Goal: Task Accomplishment & Management: Manage account settings

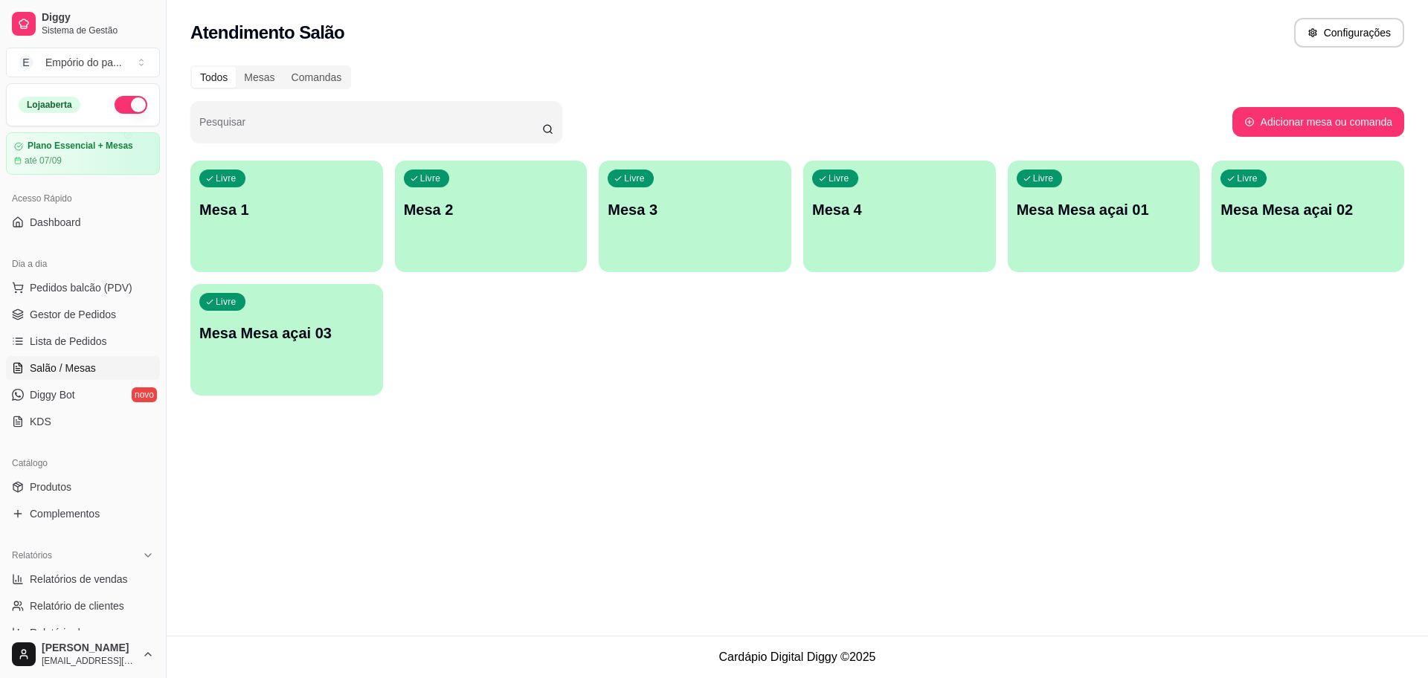
click at [231, 251] on div "Livre Mesa 1" at bounding box center [286, 208] width 193 height 94
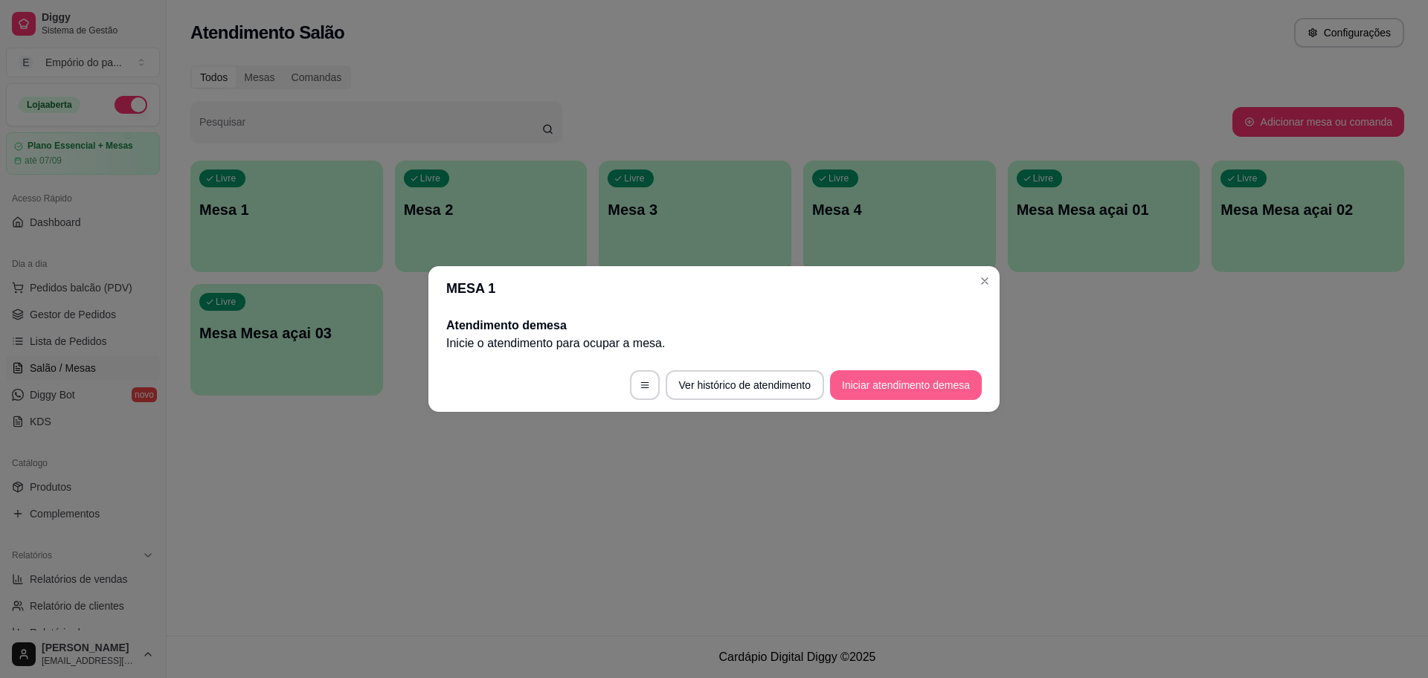
click at [942, 380] on button "Iniciar atendimento de mesa" at bounding box center [906, 385] width 152 height 30
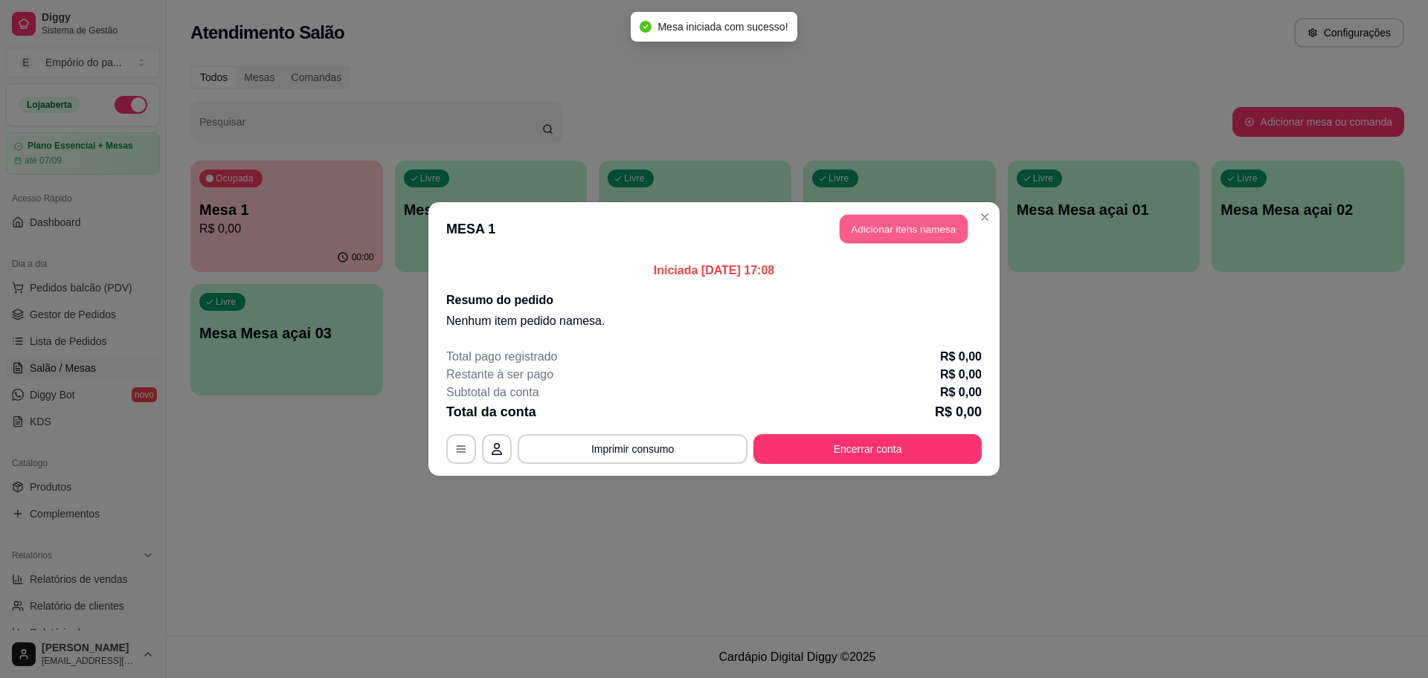
click at [935, 228] on button "Adicionar itens na mesa" at bounding box center [904, 229] width 128 height 29
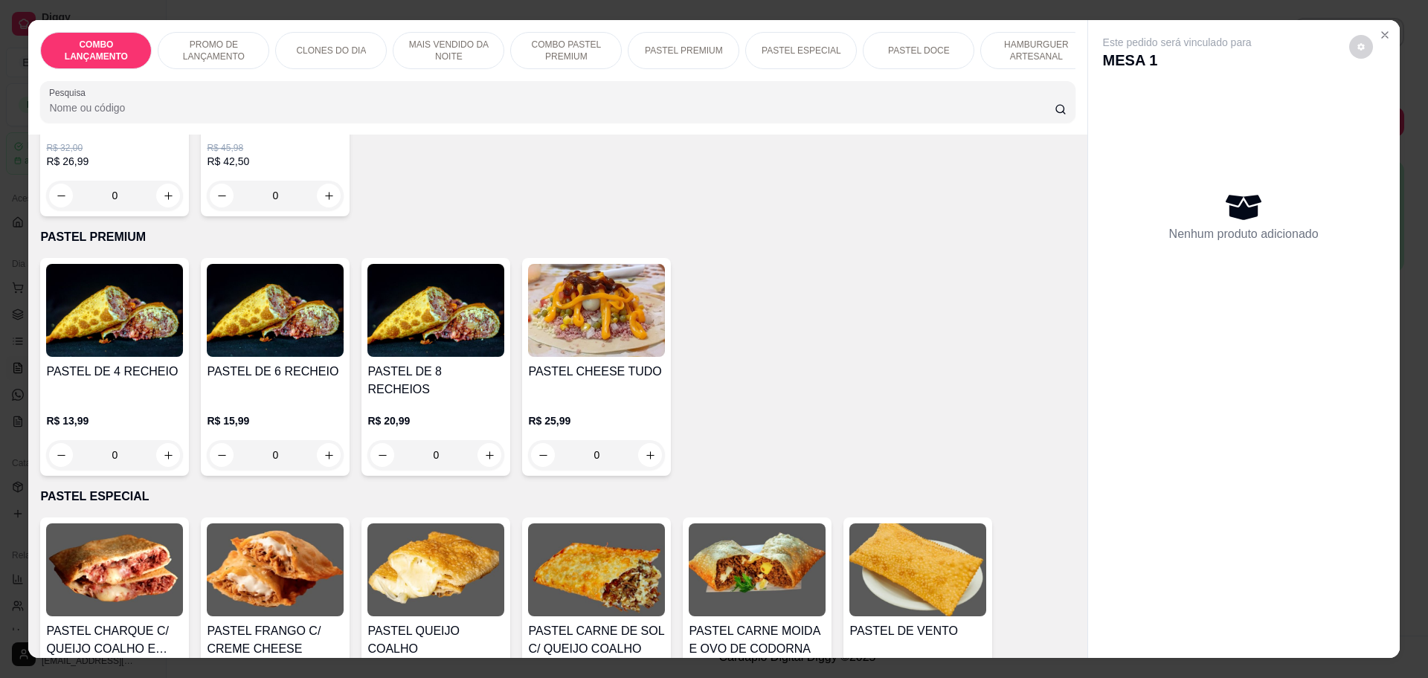
scroll to position [1859, 0]
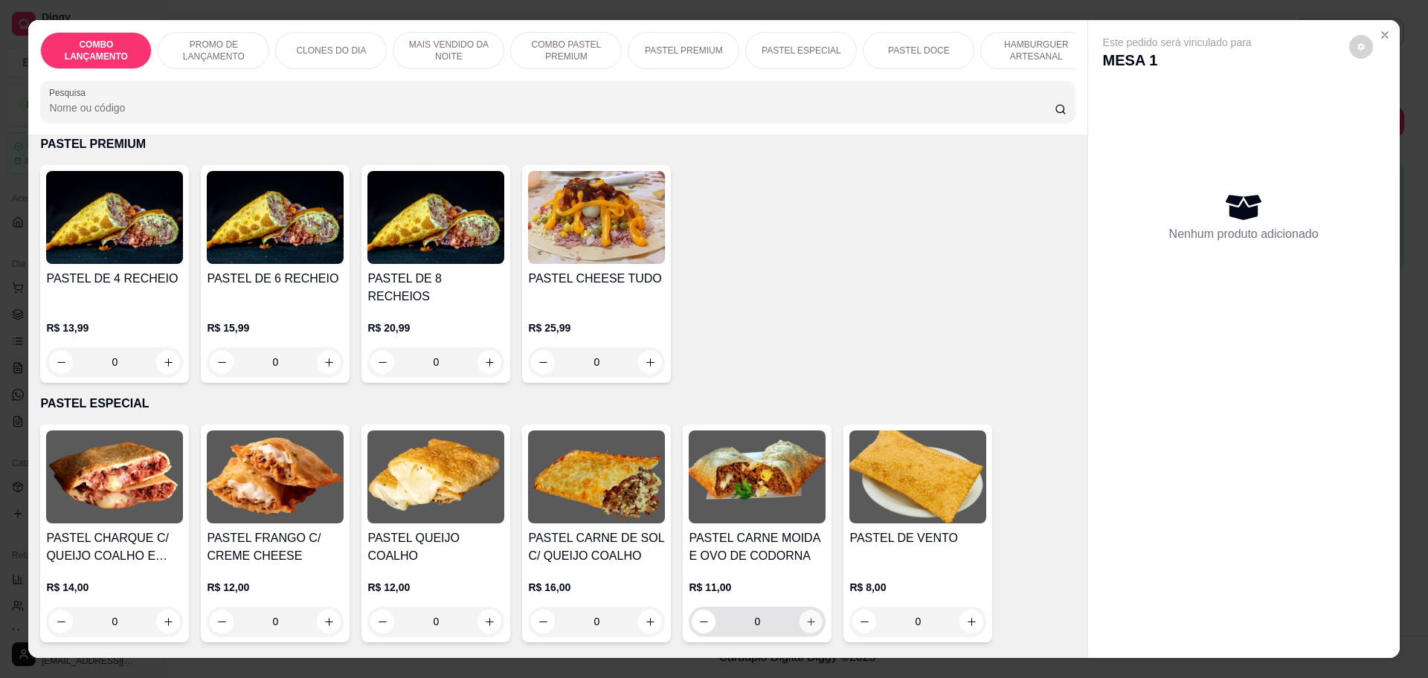
click at [806, 617] on icon "increase-product-quantity" at bounding box center [811, 622] width 11 height 11
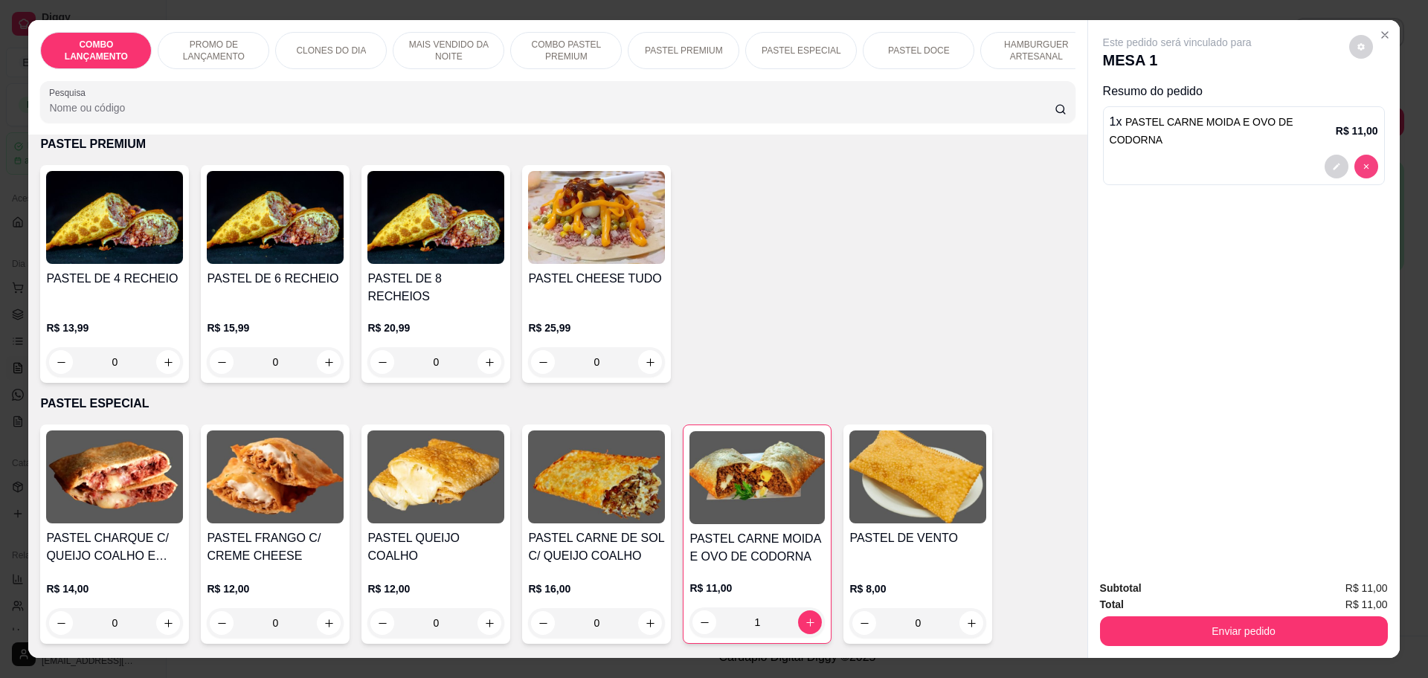
type input "0"
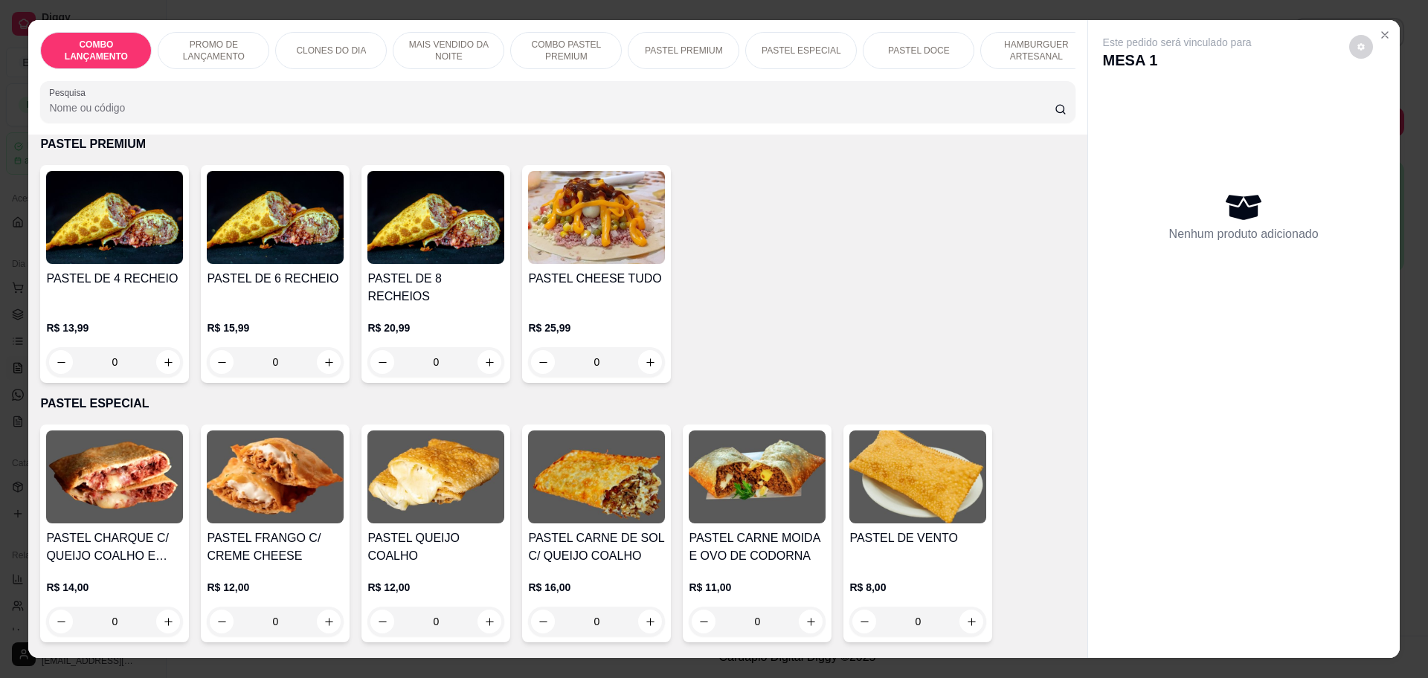
click at [159, 347] on div "0" at bounding box center [114, 362] width 137 height 30
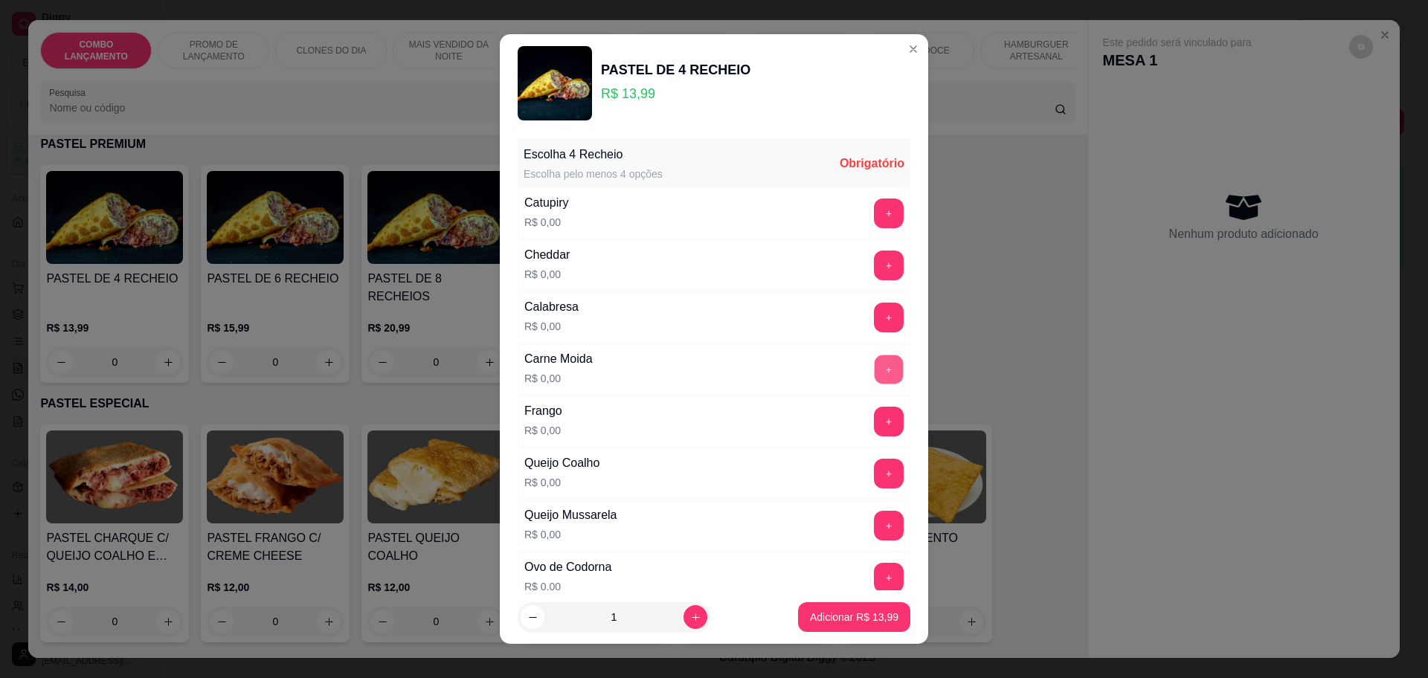
click at [875, 363] on button "+" at bounding box center [889, 369] width 29 height 29
click at [875, 524] on button "+" at bounding box center [889, 525] width 29 height 29
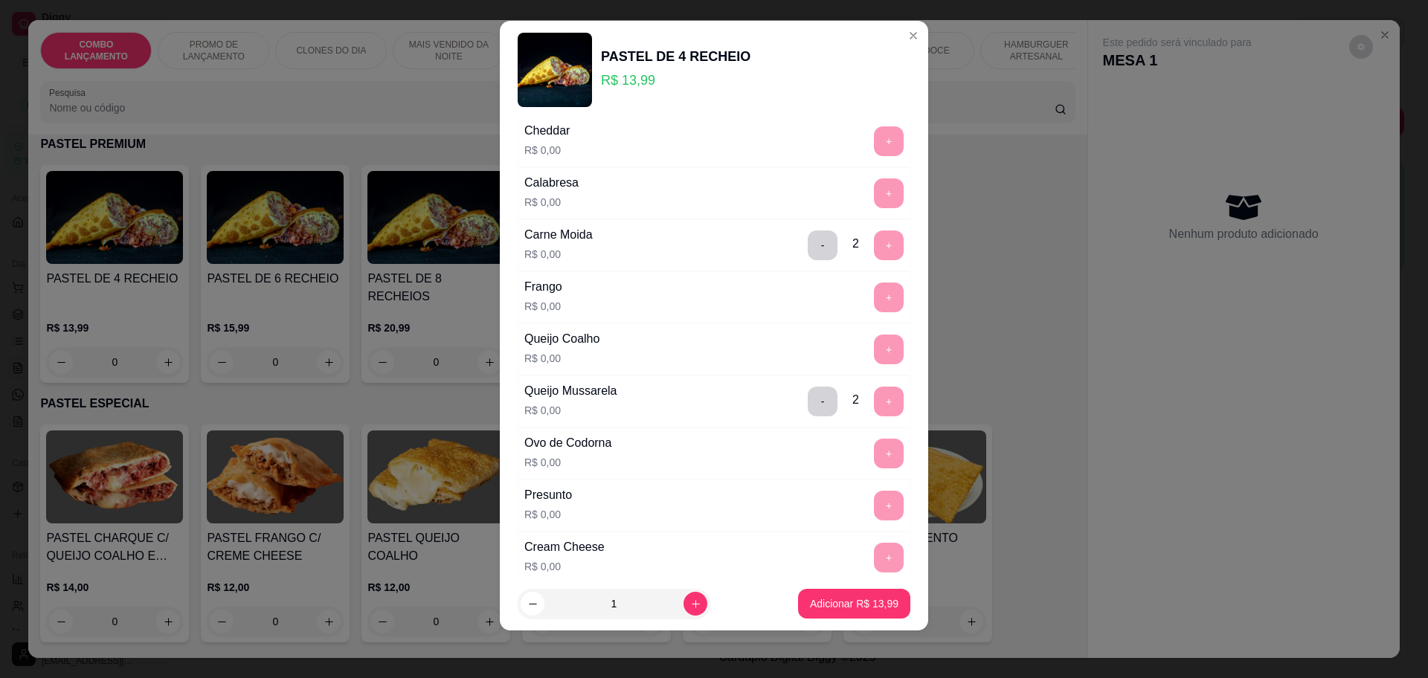
scroll to position [18, 0]
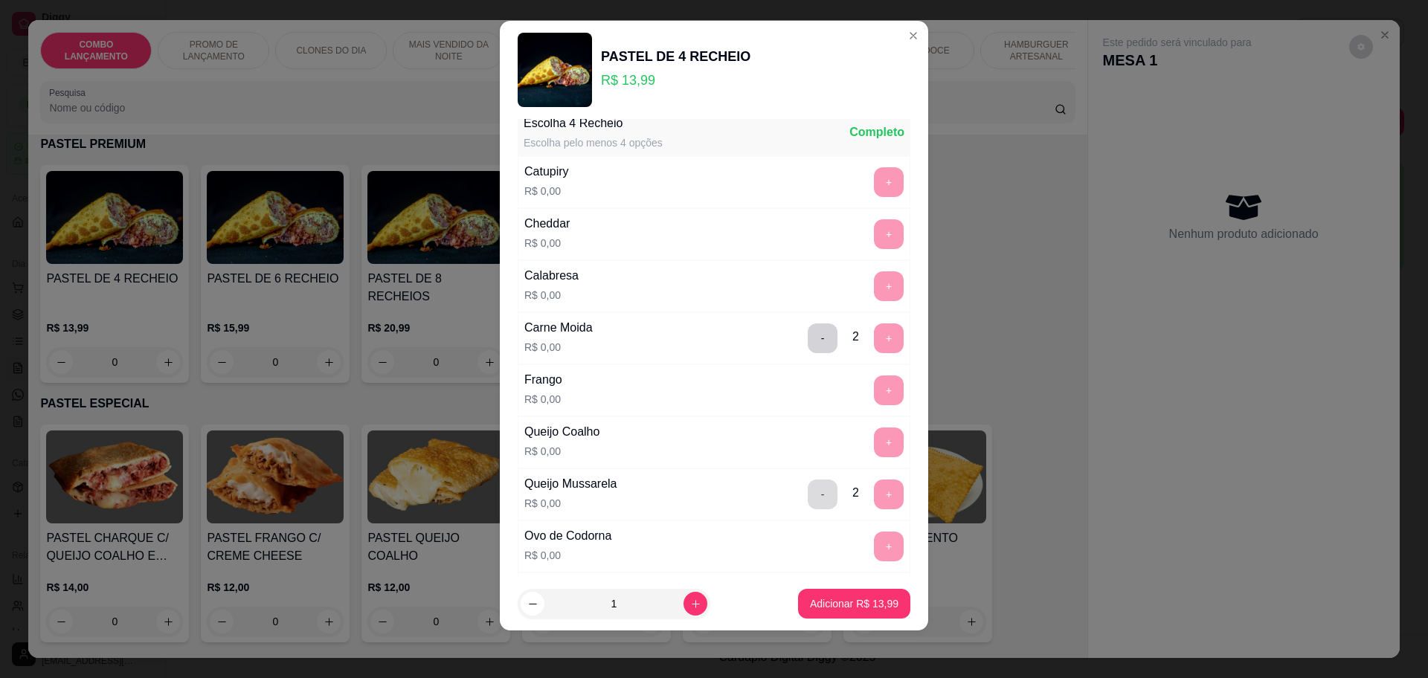
click at [808, 493] on button "-" at bounding box center [823, 495] width 30 height 30
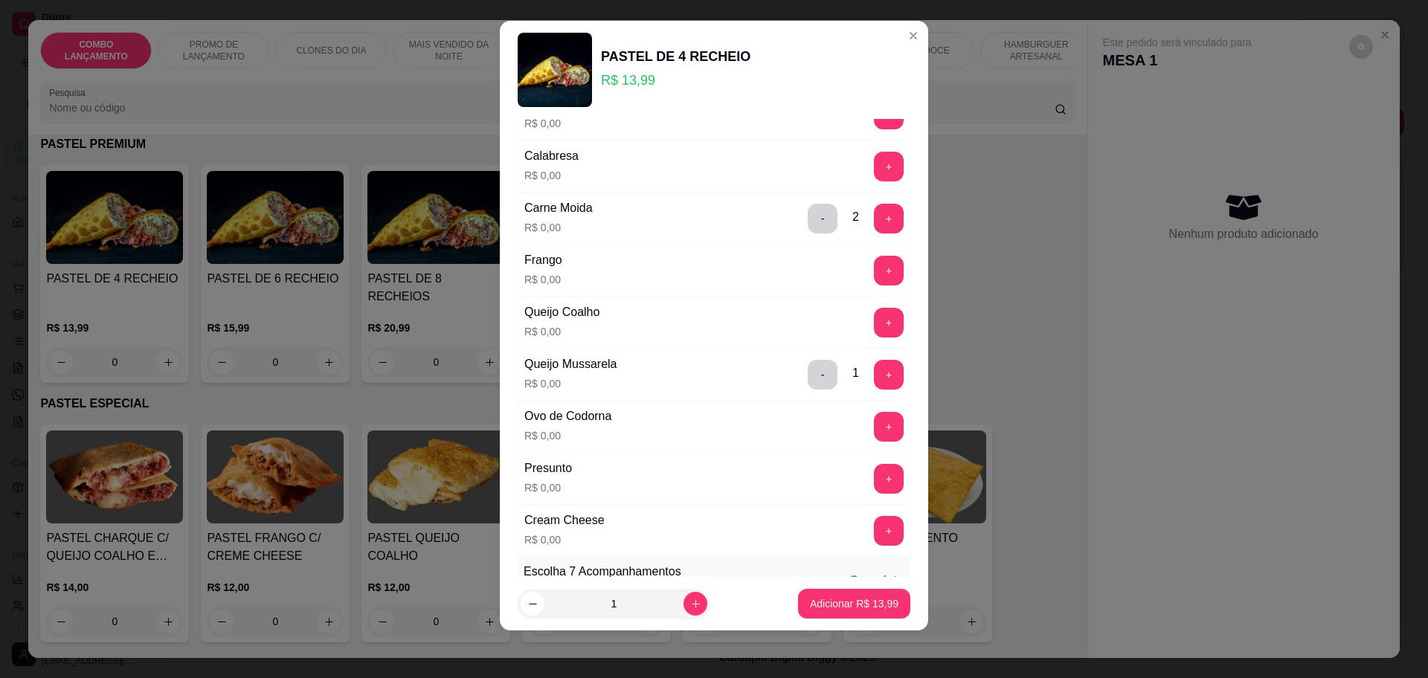
scroll to position [111, 0]
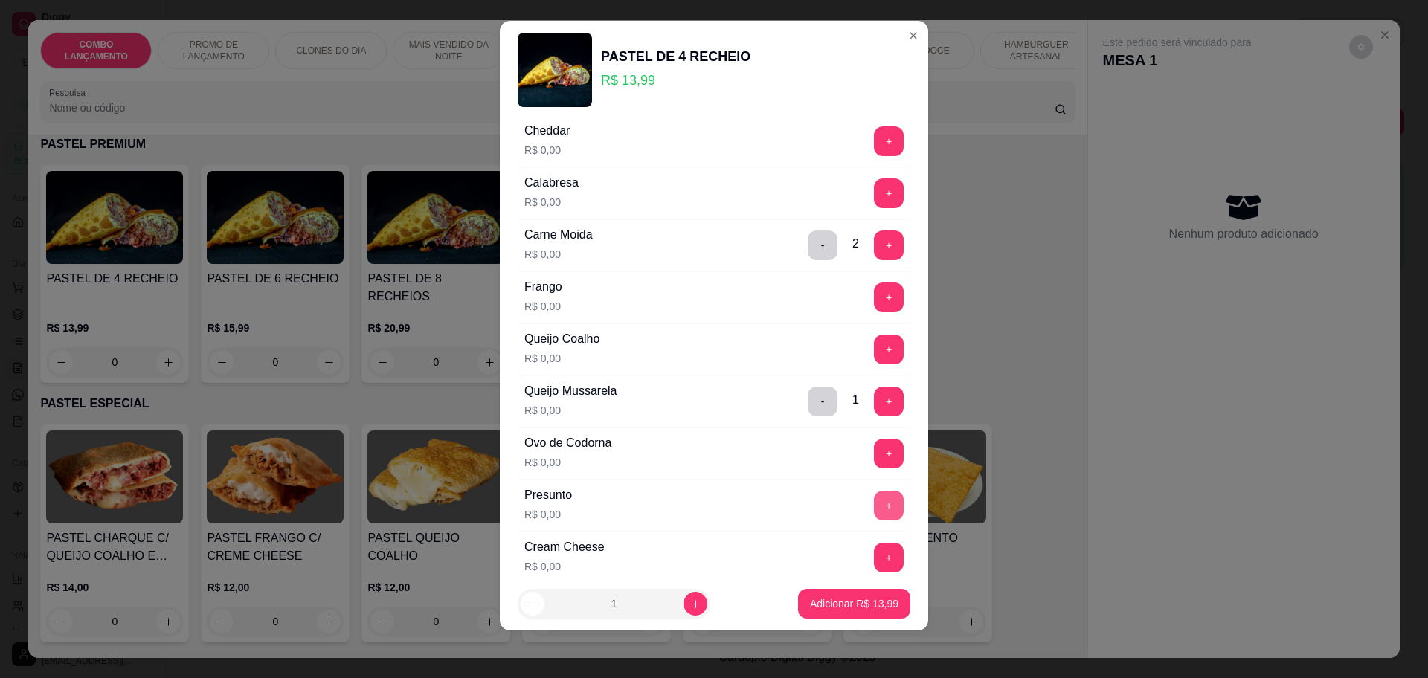
click at [874, 507] on button "+" at bounding box center [889, 506] width 30 height 30
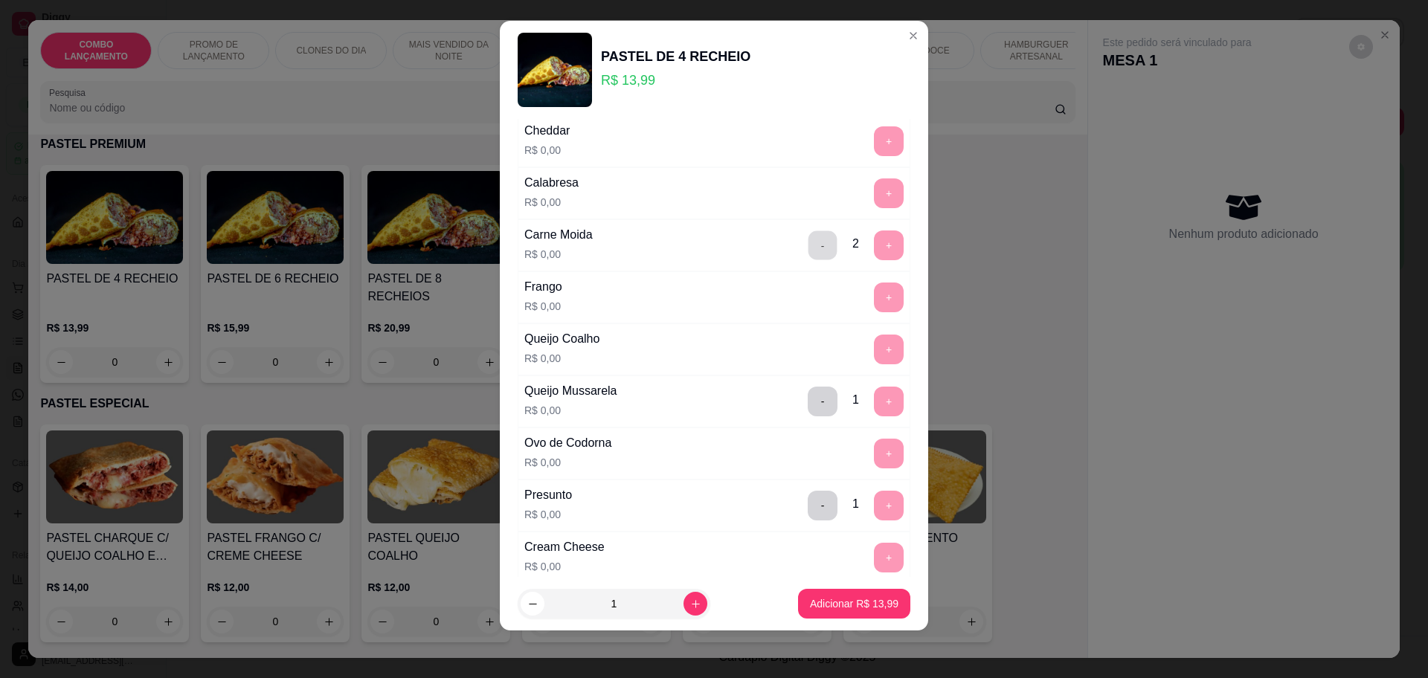
click at [808, 243] on button "-" at bounding box center [822, 245] width 29 height 29
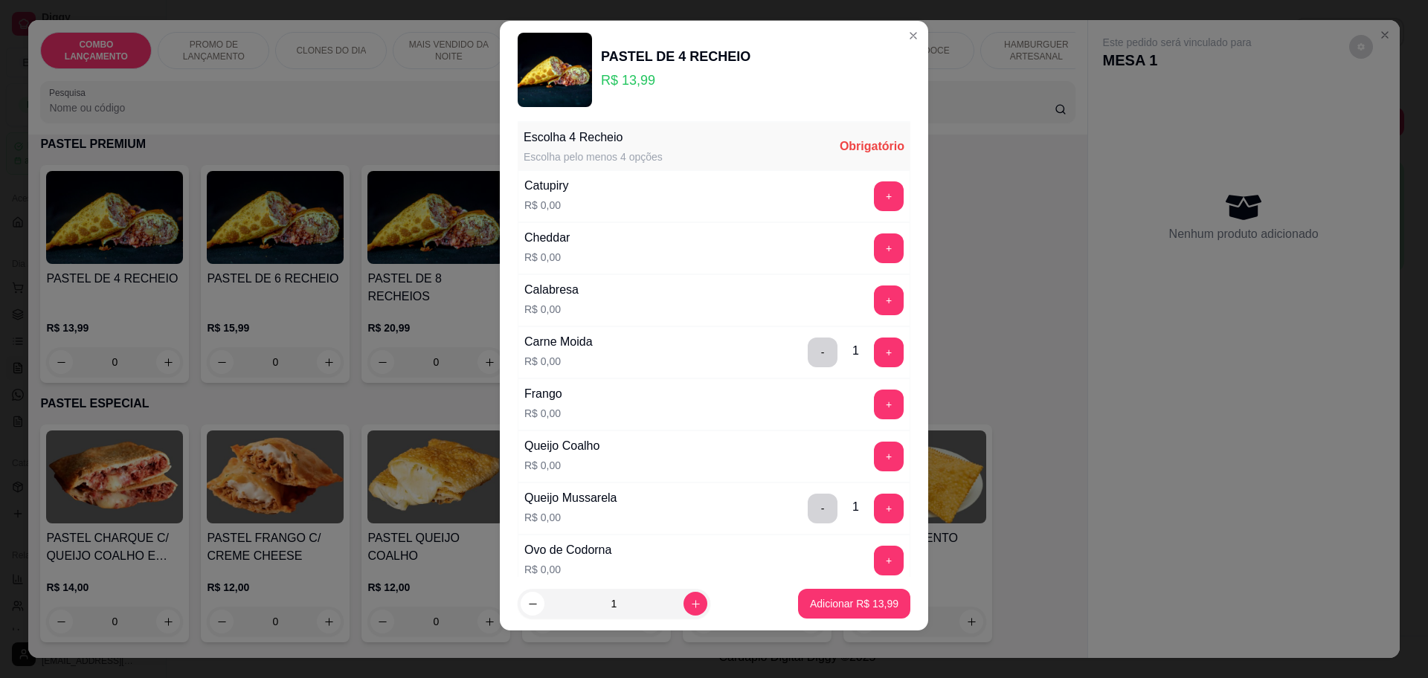
scroll to position [0, 0]
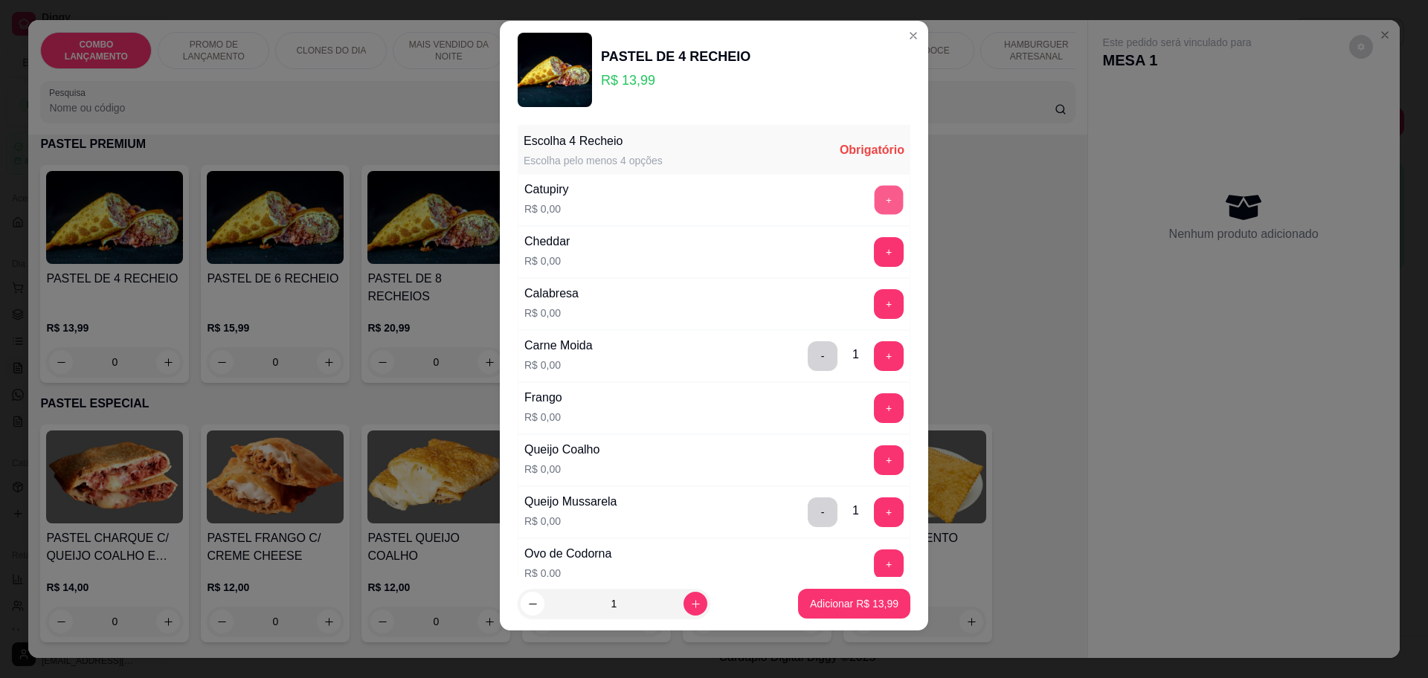
click at [875, 192] on button "+" at bounding box center [889, 199] width 29 height 29
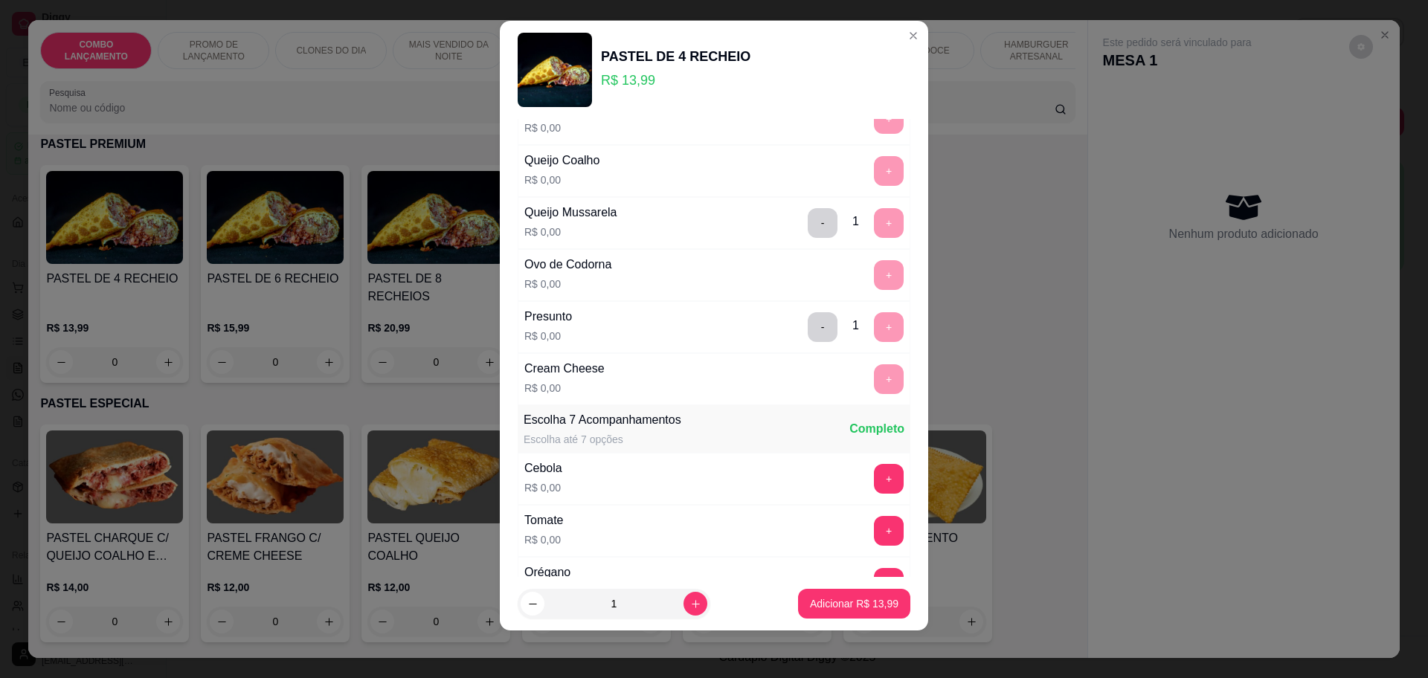
scroll to position [558, 0]
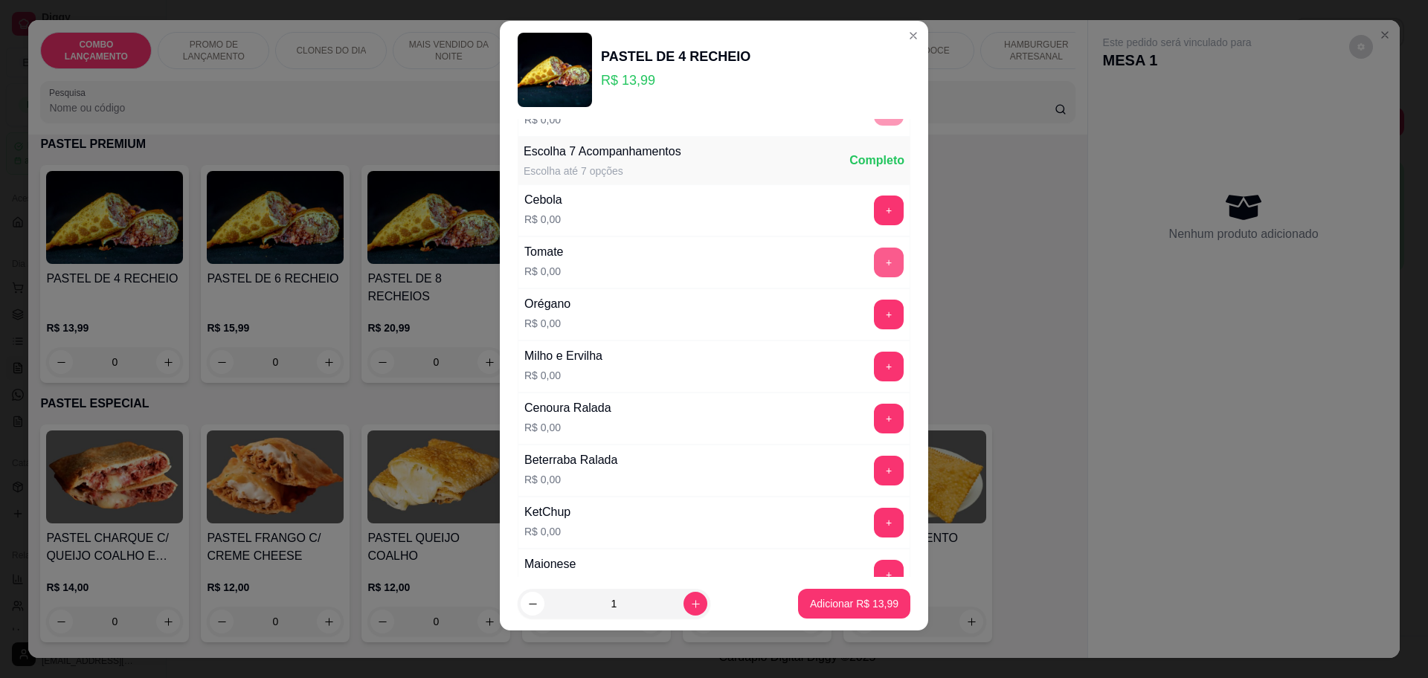
click at [874, 248] on button "+" at bounding box center [889, 263] width 30 height 30
click at [874, 411] on button "+" at bounding box center [889, 419] width 30 height 30
click at [874, 367] on button "+" at bounding box center [889, 367] width 30 height 30
click at [808, 358] on button "-" at bounding box center [823, 367] width 30 height 30
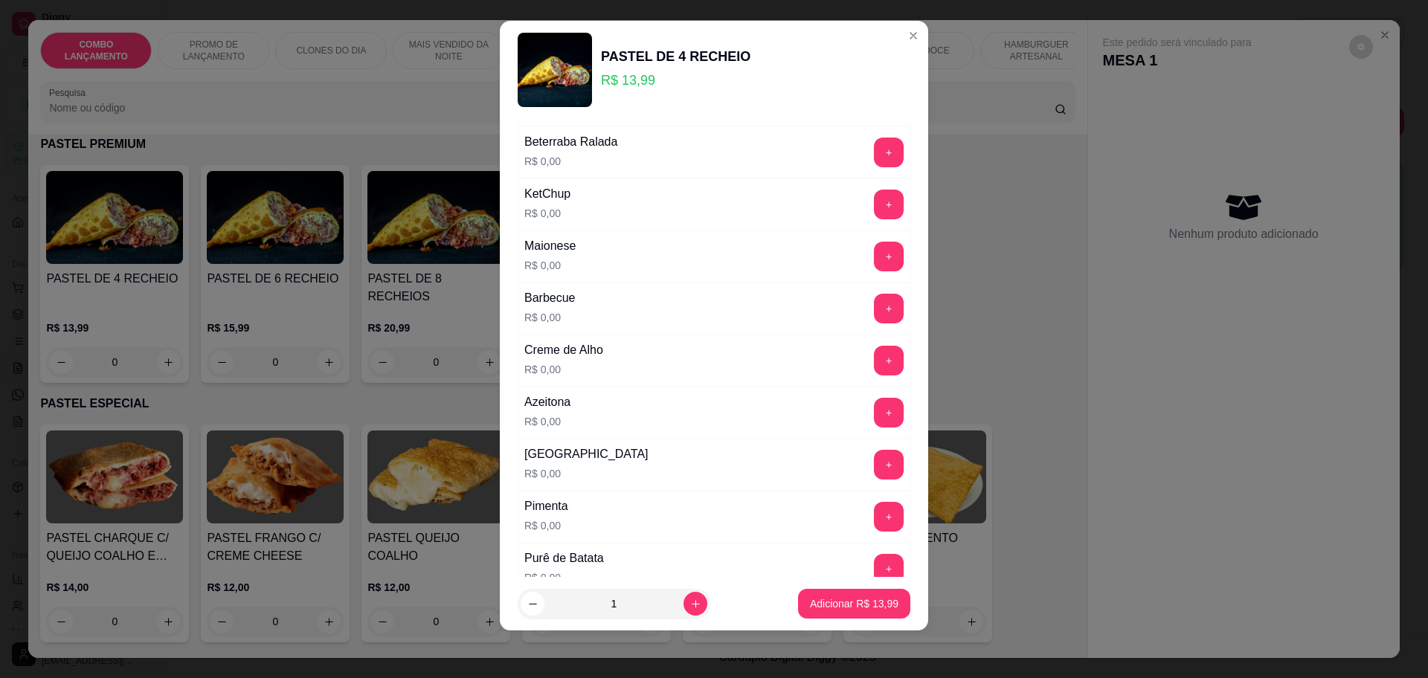
scroll to position [465, 0]
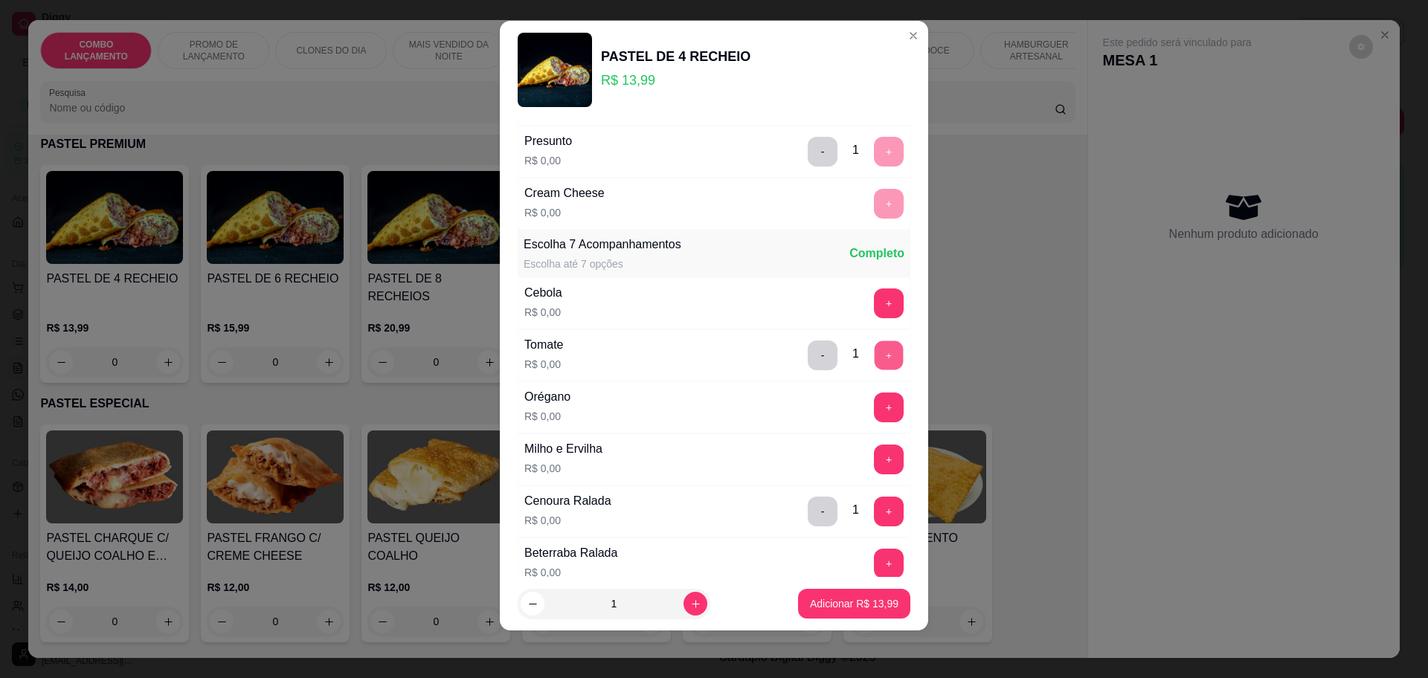
click at [875, 350] on button "+" at bounding box center [889, 355] width 29 height 29
click at [875, 353] on button "+" at bounding box center [889, 355] width 29 height 29
click at [874, 500] on button "+" at bounding box center [889, 512] width 30 height 30
click at [875, 504] on button "+" at bounding box center [889, 511] width 29 height 29
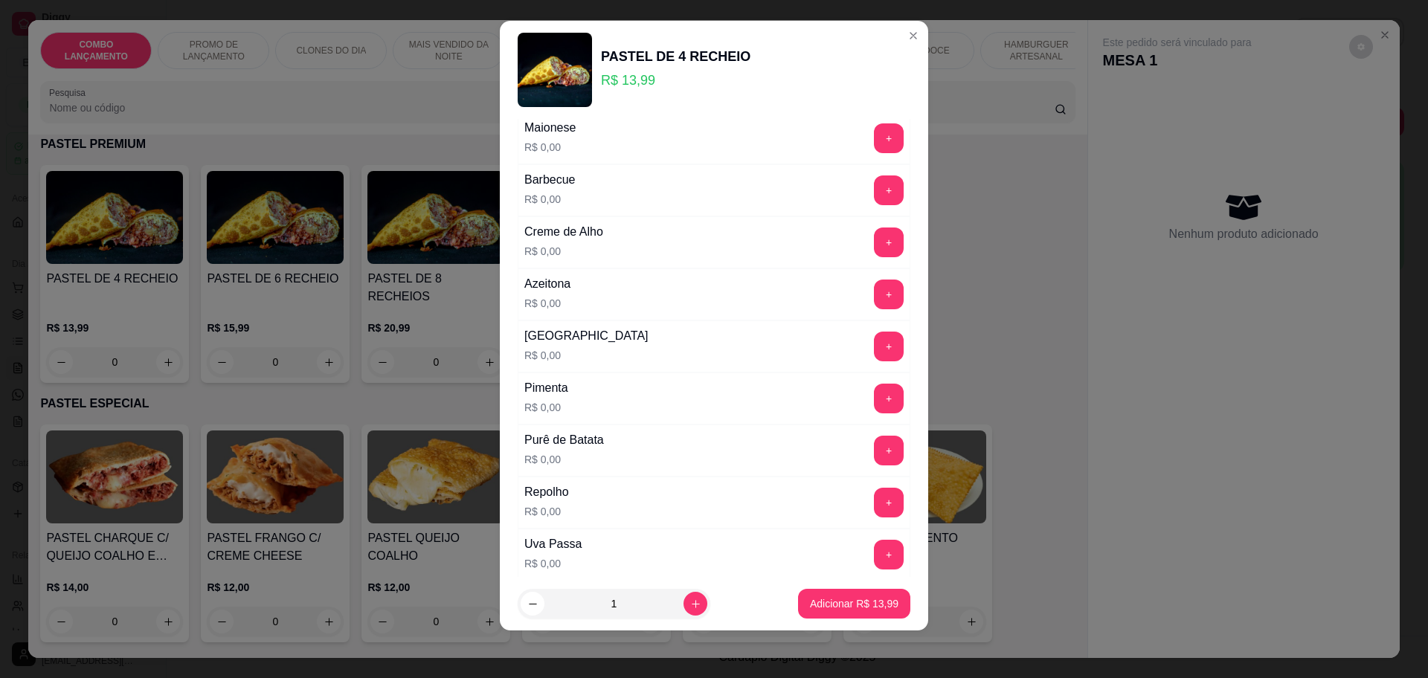
scroll to position [1104, 0]
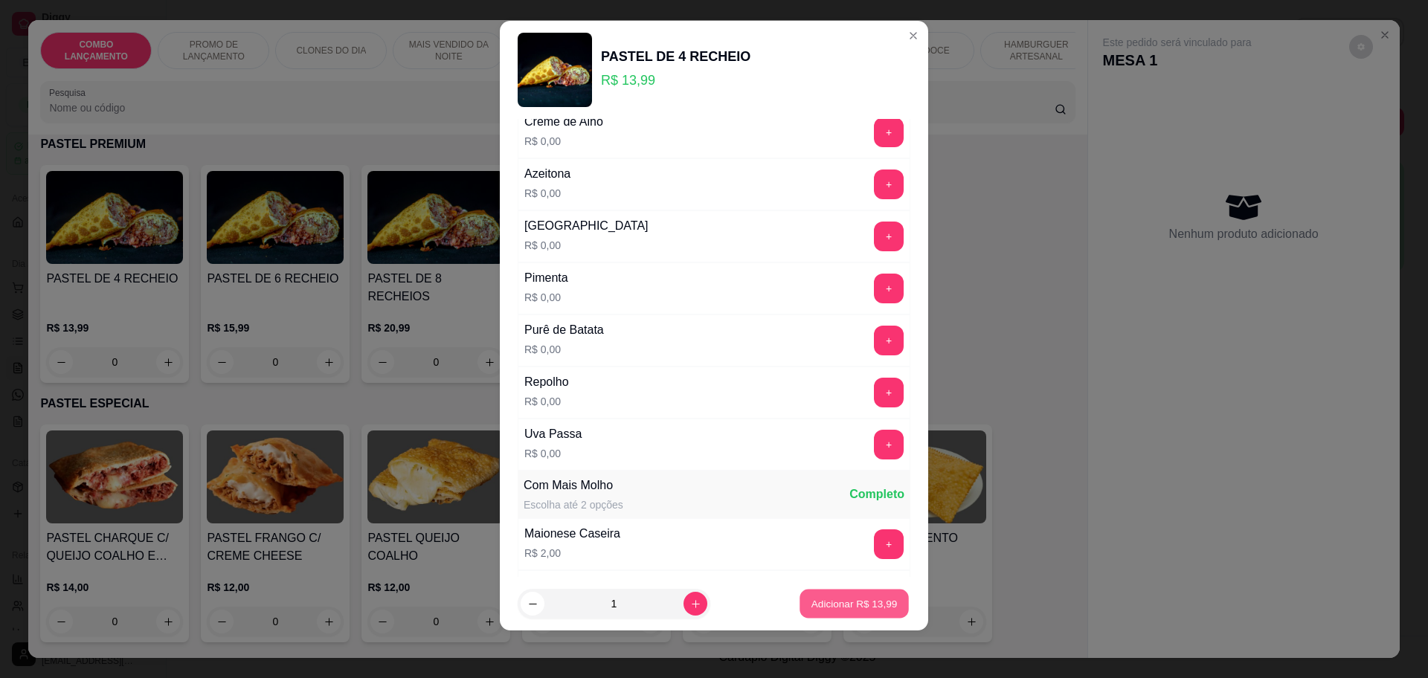
click at [849, 605] on p "Adicionar R$ 13,99" at bounding box center [854, 604] width 86 height 14
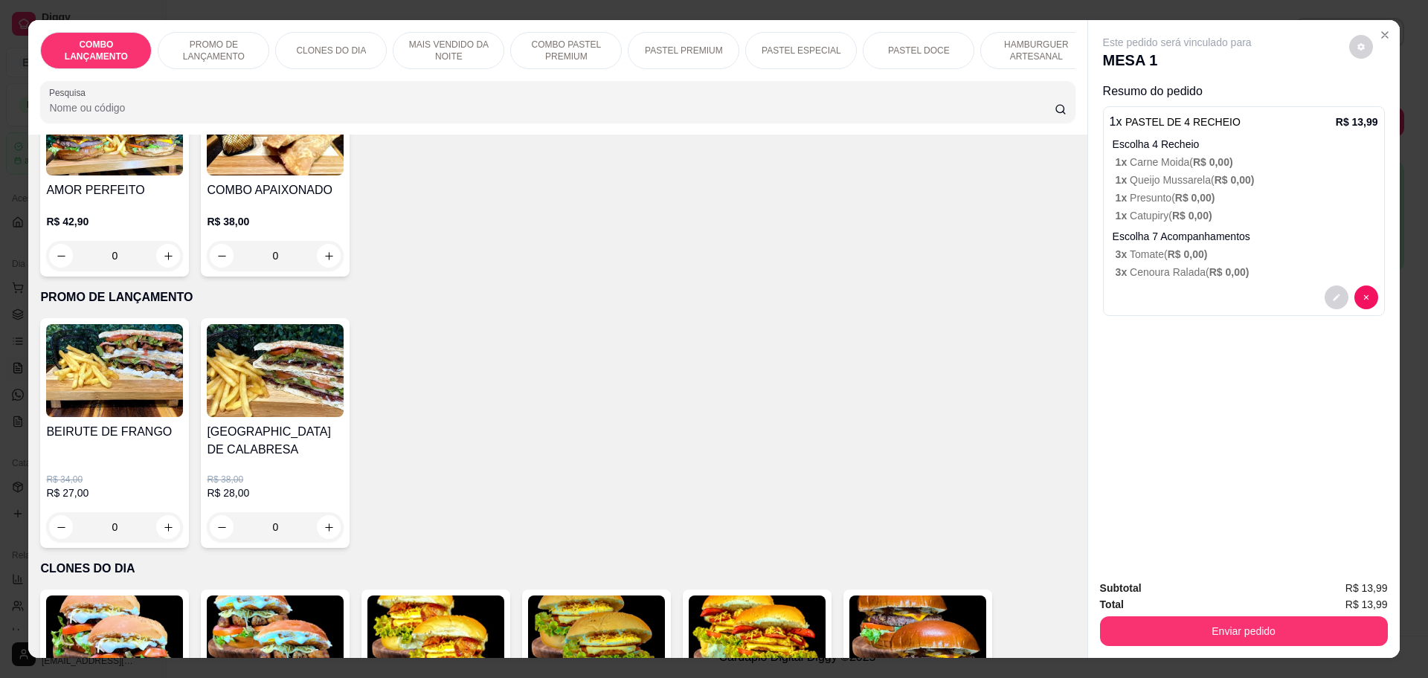
scroll to position [465, 0]
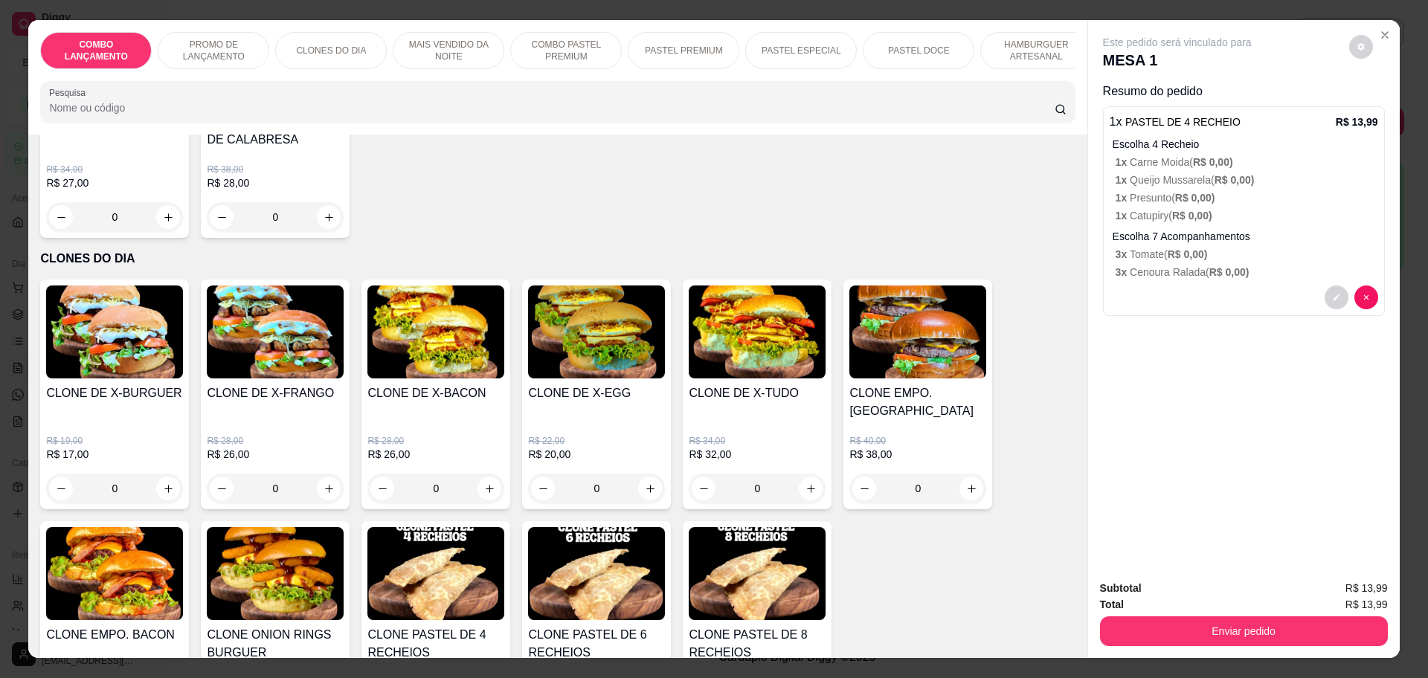
click at [160, 474] on div "0" at bounding box center [114, 489] width 137 height 30
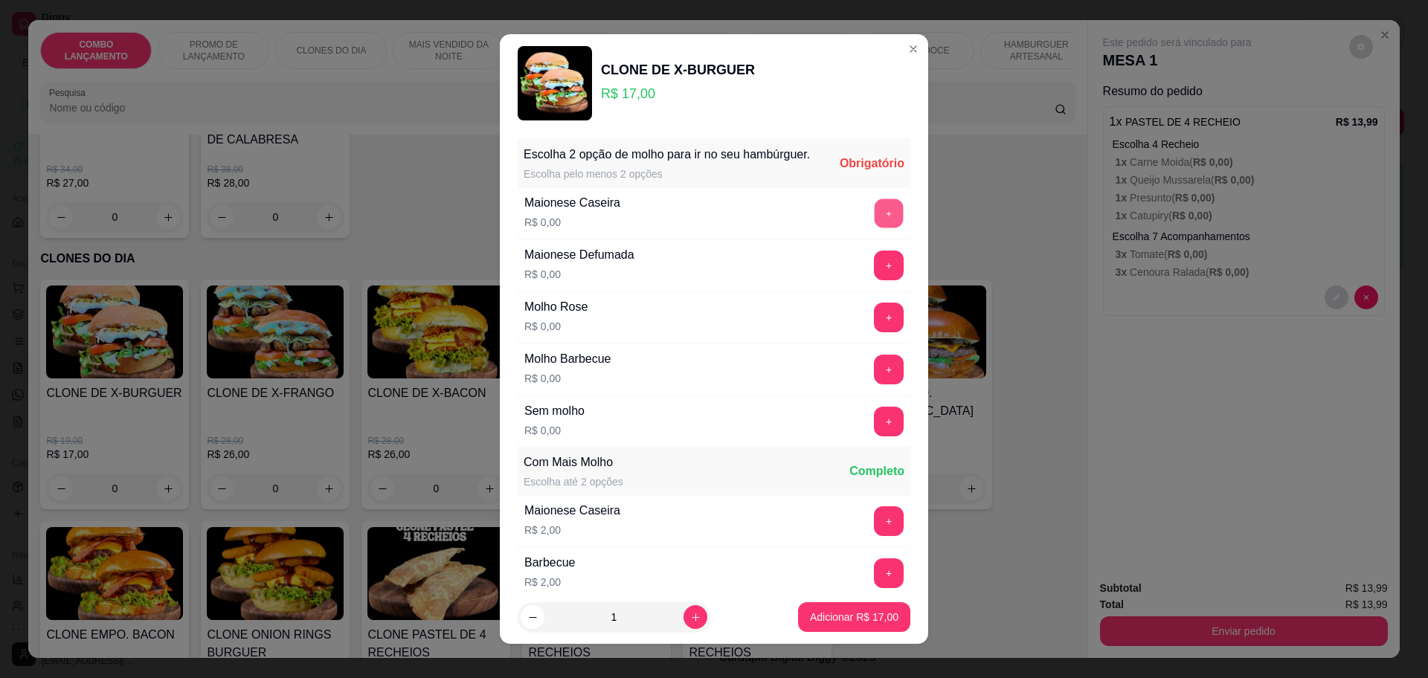
click at [875, 224] on button "+" at bounding box center [889, 213] width 29 height 29
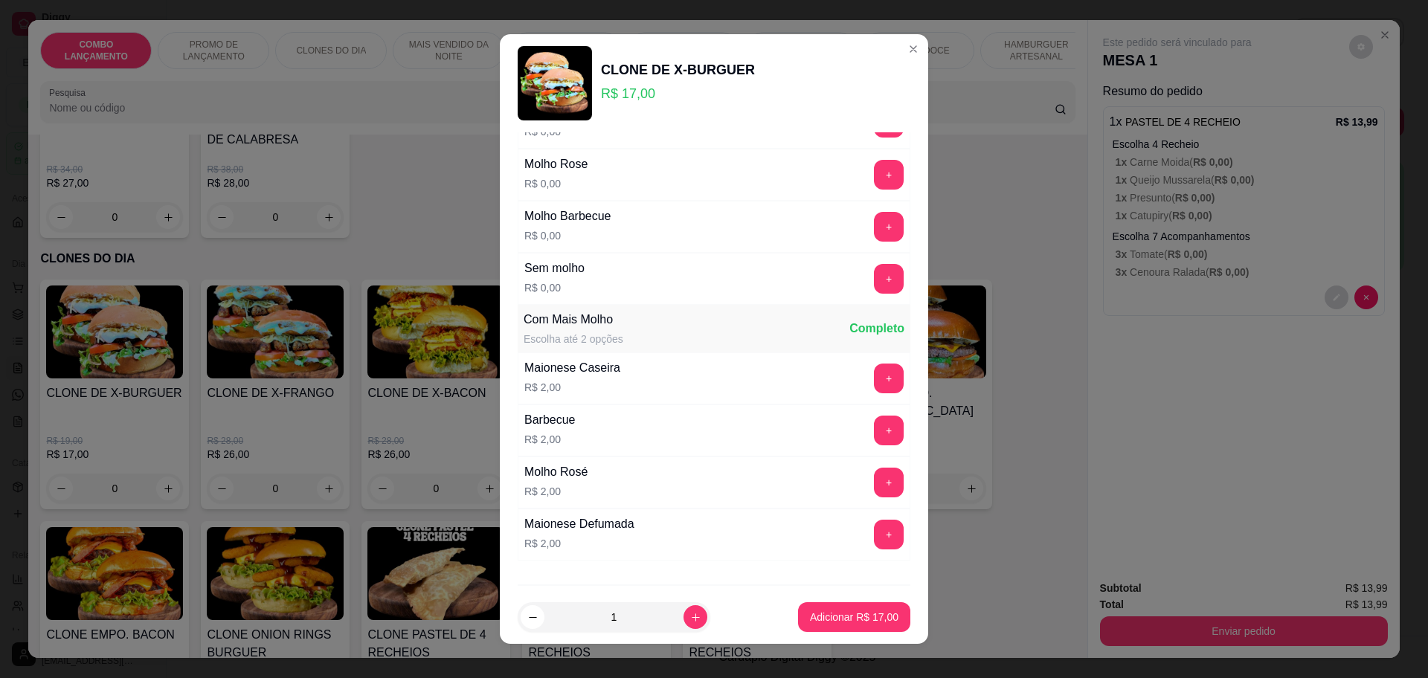
scroll to position [0, 0]
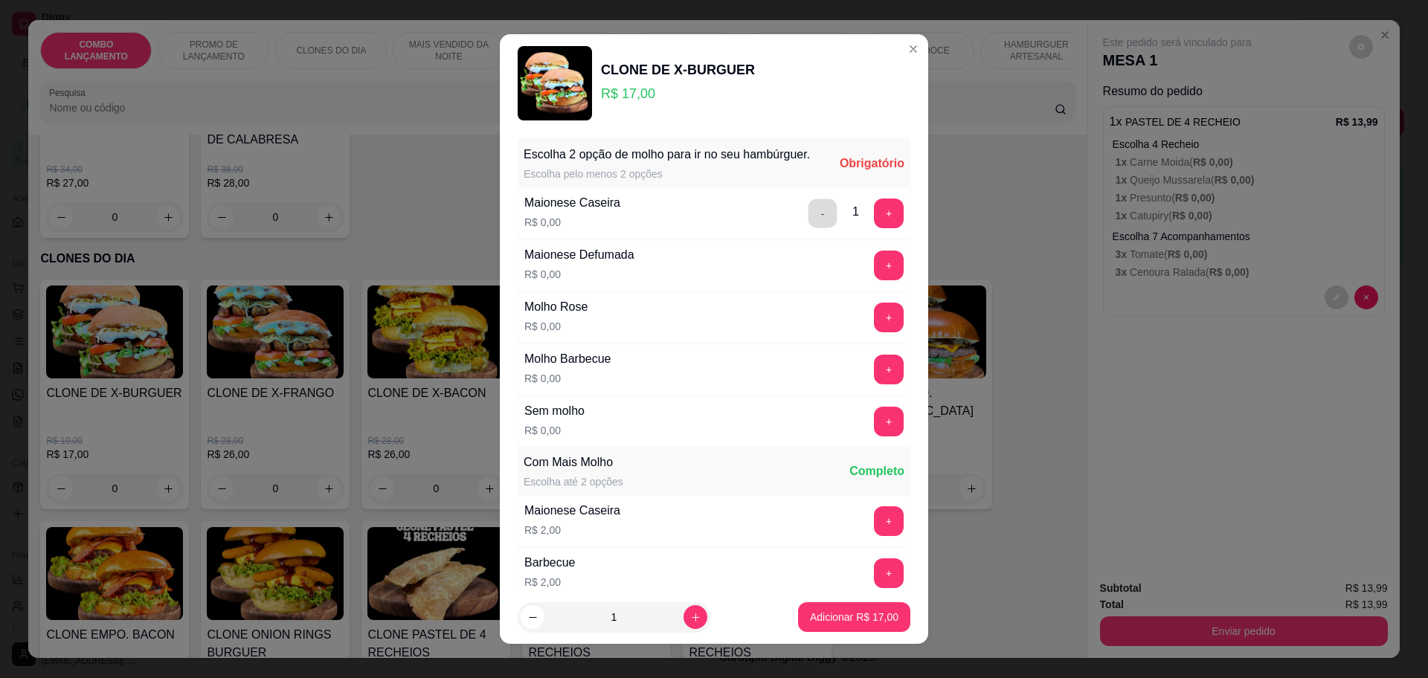
click at [808, 228] on button "-" at bounding box center [822, 213] width 29 height 29
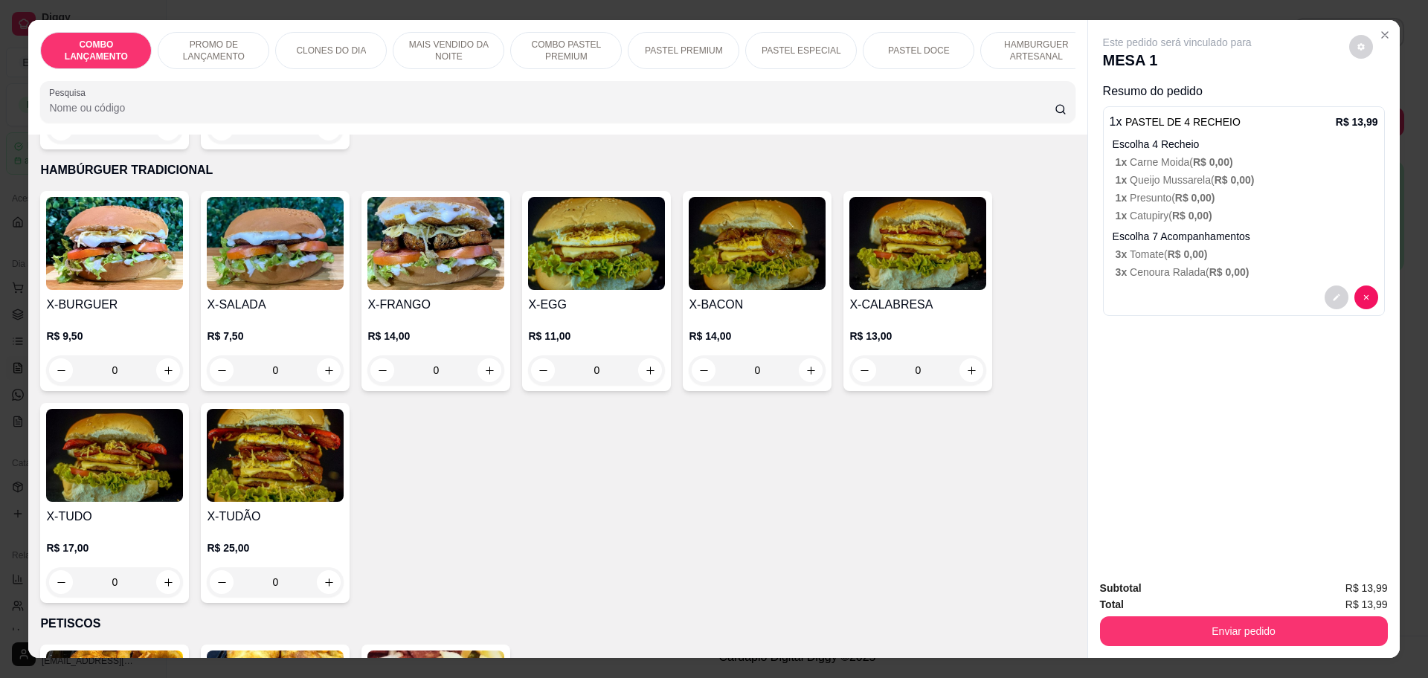
scroll to position [3347, 0]
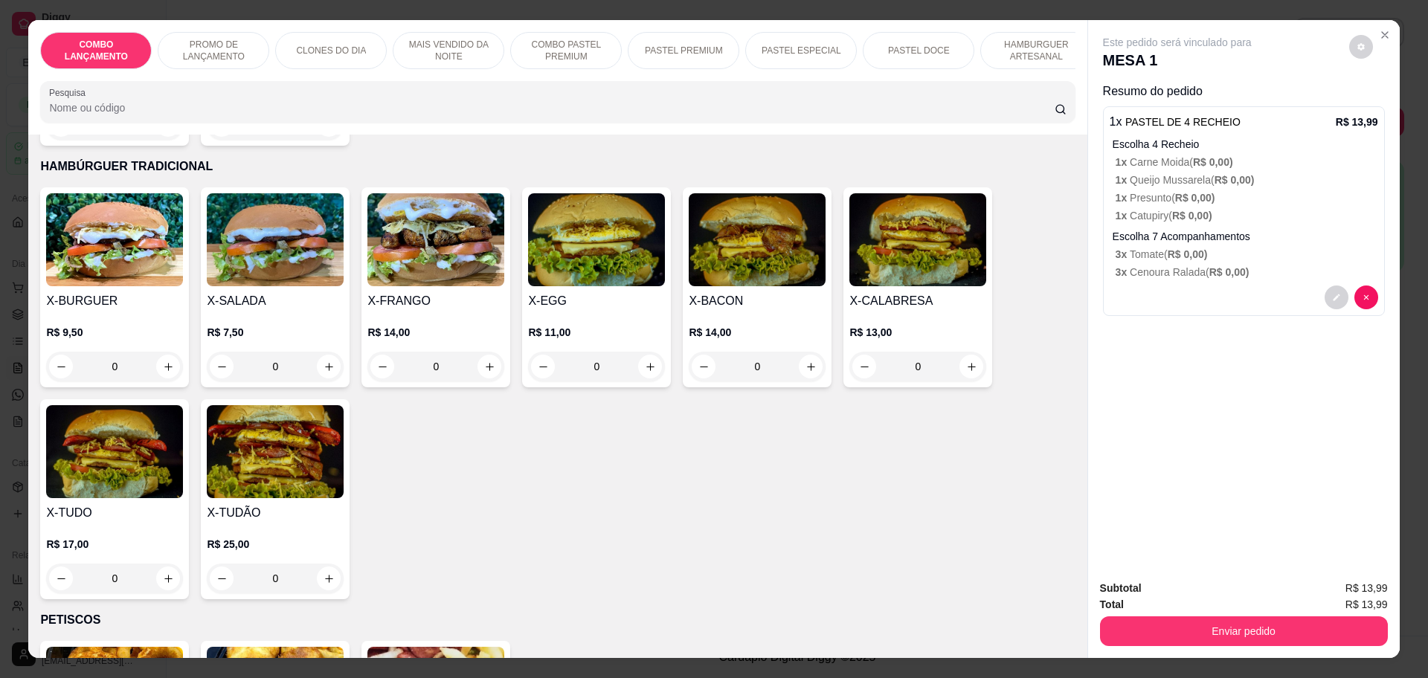
click at [638, 352] on div "0" at bounding box center [596, 367] width 137 height 30
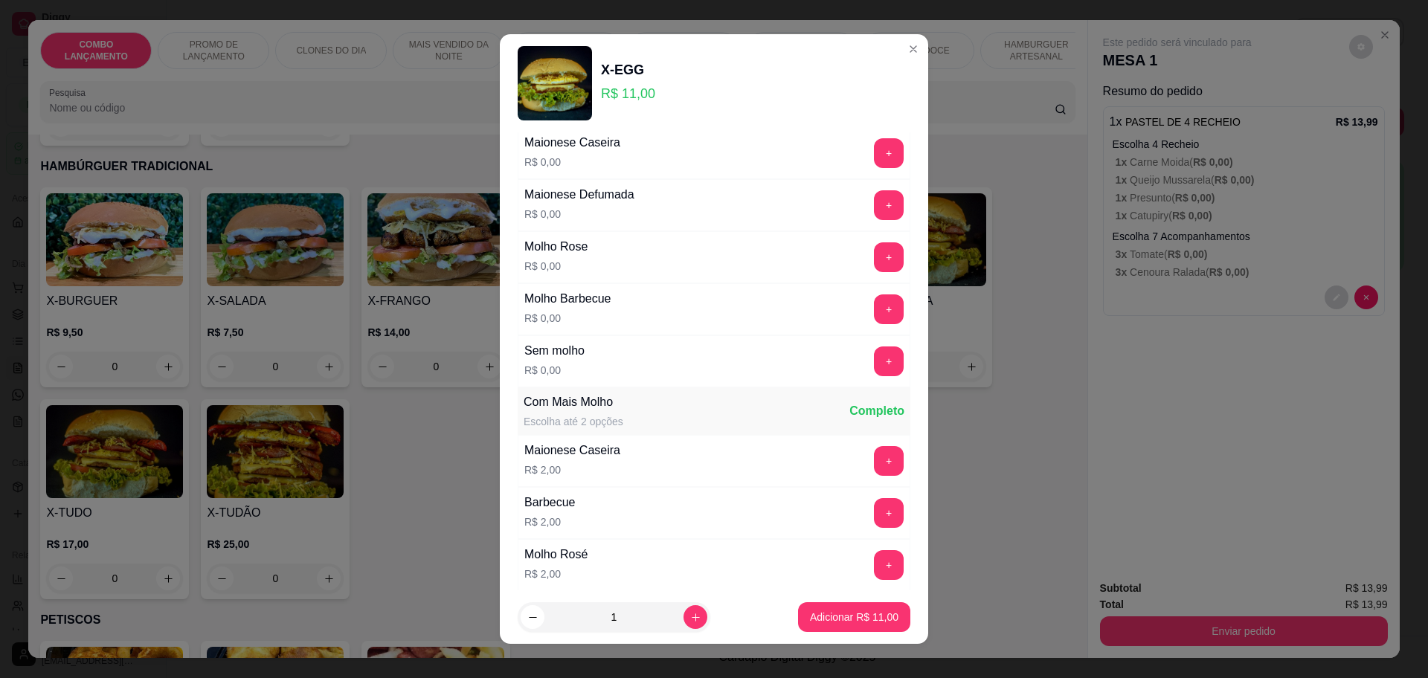
scroll to position [0, 0]
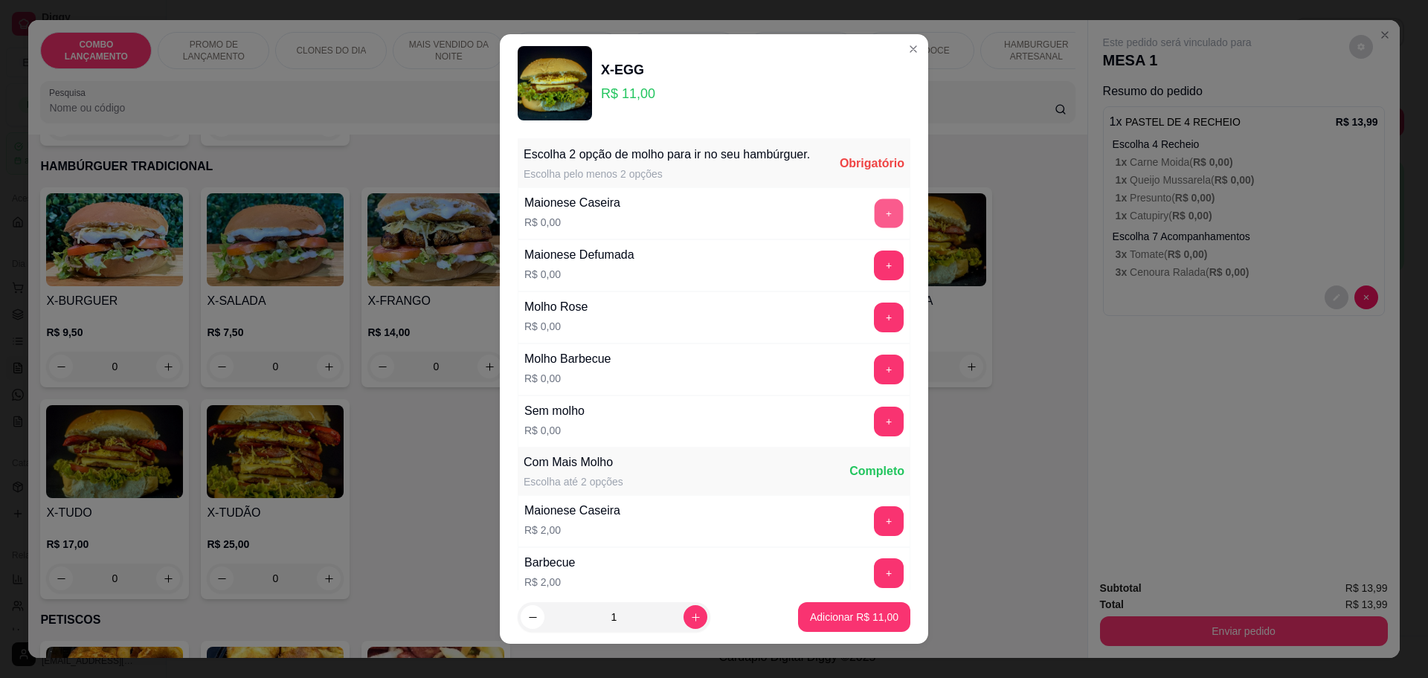
click at [875, 222] on button "+" at bounding box center [889, 213] width 29 height 29
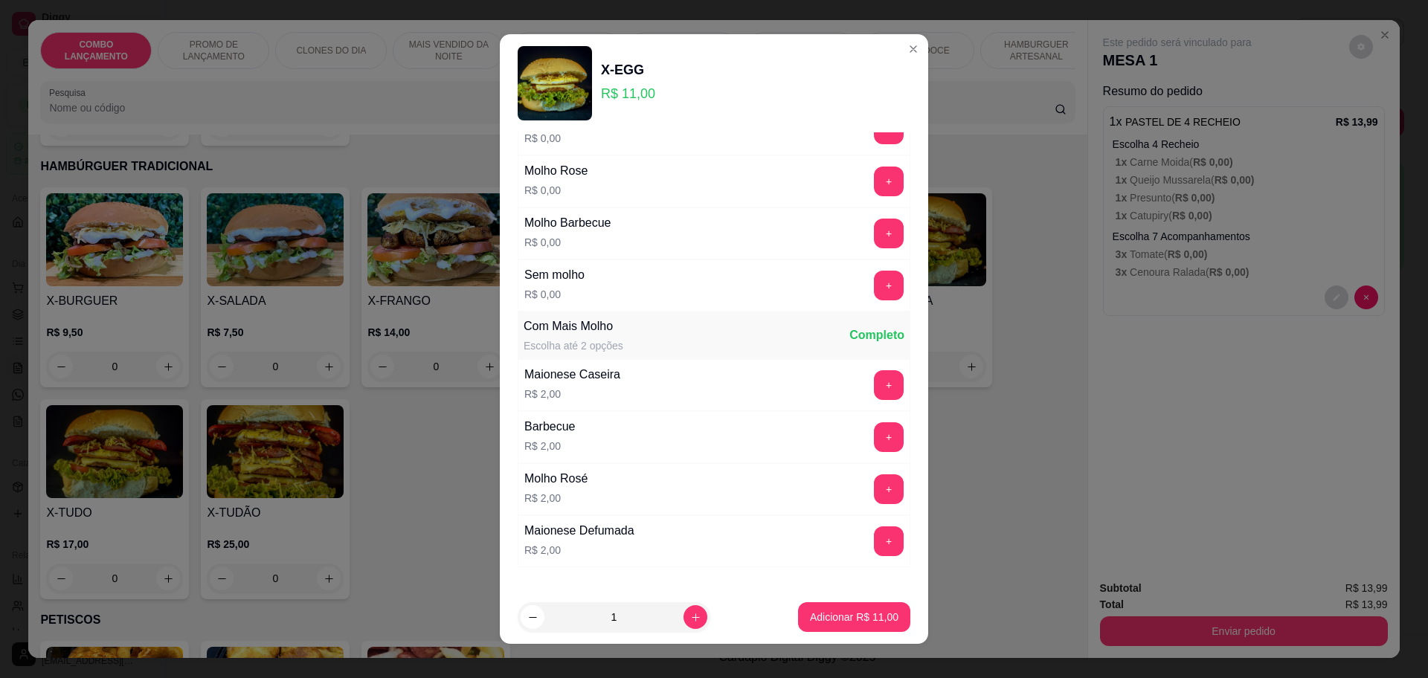
scroll to position [242, 0]
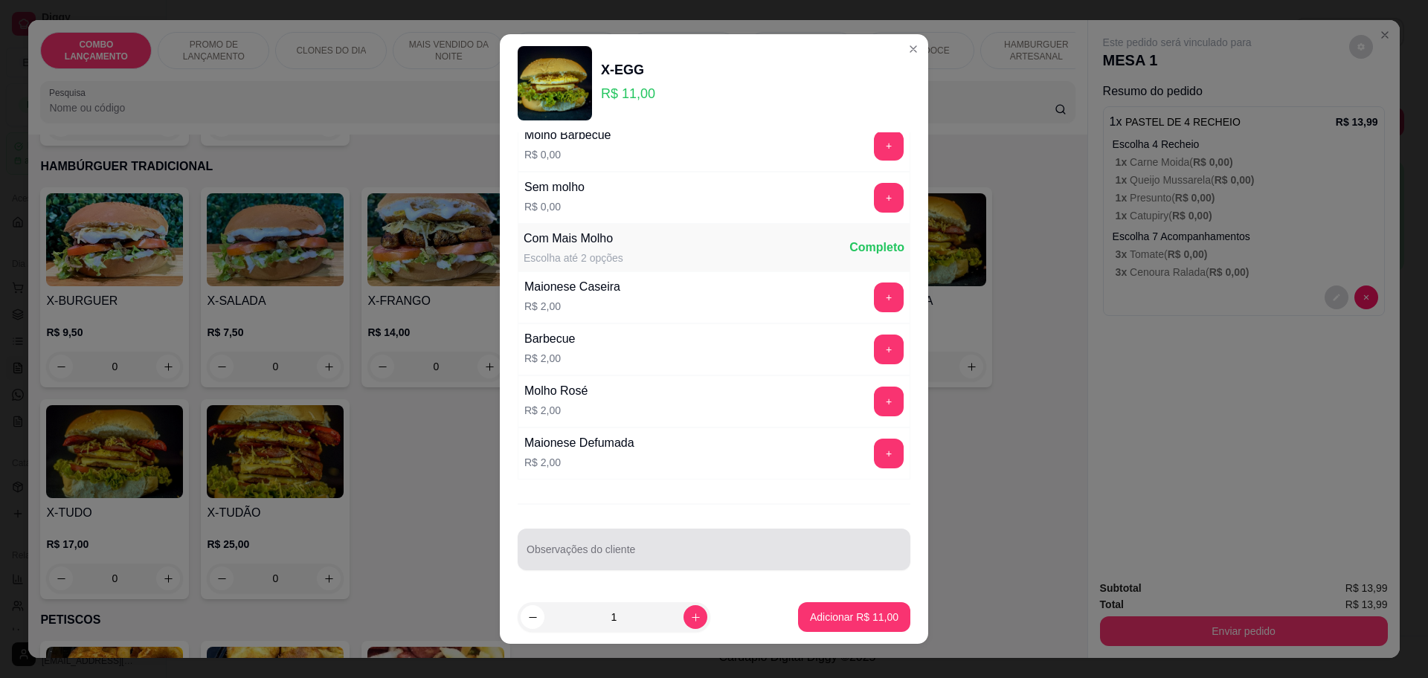
click at [545, 540] on div at bounding box center [714, 550] width 375 height 30
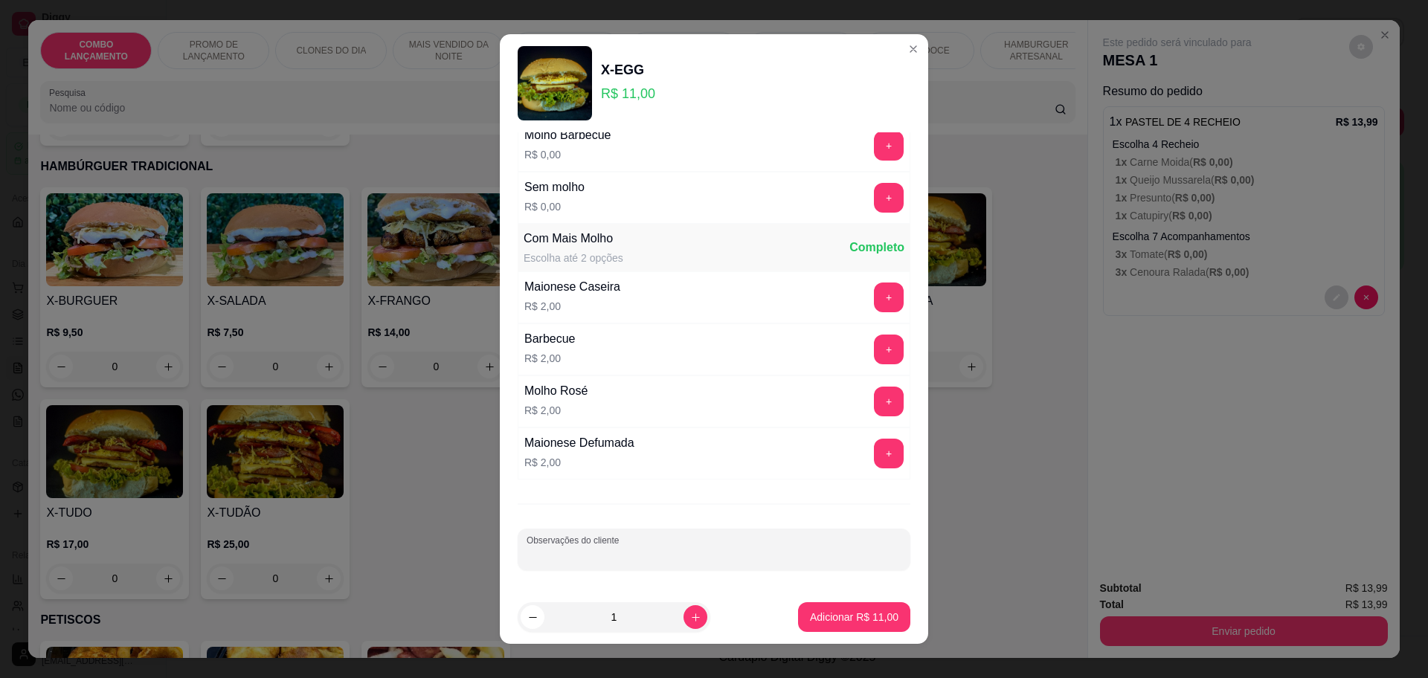
click at [546, 553] on input "Observações do cliente" at bounding box center [714, 555] width 375 height 15
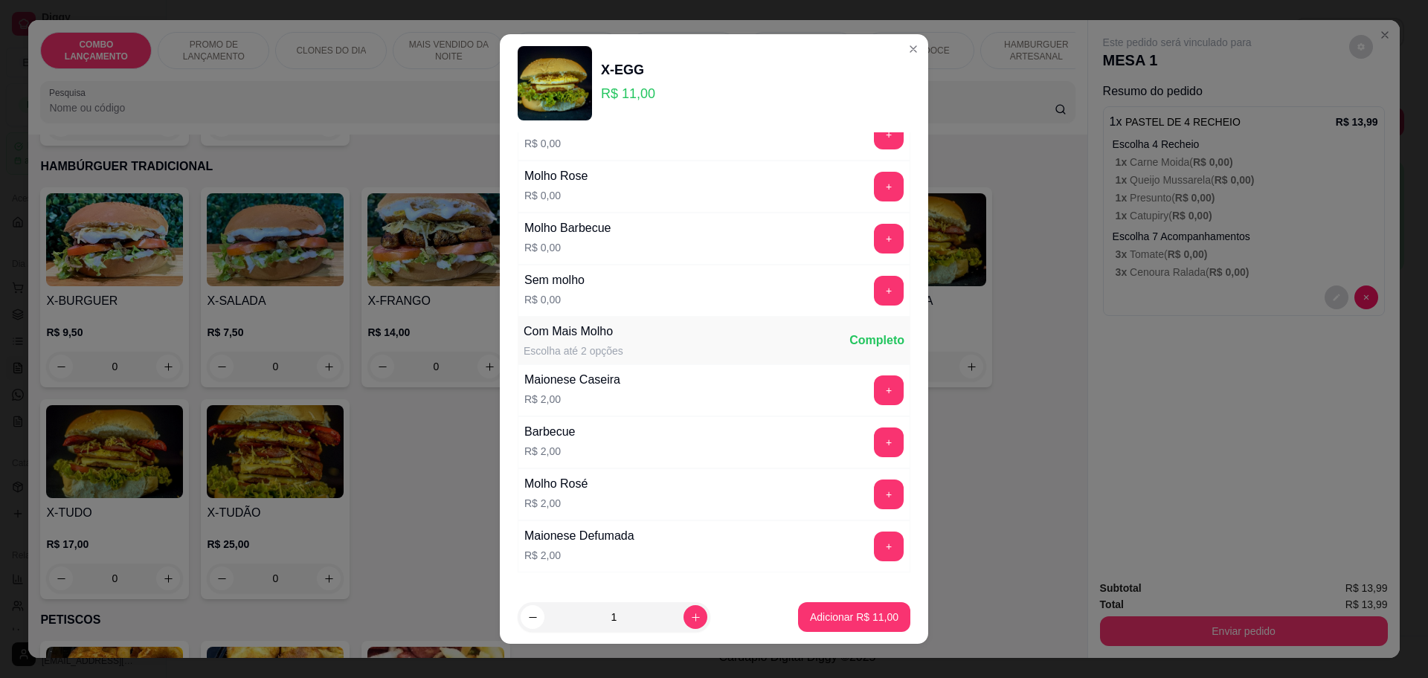
scroll to position [0, 0]
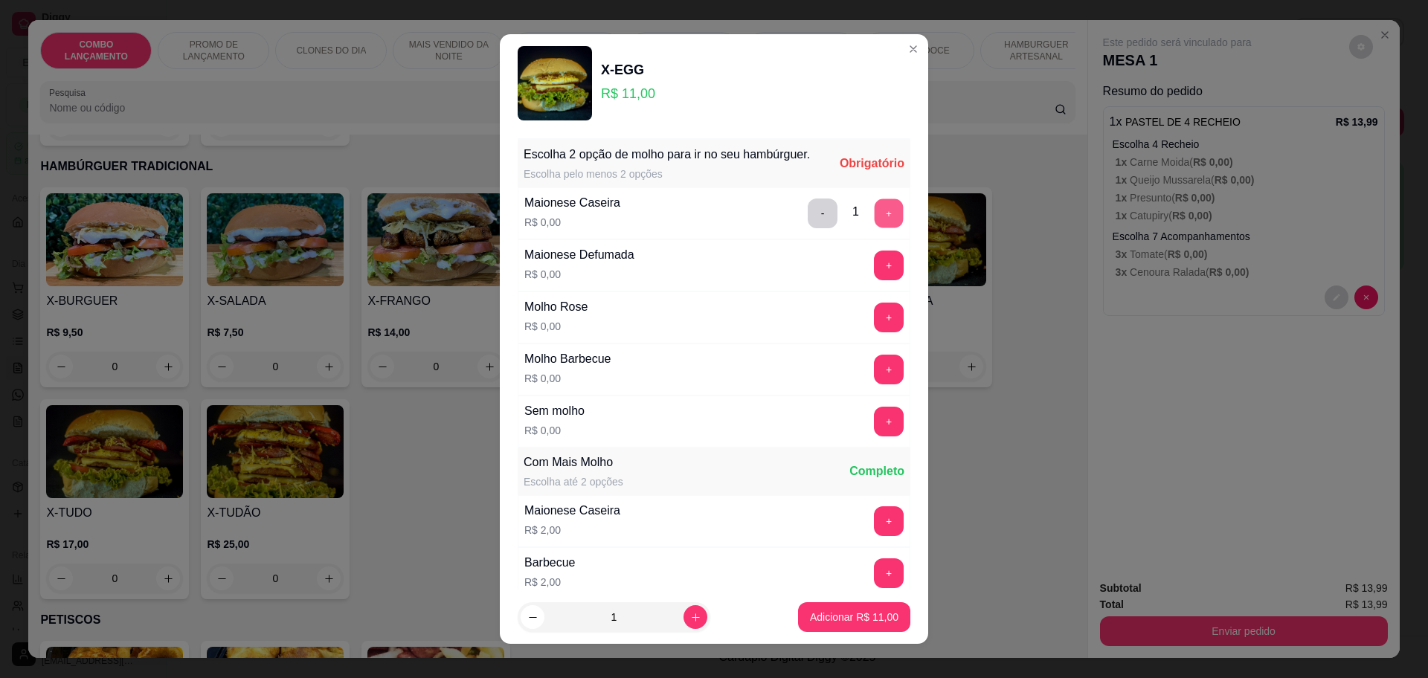
click at [875, 228] on button "+" at bounding box center [889, 213] width 29 height 29
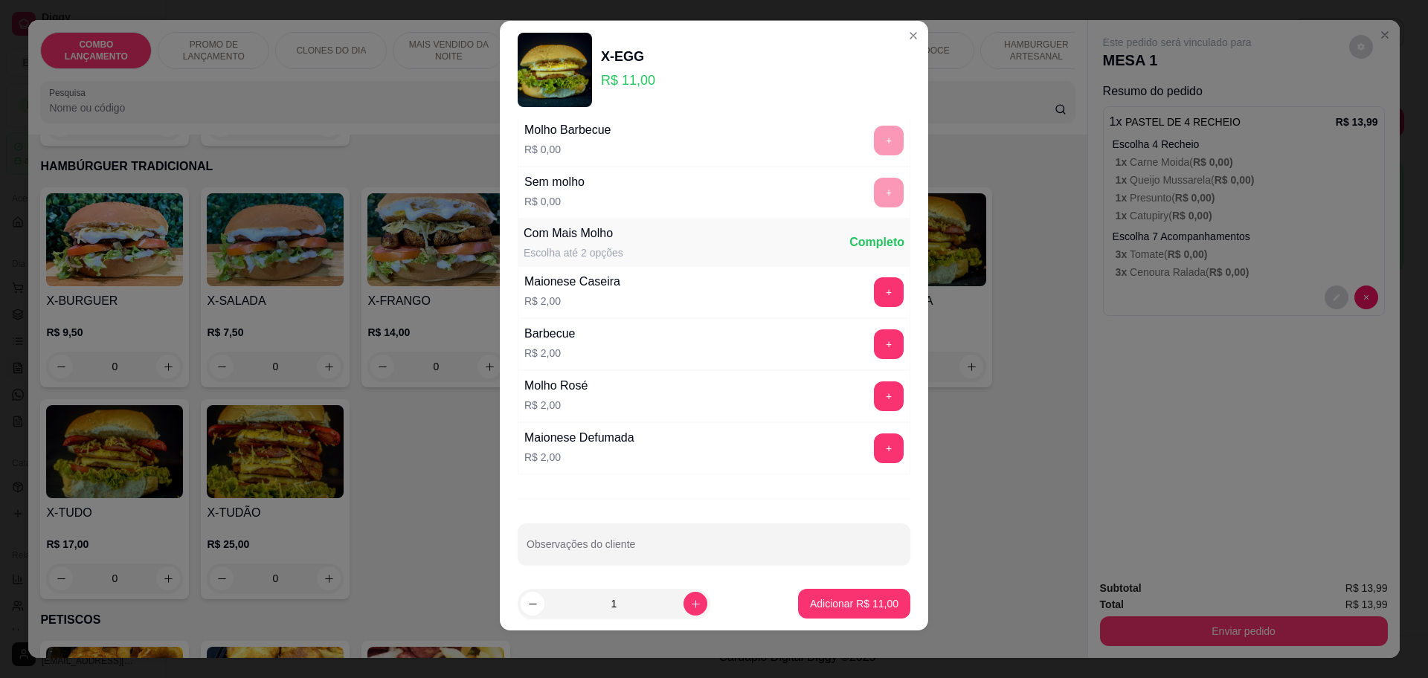
scroll to position [224, 0]
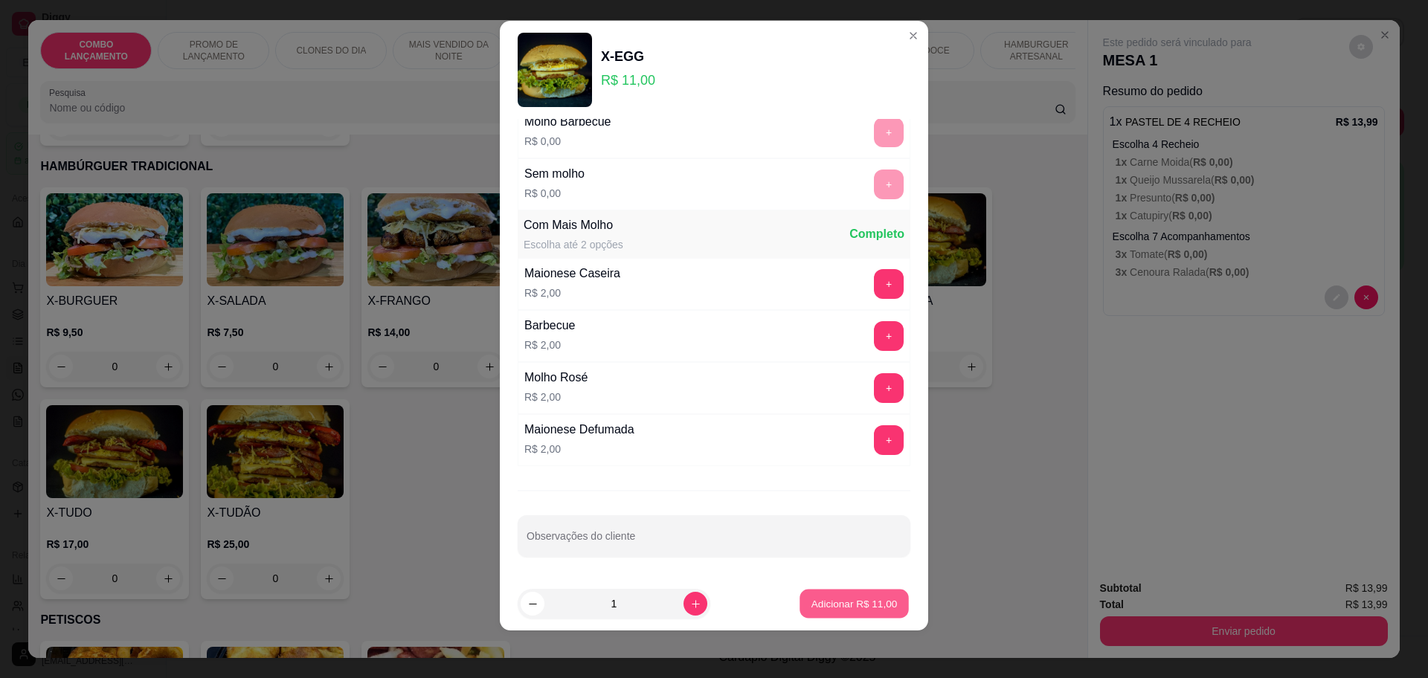
click at [822, 600] on p "Adicionar R$ 11,00" at bounding box center [854, 604] width 86 height 14
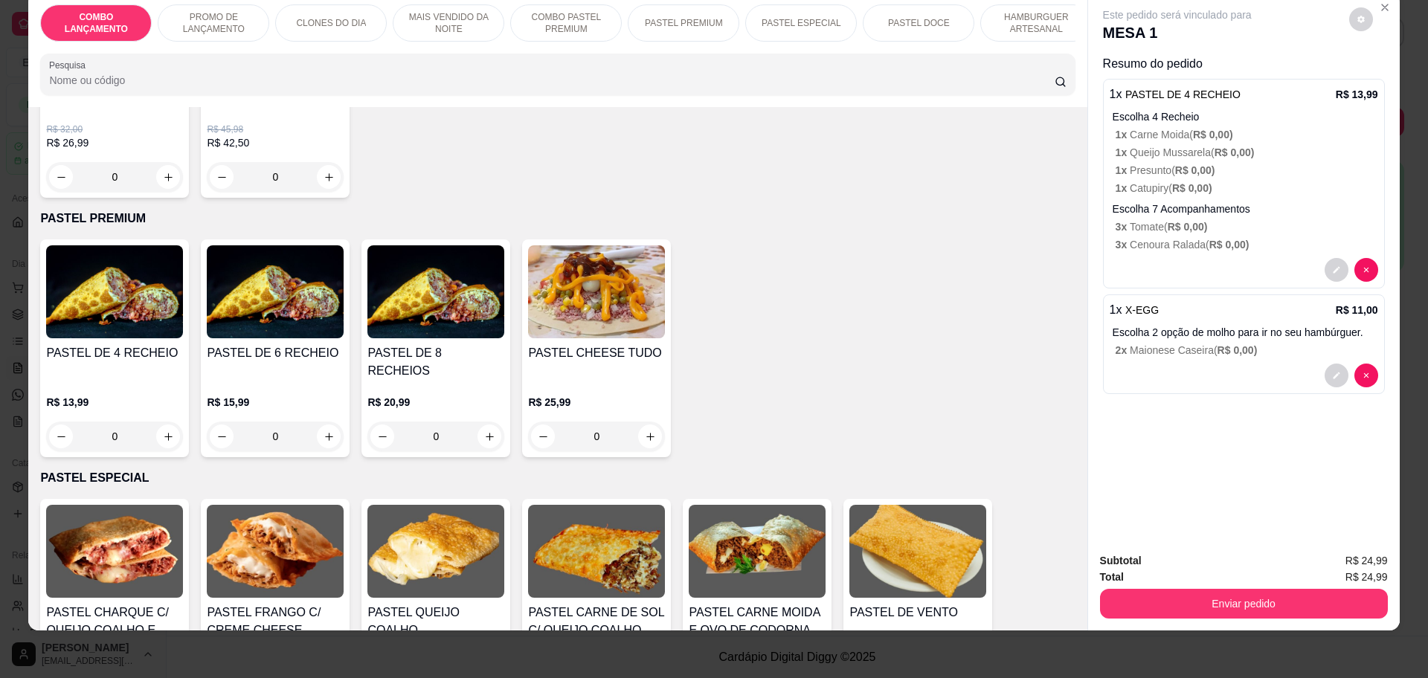
scroll to position [1673, 0]
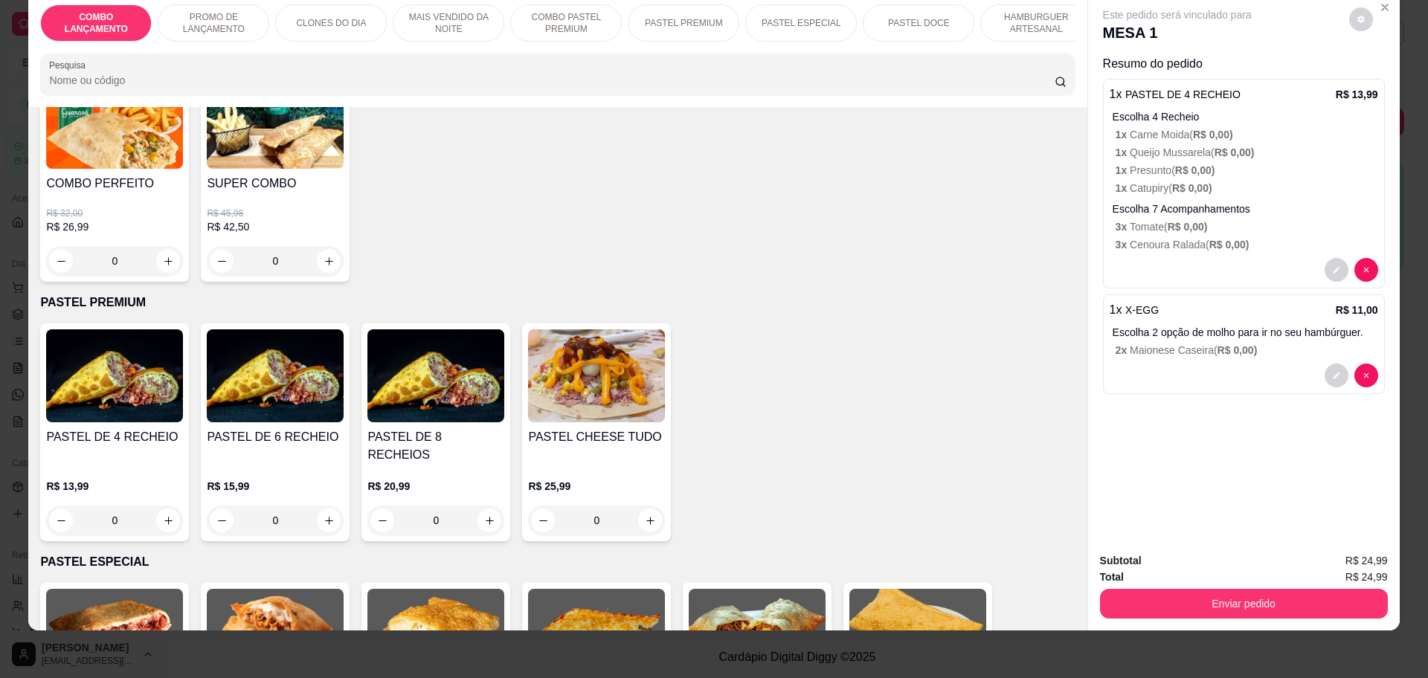
click at [164, 506] on div "0" at bounding box center [114, 521] width 137 height 30
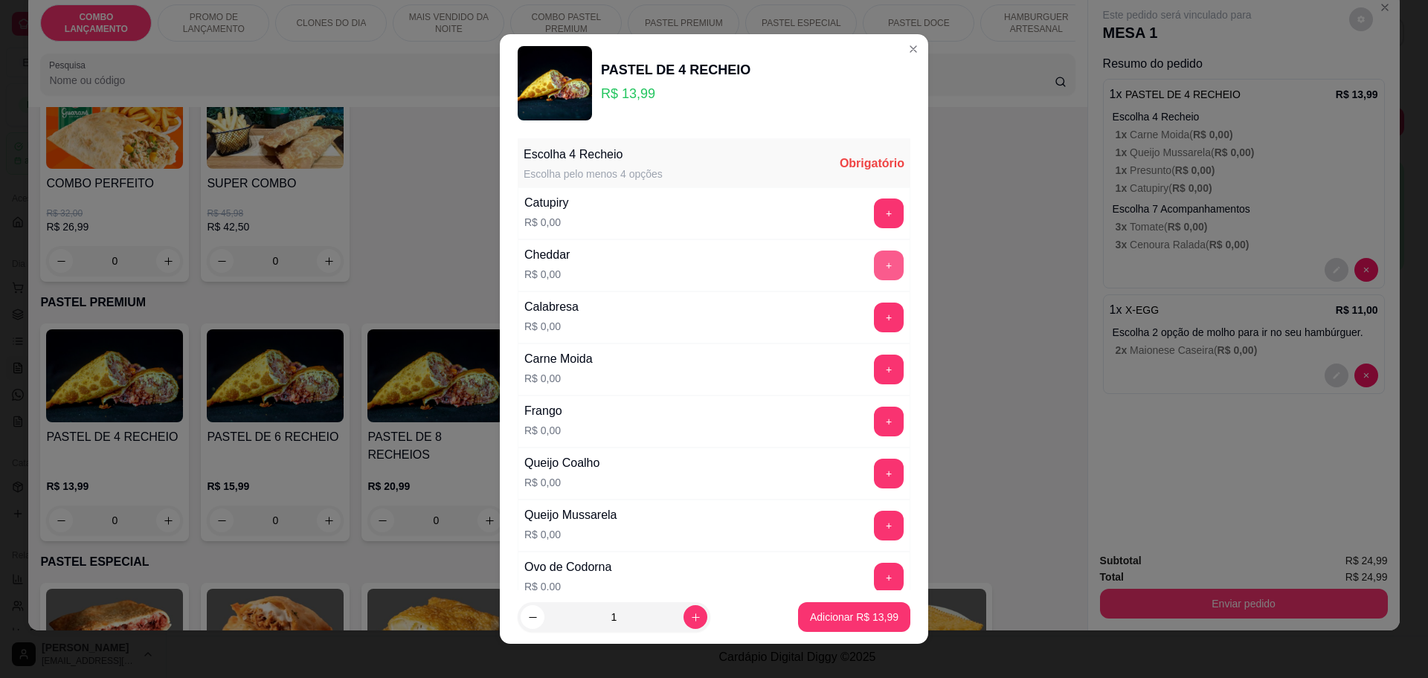
click at [874, 268] on button "+" at bounding box center [889, 266] width 30 height 30
click at [875, 304] on button "+" at bounding box center [889, 317] width 29 height 29
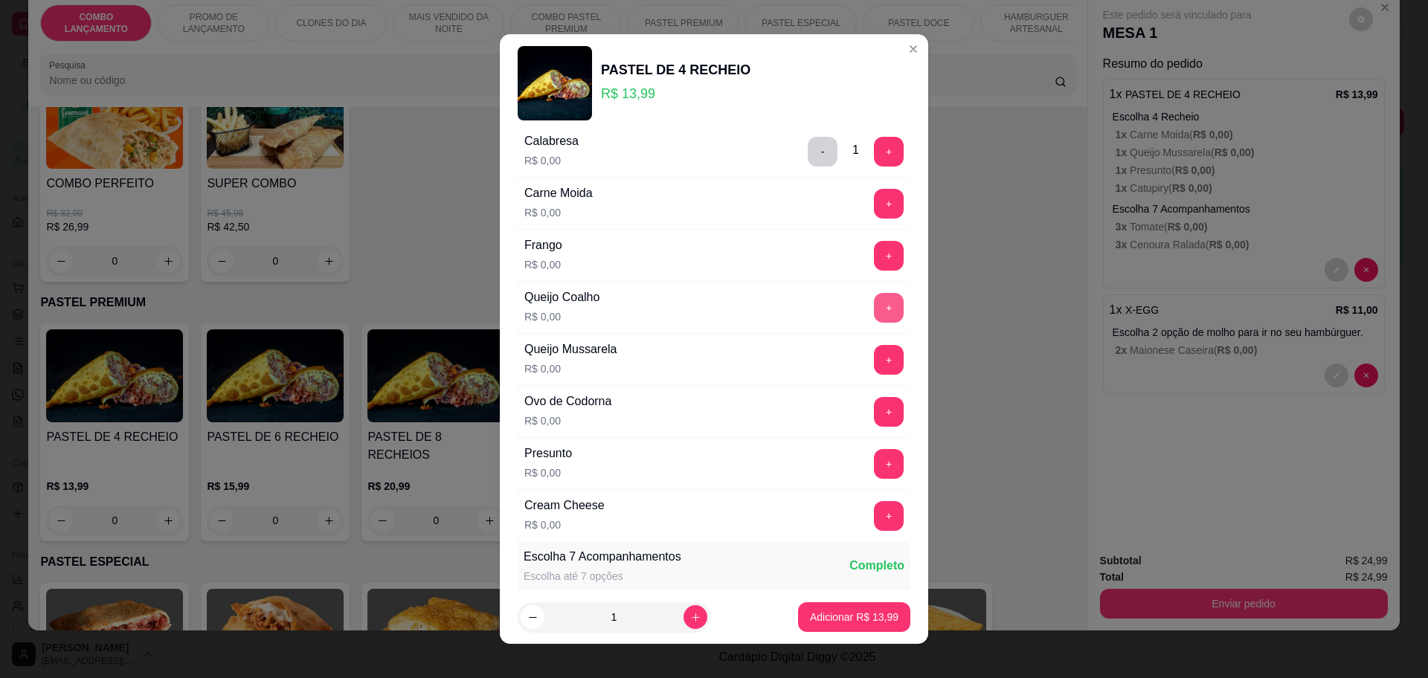
scroll to position [186, 0]
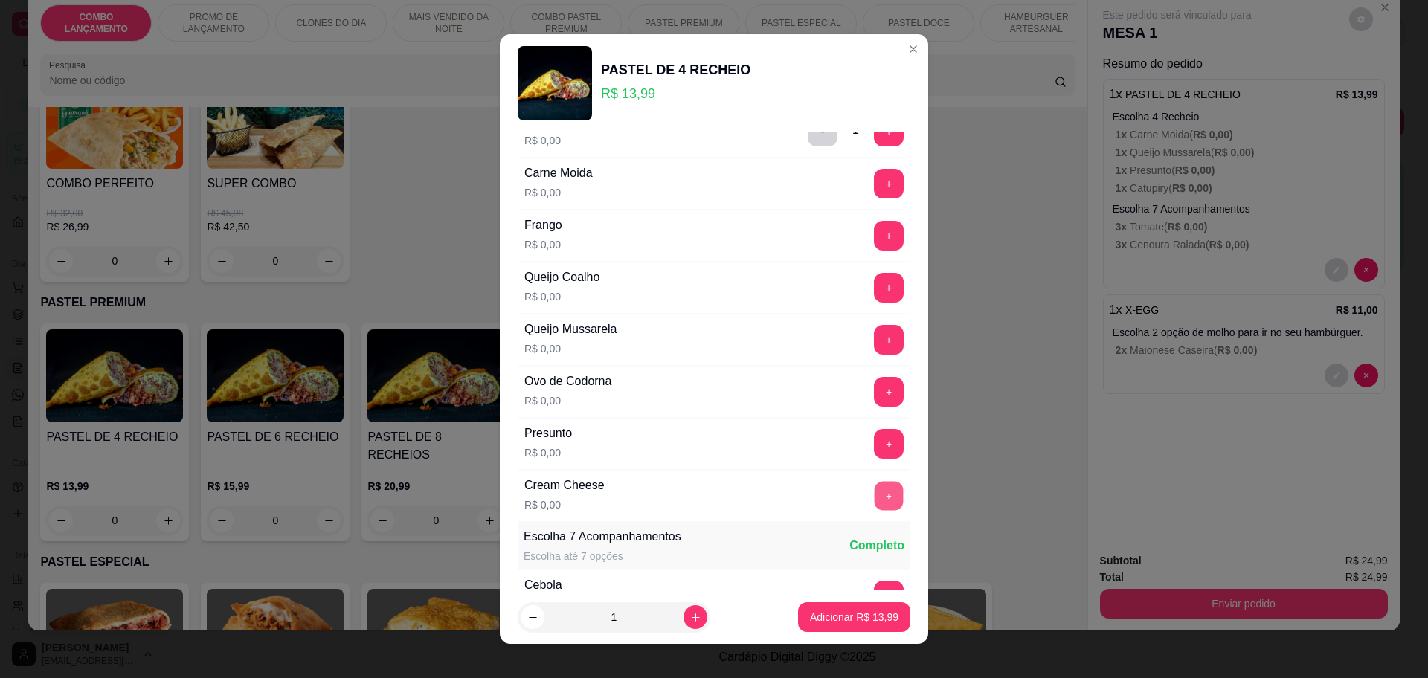
click at [875, 488] on button "+" at bounding box center [889, 495] width 29 height 29
click at [874, 330] on button "+" at bounding box center [889, 340] width 30 height 30
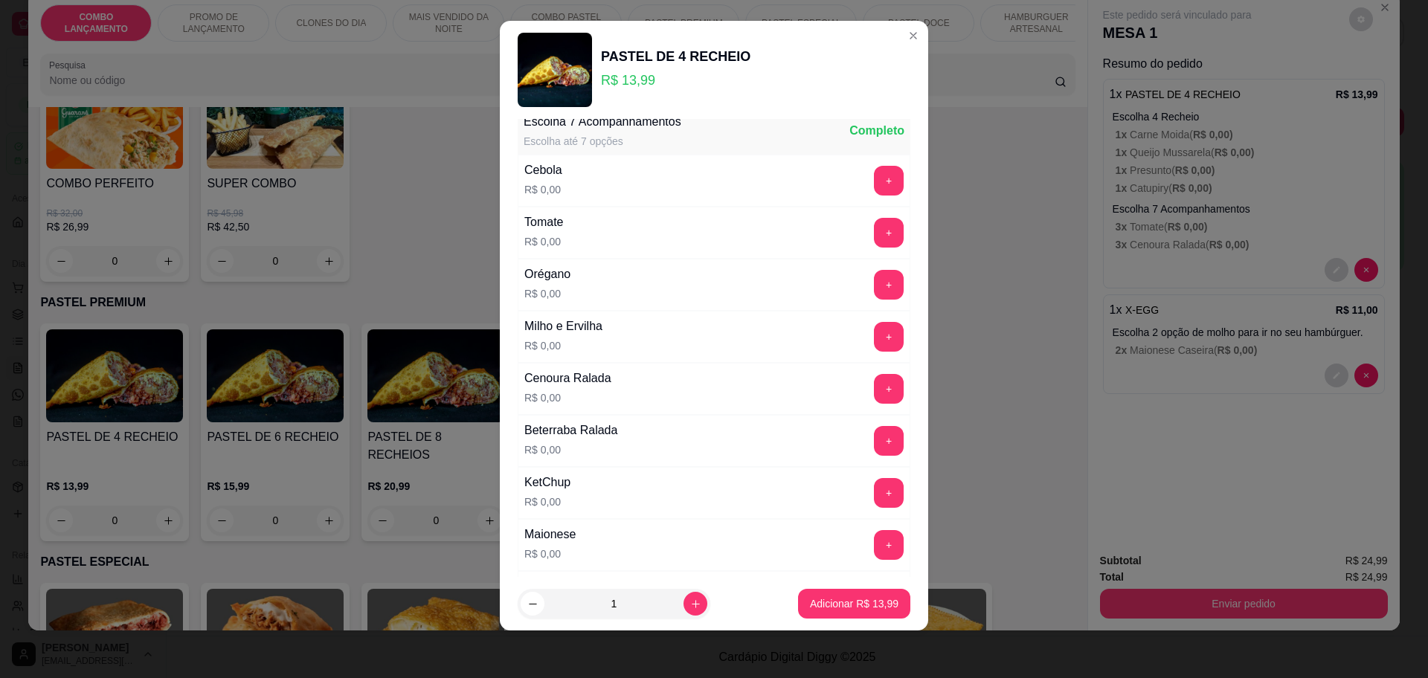
scroll to position [576, 0]
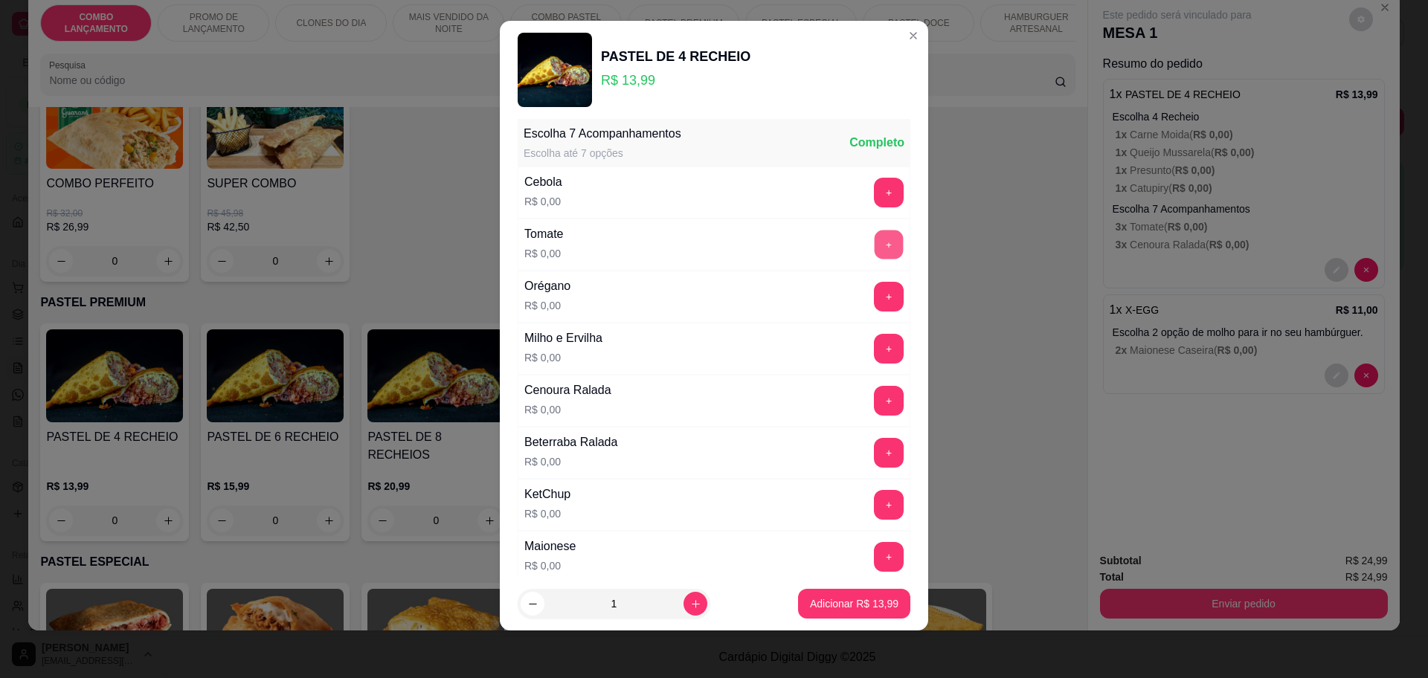
click at [875, 248] on button "+" at bounding box center [889, 244] width 29 height 29
click at [874, 289] on button "+" at bounding box center [889, 297] width 30 height 30
click at [875, 342] on button "+" at bounding box center [889, 348] width 29 height 29
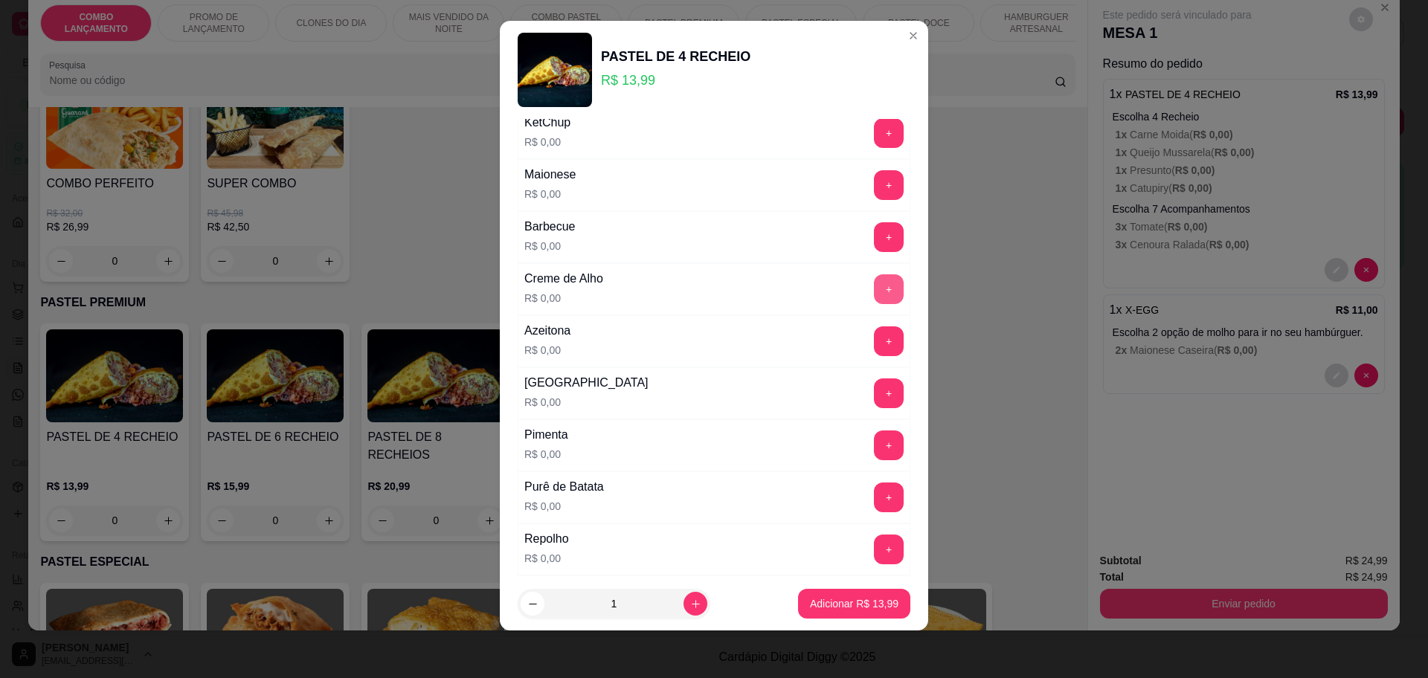
scroll to position [1134, 0]
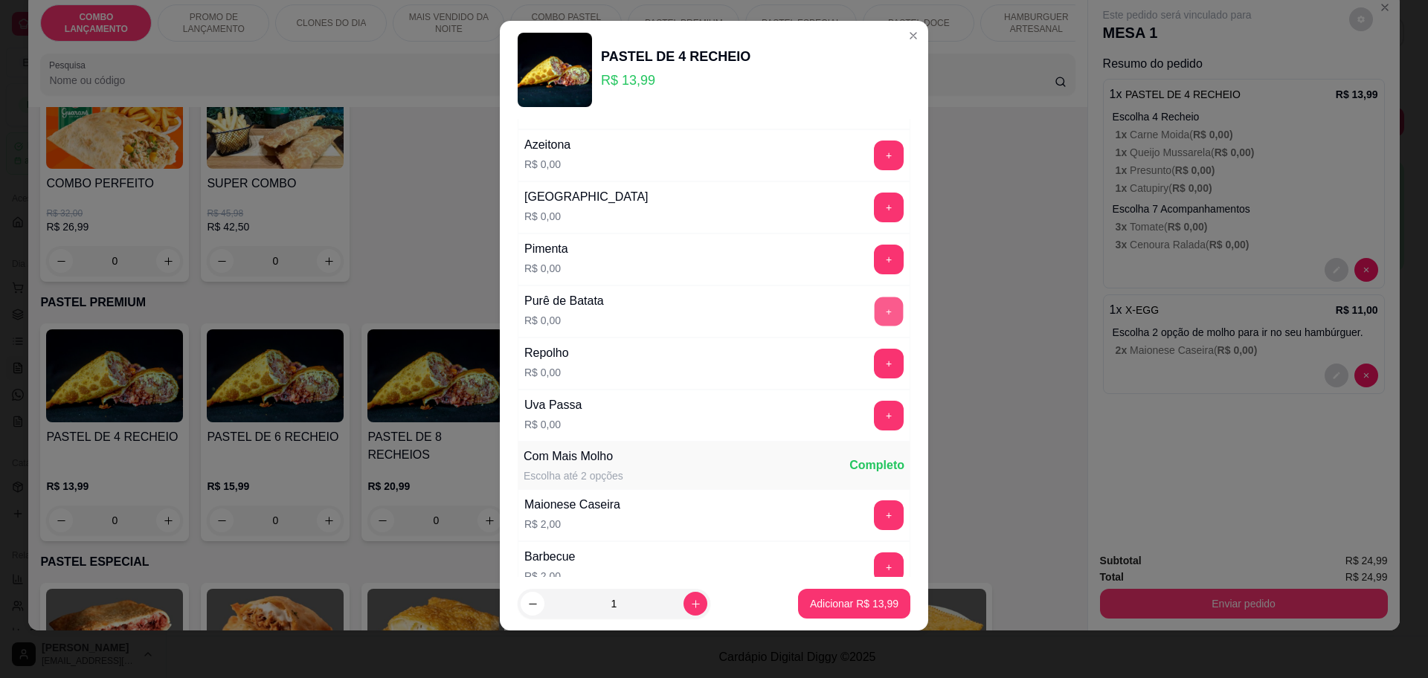
click at [875, 306] on button "+" at bounding box center [889, 311] width 29 height 29
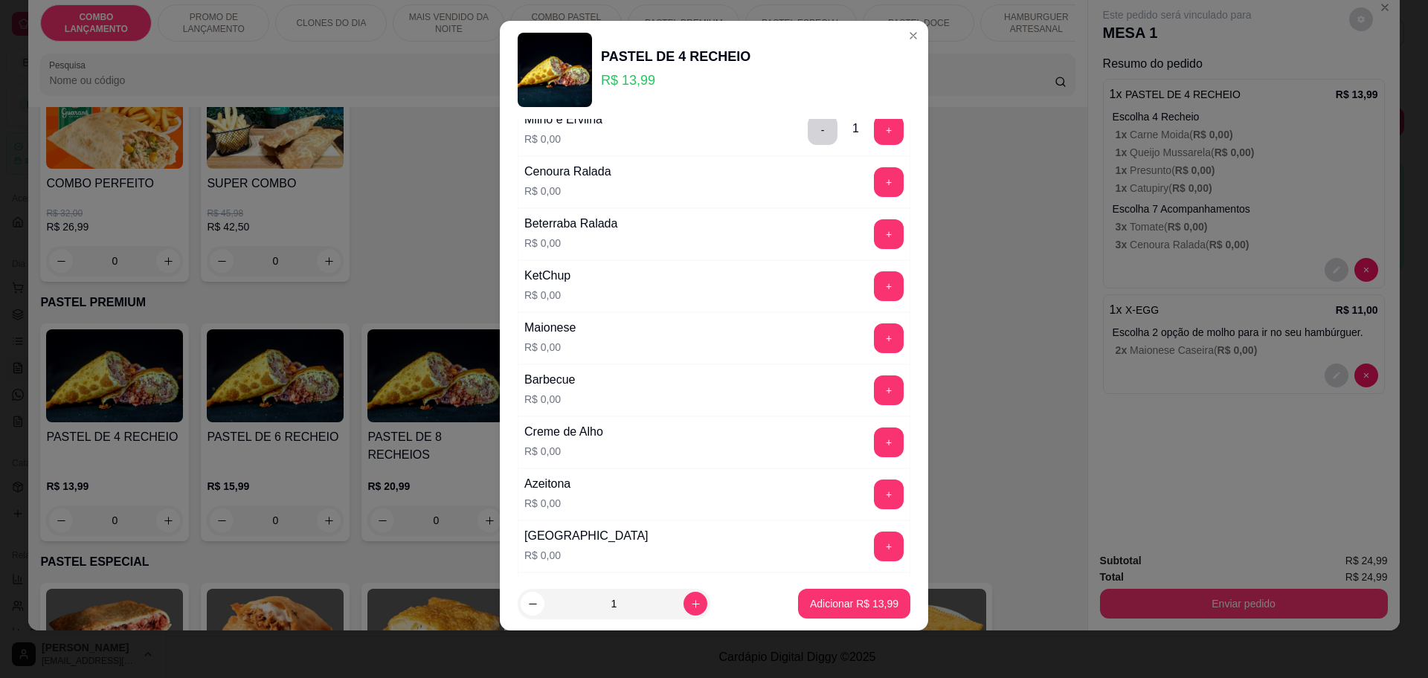
scroll to position [762, 0]
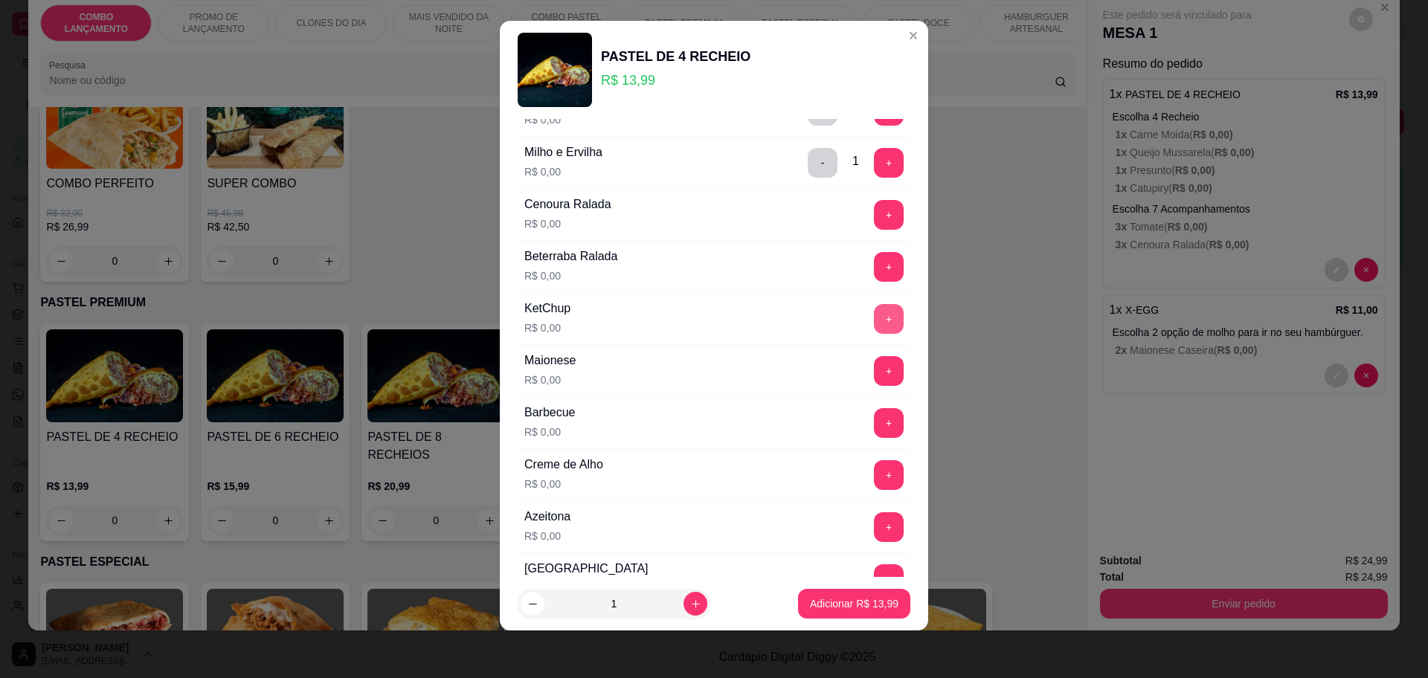
click at [874, 315] on button "+" at bounding box center [889, 319] width 30 height 30
click at [875, 360] on button "+" at bounding box center [889, 370] width 29 height 29
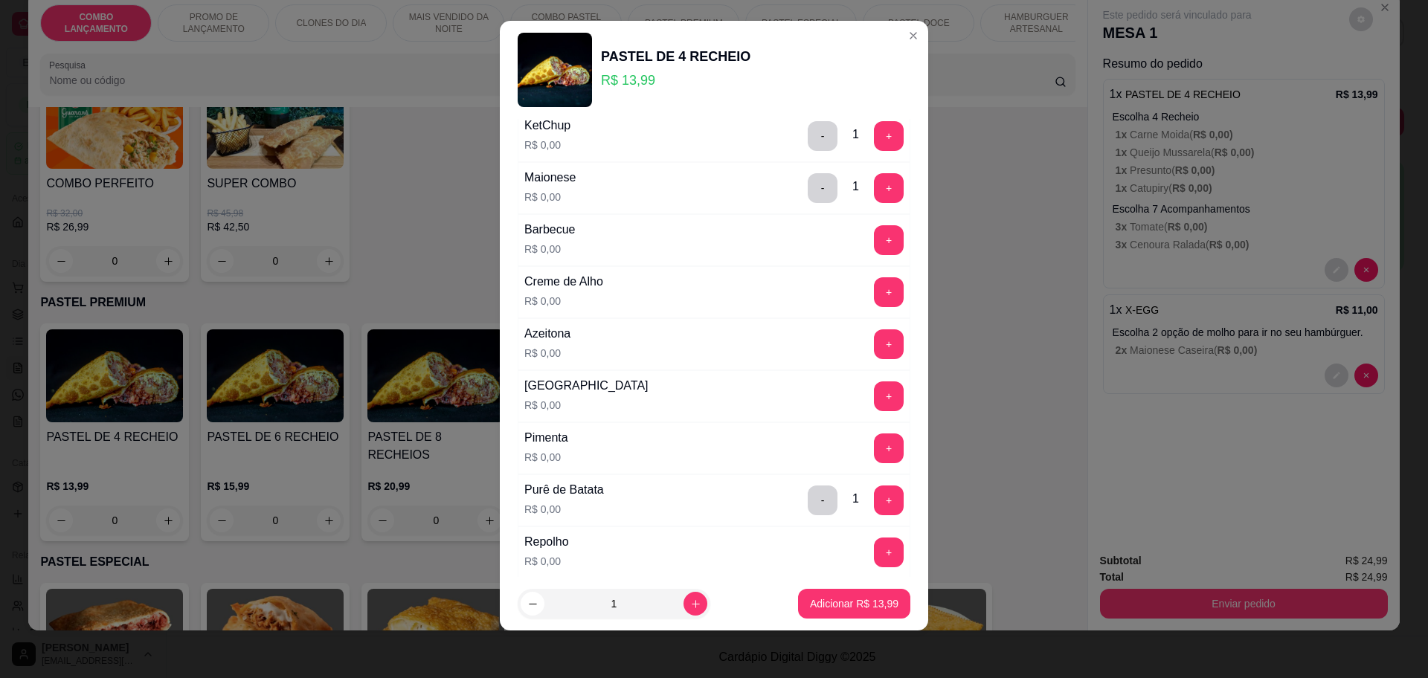
scroll to position [948, 0]
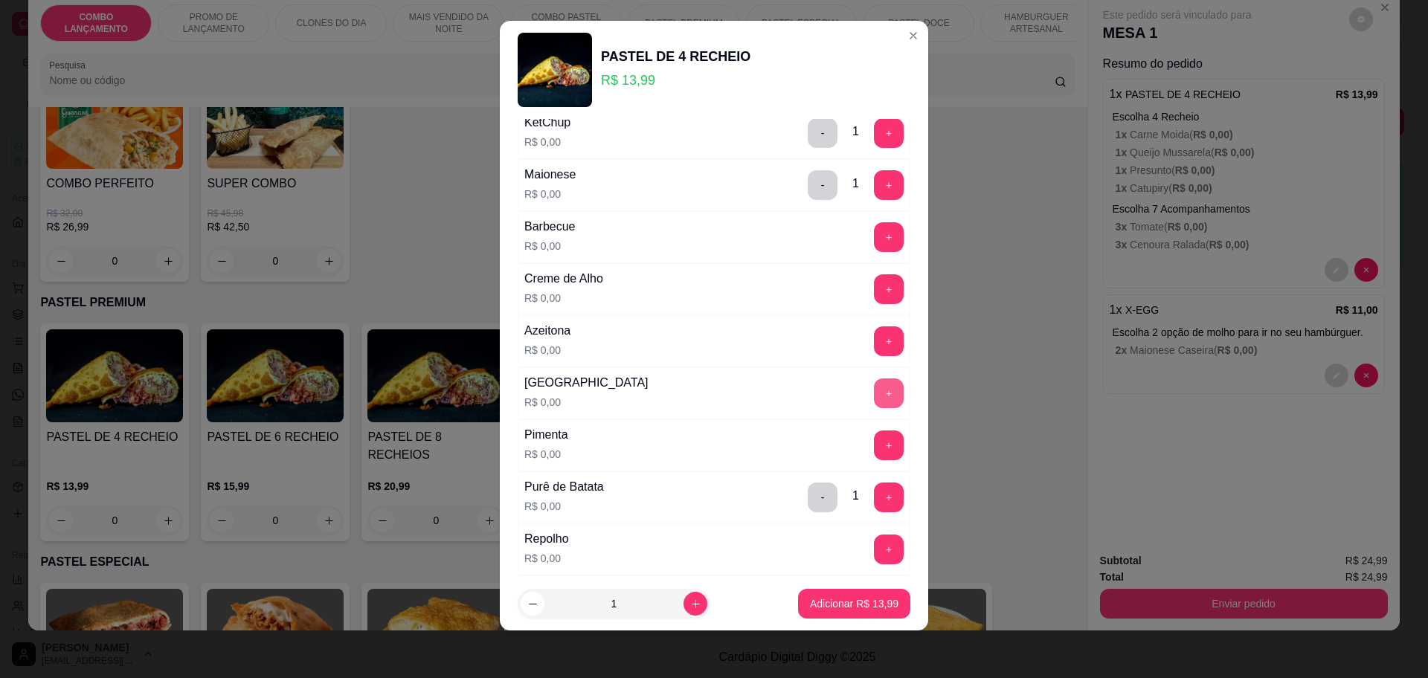
click at [874, 396] on button "+" at bounding box center [889, 394] width 30 height 30
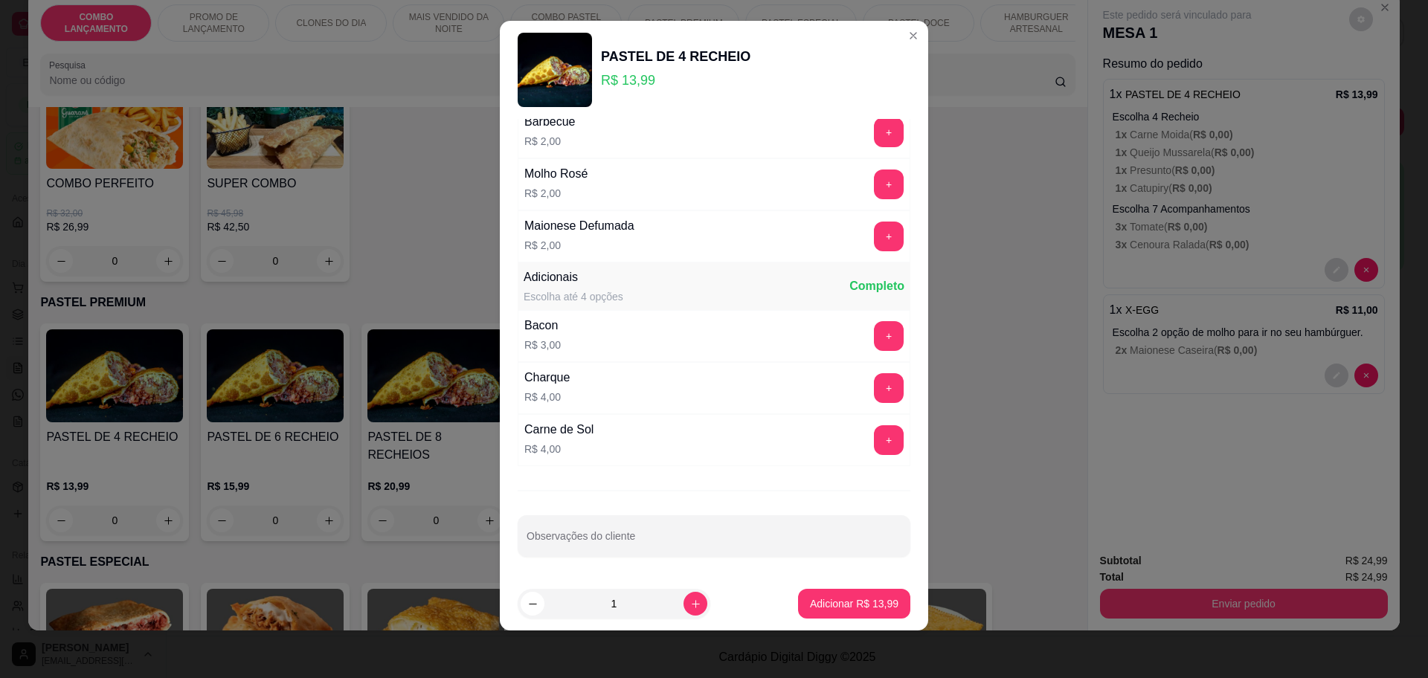
scroll to position [1476, 0]
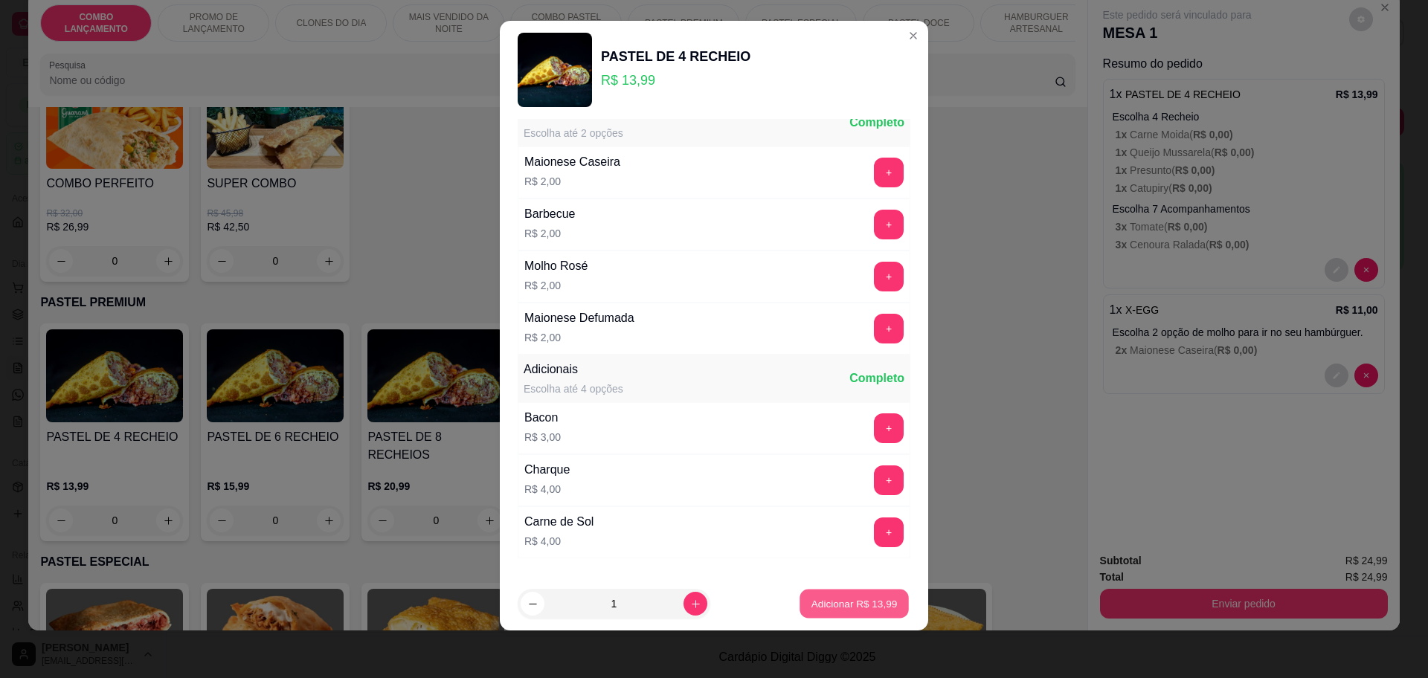
click at [838, 598] on p "Adicionar R$ 13,99" at bounding box center [854, 604] width 86 height 14
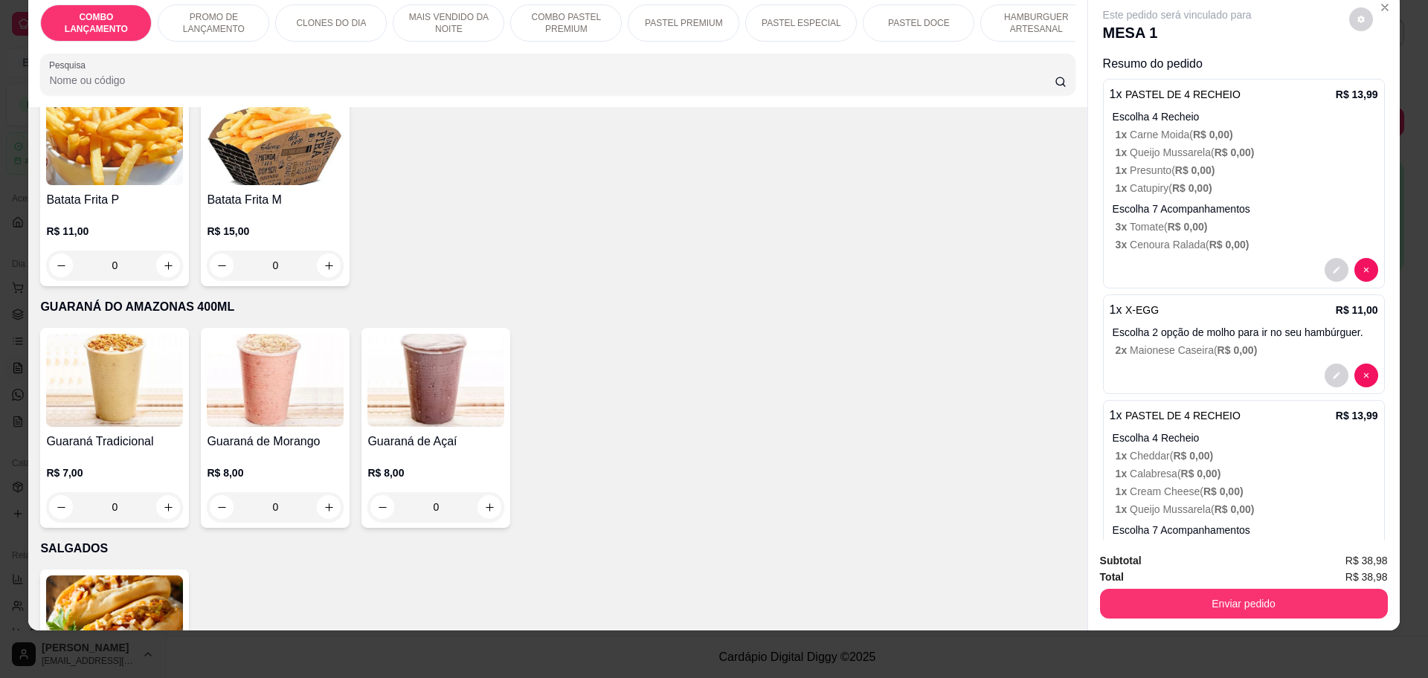
scroll to position [4929, 0]
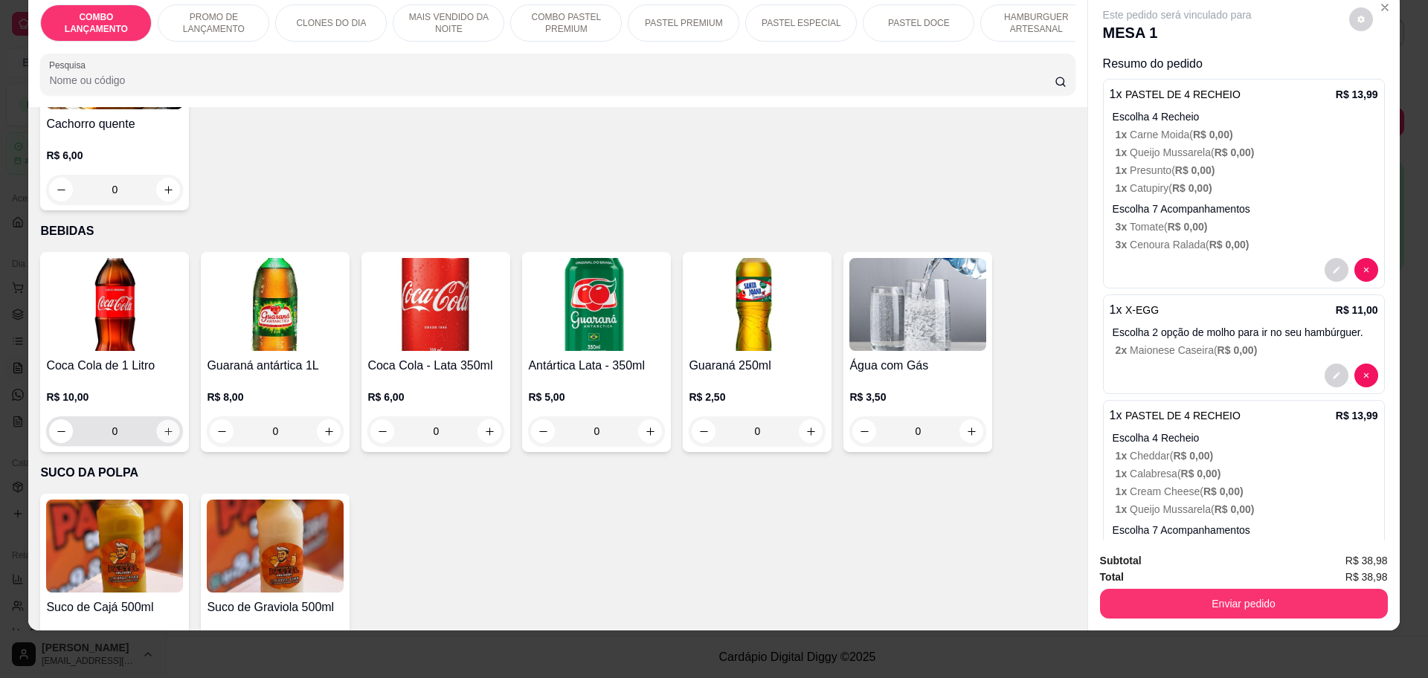
click at [164, 428] on icon "increase-product-quantity" at bounding box center [167, 431] width 7 height 7
type input "1"
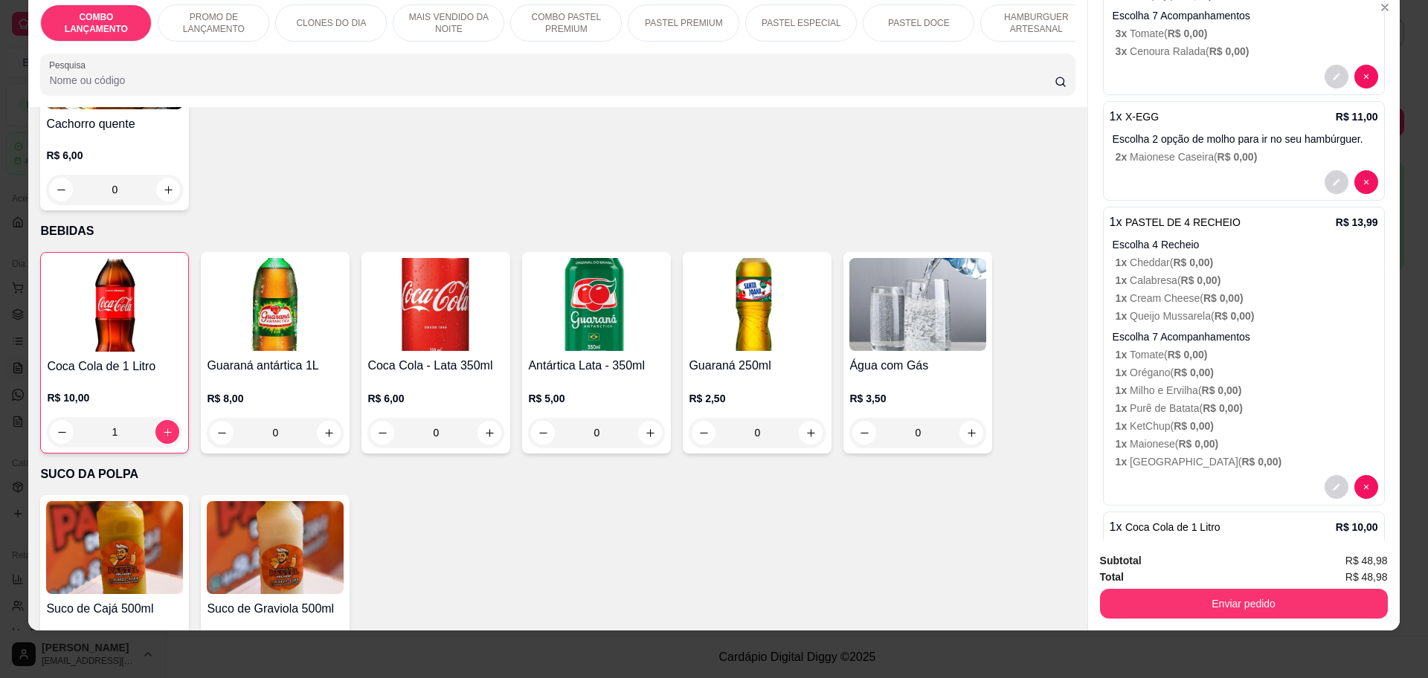
scroll to position [261, 0]
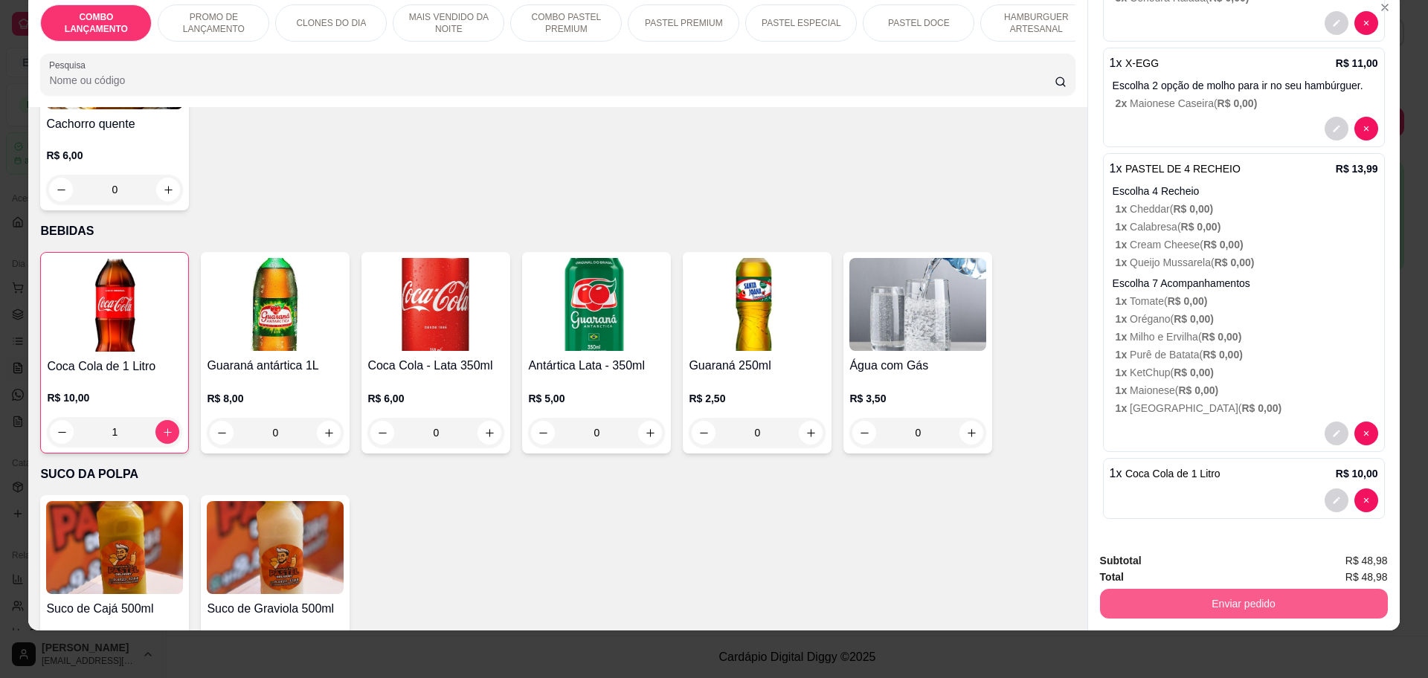
click at [1278, 598] on button "Enviar pedido" at bounding box center [1244, 604] width 288 height 30
click at [1224, 568] on button "Não registrar e enviar pedido" at bounding box center [1193, 567] width 150 height 28
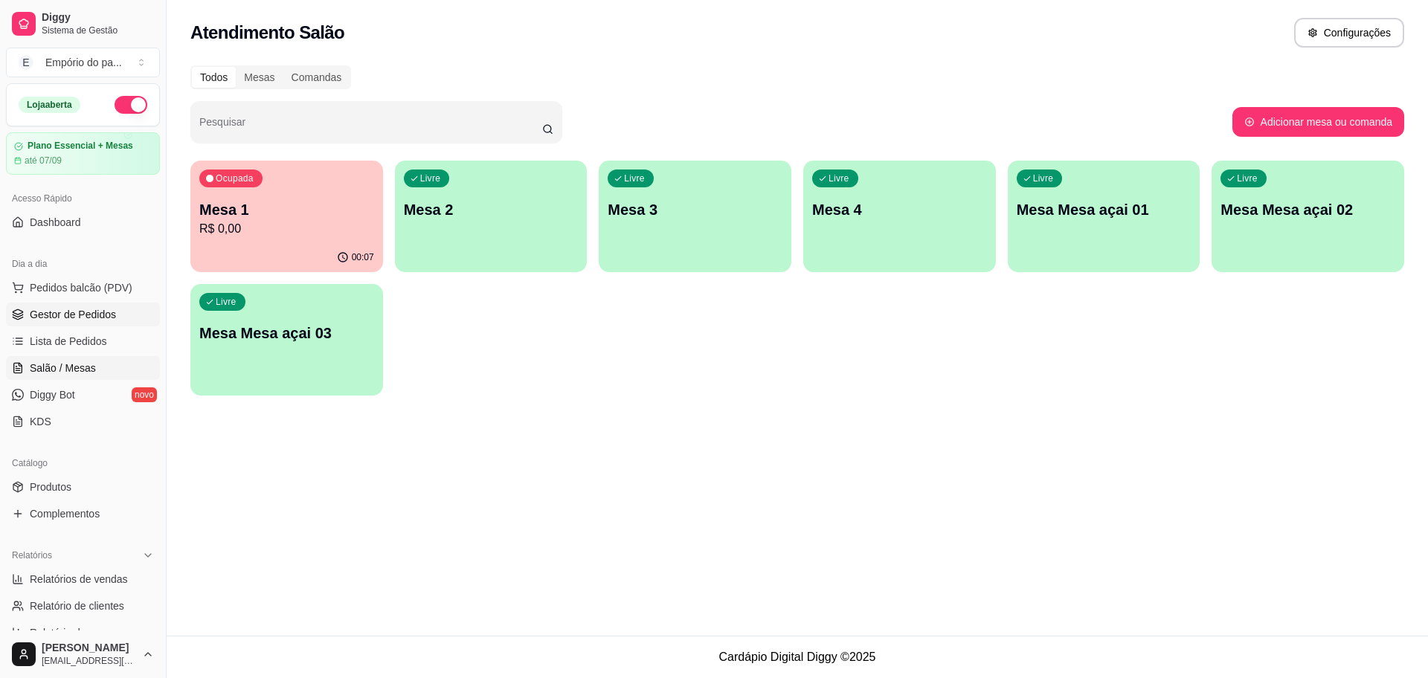
click at [91, 324] on link "Gestor de Pedidos" at bounding box center [83, 315] width 154 height 24
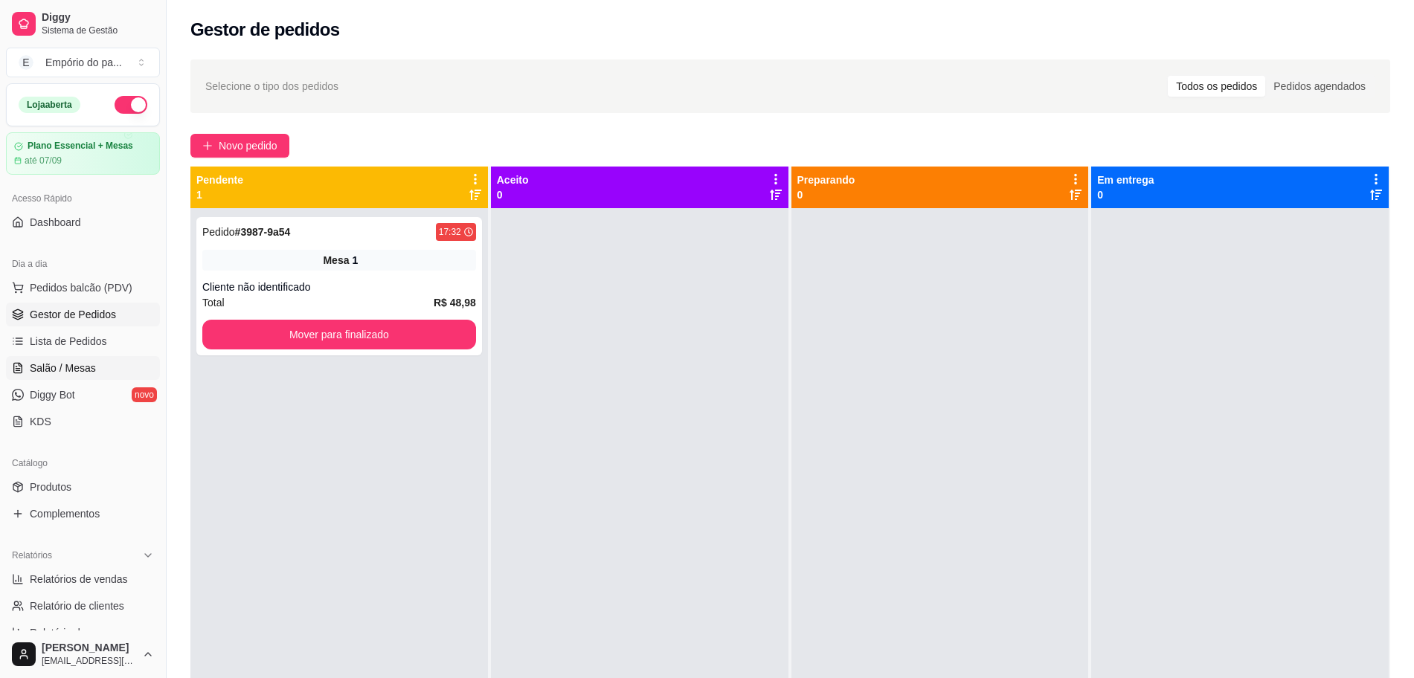
click at [91, 361] on link "Salão / Mesas" at bounding box center [83, 368] width 154 height 24
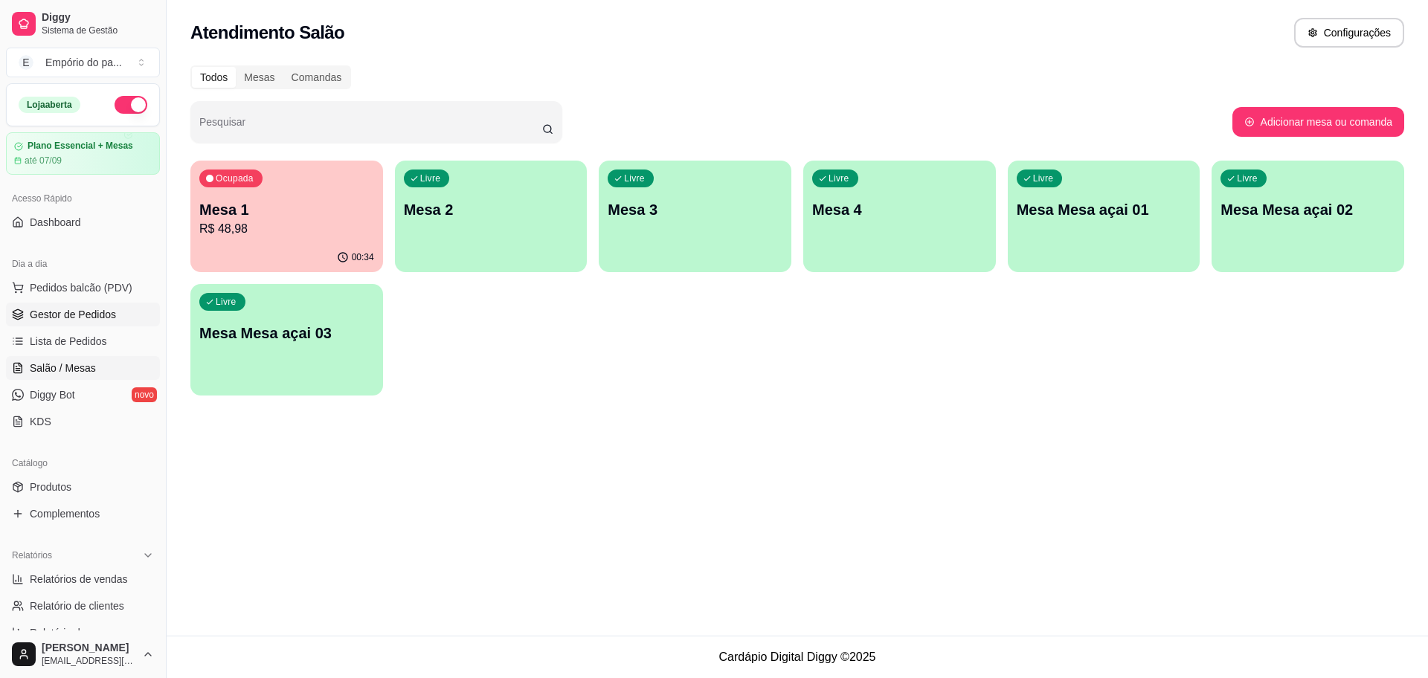
click at [62, 312] on span "Gestor de Pedidos" at bounding box center [73, 314] width 86 height 15
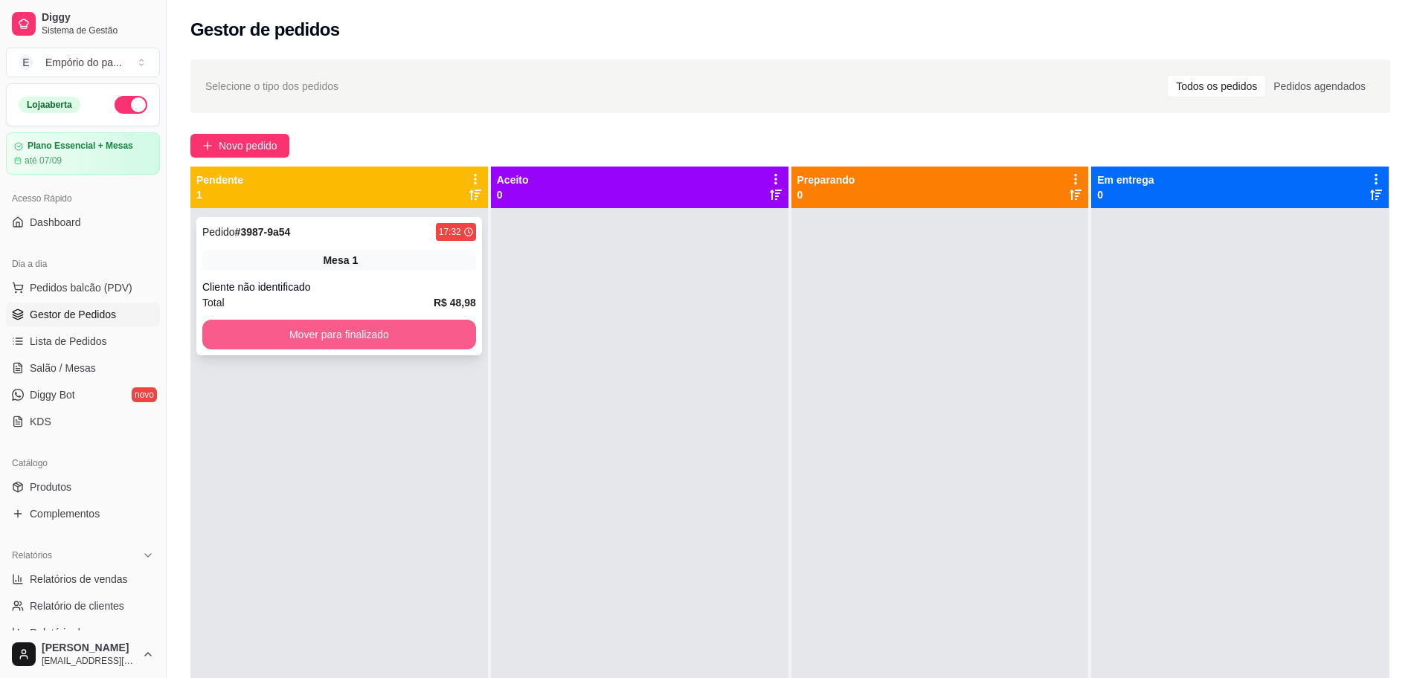
click at [258, 335] on button "Mover para finalizado" at bounding box center [339, 335] width 274 height 30
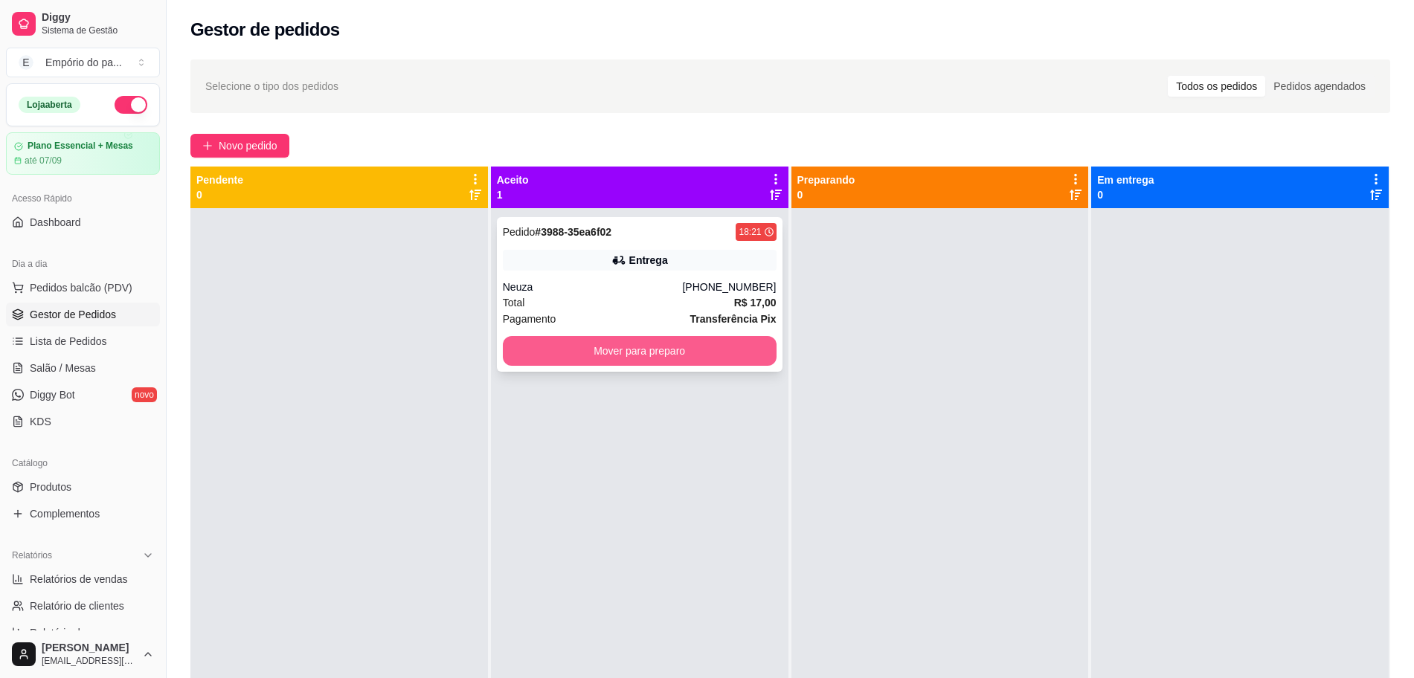
click at [635, 355] on button "Mover para preparo" at bounding box center [640, 351] width 274 height 30
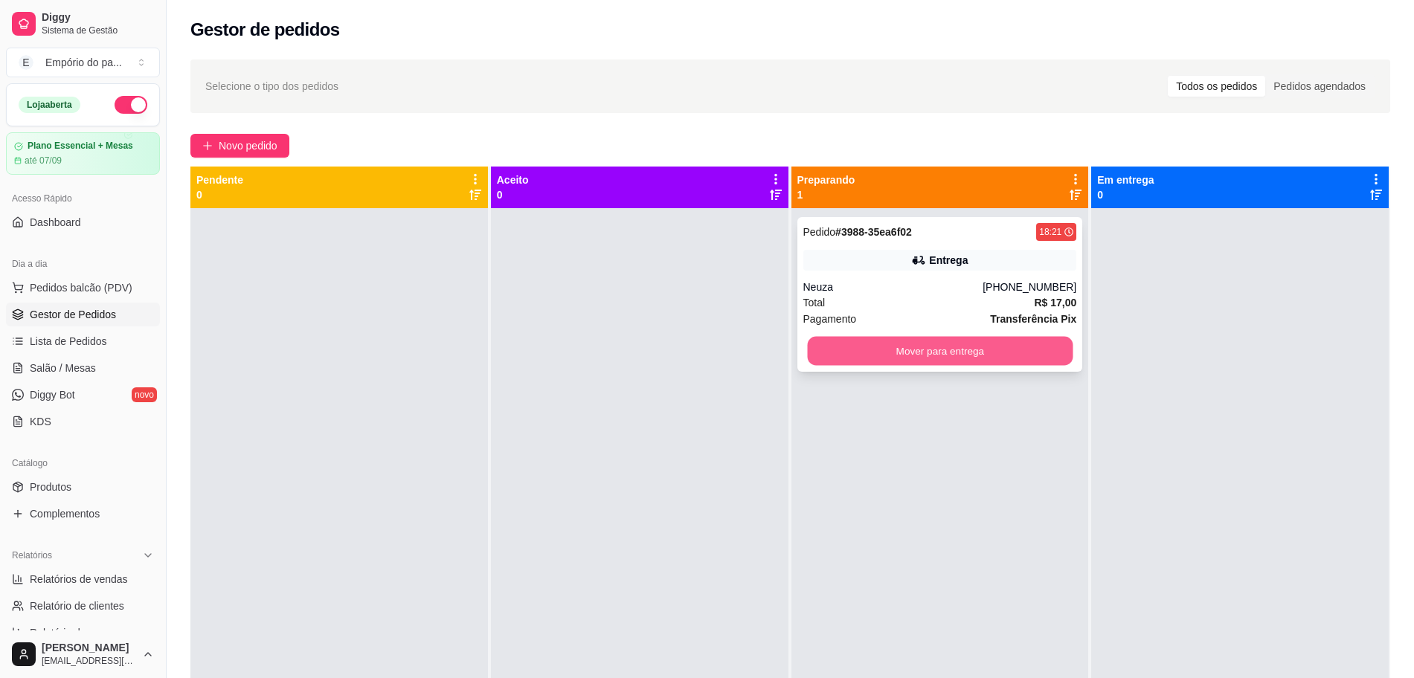
click at [943, 347] on button "Mover para entrega" at bounding box center [940, 351] width 266 height 29
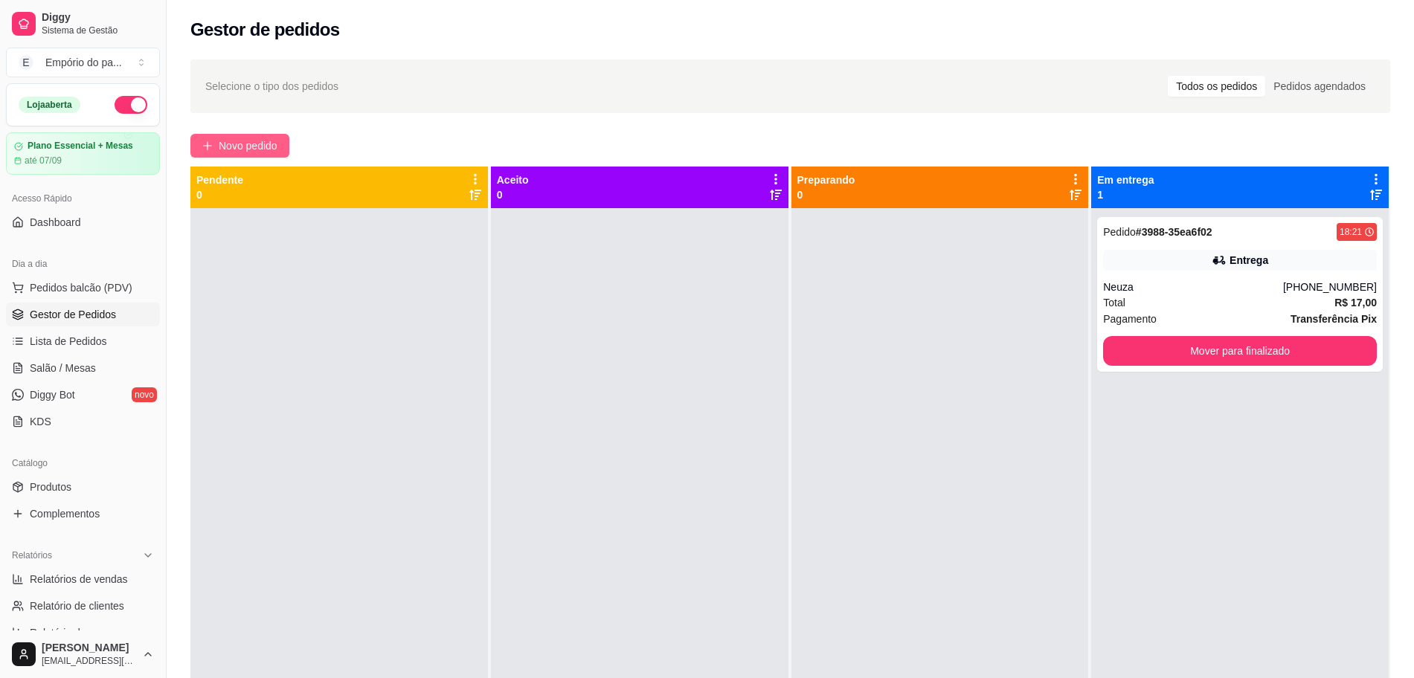
click at [200, 140] on button "Novo pedido" at bounding box center [239, 146] width 99 height 24
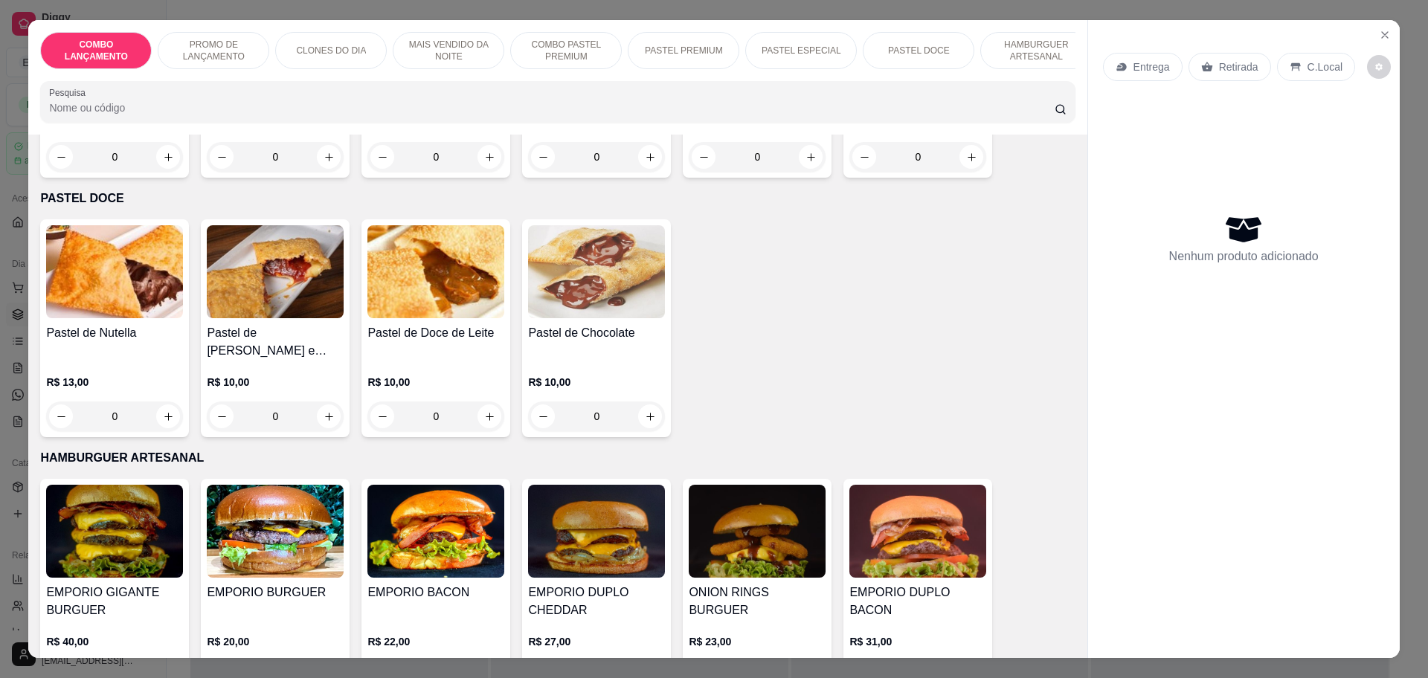
scroll to position [2045, 0]
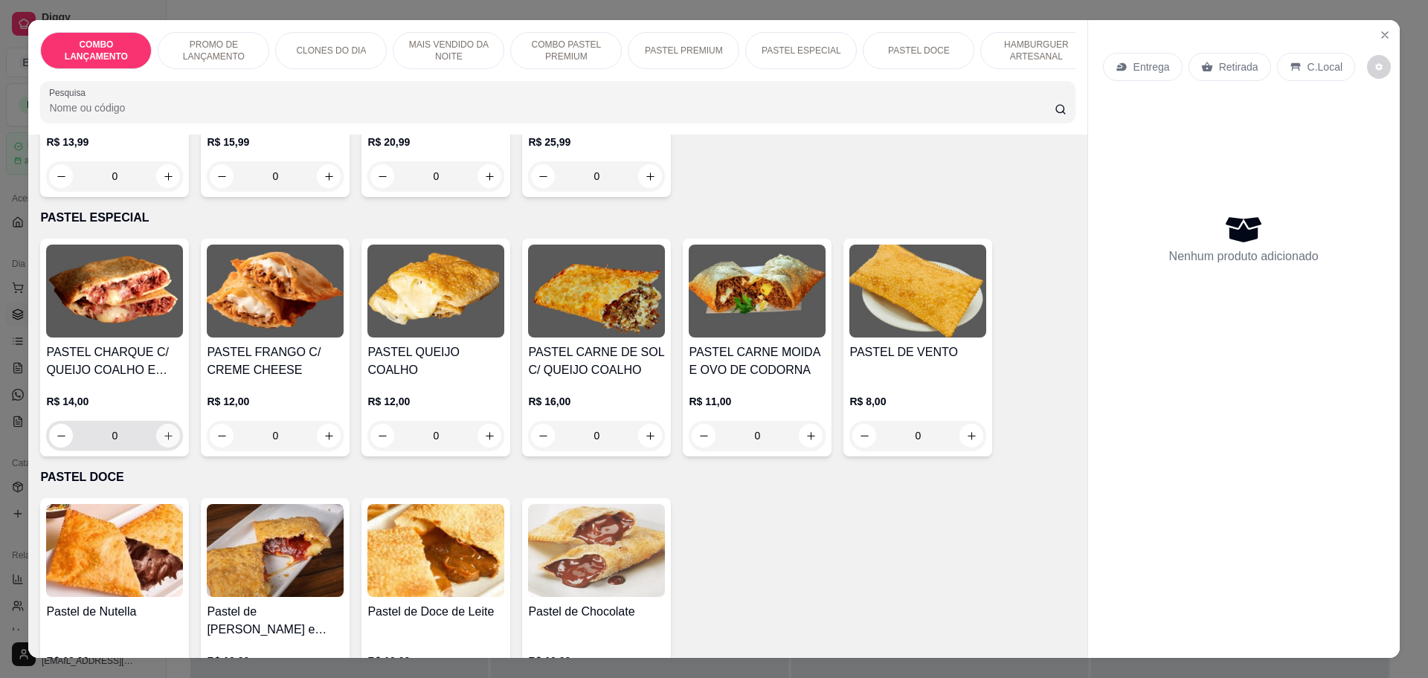
click at [168, 424] on button "increase-product-quantity" at bounding box center [168, 436] width 24 height 24
type input "1"
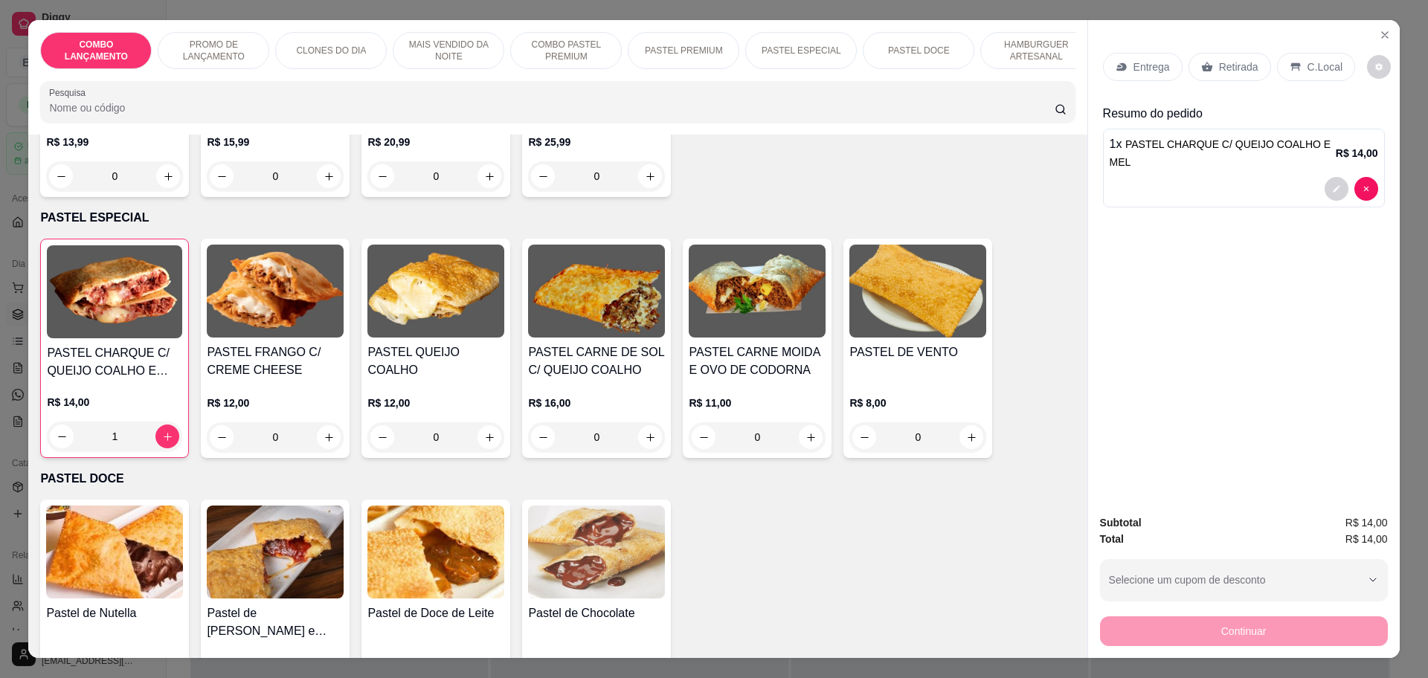
click at [1229, 65] on p "Retirada" at bounding box center [1238, 67] width 39 height 15
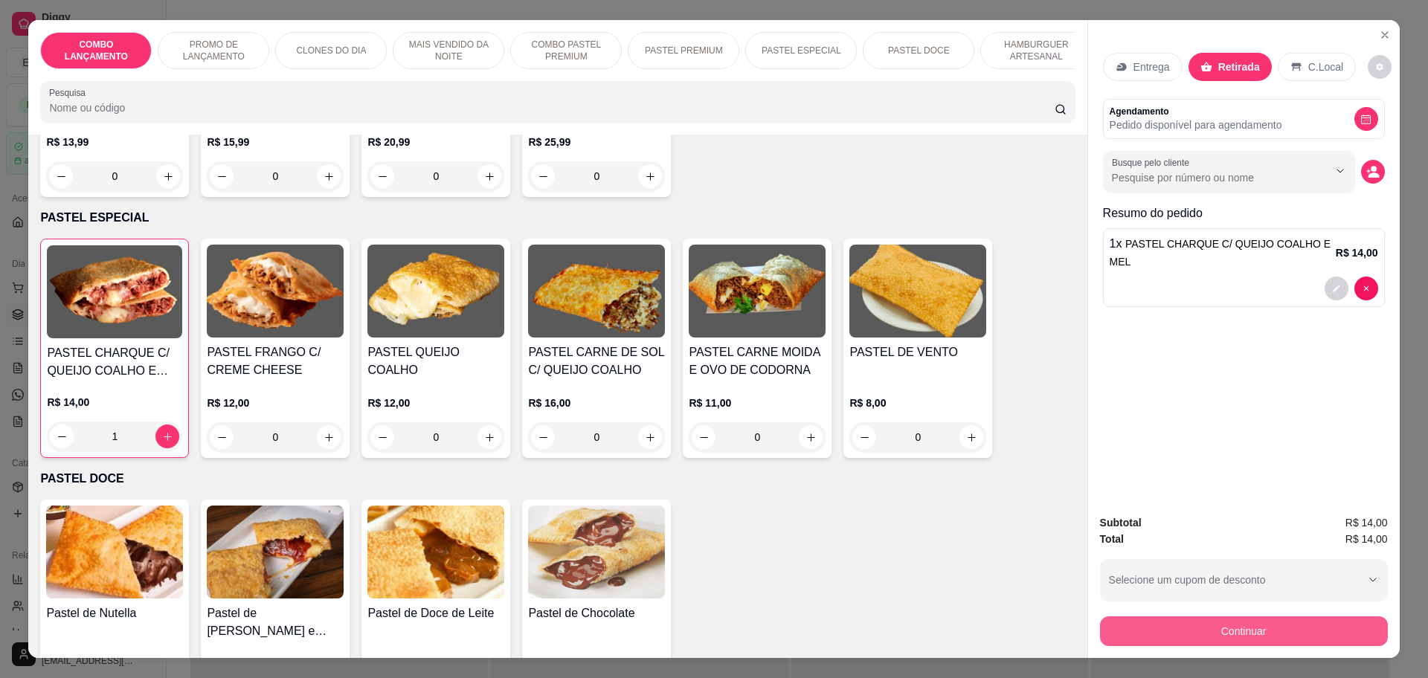
click at [1279, 634] on button "Continuar" at bounding box center [1244, 632] width 288 height 30
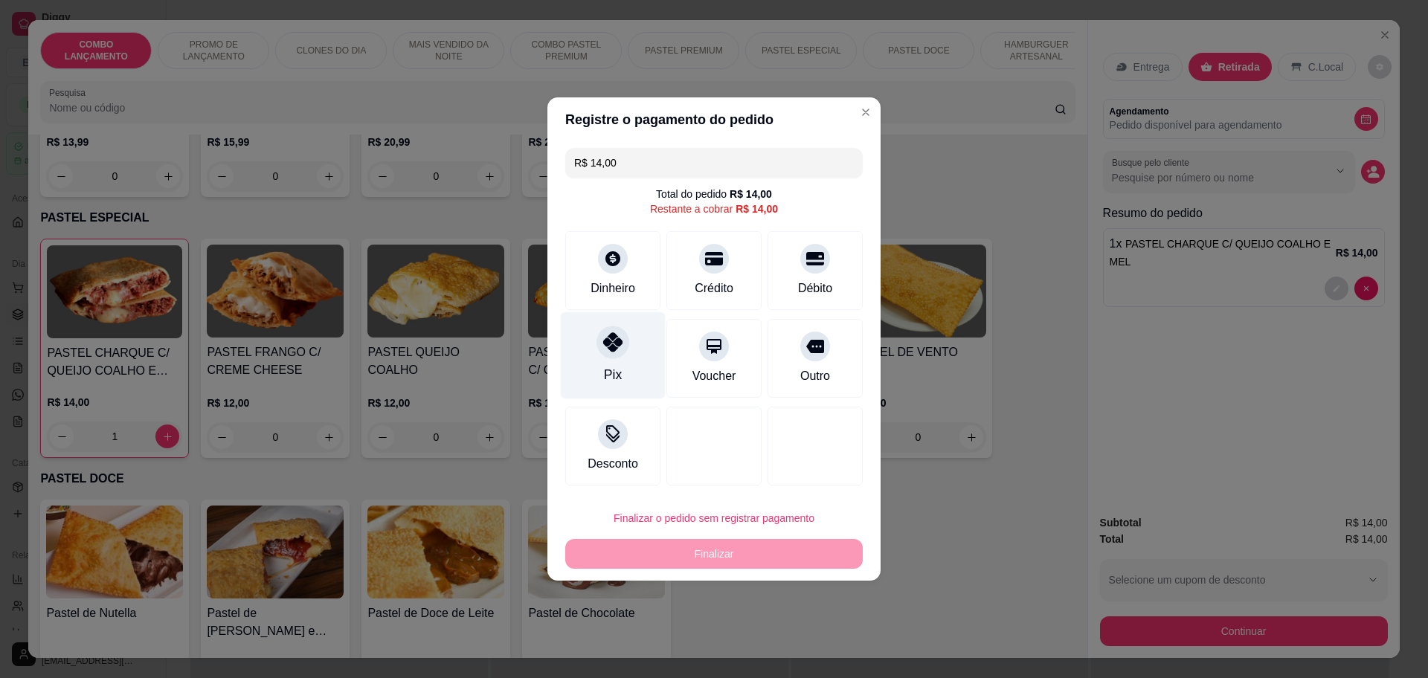
click at [608, 347] on icon at bounding box center [612, 341] width 19 height 19
type input "R$ 0,00"
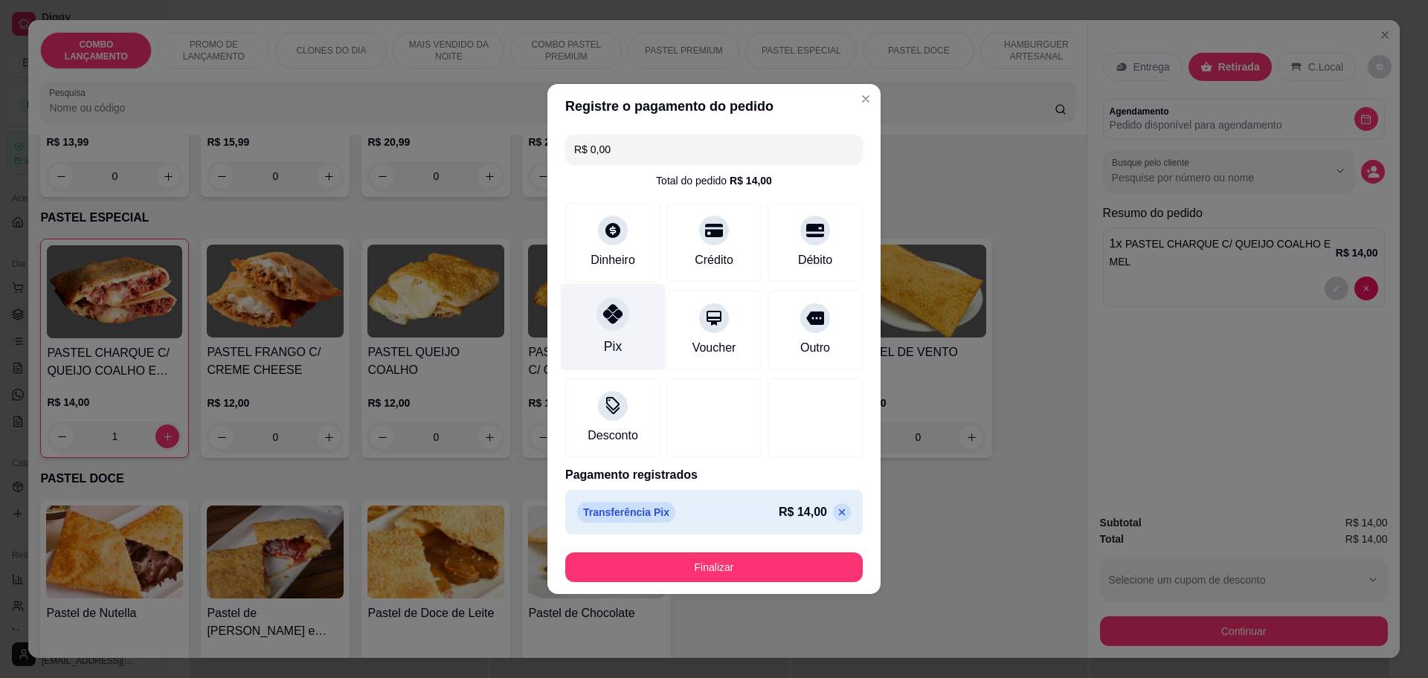
click at [604, 315] on icon at bounding box center [612, 313] width 19 height 19
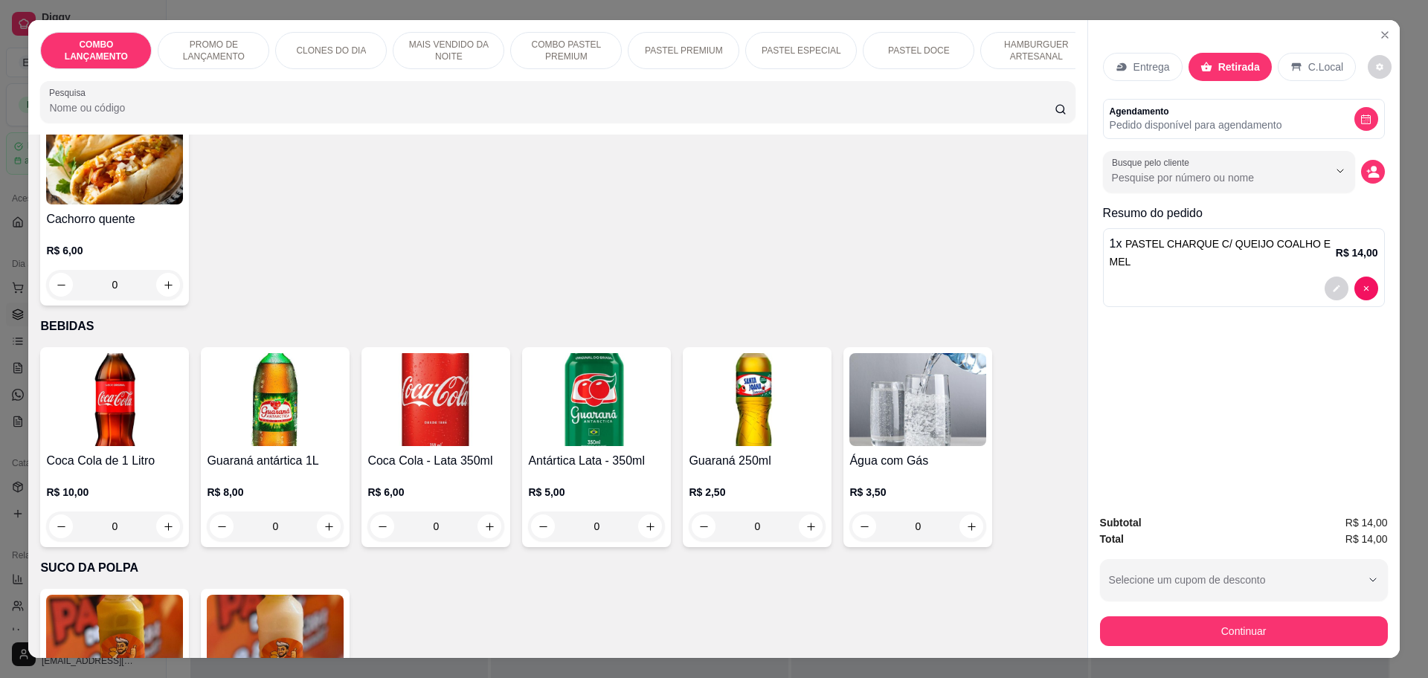
scroll to position [4930, 0]
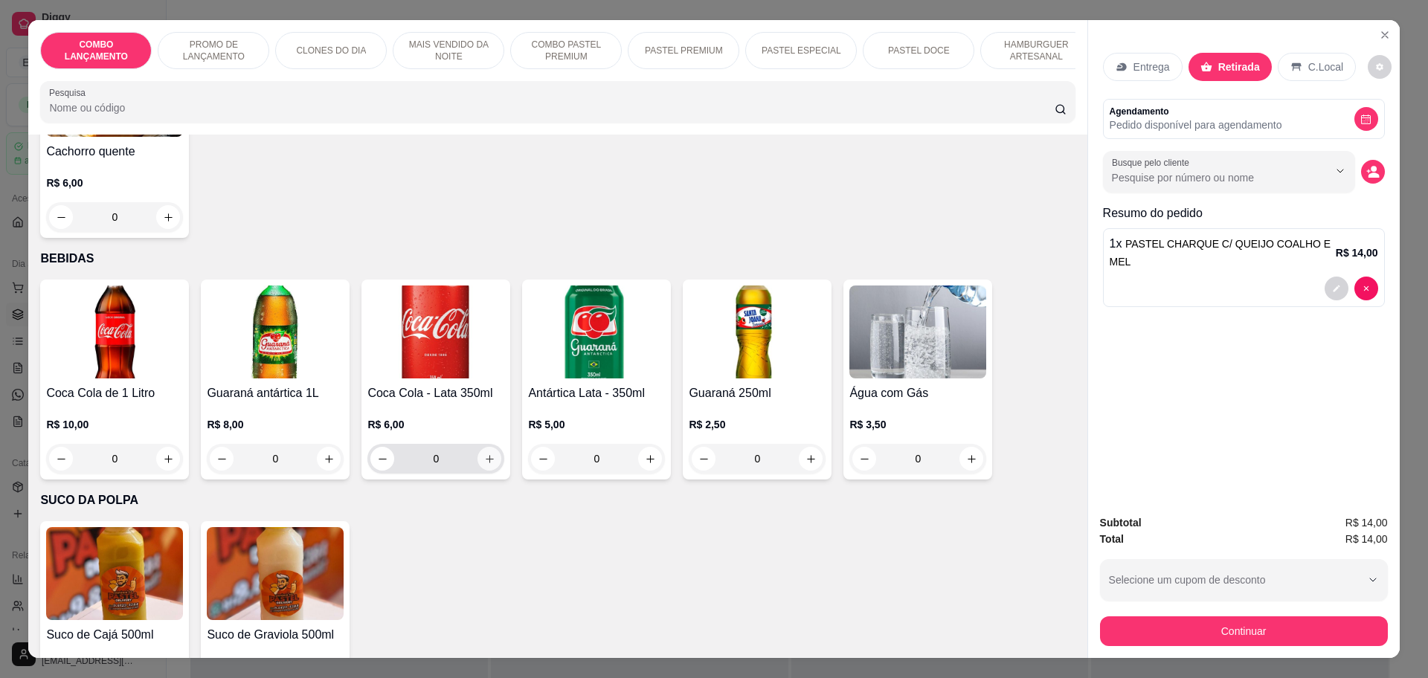
click at [477, 447] on button "increase-product-quantity" at bounding box center [489, 459] width 24 height 24
type input "1"
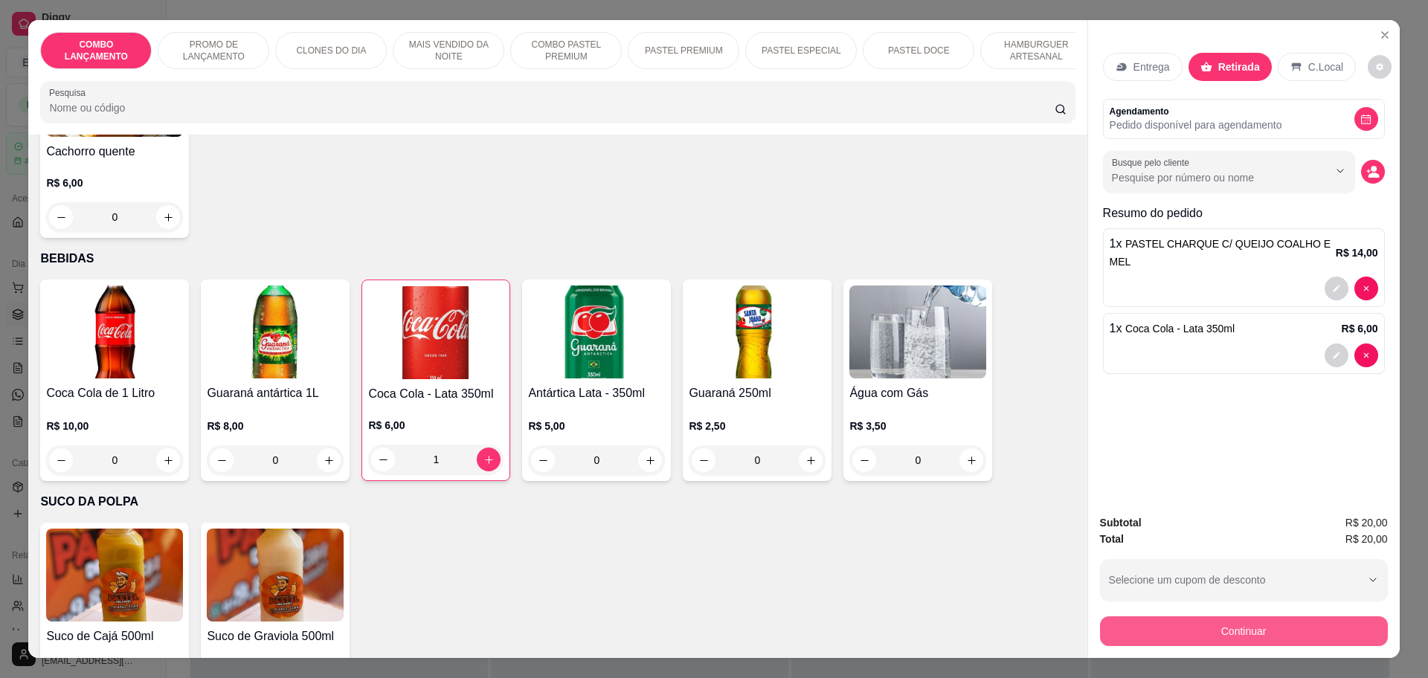
click at [1219, 628] on button "Continuar" at bounding box center [1244, 632] width 288 height 30
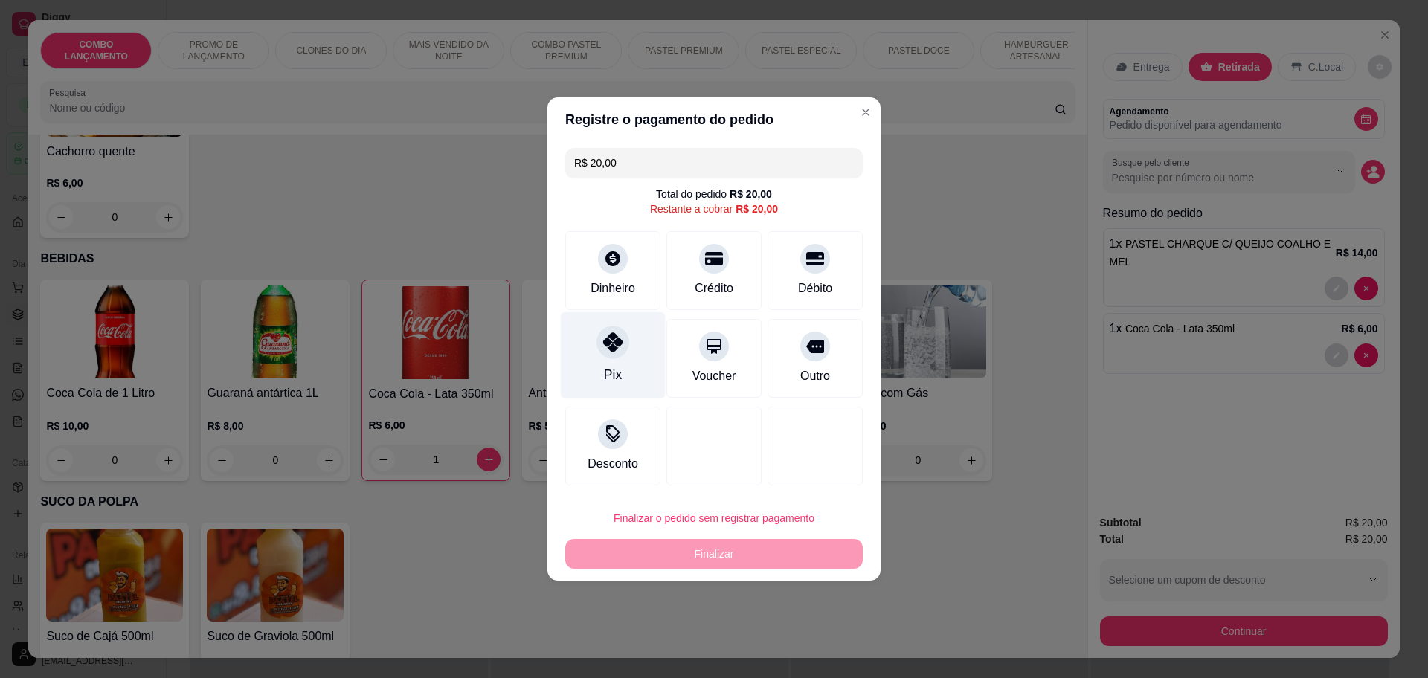
click at [617, 344] on icon at bounding box center [612, 341] width 19 height 19
type input "R$ 0,00"
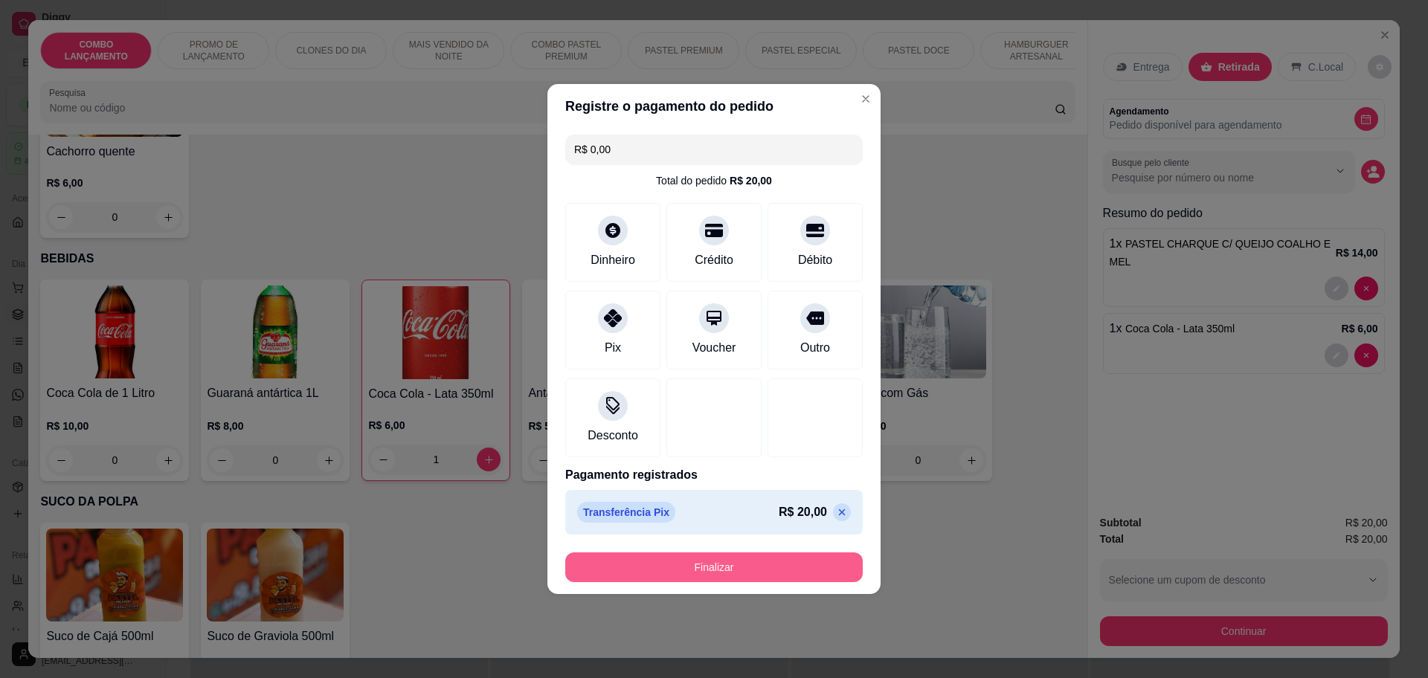
click at [742, 563] on button "Finalizar" at bounding box center [714, 568] width 298 height 30
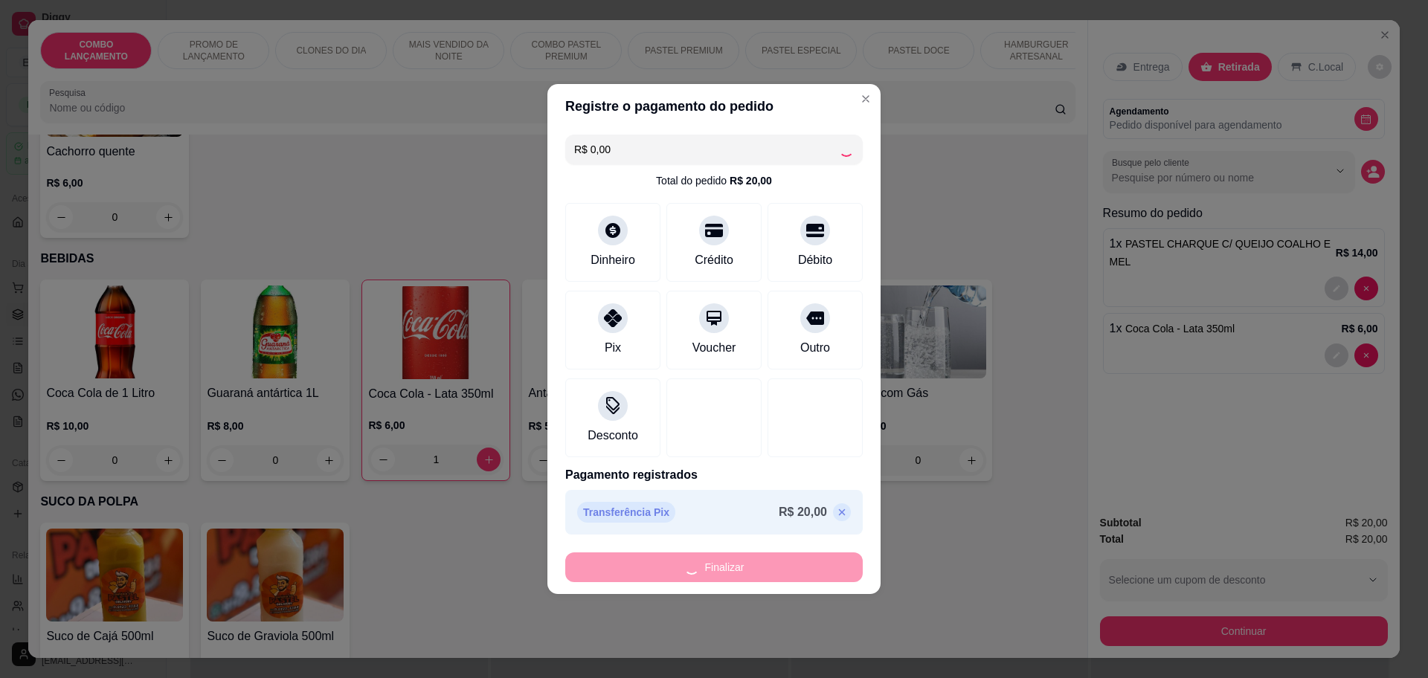
type input "0"
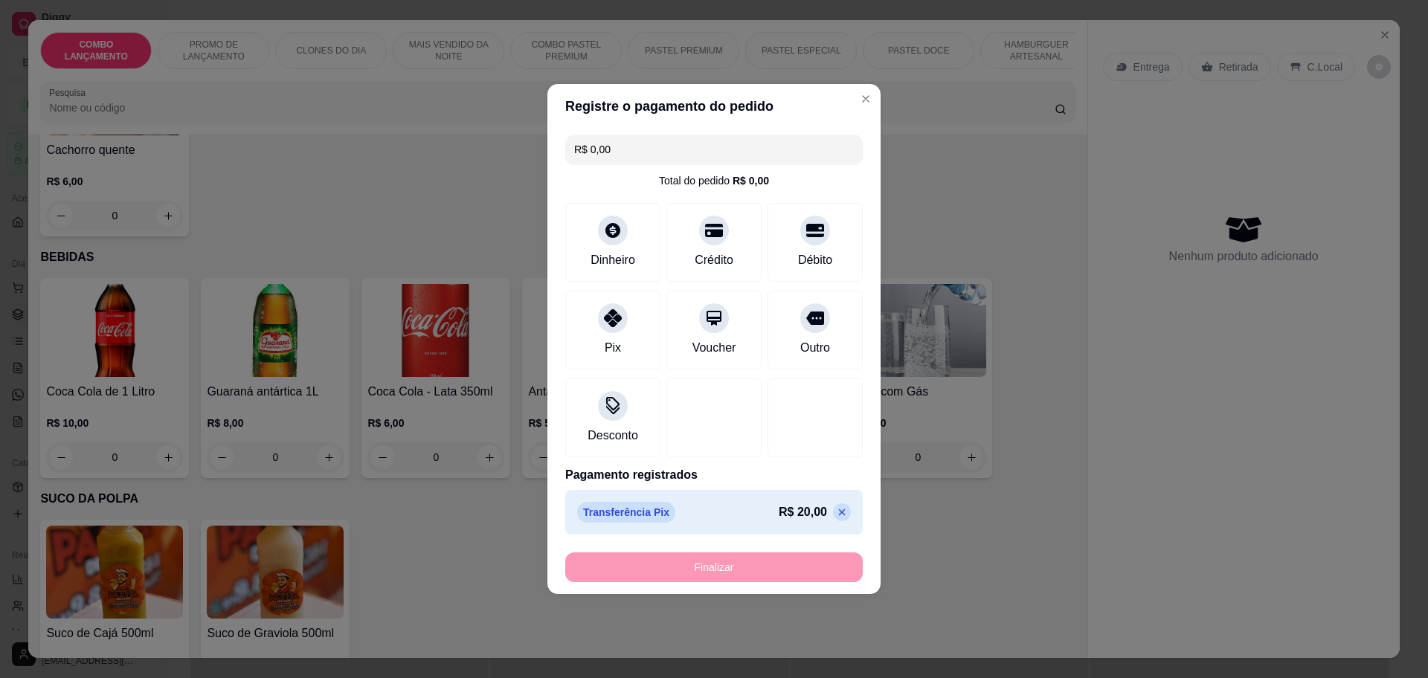
type input "-R$ 20,00"
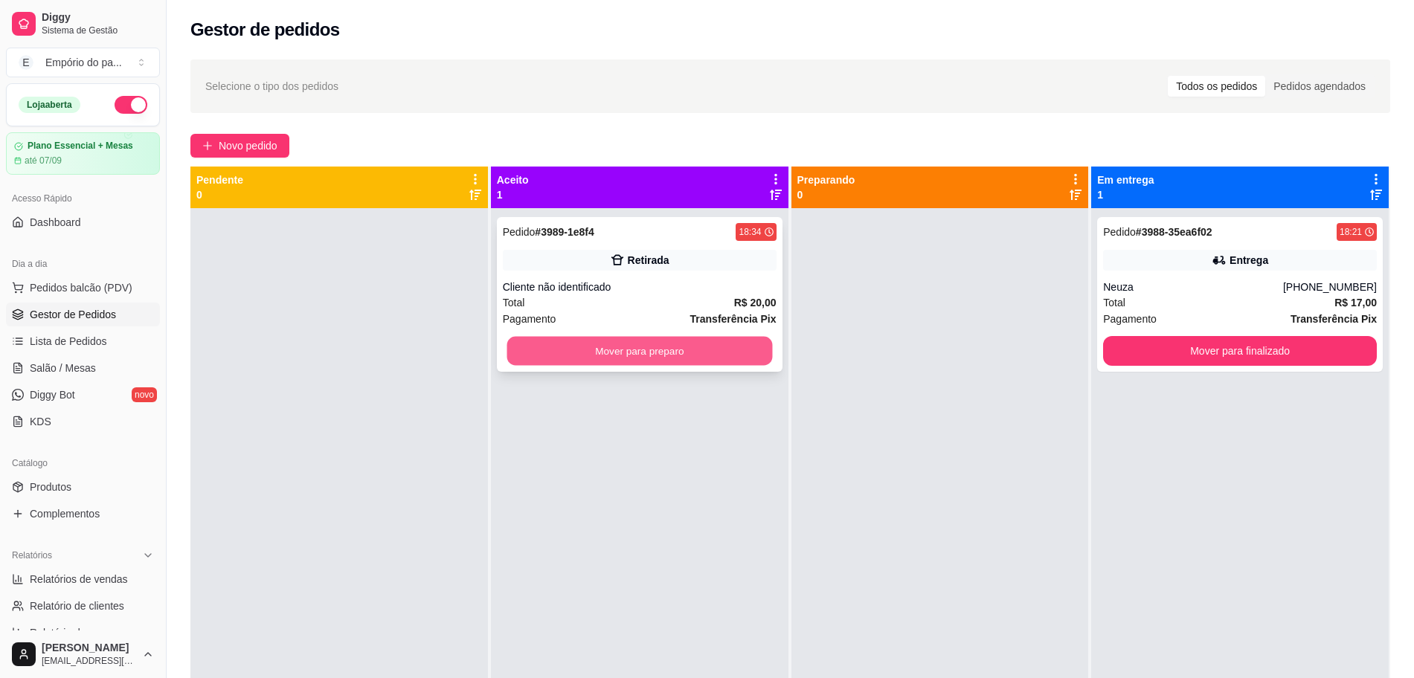
click at [580, 344] on button "Mover para preparo" at bounding box center [640, 351] width 266 height 29
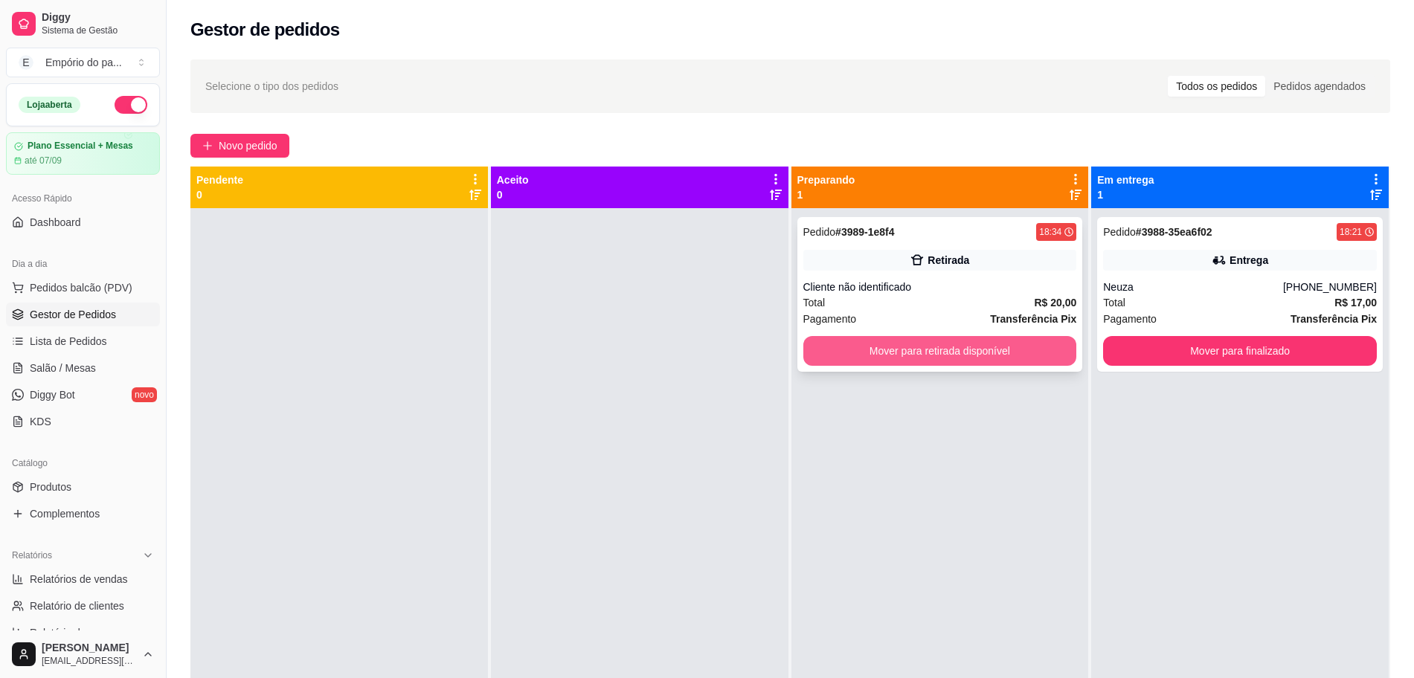
click at [927, 350] on button "Mover para retirada disponível" at bounding box center [940, 351] width 274 height 30
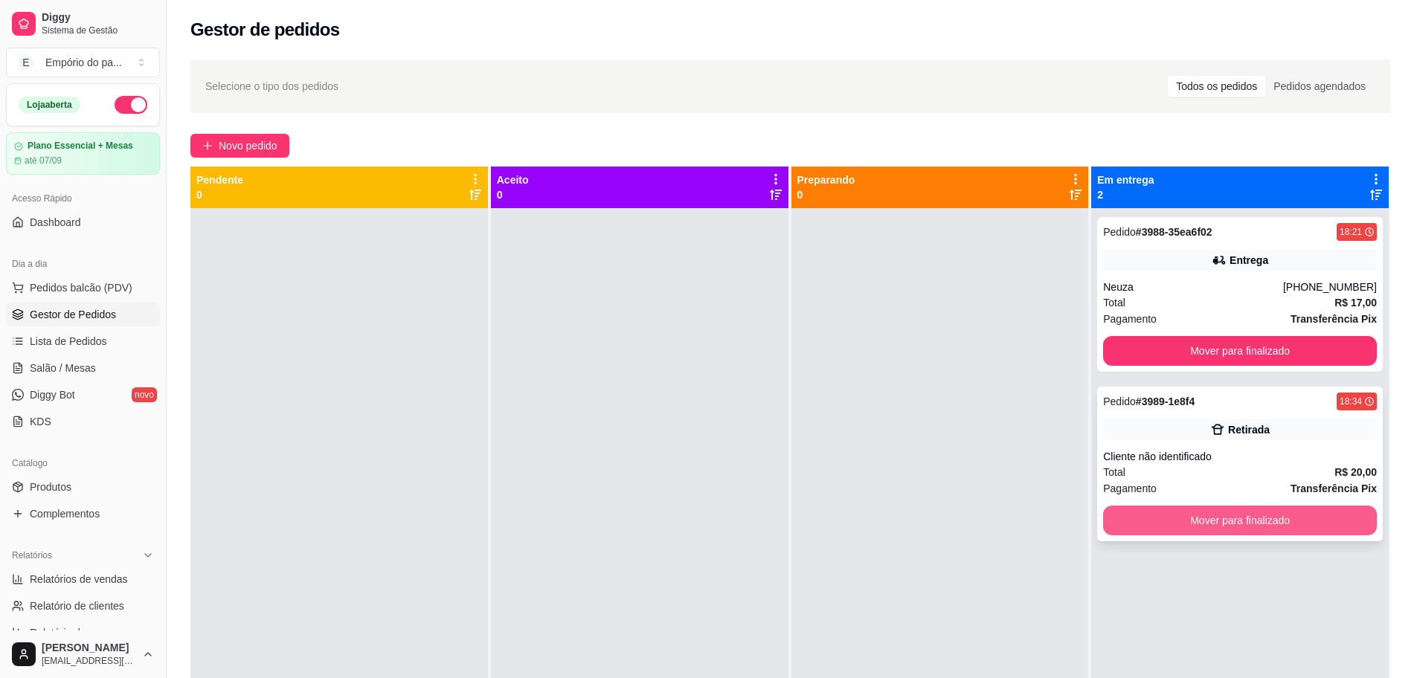
click at [1261, 522] on button "Mover para finalizado" at bounding box center [1240, 521] width 274 height 30
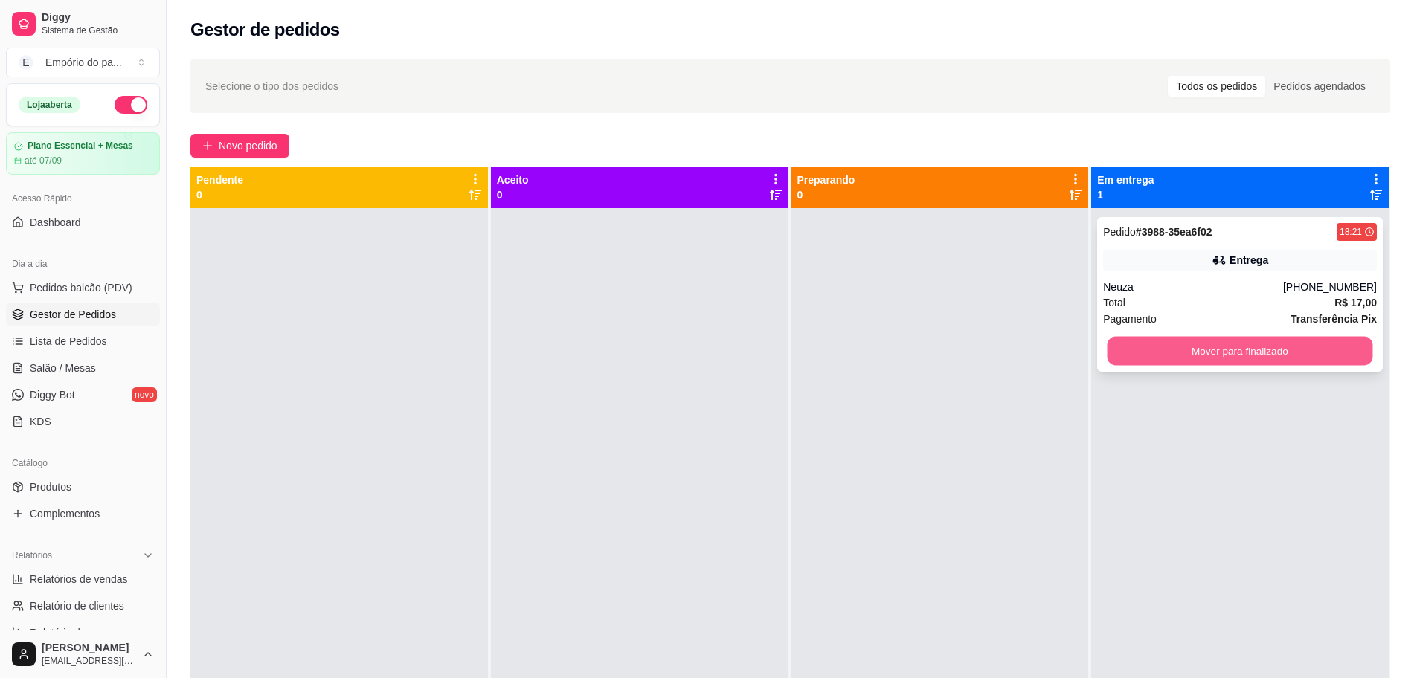
click at [1111, 349] on button "Mover para finalizado" at bounding box center [1240, 351] width 266 height 29
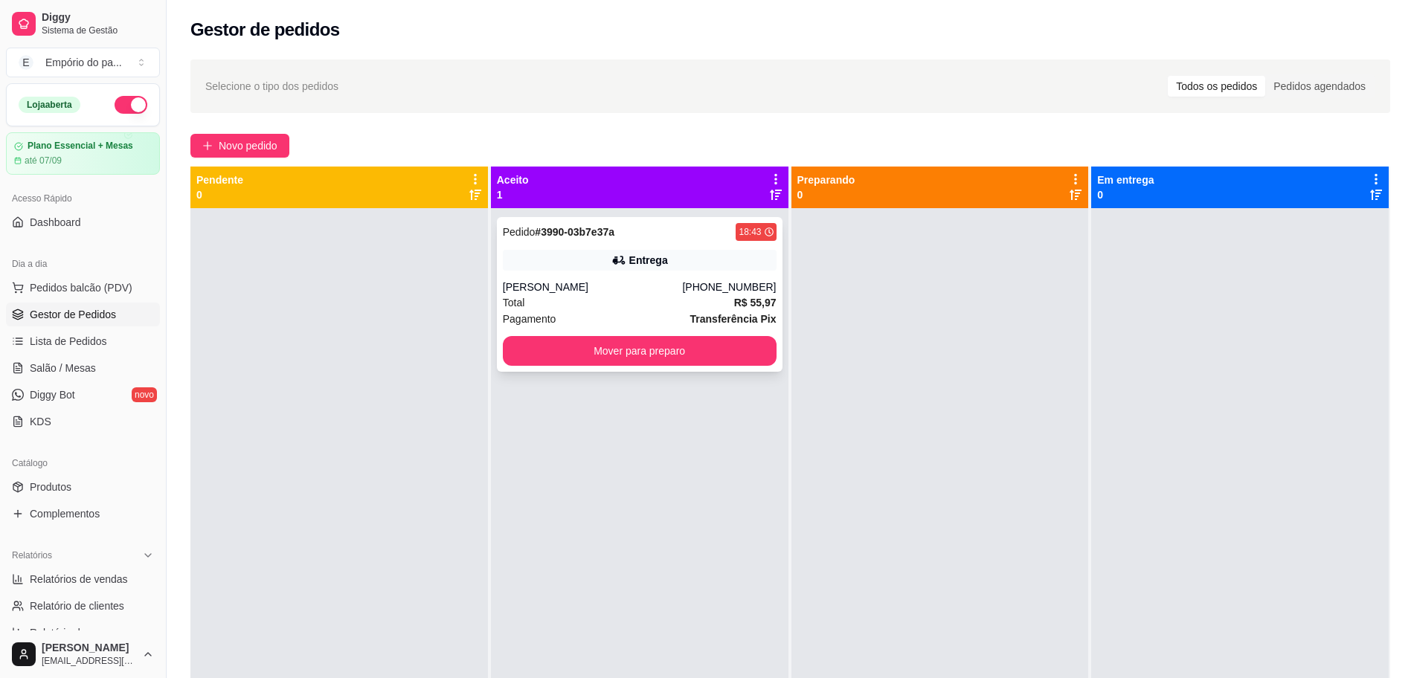
click at [585, 289] on div "[PERSON_NAME]" at bounding box center [593, 287] width 180 height 15
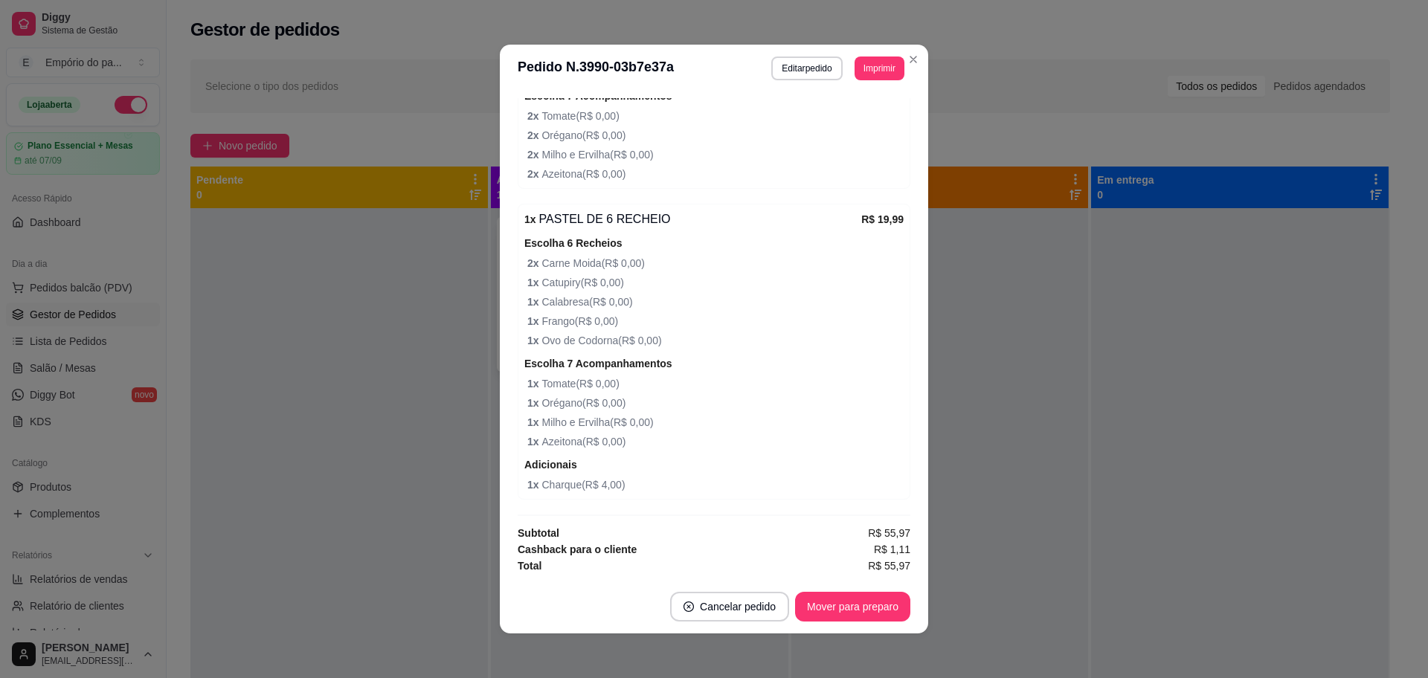
scroll to position [3, 0]
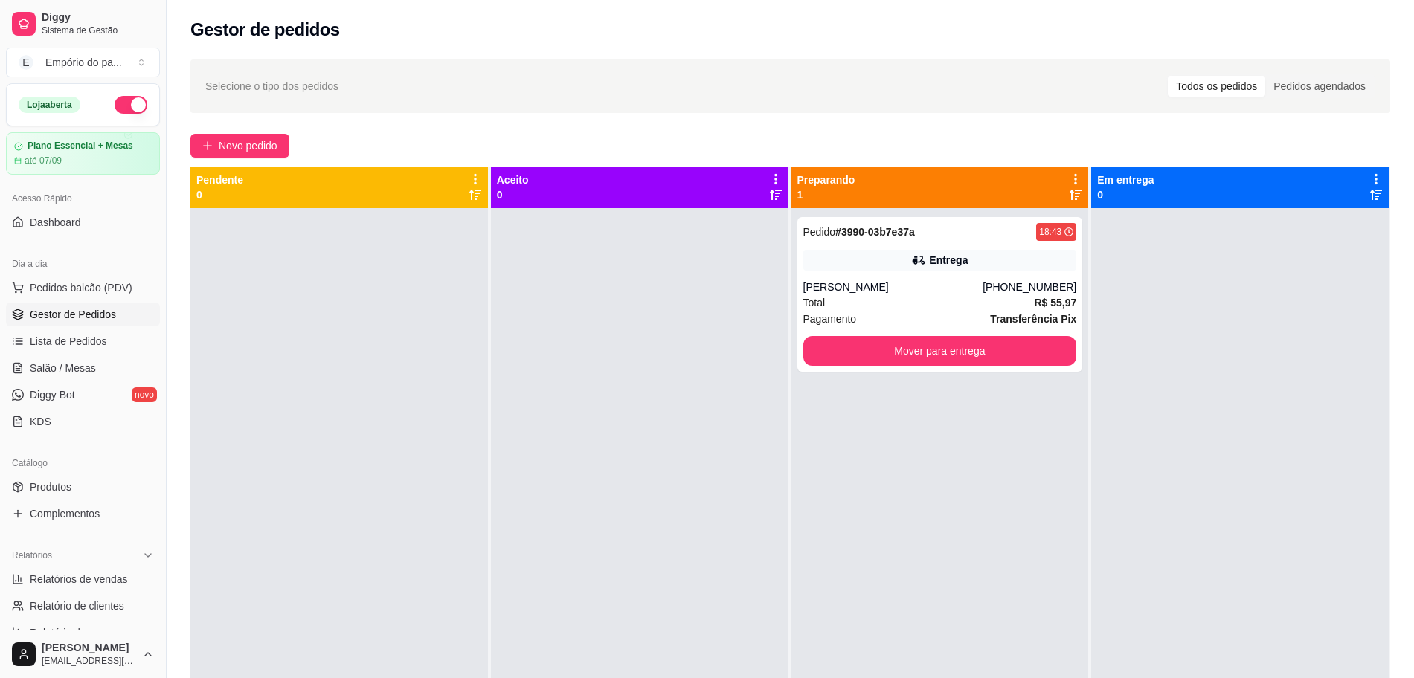
click at [409, 385] on div at bounding box center [339, 547] width 298 height 678
click at [230, 144] on span "Novo pedido" at bounding box center [248, 146] width 59 height 16
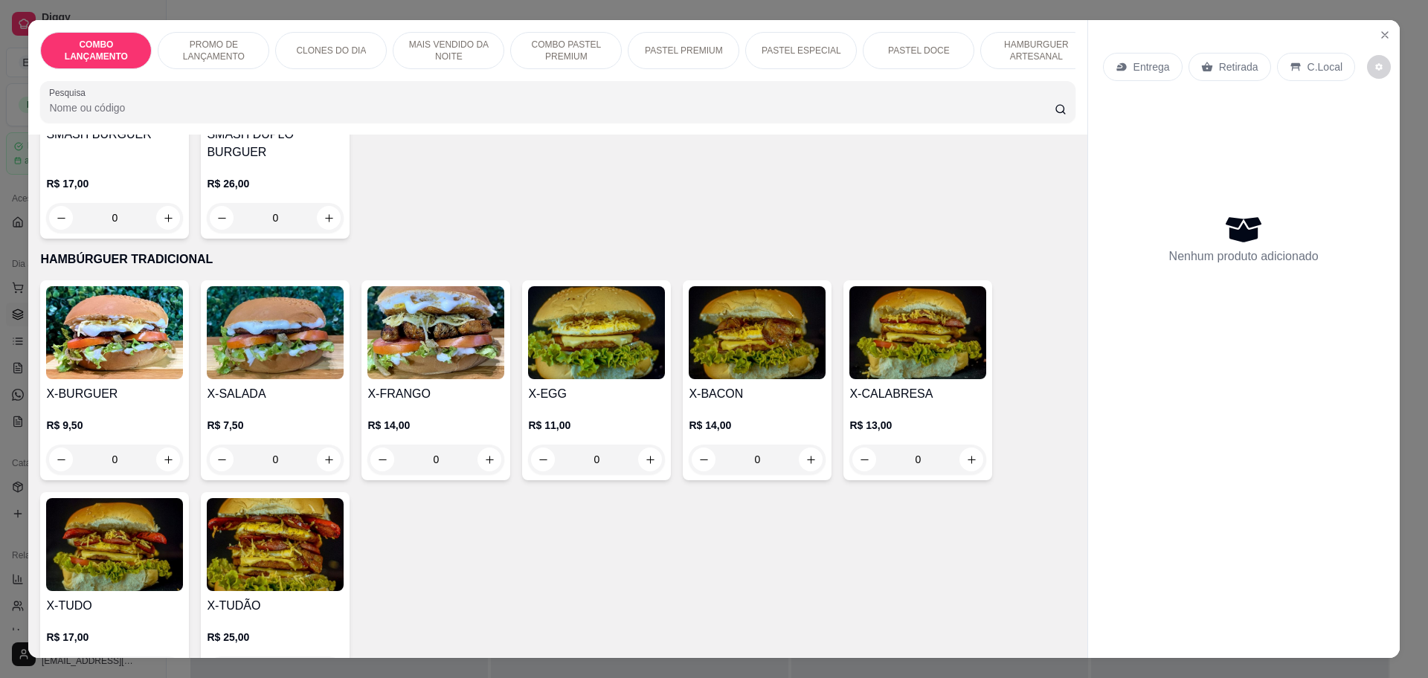
scroll to position [3905, 0]
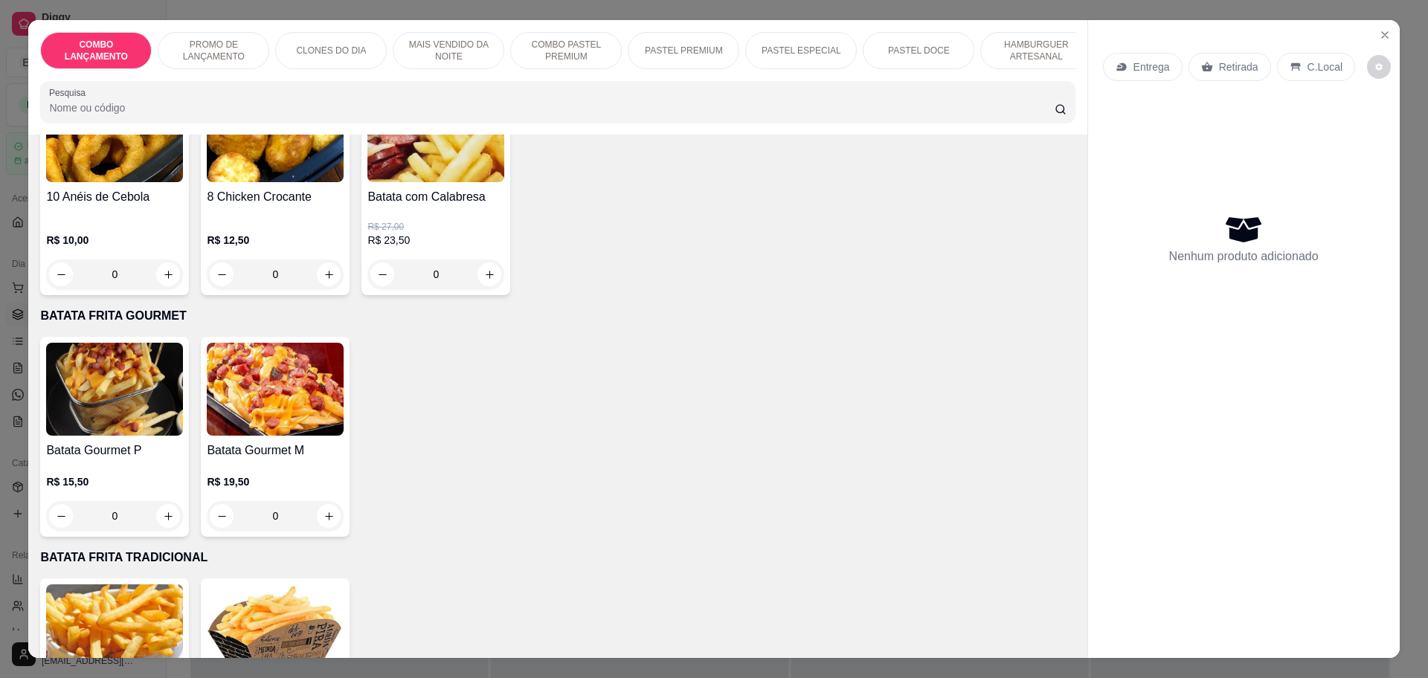
drag, startPoint x: 225, startPoint y: 373, endPoint x: 930, endPoint y: 374, distance: 705.8
click at [930, 374] on div "Batata Gourmet P R$ 15,50 0 Batata Gourmet M R$ 19,50 0" at bounding box center [557, 437] width 1035 height 200
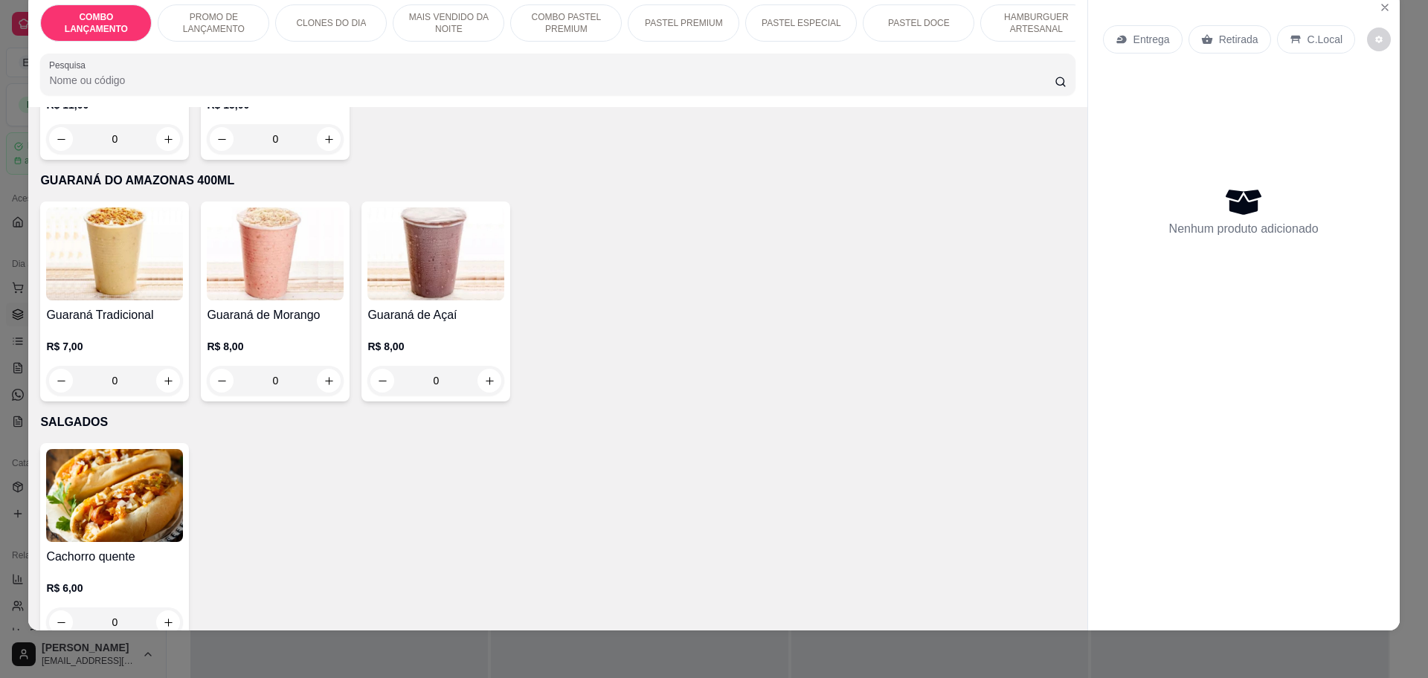
scroll to position [4464, 0]
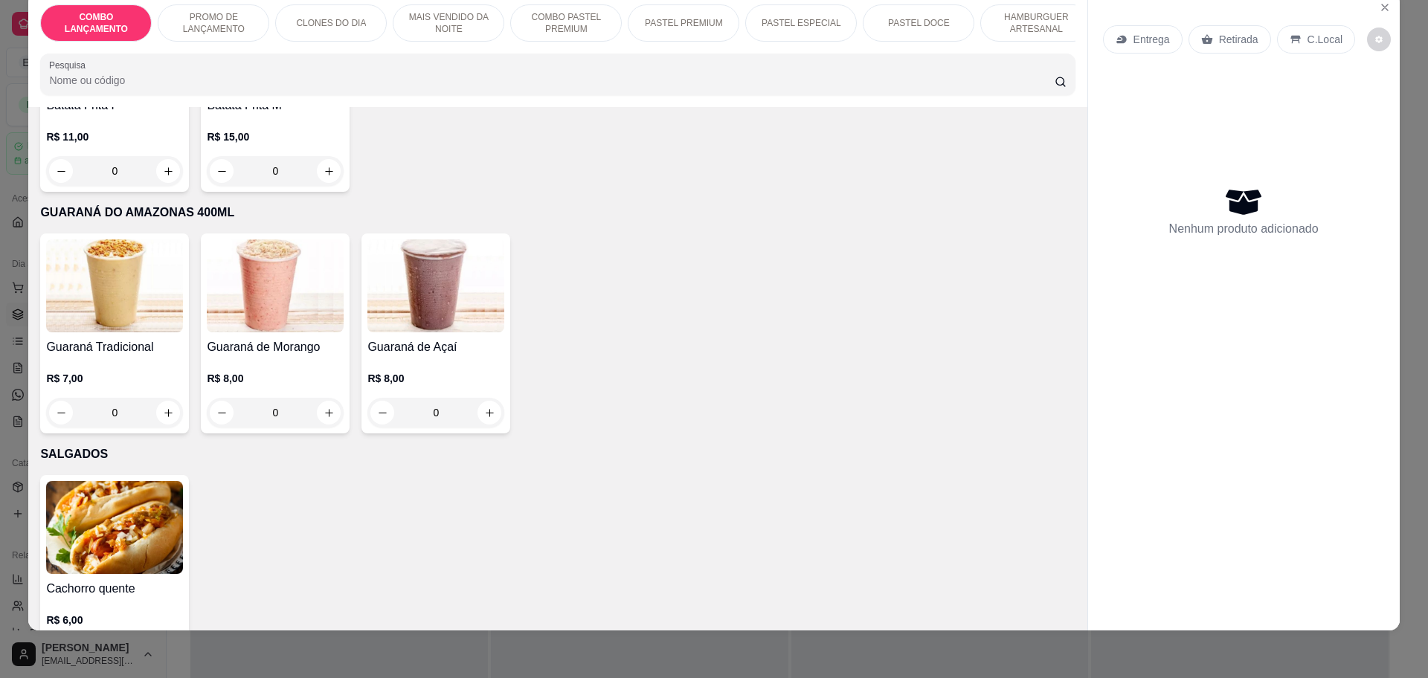
click at [163, 649] on icon "increase-product-quantity" at bounding box center [168, 654] width 11 height 11
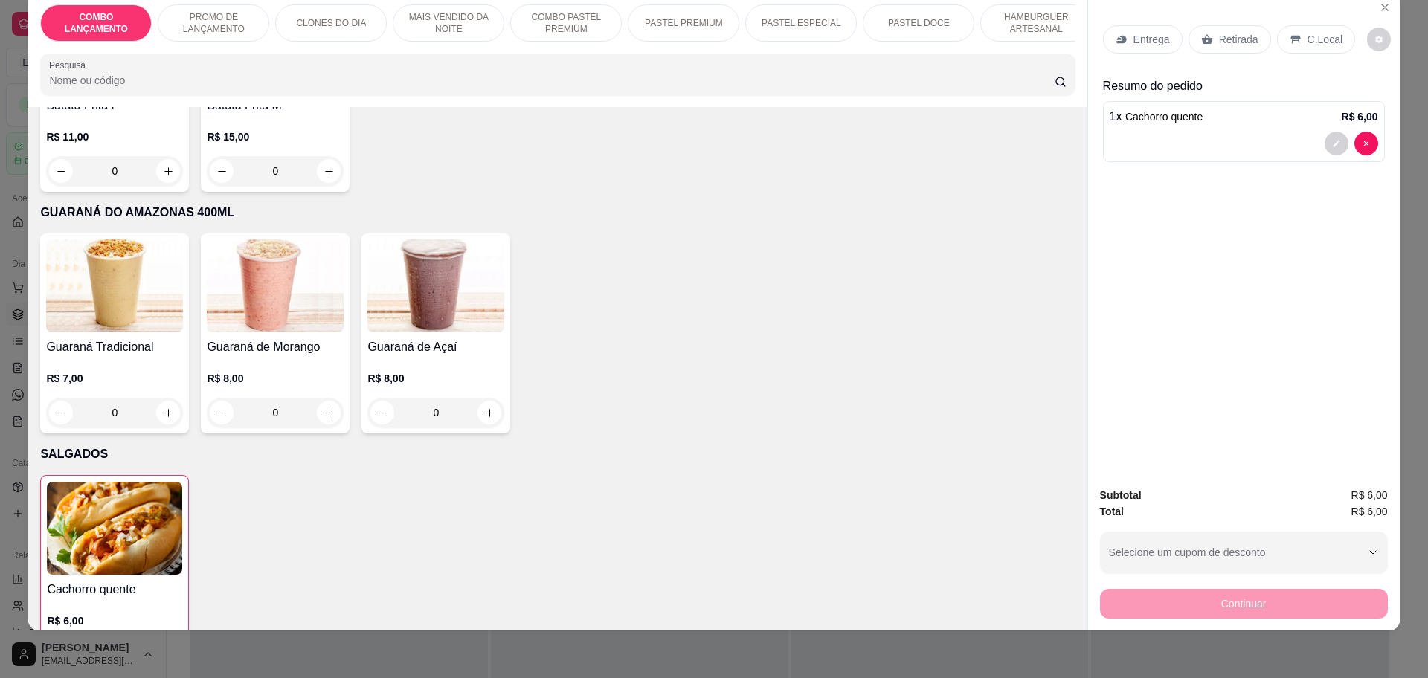
type input "1"
drag, startPoint x: 1241, startPoint y: 33, endPoint x: 1219, endPoint y: 48, distance: 25.8
click at [1239, 33] on p "Retirada" at bounding box center [1238, 39] width 39 height 15
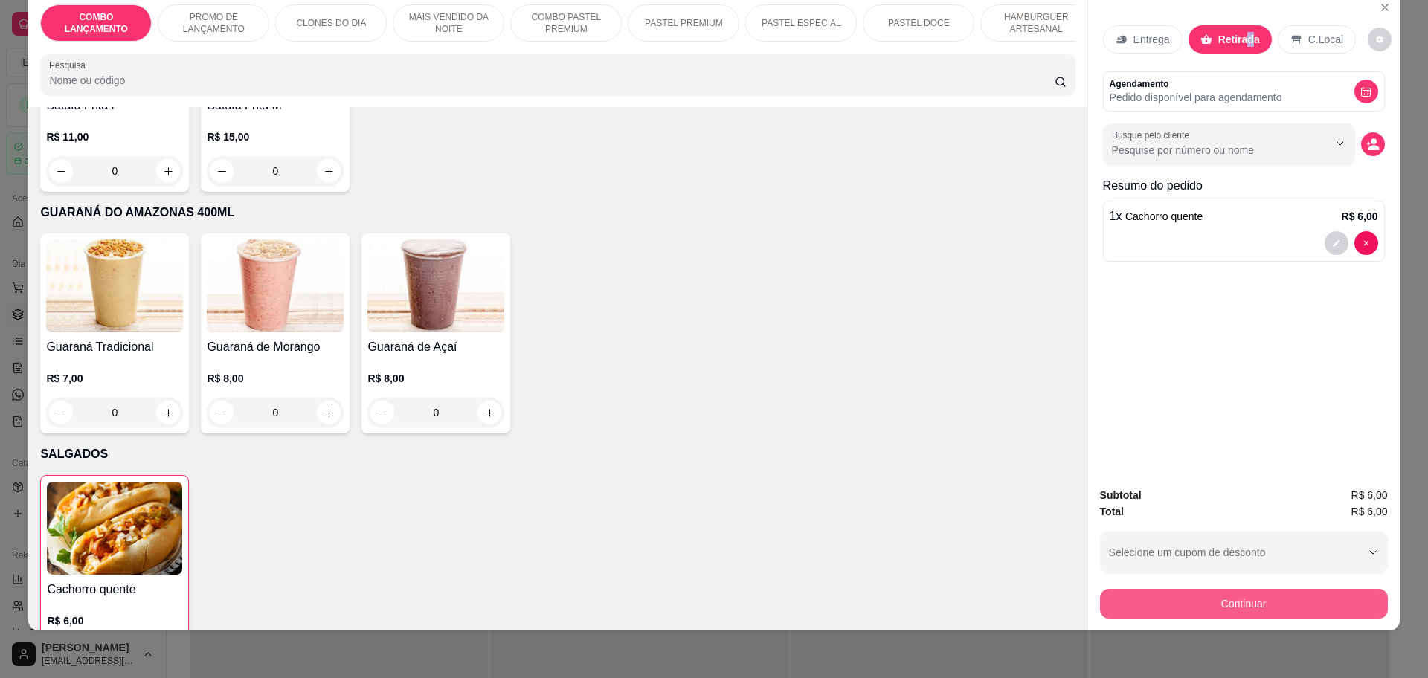
click at [1245, 597] on button "Continuar" at bounding box center [1244, 604] width 288 height 30
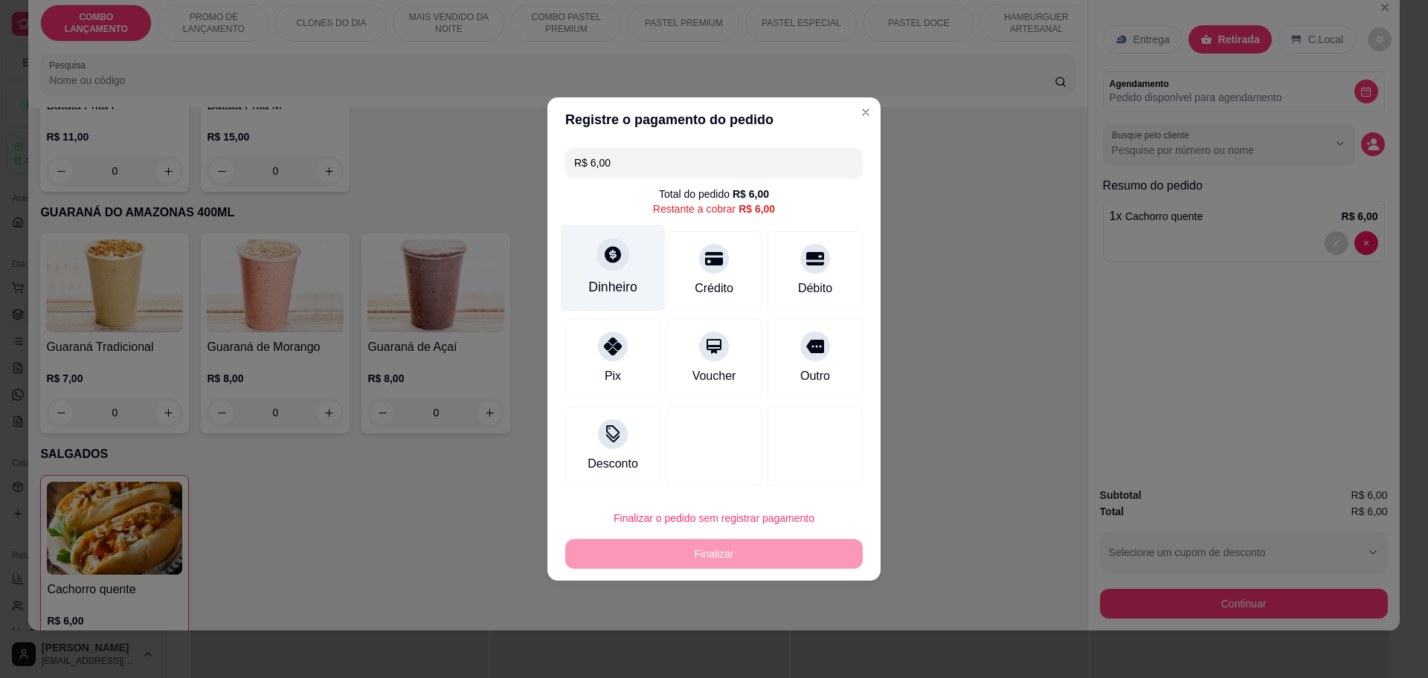
click at [626, 267] on div "Dinheiro" at bounding box center [613, 268] width 105 height 87
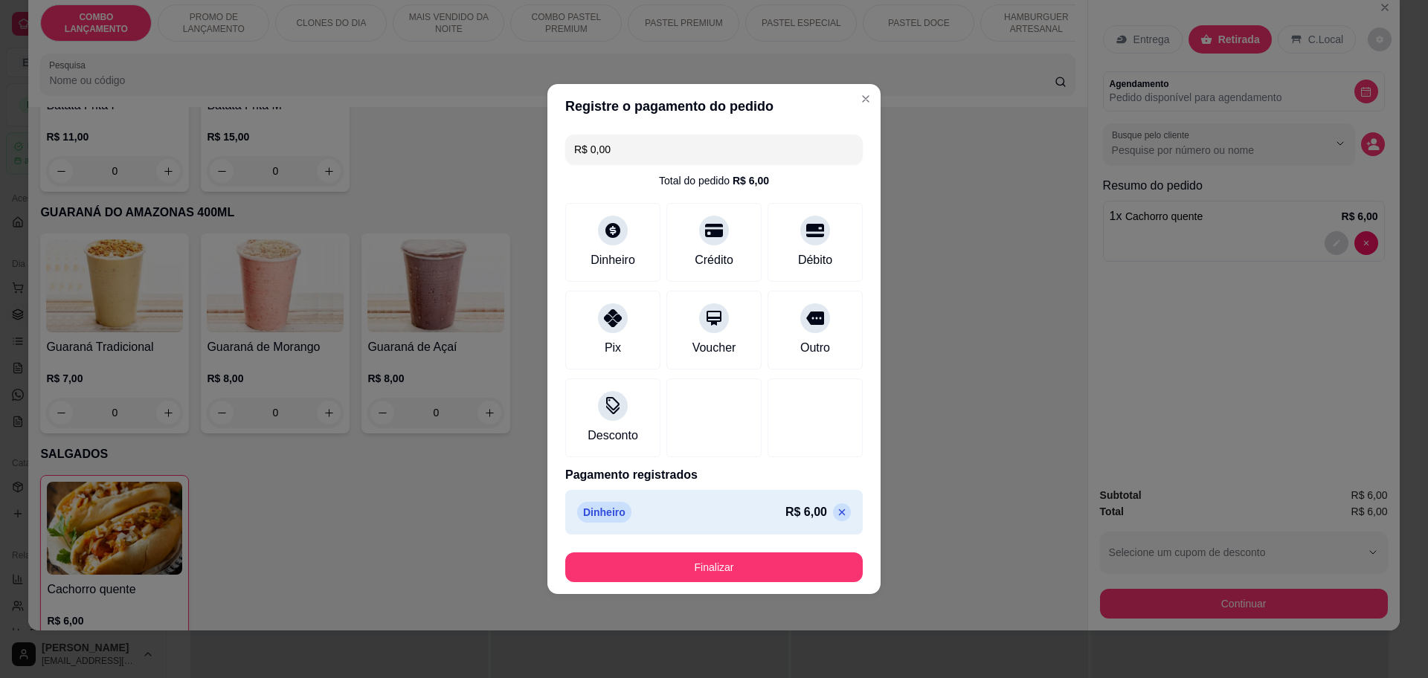
type input "R$ 0,00"
click at [733, 570] on button "Finalizar" at bounding box center [714, 568] width 298 height 30
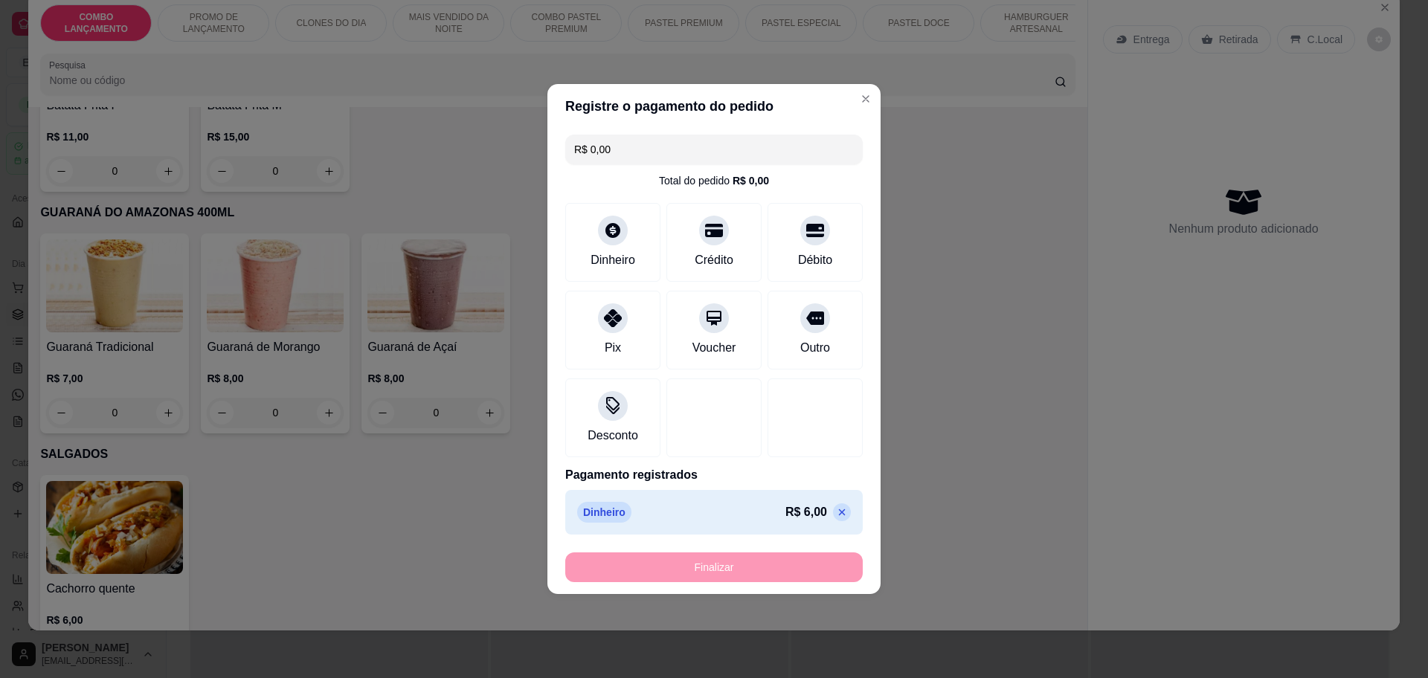
type input "0"
type input "-R$ 6,00"
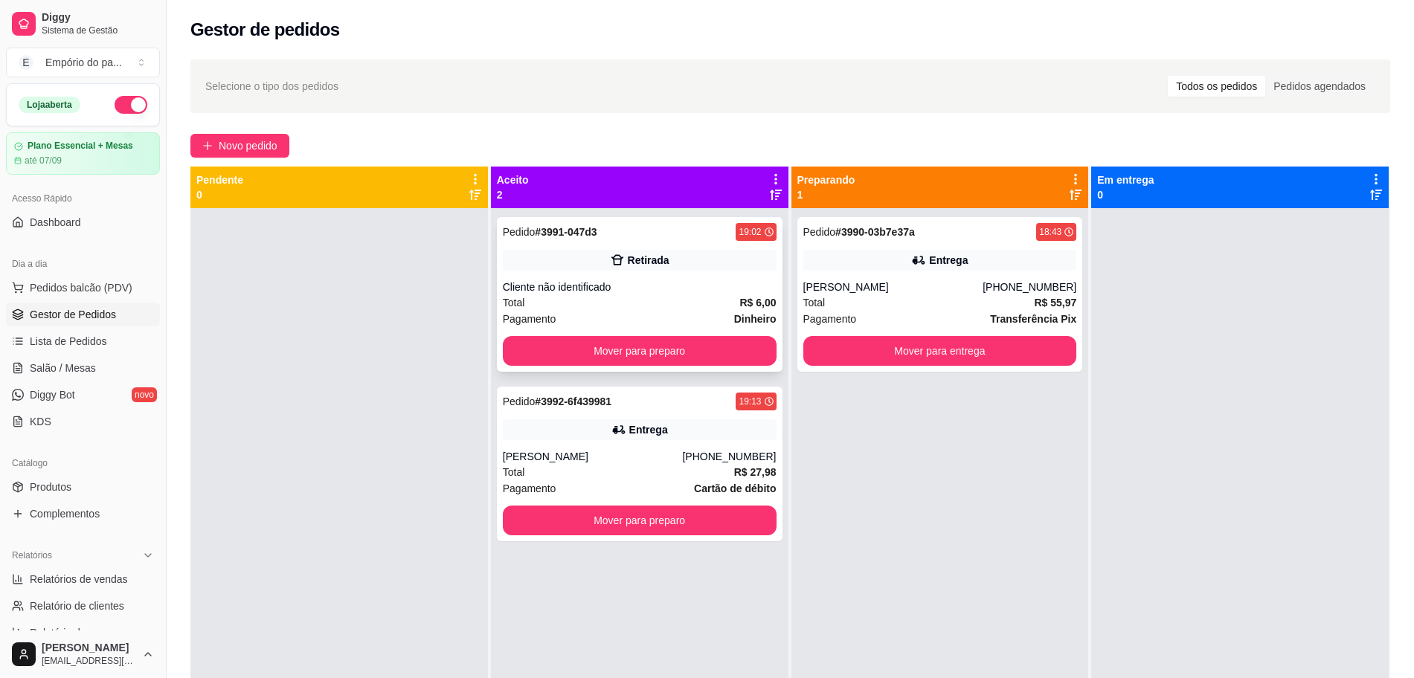
click at [680, 280] on div "Cliente não identificado" at bounding box center [640, 287] width 274 height 15
click at [626, 356] on button "Mover para preparo" at bounding box center [640, 351] width 266 height 29
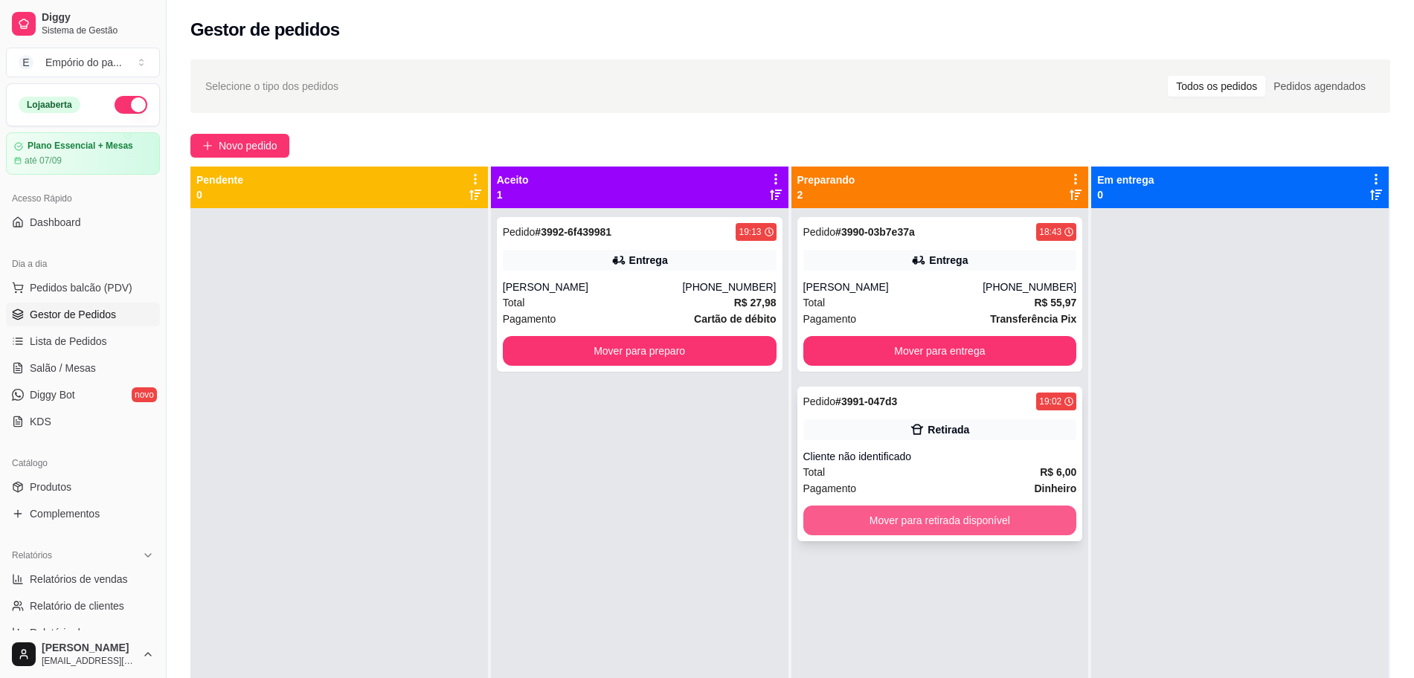
click at [870, 521] on button "Mover para retirada disponível" at bounding box center [940, 521] width 274 height 30
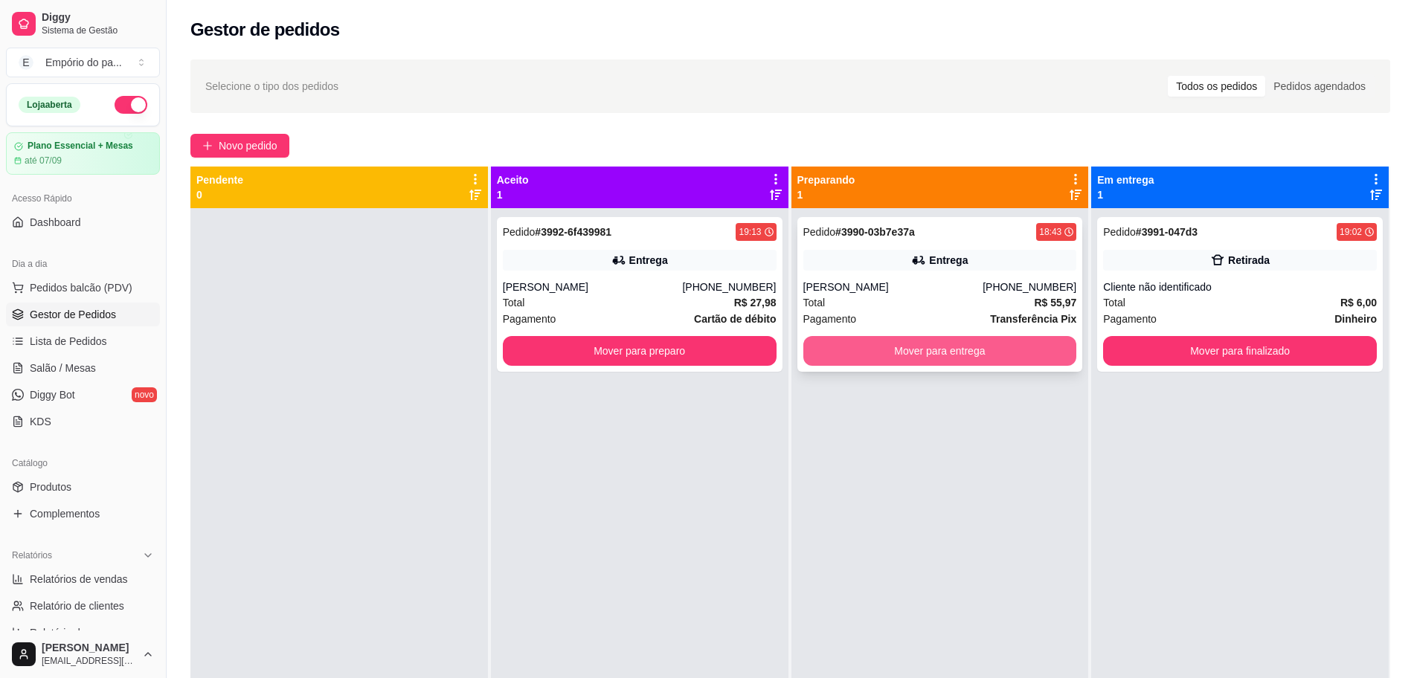
click at [857, 347] on button "Mover para entrega" at bounding box center [940, 351] width 274 height 30
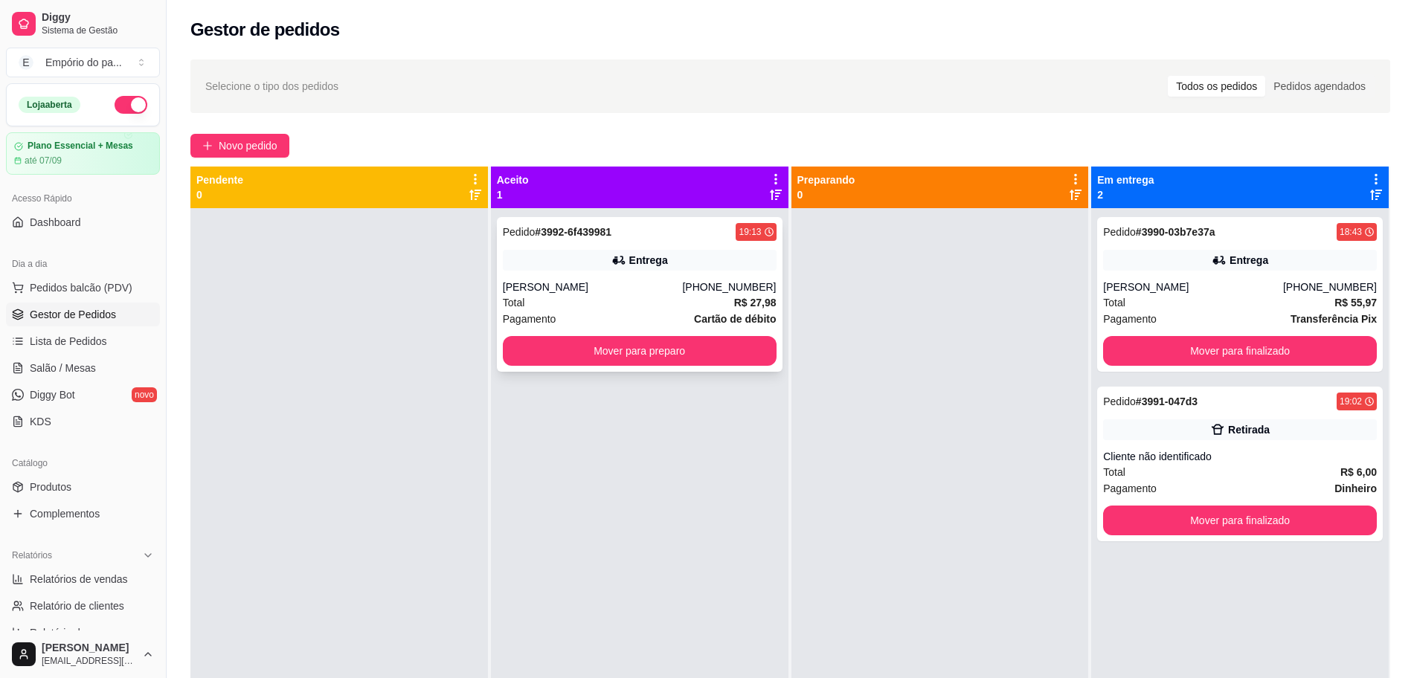
click at [527, 289] on div "[PERSON_NAME]" at bounding box center [593, 287] width 180 height 15
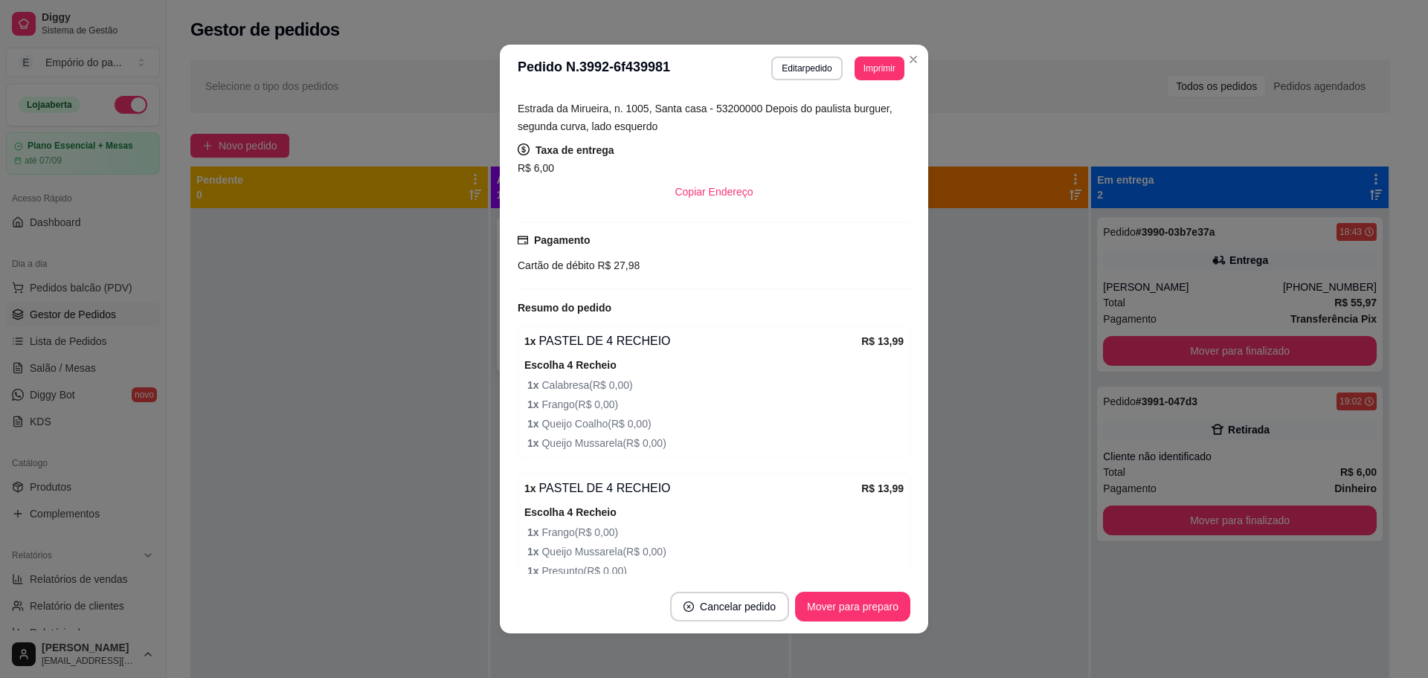
scroll to position [505, 0]
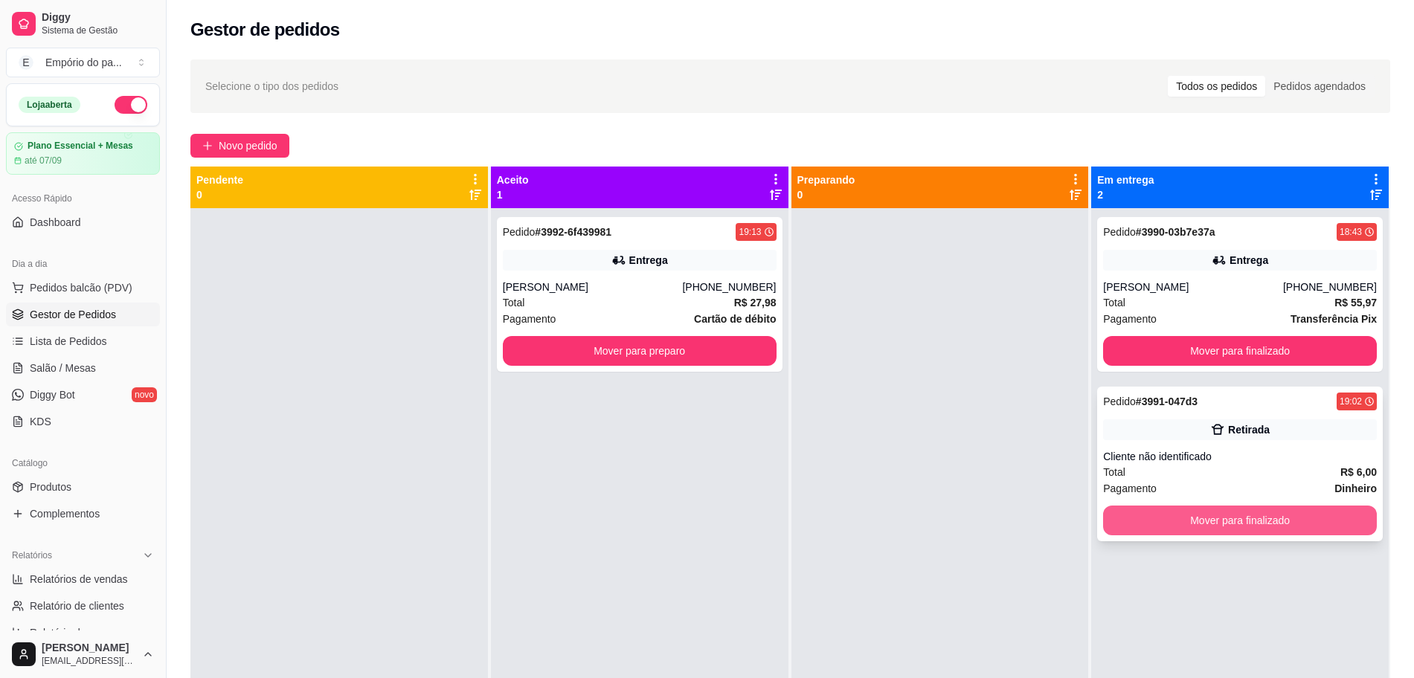
click at [1207, 518] on button "Mover para finalizado" at bounding box center [1240, 521] width 274 height 30
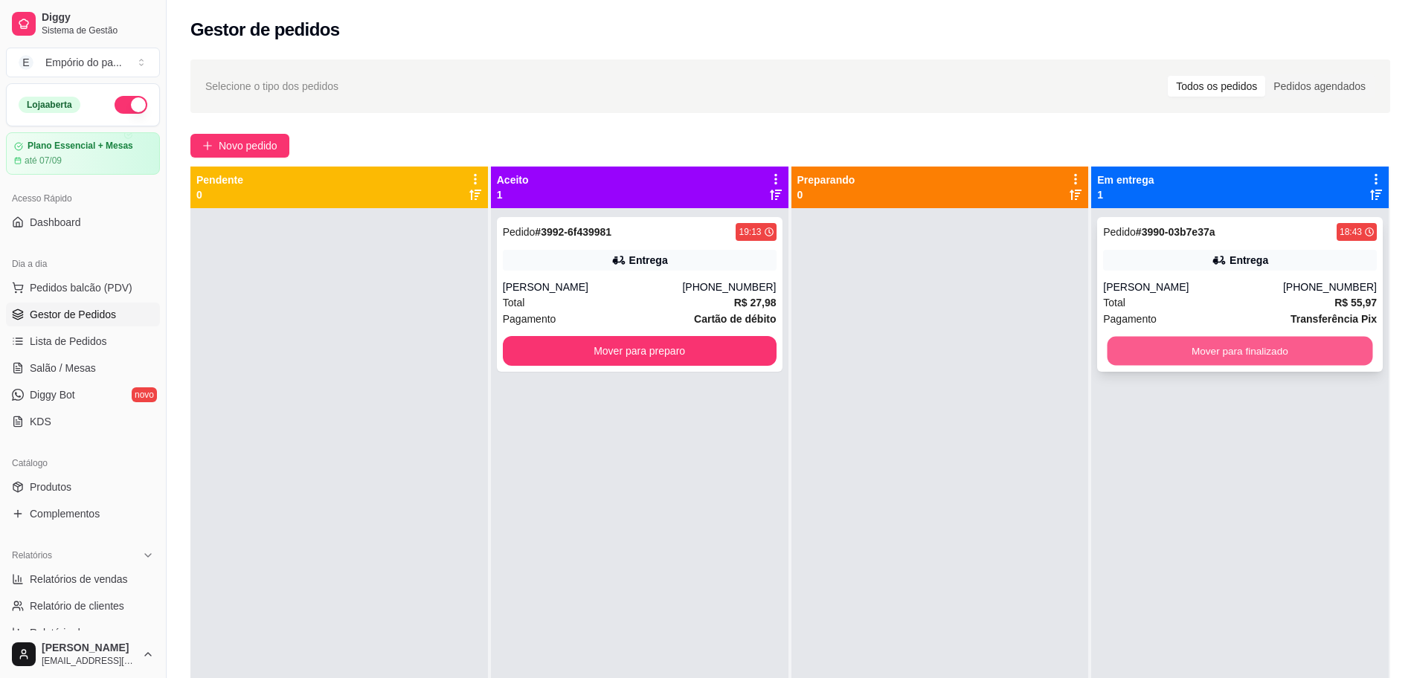
click at [1109, 340] on button "Mover para finalizado" at bounding box center [1240, 351] width 266 height 29
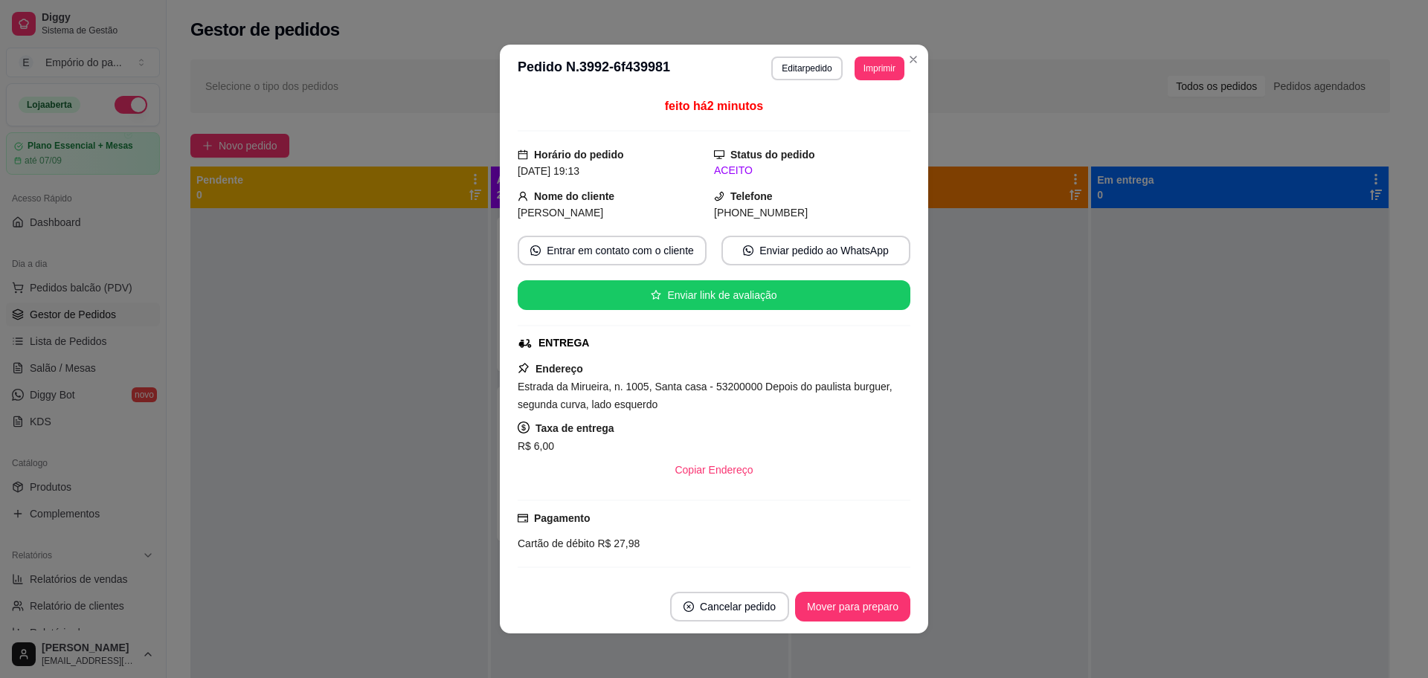
scroll to position [0, 0]
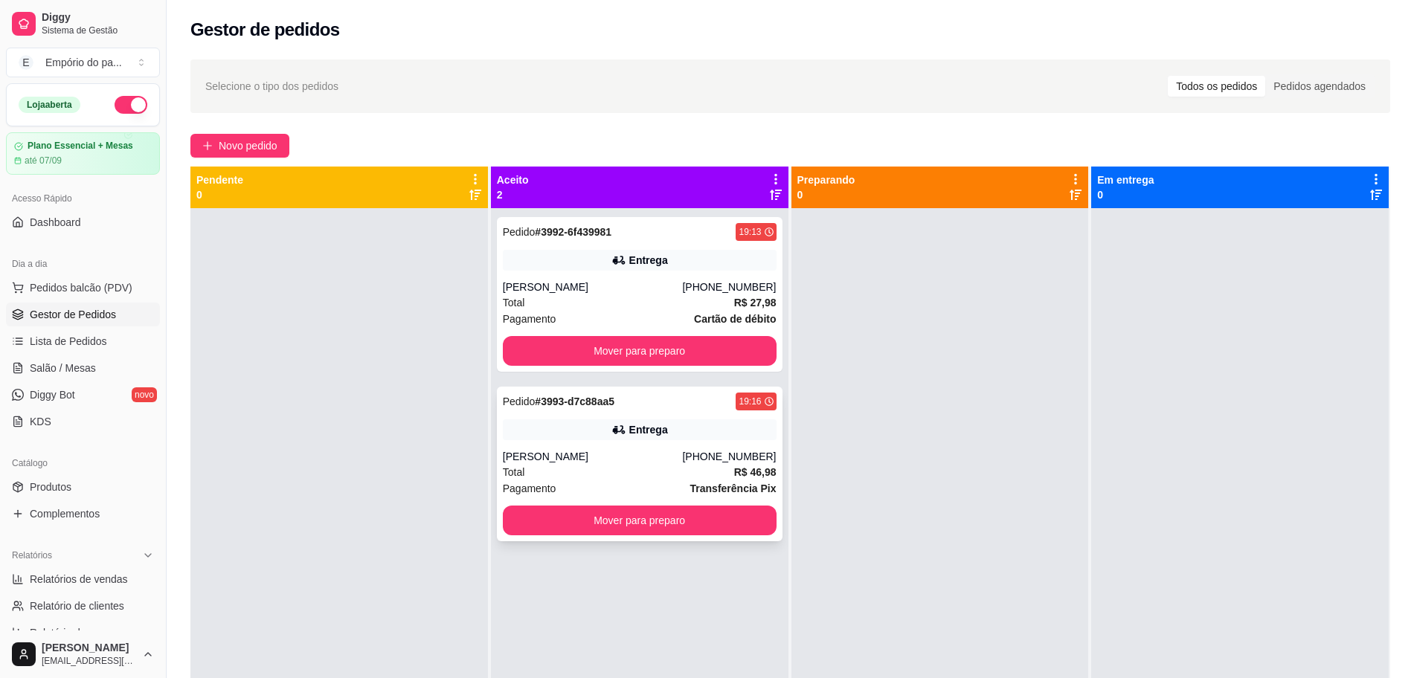
click at [597, 487] on div "Pagamento Transferência Pix" at bounding box center [640, 488] width 274 height 16
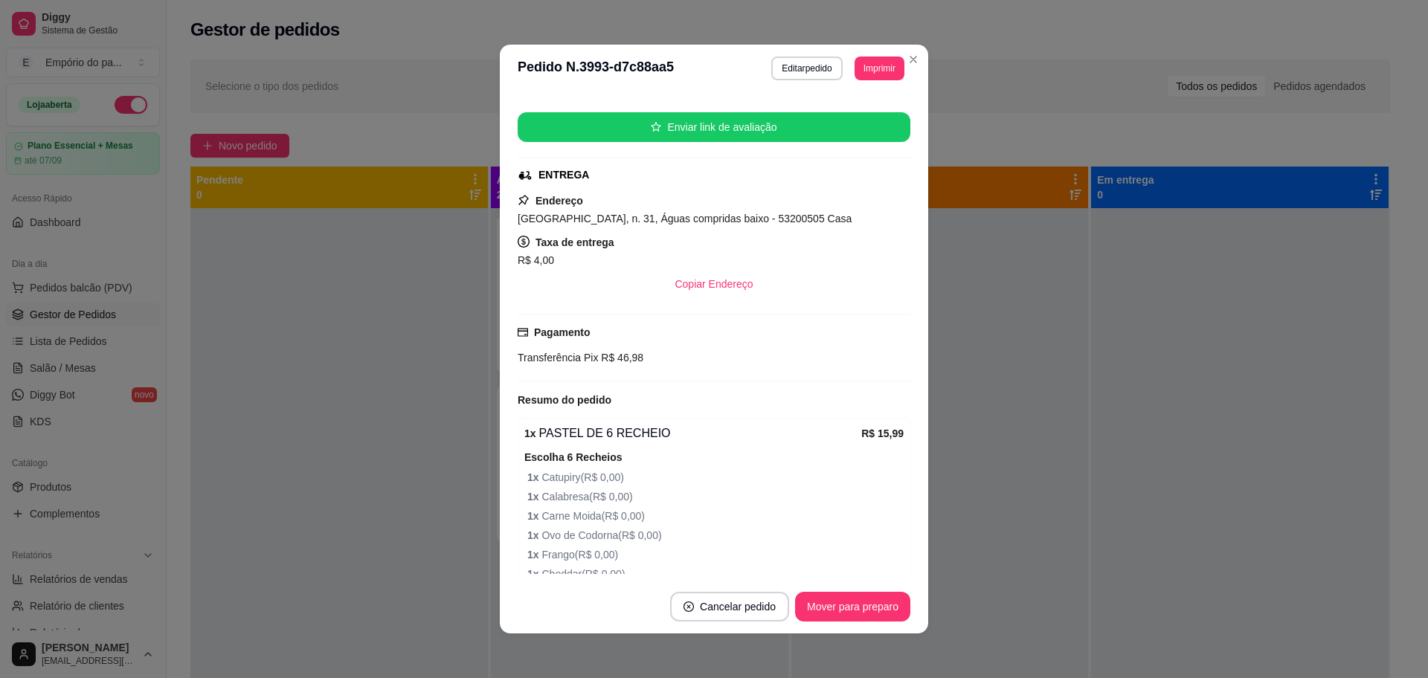
scroll to position [186, 0]
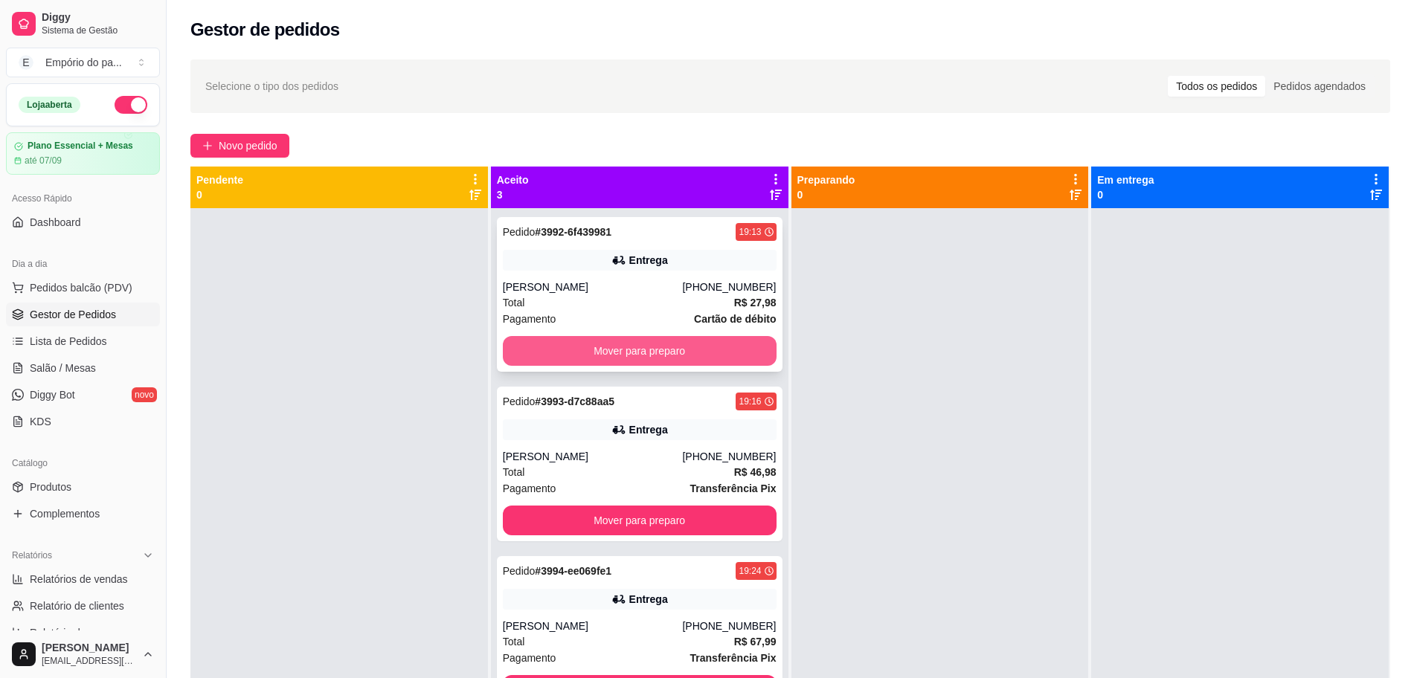
click at [662, 338] on button "Mover para preparo" at bounding box center [640, 351] width 274 height 30
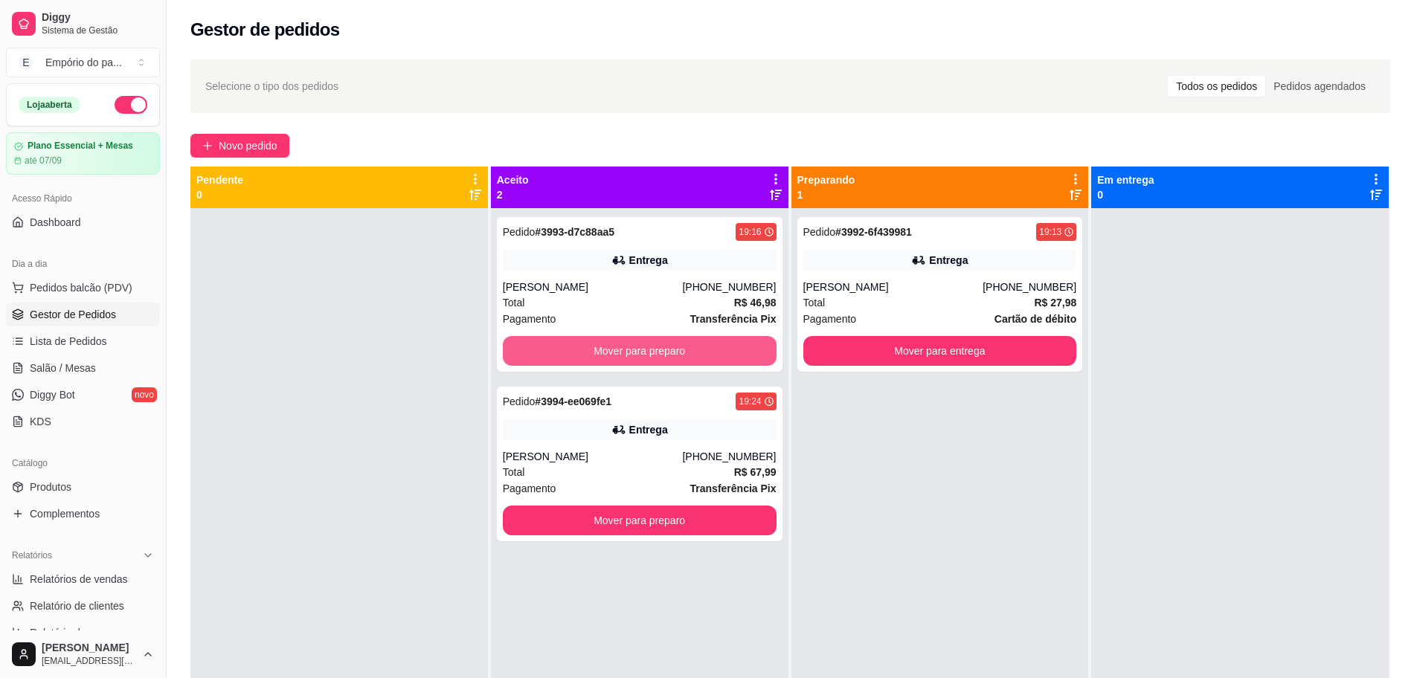
click at [662, 338] on button "Mover para preparo" at bounding box center [640, 351] width 274 height 30
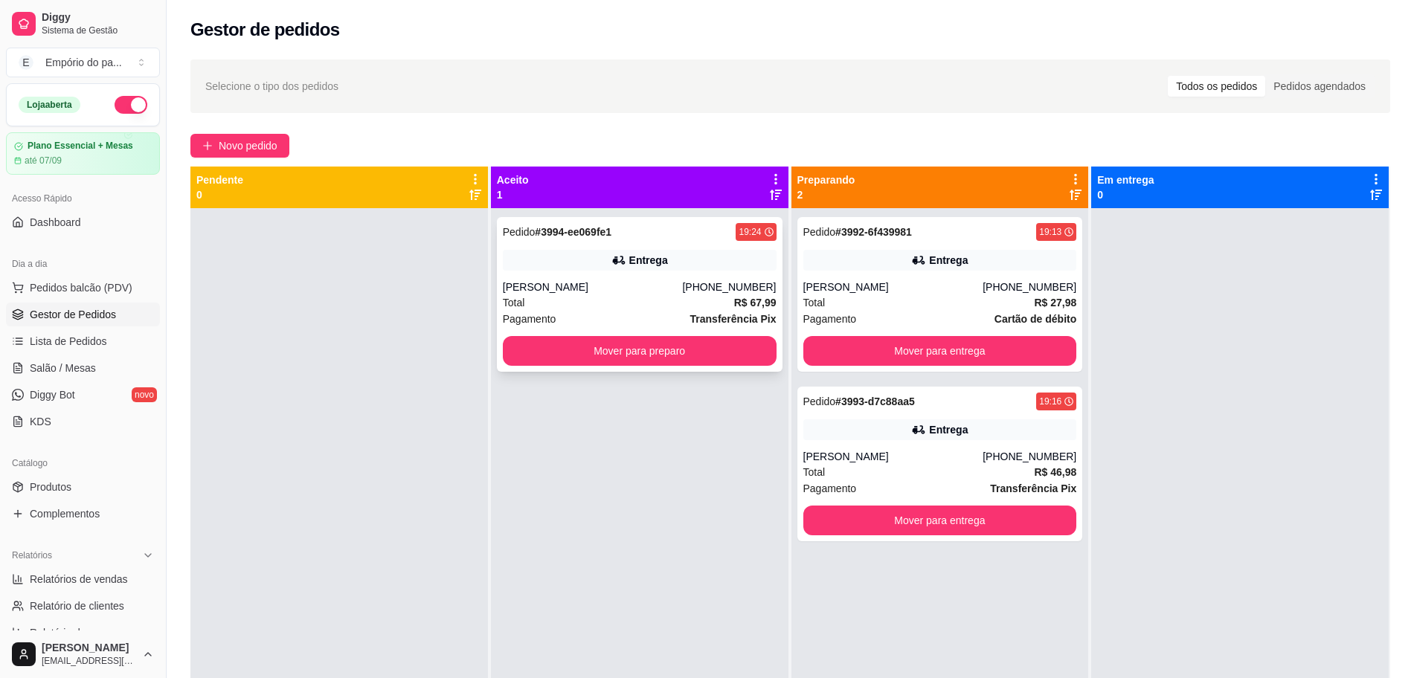
click at [667, 295] on div "Total R$ 67,99" at bounding box center [640, 303] width 274 height 16
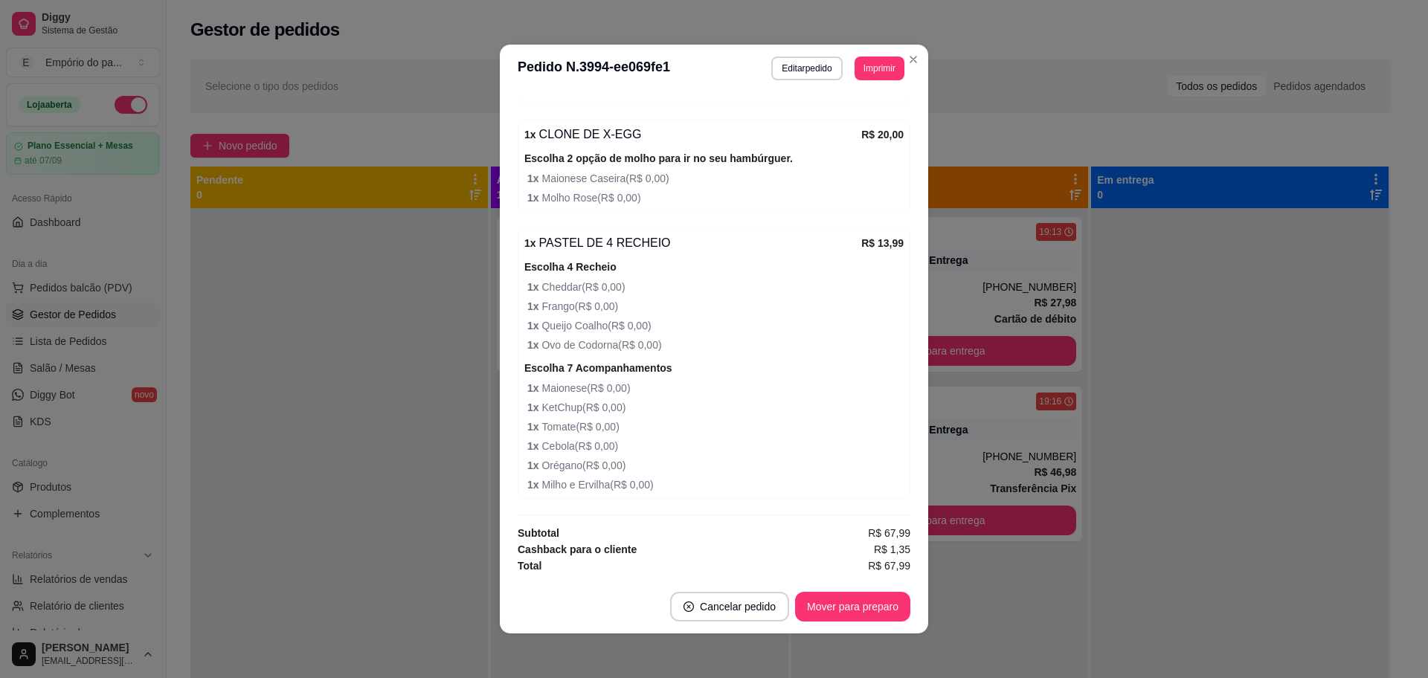
scroll to position [3, 0]
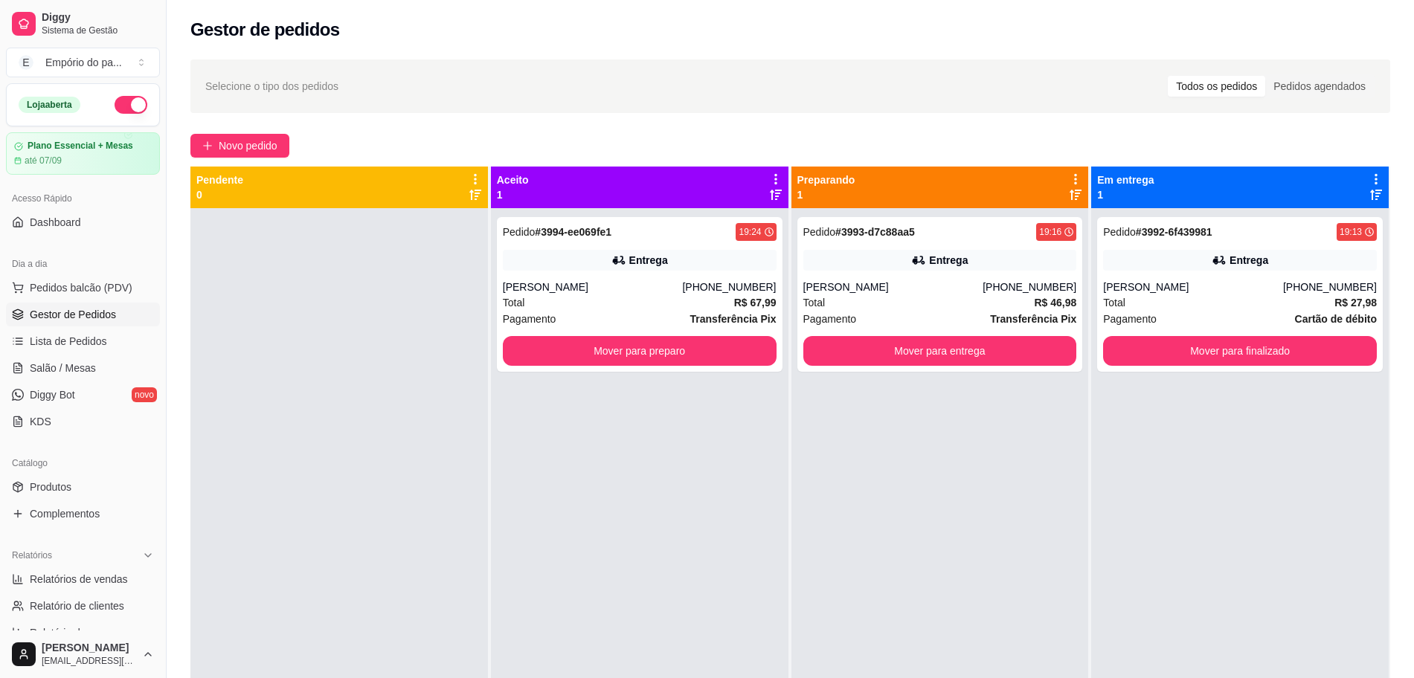
click at [269, 358] on div at bounding box center [339, 547] width 298 height 678
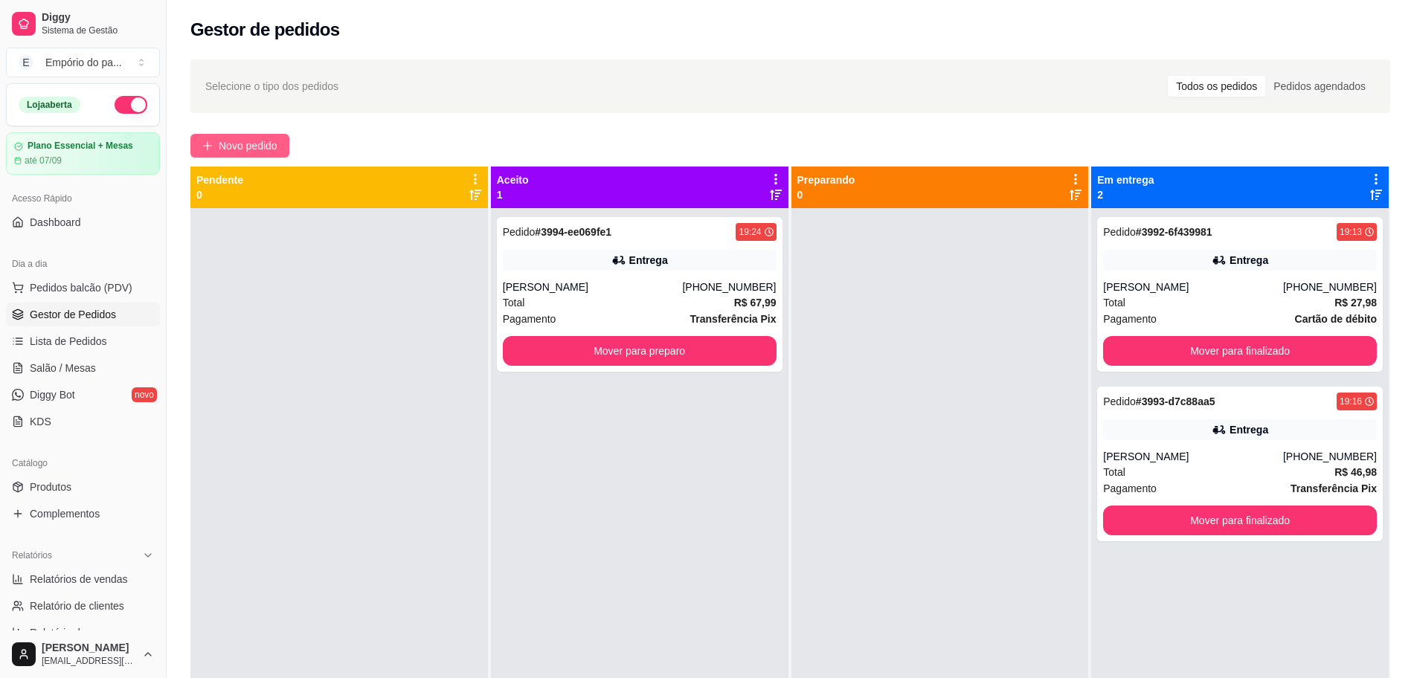
click at [274, 147] on span "Novo pedido" at bounding box center [248, 146] width 59 height 16
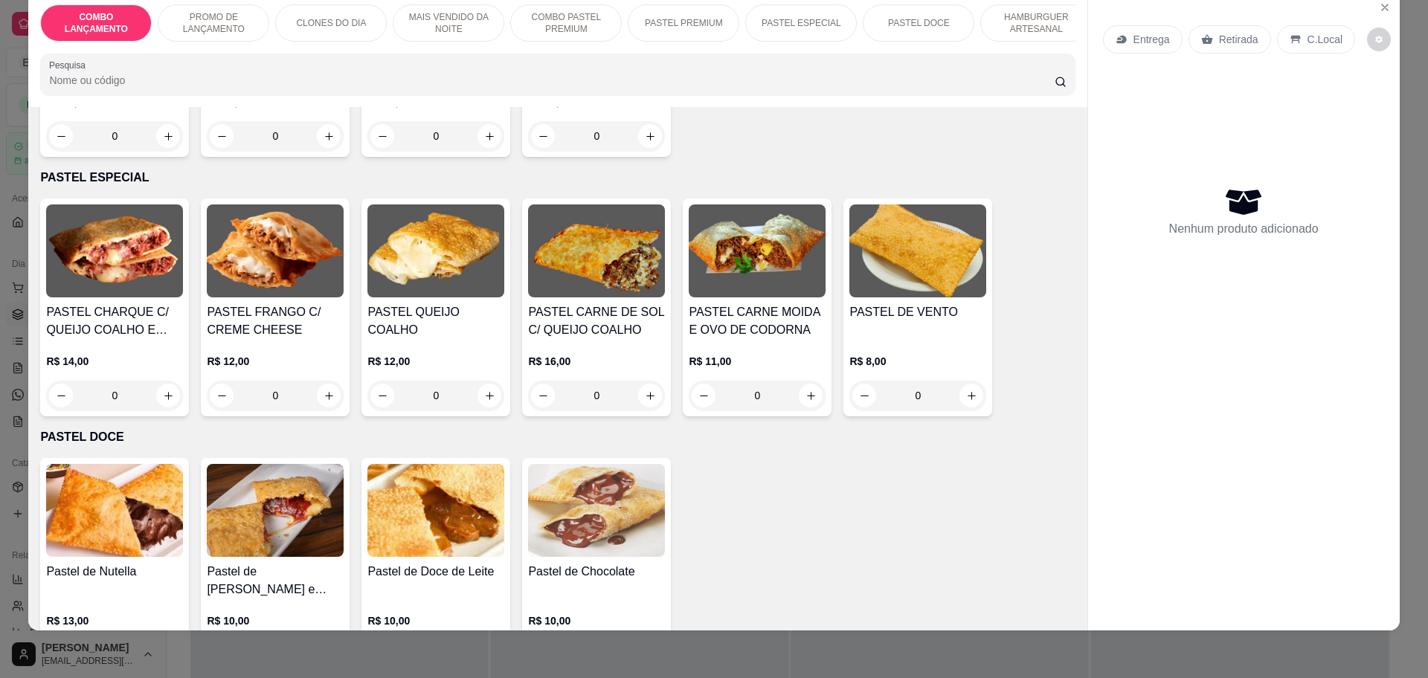
scroll to position [1673, 0]
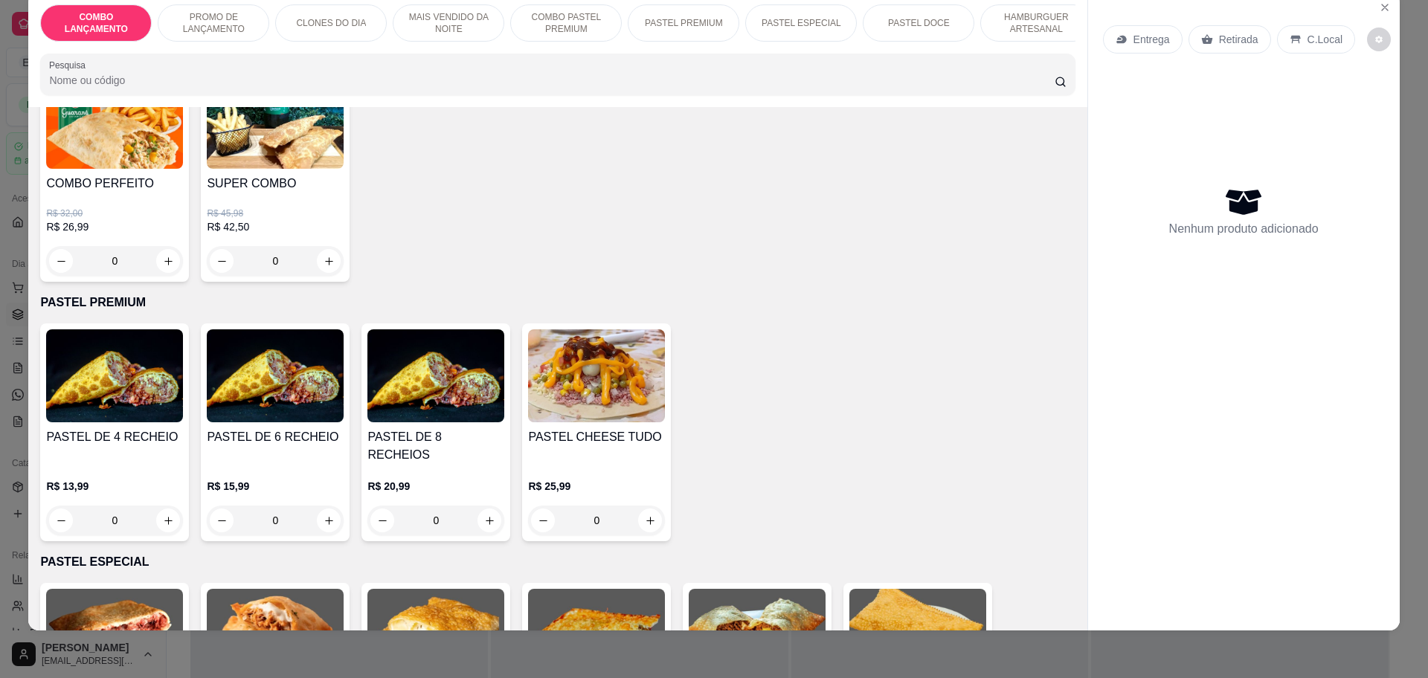
click at [482, 506] on div "0" at bounding box center [435, 521] width 137 height 30
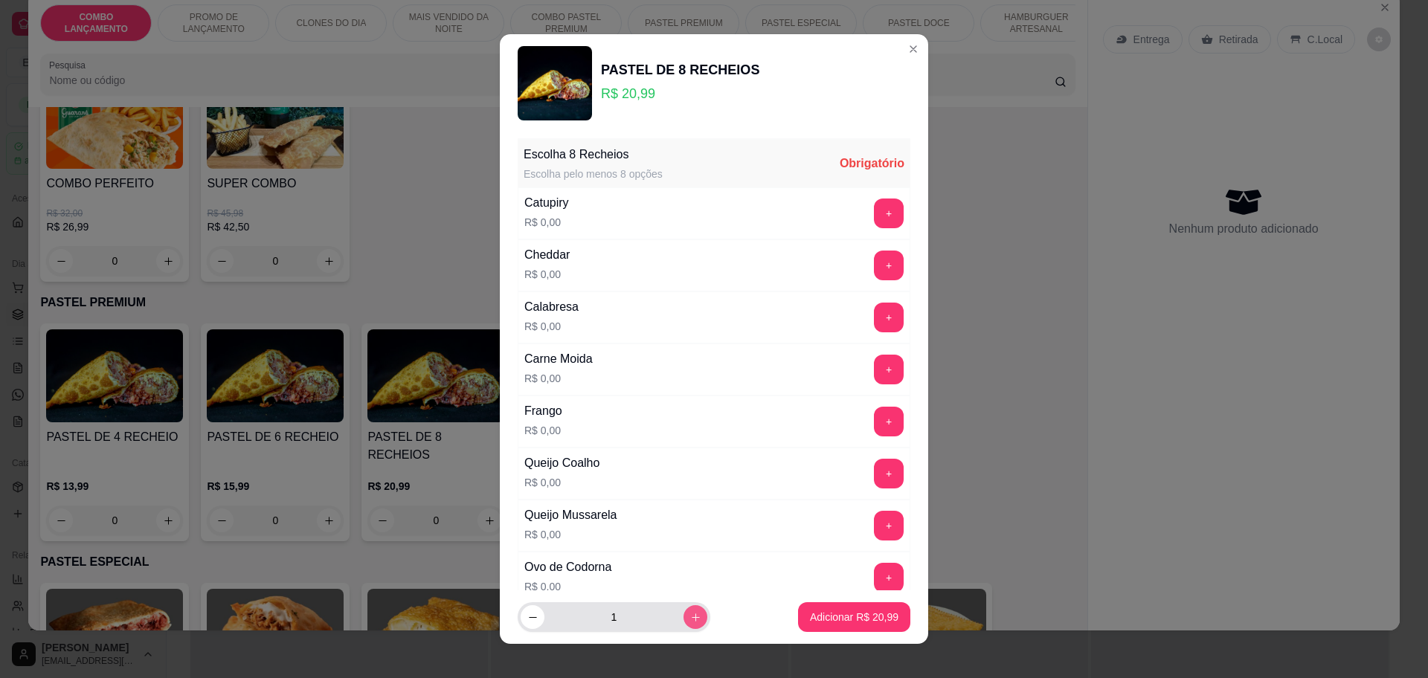
click at [692, 614] on icon "increase-product-quantity" at bounding box center [696, 618] width 8 height 8
type input "2"
click at [874, 418] on button "+" at bounding box center [889, 422] width 30 height 30
click at [874, 522] on button "+" at bounding box center [889, 526] width 30 height 30
click at [874, 585] on button "+" at bounding box center [889, 578] width 30 height 30
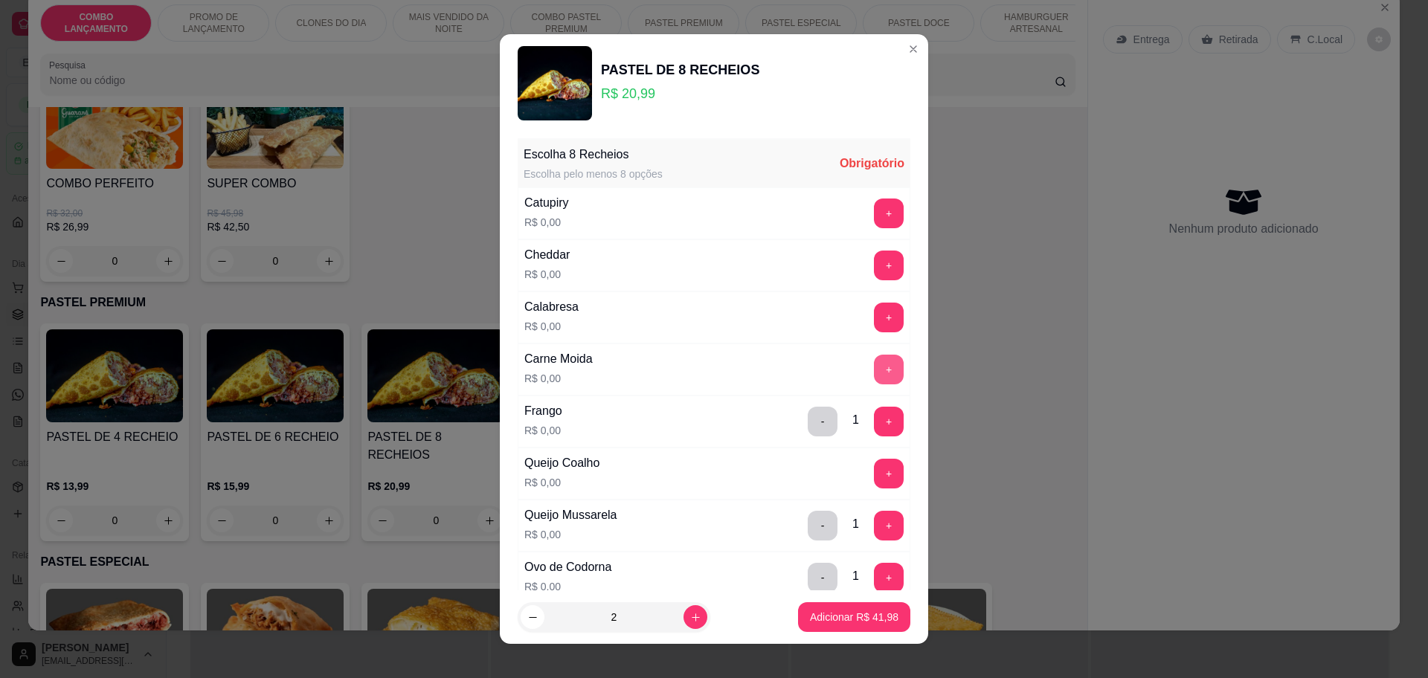
click at [874, 360] on button "+" at bounding box center [889, 370] width 30 height 30
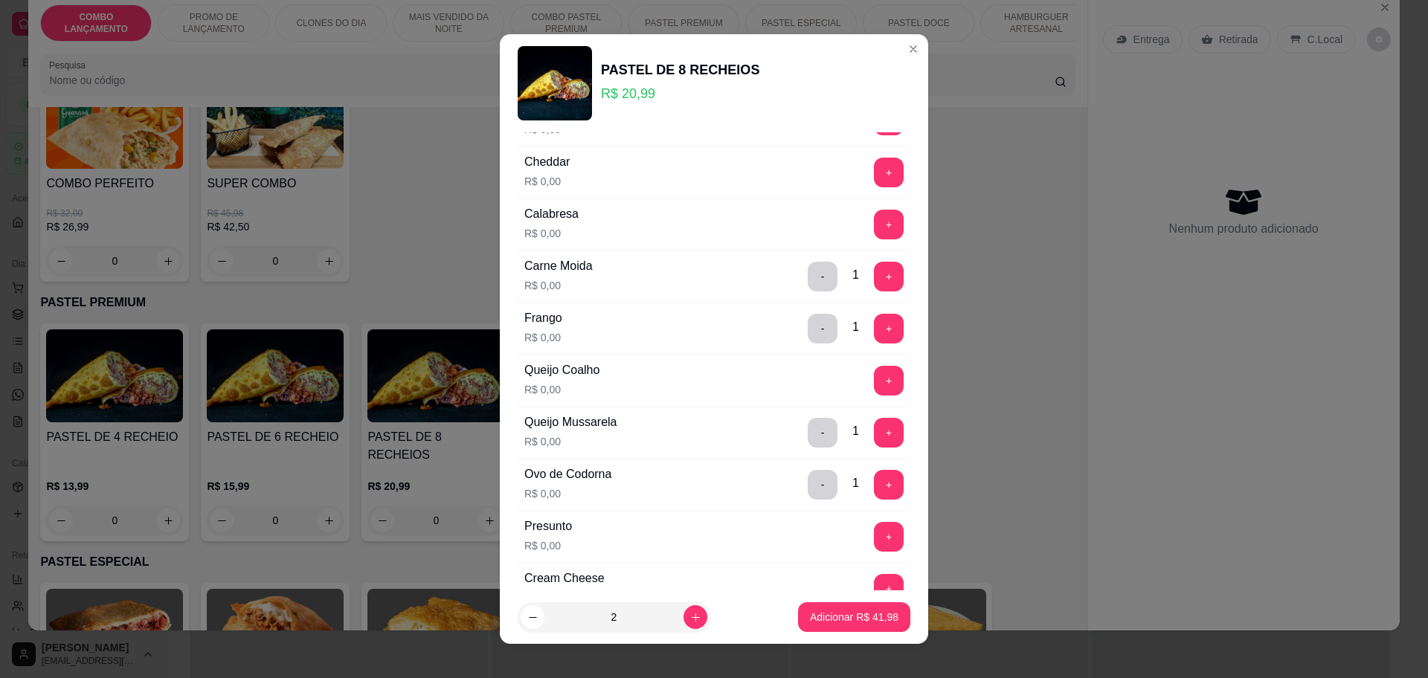
scroll to position [0, 0]
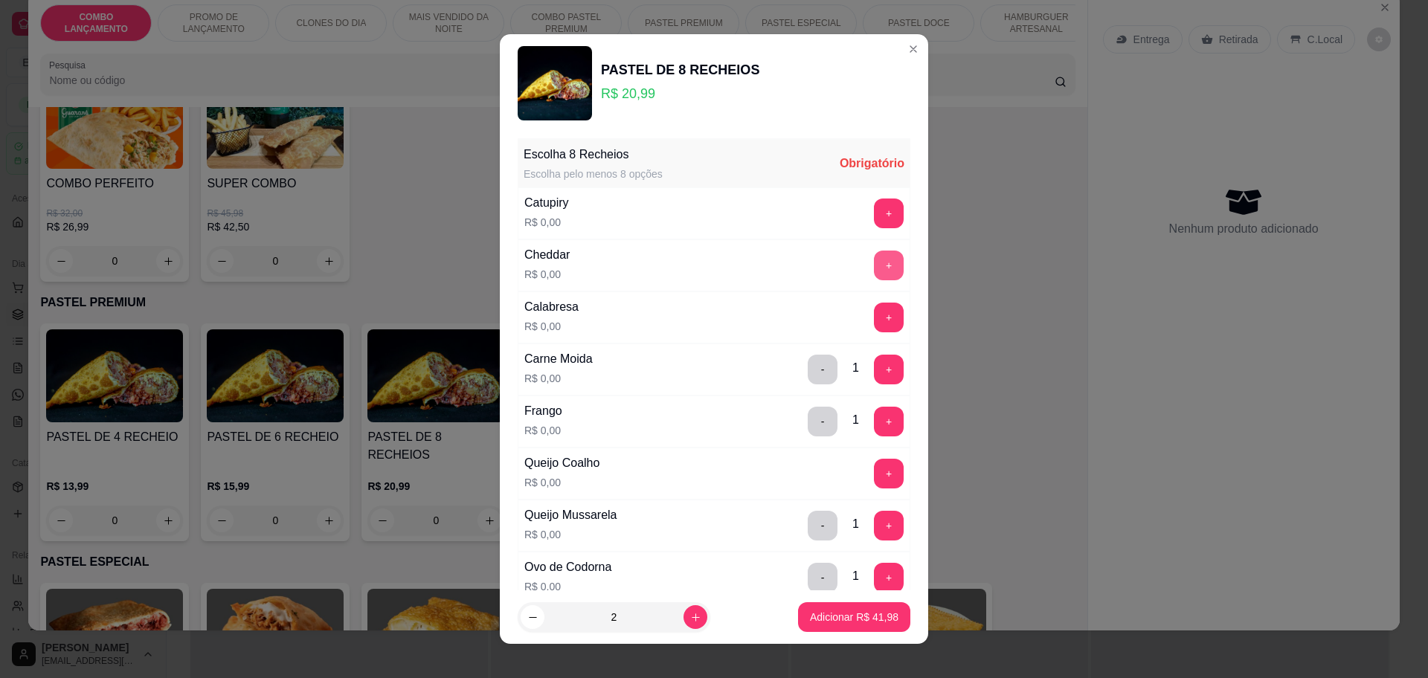
click at [874, 265] on button "+" at bounding box center [889, 266] width 30 height 30
click at [874, 202] on button "+" at bounding box center [889, 214] width 30 height 30
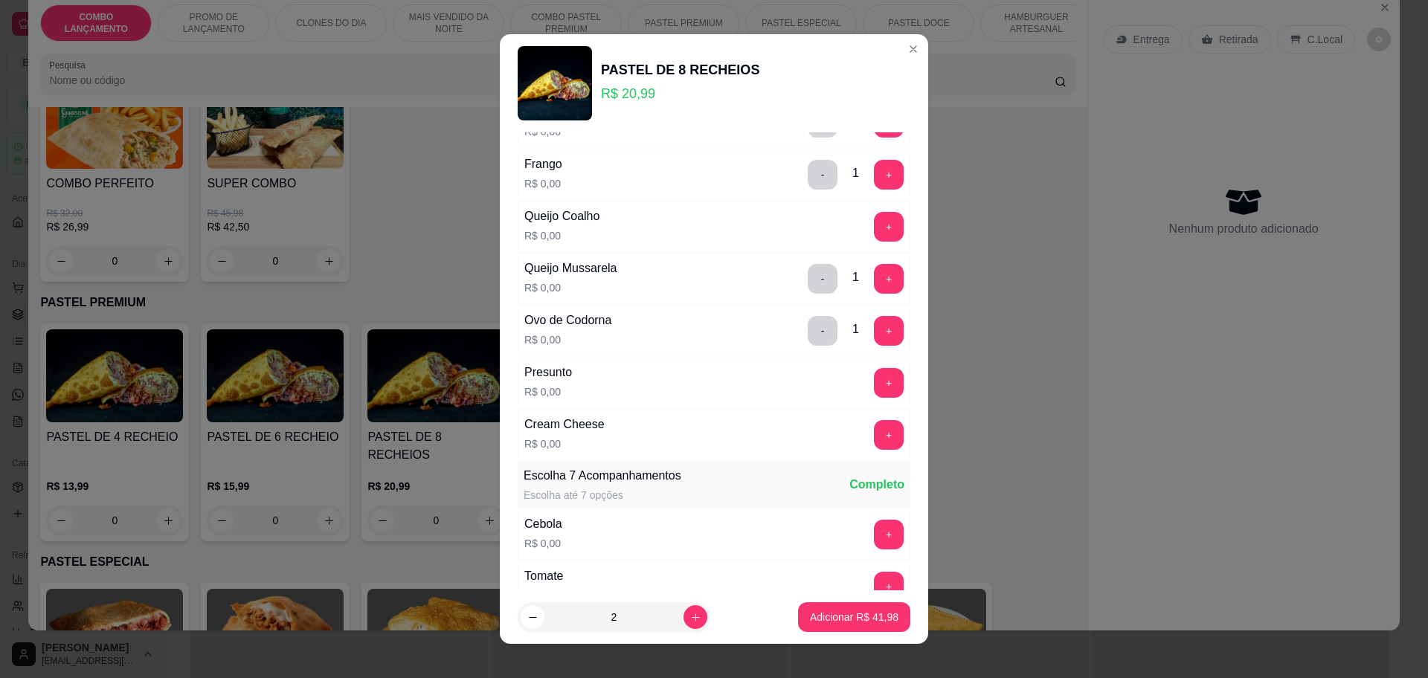
scroll to position [279, 0]
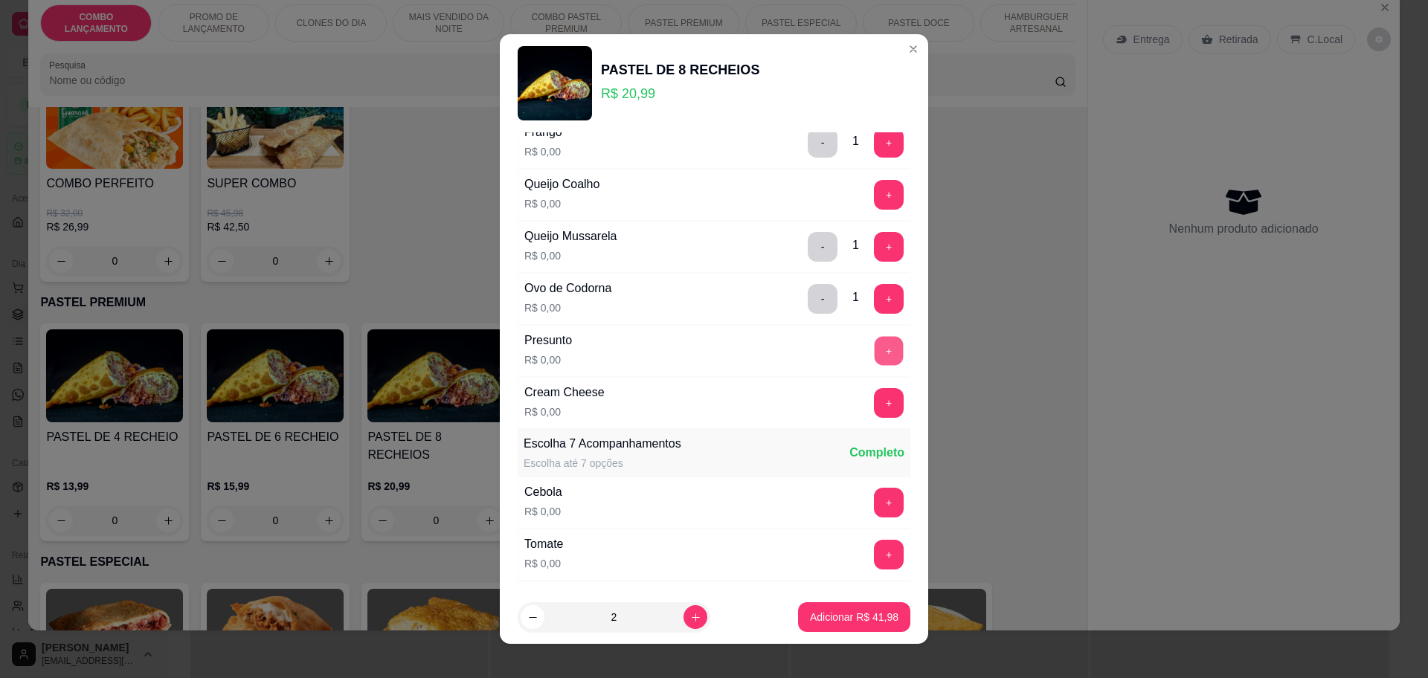
click at [875, 338] on button "+" at bounding box center [889, 350] width 29 height 29
click at [875, 194] on button "+" at bounding box center [889, 194] width 29 height 29
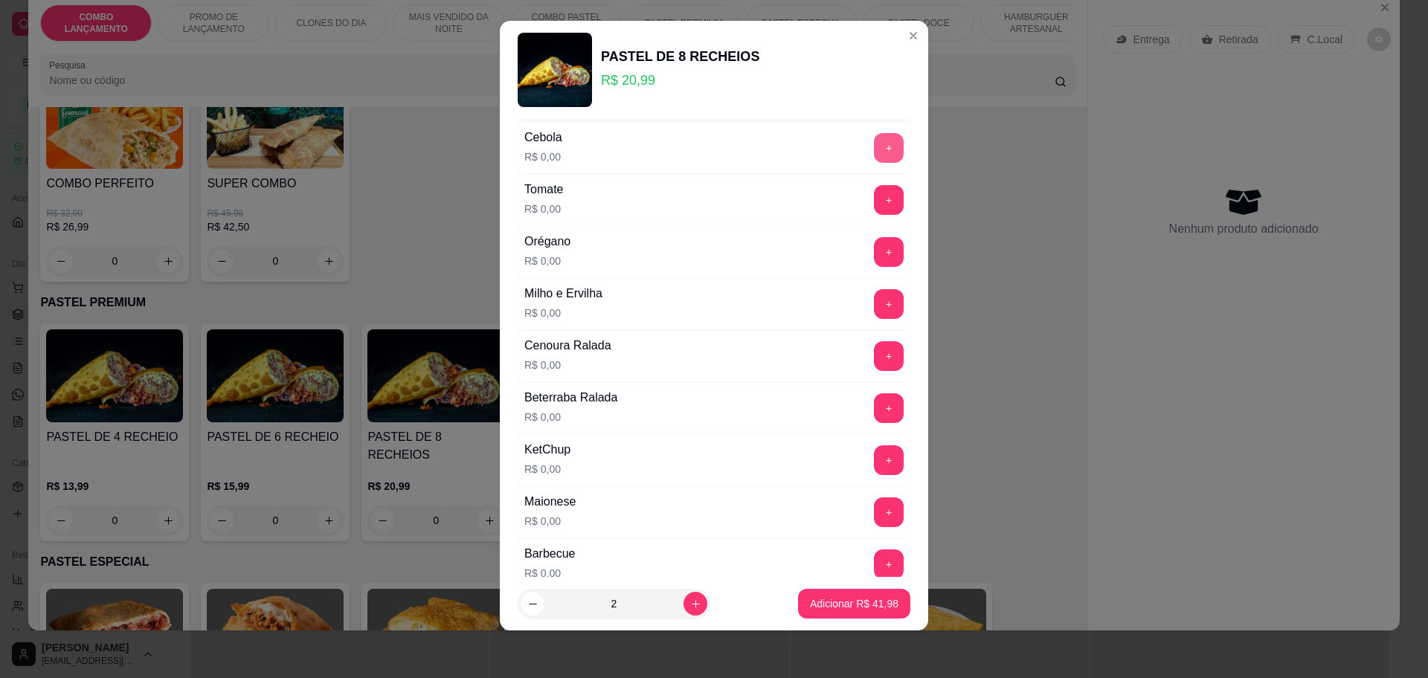
scroll to position [576, 0]
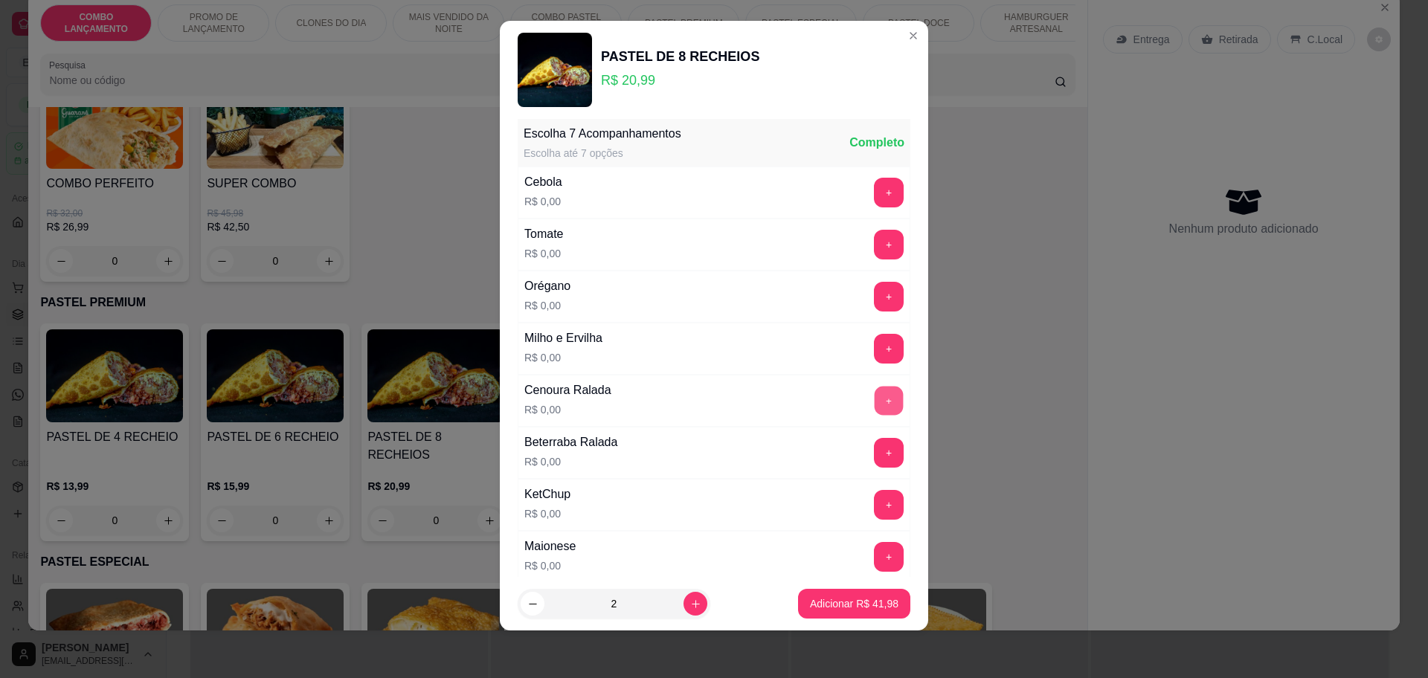
click at [875, 386] on button "+" at bounding box center [889, 400] width 29 height 29
click at [874, 457] on button "+" at bounding box center [889, 453] width 30 height 30
click at [875, 254] on button "+" at bounding box center [889, 244] width 29 height 29
click at [874, 296] on button "+" at bounding box center [889, 297] width 30 height 30
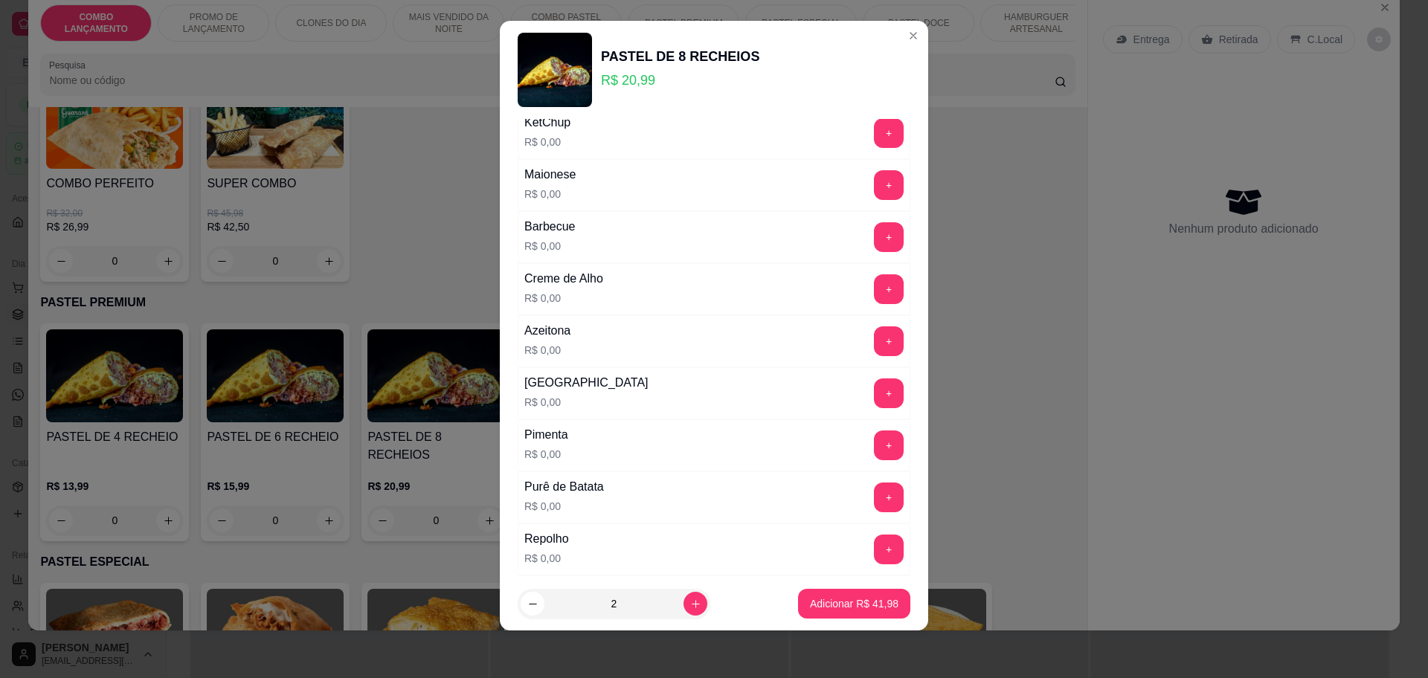
scroll to position [1041, 0]
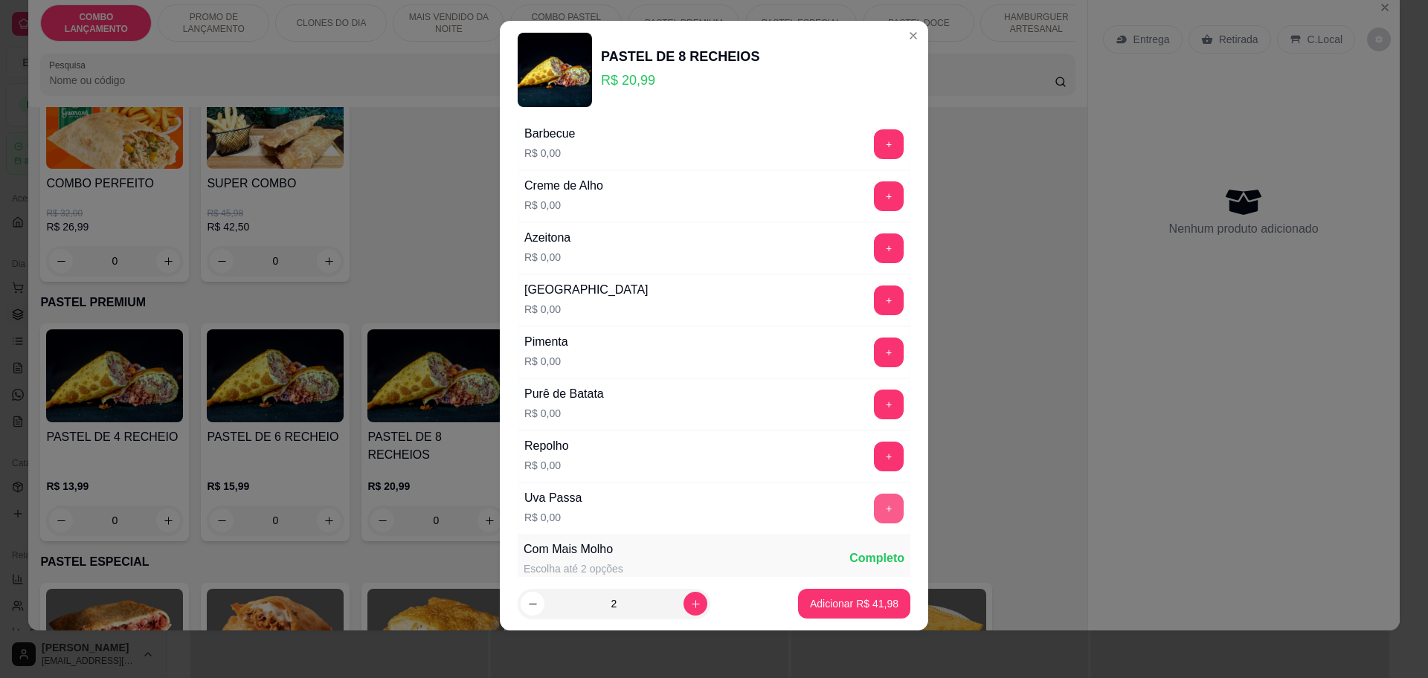
click at [874, 510] on button "+" at bounding box center [889, 509] width 30 height 30
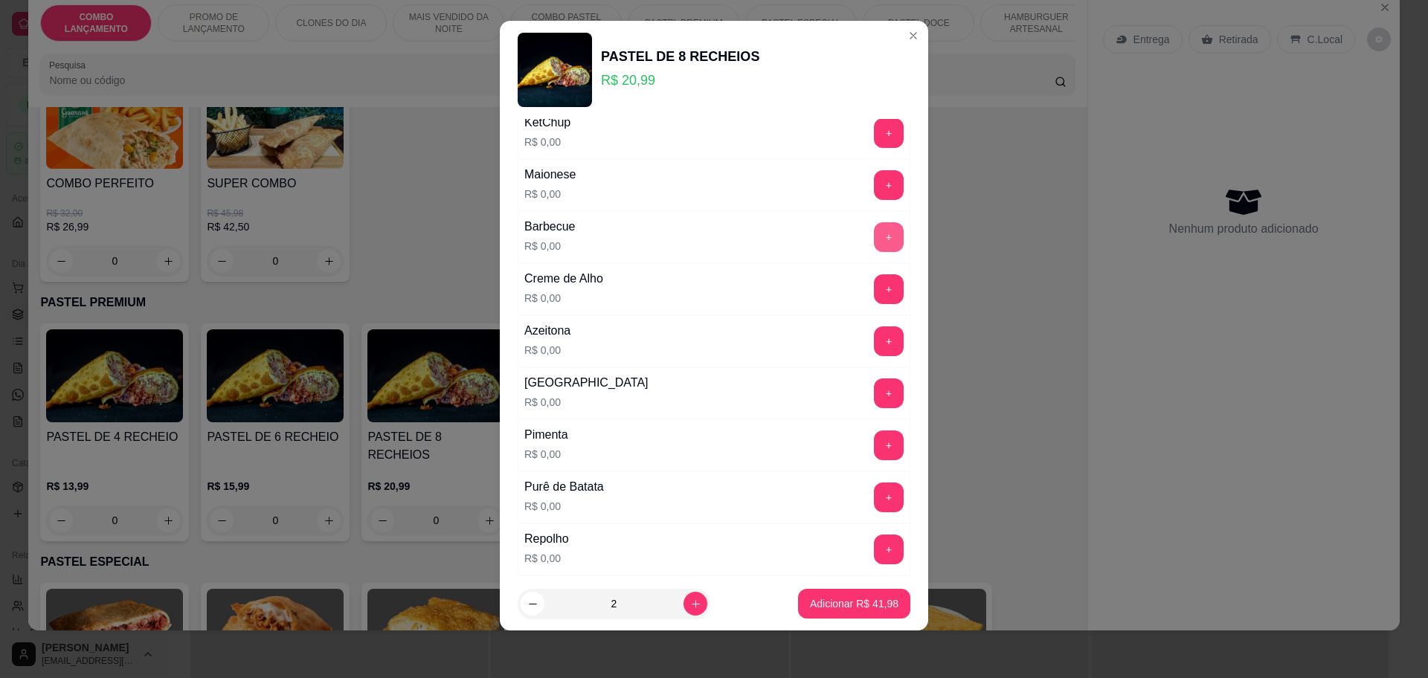
click at [874, 229] on button "+" at bounding box center [889, 237] width 30 height 30
click at [875, 134] on button "+" at bounding box center [889, 132] width 29 height 29
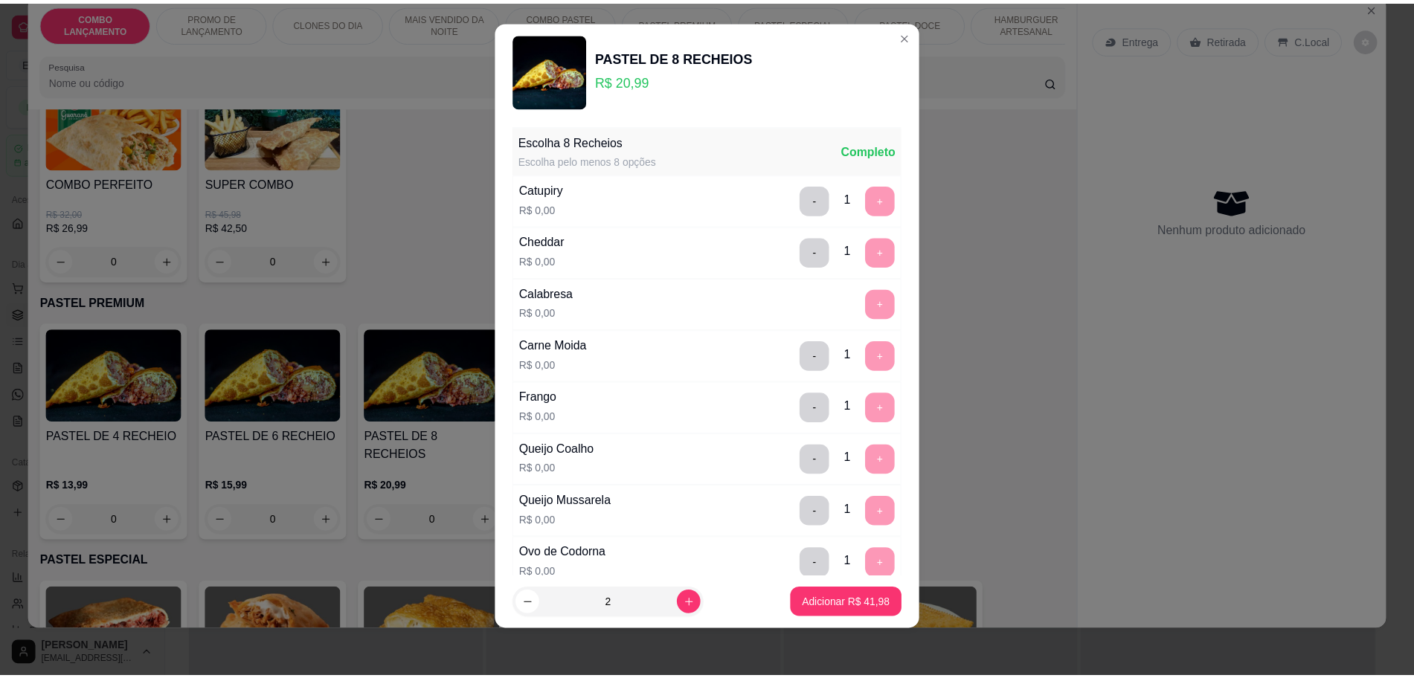
scroll to position [13, 0]
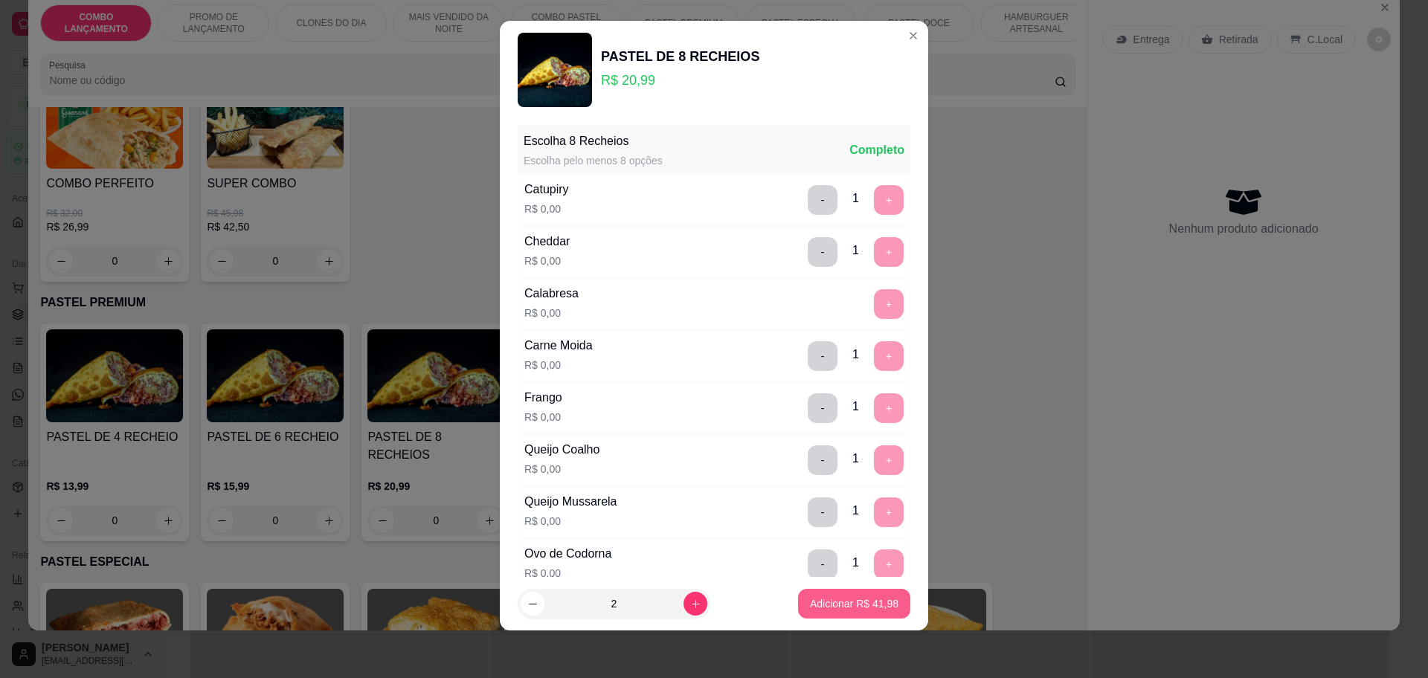
click at [810, 602] on p "Adicionar R$ 41,98" at bounding box center [854, 604] width 89 height 15
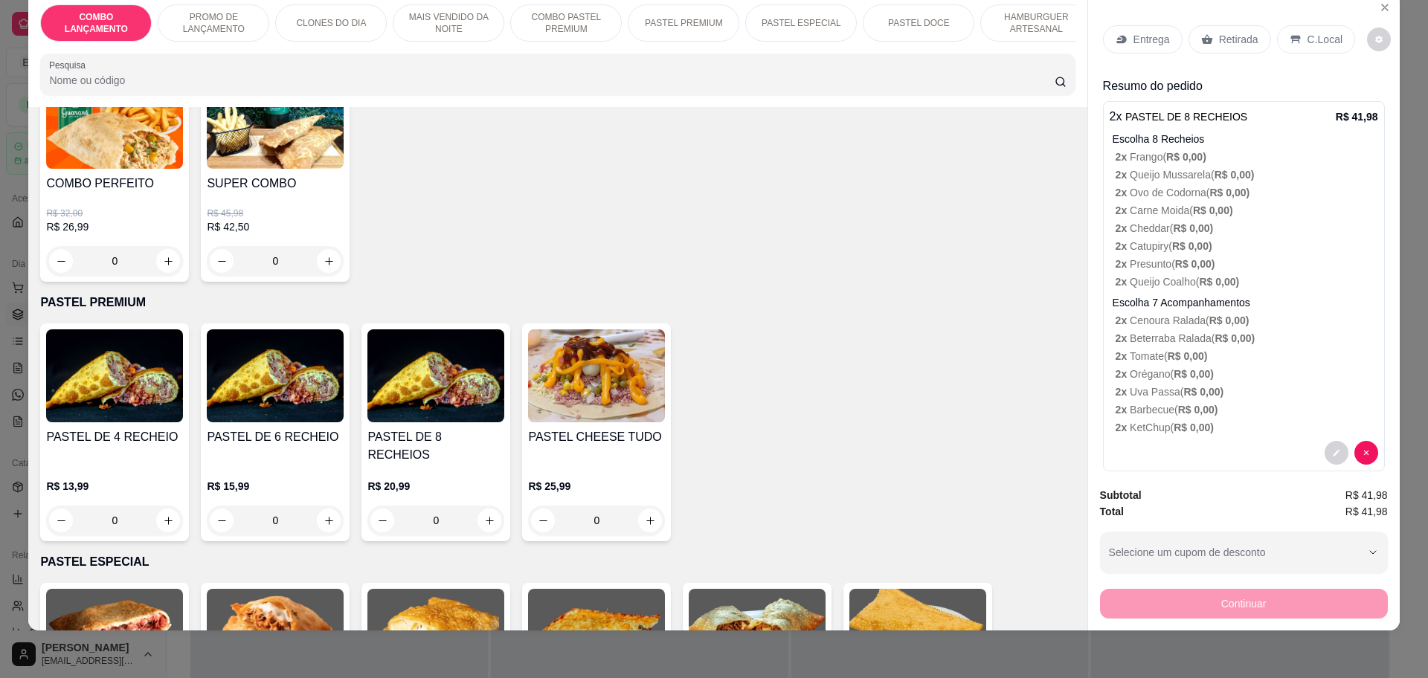
click at [1219, 33] on p "Retirada" at bounding box center [1238, 39] width 39 height 15
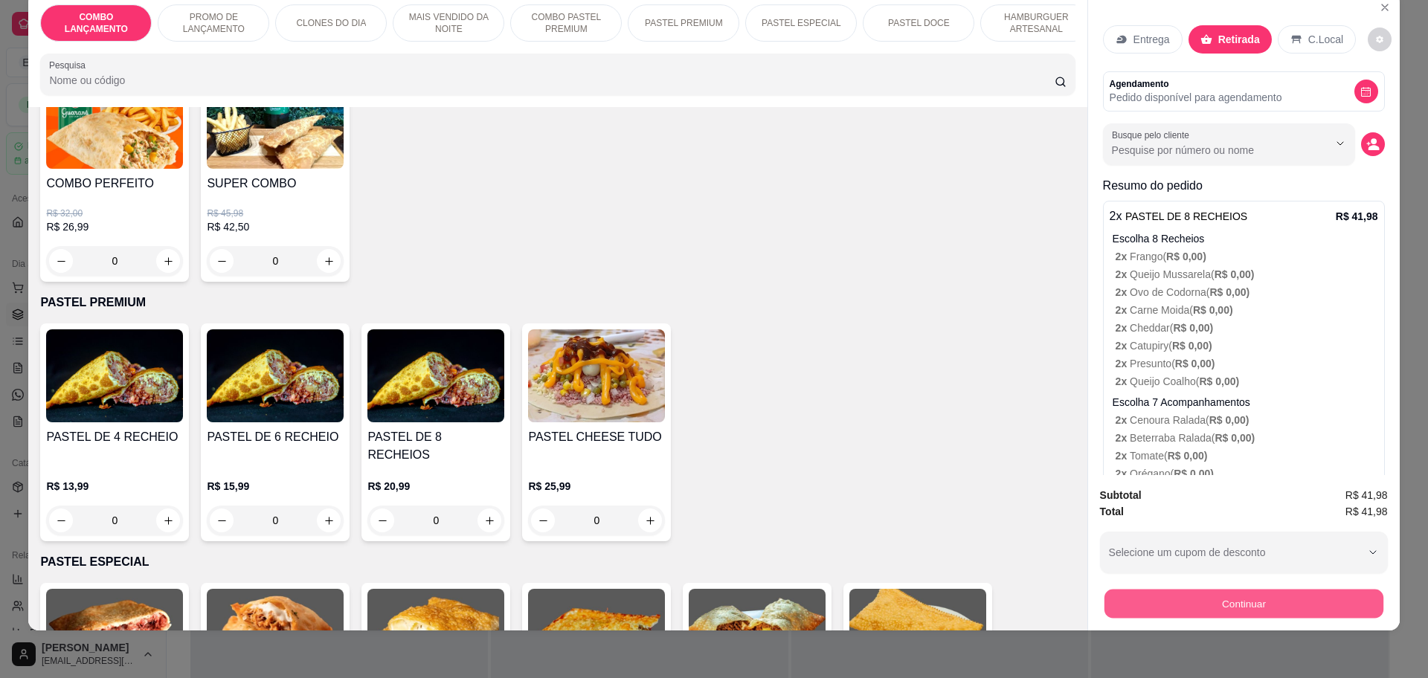
click at [1191, 608] on button "Continuar" at bounding box center [1243, 603] width 279 height 29
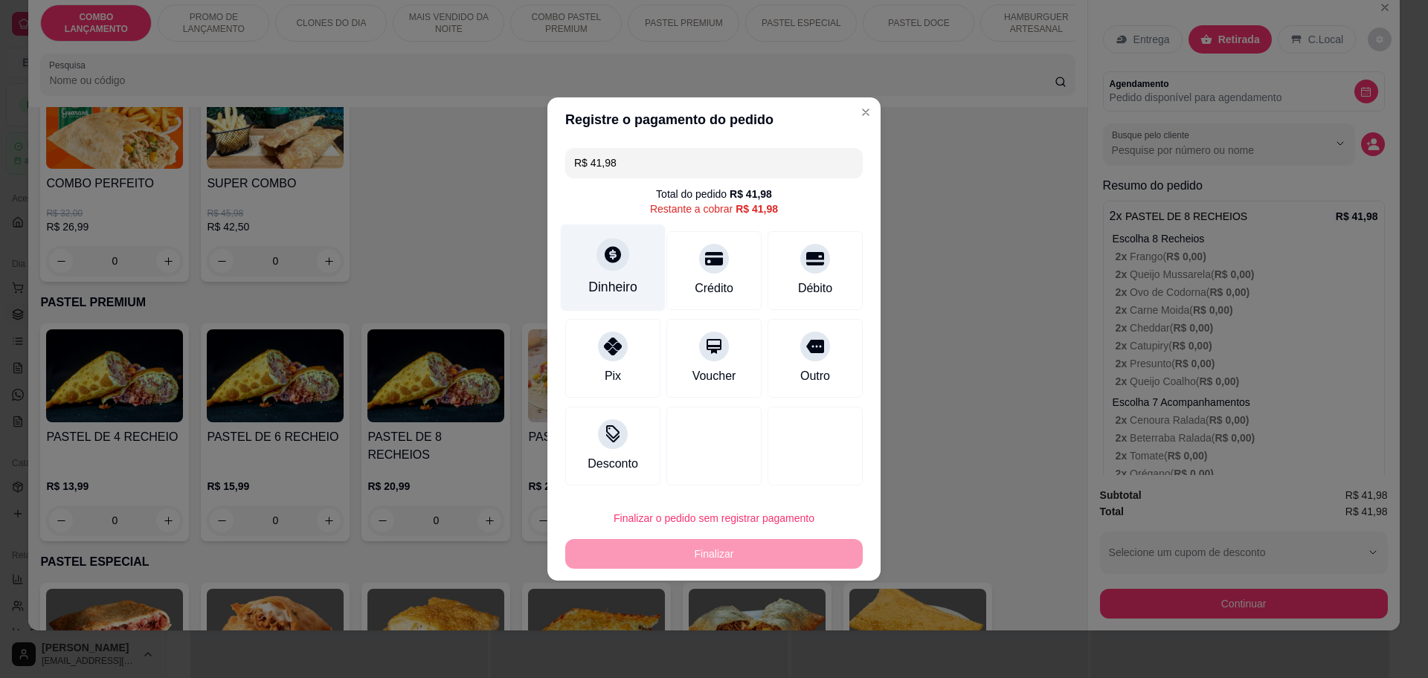
click at [626, 286] on div "Dinheiro" at bounding box center [612, 286] width 49 height 19
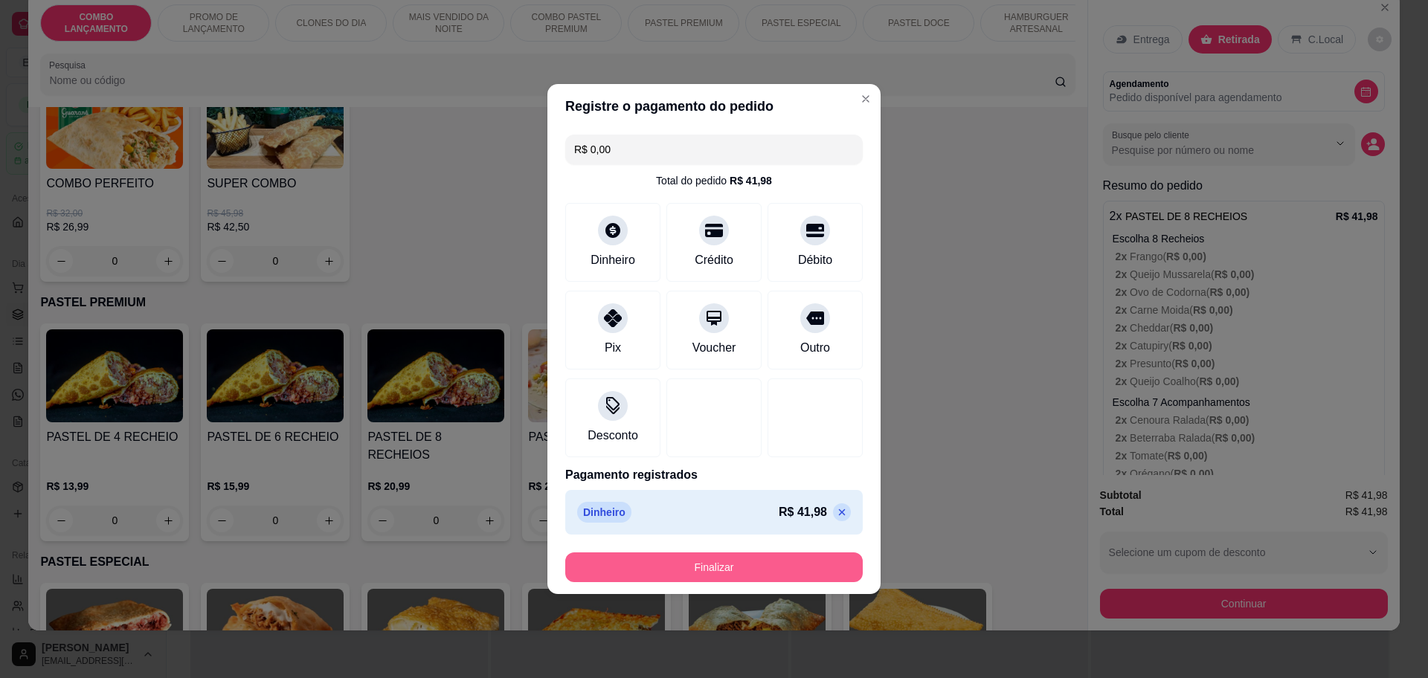
click at [750, 565] on button "Finalizar" at bounding box center [714, 568] width 298 height 30
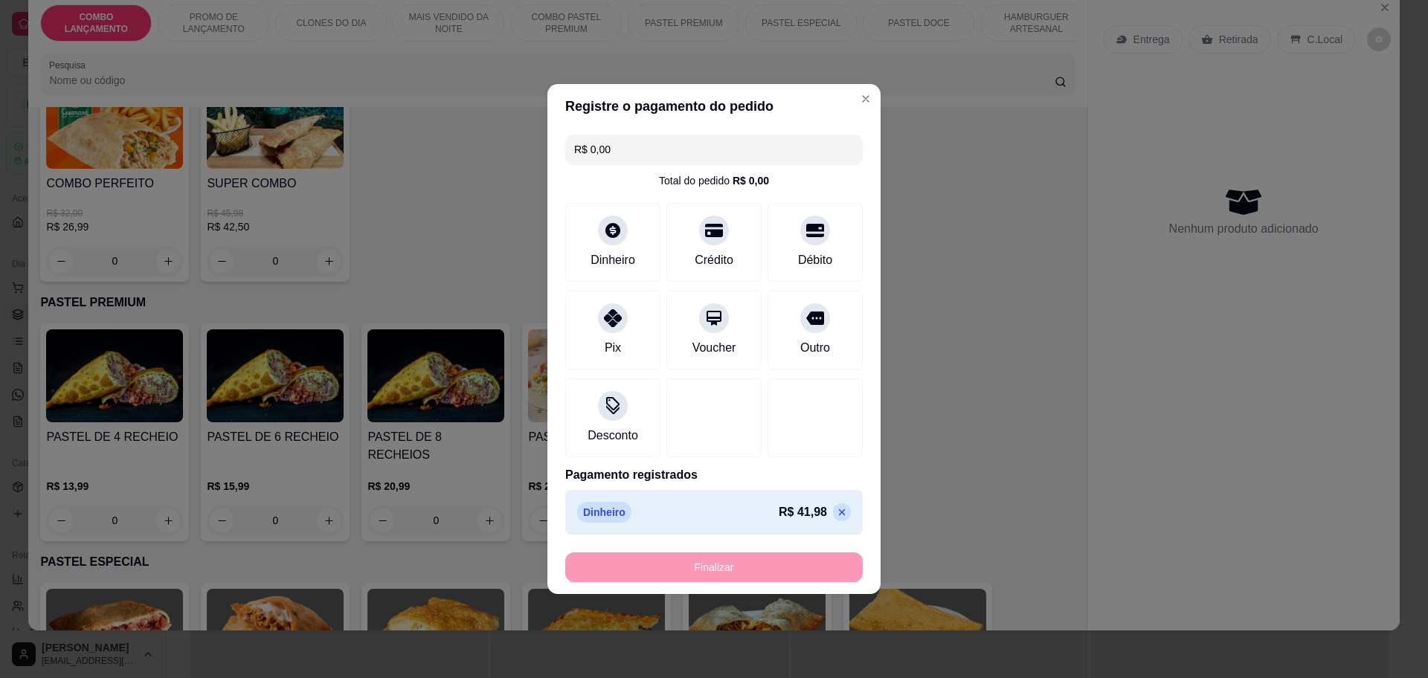
type input "-R$ 41,98"
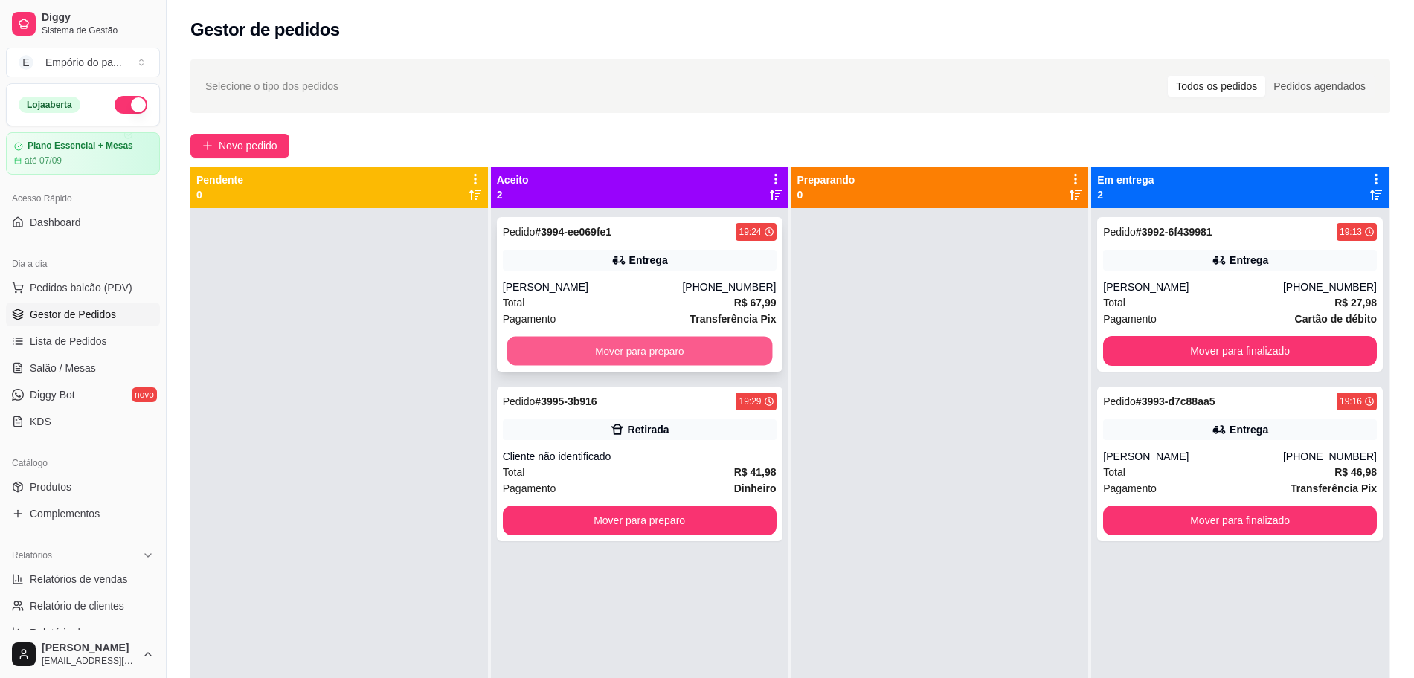
click at [608, 347] on button "Mover para preparo" at bounding box center [640, 351] width 266 height 29
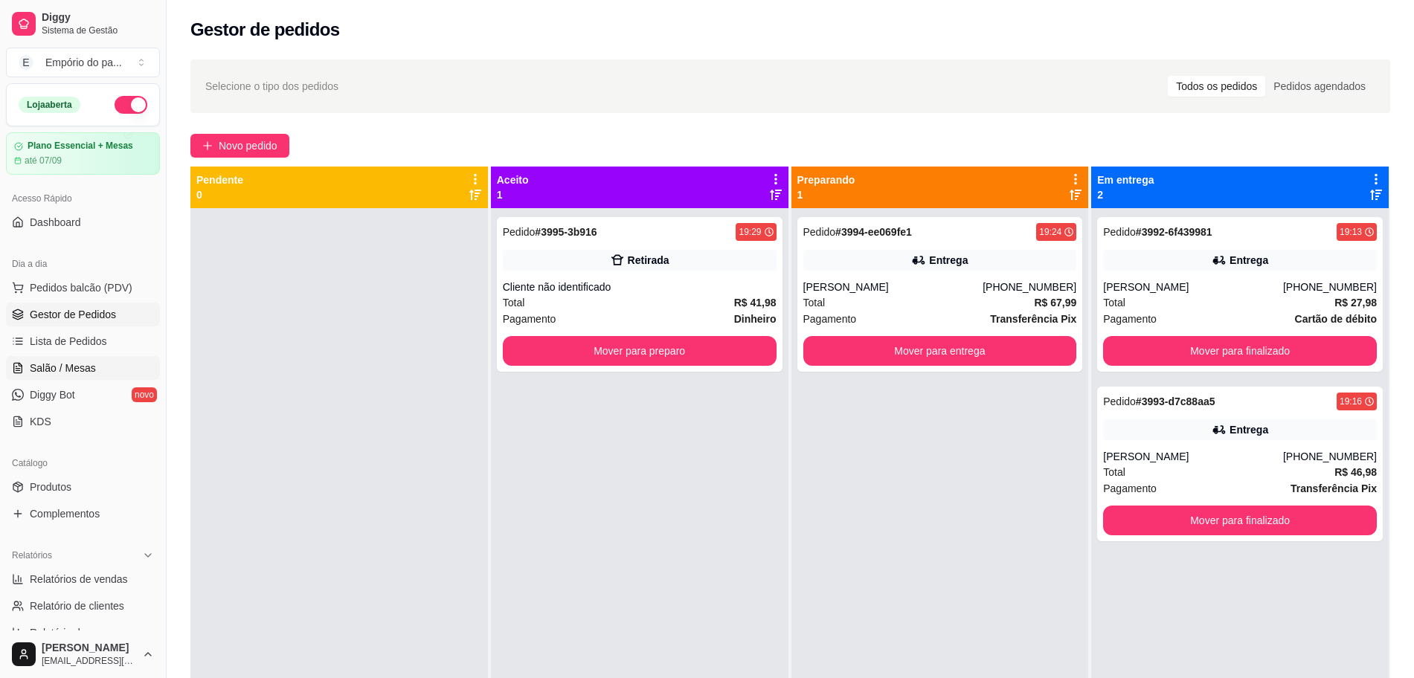
click at [43, 366] on span "Salão / Mesas" at bounding box center [63, 368] width 66 height 15
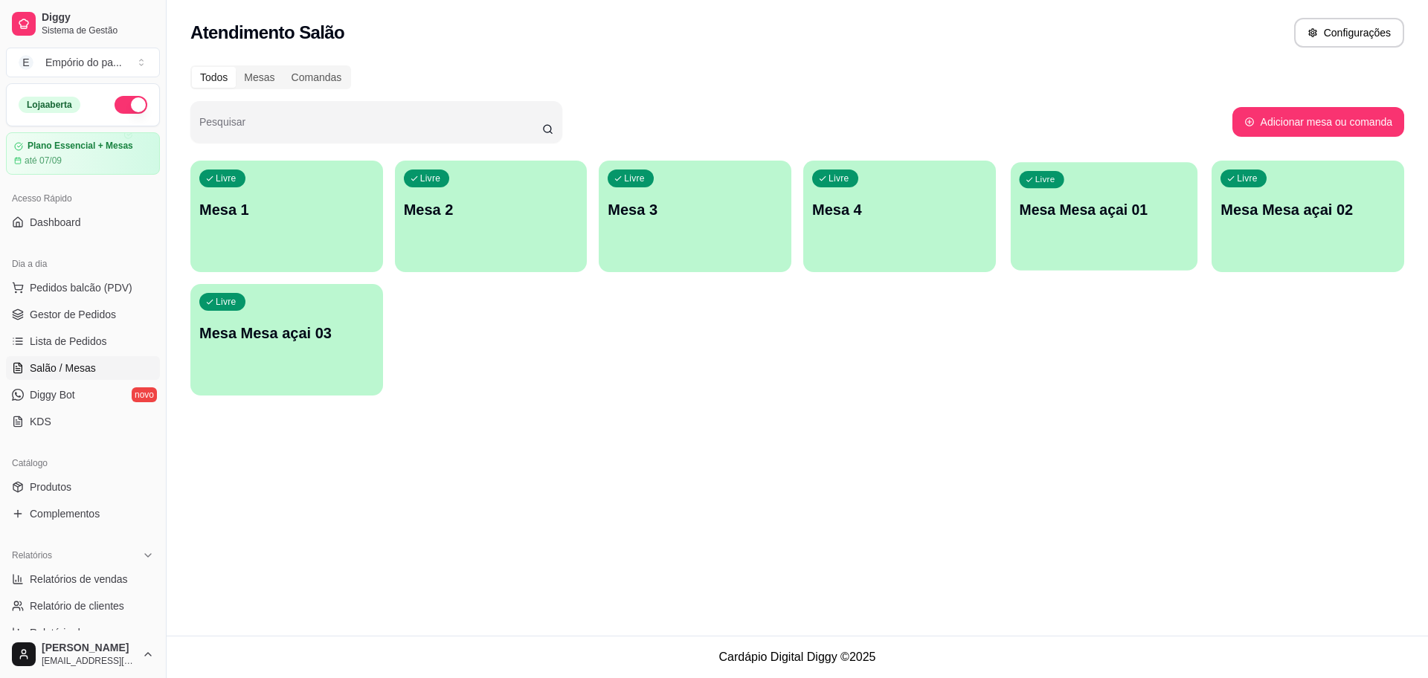
click at [1144, 239] on div "Livre Mesa Mesa açai 01" at bounding box center [1104, 207] width 187 height 91
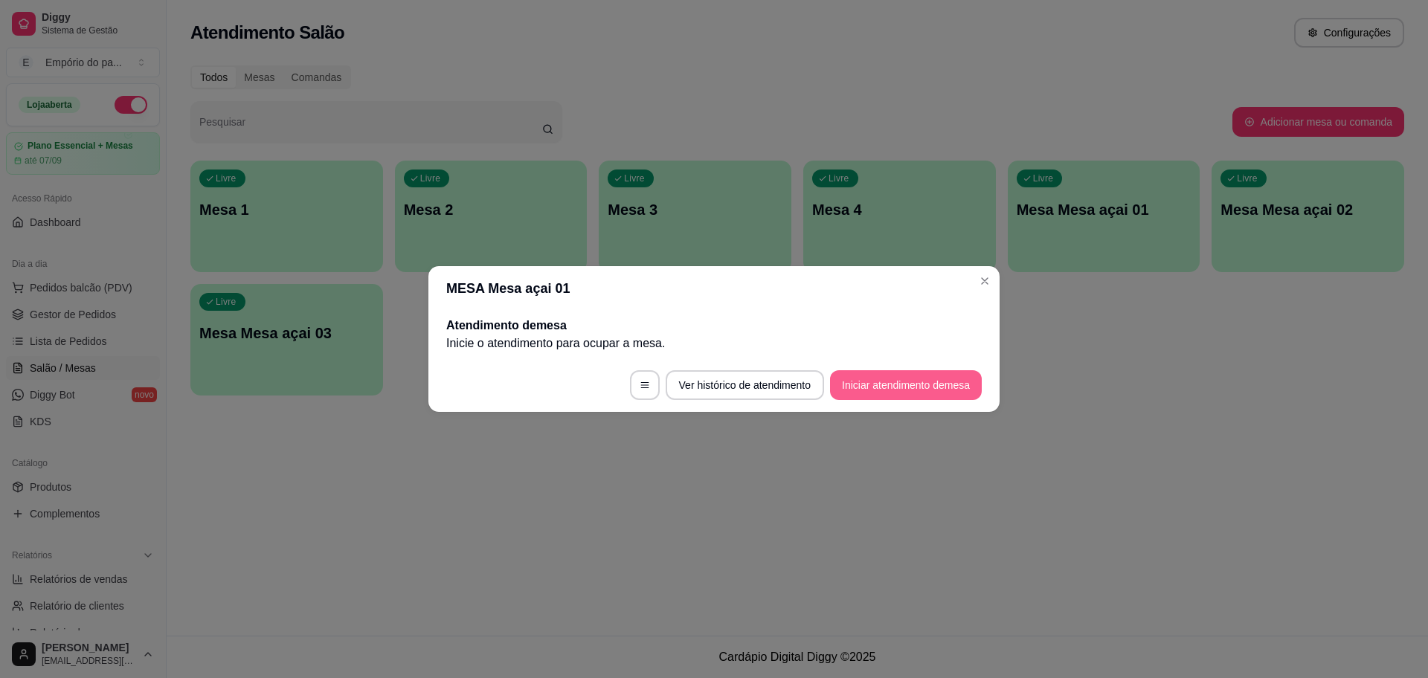
click at [900, 382] on button "Iniciar atendimento de mesa" at bounding box center [906, 385] width 152 height 30
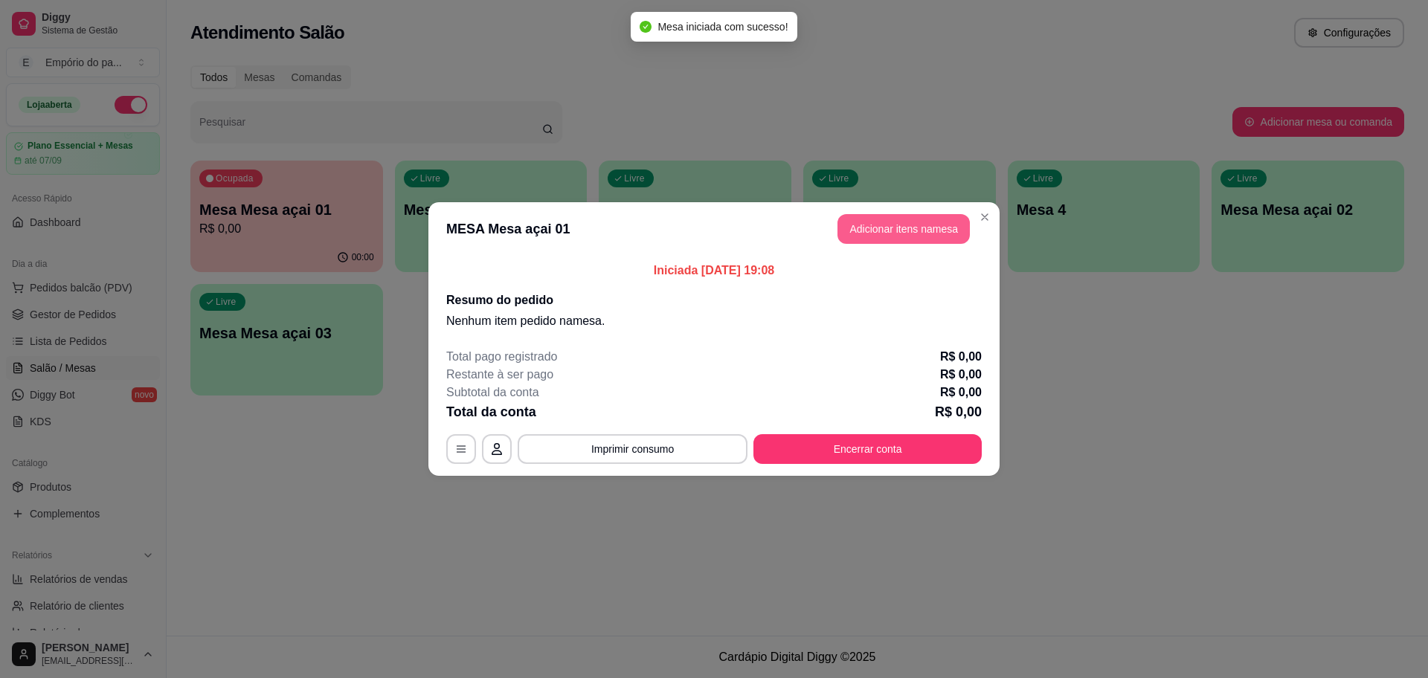
click at [933, 219] on button "Adicionar itens na mesa" at bounding box center [903, 229] width 132 height 30
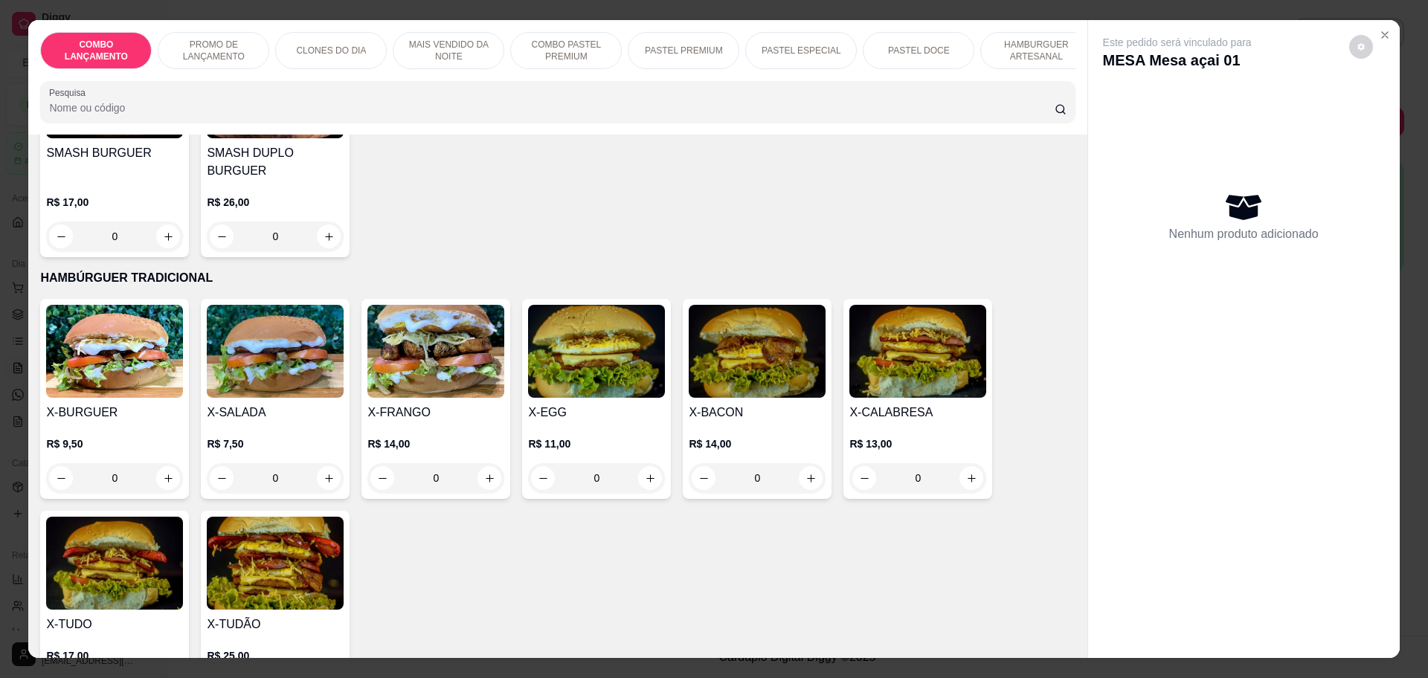
scroll to position [3254, 0]
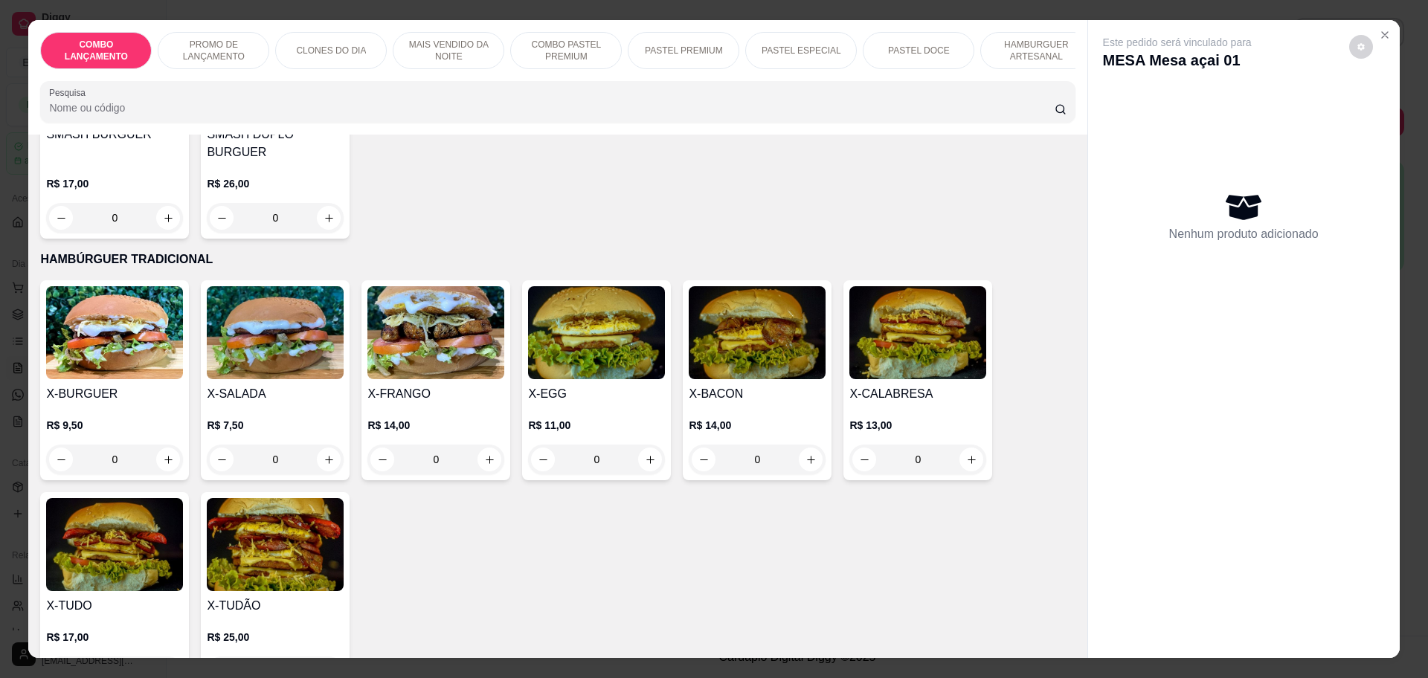
click at [486, 445] on div "0" at bounding box center [435, 460] width 137 height 30
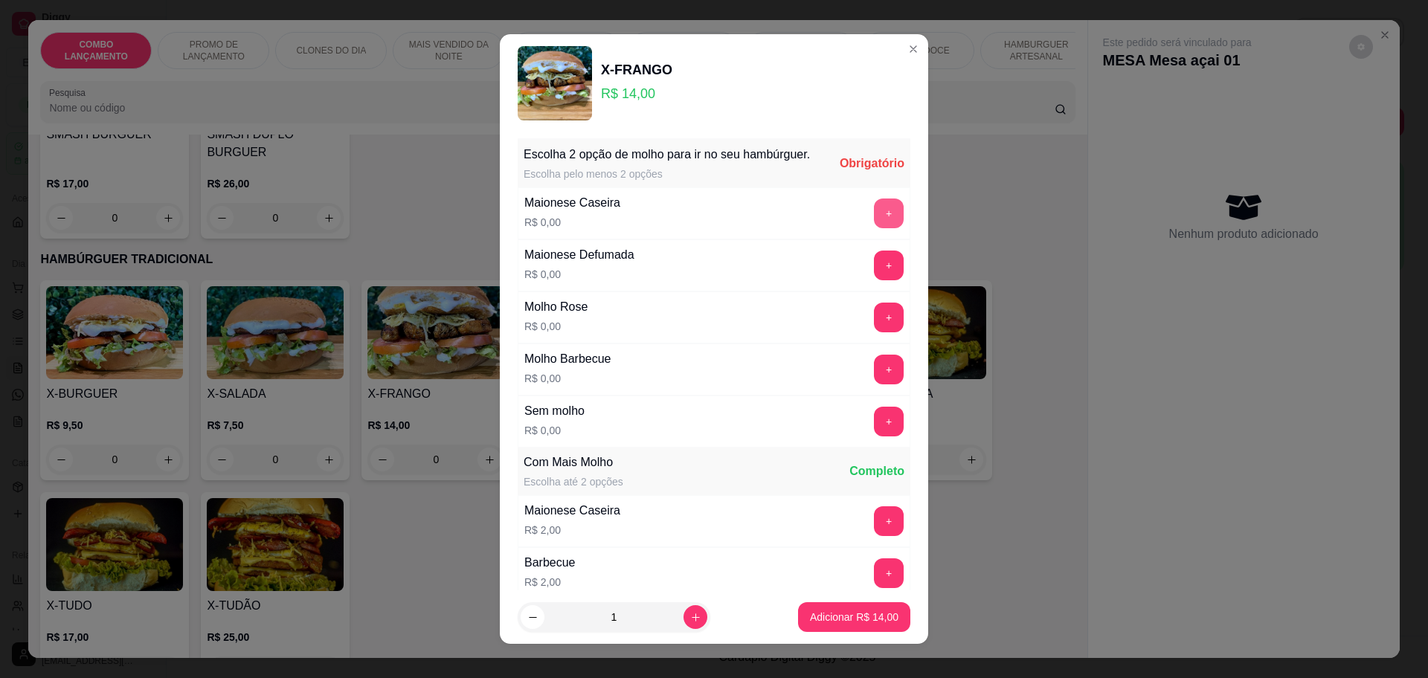
click at [874, 228] on button "+" at bounding box center [889, 214] width 30 height 30
click at [868, 280] on div "+" at bounding box center [889, 266] width 42 height 30
click at [875, 277] on button "+" at bounding box center [889, 265] width 29 height 29
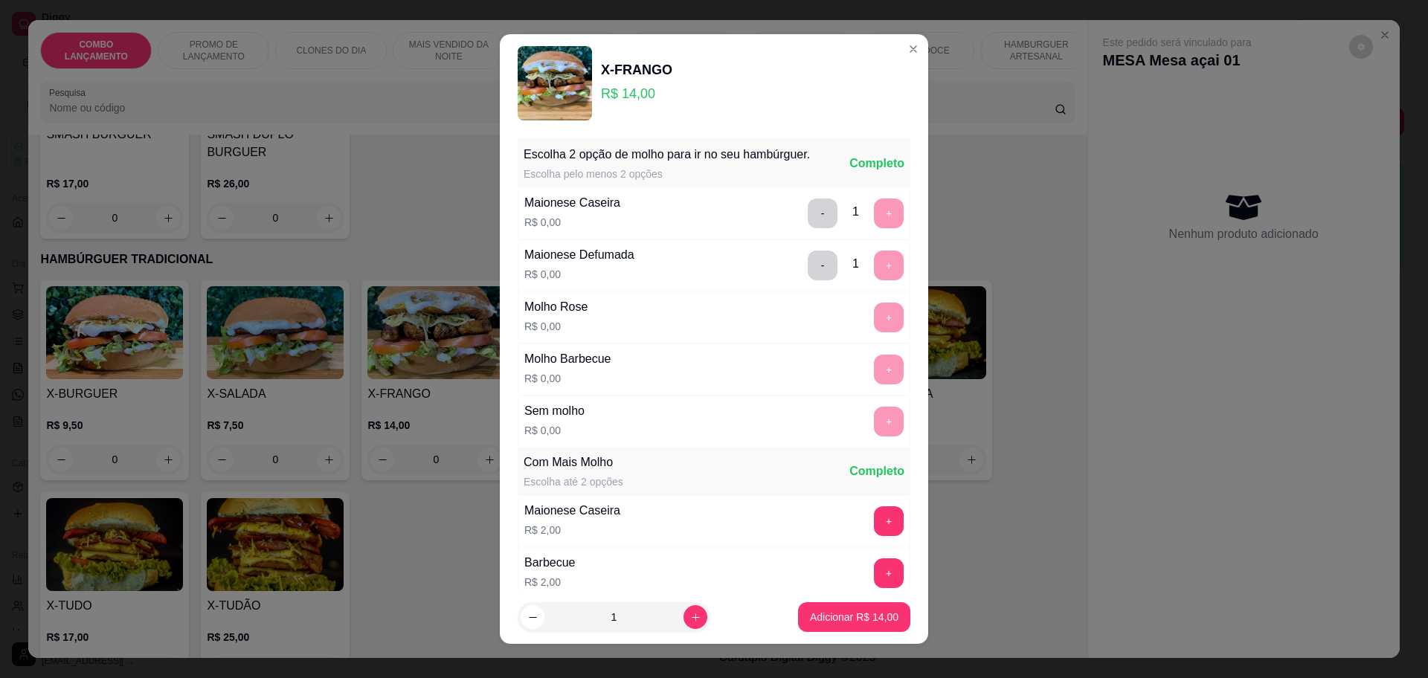
scroll to position [224, 0]
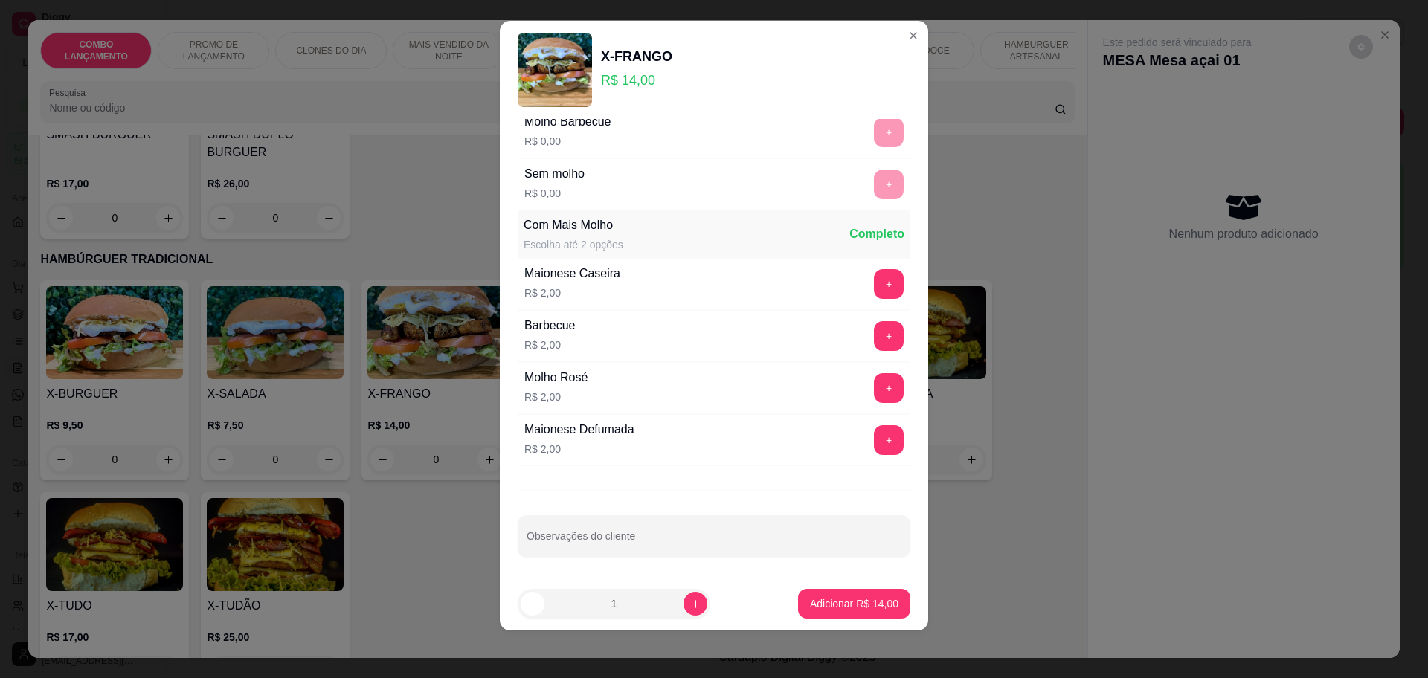
click at [808, 582] on footer "1 Adicionar R$ 14,00" at bounding box center [714, 604] width 428 height 54
click at [808, 589] on footer "1 Adicionar R$ 14,00" at bounding box center [714, 604] width 428 height 54
click at [810, 598] on p "Adicionar R$ 14,00" at bounding box center [854, 604] width 89 height 15
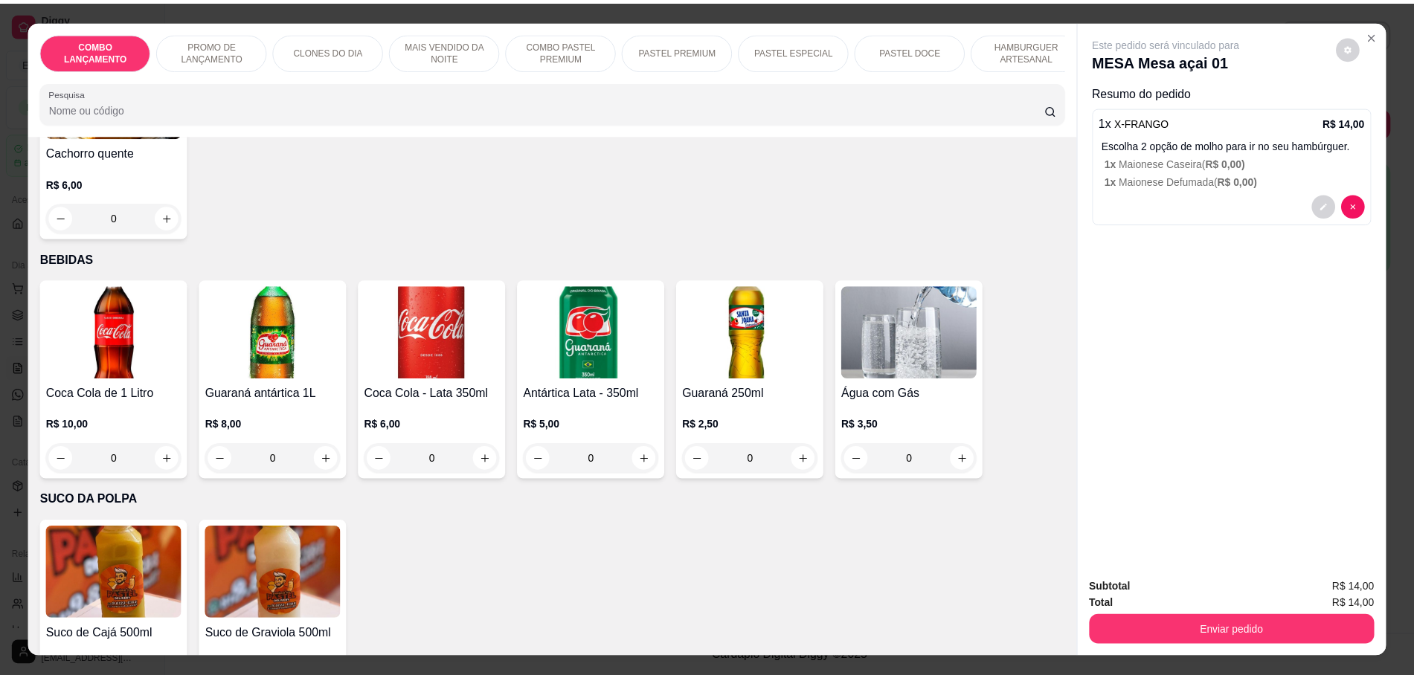
scroll to position [28, 0]
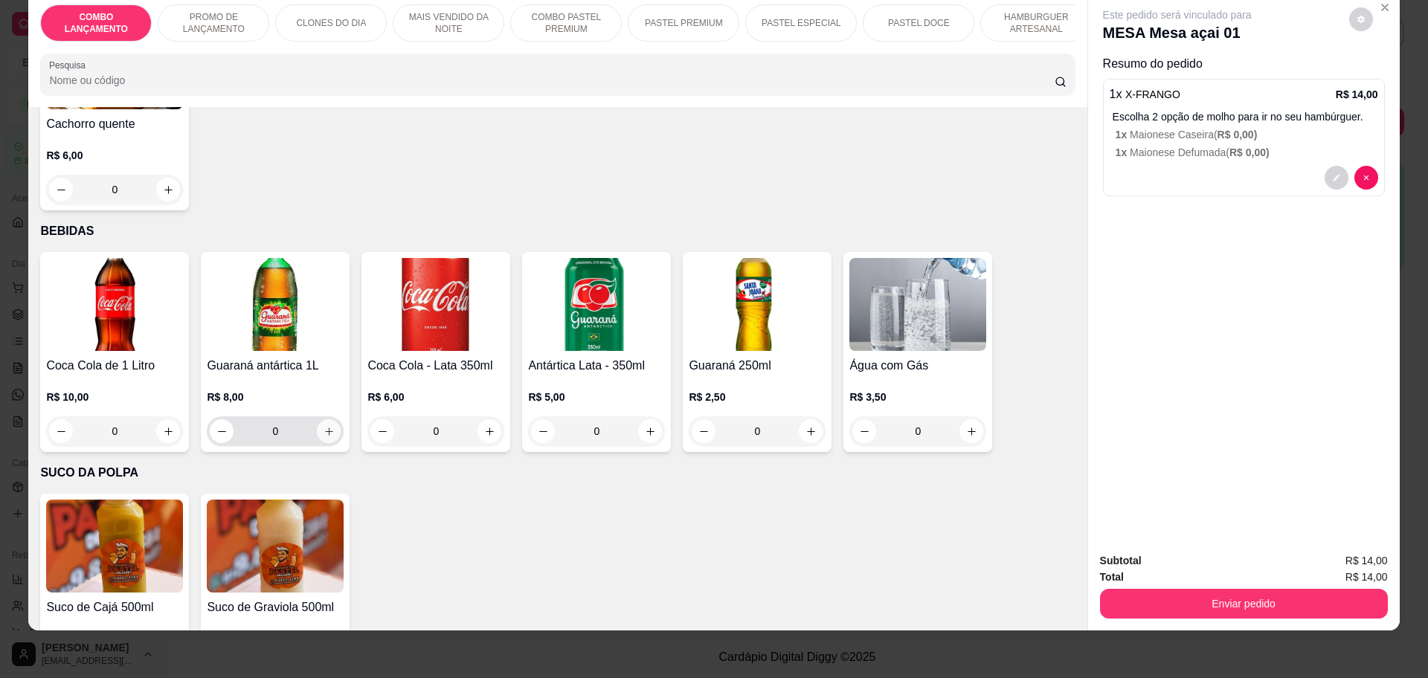
click at [324, 426] on icon "increase-product-quantity" at bounding box center [329, 431] width 11 height 11
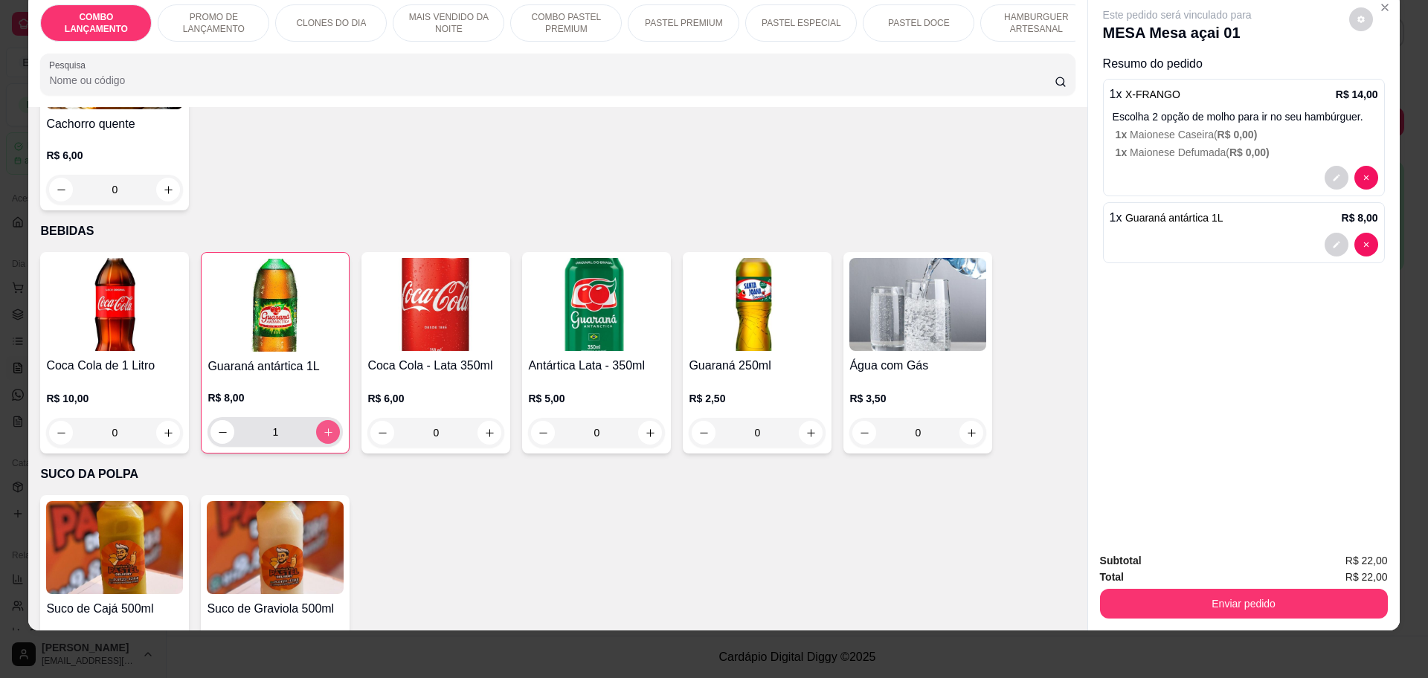
type input "1"
click at [1279, 604] on button "Enviar pedido" at bounding box center [1244, 604] width 288 height 30
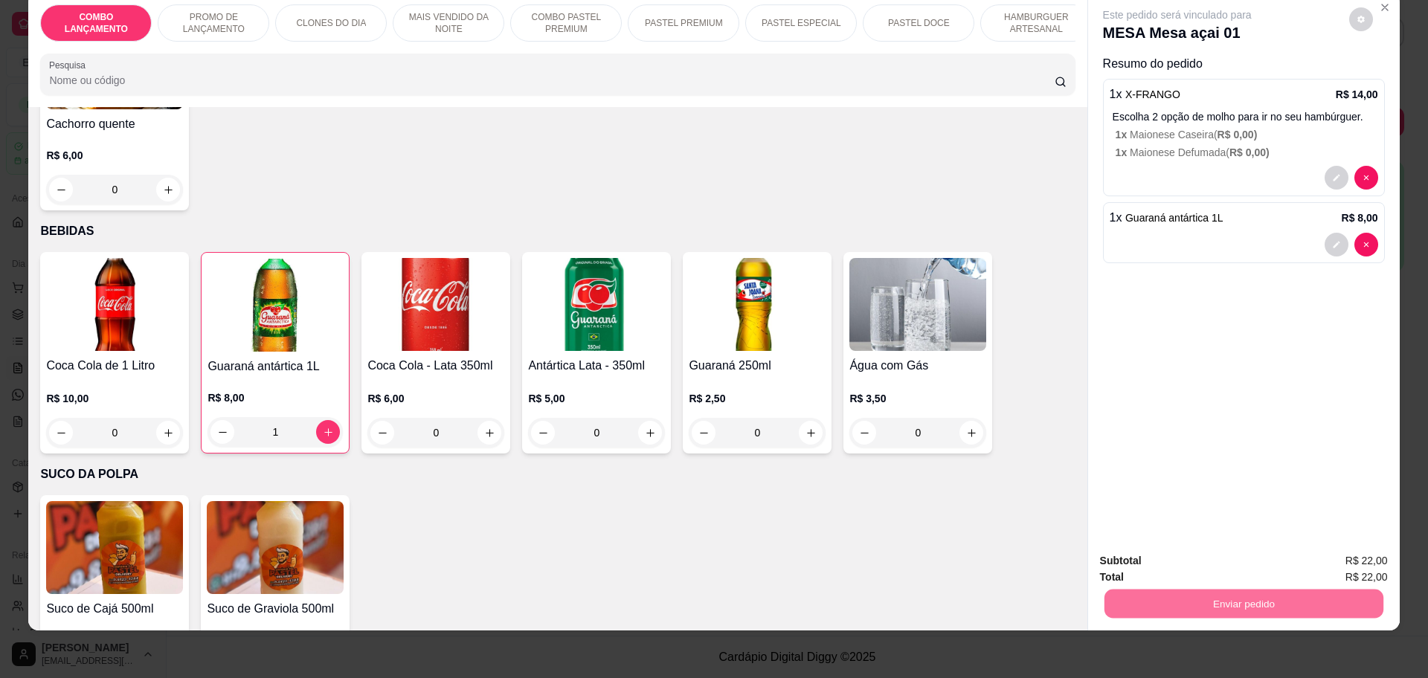
click at [1197, 559] on button "Não registrar e enviar pedido" at bounding box center [1193, 567] width 155 height 28
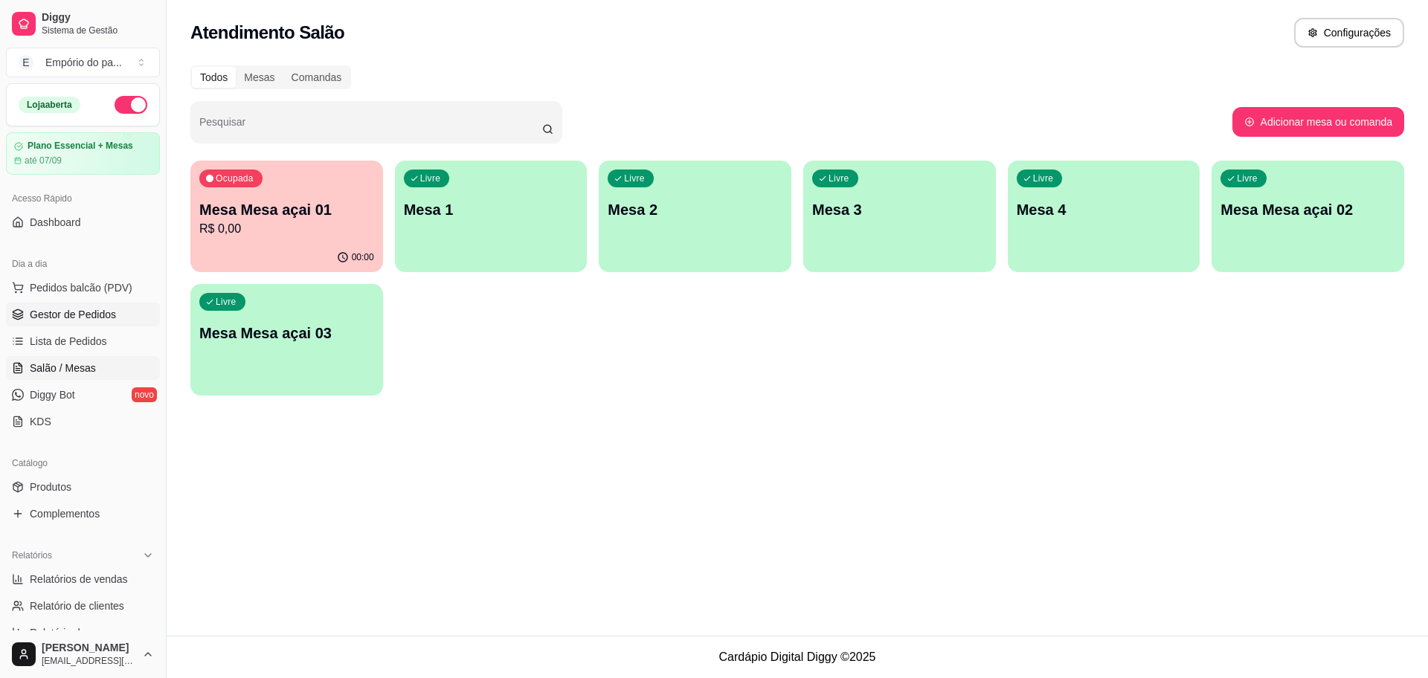
click at [44, 315] on span "Gestor de Pedidos" at bounding box center [73, 314] width 86 height 15
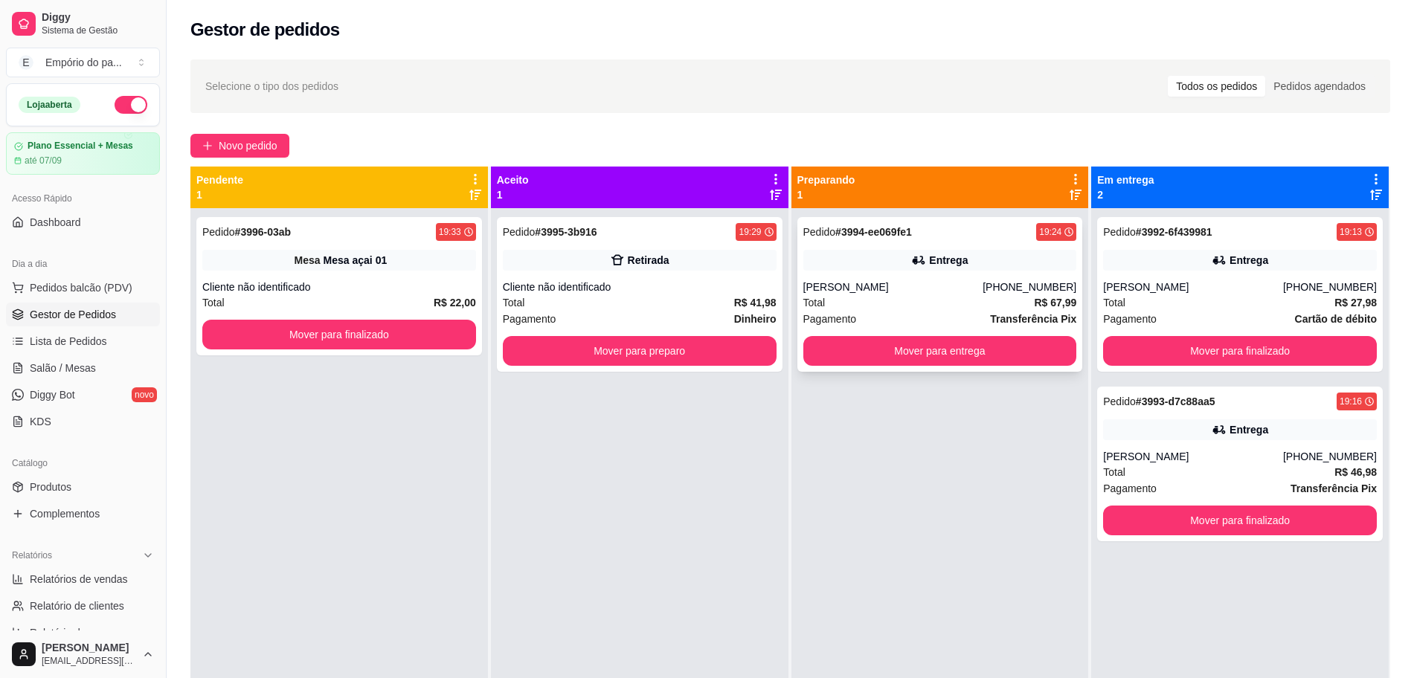
click at [963, 309] on div "Total R$ 67,99" at bounding box center [940, 303] width 274 height 16
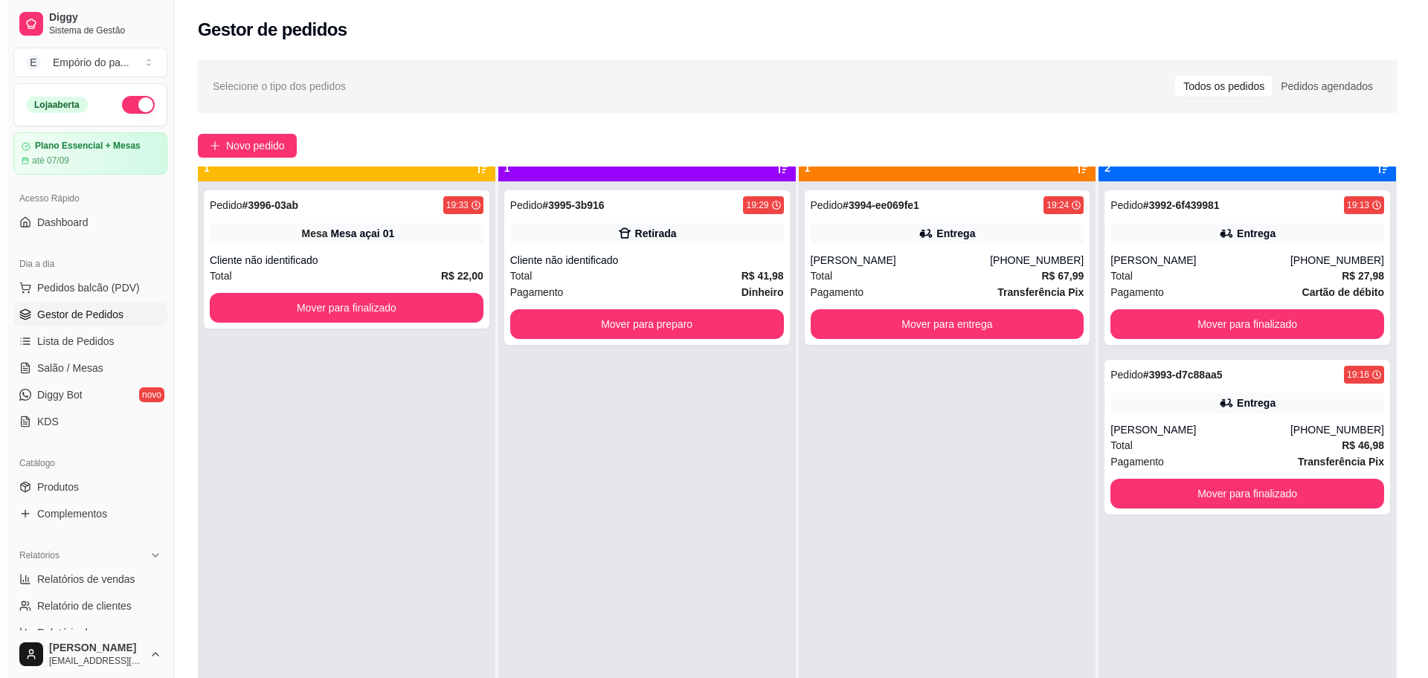
scroll to position [42, 0]
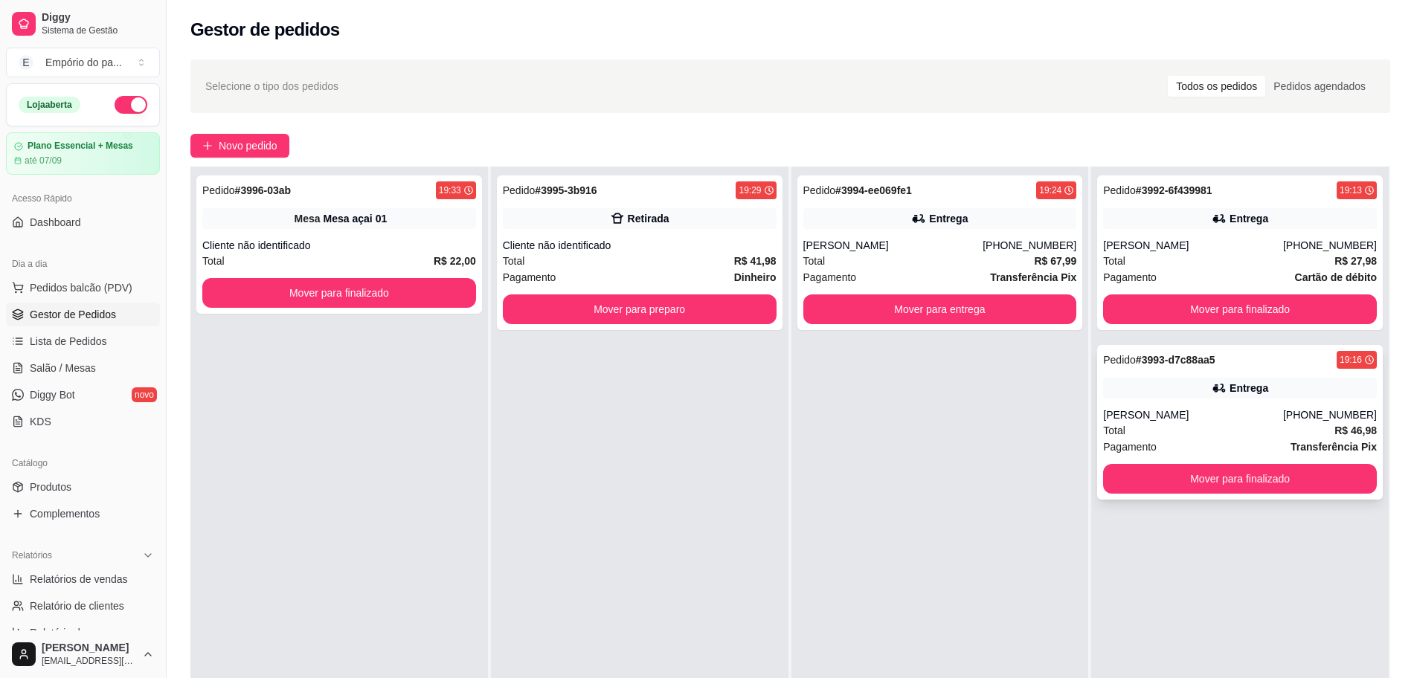
click at [1157, 408] on div "[PERSON_NAME]" at bounding box center [1193, 415] width 180 height 15
click at [601, 311] on button "Mover para preparo" at bounding box center [640, 310] width 274 height 30
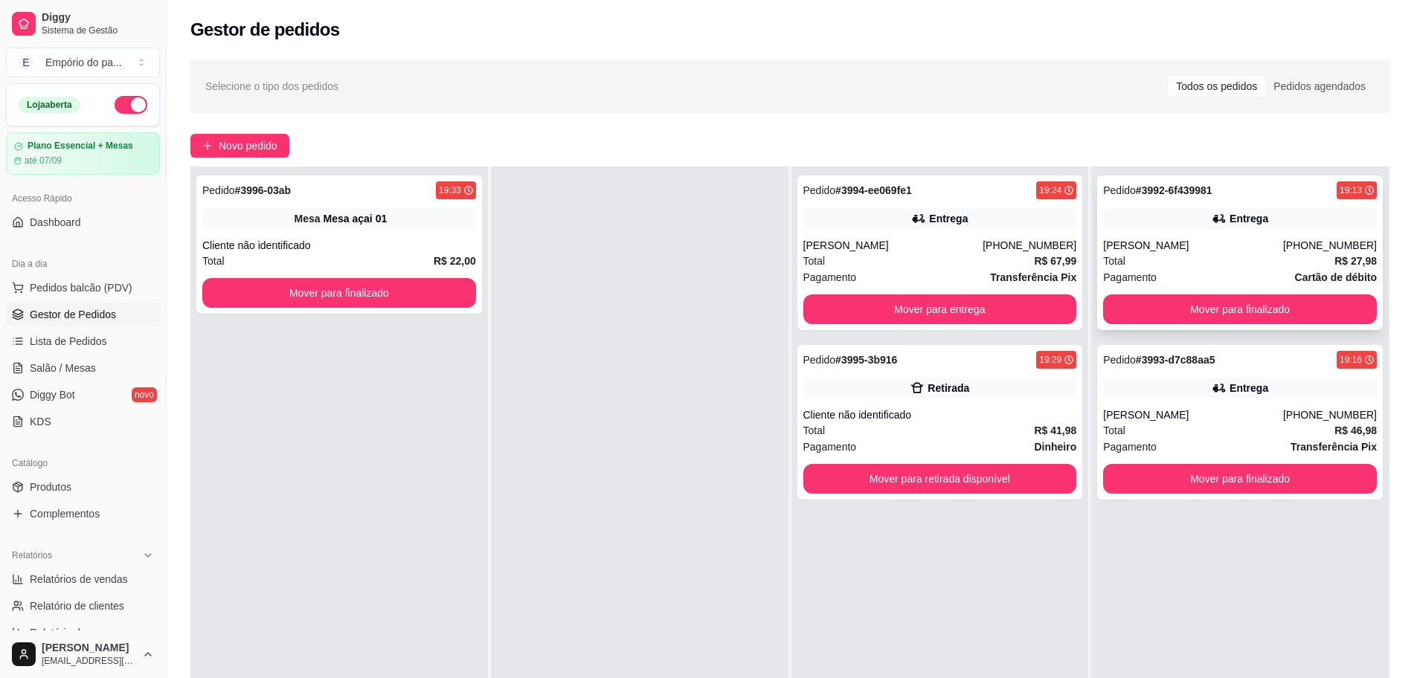
click at [1114, 274] on span "Pagamento" at bounding box center [1130, 277] width 54 height 16
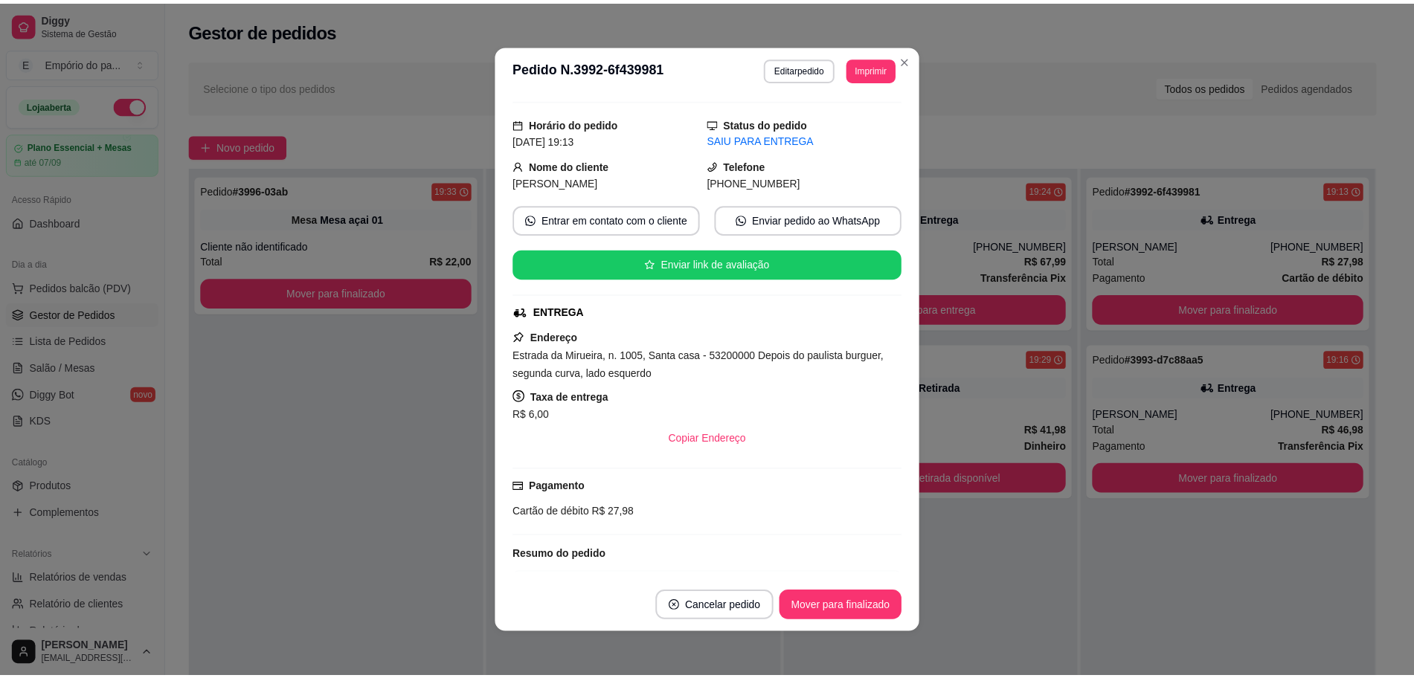
scroll to position [0, 0]
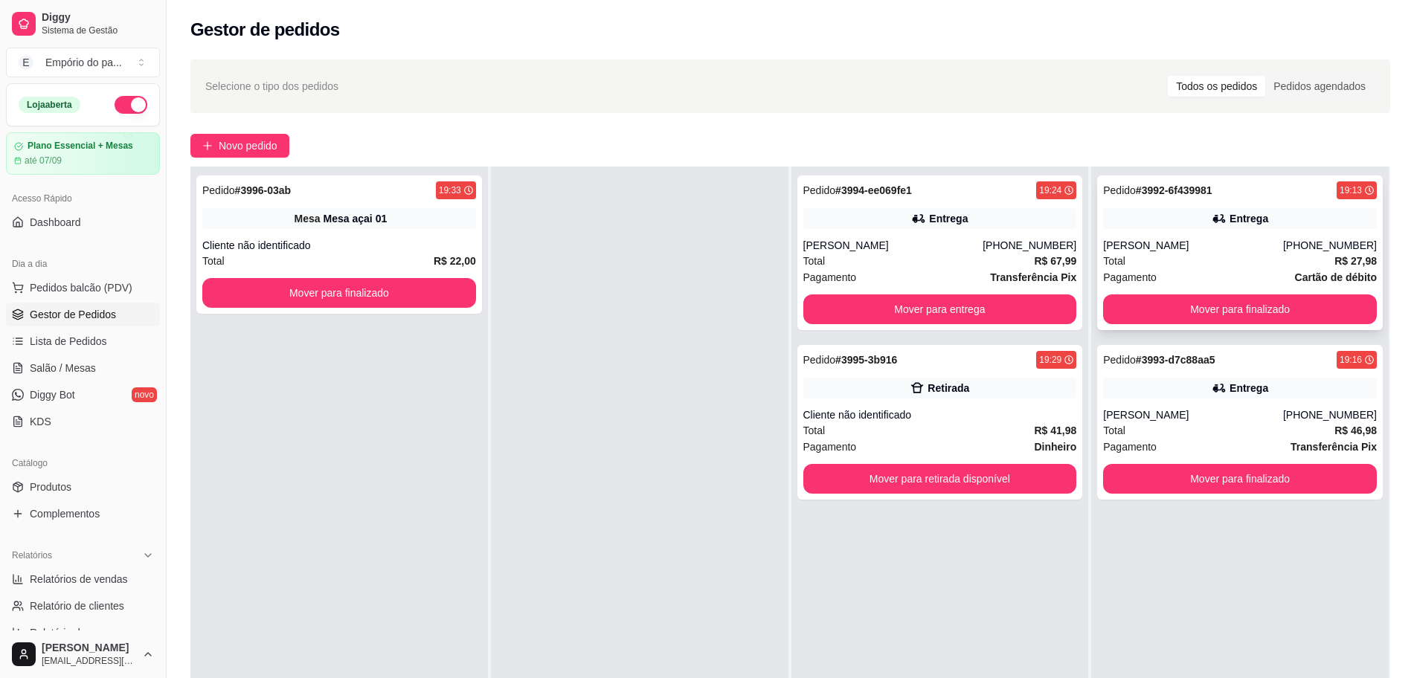
click at [1155, 257] on div "Total R$ 27,98" at bounding box center [1240, 261] width 274 height 16
click at [1205, 431] on div "Total R$ 46,98" at bounding box center [1240, 430] width 274 height 16
click at [984, 556] on div "Pedido # 3994-ee069fe1 19:24 Entrega Evelyn [PHONE_NUMBER] Total R$ 67,99 Pagam…" at bounding box center [940, 506] width 298 height 678
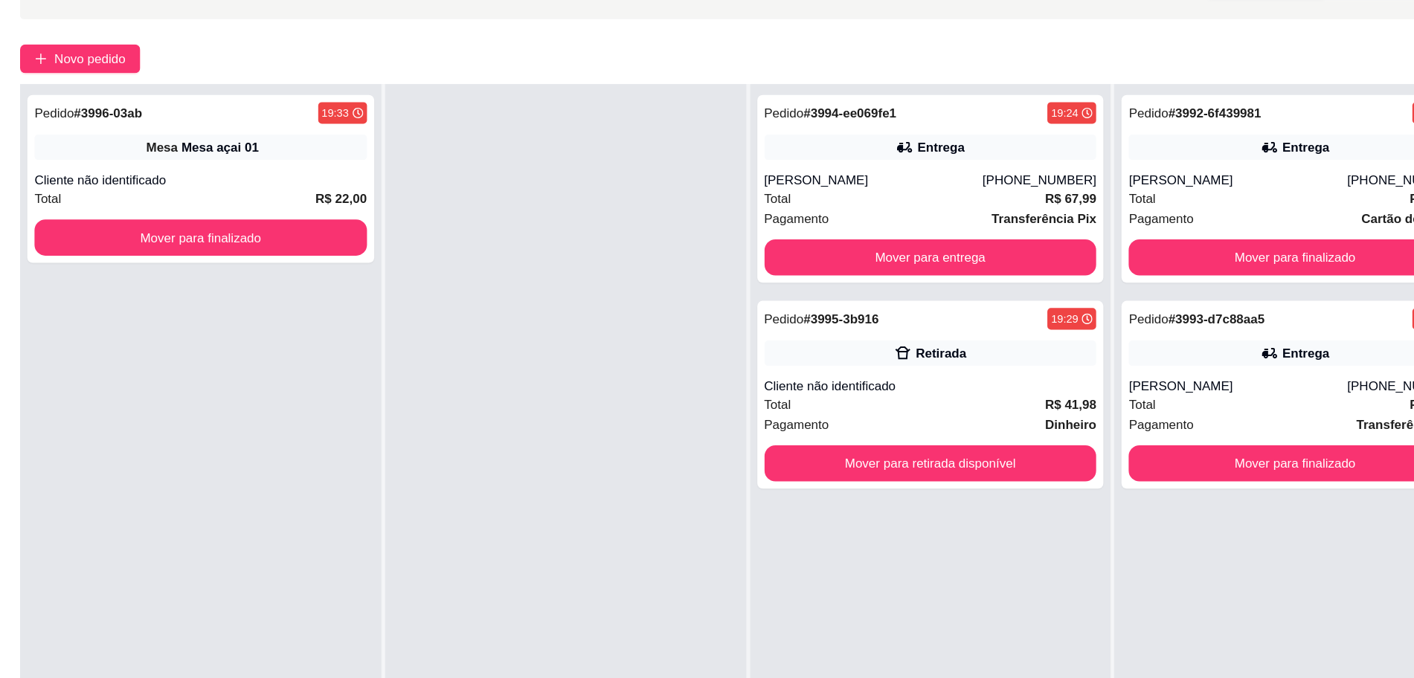
click at [984, 555] on div "Pedido # 3994-ee069fe1 19:24 Entrega Evelyn [PHONE_NUMBER] Total R$ 67,99 Pagam…" at bounding box center [940, 506] width 298 height 678
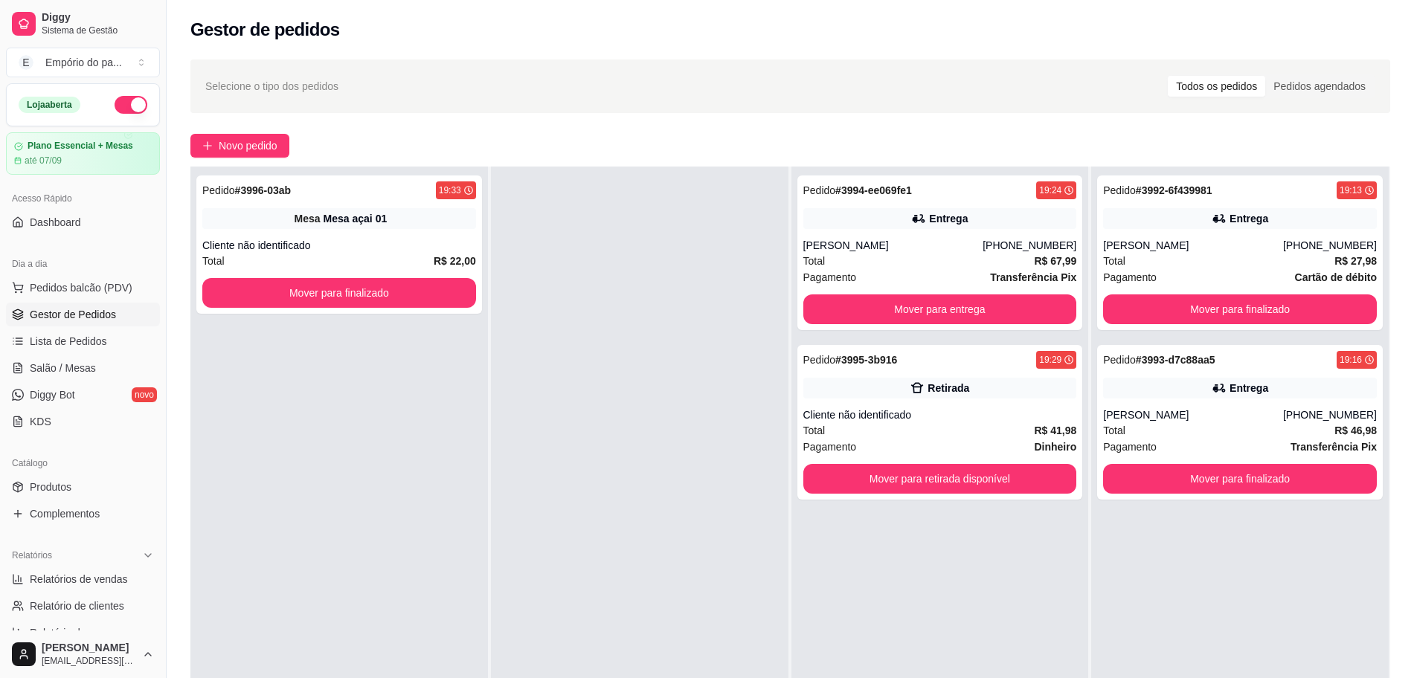
click at [984, 556] on div "Pedido # 3994-ee069fe1 19:24 Entrega Evelyn [PHONE_NUMBER] Total R$ 67,99 Pagam…" at bounding box center [940, 506] width 298 height 678
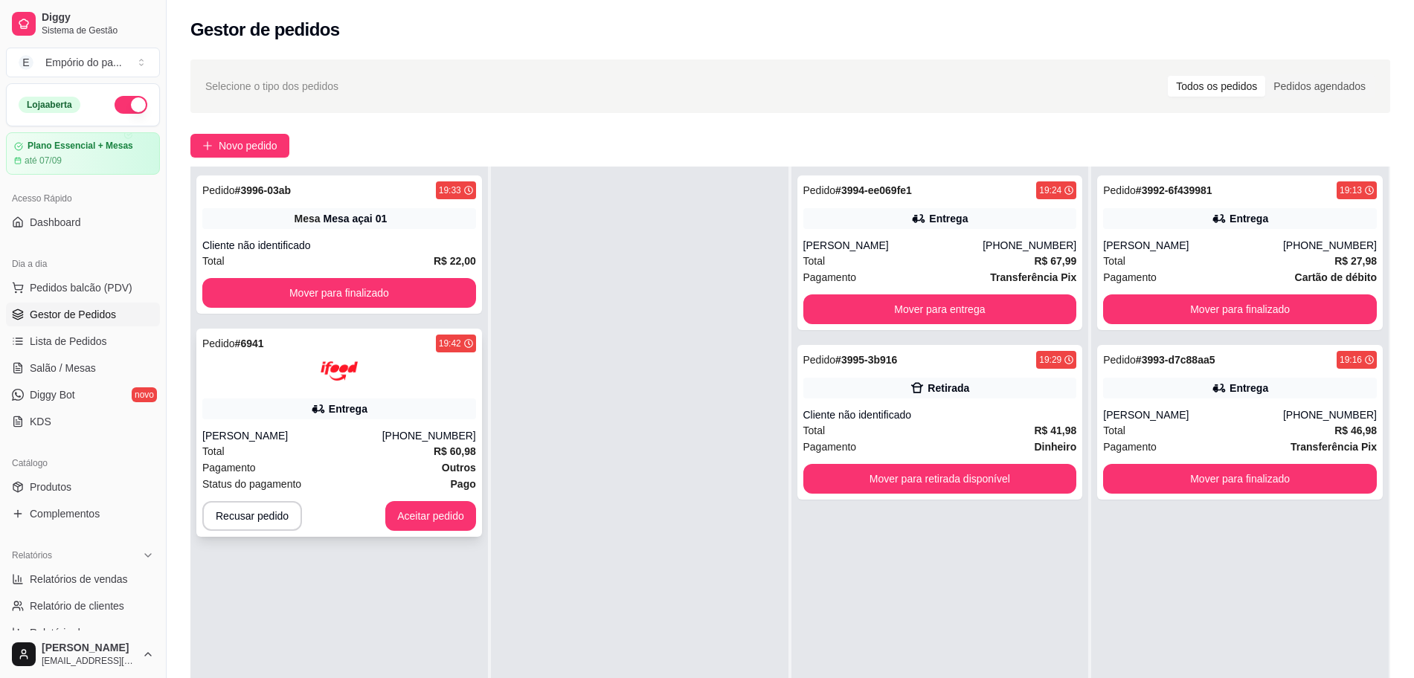
click at [361, 465] on div "Pagamento Outros" at bounding box center [339, 468] width 274 height 16
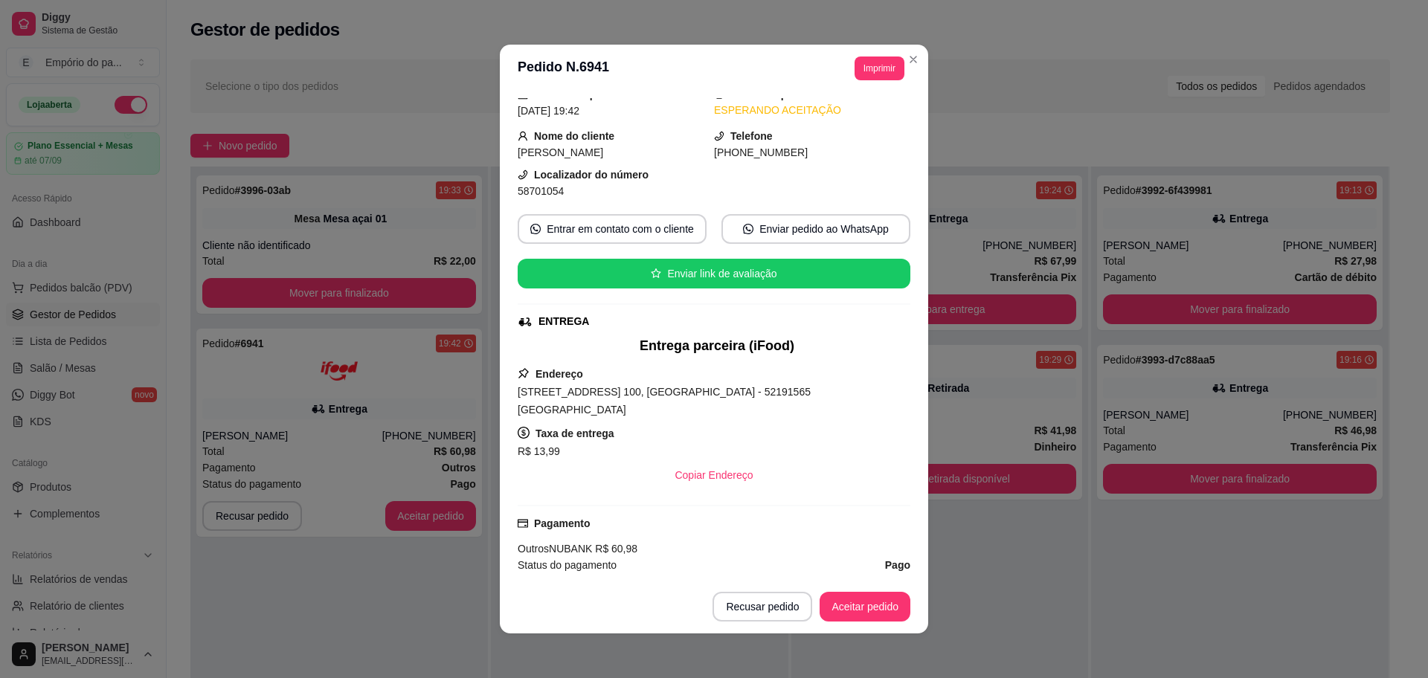
scroll to position [282, 0]
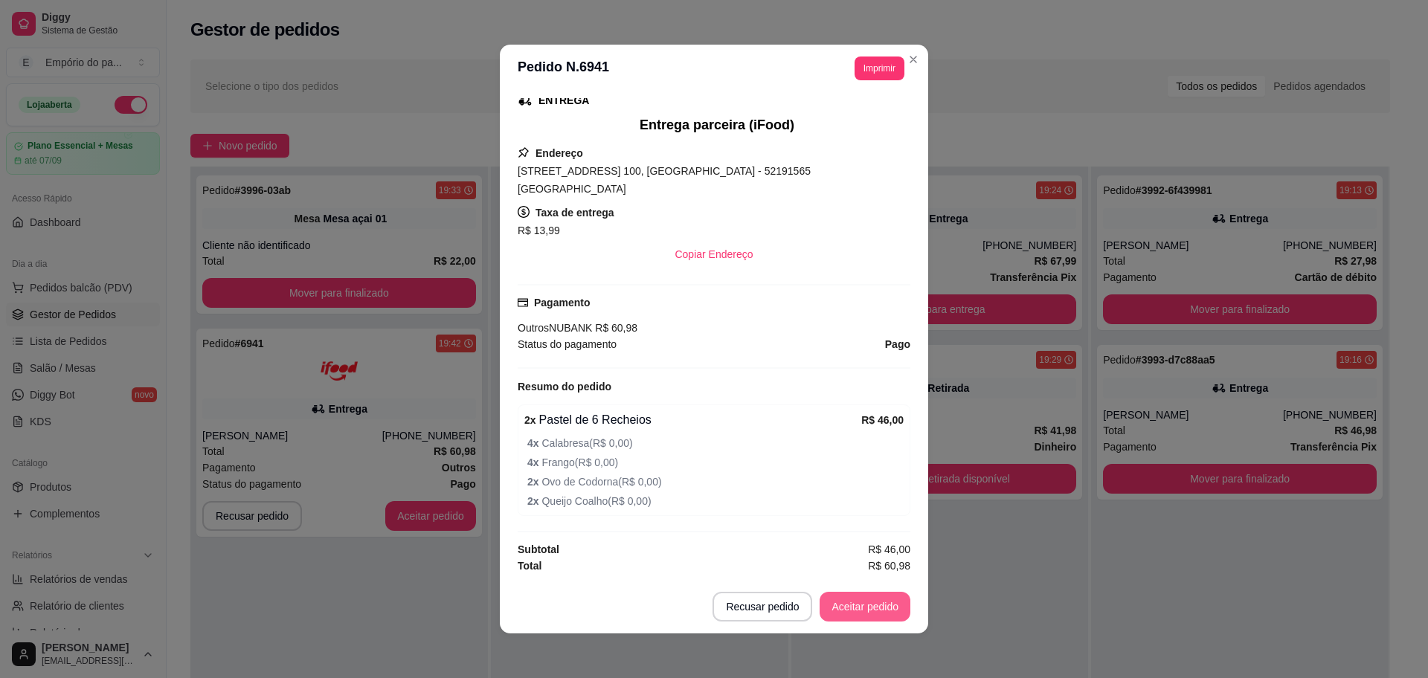
click at [832, 611] on button "Aceitar pedido" at bounding box center [865, 607] width 91 height 30
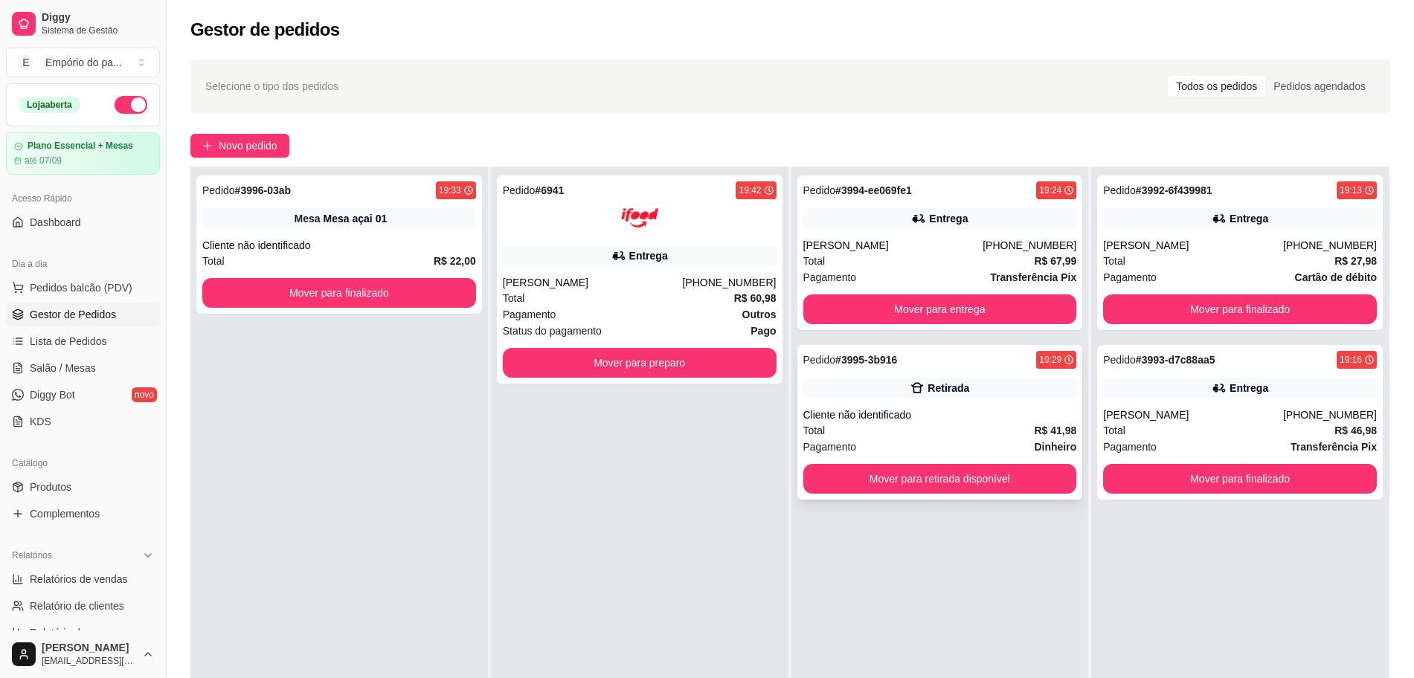
click at [925, 443] on div "Pagamento Dinheiro" at bounding box center [940, 447] width 274 height 16
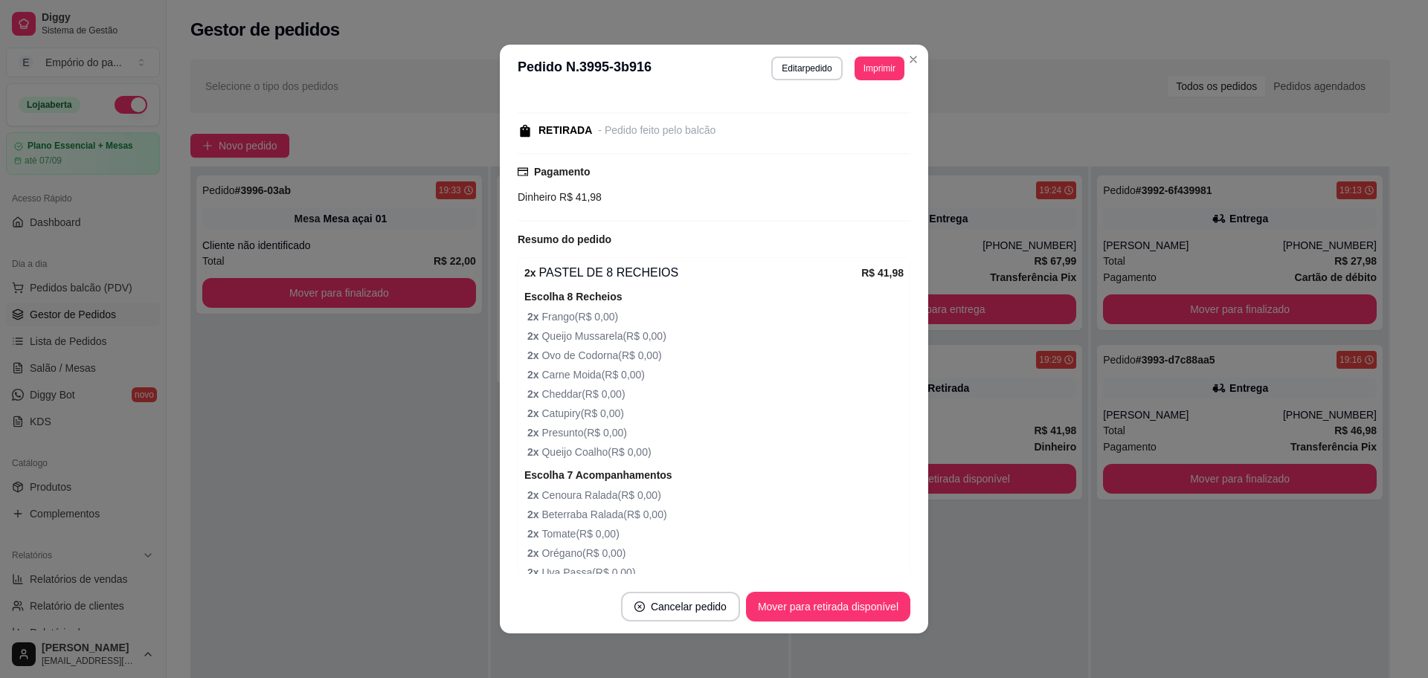
scroll to position [0, 0]
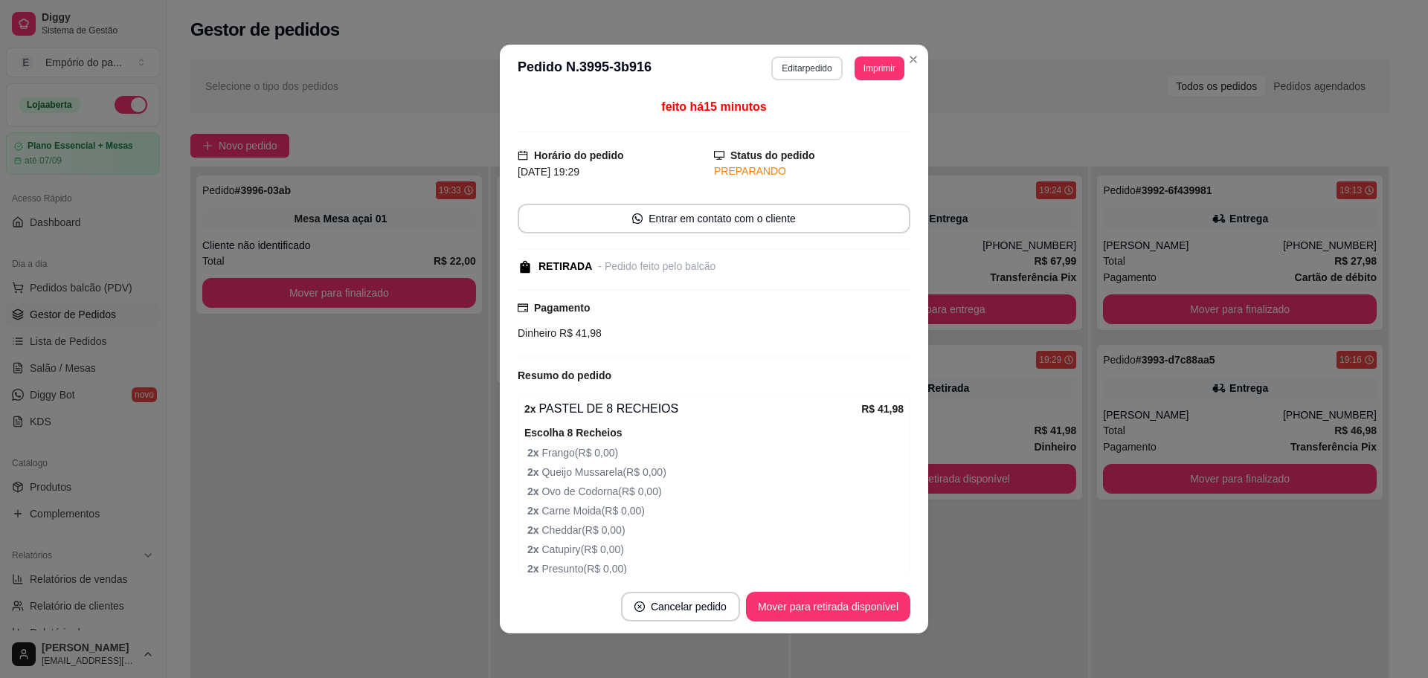
click at [791, 66] on button "Editar pedido" at bounding box center [806, 69] width 71 height 24
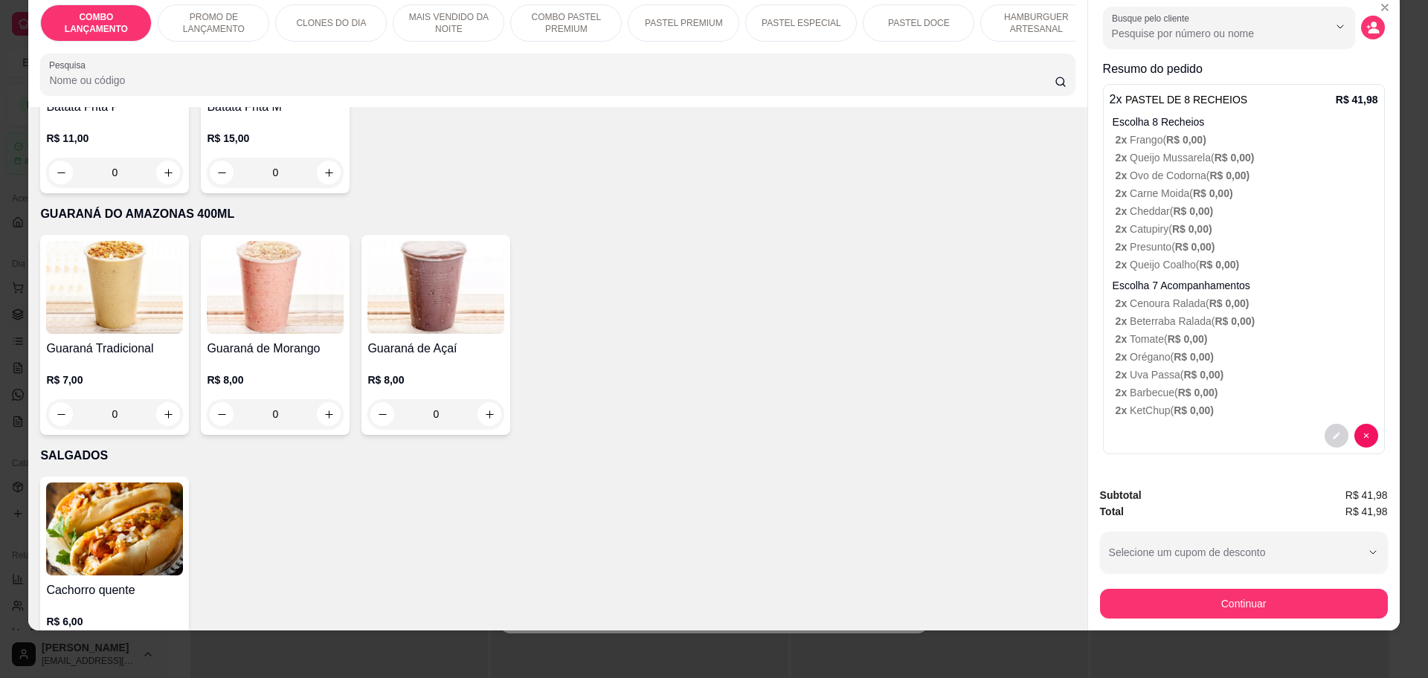
scroll to position [4929, 0]
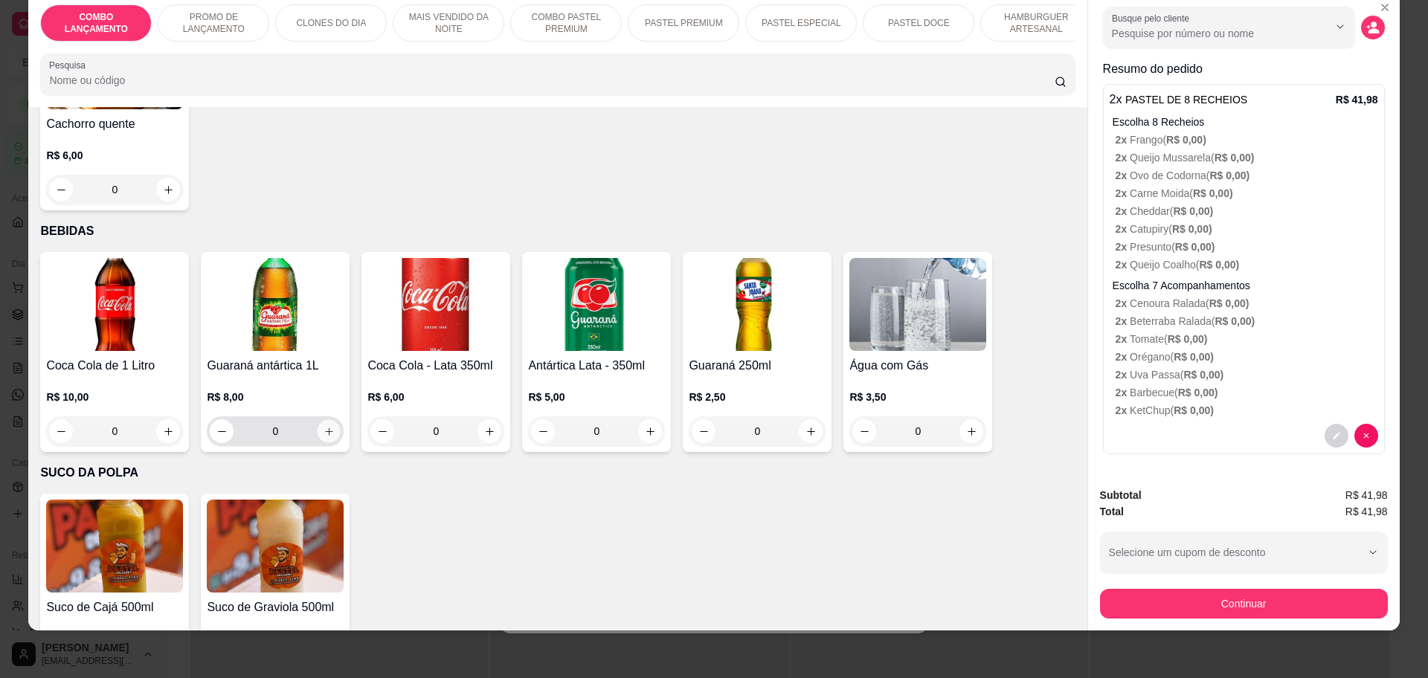
click at [324, 426] on icon "increase-product-quantity" at bounding box center [329, 431] width 11 height 11
type input "1"
click at [195, 107] on div "COMBO LANÇAMENTO PROMO DE LANÇAMENTO CLONES DO DIA MAIS VENDIDO DA NOITE COMBO …" at bounding box center [557, 50] width 1058 height 115
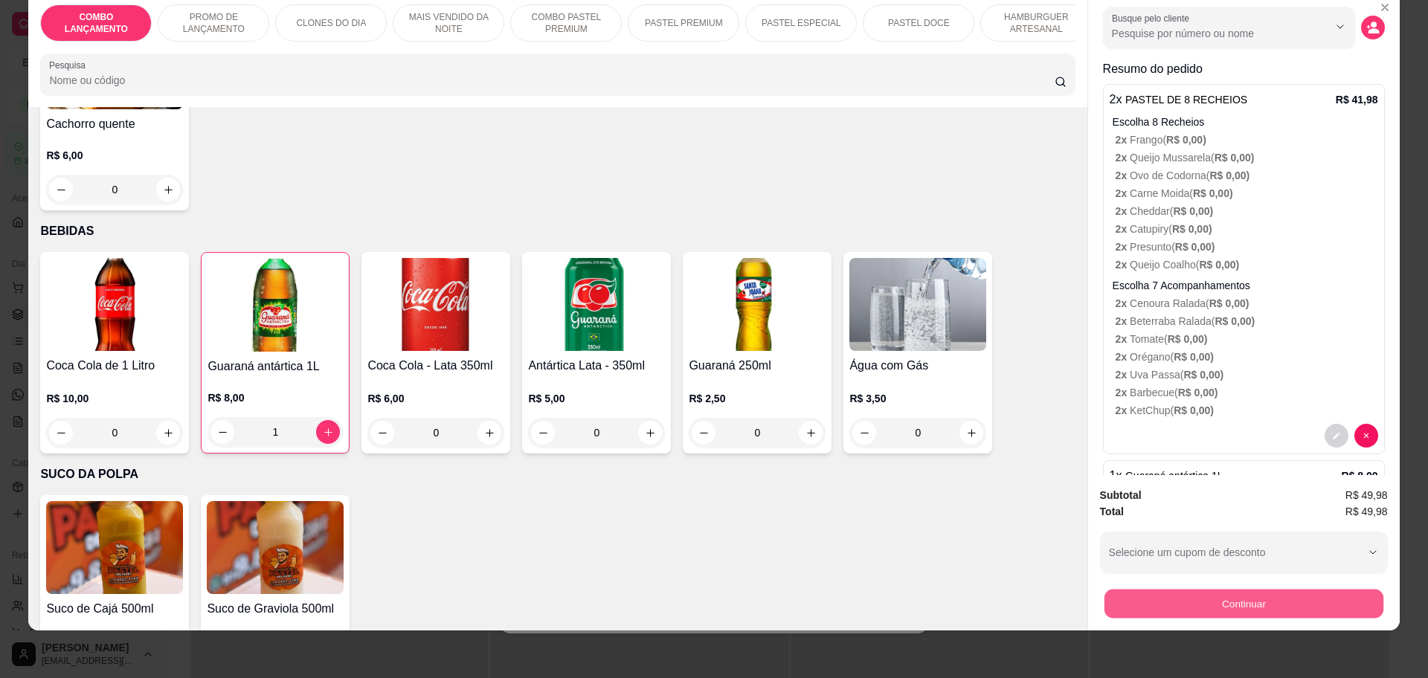
click at [1104, 605] on button "Continuar" at bounding box center [1243, 603] width 279 height 29
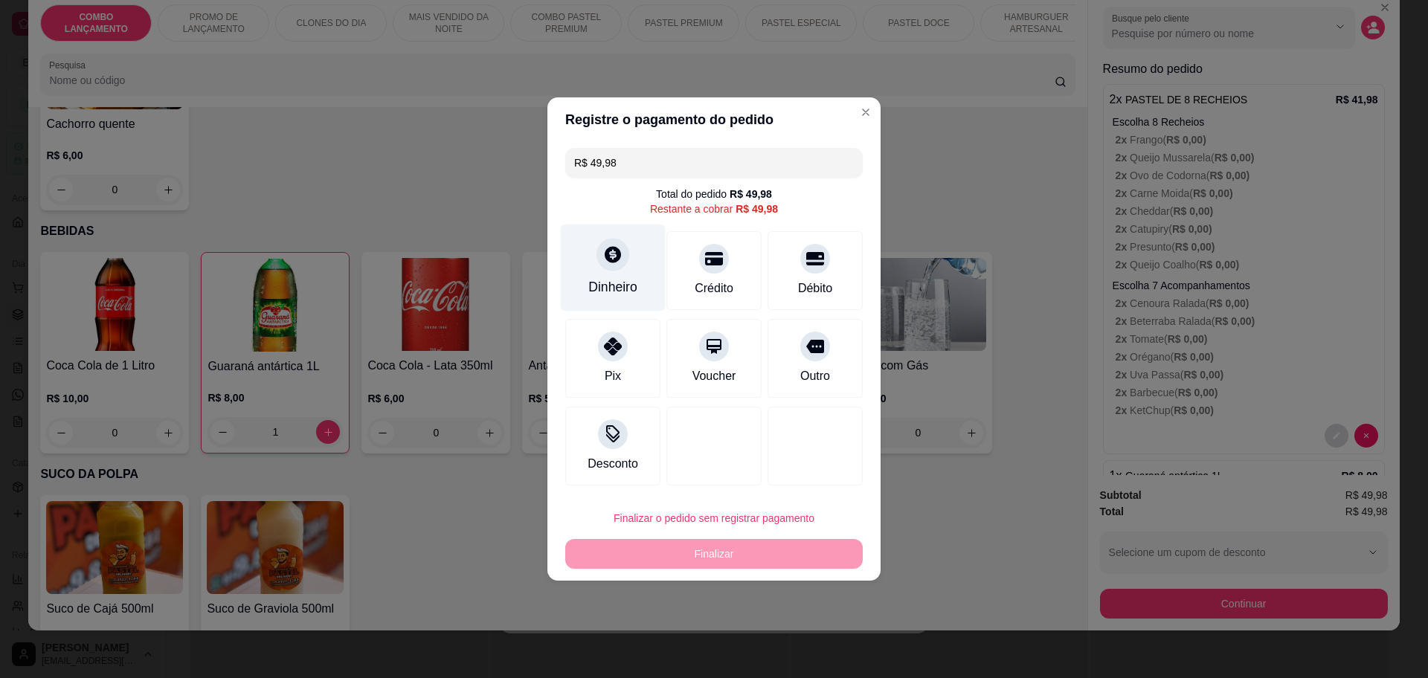
click at [603, 275] on div "Dinheiro" at bounding box center [613, 268] width 105 height 87
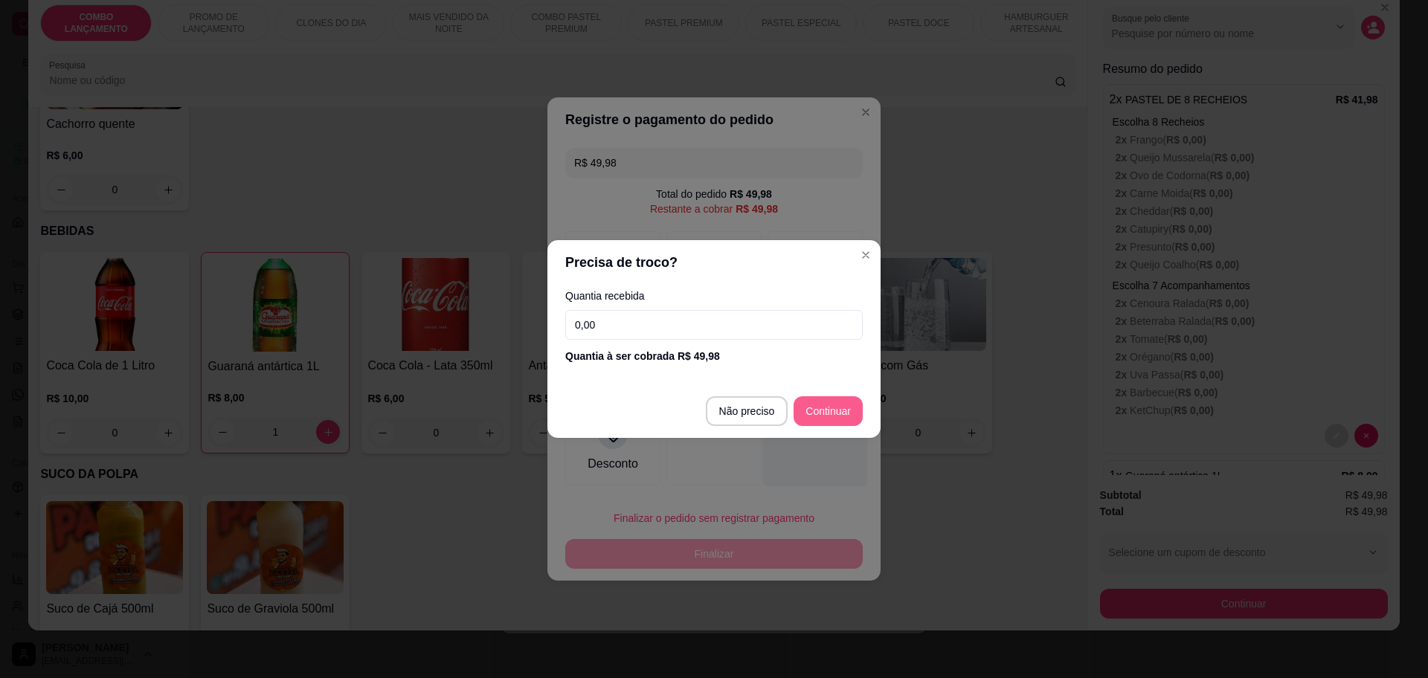
type input "R$ 0,00"
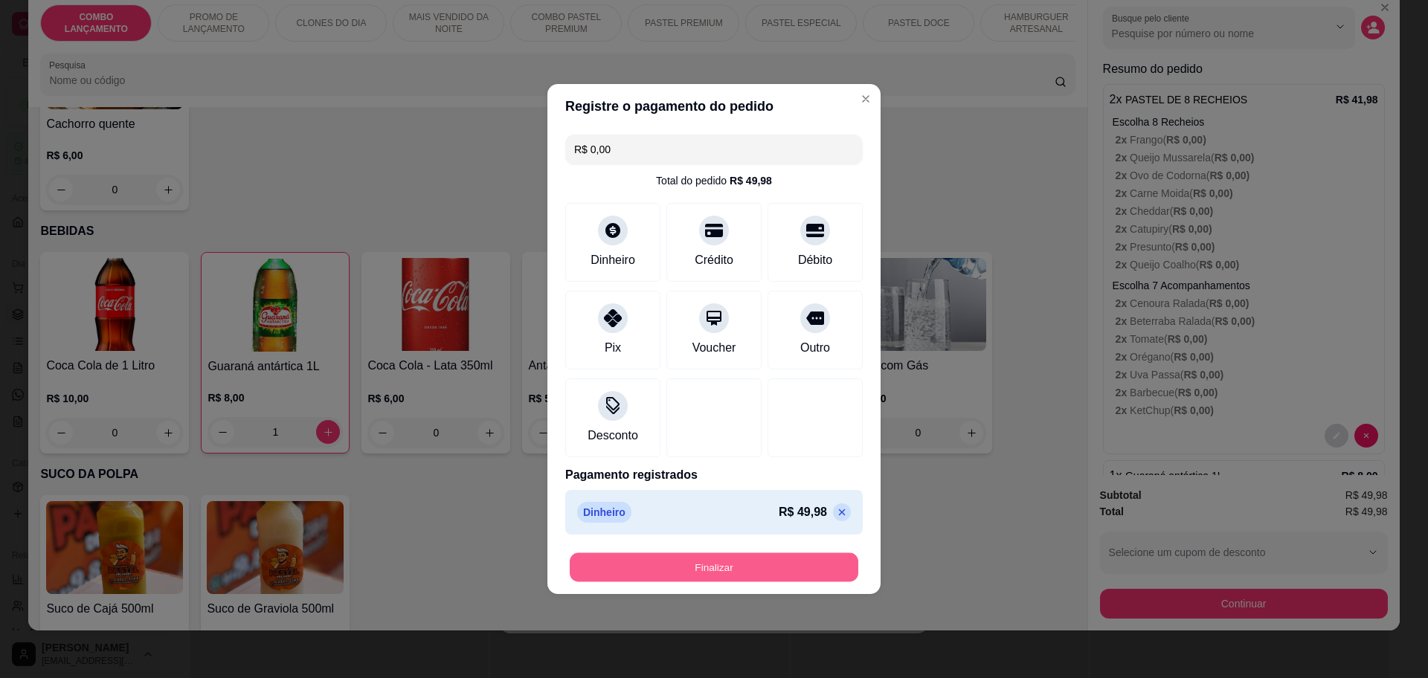
click at [817, 565] on button "Finalizar" at bounding box center [714, 567] width 289 height 29
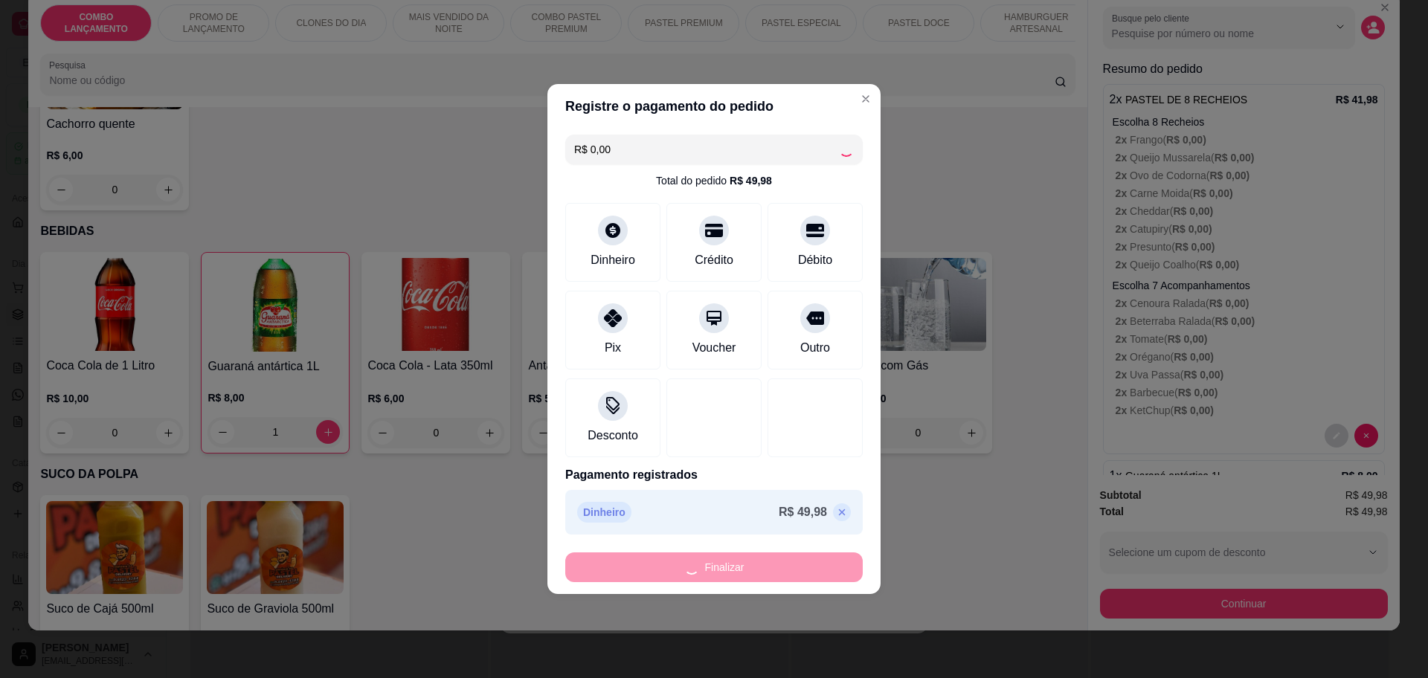
type input "0"
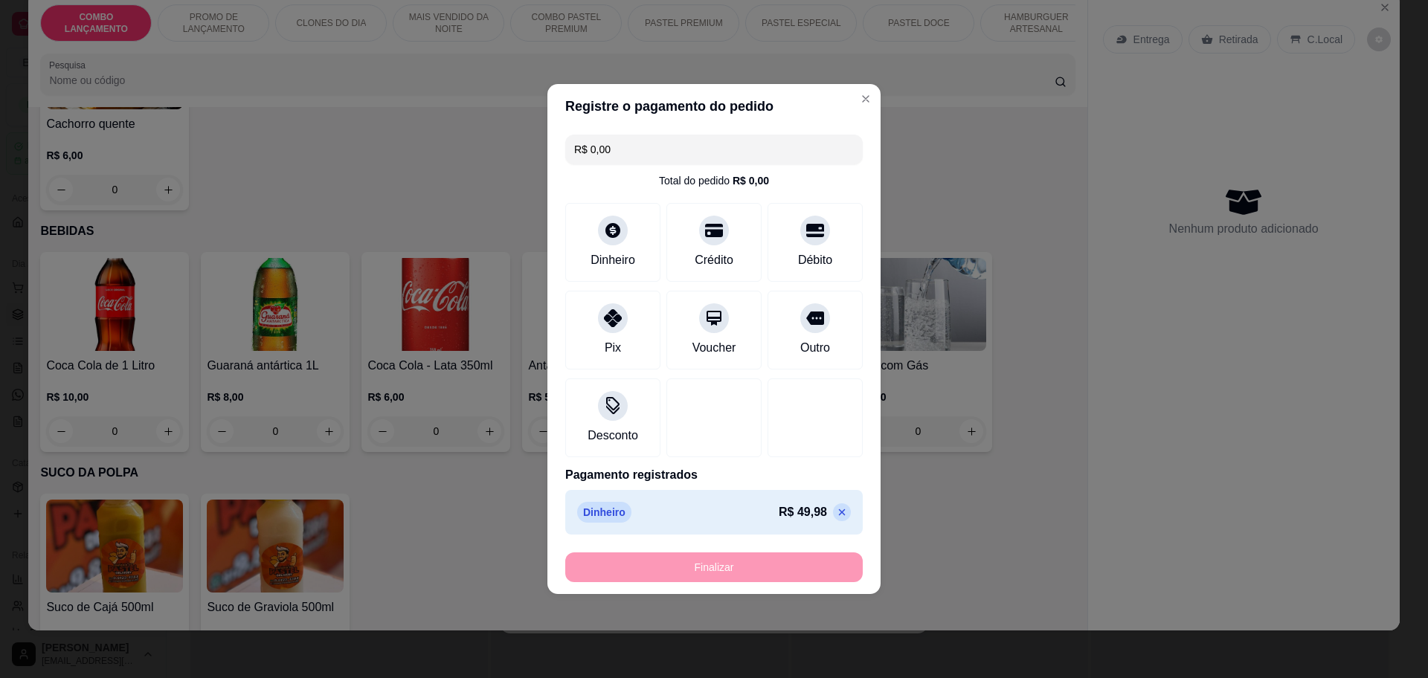
type input "-R$ 49,98"
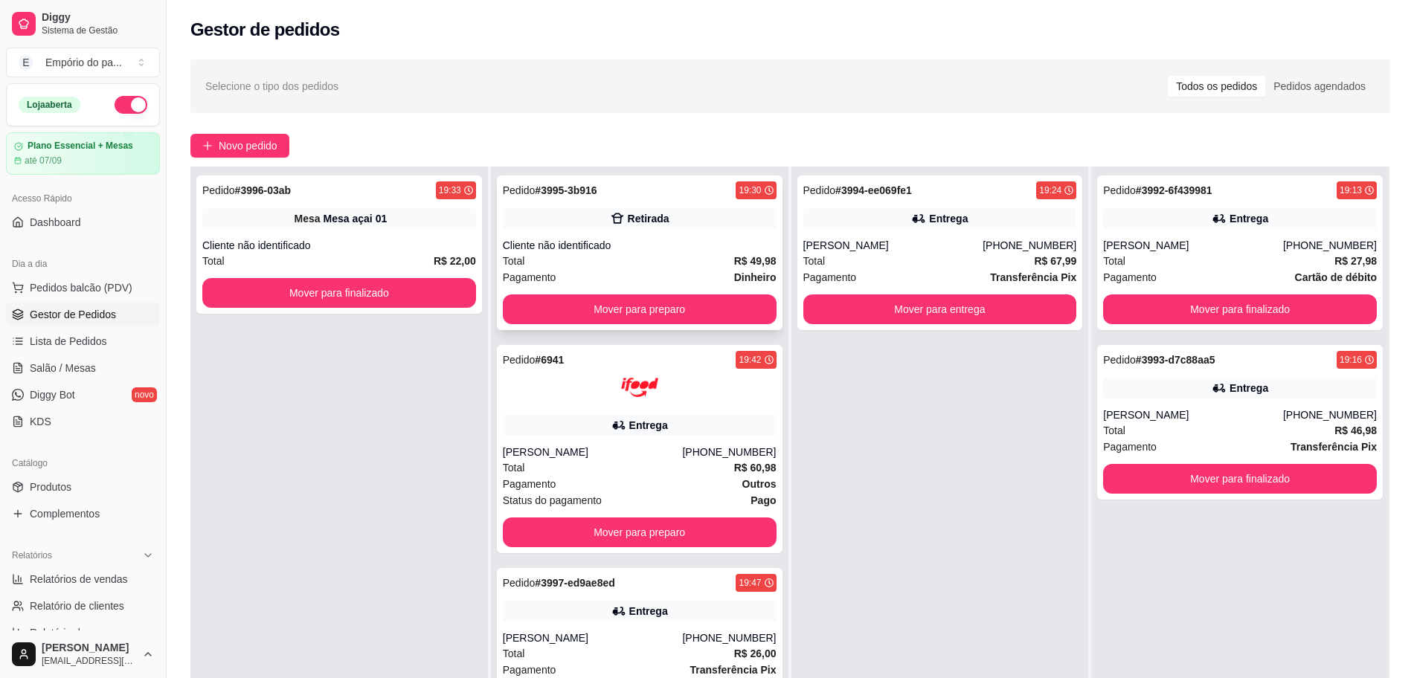
click at [712, 276] on div "Pagamento Dinheiro" at bounding box center [640, 277] width 274 height 16
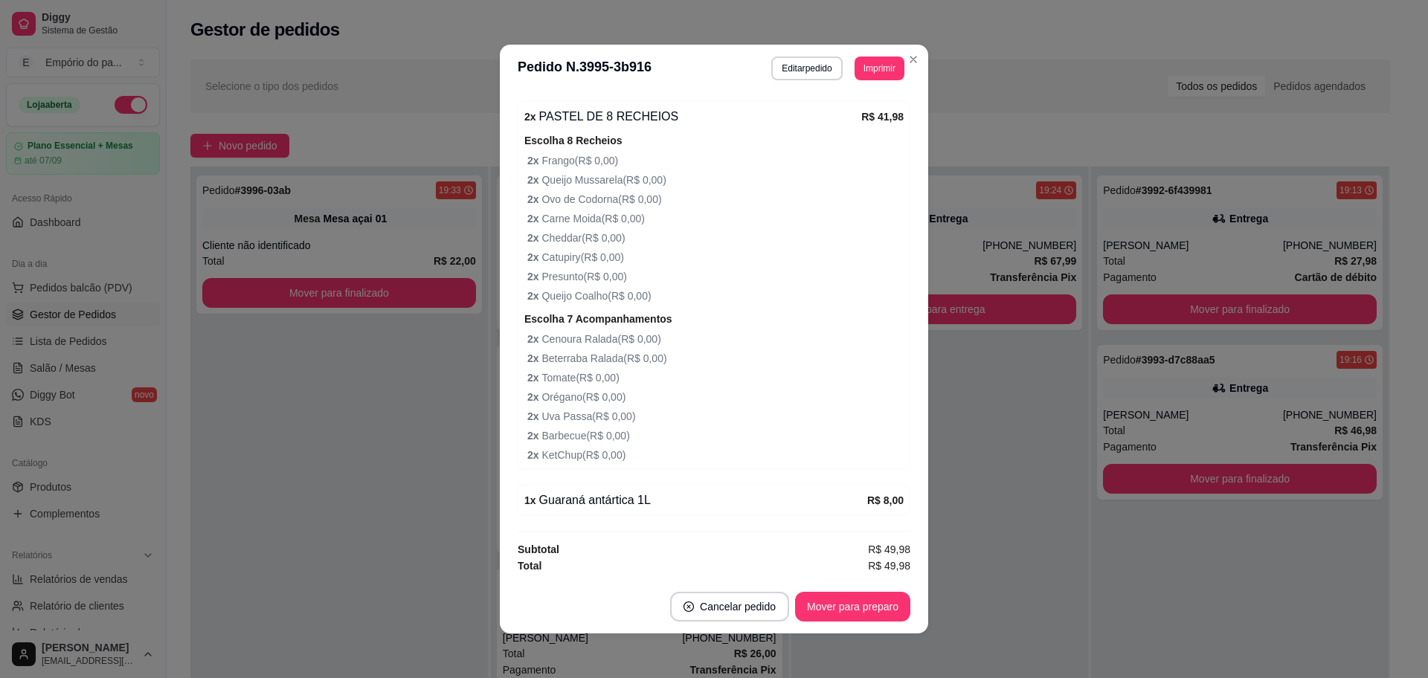
scroll to position [3, 0]
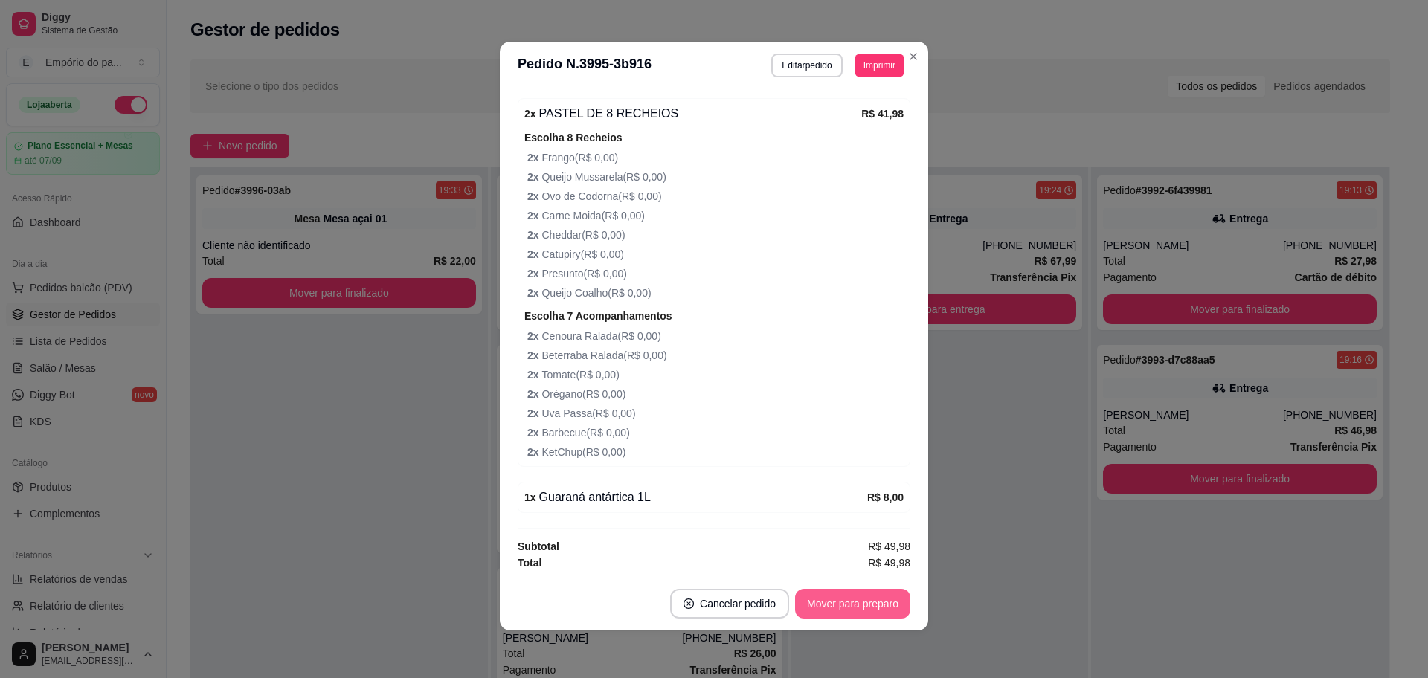
click at [860, 603] on button "Mover para preparo" at bounding box center [852, 604] width 115 height 30
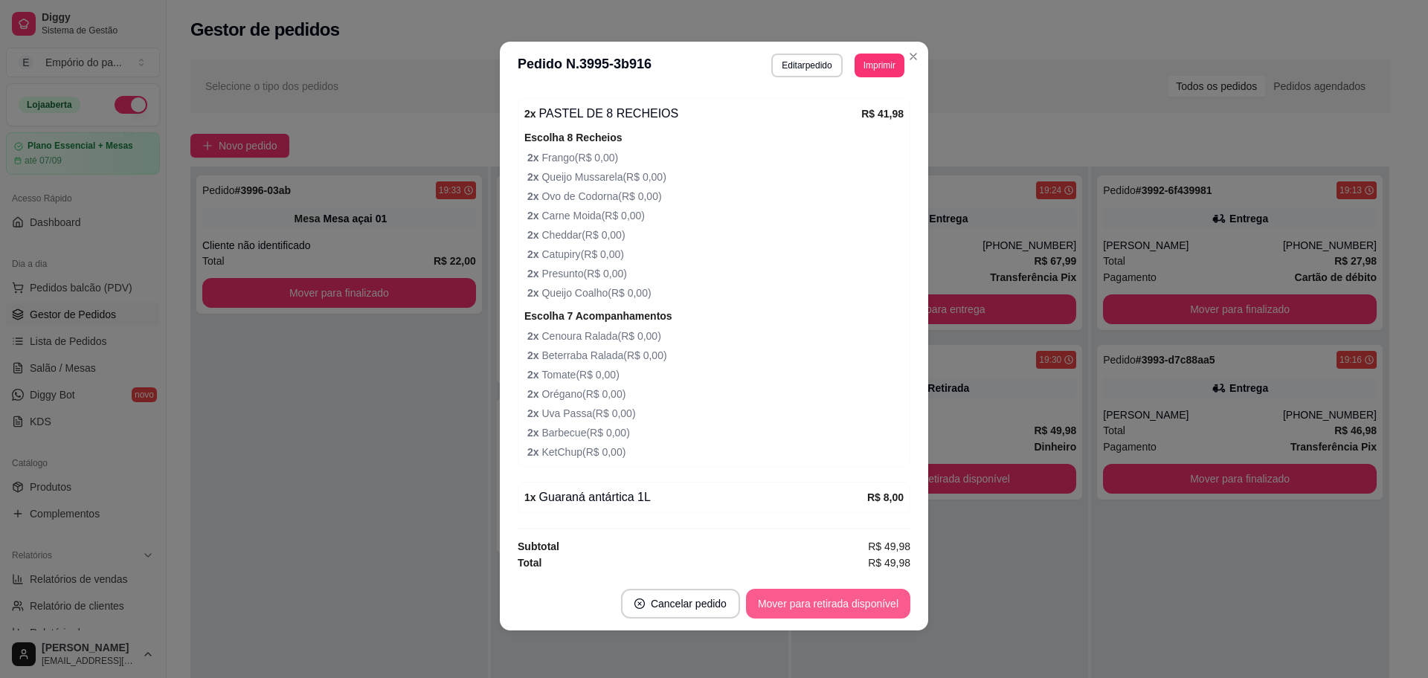
click at [860, 603] on button "Mover para retirada disponível" at bounding box center [828, 604] width 164 height 30
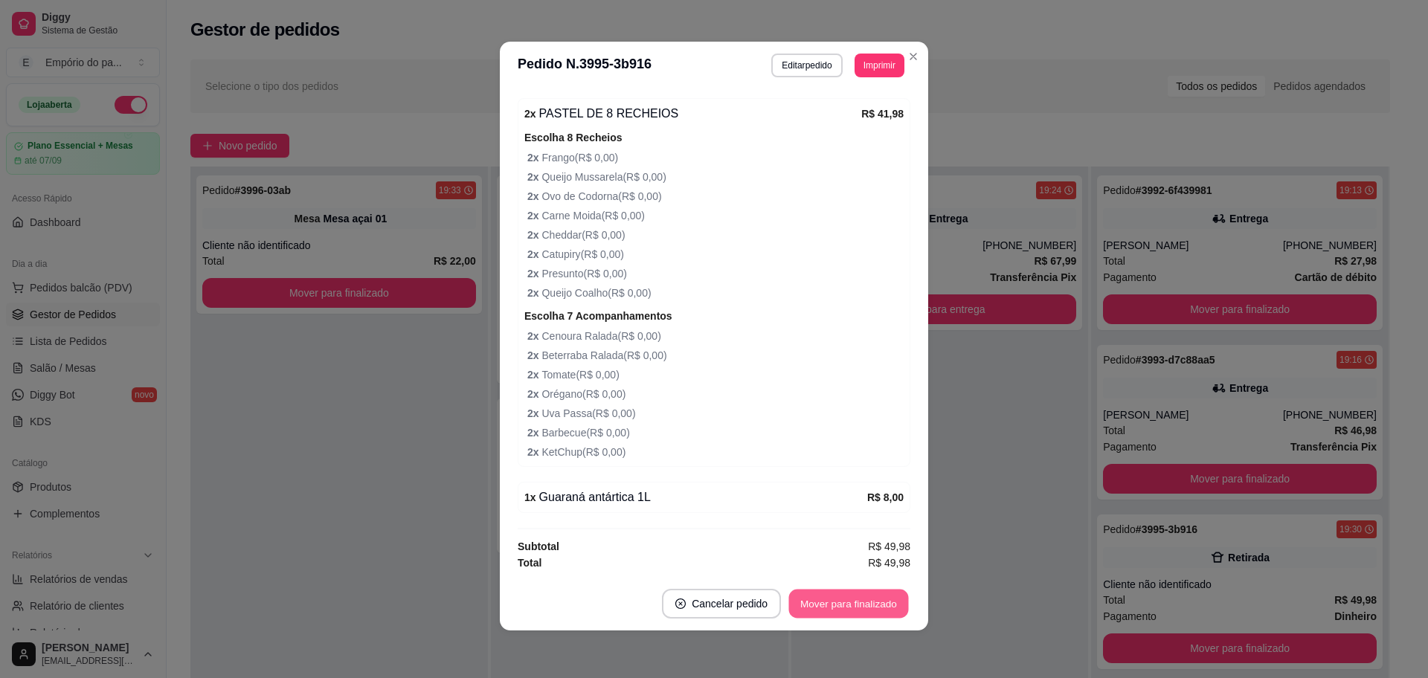
click at [861, 604] on button "Mover para finalizado" at bounding box center [849, 604] width 120 height 29
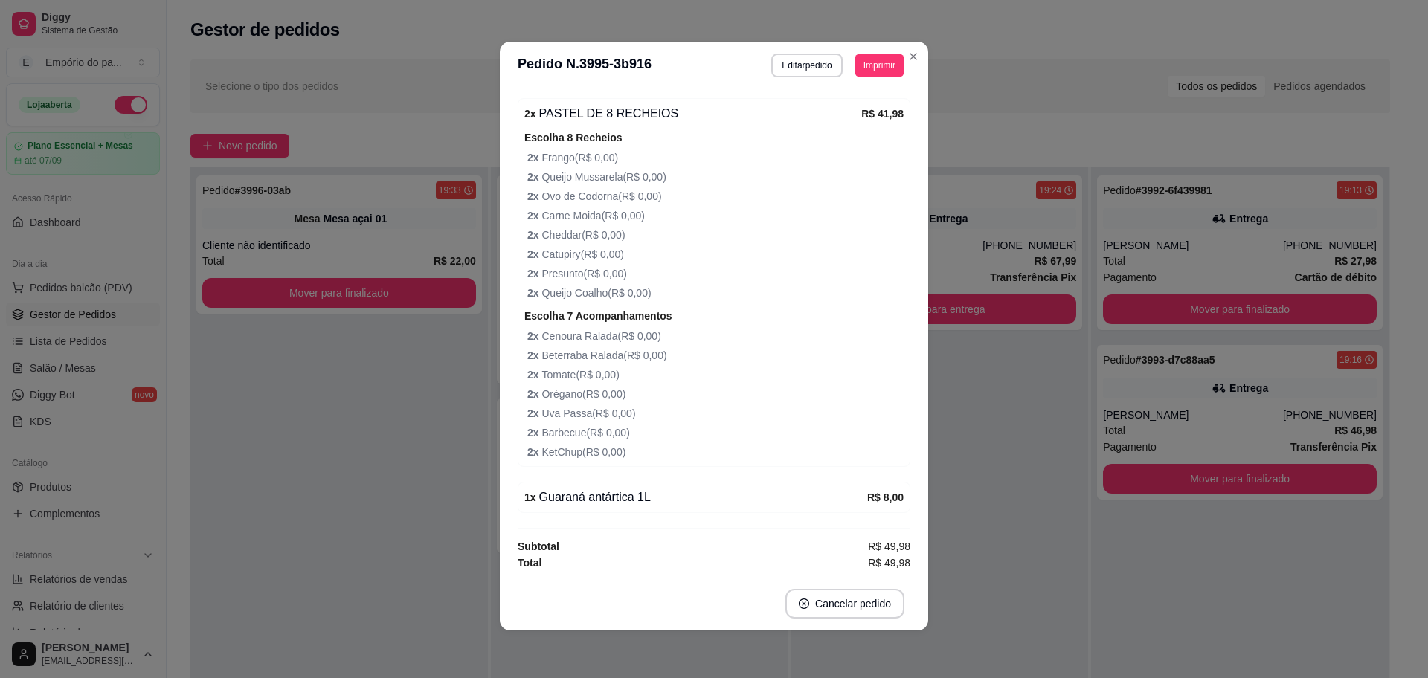
scroll to position [246, 0]
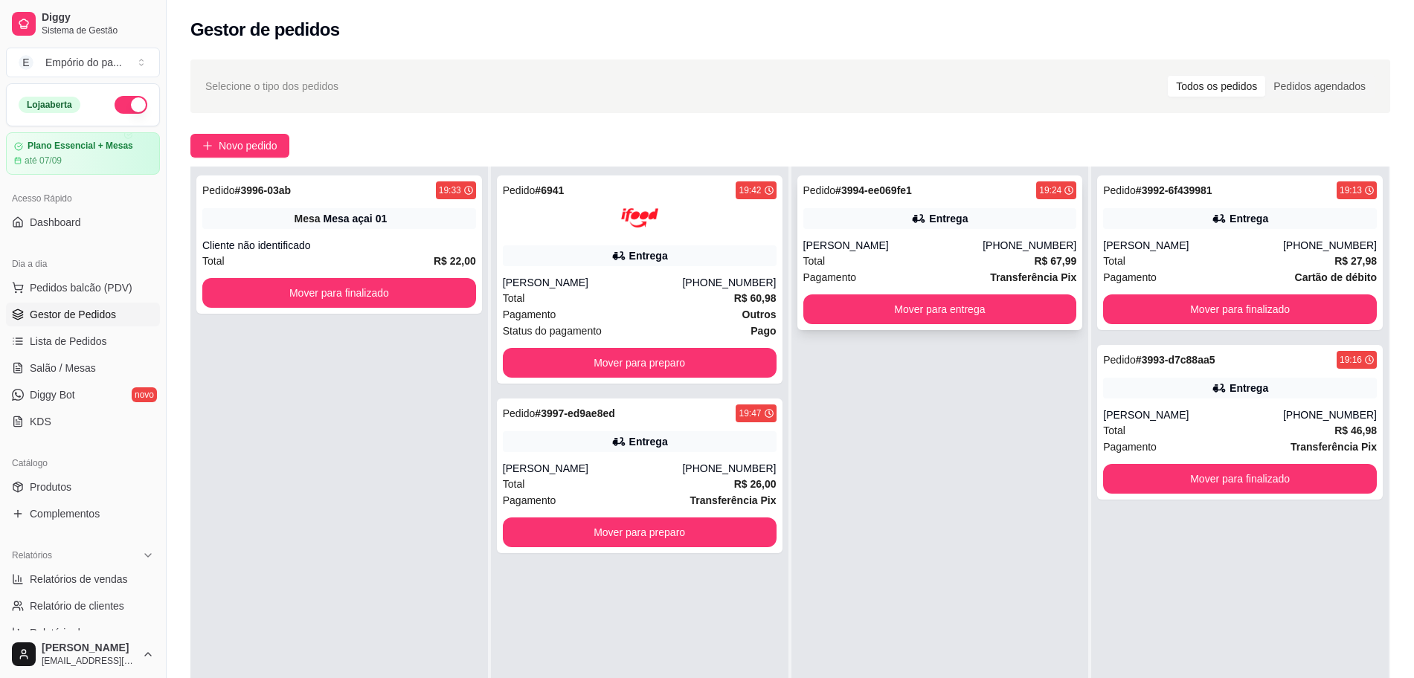
click at [942, 266] on div "Total R$ 67,99" at bounding box center [940, 261] width 274 height 16
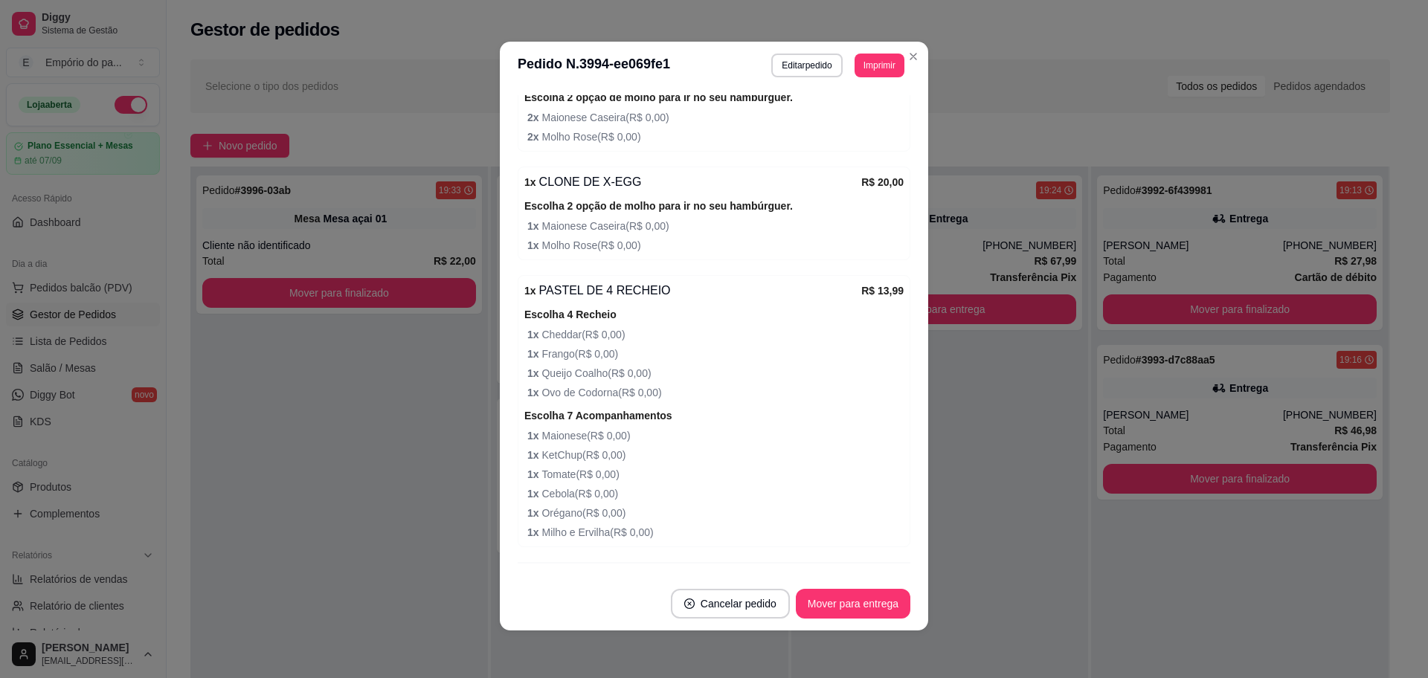
scroll to position [576, 0]
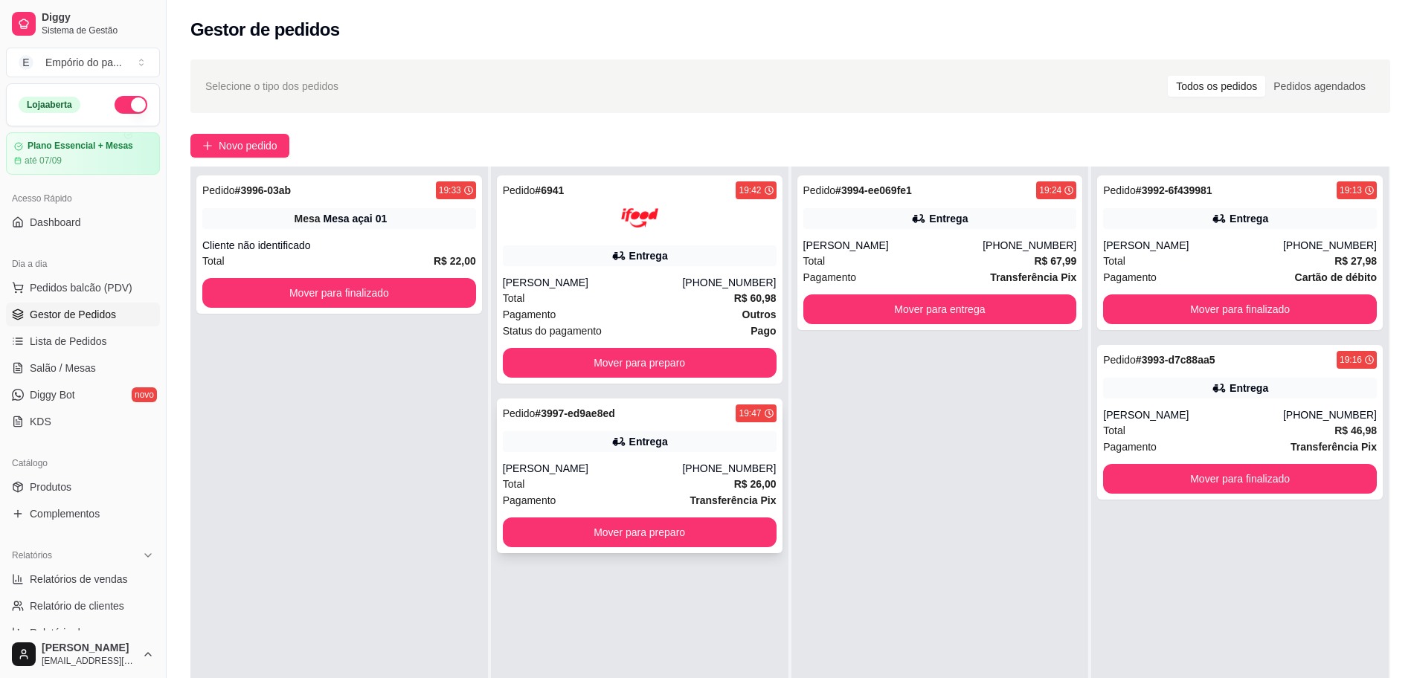
click at [582, 480] on div "Total R$ 26,00" at bounding box center [640, 484] width 274 height 16
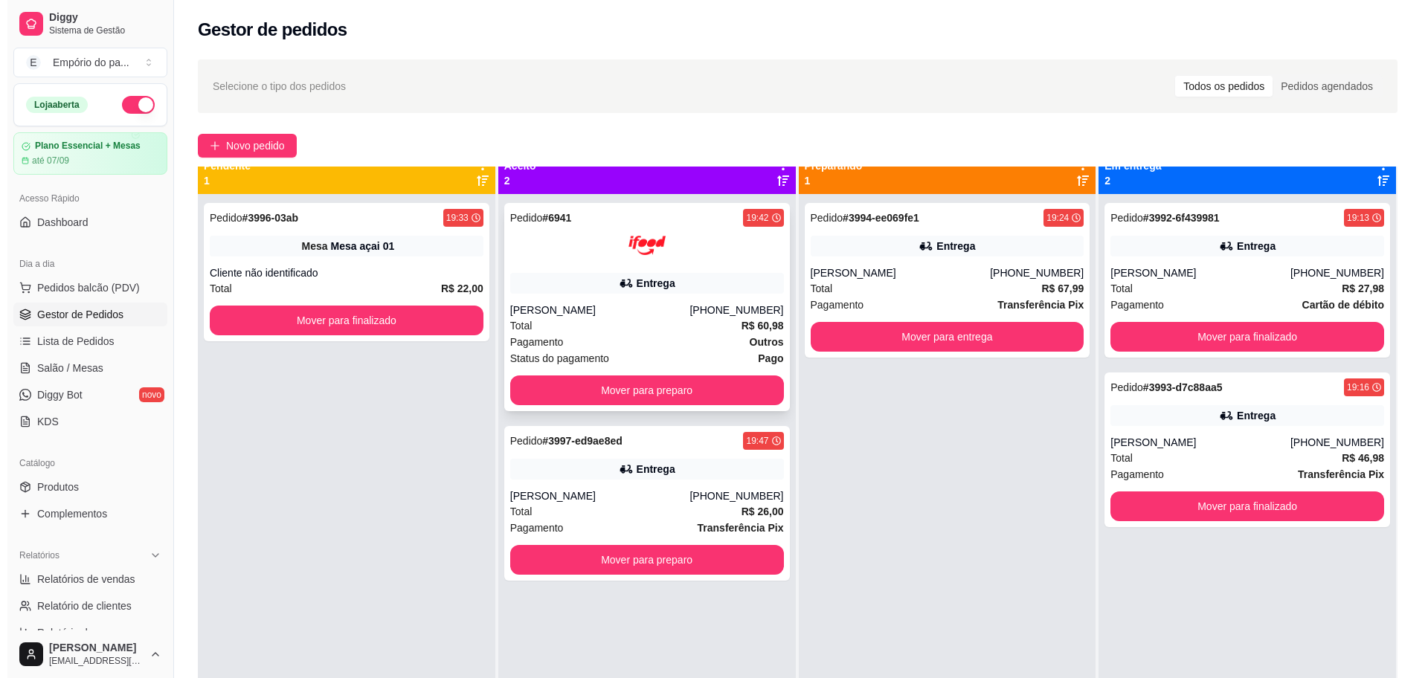
scroll to position [0, 0]
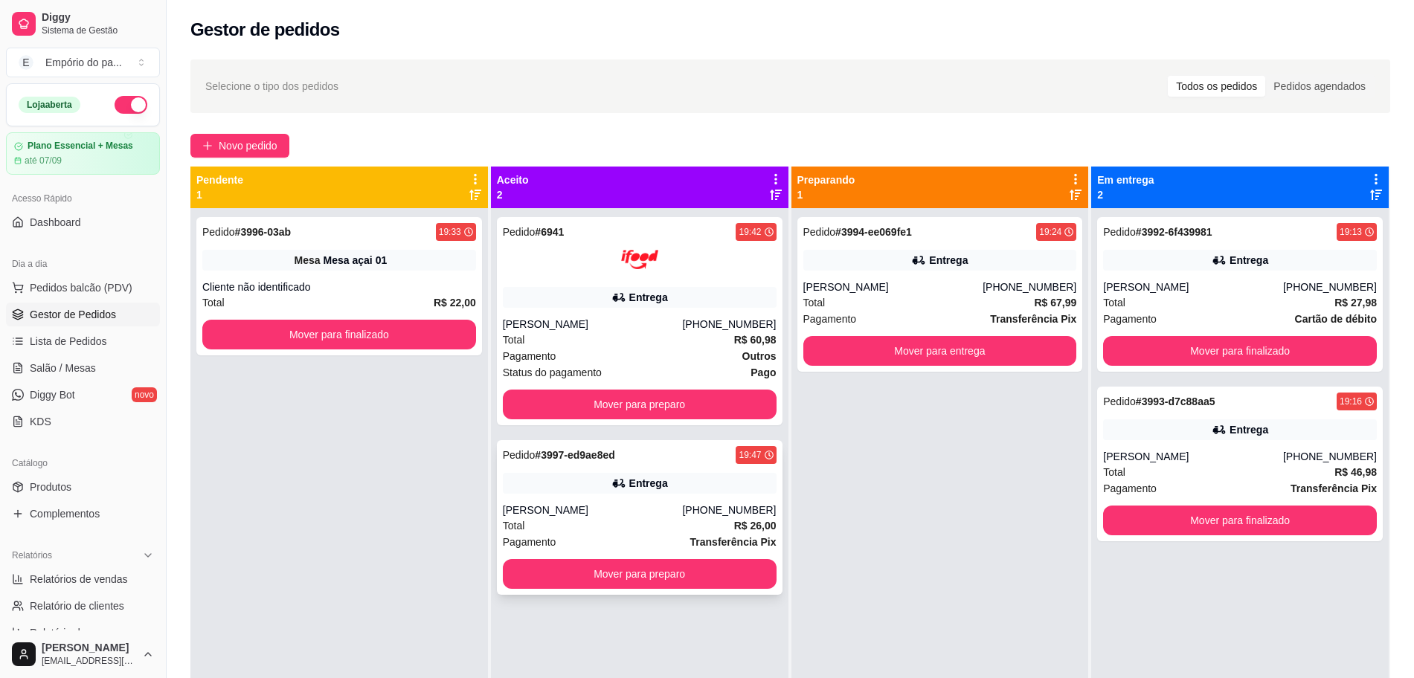
click at [544, 518] on div "Total R$ 26,00" at bounding box center [640, 526] width 274 height 16
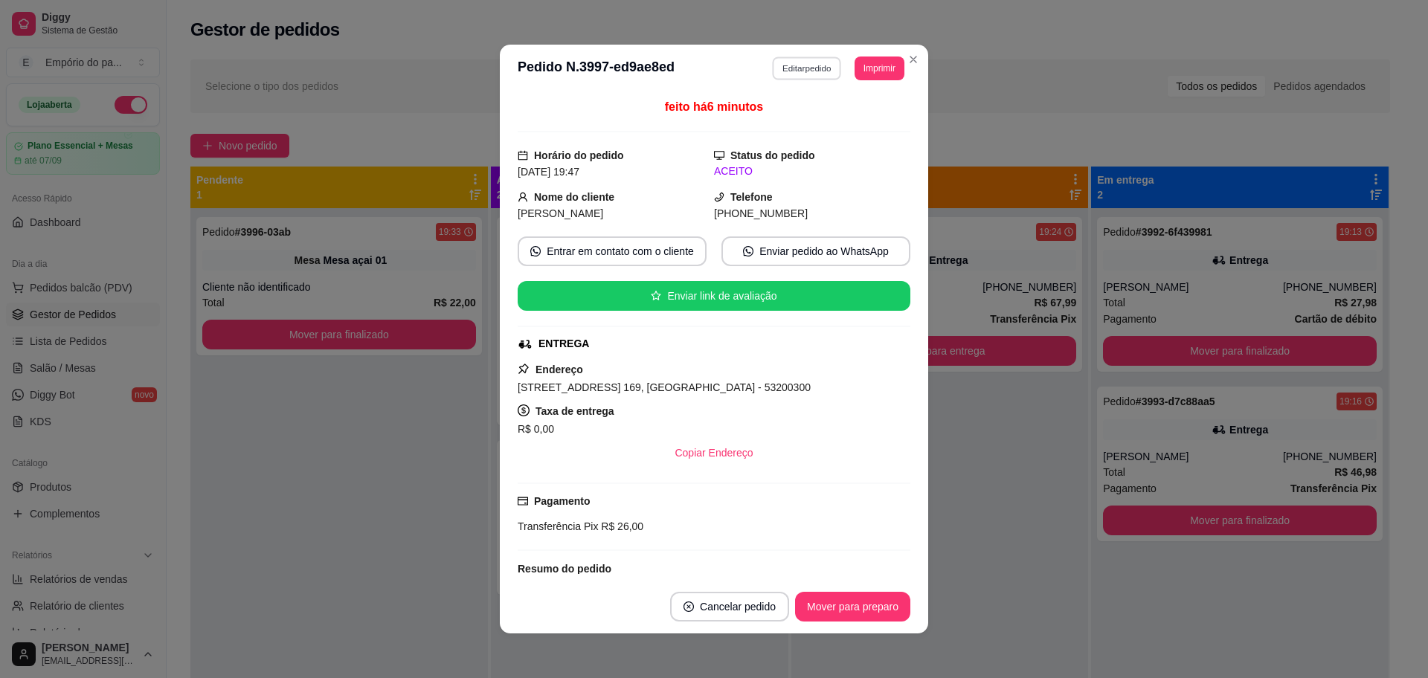
click at [782, 73] on button "Editar pedido" at bounding box center [807, 68] width 69 height 23
click at [797, 68] on div "PASTEL ESPECIAL" at bounding box center [801, 50] width 112 height 37
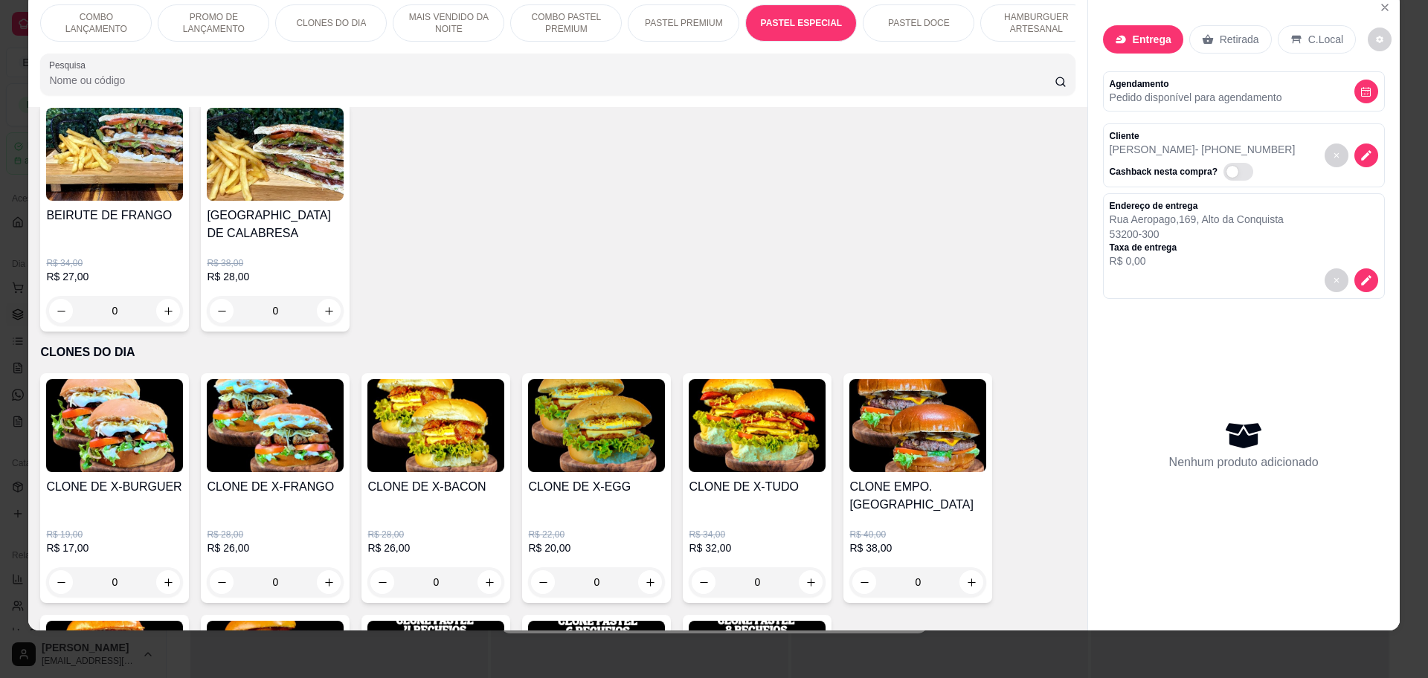
scroll to position [558, 0]
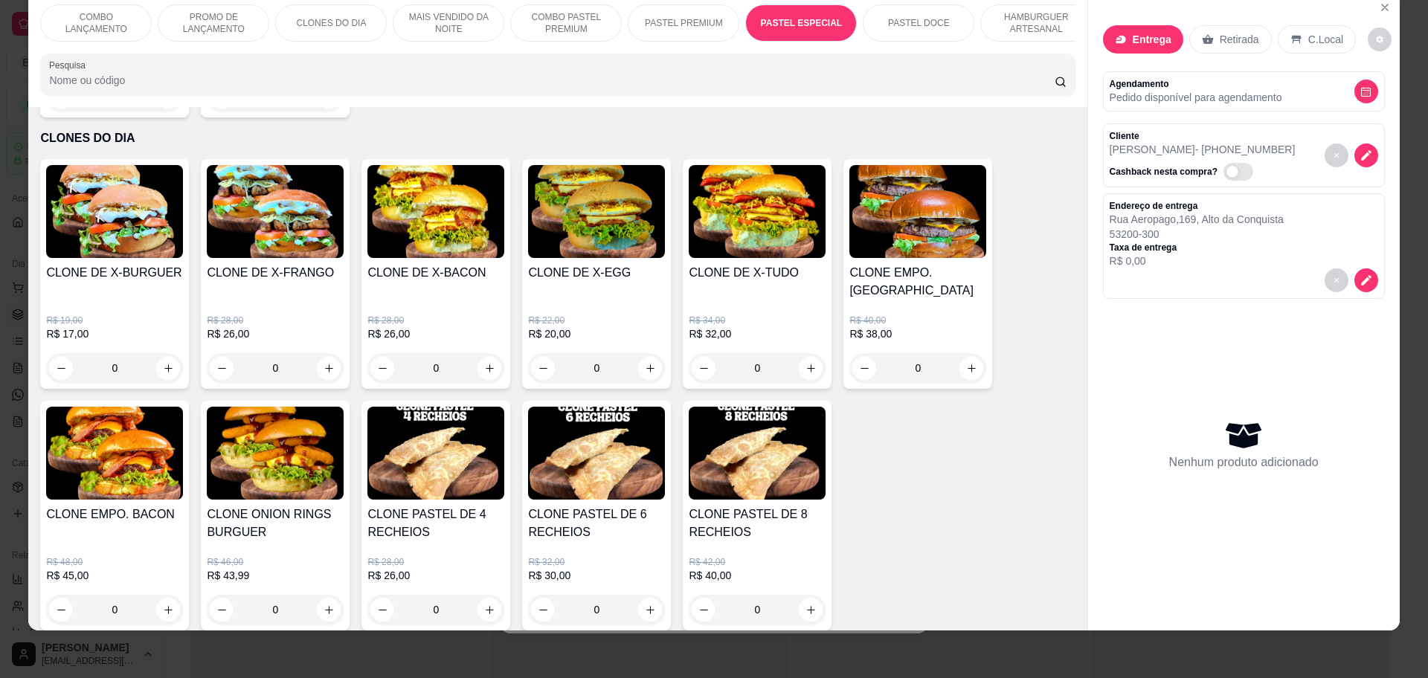
click at [642, 353] on div "0" at bounding box center [596, 368] width 137 height 30
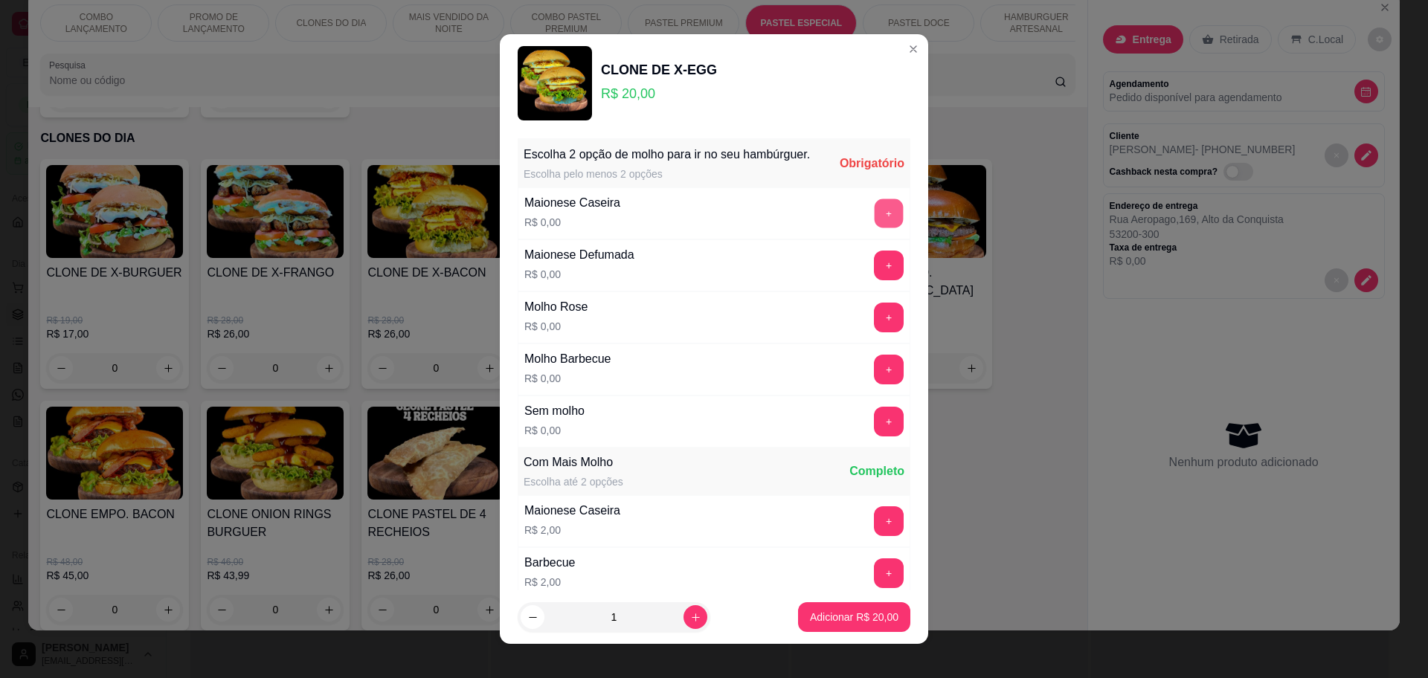
click at [875, 225] on button "+" at bounding box center [889, 213] width 29 height 29
click at [874, 280] on button "+" at bounding box center [889, 266] width 30 height 30
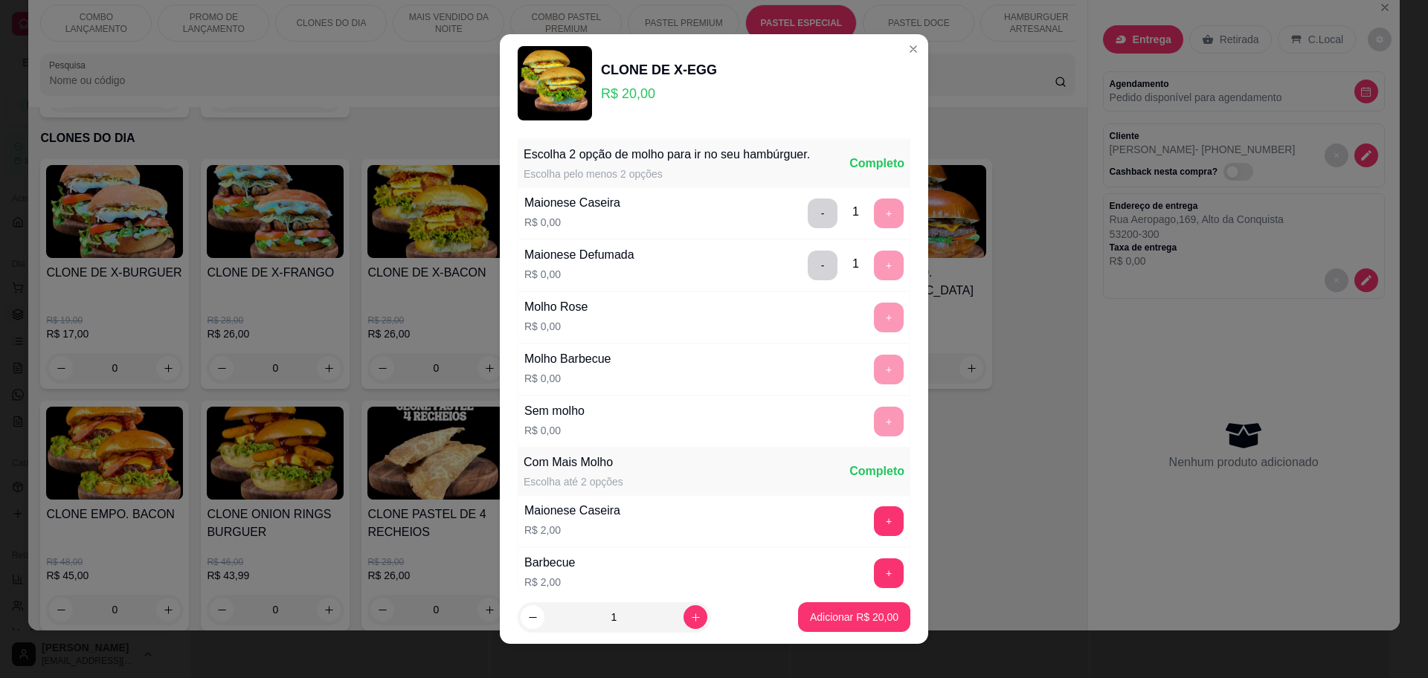
scroll to position [224, 0]
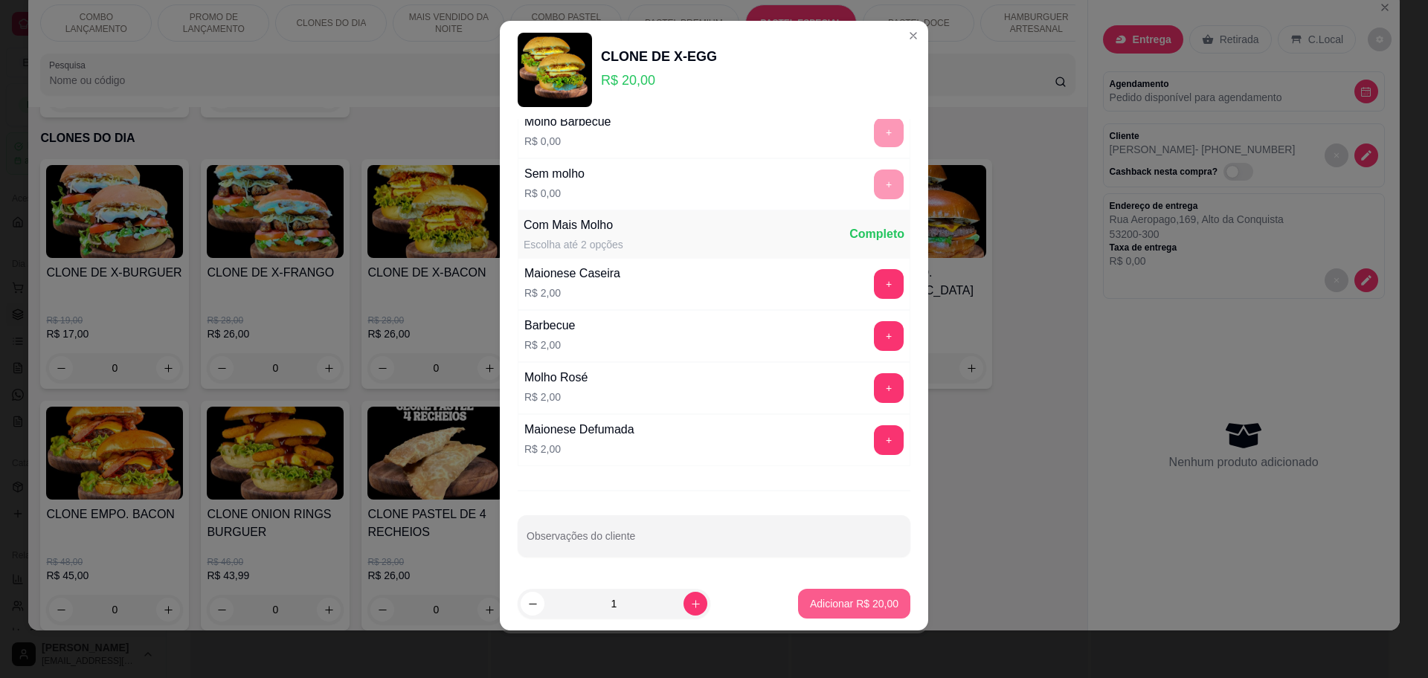
click at [852, 599] on p "Adicionar R$ 20,00" at bounding box center [854, 604] width 89 height 15
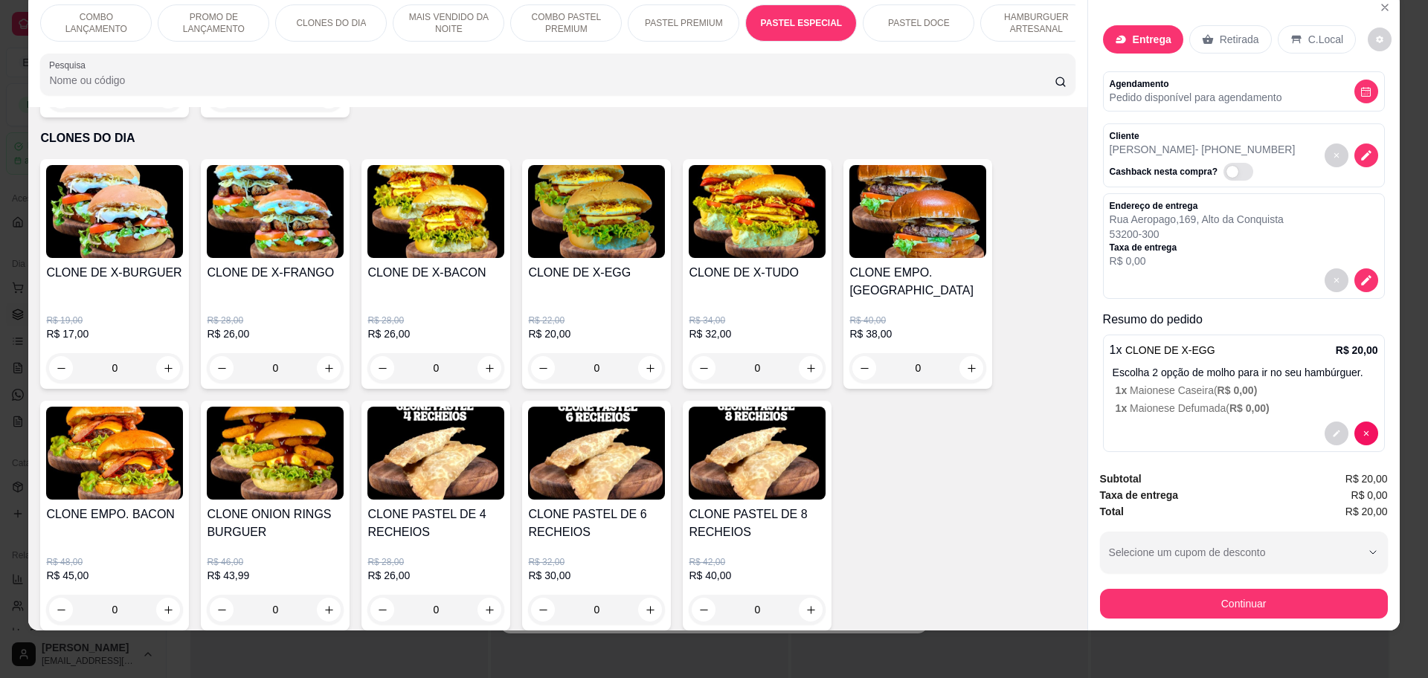
scroll to position [0, 0]
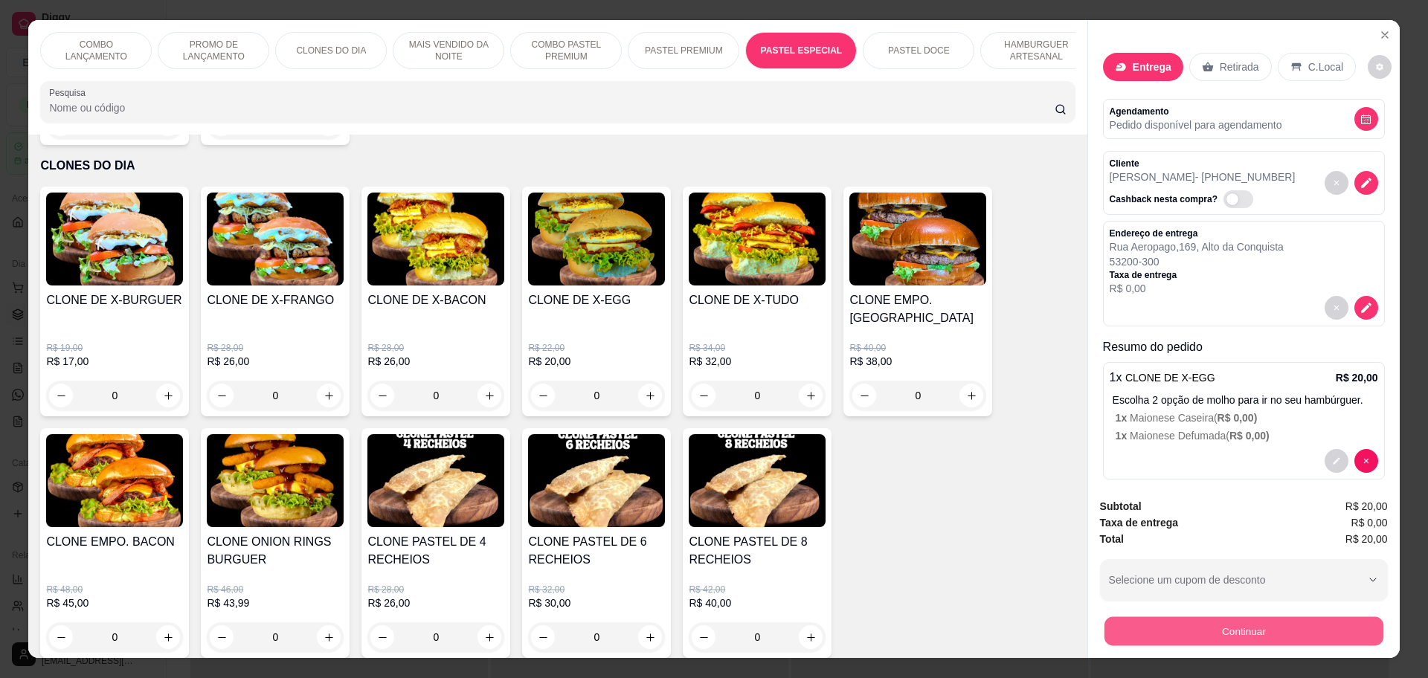
click at [1308, 622] on button "Continuar" at bounding box center [1243, 631] width 279 height 29
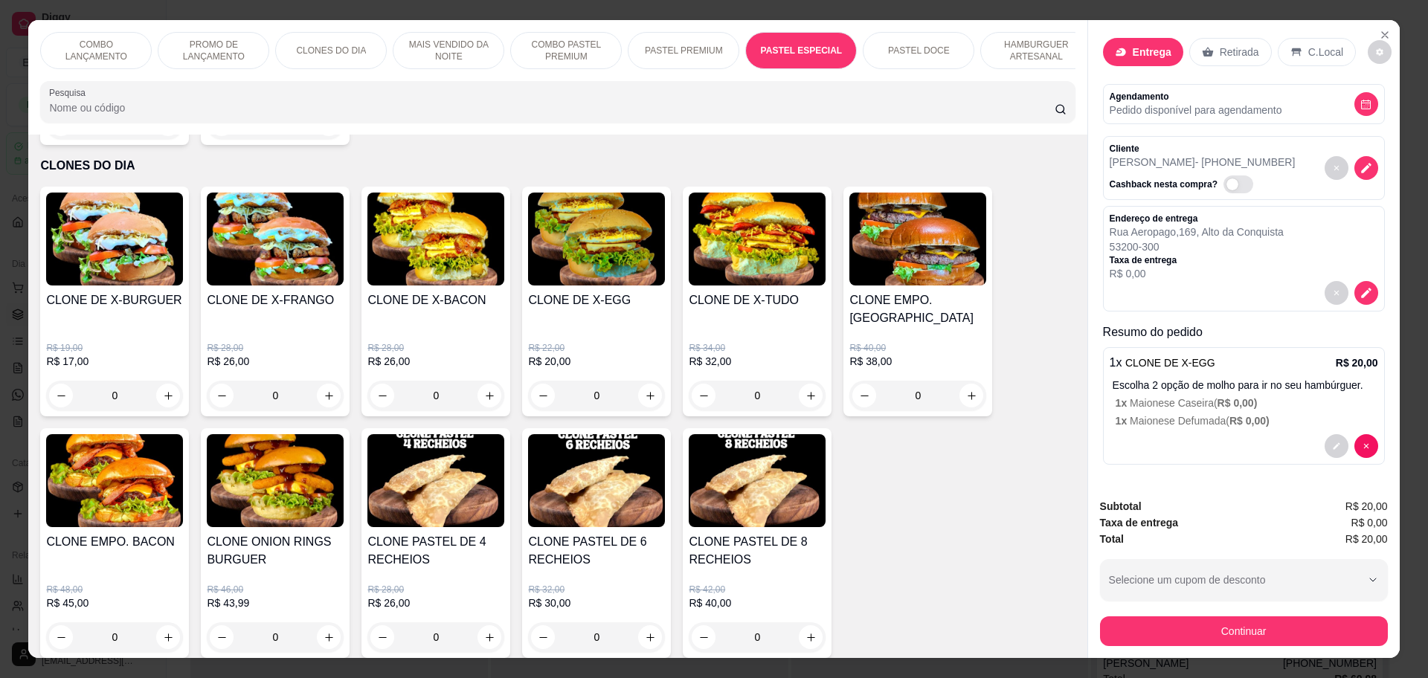
scroll to position [28, 0]
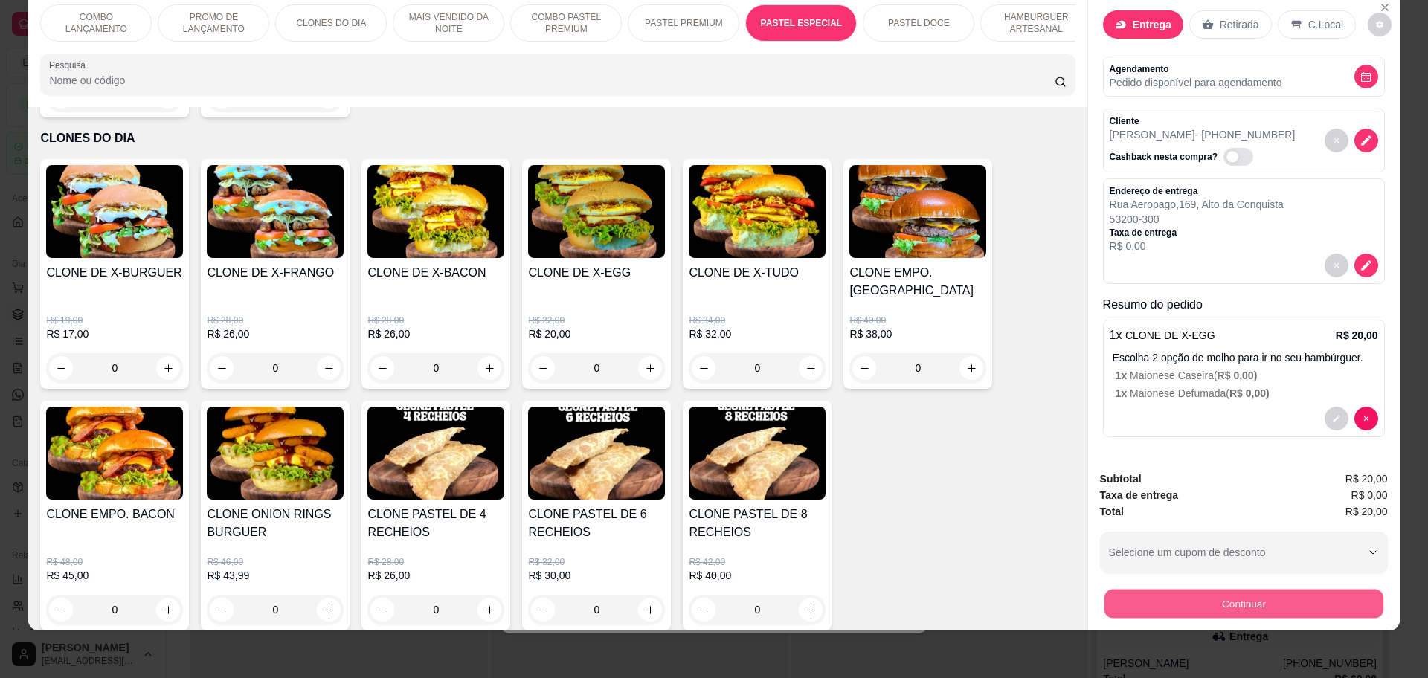
click at [1128, 605] on button "Continuar" at bounding box center [1243, 603] width 279 height 29
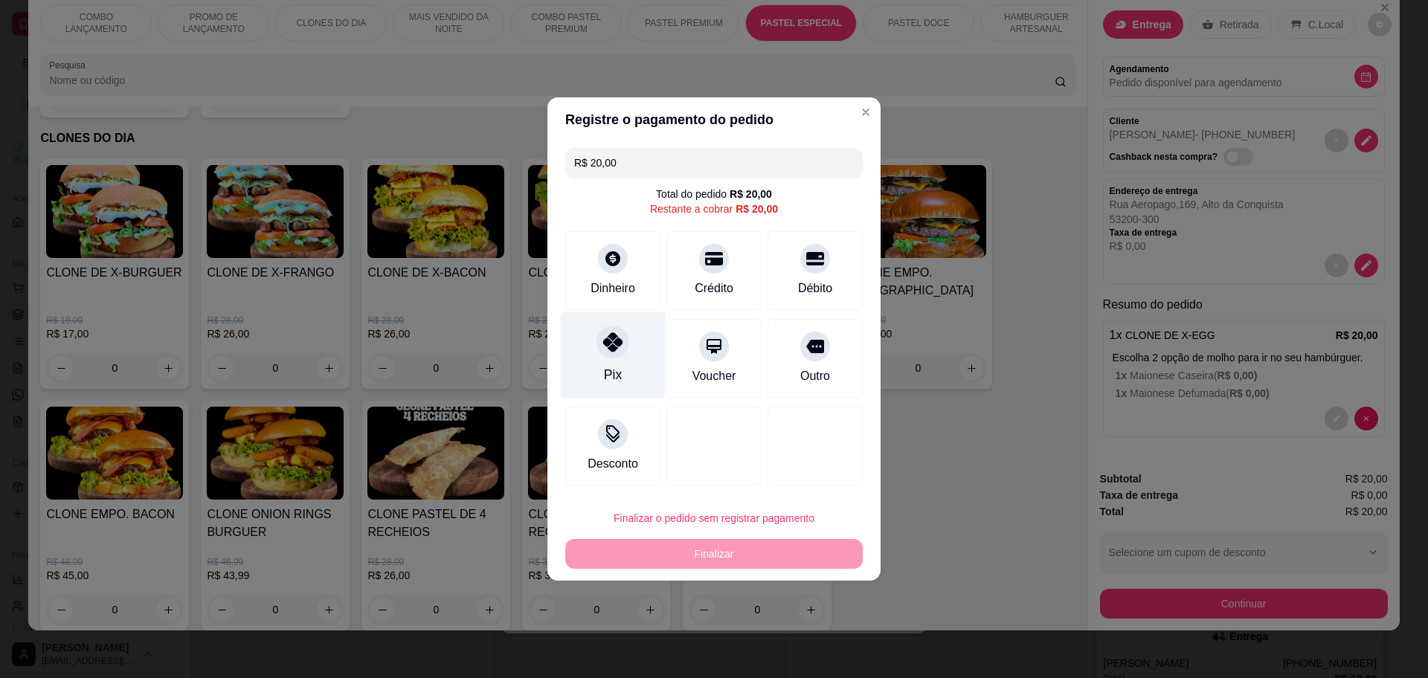
click at [608, 364] on div "Pix" at bounding box center [613, 355] width 105 height 87
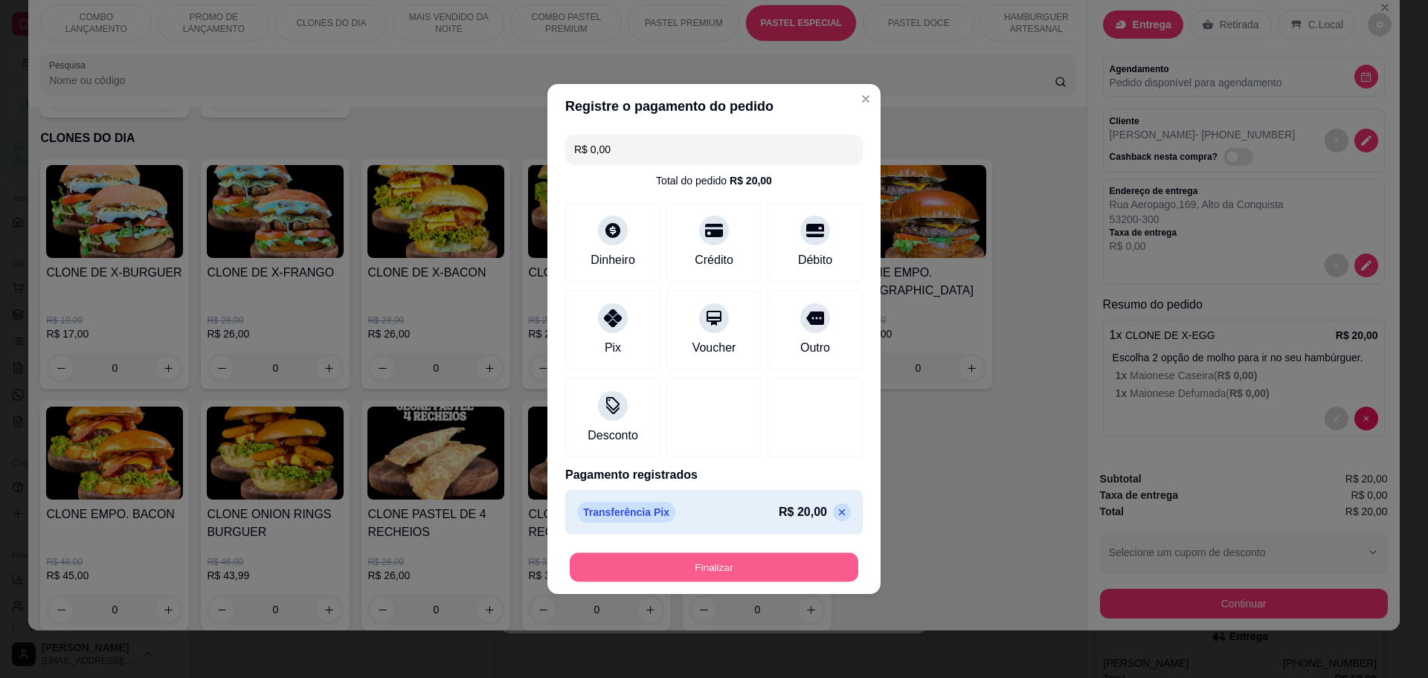
click at [701, 557] on button "Finalizar" at bounding box center [714, 567] width 289 height 29
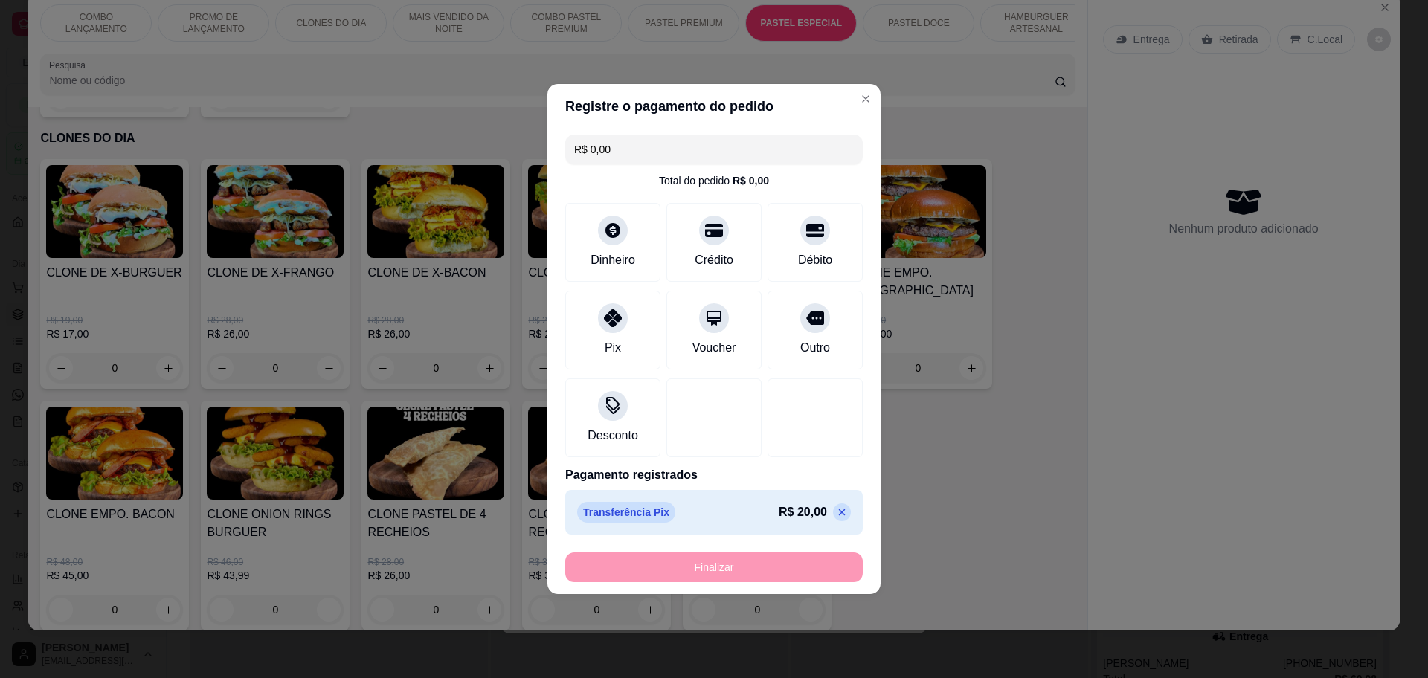
type input "-R$ 20,00"
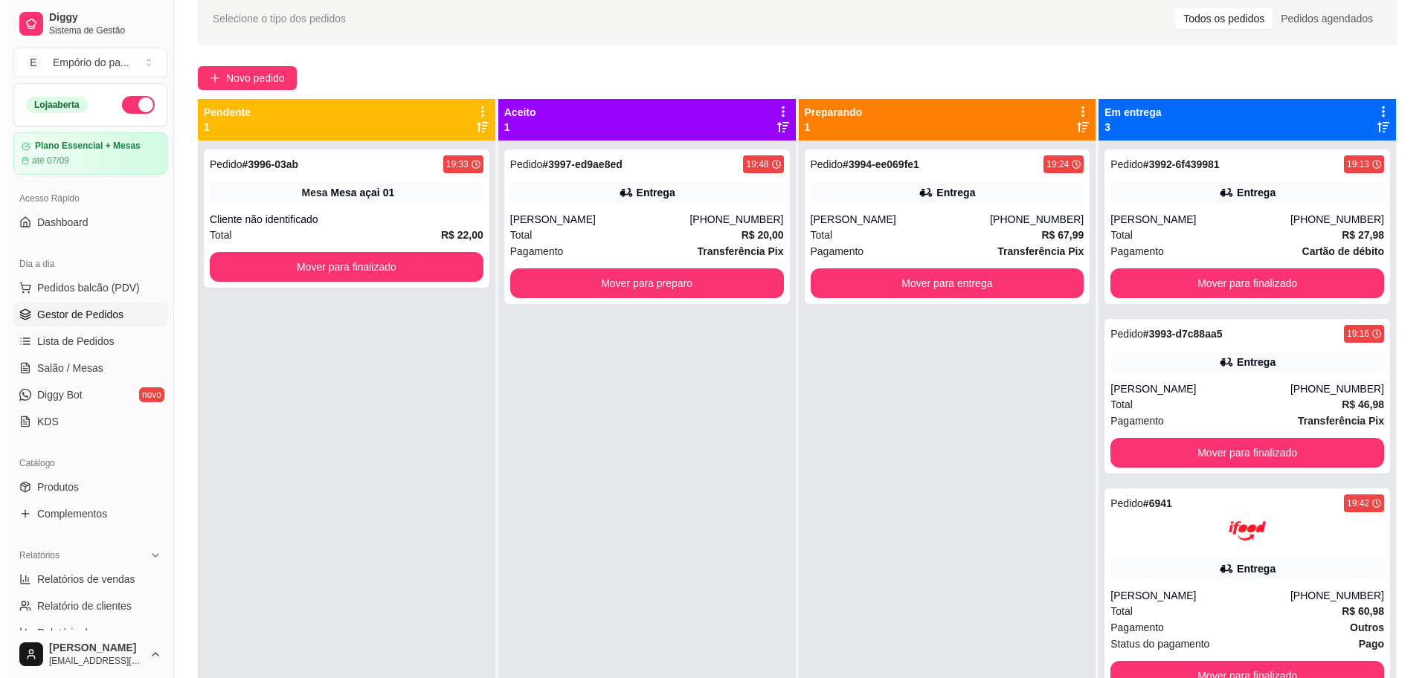
scroll to position [0, 0]
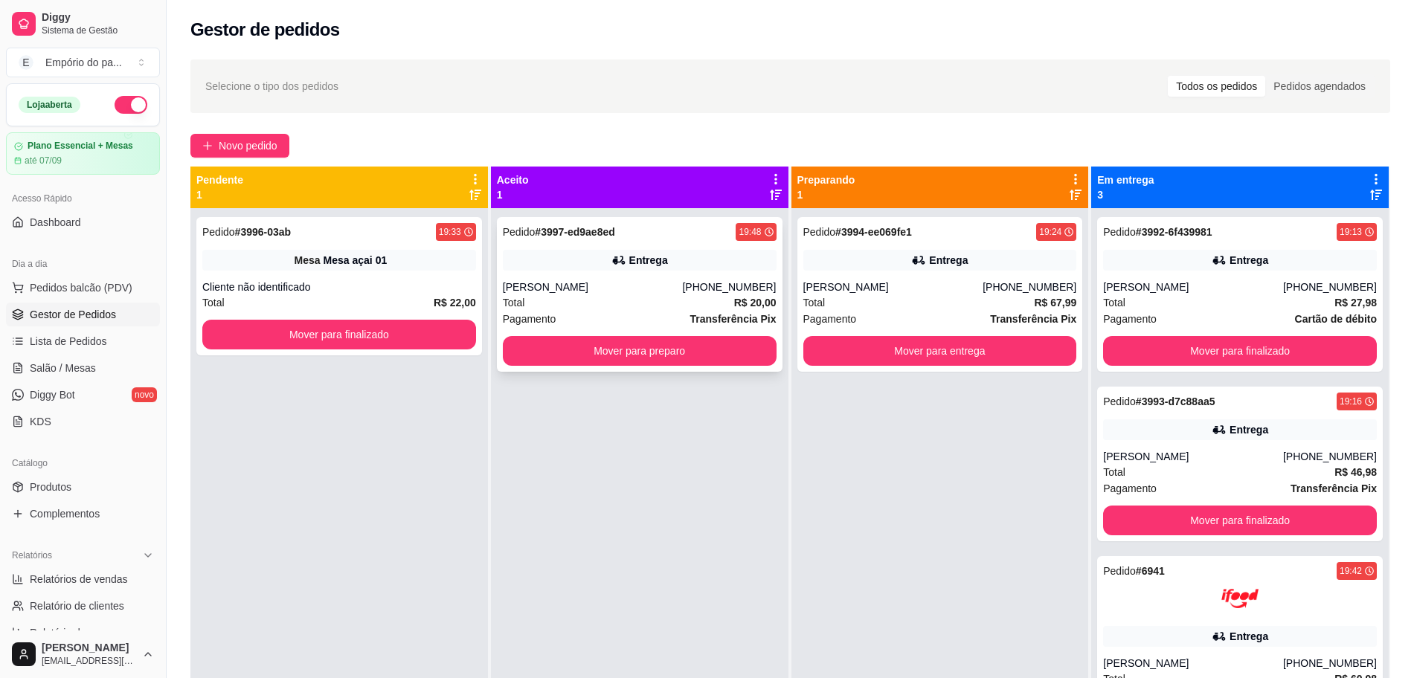
click at [544, 301] on div "Total R$ 20,00" at bounding box center [640, 303] width 274 height 16
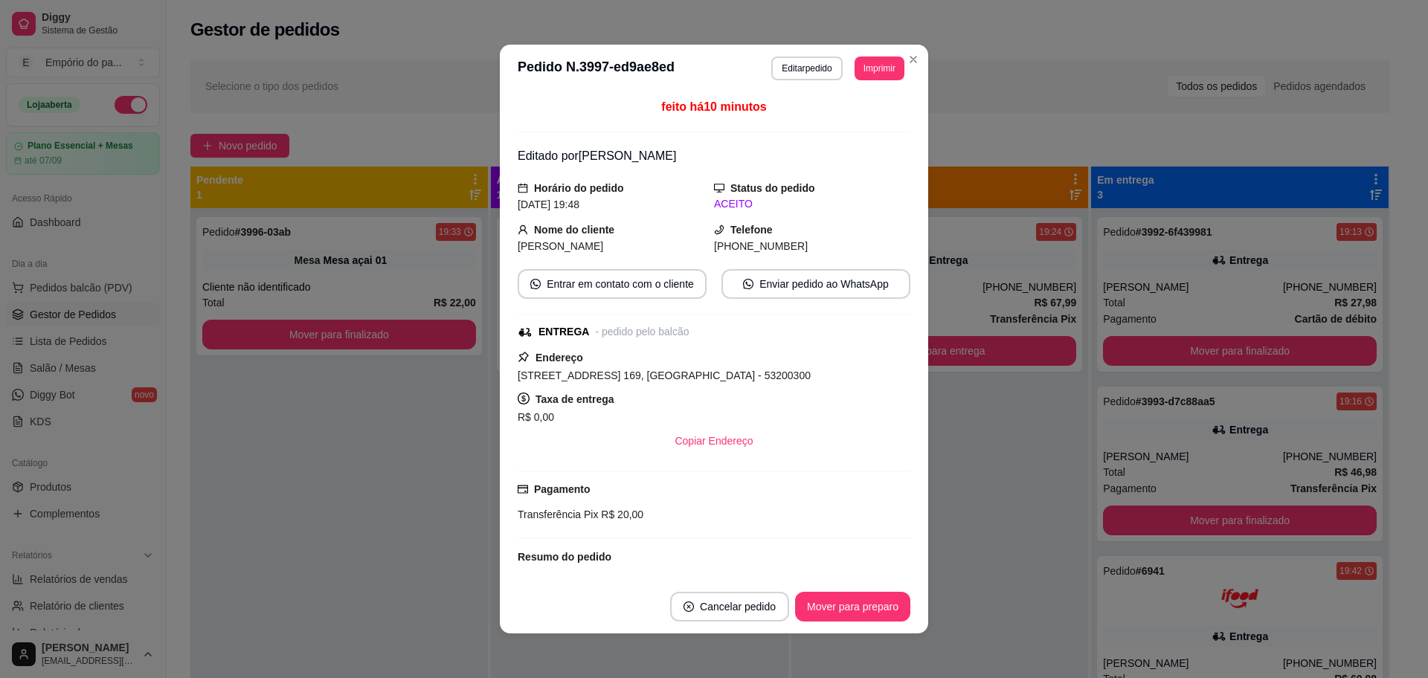
scroll to position [152, 0]
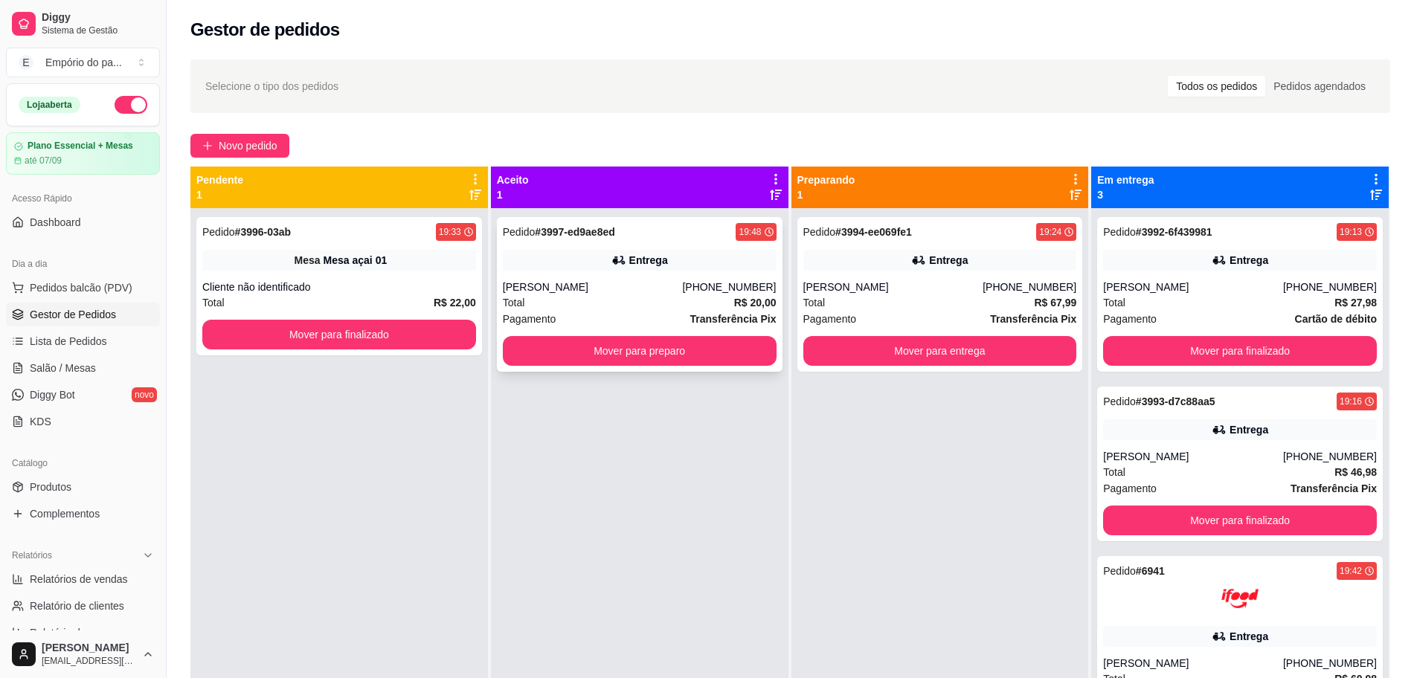
click at [582, 289] on div "[PERSON_NAME]" at bounding box center [593, 287] width 180 height 15
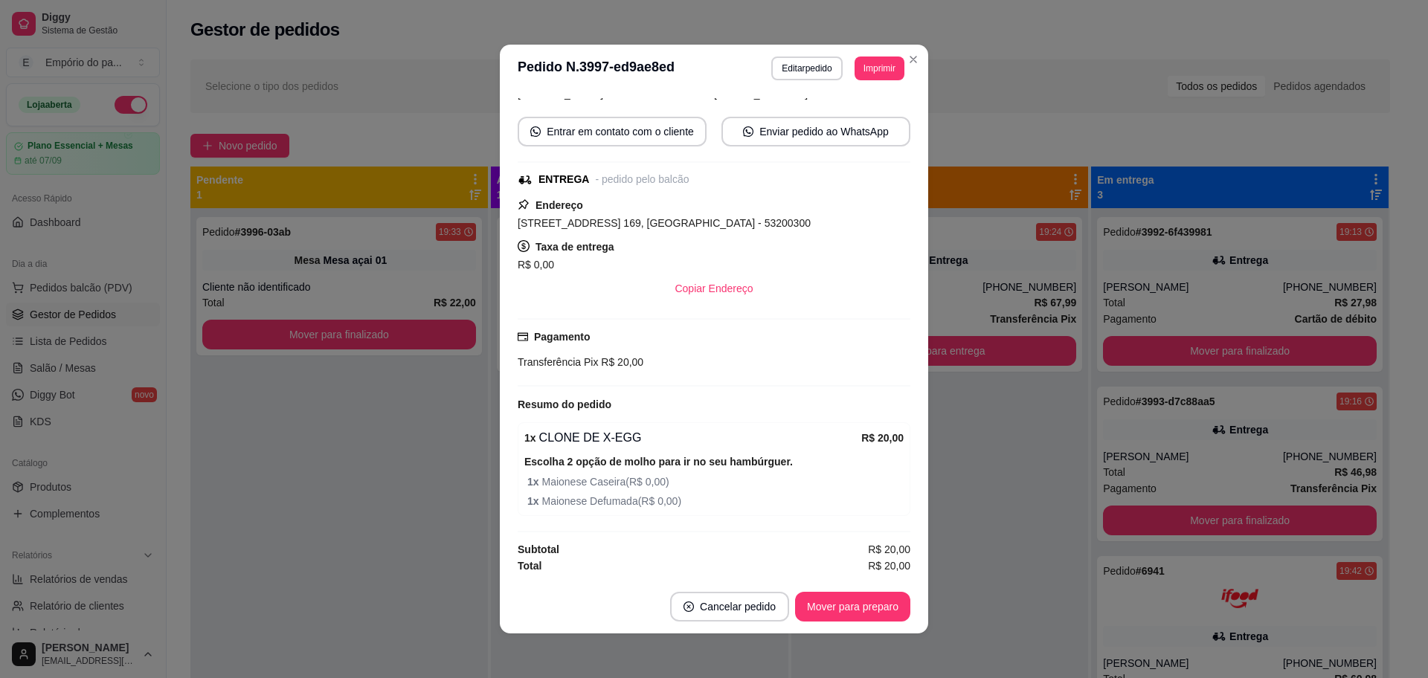
scroll to position [3, 0]
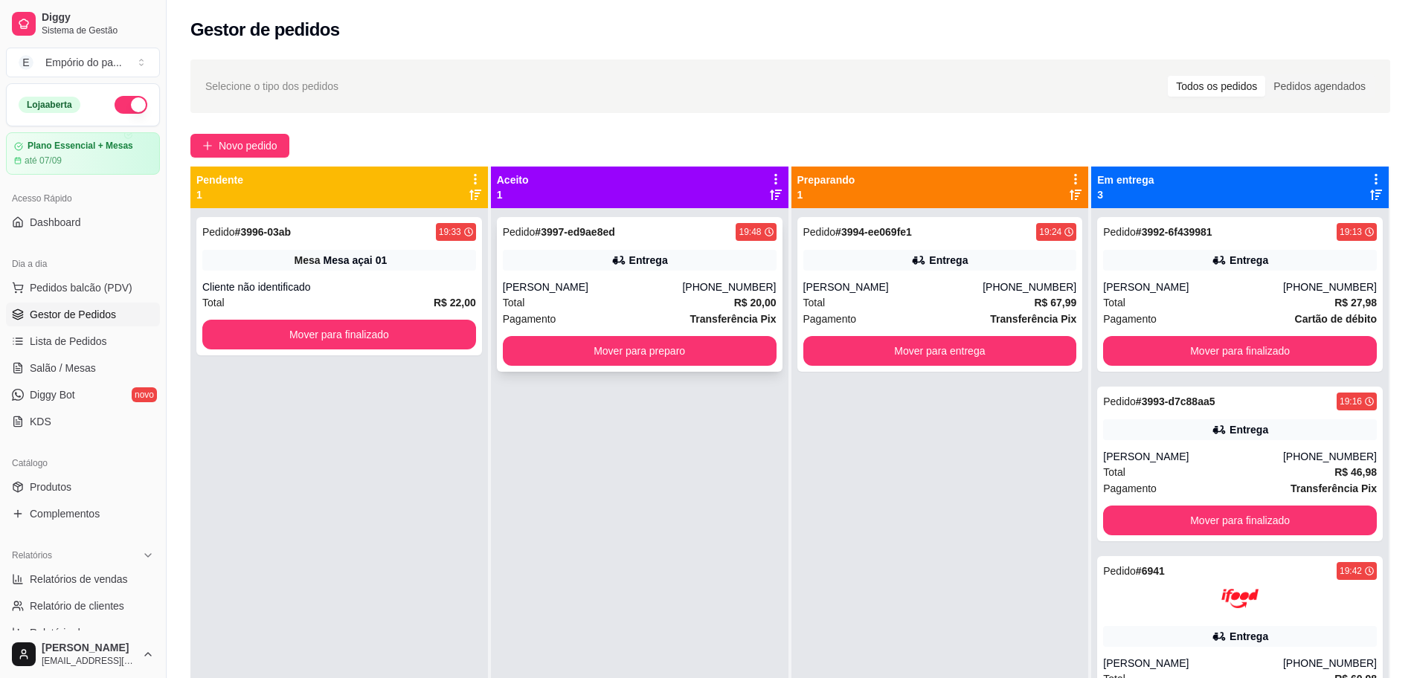
click at [585, 289] on div "[PERSON_NAME]" at bounding box center [593, 287] width 180 height 15
click at [570, 281] on div "[PERSON_NAME]" at bounding box center [593, 287] width 180 height 15
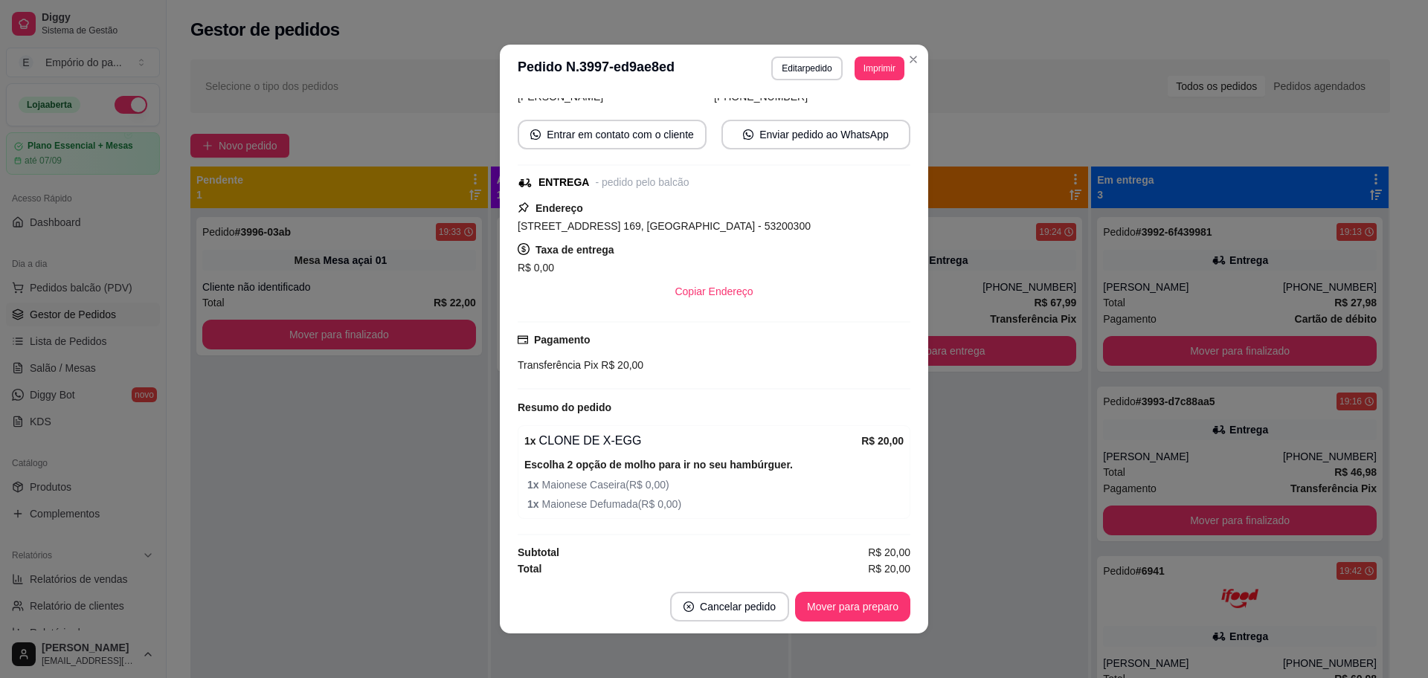
scroll to position [152, 0]
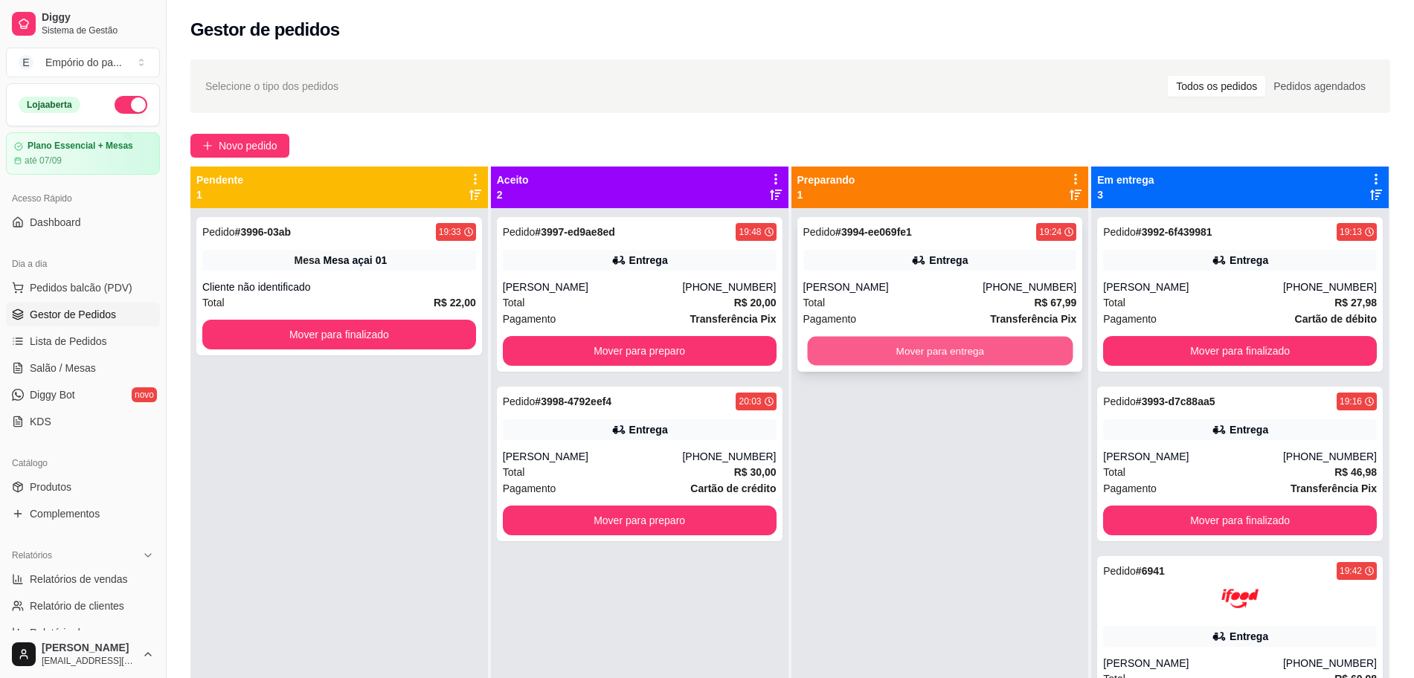
click at [891, 347] on button "Mover para entrega" at bounding box center [940, 351] width 266 height 29
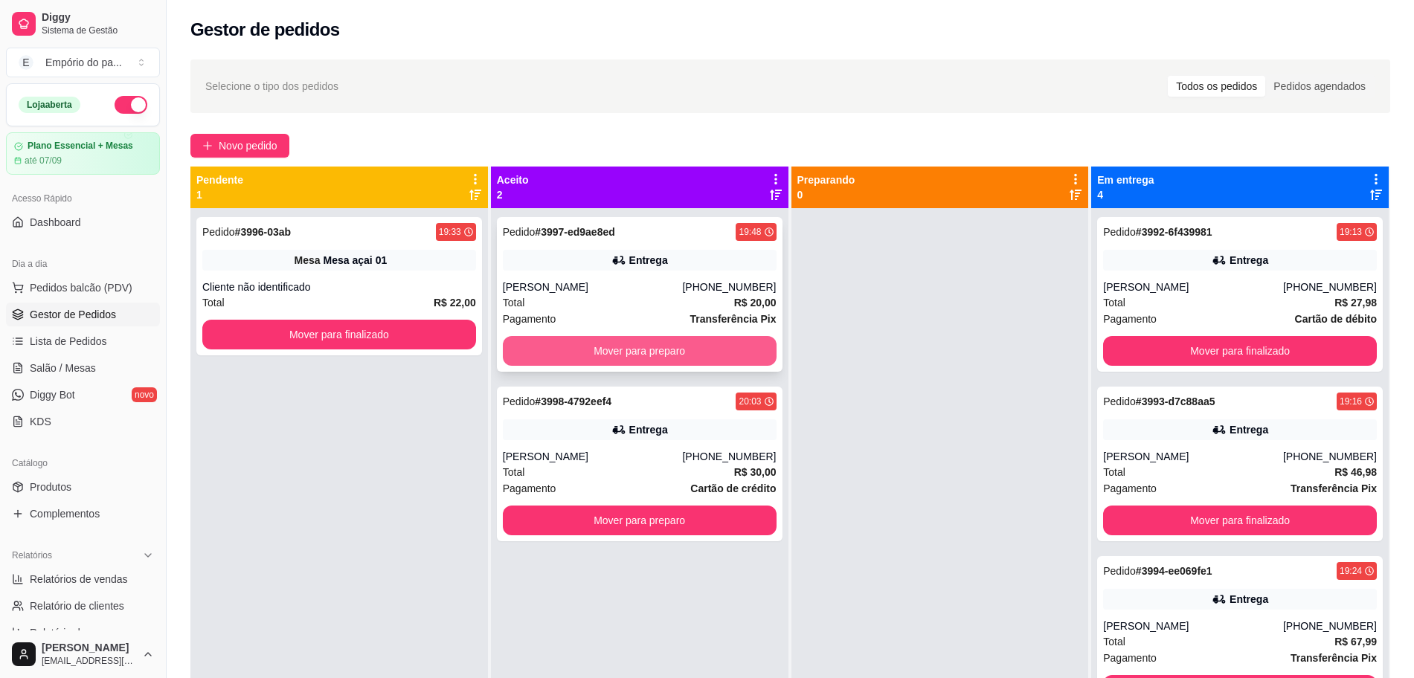
click at [586, 353] on button "Mover para preparo" at bounding box center [640, 351] width 274 height 30
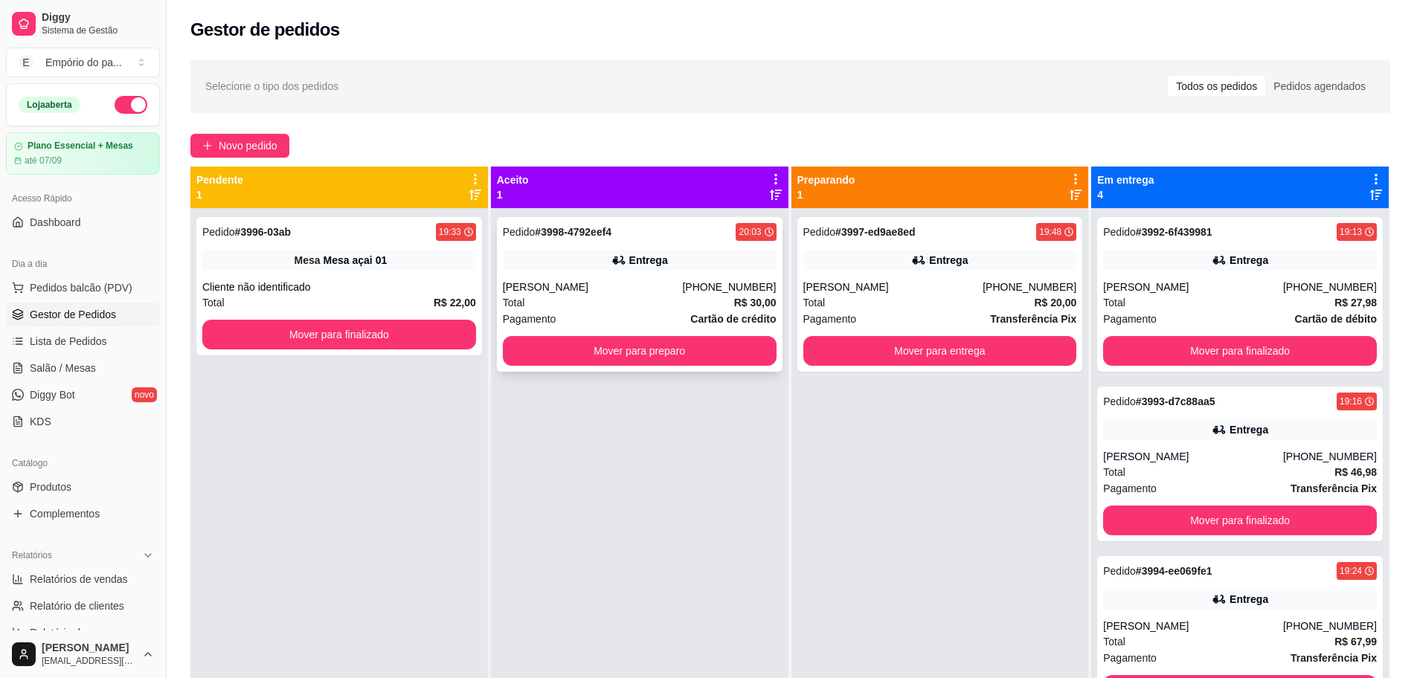
click at [614, 296] on div "Total R$ 30,00" at bounding box center [640, 303] width 274 height 16
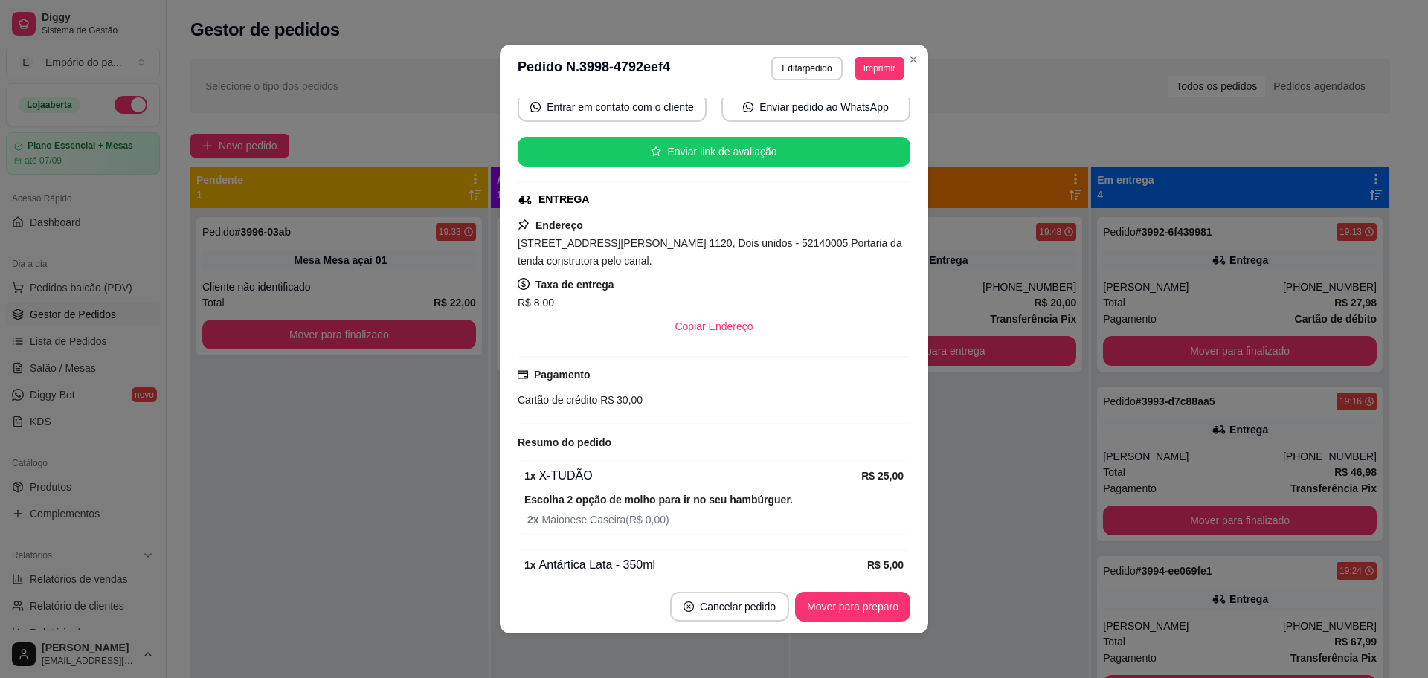
scroll to position [225, 0]
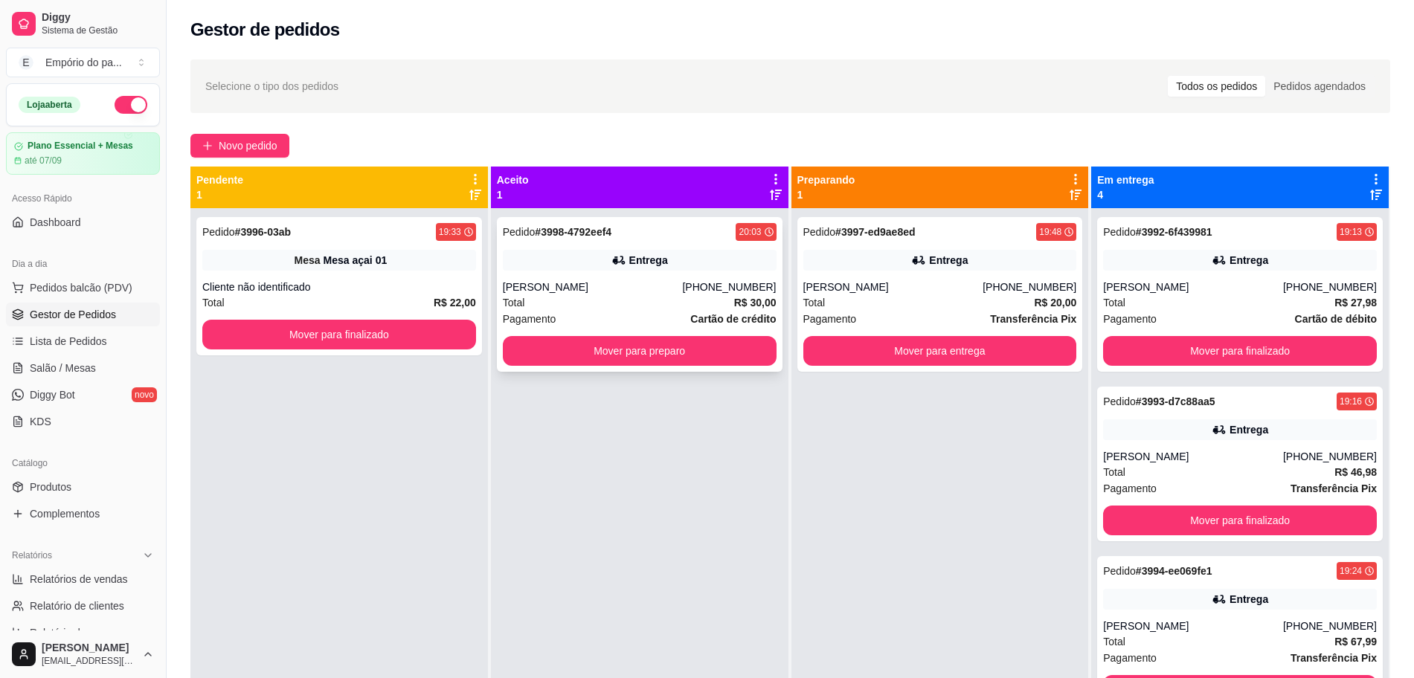
click at [565, 275] on div "Pedido # 3998-4792eef4 20:03 [PERSON_NAME] [PHONE_NUMBER] Total R$ 30,00 Pagame…" at bounding box center [640, 294] width 286 height 155
click at [380, 299] on div "Total R$ 22,00" at bounding box center [339, 303] width 274 height 16
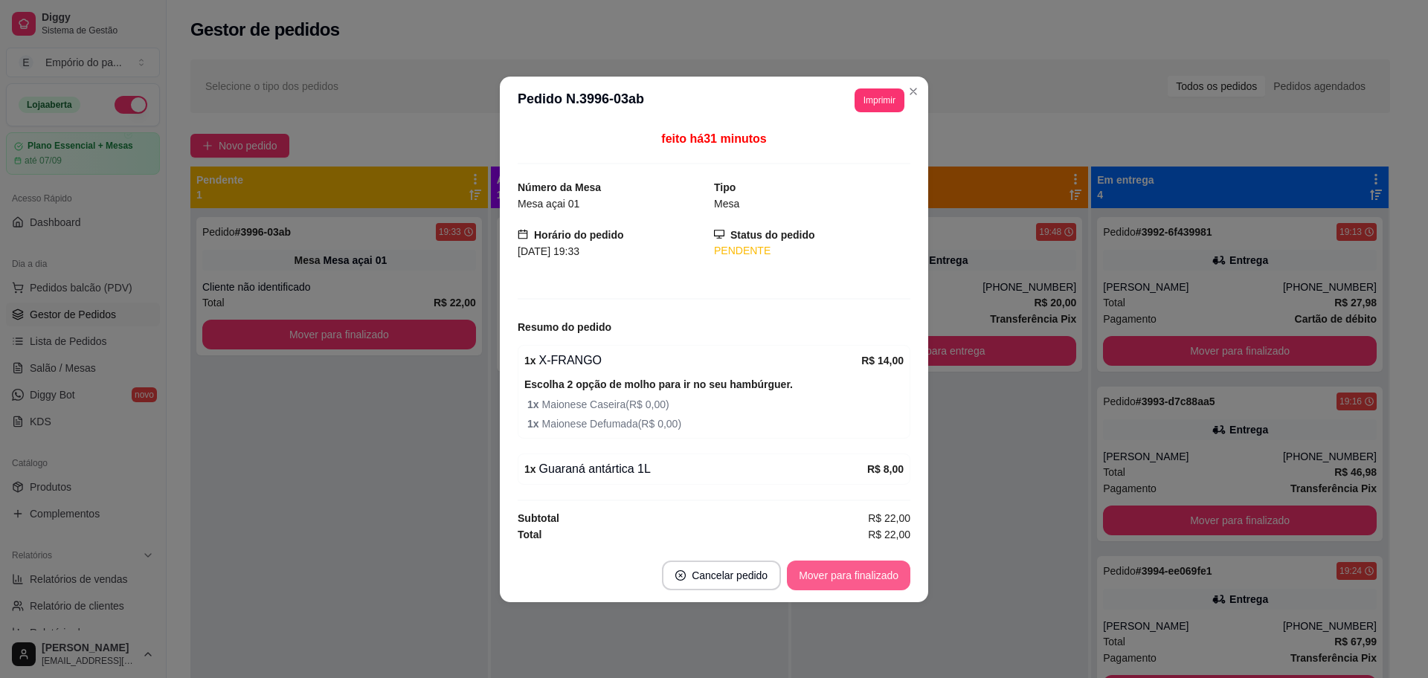
click at [878, 582] on button "Mover para finalizado" at bounding box center [848, 576] width 123 height 30
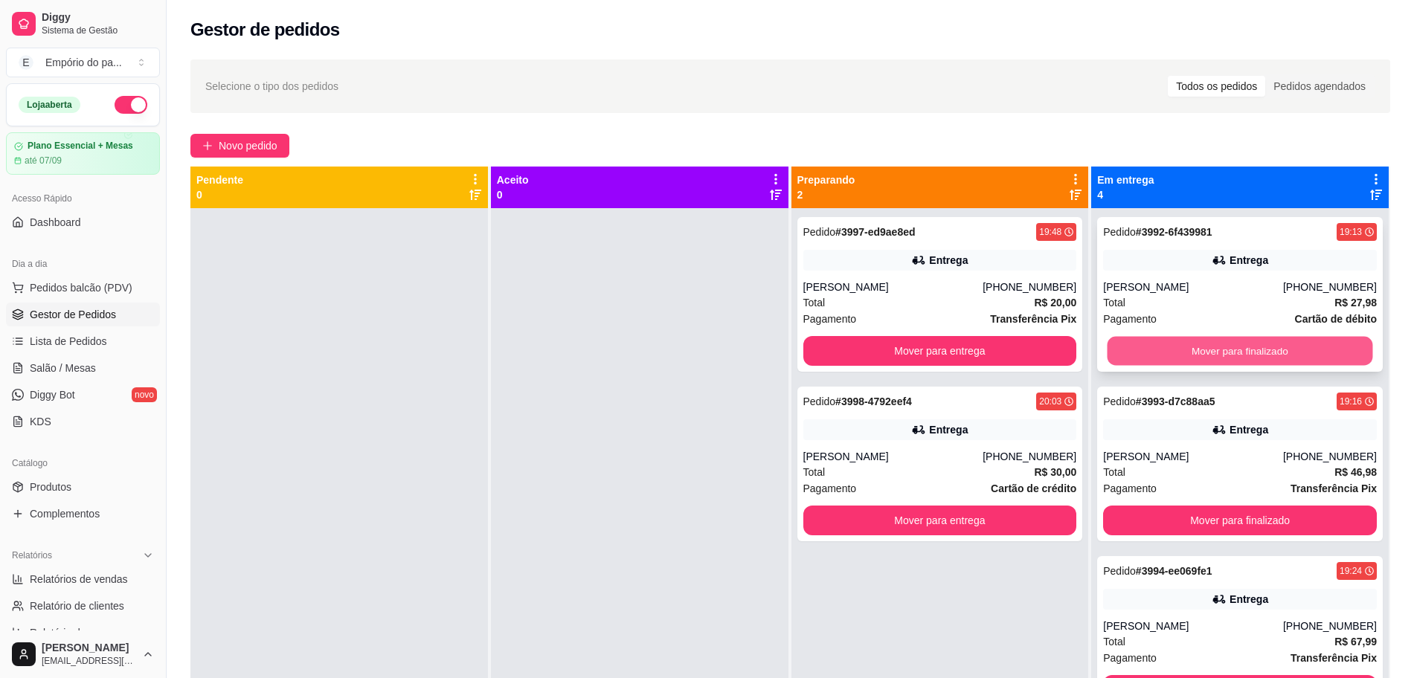
click at [1201, 346] on button "Mover para finalizado" at bounding box center [1240, 351] width 266 height 29
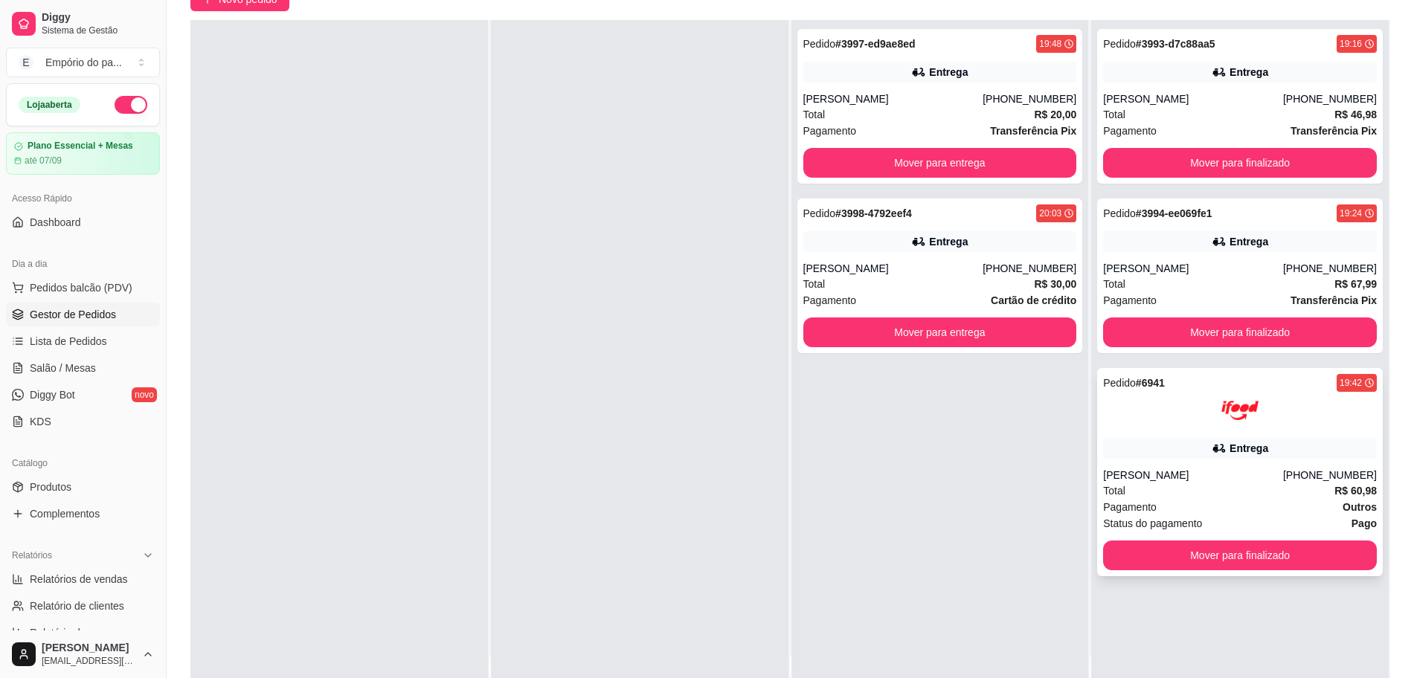
scroll to position [134, 0]
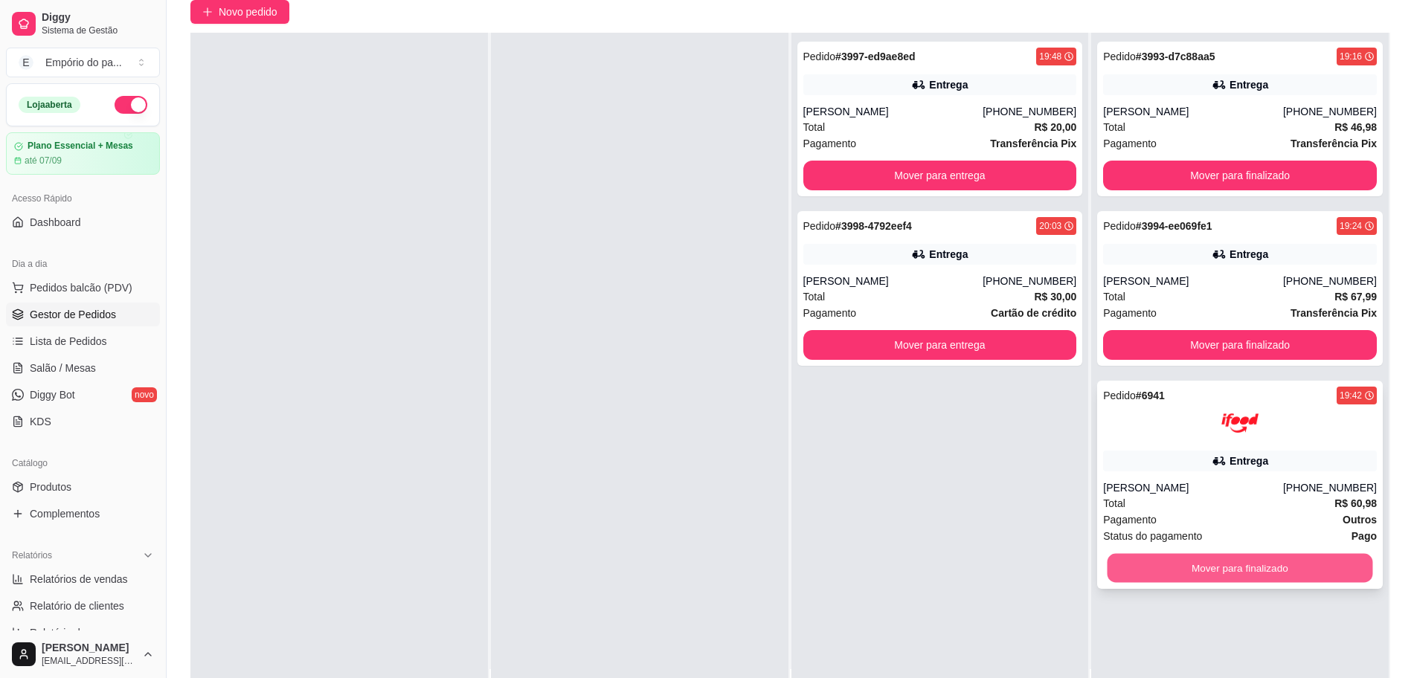
click at [1162, 558] on button "Mover para finalizado" at bounding box center [1240, 568] width 266 height 29
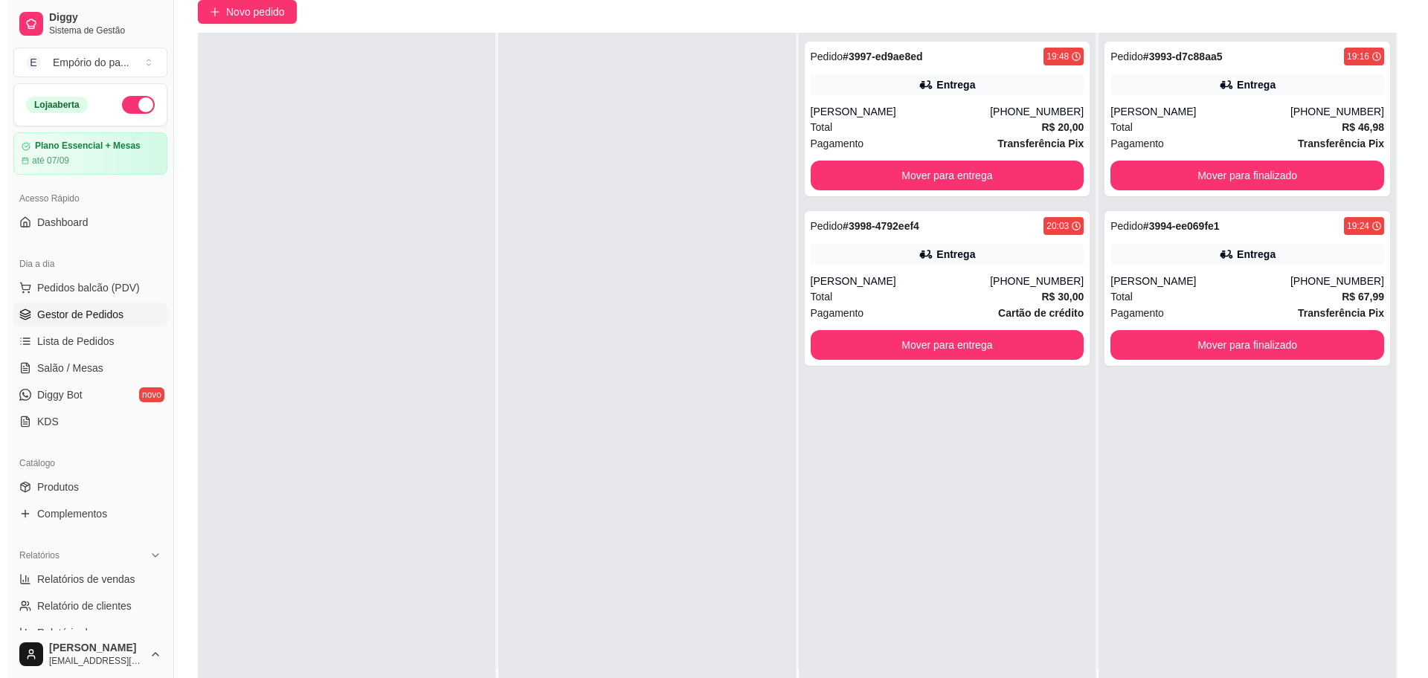
scroll to position [0, 0]
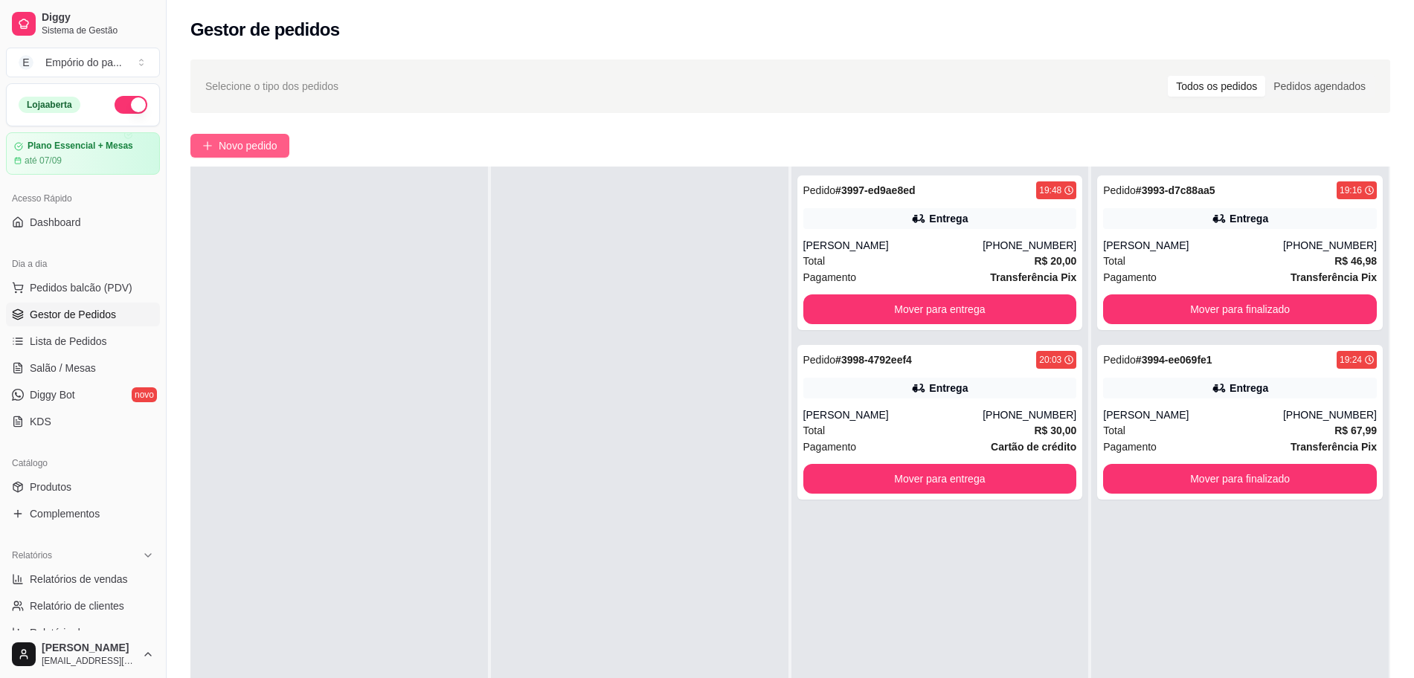
click at [239, 139] on span "Novo pedido" at bounding box center [248, 146] width 59 height 16
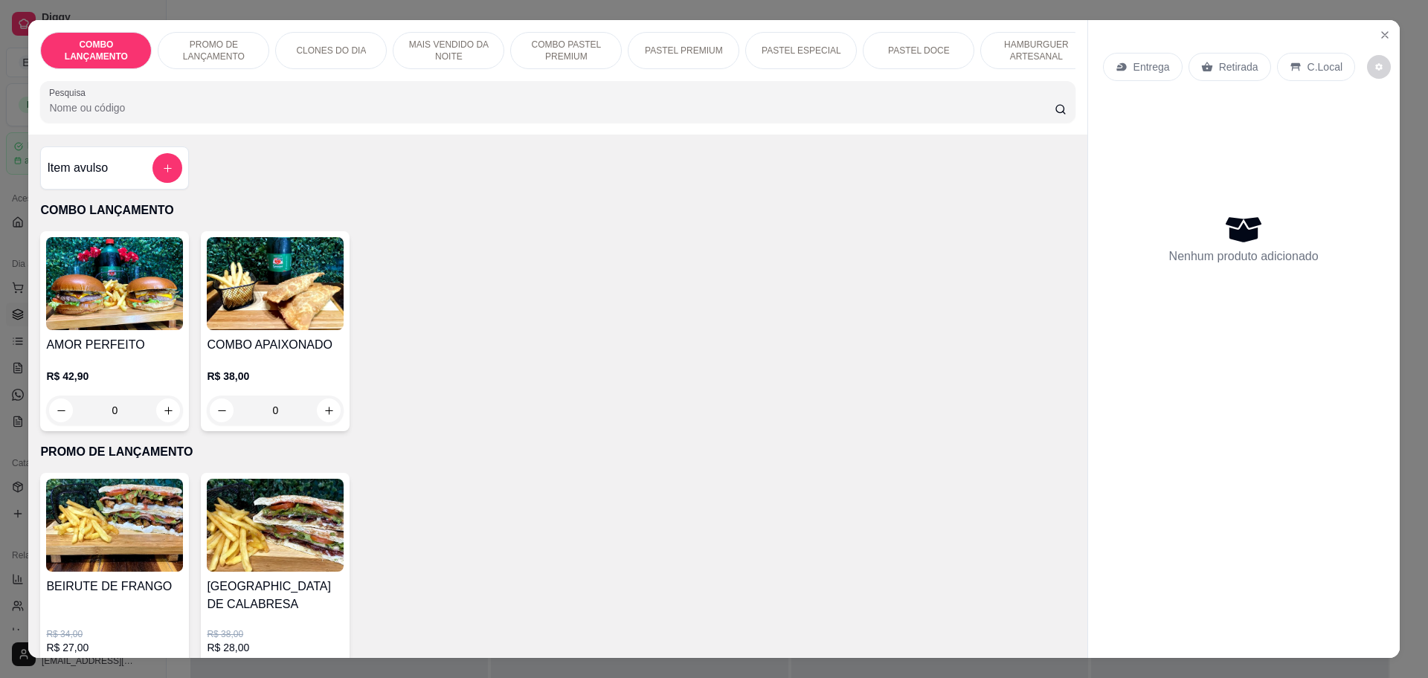
click at [1226, 65] on p "Retirada" at bounding box center [1238, 67] width 39 height 15
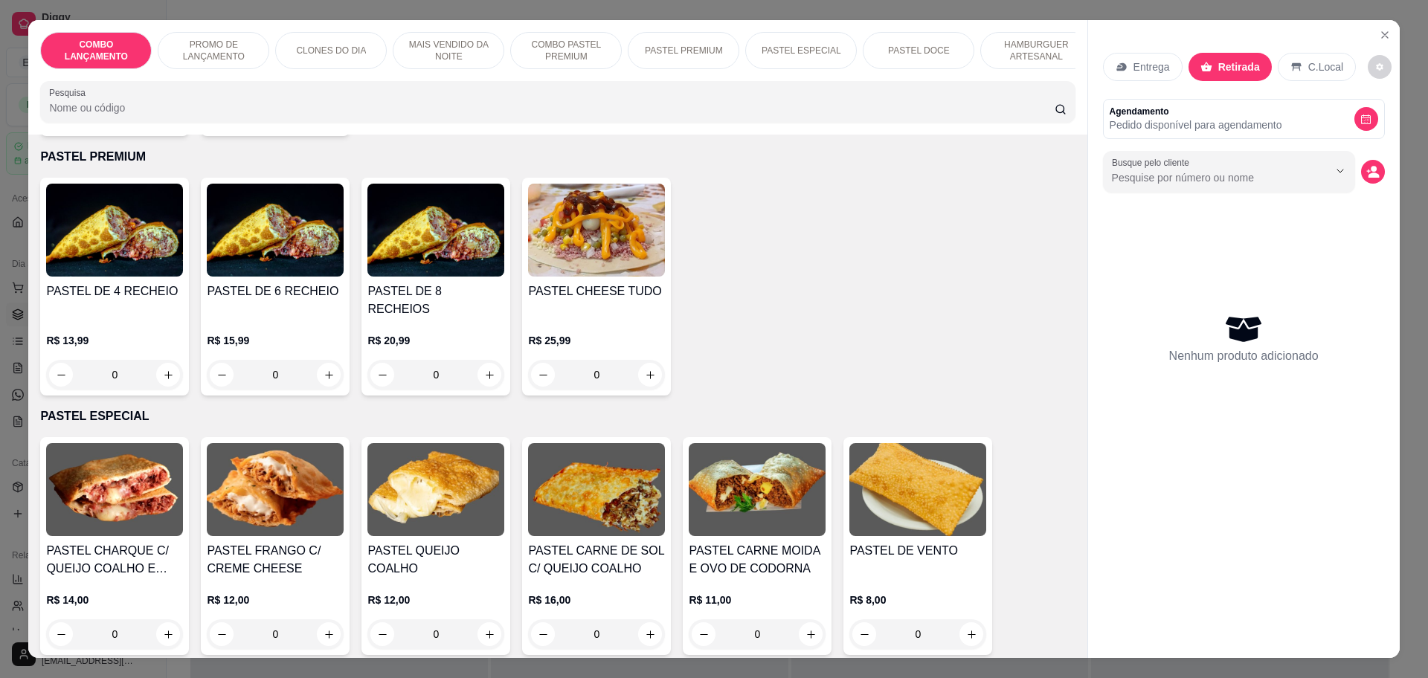
scroll to position [1859, 0]
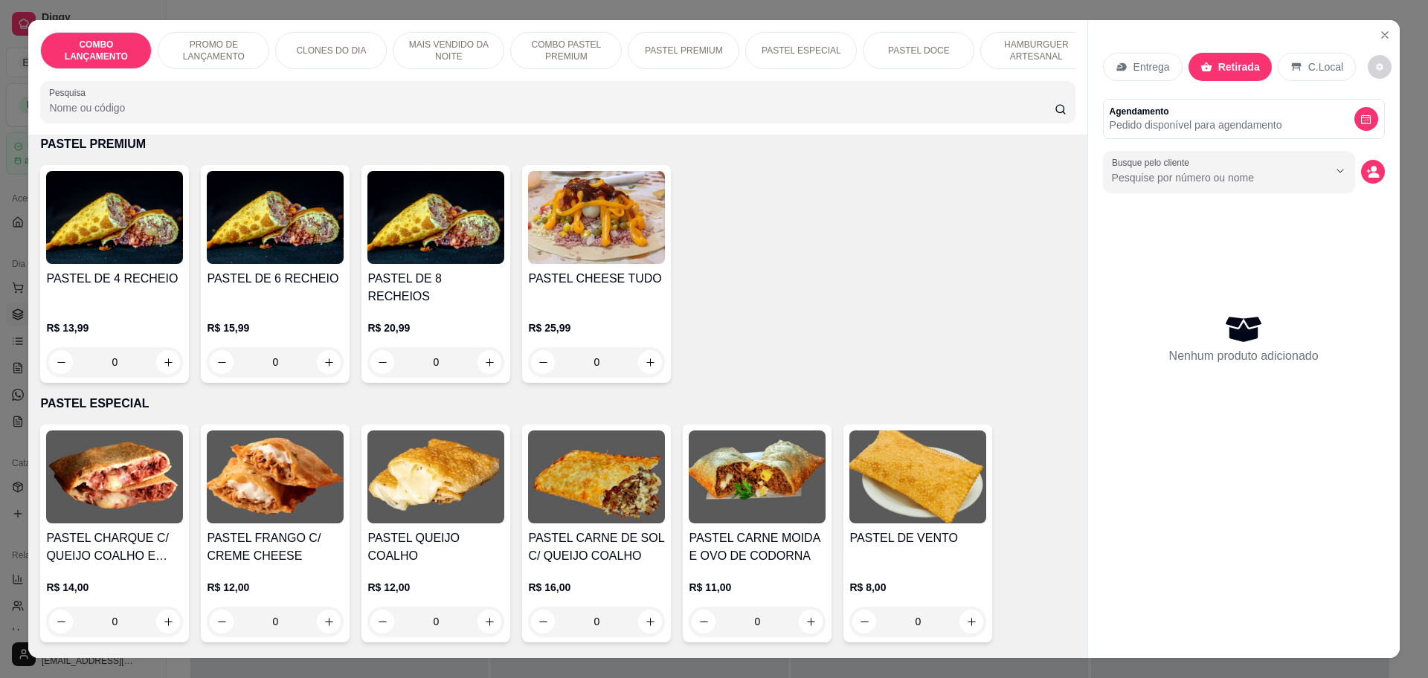
click at [160, 347] on div "0" at bounding box center [114, 362] width 137 height 30
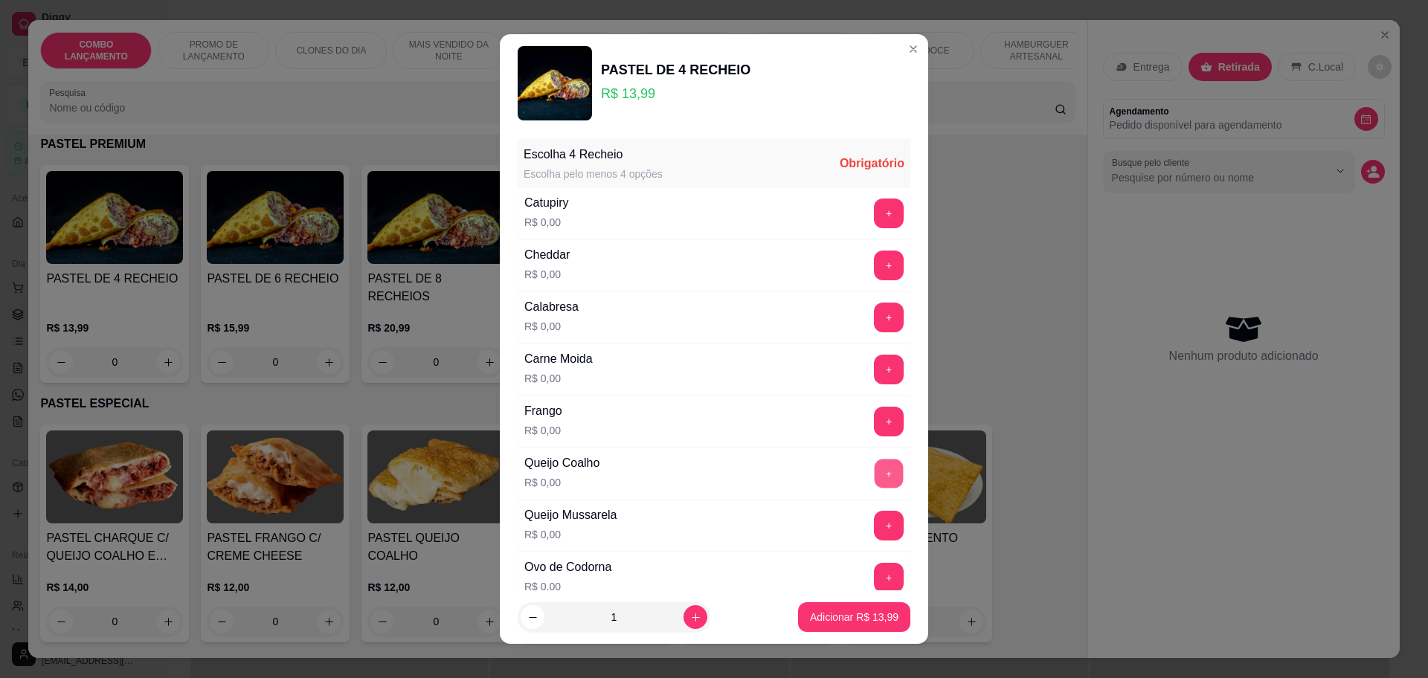
click at [875, 464] on button "+" at bounding box center [889, 473] width 29 height 29
click at [874, 409] on button "+" at bounding box center [889, 422] width 30 height 30
click at [874, 271] on button "+" at bounding box center [889, 266] width 30 height 30
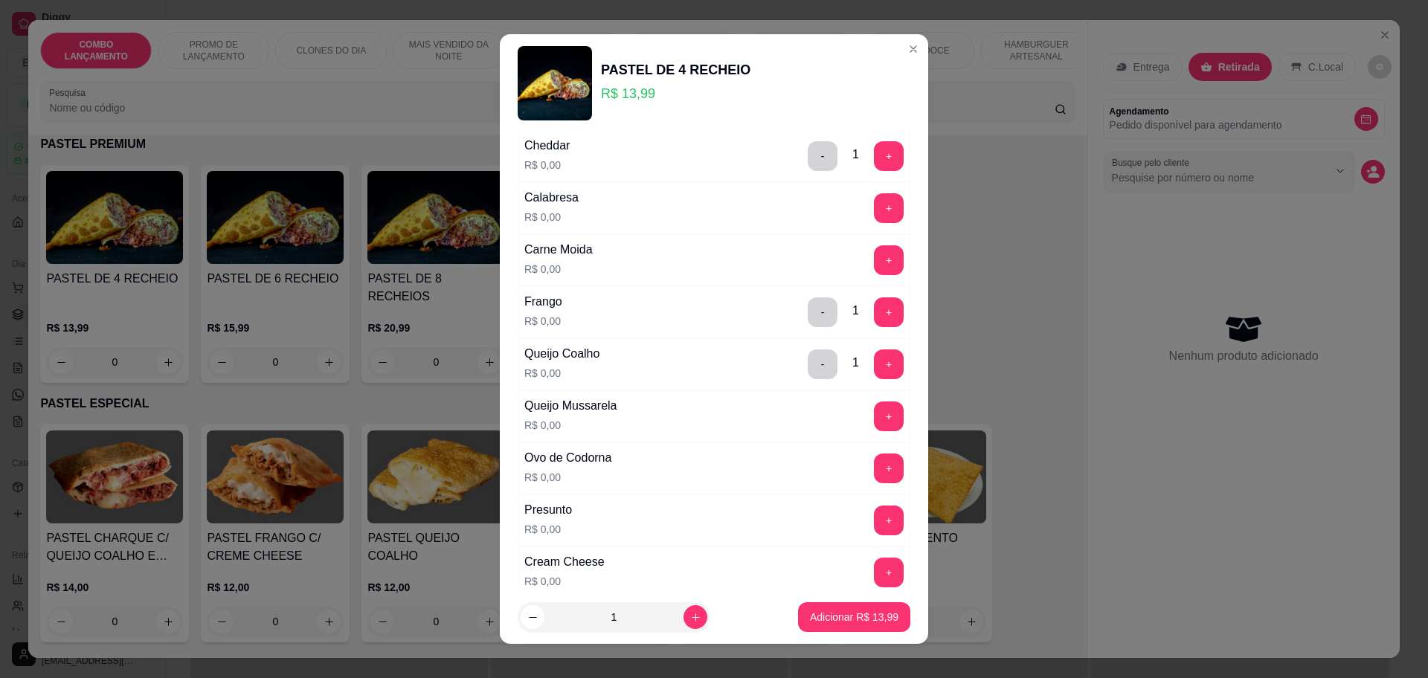
scroll to position [279, 0]
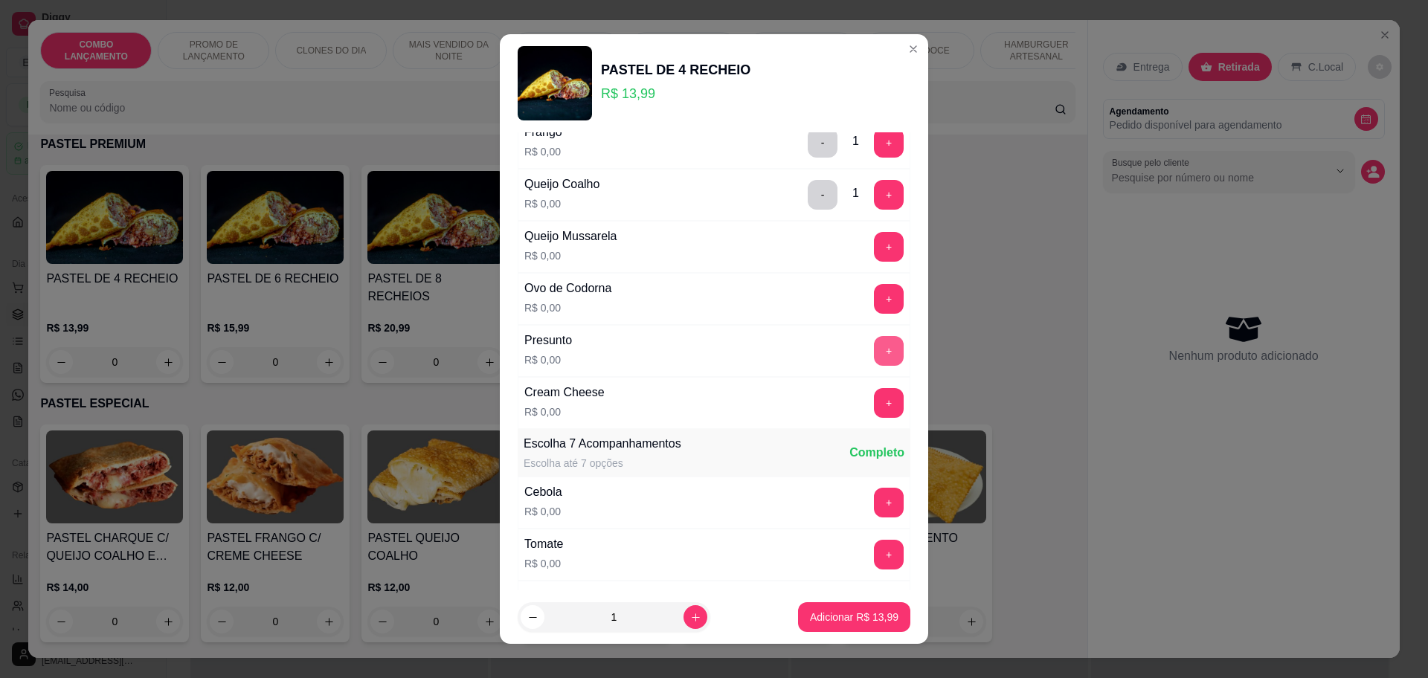
click at [874, 355] on button "+" at bounding box center [889, 351] width 30 height 30
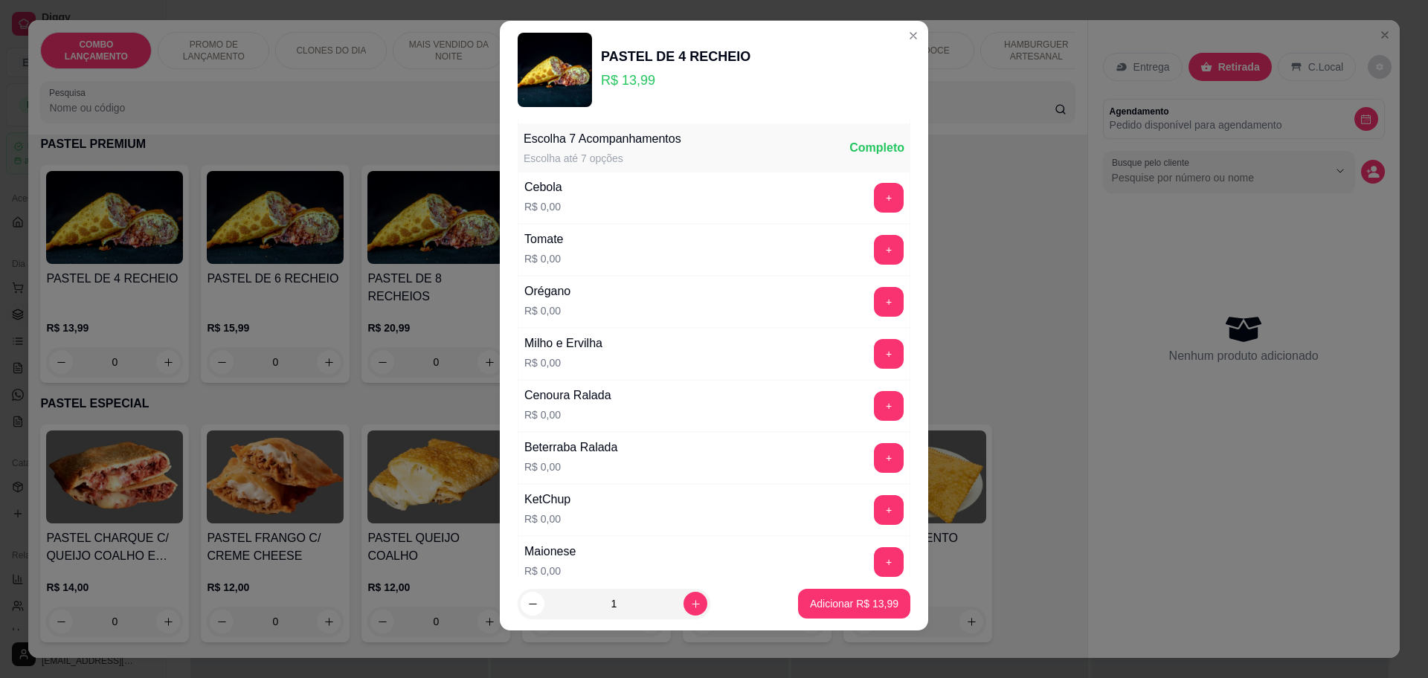
scroll to position [576, 0]
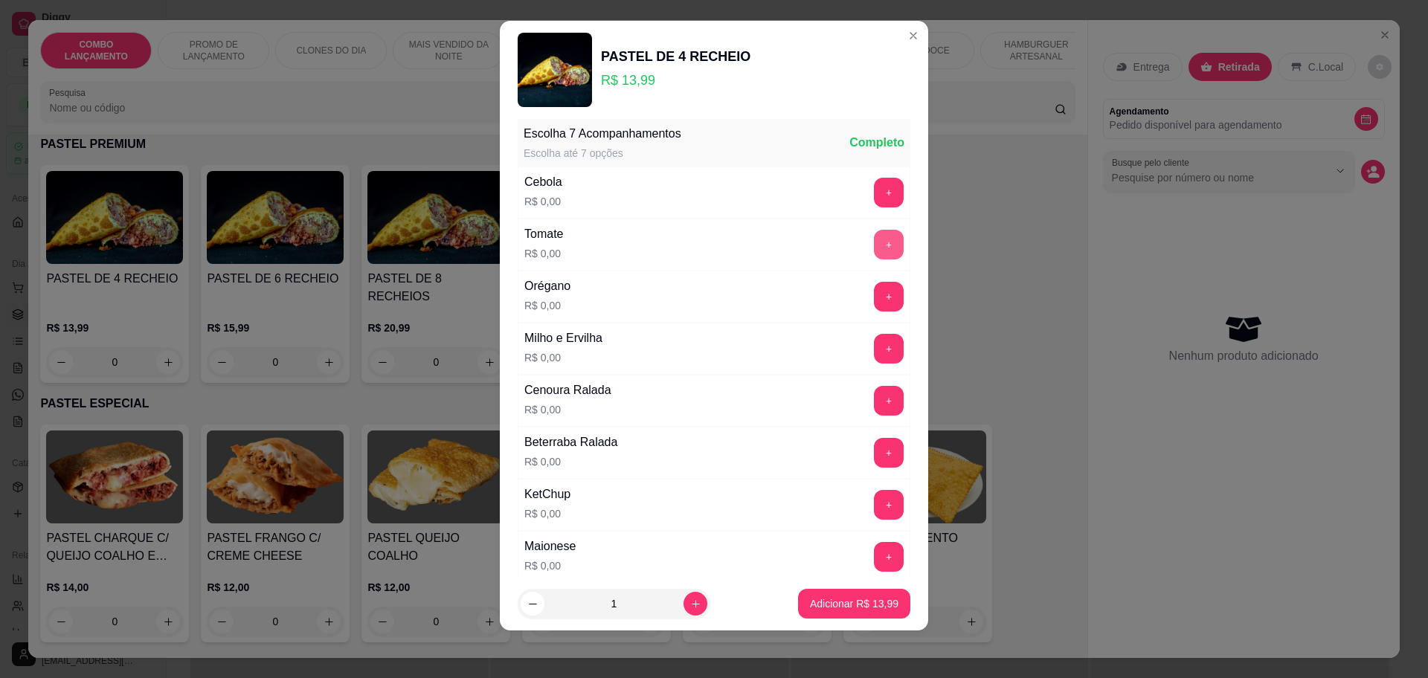
click at [874, 249] on button "+" at bounding box center [889, 245] width 30 height 30
click at [874, 178] on button "+" at bounding box center [889, 193] width 30 height 30
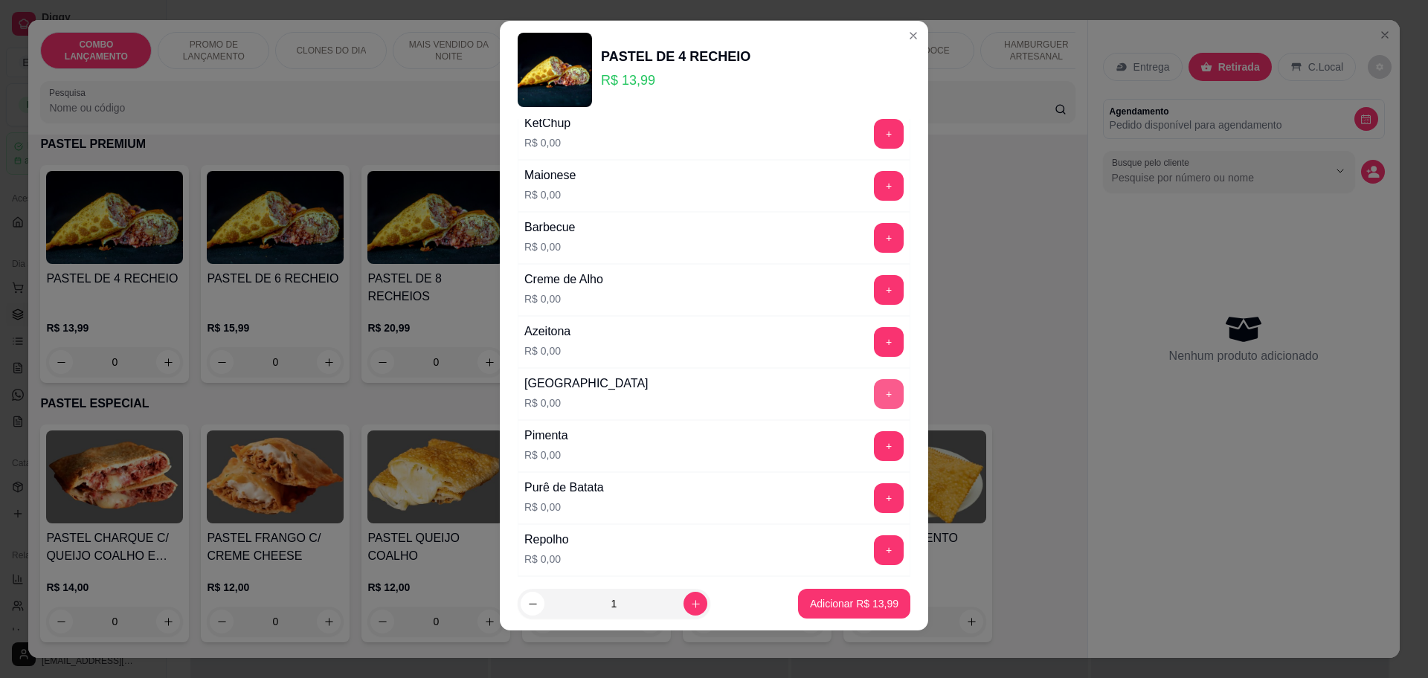
scroll to position [948, 0]
click at [868, 337] on div "+" at bounding box center [889, 342] width 42 height 30
click at [874, 336] on button "+" at bounding box center [889, 342] width 30 height 30
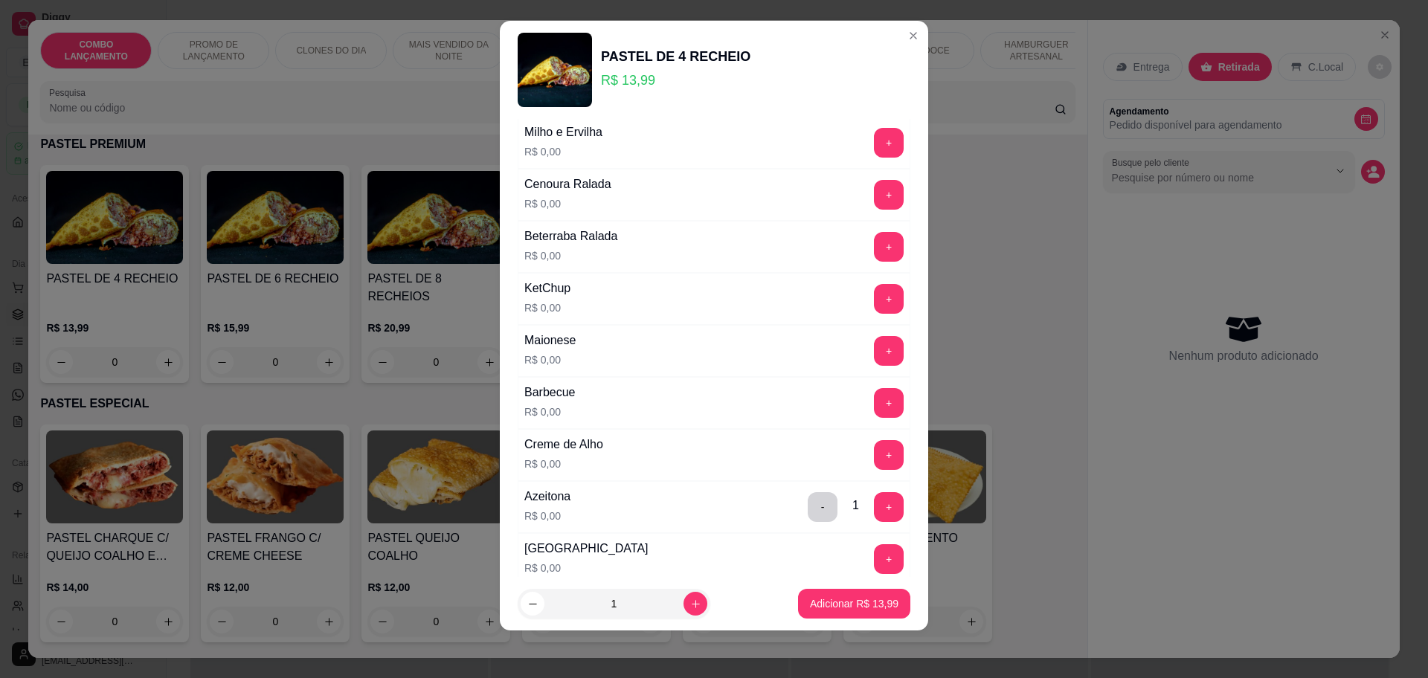
scroll to position [762, 0]
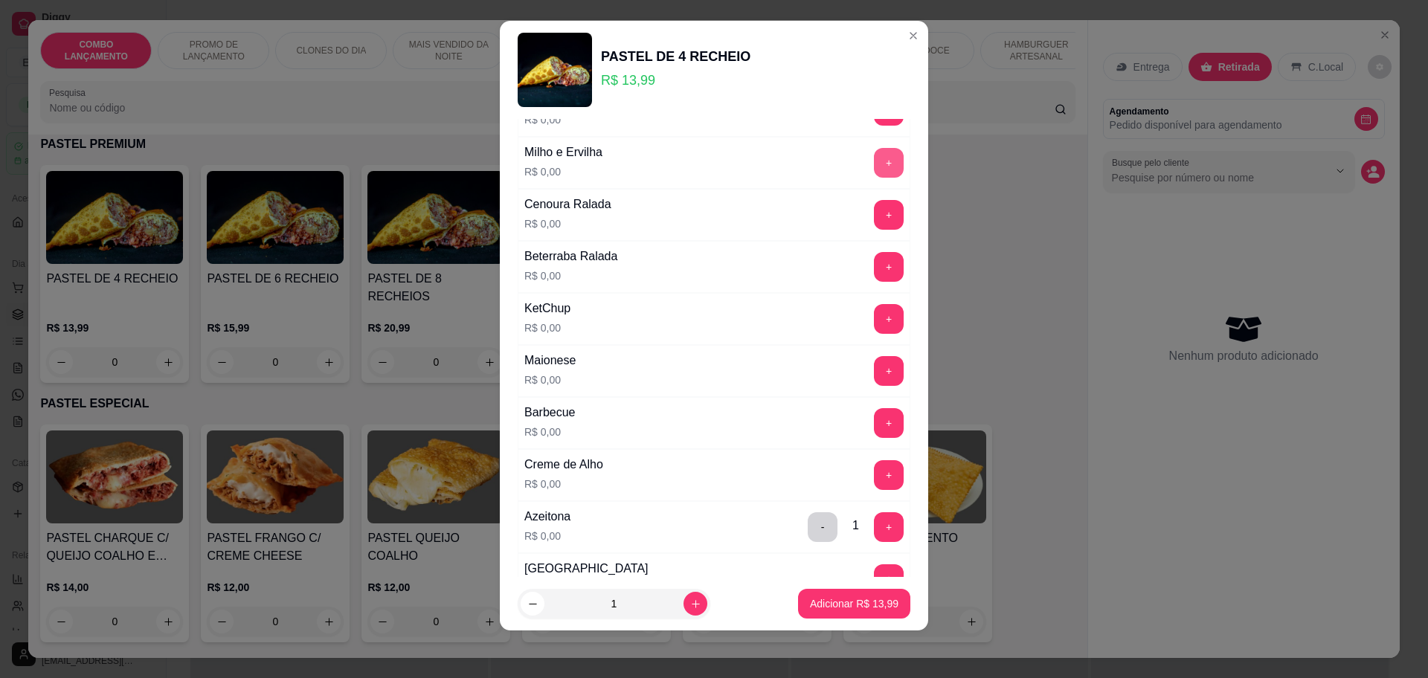
click at [874, 164] on button "+" at bounding box center [889, 163] width 30 height 30
click at [875, 310] on button "+" at bounding box center [889, 318] width 29 height 29
click at [874, 364] on button "+" at bounding box center [889, 371] width 30 height 30
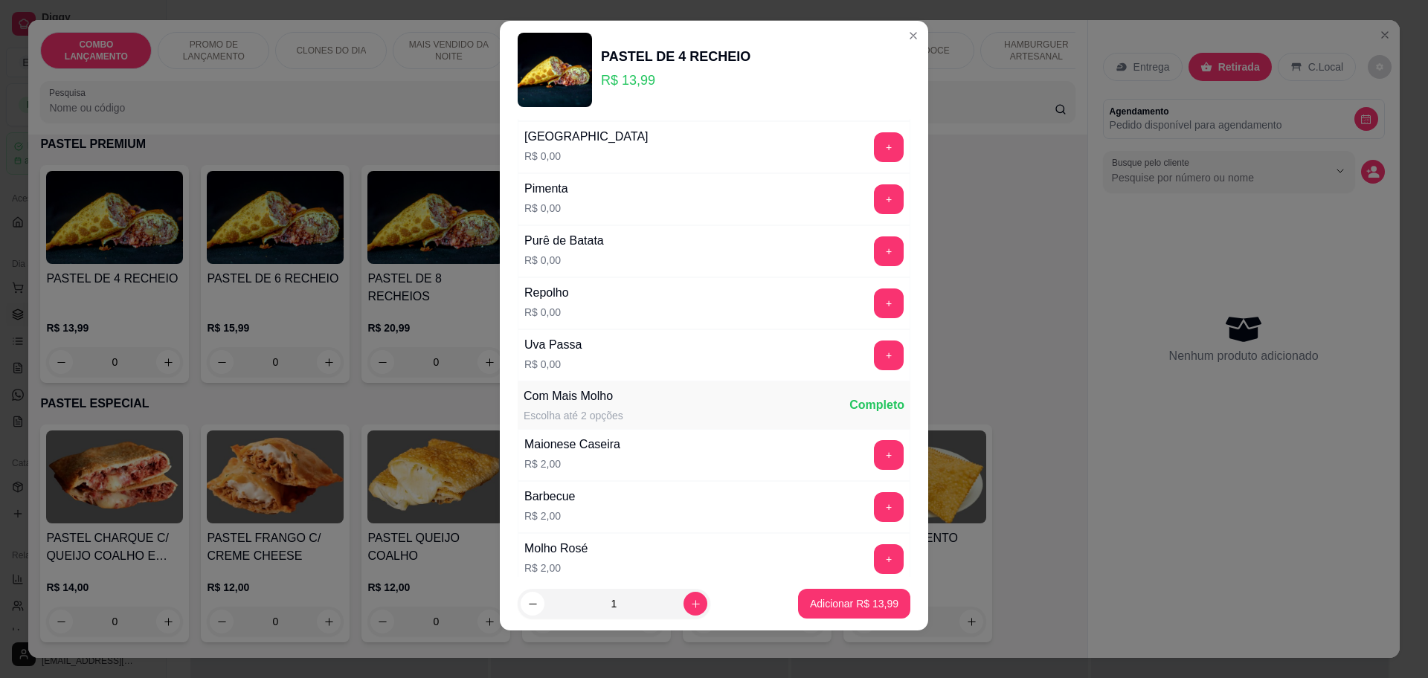
scroll to position [1226, 0]
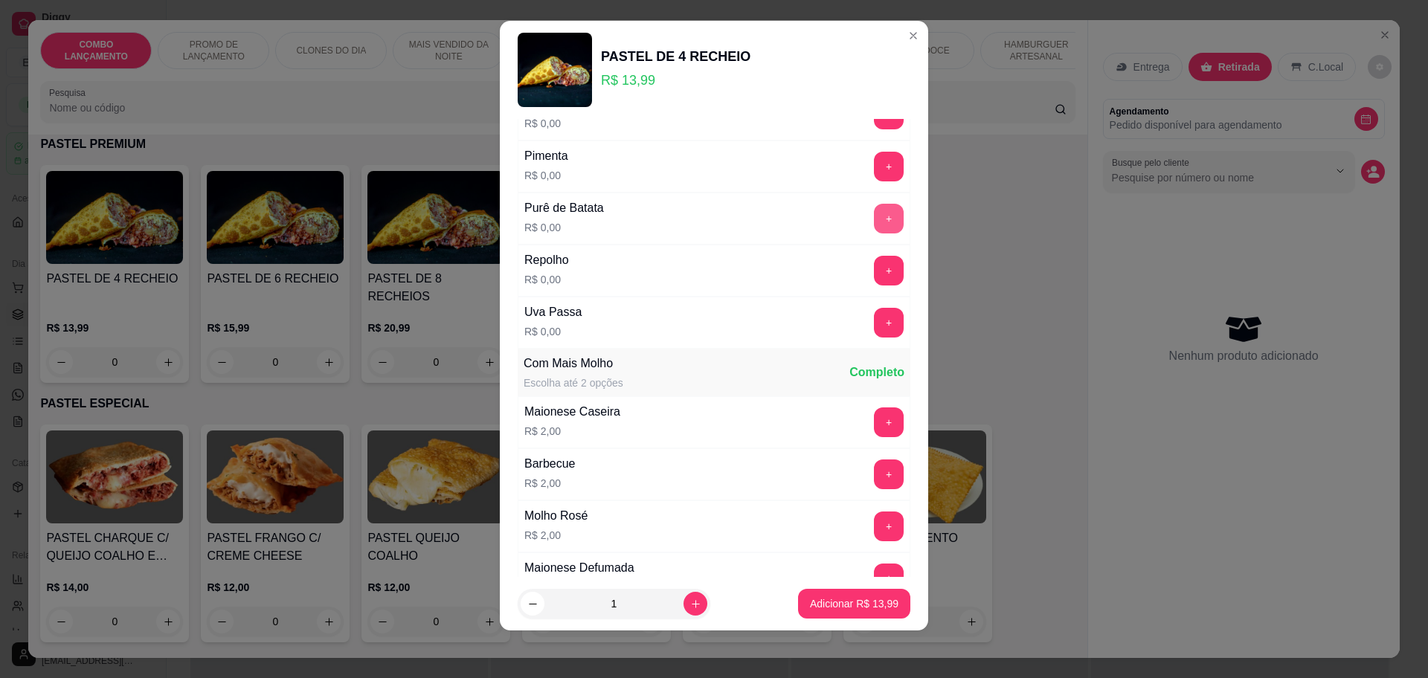
click at [874, 217] on button "+" at bounding box center [889, 219] width 30 height 30
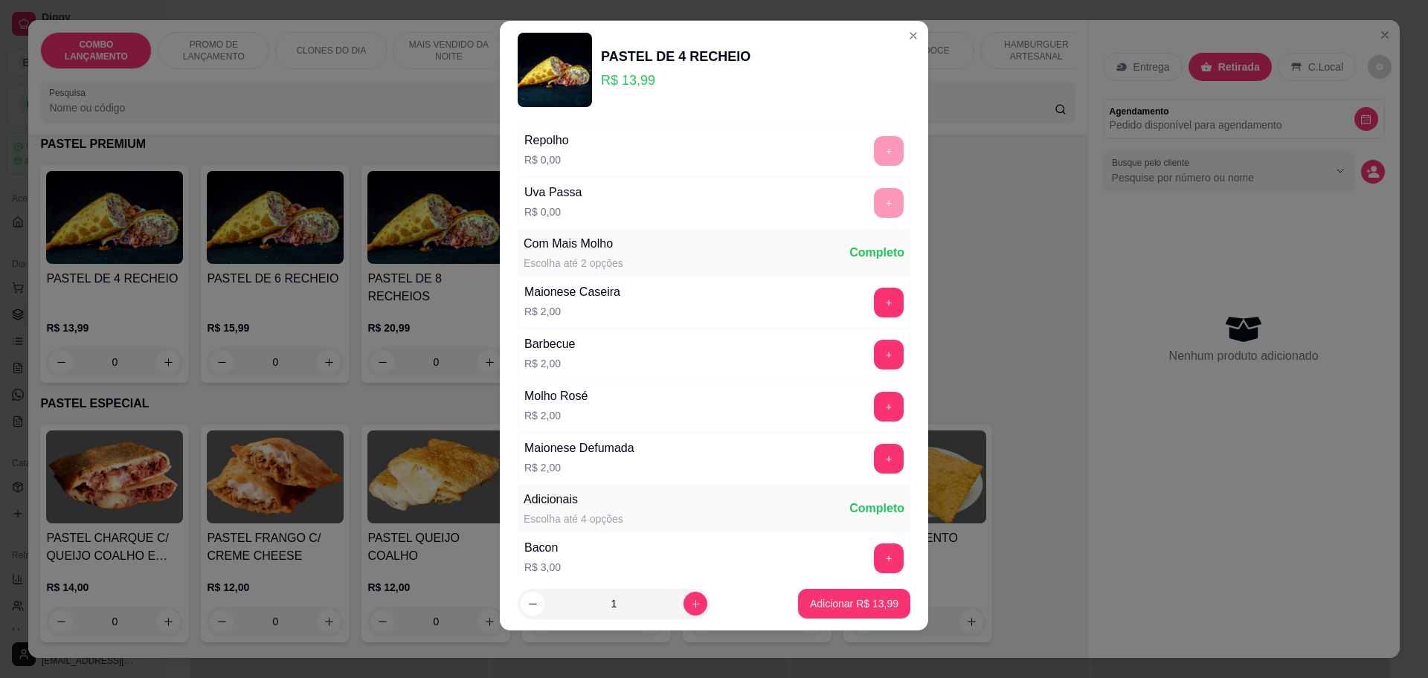
scroll to position [1456, 0]
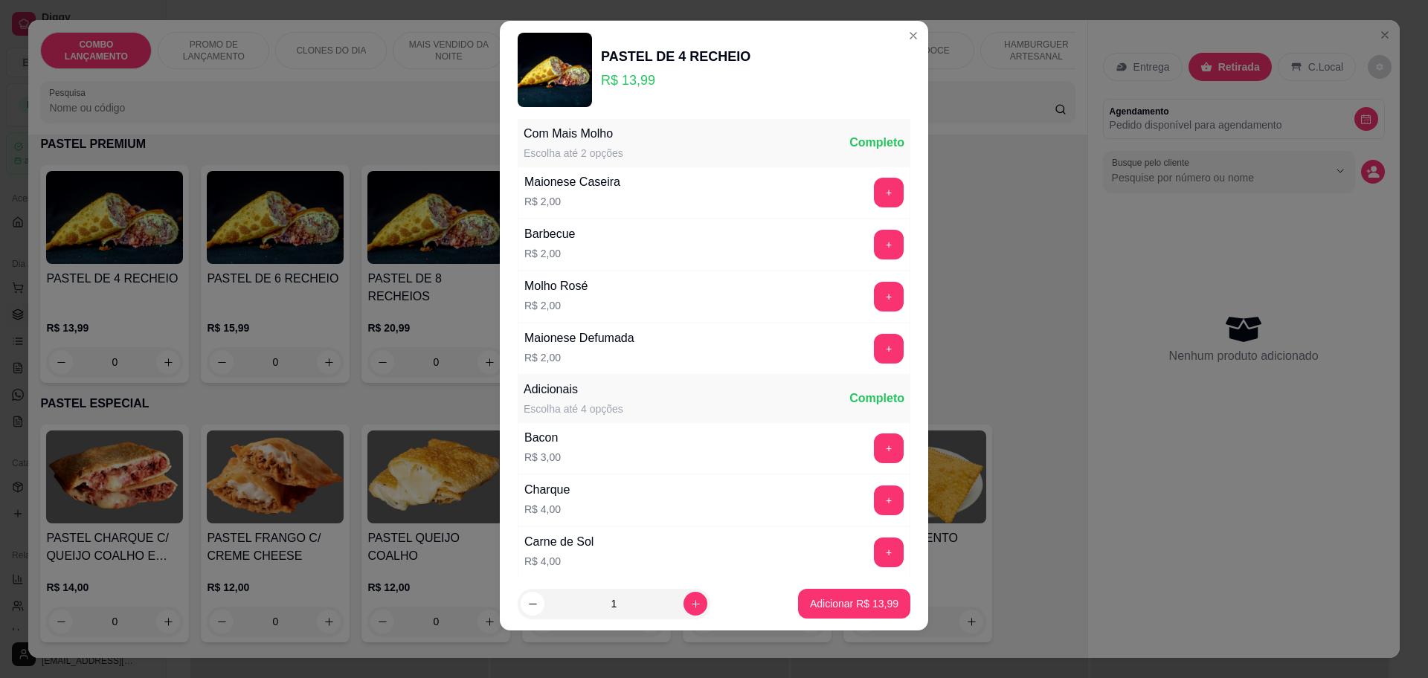
click at [875, 582] on footer "1 Adicionar R$ 13,99" at bounding box center [714, 604] width 428 height 54
click at [866, 602] on p "Adicionar R$ 13,99" at bounding box center [854, 604] width 86 height 14
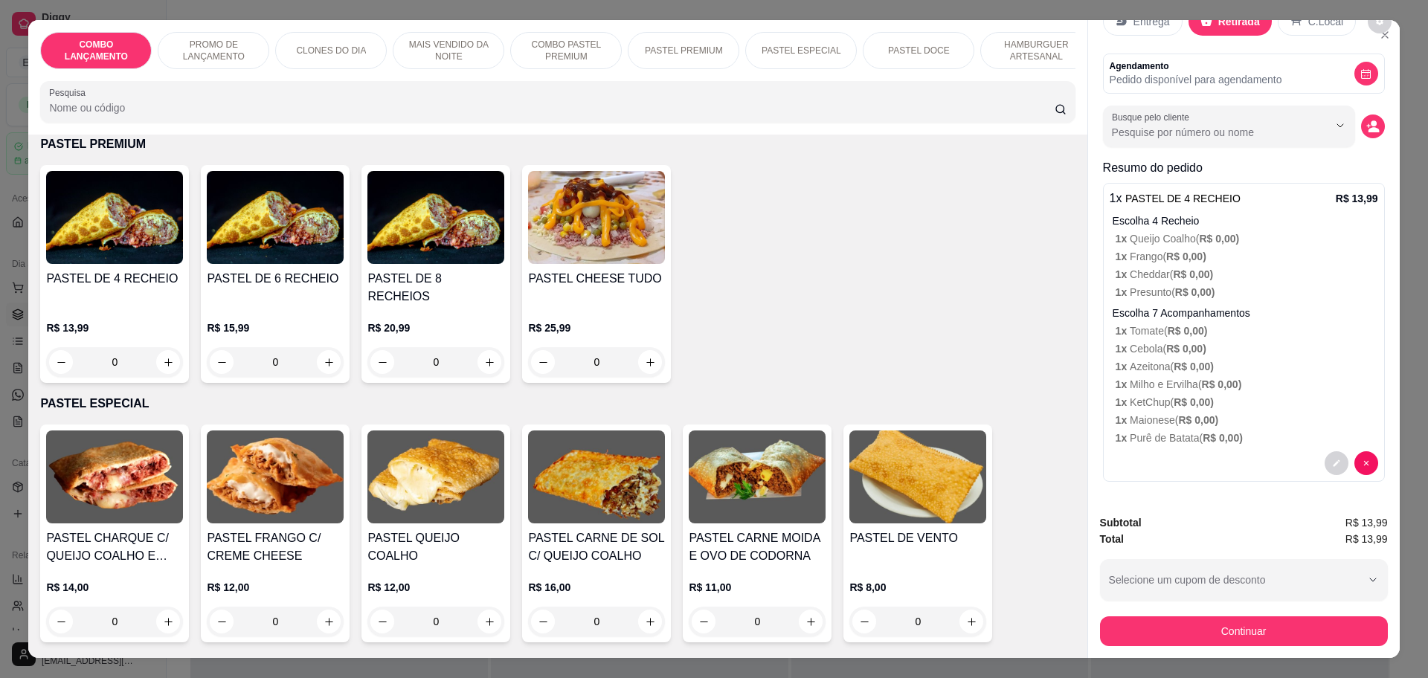
scroll to position [28, 0]
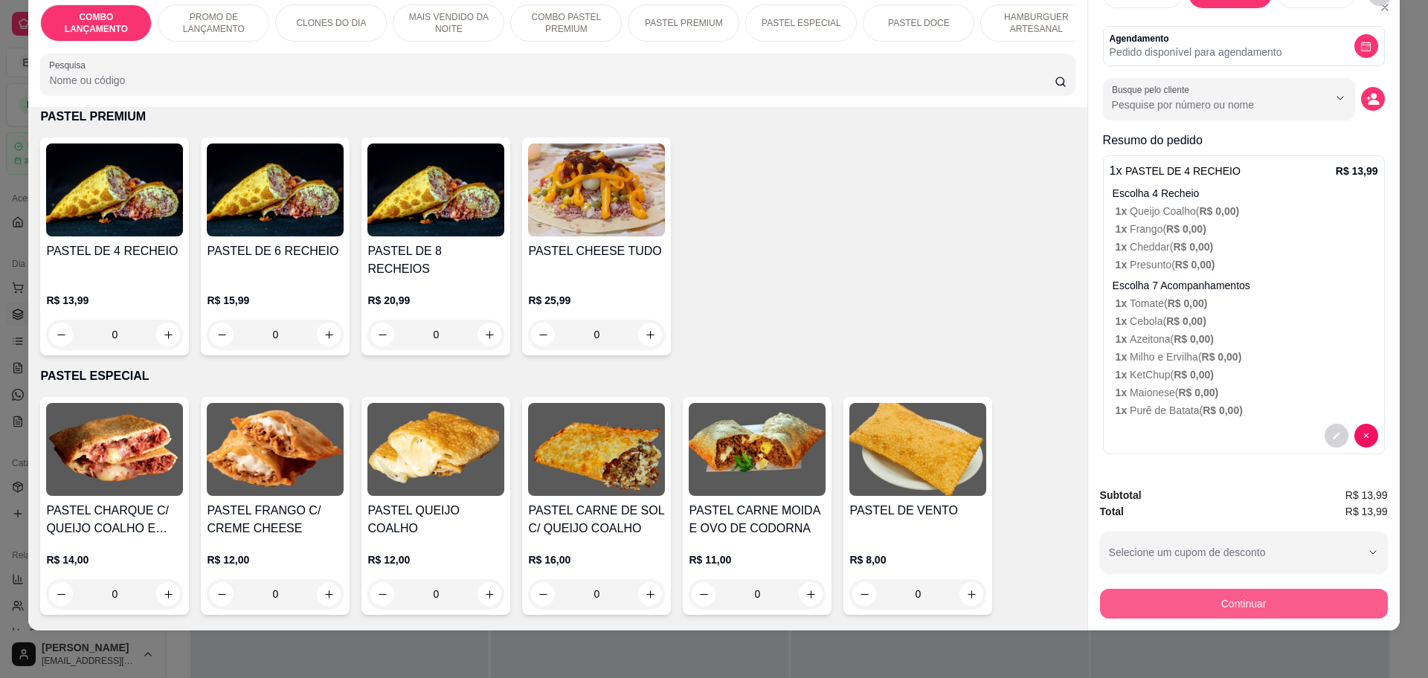
click at [1200, 593] on button "Continuar" at bounding box center [1244, 604] width 288 height 30
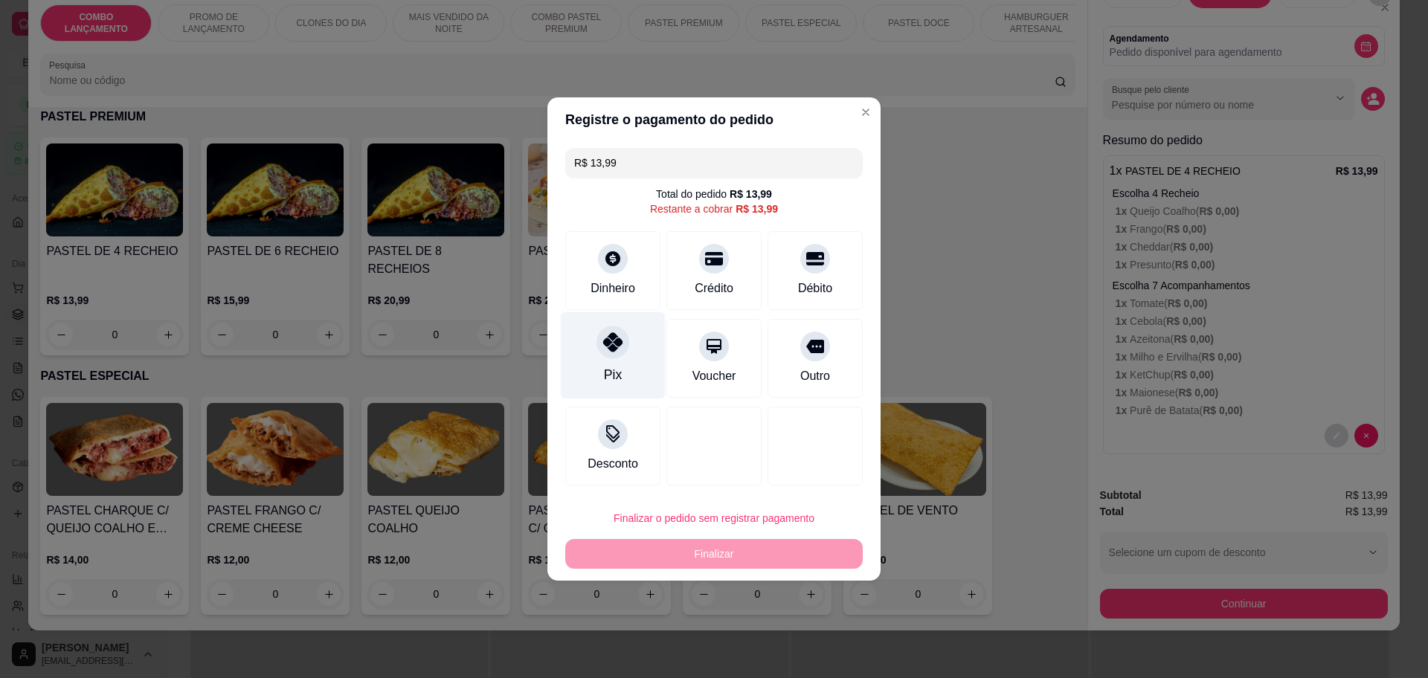
click at [631, 341] on div "Pix" at bounding box center [613, 355] width 105 height 87
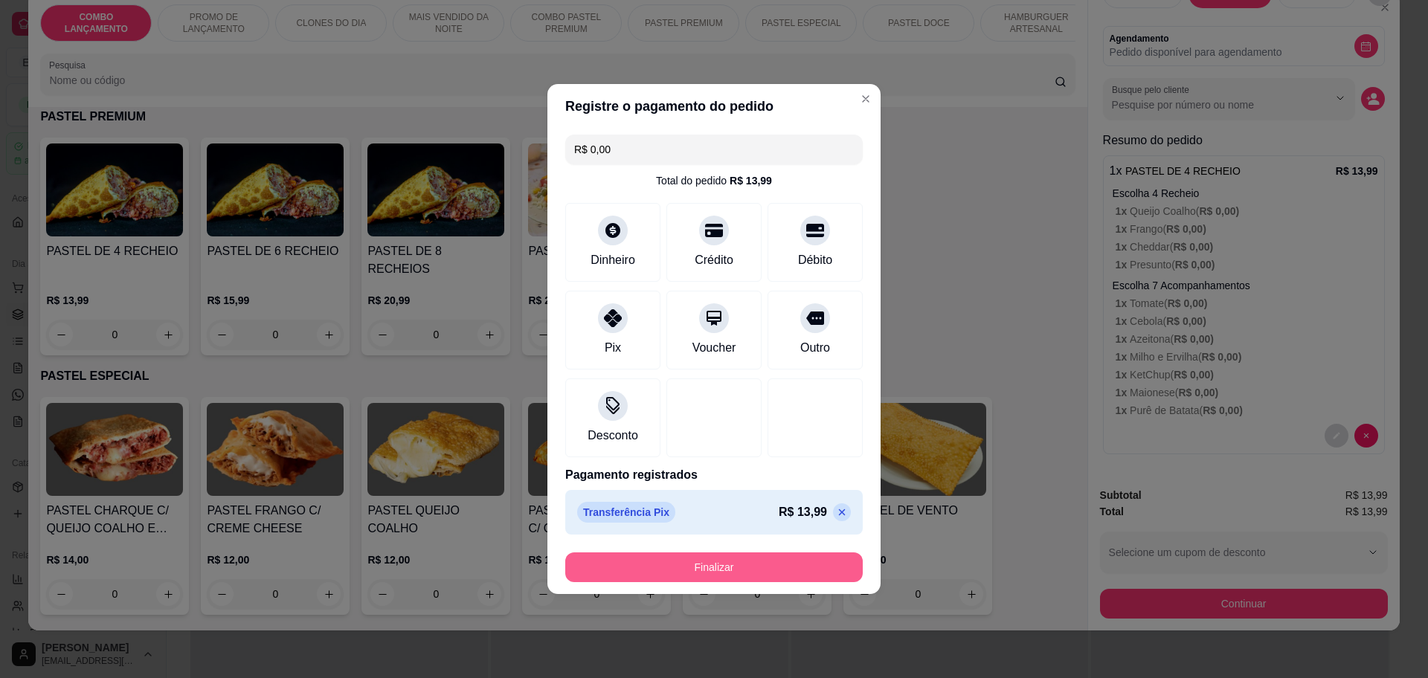
click at [779, 560] on button "Finalizar" at bounding box center [714, 568] width 298 height 30
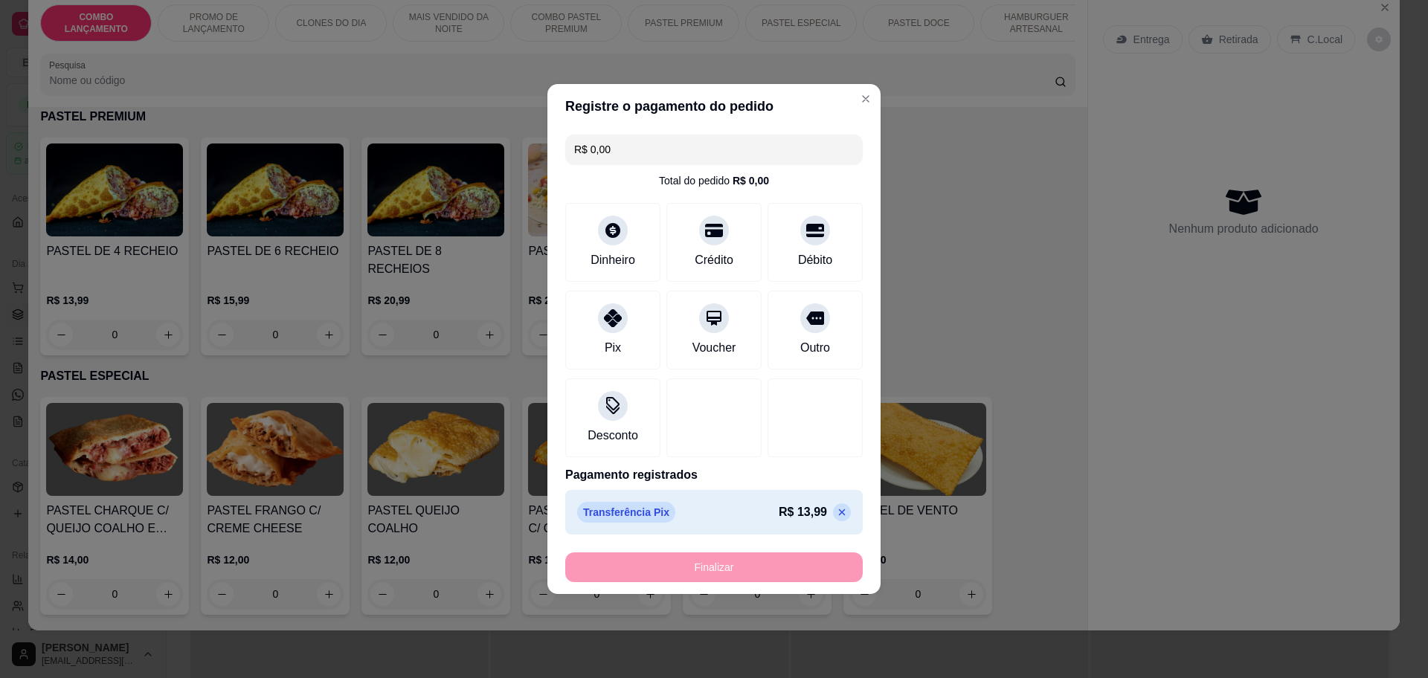
type input "-R$ 13,99"
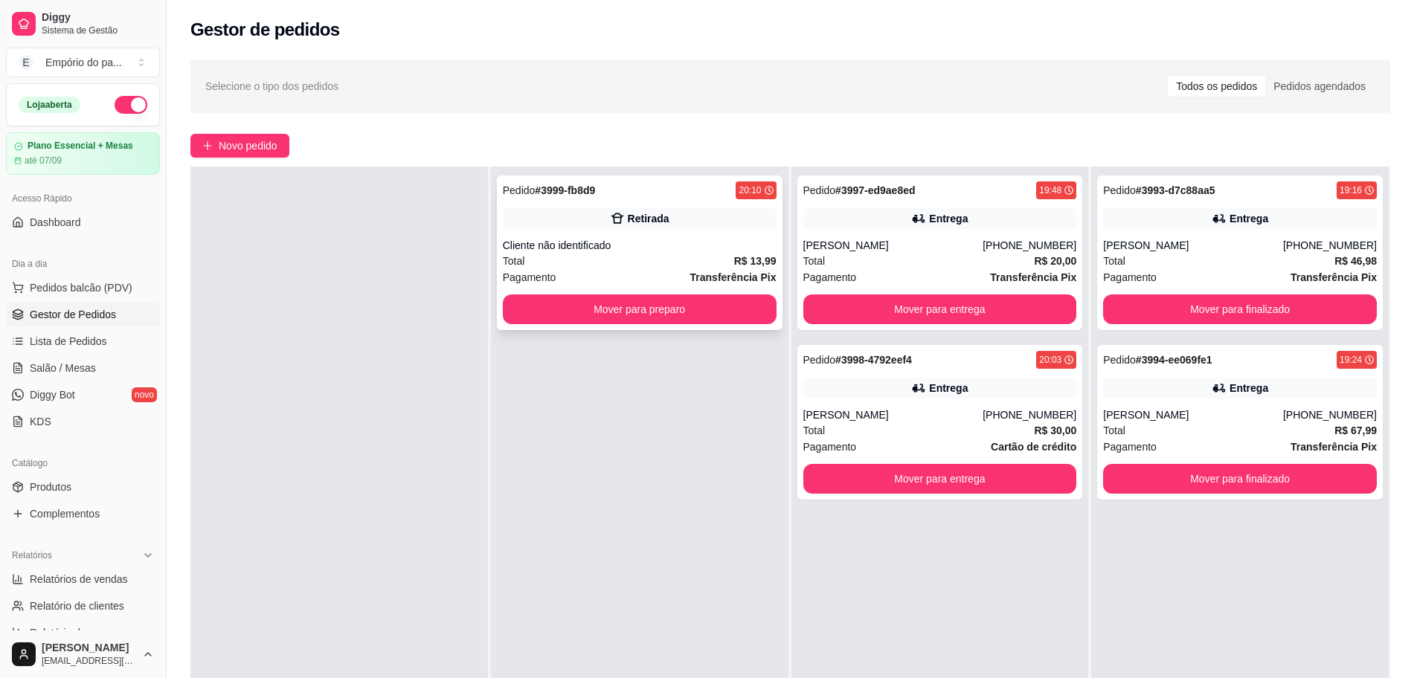
click at [667, 271] on div "Pagamento Transferência Pix" at bounding box center [640, 277] width 274 height 16
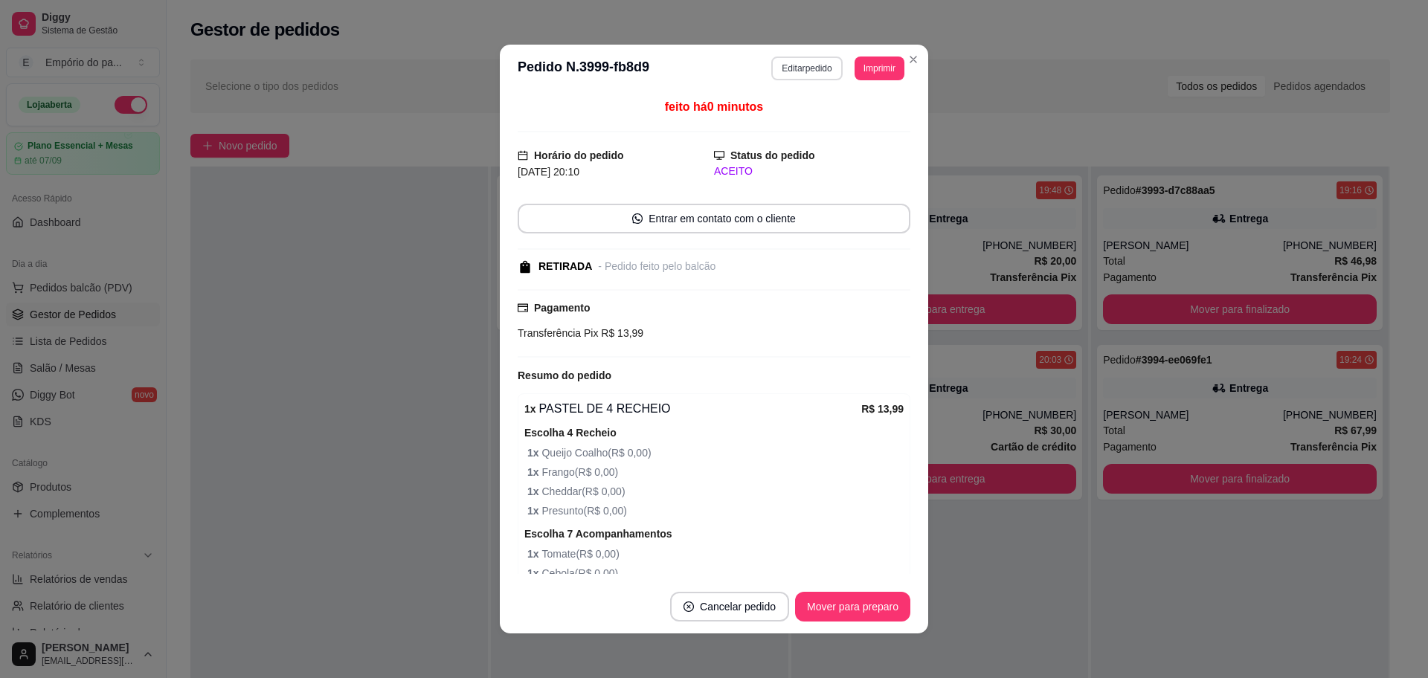
click at [797, 62] on button "Editar pedido" at bounding box center [806, 69] width 71 height 24
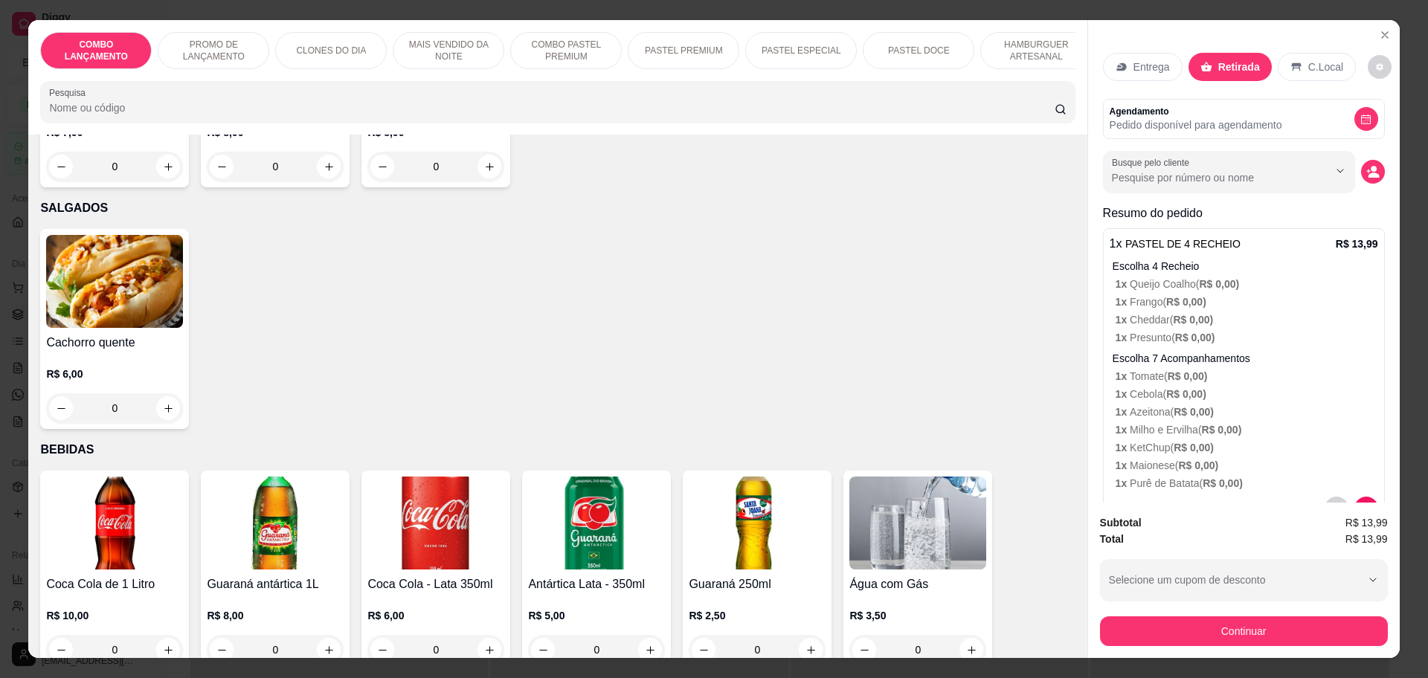
scroll to position [4929, 0]
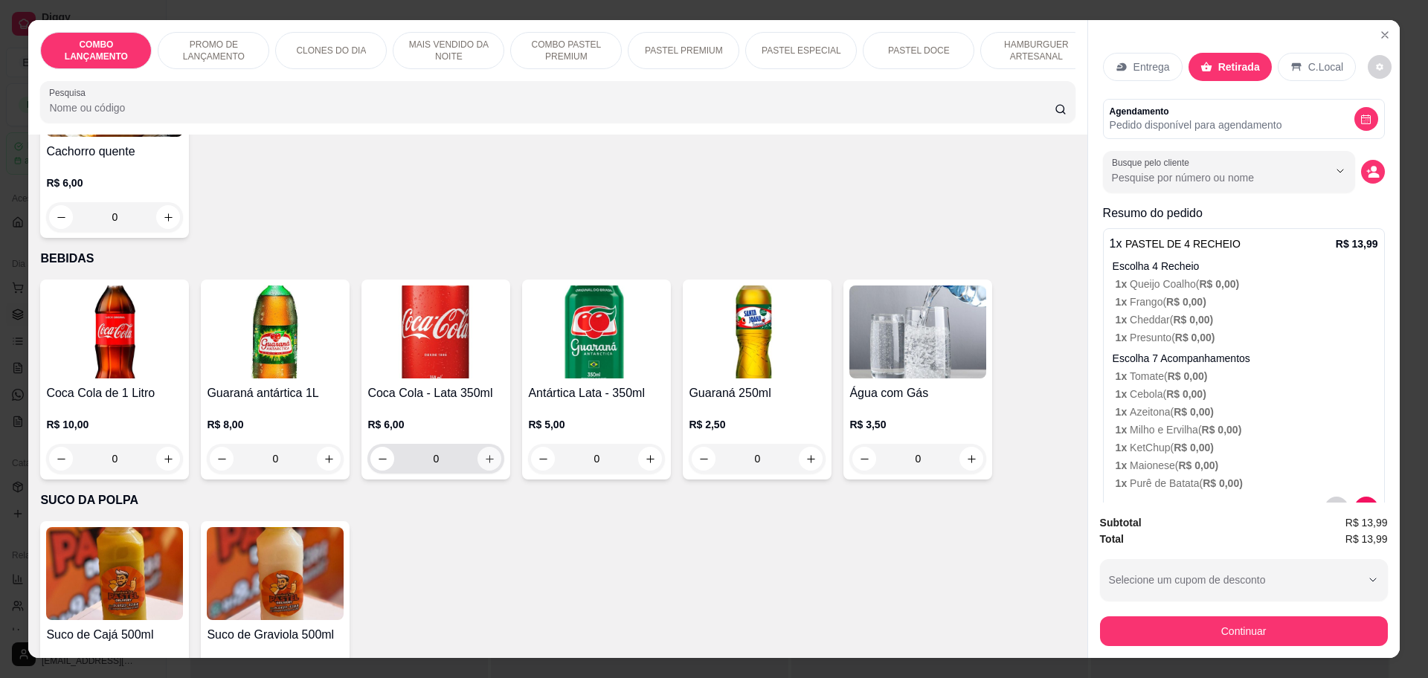
click at [489, 447] on button "increase-product-quantity" at bounding box center [489, 459] width 24 height 24
type input "1"
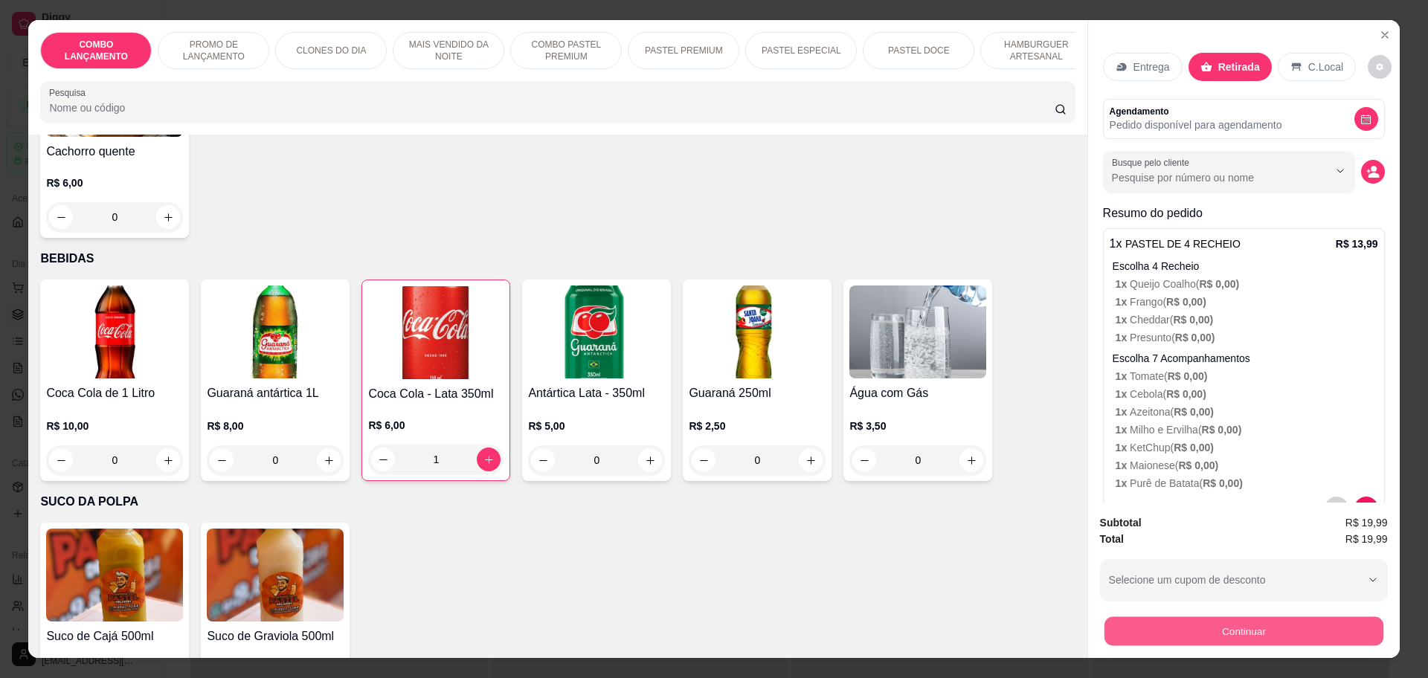
click at [1206, 640] on button "Continuar" at bounding box center [1243, 631] width 279 height 29
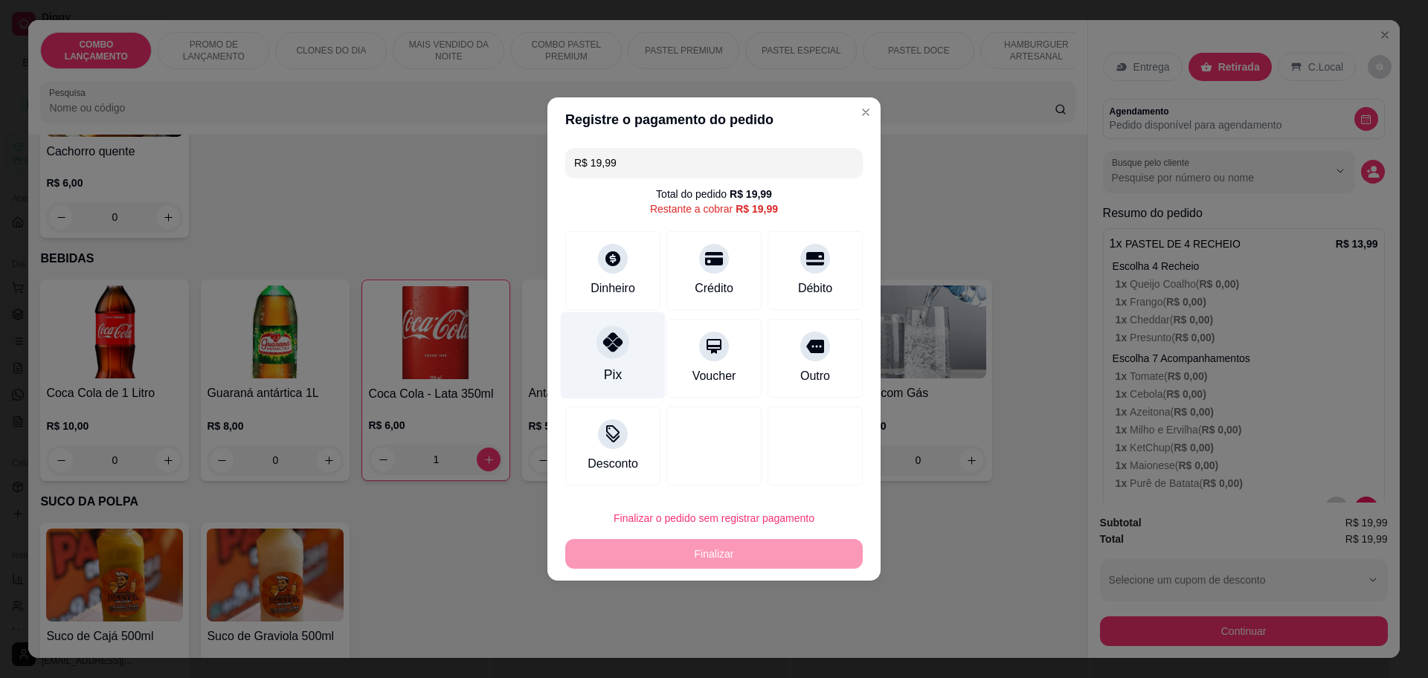
click at [609, 382] on div "Pix" at bounding box center [613, 374] width 18 height 19
type input "R$ 0,00"
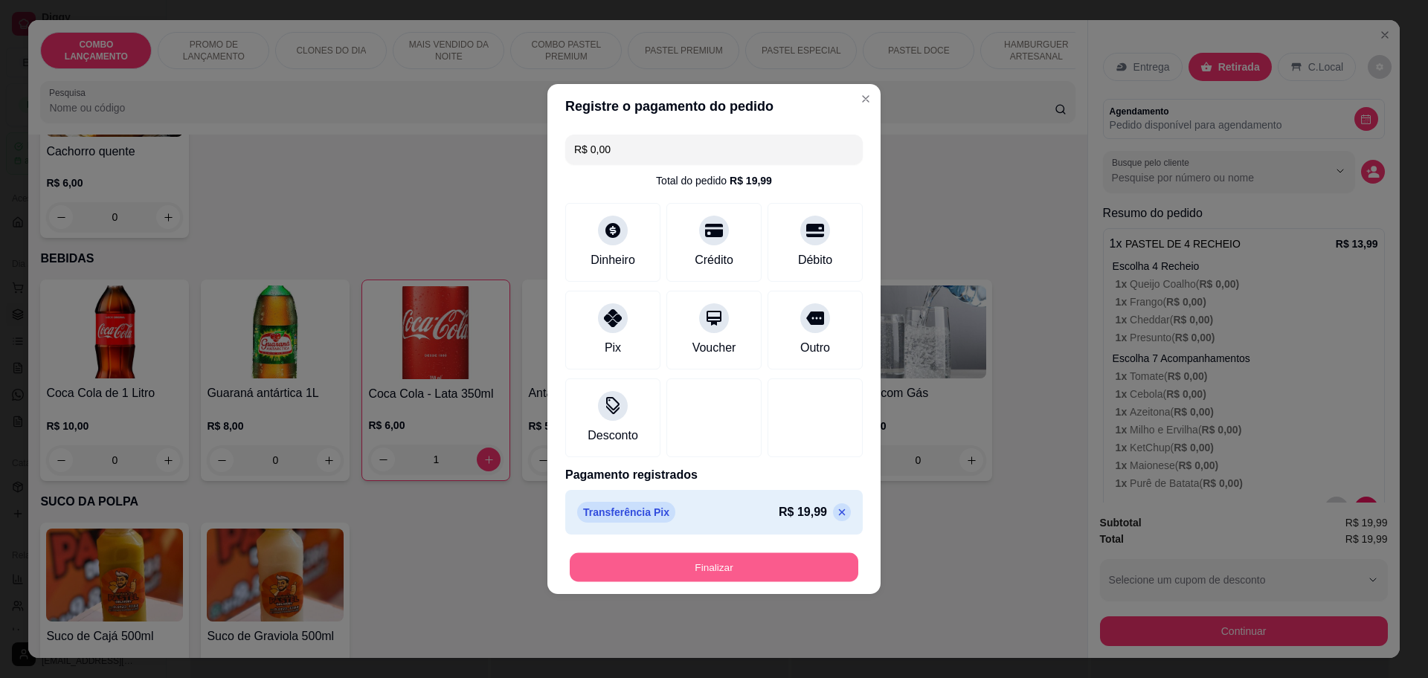
click at [719, 566] on button "Finalizar" at bounding box center [714, 567] width 289 height 29
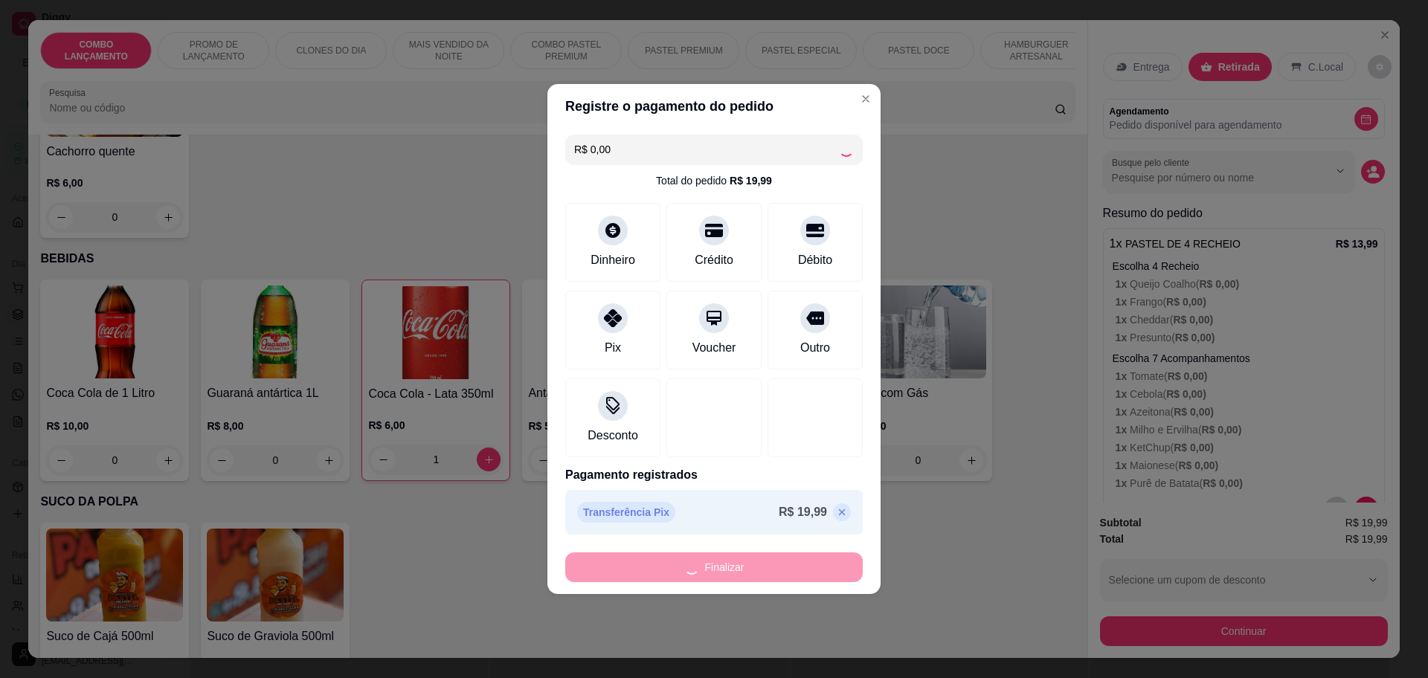
type input "0"
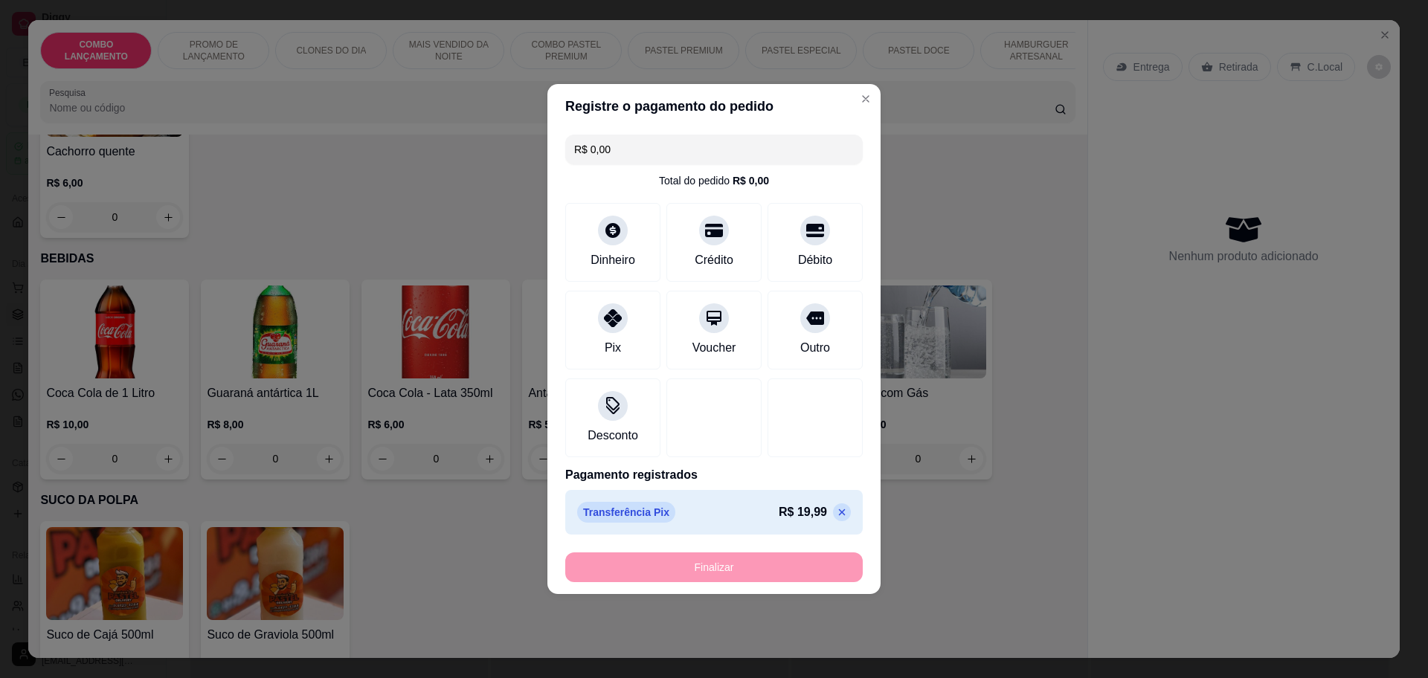
type input "-R$ 19,99"
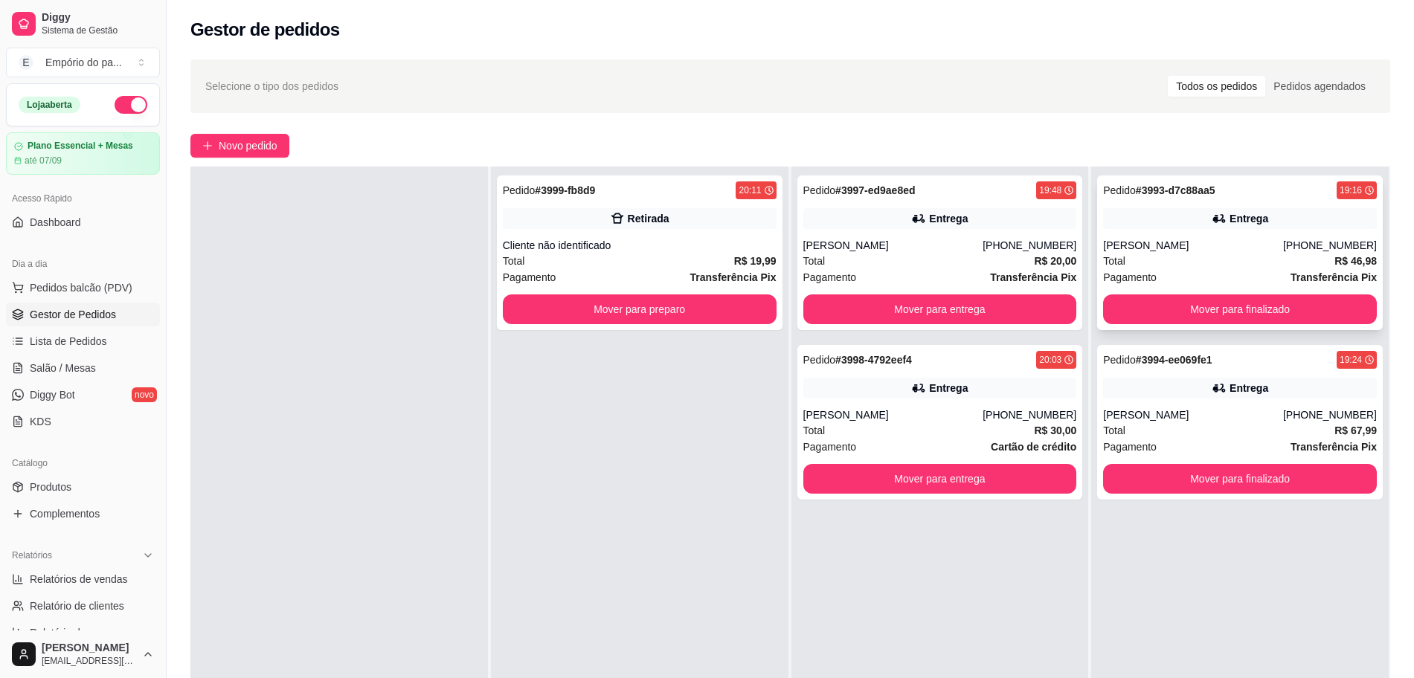
click at [1173, 260] on div "Total R$ 46,98" at bounding box center [1240, 261] width 274 height 16
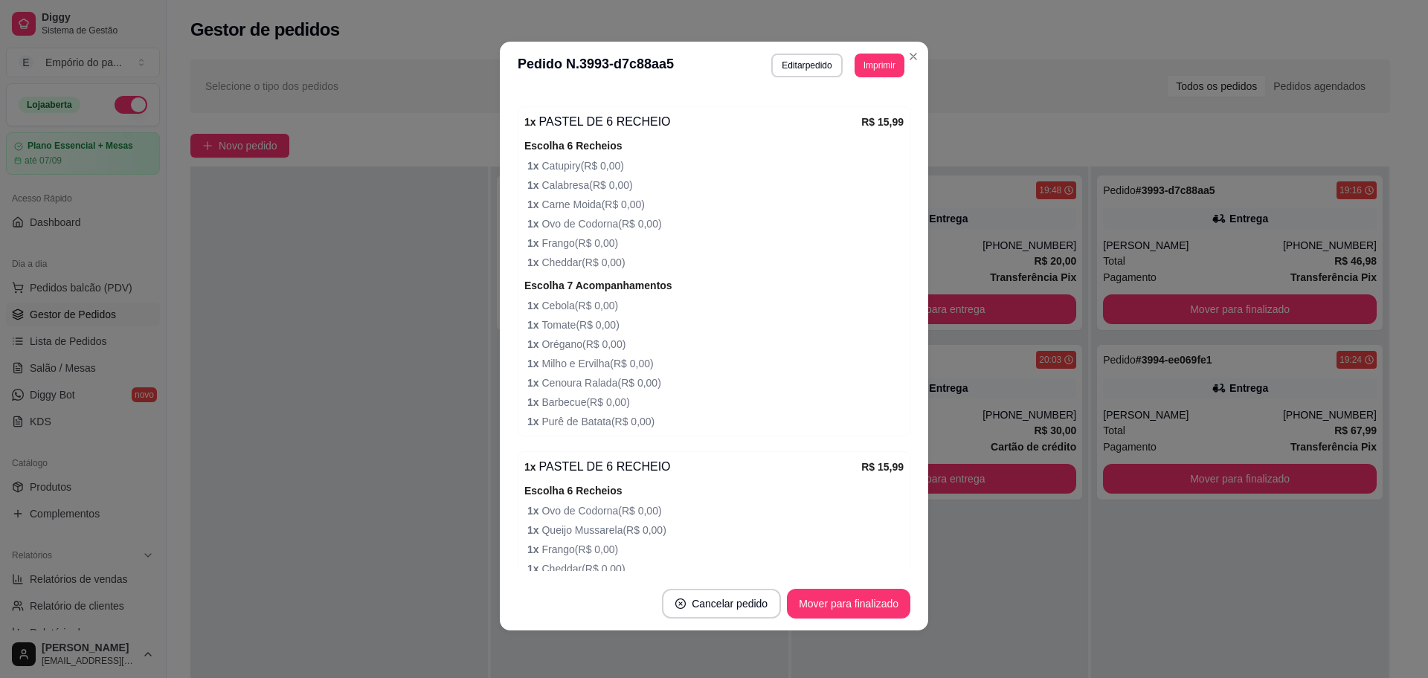
scroll to position [558, 0]
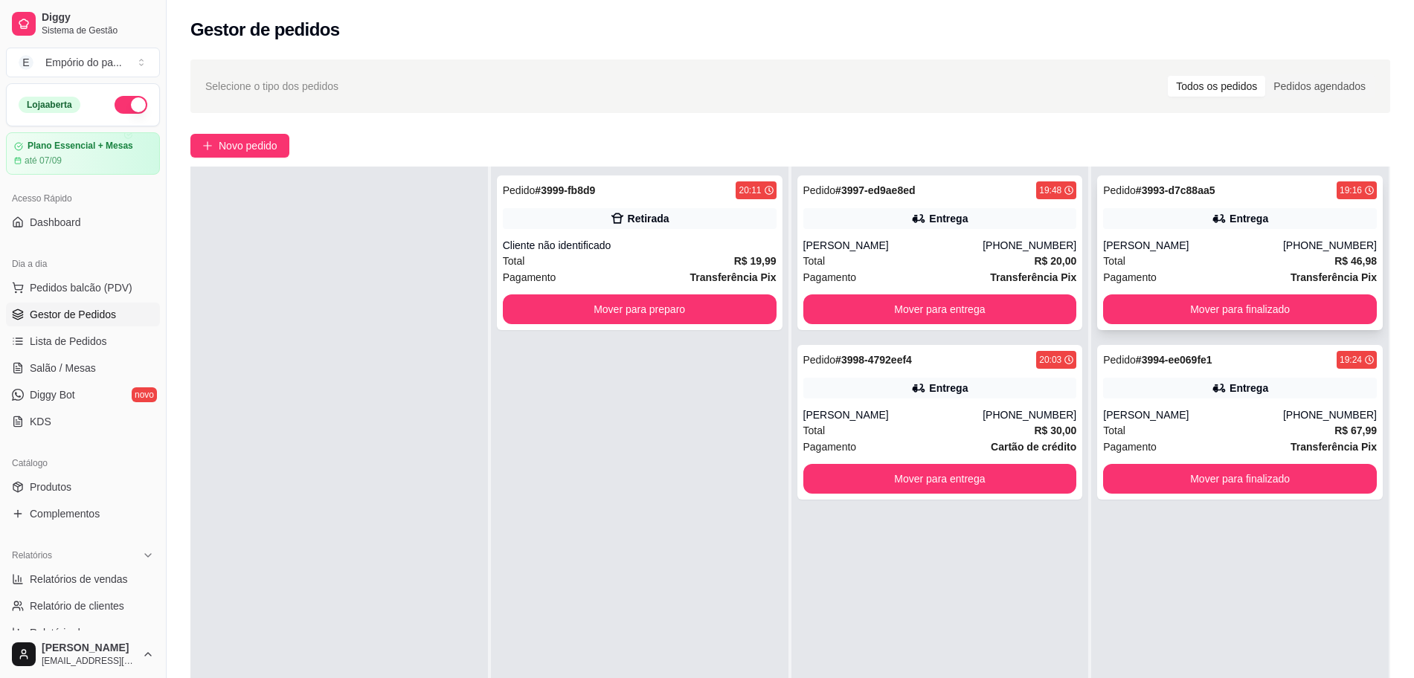
click at [1175, 234] on div "Pedido # 3993-d7c88aa5 19:16 Entrega Ariane [PHONE_NUMBER] Total R$ 46,98 Pagam…" at bounding box center [1240, 253] width 286 height 155
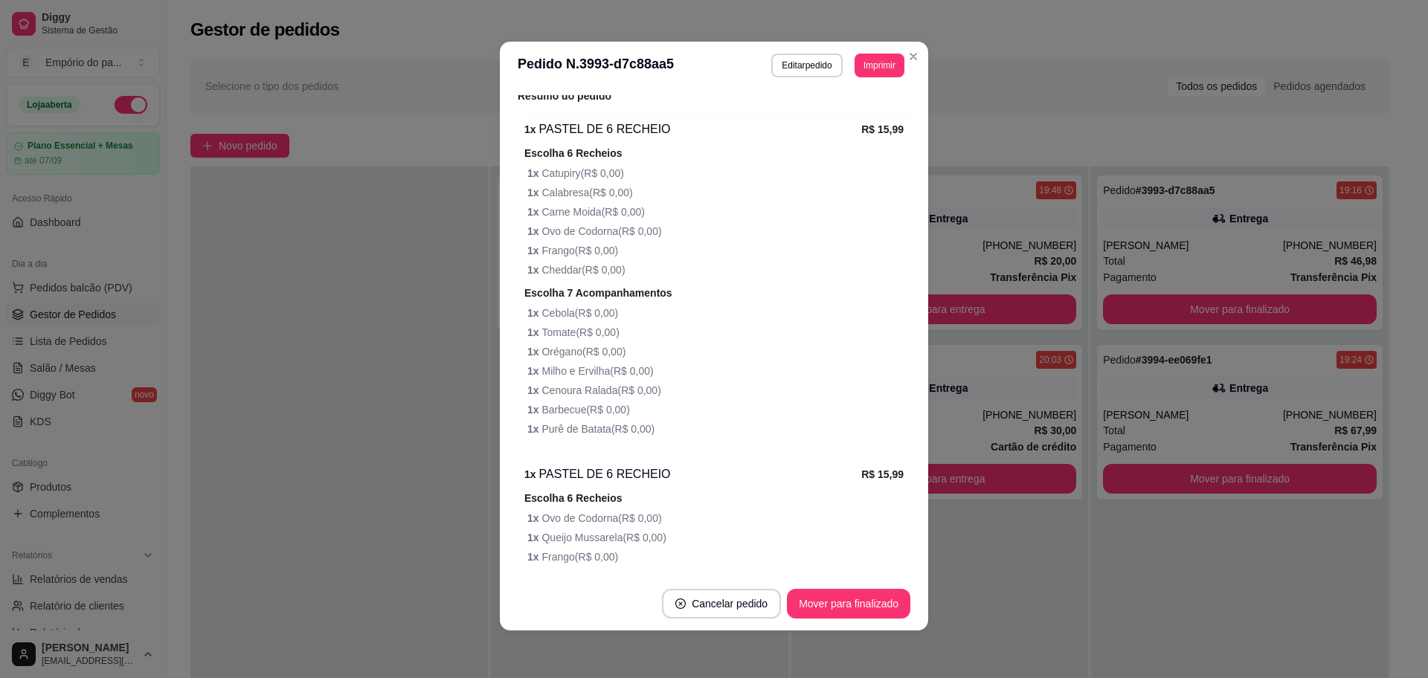
scroll to position [651, 0]
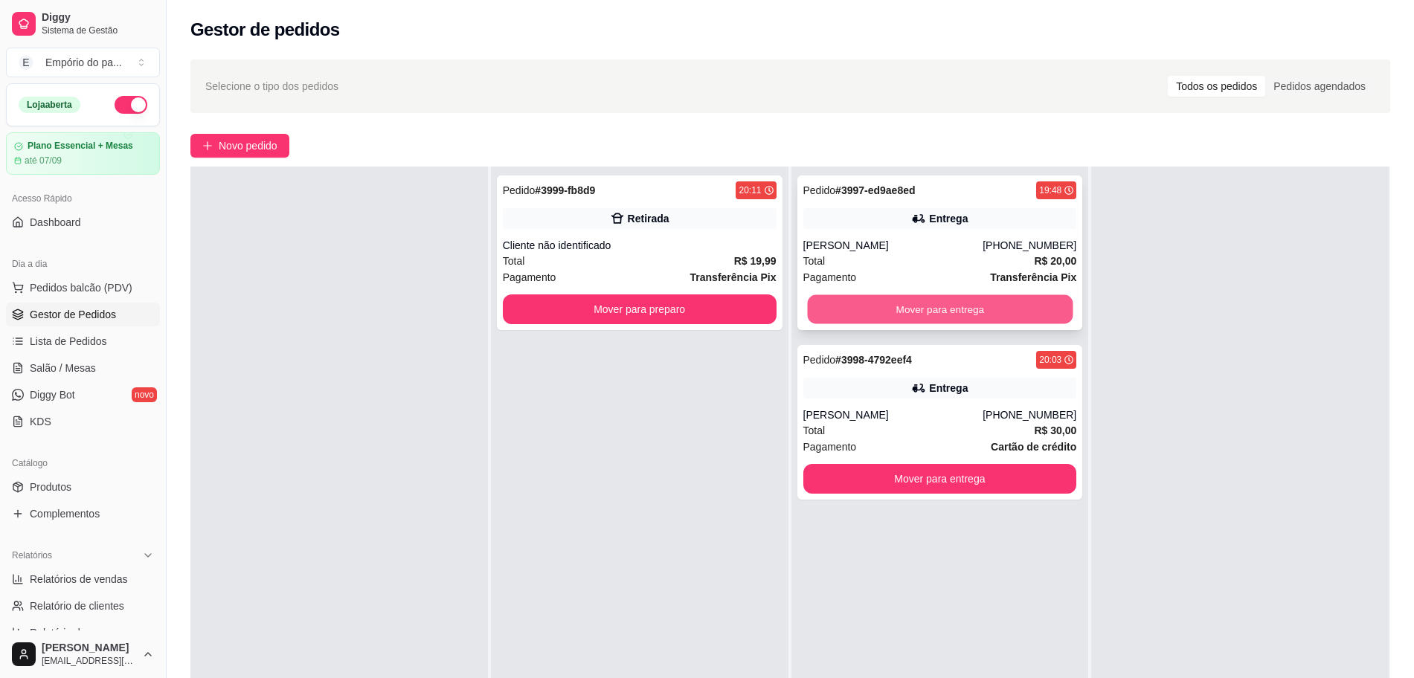
click at [876, 309] on button "Mover para entrega" at bounding box center [940, 309] width 266 height 29
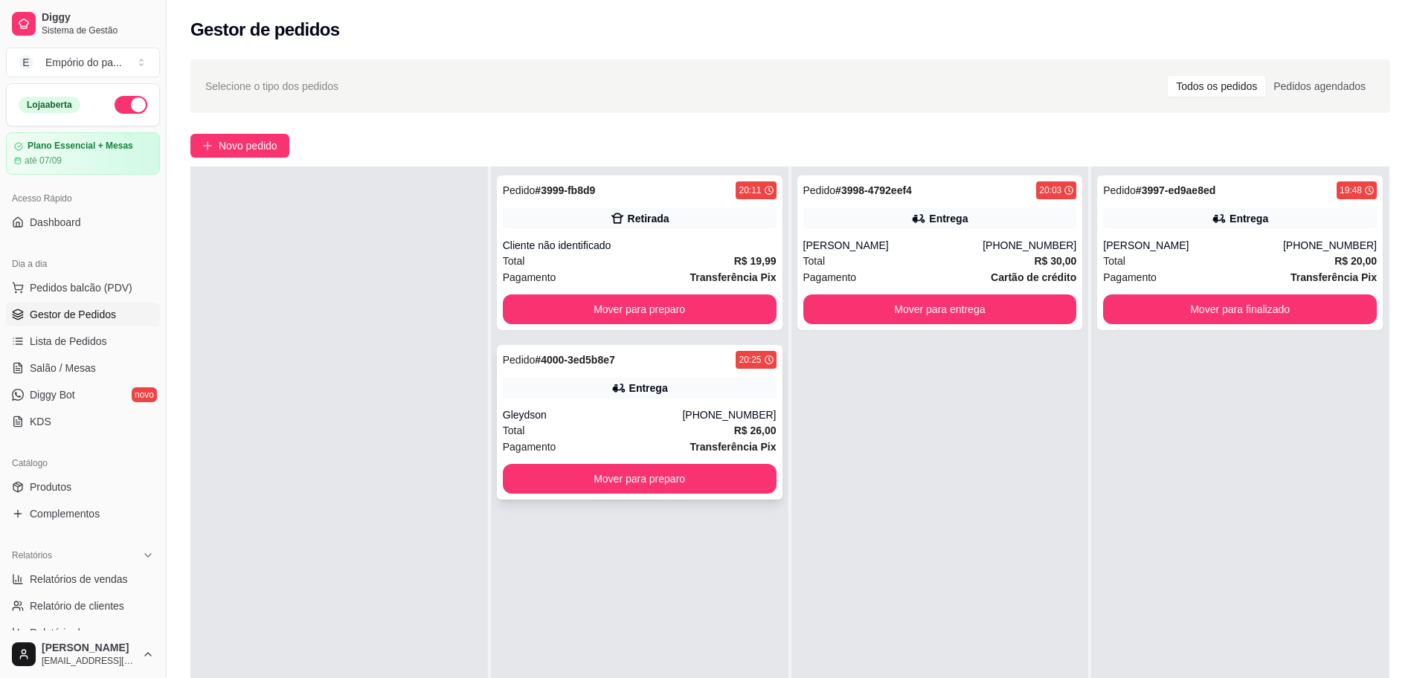
click at [655, 451] on div "Pagamento Transferência Pix" at bounding box center [640, 447] width 274 height 16
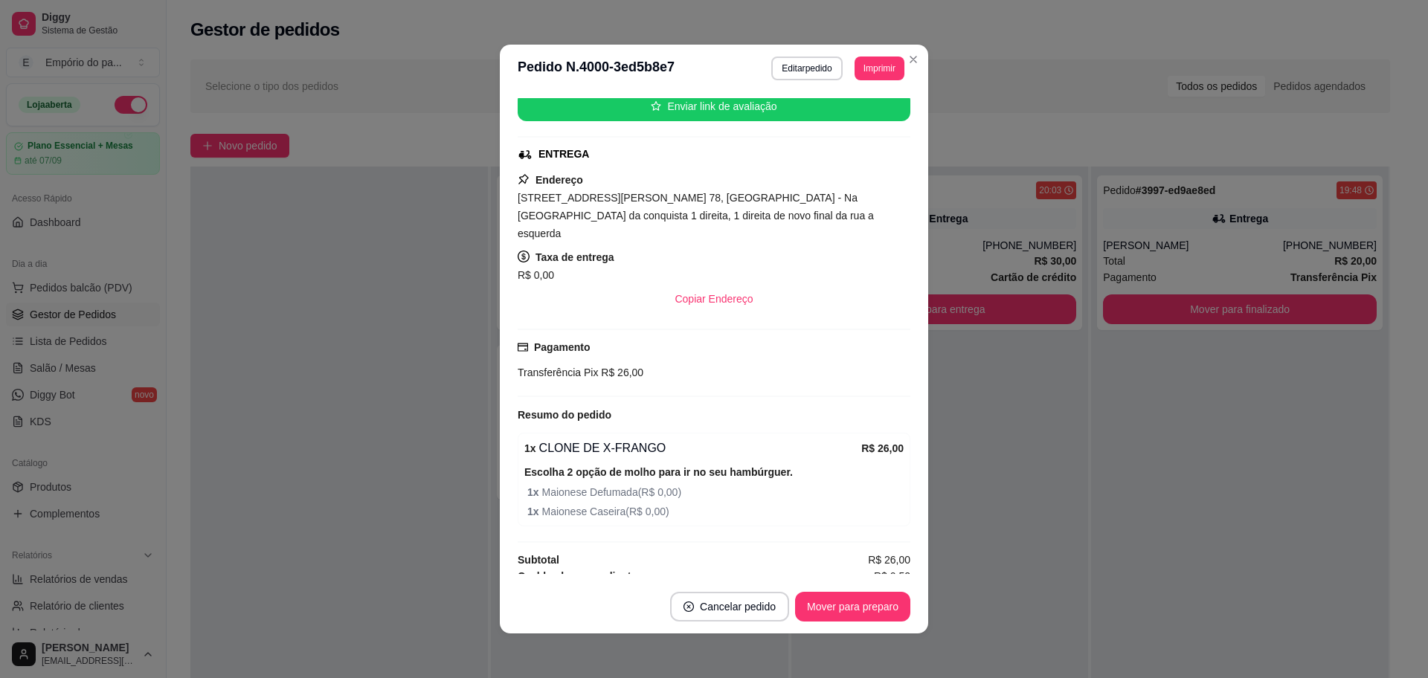
scroll to position [199, 0]
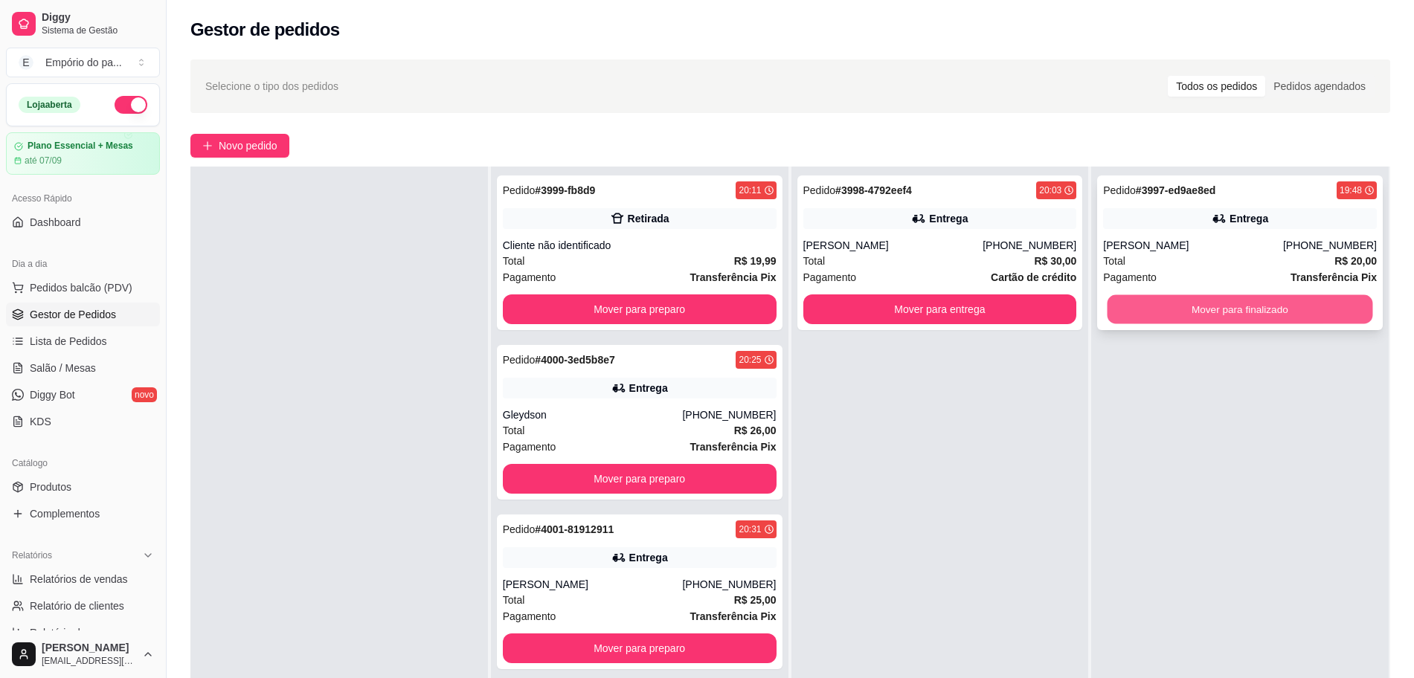
click at [1203, 298] on button "Mover para finalizado" at bounding box center [1240, 309] width 266 height 29
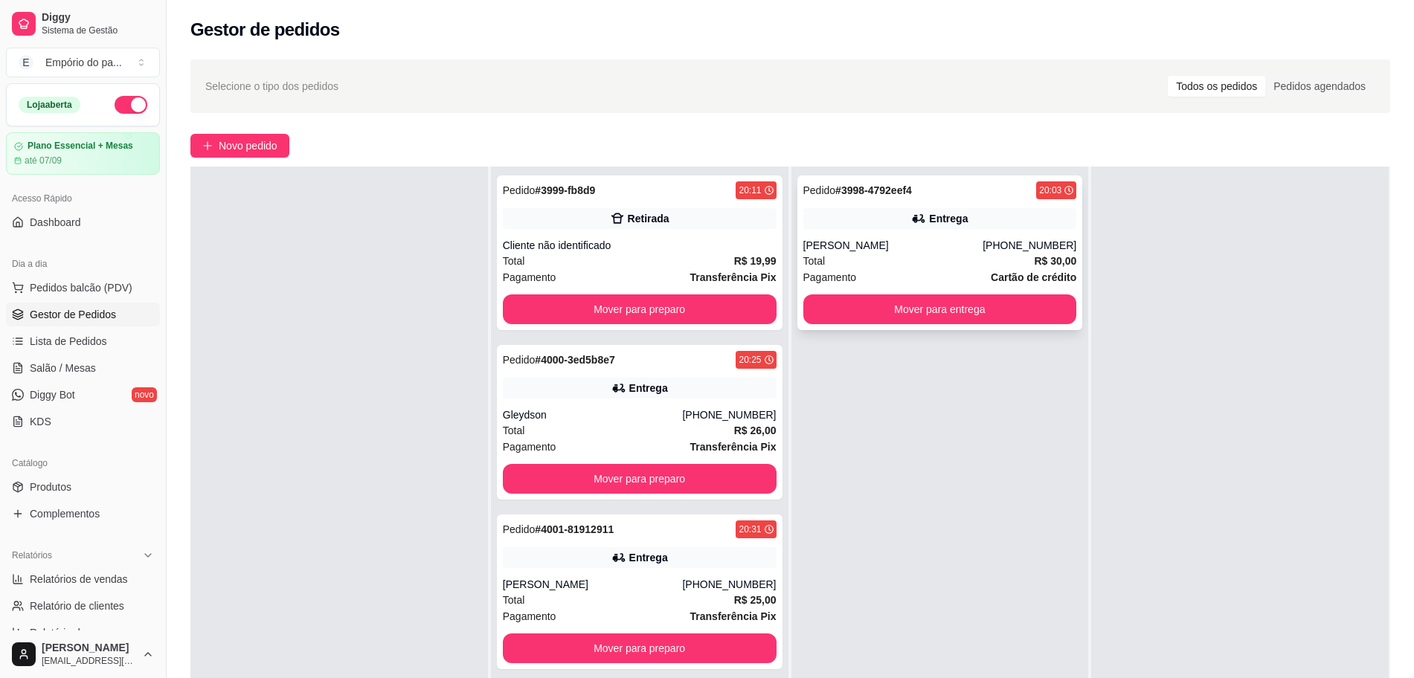
click at [898, 251] on div "[PERSON_NAME]" at bounding box center [893, 245] width 180 height 15
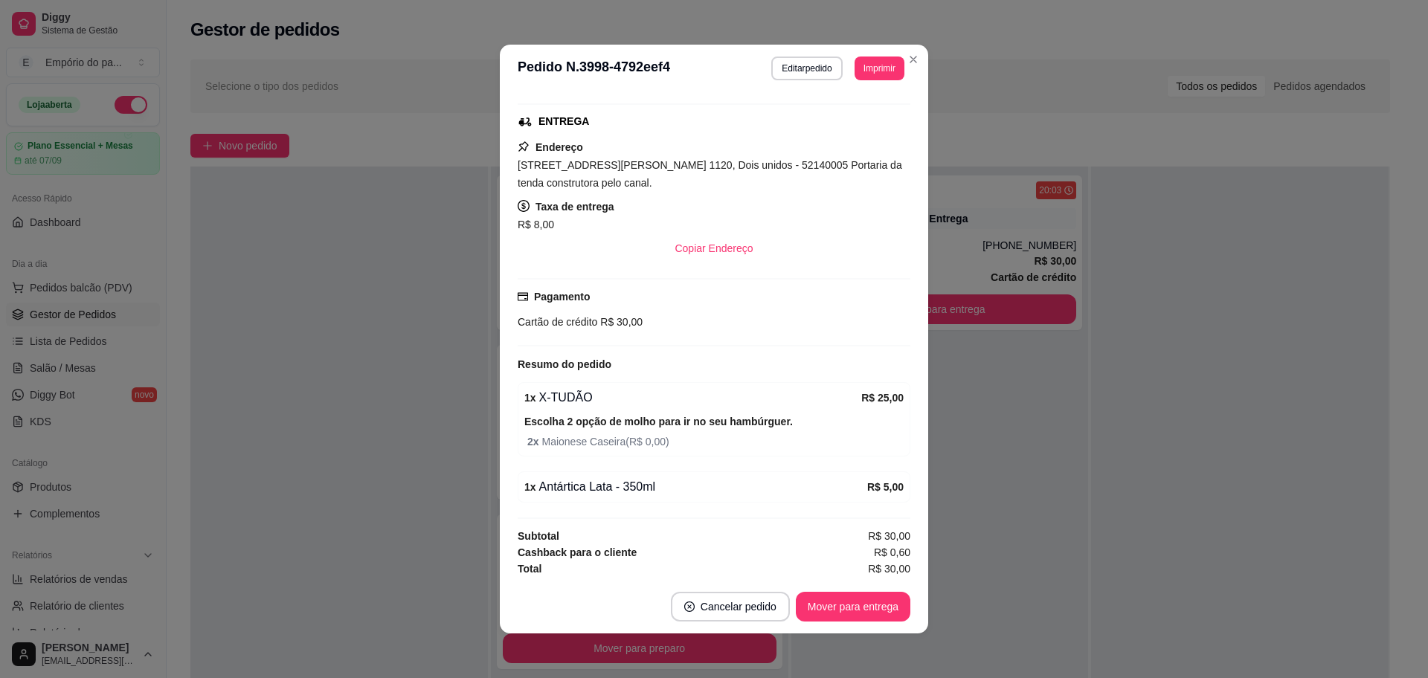
scroll to position [225, 0]
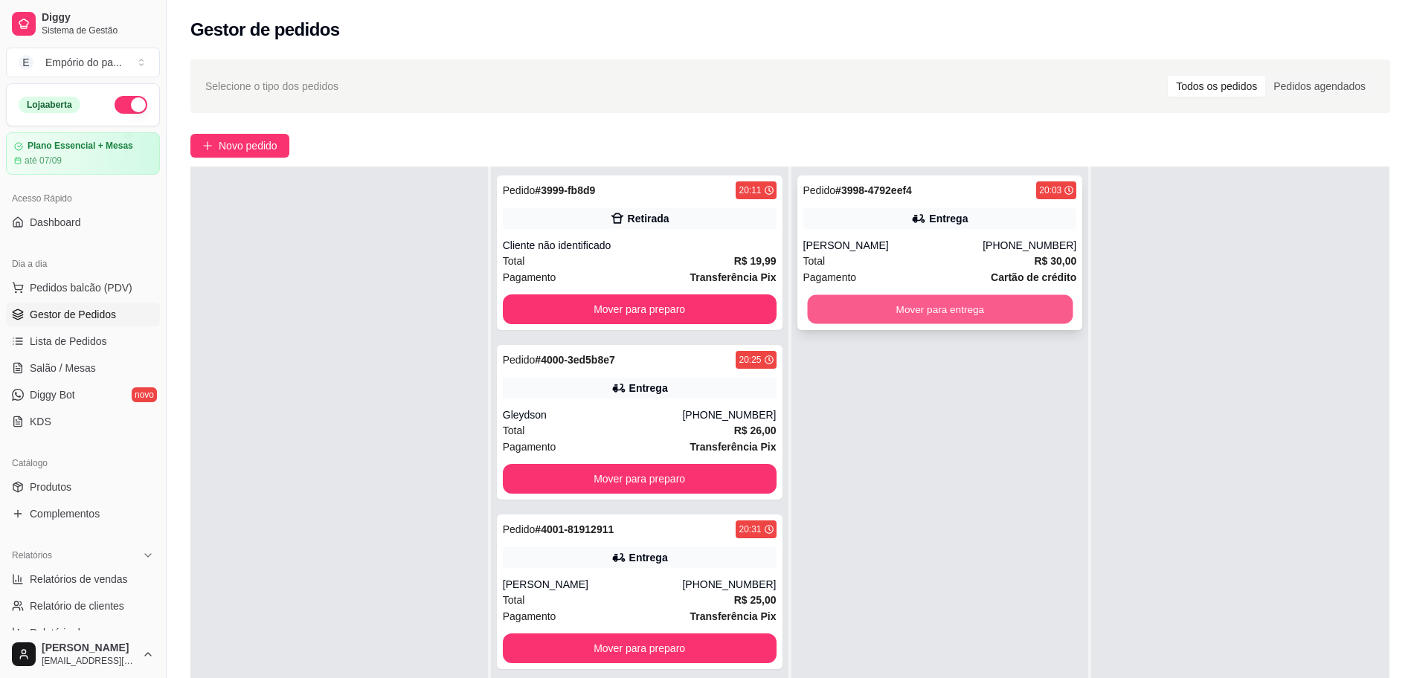
click at [1049, 318] on button "Mover para entrega" at bounding box center [940, 309] width 266 height 29
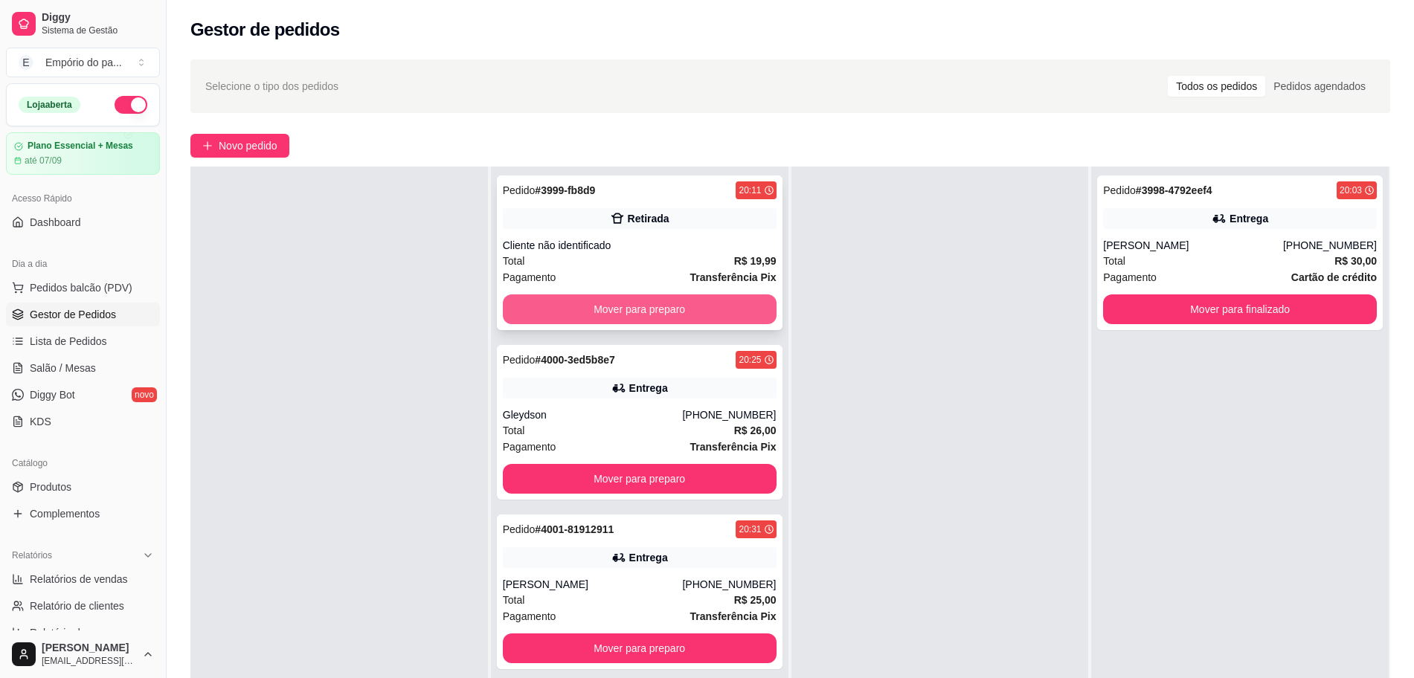
click at [672, 298] on button "Mover para preparo" at bounding box center [640, 310] width 274 height 30
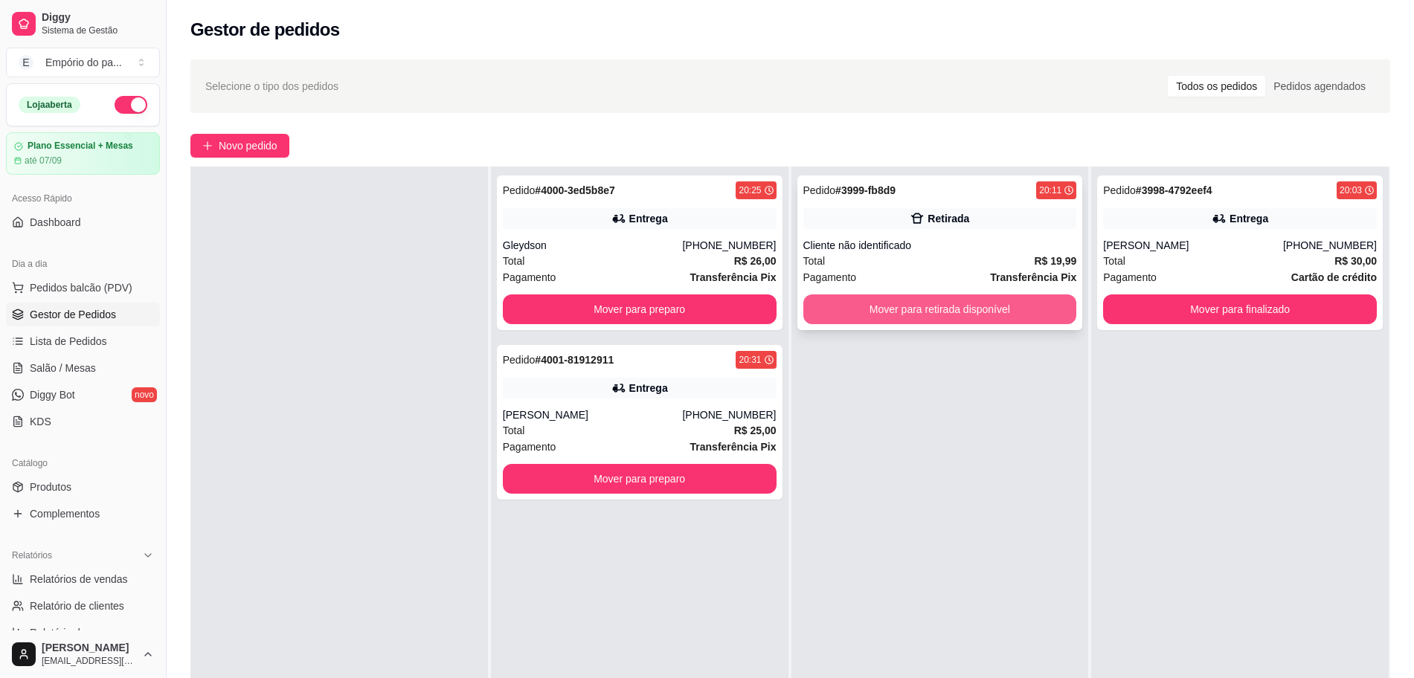
click at [893, 312] on button "Mover para retirada disponível" at bounding box center [940, 310] width 274 height 30
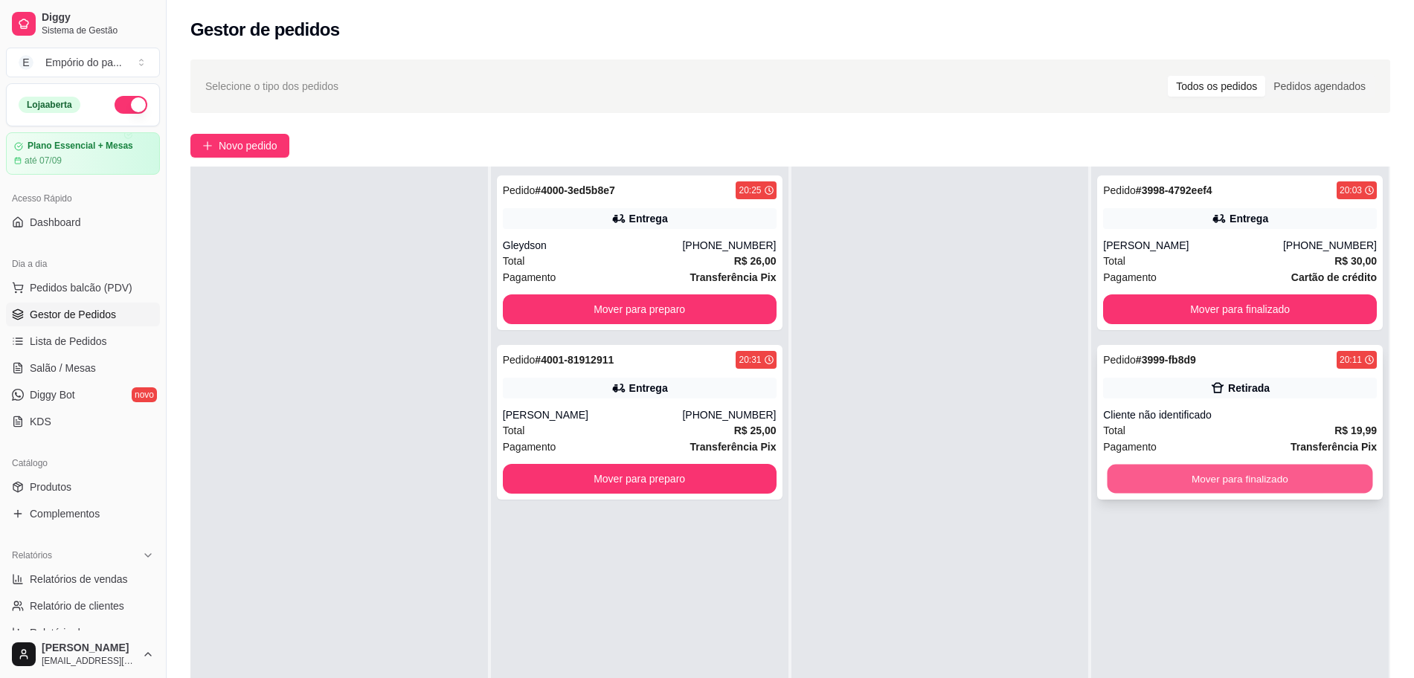
click at [1157, 475] on button "Mover para finalizado" at bounding box center [1240, 479] width 266 height 29
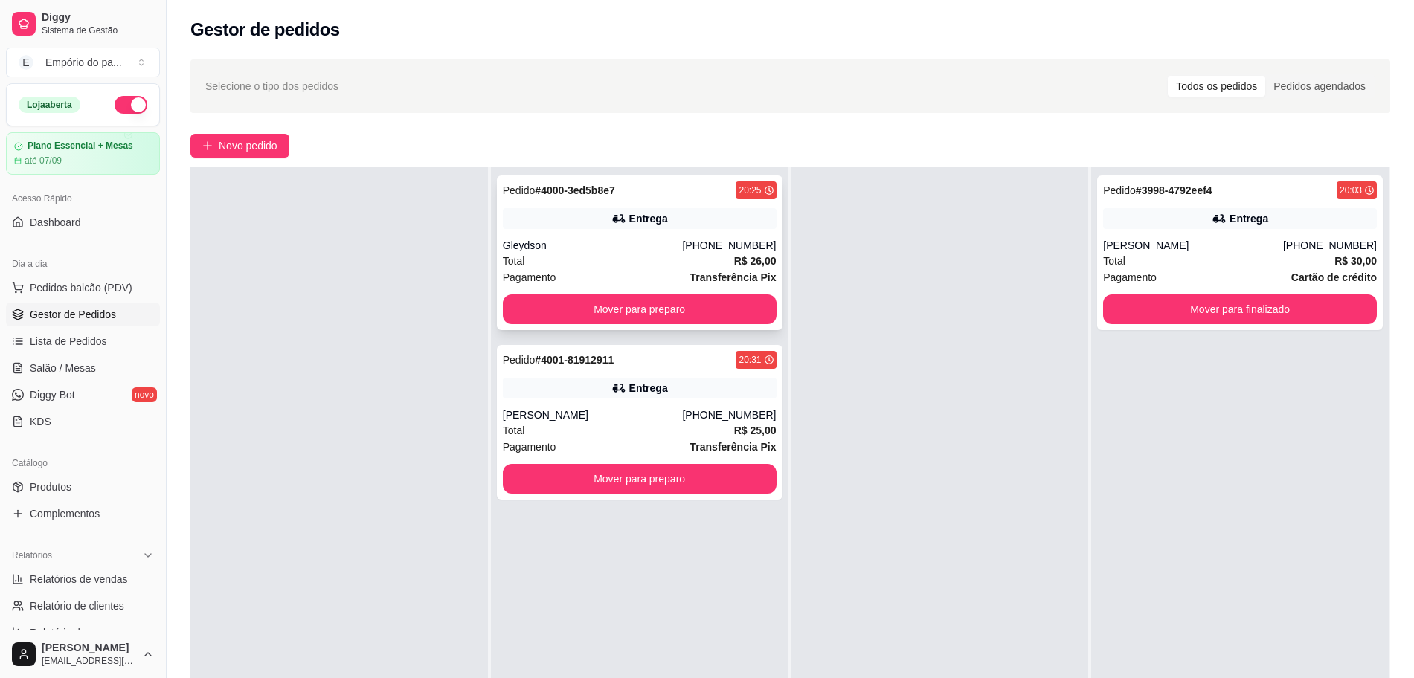
click at [670, 267] on div "Total R$ 26,00" at bounding box center [640, 261] width 274 height 16
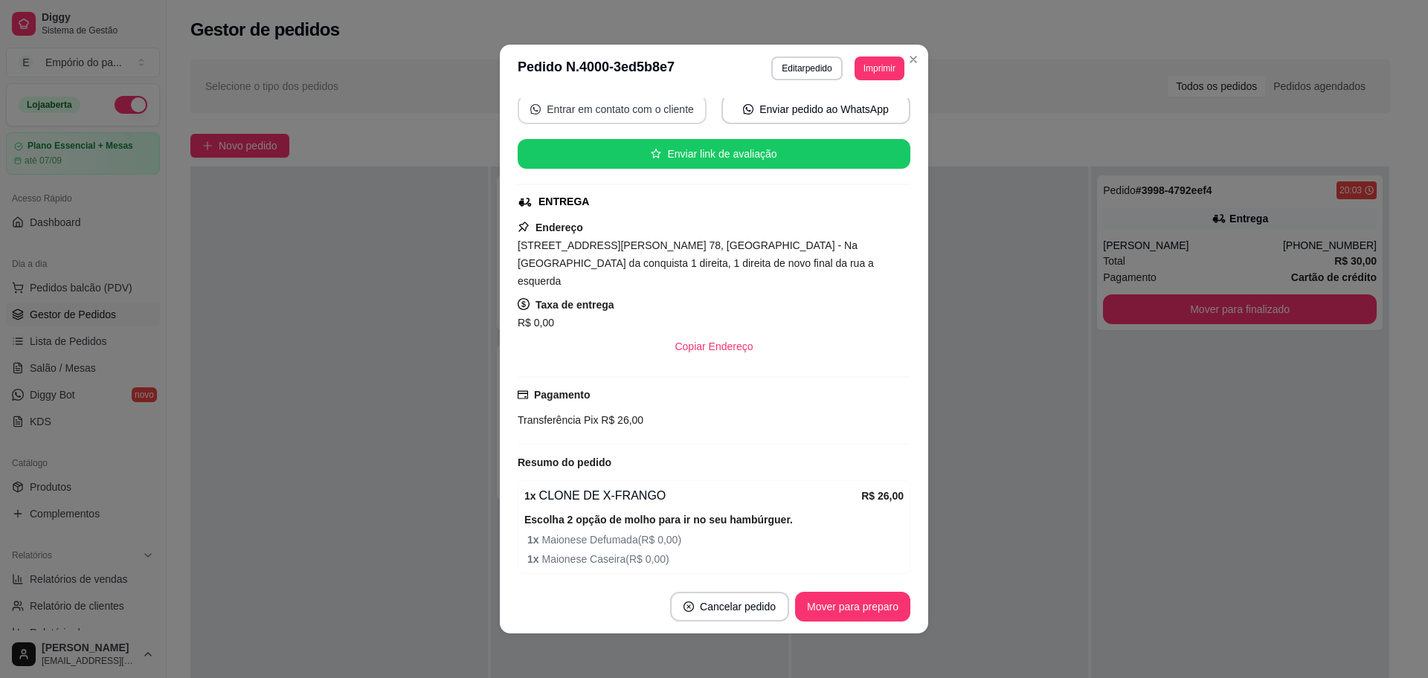
scroll to position [199, 0]
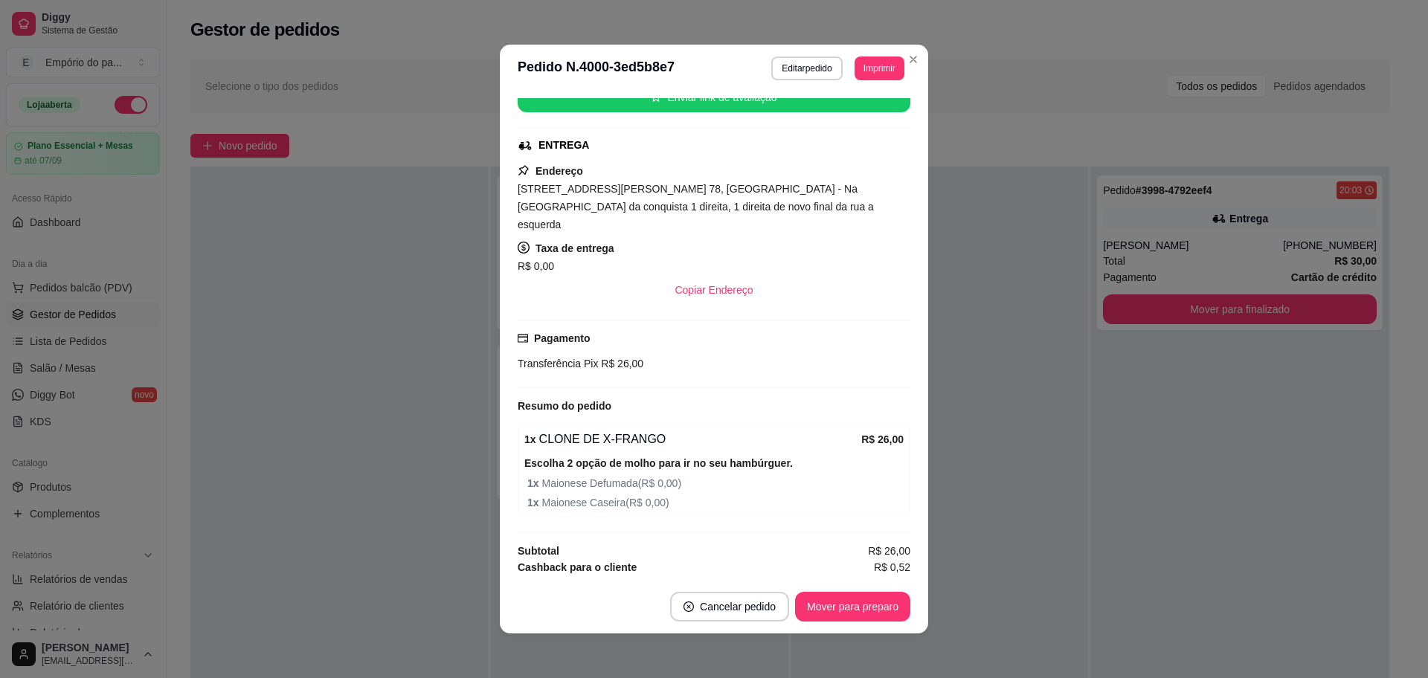
drag, startPoint x: 529, startPoint y: 329, endPoint x: 515, endPoint y: 331, distance: 14.3
click at [528, 330] on div "Pagamento Transferência Pix R$ 26,00" at bounding box center [714, 351] width 393 height 42
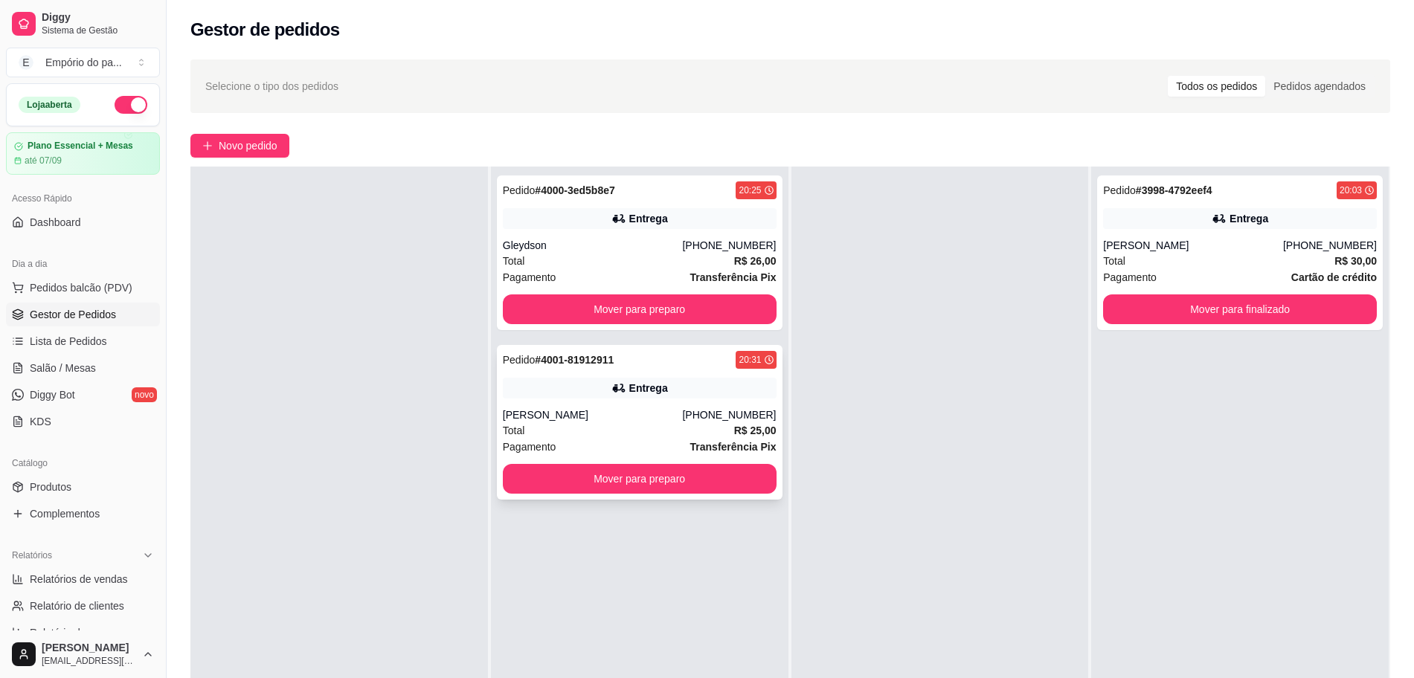
click at [597, 428] on div "Total R$ 25,00" at bounding box center [640, 430] width 274 height 16
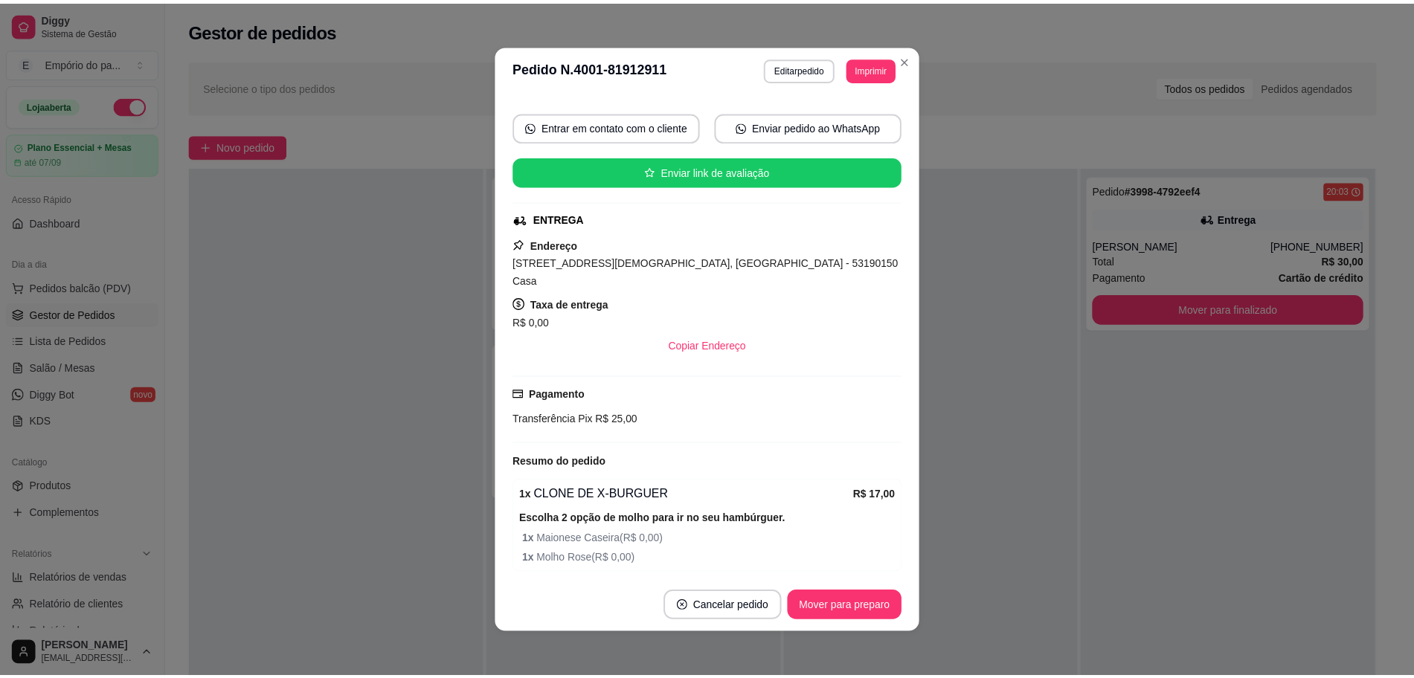
scroll to position [227, 0]
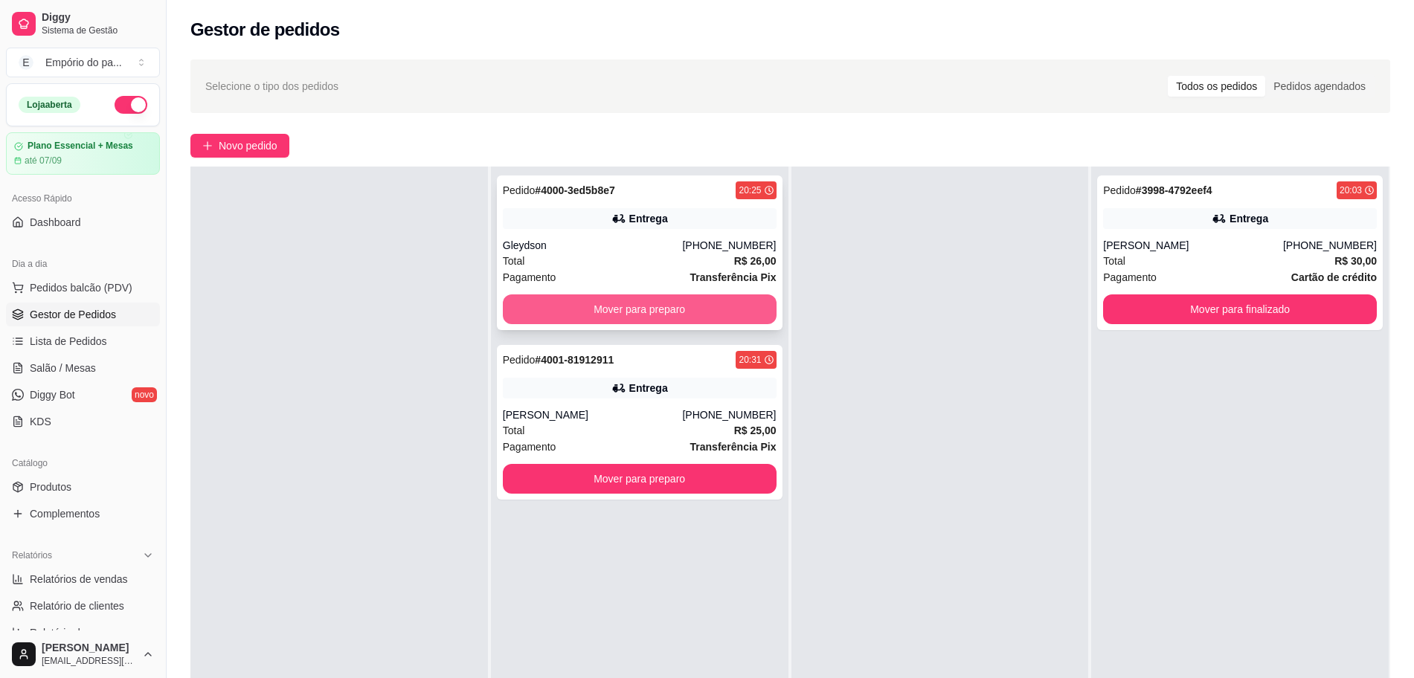
click at [690, 305] on button "Mover para preparo" at bounding box center [640, 310] width 274 height 30
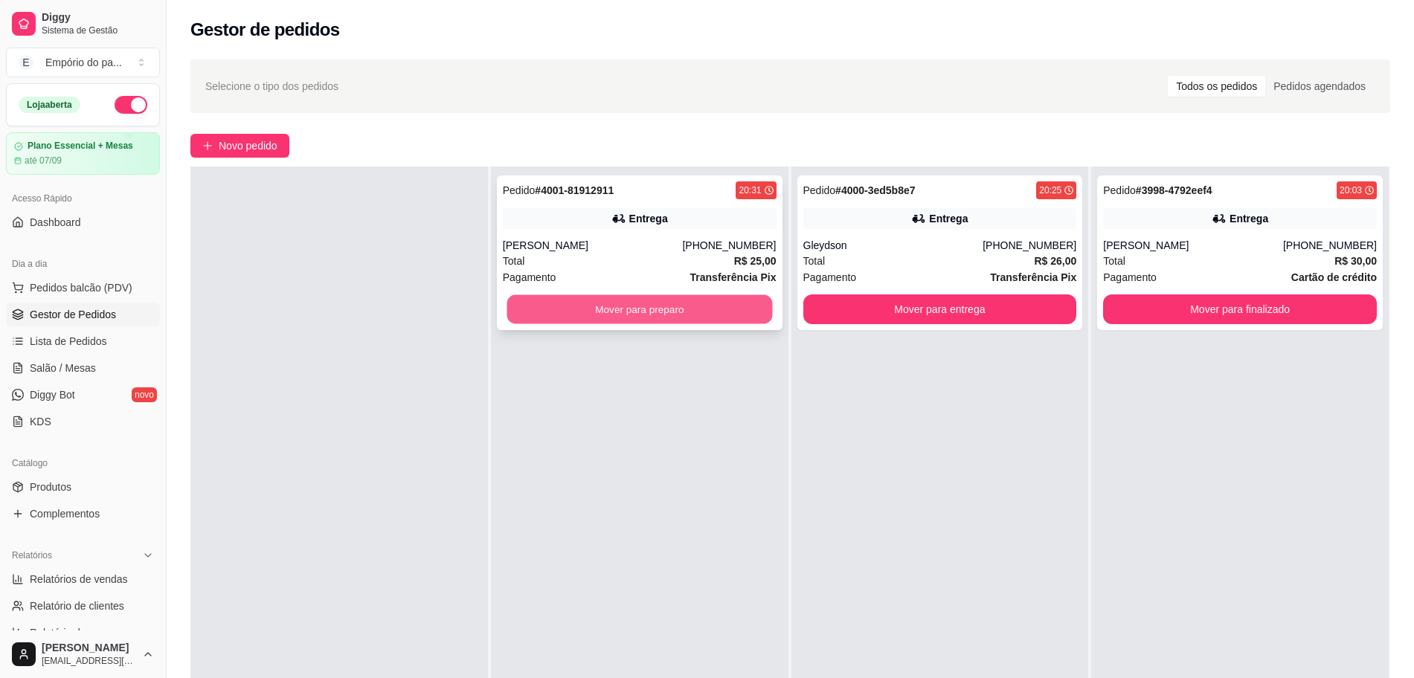
click at [677, 309] on button "Mover para preparo" at bounding box center [640, 309] width 266 height 29
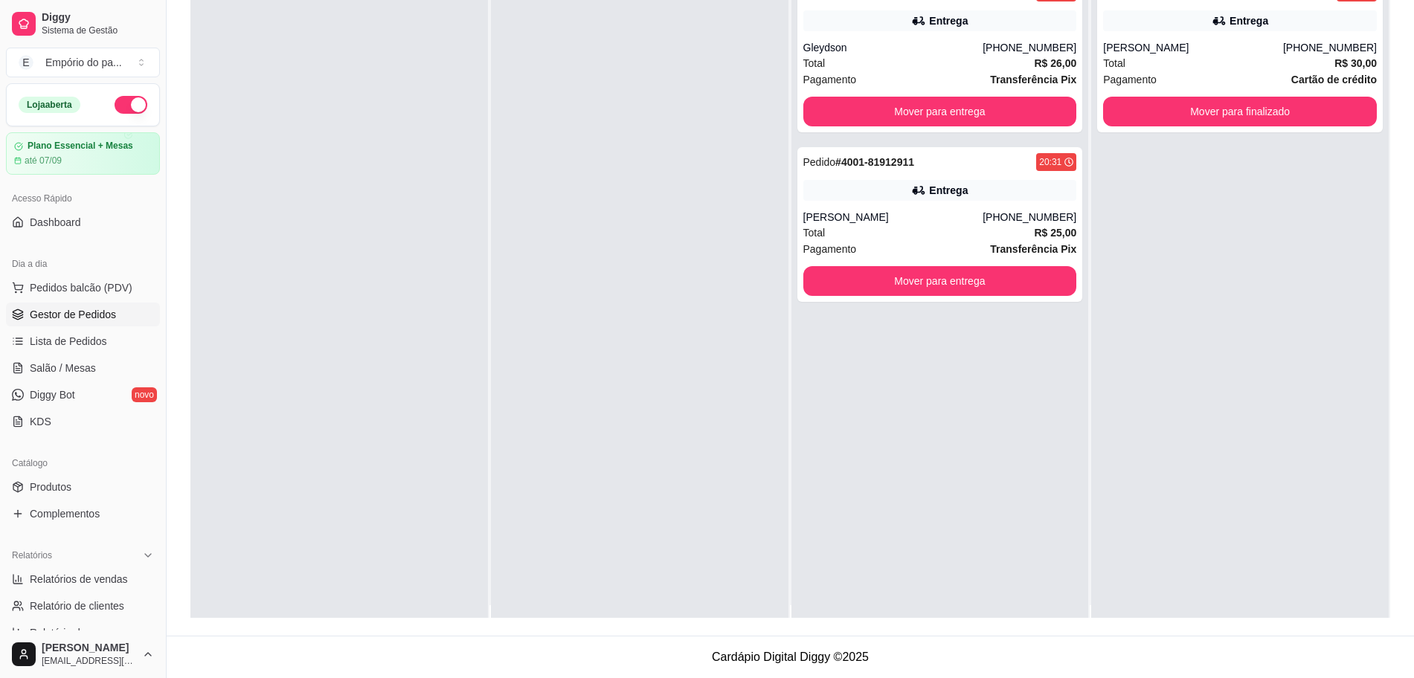
scroll to position [0, 0]
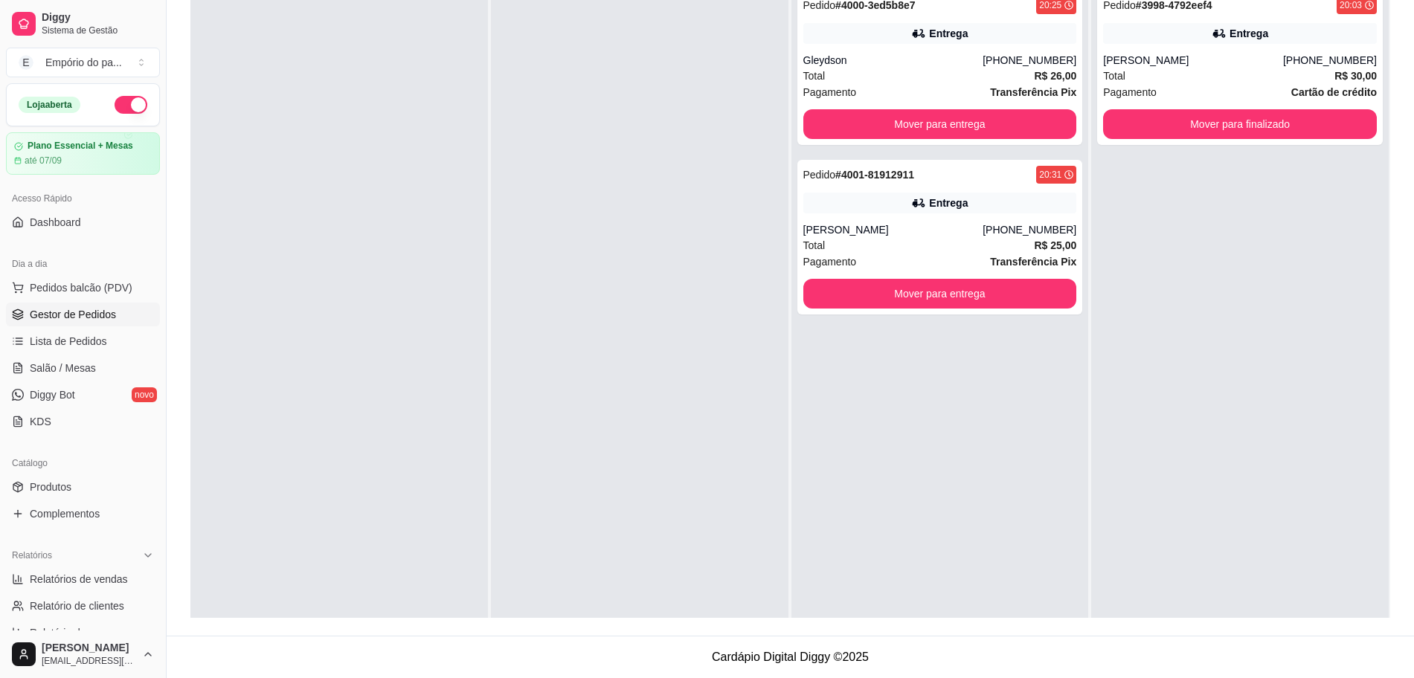
click at [544, 248] on div at bounding box center [640, 320] width 298 height 678
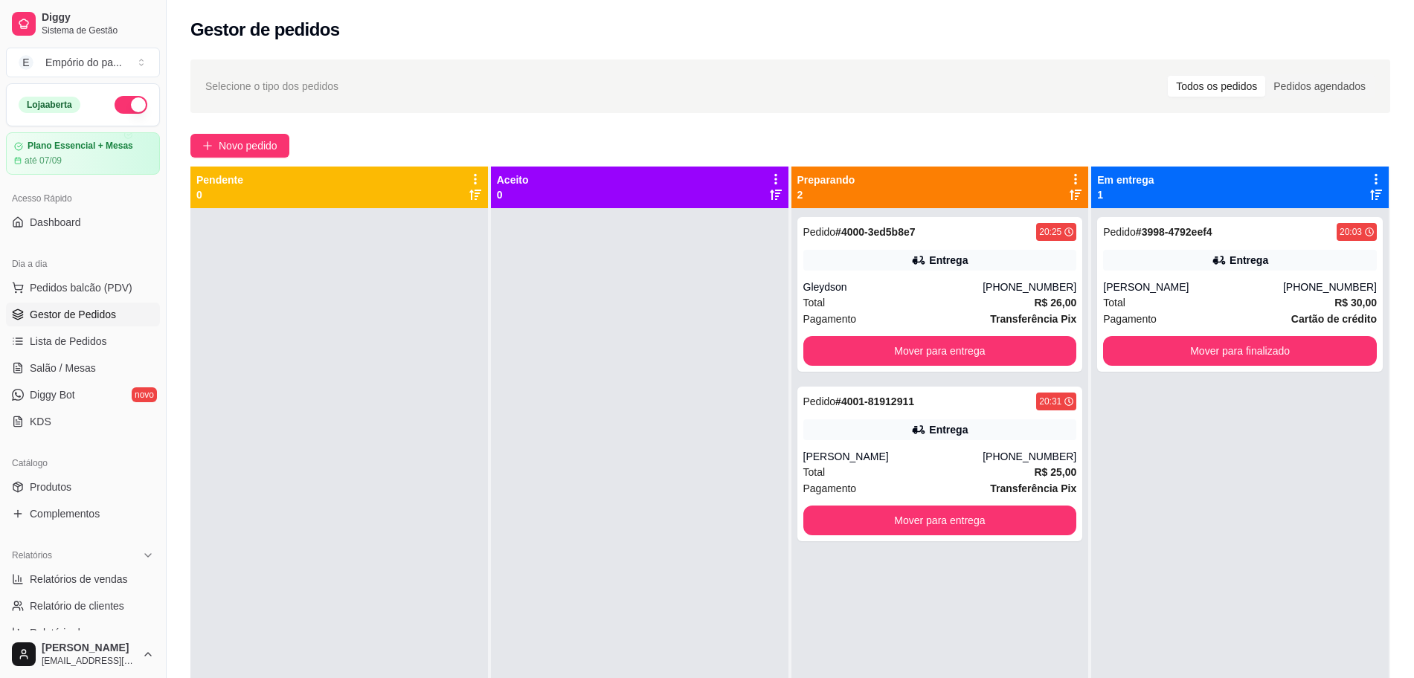
click at [224, 132] on div "Selecione o tipo dos pedidos Todos os pedidos Pedidos agendados Novo pedido Pen…" at bounding box center [790, 457] width 1247 height 812
click at [224, 141] on span "Novo pedido" at bounding box center [248, 146] width 59 height 16
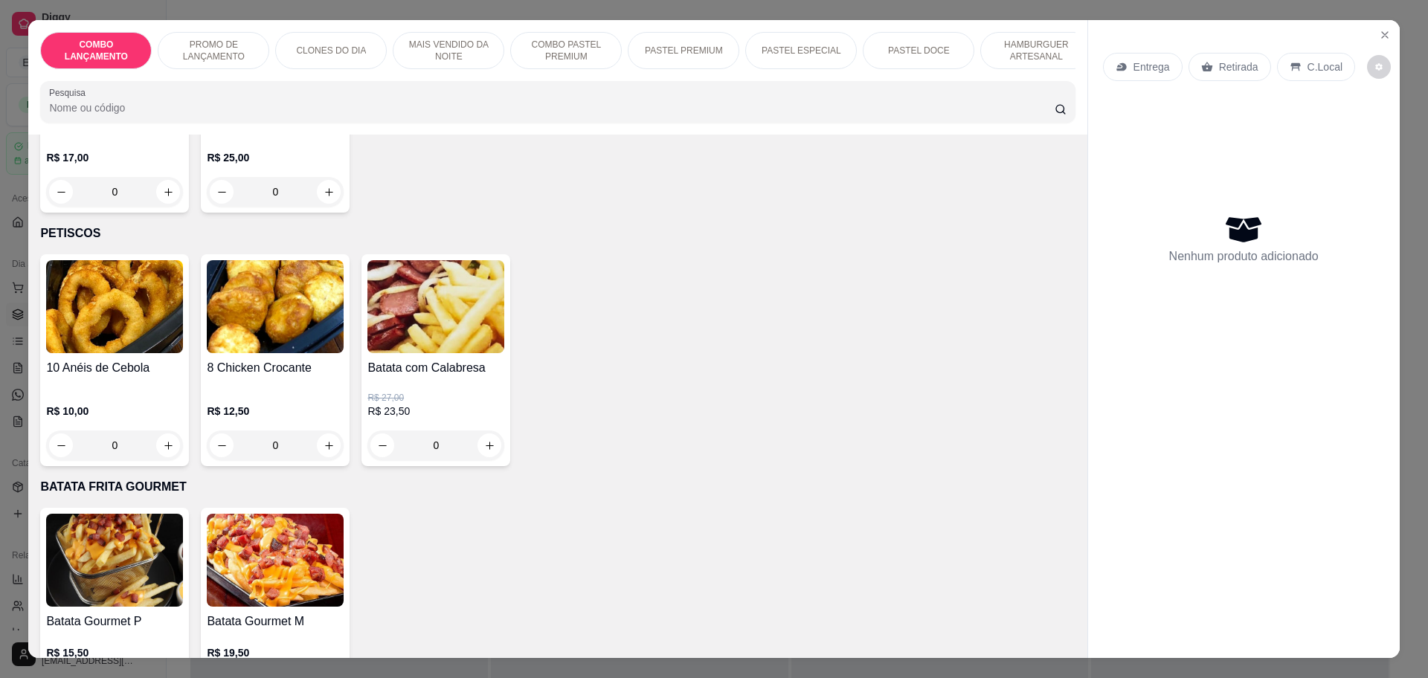
scroll to position [3627, 0]
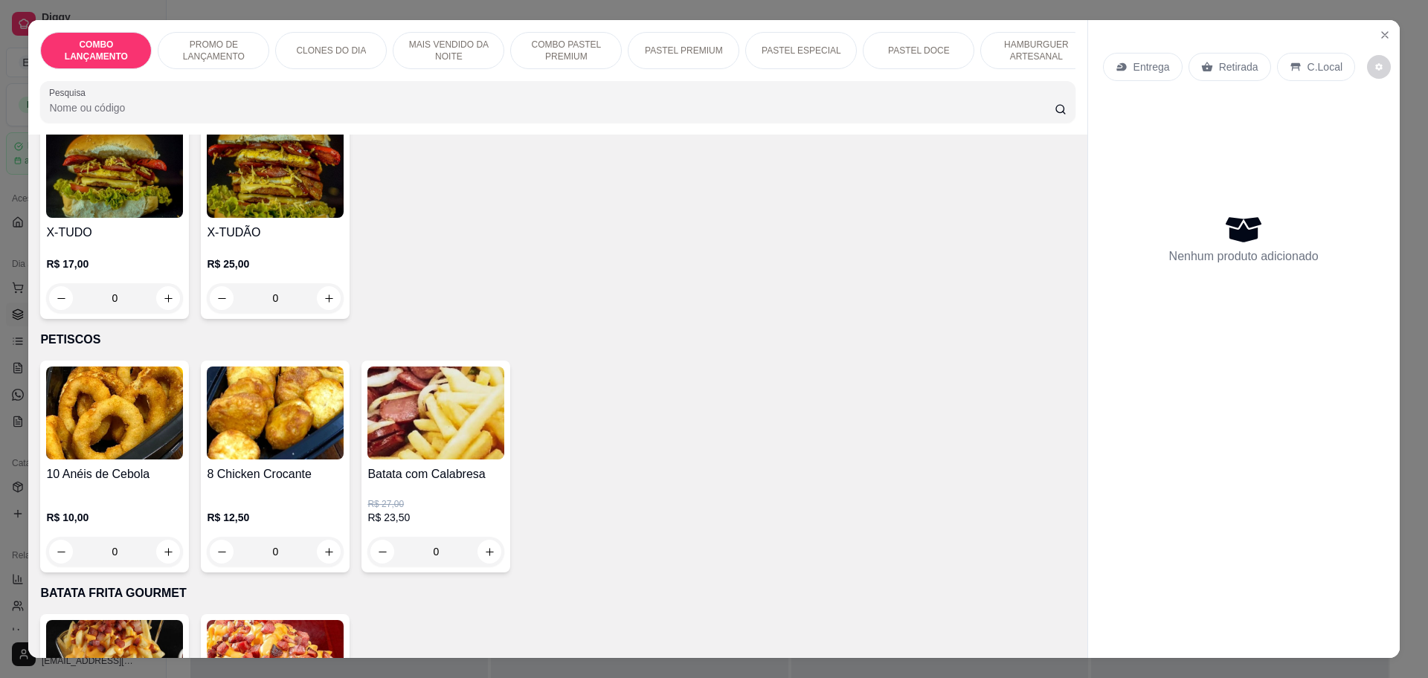
click at [318, 537] on div "0" at bounding box center [275, 552] width 137 height 30
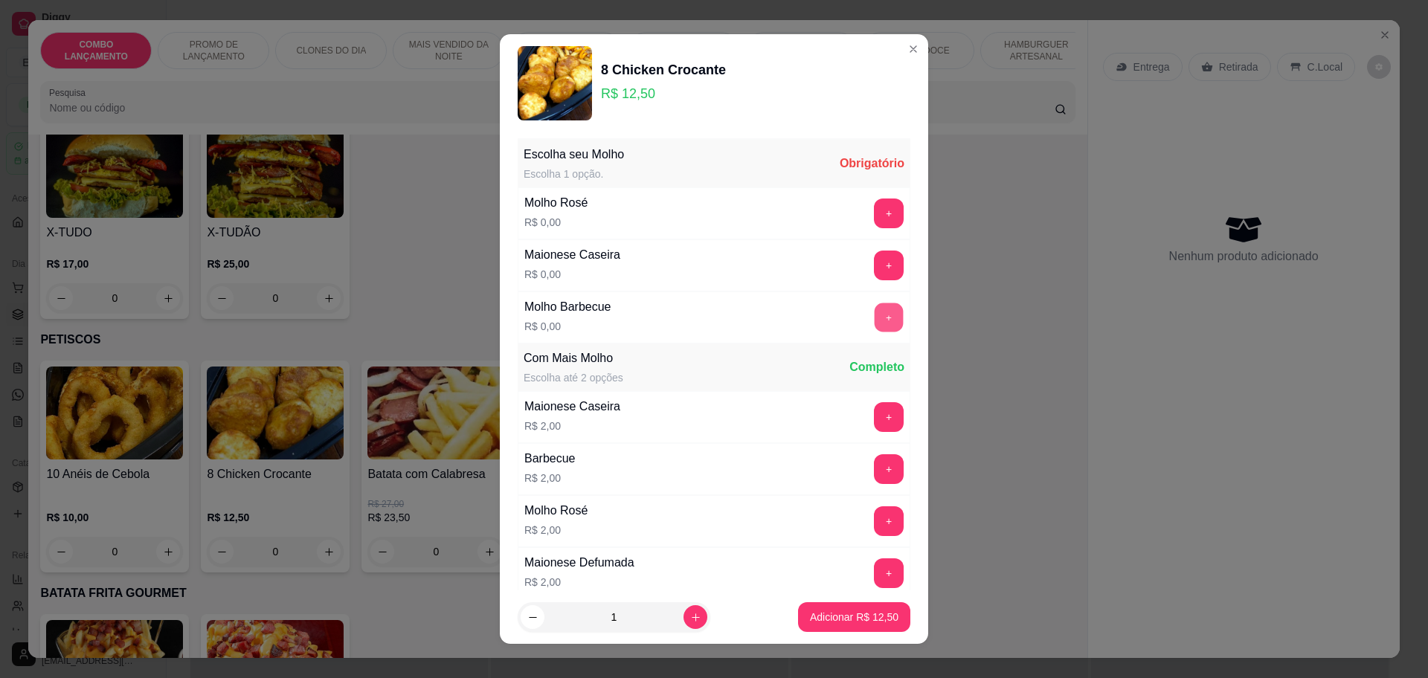
click at [875, 308] on button "+" at bounding box center [889, 317] width 29 height 29
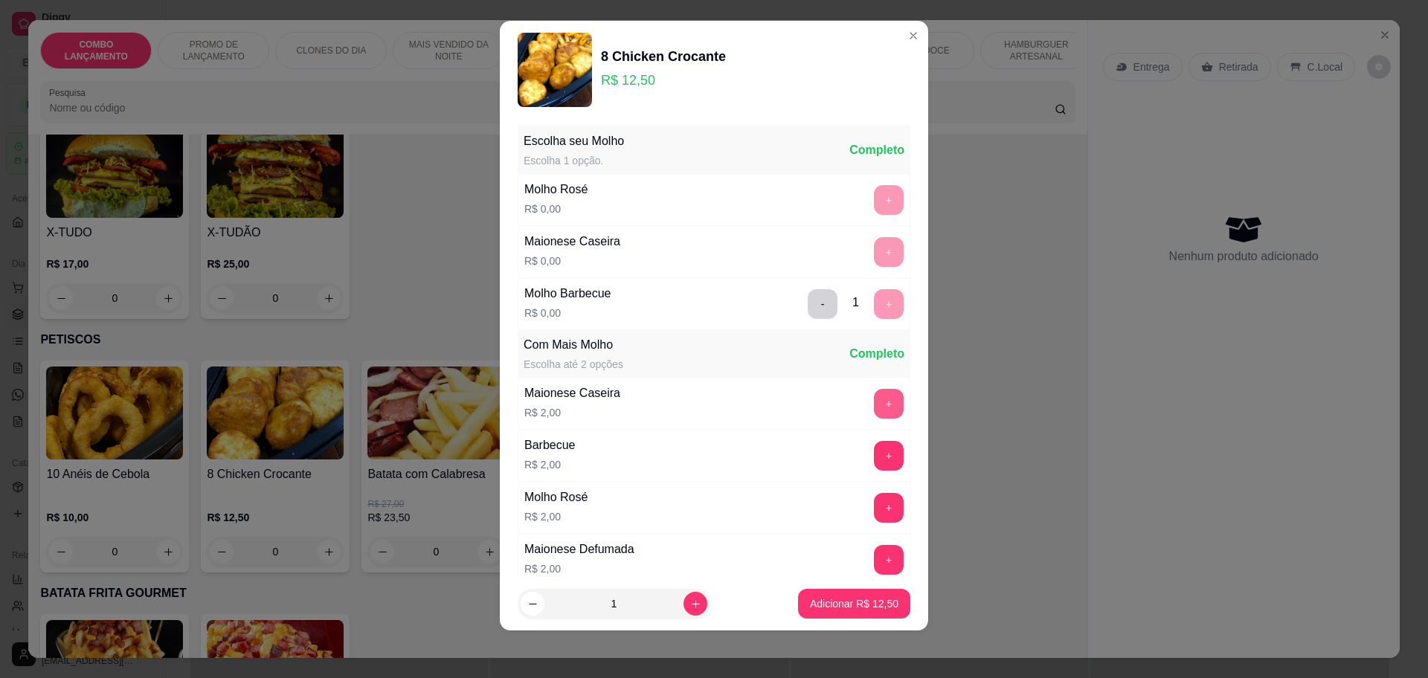
scroll to position [120, 0]
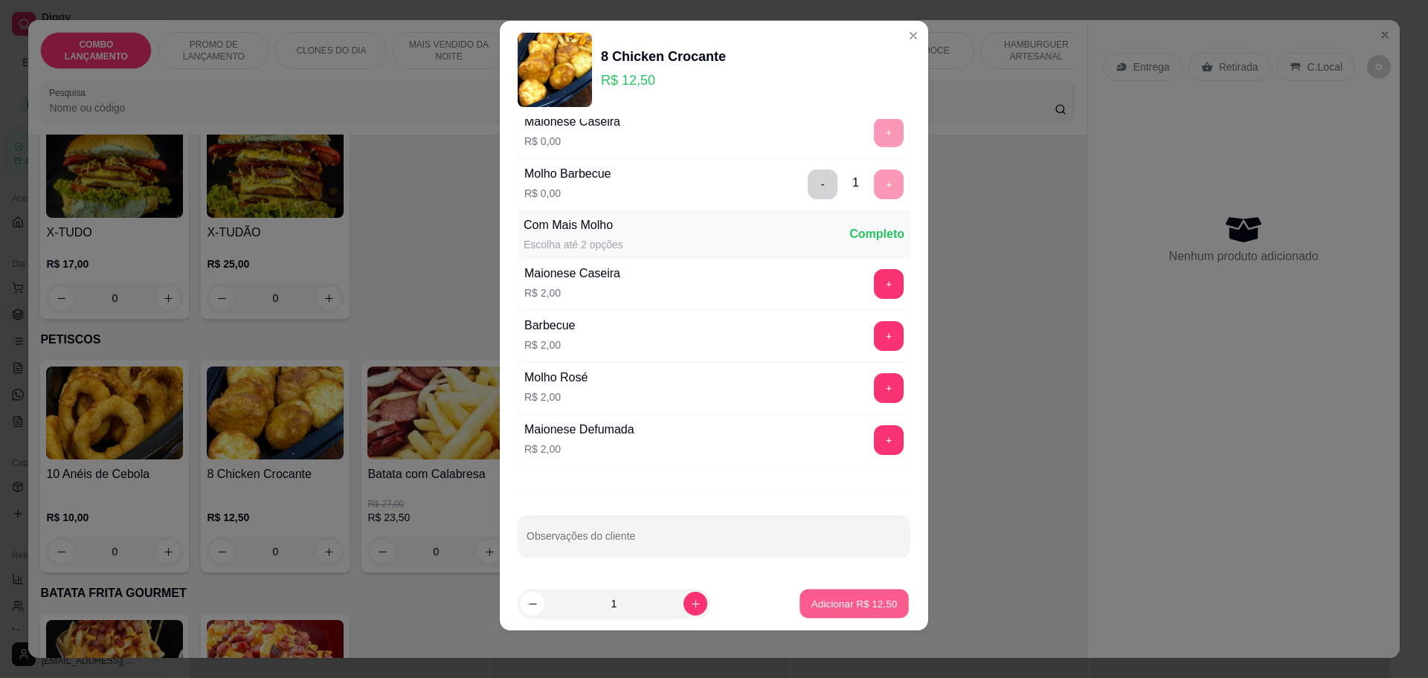
click at [839, 599] on p "Adicionar R$ 12,50" at bounding box center [854, 604] width 86 height 14
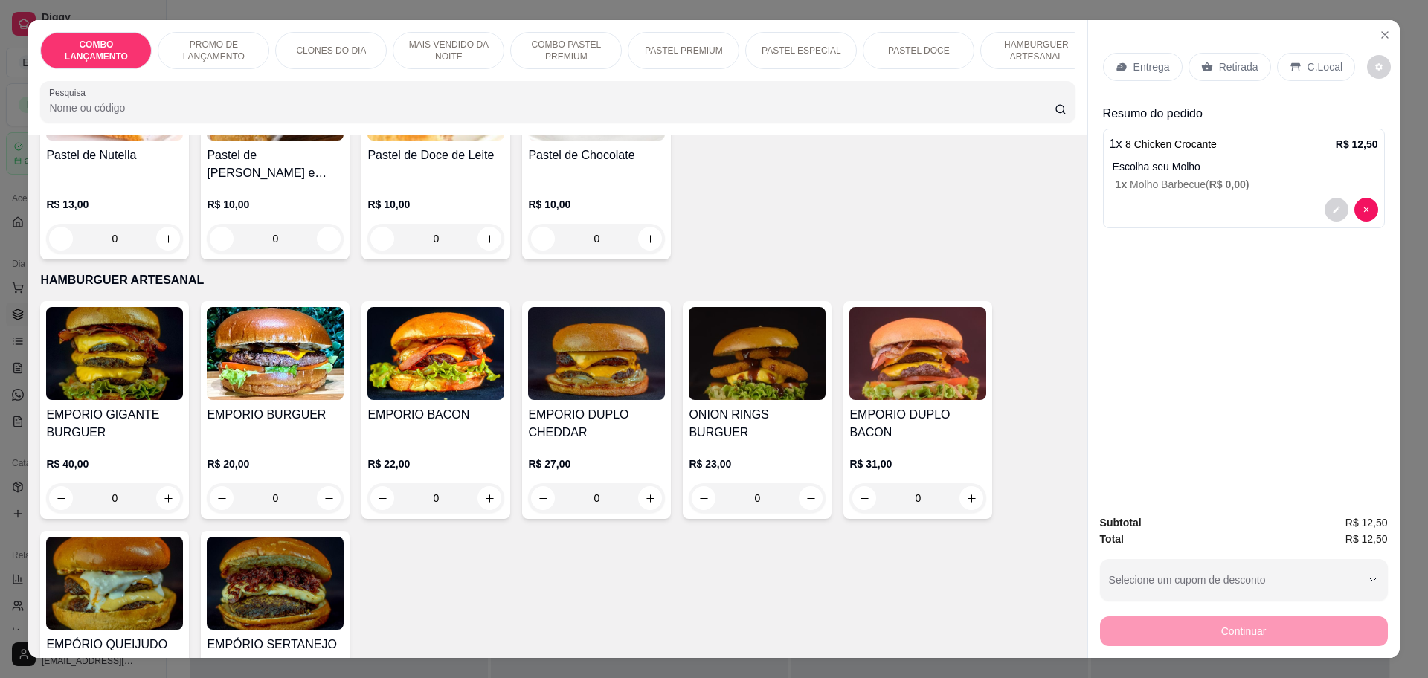
scroll to position [2512, 0]
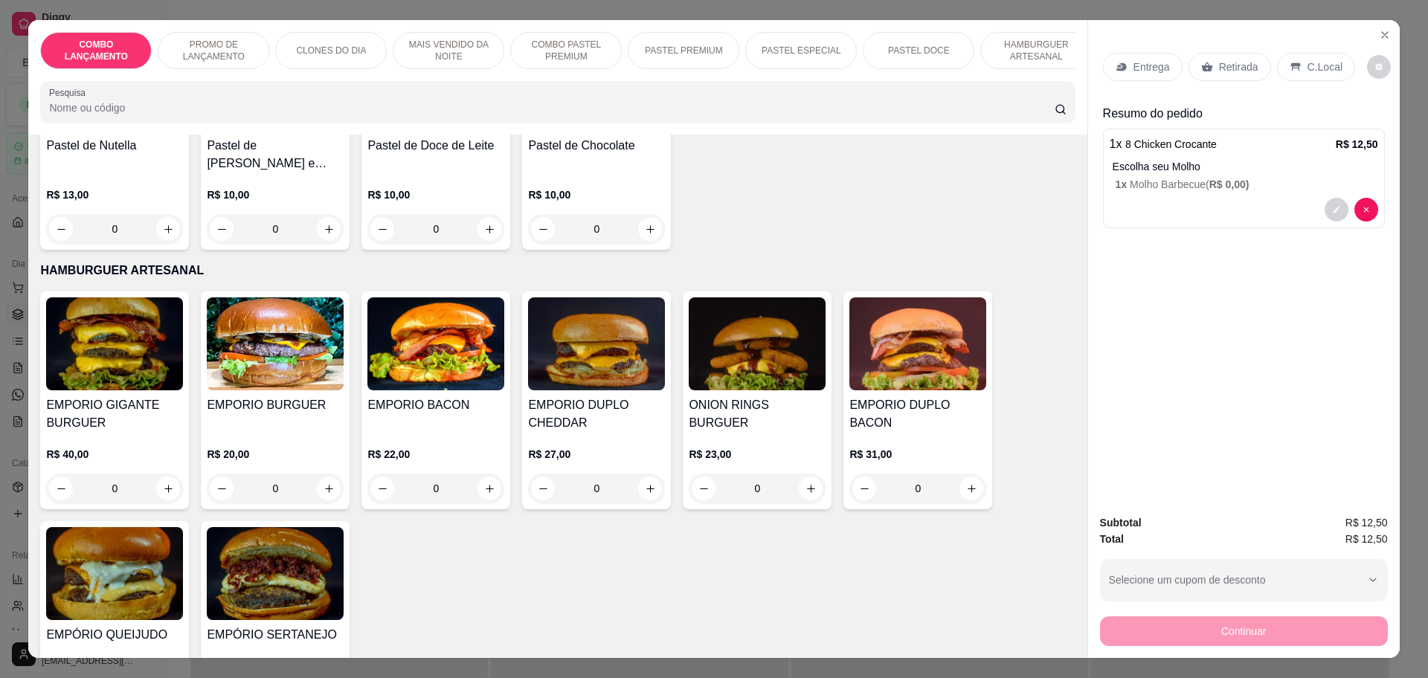
click at [641, 474] on div "0" at bounding box center [596, 489] width 137 height 30
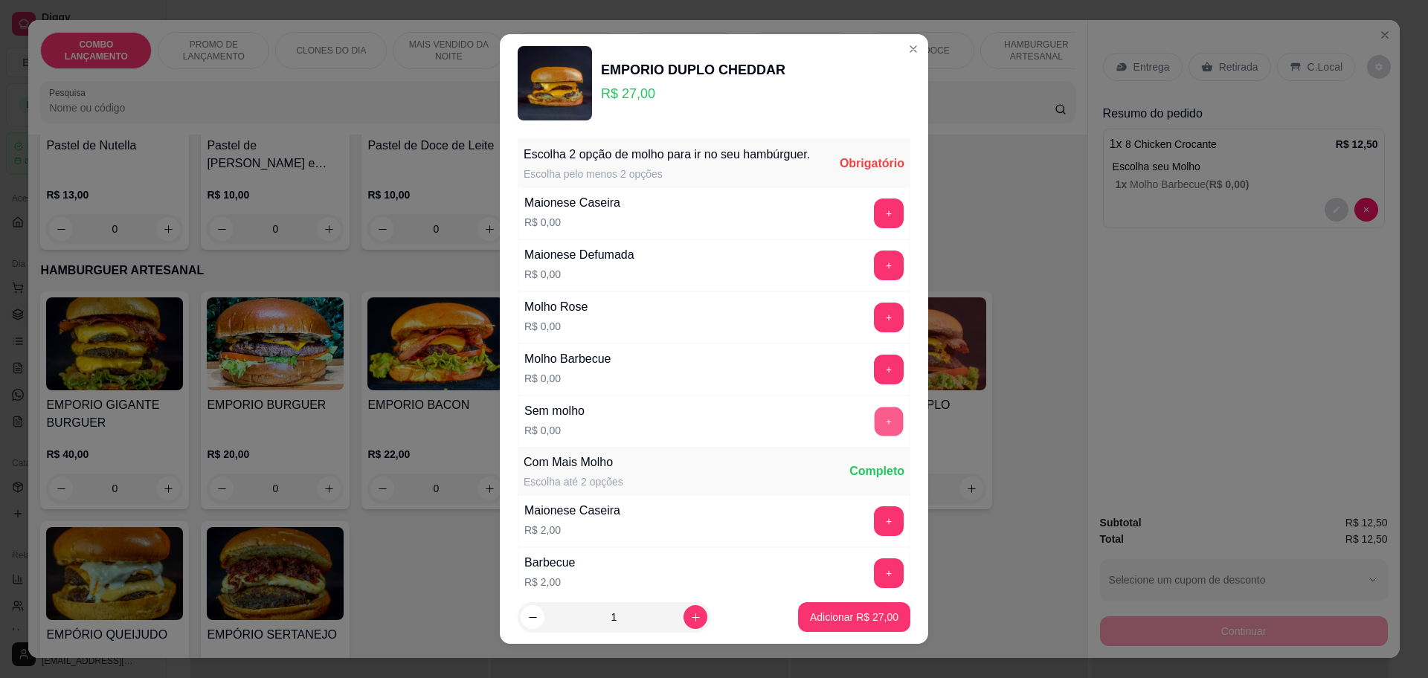
click at [875, 434] on button "+" at bounding box center [889, 421] width 29 height 29
click at [874, 434] on button "+" at bounding box center [889, 422] width 30 height 30
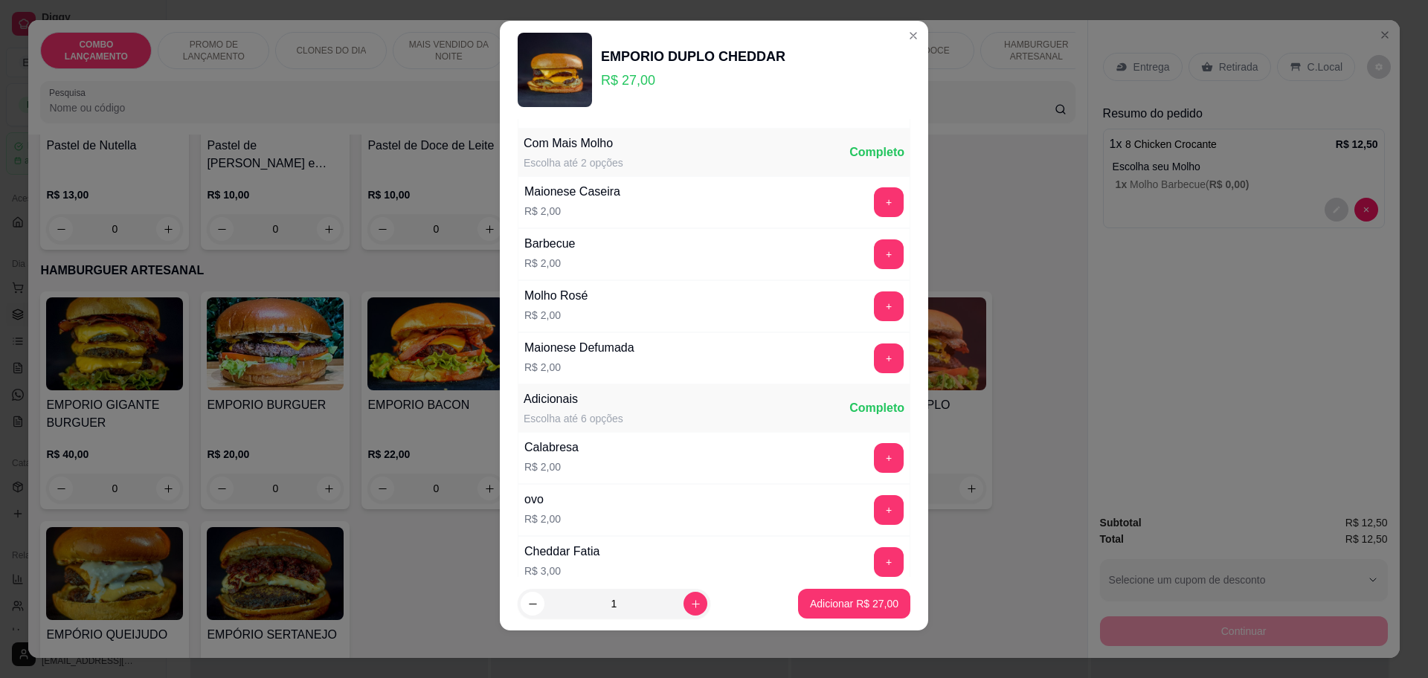
scroll to position [315, 0]
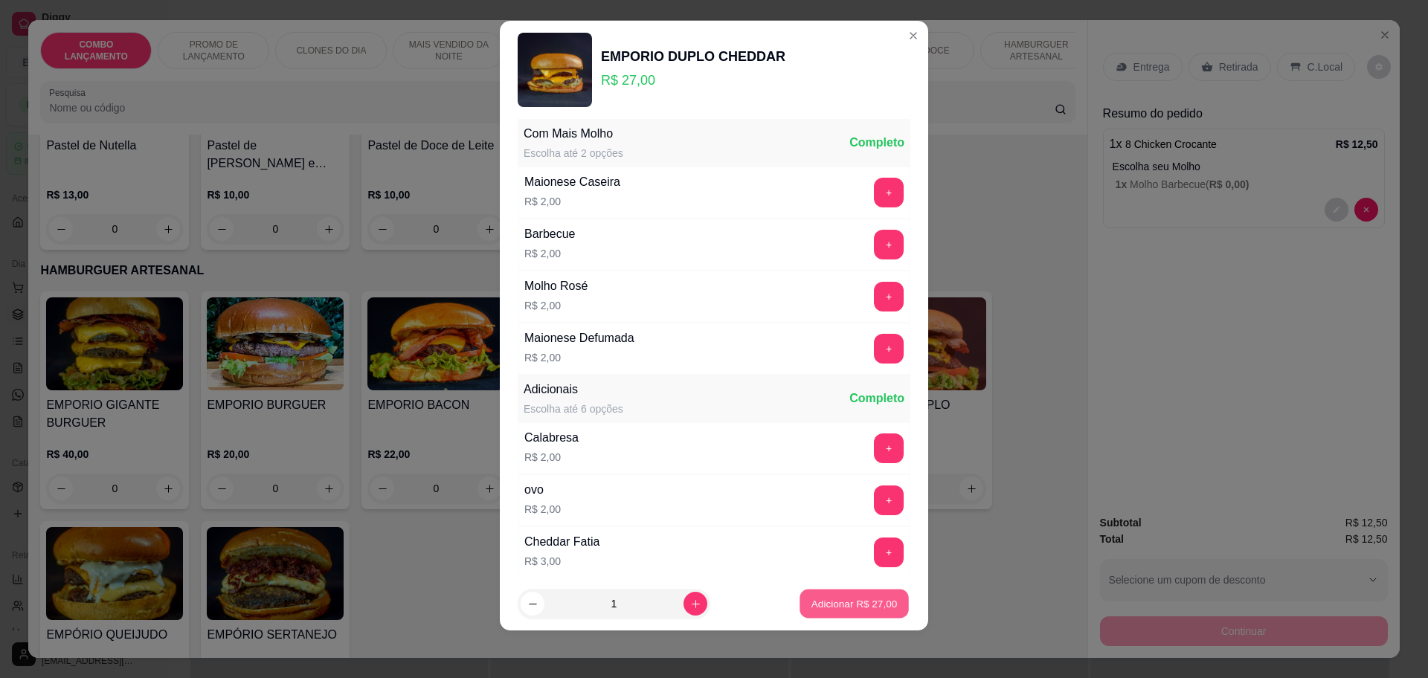
click at [853, 595] on button "Adicionar R$ 27,00" at bounding box center [854, 604] width 109 height 29
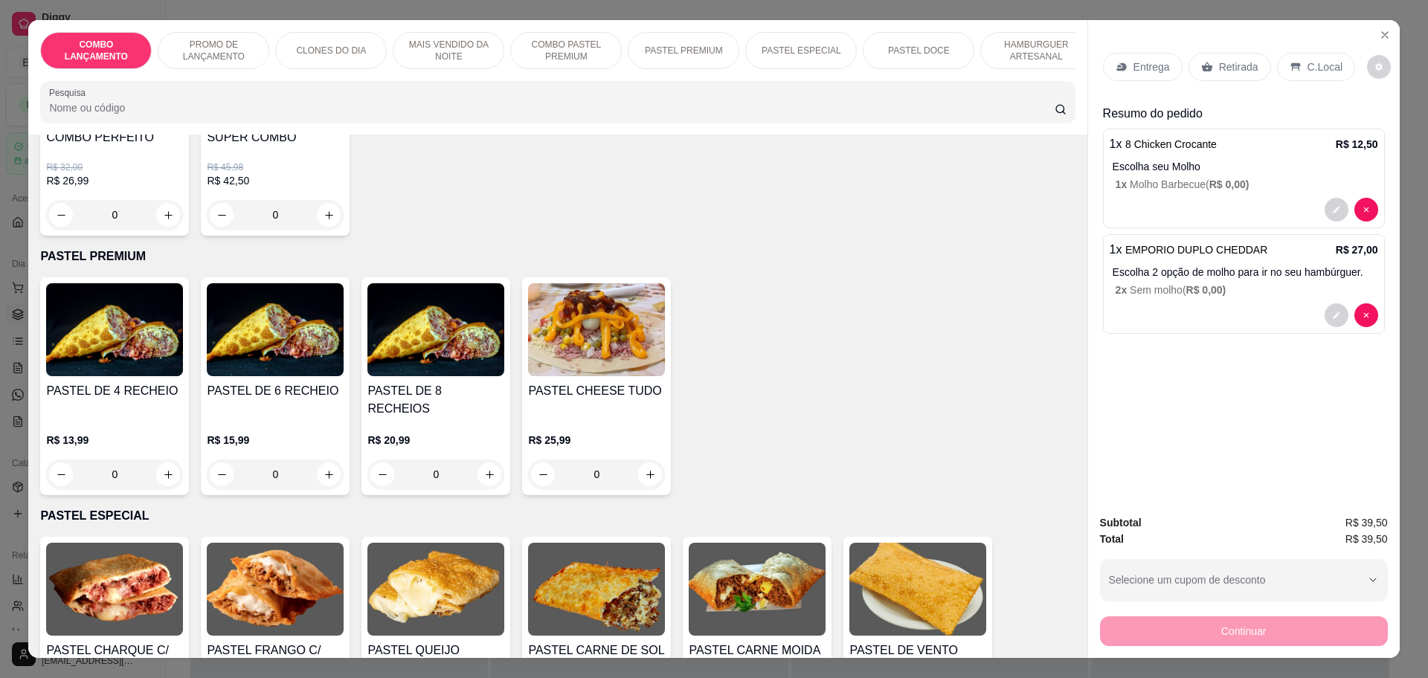
scroll to position [1861, 0]
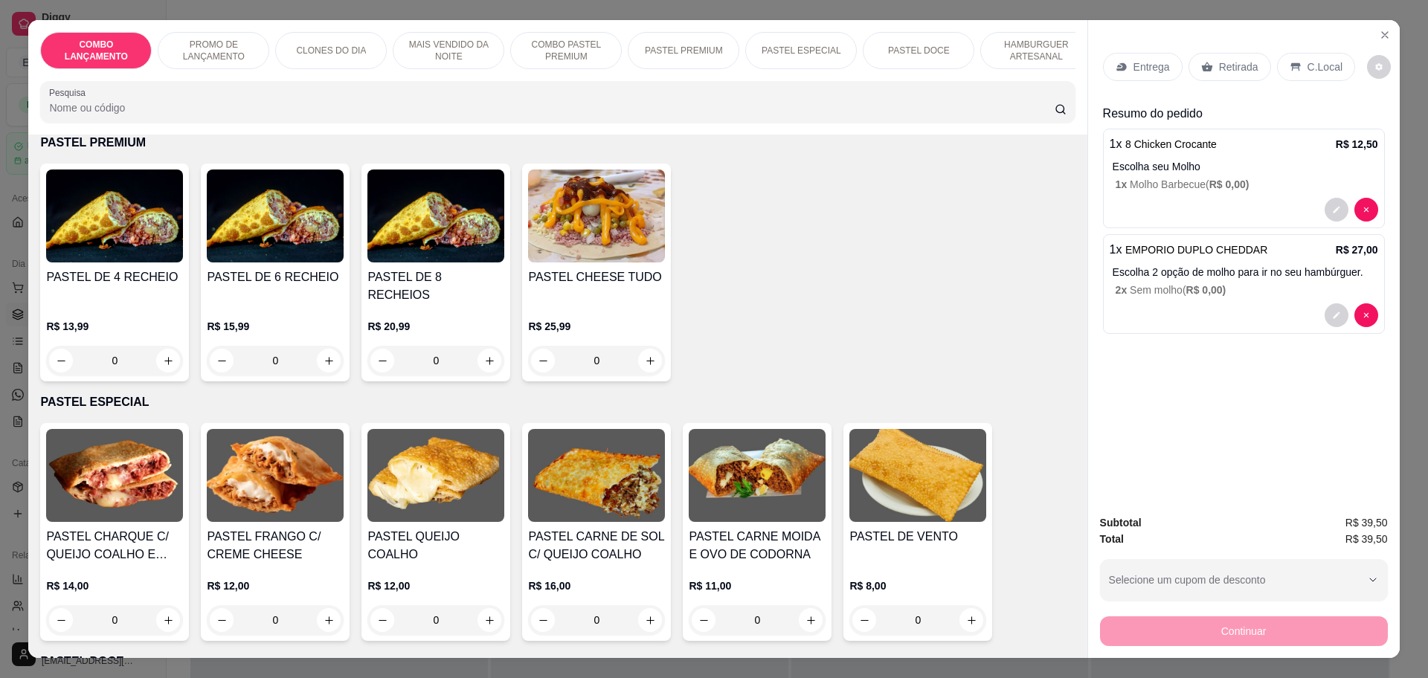
click at [155, 346] on div "0" at bounding box center [114, 361] width 137 height 30
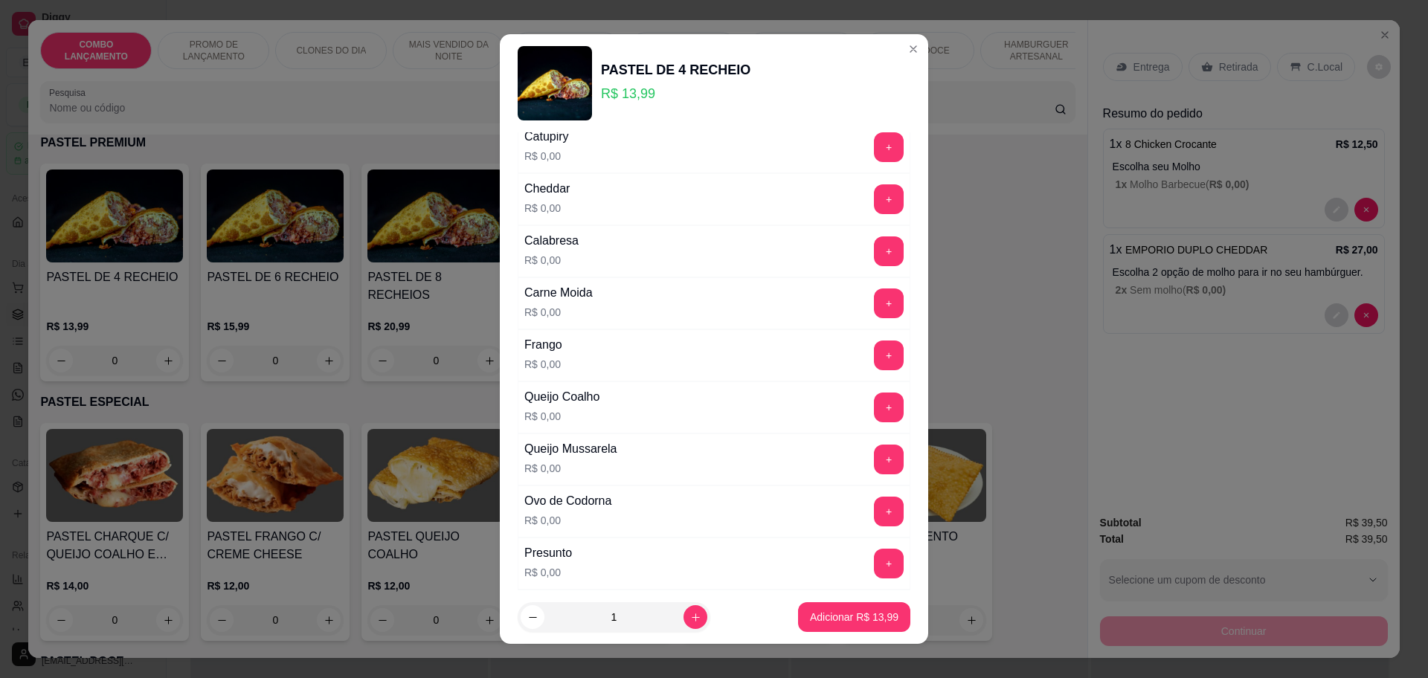
scroll to position [186, 0]
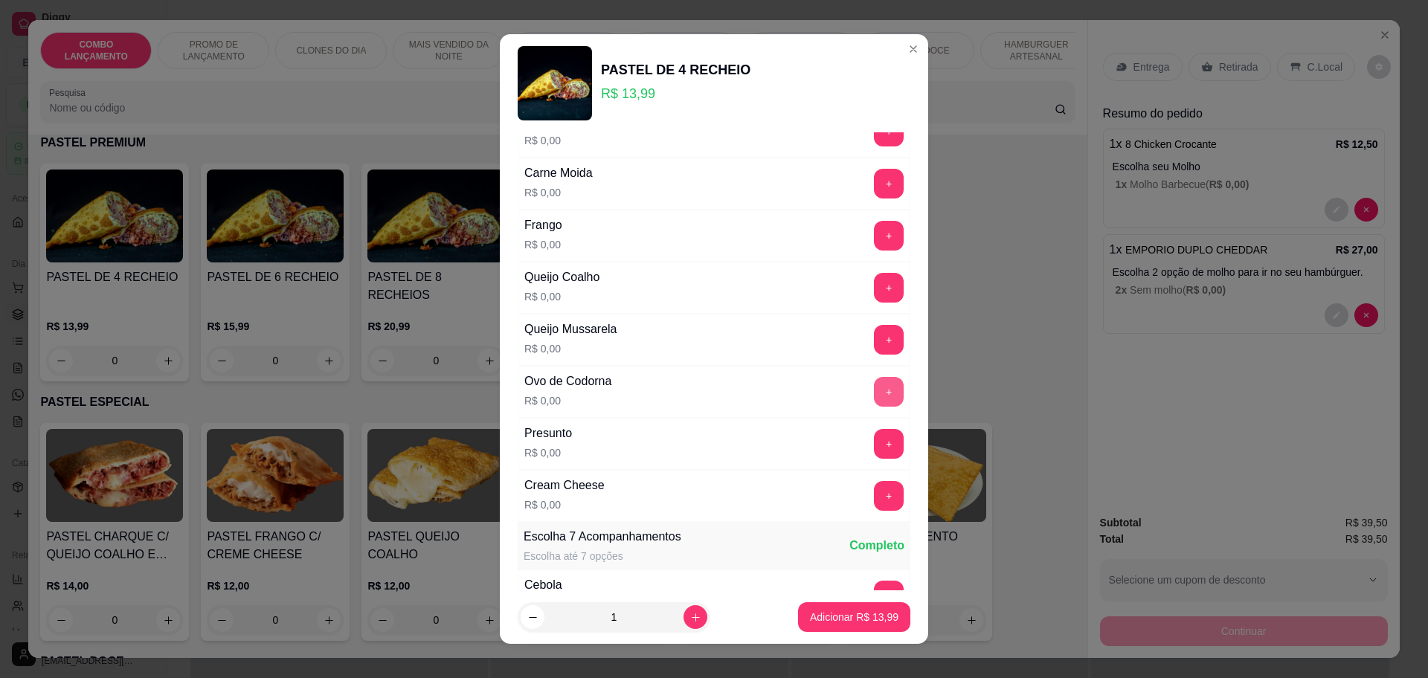
click at [874, 397] on button "+" at bounding box center [889, 392] width 30 height 30
click at [874, 237] on button "+" at bounding box center [889, 236] width 30 height 30
click at [874, 338] on button "+" at bounding box center [889, 340] width 30 height 30
click at [875, 491] on button "+" at bounding box center [889, 495] width 29 height 29
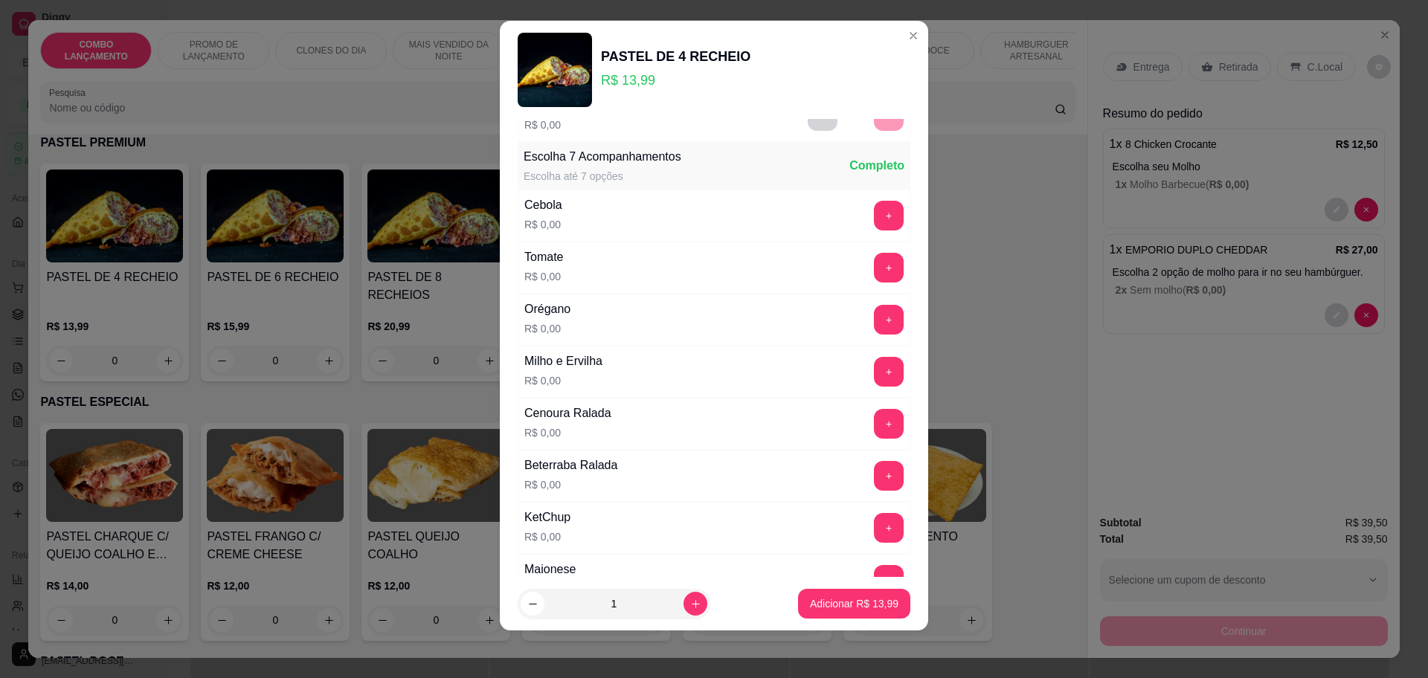
scroll to position [576, 0]
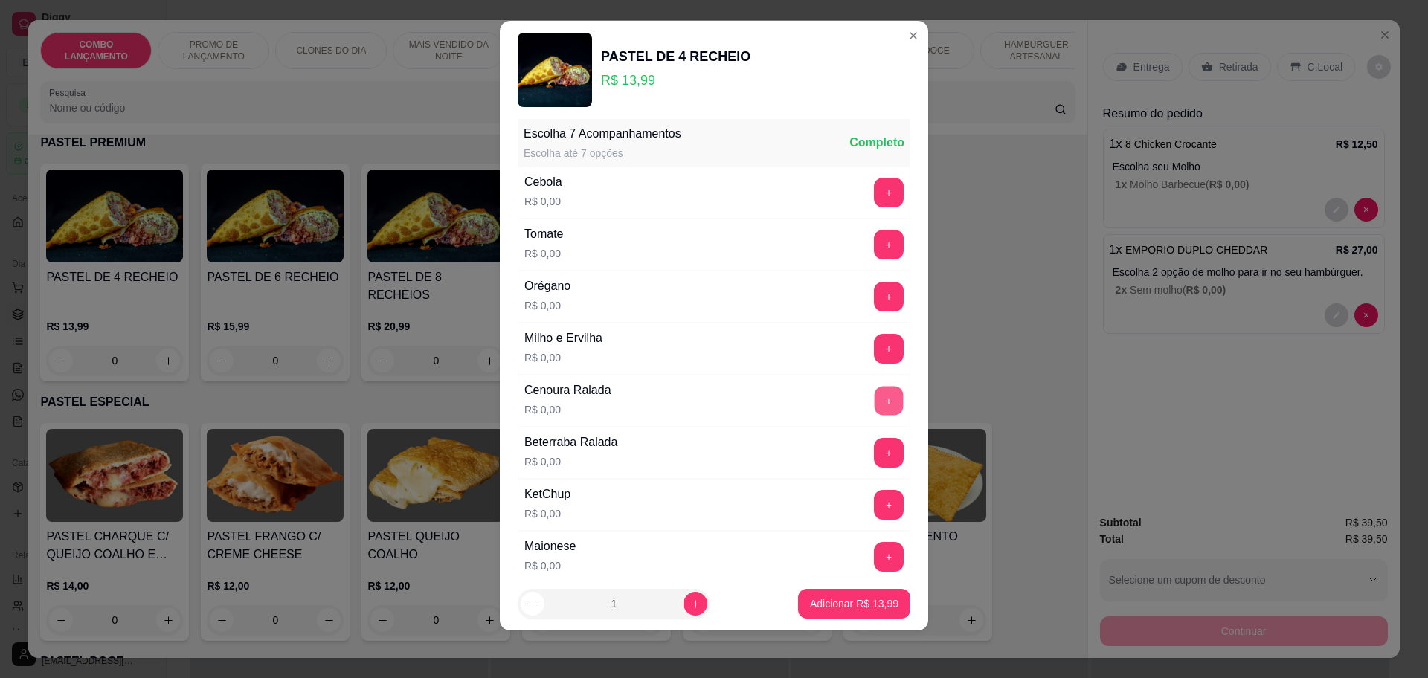
click at [875, 389] on button "+" at bounding box center [889, 400] width 29 height 29
click at [874, 438] on button "+" at bounding box center [889, 453] width 30 height 30
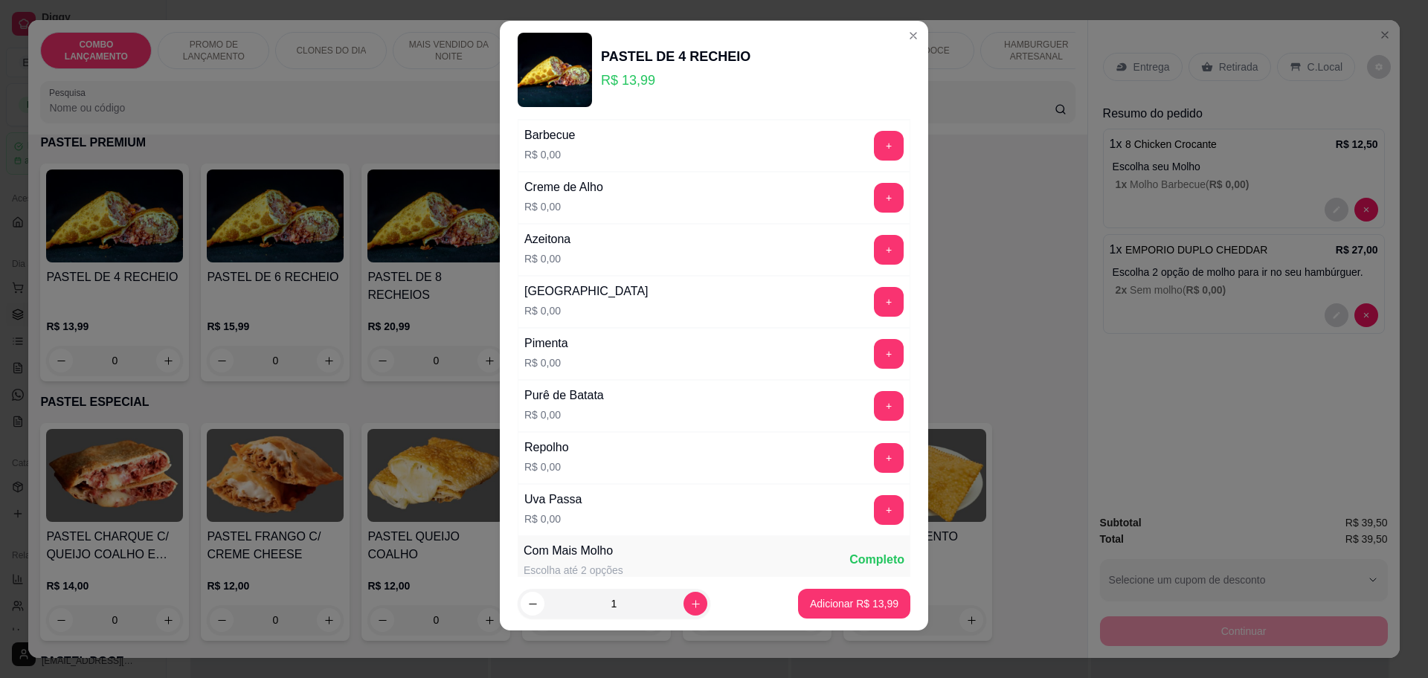
scroll to position [1041, 0]
click at [875, 458] on button "+" at bounding box center [889, 456] width 29 height 29
click at [875, 401] on button "+" at bounding box center [889, 404] width 29 height 29
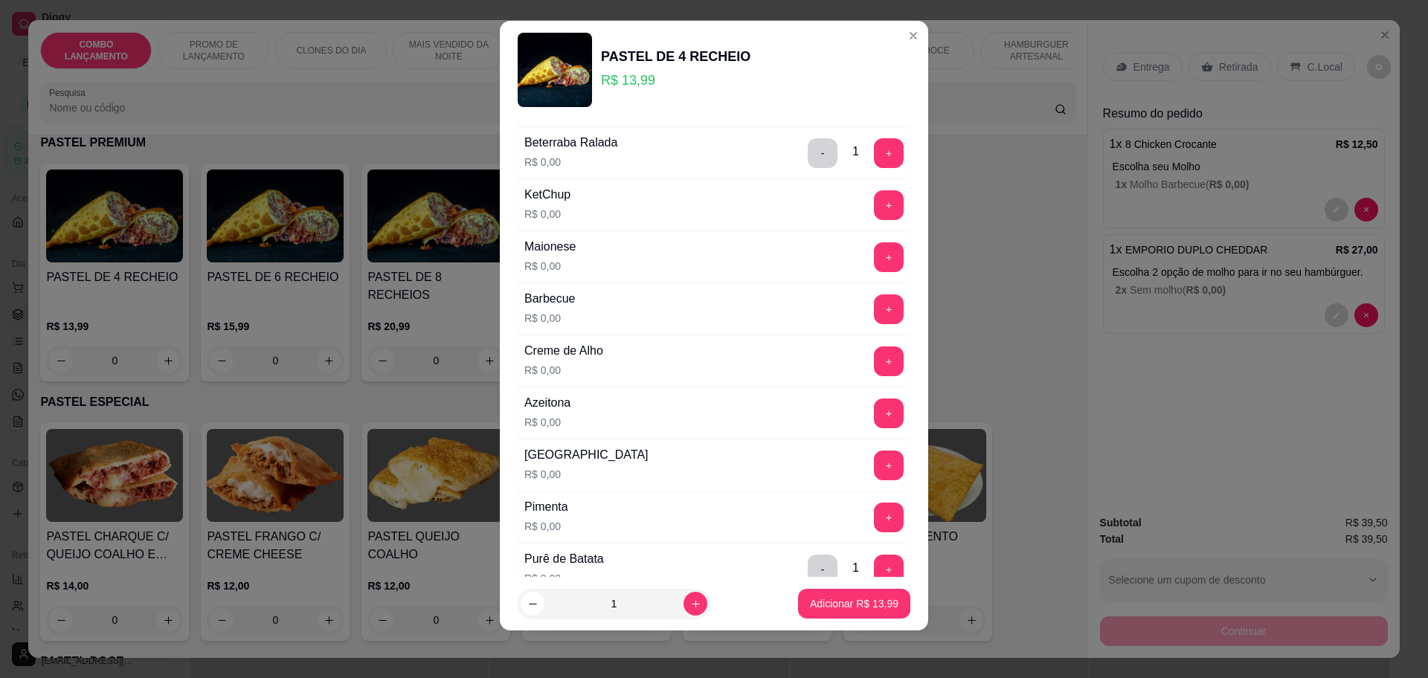
scroll to position [855, 0]
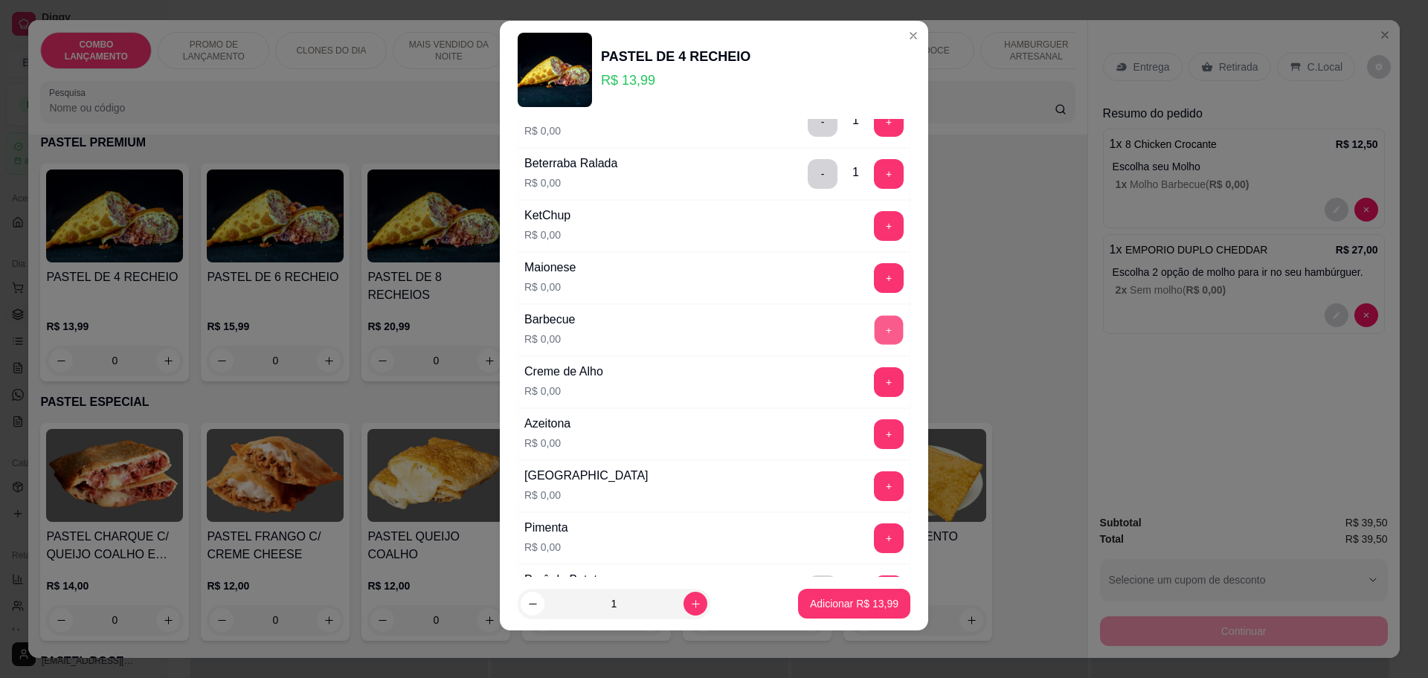
click at [875, 318] on button "+" at bounding box center [889, 329] width 29 height 29
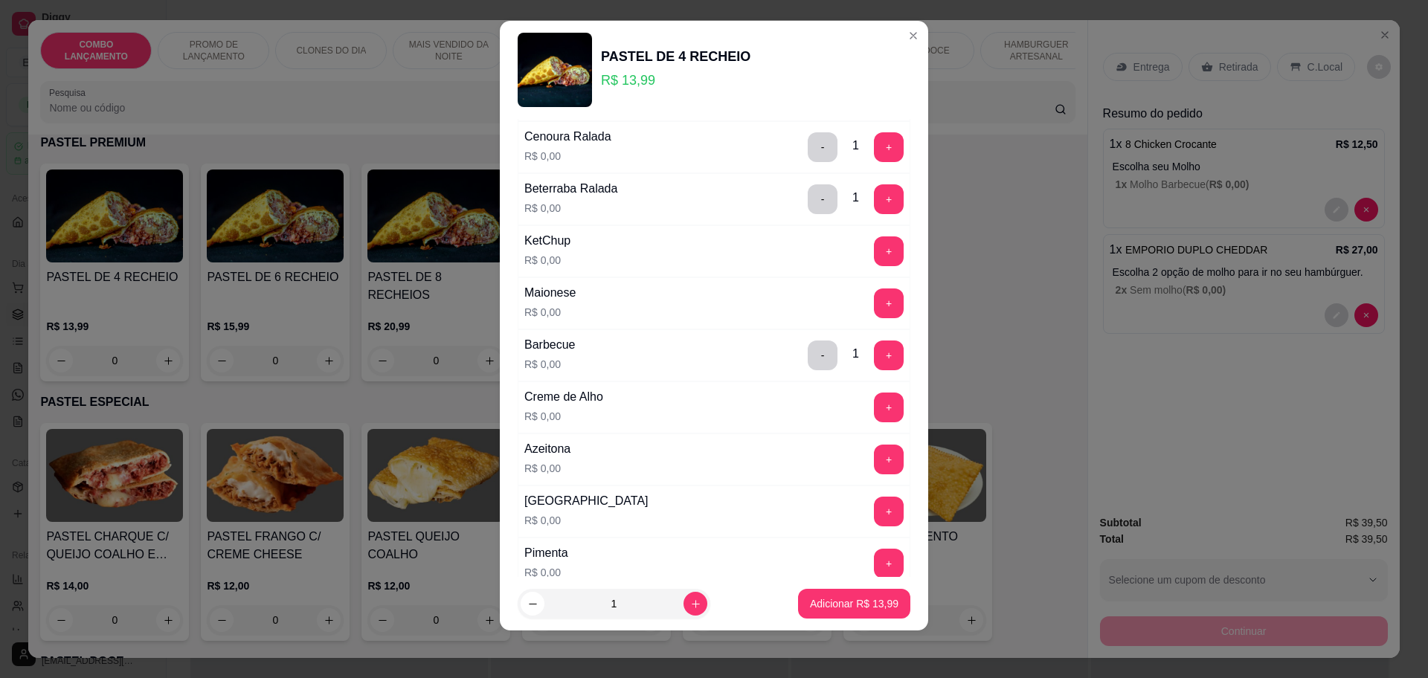
scroll to position [948, 0]
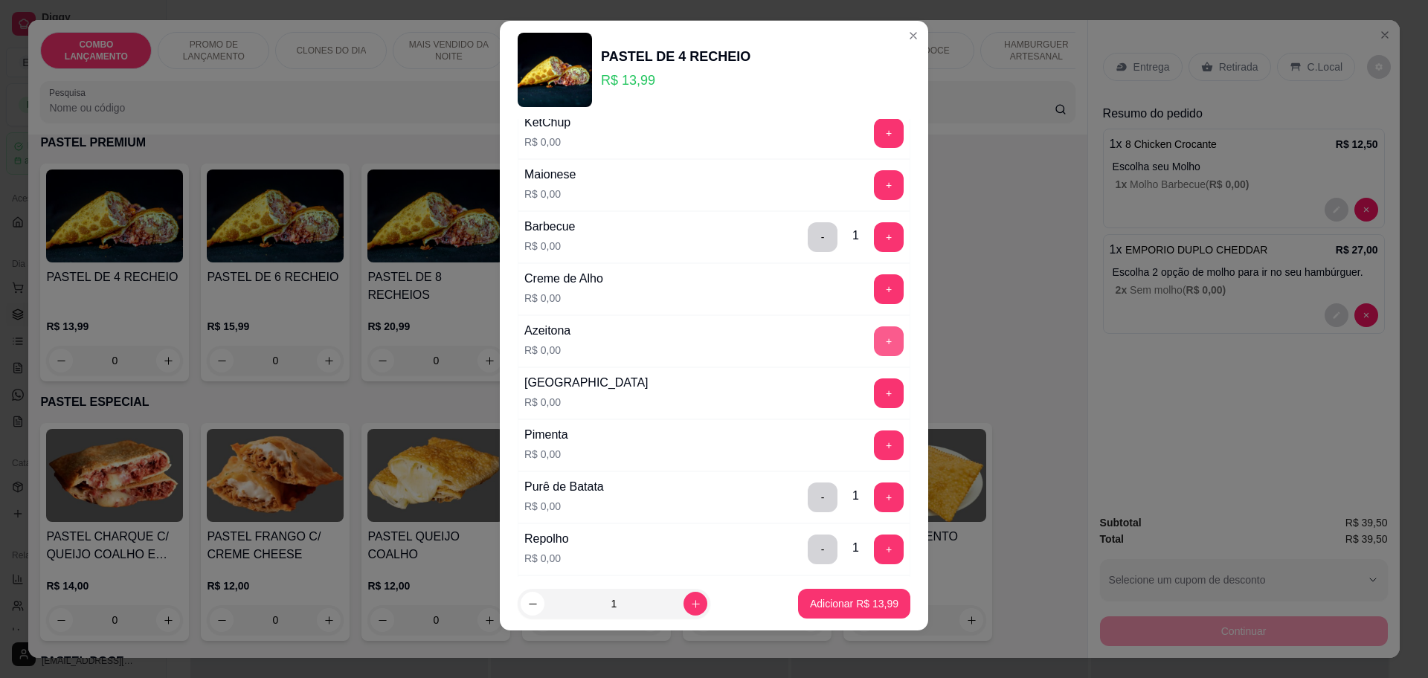
click at [874, 334] on button "+" at bounding box center [889, 342] width 30 height 30
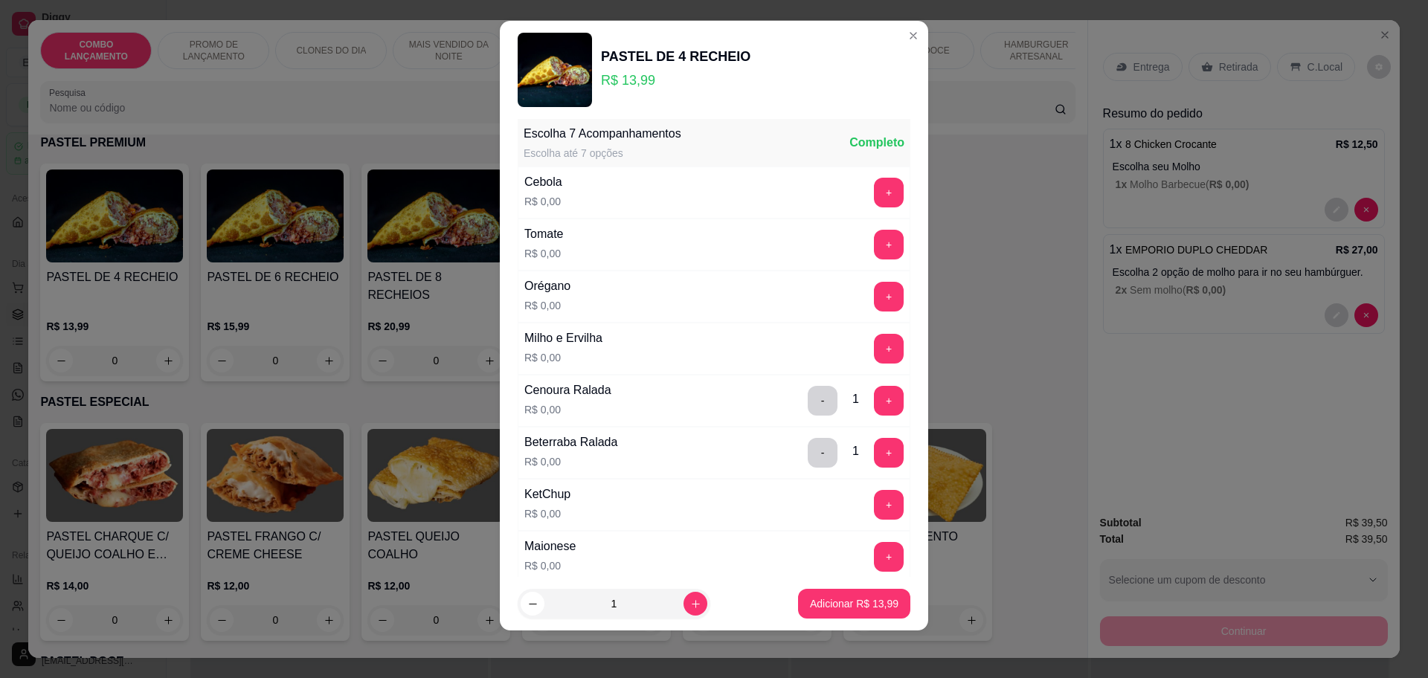
scroll to position [669, 0]
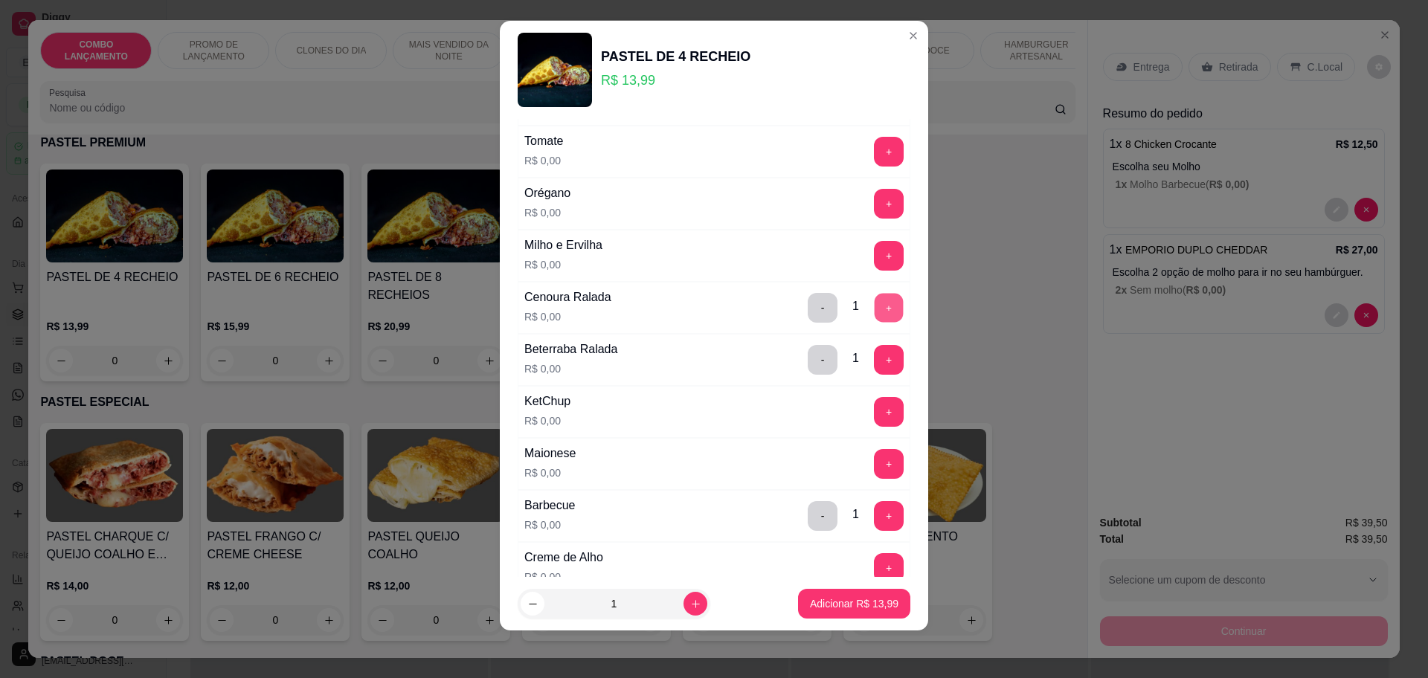
click at [875, 311] on button "+" at bounding box center [889, 307] width 29 height 29
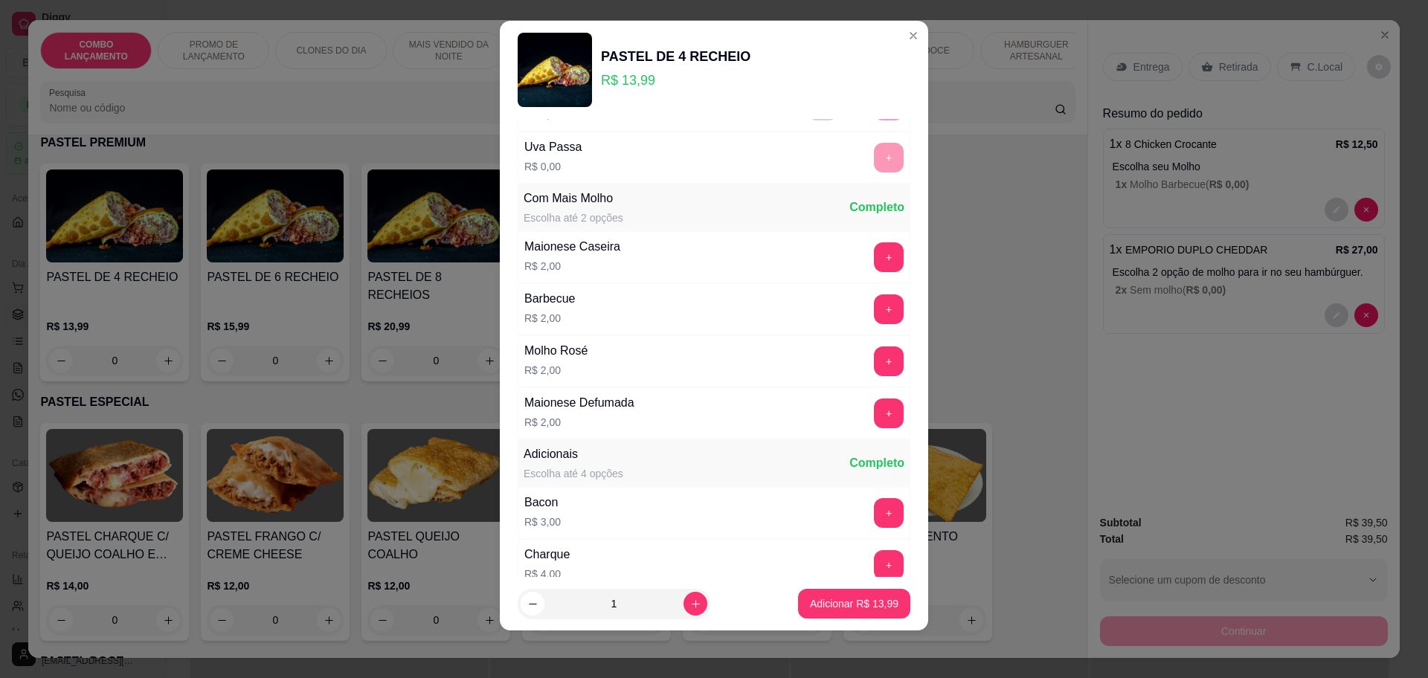
scroll to position [1456, 0]
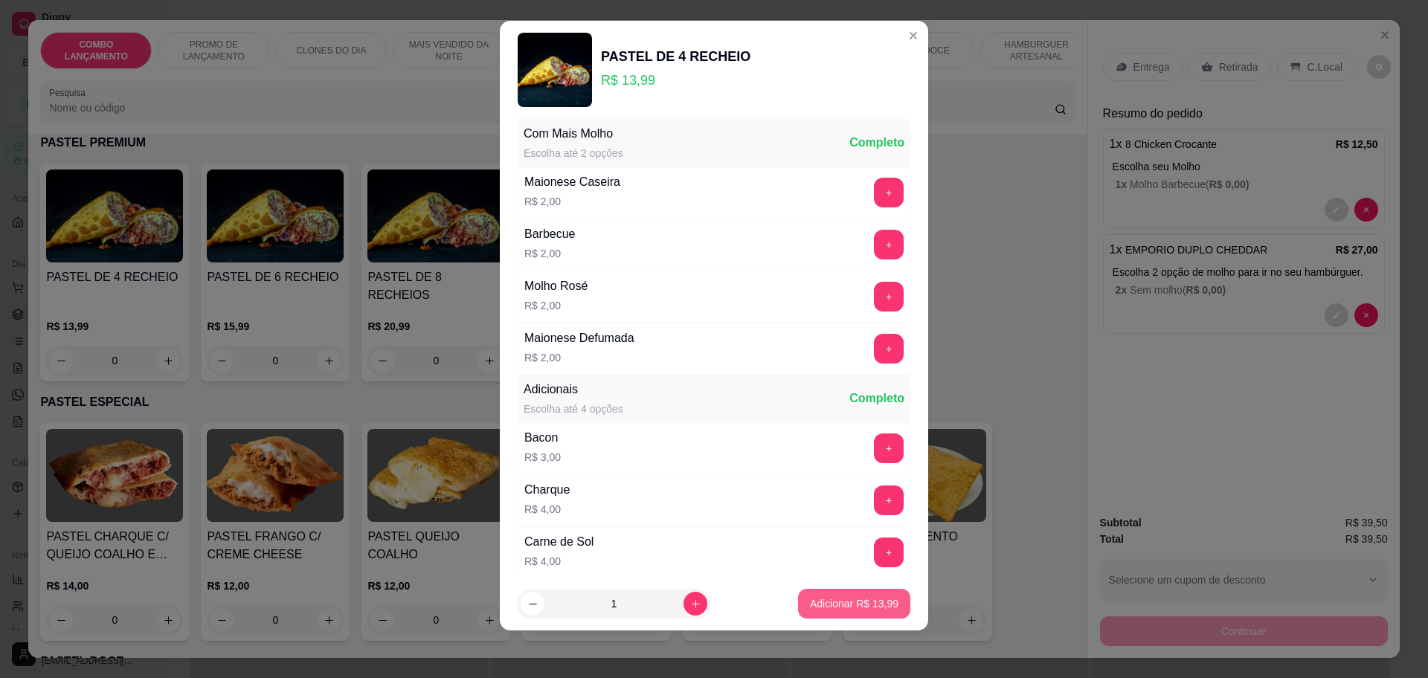
click at [814, 593] on button "Adicionar R$ 13,99" at bounding box center [854, 604] width 112 height 30
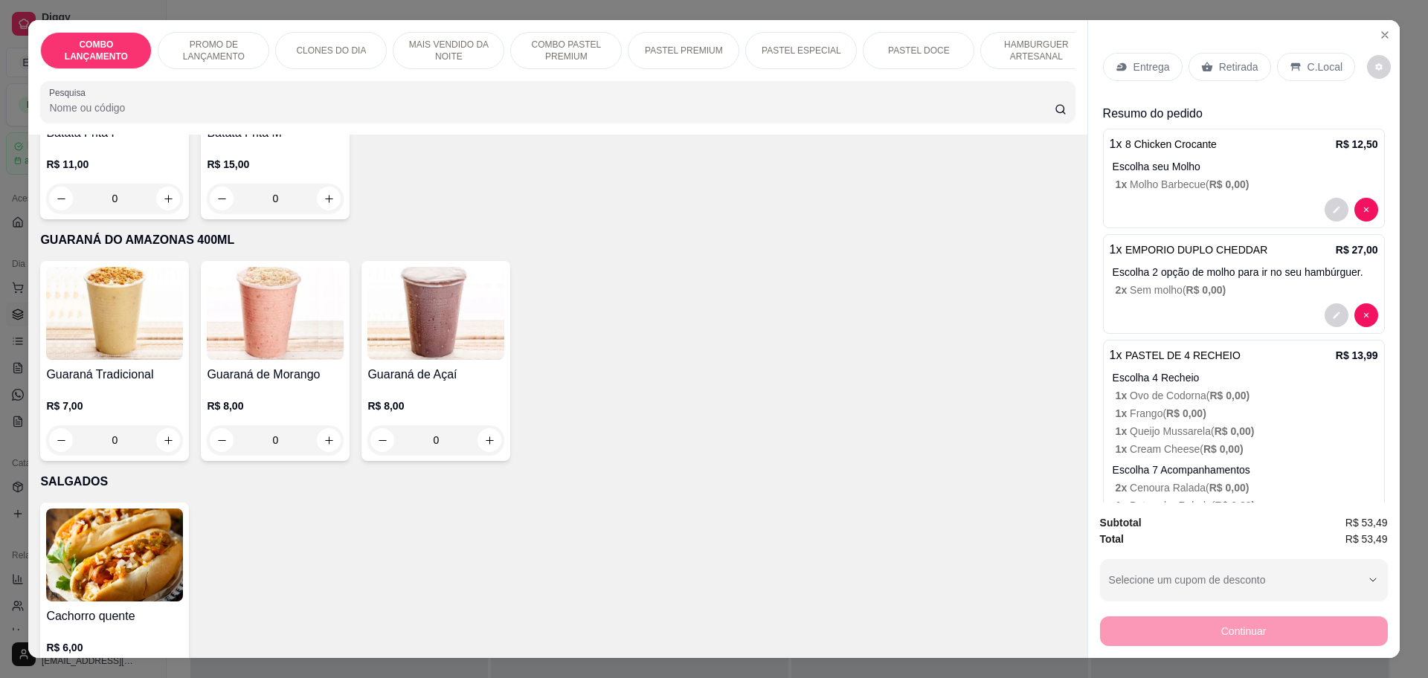
scroll to position [4929, 0]
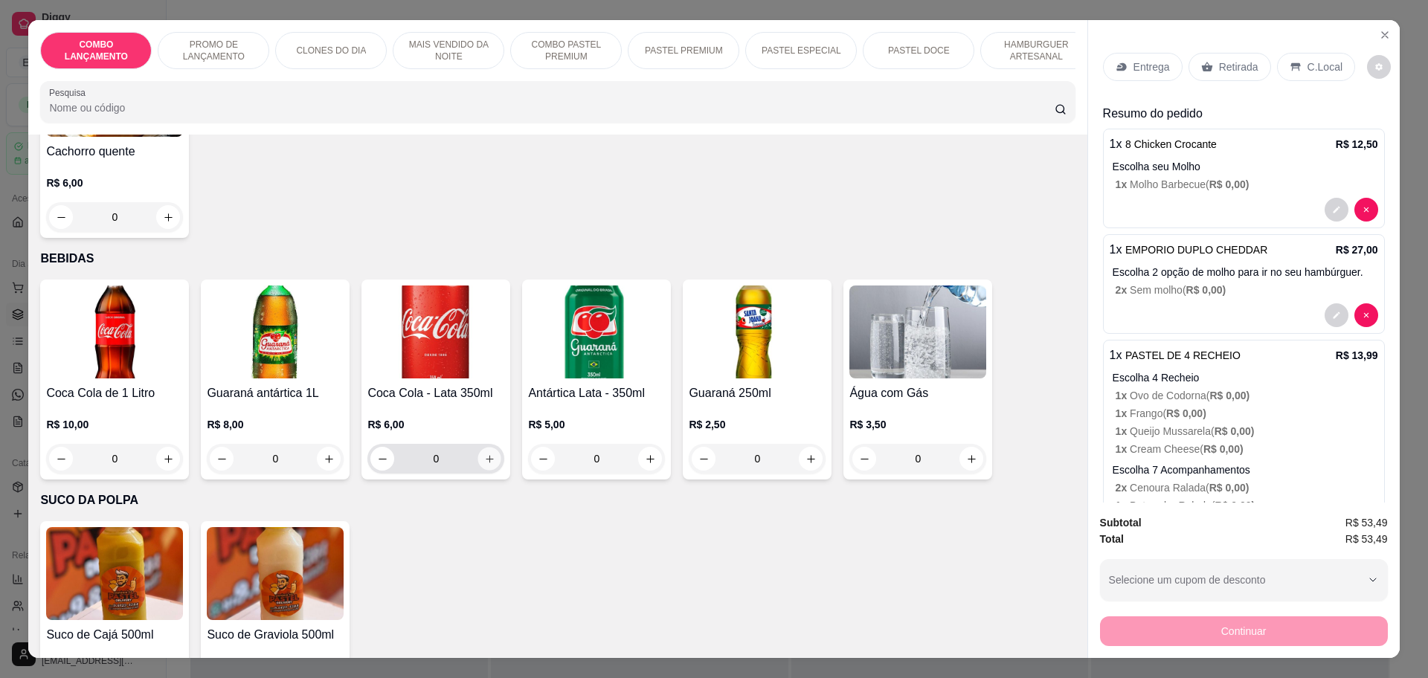
click at [486, 454] on icon "increase-product-quantity" at bounding box center [489, 459] width 11 height 11
type input "1"
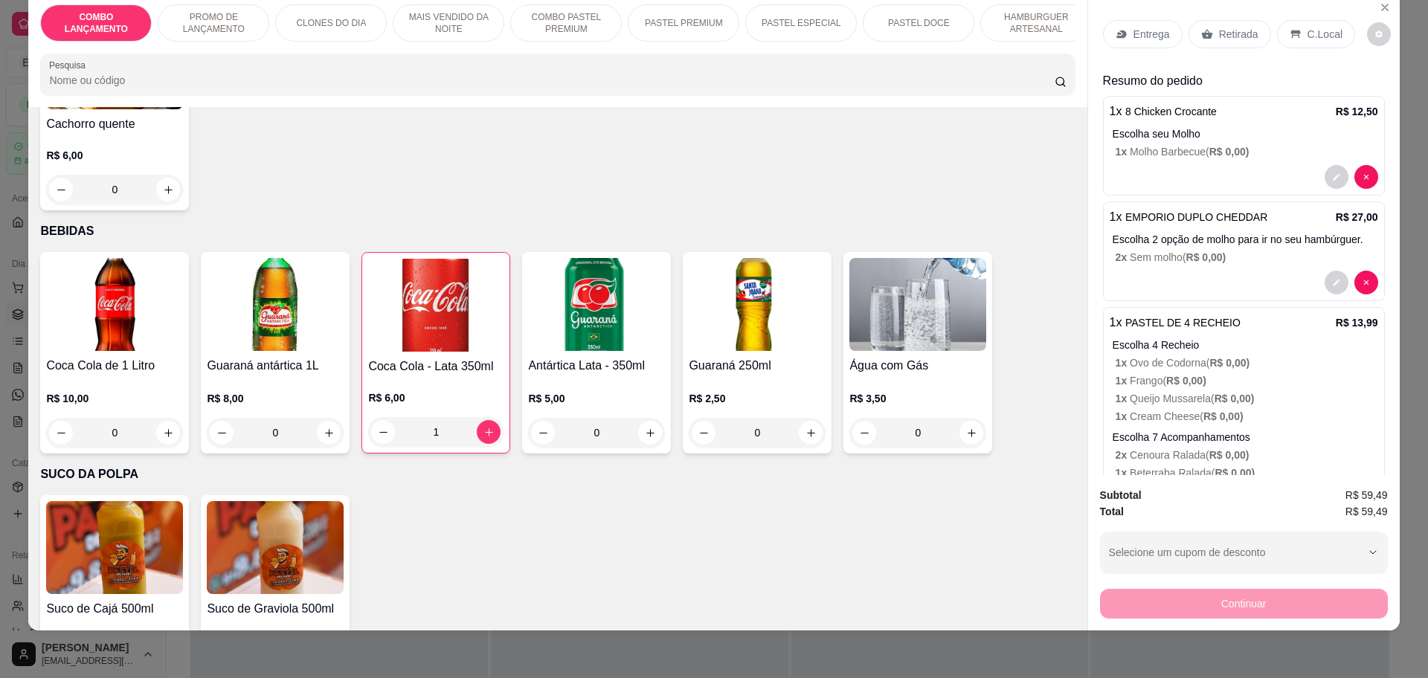
scroll to position [0, 0]
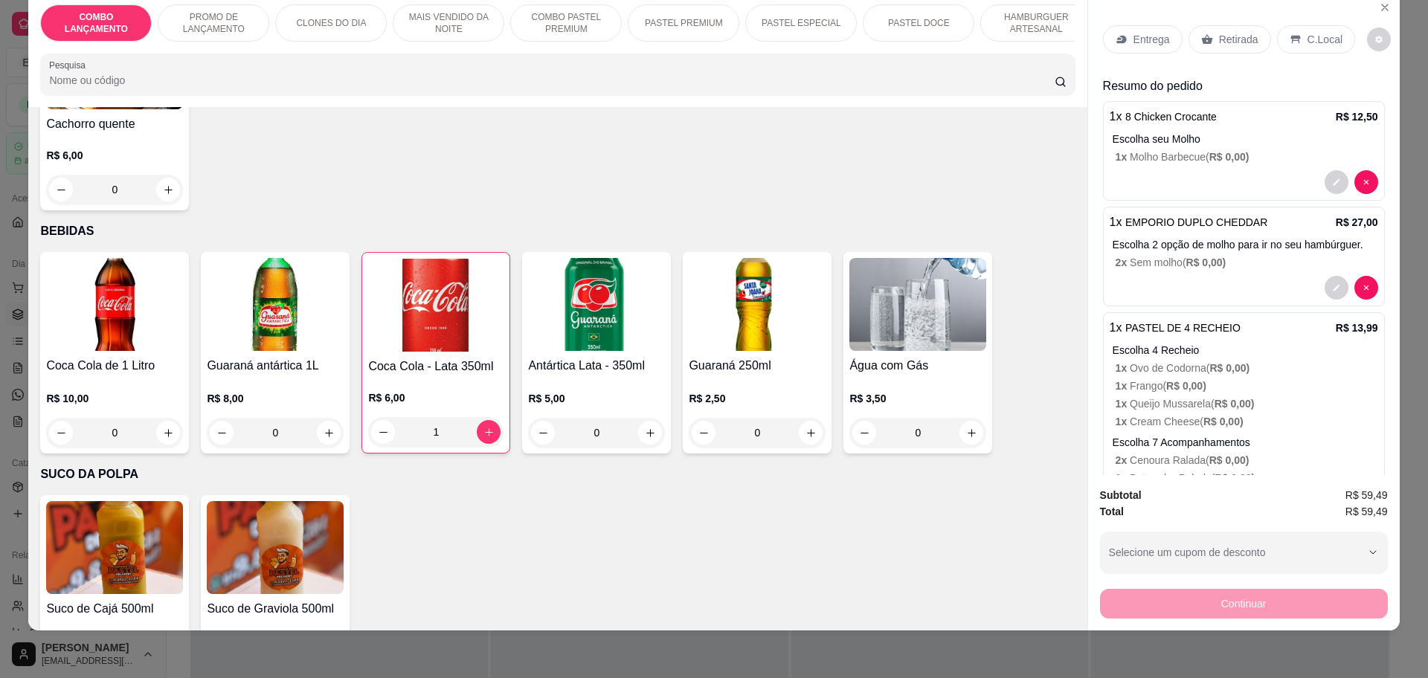
click at [1235, 34] on p "Retirada" at bounding box center [1238, 39] width 39 height 15
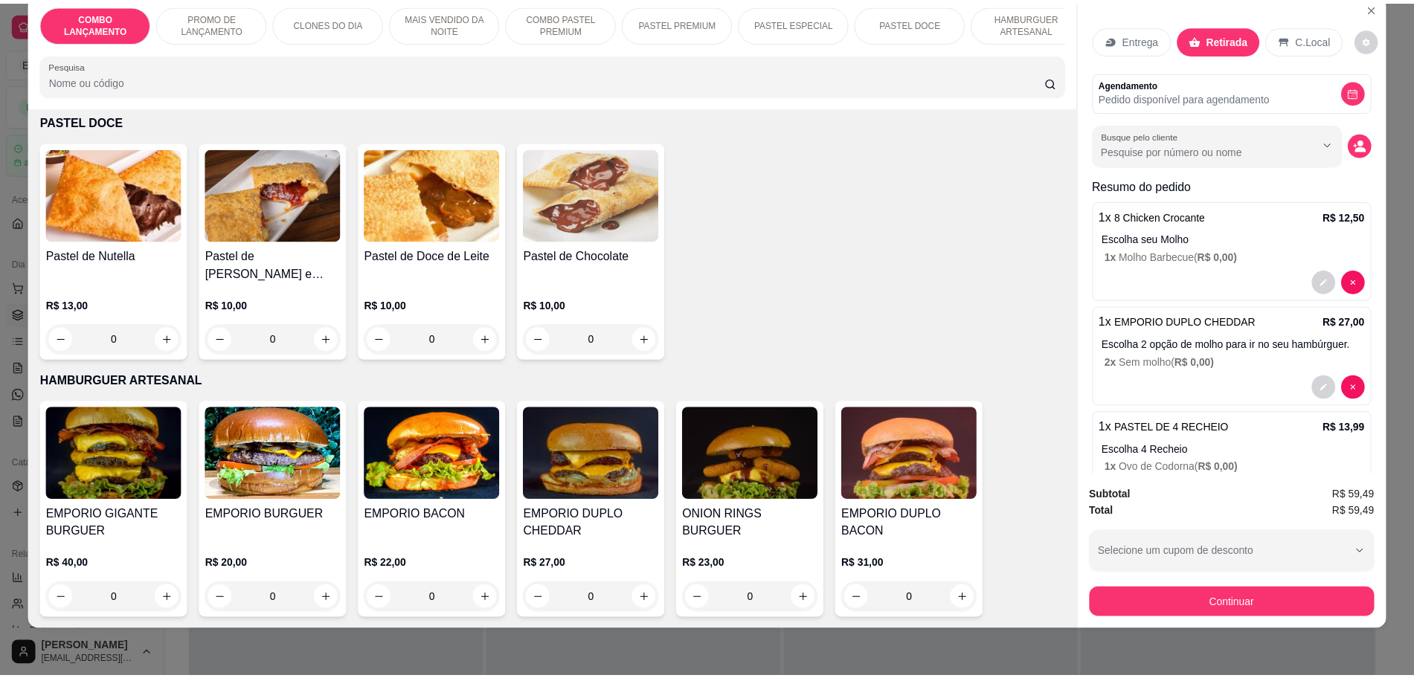
scroll to position [2327, 0]
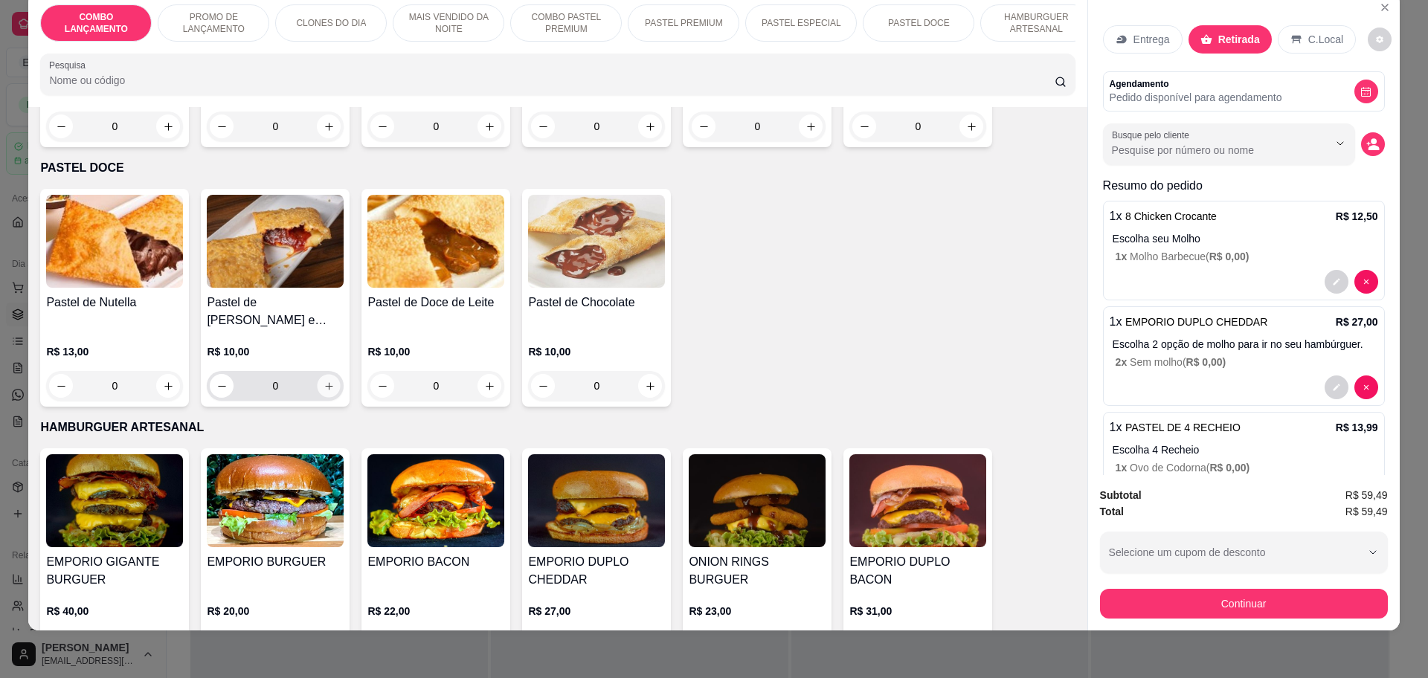
click at [324, 381] on icon "increase-product-quantity" at bounding box center [329, 386] width 11 height 11
type input "1"
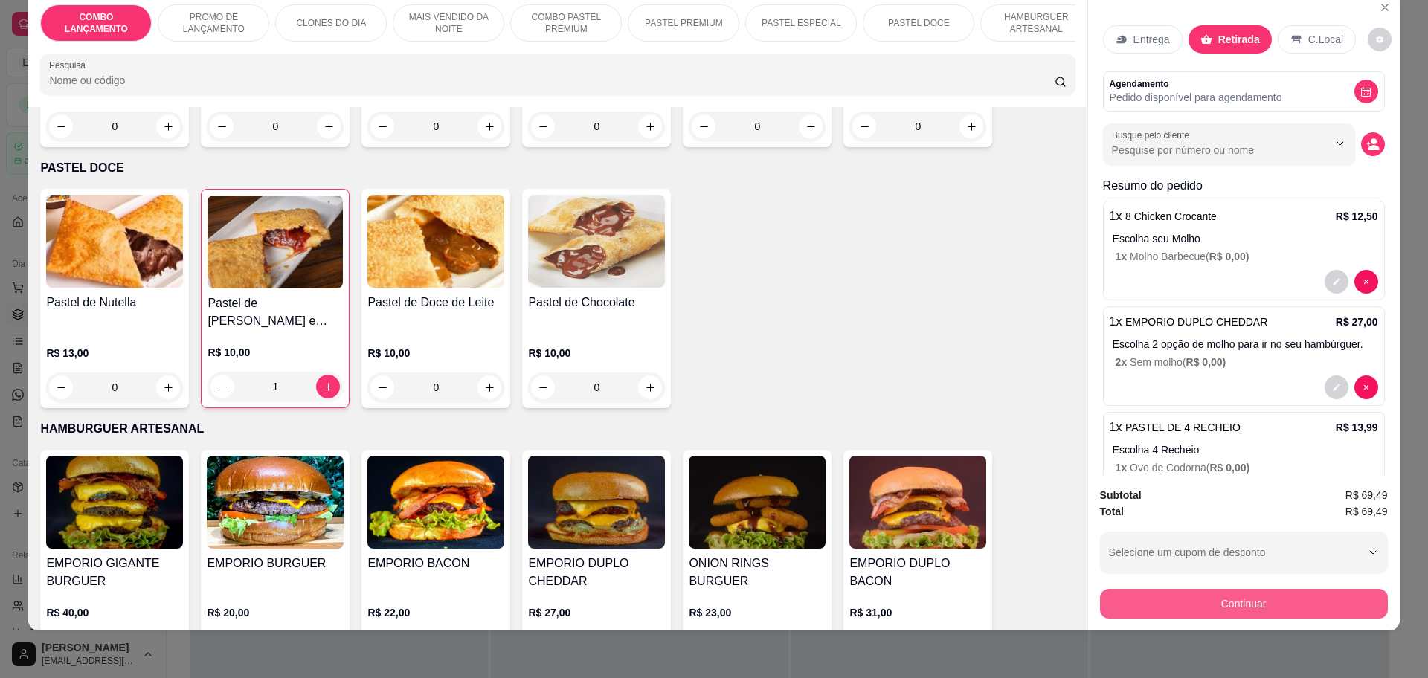
click at [1217, 597] on button "Continuar" at bounding box center [1244, 604] width 288 height 30
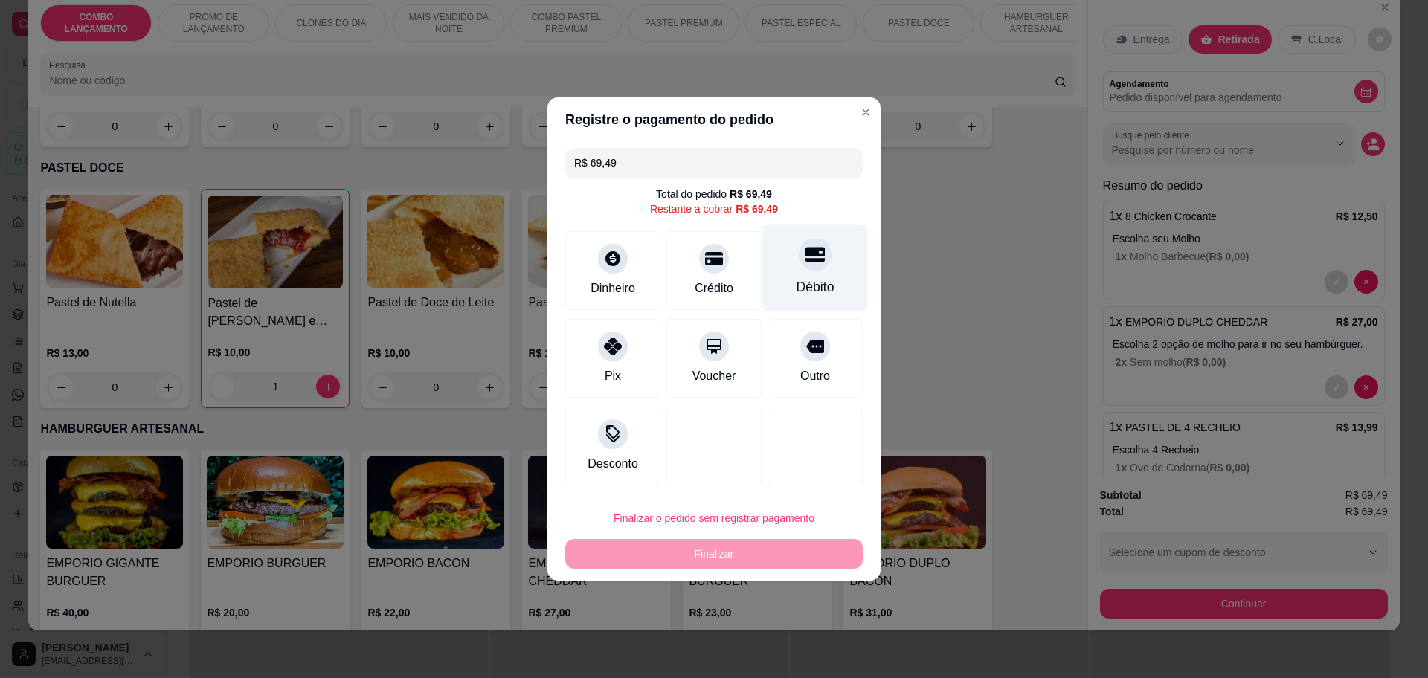
click at [806, 256] on icon at bounding box center [815, 254] width 19 height 19
type input "R$ 0,00"
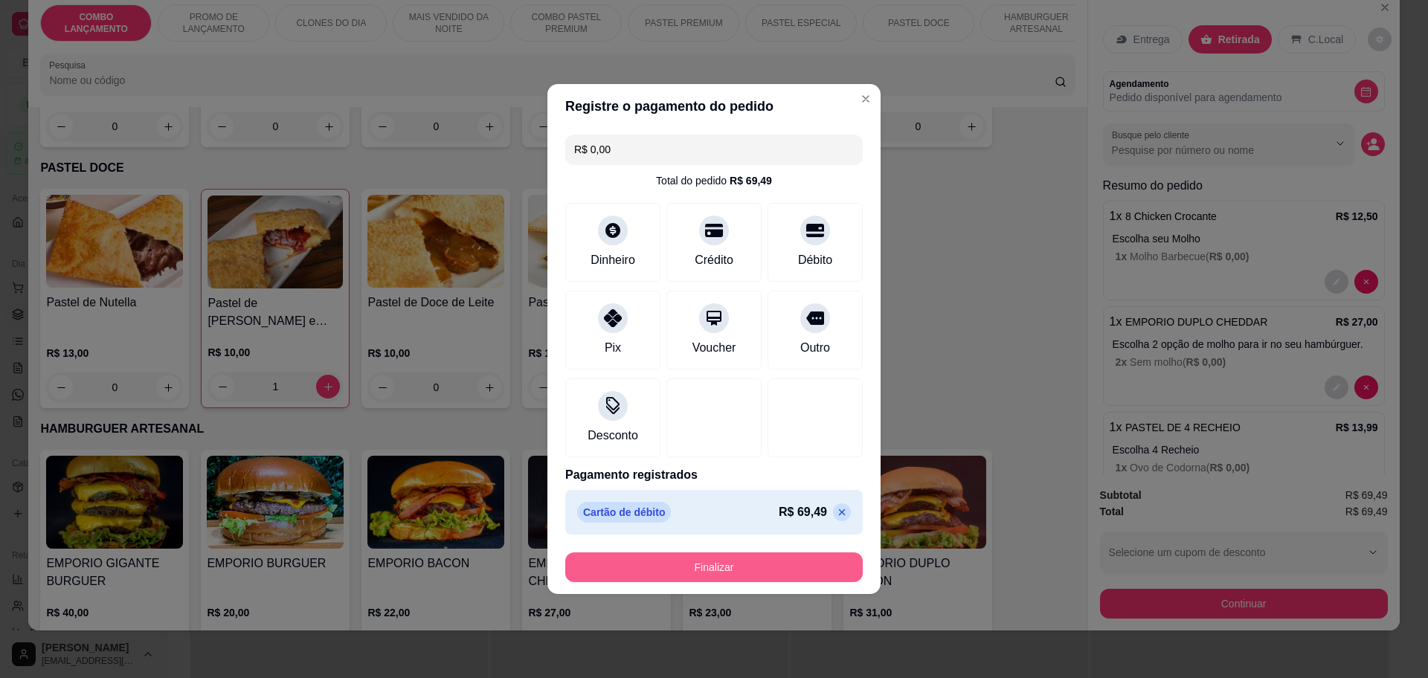
click at [686, 568] on button "Finalizar" at bounding box center [714, 568] width 298 height 30
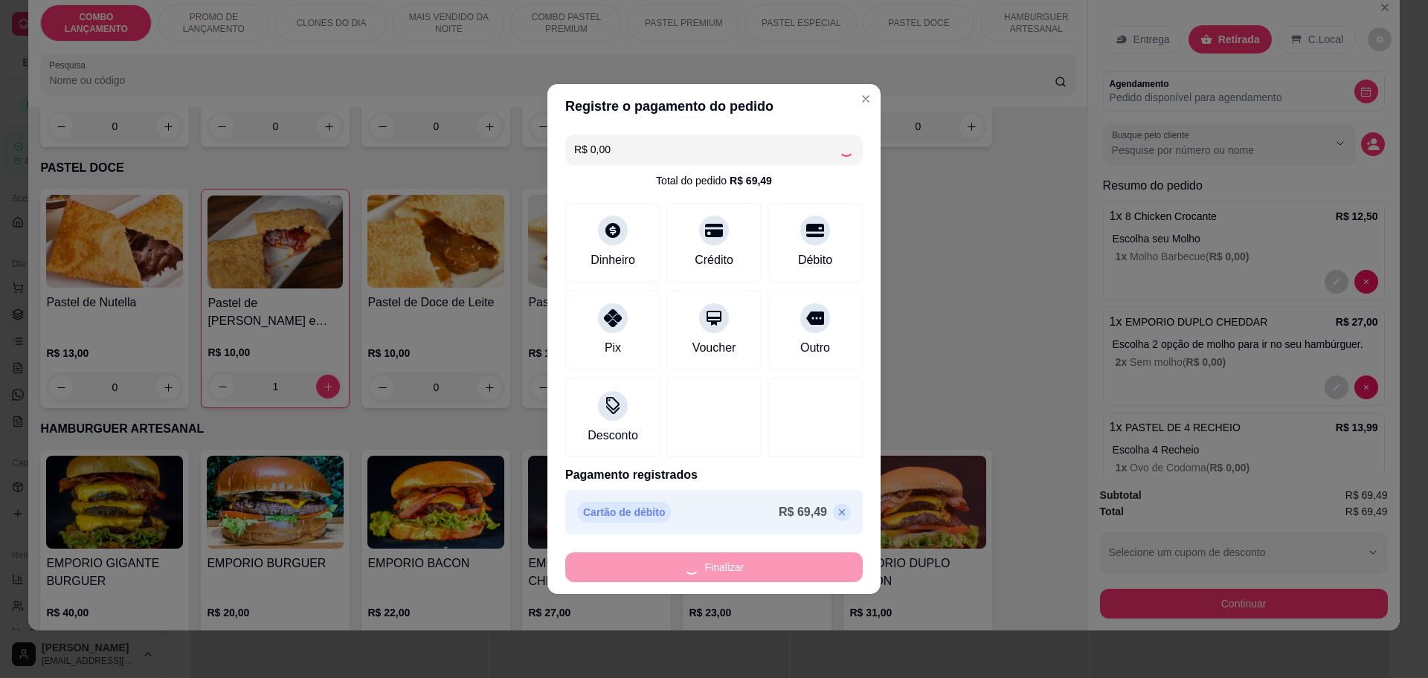
type input "0"
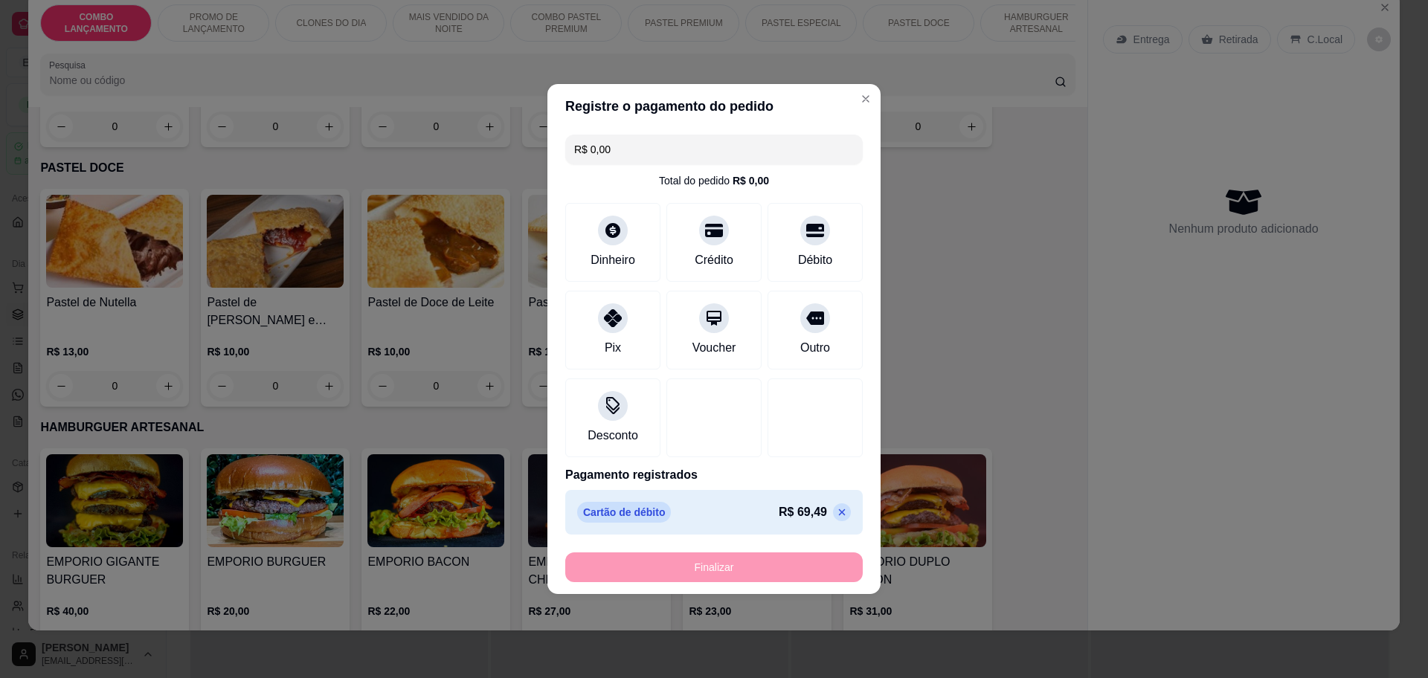
type input "-R$ 69,49"
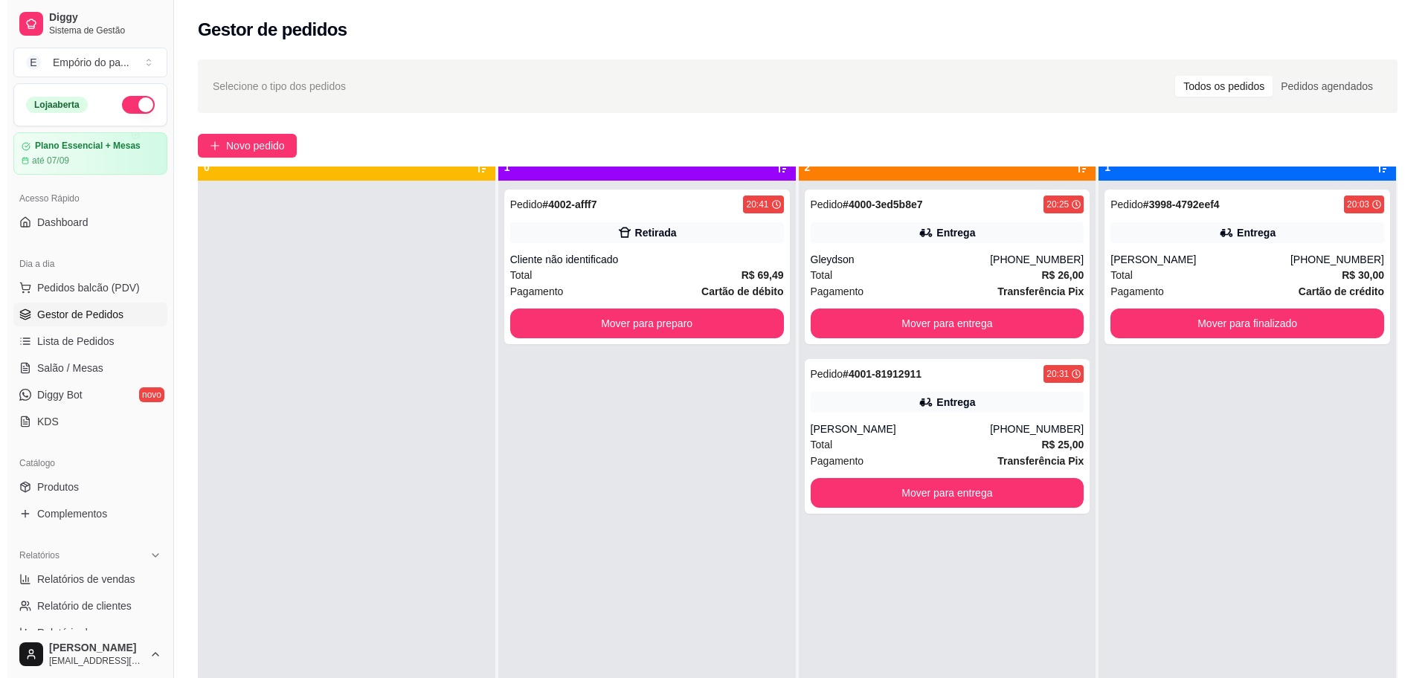
scroll to position [42, 0]
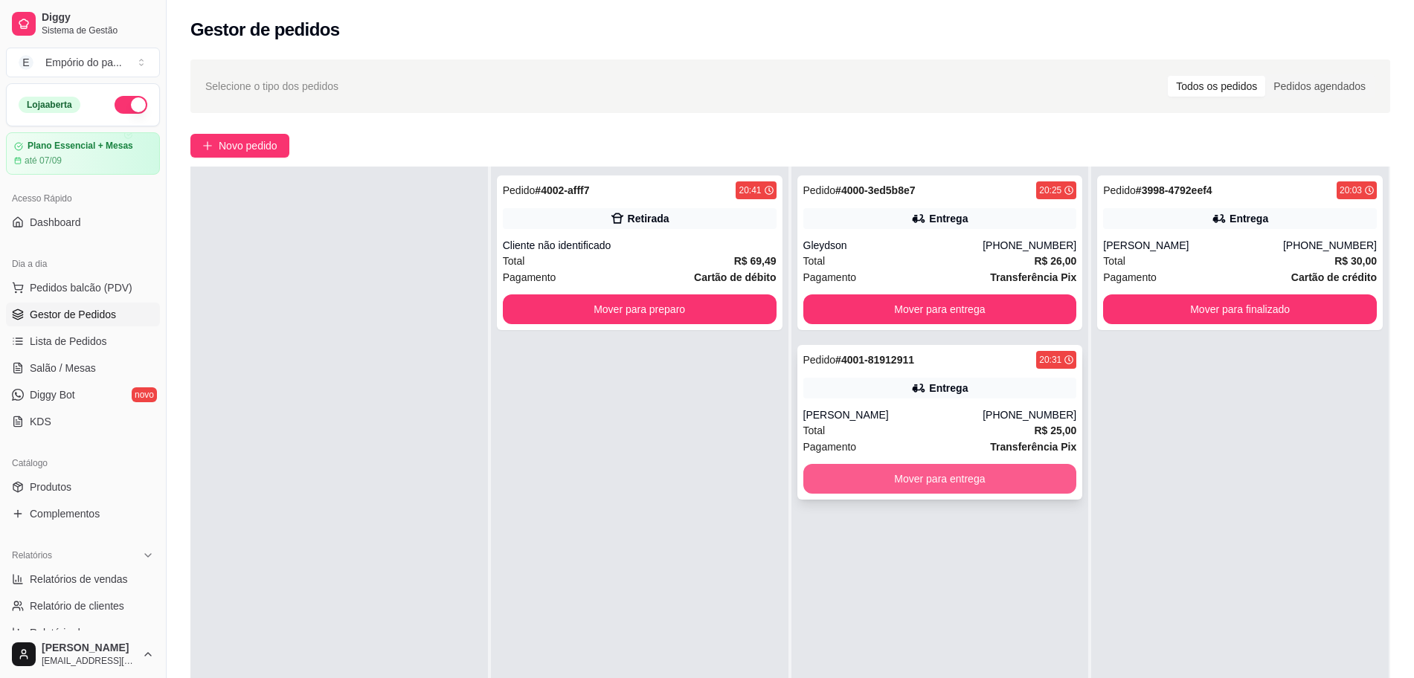
click at [1052, 469] on button "Mover para entrega" at bounding box center [940, 479] width 274 height 30
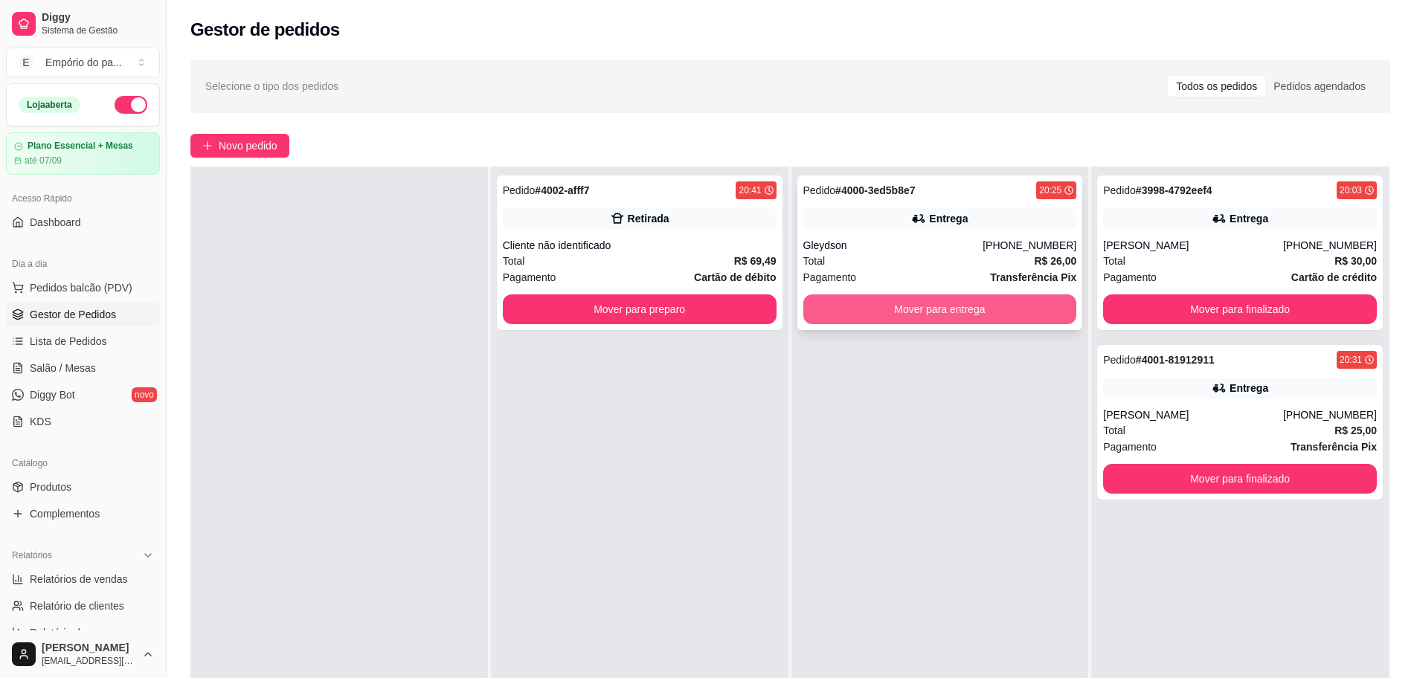
click at [1044, 300] on button "Mover para entrega" at bounding box center [940, 310] width 274 height 30
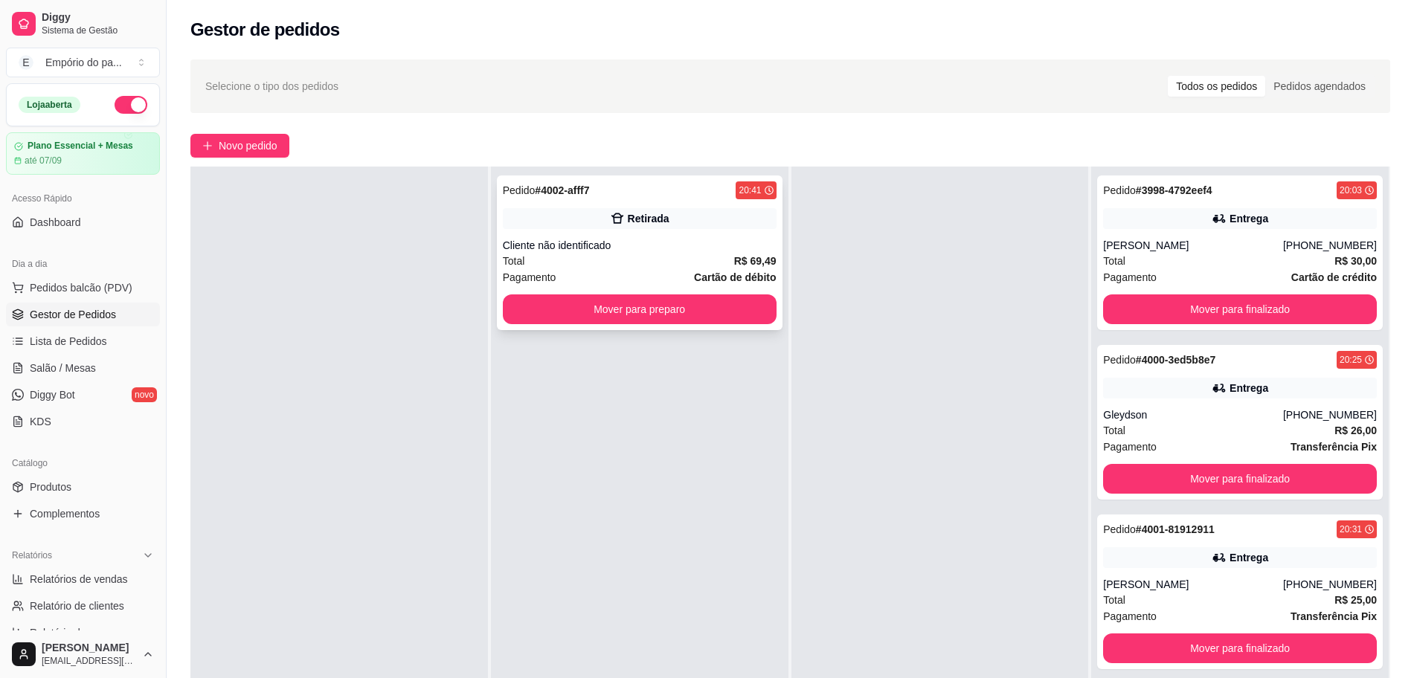
click at [631, 269] on div "Pedido # 4002-afff7 20:41 Retirada Cliente não identificado Total R$ 69,49 Paga…" at bounding box center [640, 253] width 286 height 155
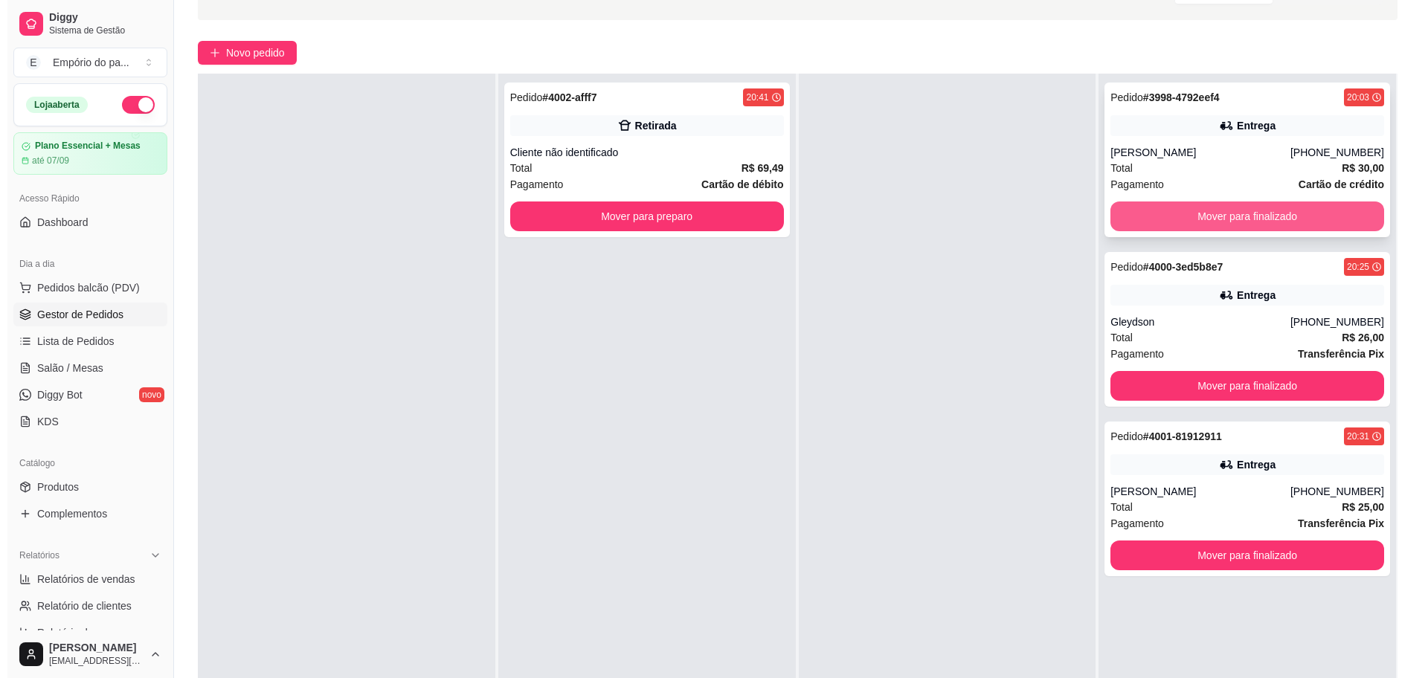
scroll to position [0, 0]
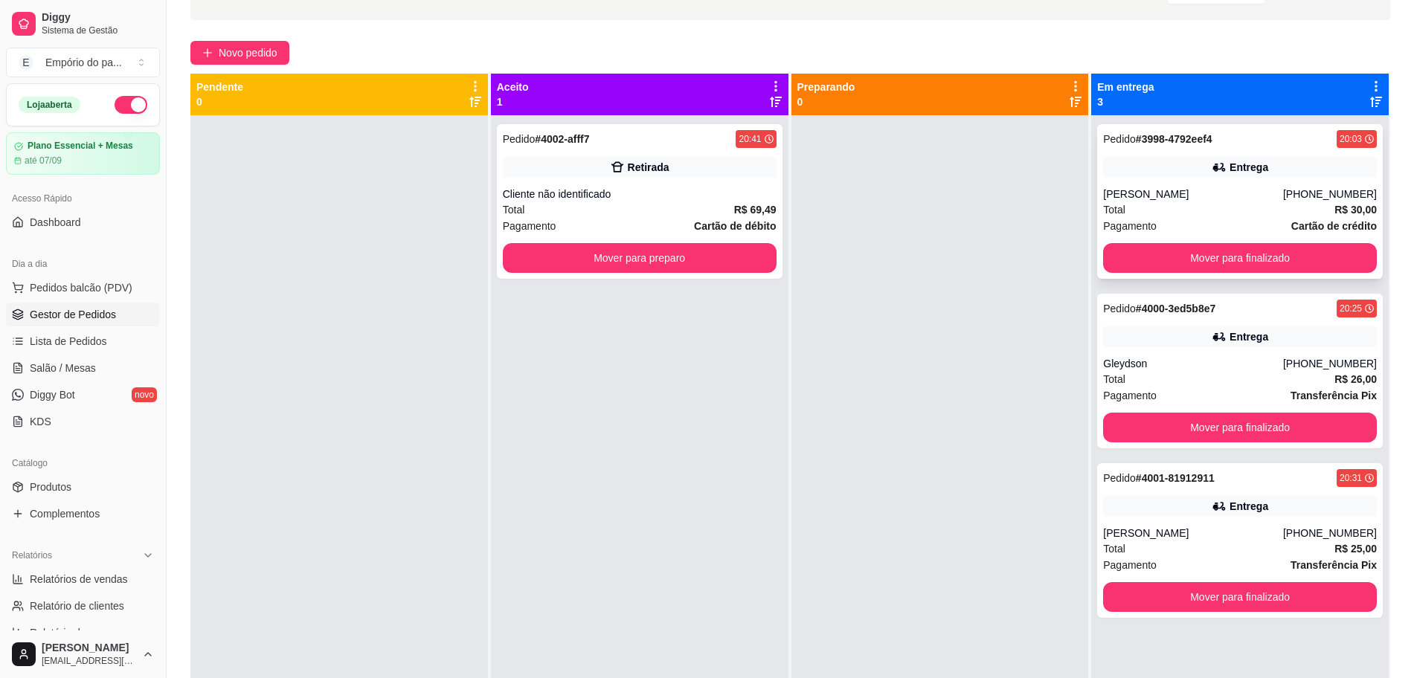
click at [1213, 213] on div "Total R$ 30,00" at bounding box center [1240, 210] width 274 height 16
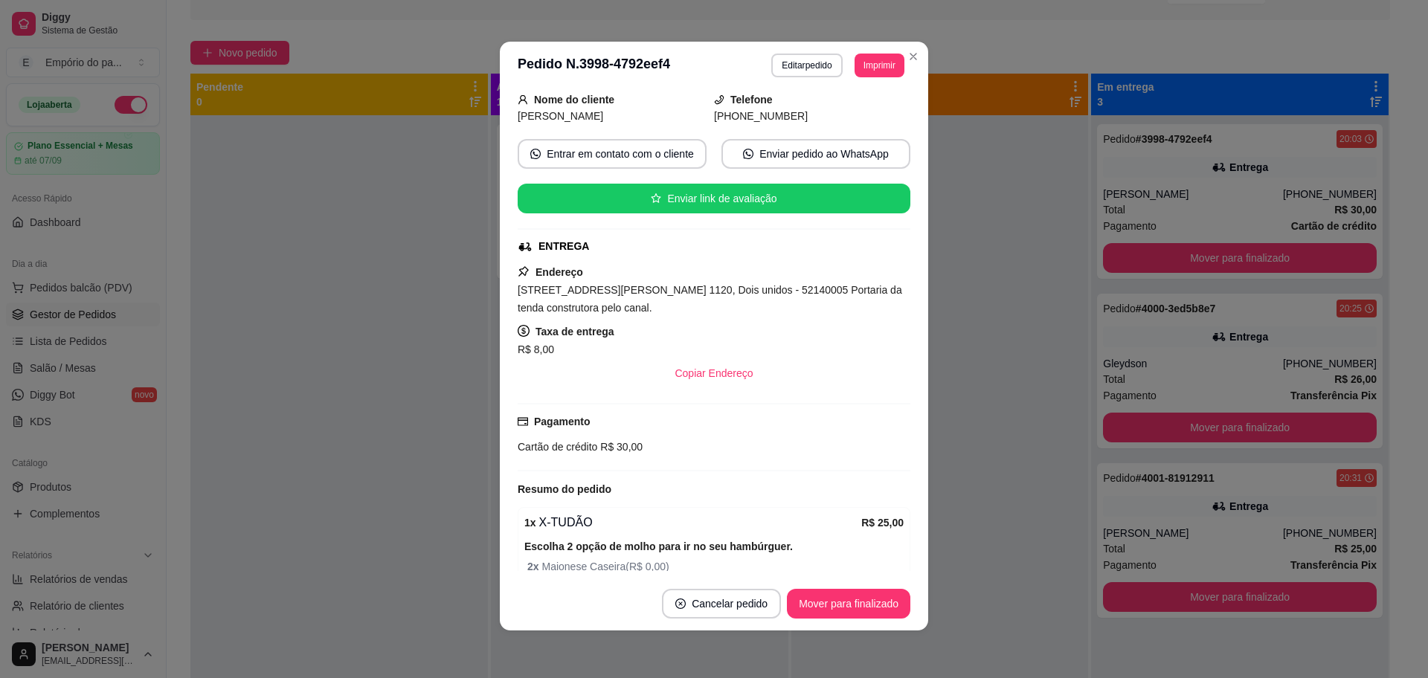
scroll to position [39, 0]
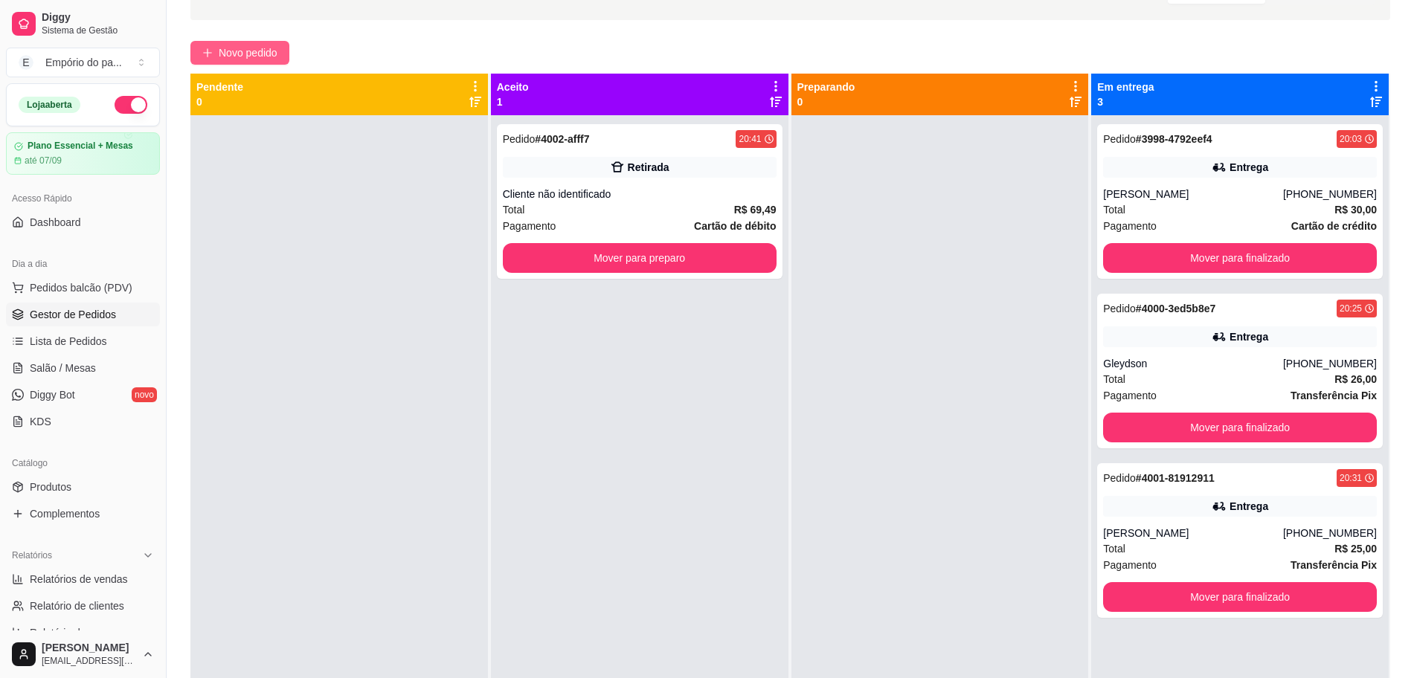
click at [269, 53] on span "Novo pedido" at bounding box center [248, 53] width 59 height 16
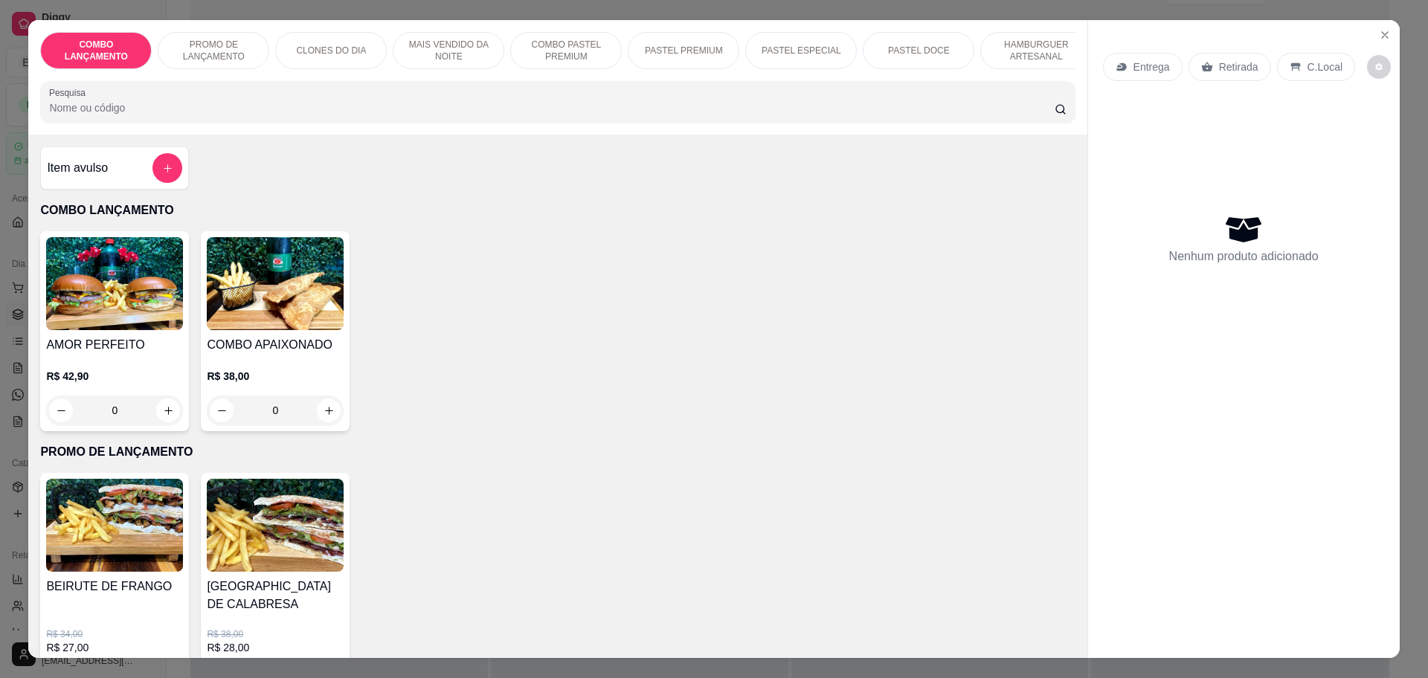
click at [1201, 63] on icon at bounding box center [1207, 67] width 12 height 12
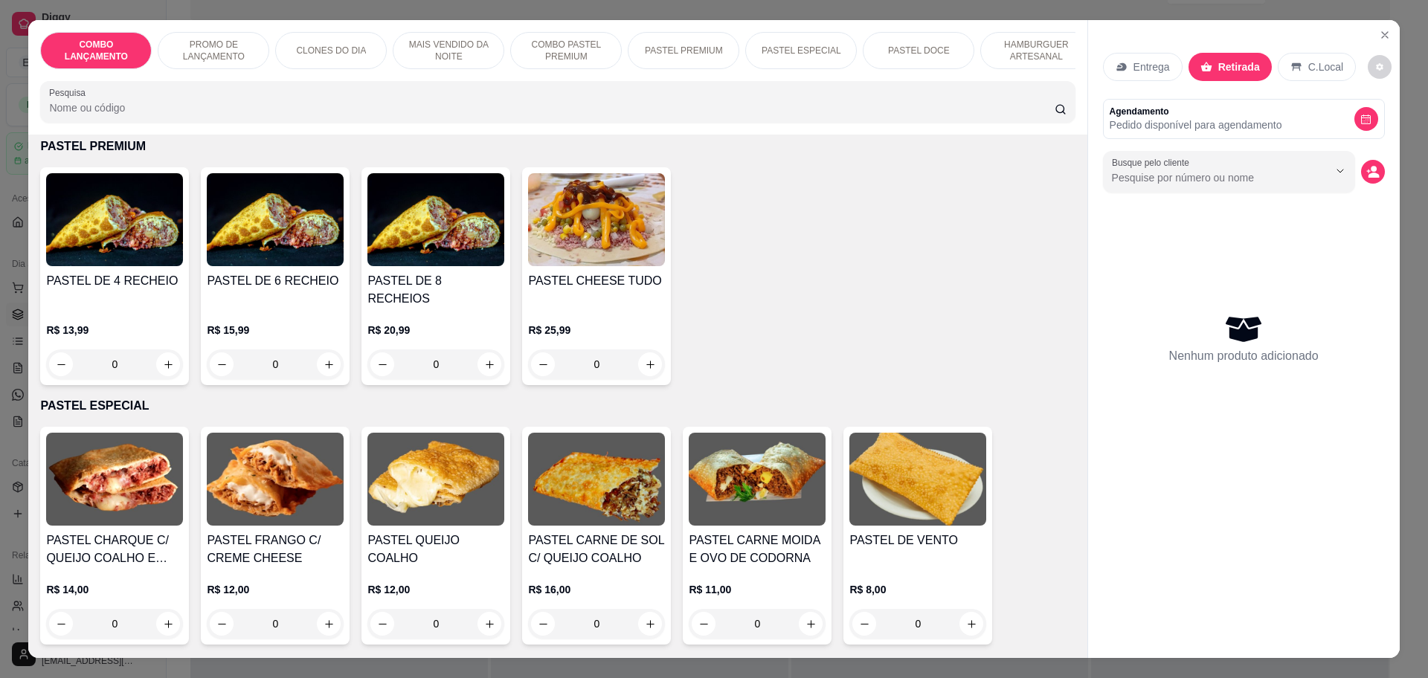
scroll to position [1859, 0]
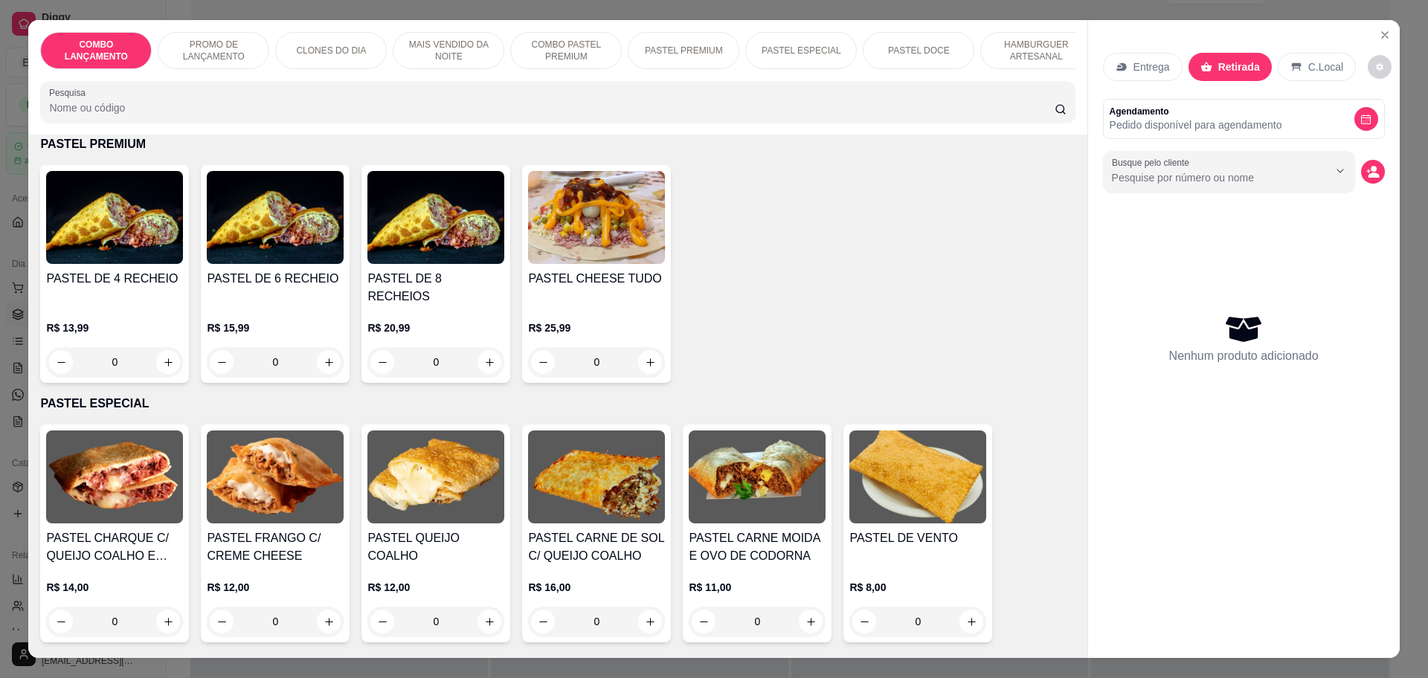
click at [644, 347] on div "0" at bounding box center [596, 362] width 137 height 30
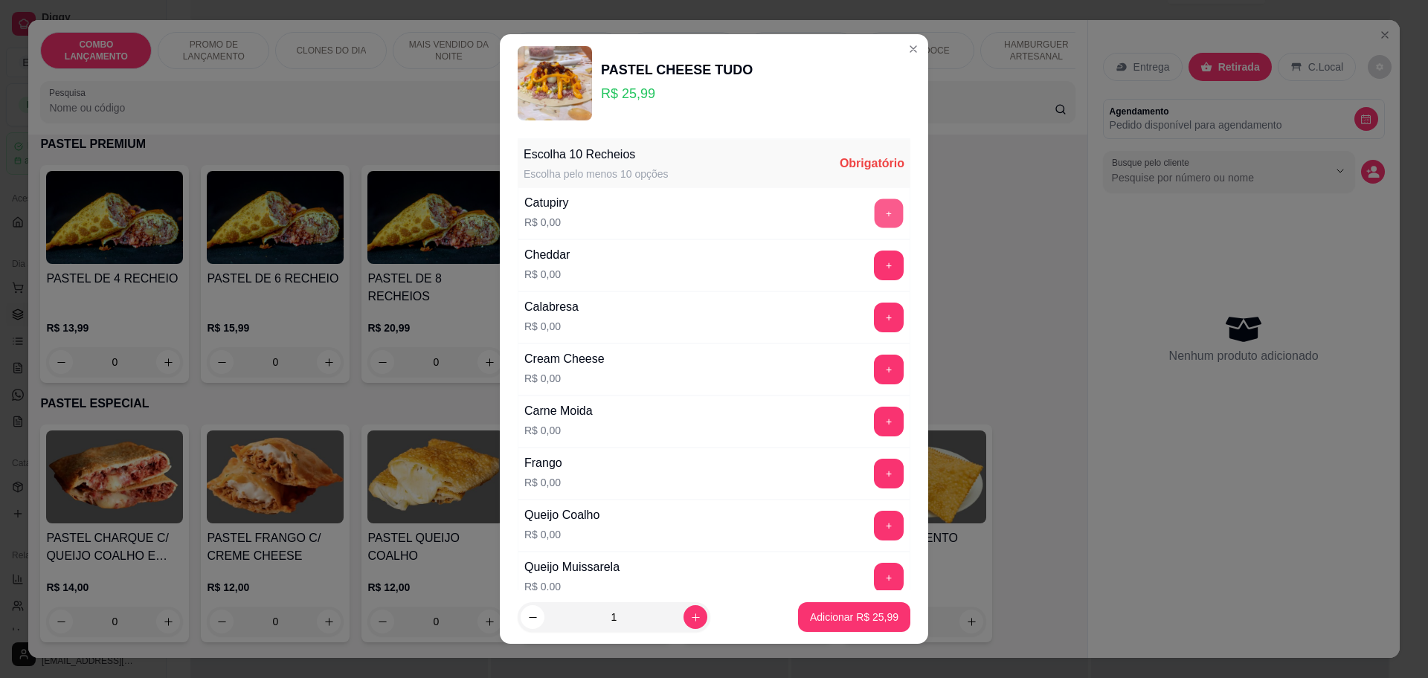
click at [875, 208] on button "+" at bounding box center [889, 213] width 29 height 29
click at [875, 254] on button "+" at bounding box center [889, 265] width 29 height 29
click at [875, 324] on button "+" at bounding box center [889, 317] width 29 height 29
click at [875, 369] on button "+" at bounding box center [889, 369] width 29 height 29
click at [874, 417] on button "+" at bounding box center [889, 422] width 30 height 30
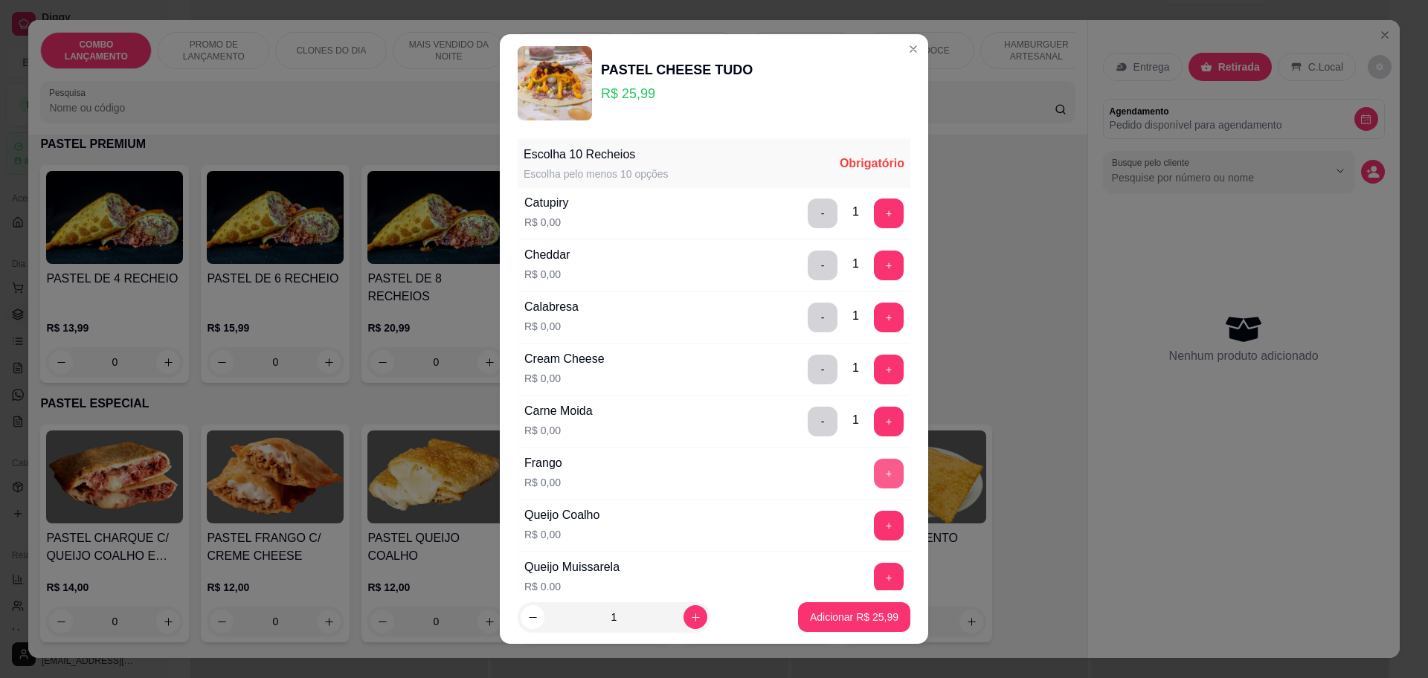
click at [874, 468] on button "+" at bounding box center [889, 474] width 30 height 30
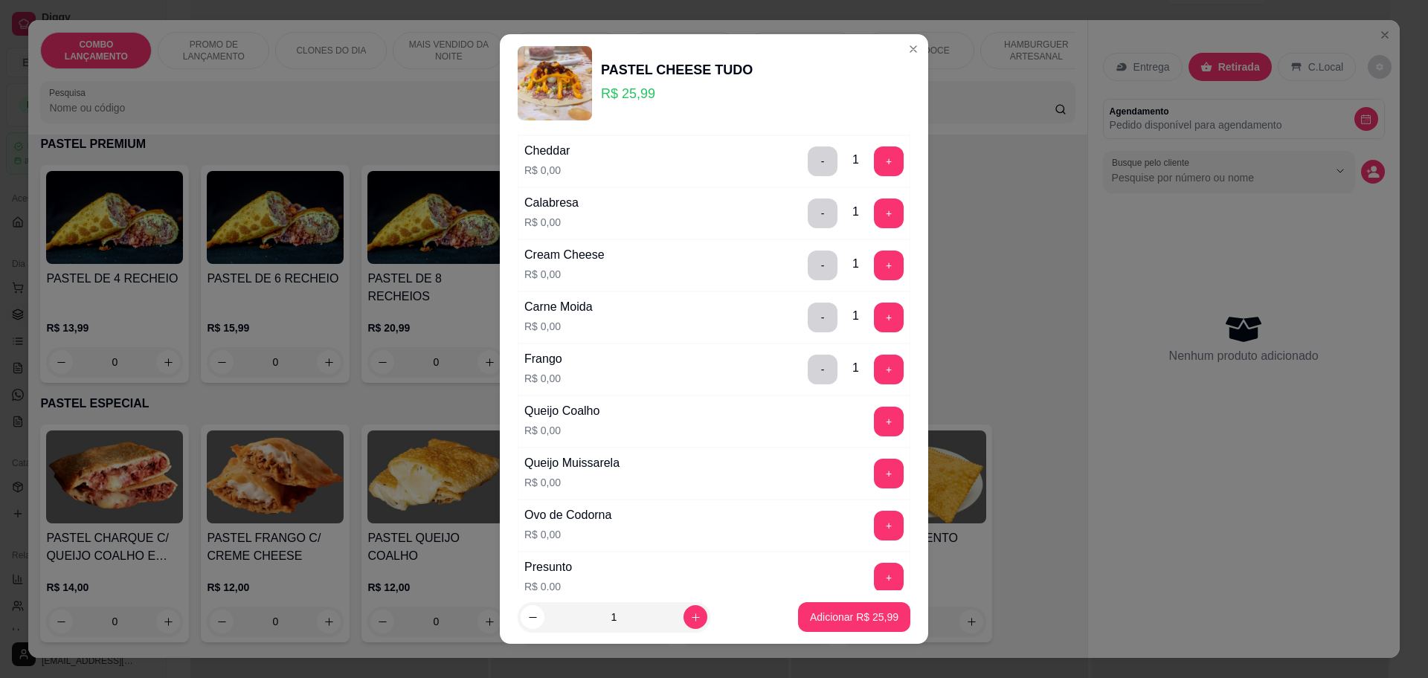
scroll to position [186, 0]
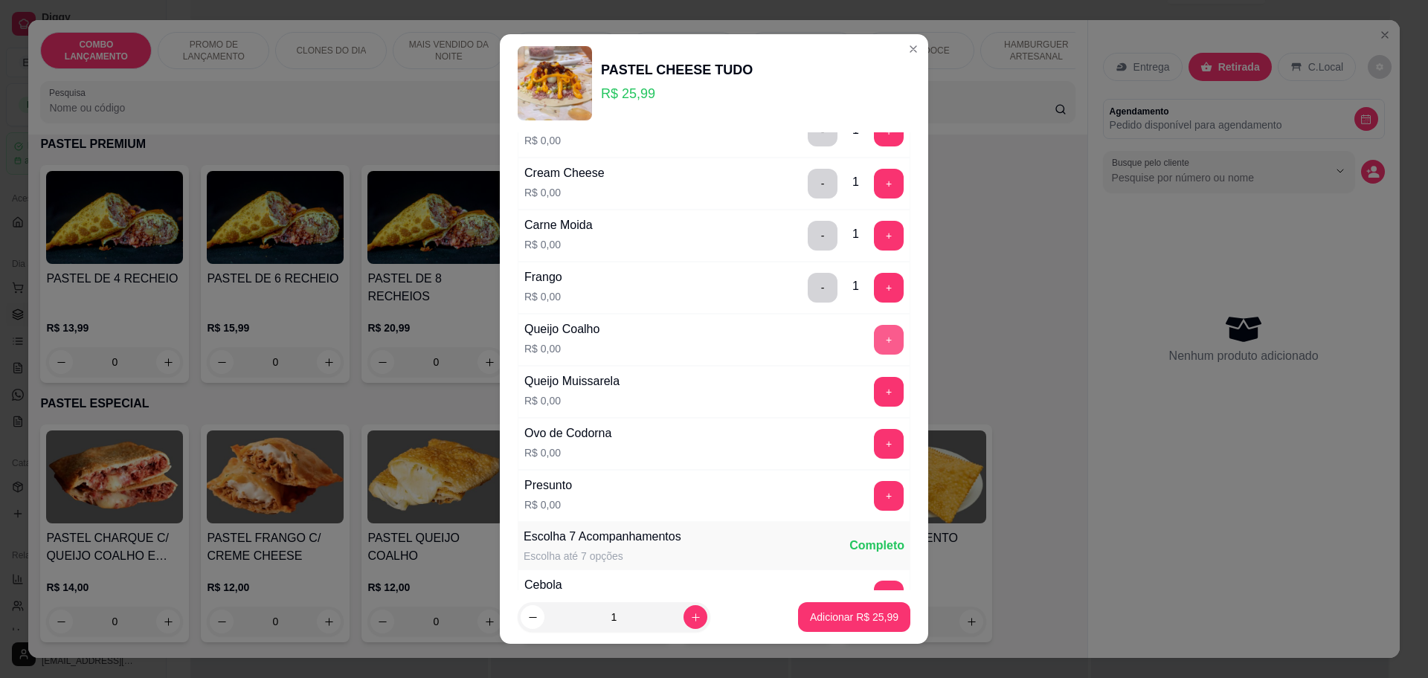
click at [874, 332] on button "+" at bounding box center [889, 340] width 30 height 30
click at [874, 386] on button "+" at bounding box center [889, 392] width 30 height 30
click at [874, 448] on button "+" at bounding box center [889, 444] width 30 height 30
click at [874, 492] on button "+" at bounding box center [889, 496] width 30 height 30
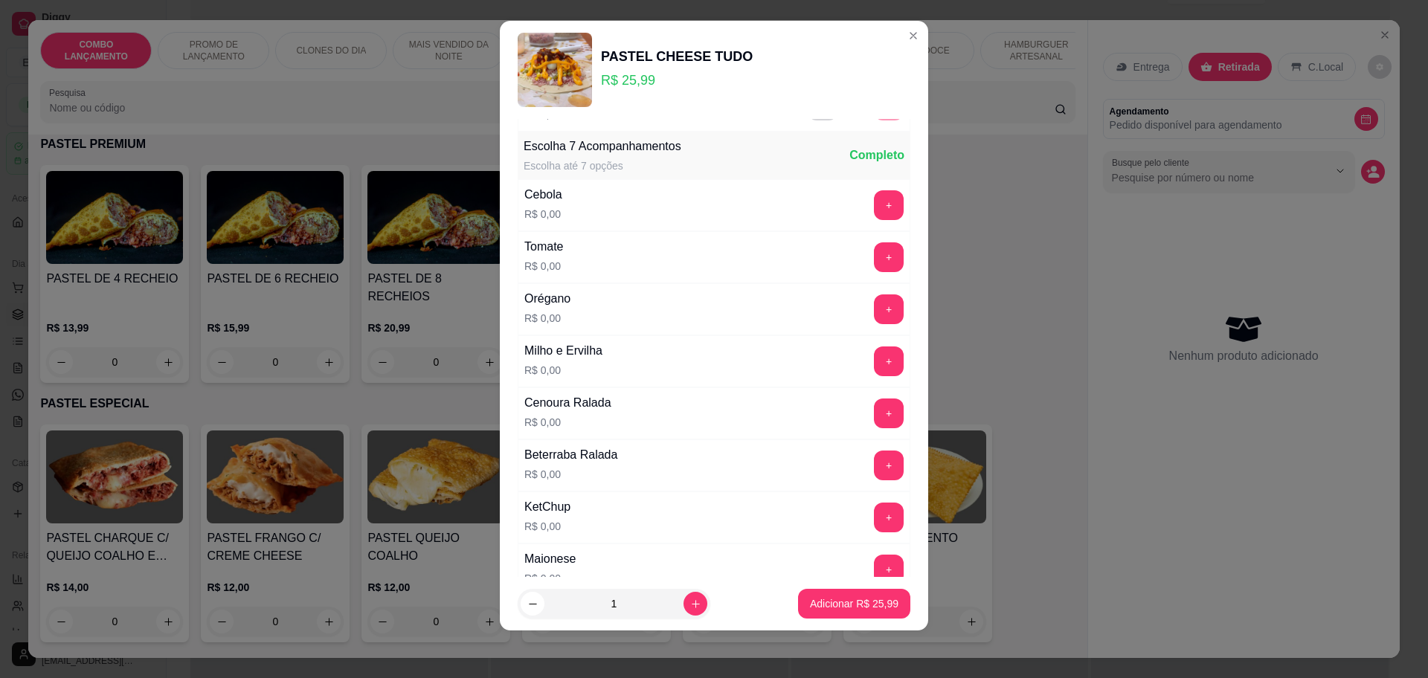
scroll to position [576, 0]
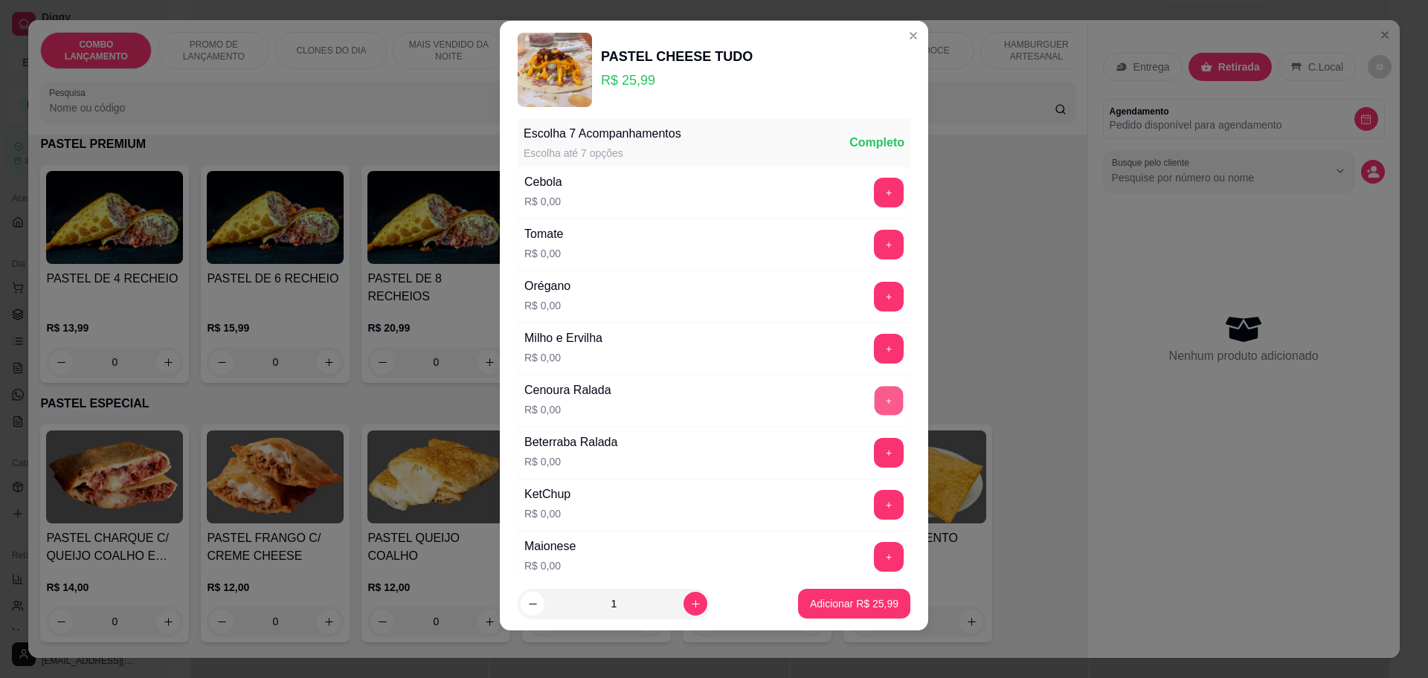
click at [875, 410] on button "+" at bounding box center [889, 400] width 29 height 29
click at [874, 241] on button "+" at bounding box center [889, 245] width 30 height 30
click at [851, 165] on div "Escolha 7 Acompanhamentos Escolha até 7 opções Completo" at bounding box center [714, 143] width 393 height 48
click at [874, 193] on button "+" at bounding box center [889, 193] width 30 height 30
click at [875, 286] on button "+" at bounding box center [889, 296] width 29 height 29
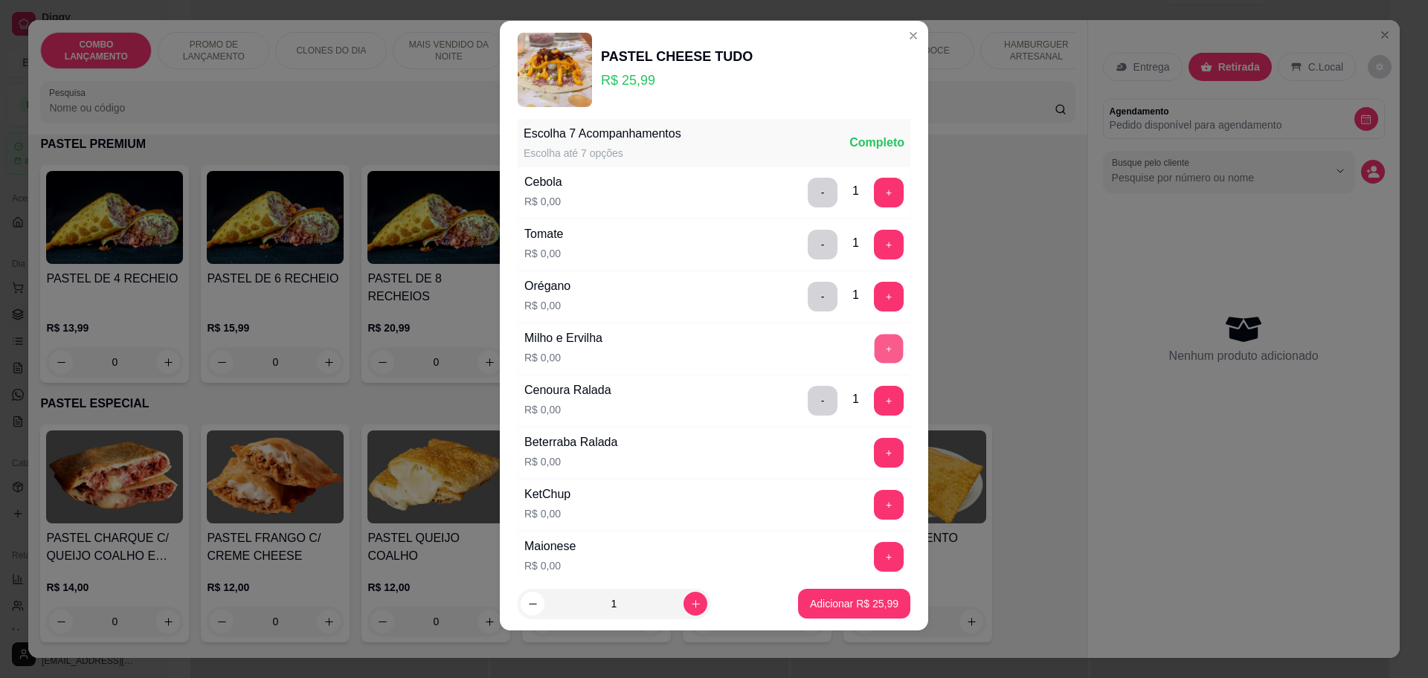
click at [875, 348] on button "+" at bounding box center [889, 348] width 29 height 29
click at [808, 303] on button "-" at bounding box center [822, 296] width 29 height 29
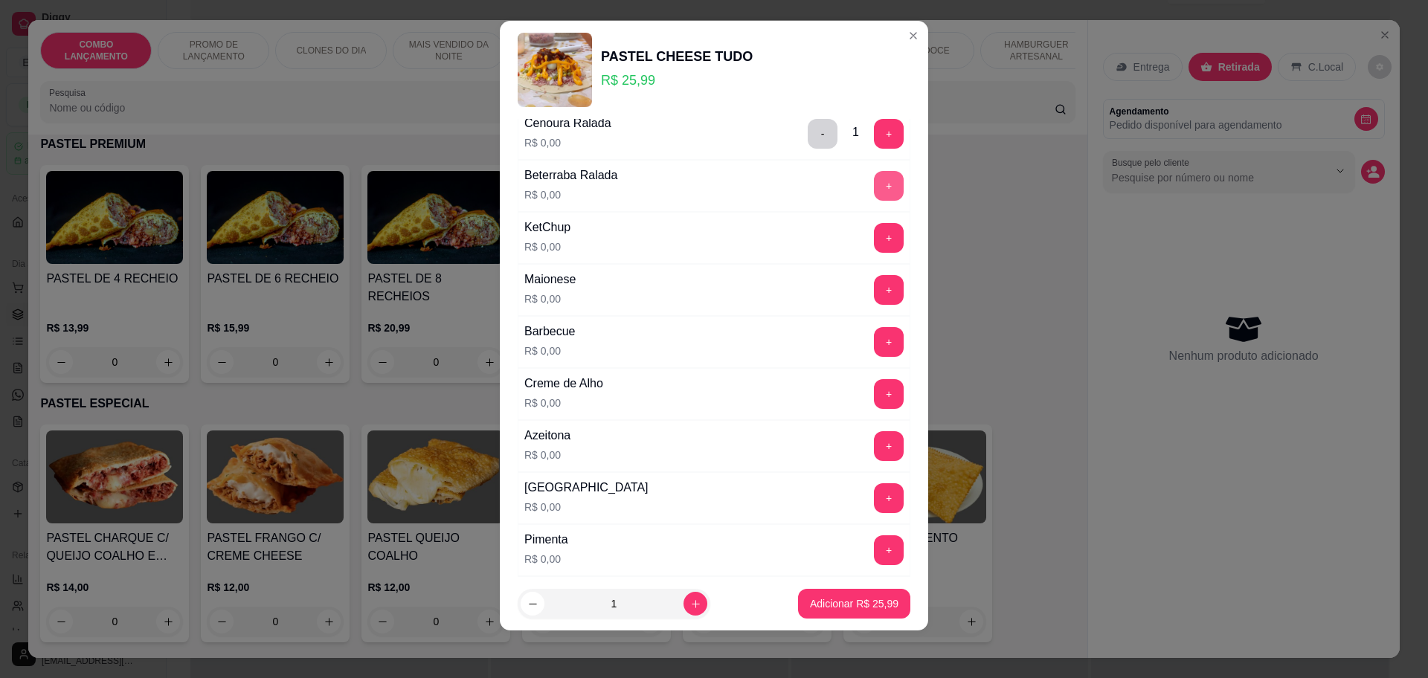
scroll to position [948, 0]
click at [874, 332] on button "+" at bounding box center [889, 342] width 30 height 30
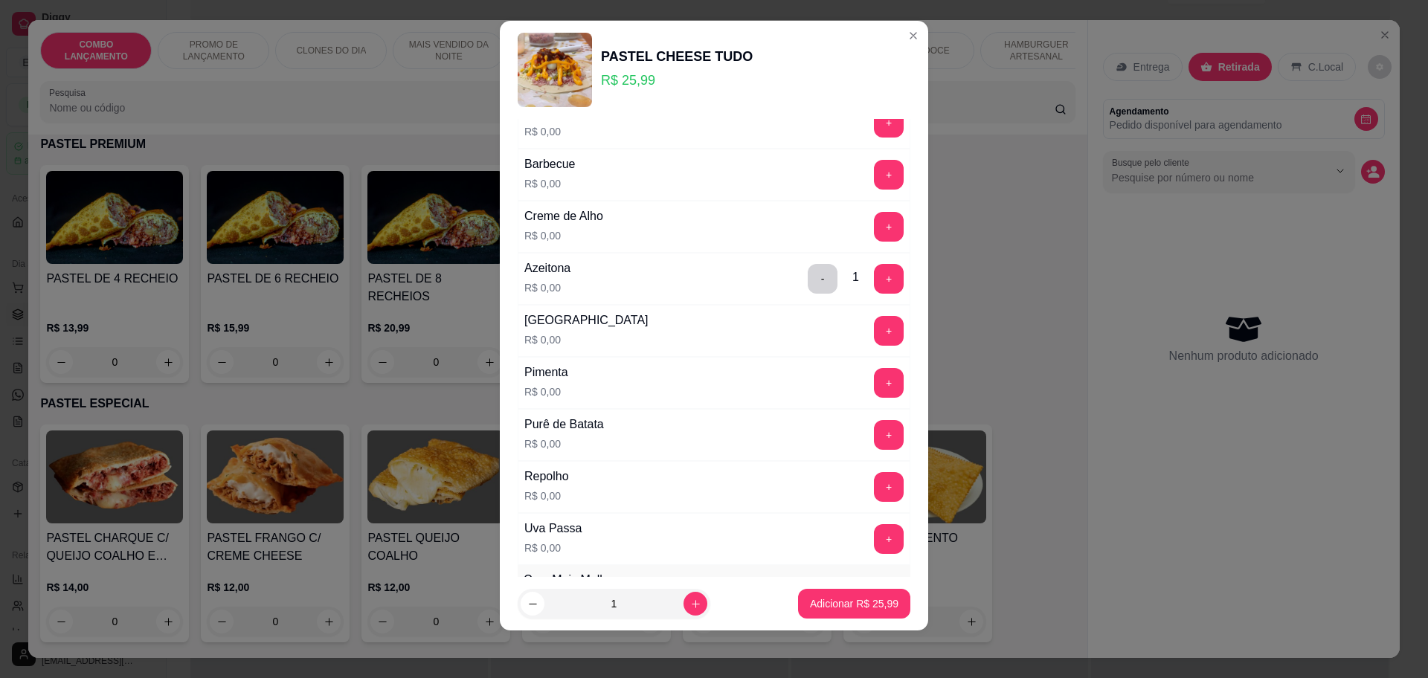
scroll to position [1041, 0]
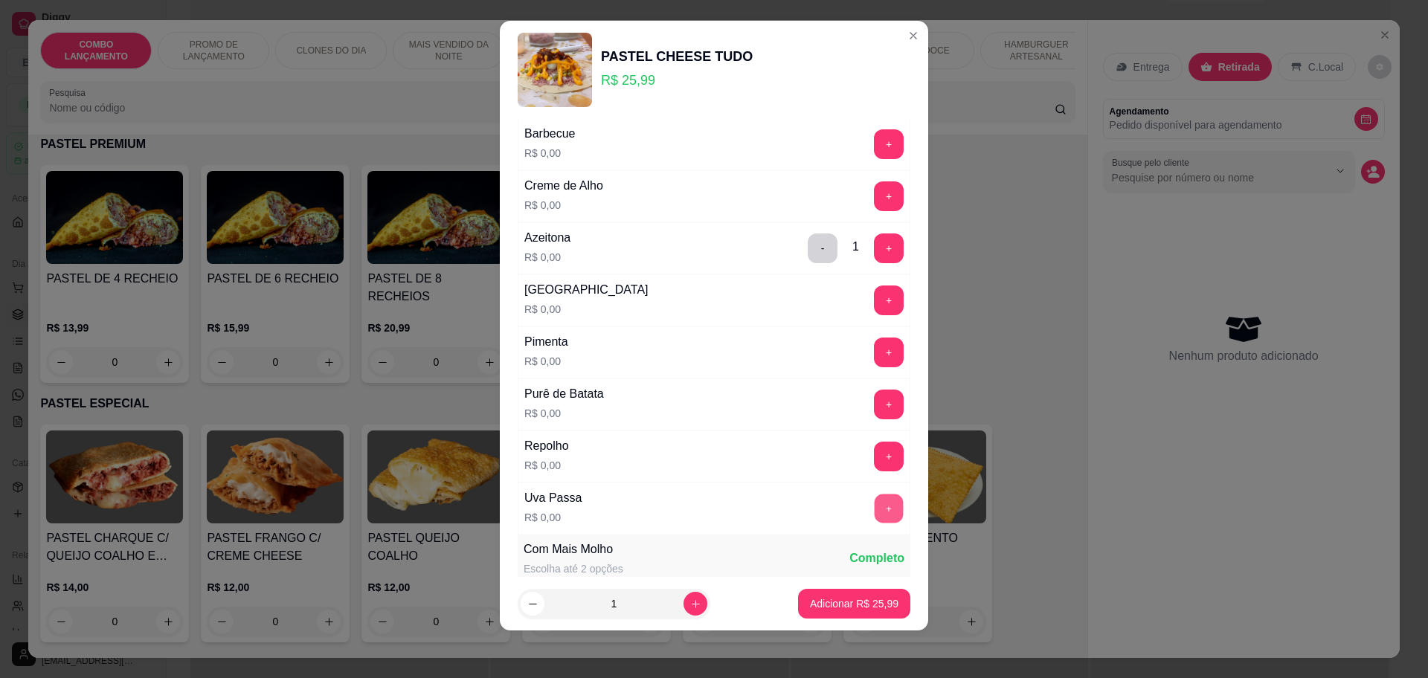
click at [875, 498] on button "+" at bounding box center [889, 508] width 29 height 29
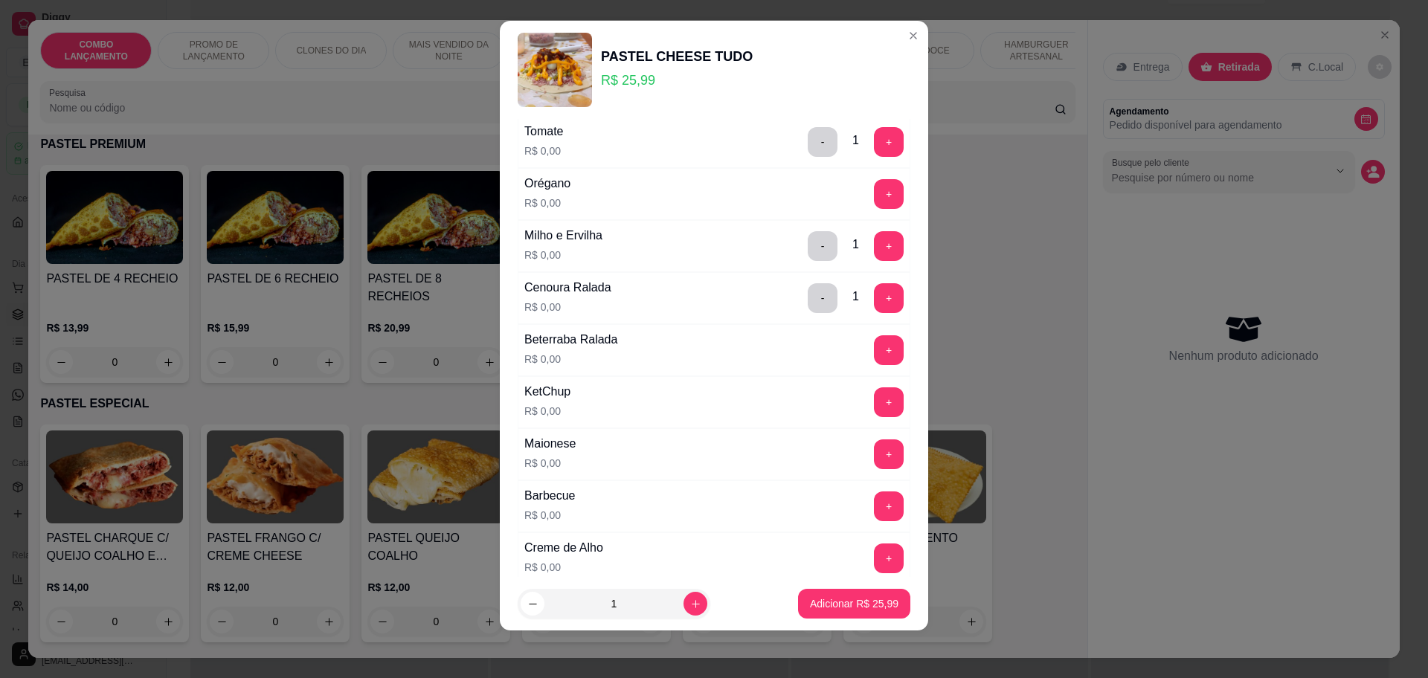
scroll to position [669, 0]
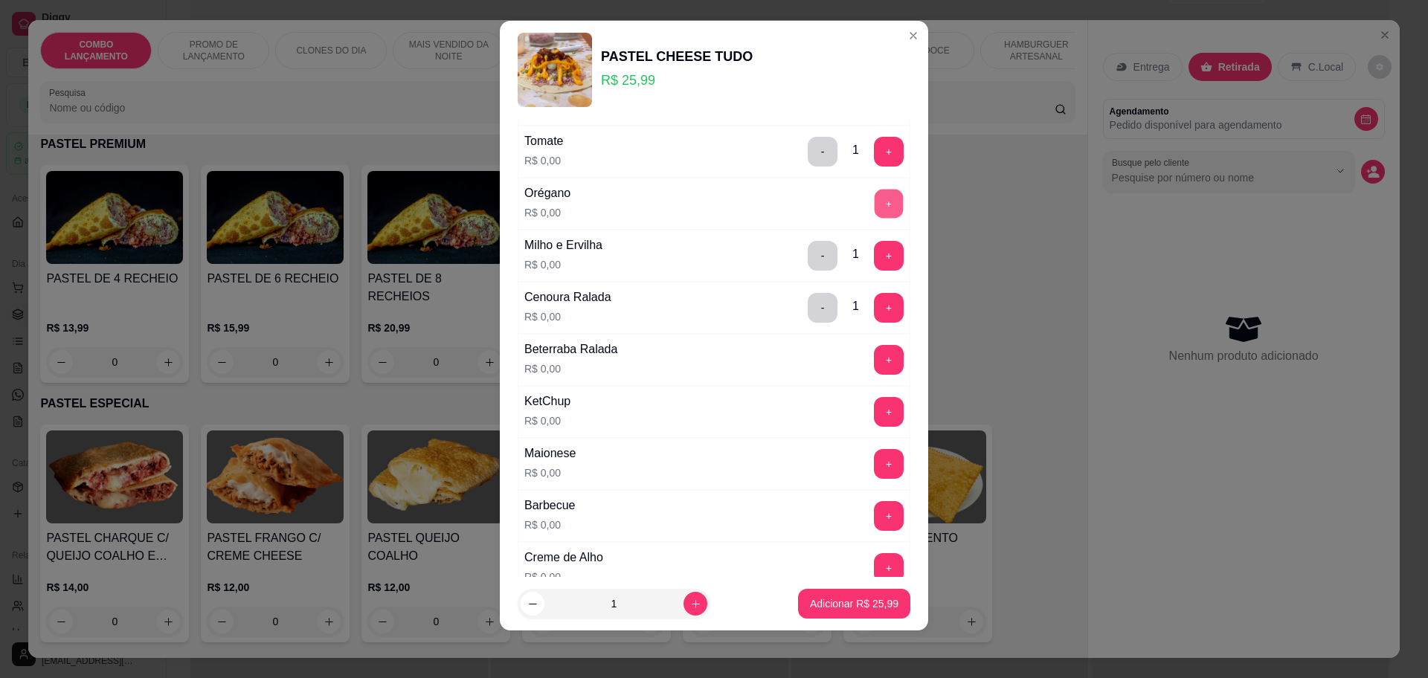
click at [875, 202] on button "+" at bounding box center [889, 203] width 29 height 29
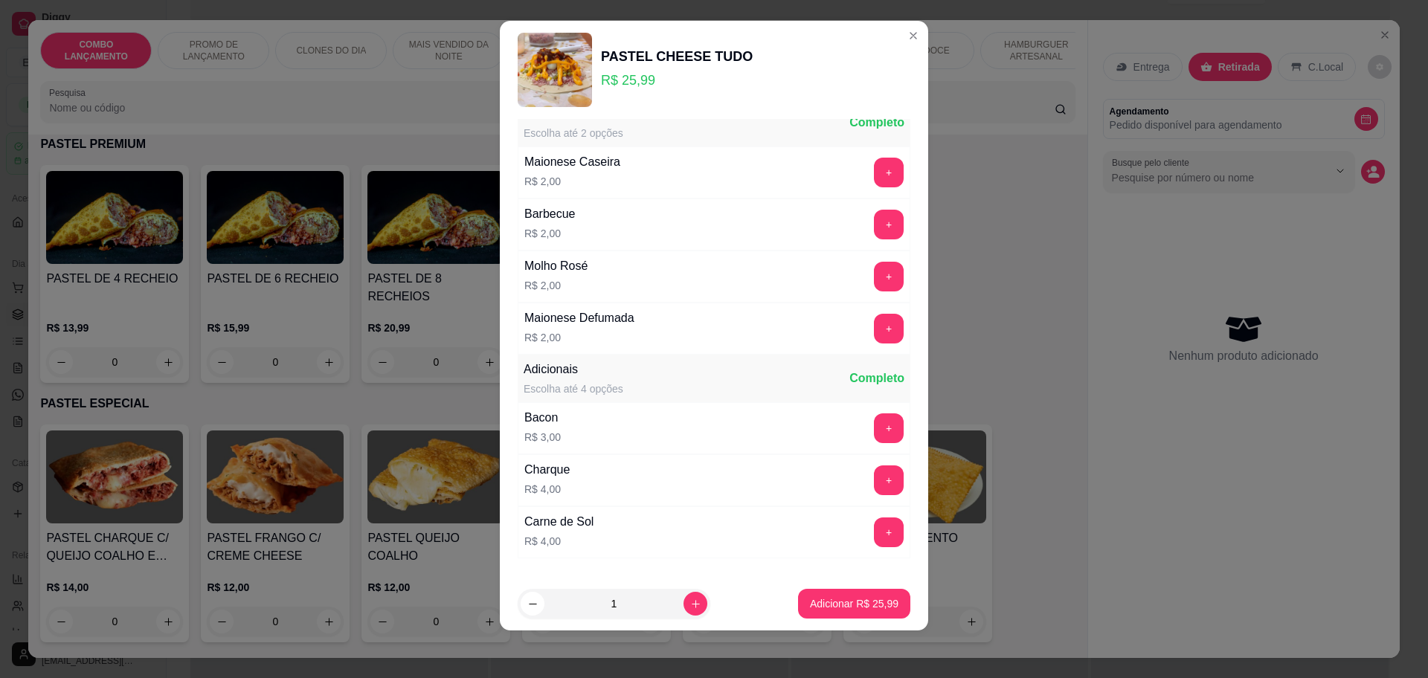
scroll to position [1569, 0]
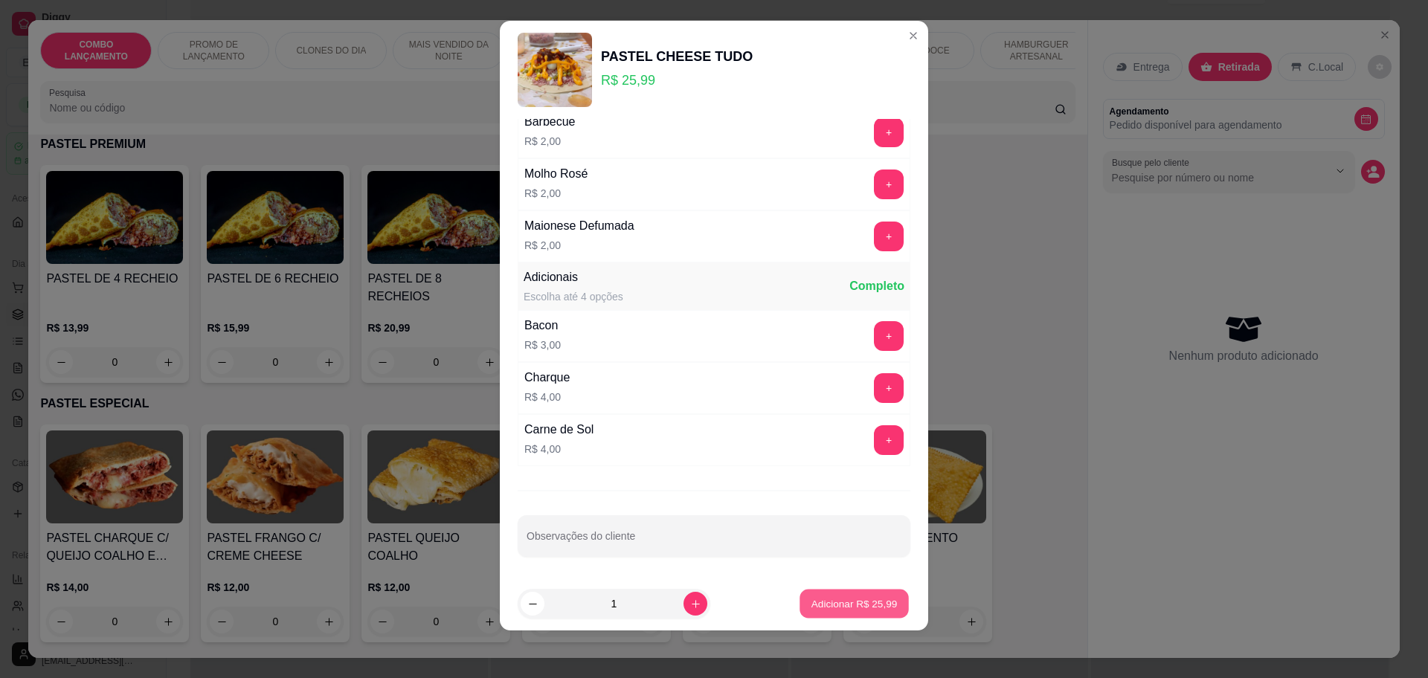
click at [826, 600] on p "Adicionar R$ 25,99" at bounding box center [854, 604] width 86 height 14
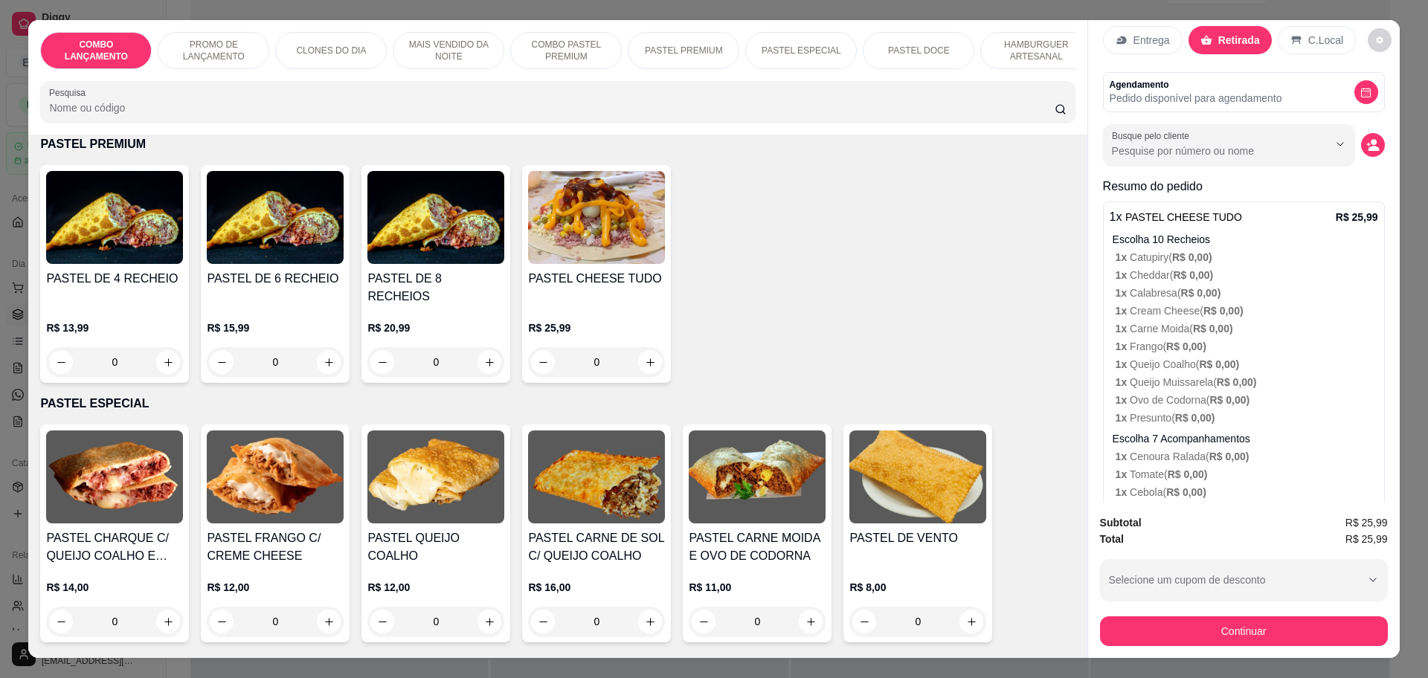
scroll to position [152, 0]
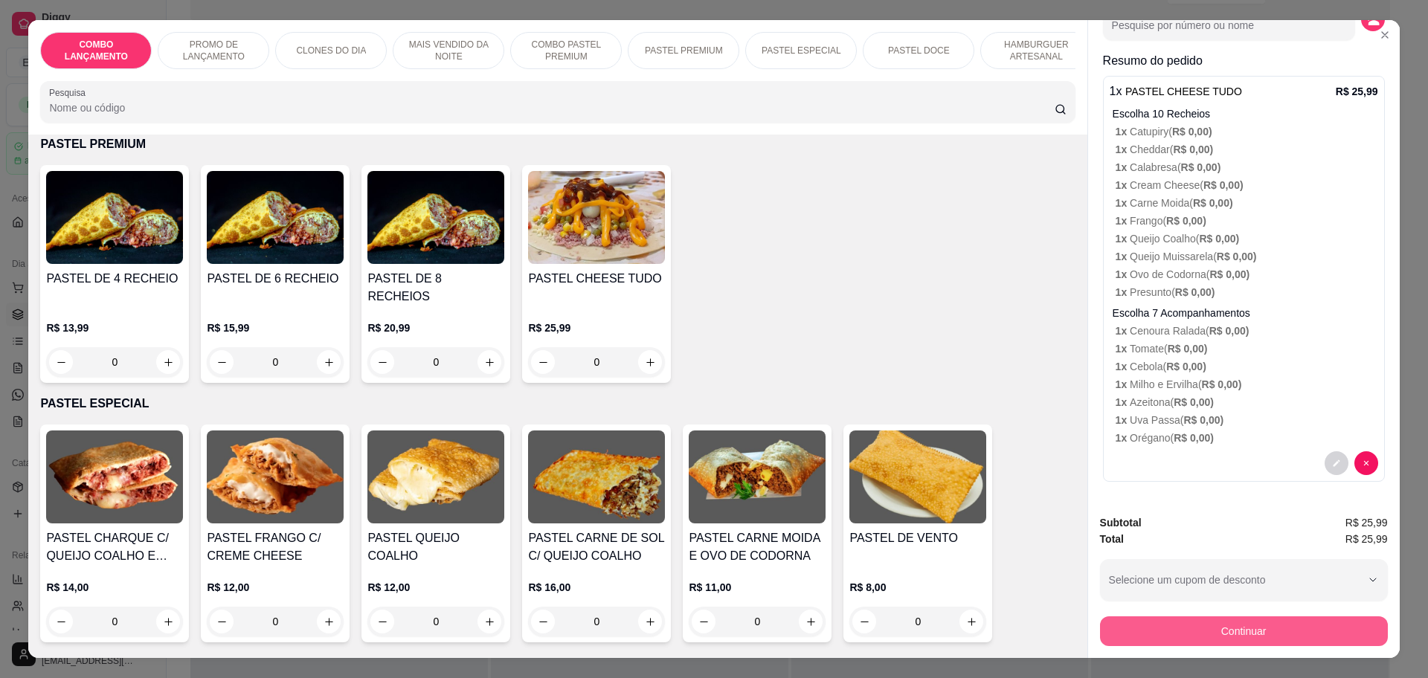
click at [1179, 624] on button "Continuar" at bounding box center [1244, 632] width 288 height 30
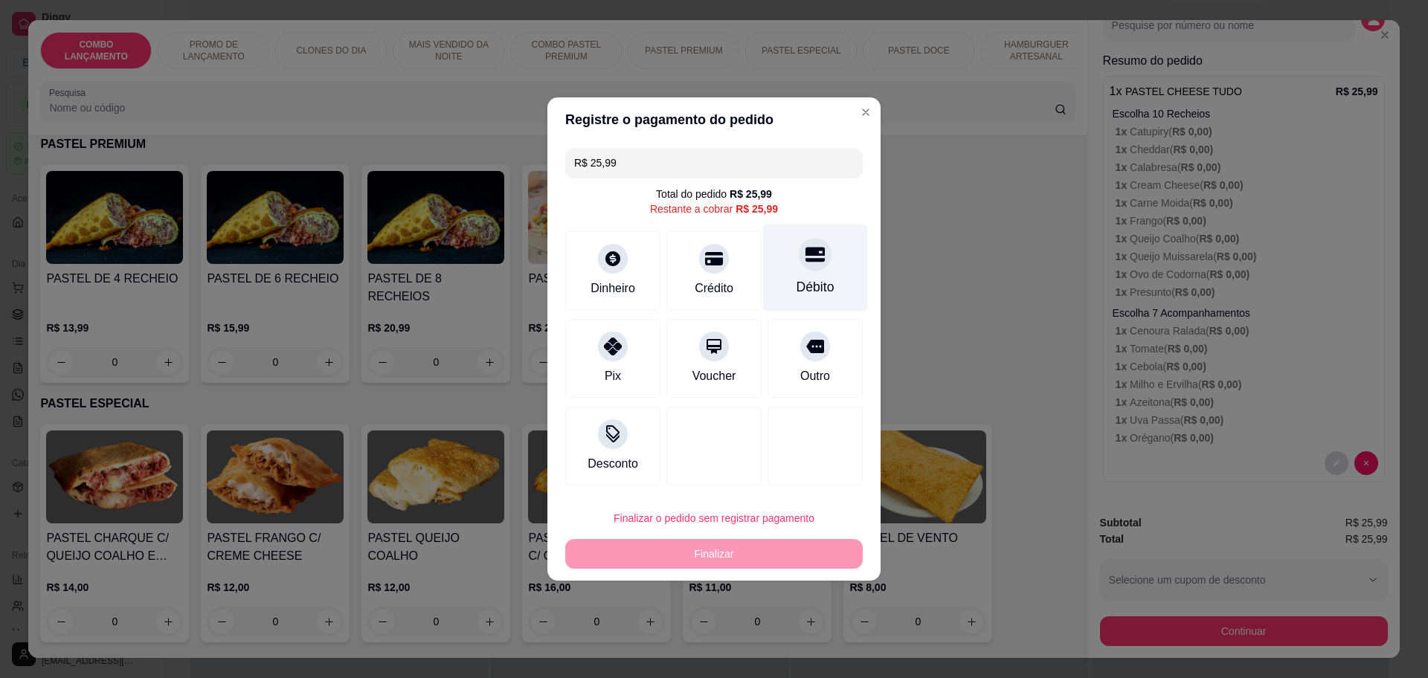
click at [816, 266] on div "Débito" at bounding box center [815, 268] width 105 height 87
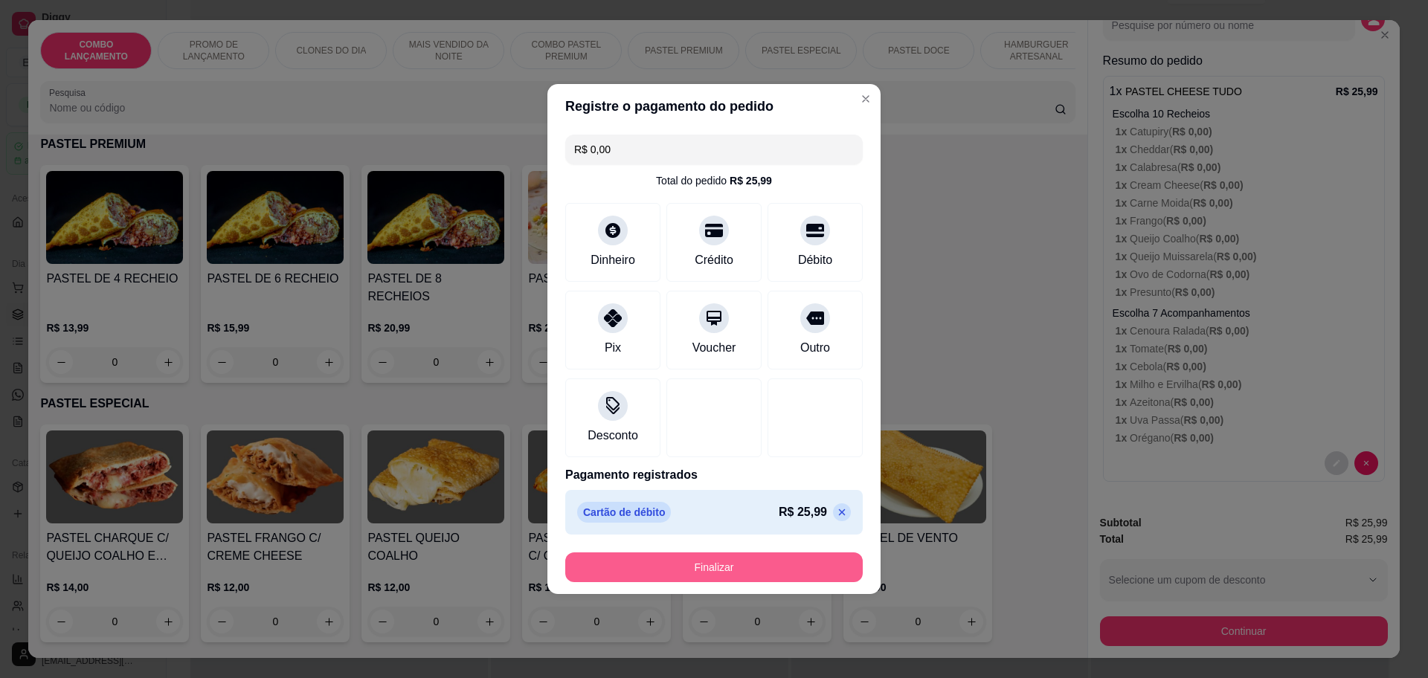
click at [656, 582] on button "Finalizar" at bounding box center [714, 568] width 298 height 30
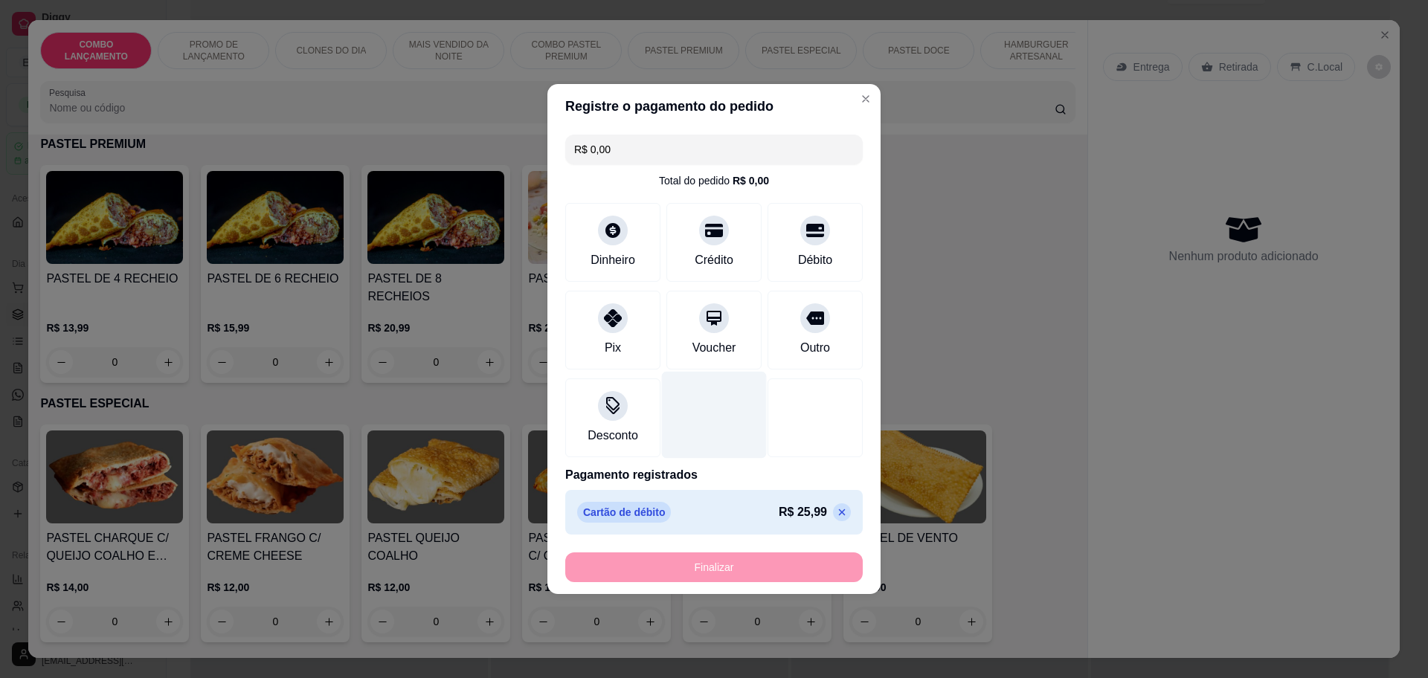
type input "-R$ 25,99"
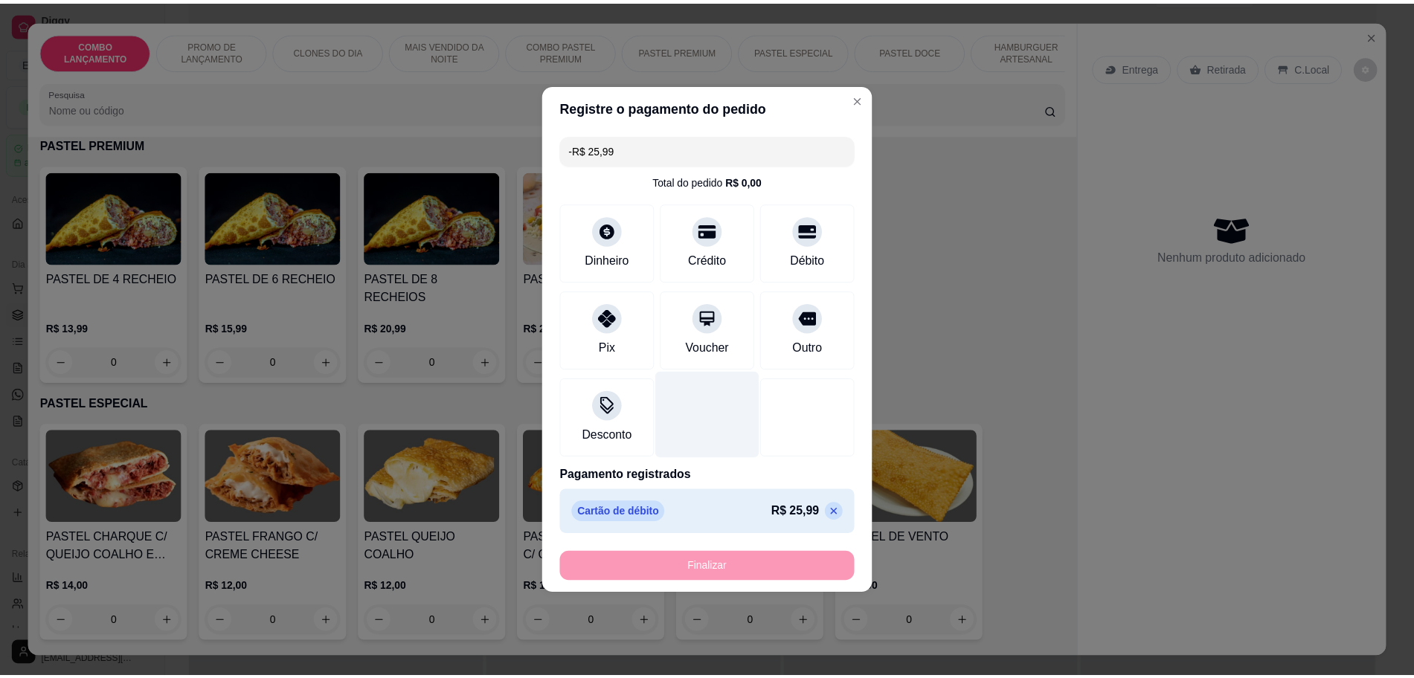
scroll to position [0, 0]
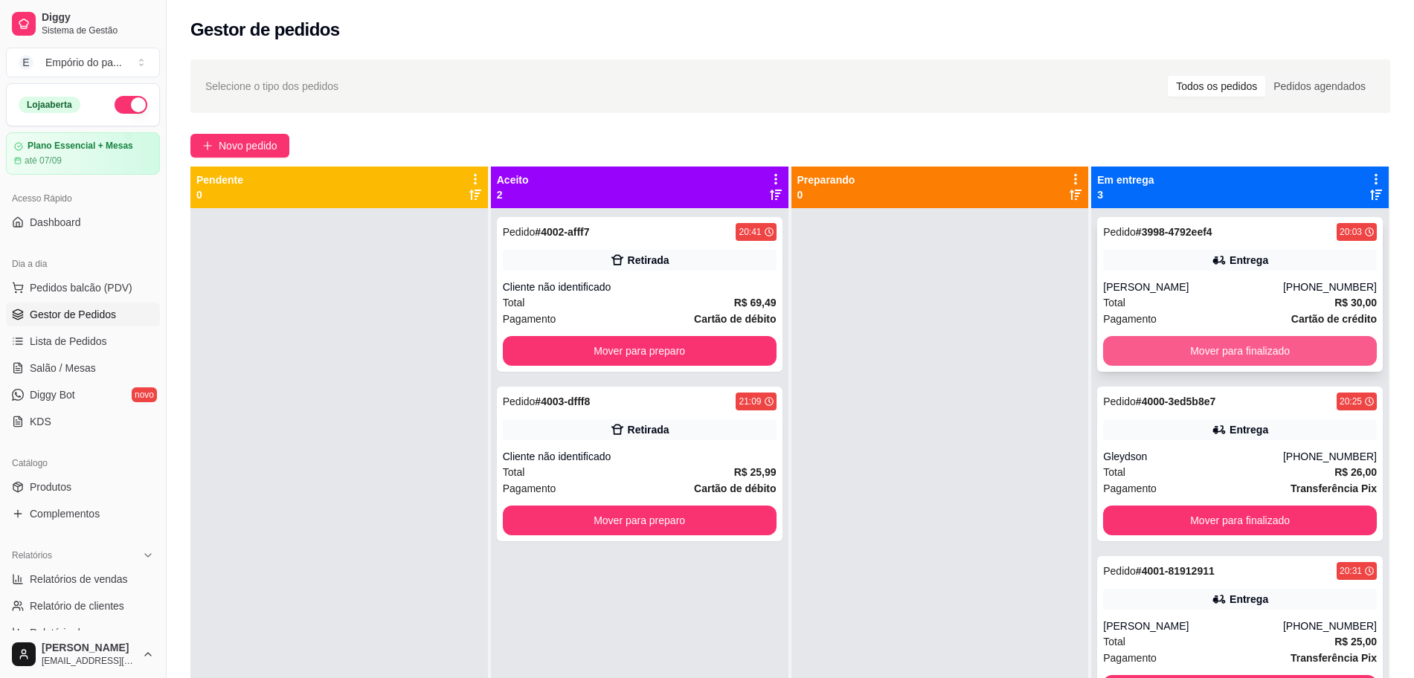
click at [1136, 352] on button "Mover para finalizado" at bounding box center [1240, 351] width 274 height 30
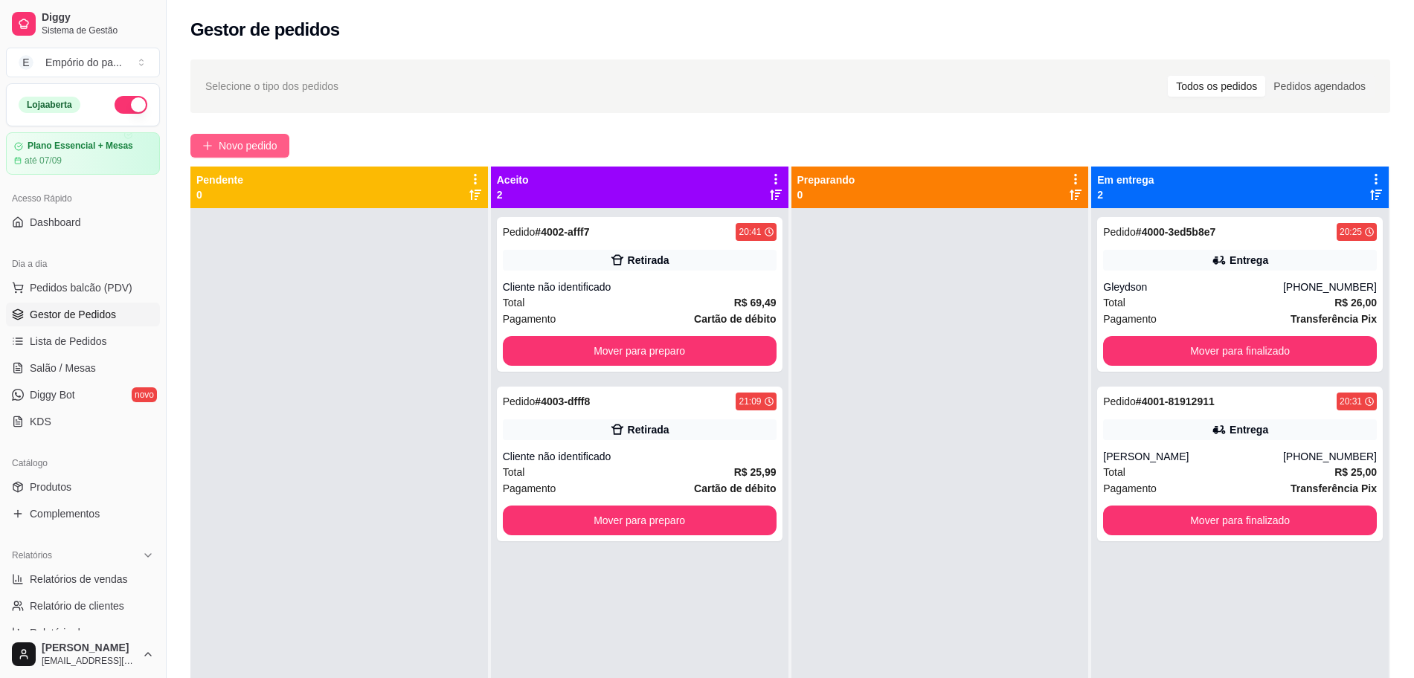
click at [215, 141] on button "Novo pedido" at bounding box center [239, 146] width 99 height 24
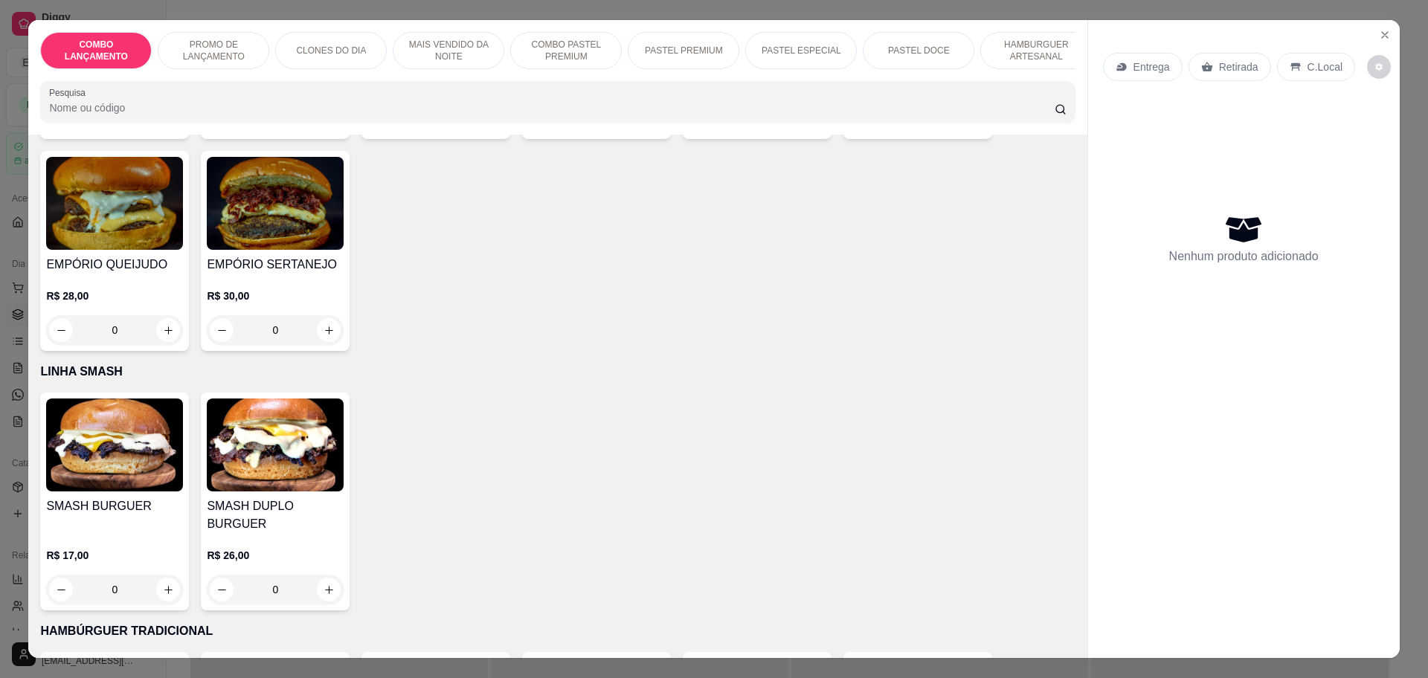
scroll to position [3161, 0]
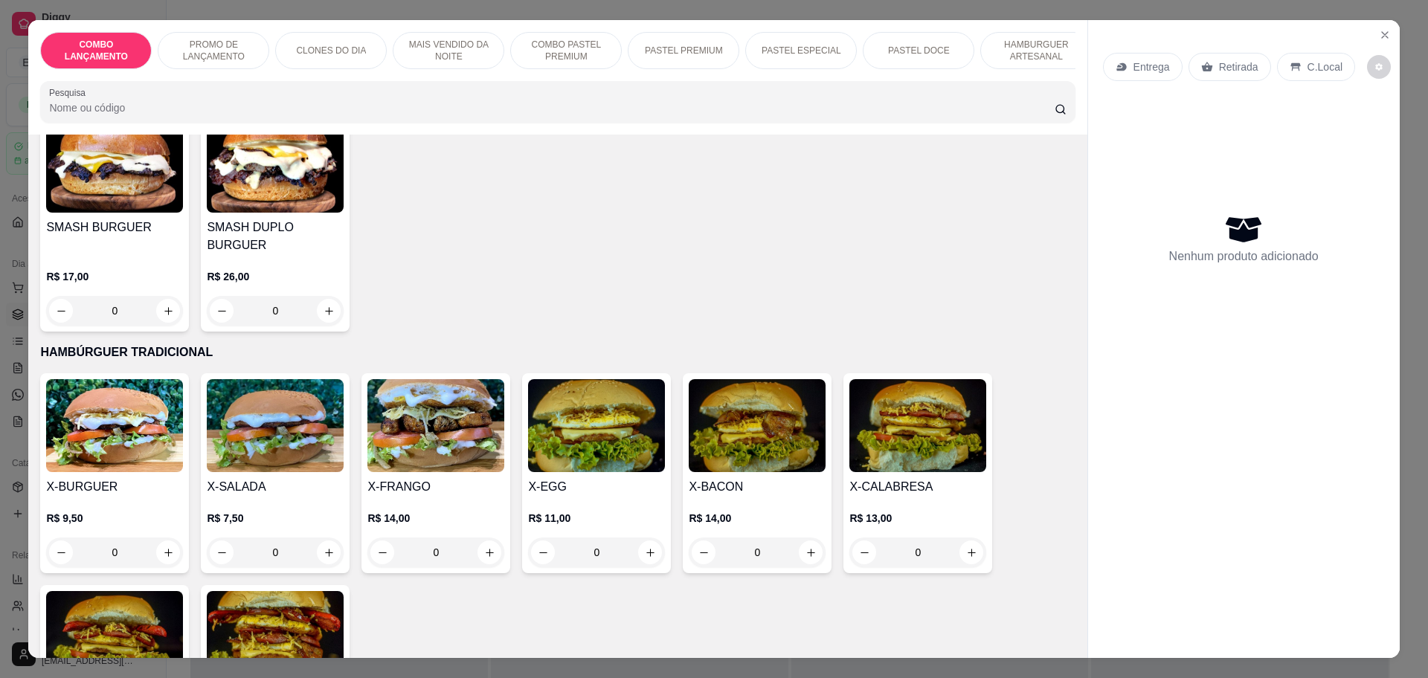
click at [315, 538] on div "0" at bounding box center [275, 553] width 137 height 30
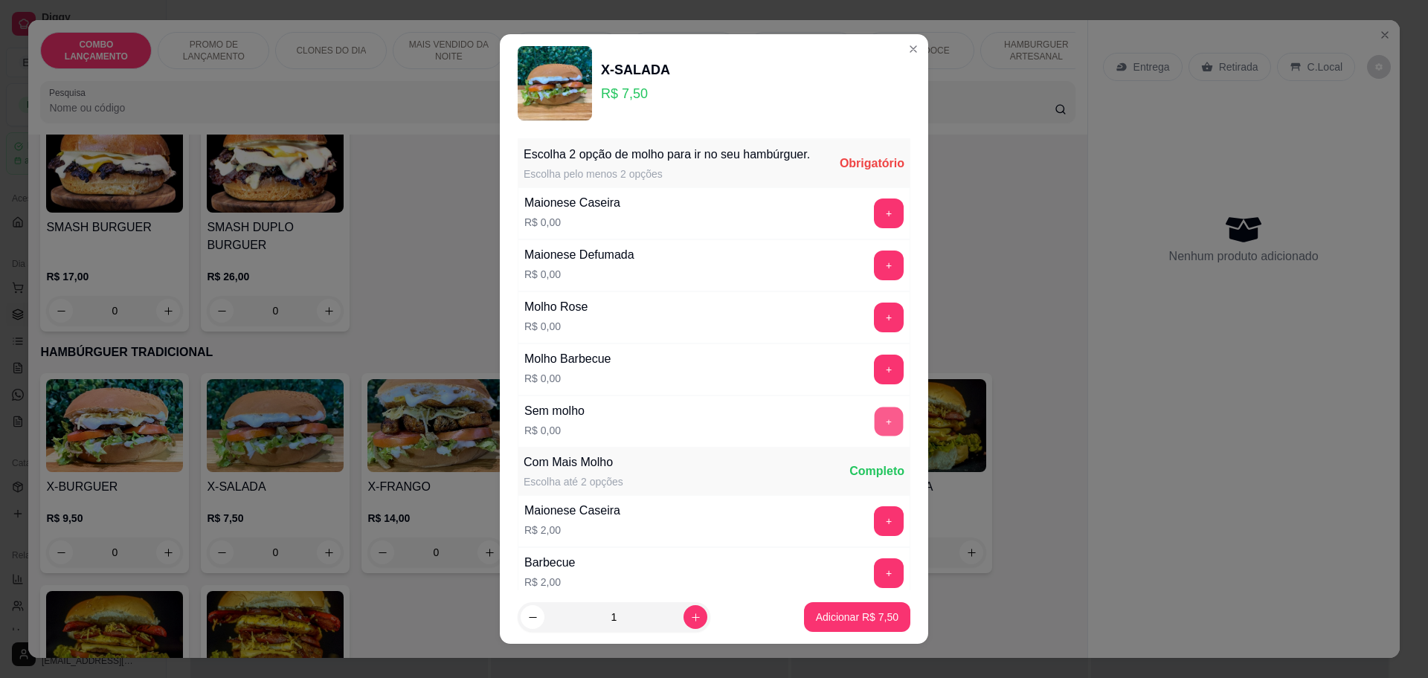
click at [875, 436] on button "+" at bounding box center [889, 421] width 29 height 29
click at [874, 437] on button "+" at bounding box center [889, 422] width 30 height 30
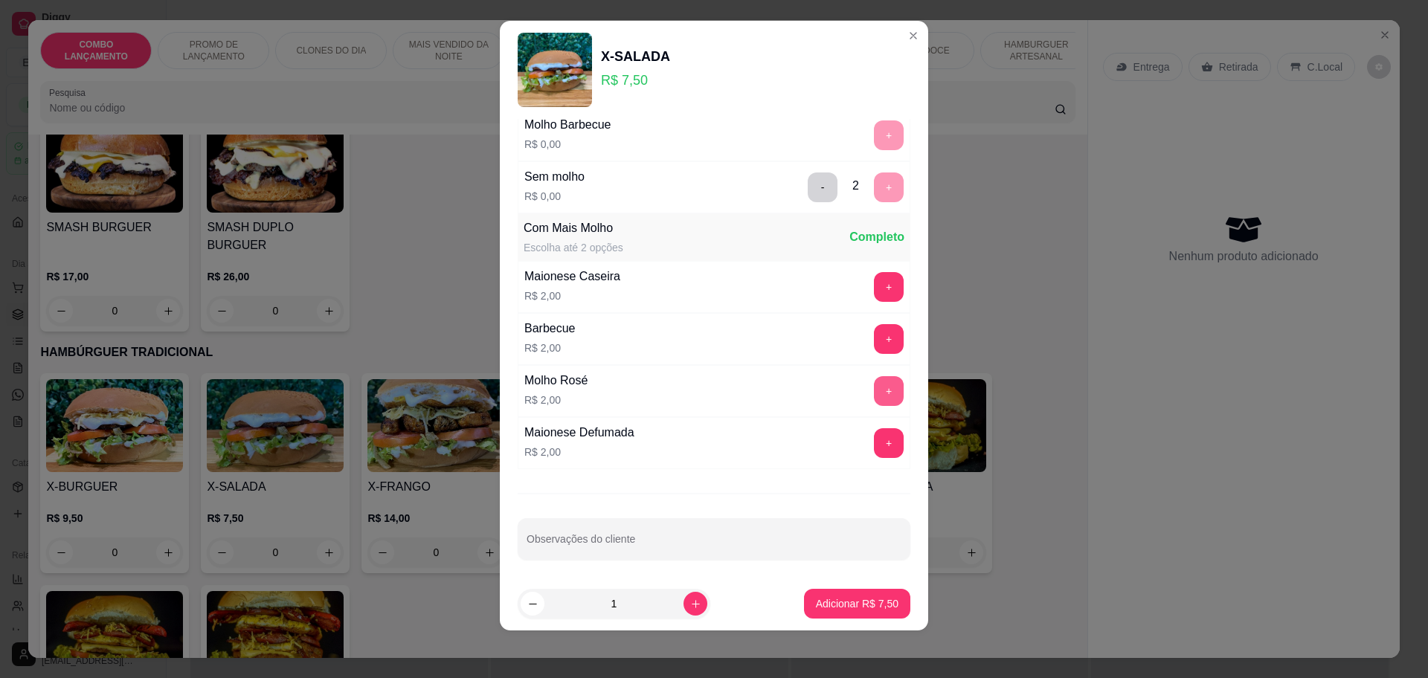
scroll to position [224, 0]
click at [820, 601] on p "Adicionar R$ 7,50" at bounding box center [857, 604] width 83 height 15
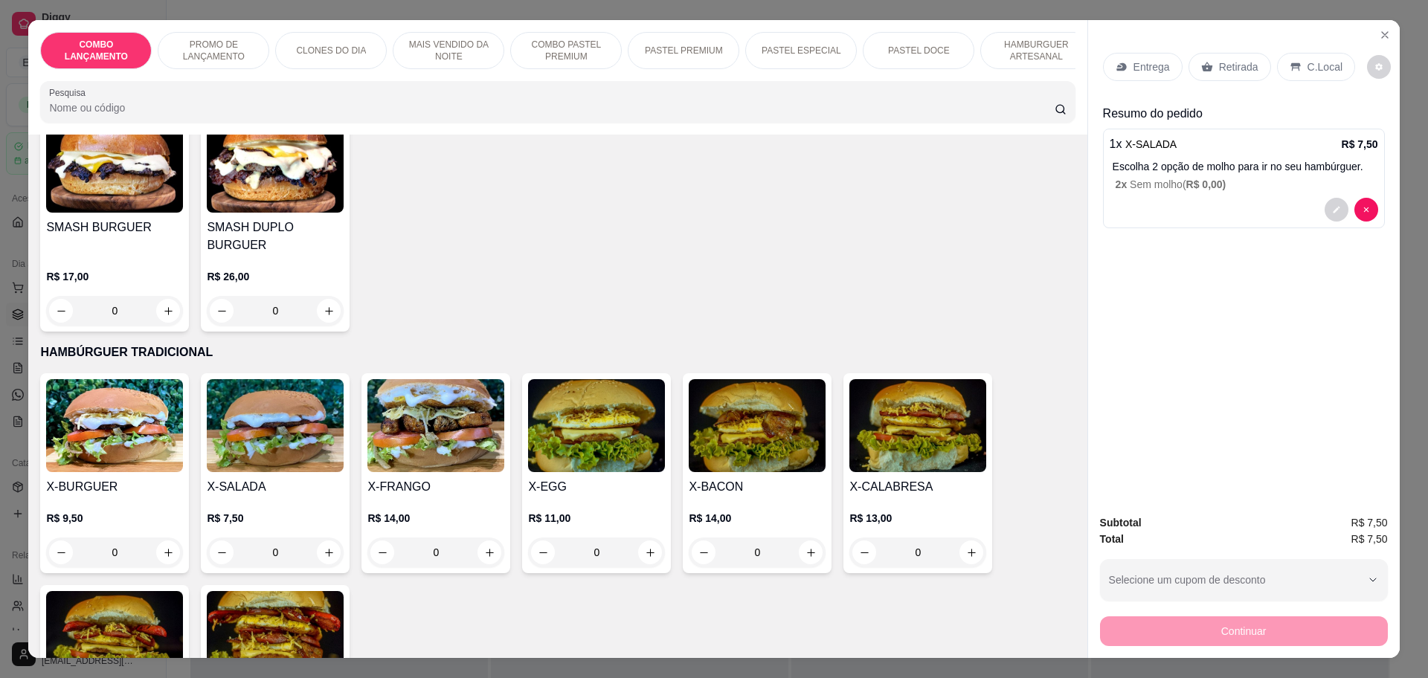
click at [318, 538] on div "0" at bounding box center [275, 553] width 137 height 30
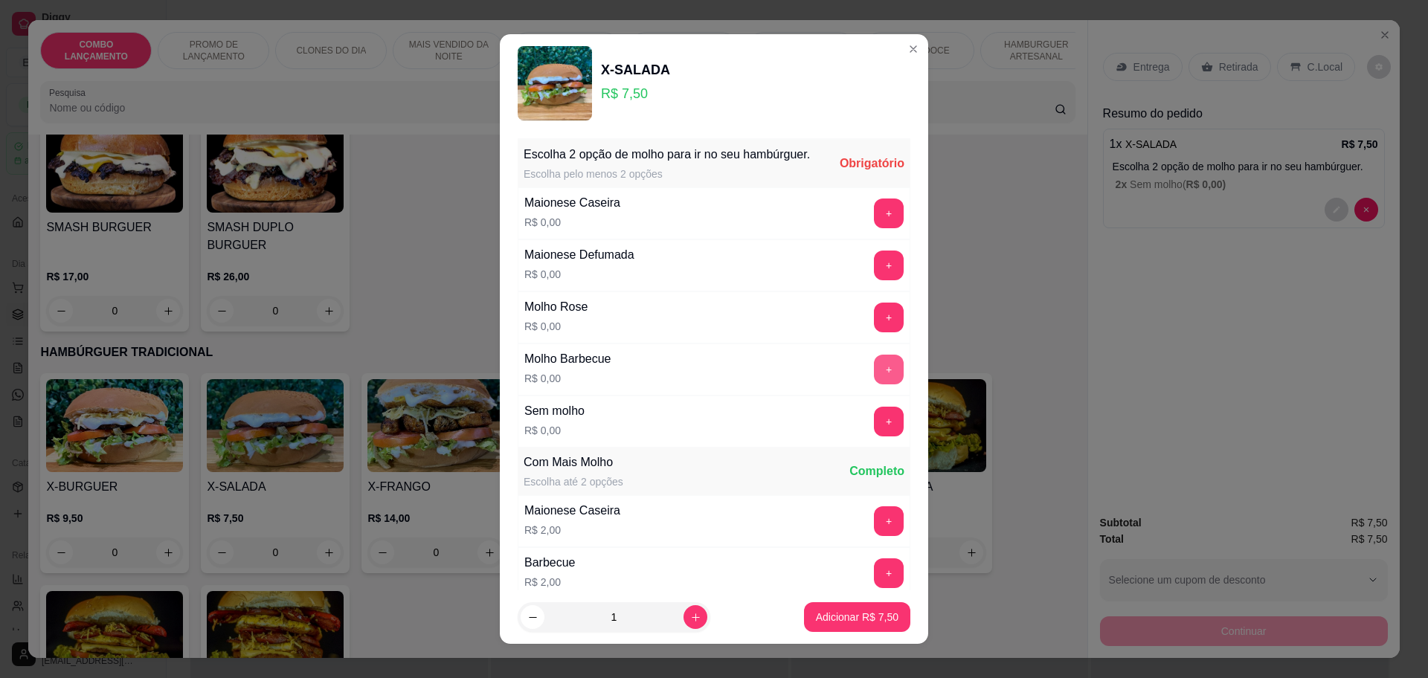
click at [874, 385] on button "+" at bounding box center [889, 370] width 30 height 30
click at [874, 224] on button "+" at bounding box center [889, 214] width 30 height 30
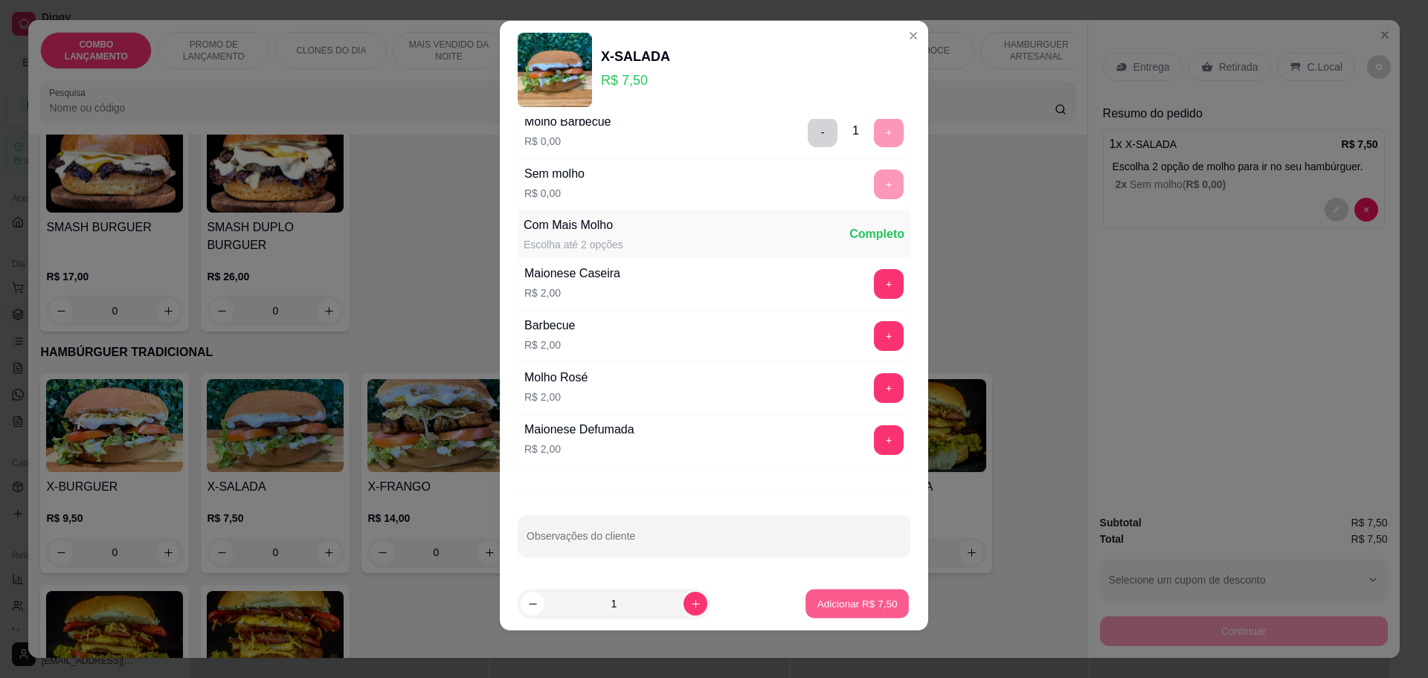
click at [847, 605] on p "Adicionar R$ 7,50" at bounding box center [857, 604] width 80 height 14
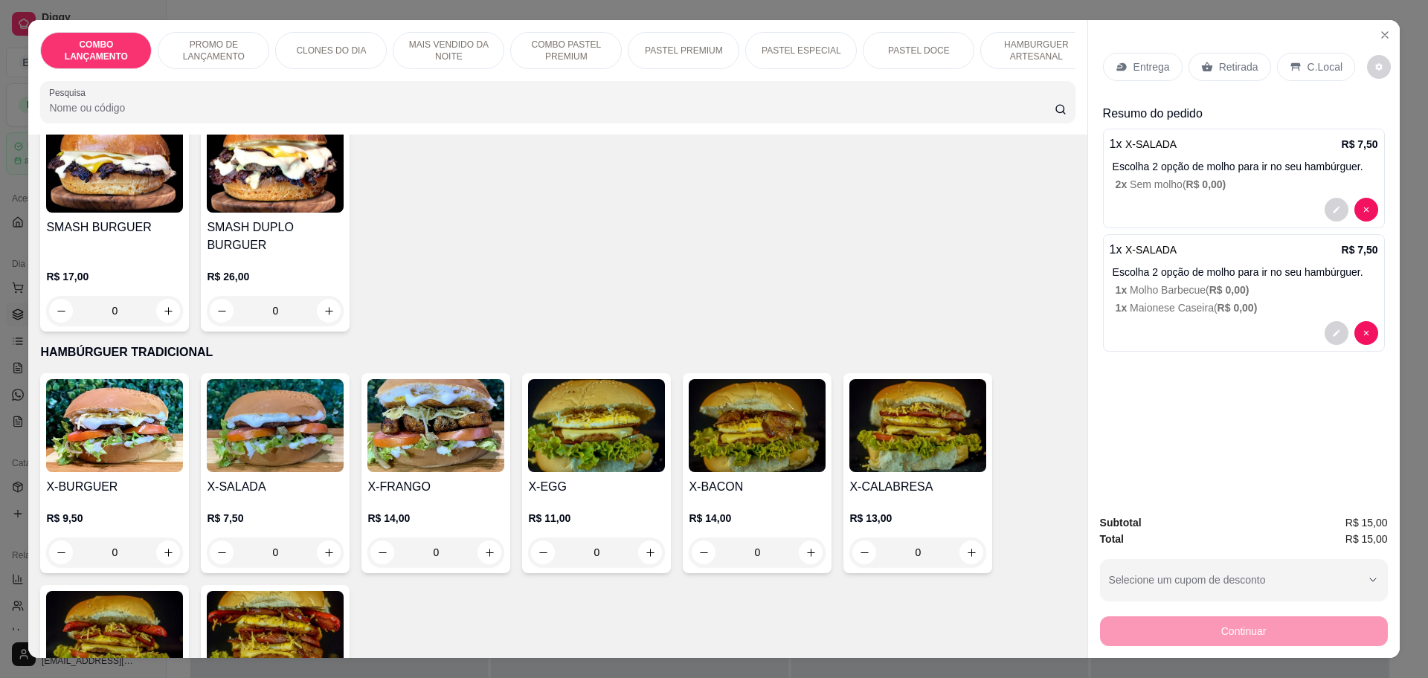
click at [1192, 310] on p "1 x Maionese Caseira ( R$ 0,00 )" at bounding box center [1247, 307] width 263 height 15
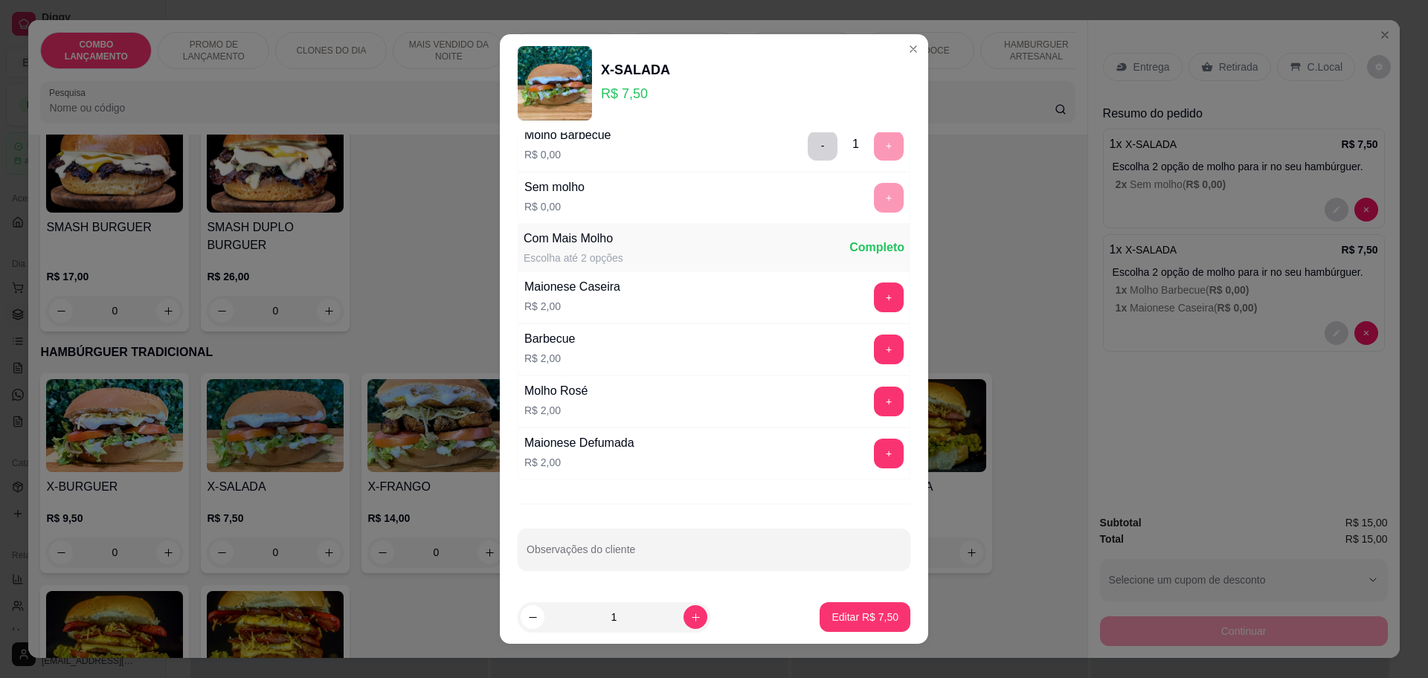
scroll to position [13, 0]
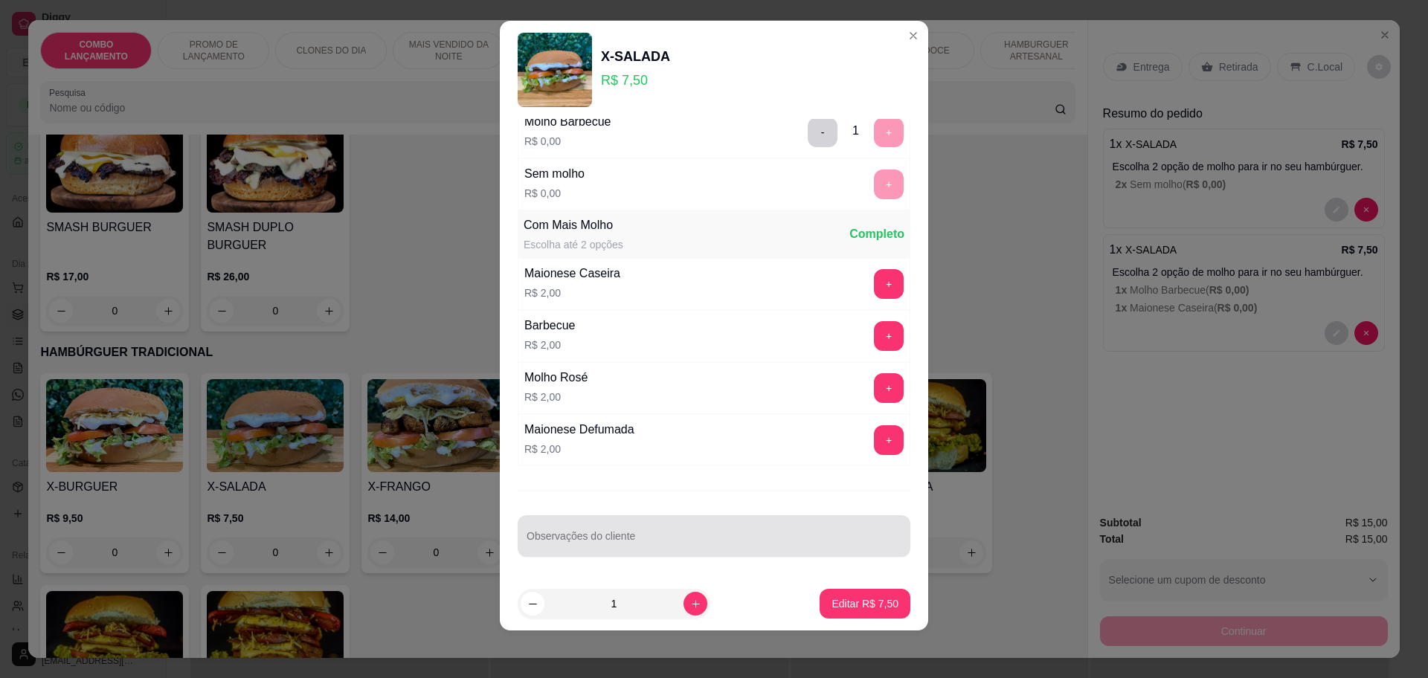
click at [585, 541] on div "Observações do cliente" at bounding box center [714, 536] width 393 height 42
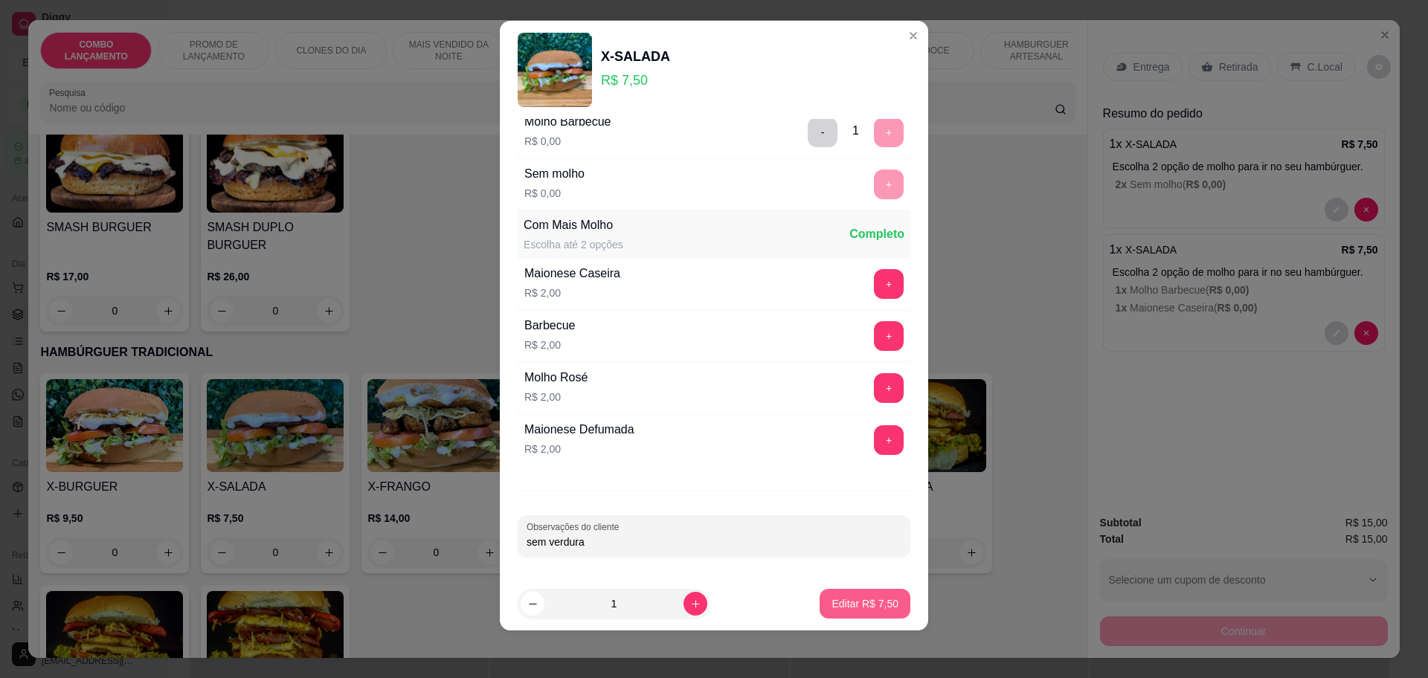
type input "sem verdura"
click at [829, 613] on button "Editar R$ 7,50" at bounding box center [865, 604] width 88 height 29
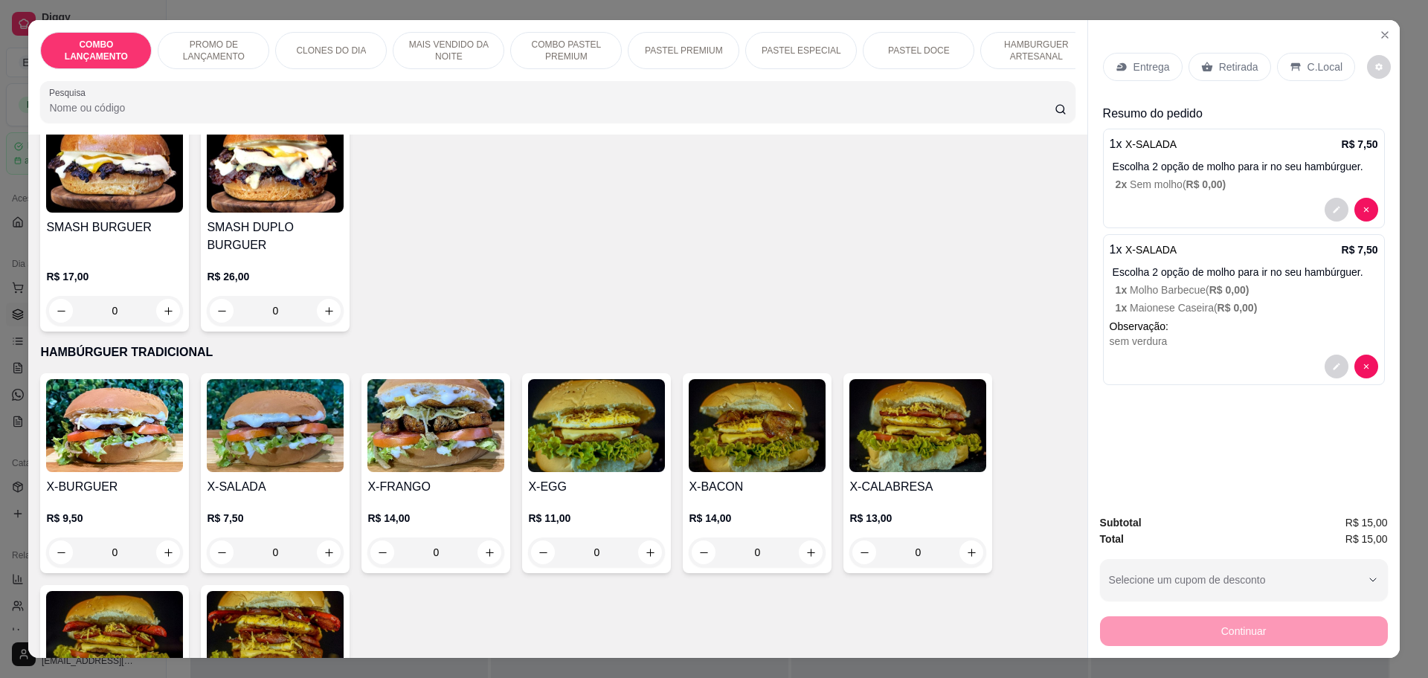
click at [1219, 61] on p "Retirada" at bounding box center [1238, 67] width 39 height 15
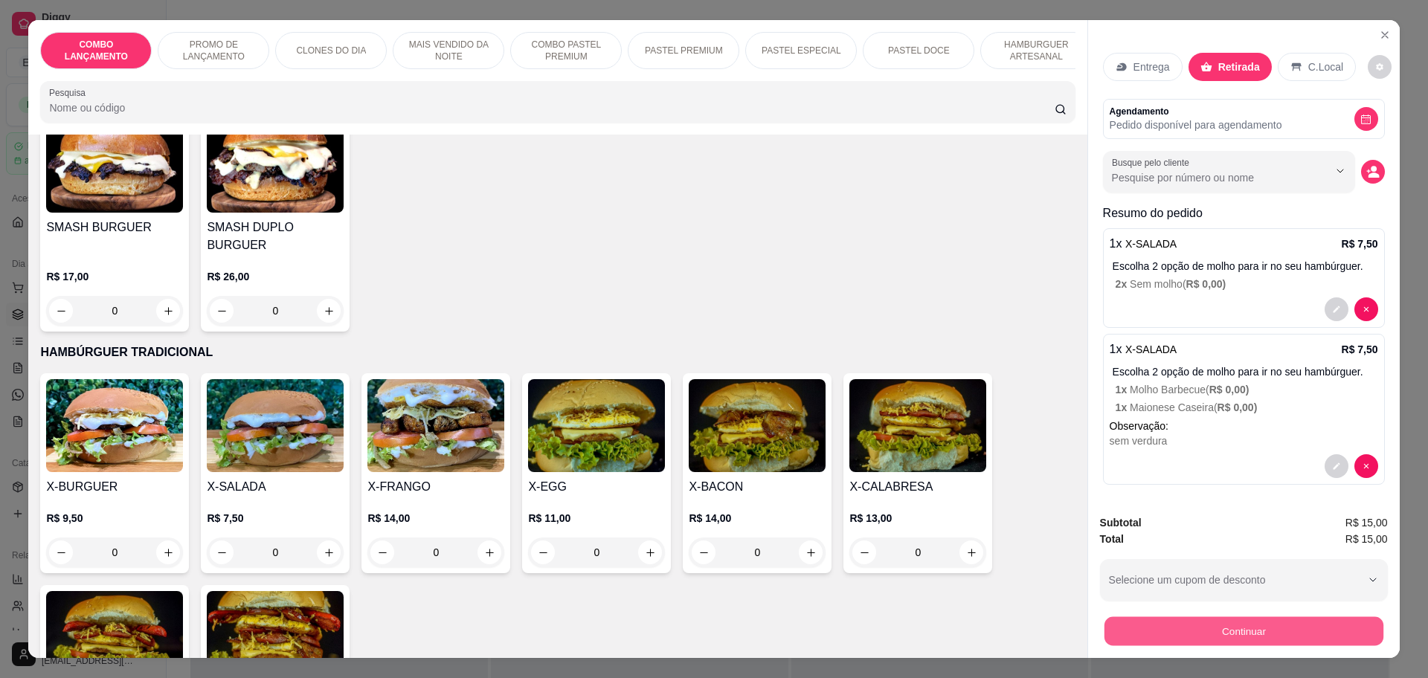
click at [1247, 628] on button "Continuar" at bounding box center [1243, 631] width 279 height 29
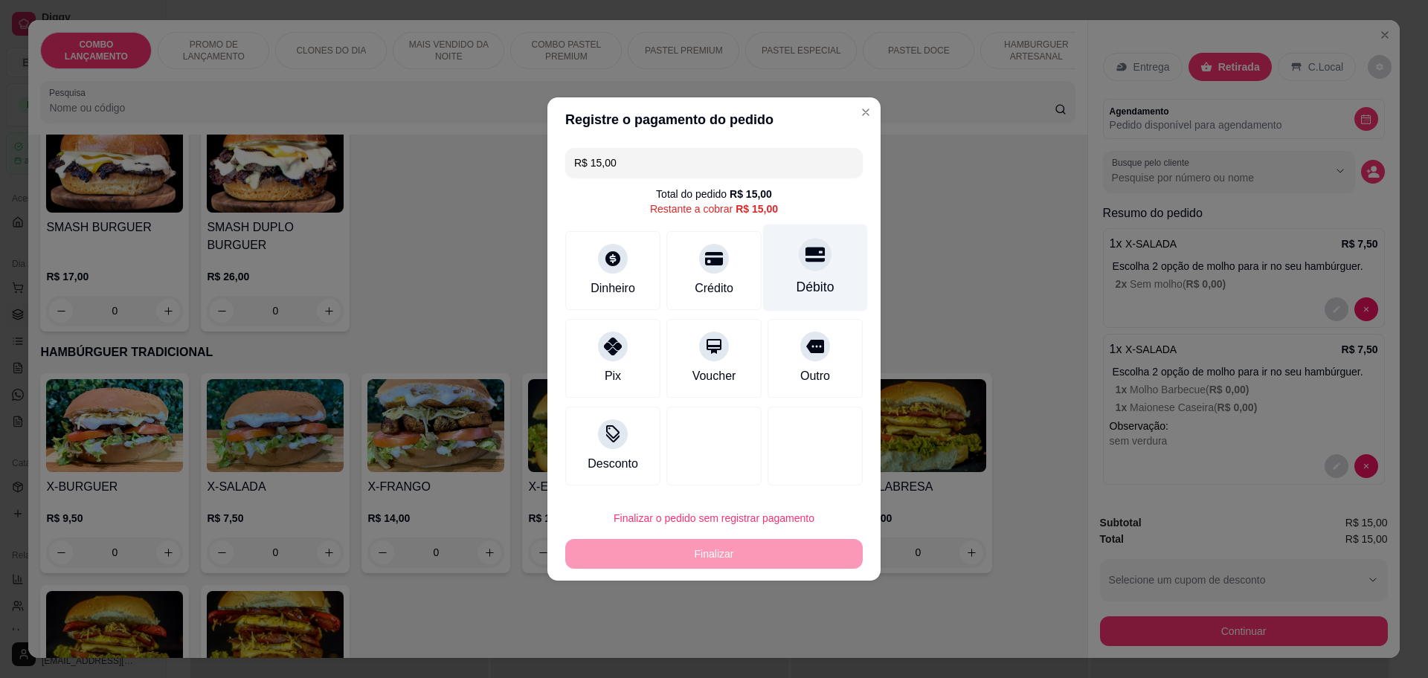
click at [801, 283] on div "Débito" at bounding box center [816, 286] width 38 height 19
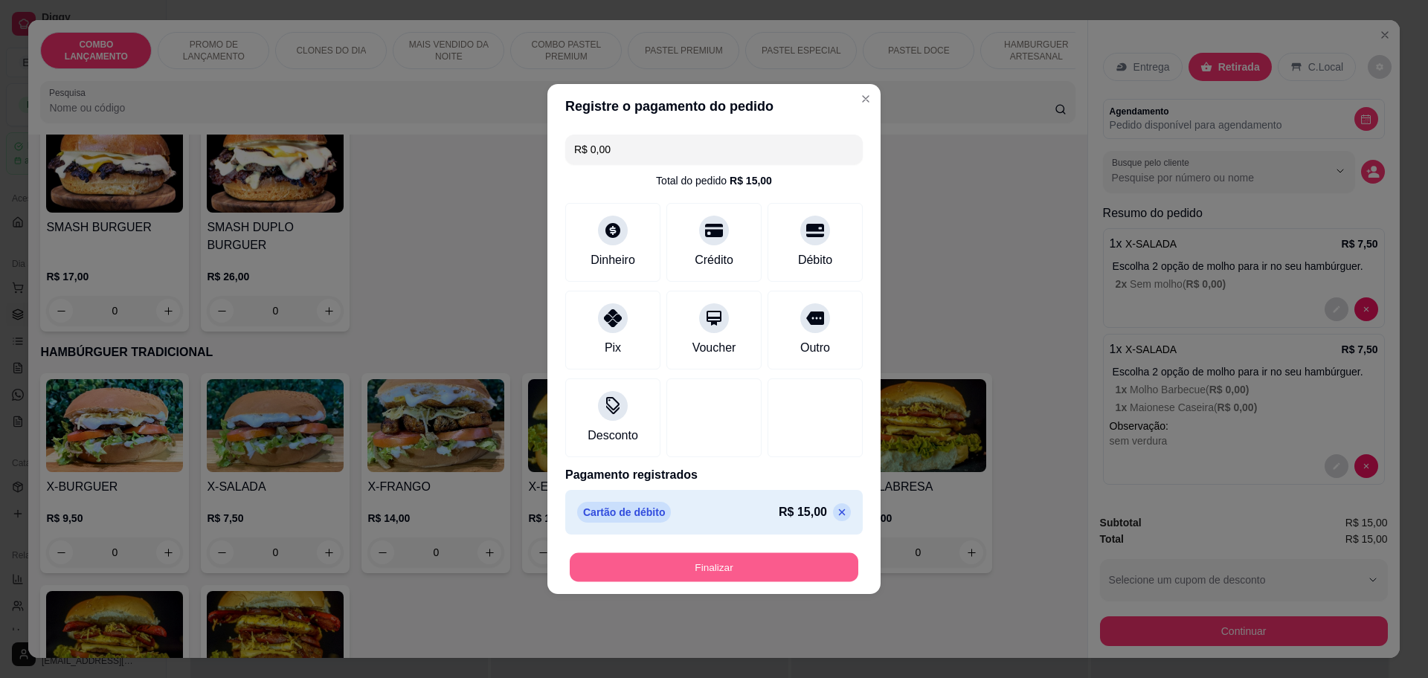
click at [721, 562] on button "Finalizar" at bounding box center [714, 567] width 289 height 29
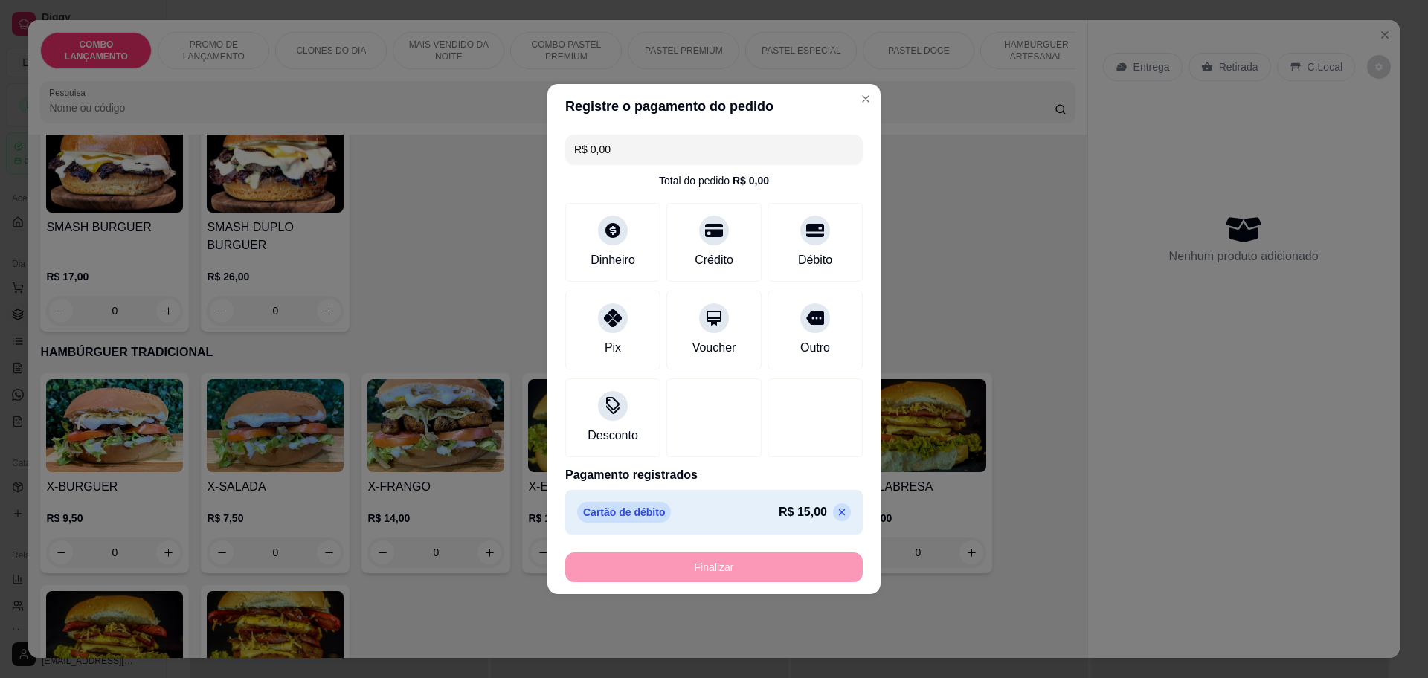
type input "-R$ 15,00"
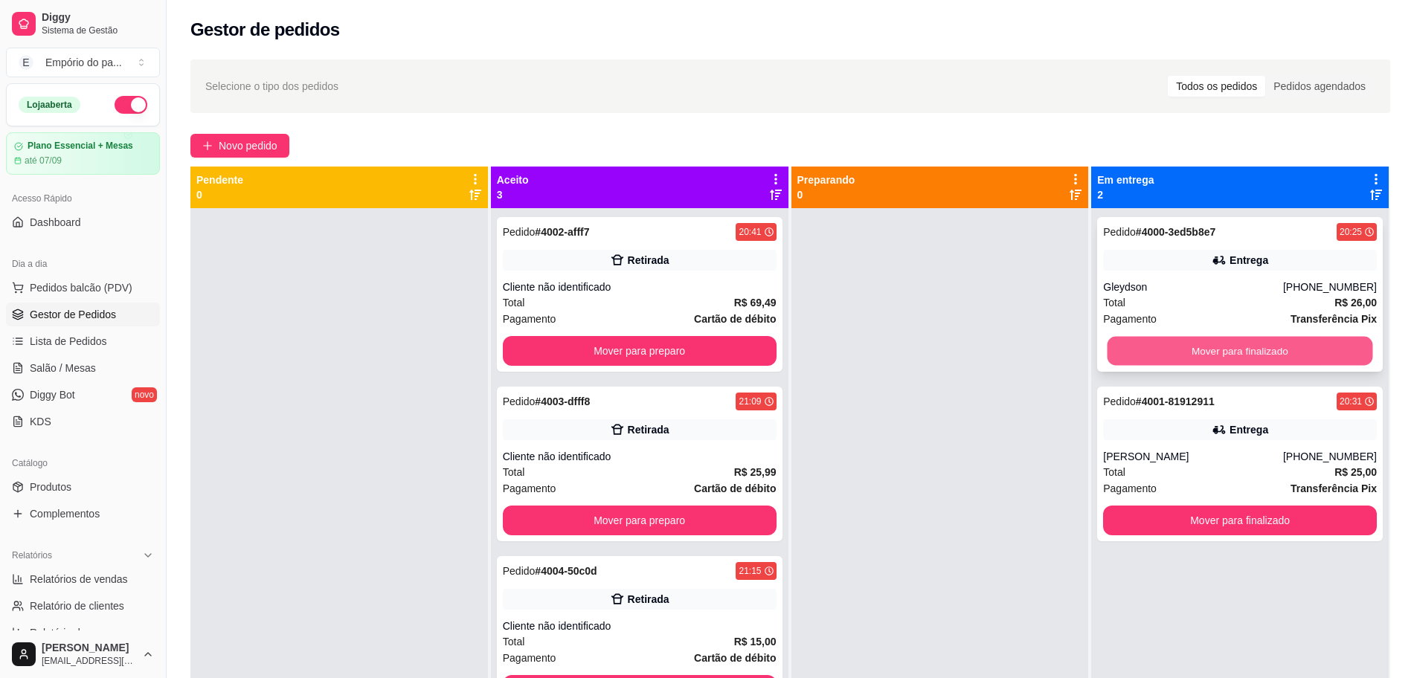
click at [1125, 357] on button "Mover para finalizado" at bounding box center [1240, 351] width 266 height 29
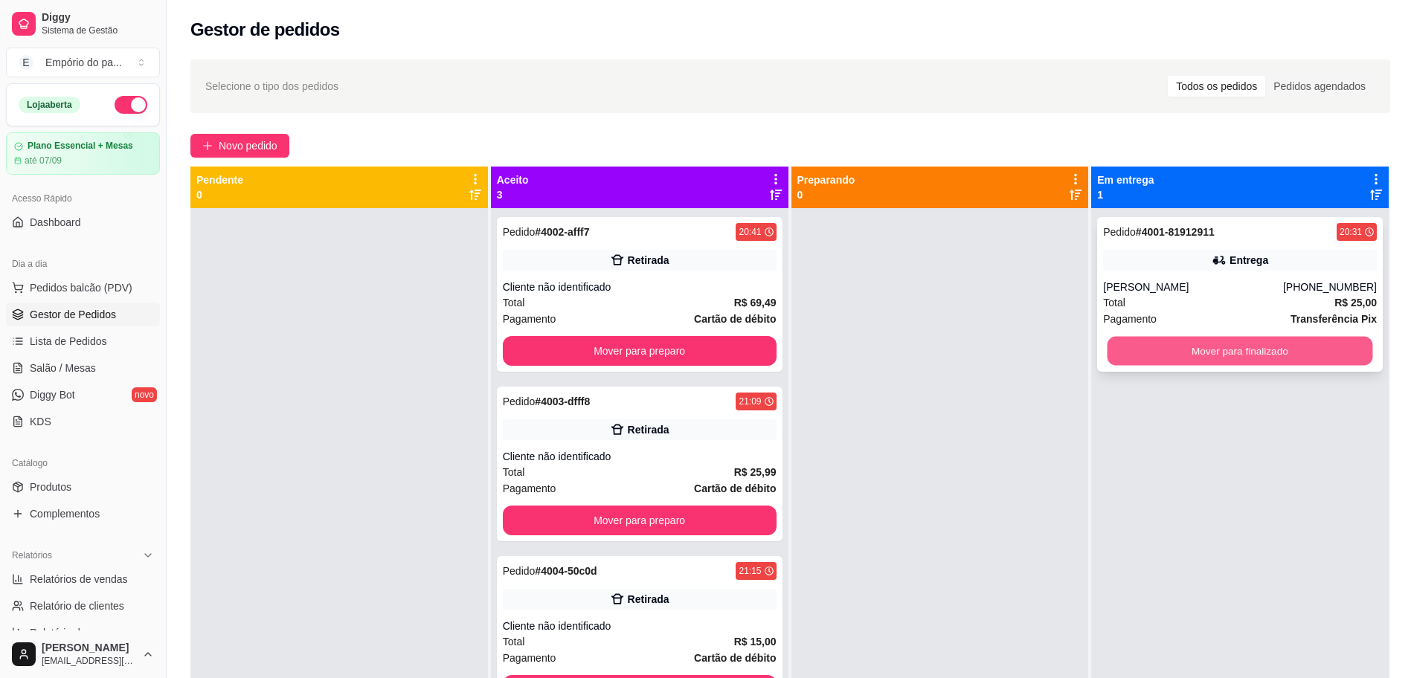
click at [1116, 349] on button "Mover para finalizado" at bounding box center [1240, 351] width 266 height 29
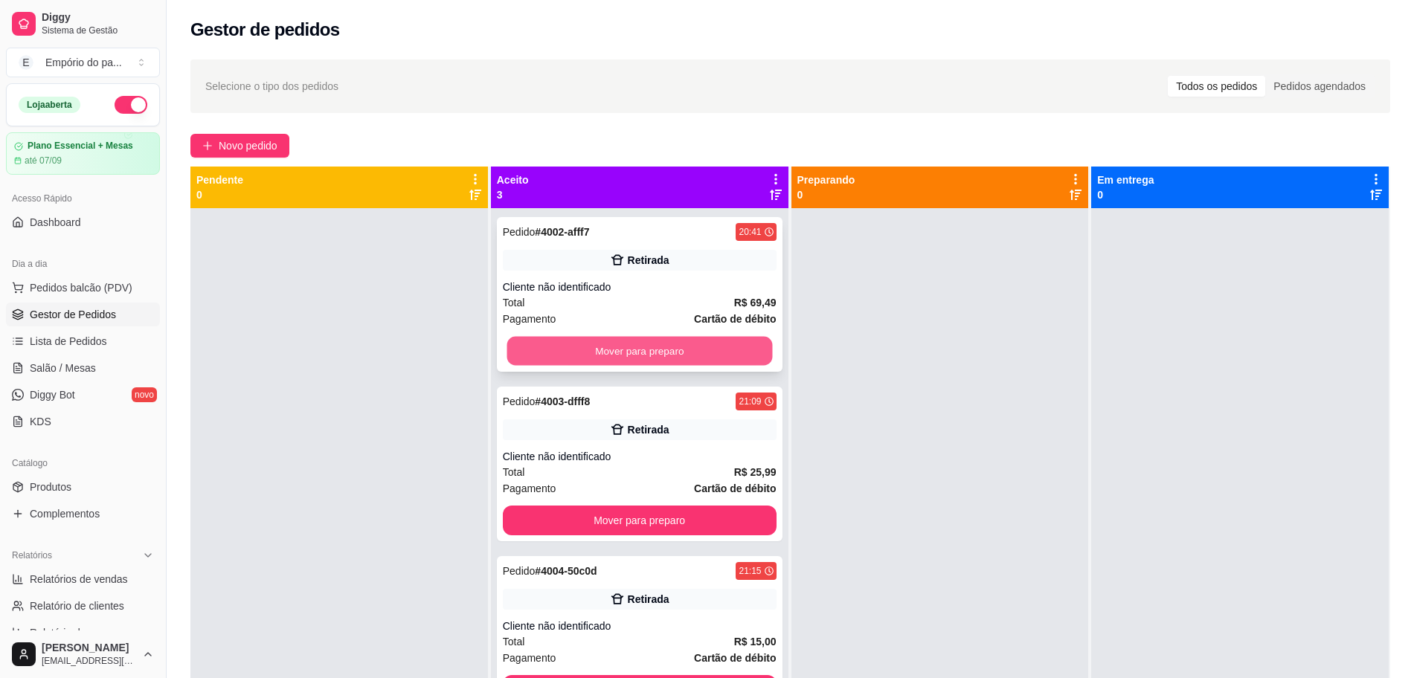
click at [596, 349] on button "Mover para preparo" at bounding box center [640, 351] width 266 height 29
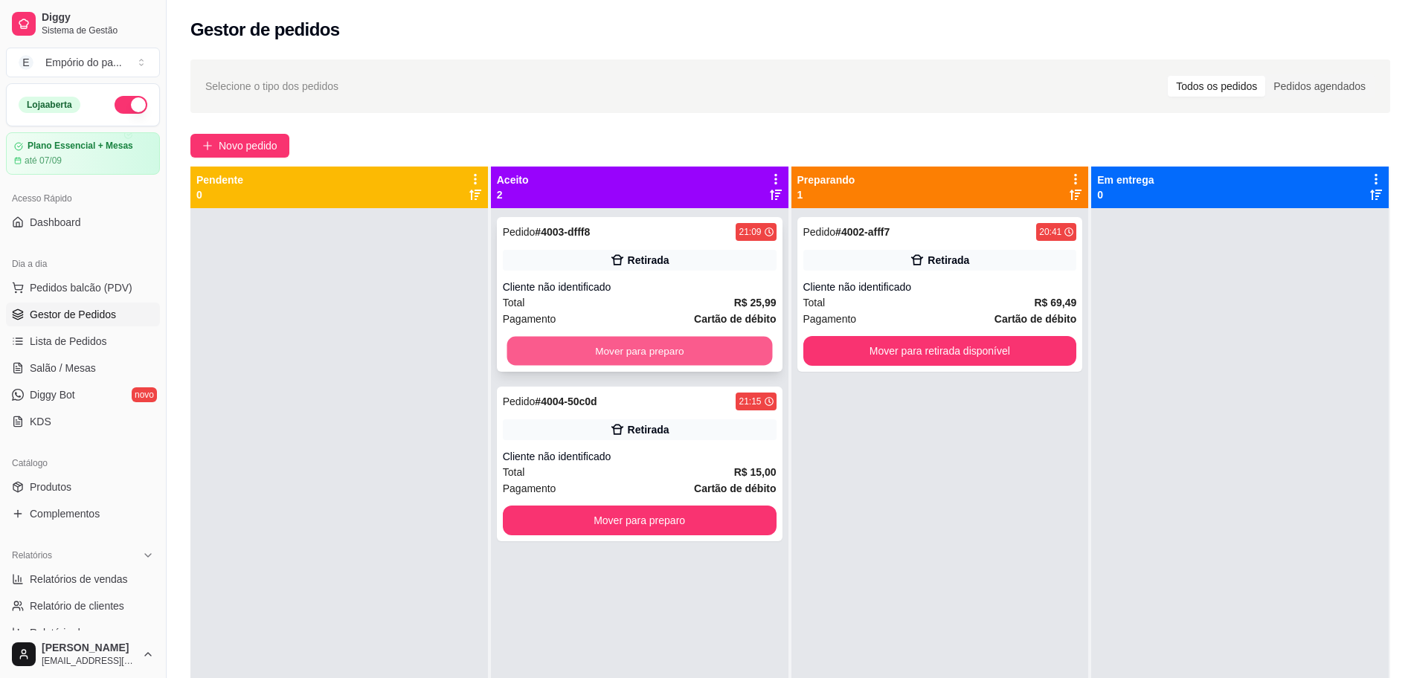
click at [618, 347] on button "Mover para preparo" at bounding box center [640, 351] width 266 height 29
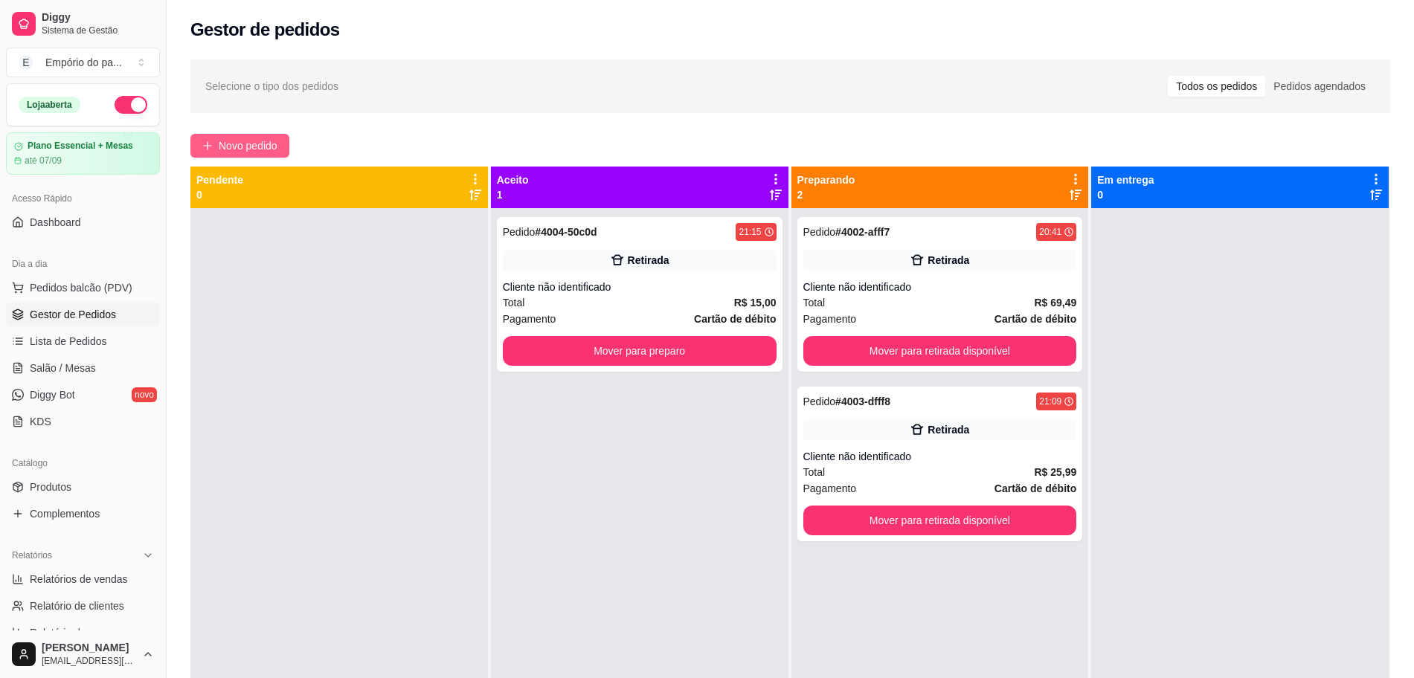
click at [255, 141] on span "Novo pedido" at bounding box center [248, 146] width 59 height 16
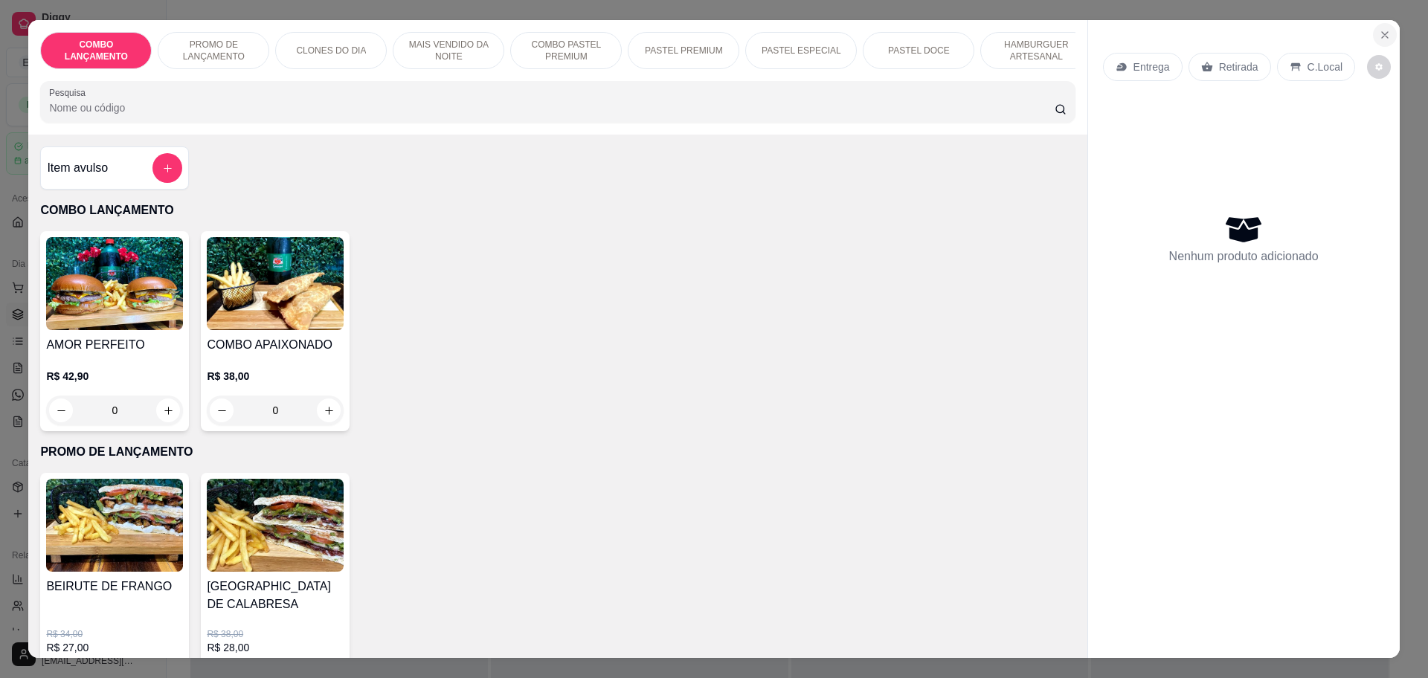
click at [1383, 33] on icon "Close" at bounding box center [1385, 35] width 12 height 12
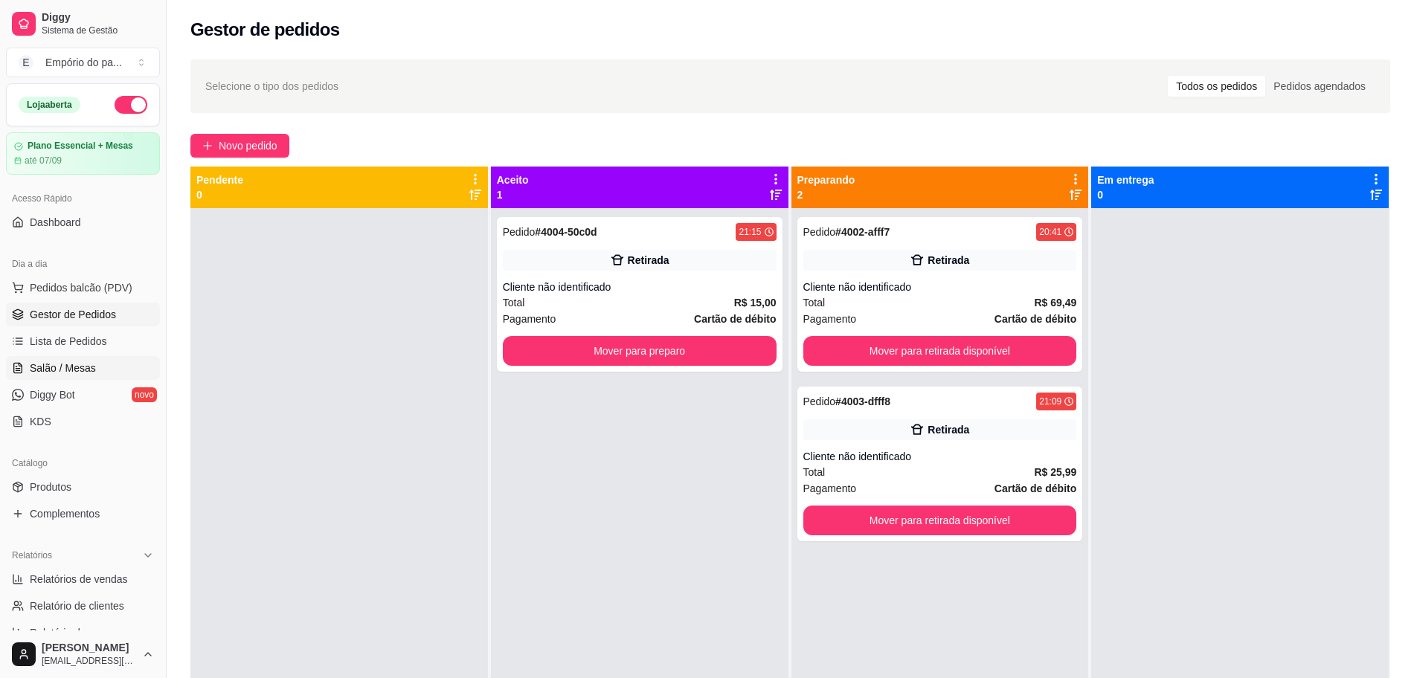
click at [70, 361] on span "Salão / Mesas" at bounding box center [63, 368] width 66 height 15
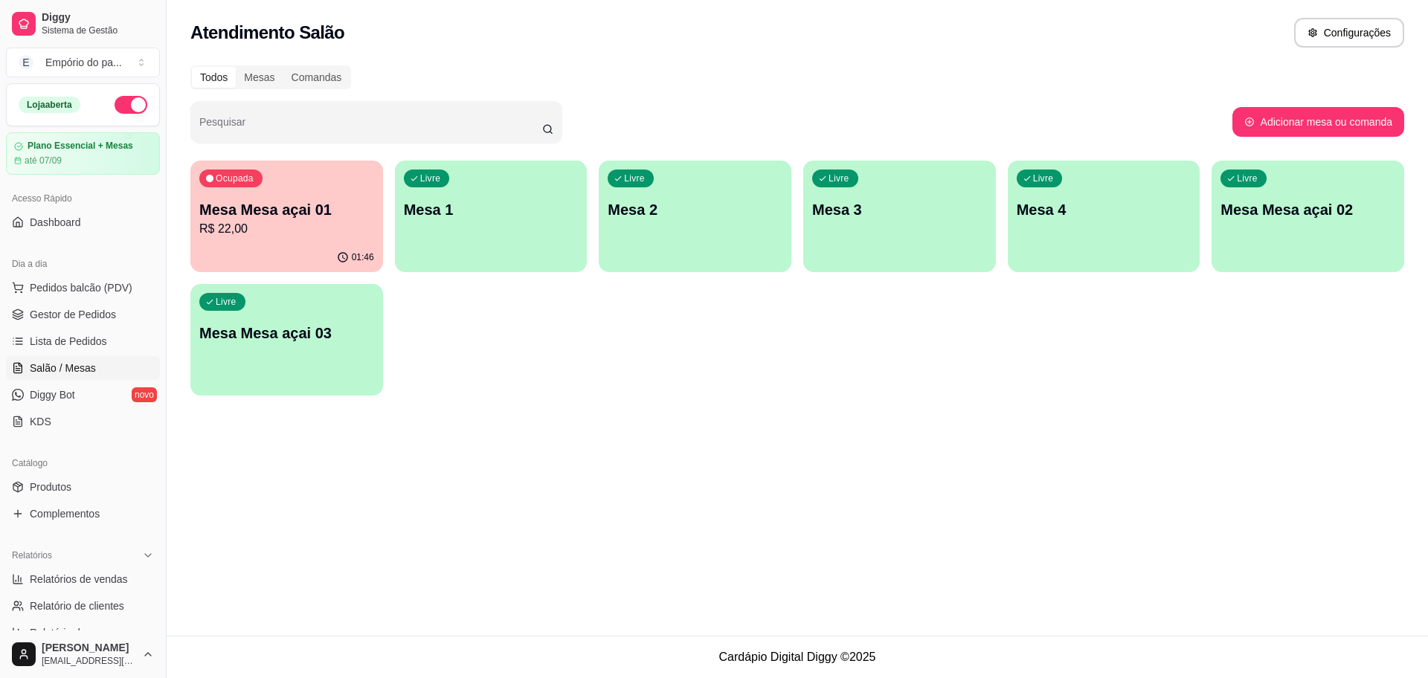
click at [660, 209] on p "Mesa 2" at bounding box center [695, 209] width 175 height 21
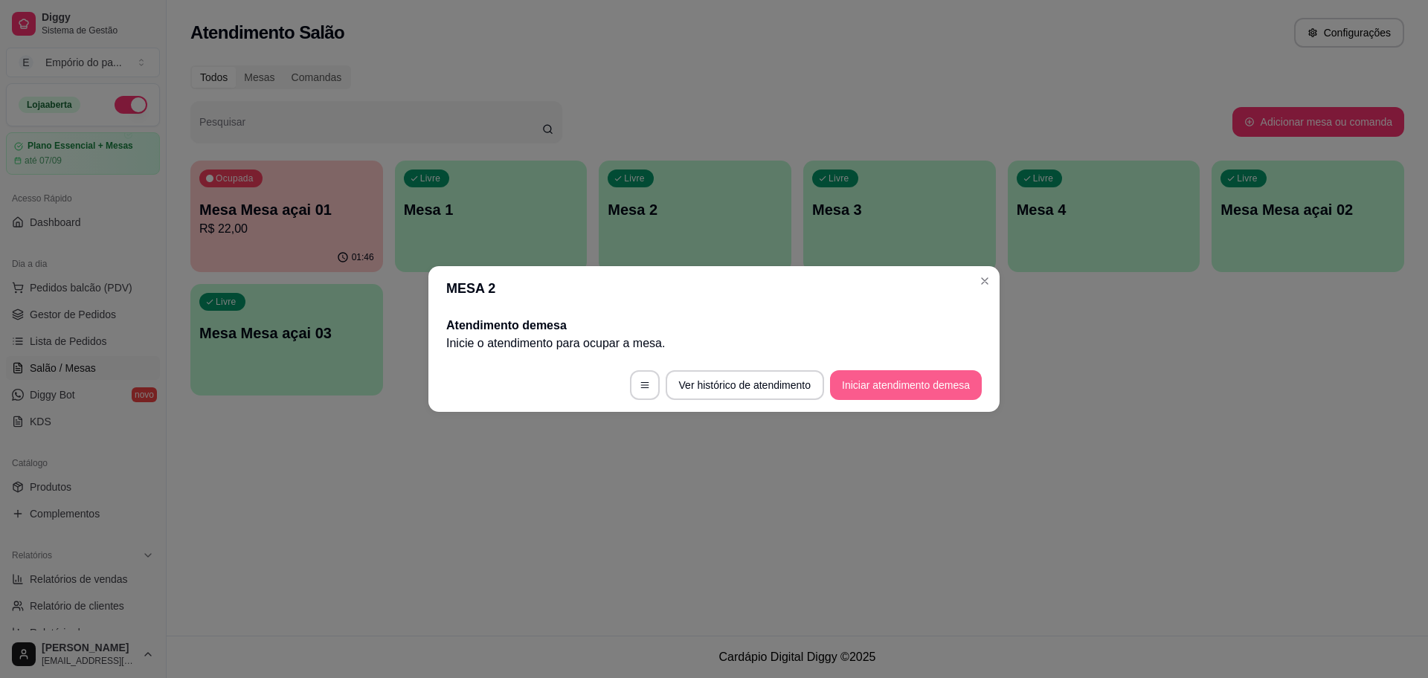
click at [852, 385] on button "Iniciar atendimento de mesa" at bounding box center [906, 385] width 152 height 30
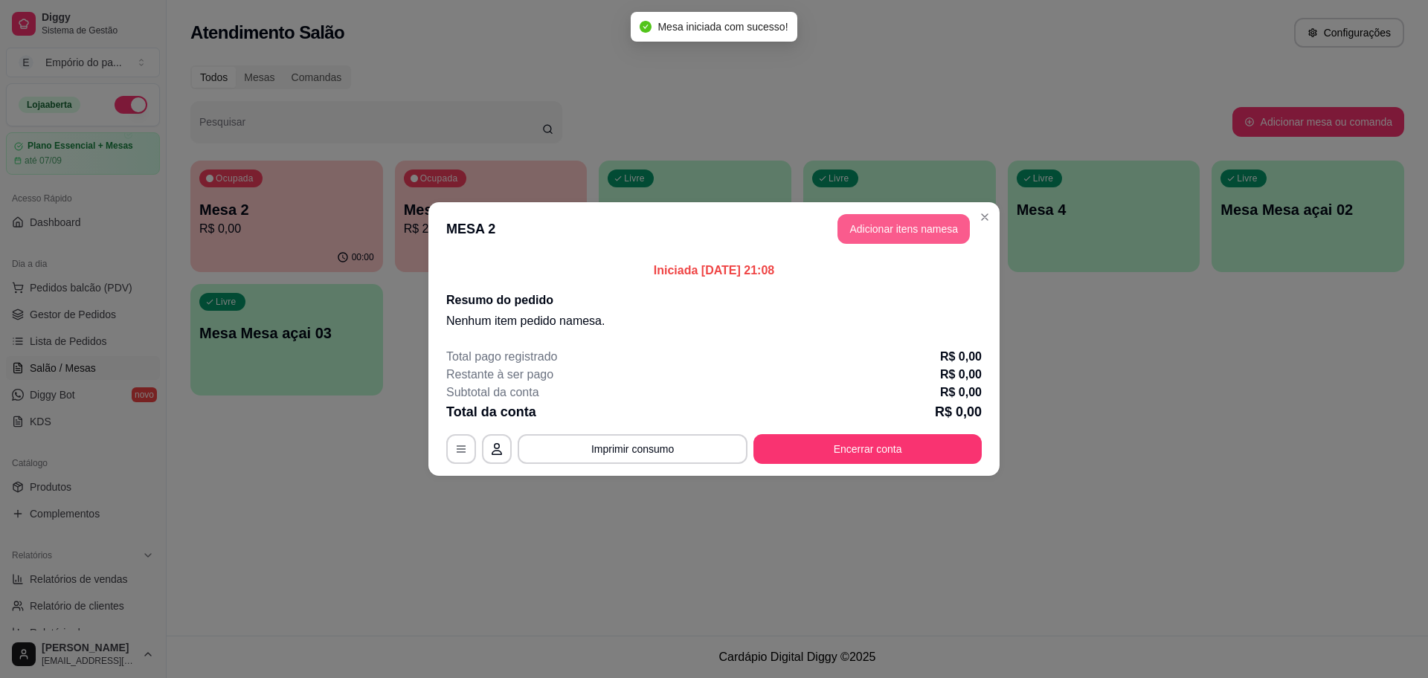
click at [865, 226] on button "Adicionar itens na mesa" at bounding box center [903, 229] width 132 height 30
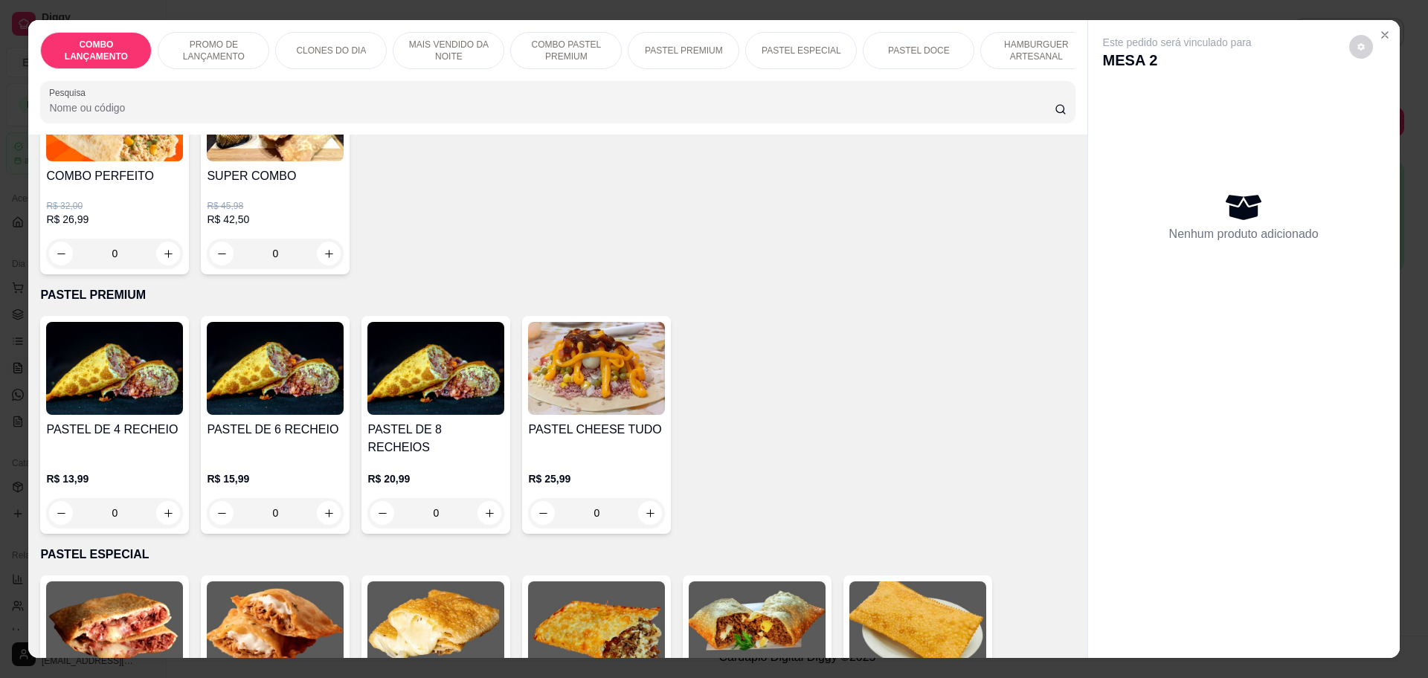
scroll to position [1766, 0]
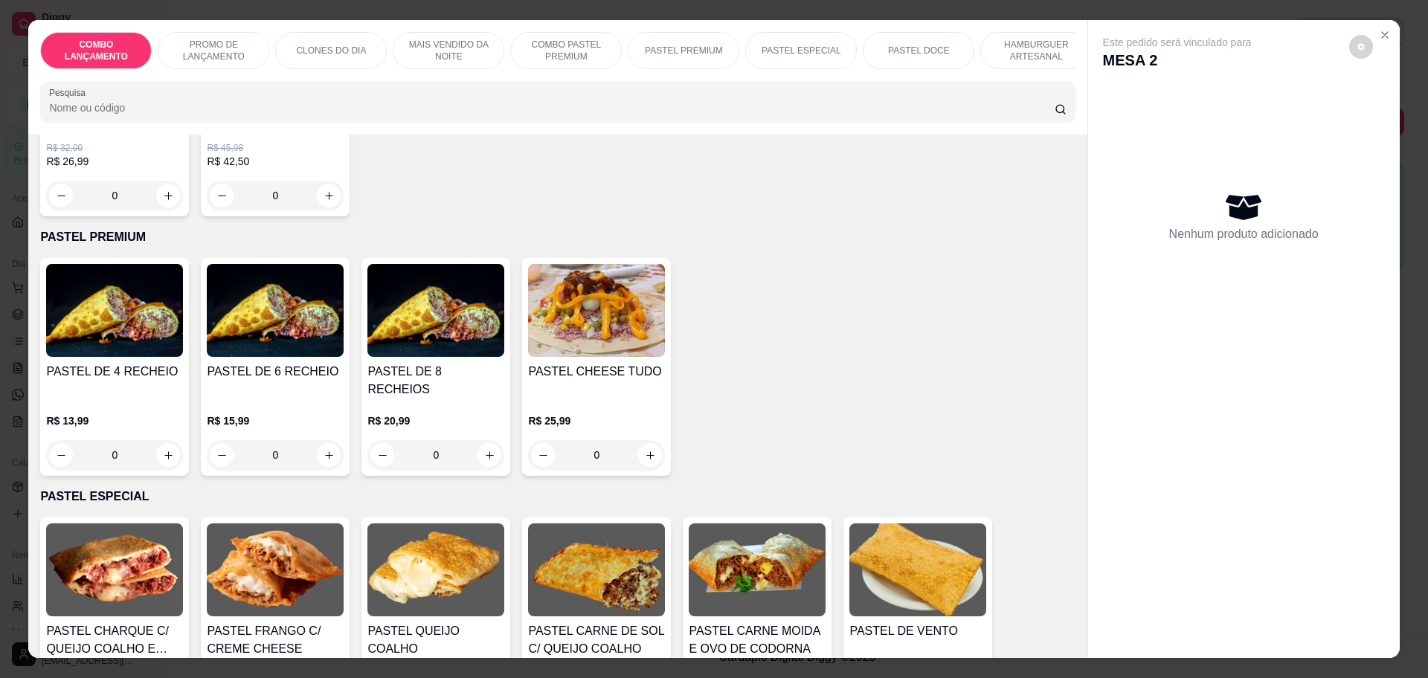
click at [154, 440] on div "0" at bounding box center [114, 455] width 137 height 30
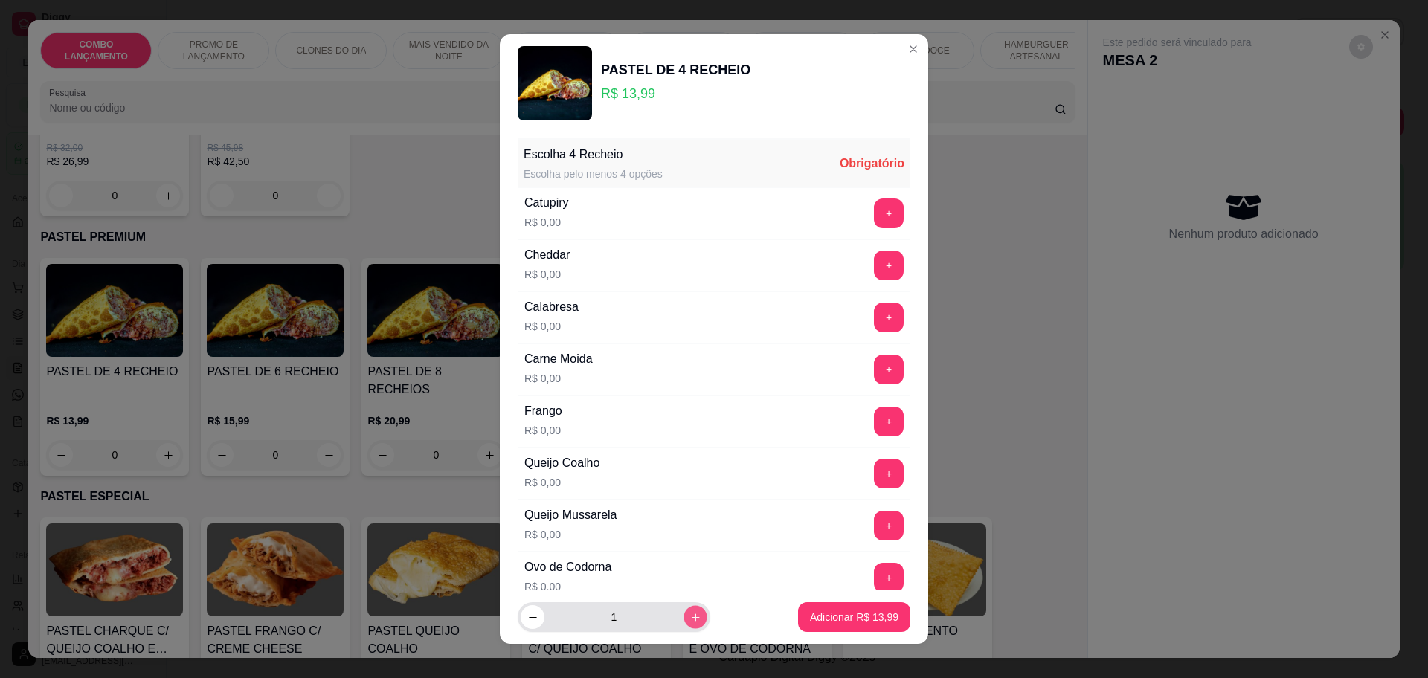
click at [684, 611] on button "increase-product-quantity" at bounding box center [695, 617] width 23 height 23
type input "2"
click at [874, 419] on button "+" at bounding box center [889, 422] width 30 height 30
click at [874, 368] on button "+" at bounding box center [889, 370] width 30 height 30
click at [875, 581] on button "+" at bounding box center [889, 577] width 29 height 29
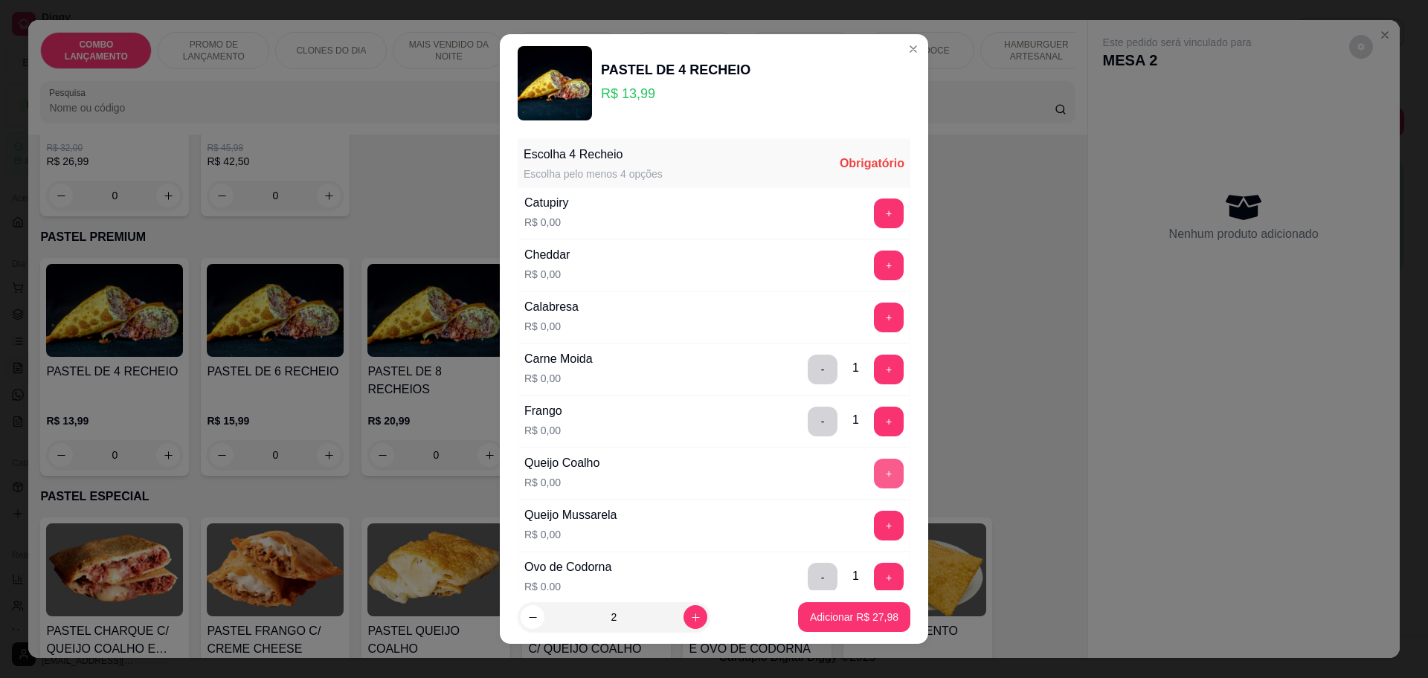
click at [874, 466] on button "+" at bounding box center [889, 474] width 30 height 30
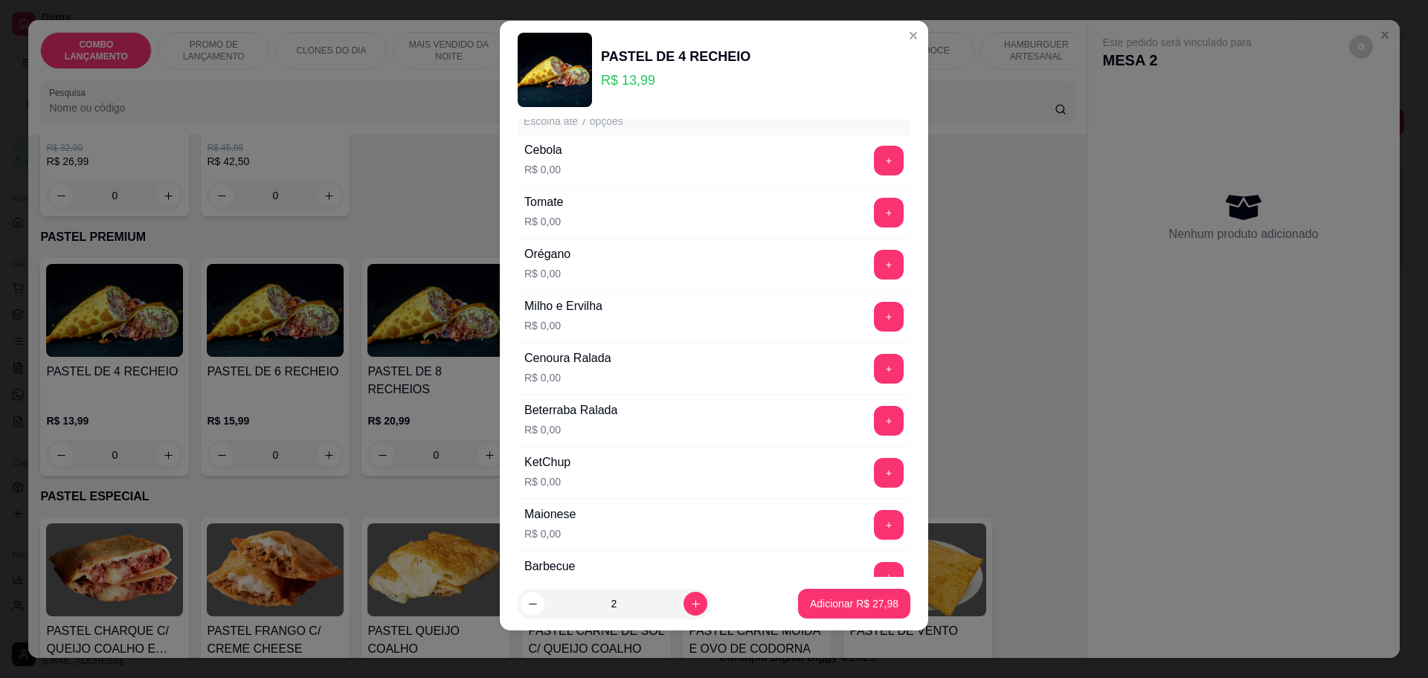
scroll to position [617, 0]
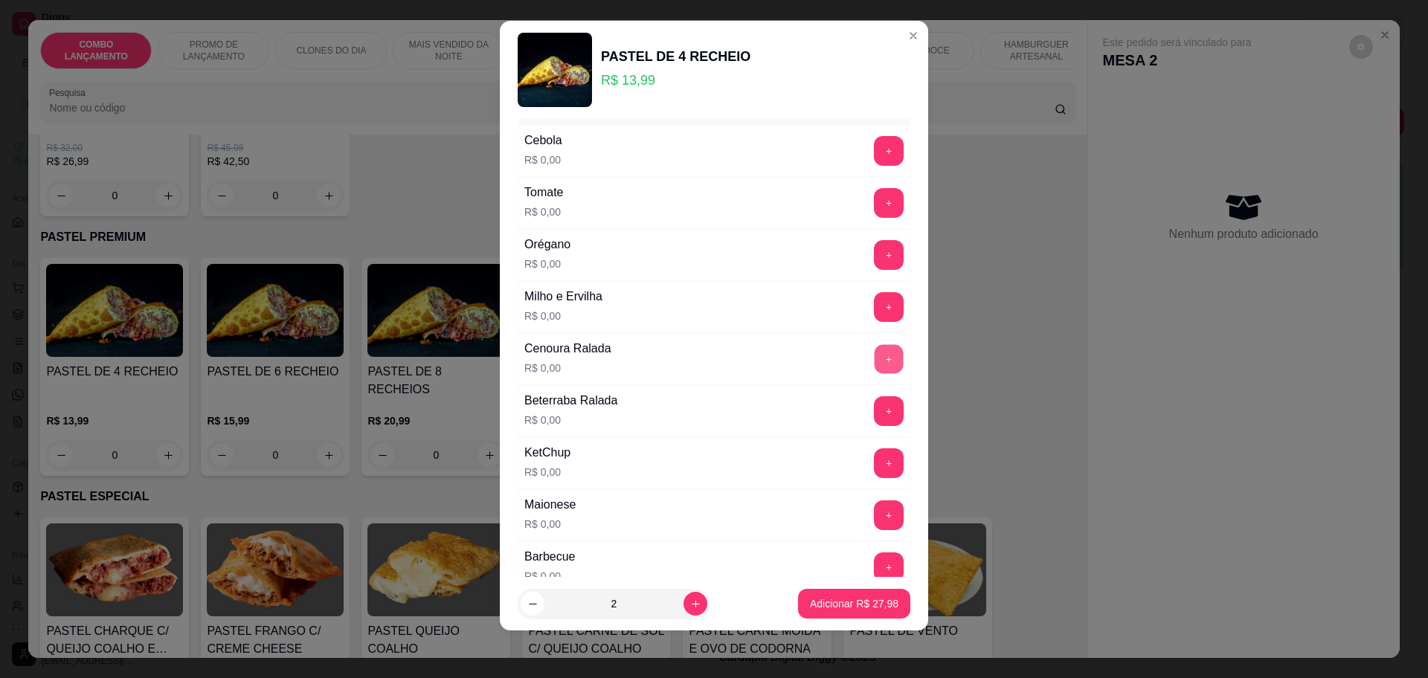
click at [875, 358] on button "+" at bounding box center [889, 358] width 29 height 29
click at [857, 395] on div "Beterraba Ralada R$ 0,00 +" at bounding box center [714, 411] width 393 height 52
click at [874, 411] on button "+" at bounding box center [889, 411] width 30 height 30
click at [874, 192] on button "+" at bounding box center [889, 203] width 30 height 30
click at [874, 149] on button "+" at bounding box center [889, 151] width 30 height 30
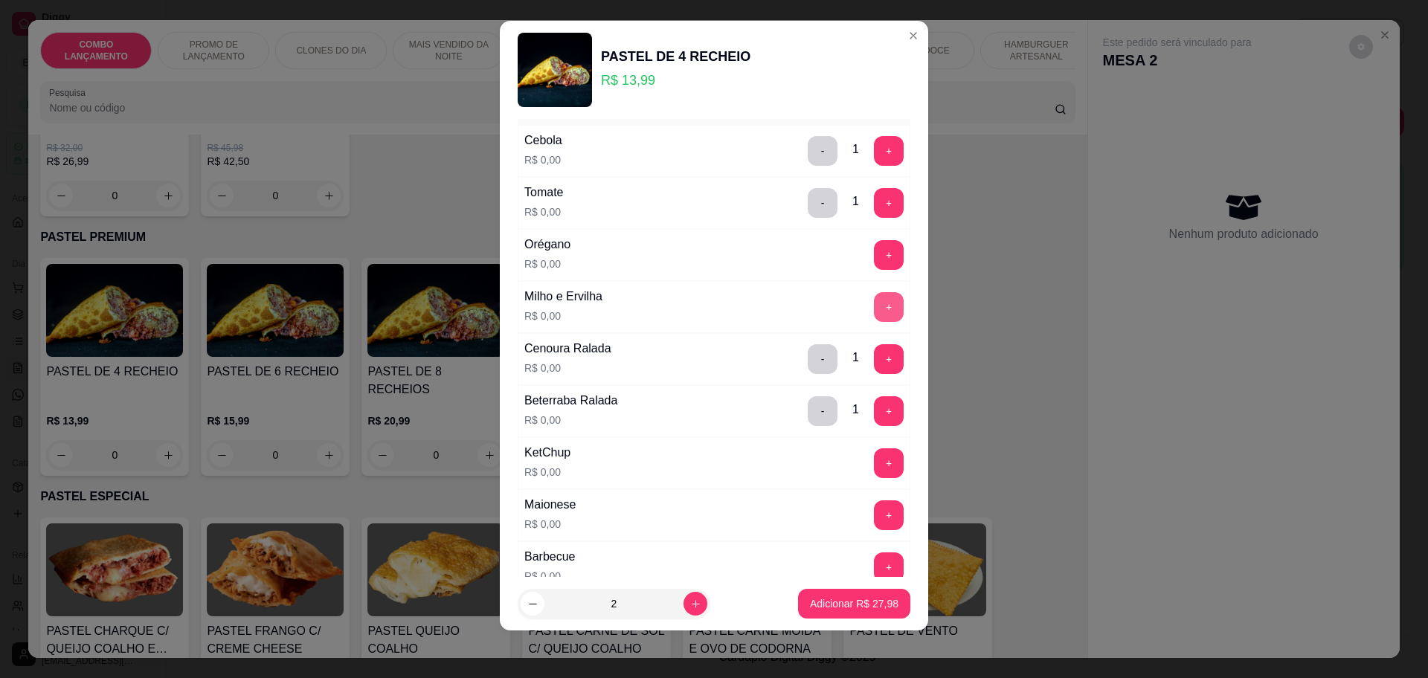
click at [874, 300] on button "+" at bounding box center [889, 307] width 30 height 30
click at [874, 255] on button "+" at bounding box center [889, 255] width 30 height 30
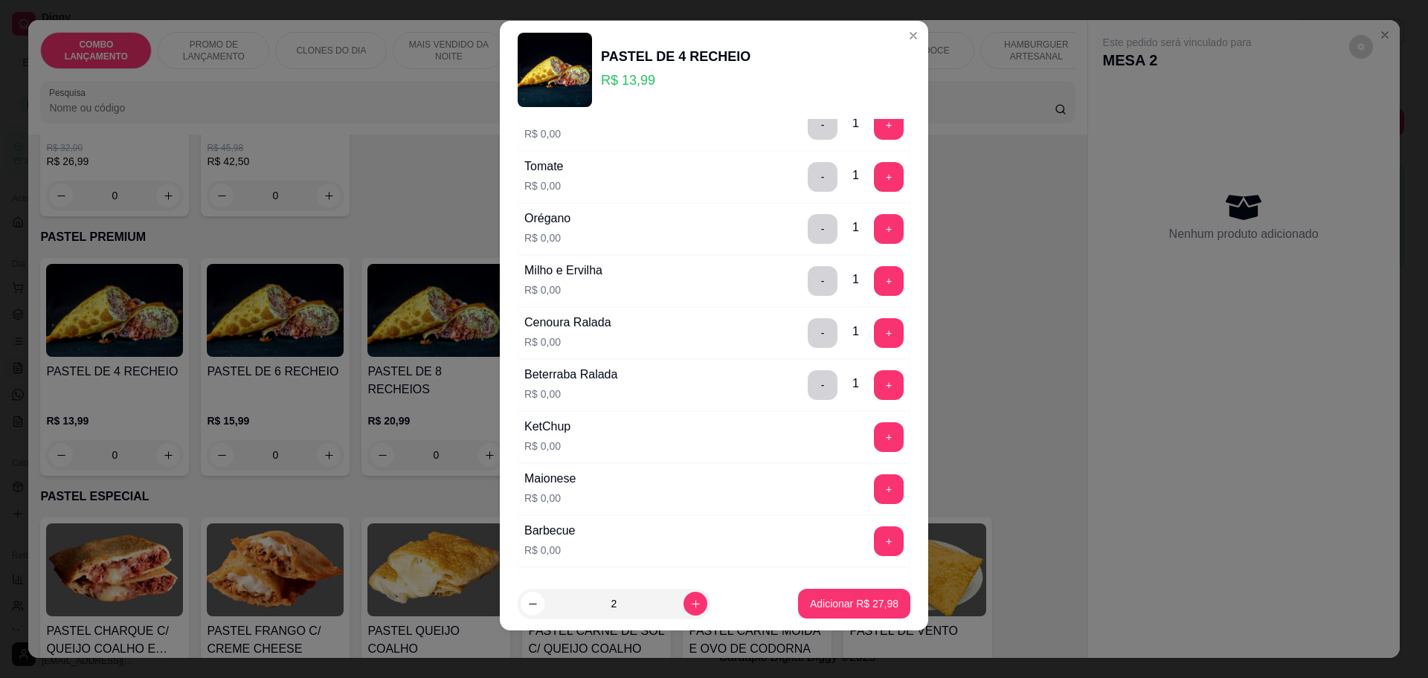
scroll to position [710, 0]
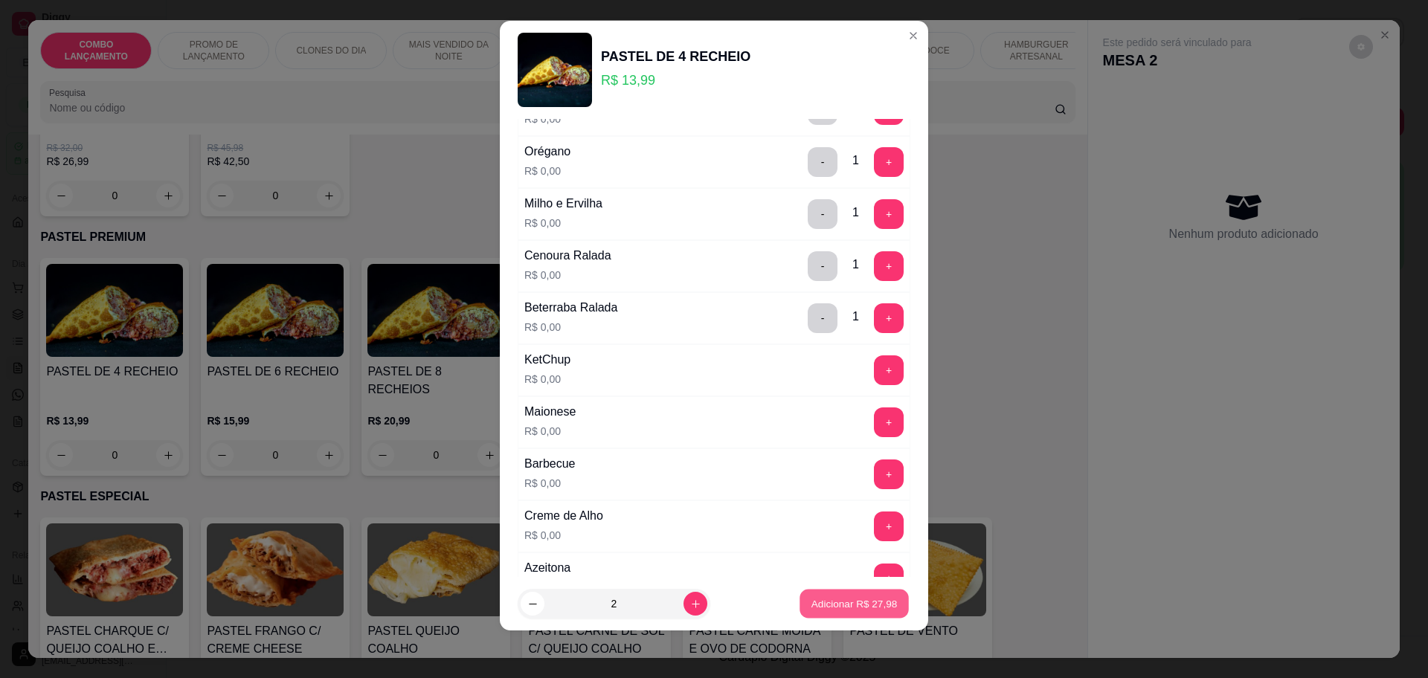
click at [822, 598] on p "Adicionar R$ 27,98" at bounding box center [854, 604] width 86 height 14
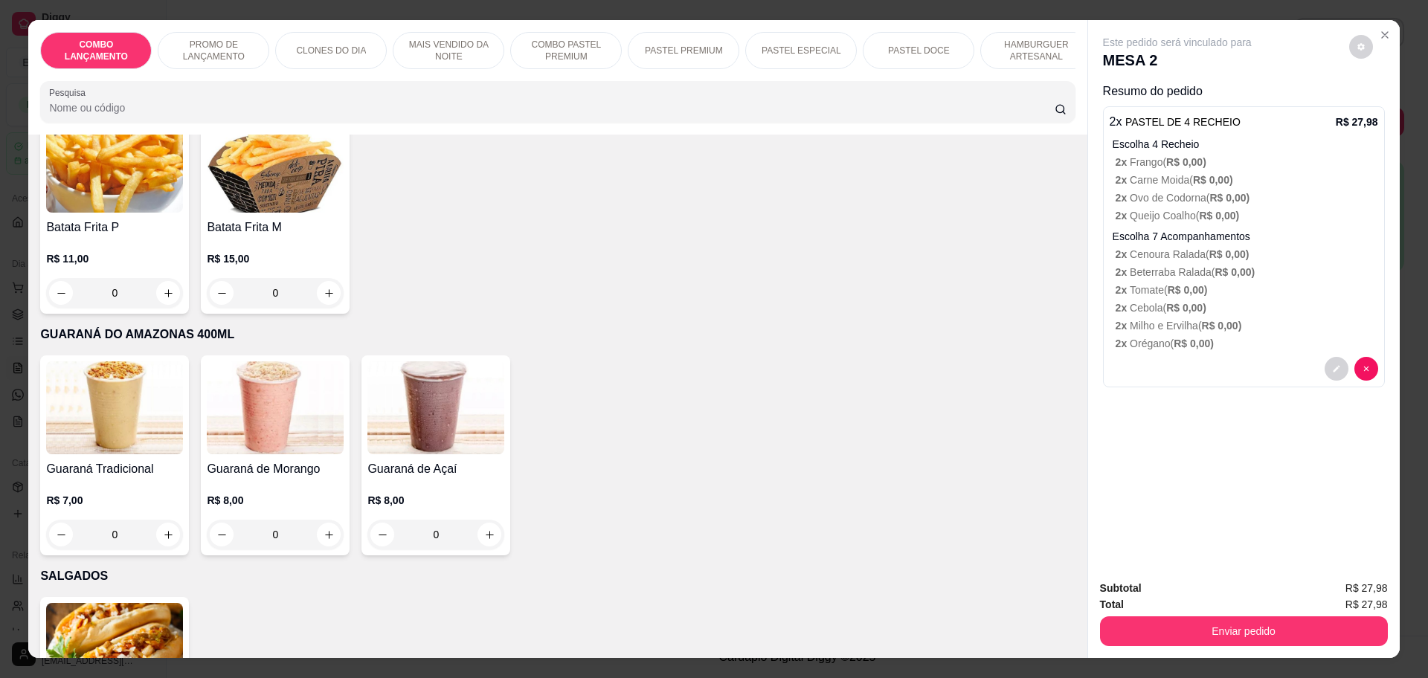
scroll to position [4927, 0]
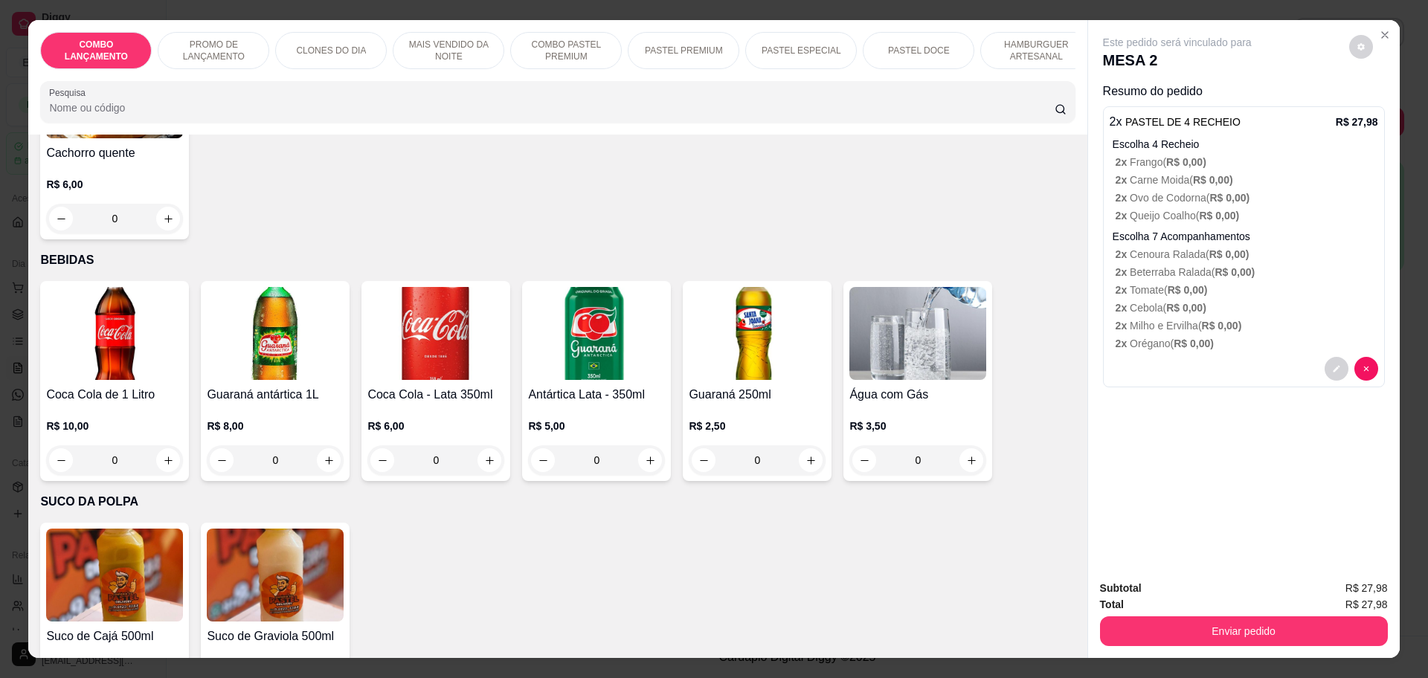
type input "1"
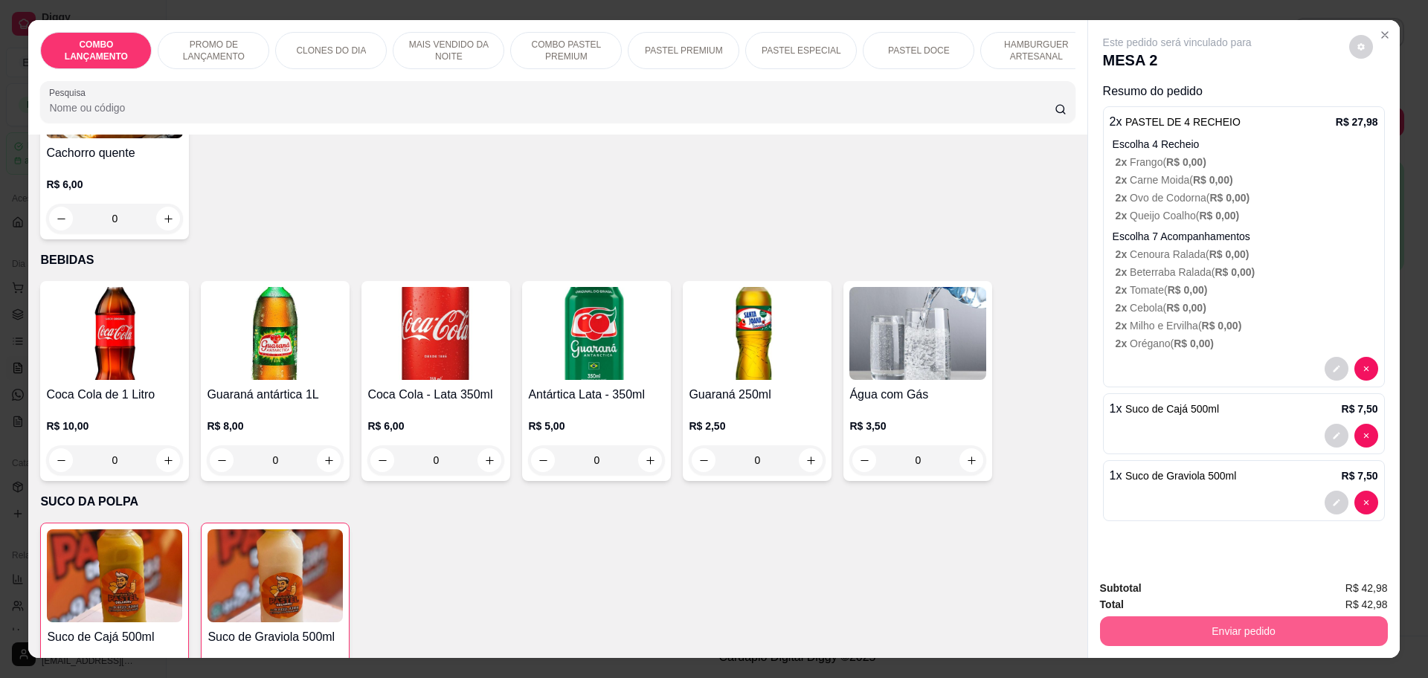
click at [1146, 633] on button "Enviar pedido" at bounding box center [1244, 632] width 288 height 30
click at [1163, 601] on button "Não registrar e enviar pedido" at bounding box center [1193, 595] width 150 height 28
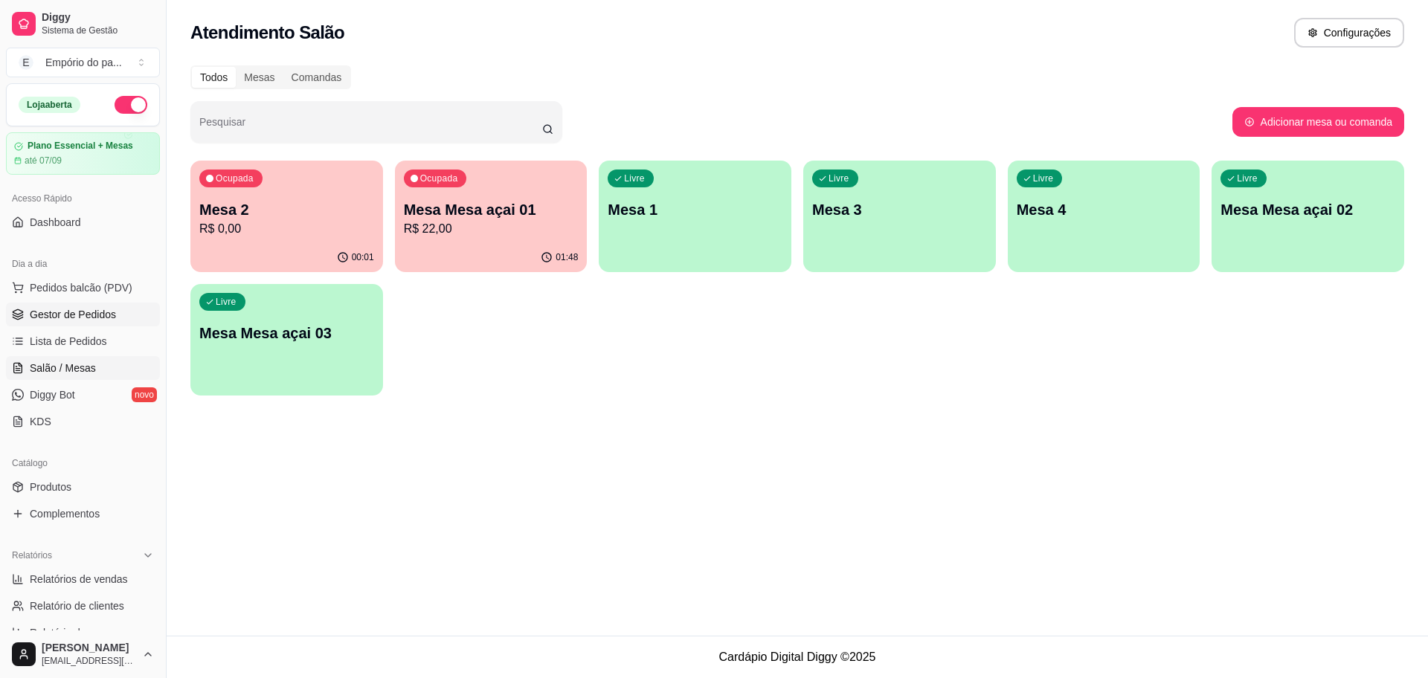
click at [56, 309] on span "Gestor de Pedidos" at bounding box center [73, 314] width 86 height 15
click at [89, 323] on link "Gestor de Pedidos" at bounding box center [83, 315] width 154 height 24
click at [91, 315] on span "Gestor de Pedidos" at bounding box center [73, 314] width 86 height 15
click at [99, 317] on span "Gestor de Pedidos" at bounding box center [73, 314] width 86 height 15
click at [13, 311] on icon at bounding box center [18, 315] width 12 height 12
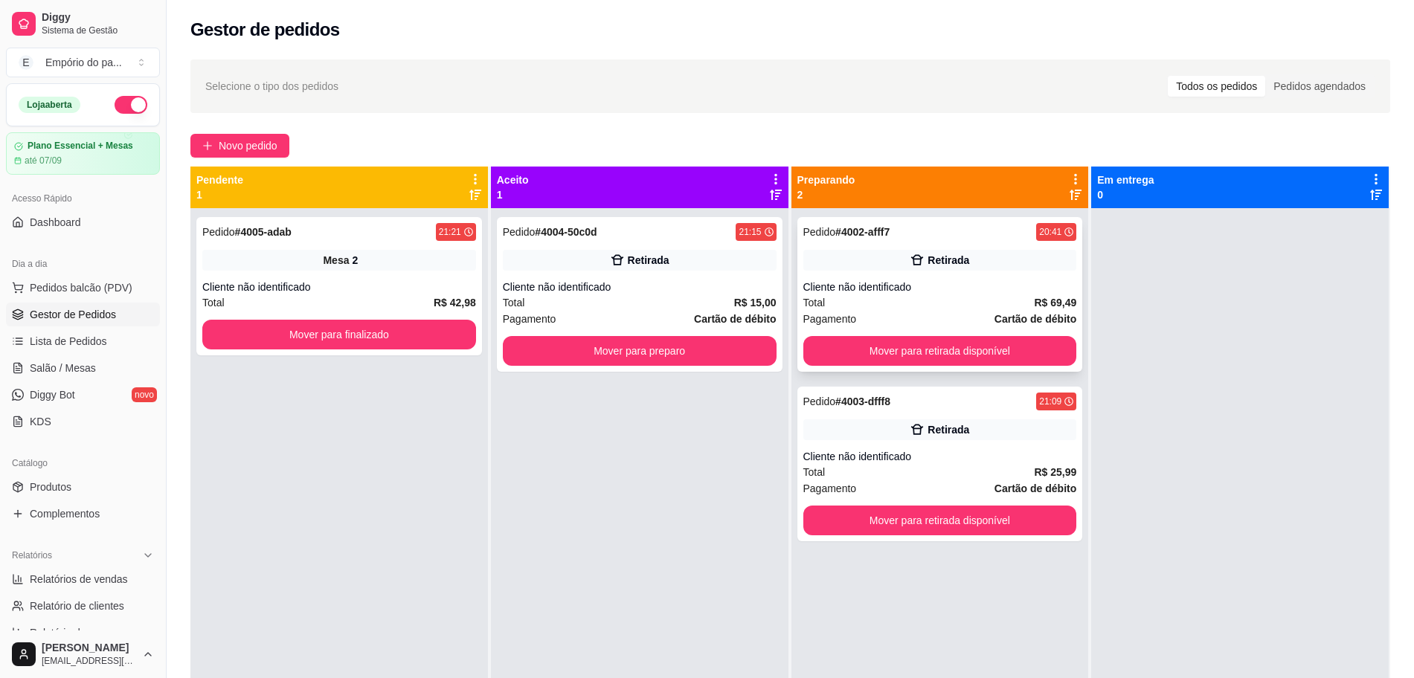
click at [838, 289] on div "Cliente não identificado" at bounding box center [940, 287] width 274 height 15
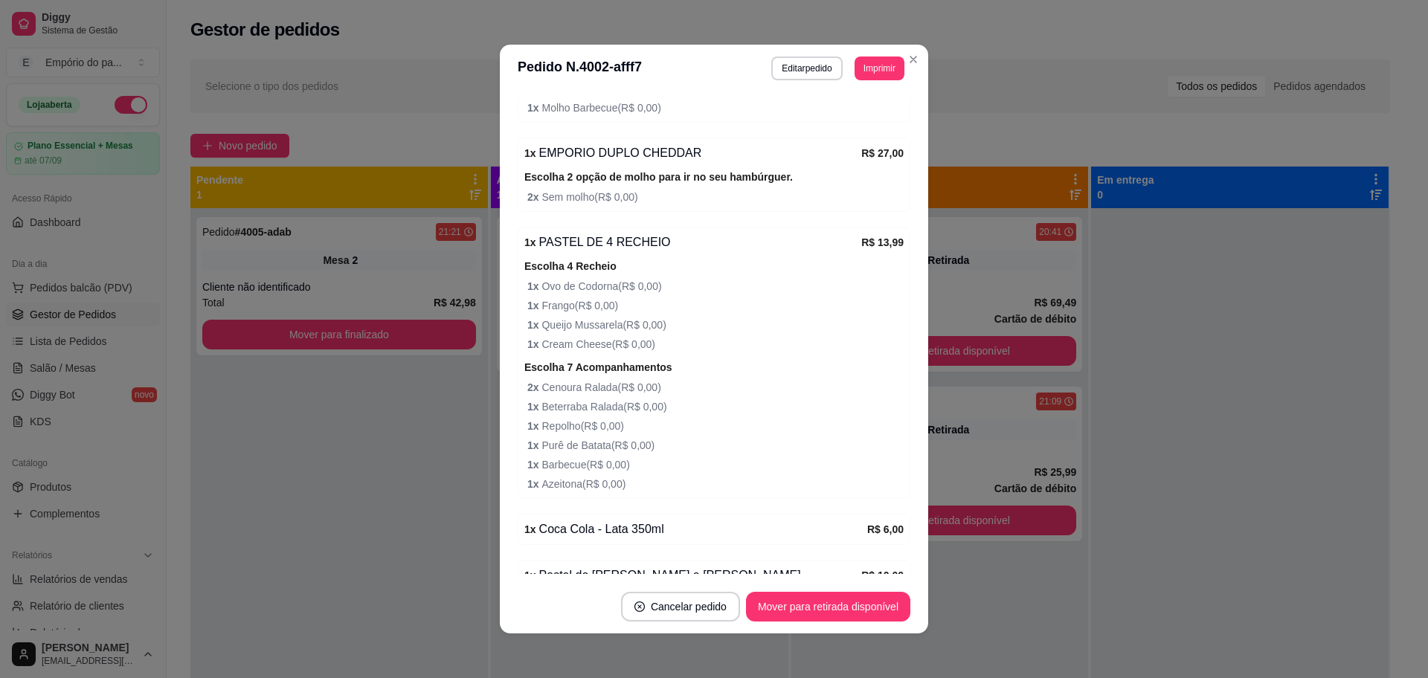
scroll to position [372, 0]
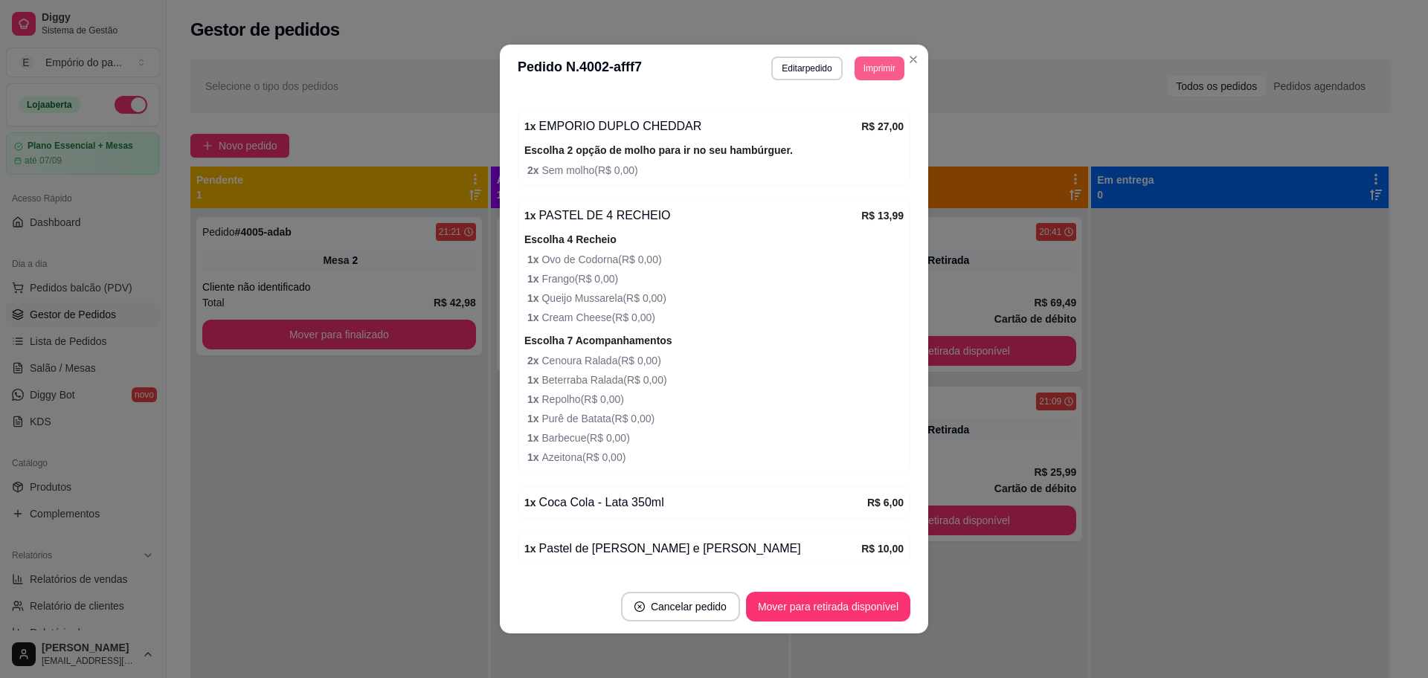
click at [859, 68] on button "Imprimir" at bounding box center [880, 69] width 50 height 24
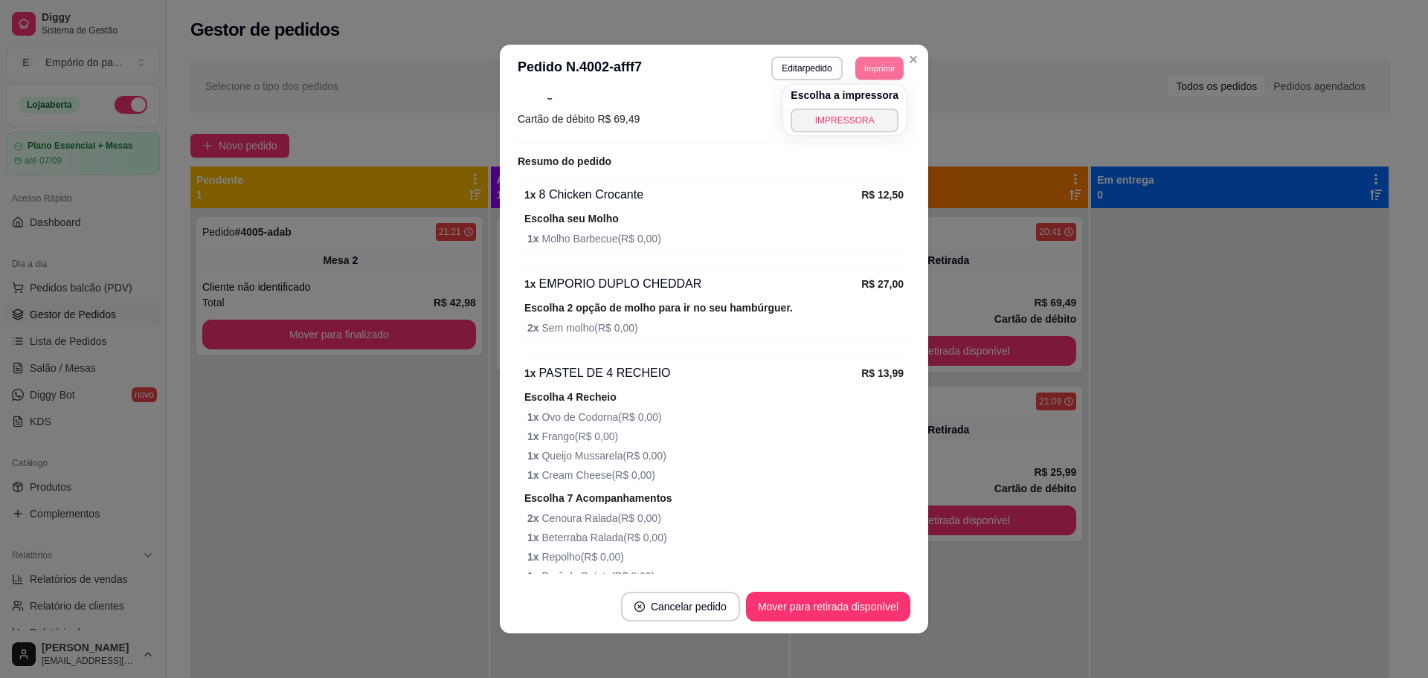
scroll to position [186, 0]
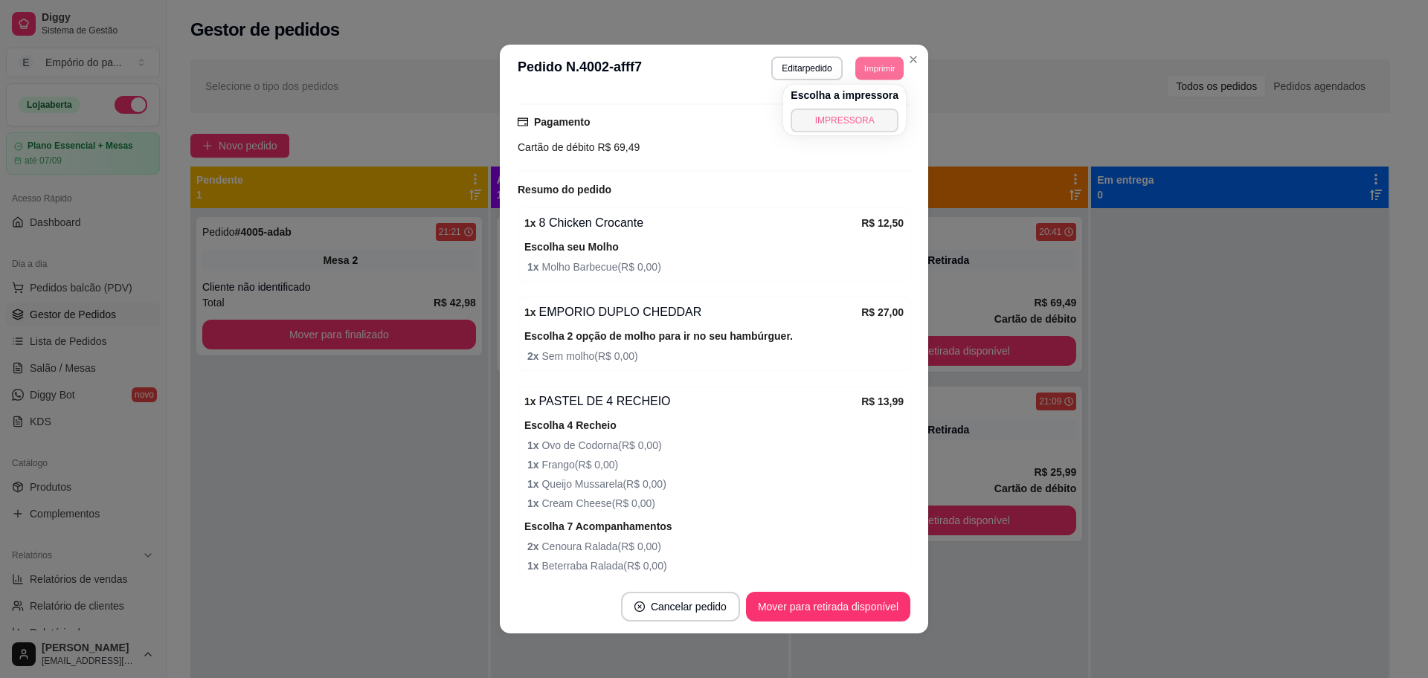
click at [852, 118] on button "IMPRESSORA" at bounding box center [845, 121] width 108 height 24
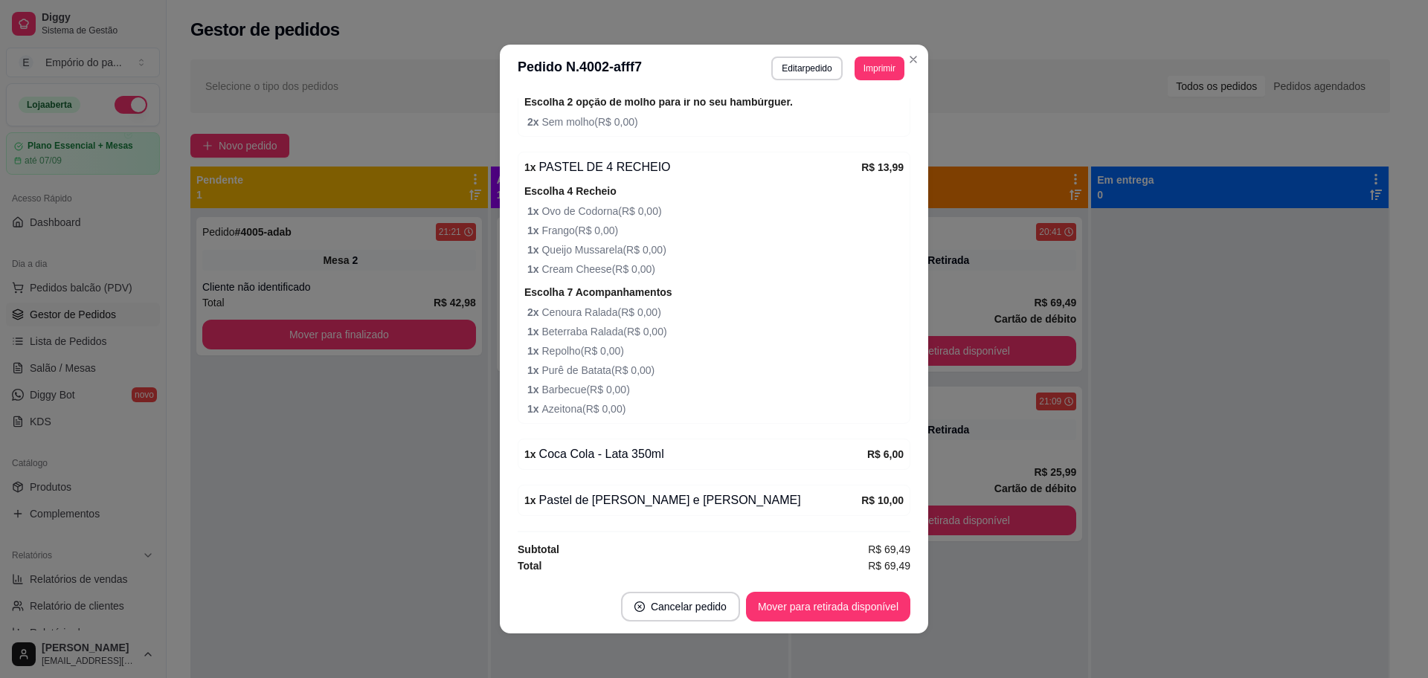
scroll to position [3, 0]
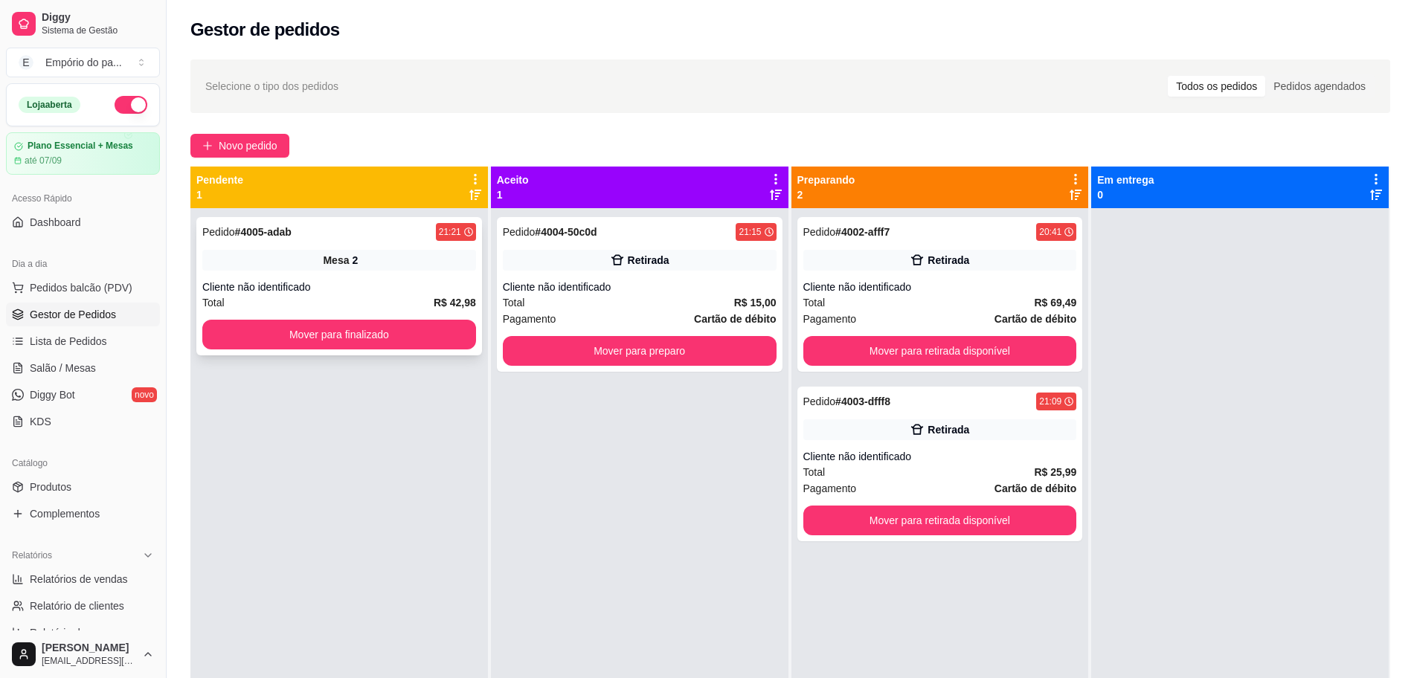
click at [373, 280] on div "Cliente não identificado" at bounding box center [339, 287] width 274 height 15
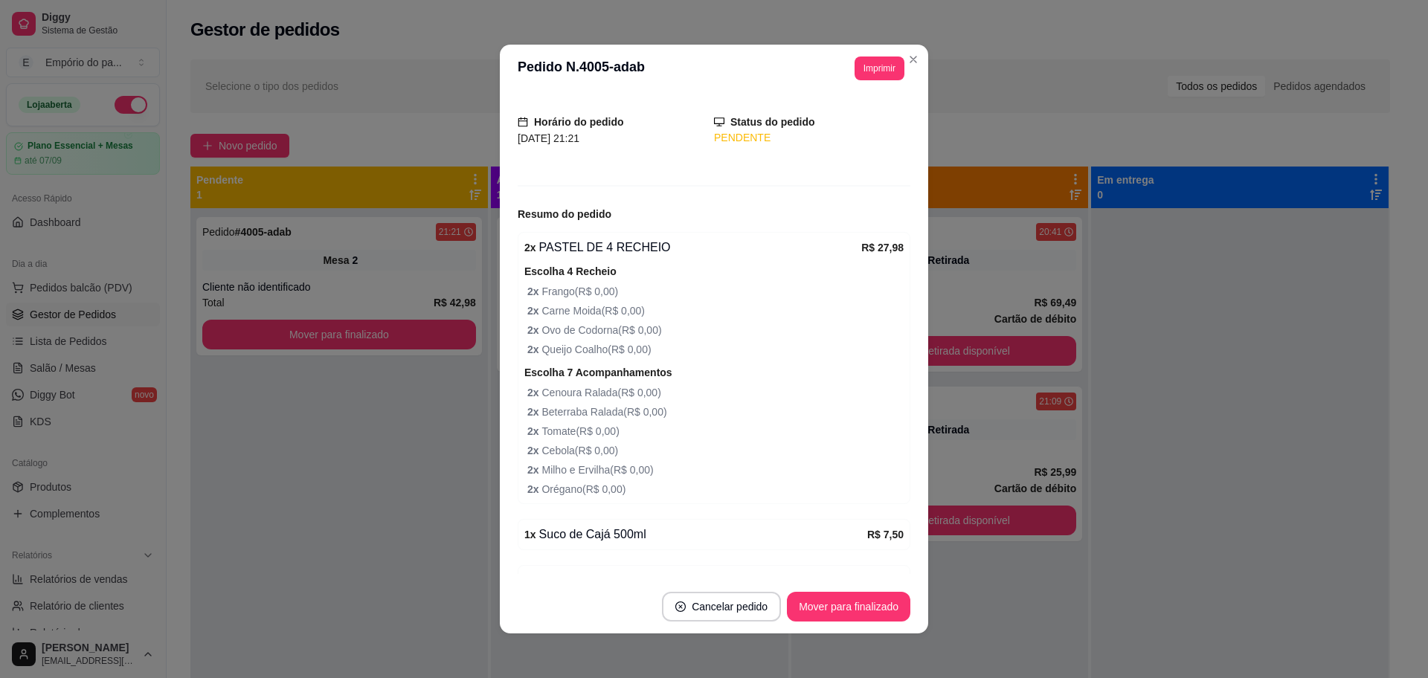
scroll to position [161, 0]
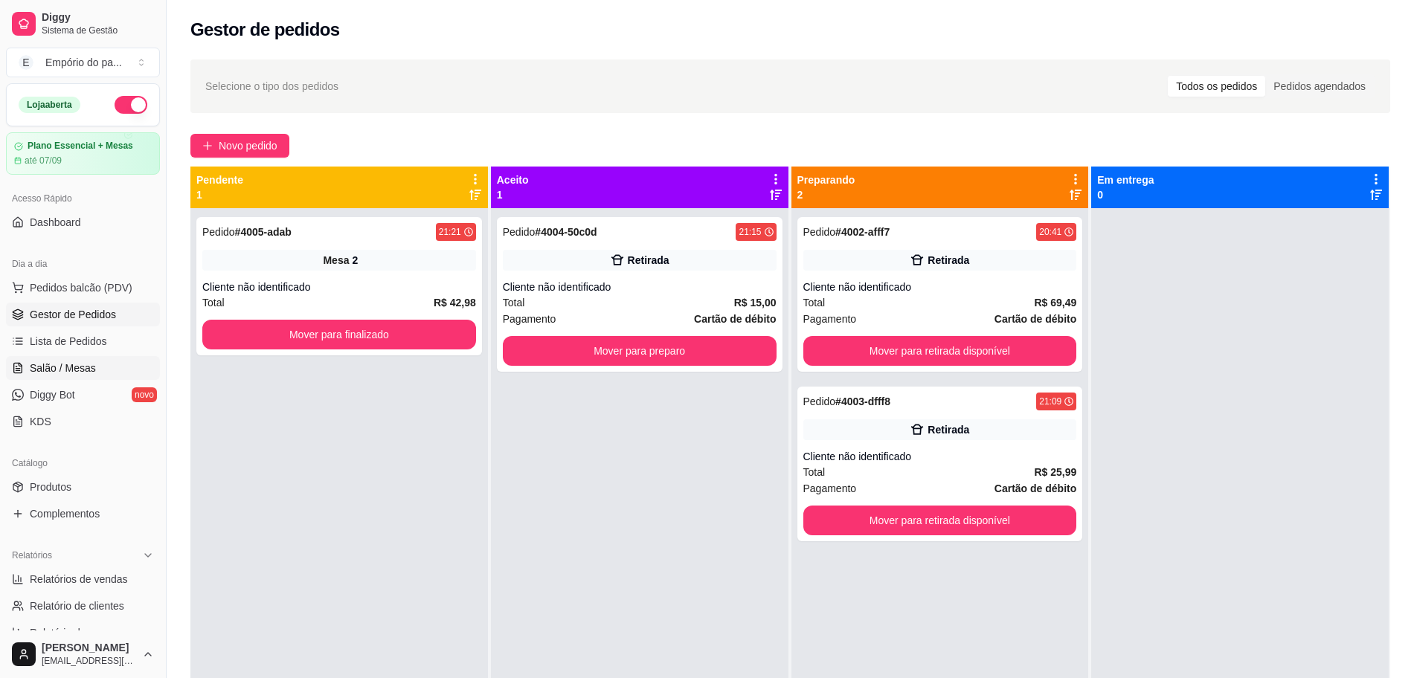
click at [48, 368] on span "Salão / Mesas" at bounding box center [63, 368] width 66 height 15
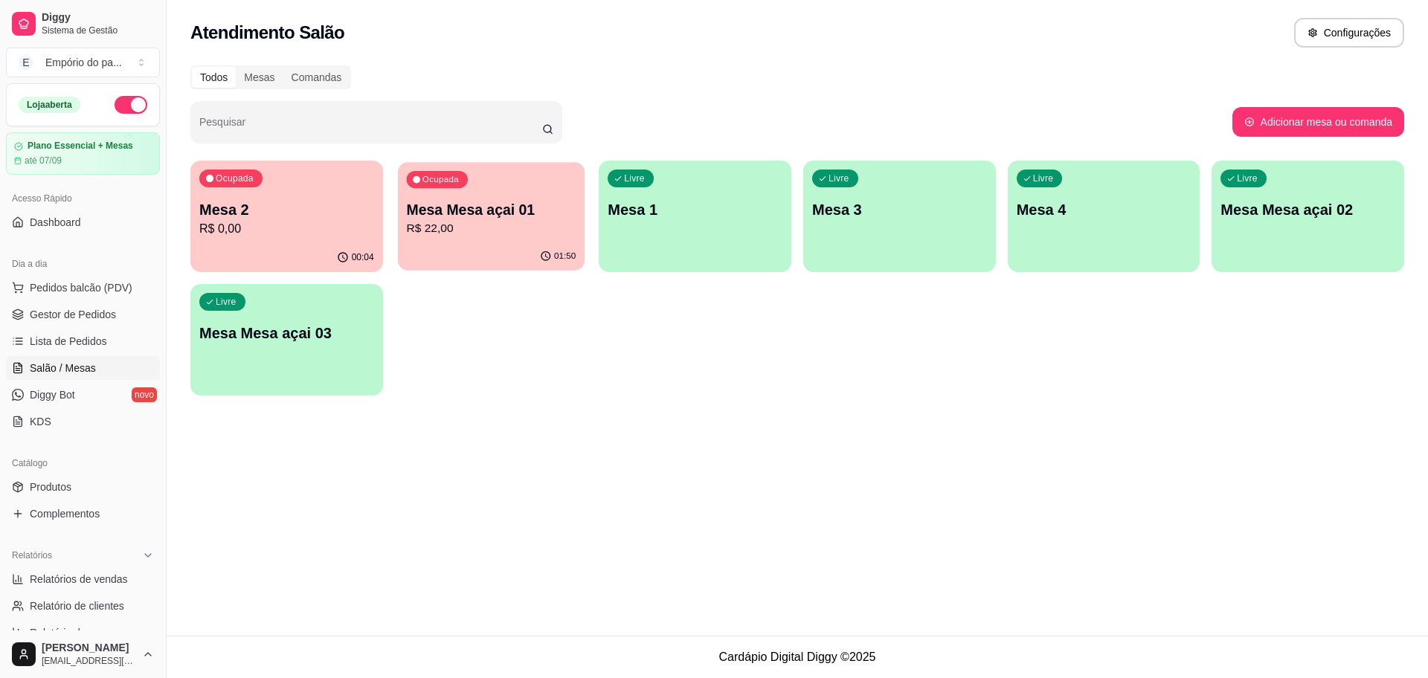
click at [452, 224] on p "R$ 22,00" at bounding box center [491, 228] width 170 height 17
click at [213, 221] on p "R$ 0,00" at bounding box center [287, 228] width 170 height 17
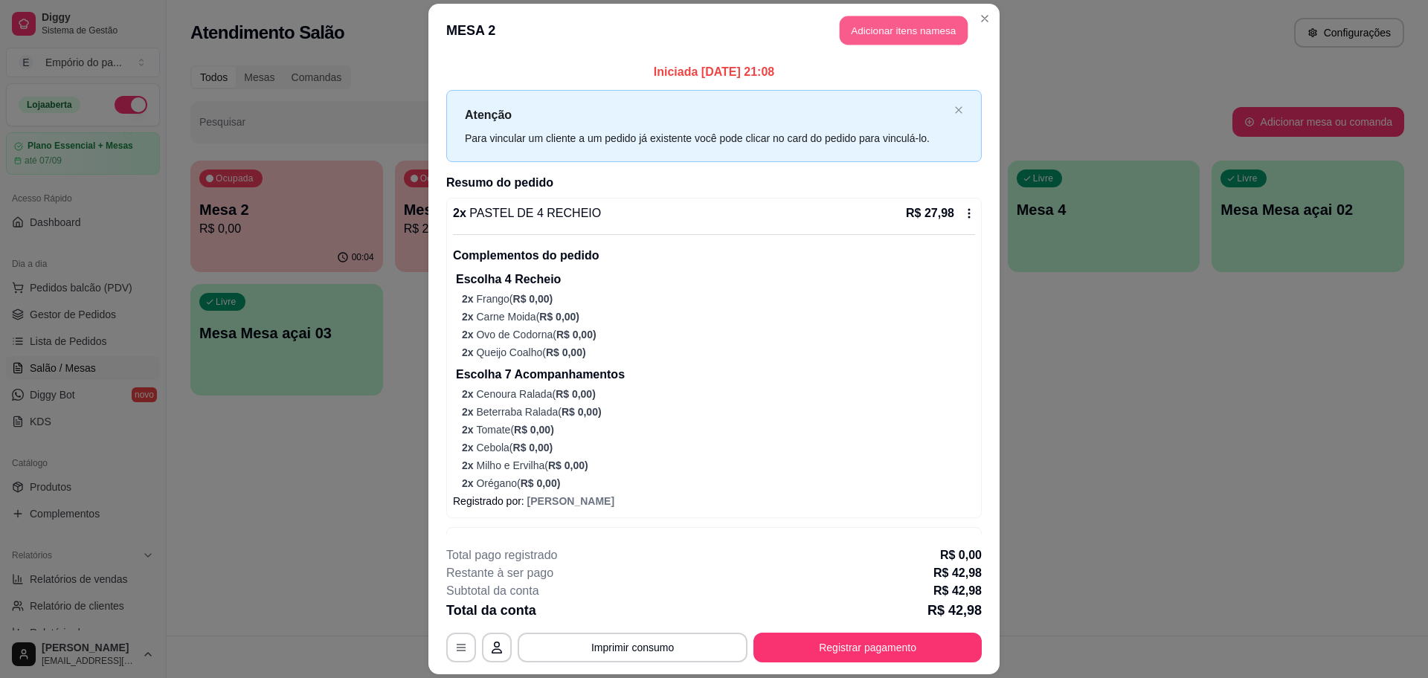
click at [902, 32] on button "Adicionar itens na mesa" at bounding box center [904, 30] width 128 height 29
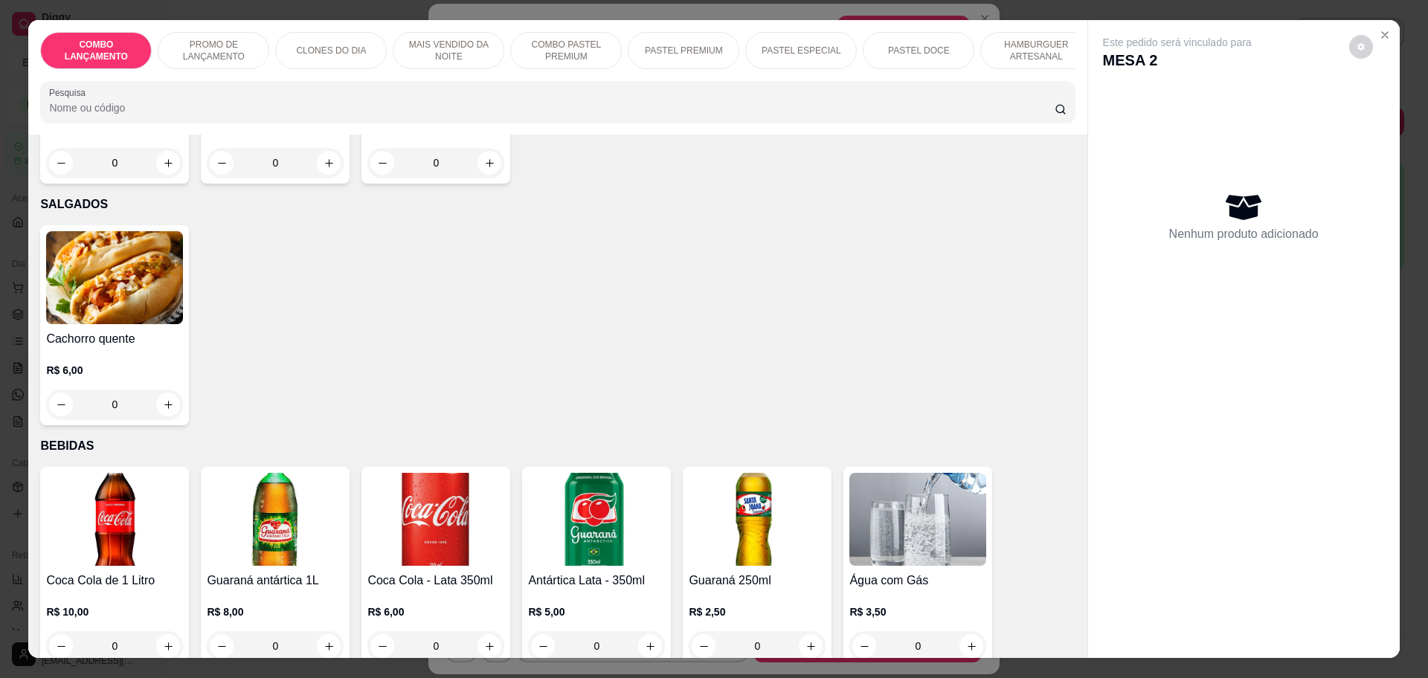
scroll to position [4929, 0]
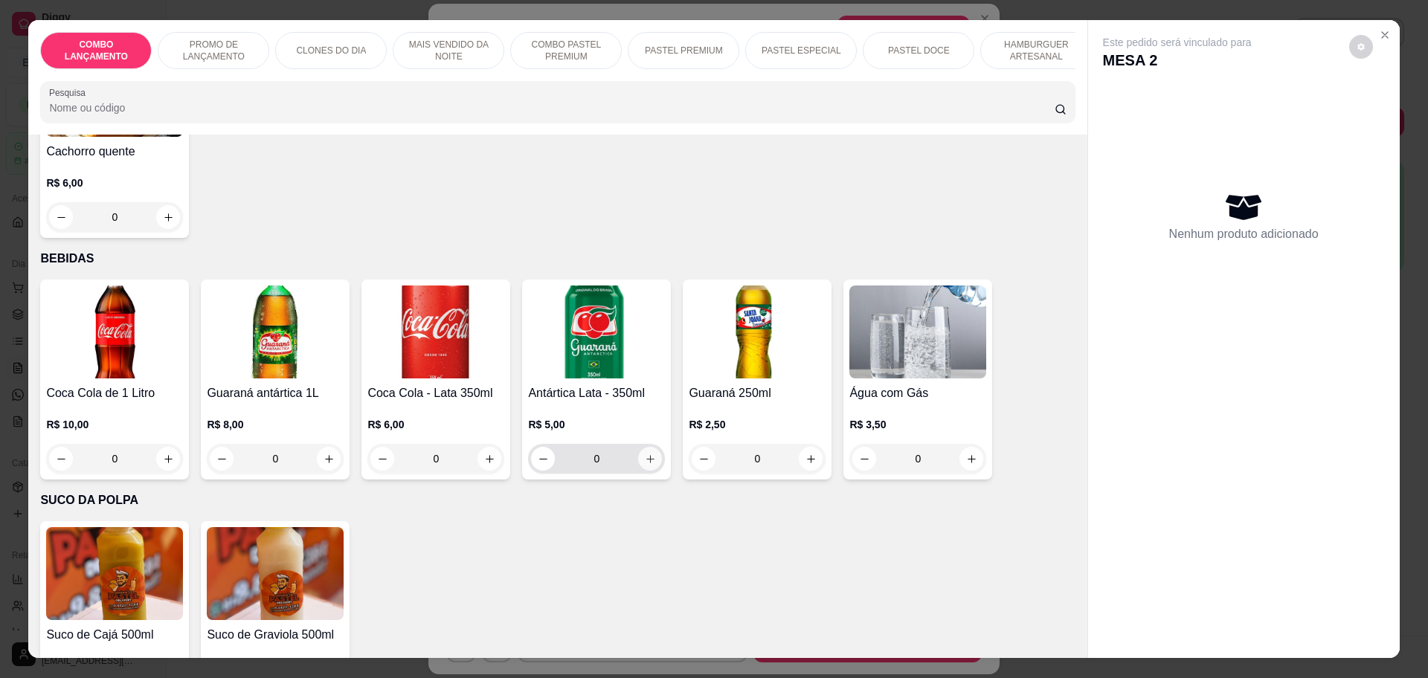
click at [647, 454] on icon "increase-product-quantity" at bounding box center [650, 459] width 11 height 11
type input "1"
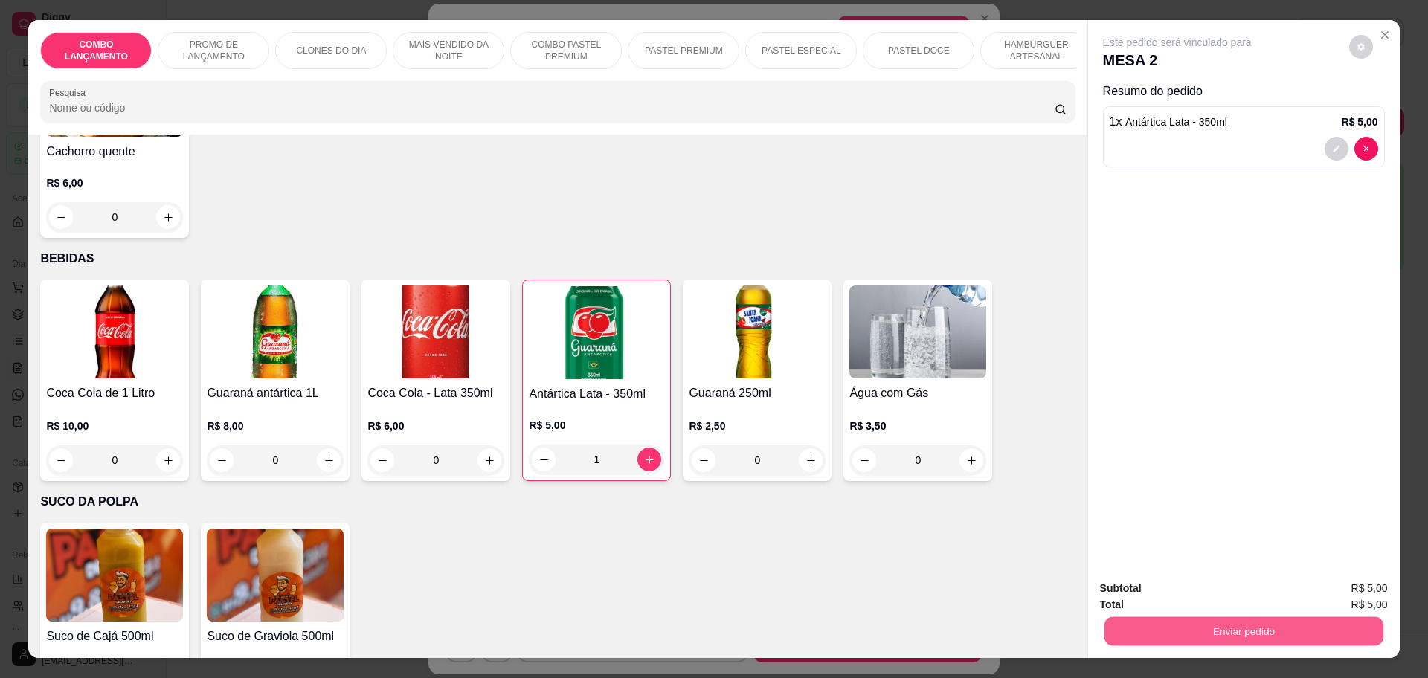
click at [1229, 630] on button "Enviar pedido" at bounding box center [1243, 631] width 279 height 29
click at [1163, 583] on button "Não registrar e enviar pedido" at bounding box center [1193, 595] width 155 height 28
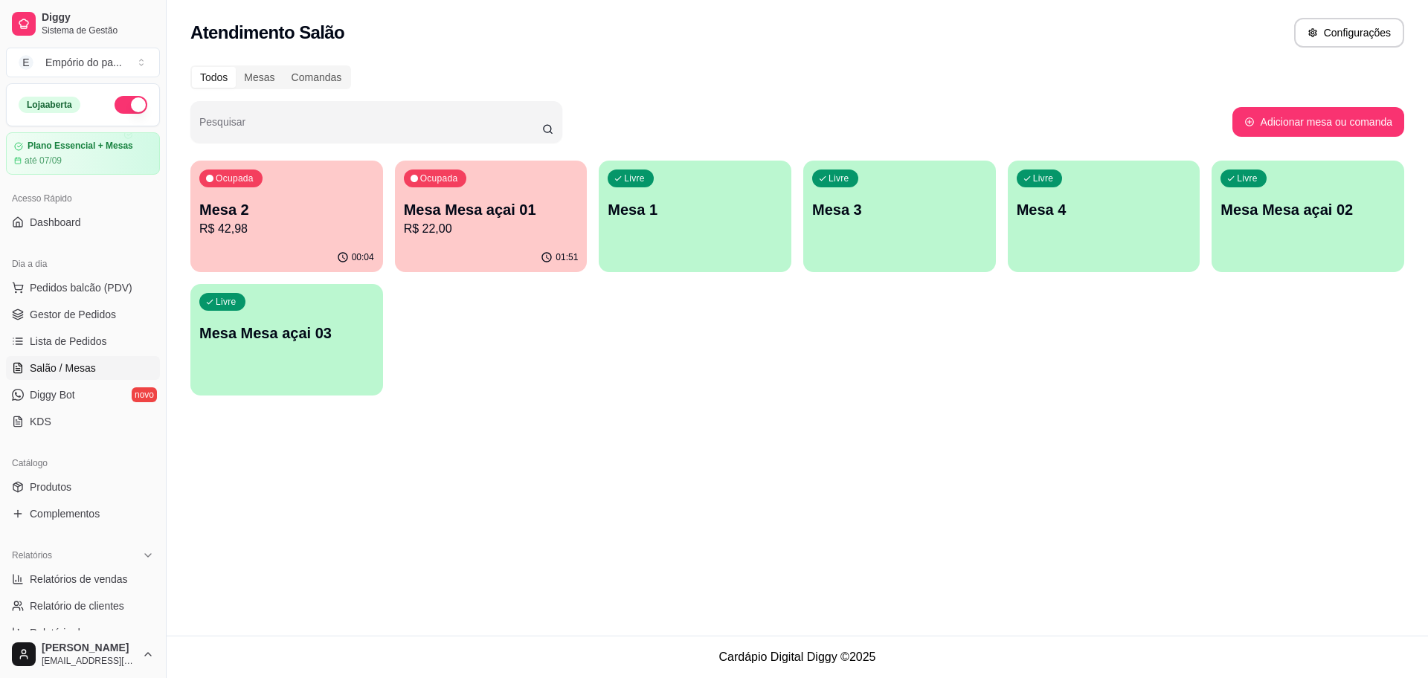
click at [345, 231] on p "R$ 42,98" at bounding box center [286, 229] width 175 height 18
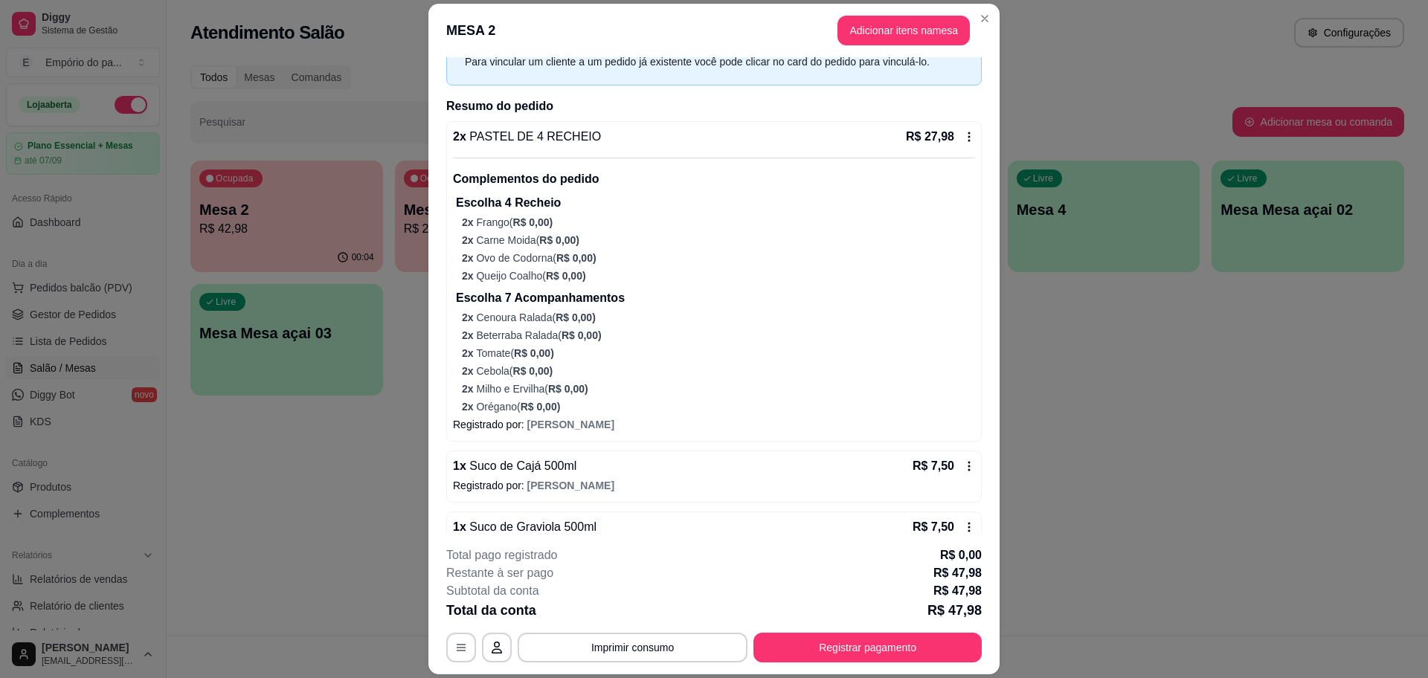
scroll to position [172, 0]
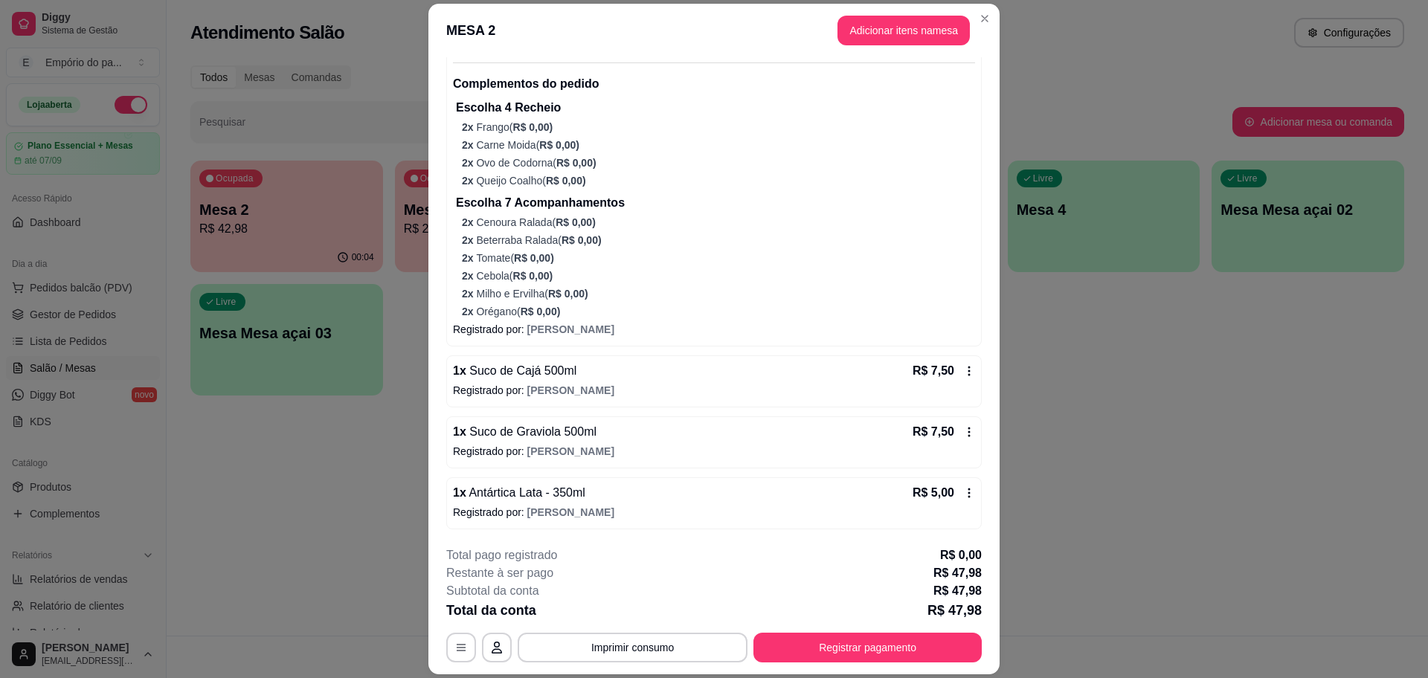
click at [963, 370] on icon at bounding box center [969, 371] width 12 height 12
drag, startPoint x: 669, startPoint y: 382, endPoint x: 582, endPoint y: 408, distance: 90.1
click at [582, 408] on div "2 x PASTEL DE 4 RECHEIO R$ 27,98 Complementos do pedido Escolha 4 Recheio 2 x F…" at bounding box center [714, 278] width 536 height 504
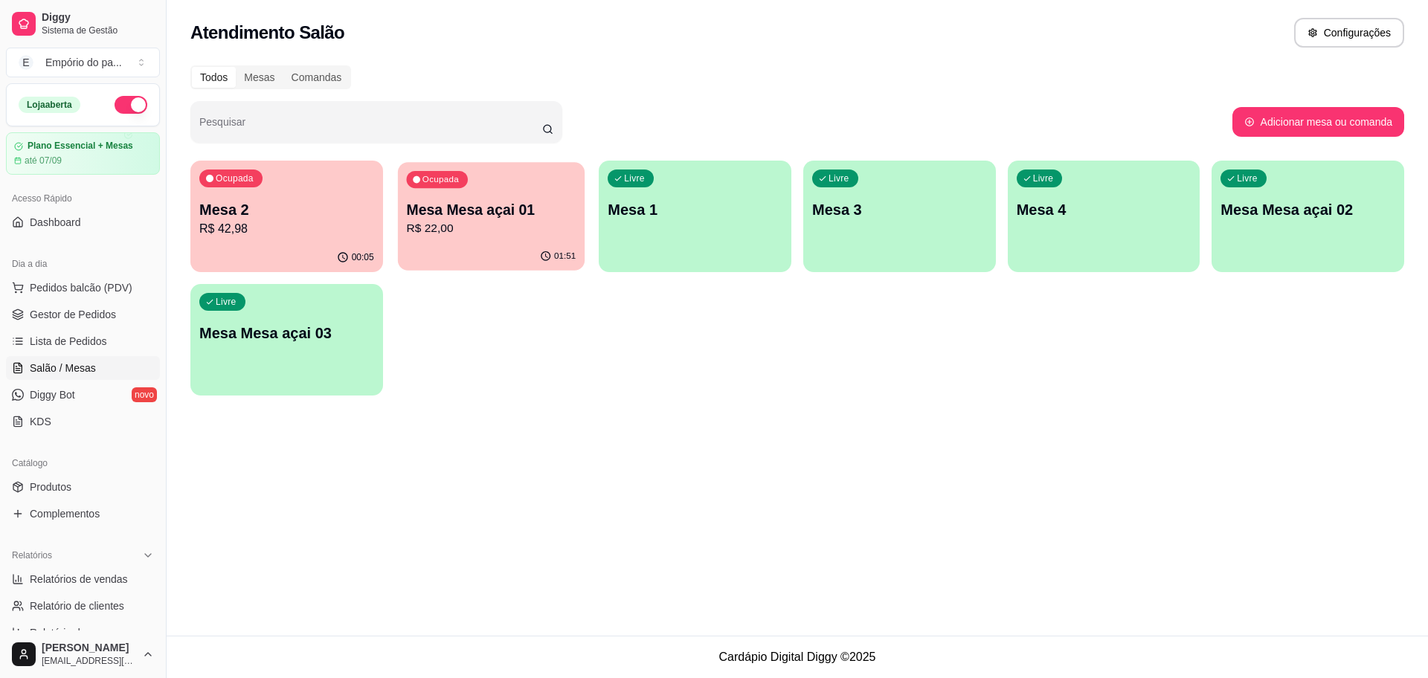
click at [474, 241] on div "Ocupada Mesa Mesa açai 01 R$ 22,00" at bounding box center [491, 202] width 187 height 80
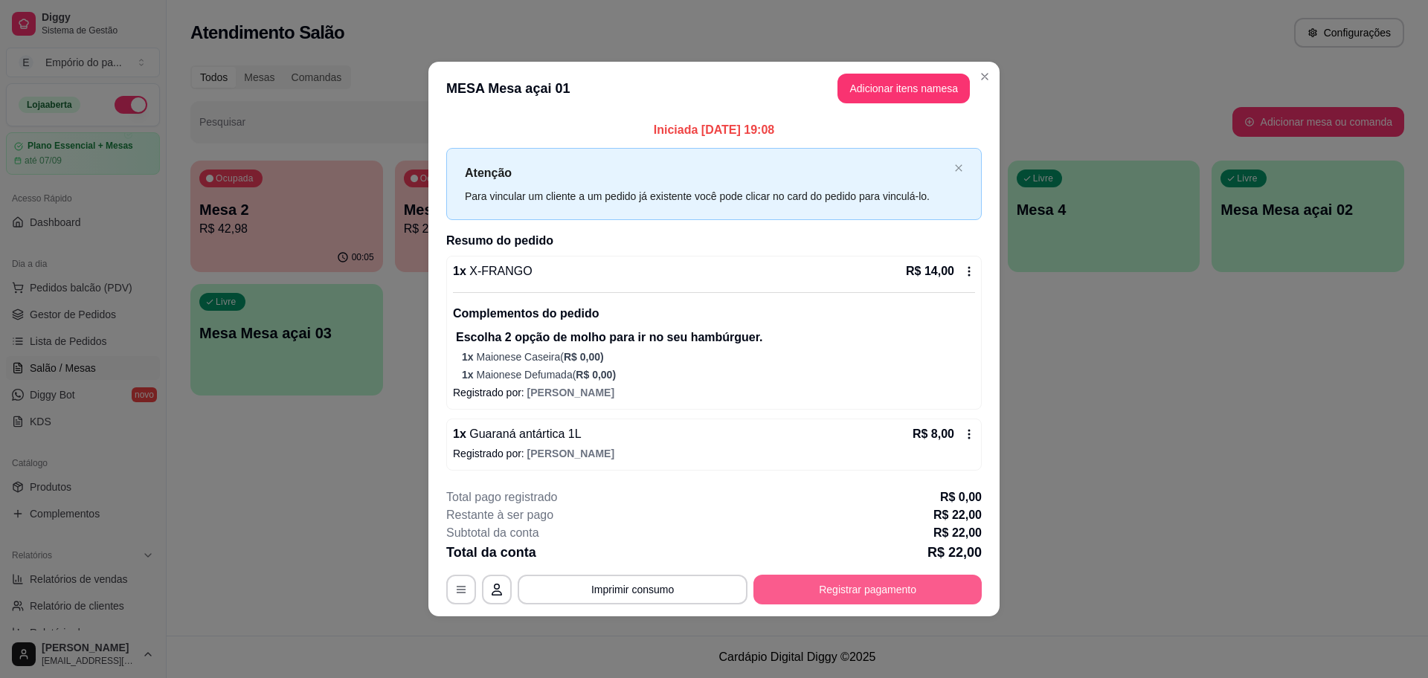
click at [852, 592] on button "Registrar pagamento" at bounding box center [867, 590] width 228 height 30
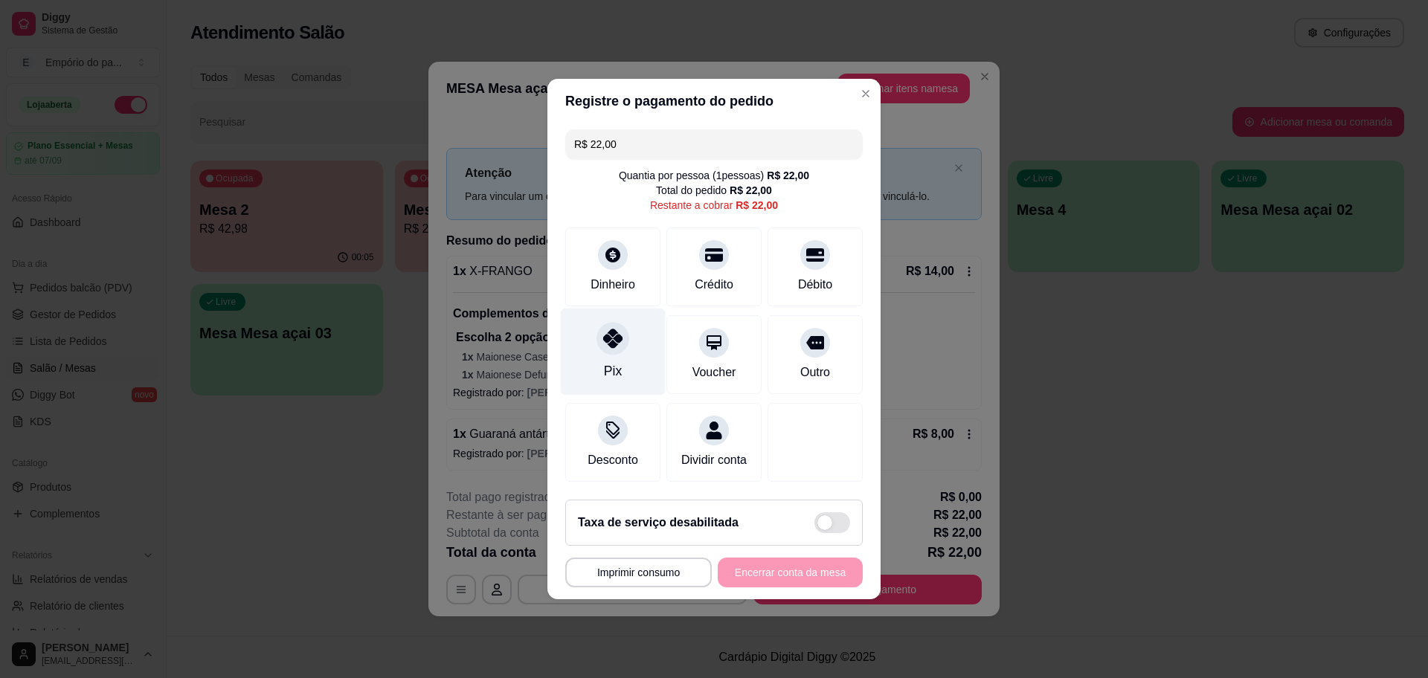
click at [626, 371] on div "Pix" at bounding box center [613, 352] width 105 height 87
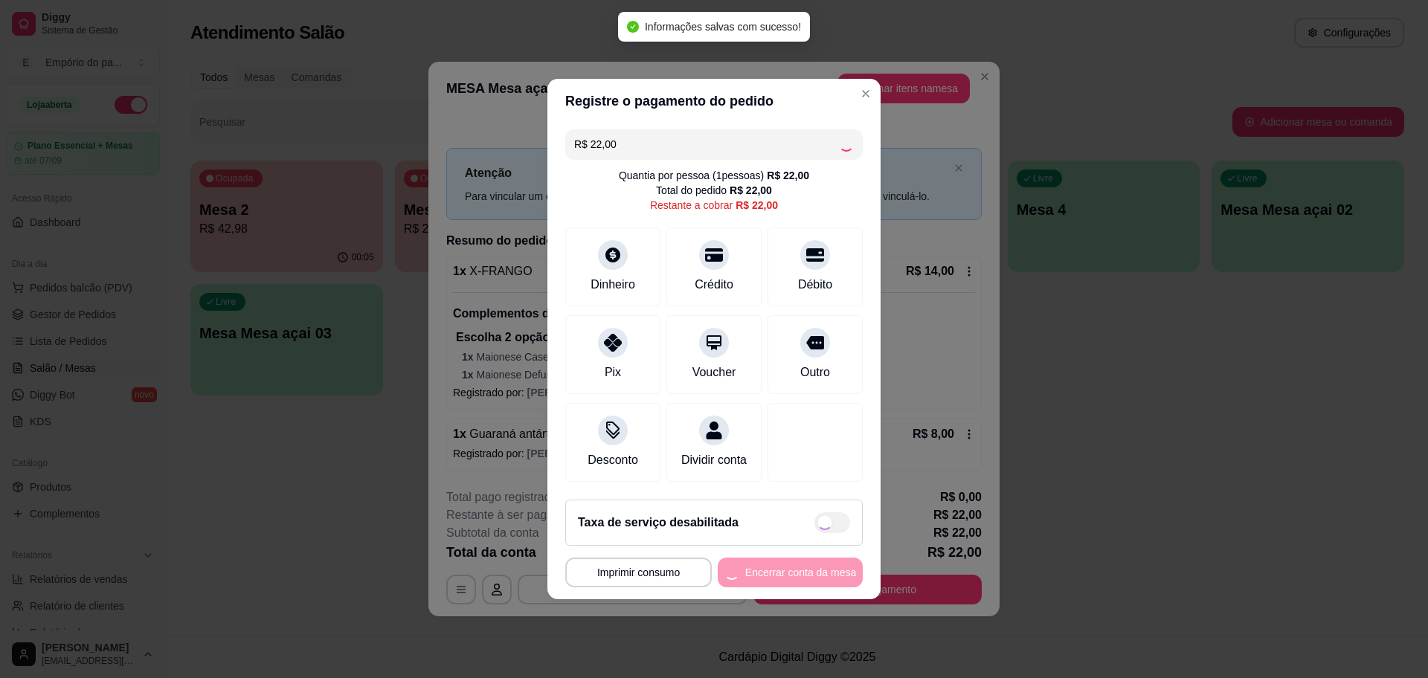
type input "R$ 0,00"
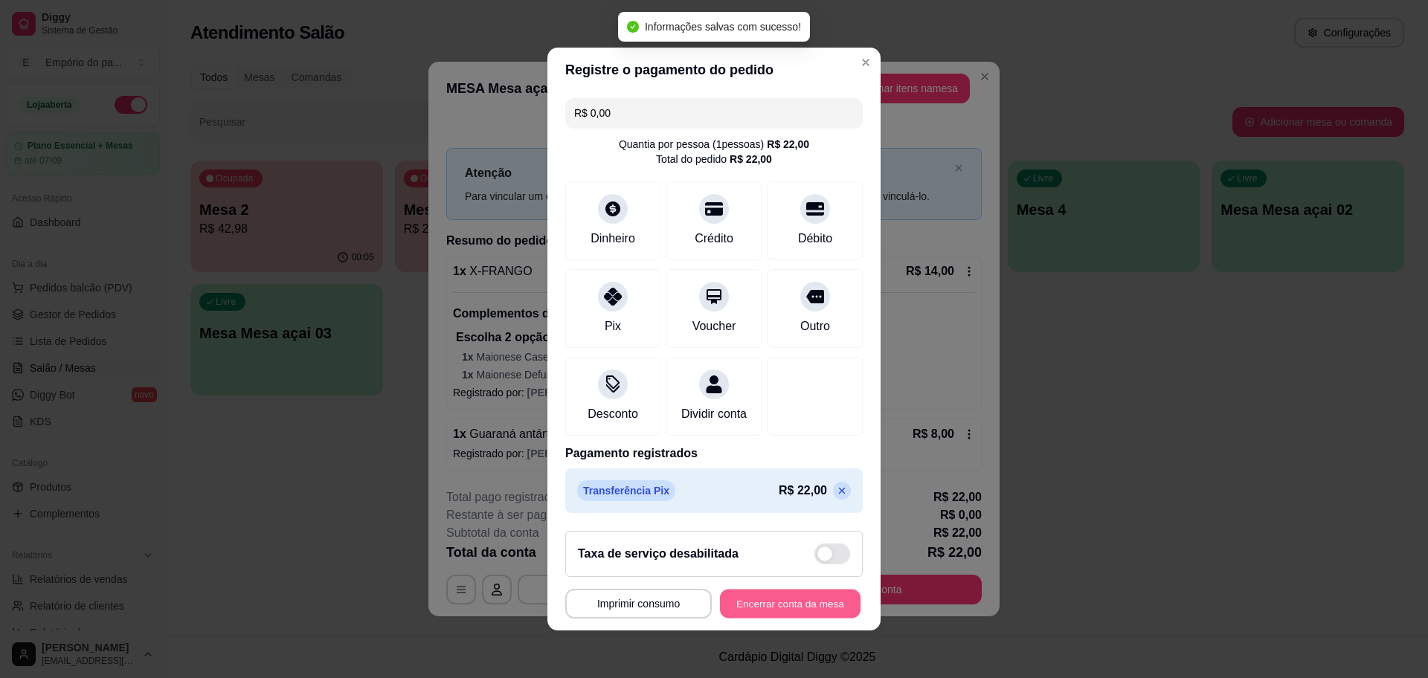
click at [797, 610] on button "Encerrar conta da mesa" at bounding box center [790, 604] width 141 height 29
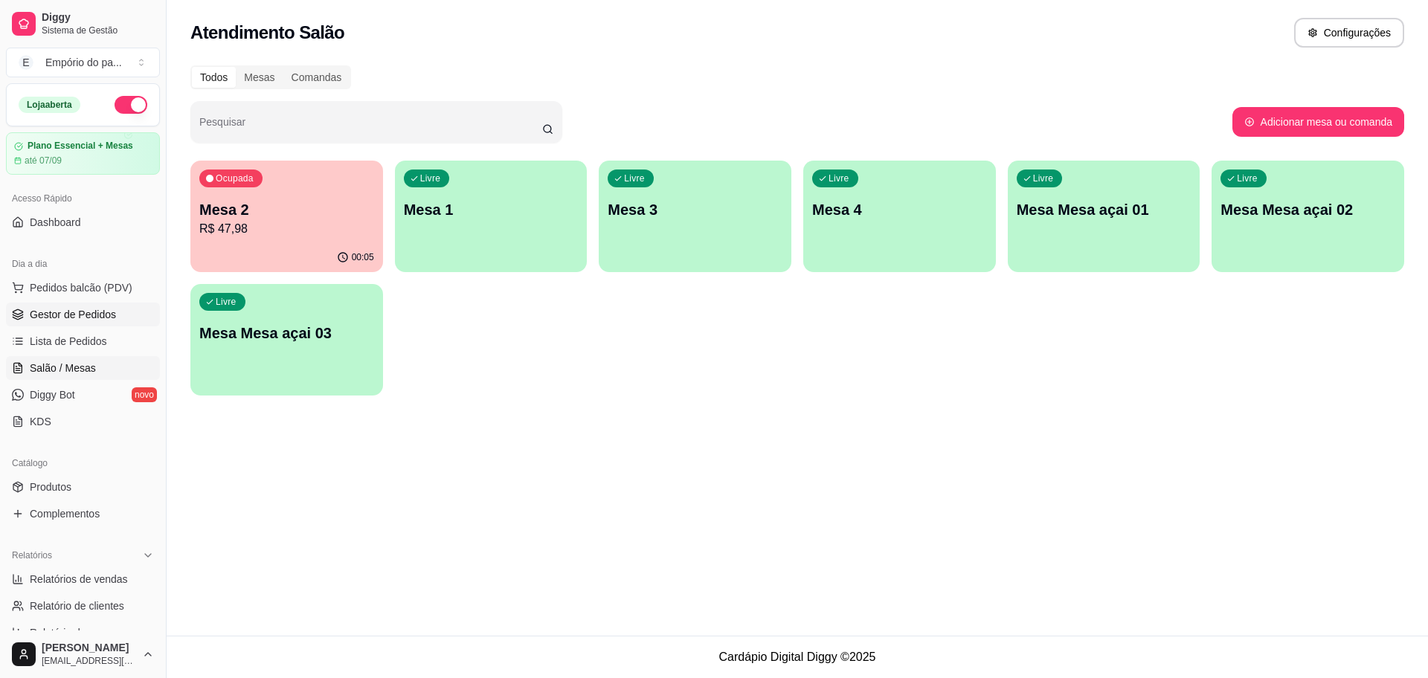
click at [7, 305] on link "Gestor de Pedidos" at bounding box center [83, 315] width 154 height 24
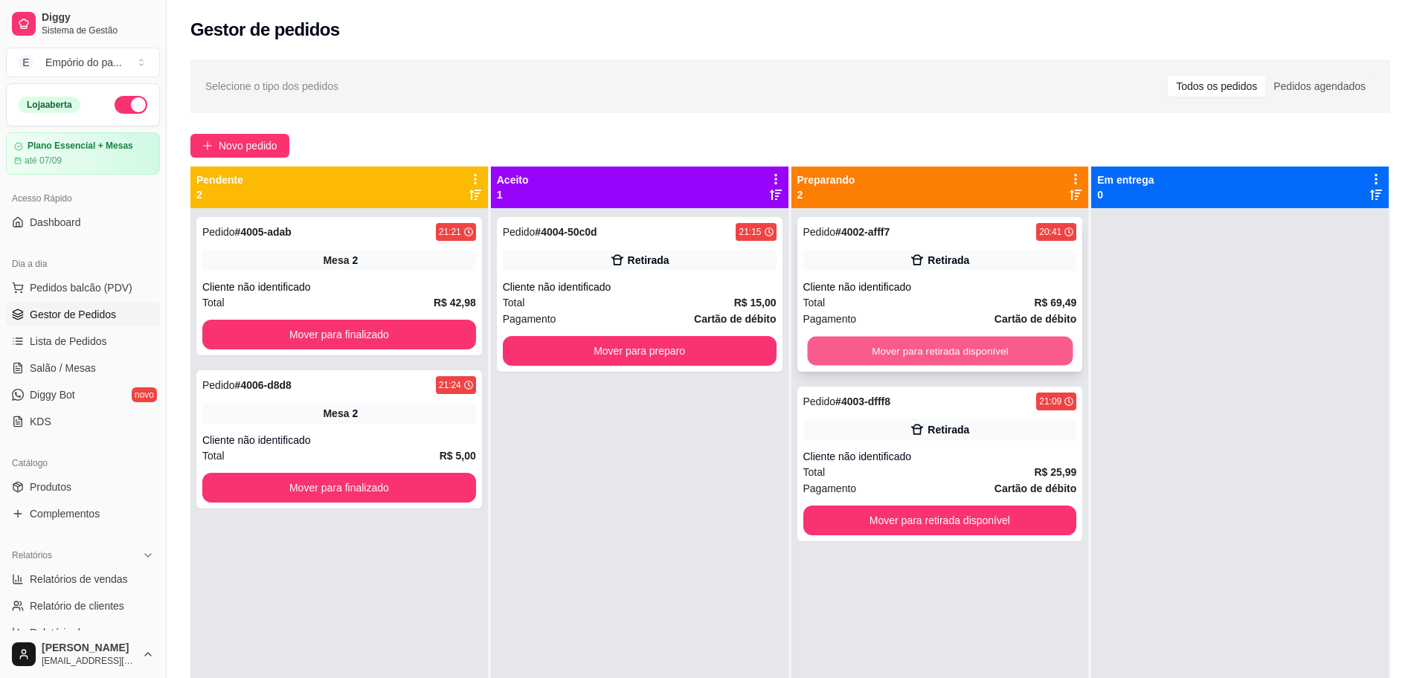
click at [910, 344] on button "Mover para retirada disponível" at bounding box center [940, 351] width 266 height 29
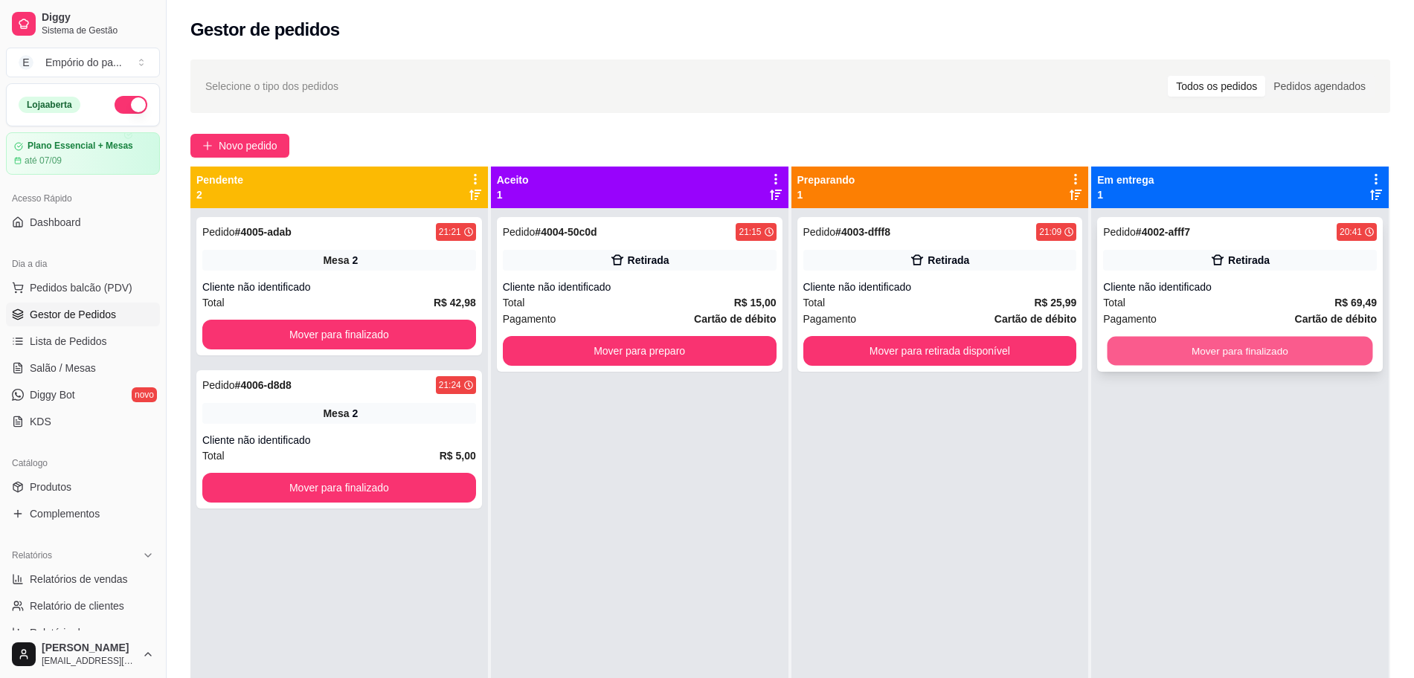
click at [1221, 353] on button "Mover para finalizado" at bounding box center [1240, 351] width 266 height 29
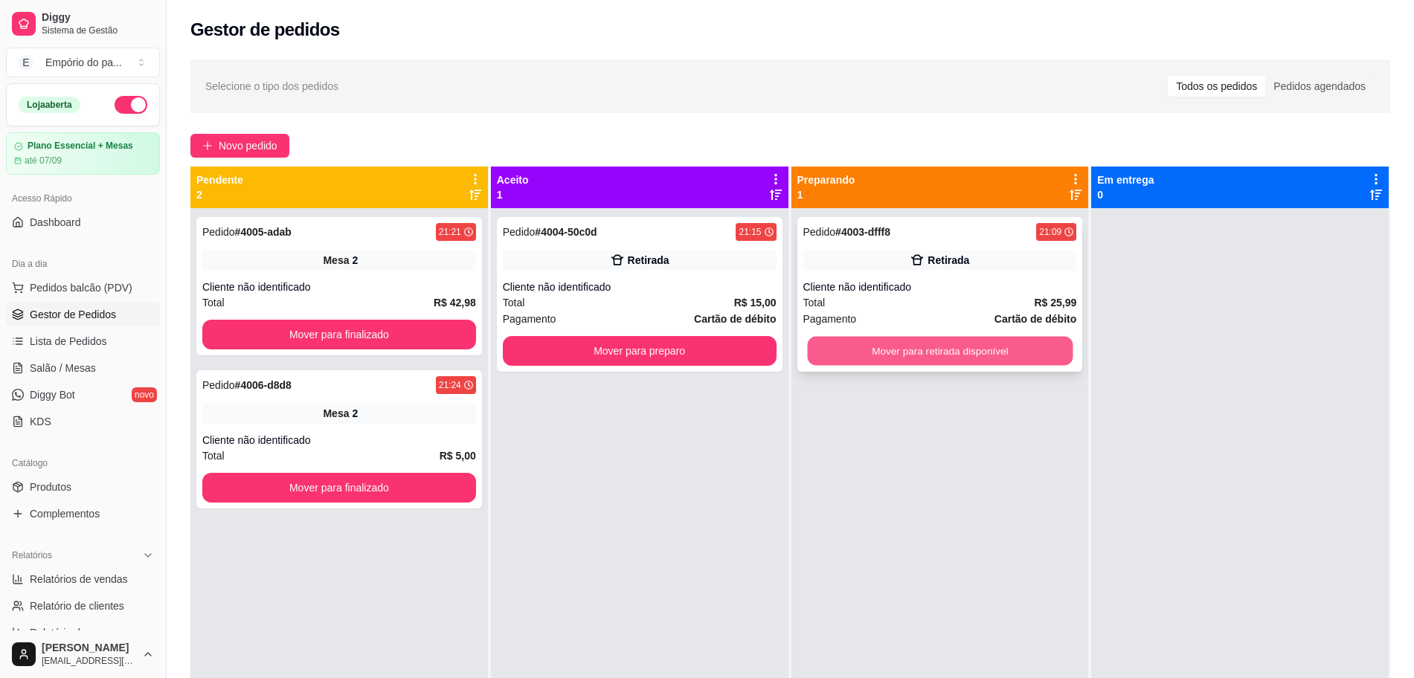
click at [983, 340] on button "Mover para retirada disponível" at bounding box center [940, 351] width 266 height 29
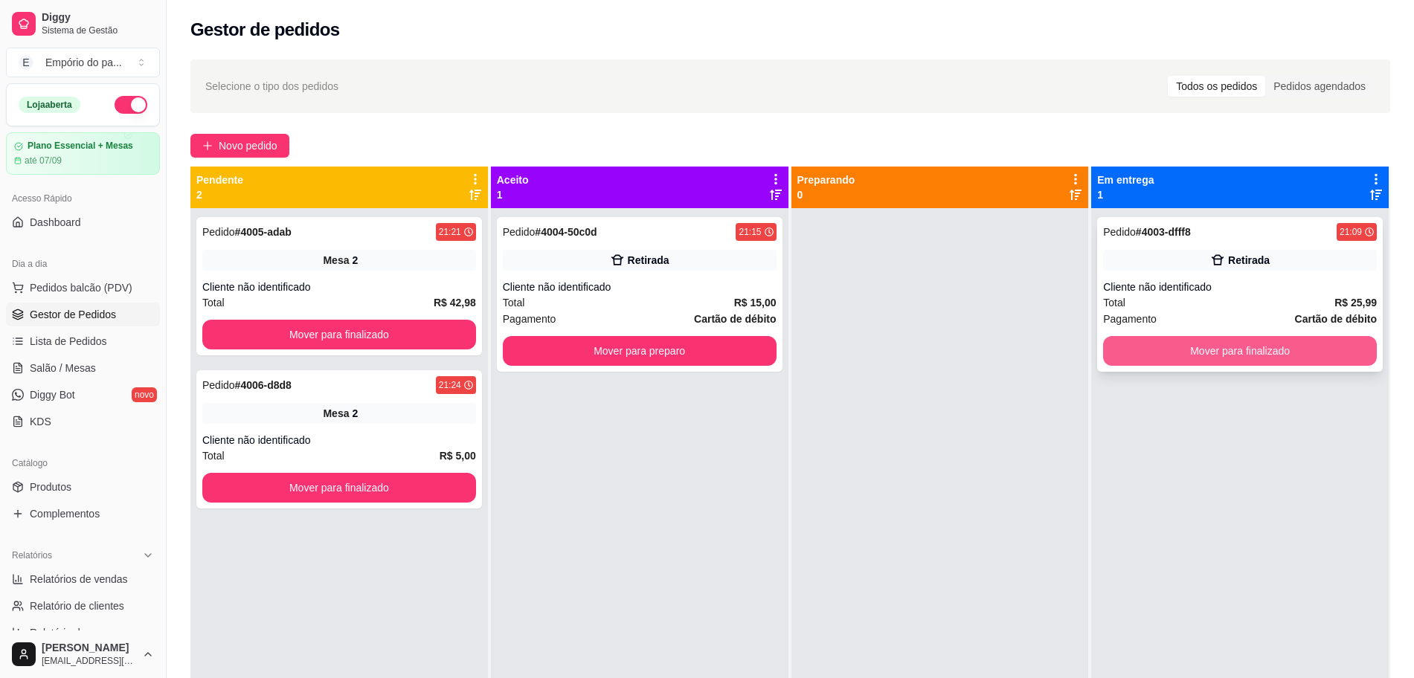
click at [1266, 351] on button "Mover para finalizado" at bounding box center [1240, 351] width 274 height 30
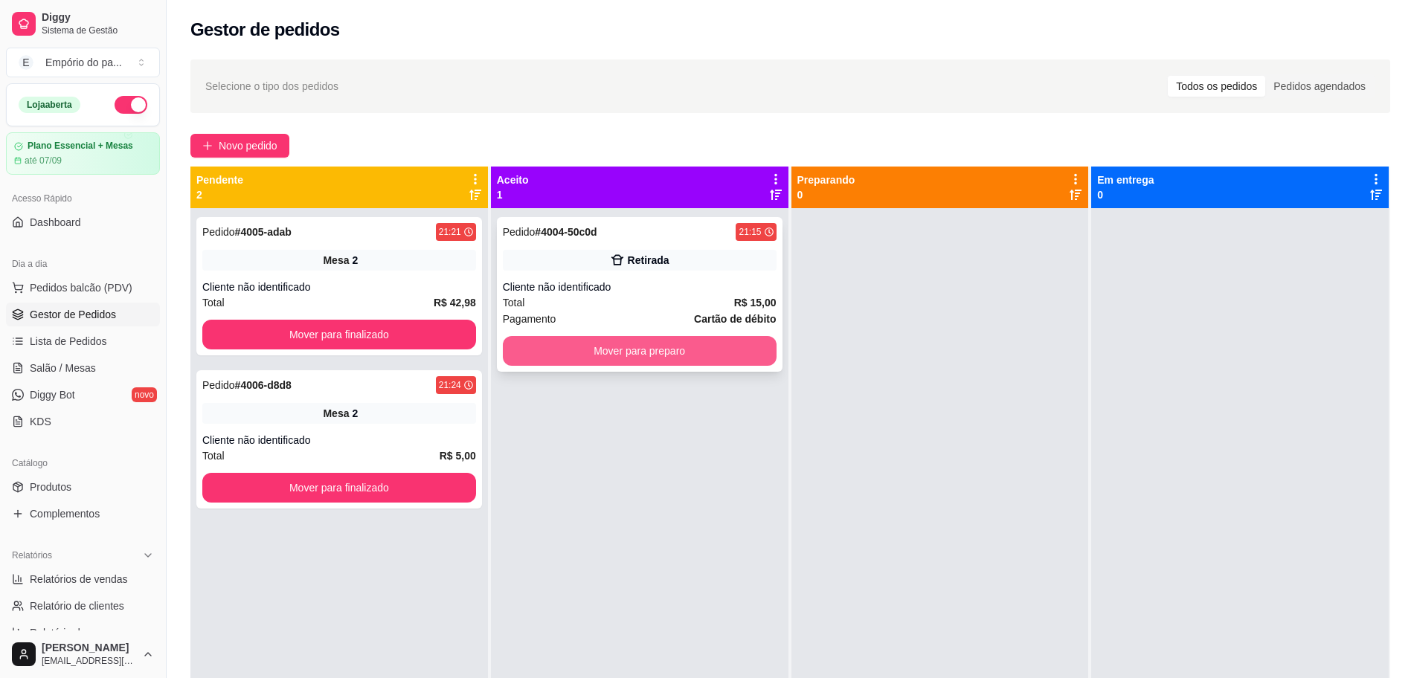
click at [592, 348] on button "Mover para preparo" at bounding box center [640, 351] width 274 height 30
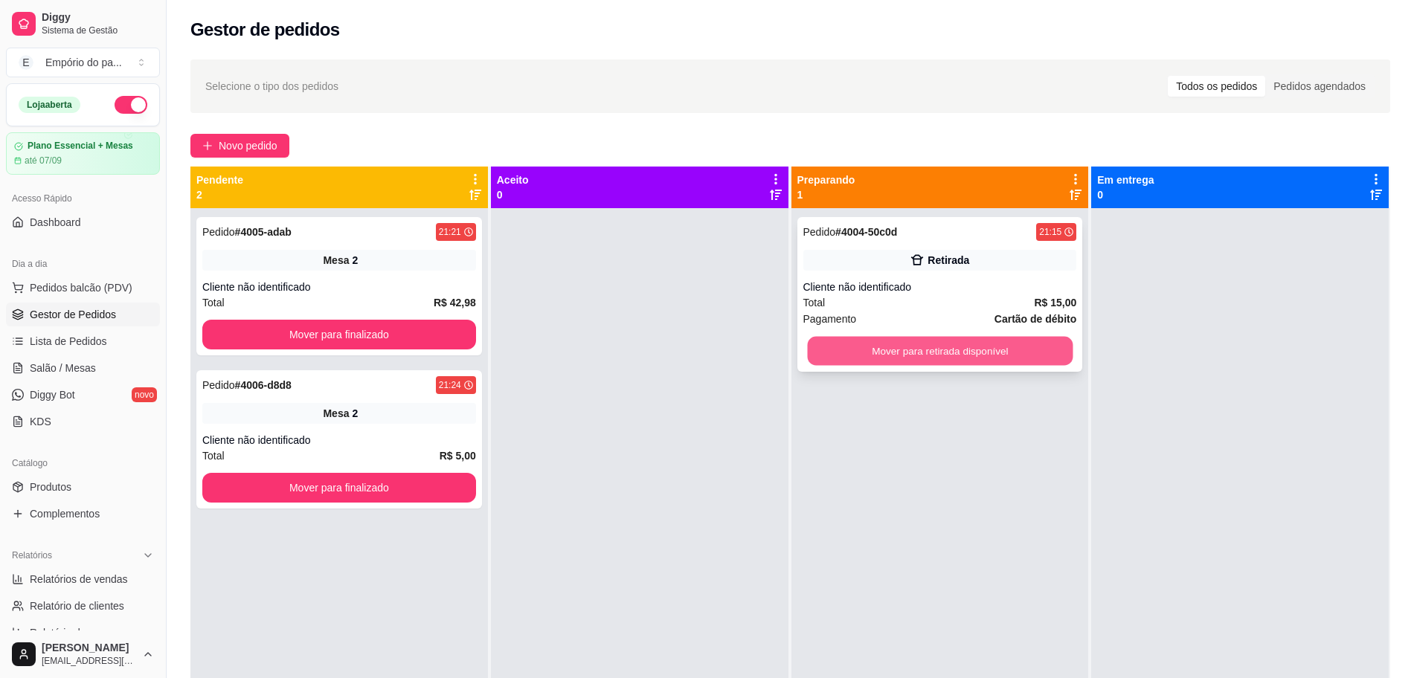
click at [913, 353] on button "Mover para retirada disponível" at bounding box center [940, 351] width 266 height 29
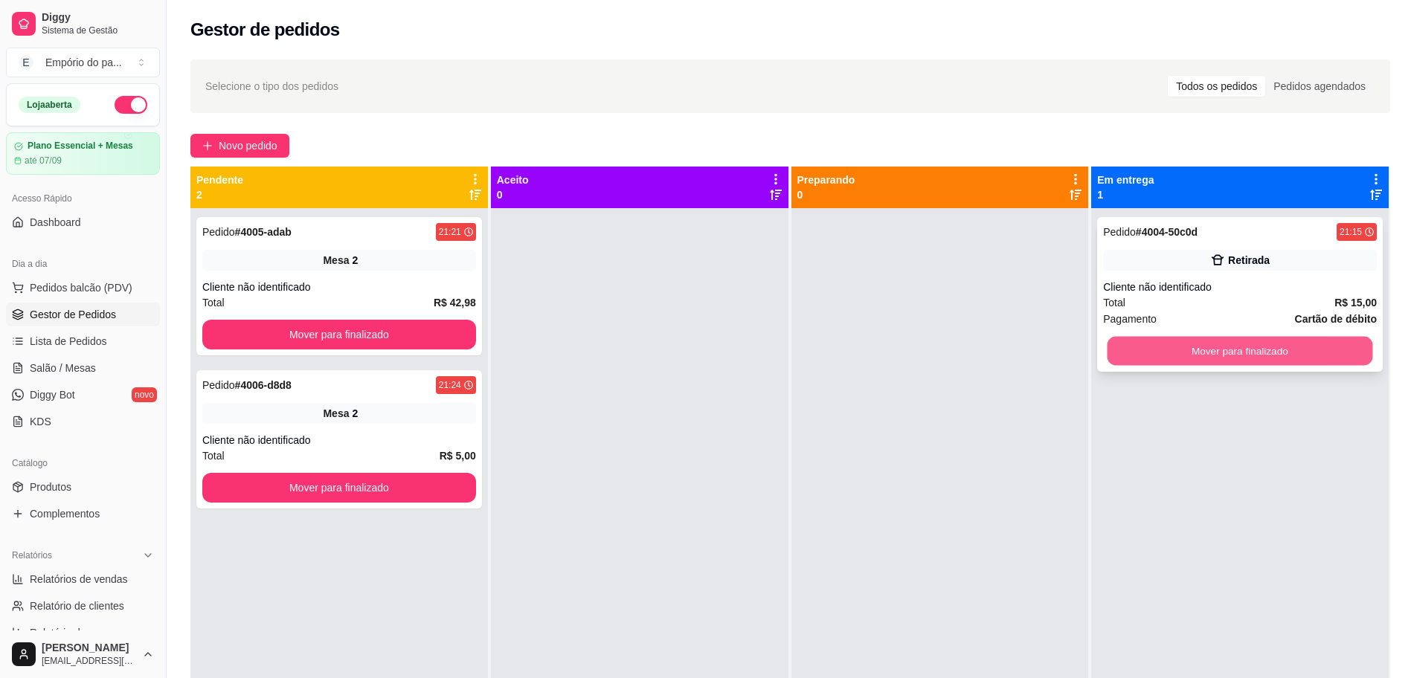
click at [1187, 349] on button "Mover para finalizado" at bounding box center [1240, 351] width 266 height 29
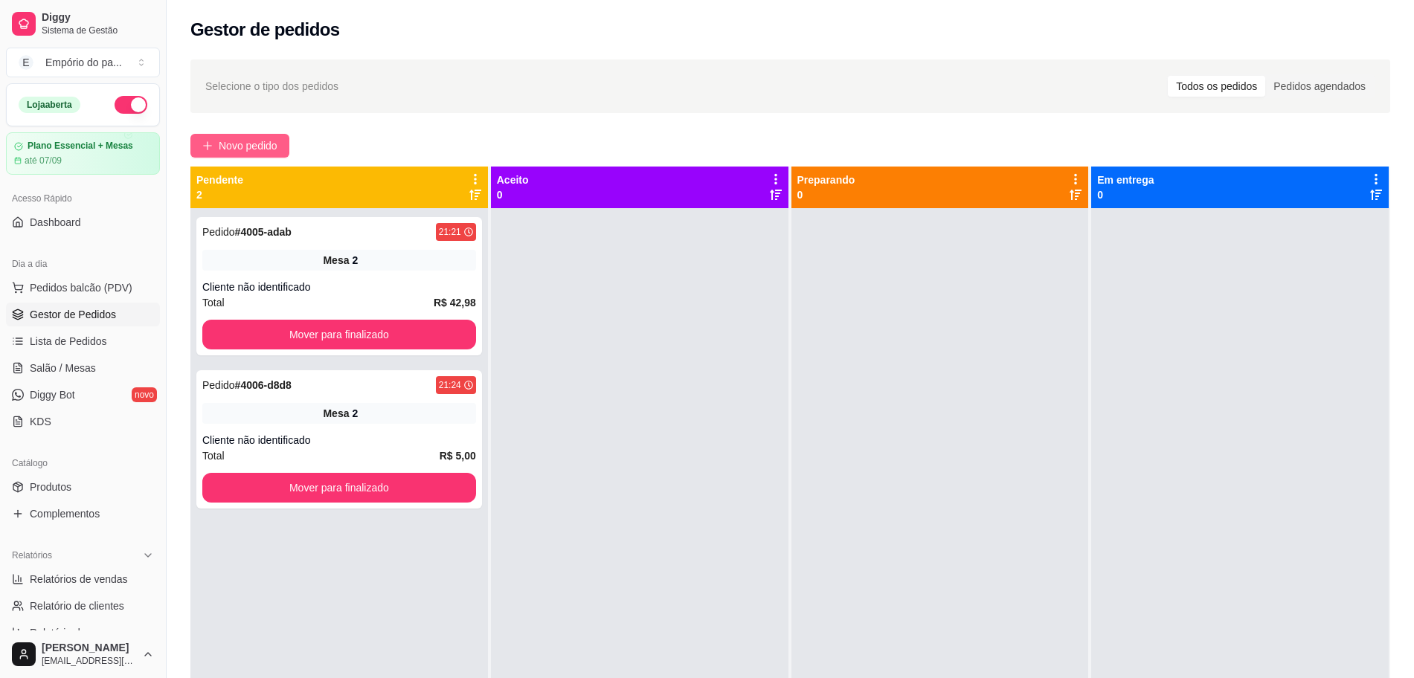
click at [247, 141] on span "Novo pedido" at bounding box center [248, 146] width 59 height 16
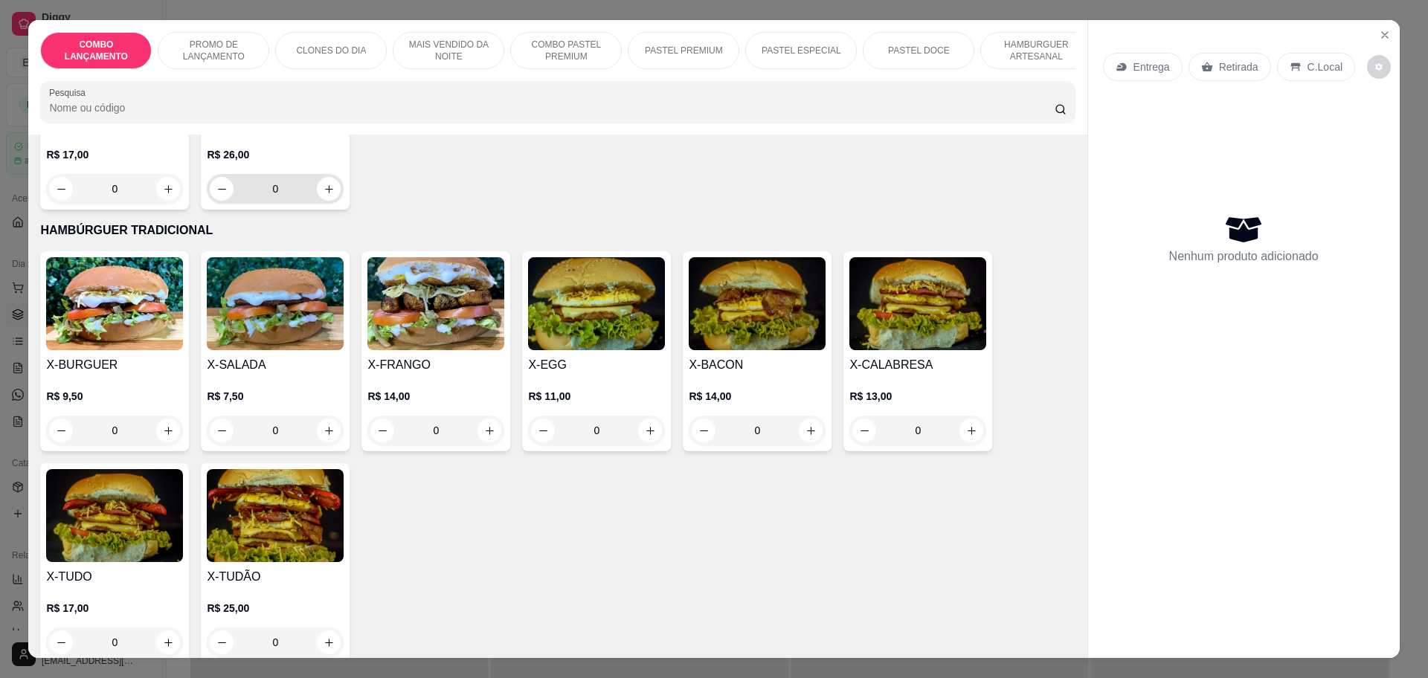
scroll to position [3254, 0]
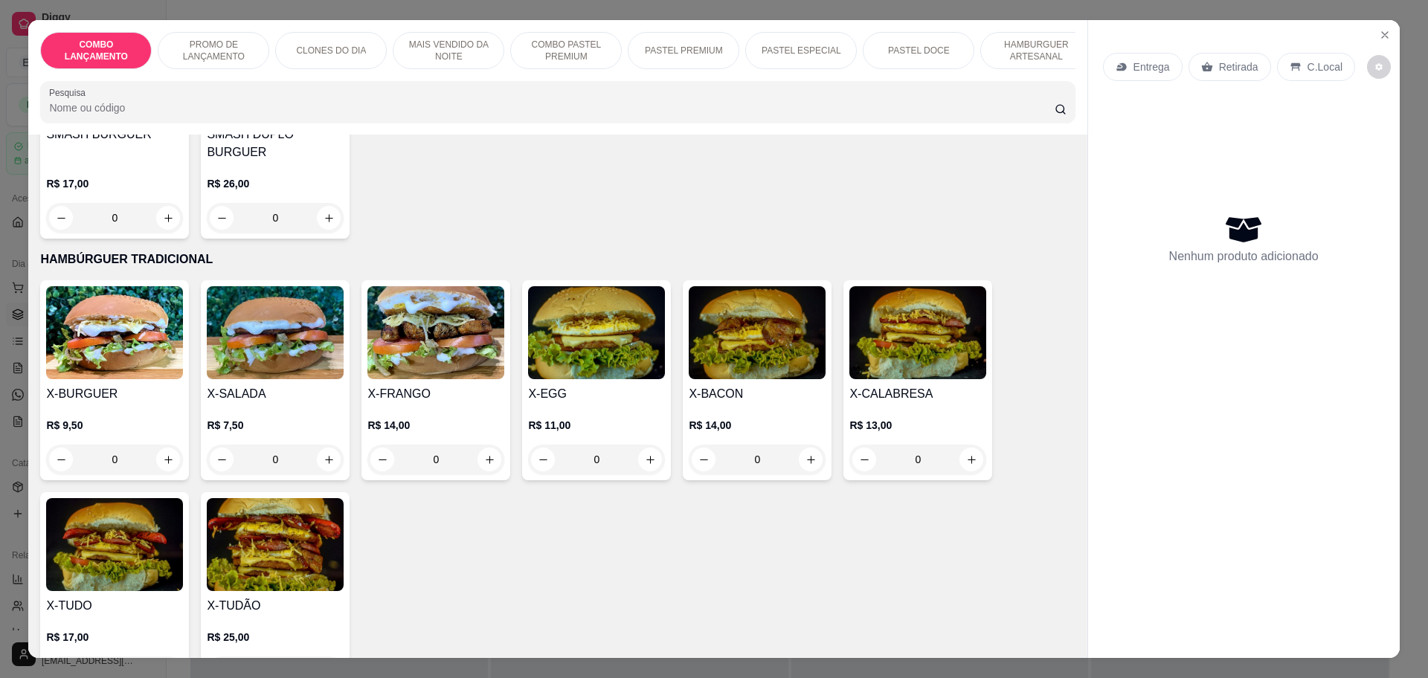
click at [322, 445] on div "0" at bounding box center [275, 460] width 137 height 30
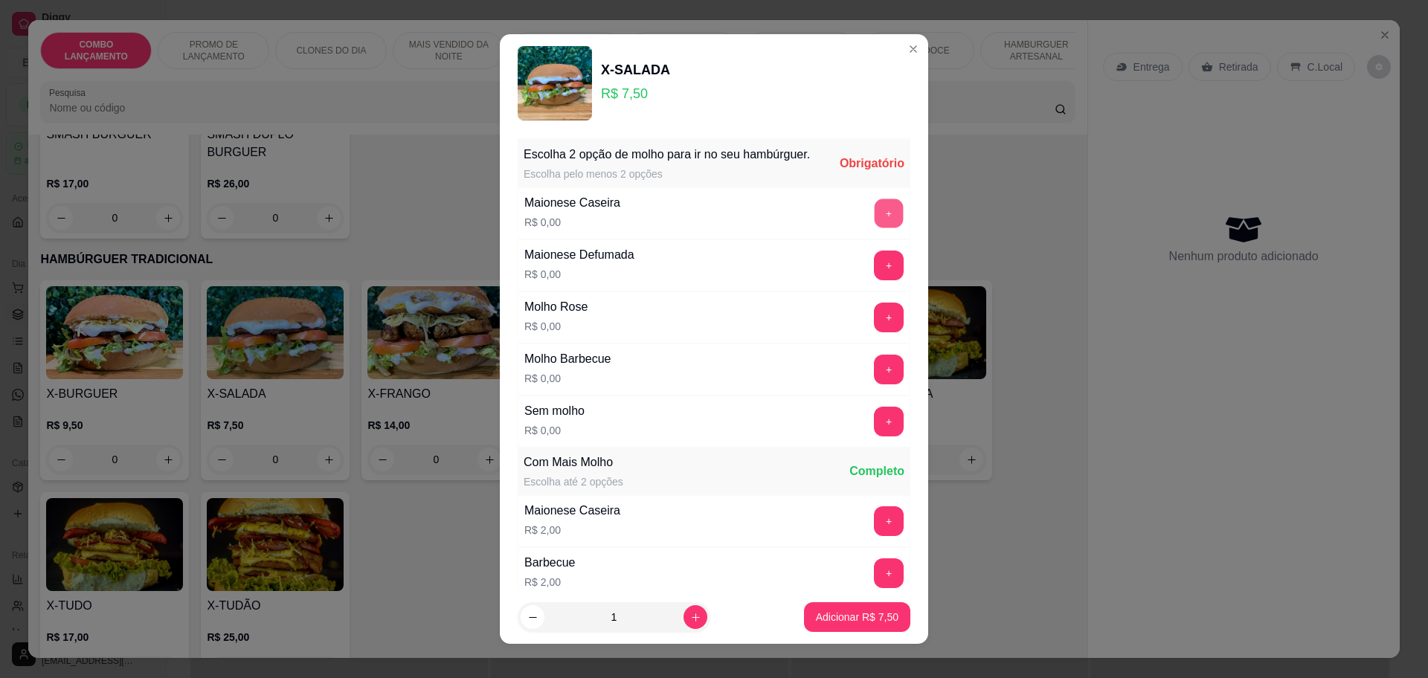
click at [875, 228] on button "+" at bounding box center [889, 213] width 29 height 29
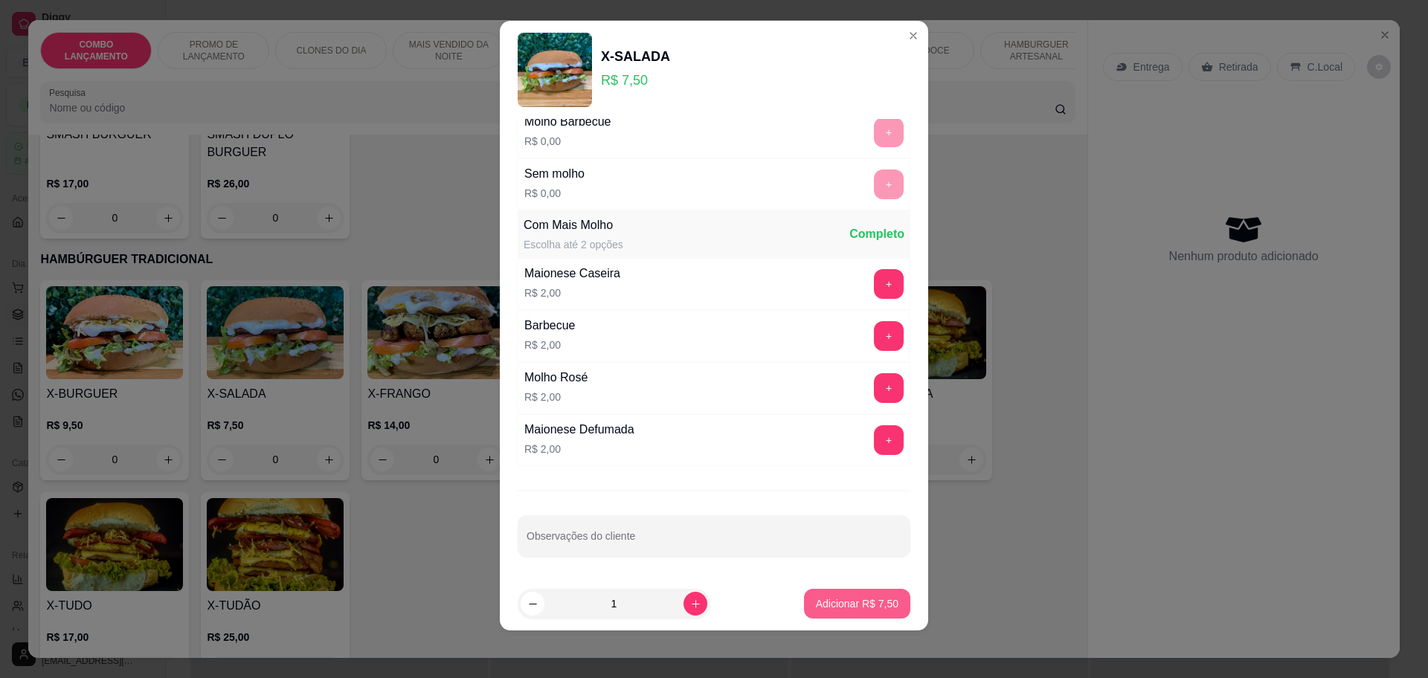
click at [816, 602] on p "Adicionar R$ 7,50" at bounding box center [857, 604] width 83 height 15
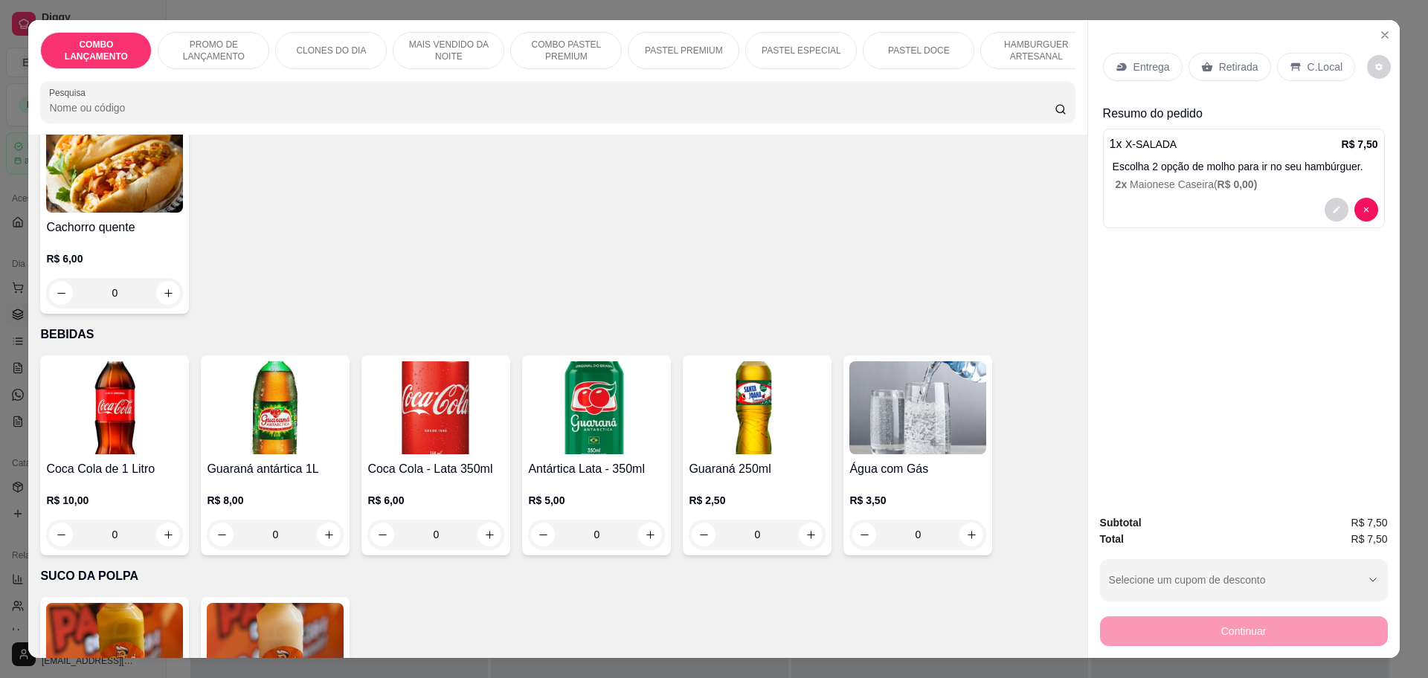
scroll to position [4836, 0]
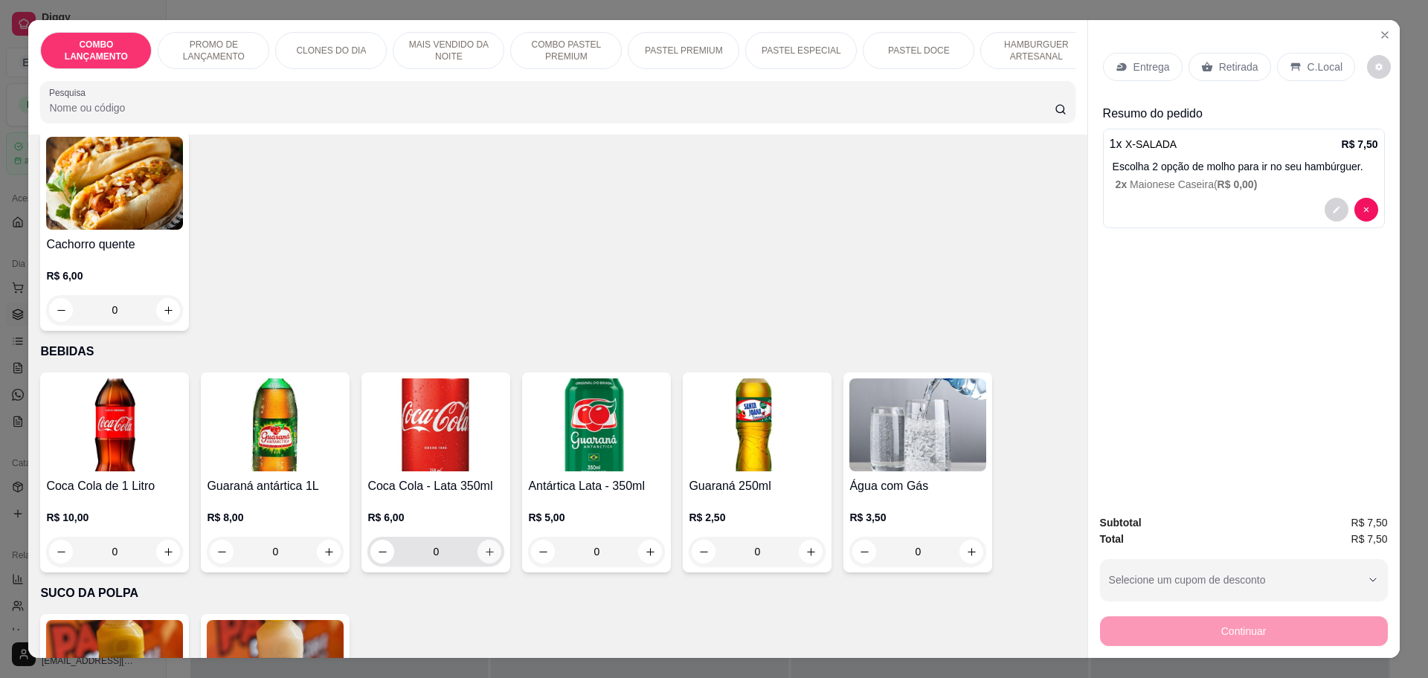
click at [477, 540] on button "increase-product-quantity" at bounding box center [489, 552] width 24 height 24
type input "1"
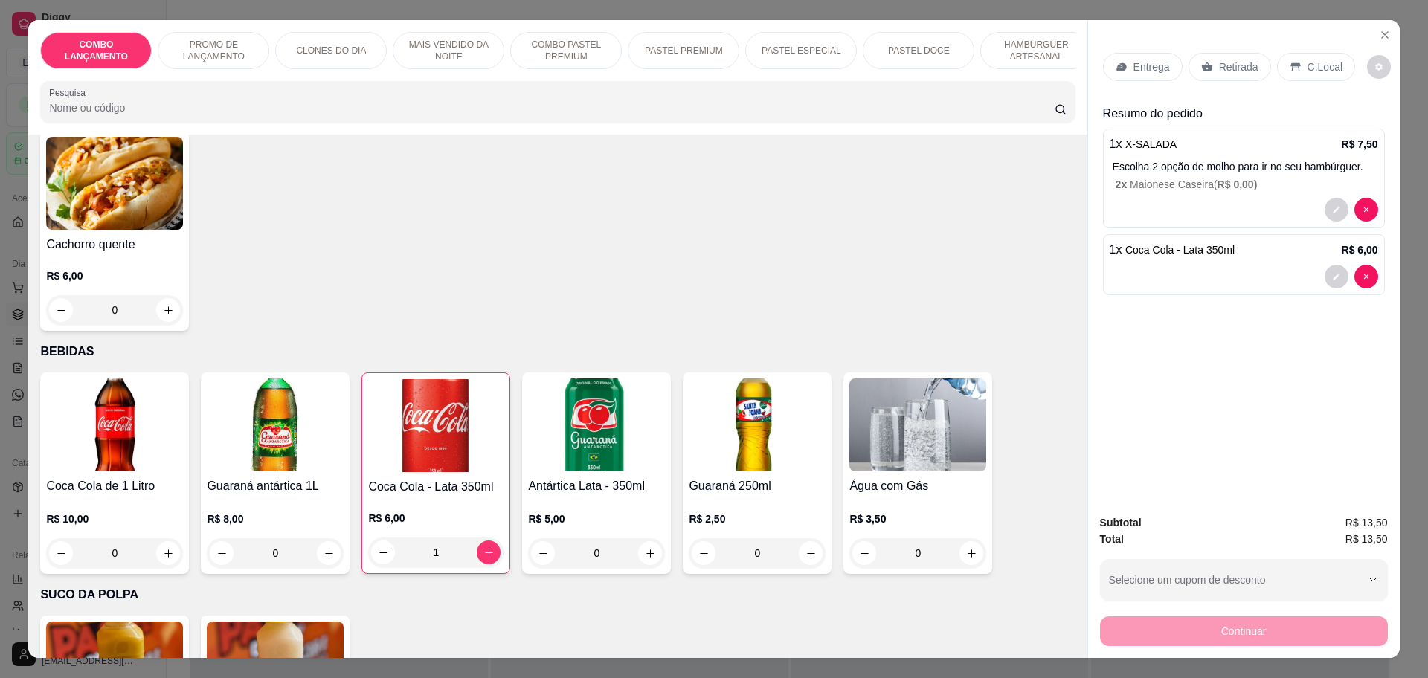
scroll to position [4743, 0]
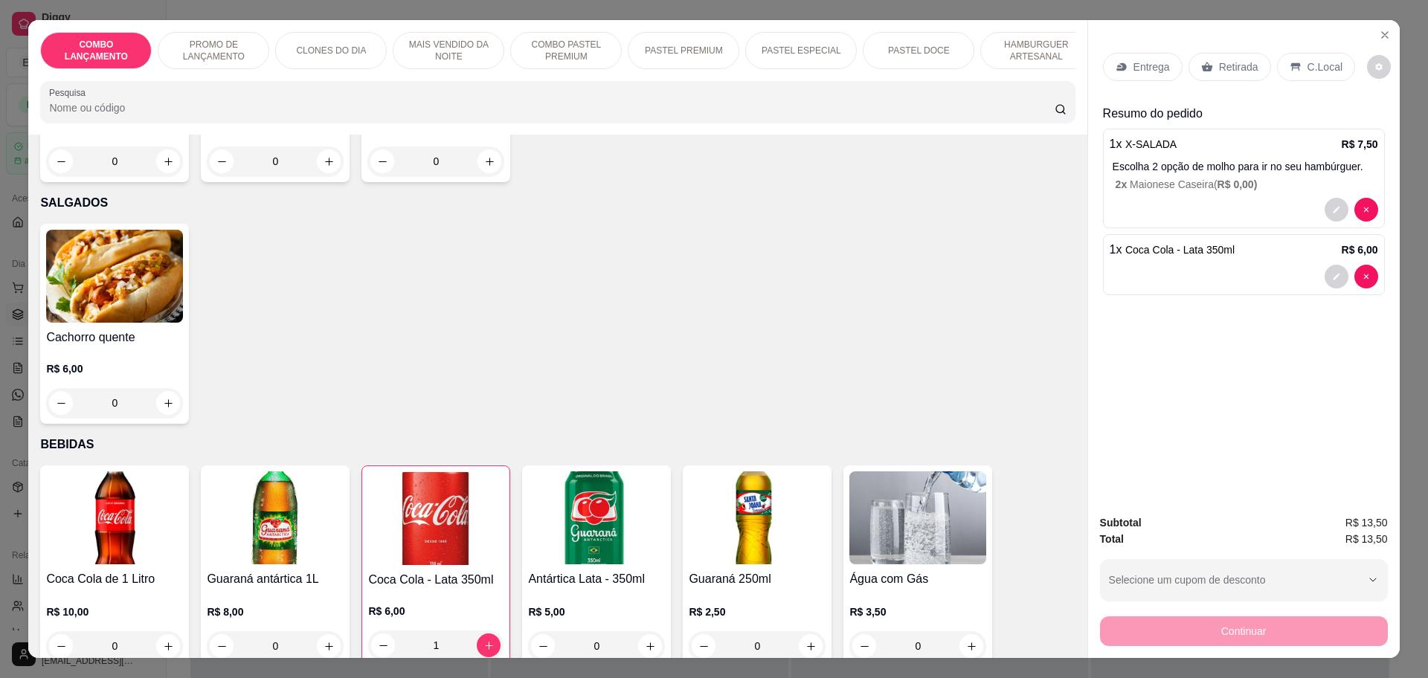
click at [1229, 66] on p "Retirada" at bounding box center [1238, 67] width 39 height 15
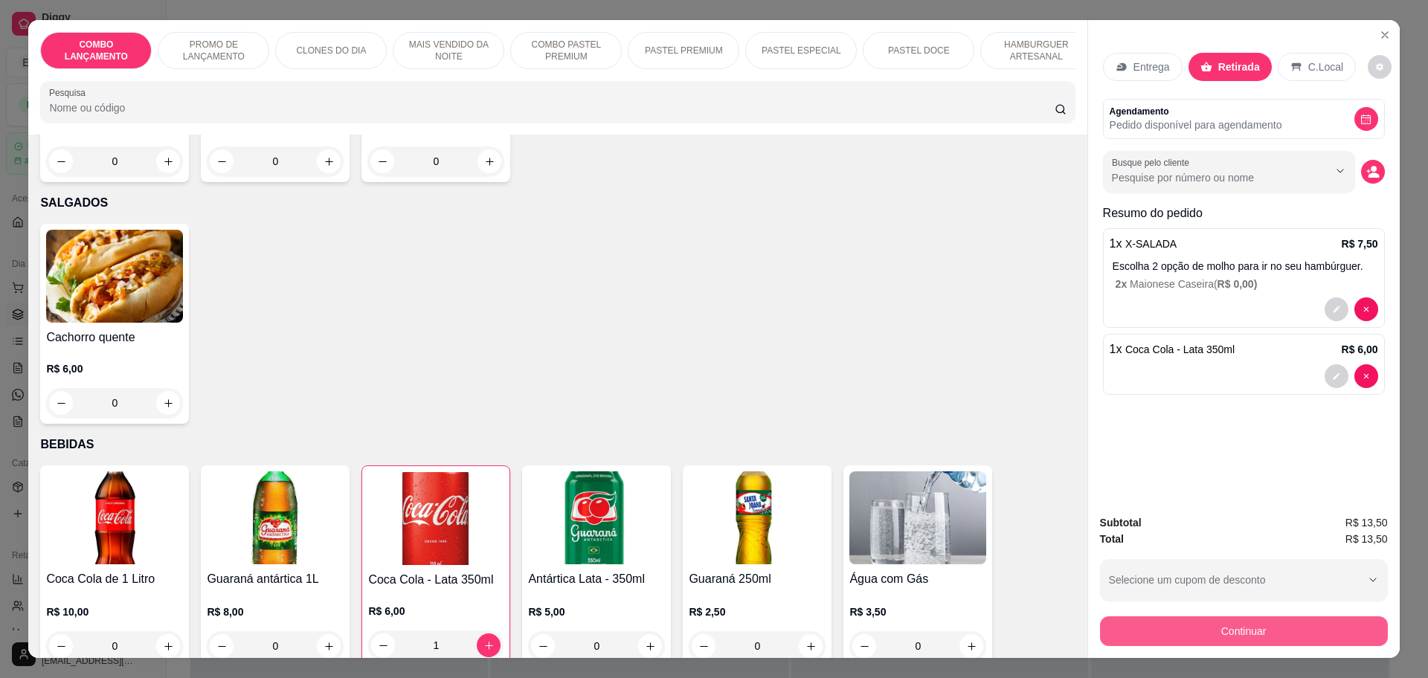
click at [1286, 626] on button "Continuar" at bounding box center [1244, 632] width 288 height 30
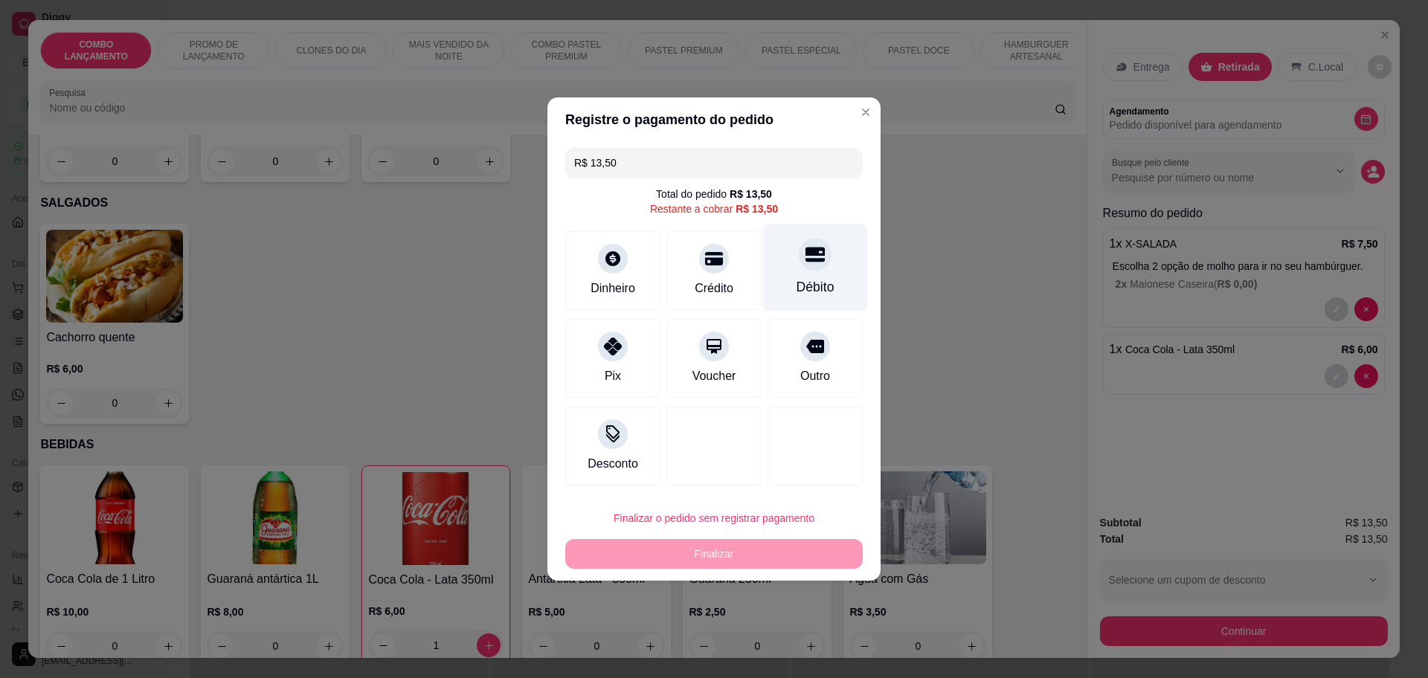
click at [803, 271] on div "Débito" at bounding box center [815, 268] width 105 height 87
type input "R$ 0,00"
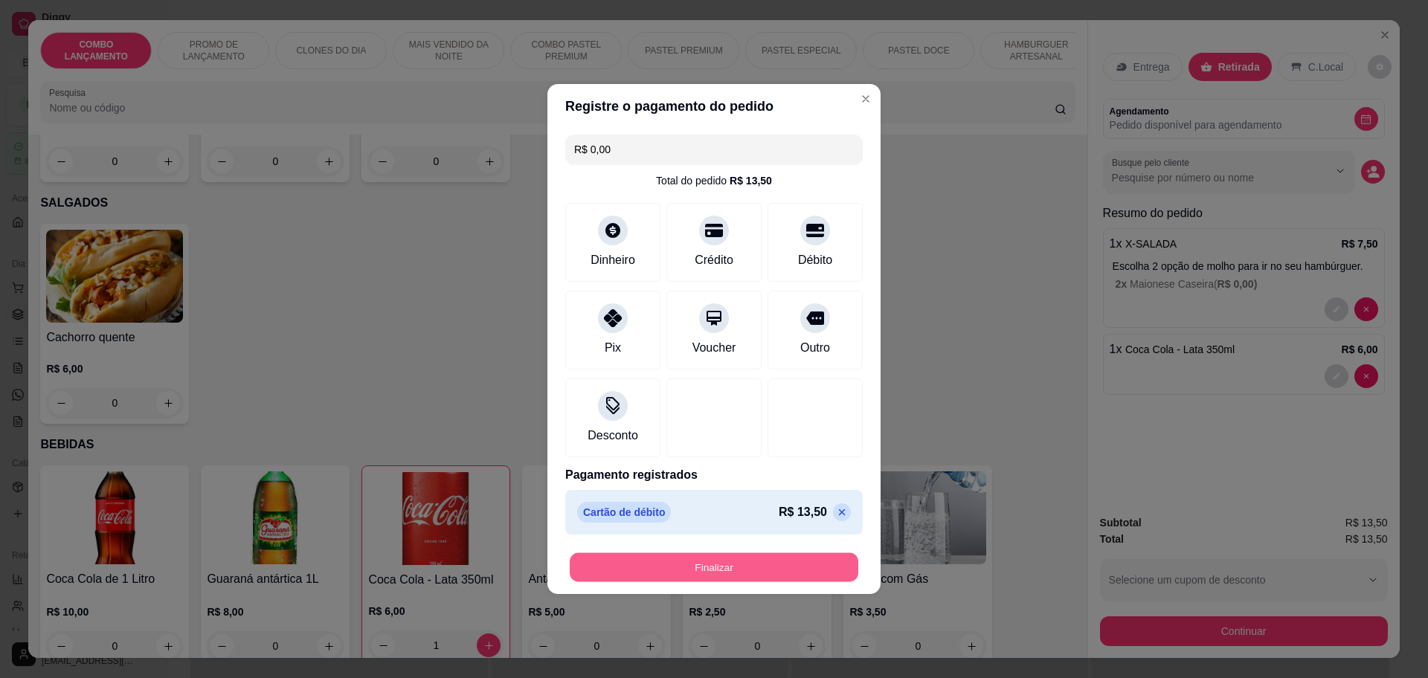
click at [740, 572] on button "Finalizar" at bounding box center [714, 567] width 289 height 29
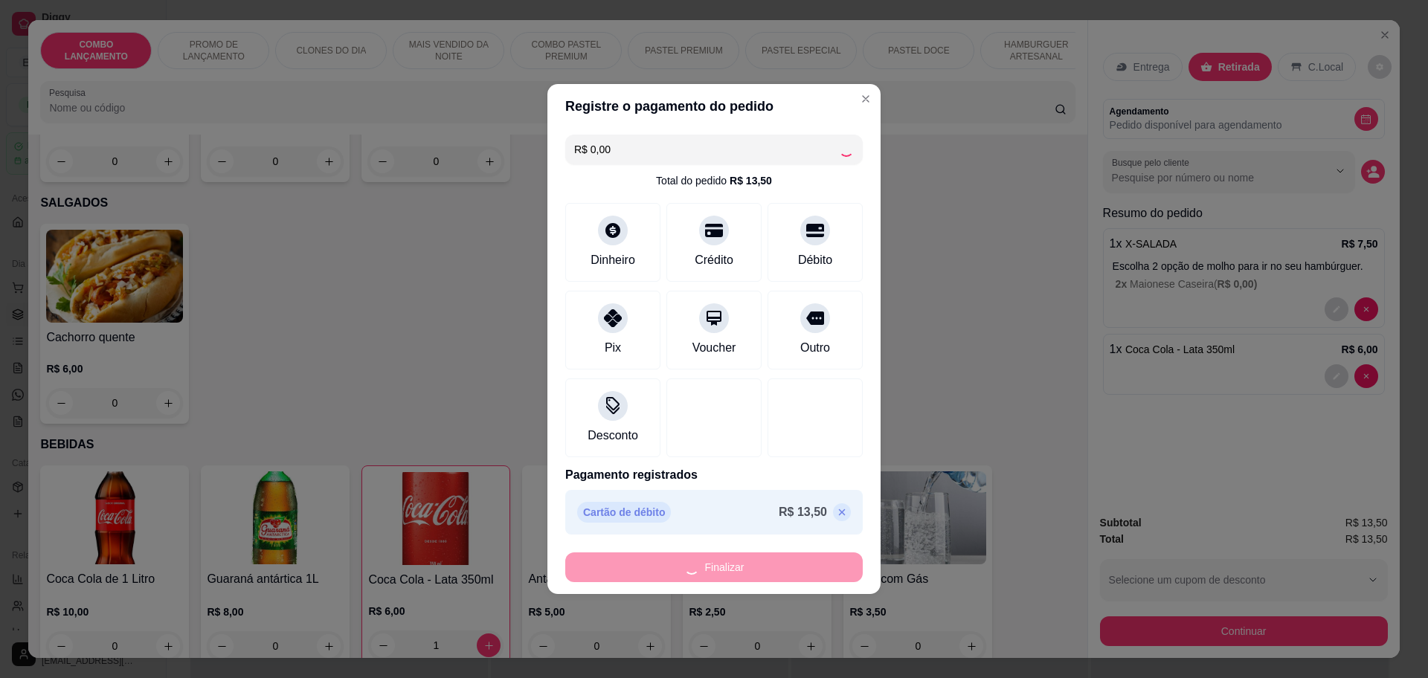
type input "0"
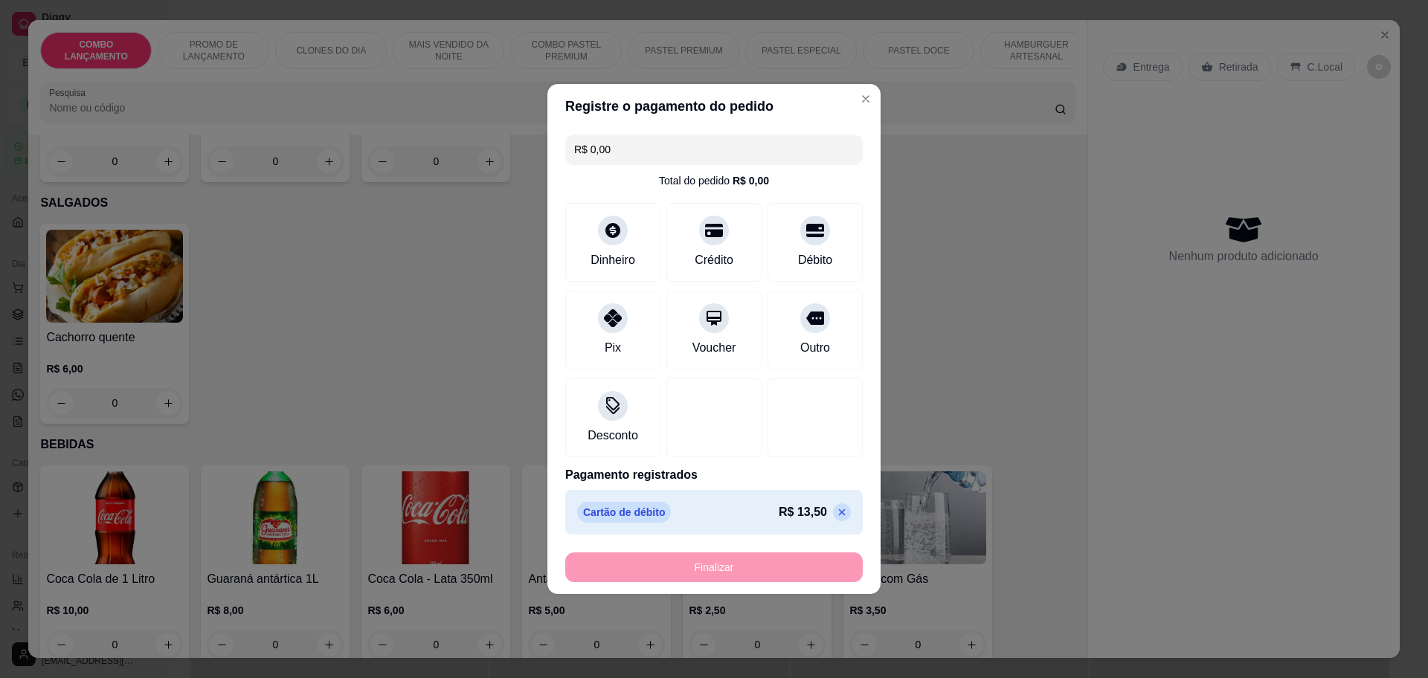
type input "-R$ 13,50"
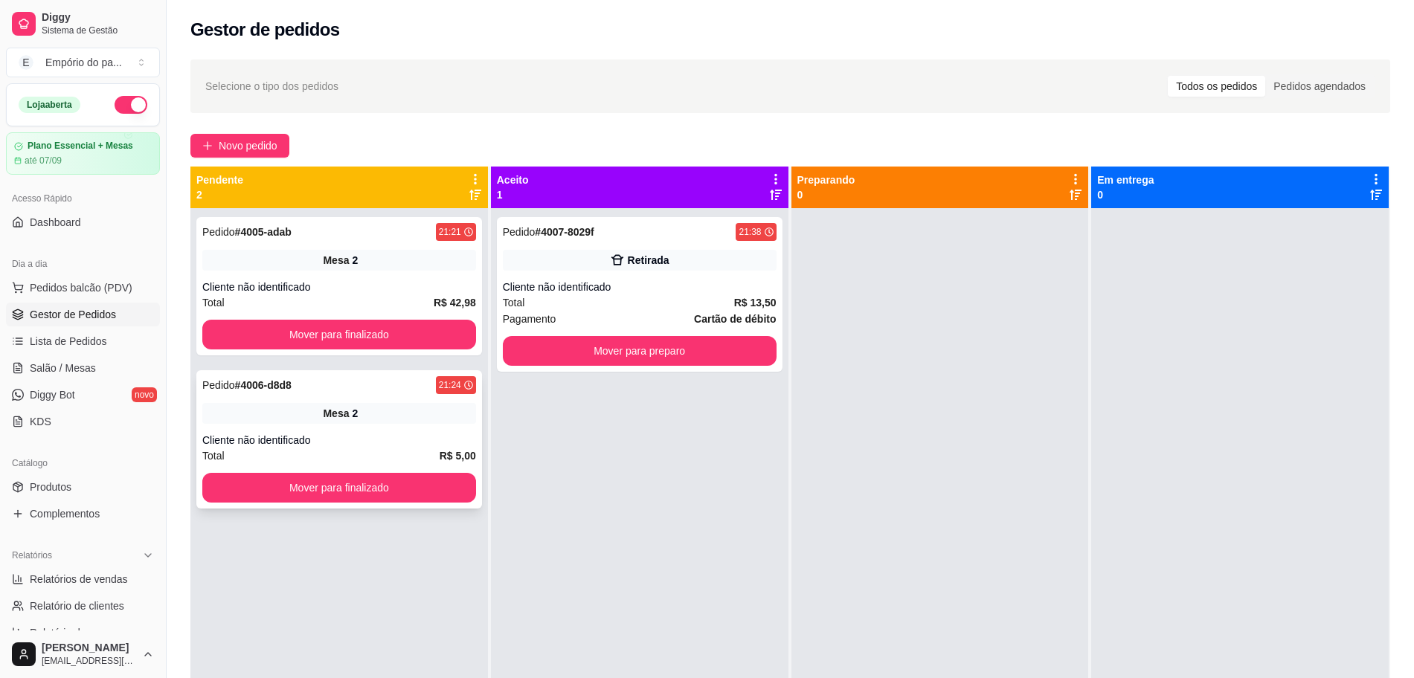
click at [310, 443] on div "Cliente não identificado" at bounding box center [339, 440] width 274 height 15
click at [437, 289] on div "Cliente não identificado" at bounding box center [339, 287] width 274 height 15
click at [344, 283] on div "Cliente não identificado" at bounding box center [339, 287] width 274 height 15
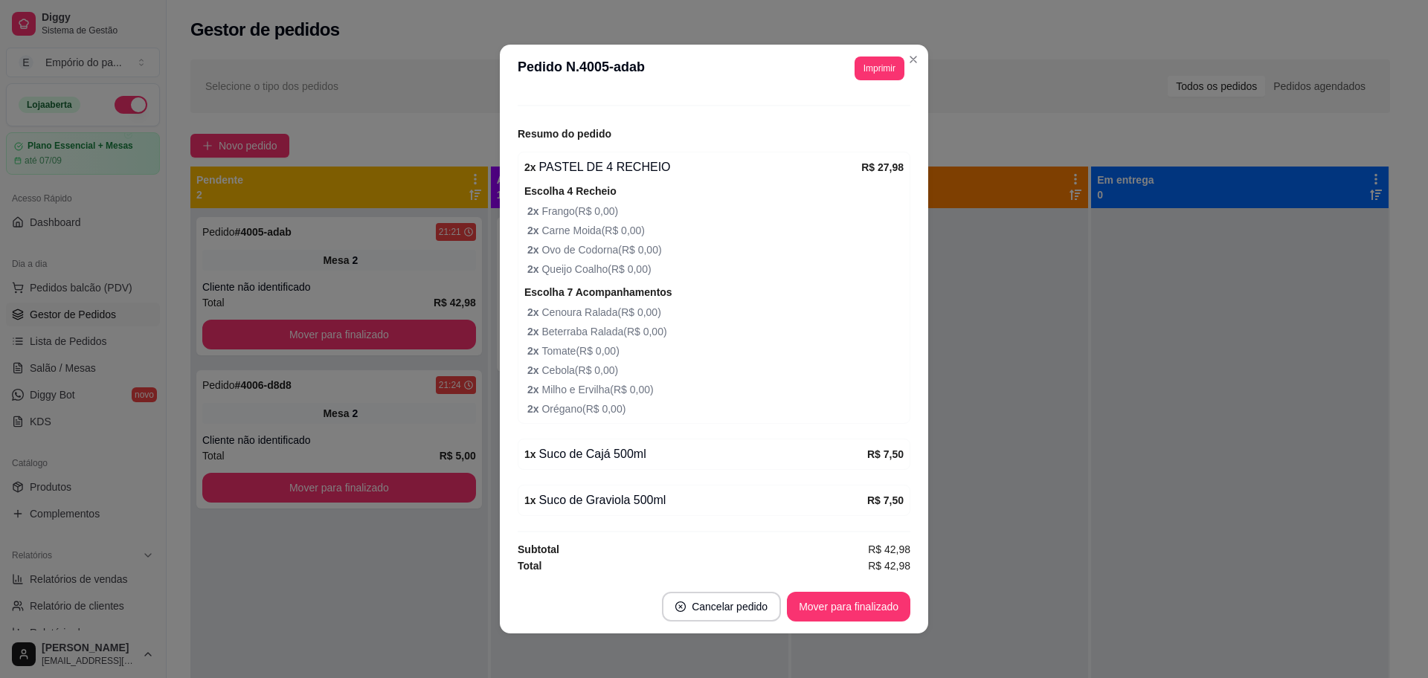
scroll to position [3, 0]
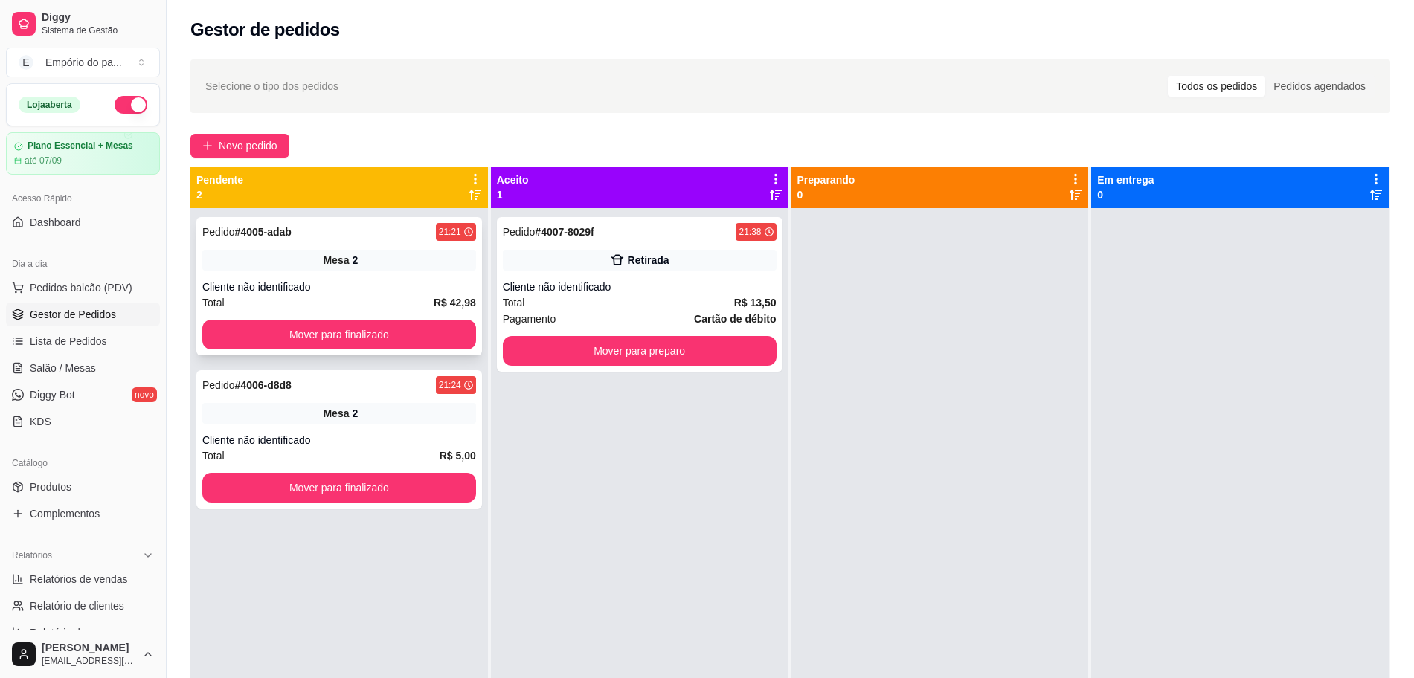
click at [310, 280] on div "Cliente não identificado" at bounding box center [339, 287] width 274 height 15
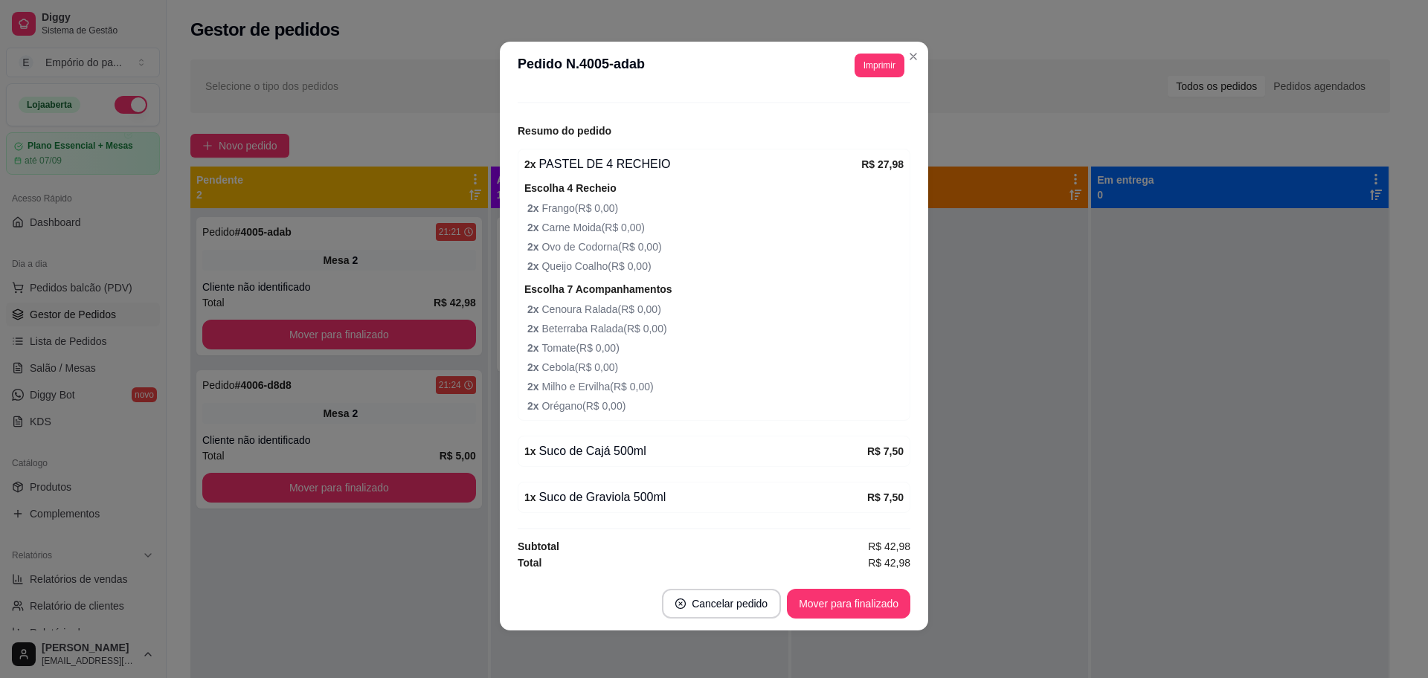
scroll to position [0, 0]
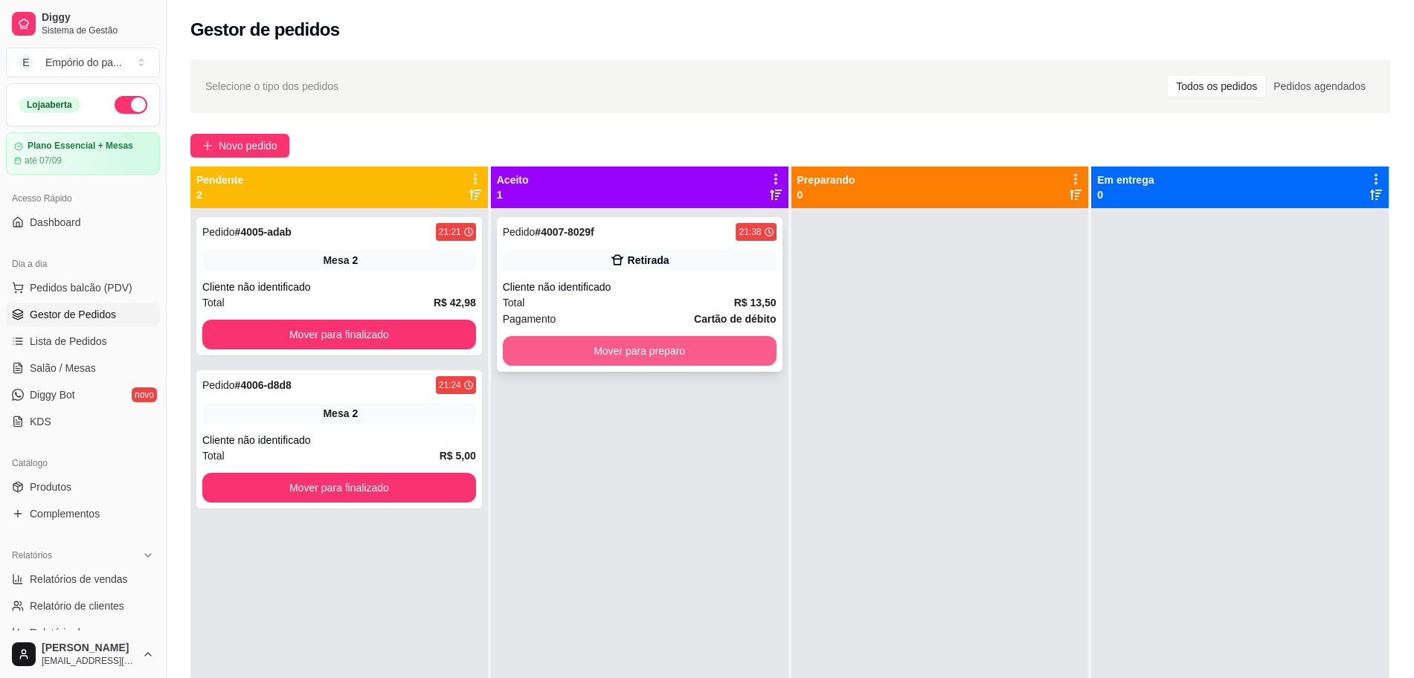
click at [556, 356] on button "Mover para preparo" at bounding box center [640, 351] width 274 height 30
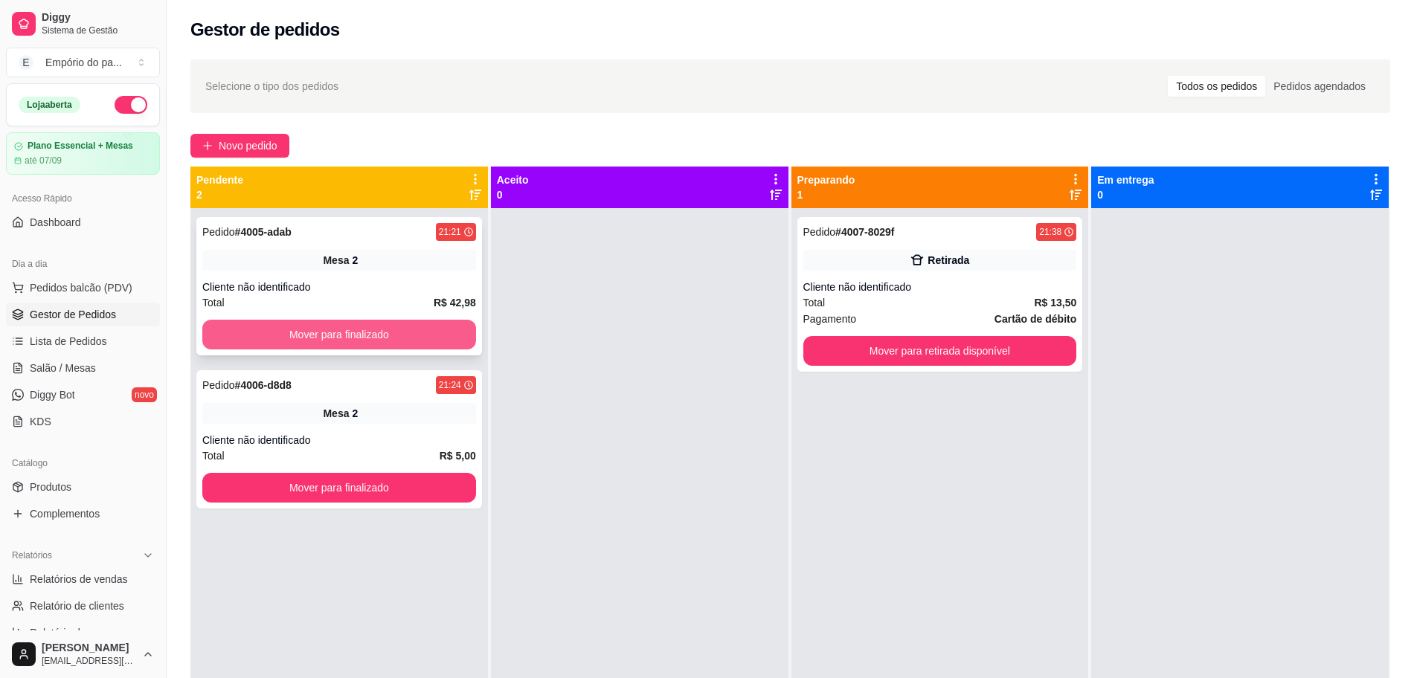
click at [388, 325] on button "Mover para finalizado" at bounding box center [339, 335] width 274 height 30
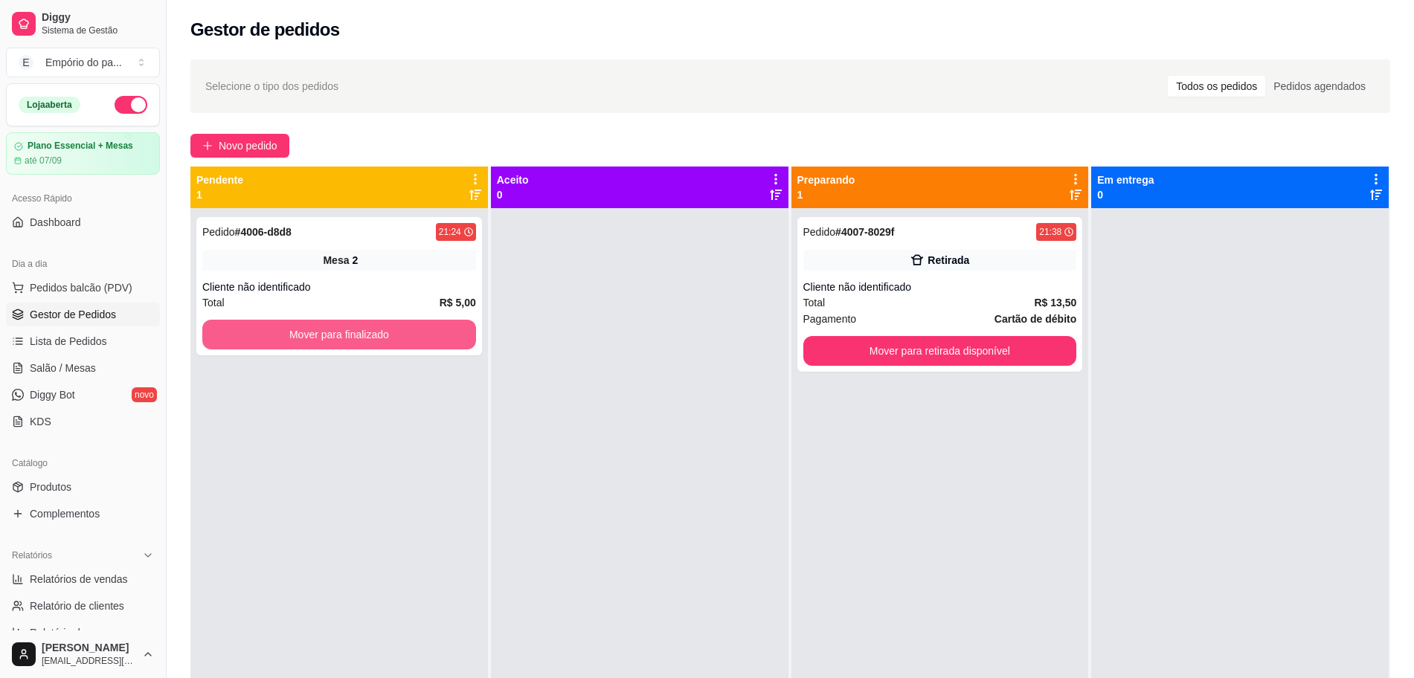
click at [390, 326] on button "Mover para finalizado" at bounding box center [339, 335] width 274 height 30
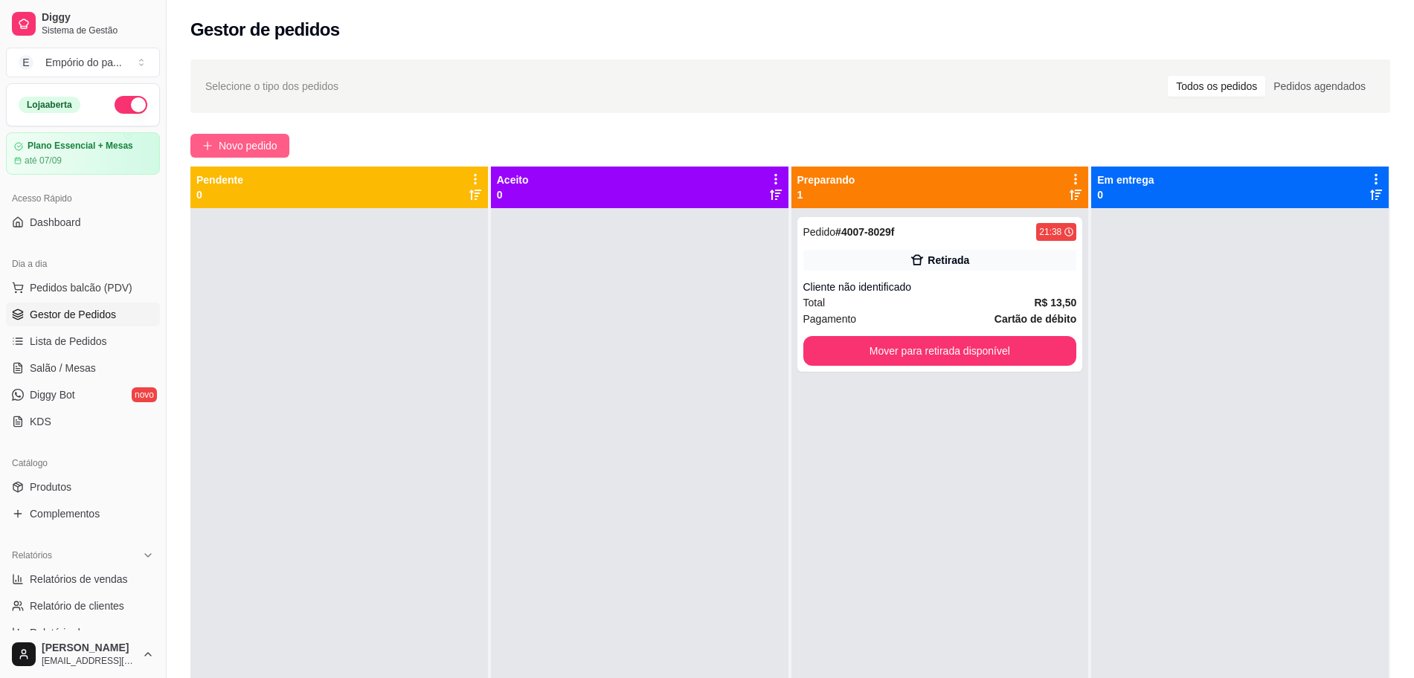
click at [232, 147] on span "Novo pedido" at bounding box center [248, 146] width 59 height 16
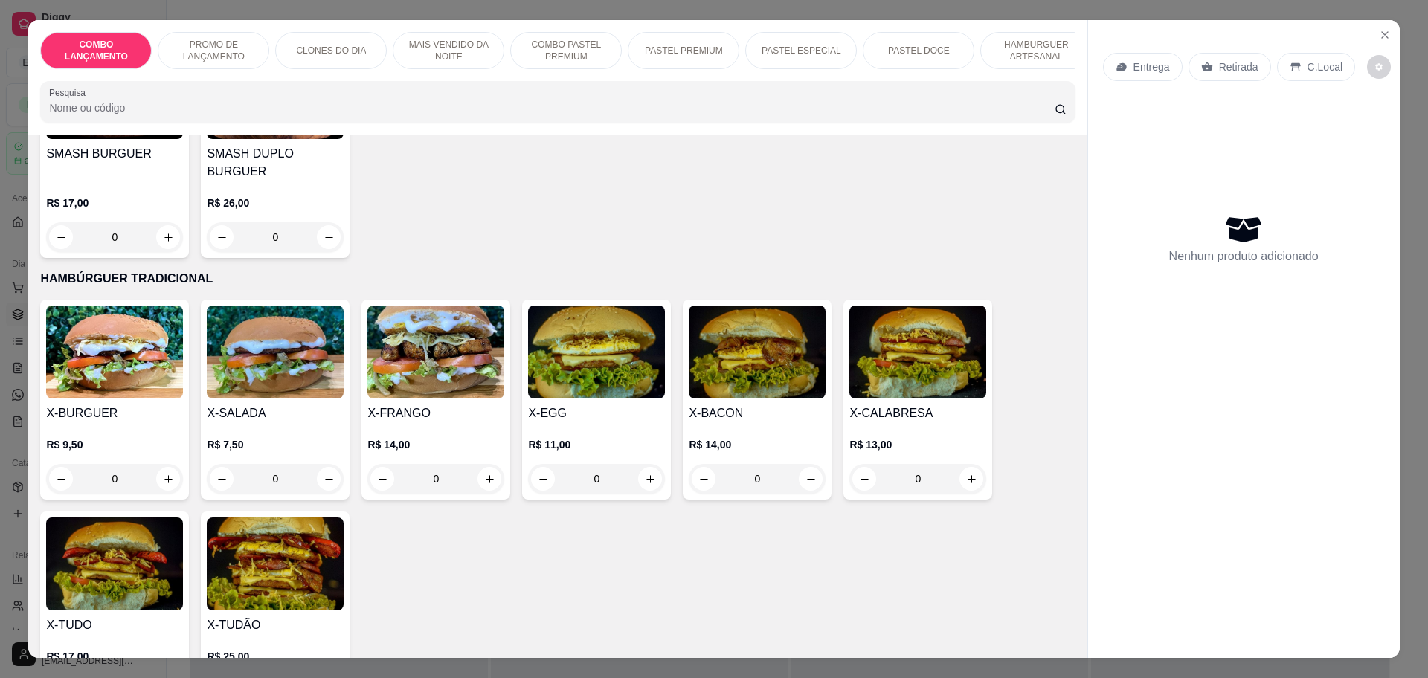
scroll to position [3254, 0]
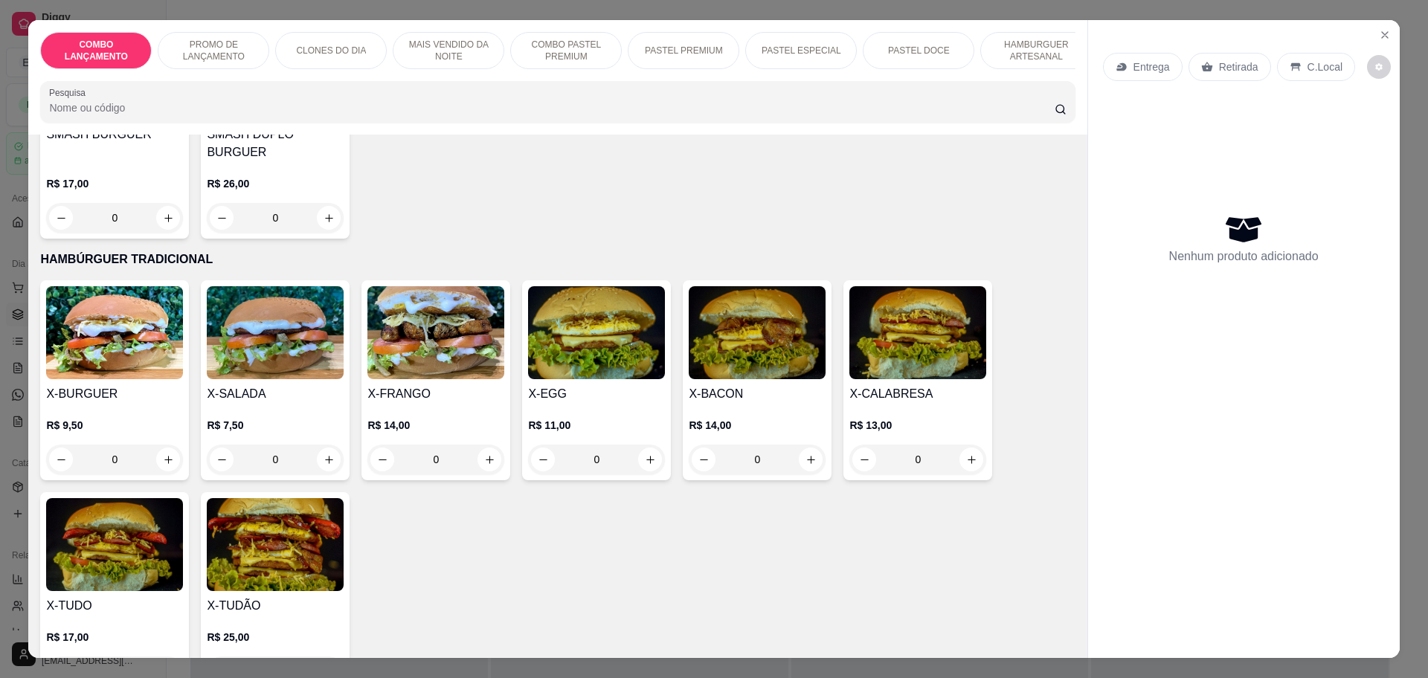
click at [642, 445] on div "0" at bounding box center [596, 460] width 137 height 30
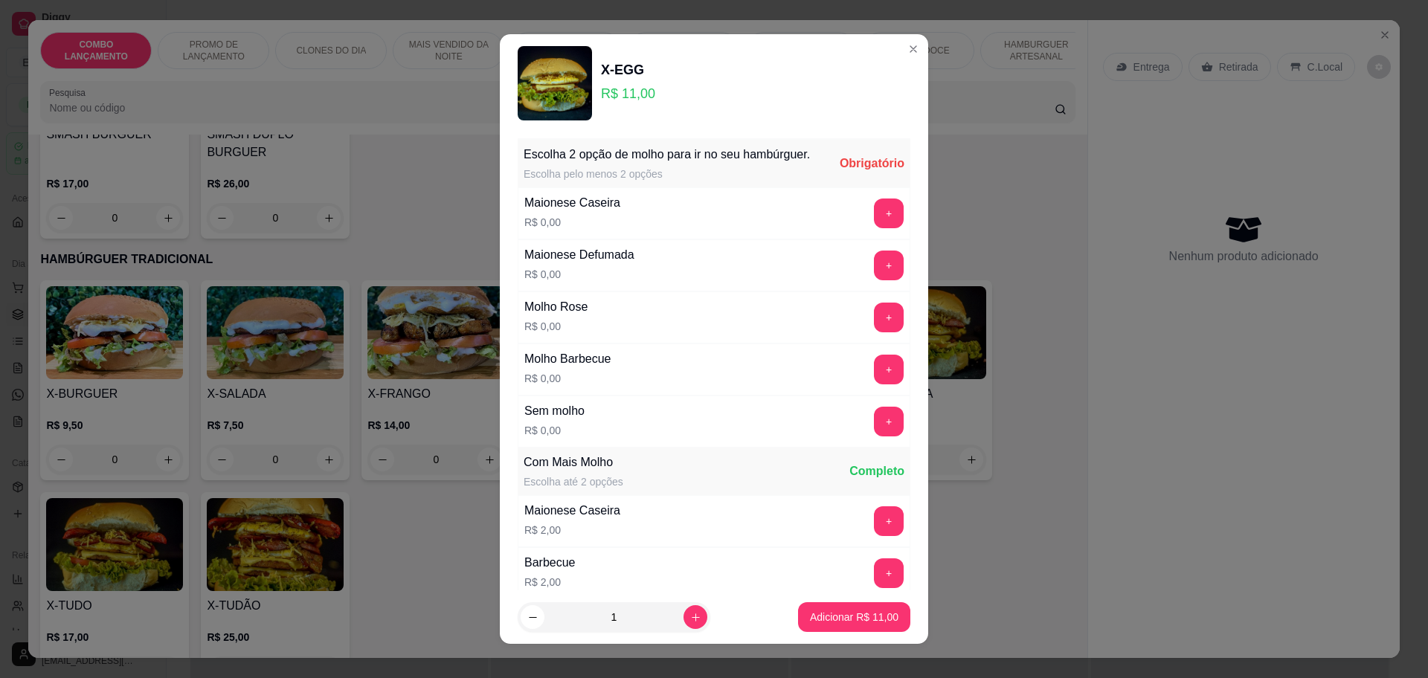
click at [849, 213] on div "Maionese Caseira R$ 0,00 +" at bounding box center [714, 213] width 393 height 52
click at [874, 227] on button "+" at bounding box center [889, 214] width 30 height 30
click at [875, 332] on button "+" at bounding box center [889, 317] width 29 height 29
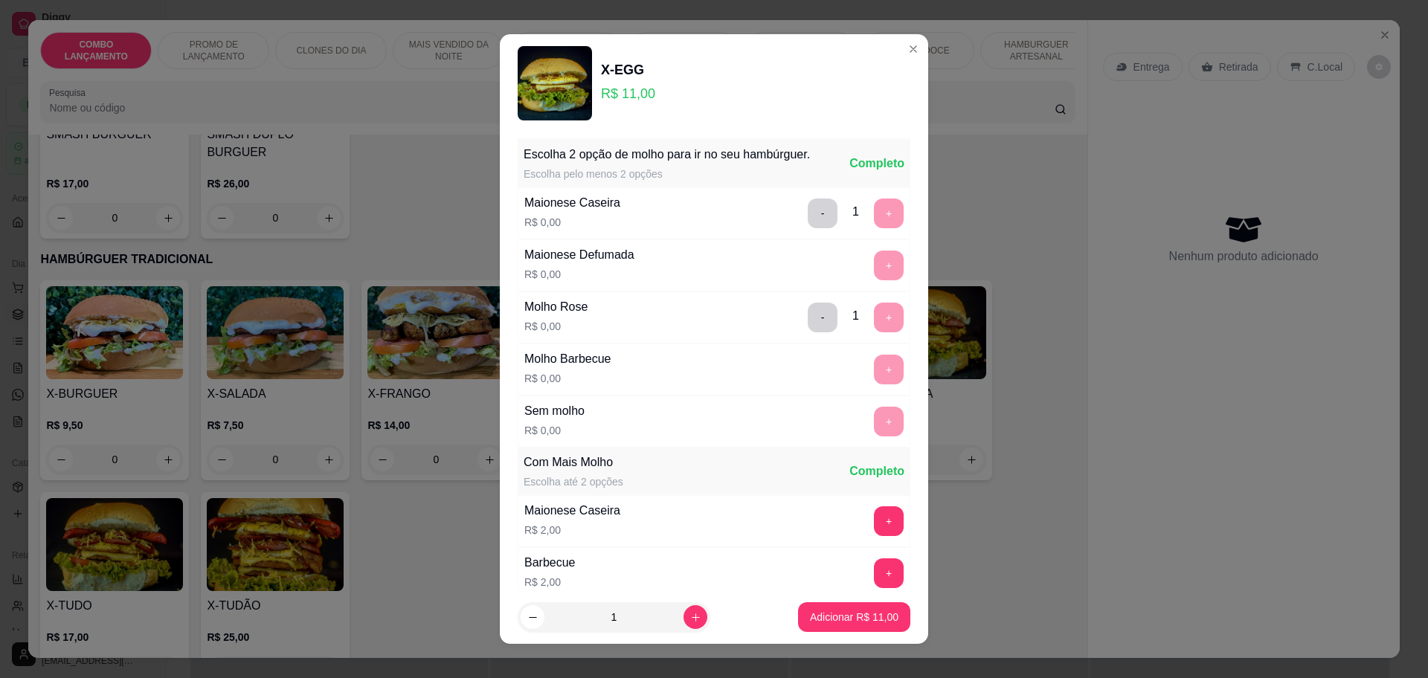
scroll to position [224, 0]
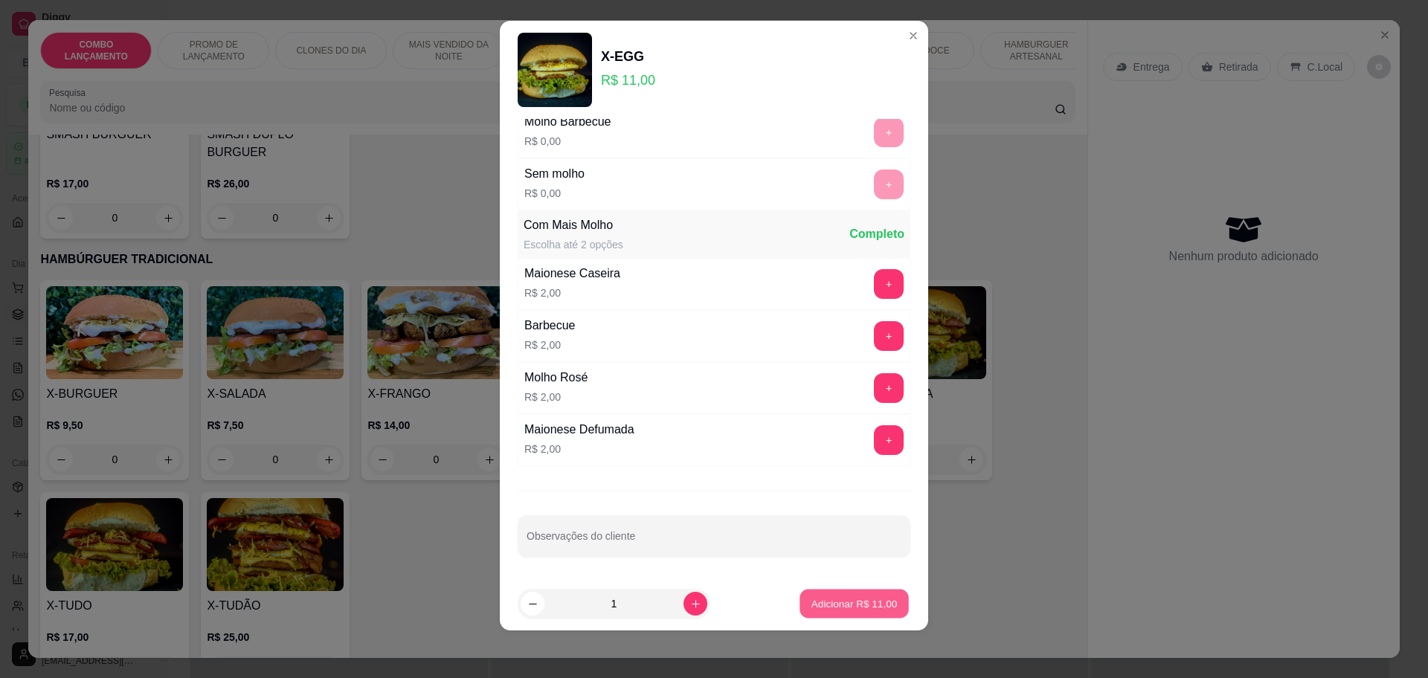
click at [817, 591] on button "Adicionar R$ 11,00" at bounding box center [854, 604] width 109 height 29
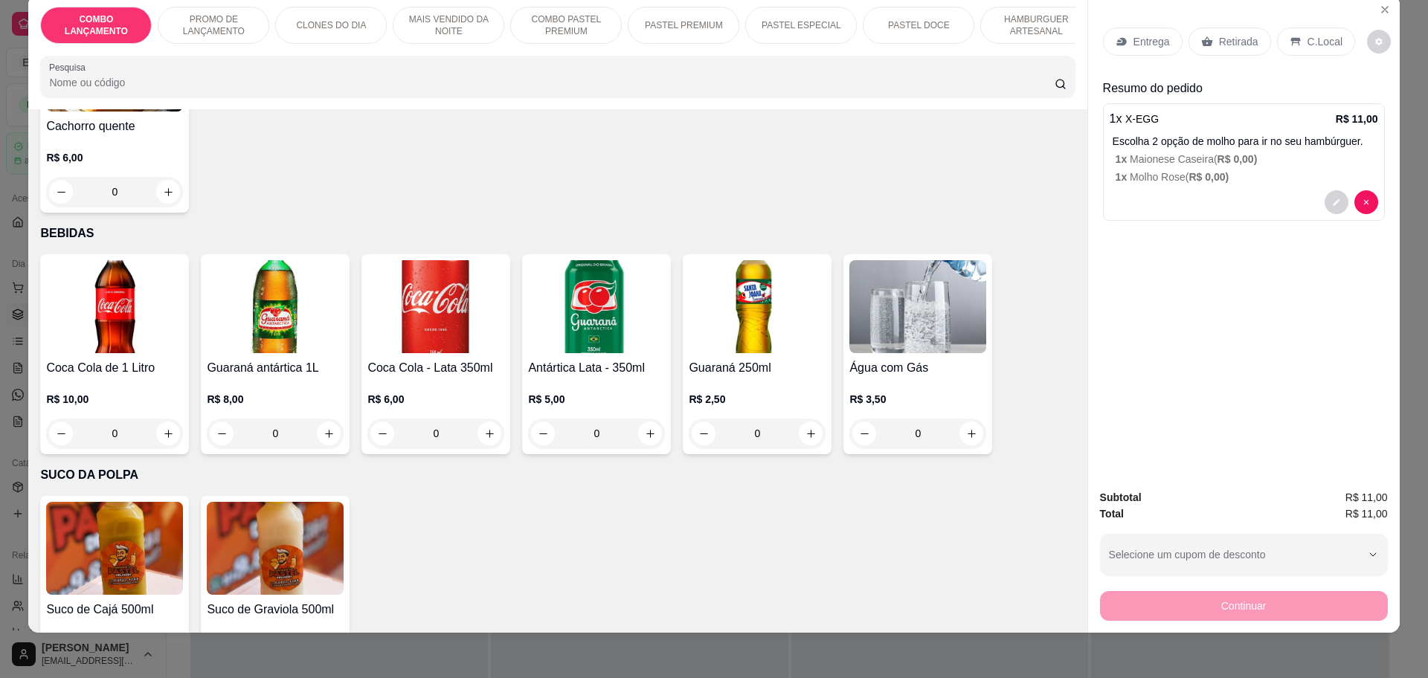
scroll to position [28, 0]
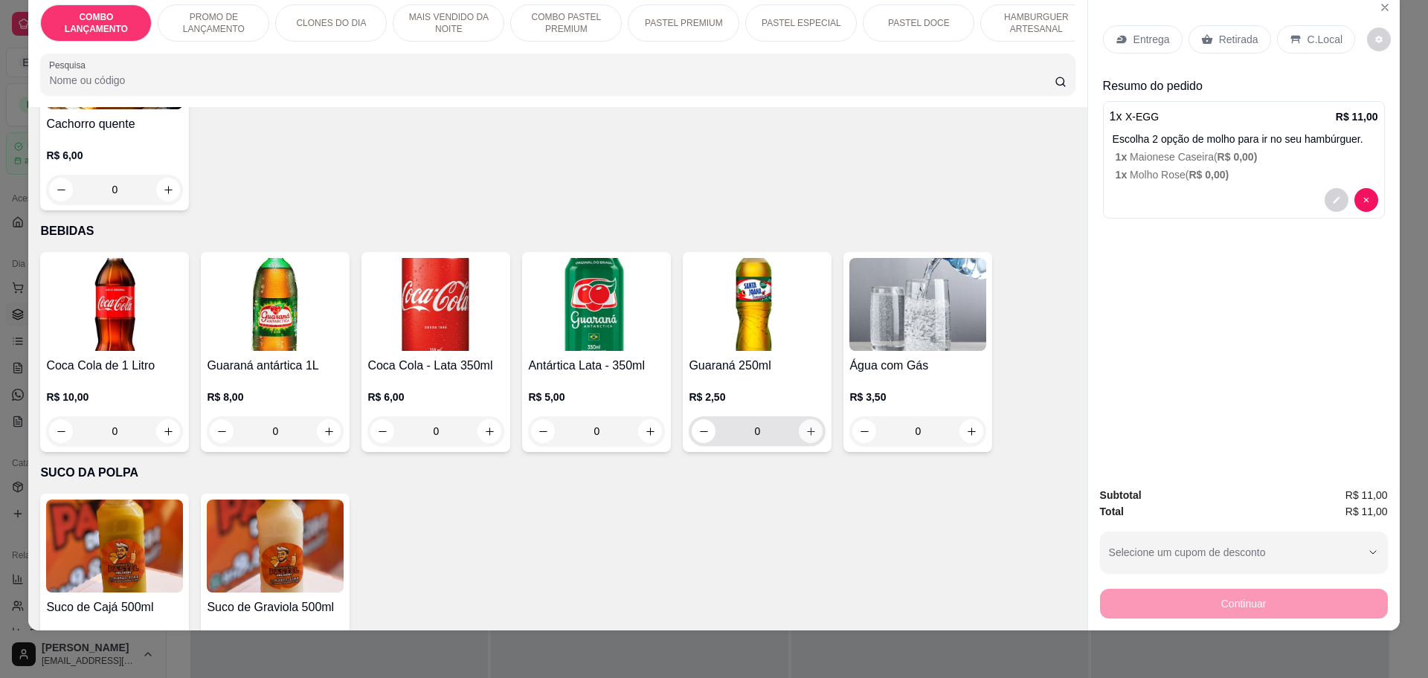
click at [806, 426] on icon "increase-product-quantity" at bounding box center [811, 431] width 11 height 11
type input "1"
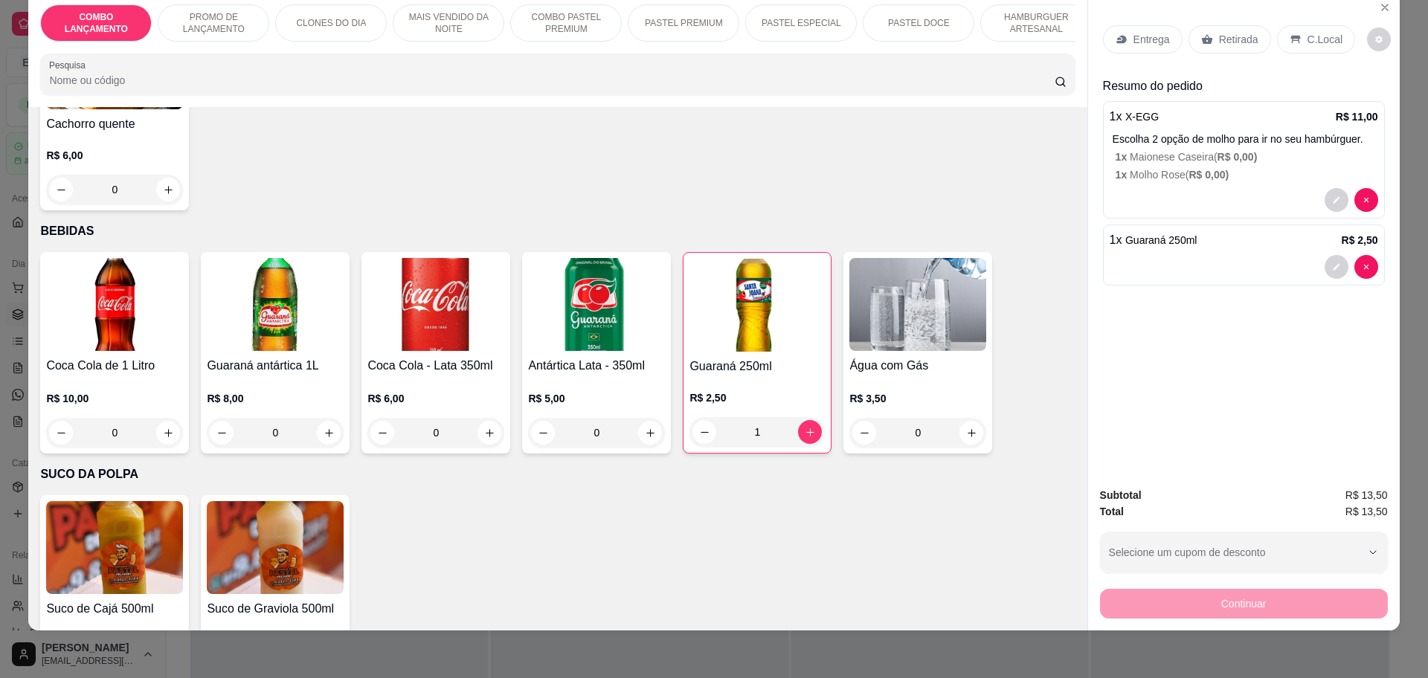
drag, startPoint x: 1202, startPoint y: 28, endPoint x: 1206, endPoint y: 35, distance: 8.7
click at [1203, 28] on div "Retirada" at bounding box center [1230, 39] width 83 height 28
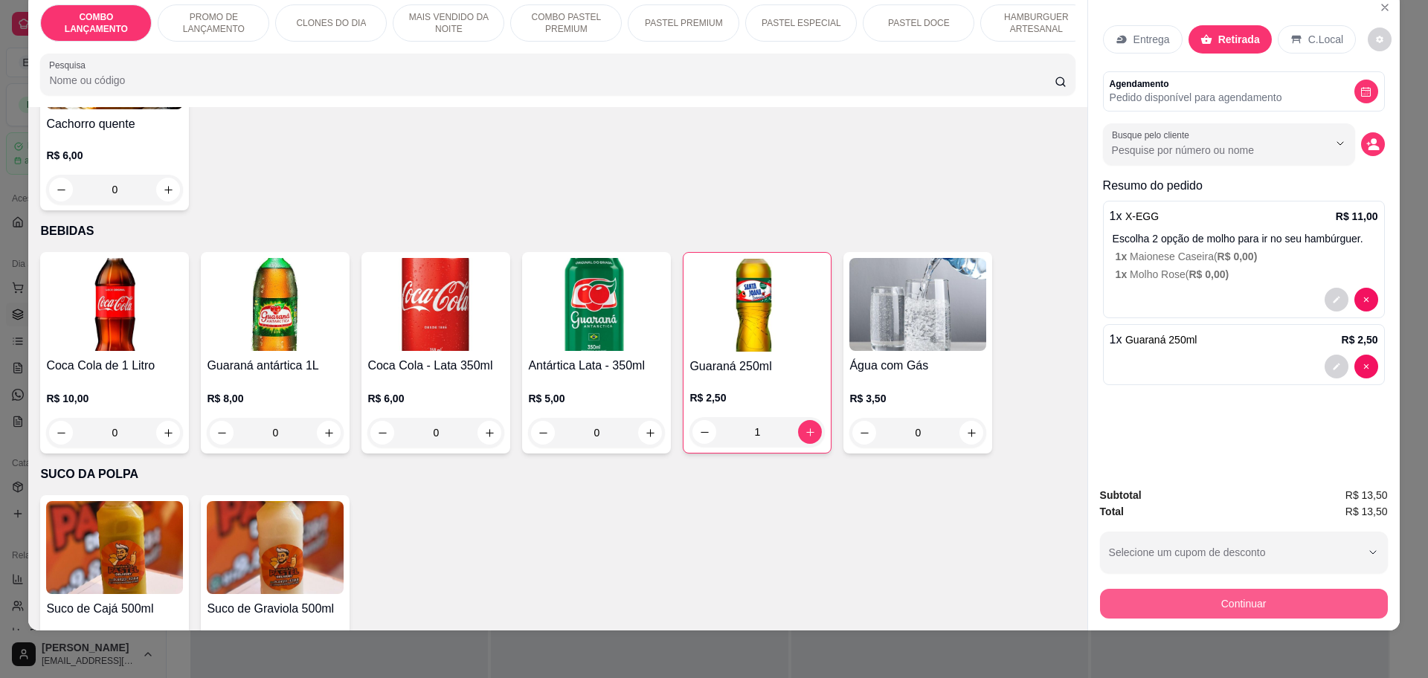
click at [1209, 600] on button "Continuar" at bounding box center [1244, 604] width 288 height 30
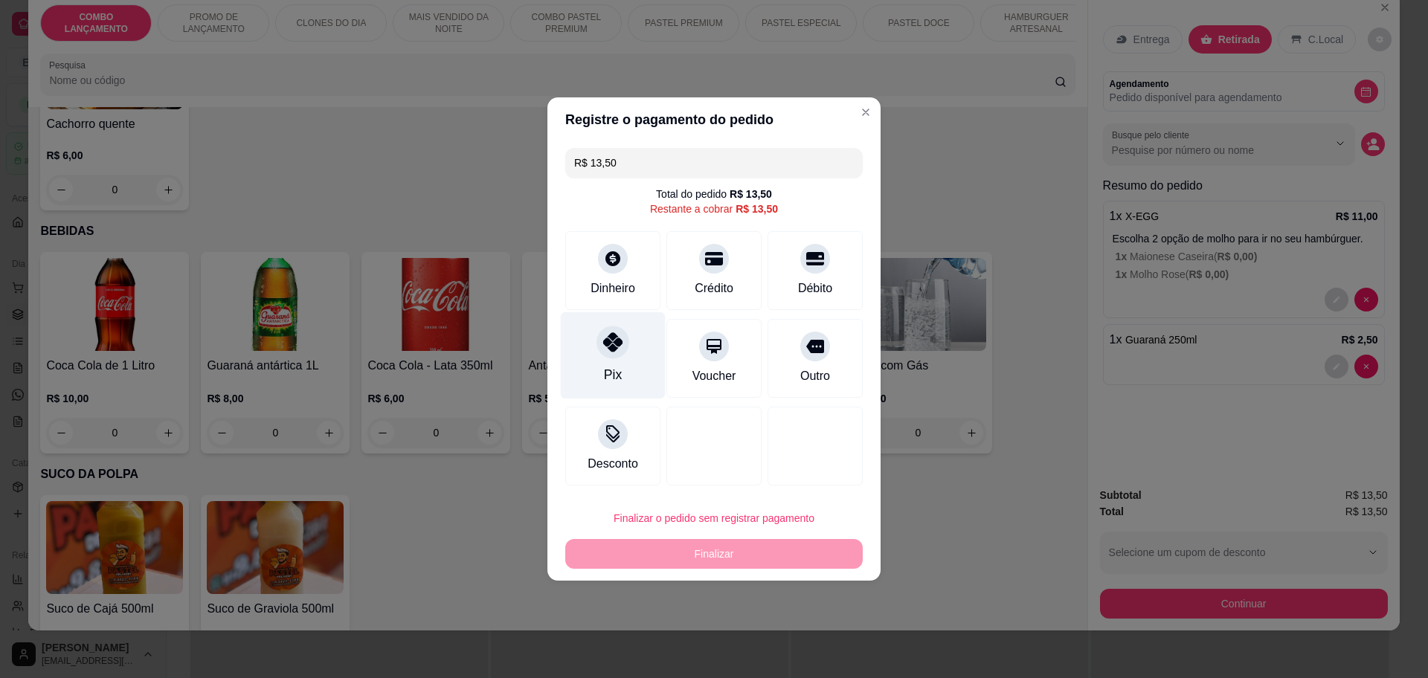
click at [631, 359] on div "Pix" at bounding box center [613, 355] width 105 height 87
type input "R$ 0,00"
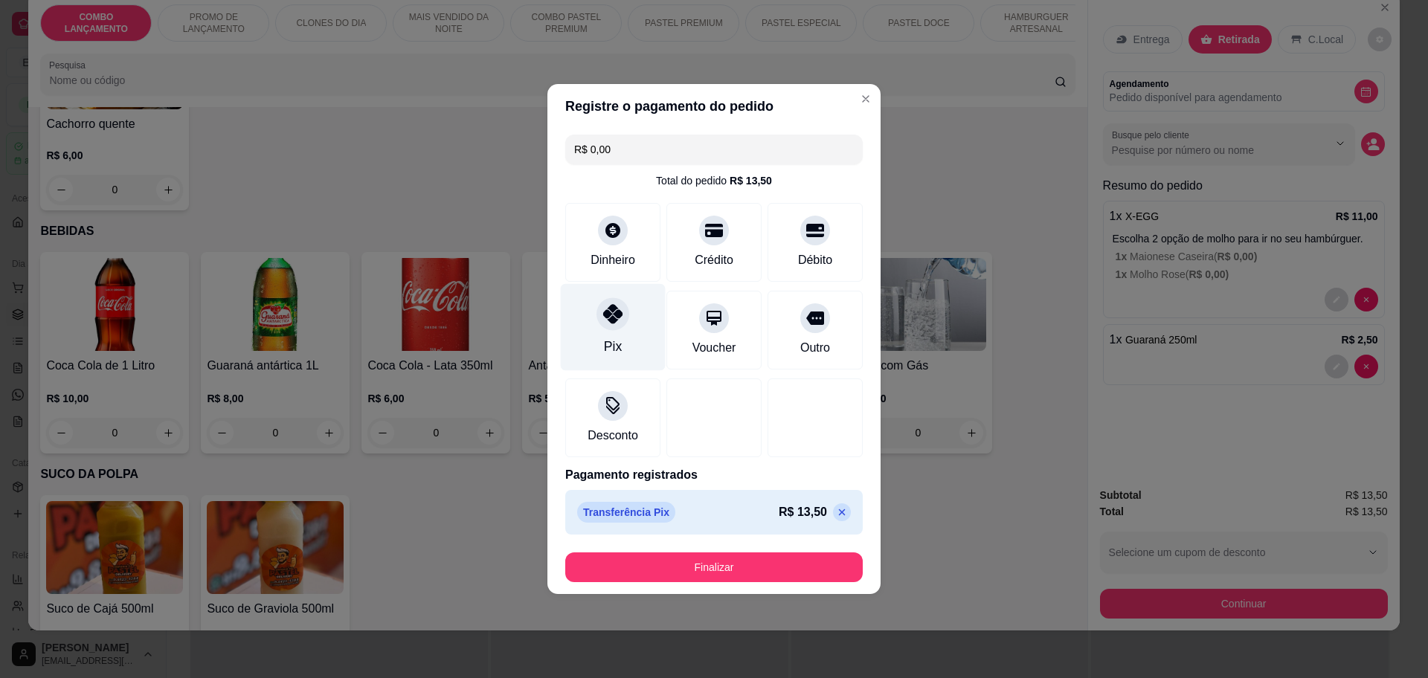
click at [605, 312] on icon at bounding box center [612, 313] width 19 height 19
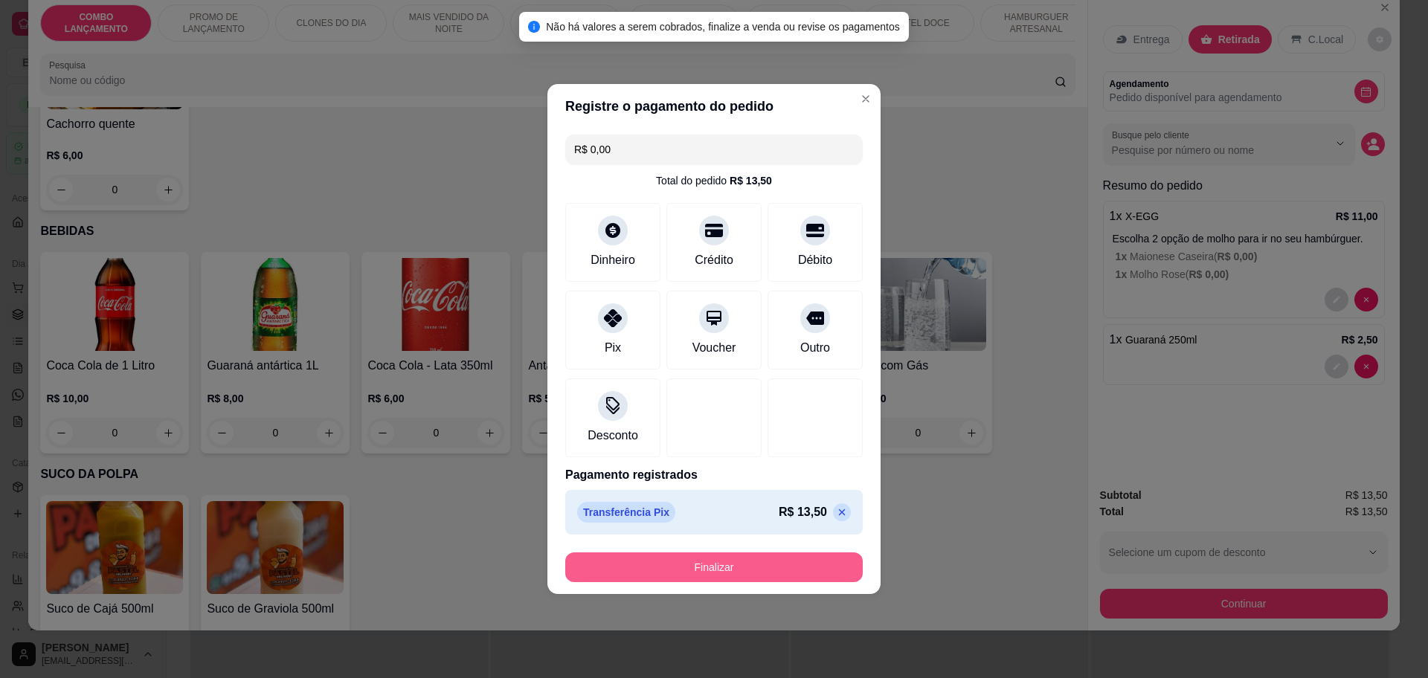
click at [678, 565] on button "Finalizar" at bounding box center [714, 568] width 298 height 30
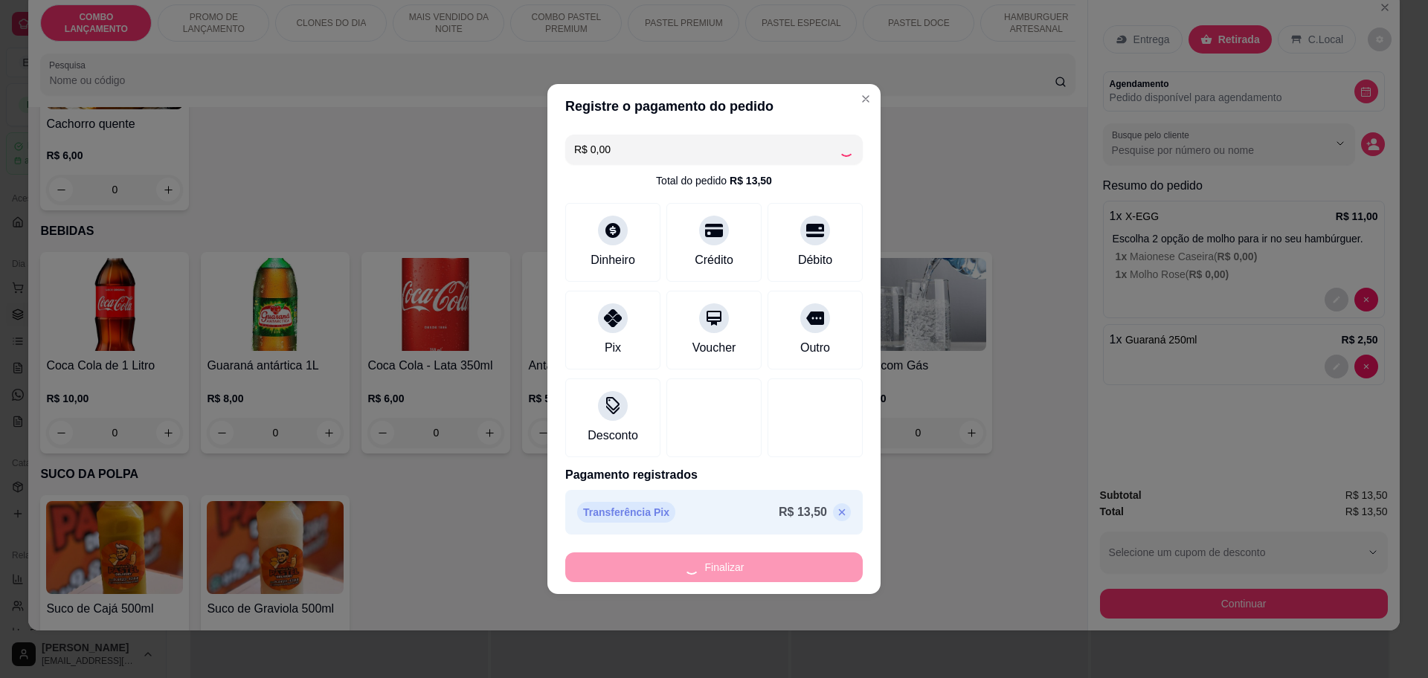
type input "0"
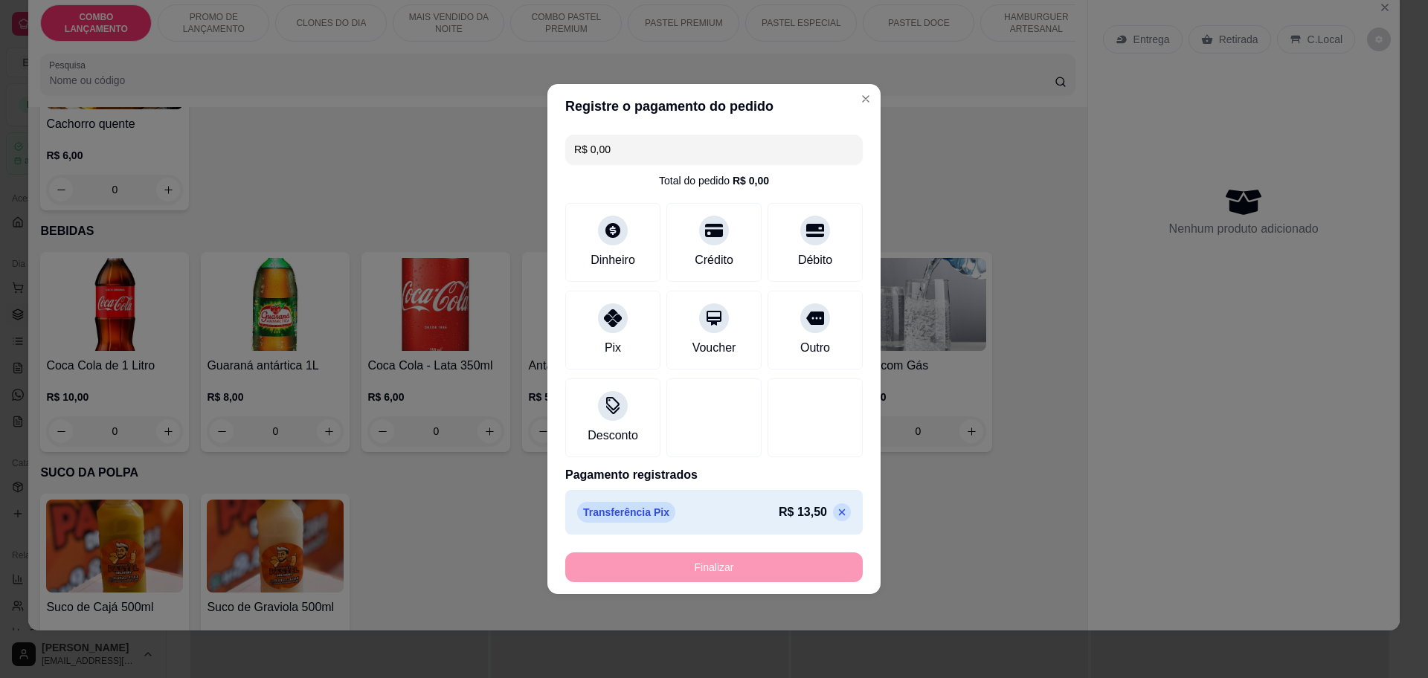
type input "-R$ 13,50"
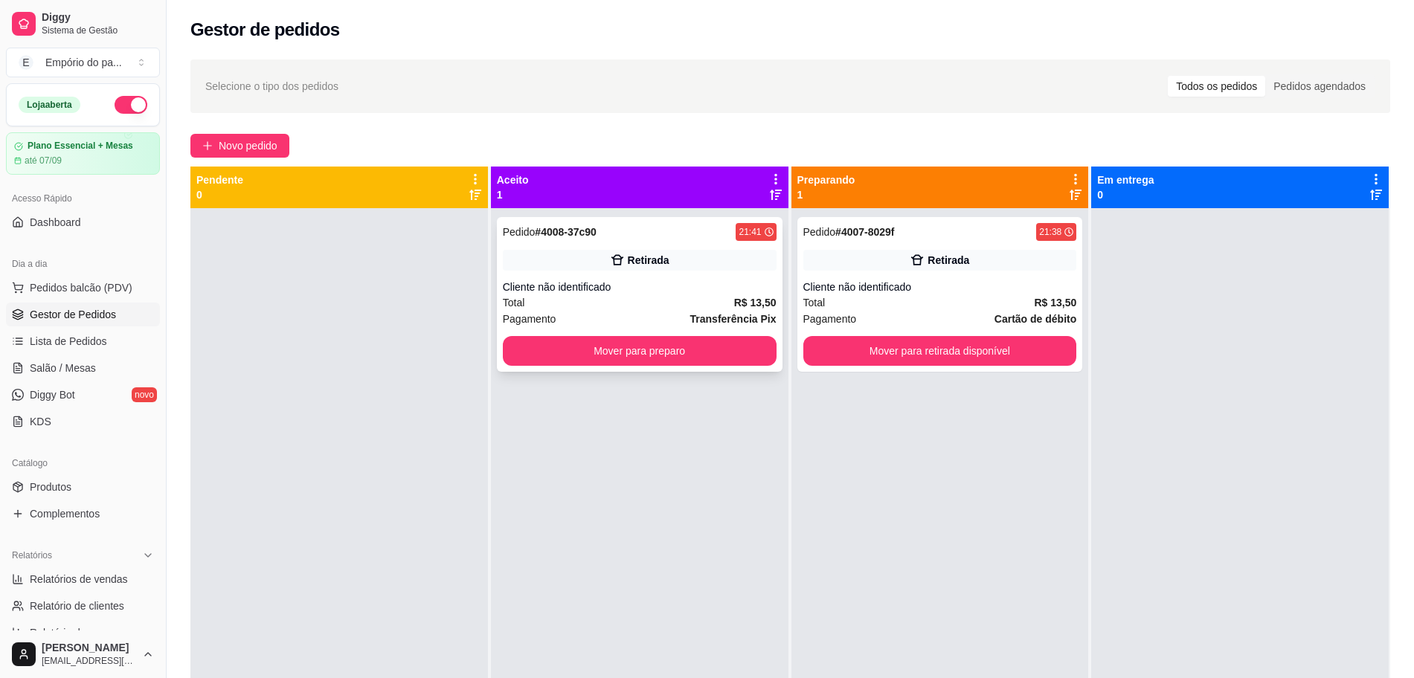
click at [631, 332] on div "Pedido # 4008-37c90 21:41 Retirada Cliente não identificado Total R$ 13,50 Paga…" at bounding box center [640, 294] width 286 height 155
click at [939, 296] on div "Total R$ 13,50" at bounding box center [940, 303] width 274 height 16
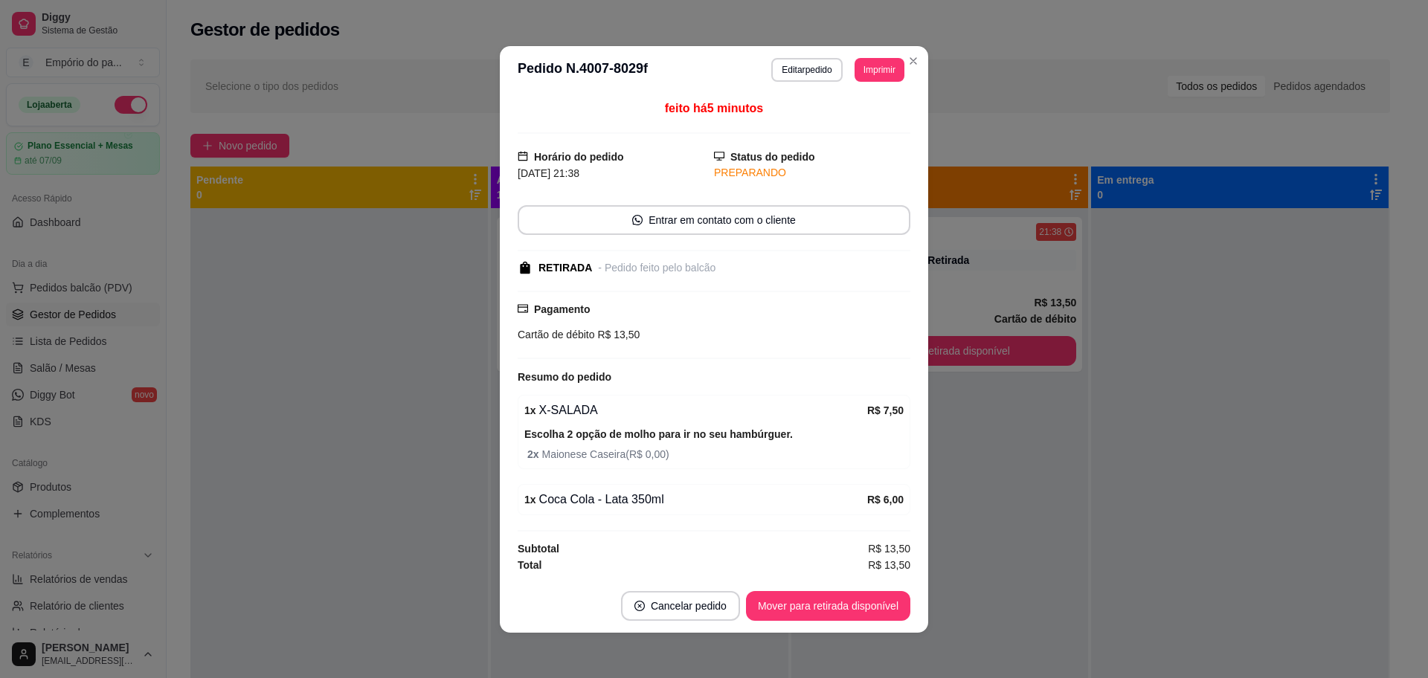
scroll to position [2, 0]
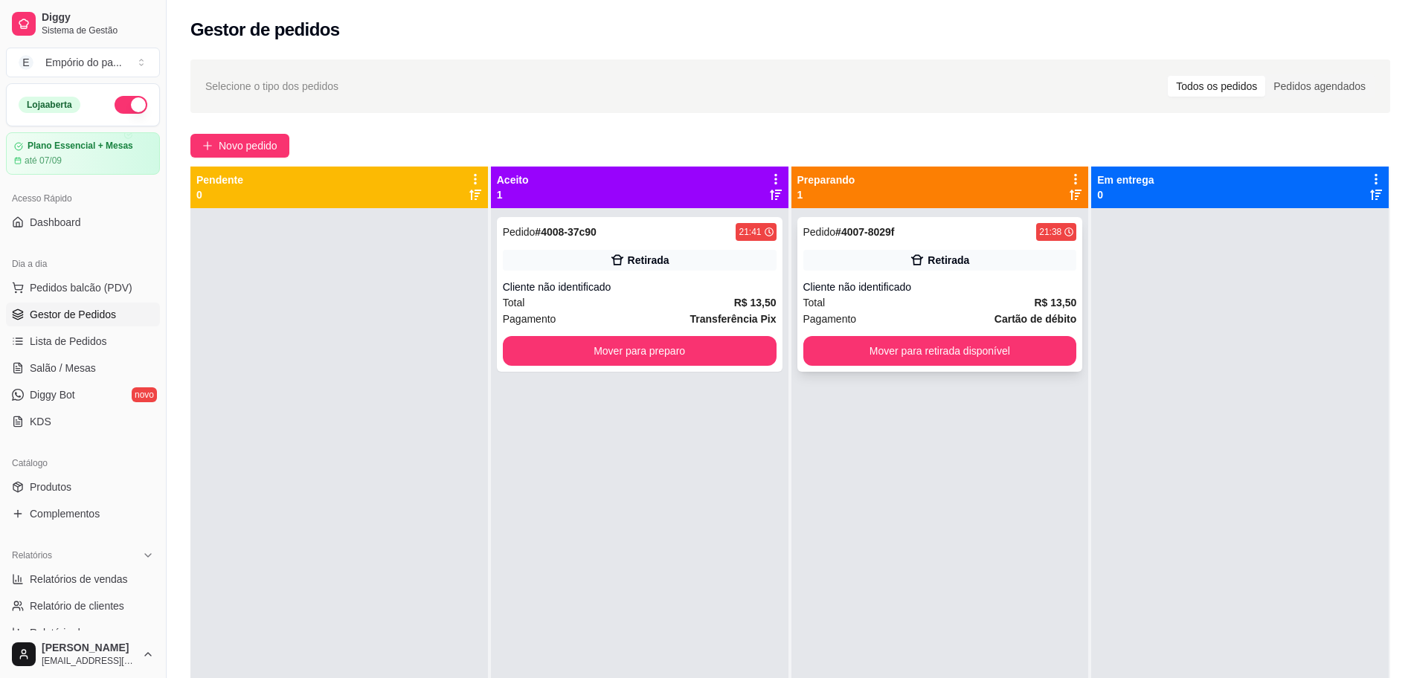
click at [961, 293] on div "Cliente não identificado" at bounding box center [940, 287] width 274 height 15
click at [626, 281] on div "Cliente não identificado" at bounding box center [640, 287] width 274 height 15
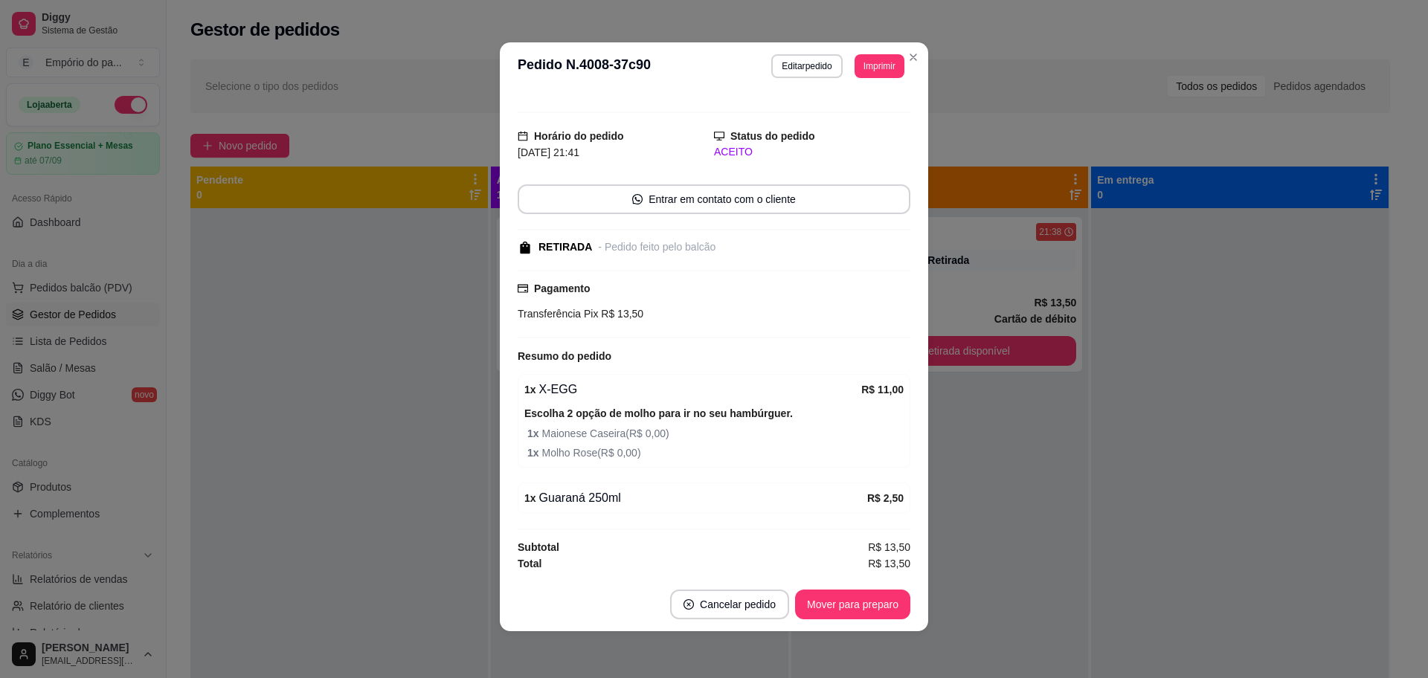
scroll to position [3, 0]
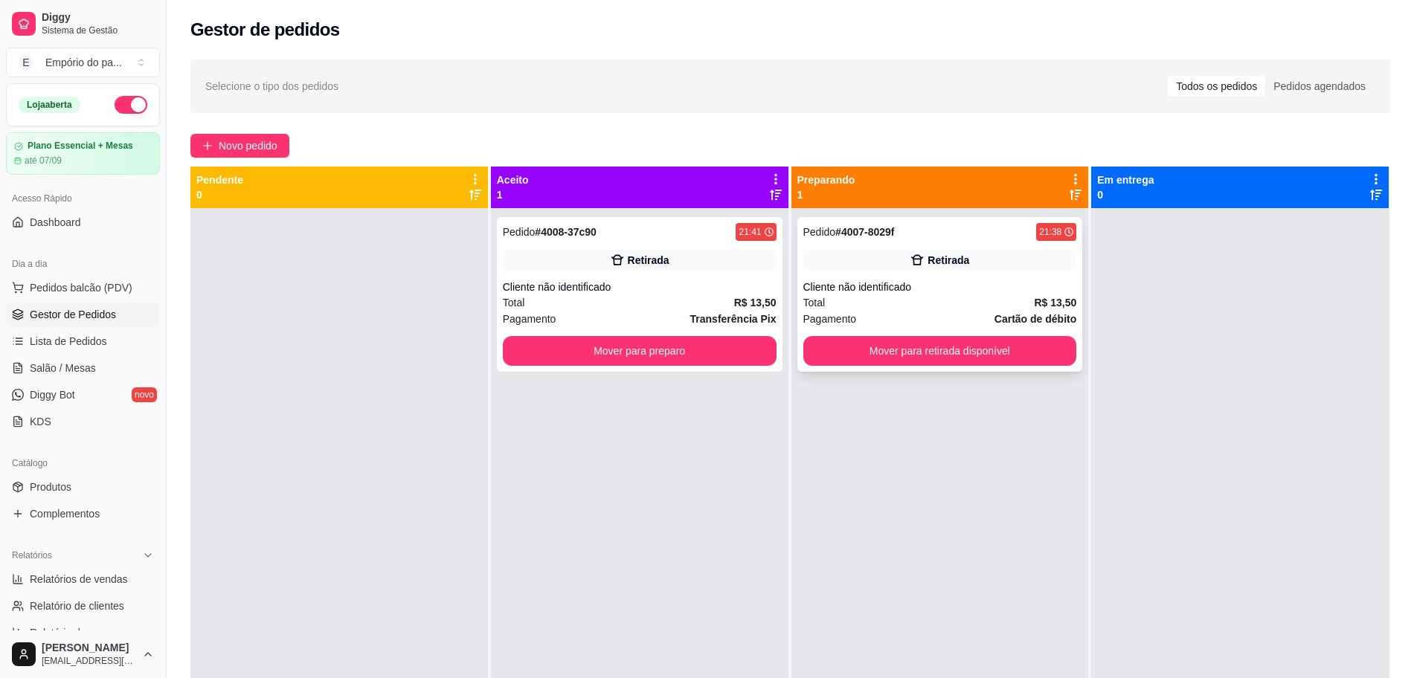
click at [910, 283] on div "Cliente não identificado" at bounding box center [940, 287] width 274 height 15
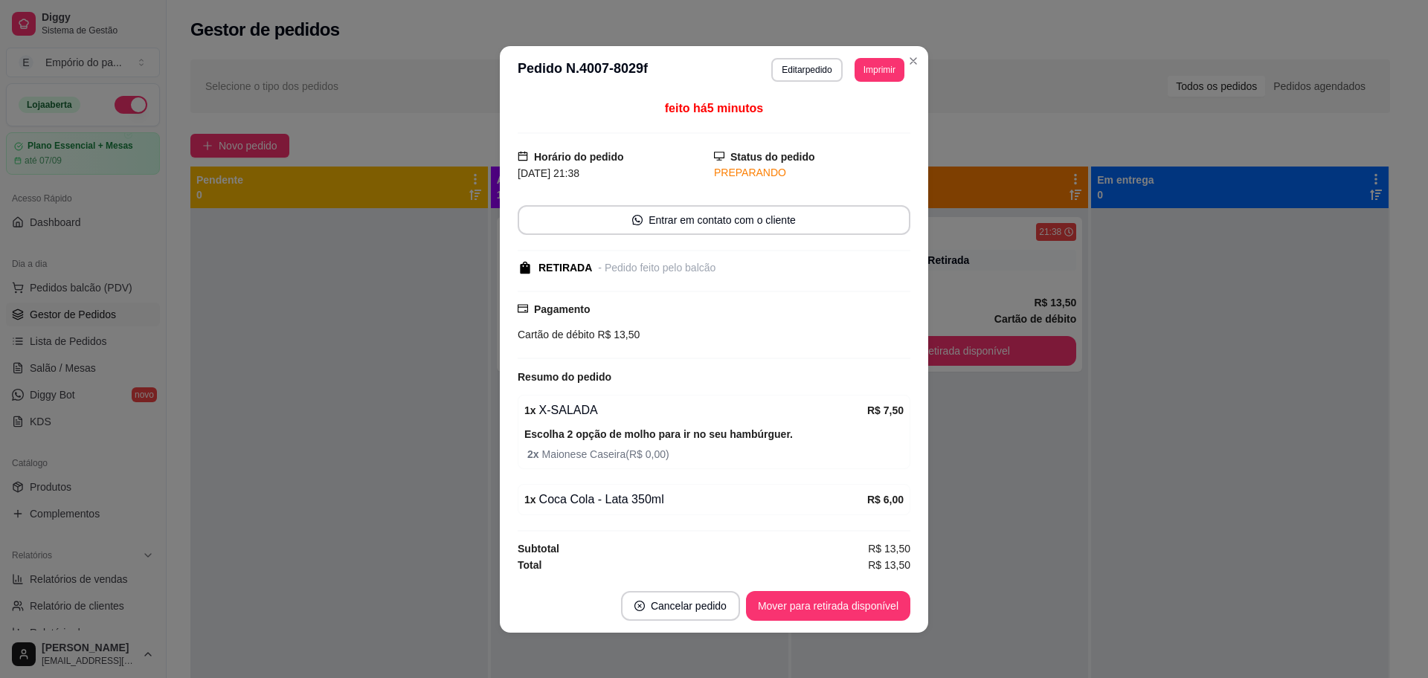
scroll to position [2, 0]
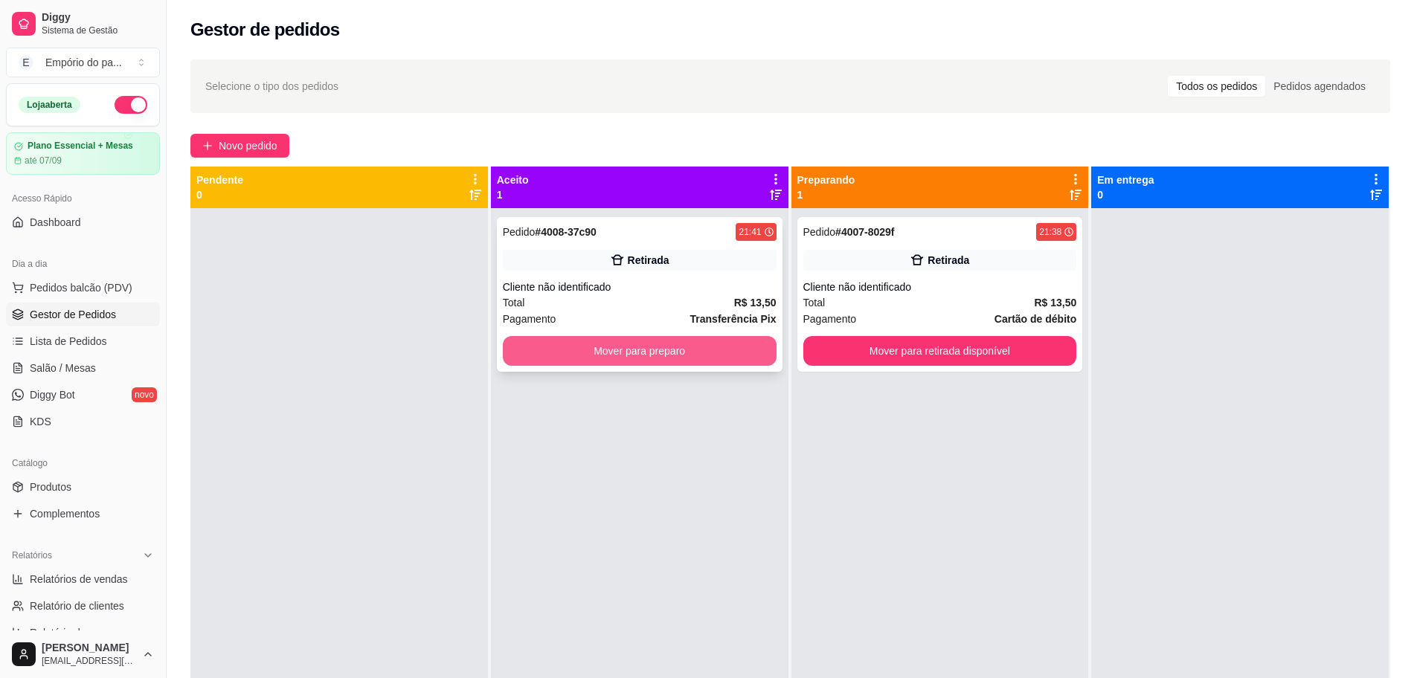
click at [675, 336] on div "Mover para preparo" at bounding box center [640, 351] width 274 height 30
click at [678, 338] on button "Mover para preparo" at bounding box center [640, 351] width 274 height 30
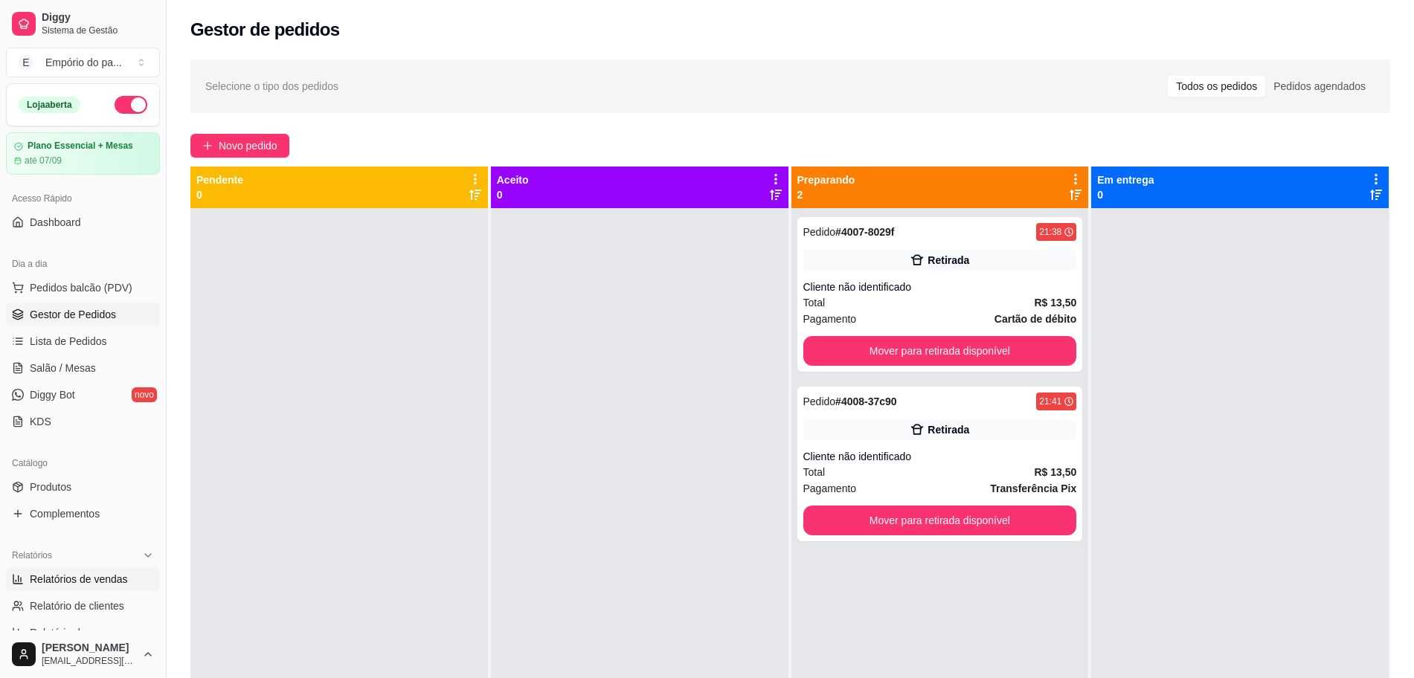
click at [97, 583] on span "Relatórios de vendas" at bounding box center [79, 579] width 98 height 15
select select "ALL"
select select "0"
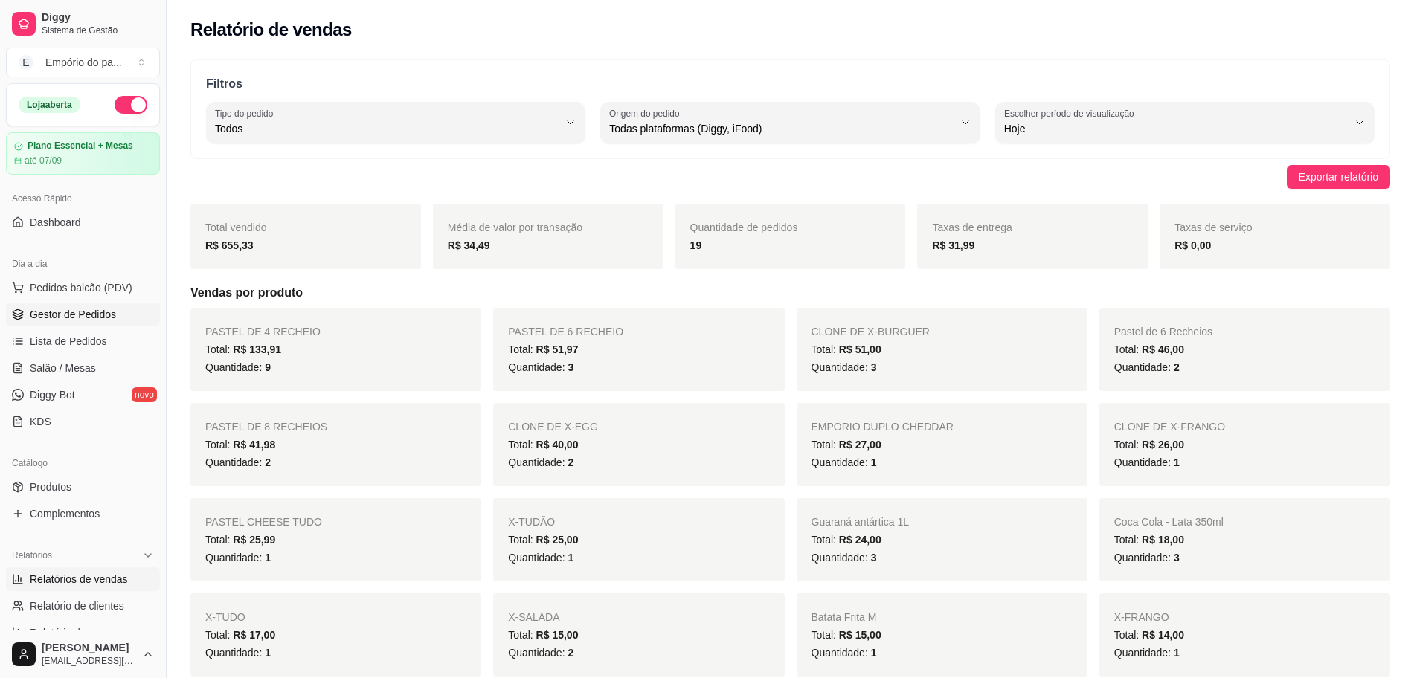
click at [52, 318] on span "Gestor de Pedidos" at bounding box center [73, 314] width 86 height 15
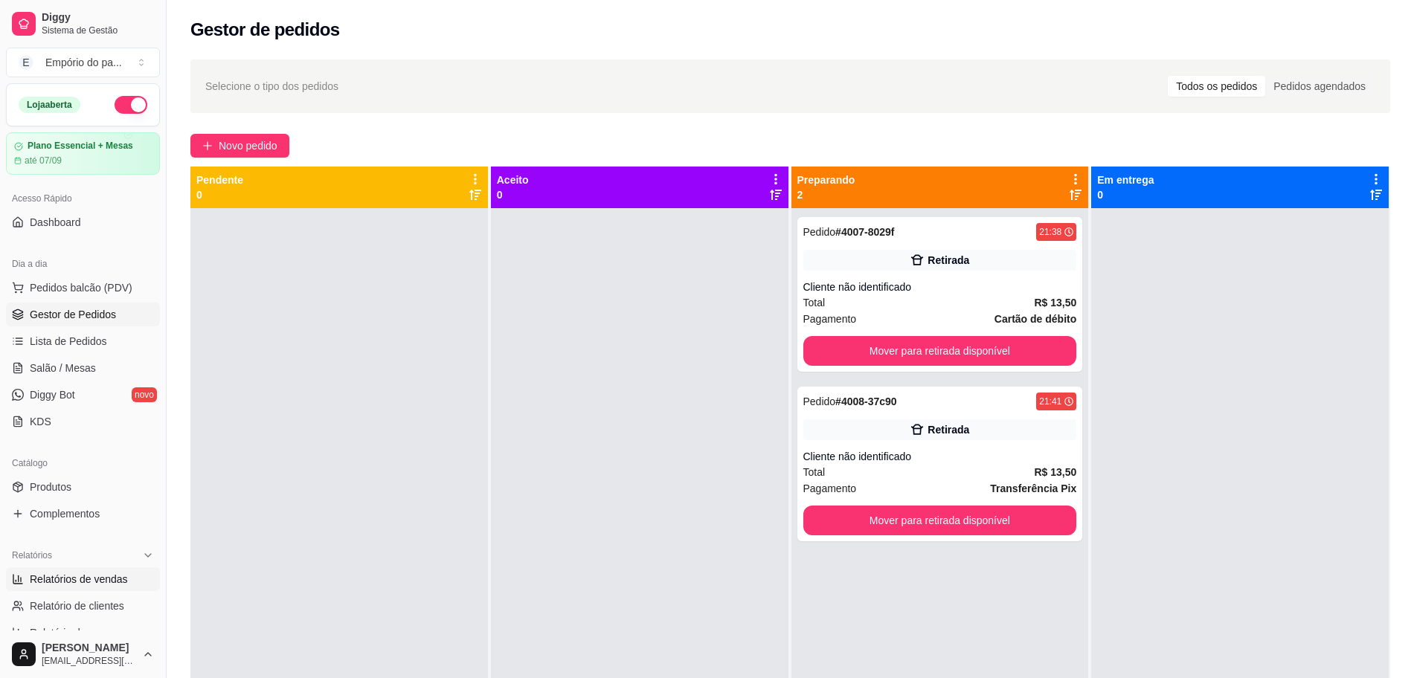
click at [82, 579] on span "Relatórios de vendas" at bounding box center [79, 579] width 98 height 15
select select "ALL"
select select "0"
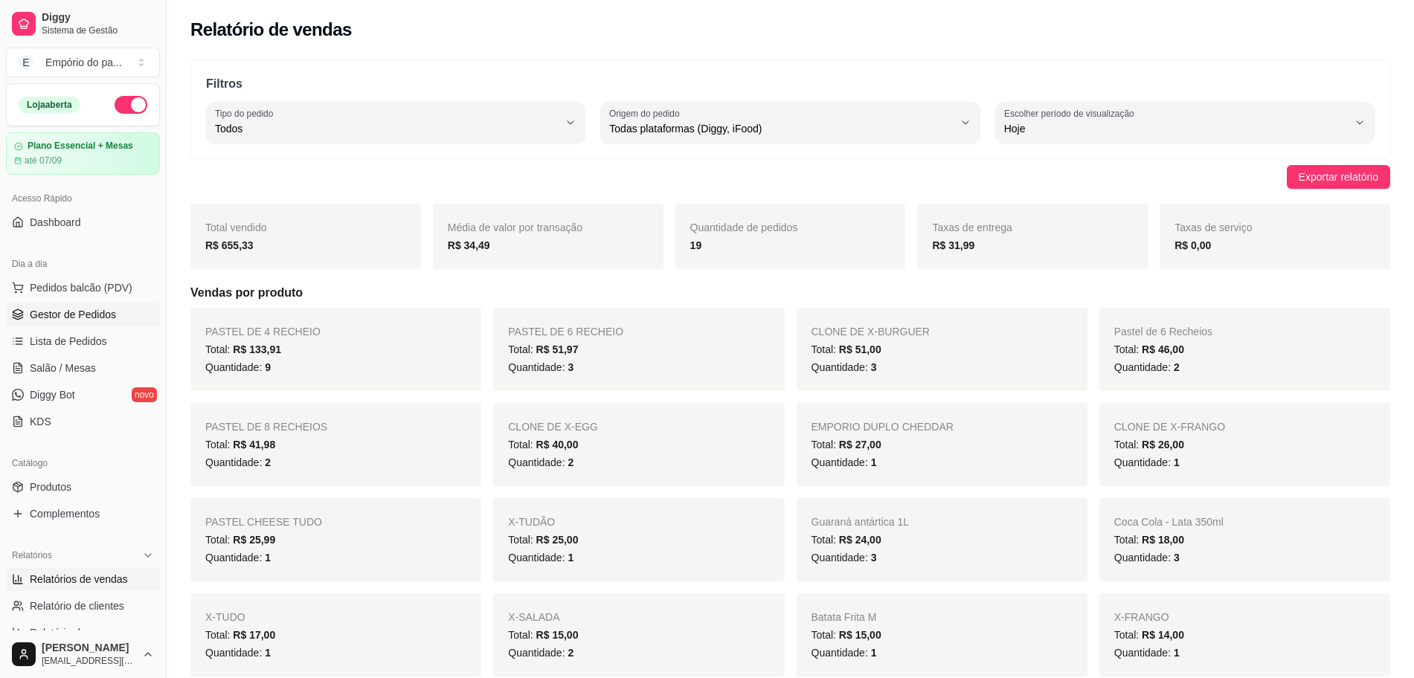
click at [65, 311] on span "Gestor de Pedidos" at bounding box center [73, 314] width 86 height 15
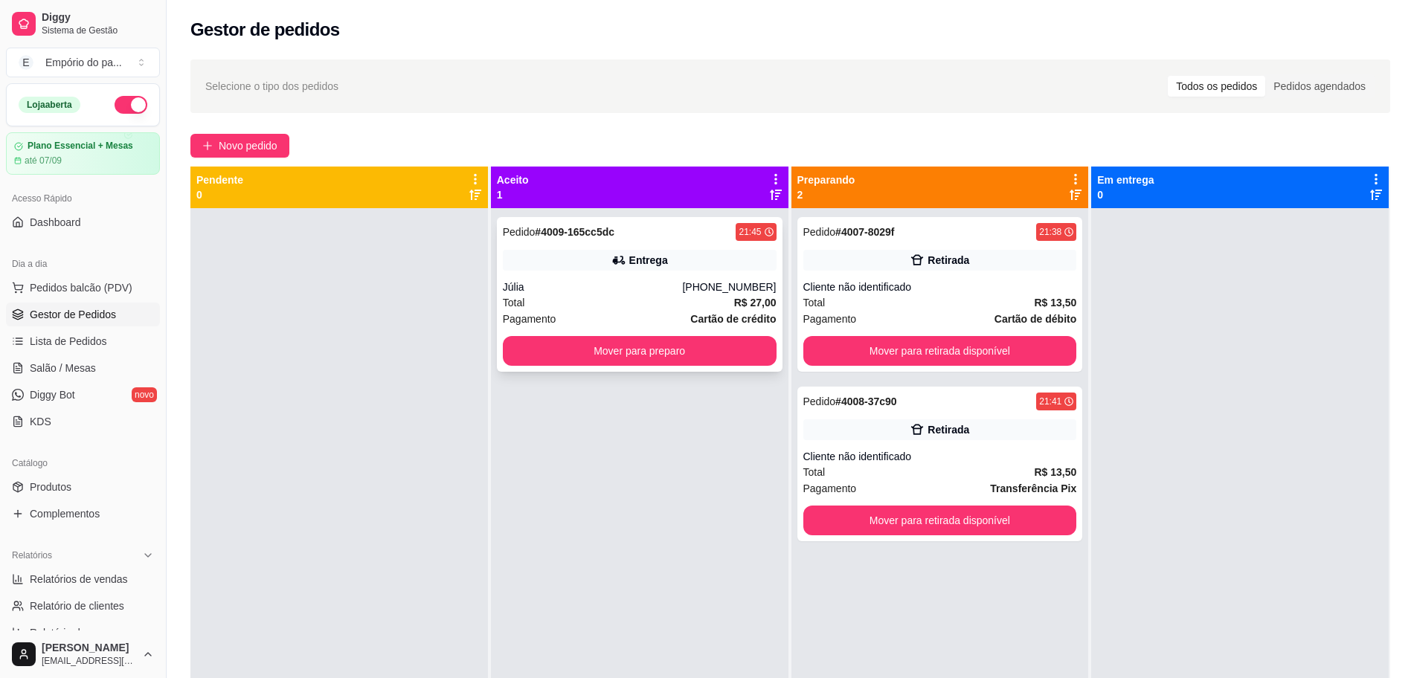
click at [614, 306] on div "Total R$ 27,00" at bounding box center [640, 303] width 274 height 16
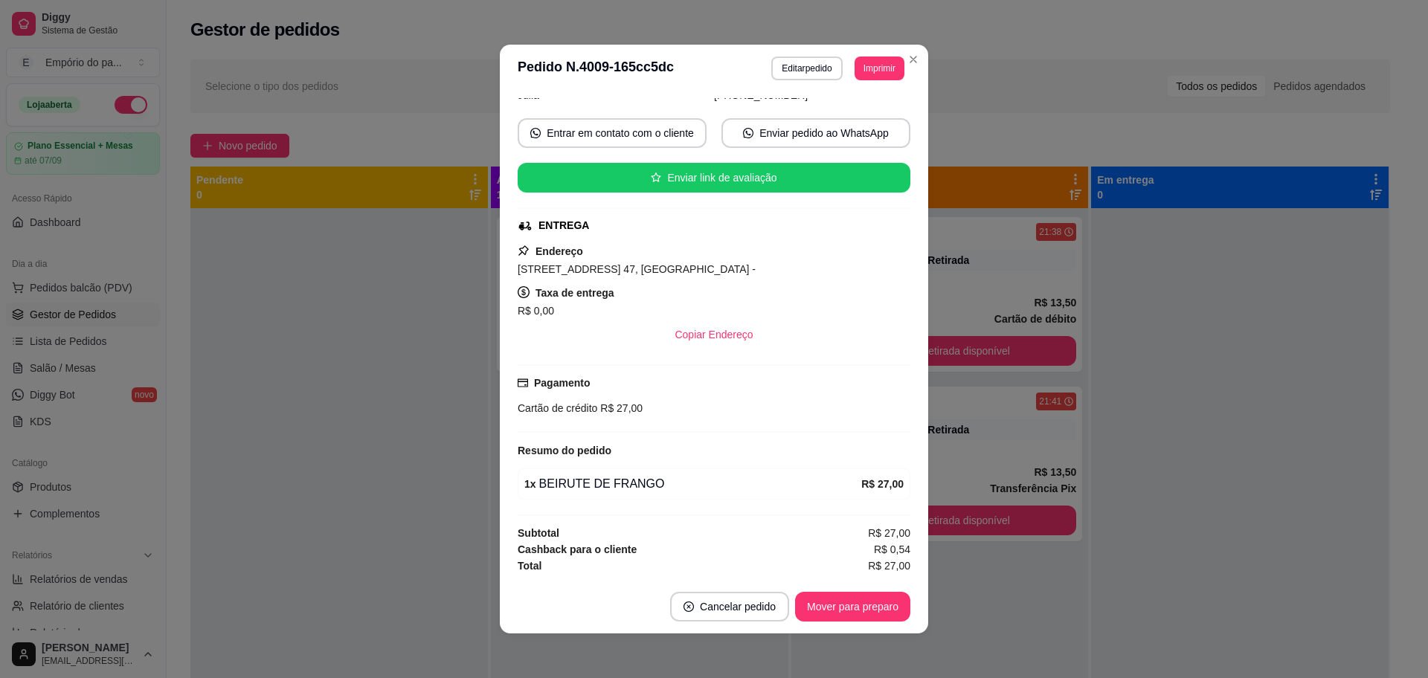
scroll to position [3, 0]
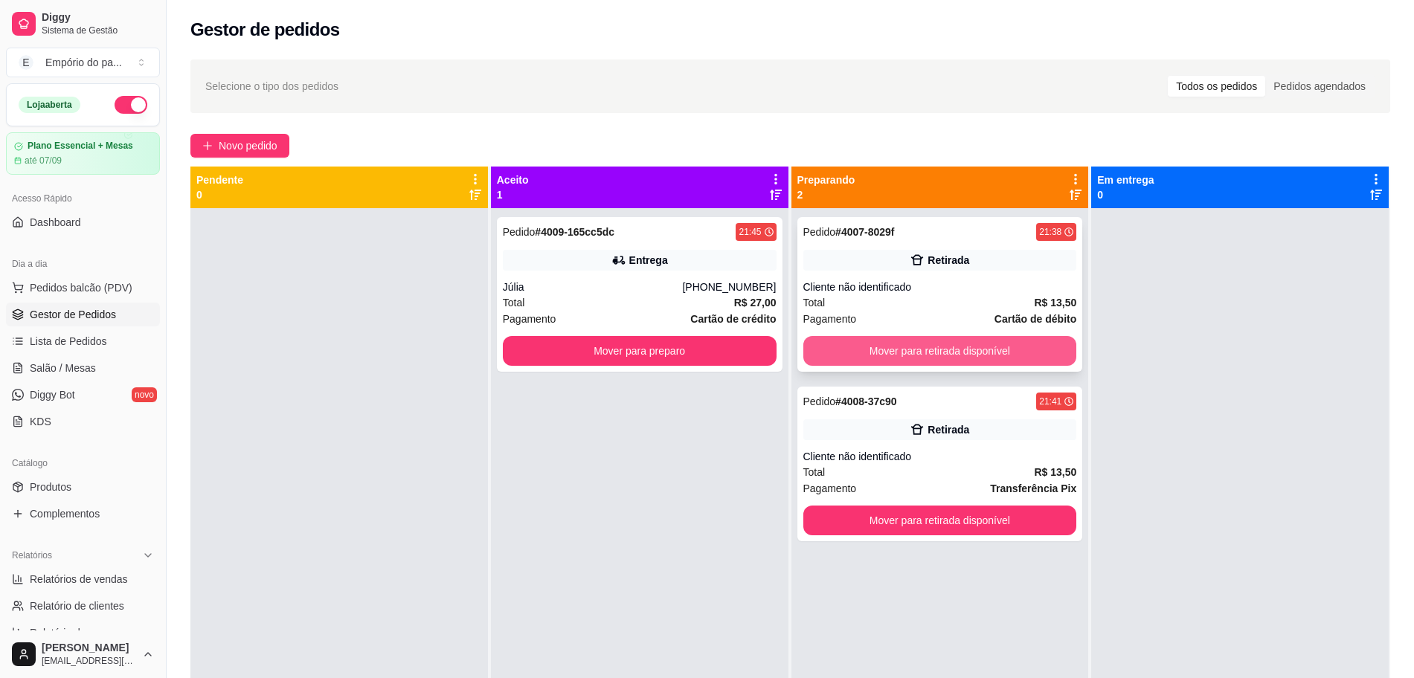
click at [1021, 344] on button "Mover para retirada disponível" at bounding box center [940, 351] width 274 height 30
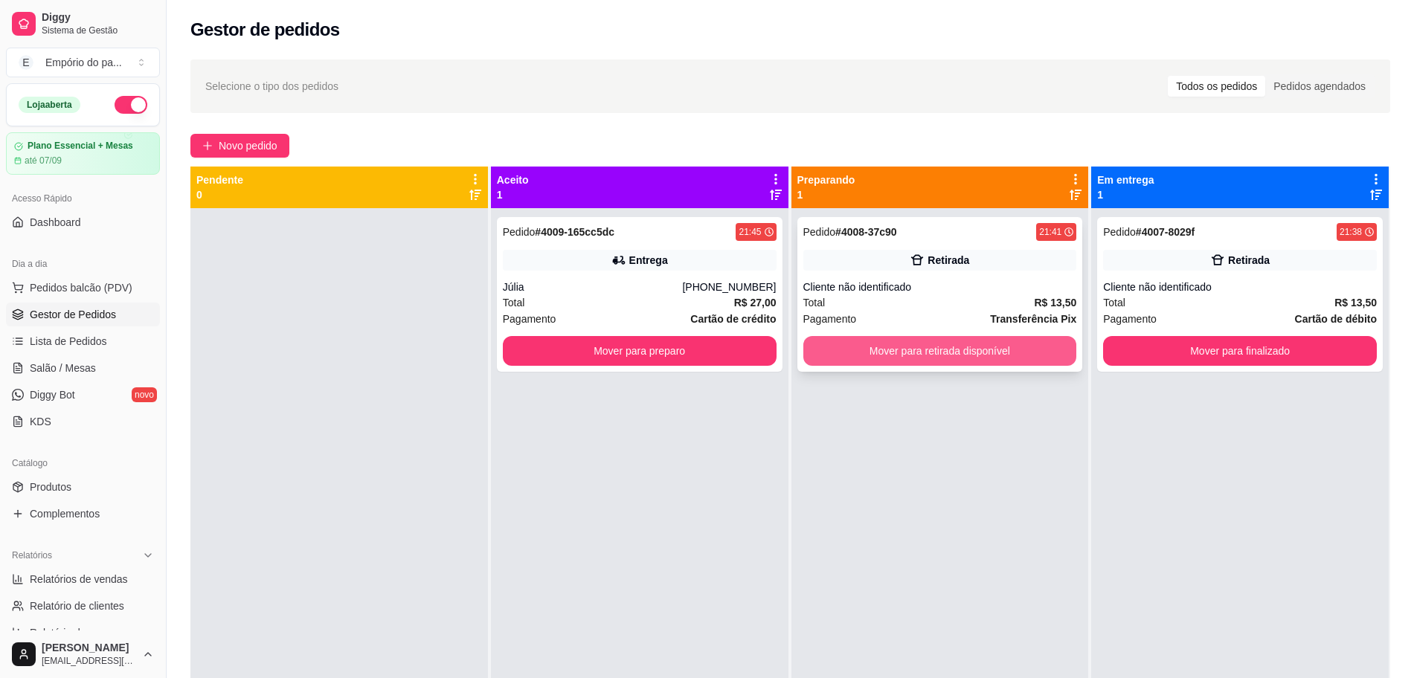
click at [837, 349] on button "Mover para retirada disponível" at bounding box center [940, 351] width 274 height 30
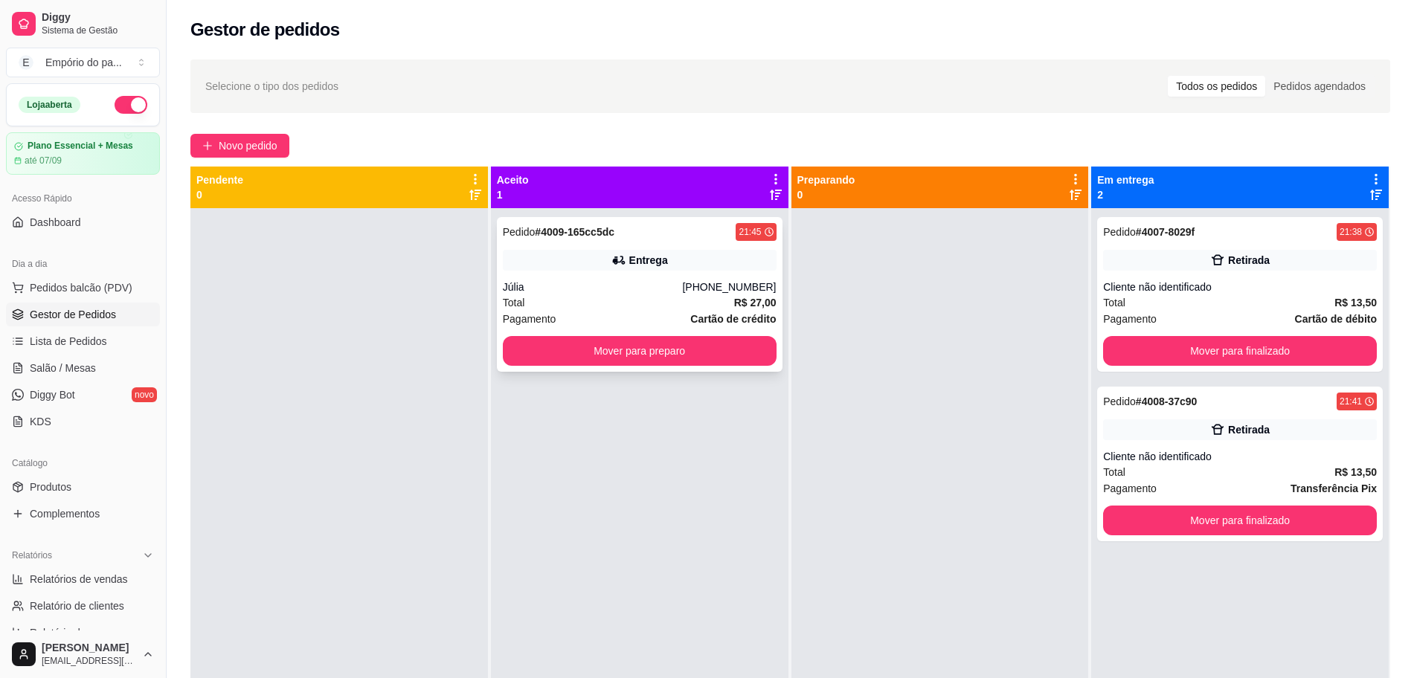
click at [588, 366] on div "Pedido # 4009-165cc5dc 21:45 Entrega Júlia [PHONE_NUMBER] Total R$ 27,00 Pagame…" at bounding box center [640, 294] width 286 height 155
click at [613, 344] on button "Mover para preparo" at bounding box center [640, 351] width 266 height 29
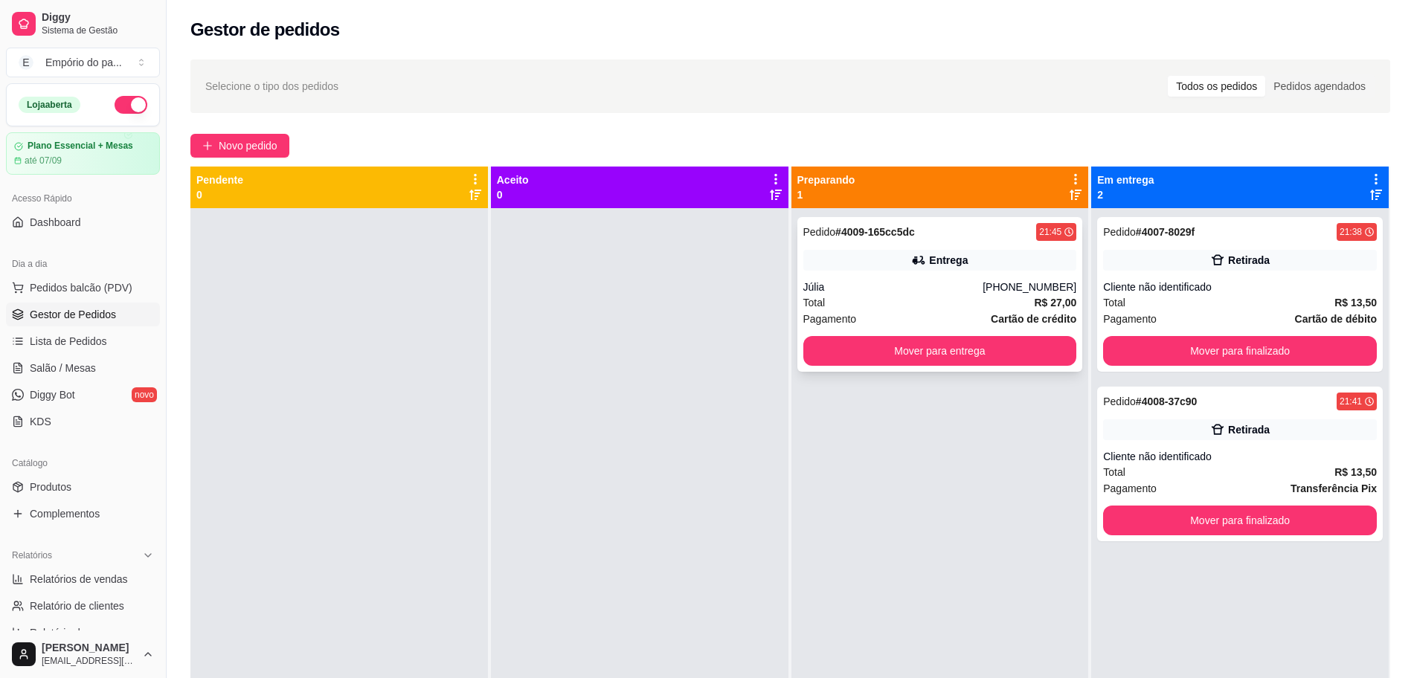
click at [917, 308] on div "Total R$ 27,00" at bounding box center [940, 303] width 274 height 16
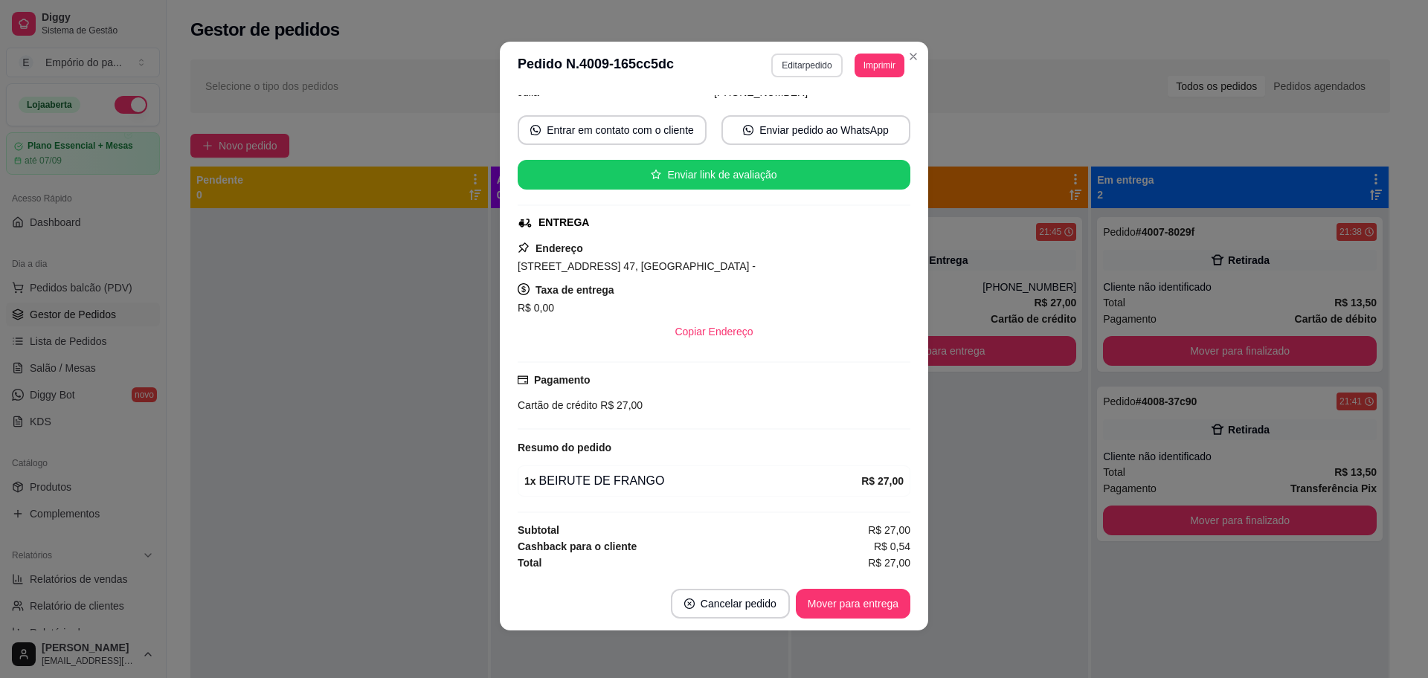
click at [778, 62] on button "Editar pedido" at bounding box center [806, 66] width 71 height 24
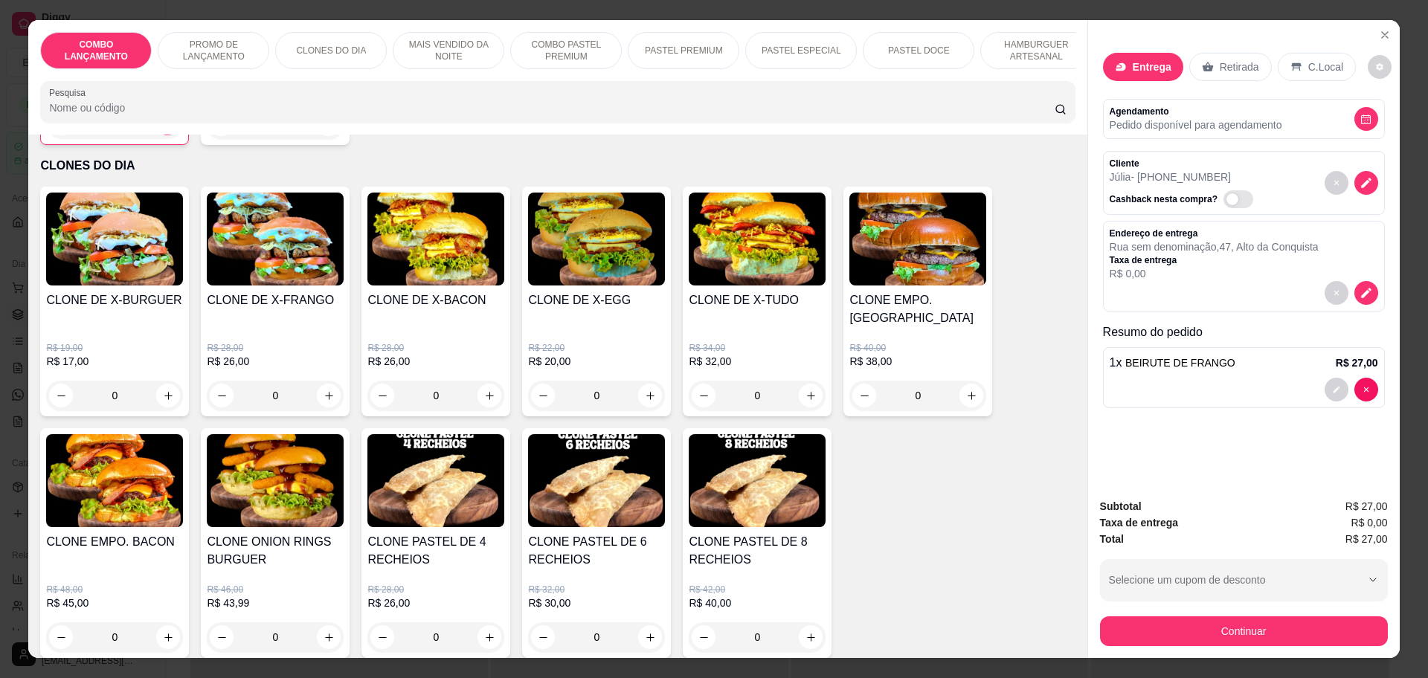
scroll to position [186, 0]
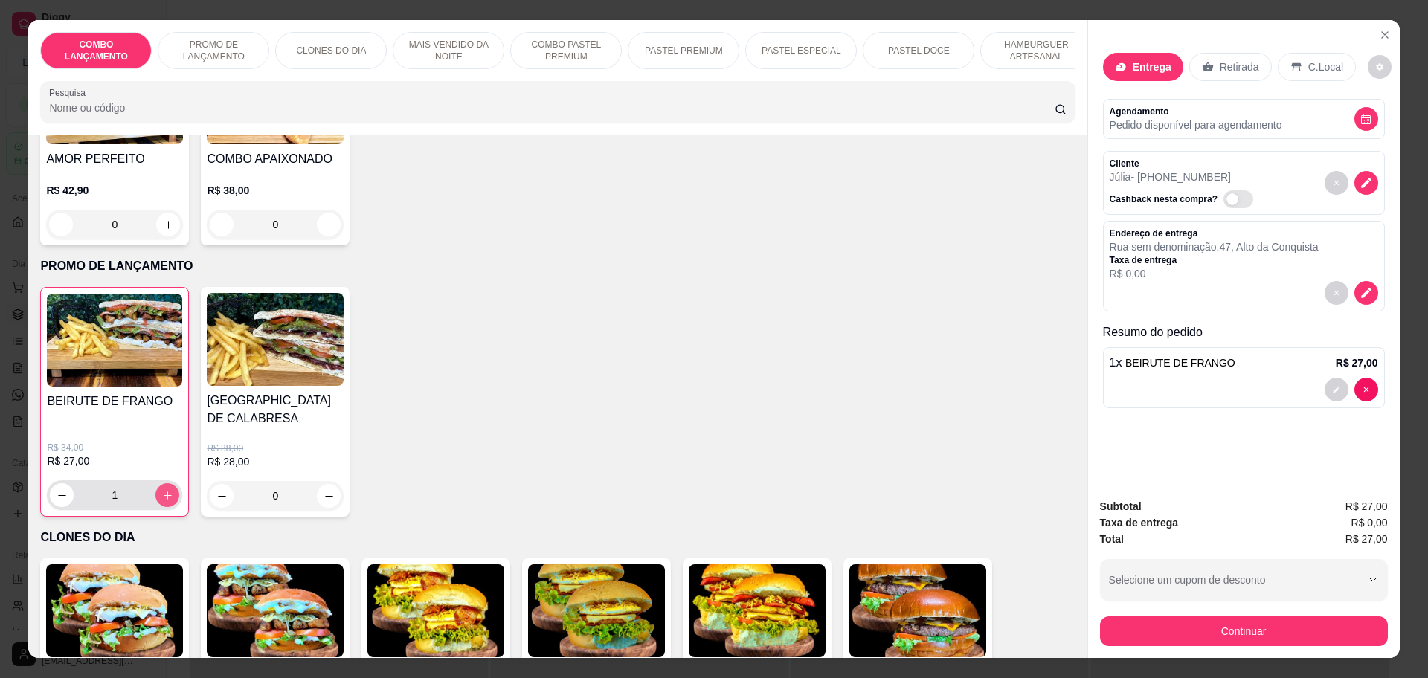
click at [162, 491] on icon "increase-product-quantity" at bounding box center [167, 495] width 11 height 11
type input "2"
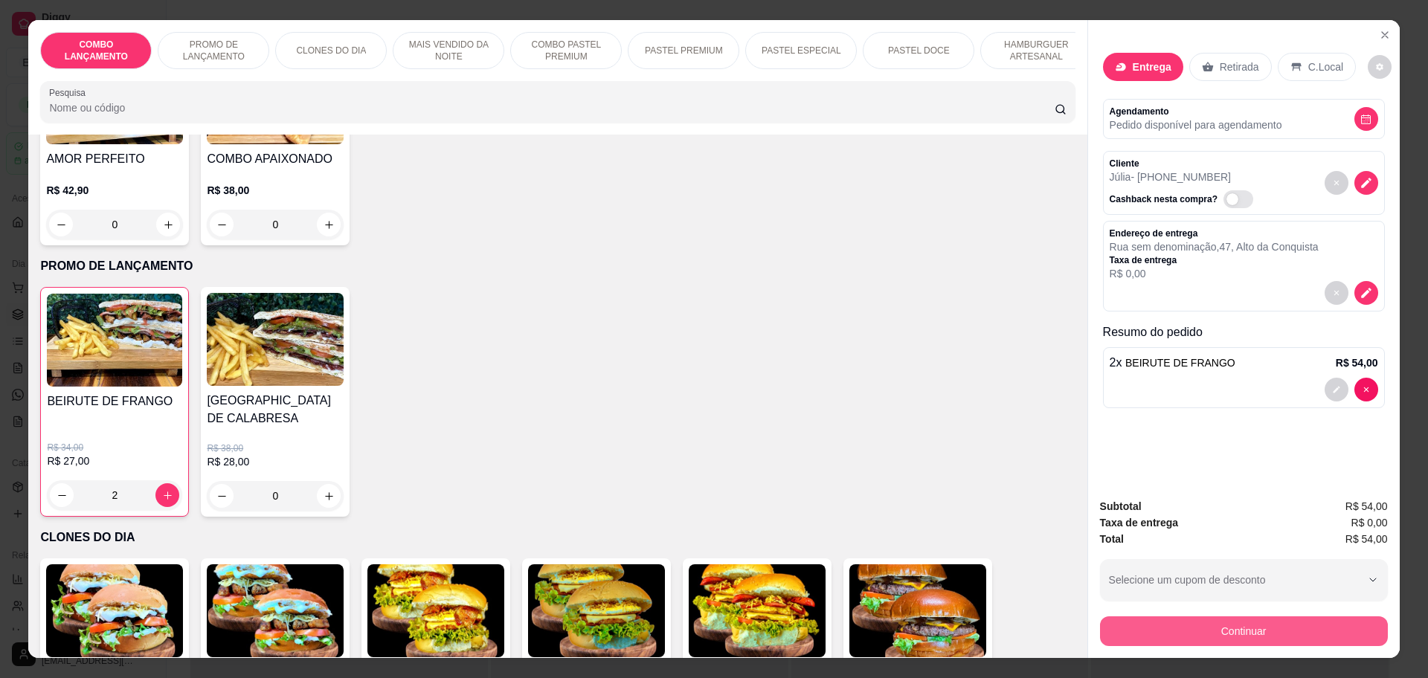
click at [1253, 632] on button "Continuar" at bounding box center [1244, 632] width 288 height 30
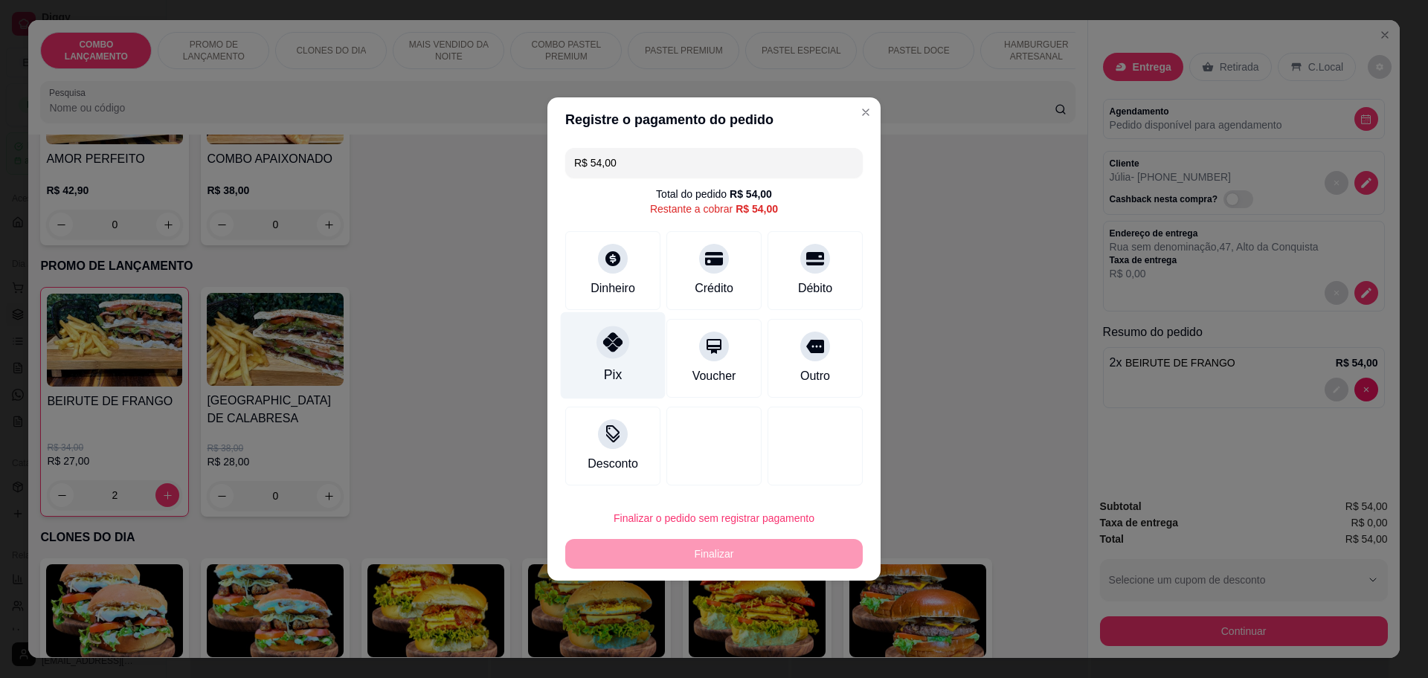
click at [610, 354] on div at bounding box center [613, 342] width 33 height 33
type input "R$ 0,00"
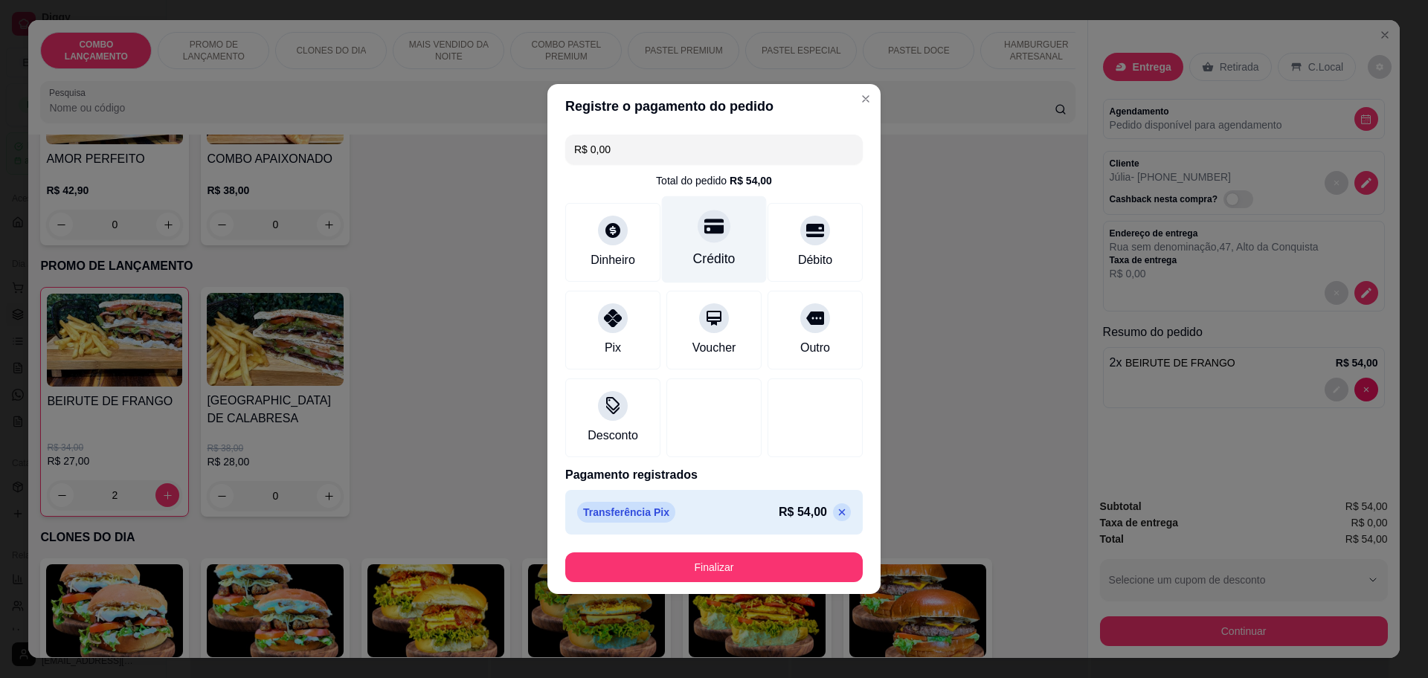
click at [710, 244] on div "Crédito" at bounding box center [714, 239] width 105 height 87
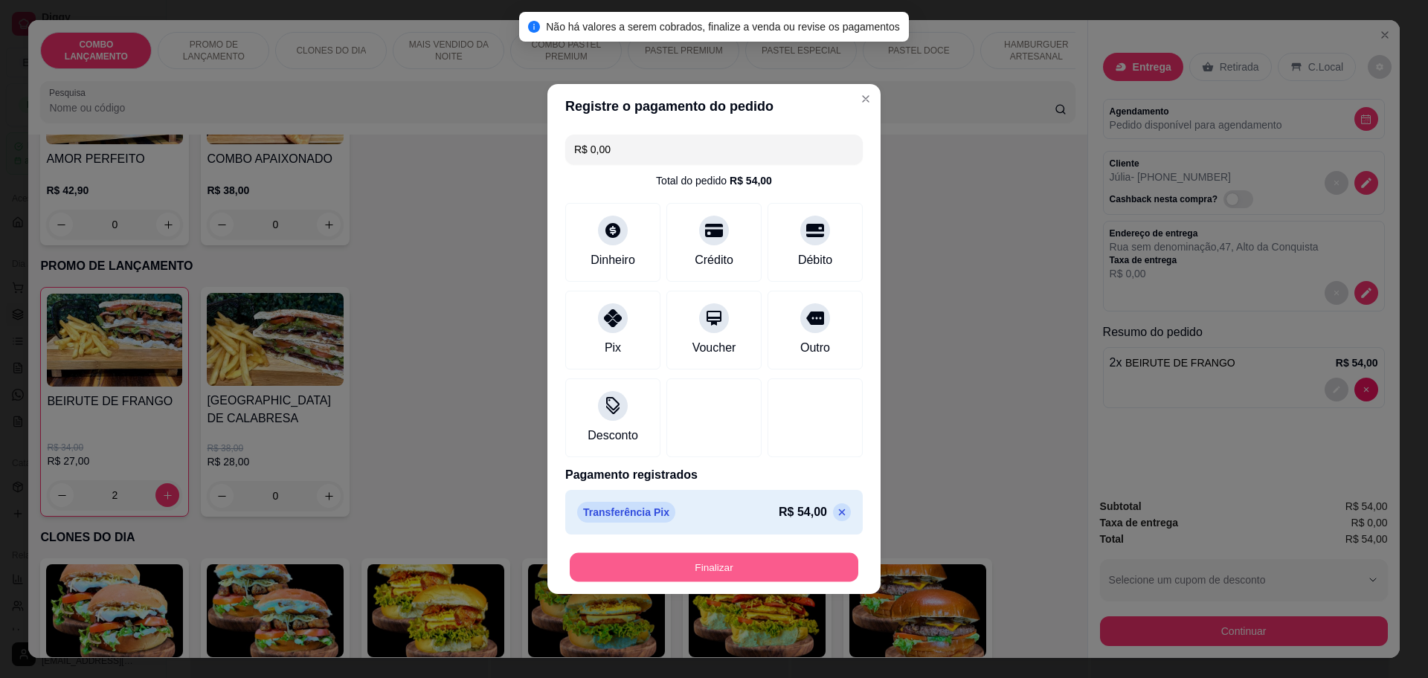
click at [679, 566] on button "Finalizar" at bounding box center [714, 567] width 289 height 29
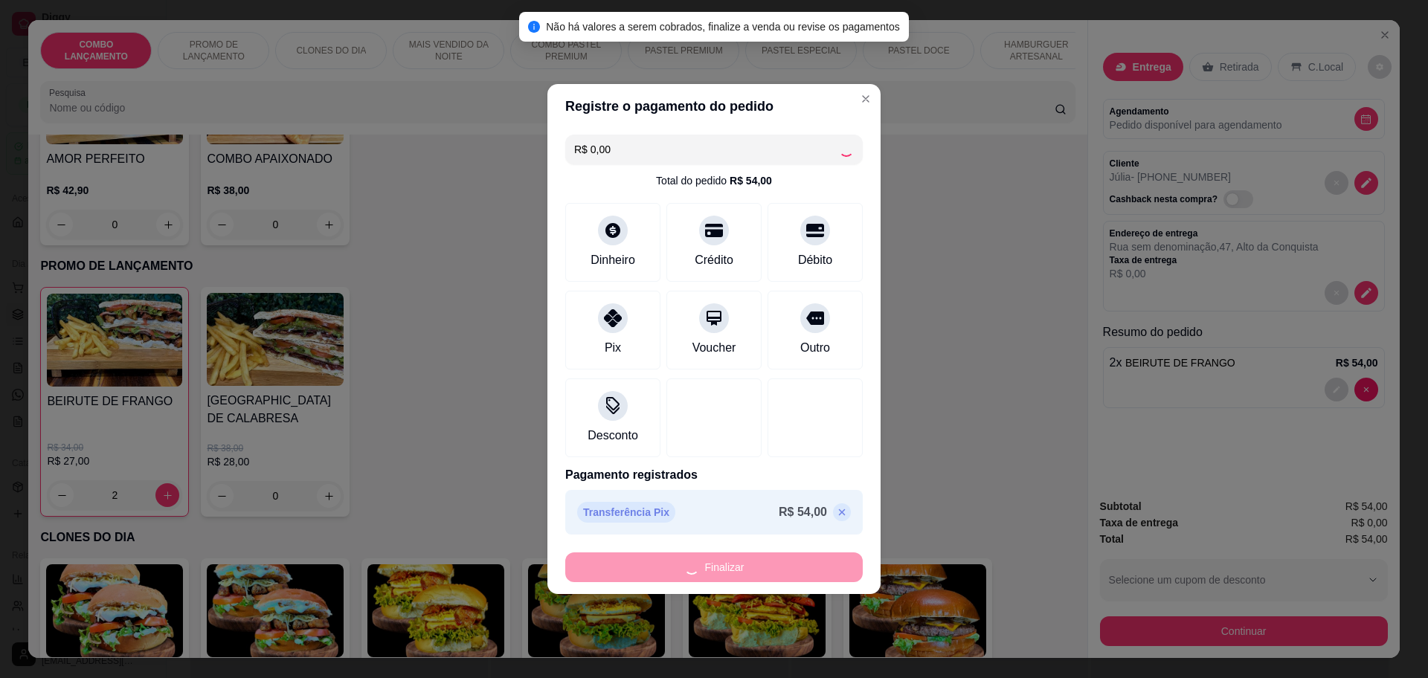
type input "0"
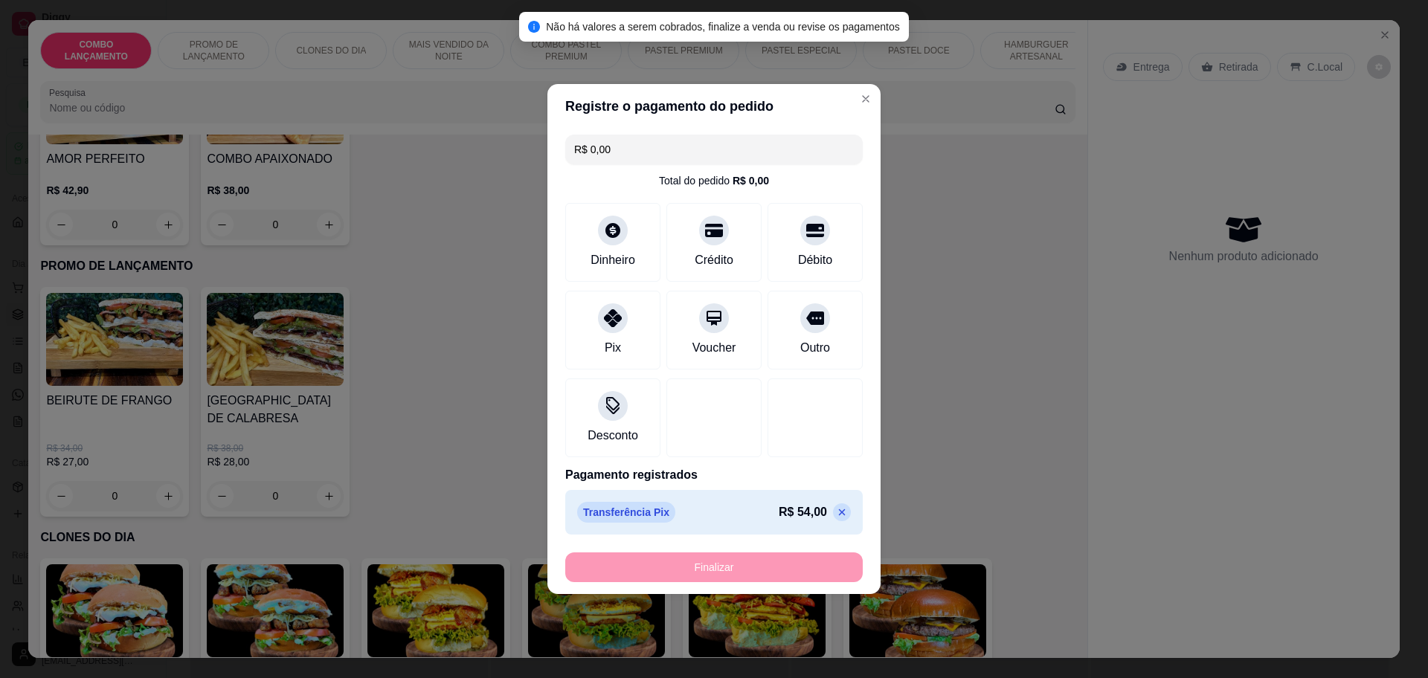
type input "-R$ 54,00"
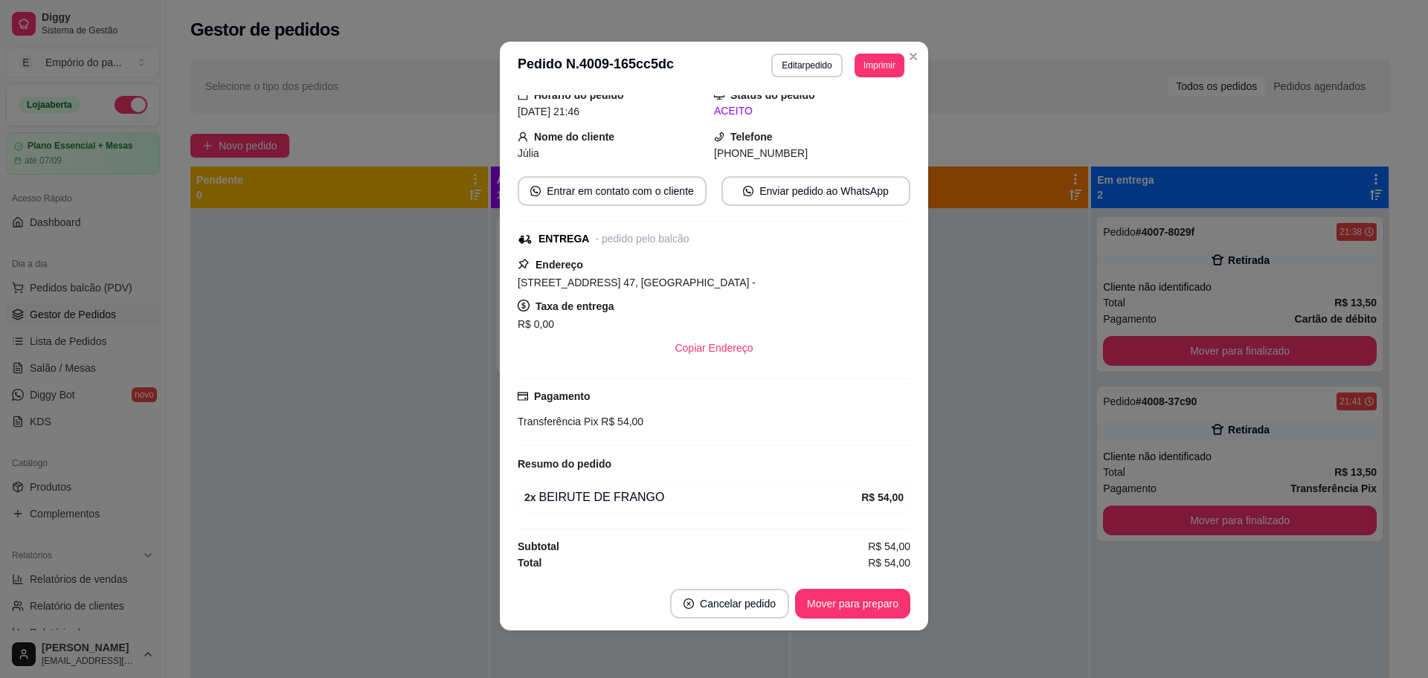
scroll to position [90, 0]
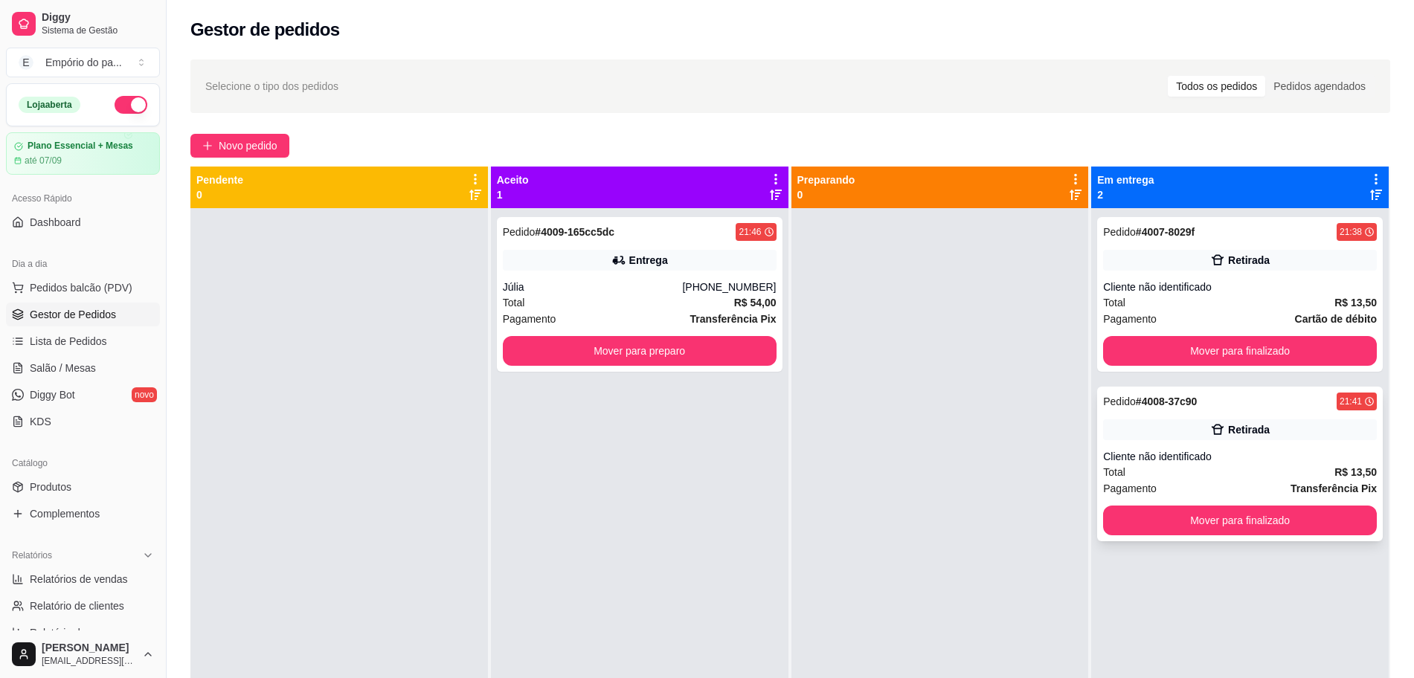
click at [1186, 484] on div "Pagamento Transferência Pix" at bounding box center [1240, 488] width 274 height 16
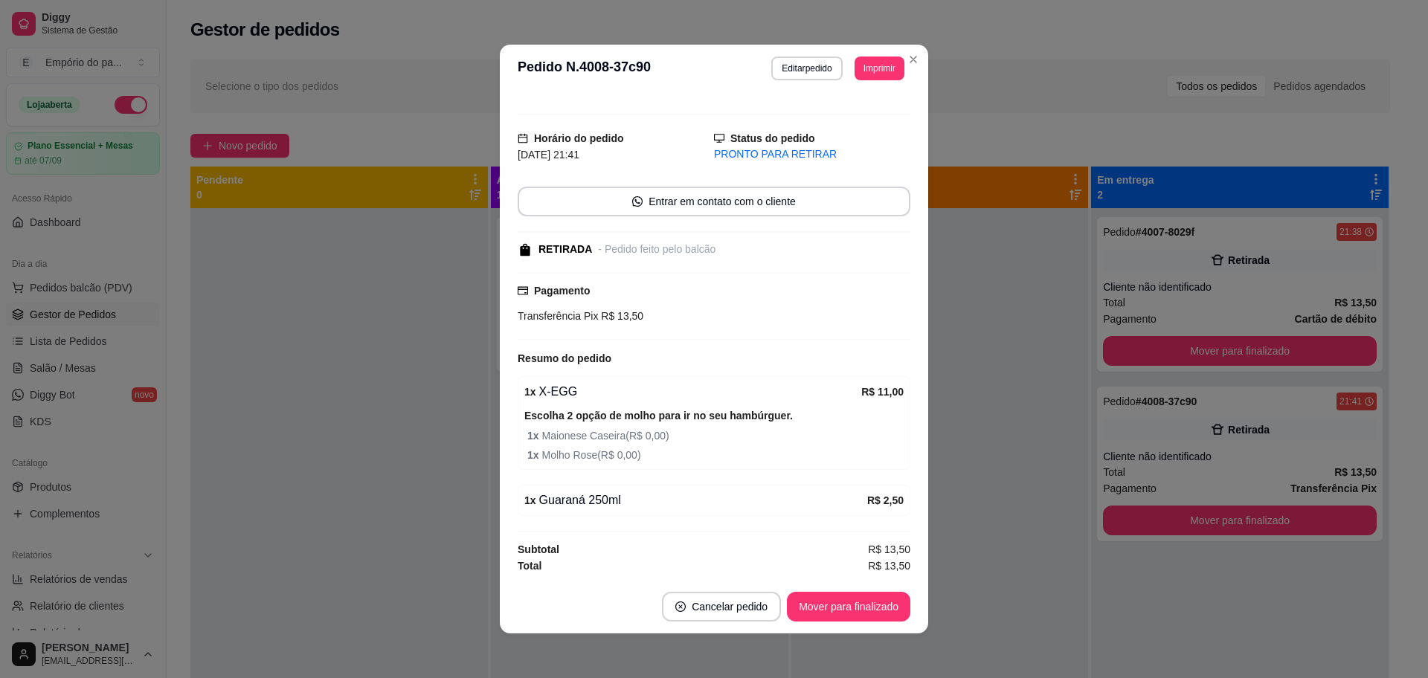
scroll to position [3, 0]
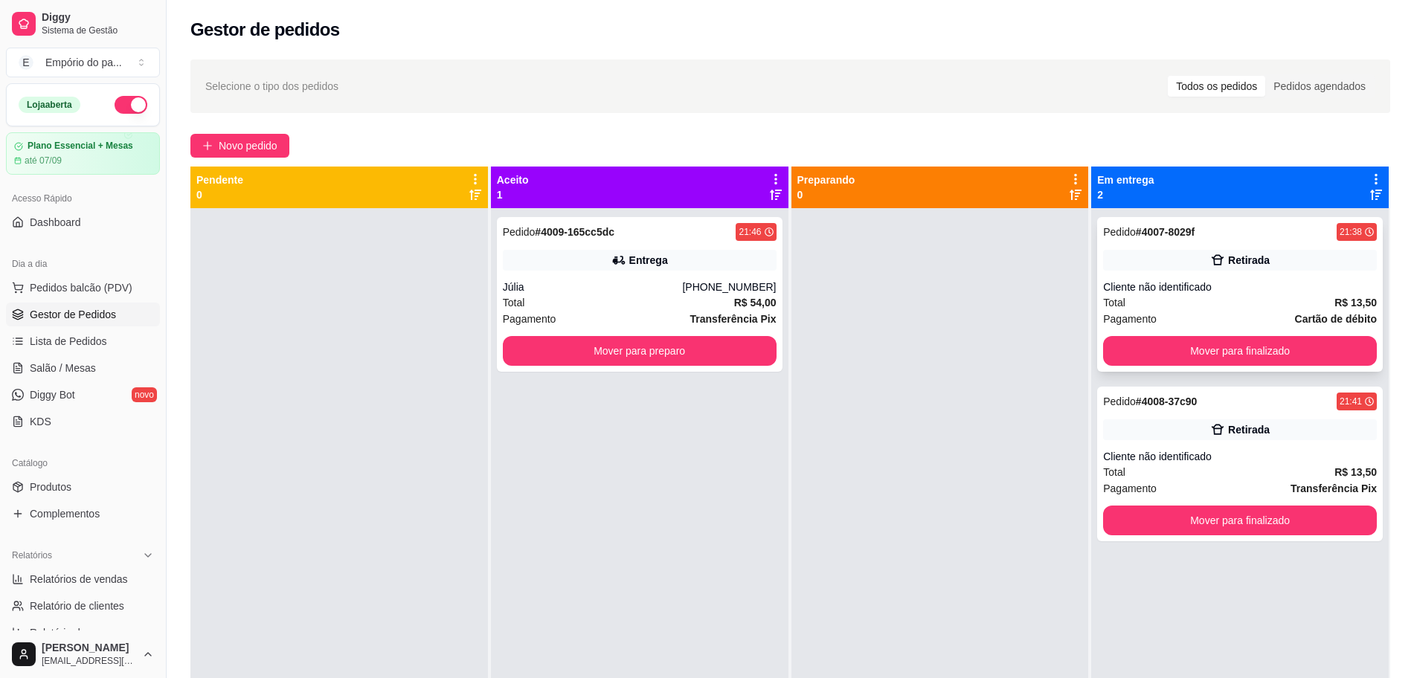
click at [1210, 285] on div "Cliente não identificado" at bounding box center [1240, 287] width 274 height 15
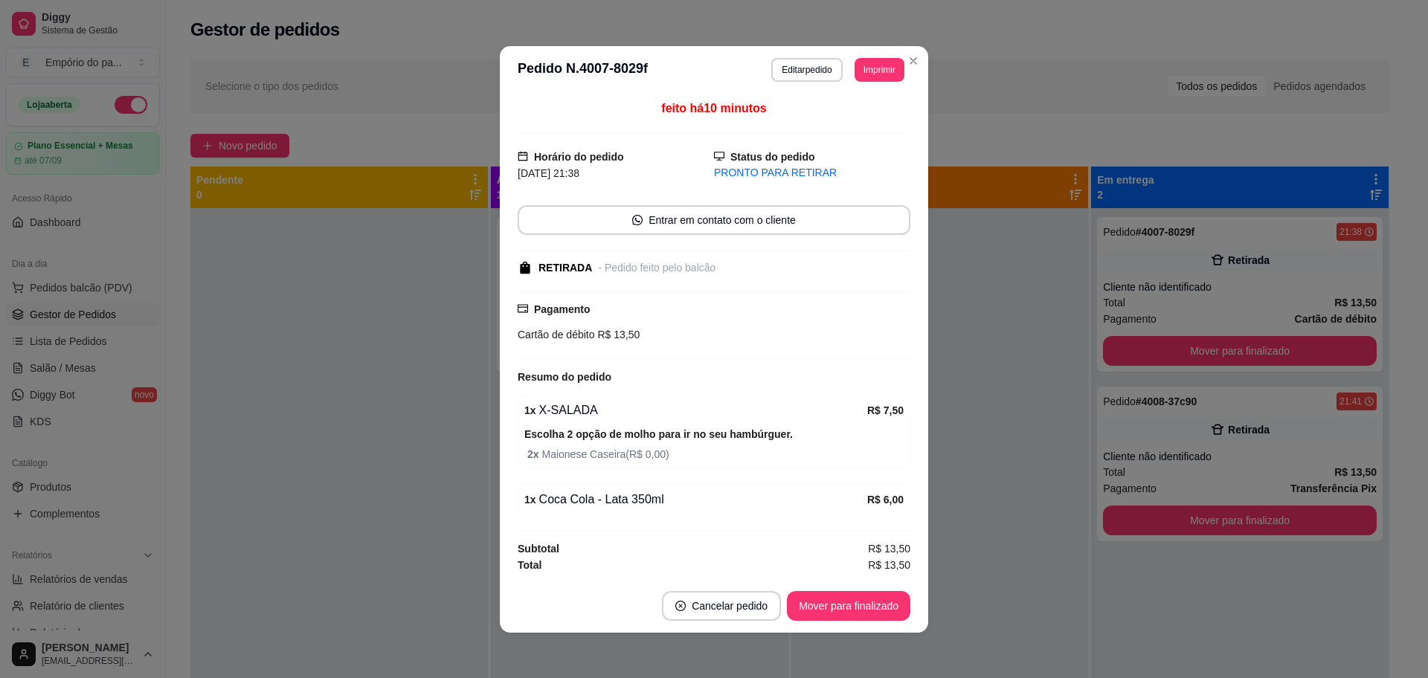
scroll to position [2, 0]
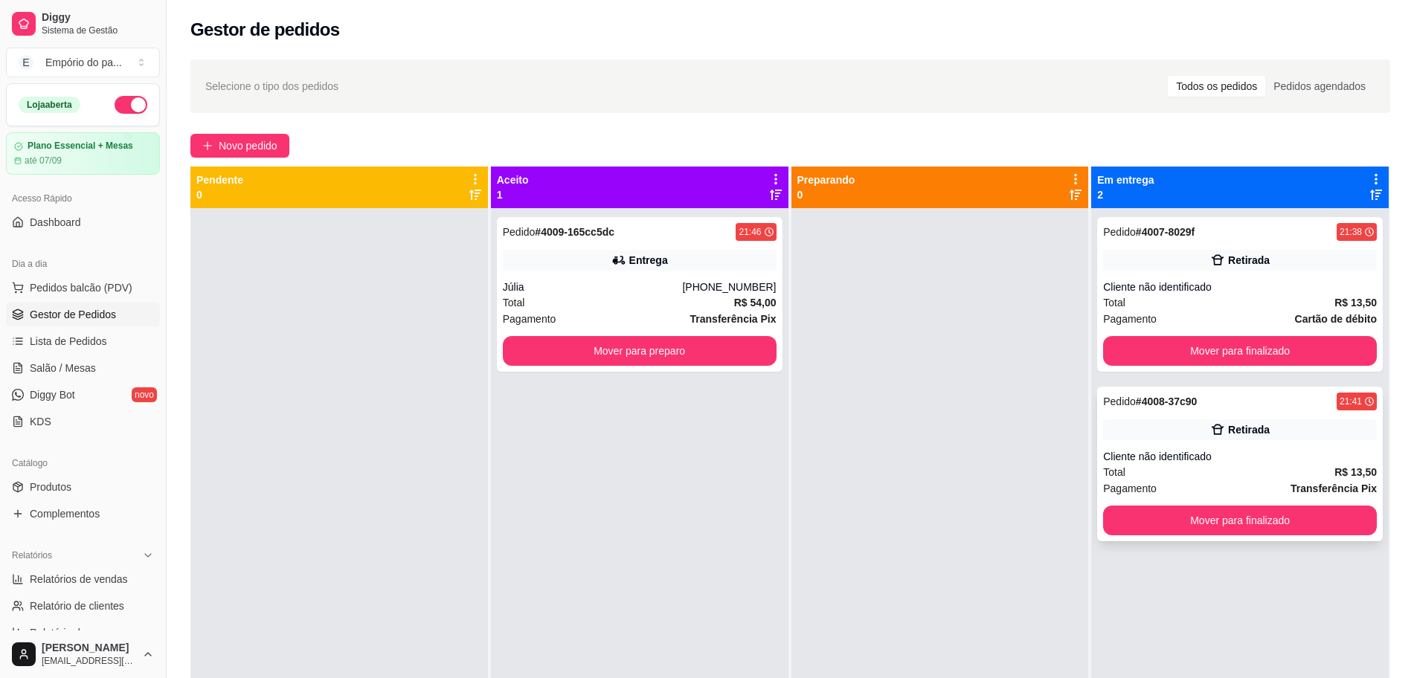
click at [1265, 467] on div "Total R$ 13,50" at bounding box center [1240, 472] width 274 height 16
click at [1258, 342] on button "Mover para finalizado" at bounding box center [1240, 351] width 274 height 30
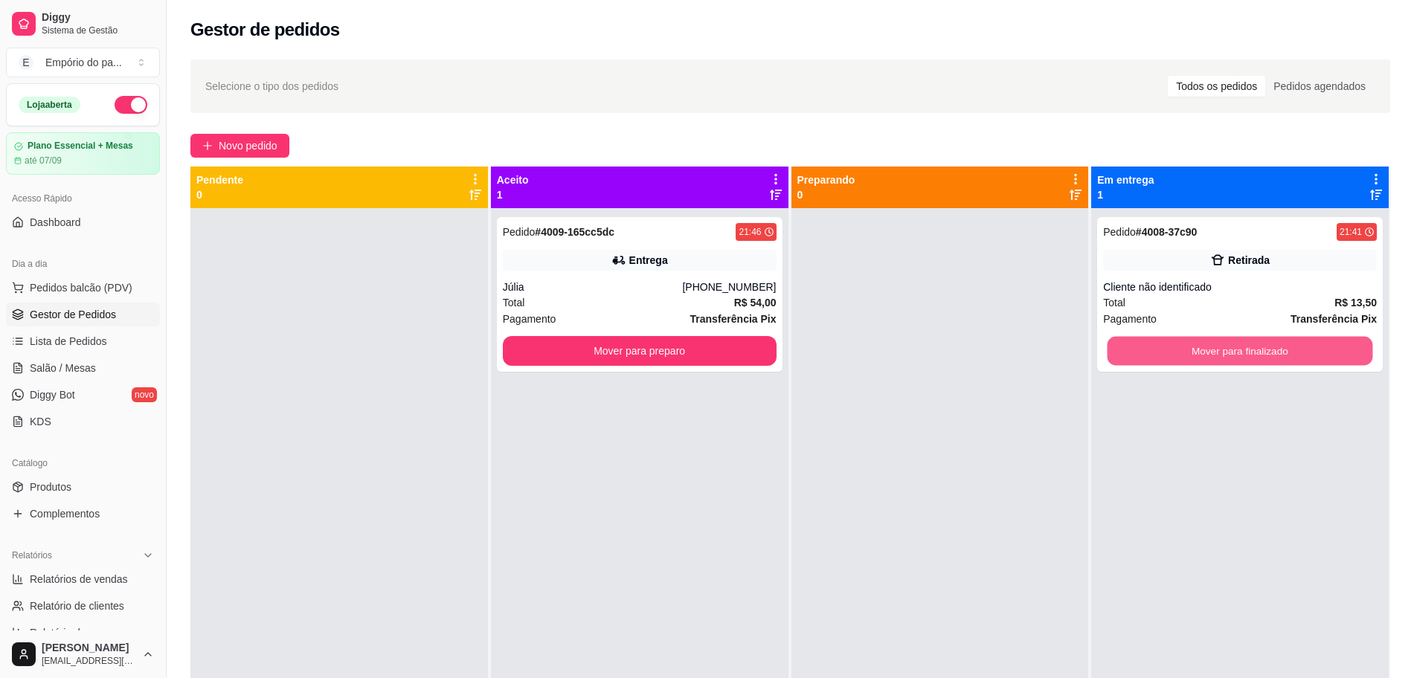
click at [1258, 347] on button "Mover para finalizado" at bounding box center [1240, 351] width 266 height 29
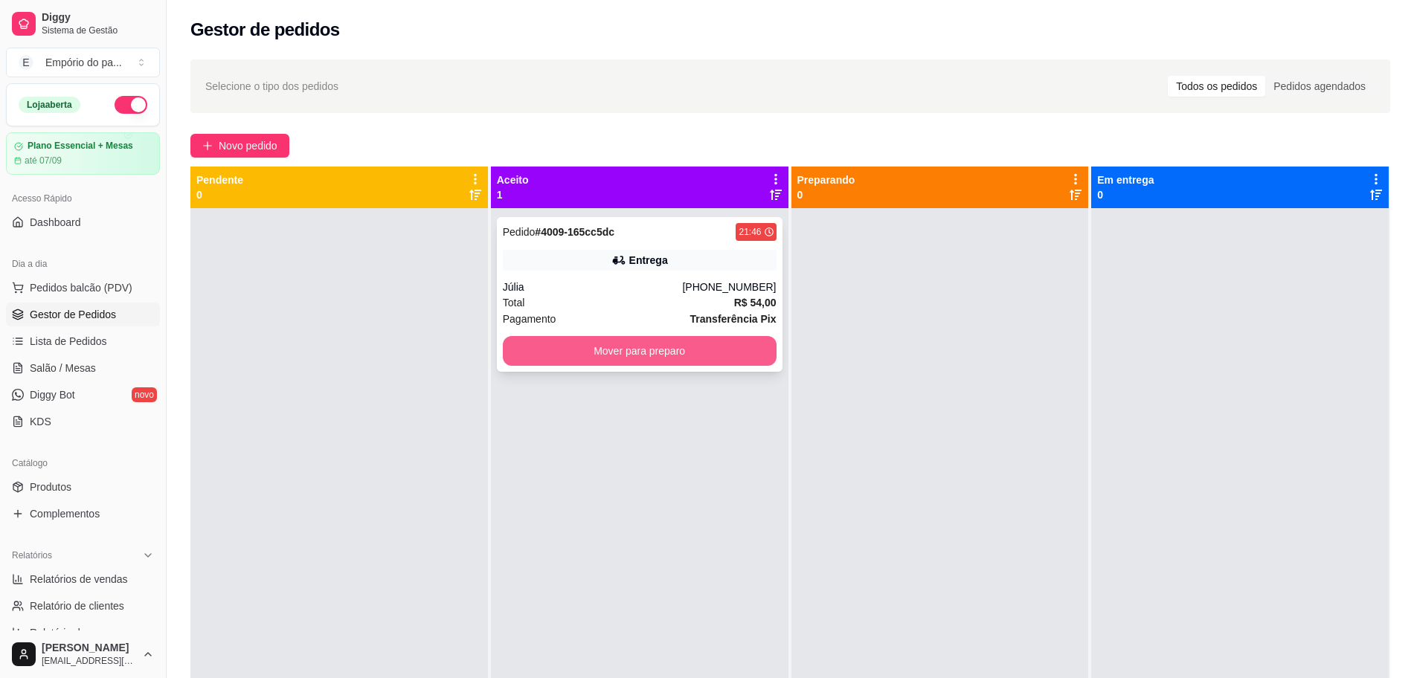
click at [587, 357] on button "Mover para preparo" at bounding box center [640, 351] width 274 height 30
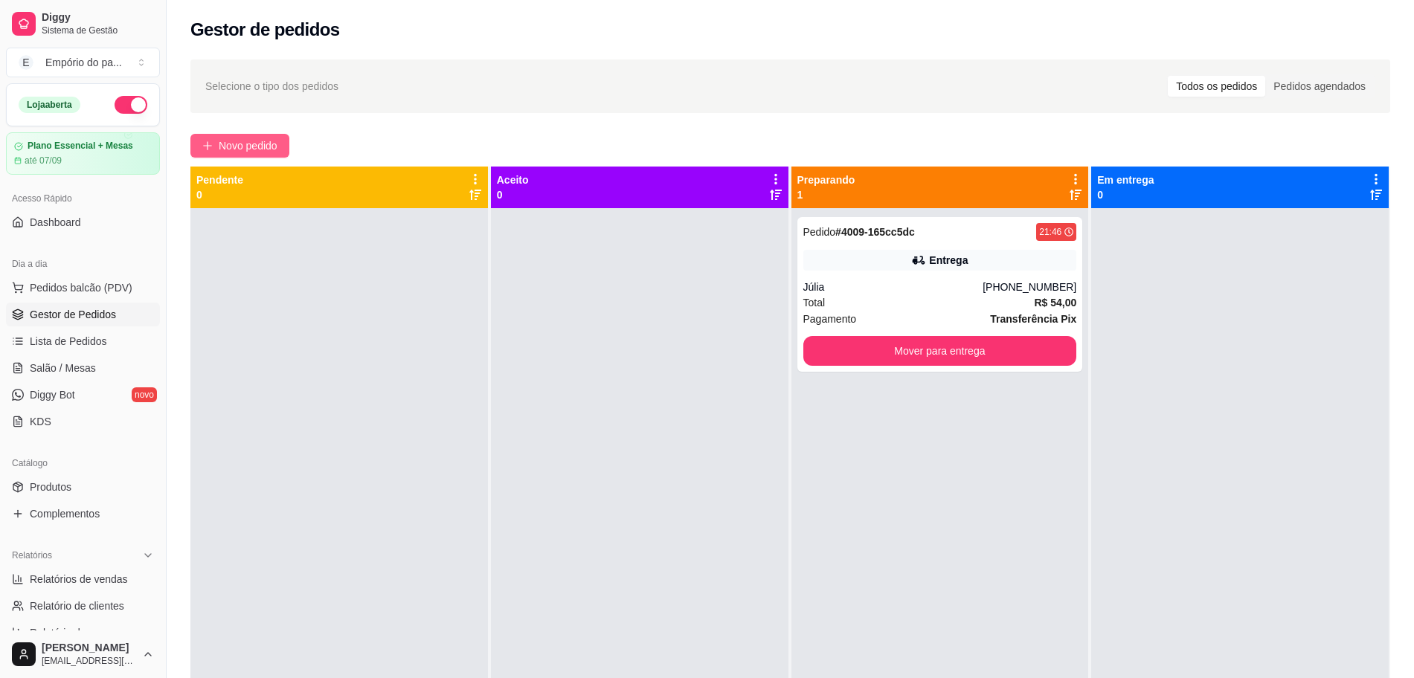
click at [214, 139] on button "Novo pedido" at bounding box center [239, 146] width 99 height 24
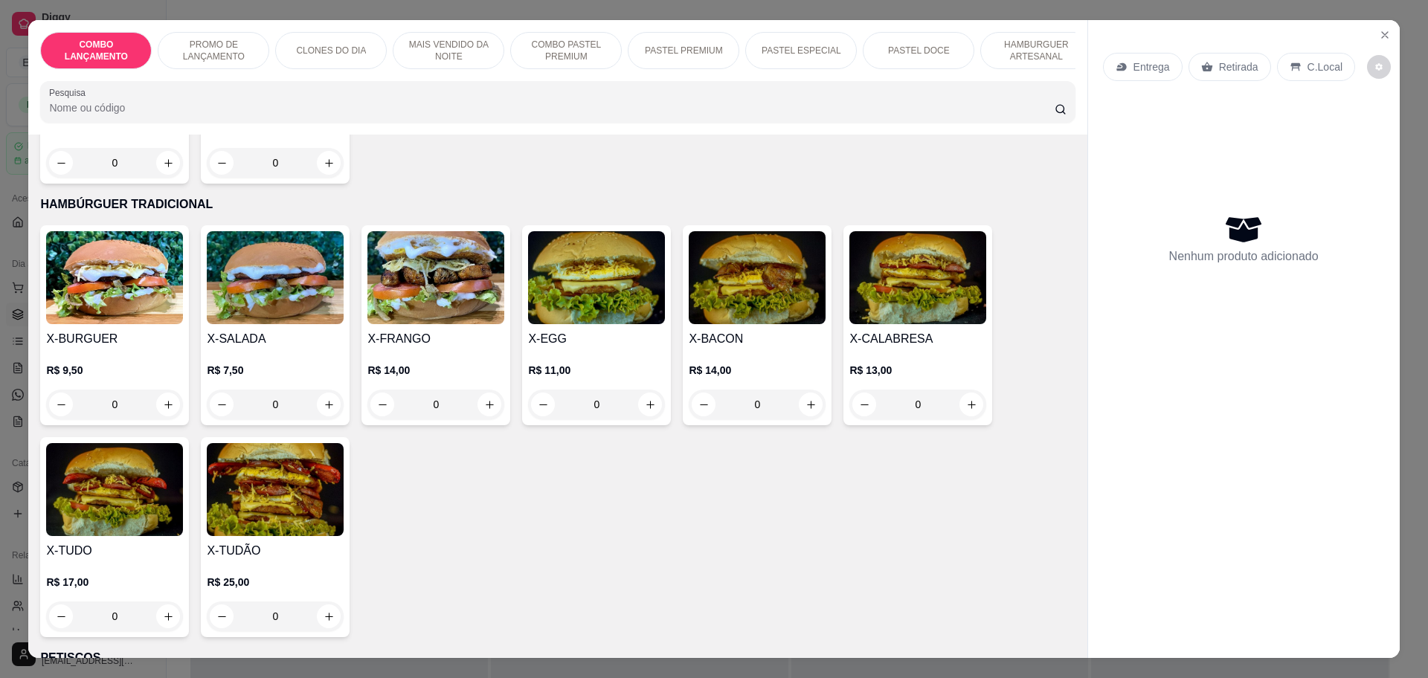
scroll to position [3347, 0]
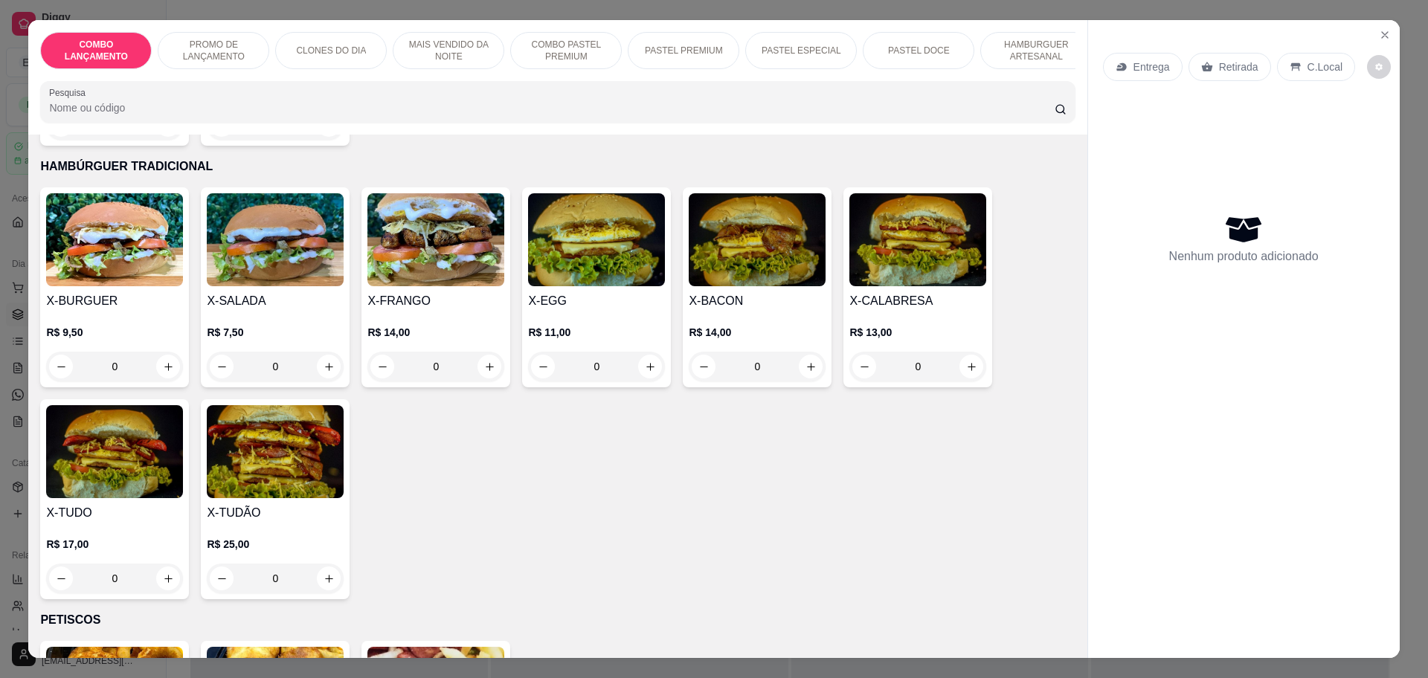
click at [325, 564] on div "0" at bounding box center [275, 579] width 137 height 30
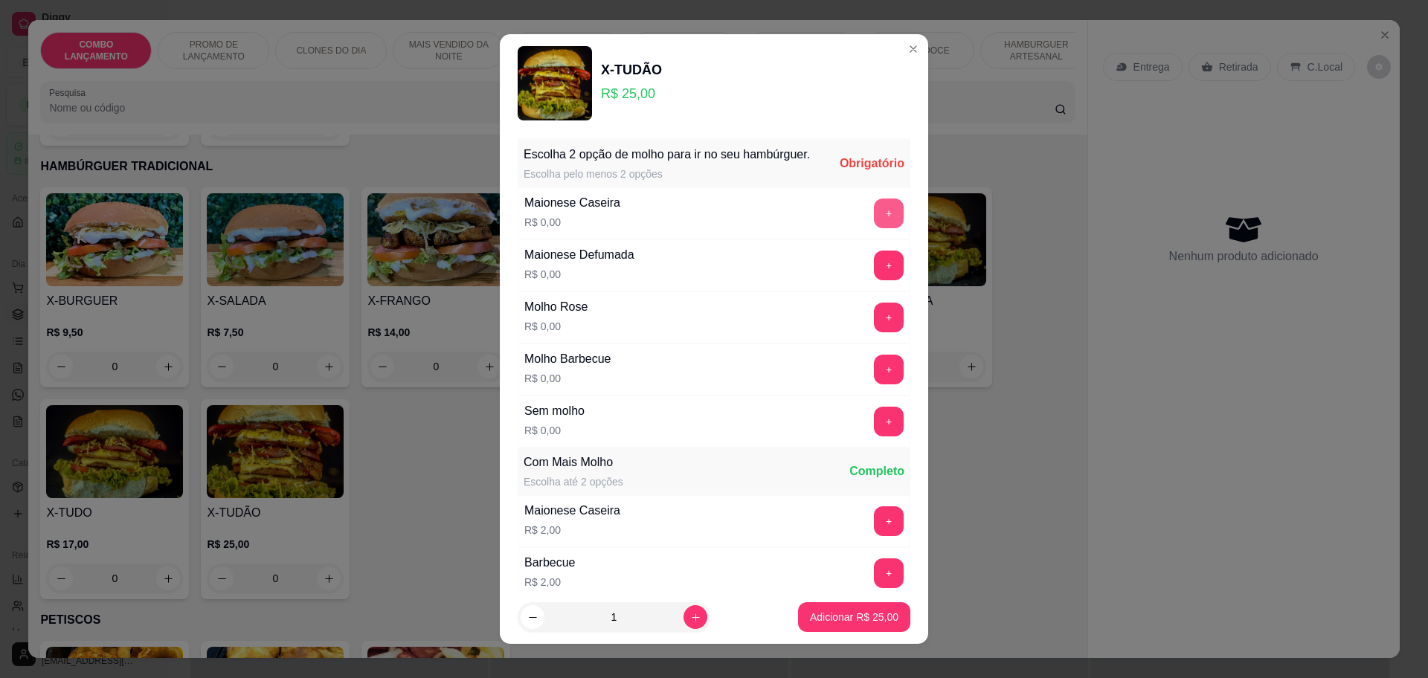
click at [874, 228] on button "+" at bounding box center [889, 214] width 30 height 30
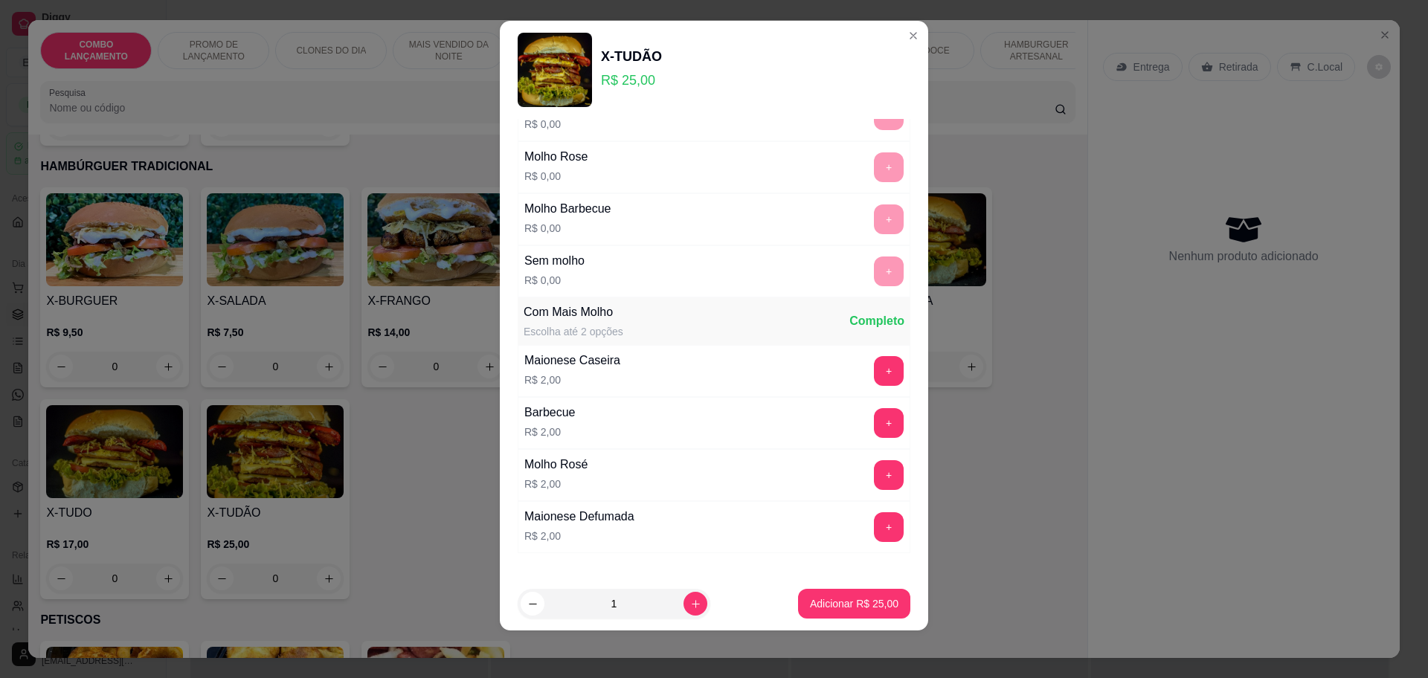
scroll to position [0, 0]
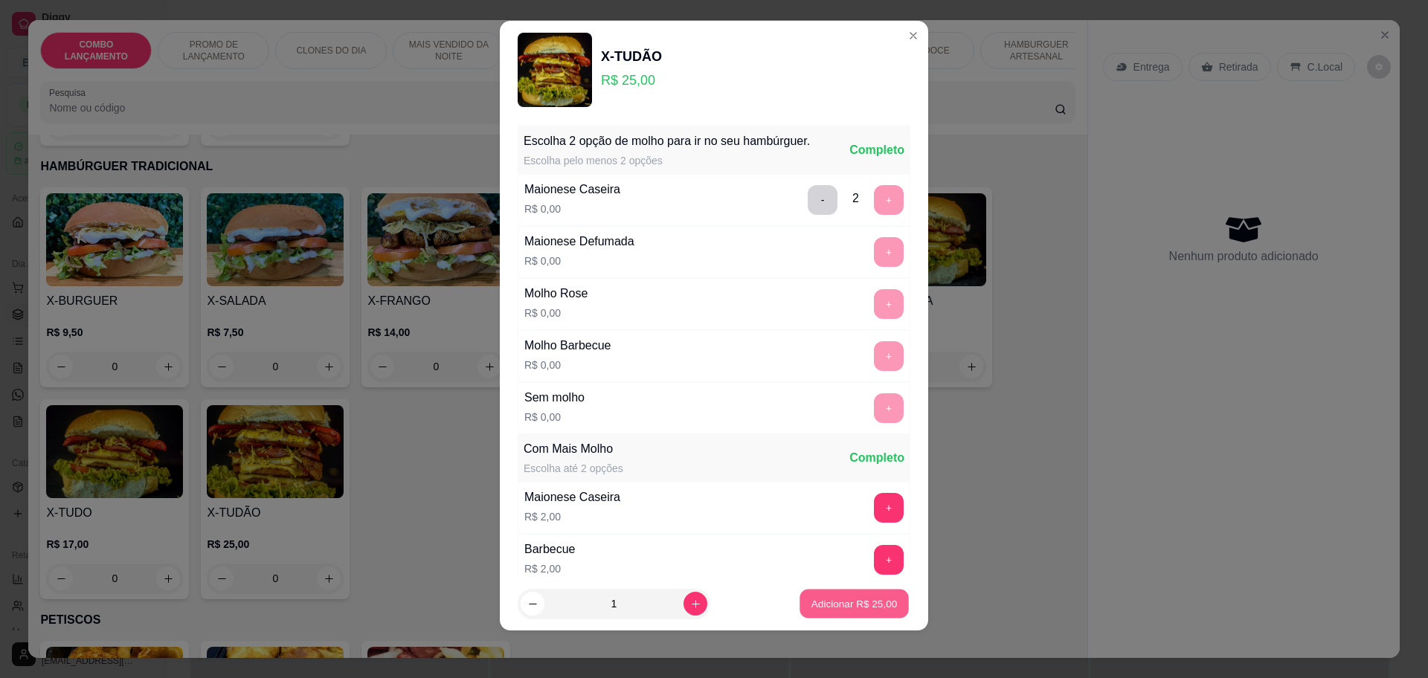
click at [837, 611] on button "Adicionar R$ 25,00" at bounding box center [854, 604] width 109 height 29
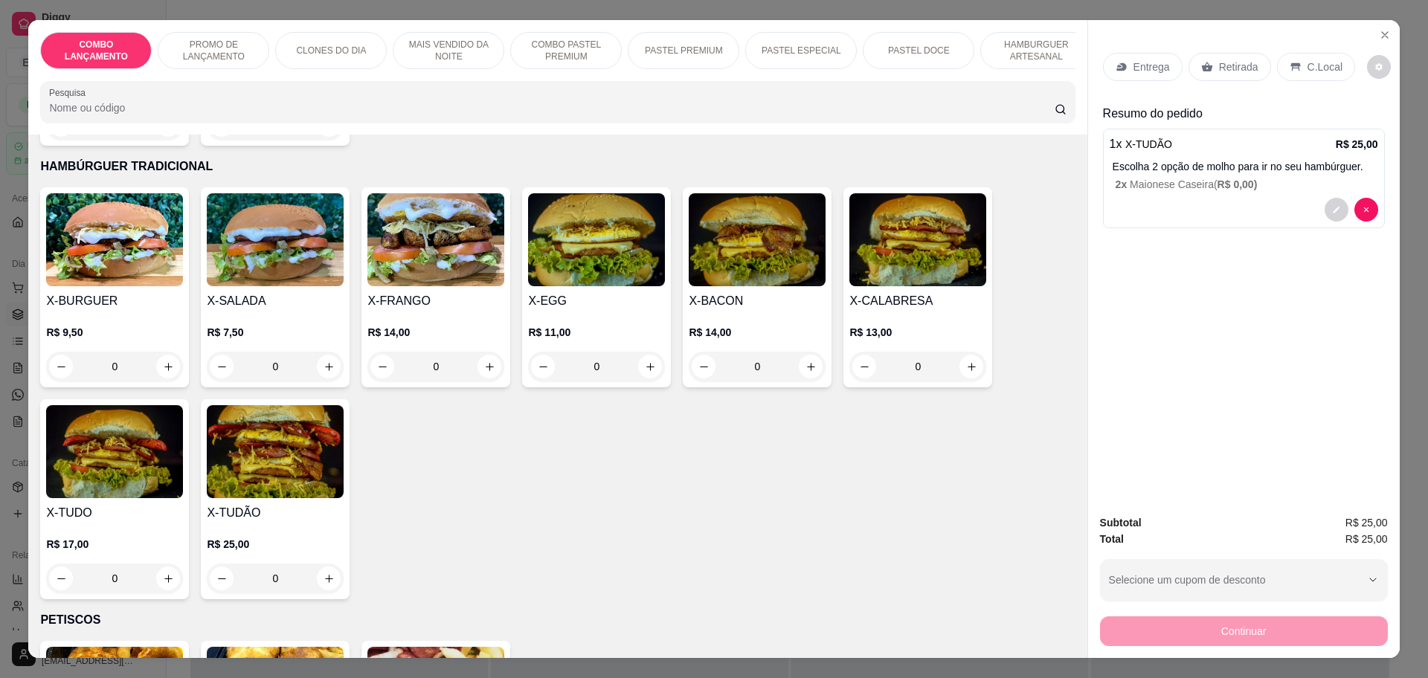
click at [1223, 66] on p "Retirada" at bounding box center [1238, 67] width 39 height 15
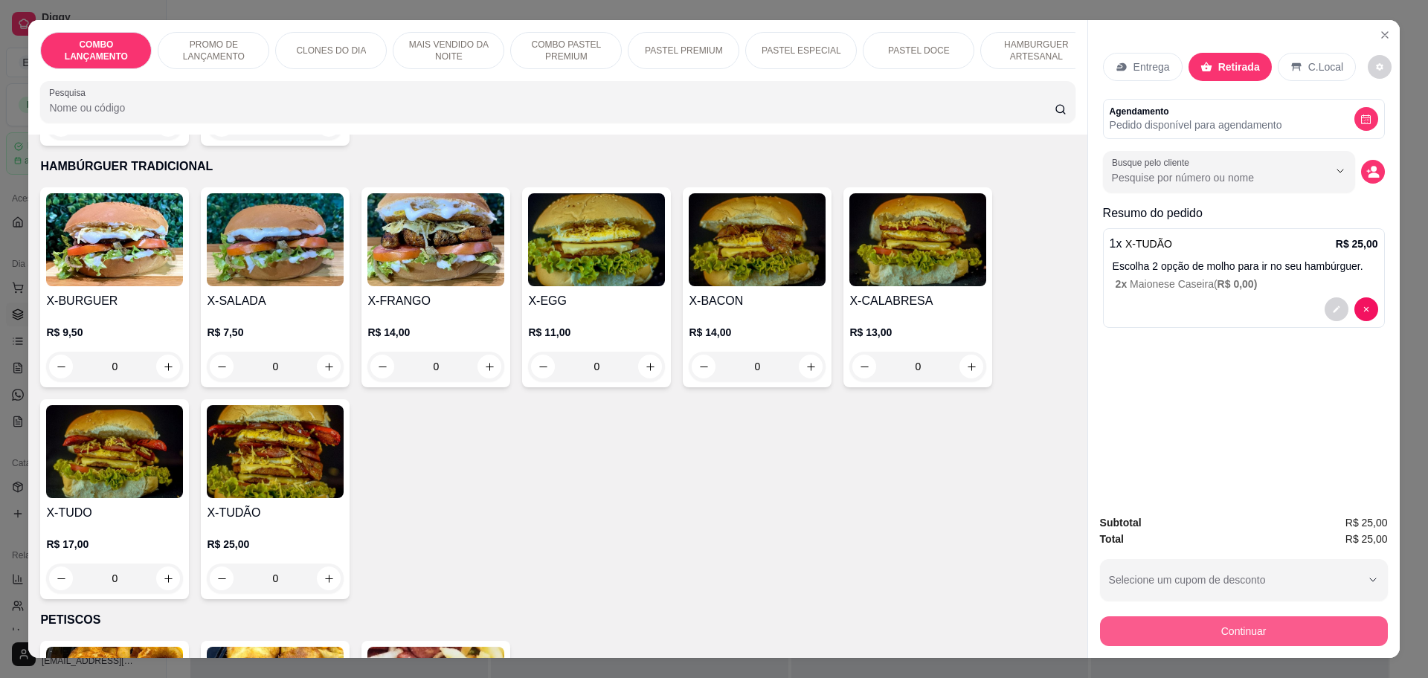
click at [1271, 638] on button "Continuar" at bounding box center [1244, 632] width 288 height 30
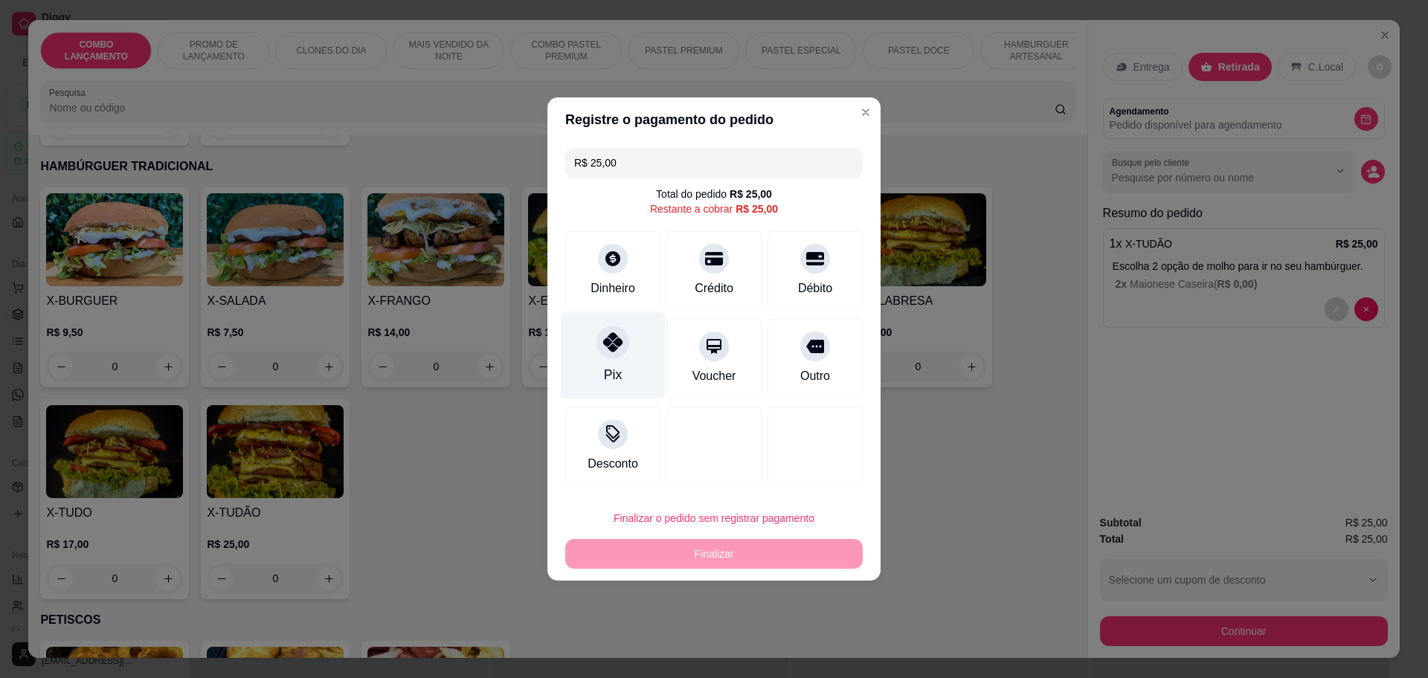
click at [609, 341] on icon at bounding box center [612, 341] width 19 height 19
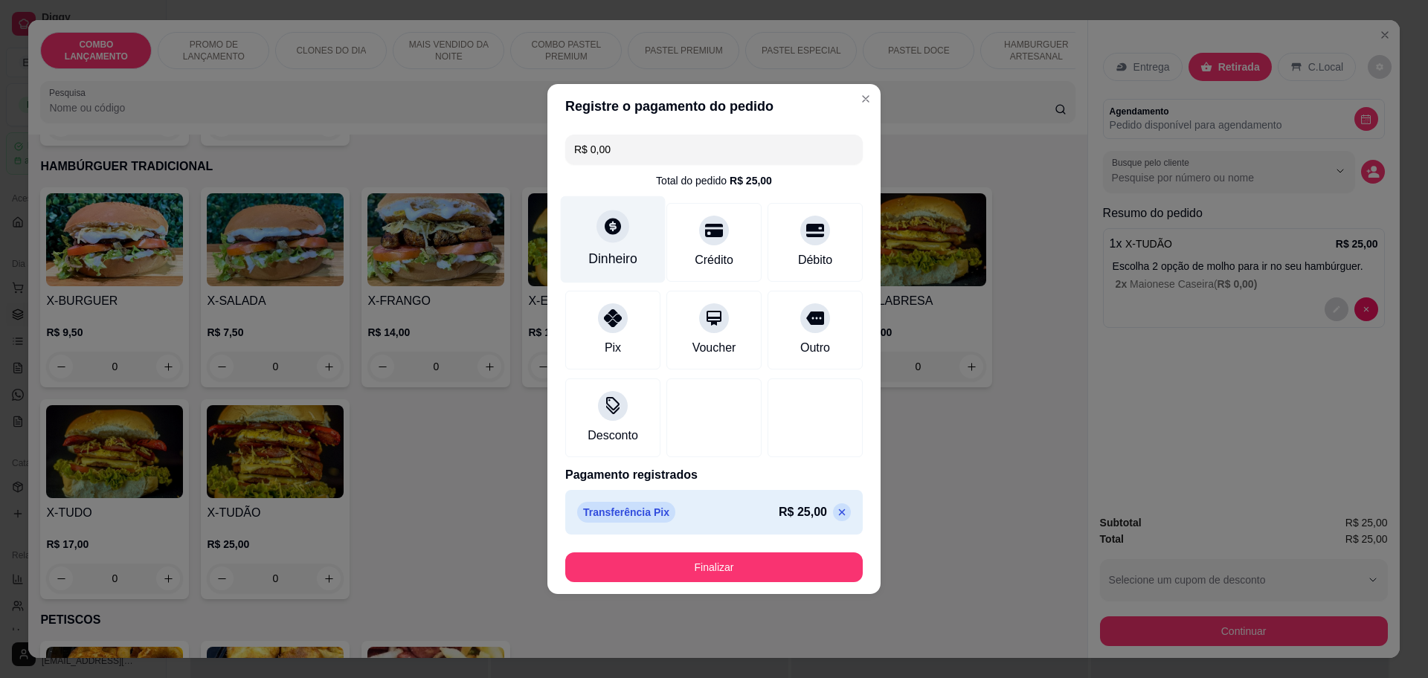
click at [605, 243] on div "Dinheiro" at bounding box center [613, 239] width 105 height 87
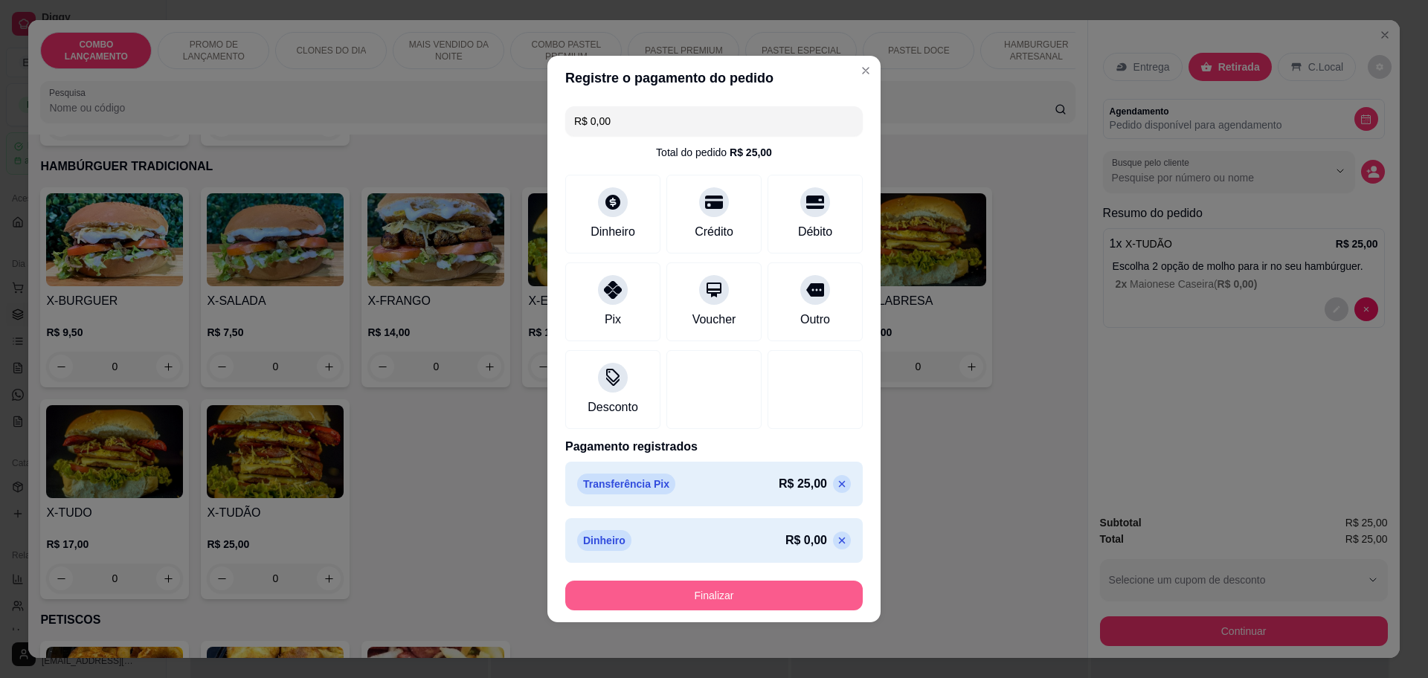
click at [737, 585] on button "Finalizar" at bounding box center [714, 596] width 298 height 30
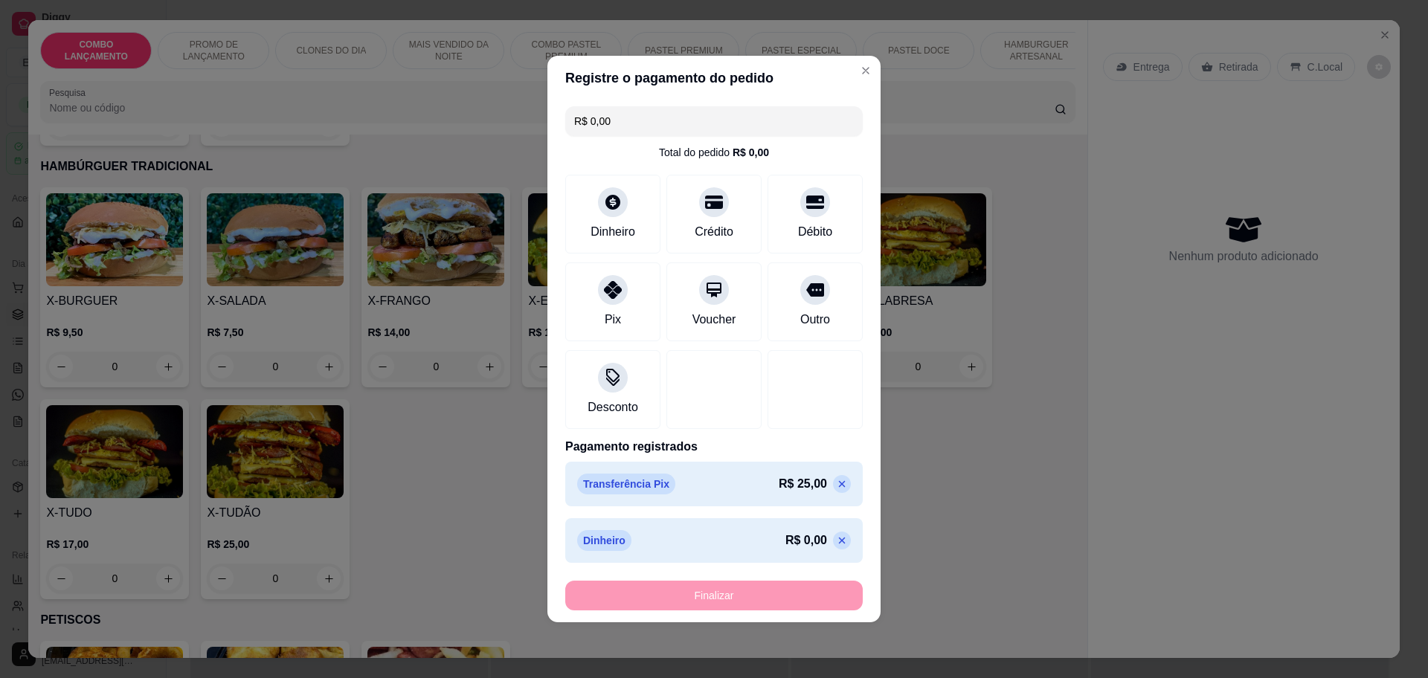
type input "-R$ 25,00"
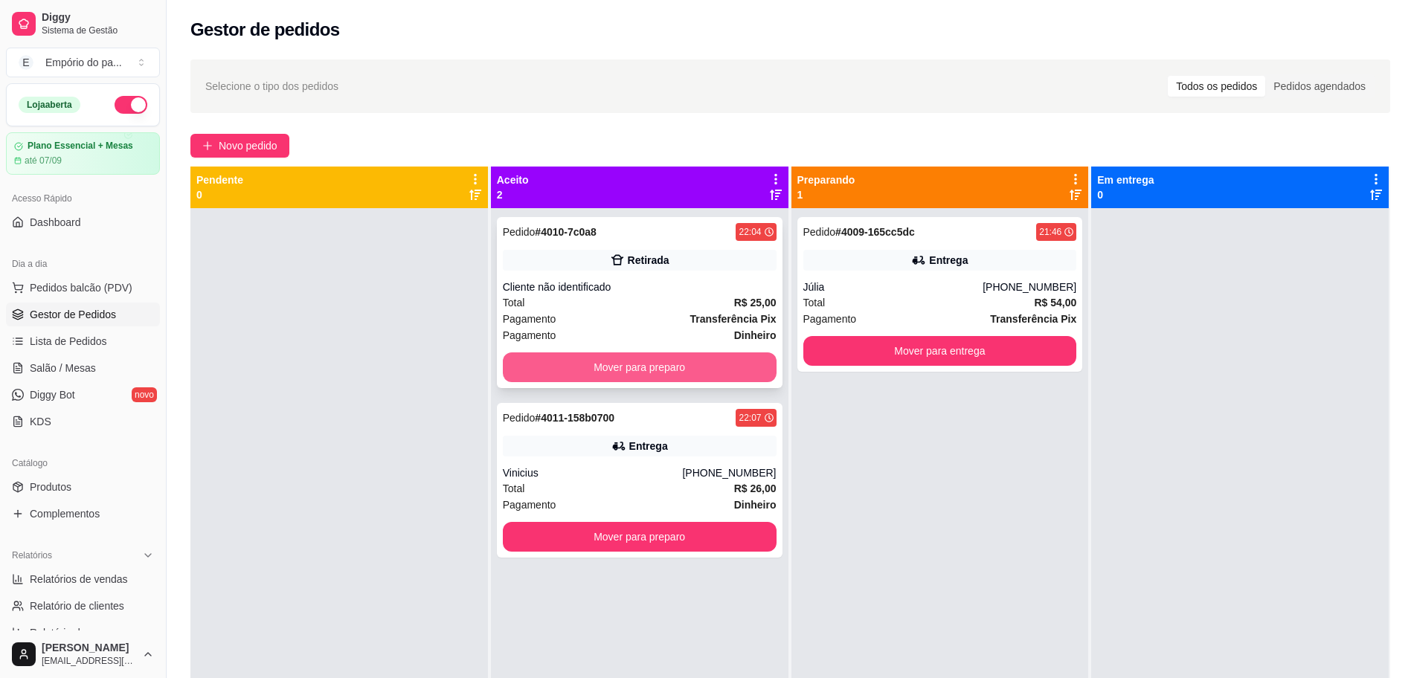
click at [611, 370] on button "Mover para preparo" at bounding box center [640, 368] width 274 height 30
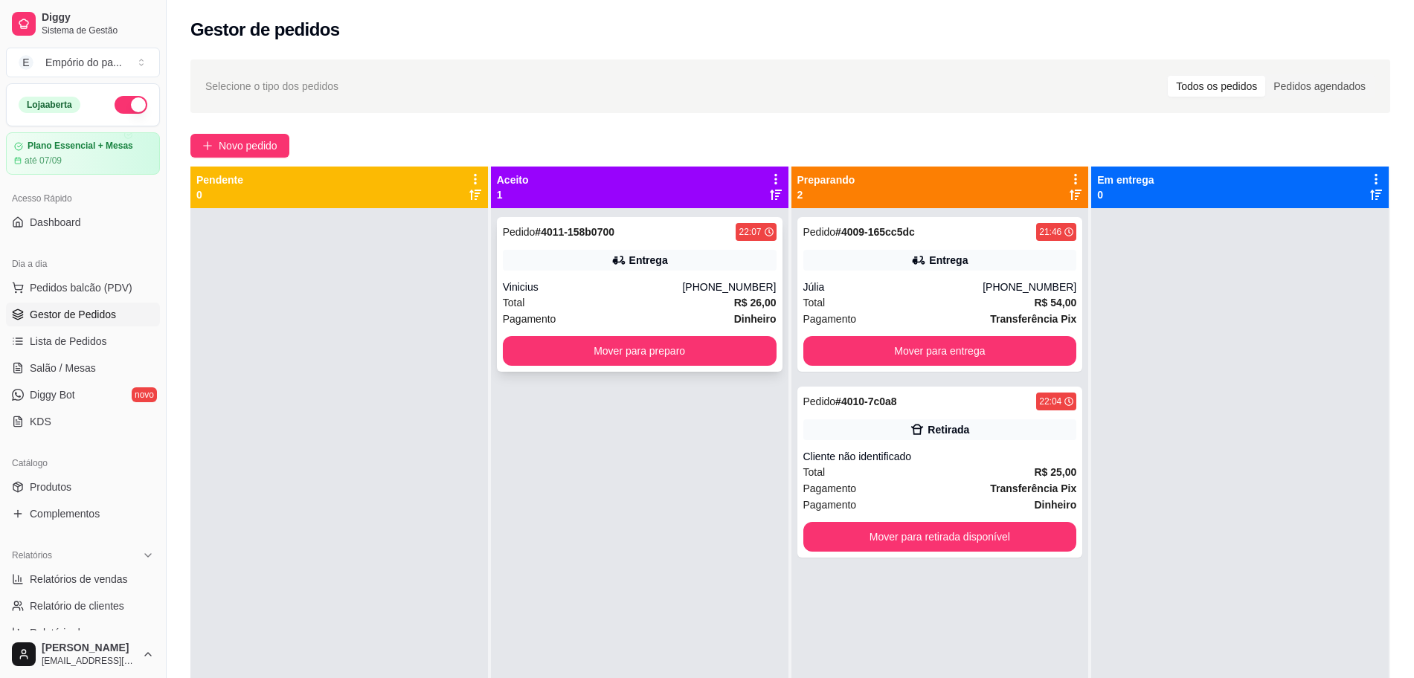
click at [620, 286] on div "Vinicius" at bounding box center [593, 287] width 180 height 15
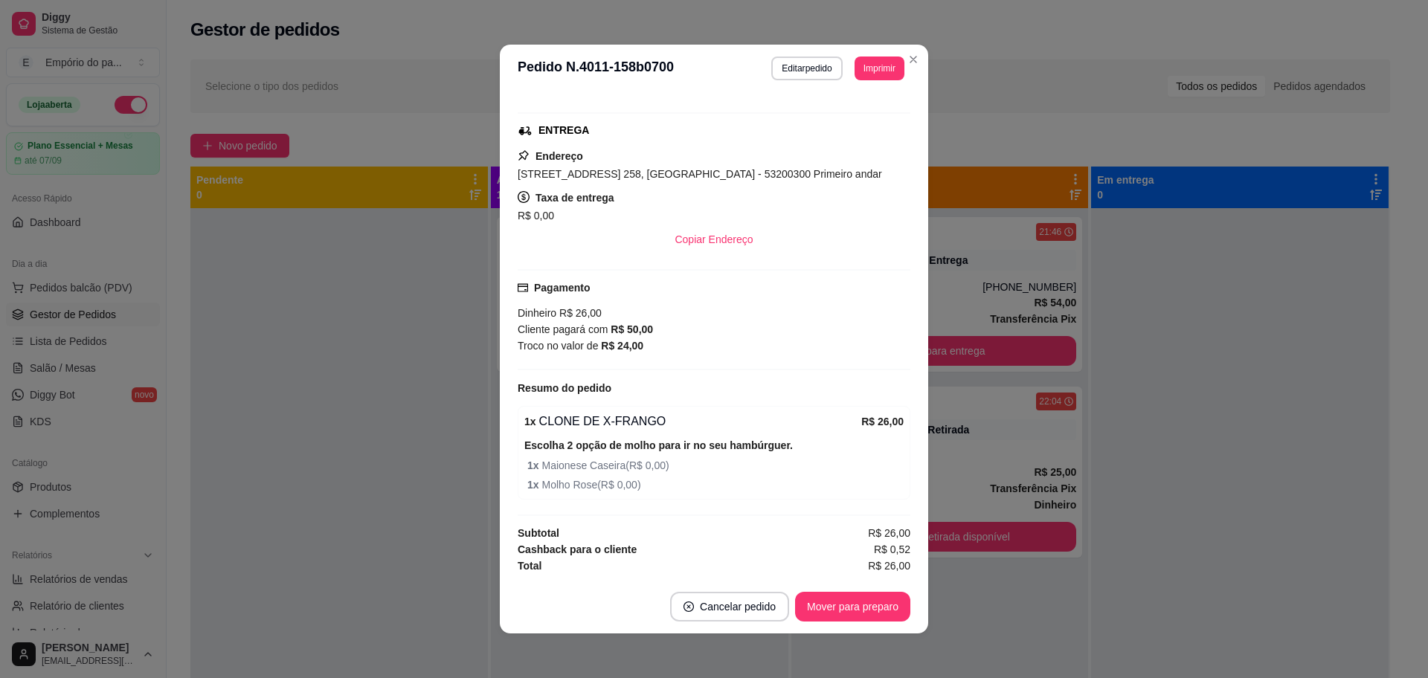
scroll to position [3, 0]
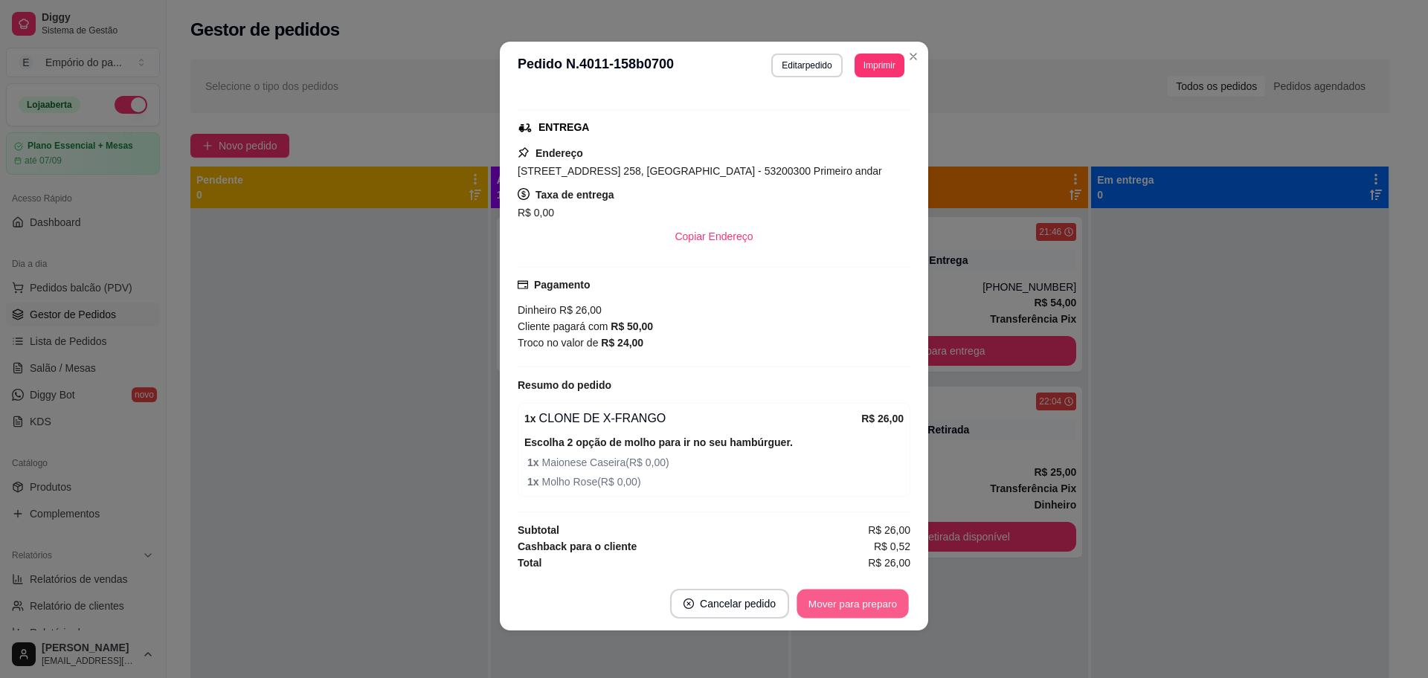
click at [843, 608] on button "Mover para preparo" at bounding box center [853, 604] width 112 height 29
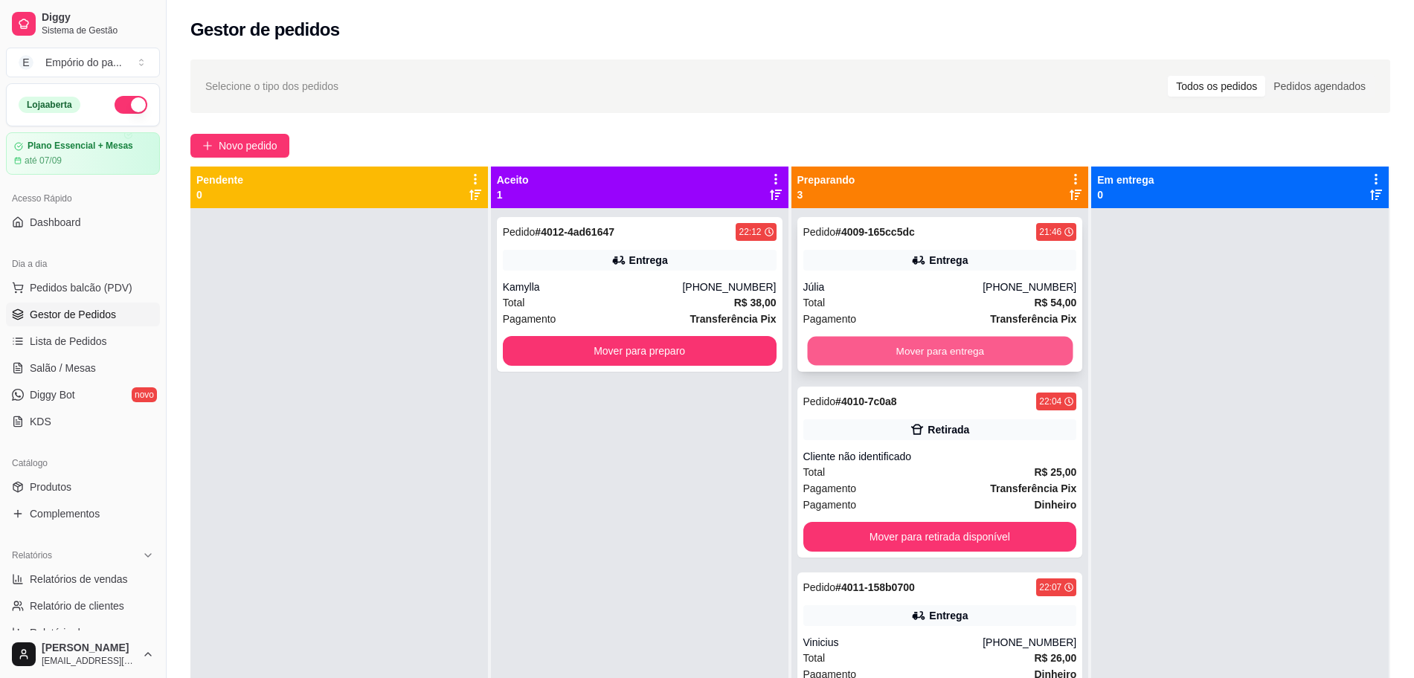
click at [937, 353] on button "Mover para entrega" at bounding box center [940, 351] width 266 height 29
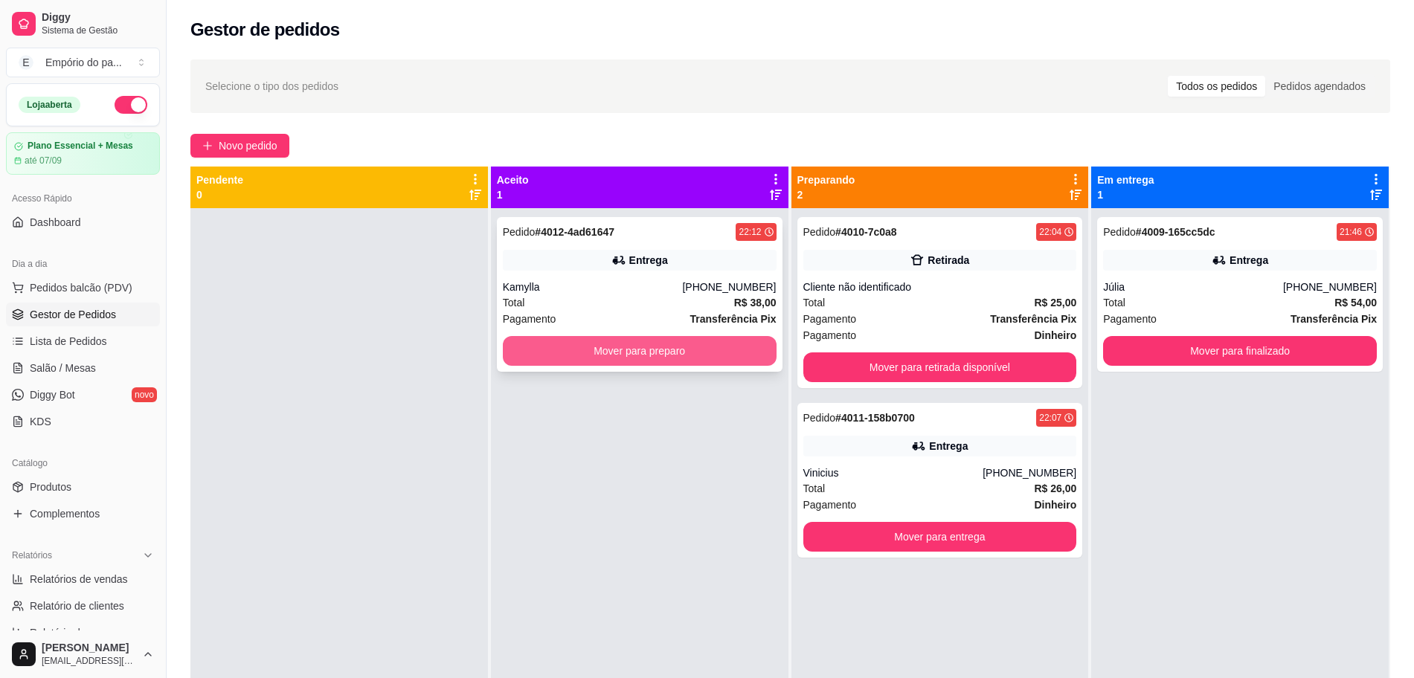
click at [660, 357] on button "Mover para preparo" at bounding box center [640, 351] width 274 height 30
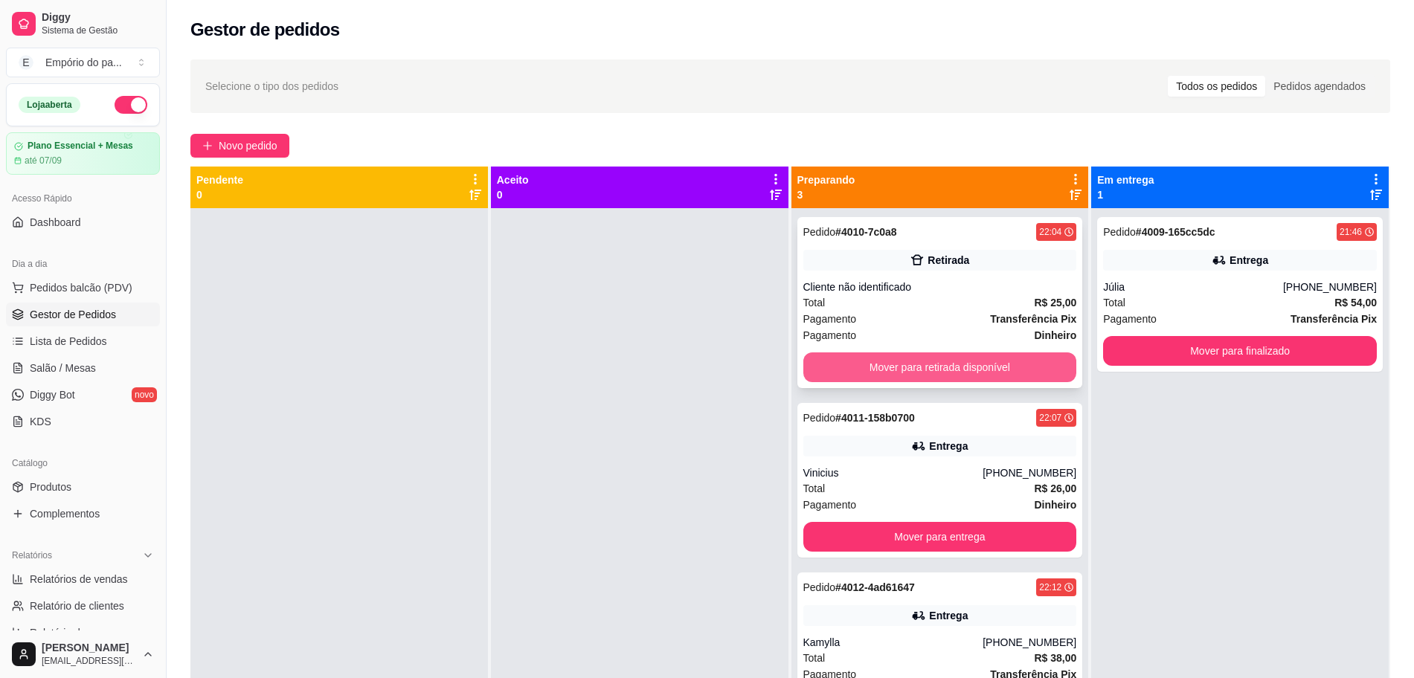
click at [940, 372] on button "Mover para retirada disponível" at bounding box center [940, 368] width 274 height 30
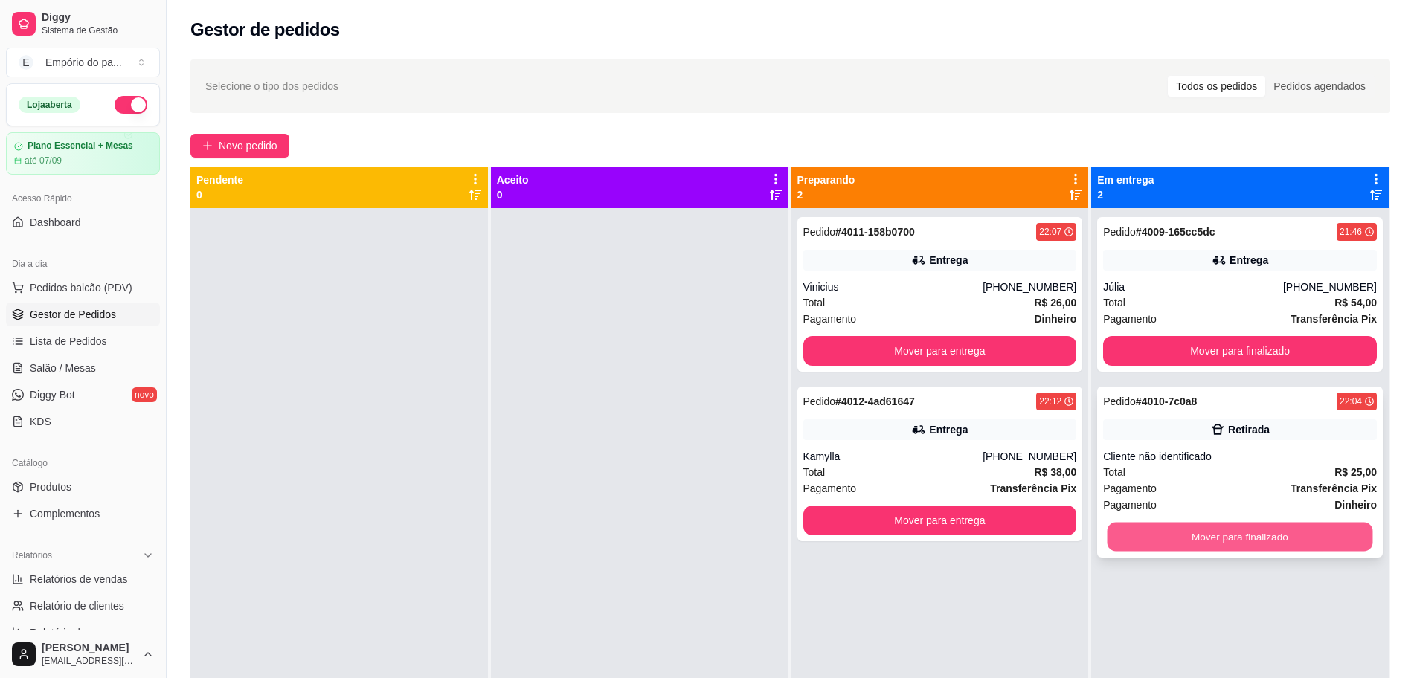
click at [1224, 538] on button "Mover para finalizado" at bounding box center [1240, 537] width 266 height 29
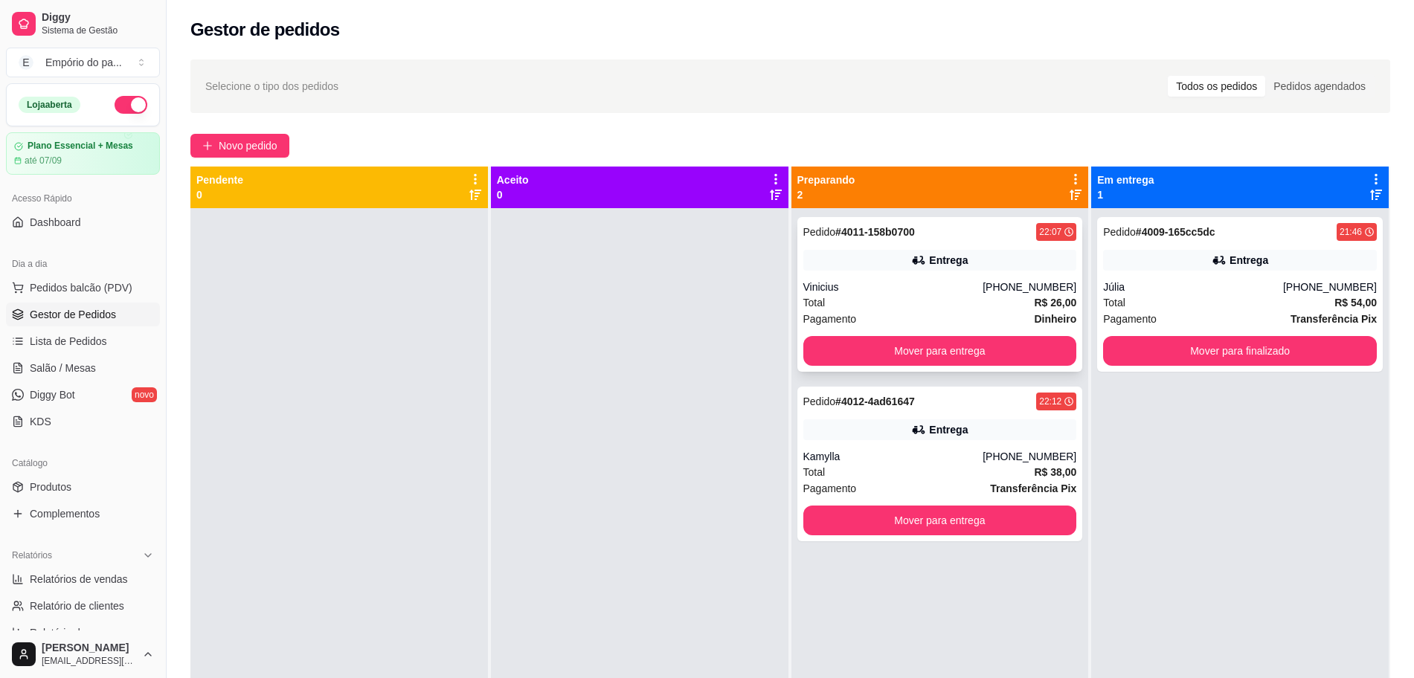
click at [869, 296] on div "Total R$ 26,00" at bounding box center [940, 303] width 274 height 16
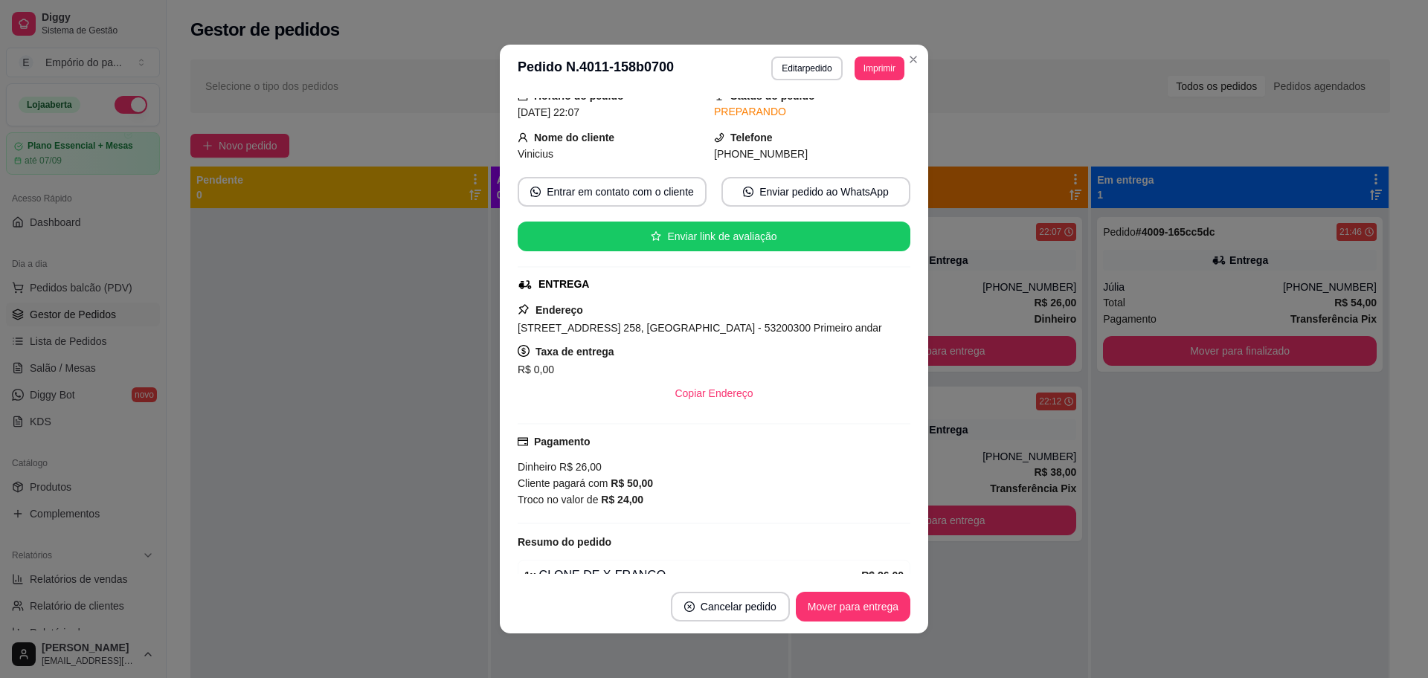
scroll to position [0, 0]
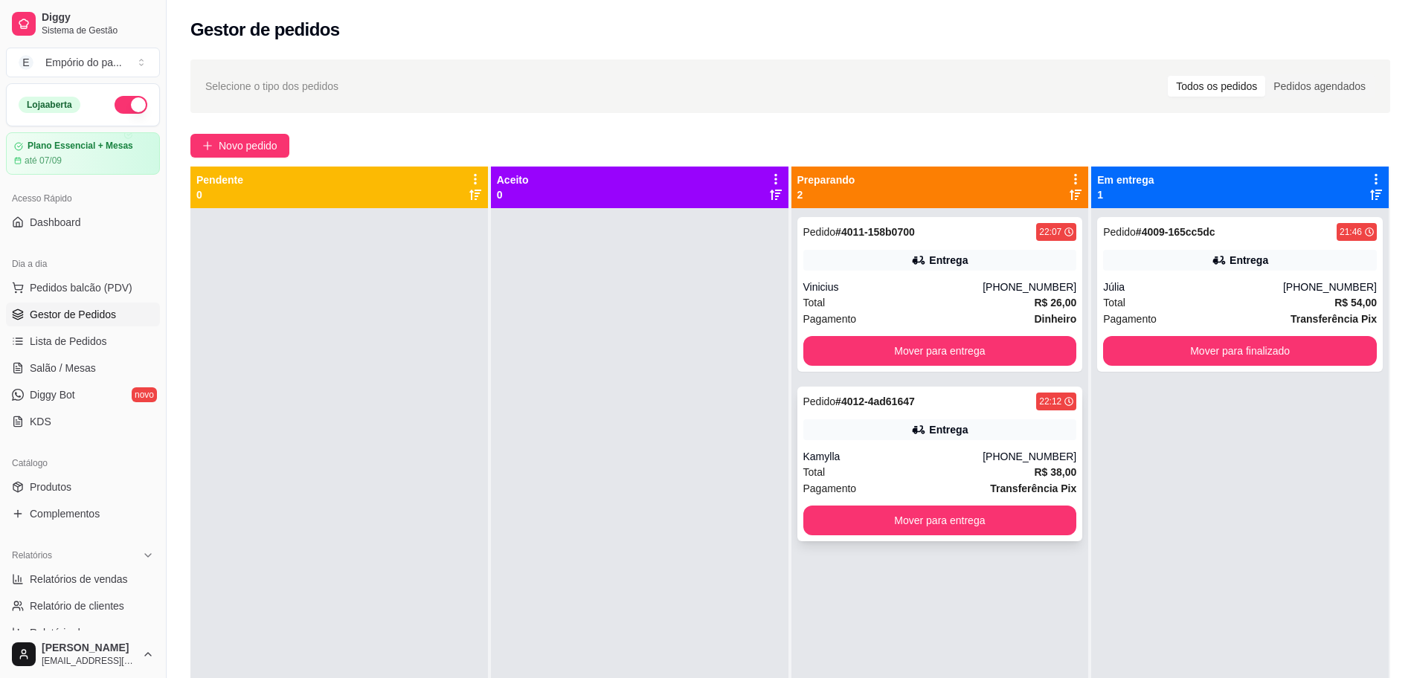
click at [877, 454] on div "Kamylla" at bounding box center [893, 456] width 180 height 15
click at [35, 373] on span "Salão / Mesas" at bounding box center [63, 368] width 66 height 15
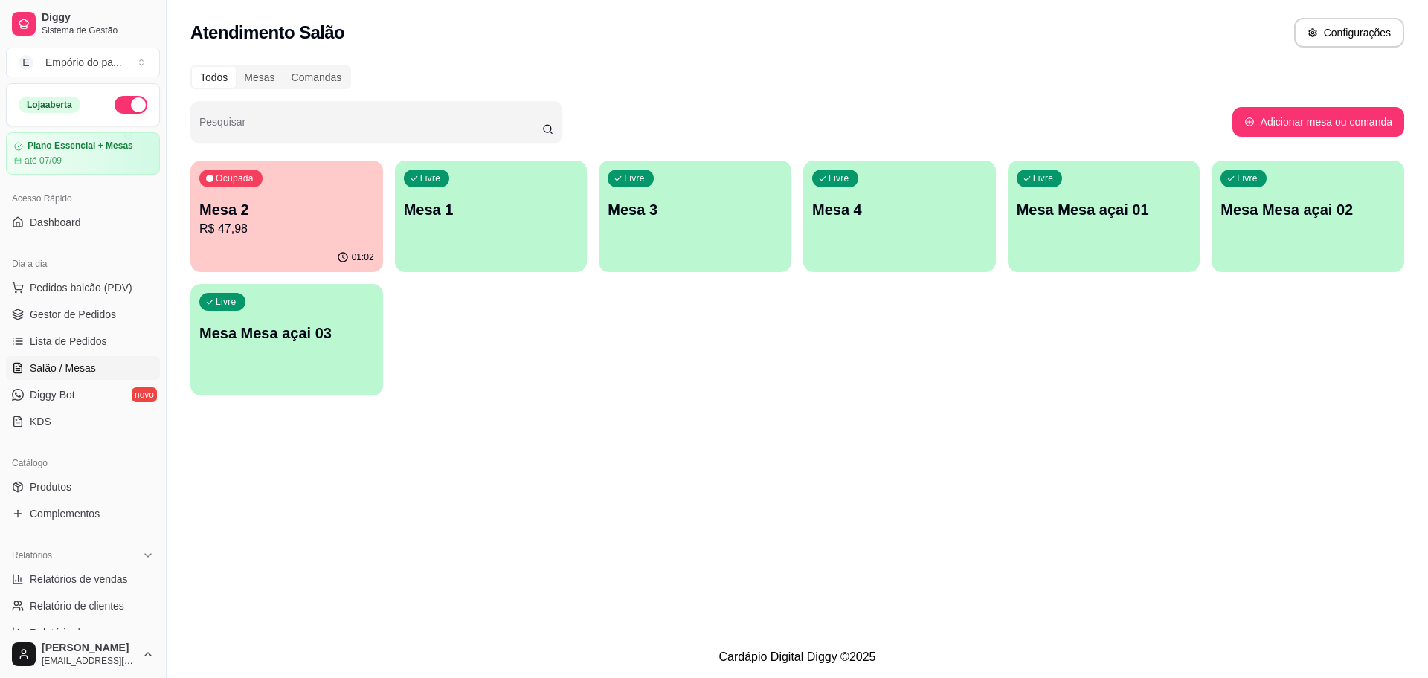
click at [256, 225] on p "R$ 47,98" at bounding box center [286, 229] width 175 height 18
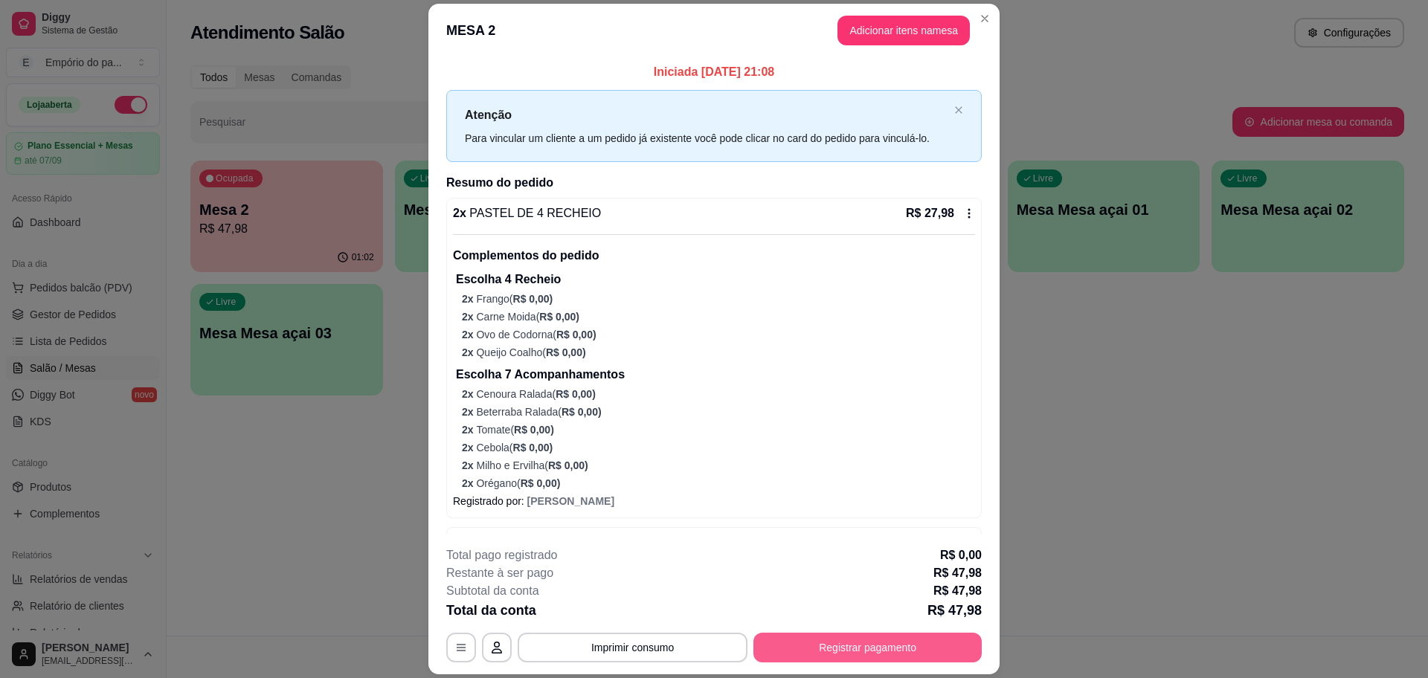
click at [878, 655] on button "Registrar pagamento" at bounding box center [867, 648] width 228 height 30
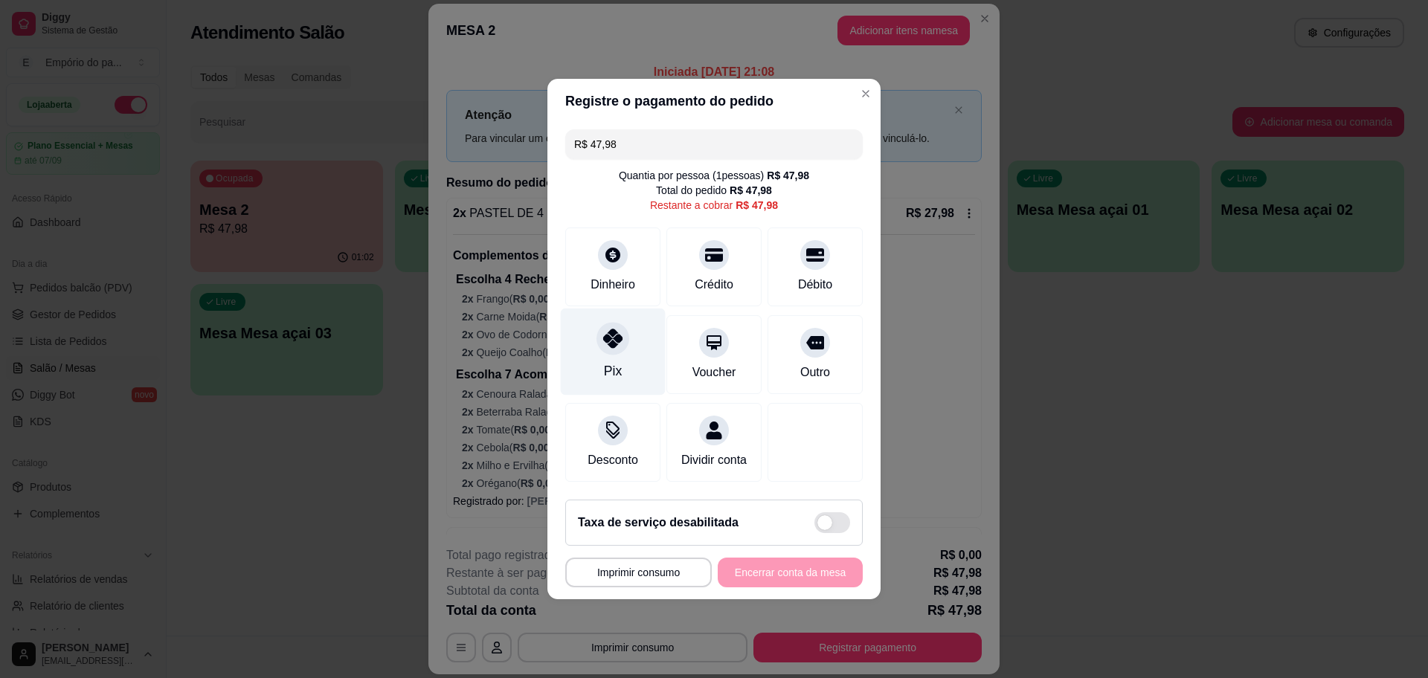
click at [607, 329] on icon at bounding box center [612, 338] width 19 height 19
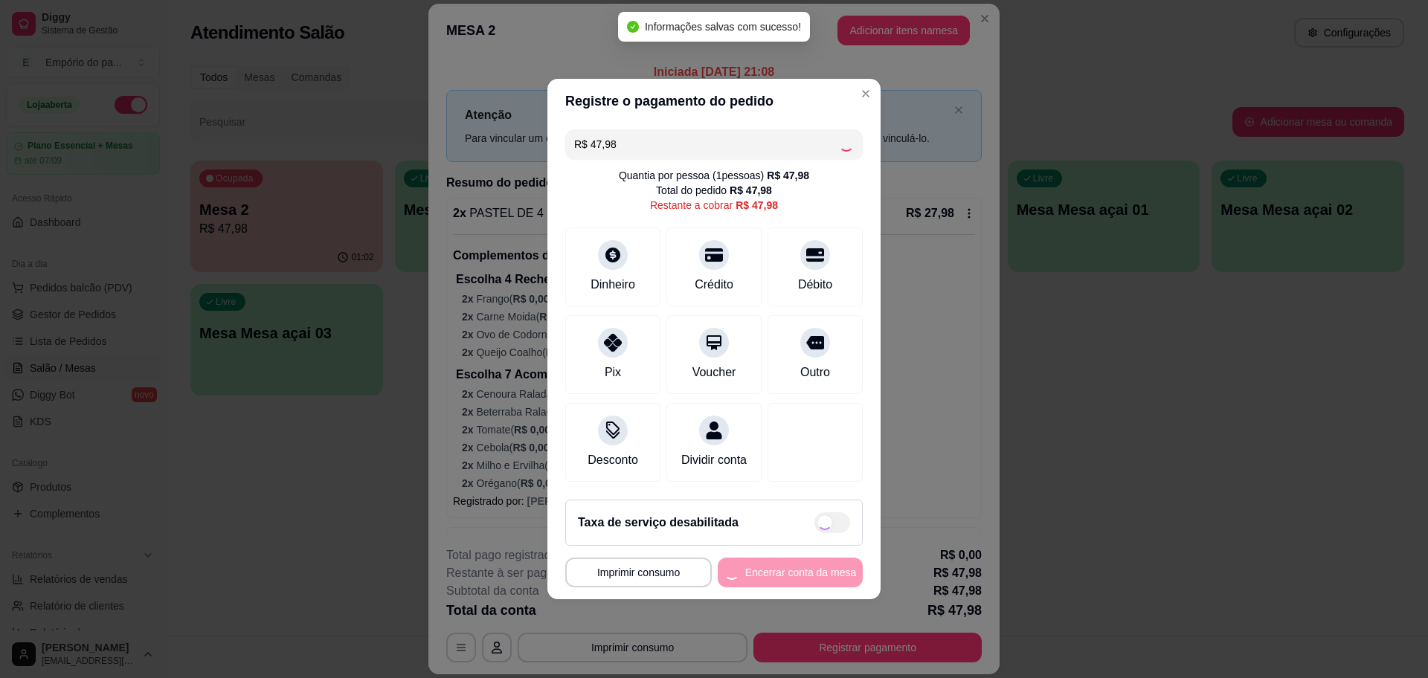
type input "R$ 0,00"
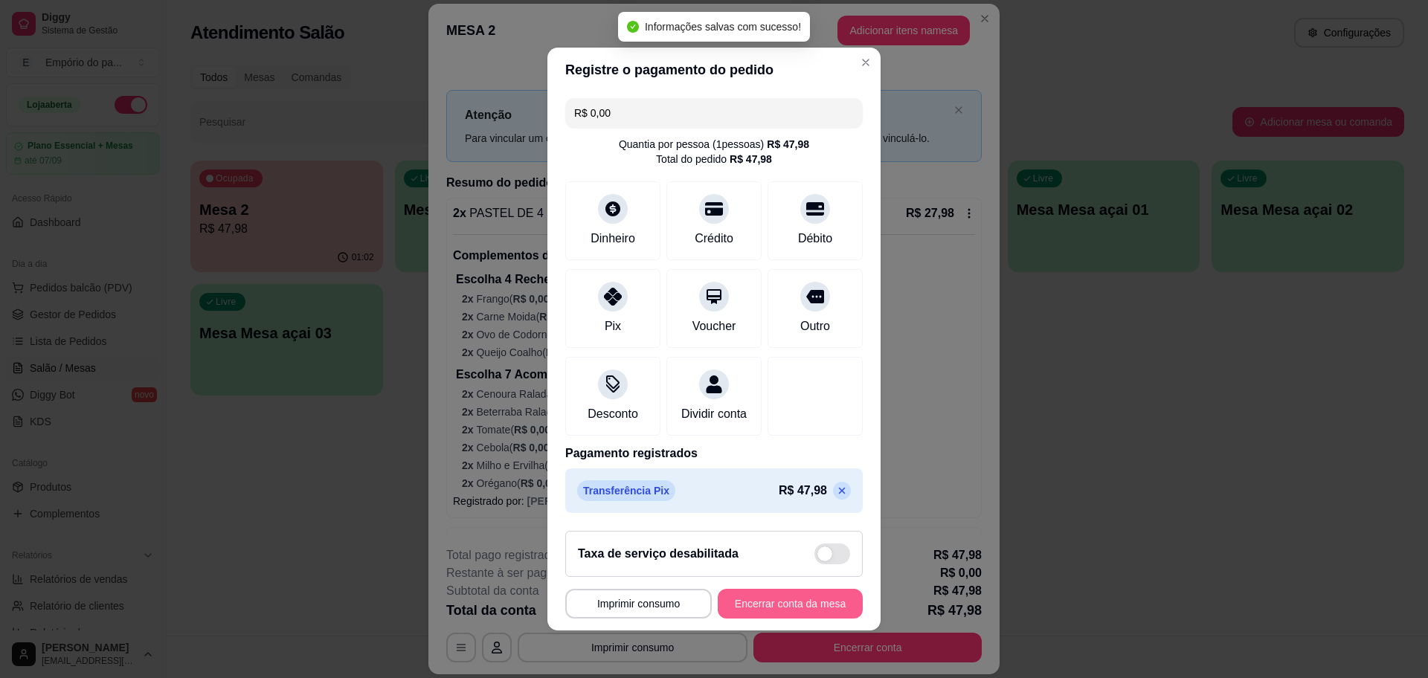
click at [789, 612] on button "Encerrar conta da mesa" at bounding box center [790, 604] width 145 height 30
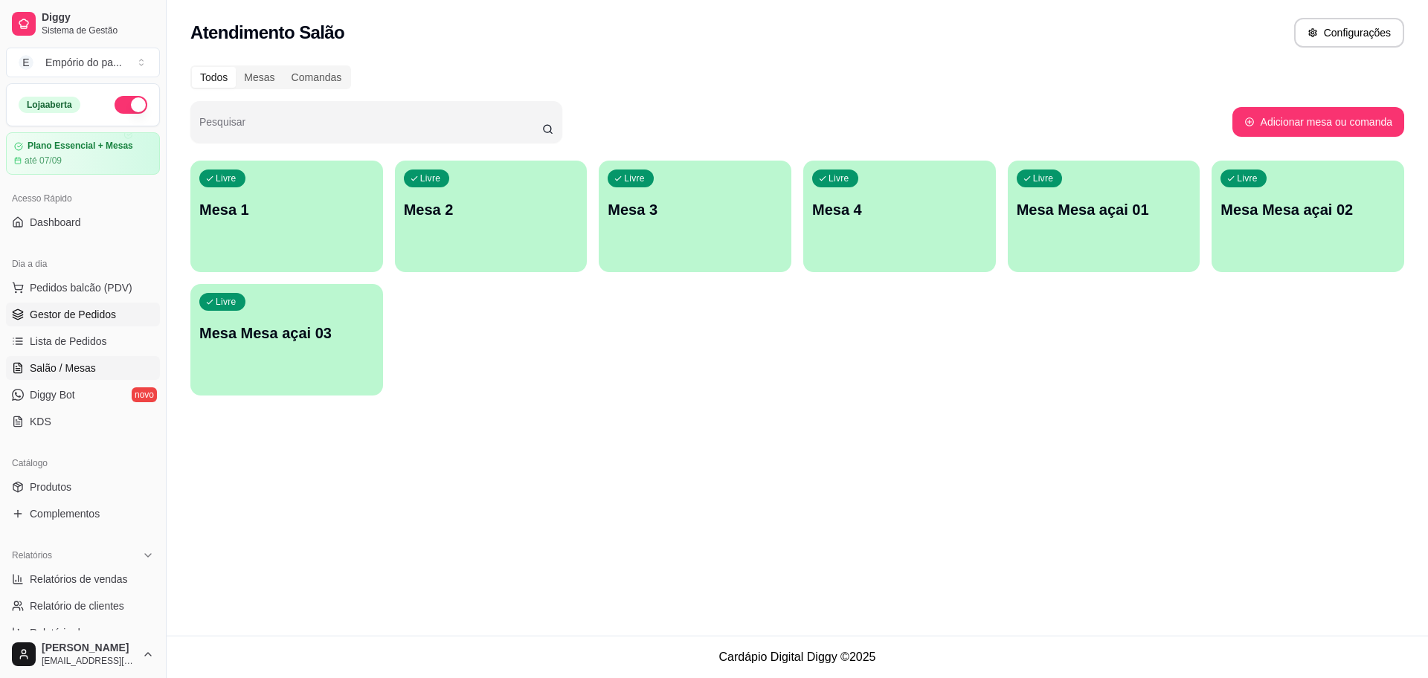
click at [85, 315] on span "Gestor de Pedidos" at bounding box center [73, 314] width 86 height 15
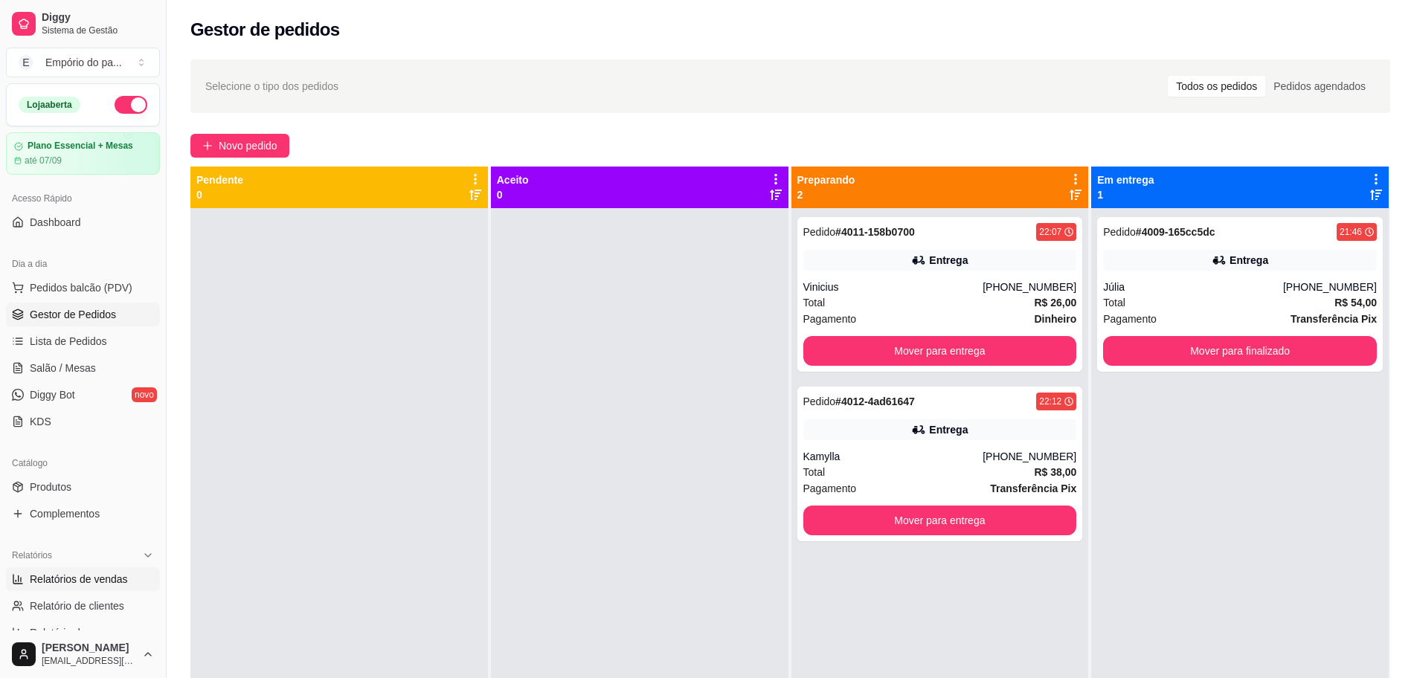
click at [101, 583] on span "Relatórios de vendas" at bounding box center [79, 579] width 98 height 15
select select "ALL"
select select "0"
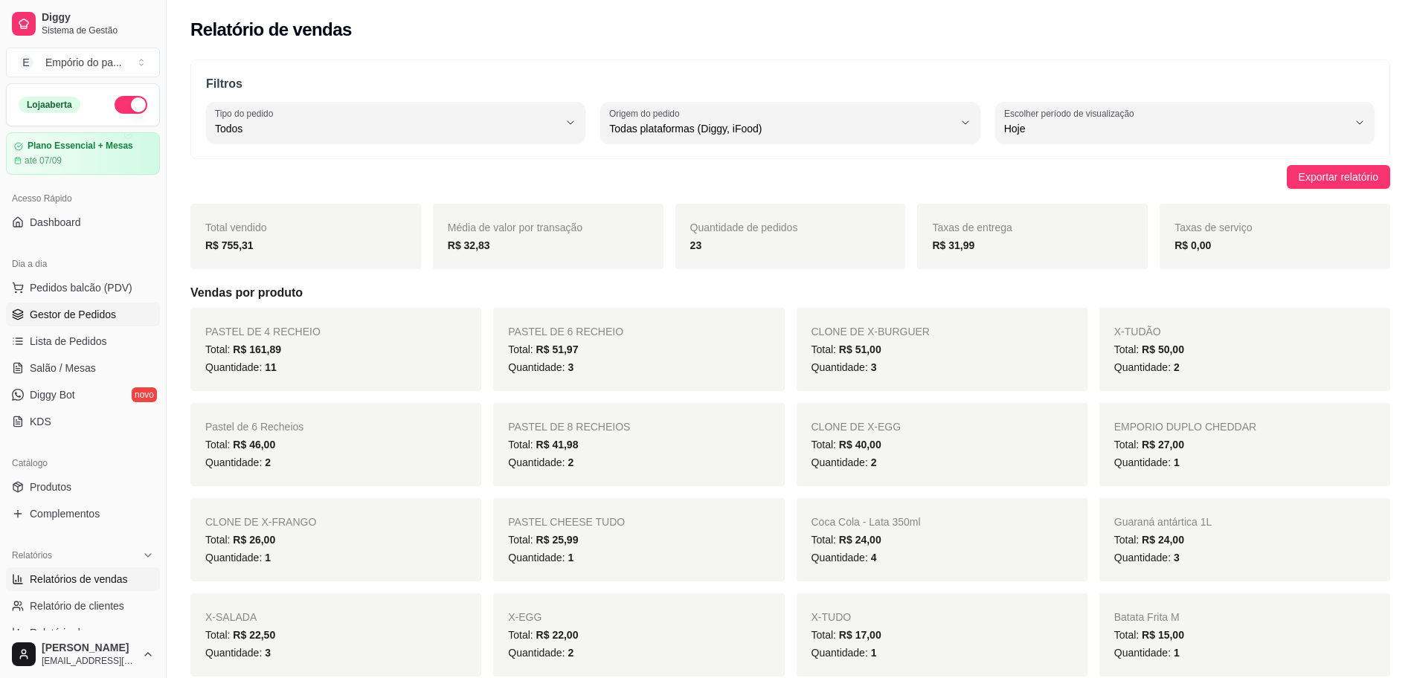
click at [74, 324] on link "Gestor de Pedidos" at bounding box center [83, 315] width 154 height 24
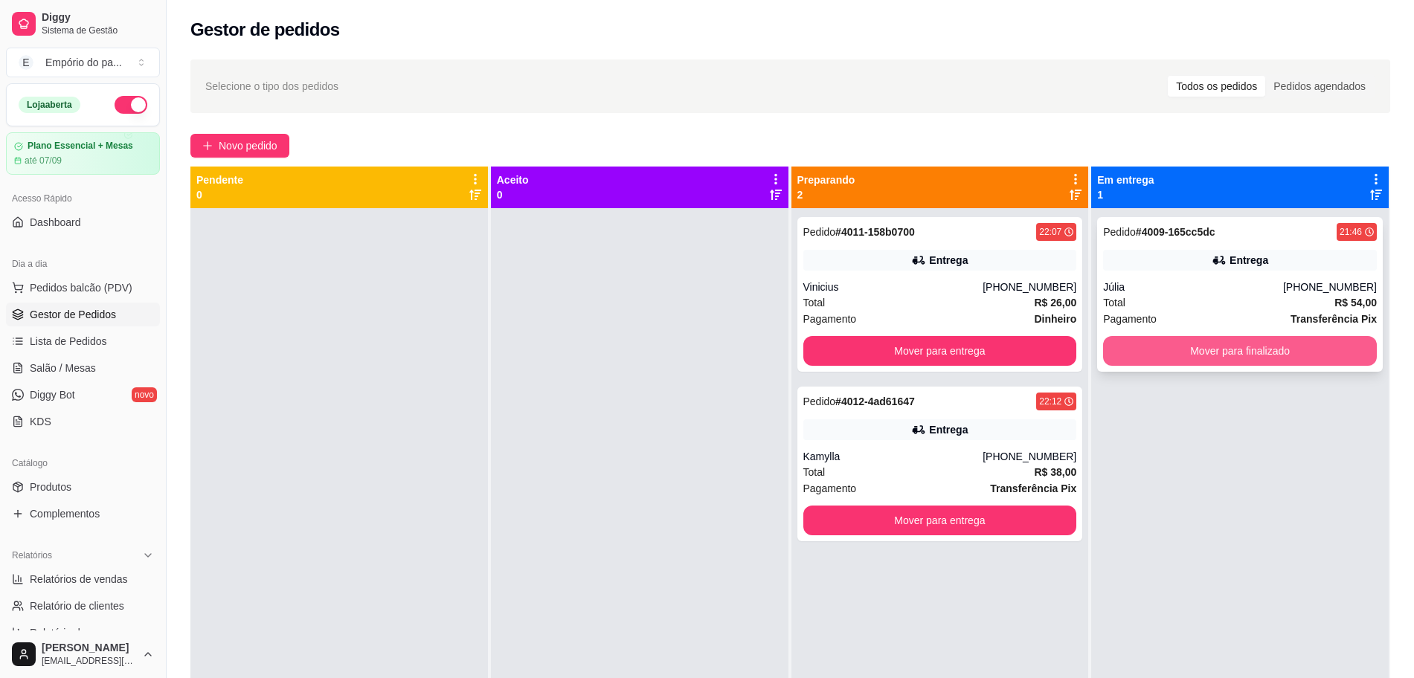
click at [1234, 340] on button "Mover para finalizado" at bounding box center [1240, 351] width 274 height 30
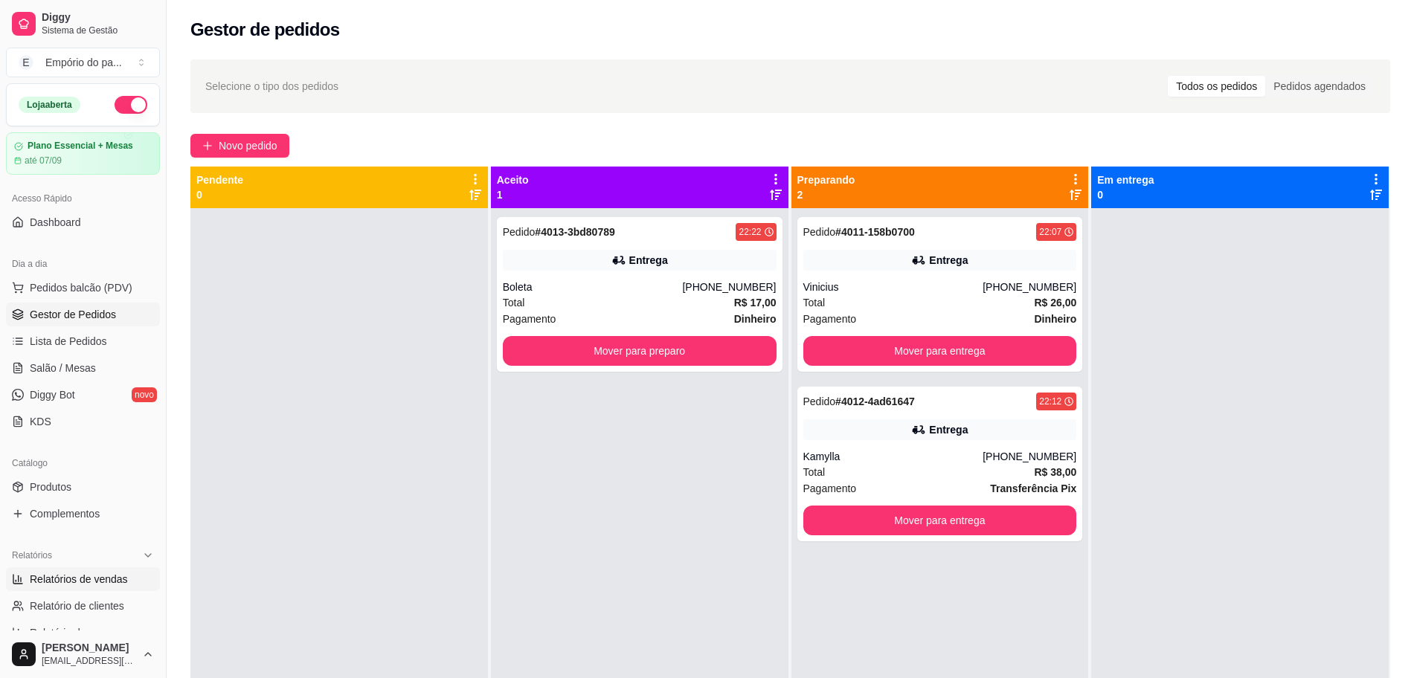
click at [61, 578] on span "Relatórios de vendas" at bounding box center [79, 579] width 98 height 15
select select "ALL"
select select "0"
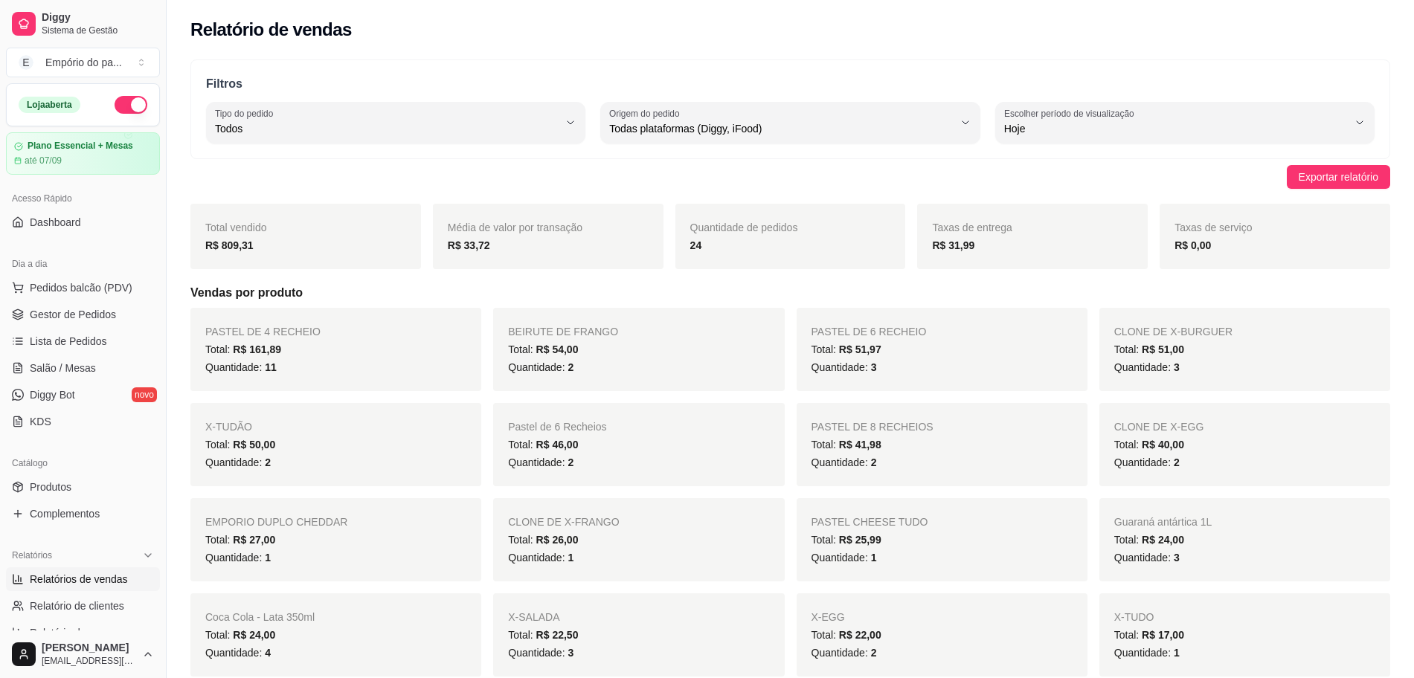
click at [47, 301] on ul "Pedidos balcão (PDV) Gestor de Pedidos Lista de Pedidos Salão / Mesas Diggy Bot…" at bounding box center [83, 355] width 154 height 158
click at [44, 314] on span "Gestor de Pedidos" at bounding box center [73, 314] width 86 height 15
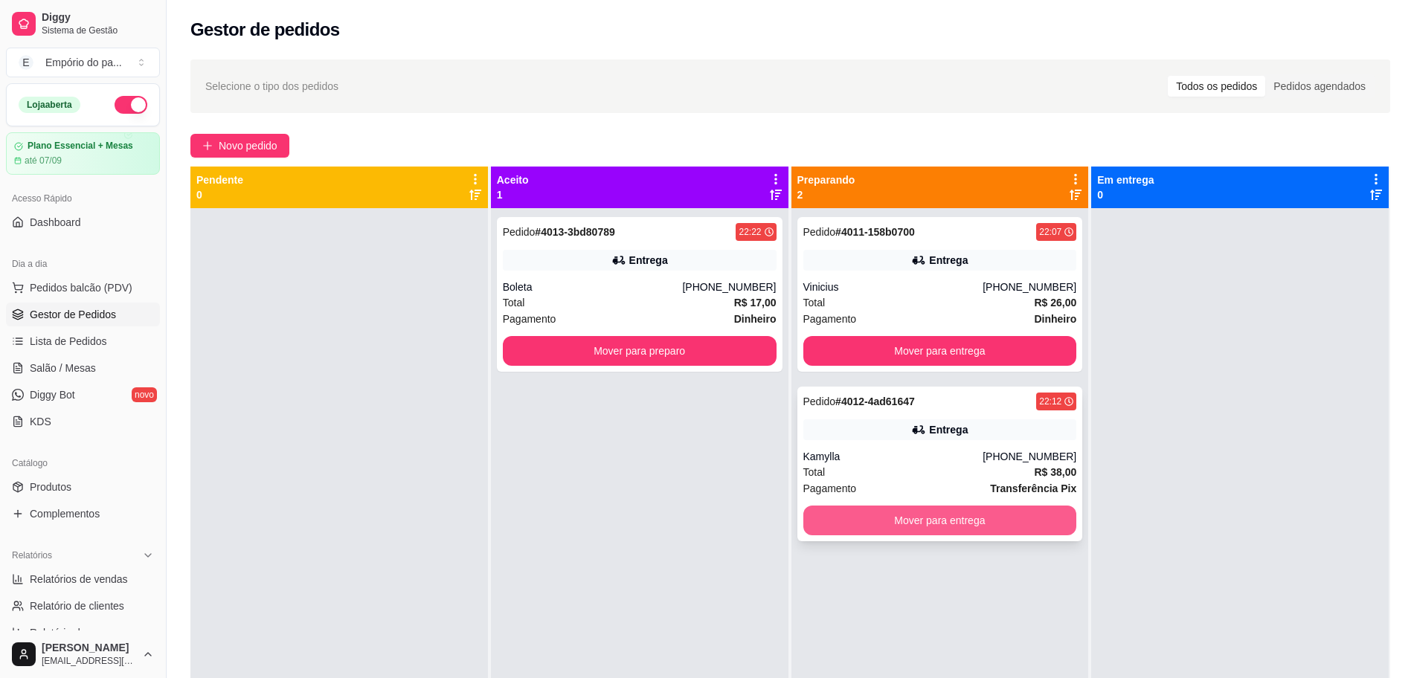
click at [945, 521] on button "Mover para entrega" at bounding box center [940, 521] width 274 height 30
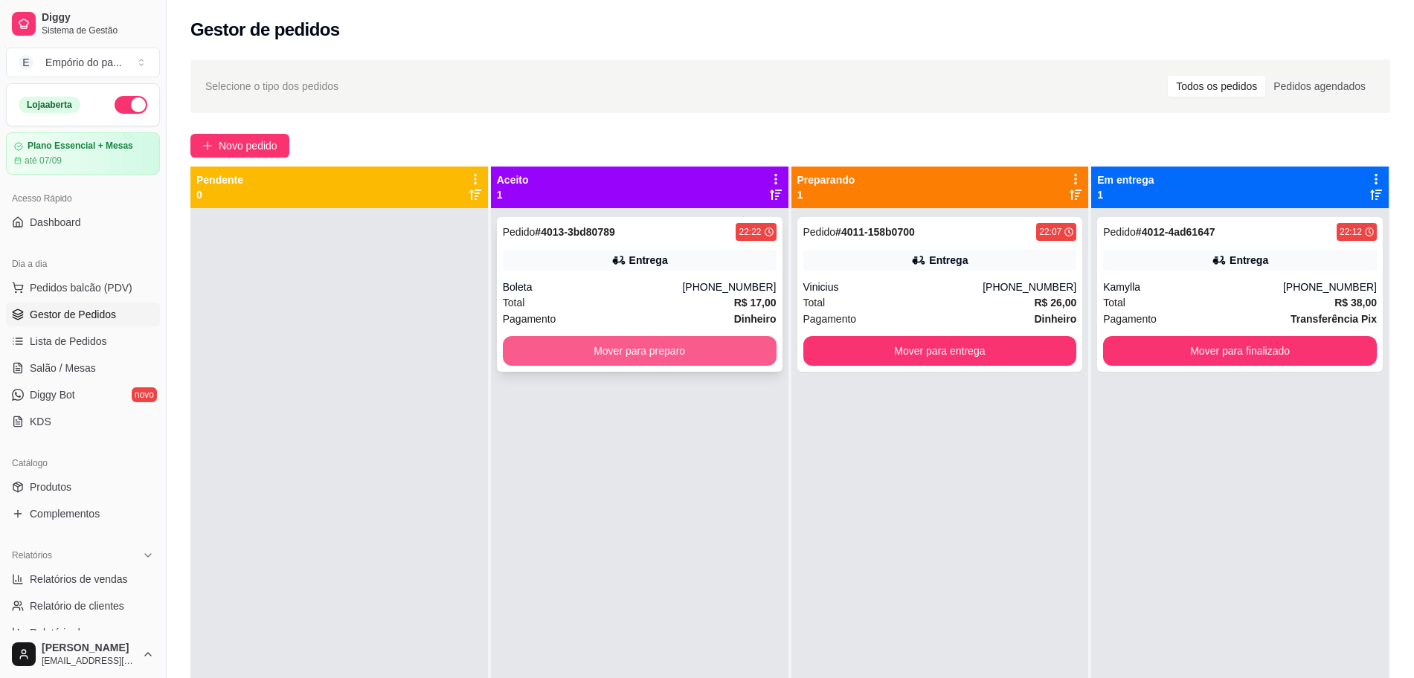
click at [706, 353] on button "Mover para preparo" at bounding box center [640, 351] width 274 height 30
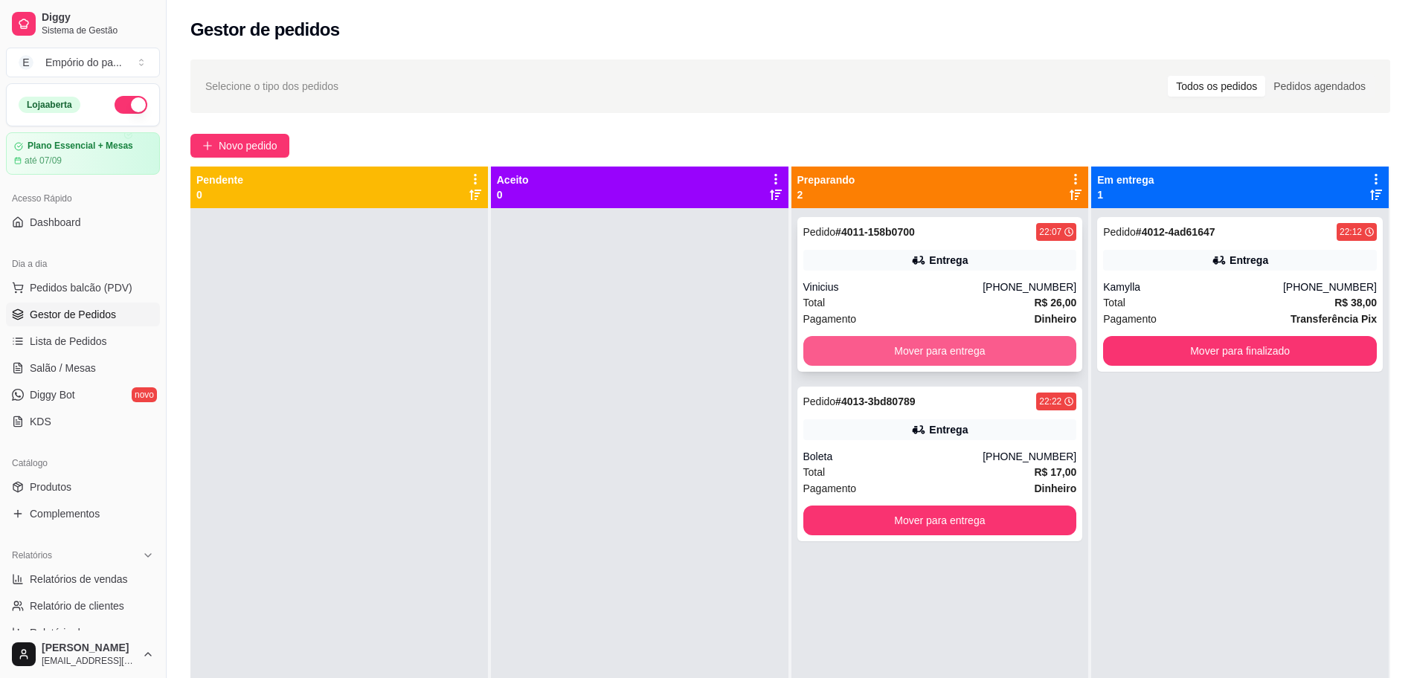
click at [951, 347] on button "Mover para entrega" at bounding box center [940, 351] width 274 height 30
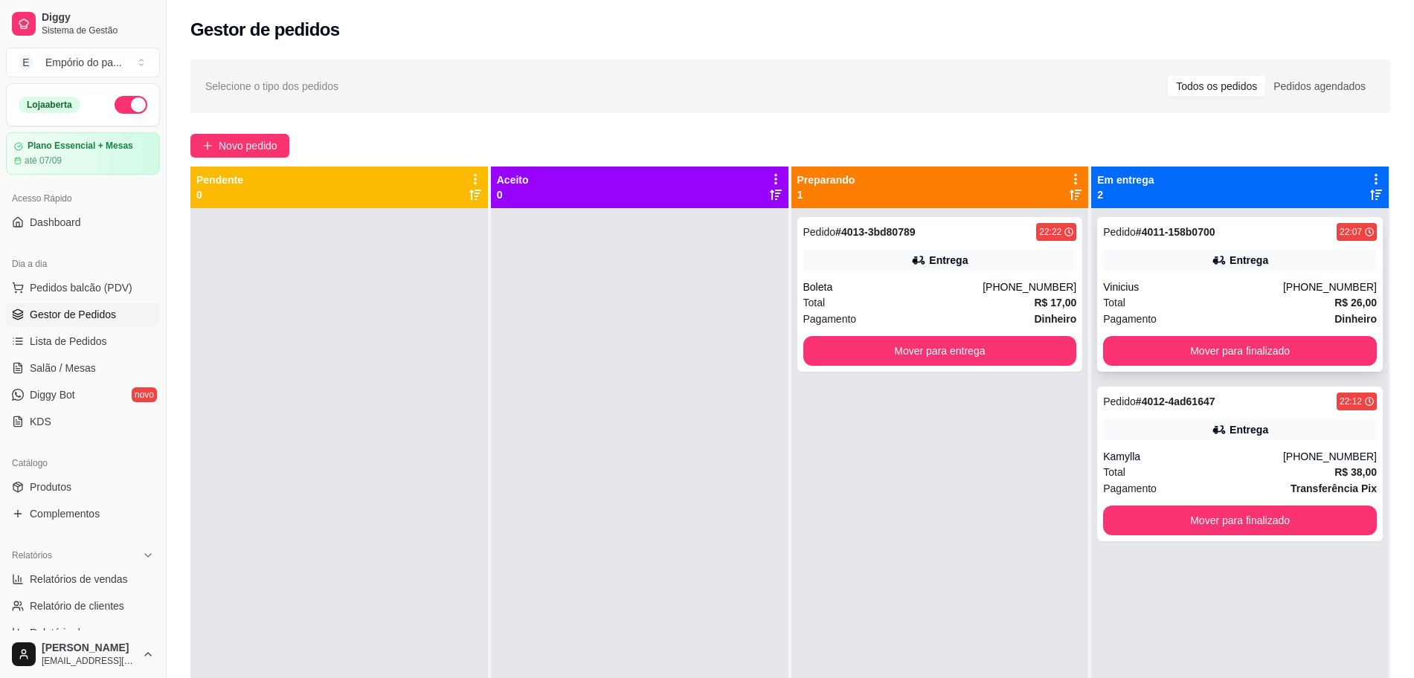
click at [1206, 300] on div "Total R$ 26,00" at bounding box center [1240, 303] width 274 height 16
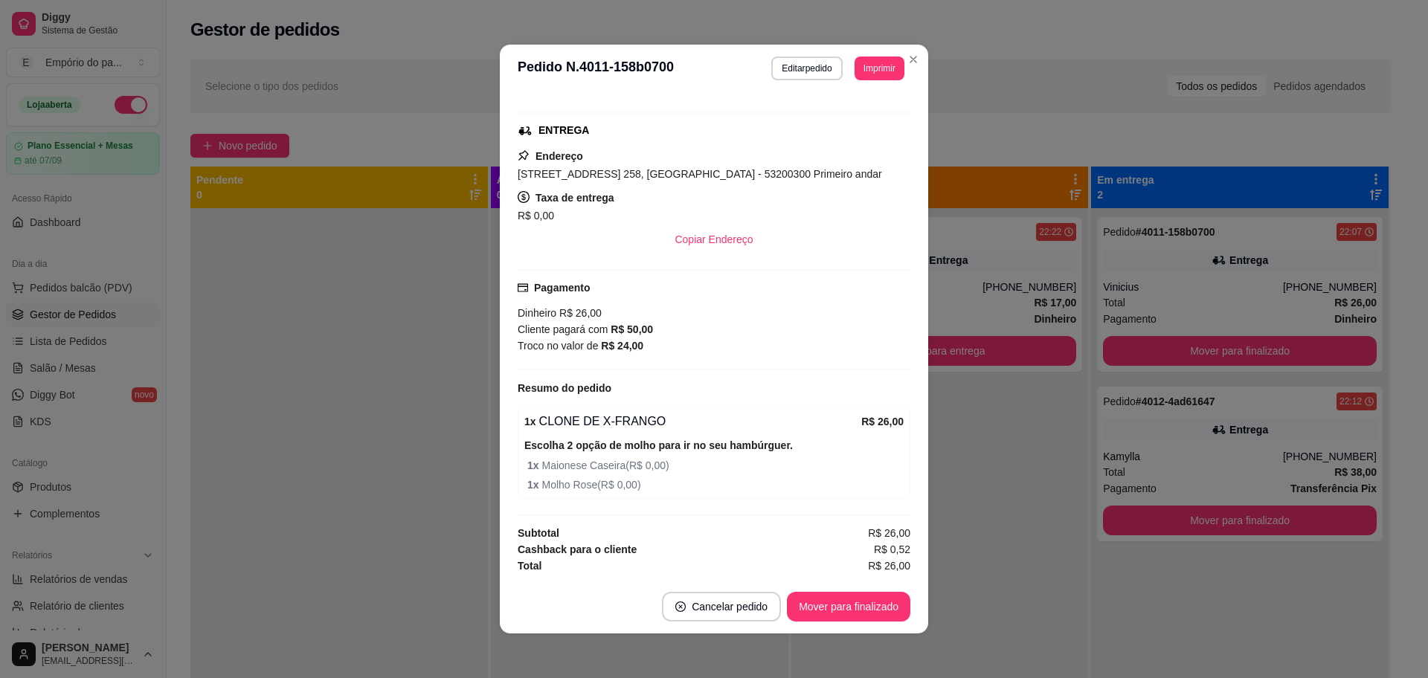
scroll to position [3, 0]
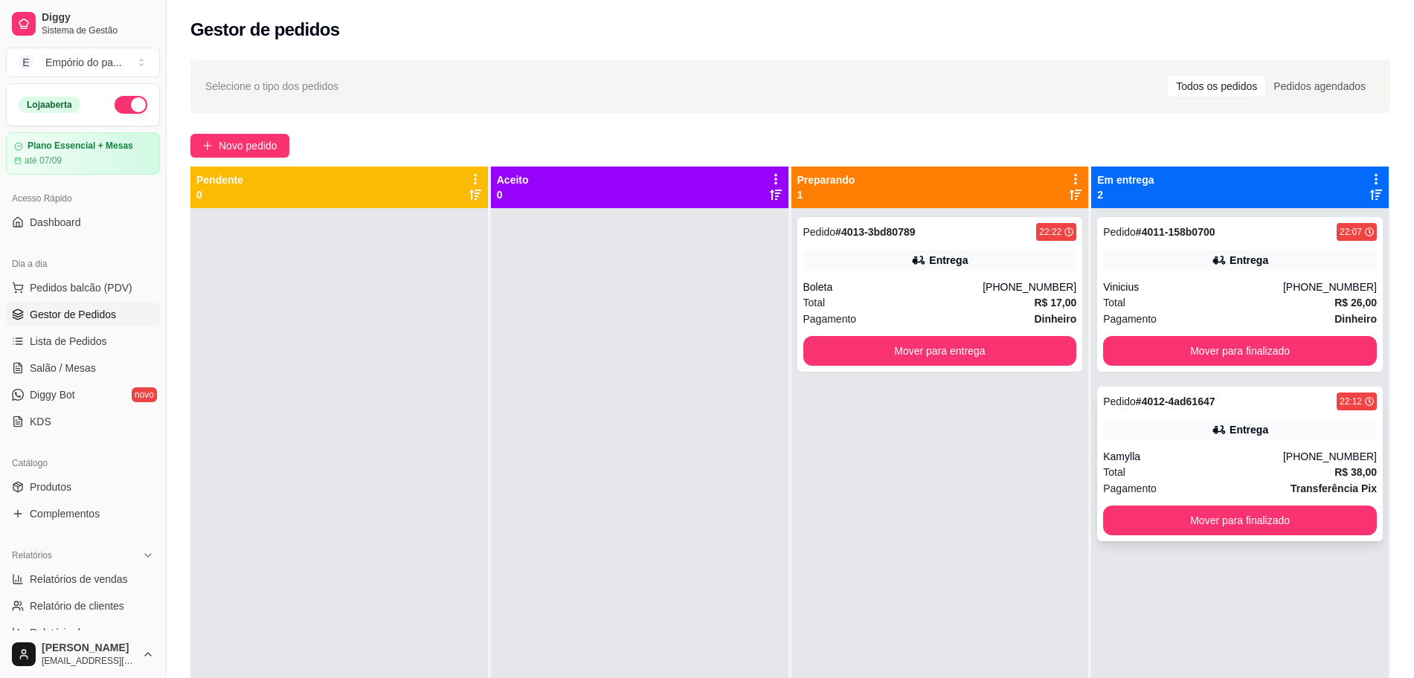
click at [1294, 455] on div "[PHONE_NUMBER]" at bounding box center [1330, 456] width 94 height 15
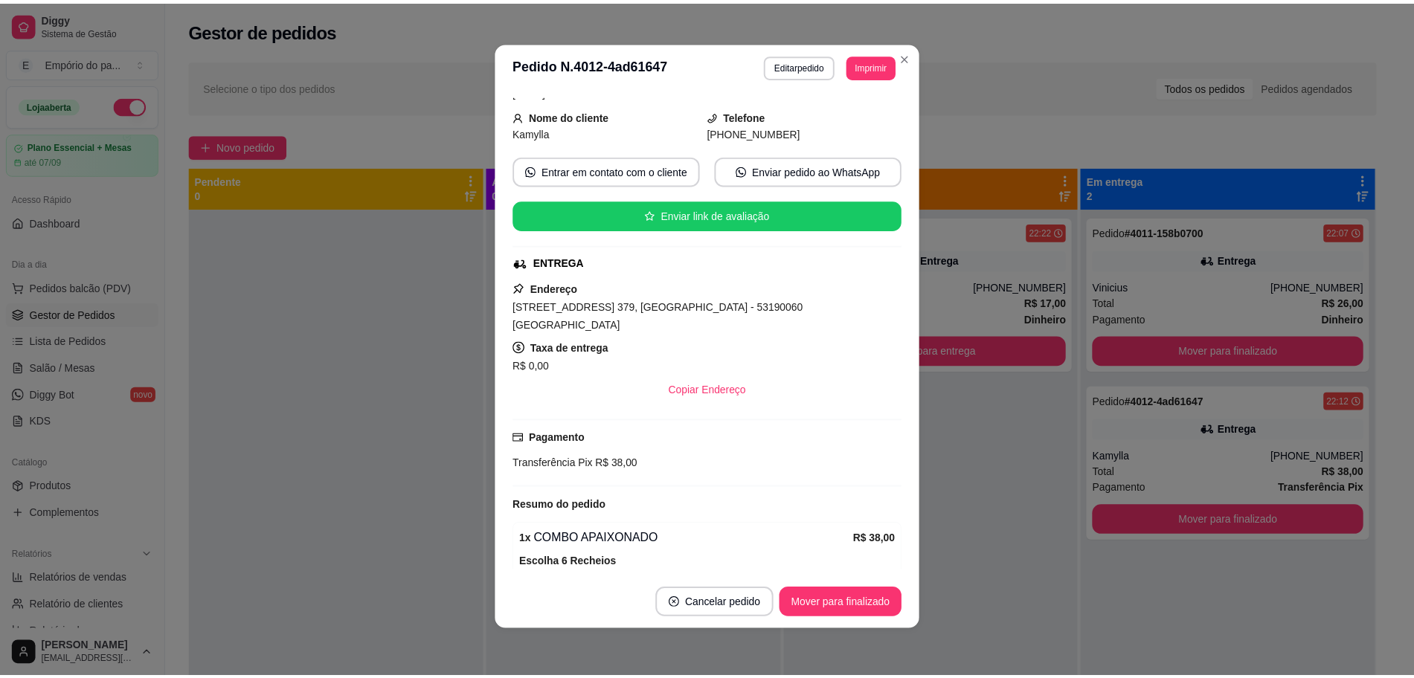
scroll to position [0, 0]
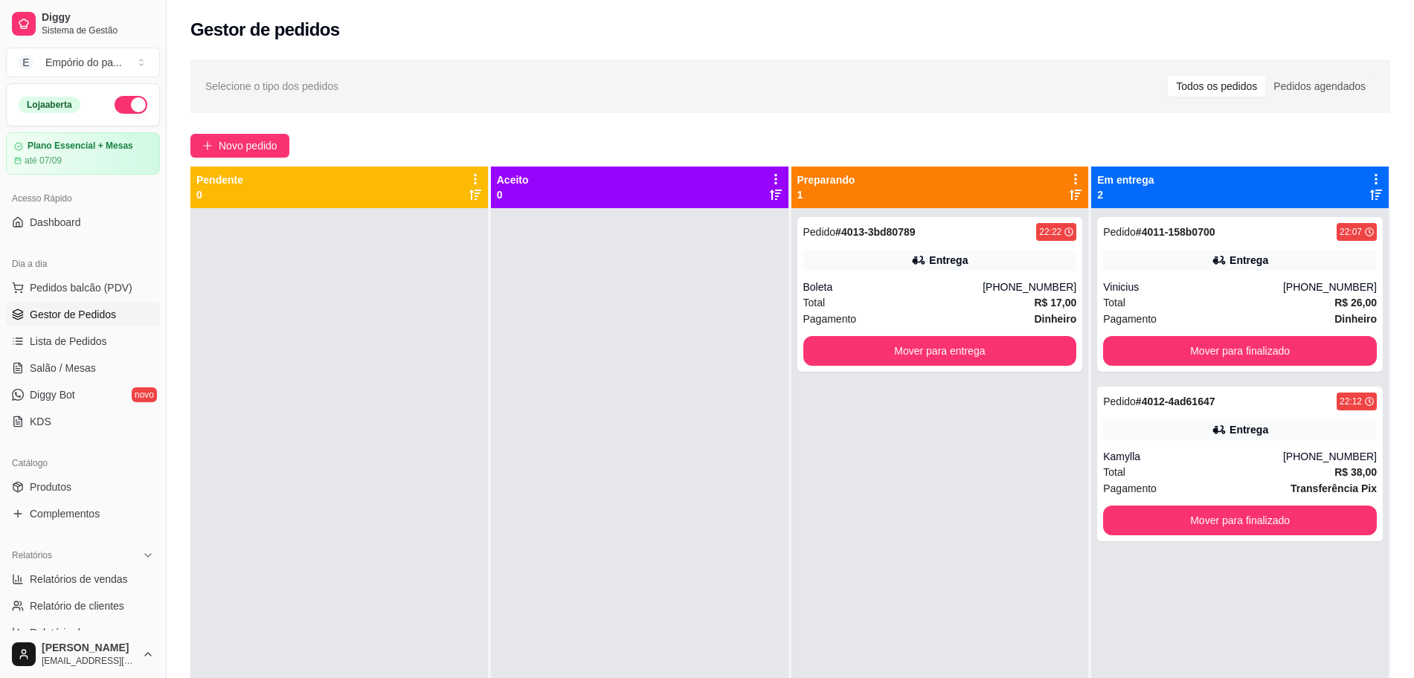
click at [242, 130] on div "Selecione o tipo dos pedidos Todos os pedidos Pedidos agendados Novo pedido Pen…" at bounding box center [790, 457] width 1247 height 812
click at [228, 140] on span "Novo pedido" at bounding box center [248, 146] width 59 height 16
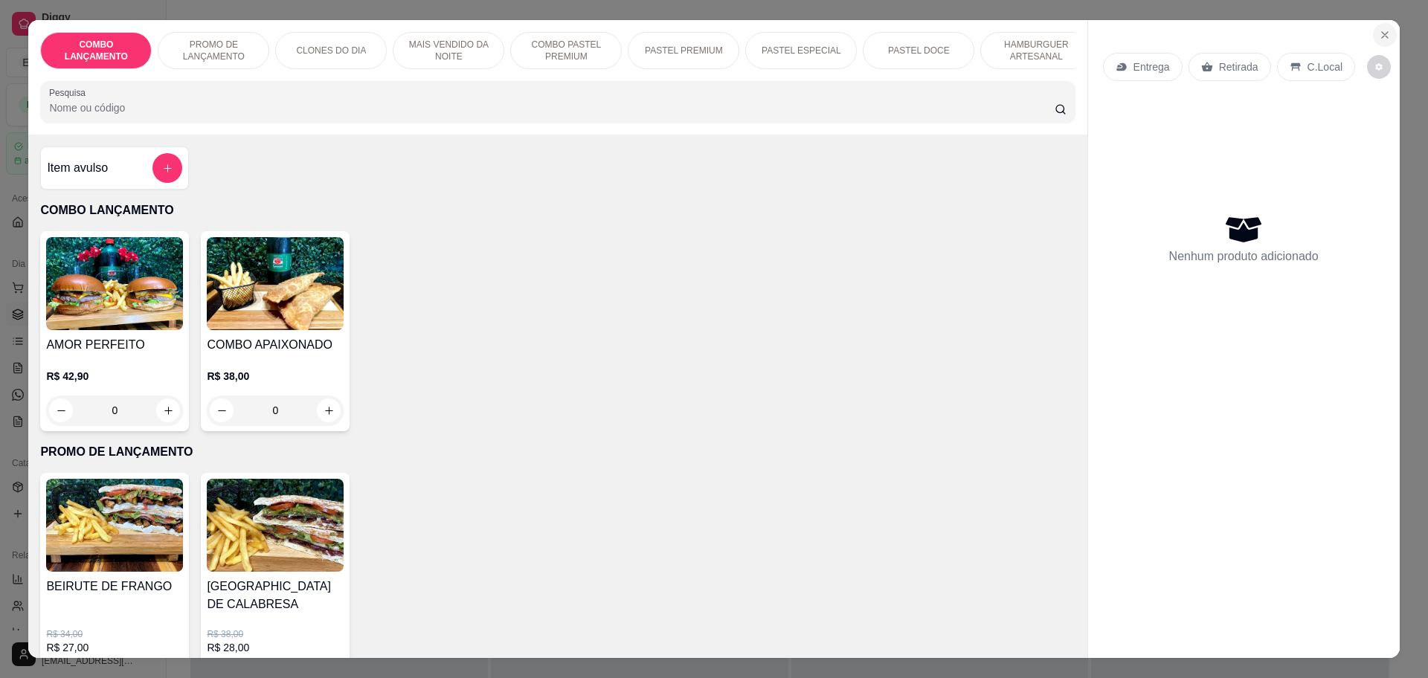
click at [1379, 35] on icon "Close" at bounding box center [1385, 35] width 12 height 12
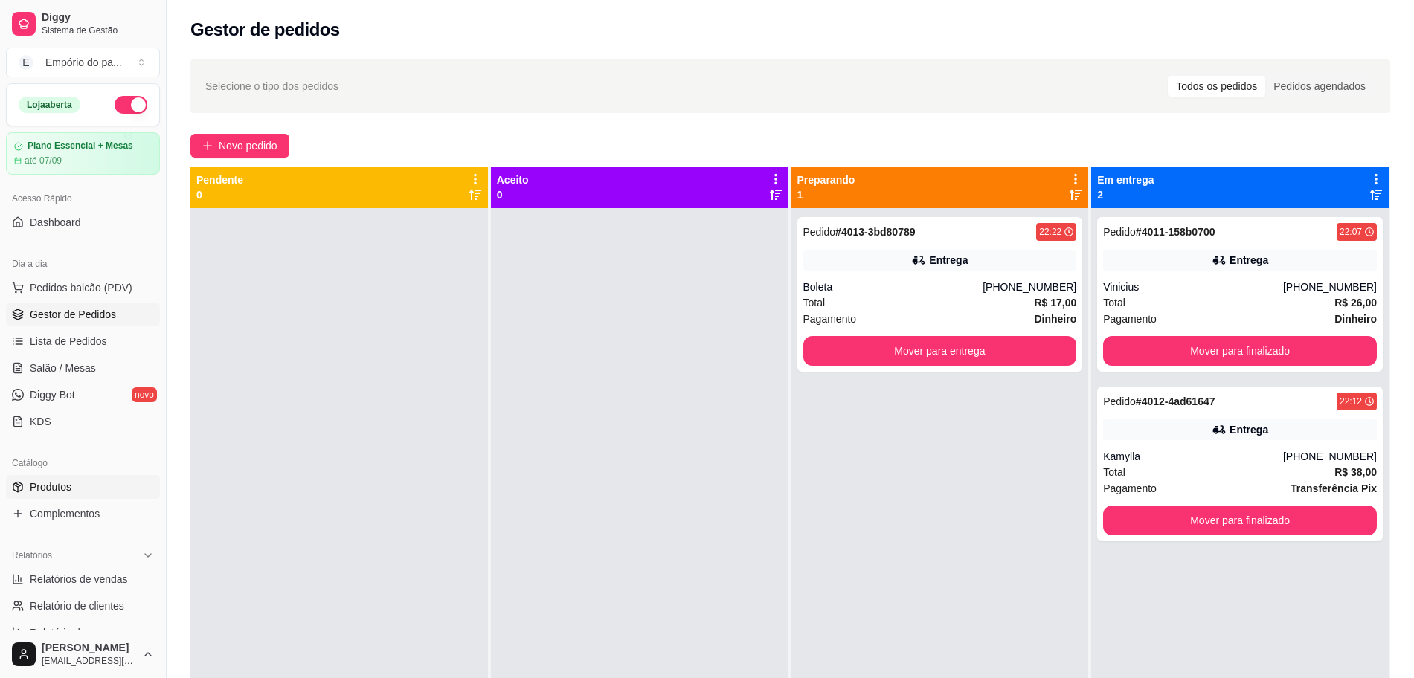
click at [60, 483] on span "Produtos" at bounding box center [51, 487] width 42 height 15
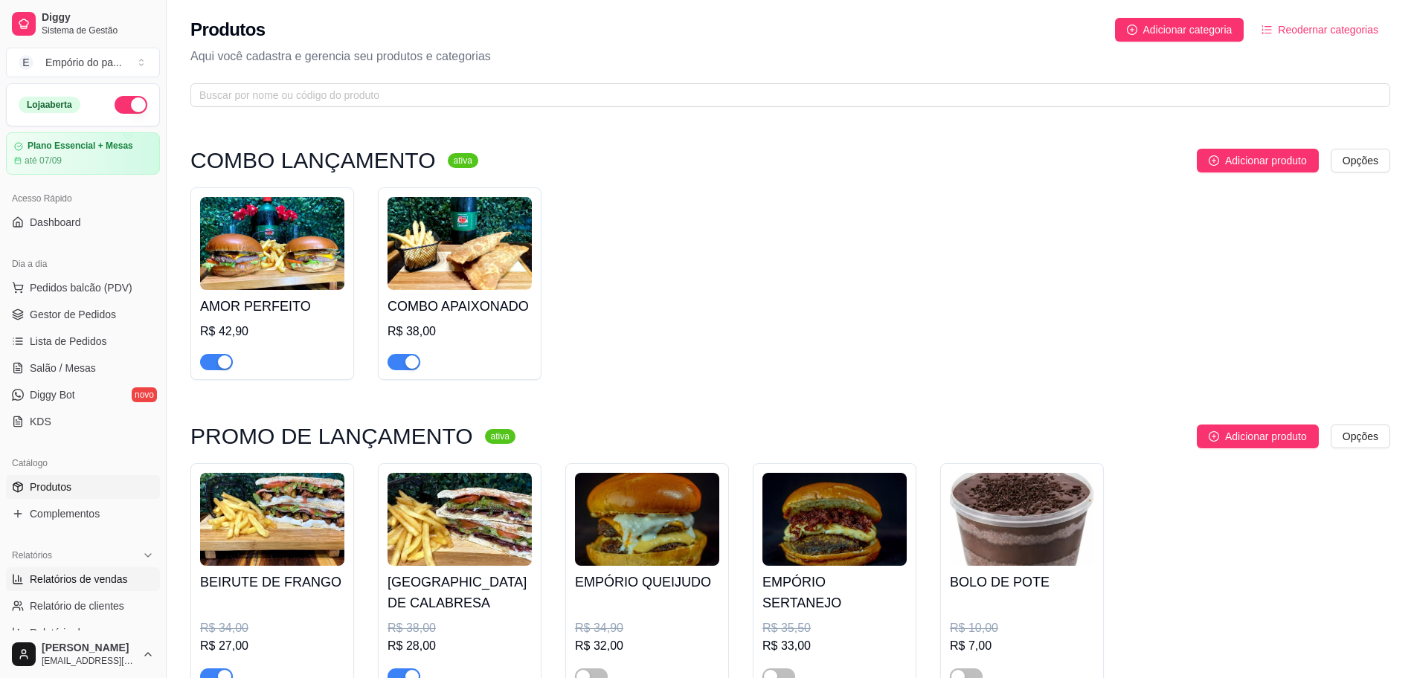
click at [60, 579] on span "Relatórios de vendas" at bounding box center [79, 579] width 98 height 15
select select "ALL"
select select "0"
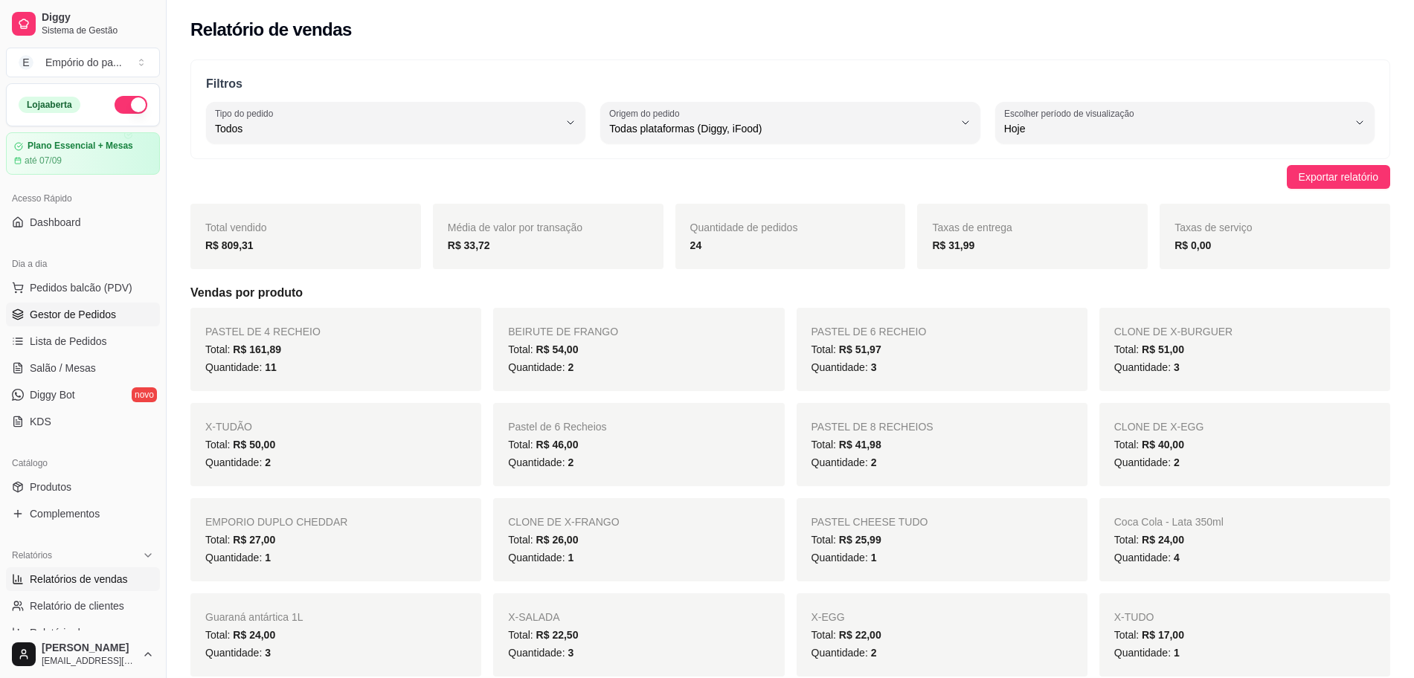
click at [54, 320] on span "Gestor de Pedidos" at bounding box center [73, 314] width 86 height 15
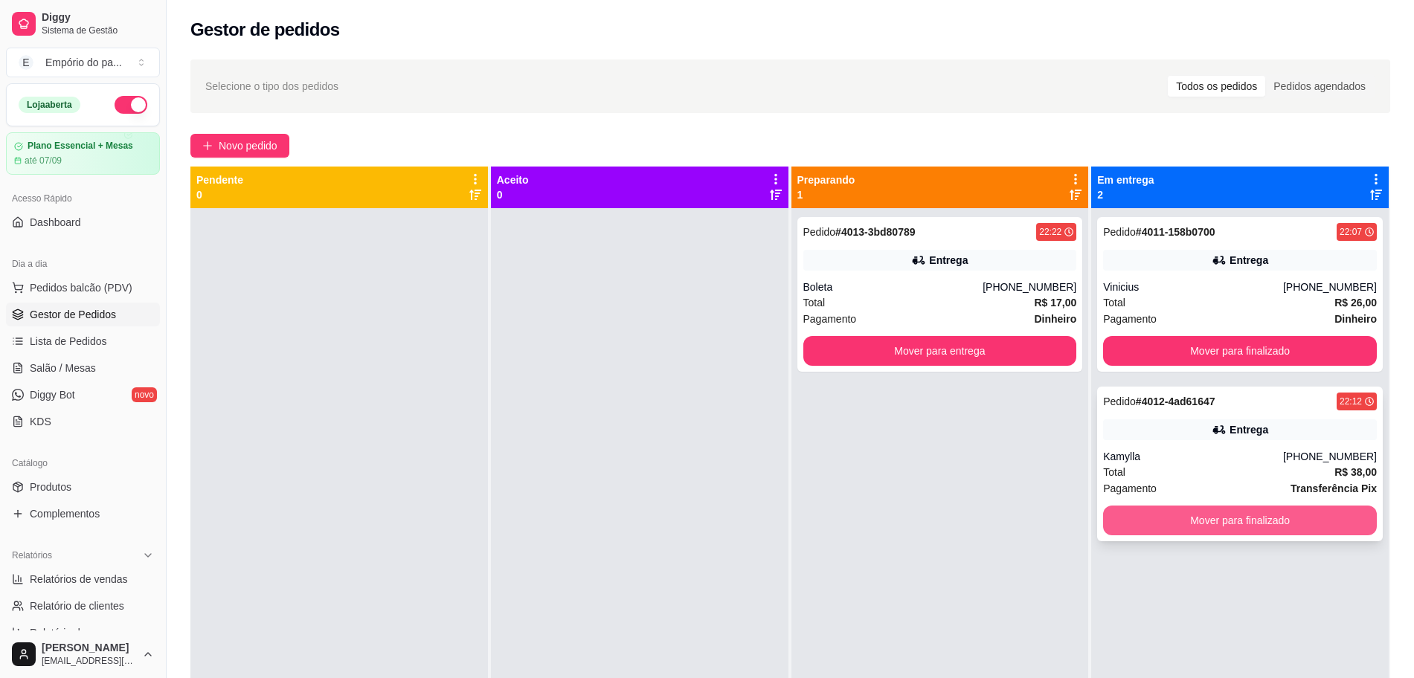
click at [1234, 514] on button "Mover para finalizado" at bounding box center [1240, 521] width 274 height 30
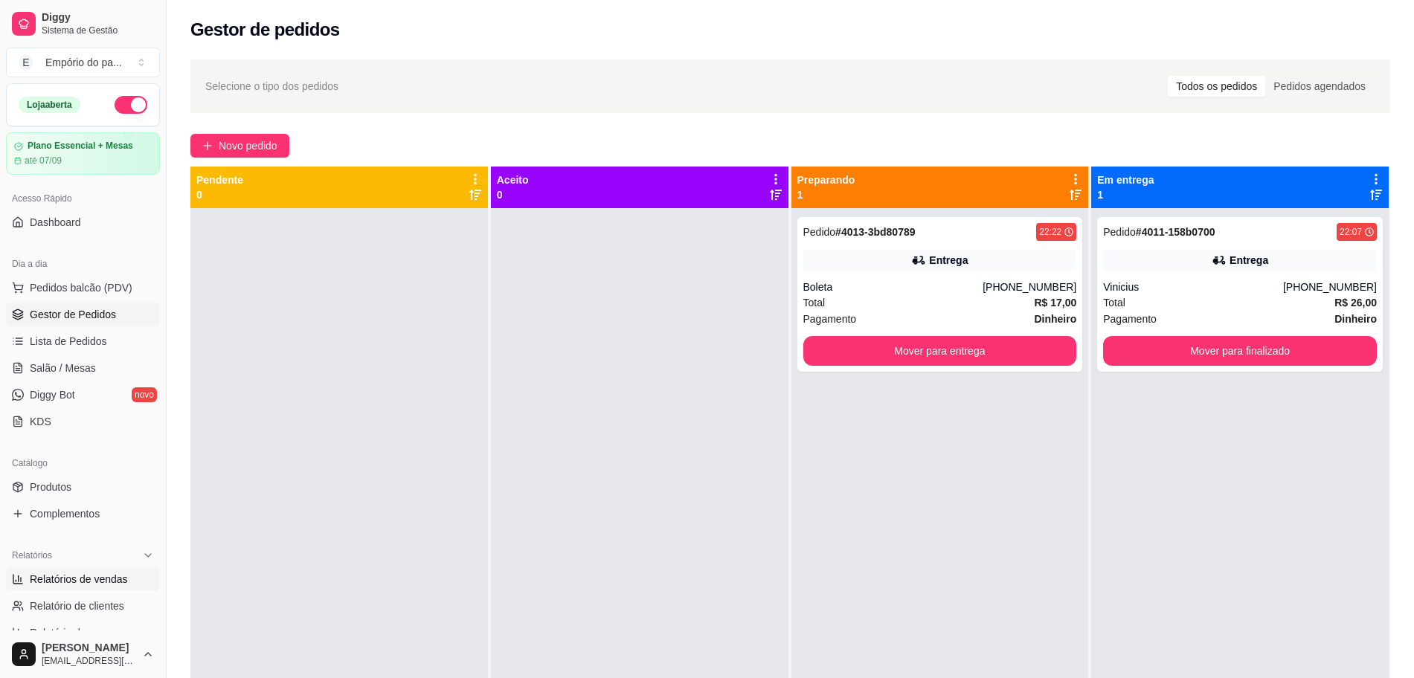
click at [74, 575] on span "Relatórios de vendas" at bounding box center [79, 579] width 98 height 15
select select "ALL"
select select "0"
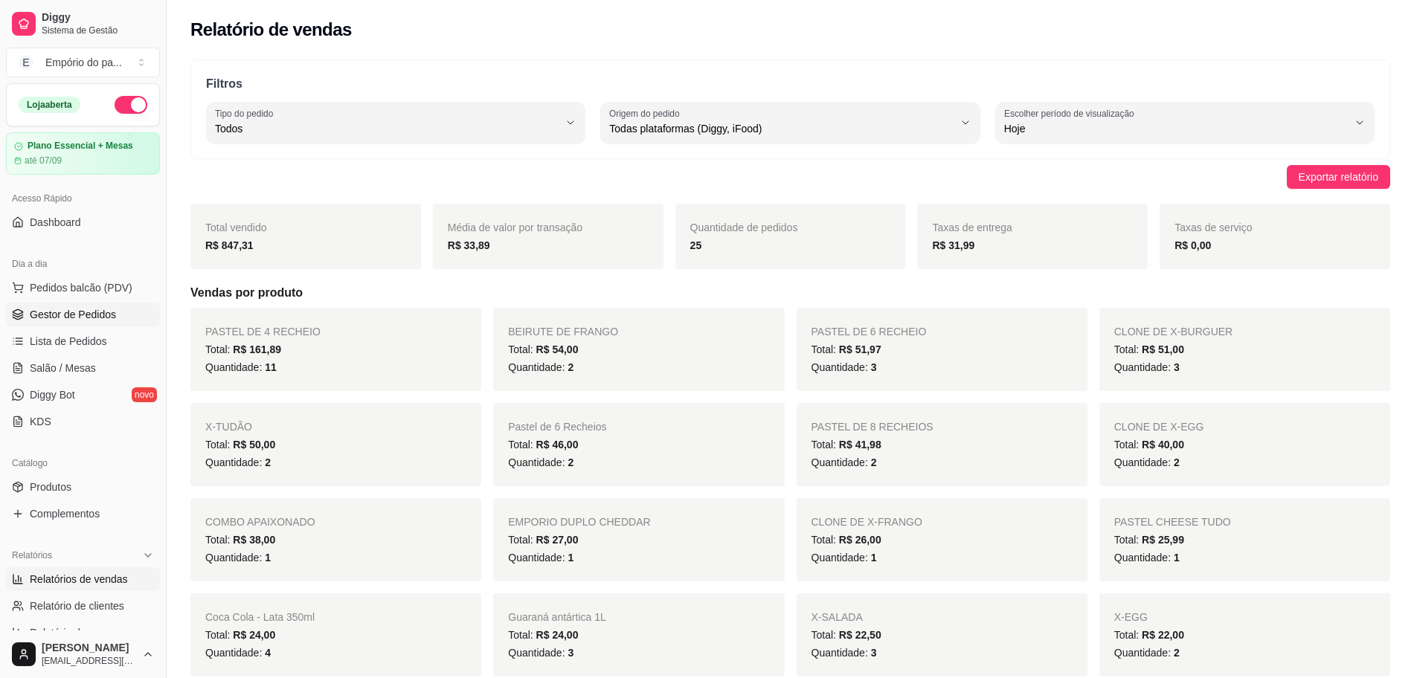
click at [60, 313] on span "Gestor de Pedidos" at bounding box center [73, 314] width 86 height 15
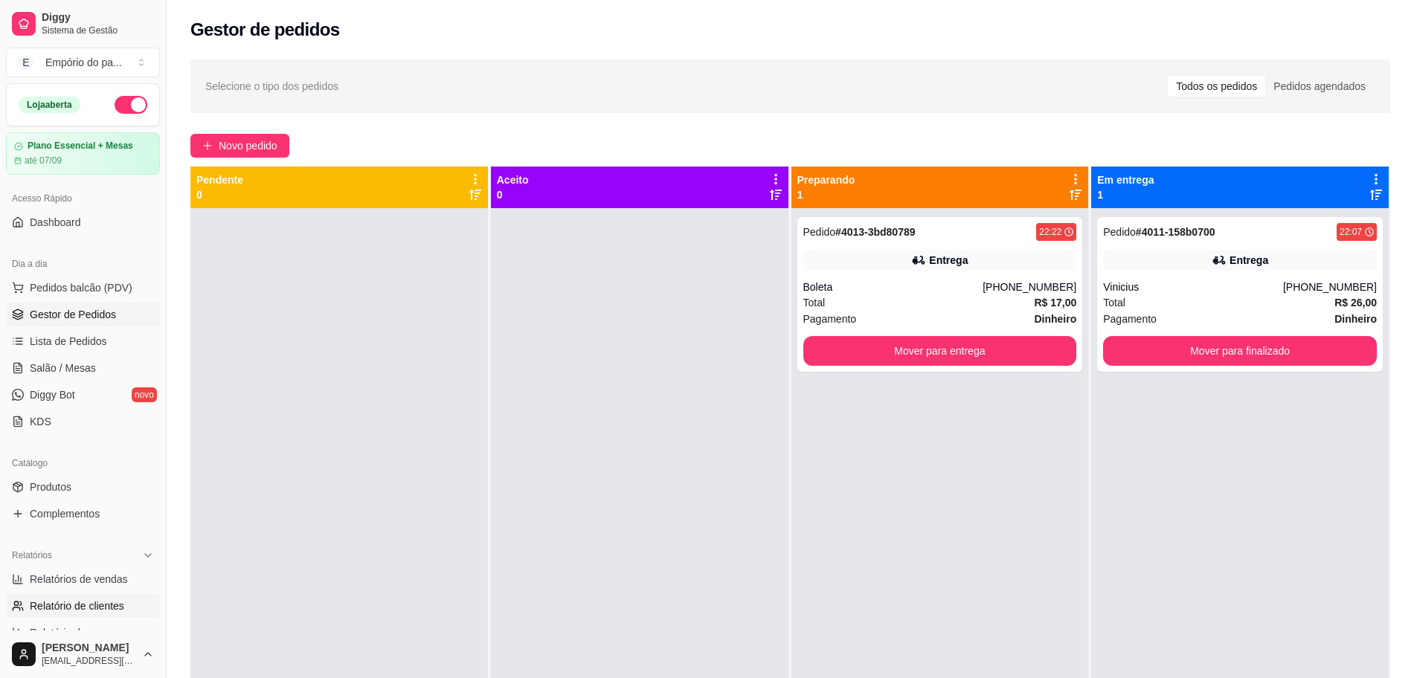
click at [65, 610] on span "Relatório de clientes" at bounding box center [77, 606] width 94 height 15
select select "30"
select select "HIGHEST_TOTAL_SPENT_WITH_ORDERS"
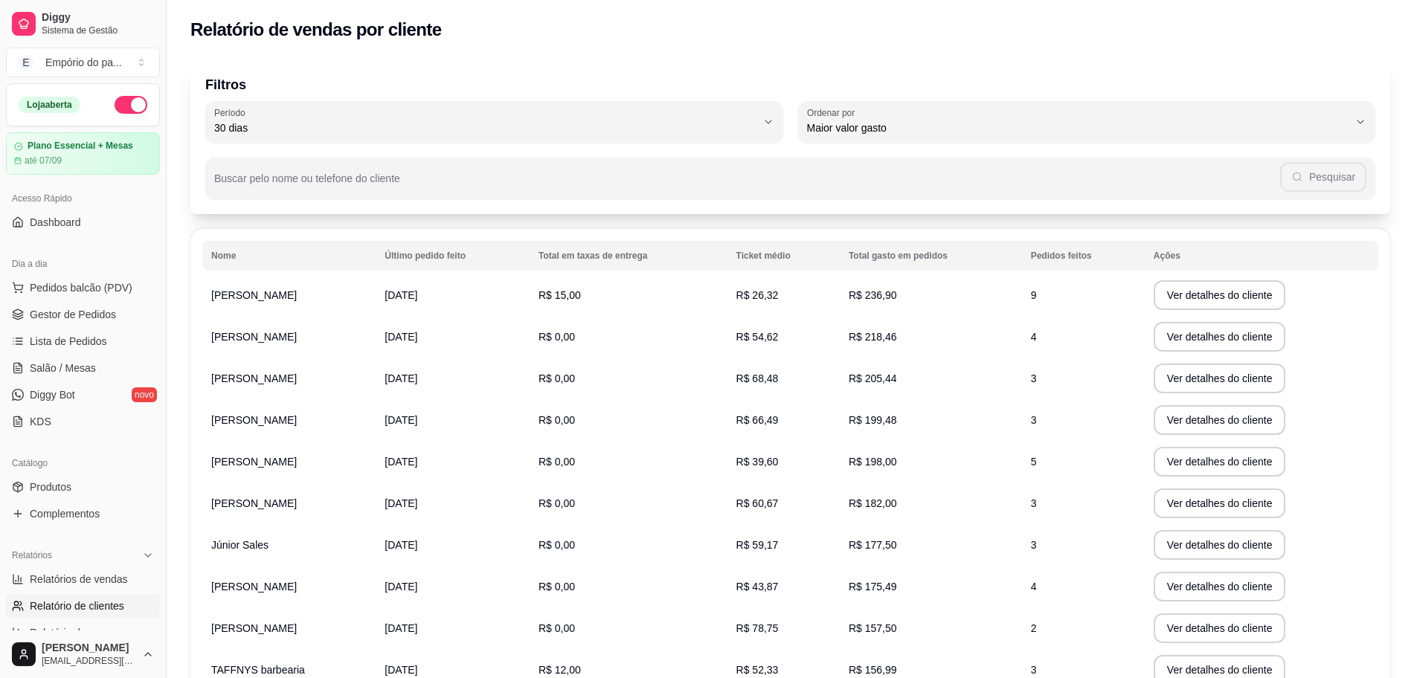
click at [525, 144] on div "Buscar pelo nome ou telefone do cliente Pesquisar" at bounding box center [790, 171] width 1170 height 57
click at [556, 135] on span "30 dias" at bounding box center [485, 127] width 542 height 15
click at [265, 205] on li "7 dias" at bounding box center [493, 212] width 543 height 23
type input "7"
select select "7"
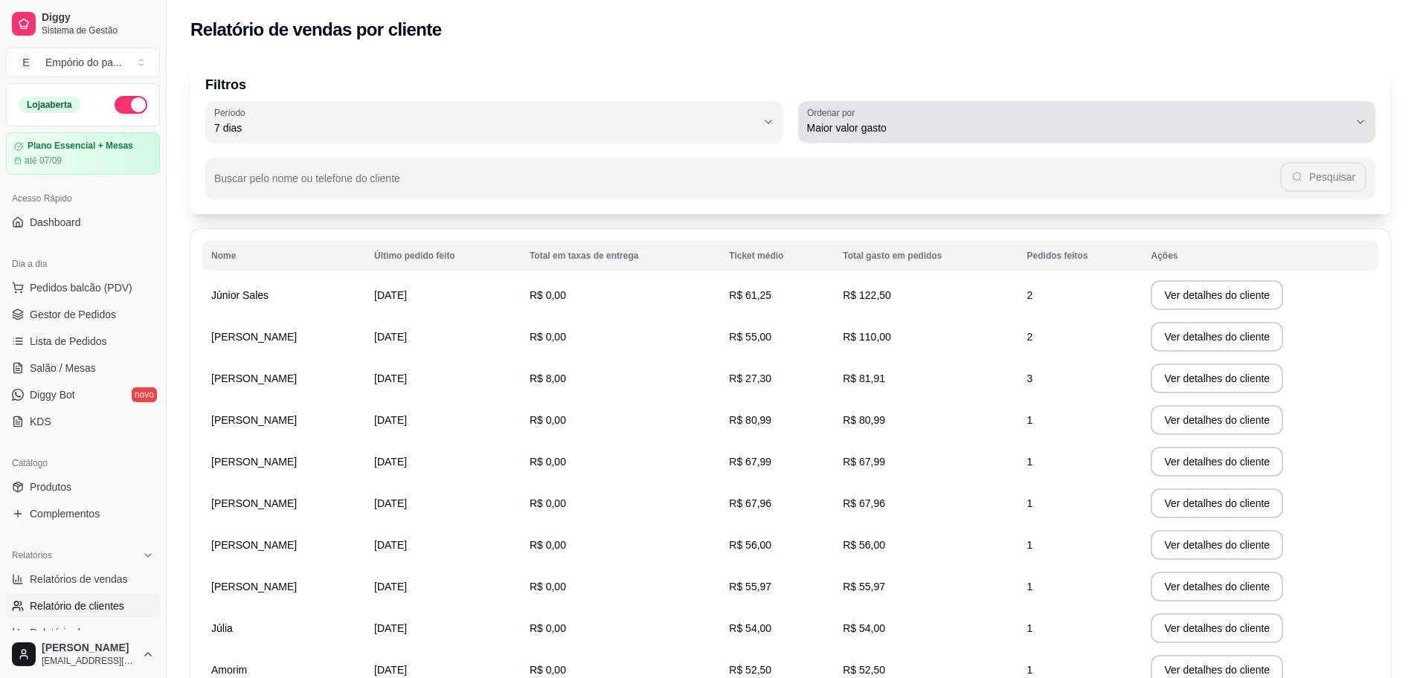
click at [1041, 136] on div "Maior valor gasto" at bounding box center [1078, 122] width 542 height 30
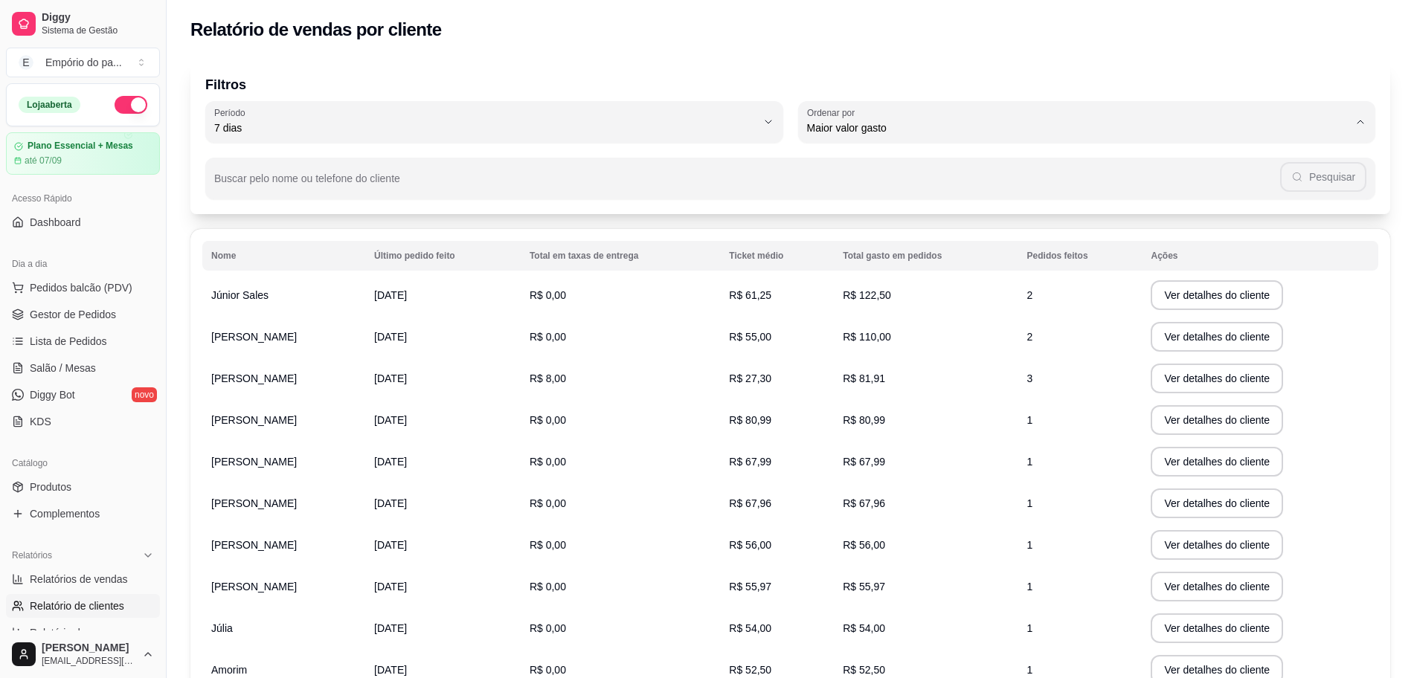
click at [936, 164] on span "Maior número de pedidos" at bounding box center [1079, 163] width 518 height 14
type input "HIGHEST_ORDER_COUNT"
select select "HIGHEST_ORDER_COUNT"
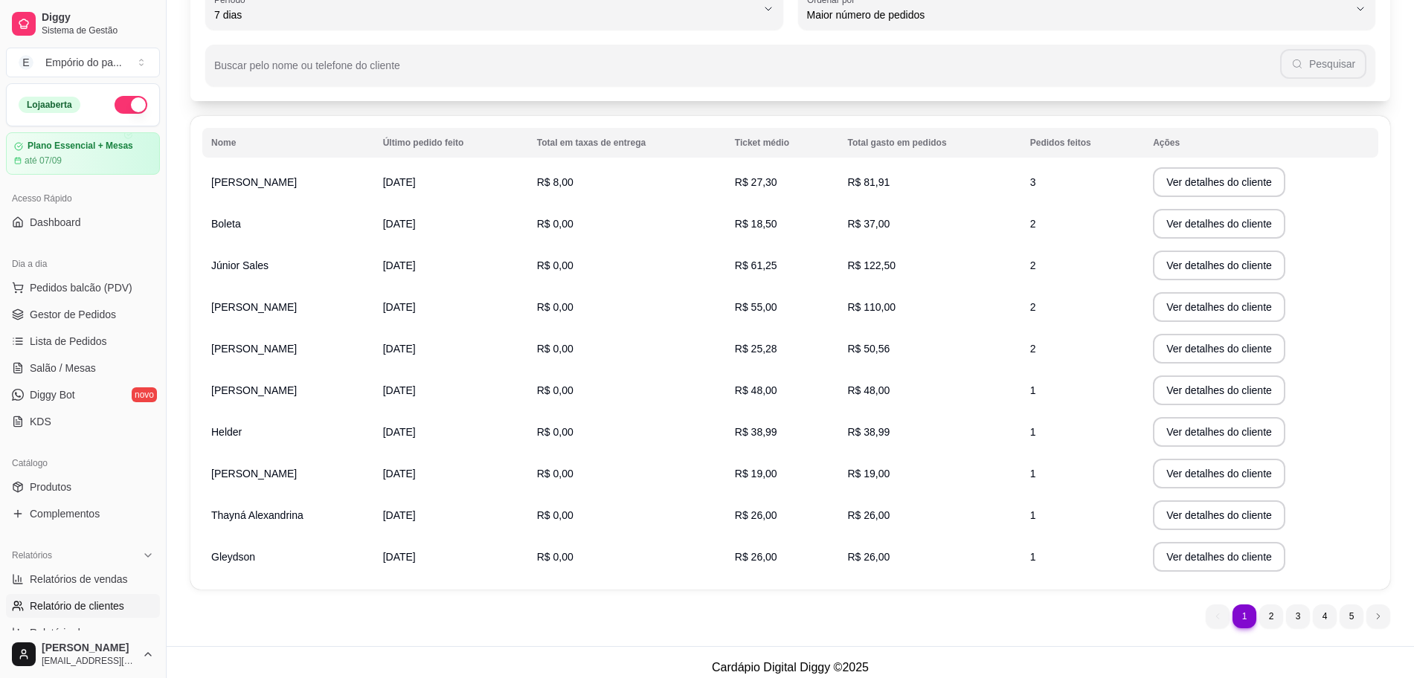
scroll to position [123, 0]
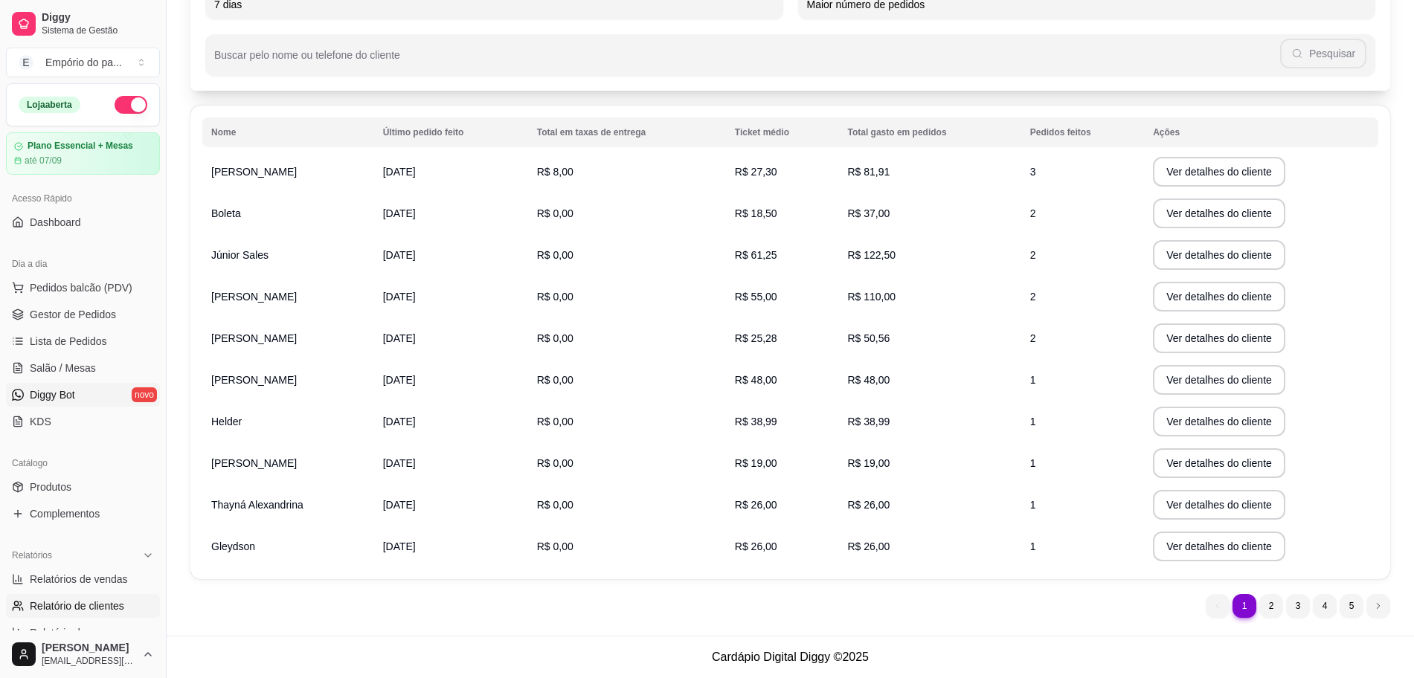
click at [60, 385] on link "Diggy Bot novo" at bounding box center [83, 395] width 154 height 24
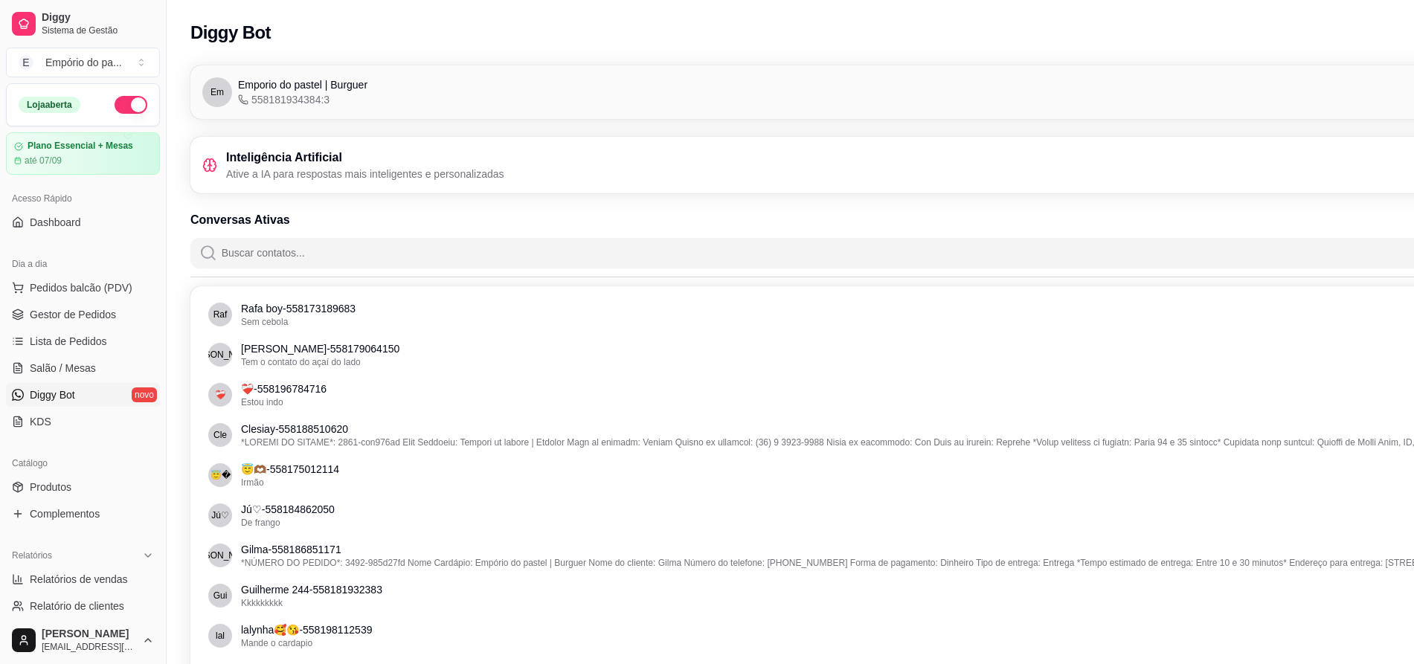
click at [334, 248] on input "Buscar contatos..." at bounding box center [882, 253] width 1331 height 30
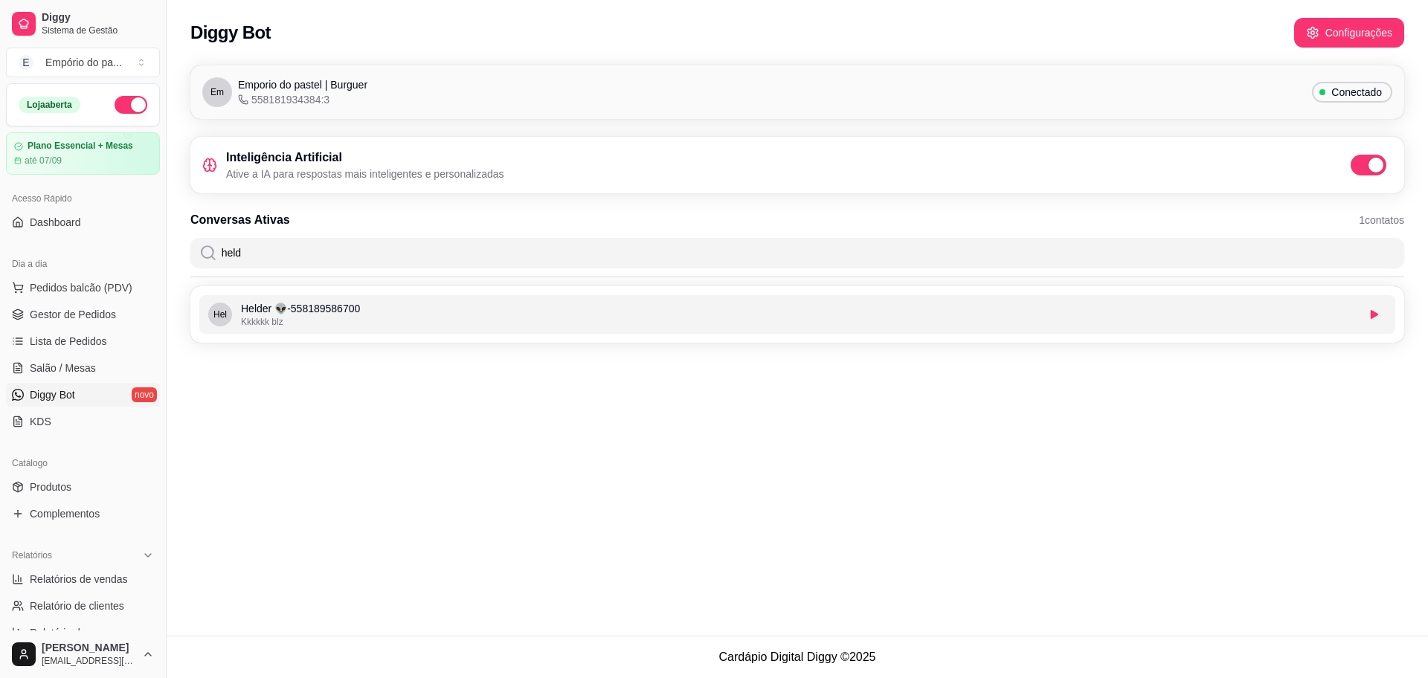
type input "held"
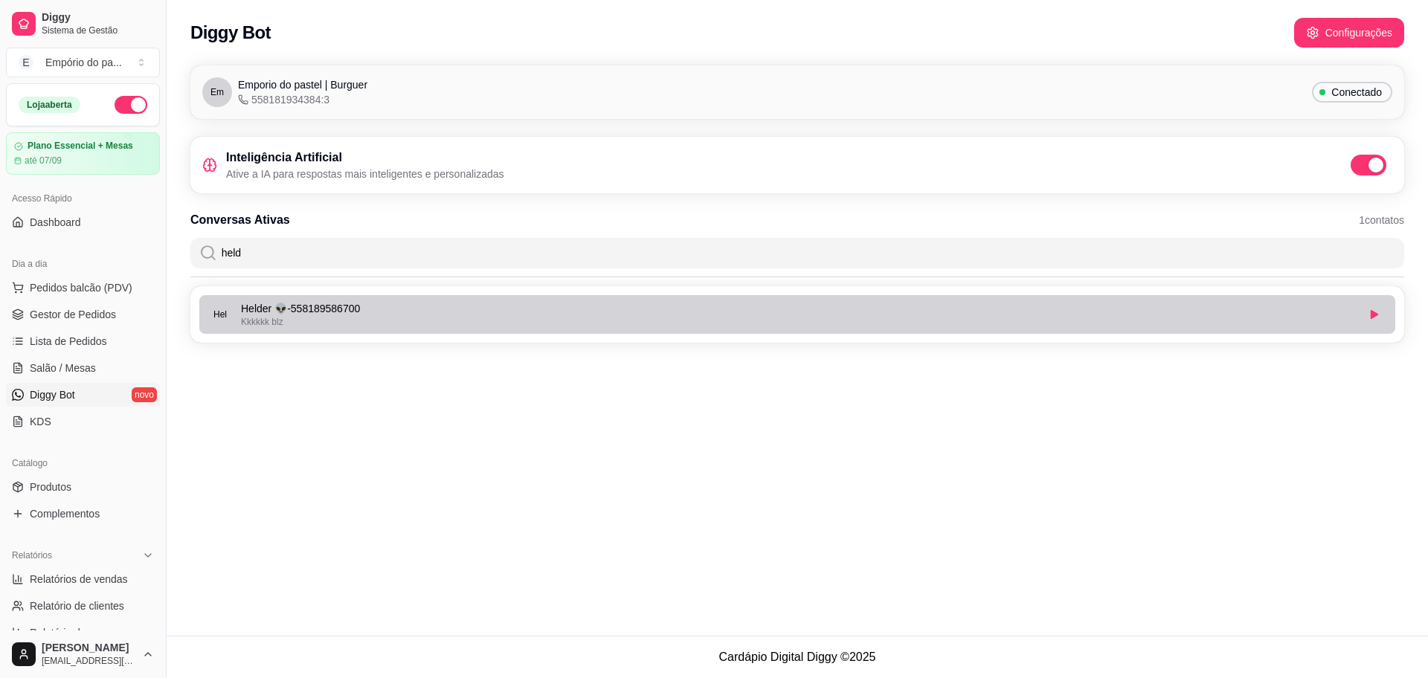
click at [310, 313] on p "Helder 👽 - 558189586700" at bounding box center [799, 308] width 1116 height 15
click at [327, 306] on p "Helder 👽 - 558189586700" at bounding box center [799, 308] width 1116 height 15
click at [1375, 305] on button "button" at bounding box center [1374, 314] width 23 height 23
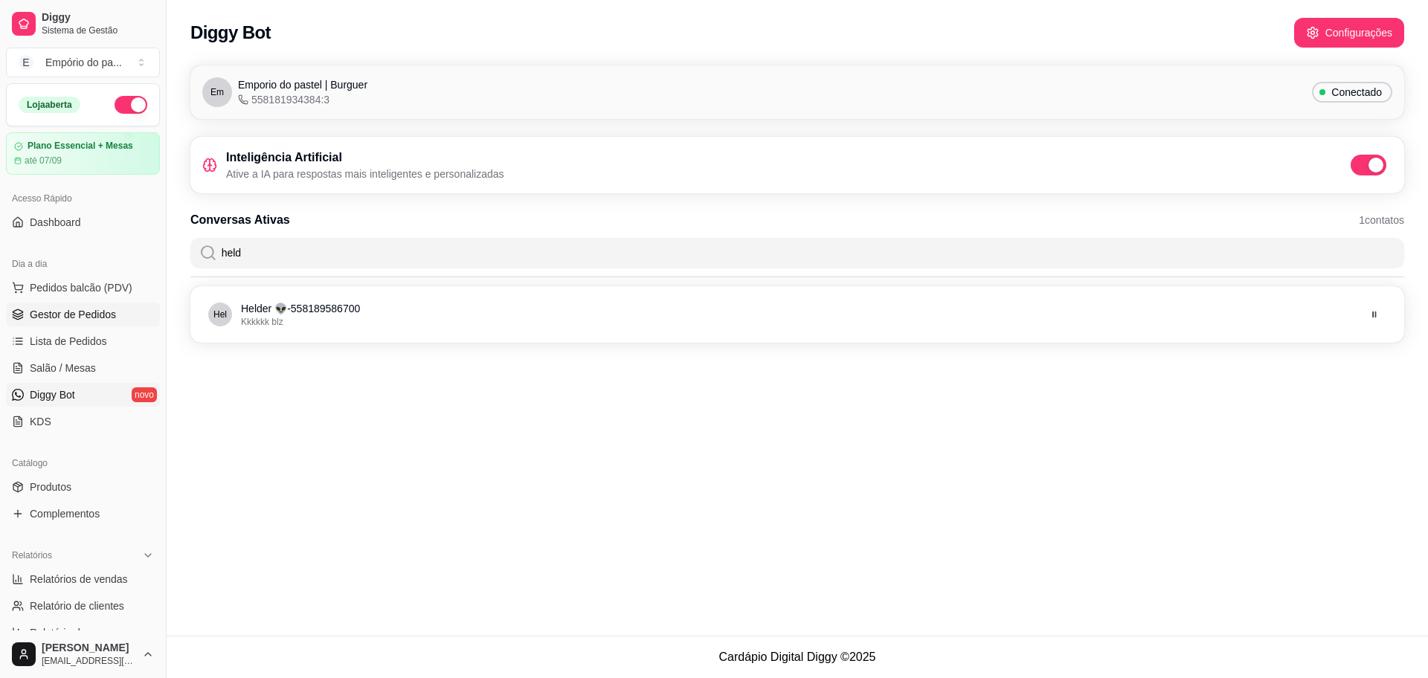
click at [77, 323] on link "Gestor de Pedidos" at bounding box center [83, 315] width 154 height 24
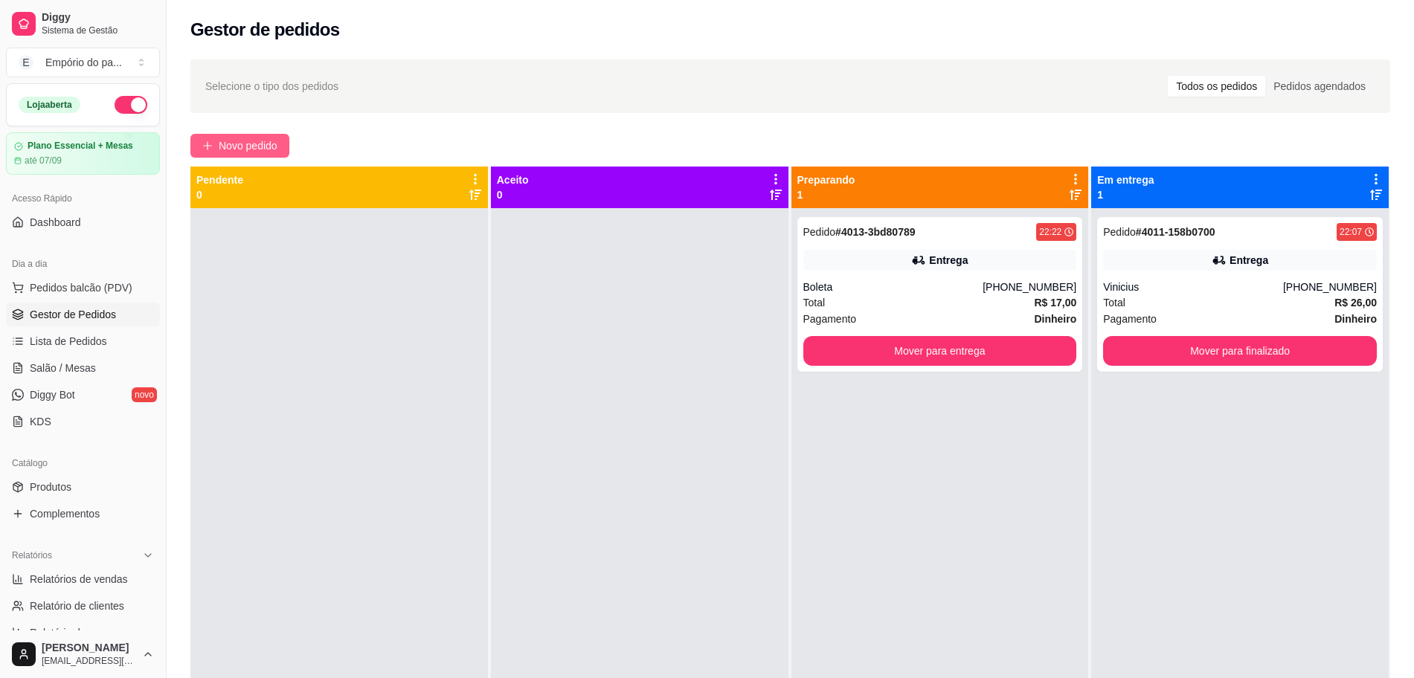
click at [239, 141] on span "Novo pedido" at bounding box center [248, 146] width 59 height 16
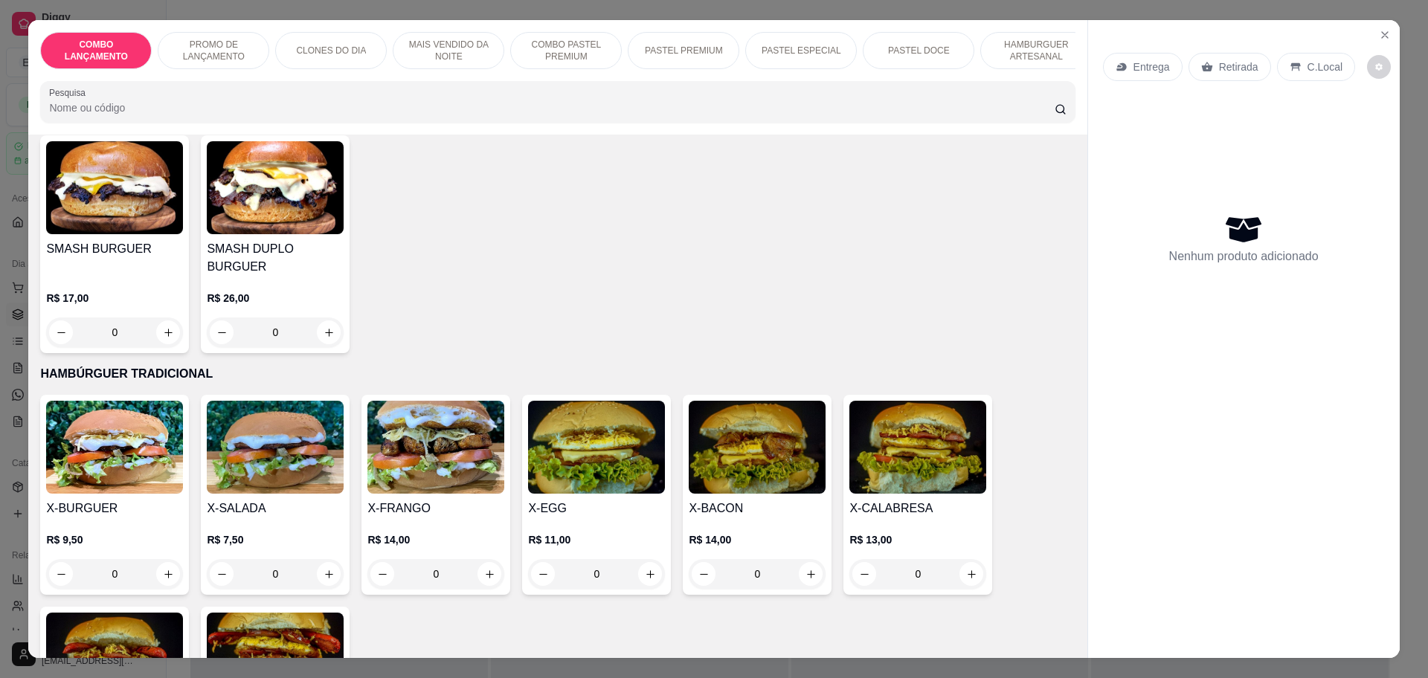
scroll to position [3161, 0]
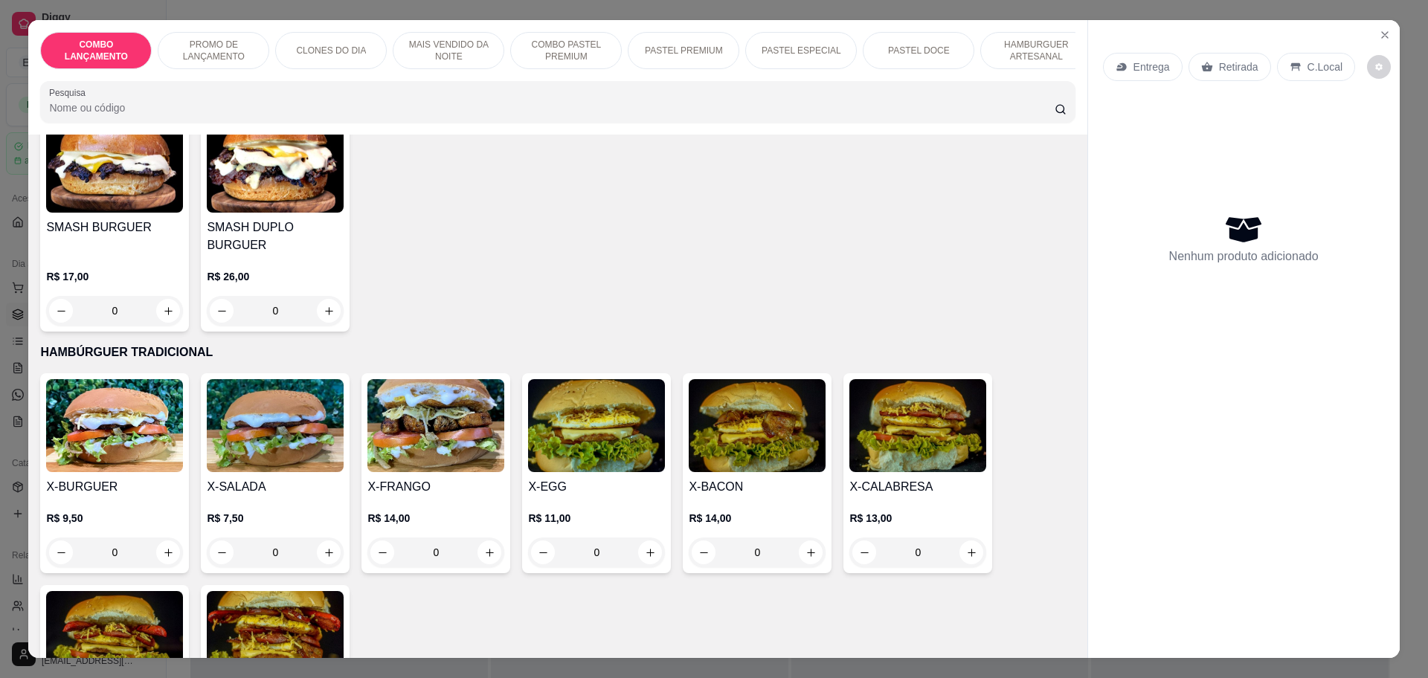
click at [324, 538] on div "0" at bounding box center [275, 553] width 137 height 30
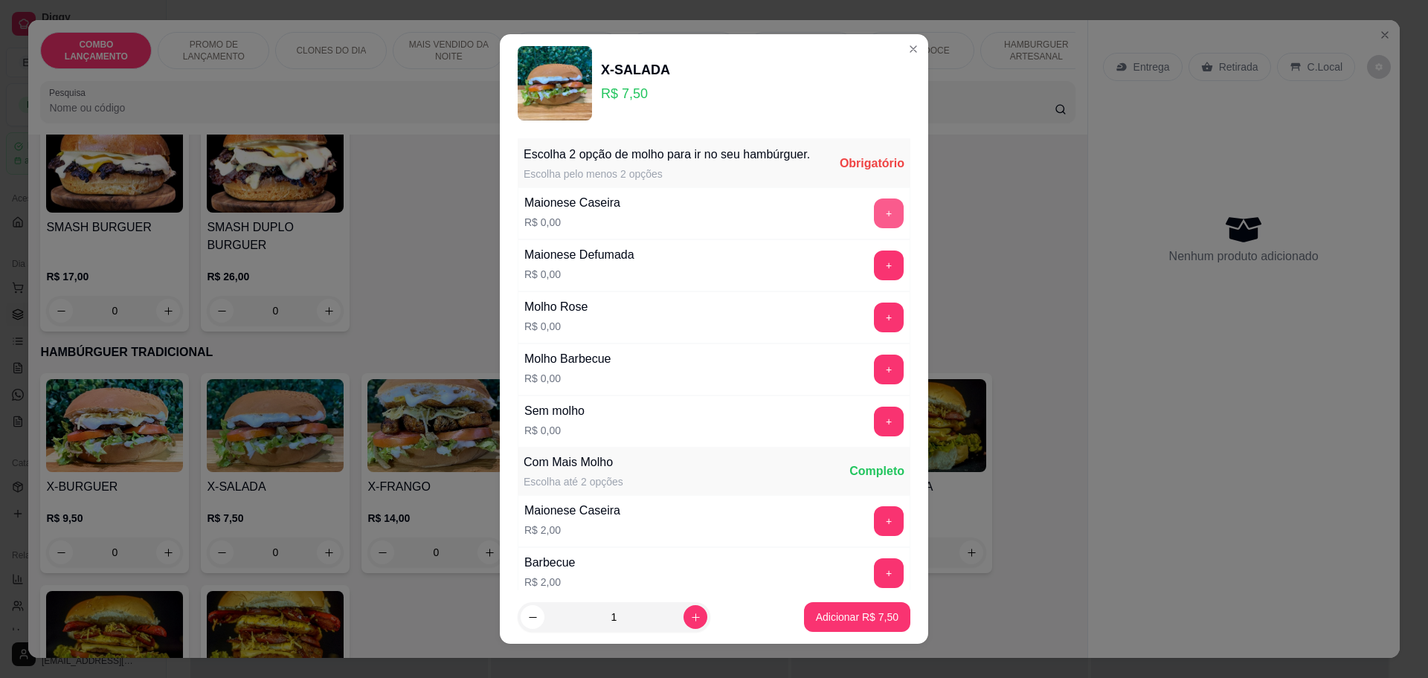
click at [874, 228] on button "+" at bounding box center [889, 214] width 30 height 30
click at [875, 228] on button "+" at bounding box center [889, 213] width 29 height 29
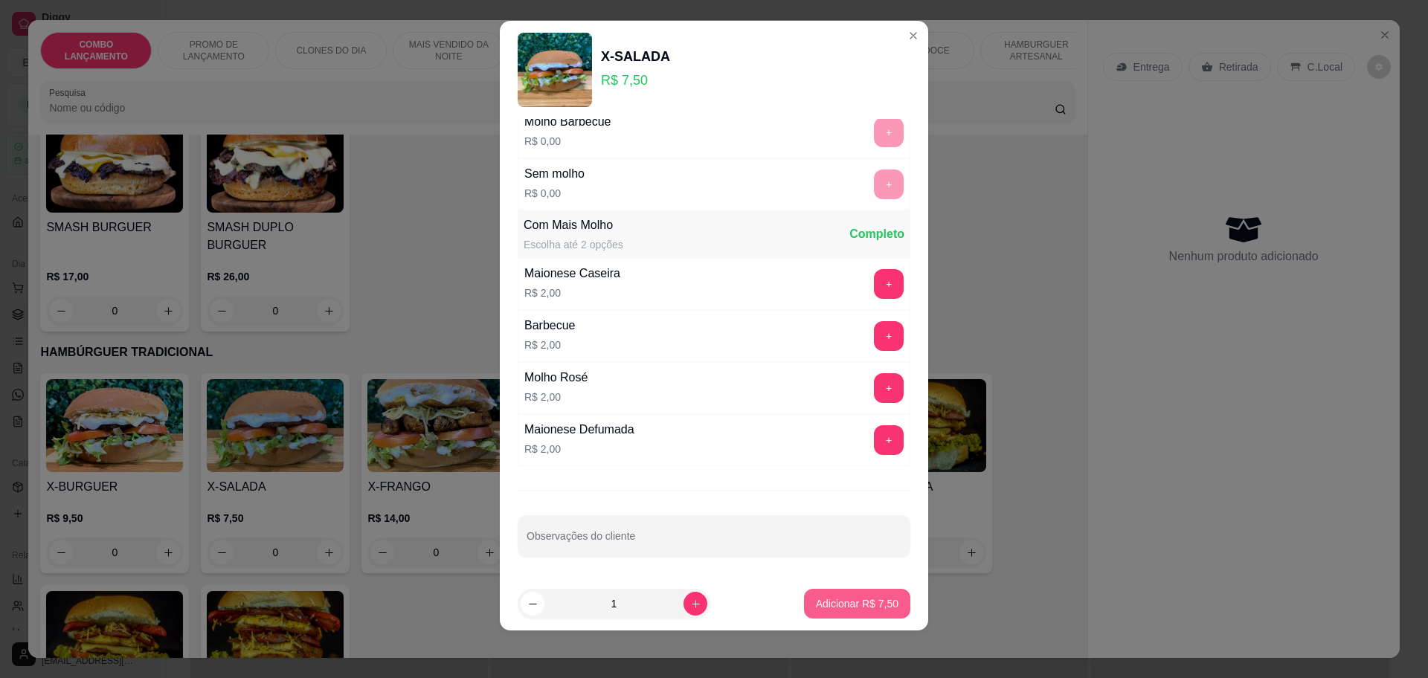
click at [841, 594] on button "Adicionar R$ 7,50" at bounding box center [857, 604] width 106 height 30
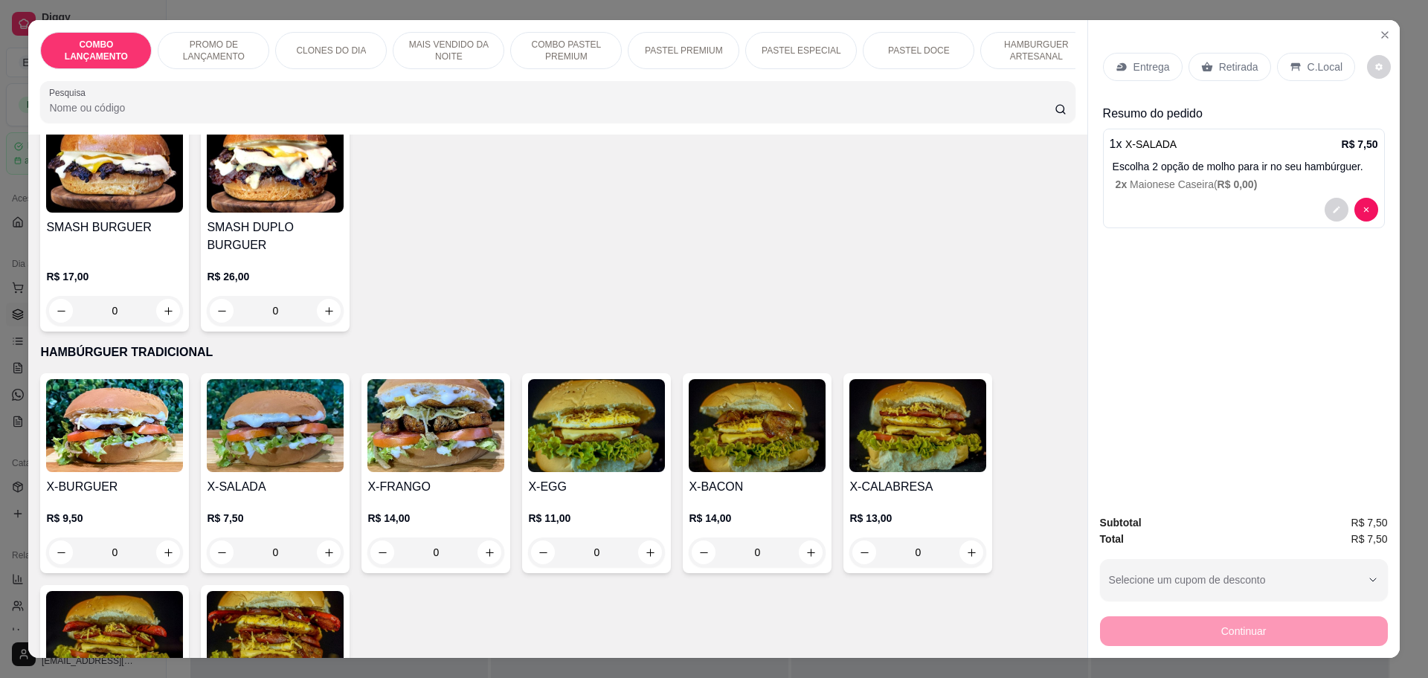
click at [1141, 75] on div "Entrega" at bounding box center [1143, 67] width 80 height 28
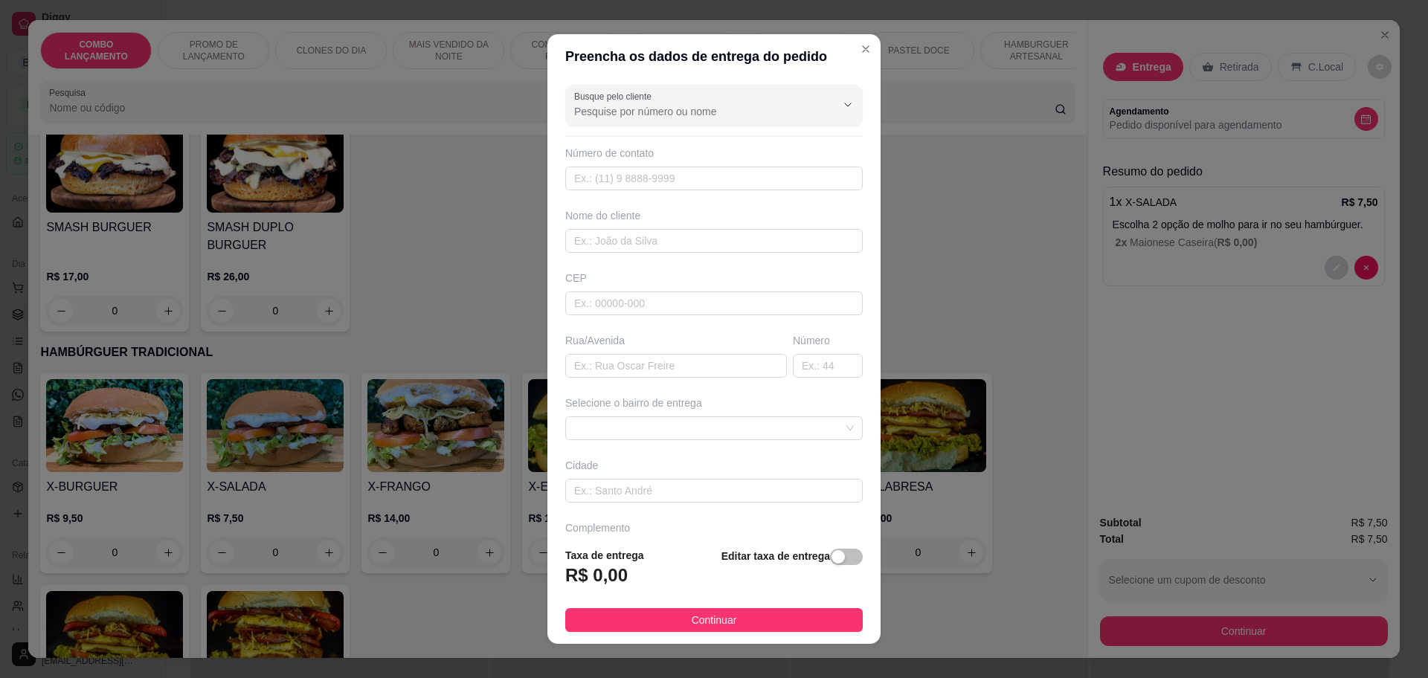
drag, startPoint x: 755, startPoint y: 614, endPoint x: 1064, endPoint y: 666, distance: 312.9
click at [755, 616] on button "Continuar" at bounding box center [714, 620] width 298 height 24
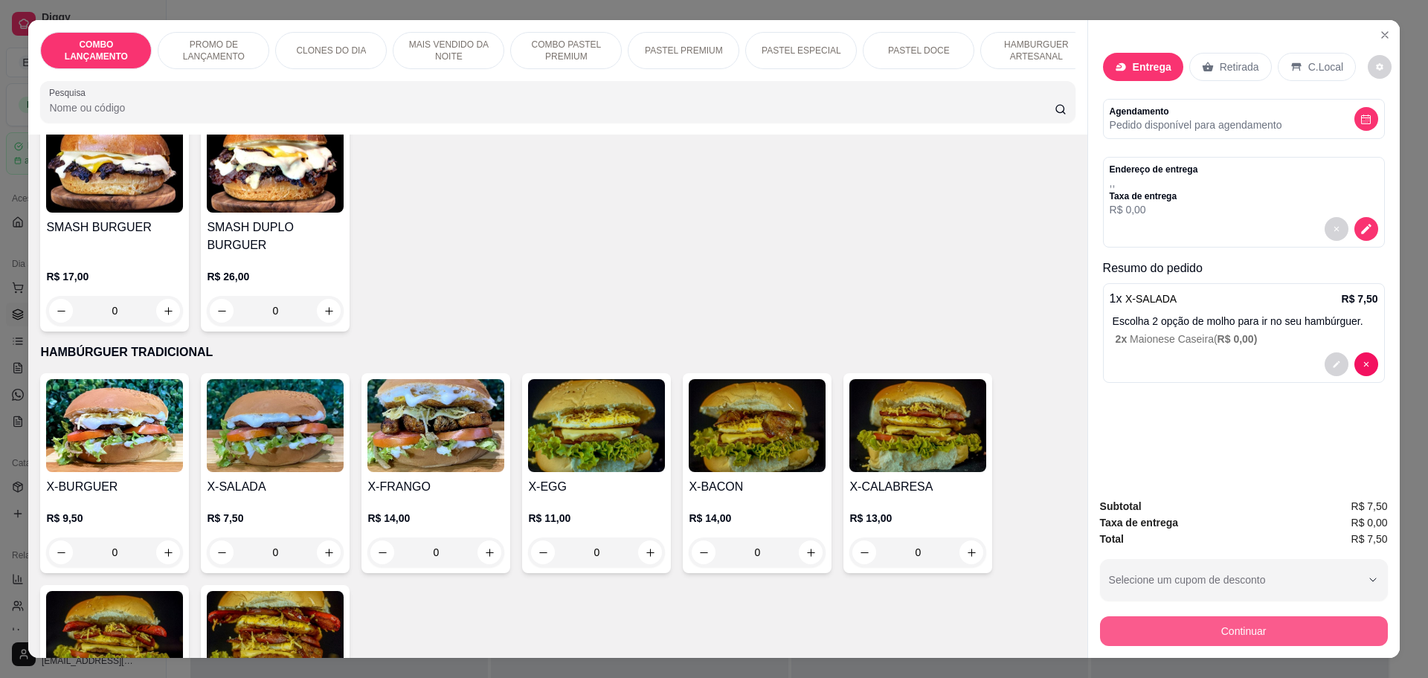
click at [1225, 626] on button "Continuar" at bounding box center [1244, 632] width 288 height 30
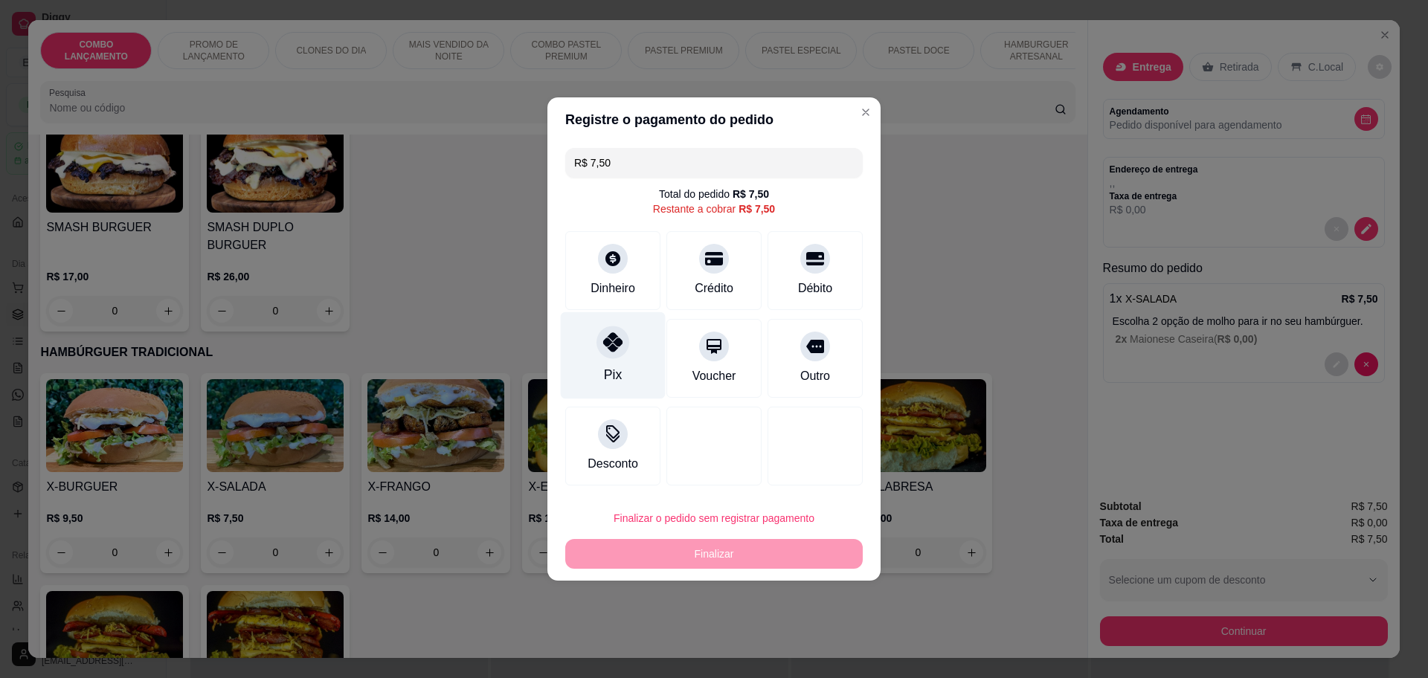
click at [605, 350] on icon at bounding box center [612, 341] width 19 height 19
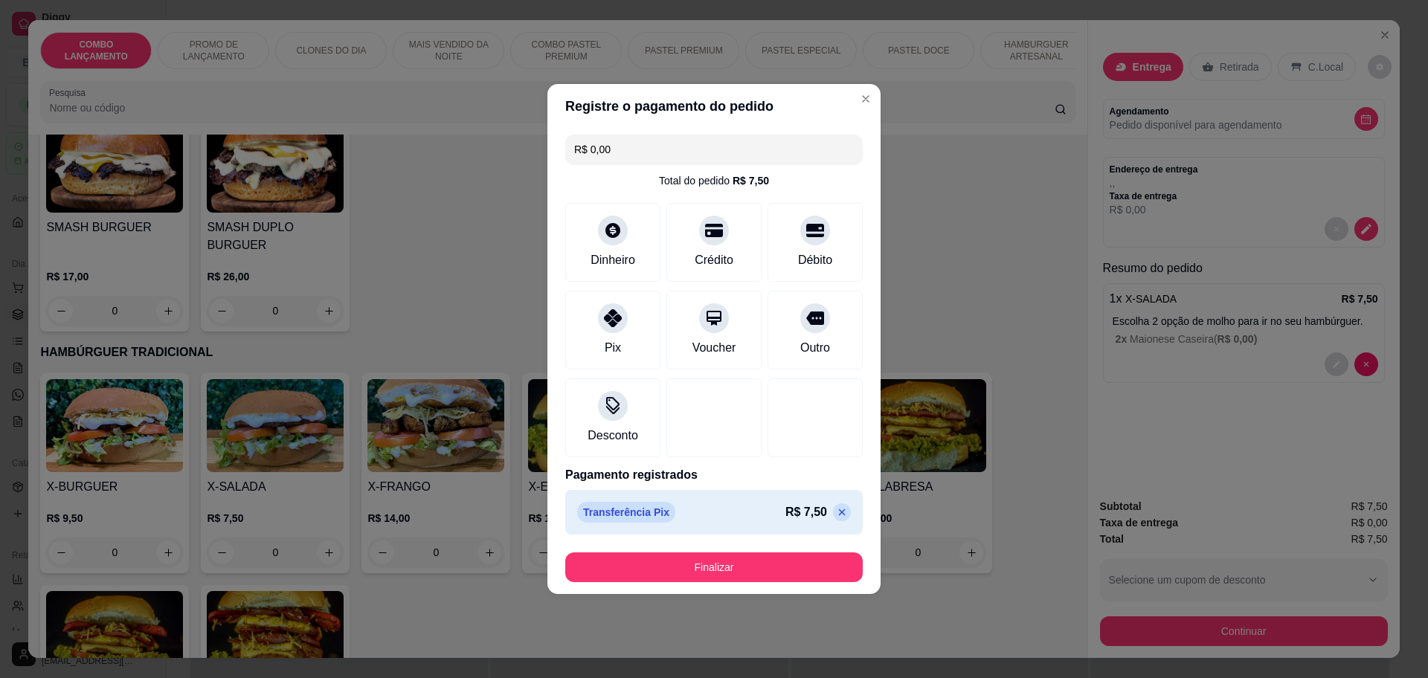
click at [833, 506] on p at bounding box center [842, 513] width 18 height 18
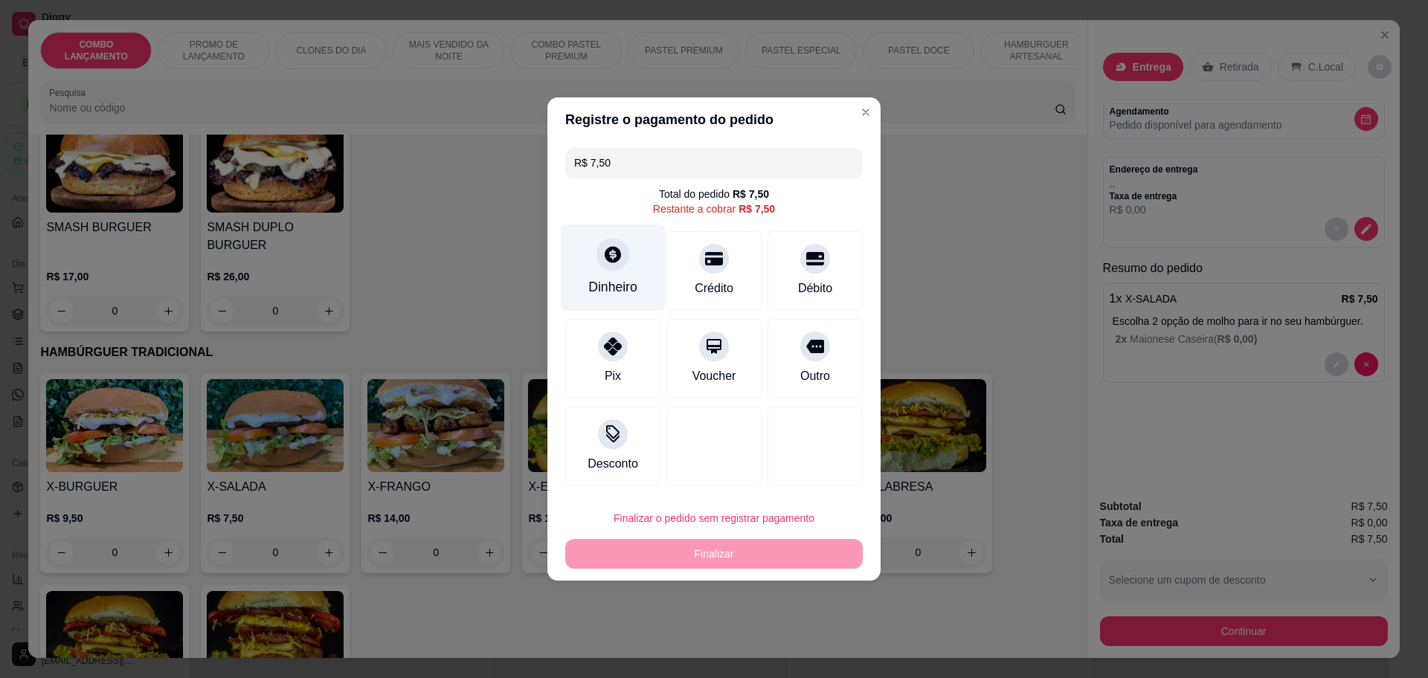
click at [582, 250] on div "Dinheiro" at bounding box center [613, 268] width 105 height 87
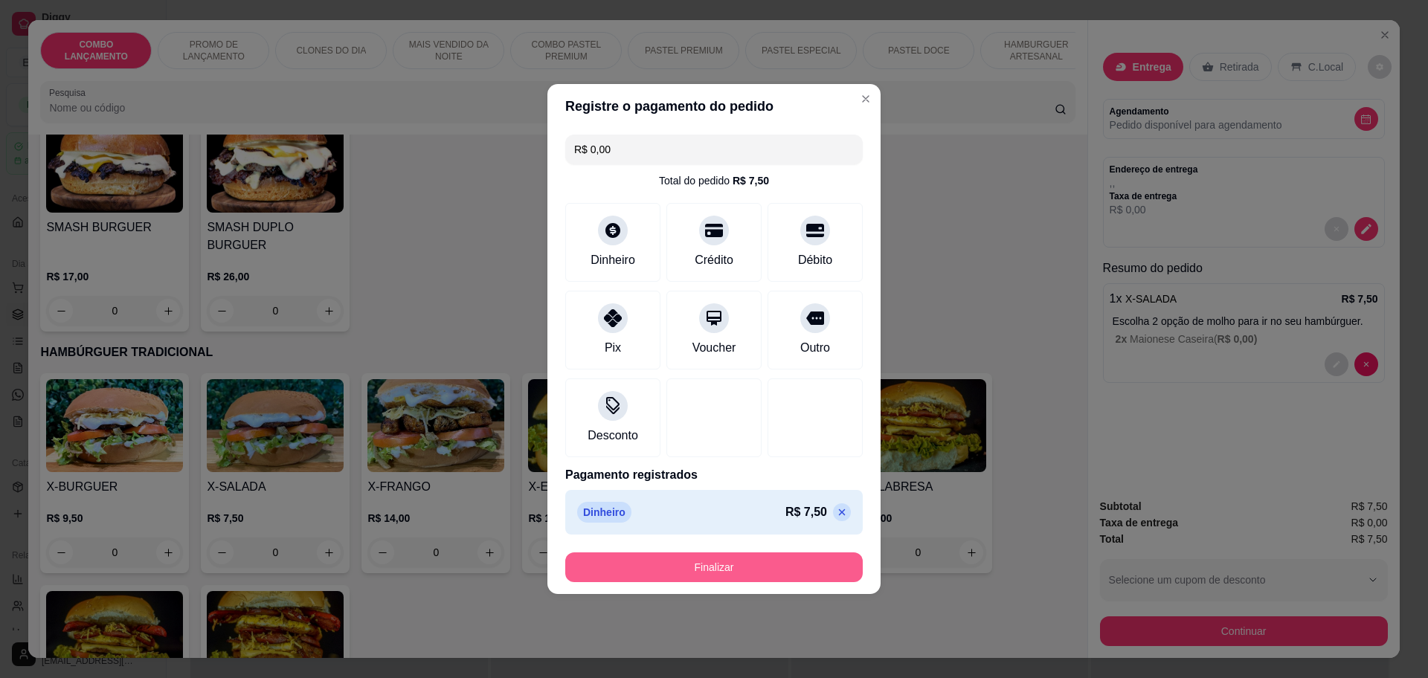
click at [707, 575] on button "Finalizar" at bounding box center [714, 568] width 298 height 30
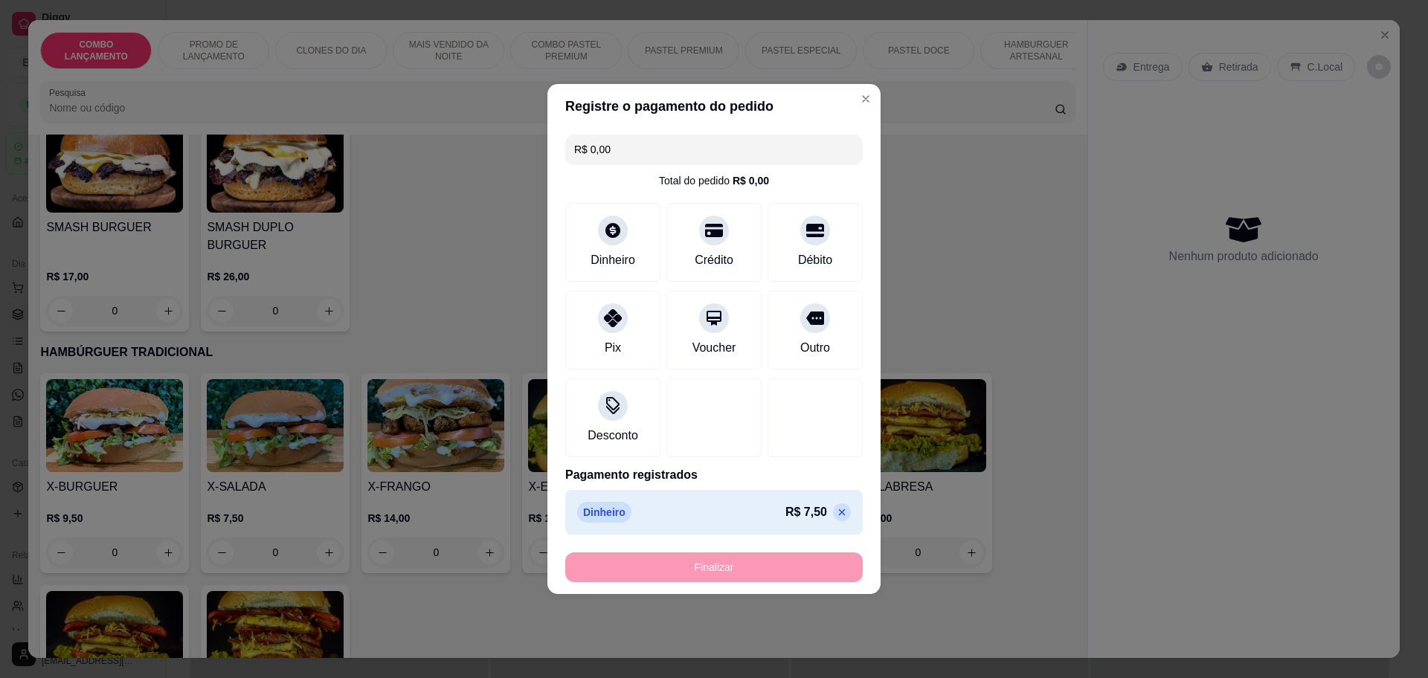
type input "-R$ 7,50"
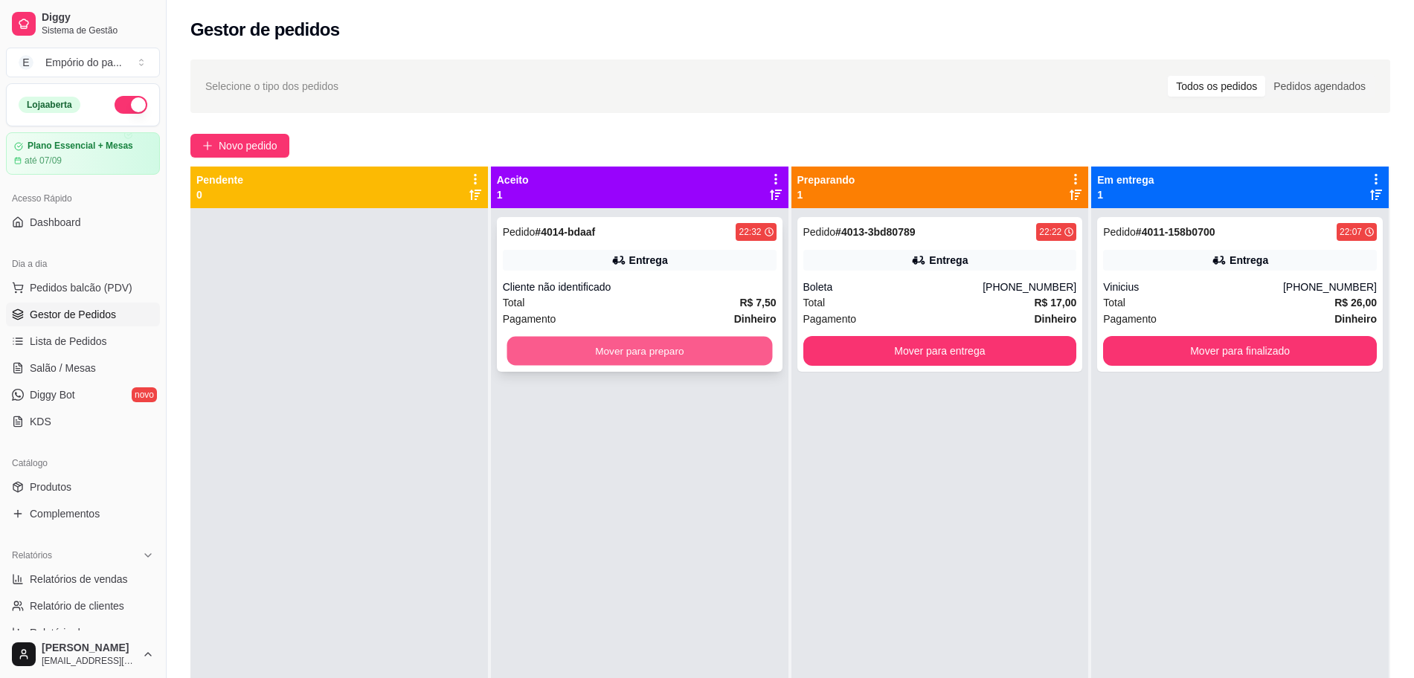
click at [616, 338] on button "Mover para preparo" at bounding box center [640, 351] width 266 height 29
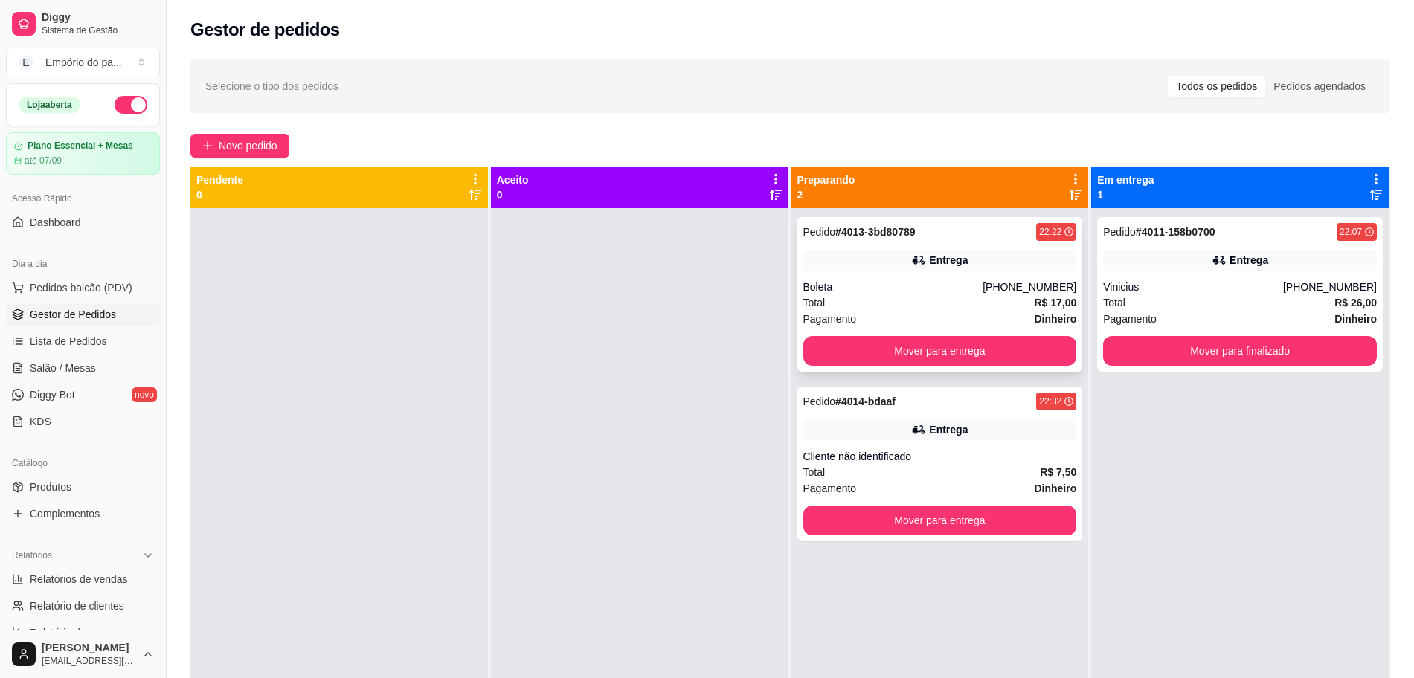
click at [930, 358] on button "Mover para entrega" at bounding box center [940, 351] width 274 height 30
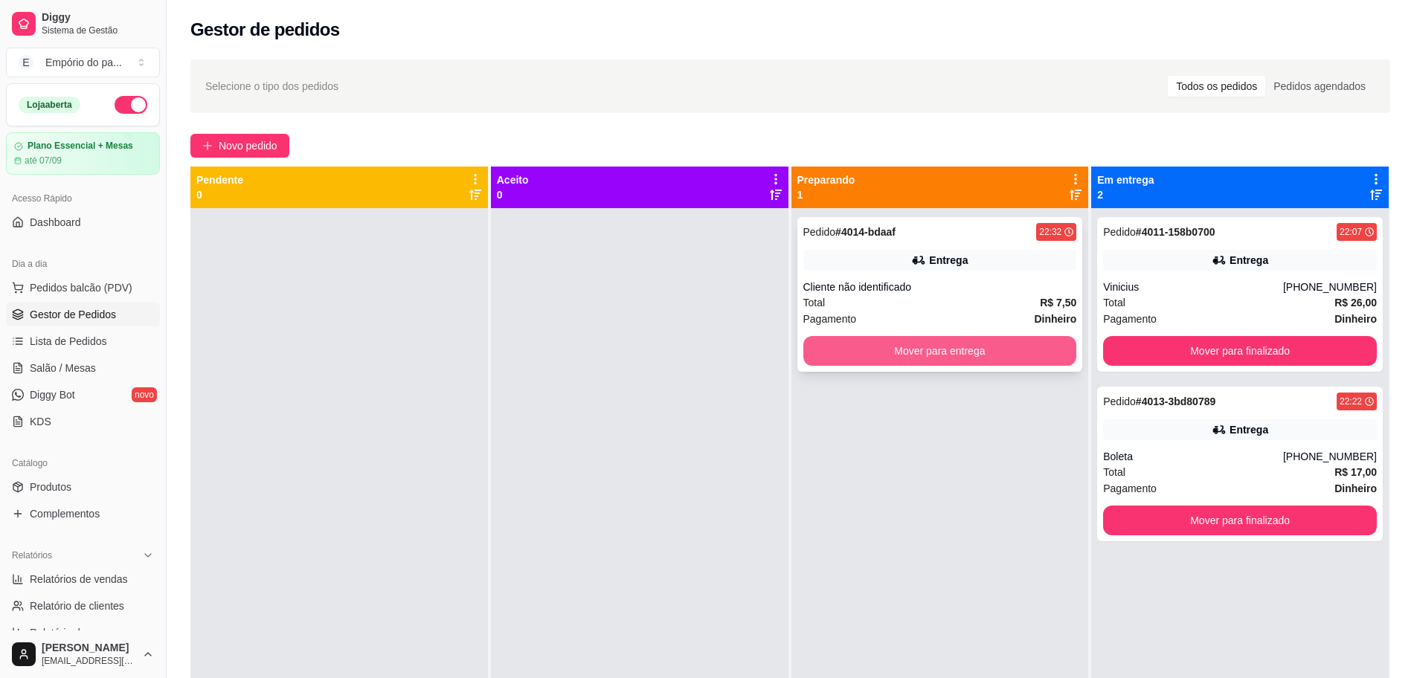
click at [977, 341] on button "Mover para entrega" at bounding box center [940, 351] width 274 height 30
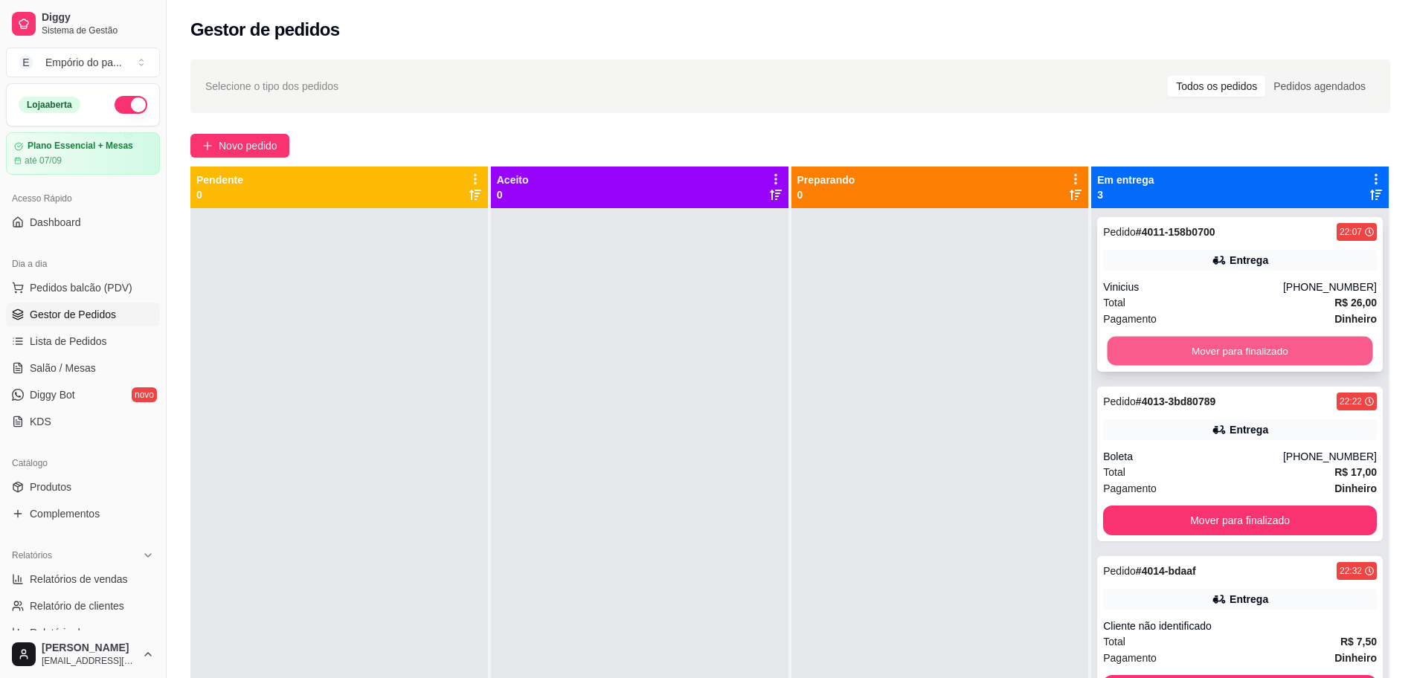
click at [1203, 347] on button "Mover para finalizado" at bounding box center [1240, 351] width 266 height 29
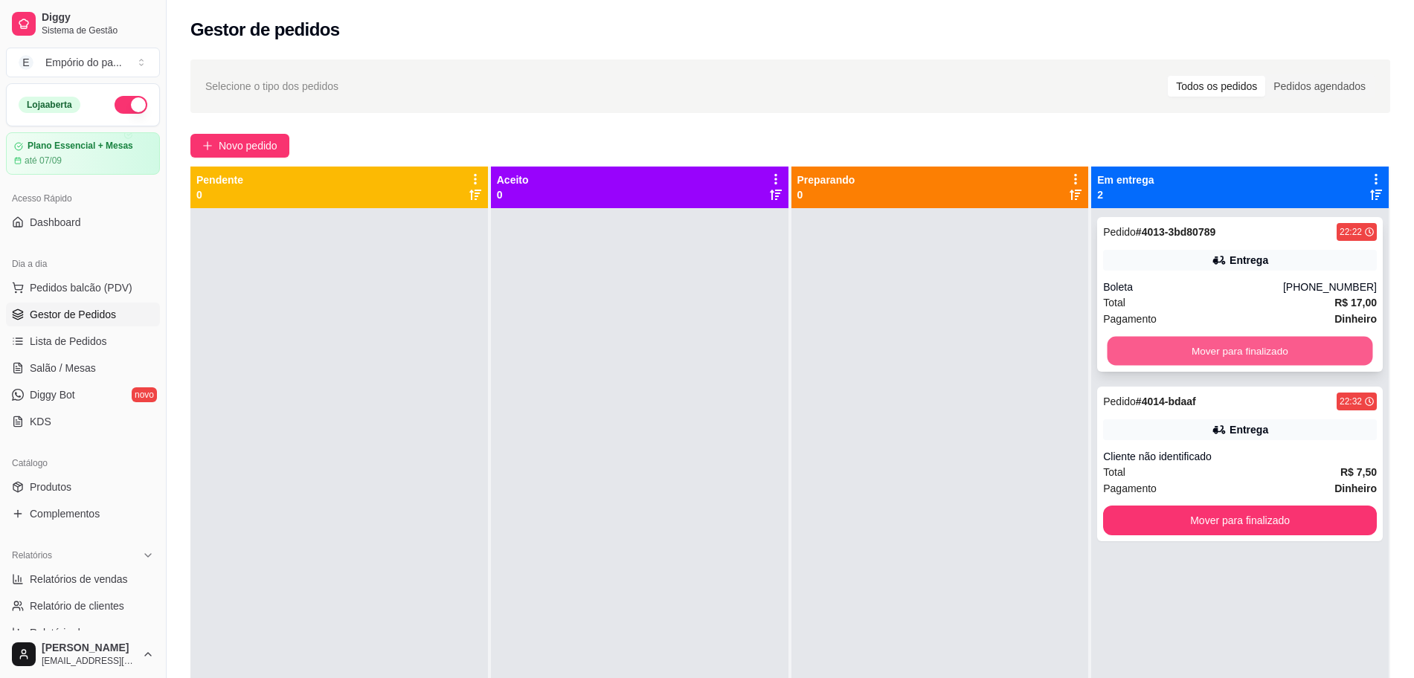
click at [1203, 348] on button "Mover para finalizado" at bounding box center [1240, 351] width 266 height 29
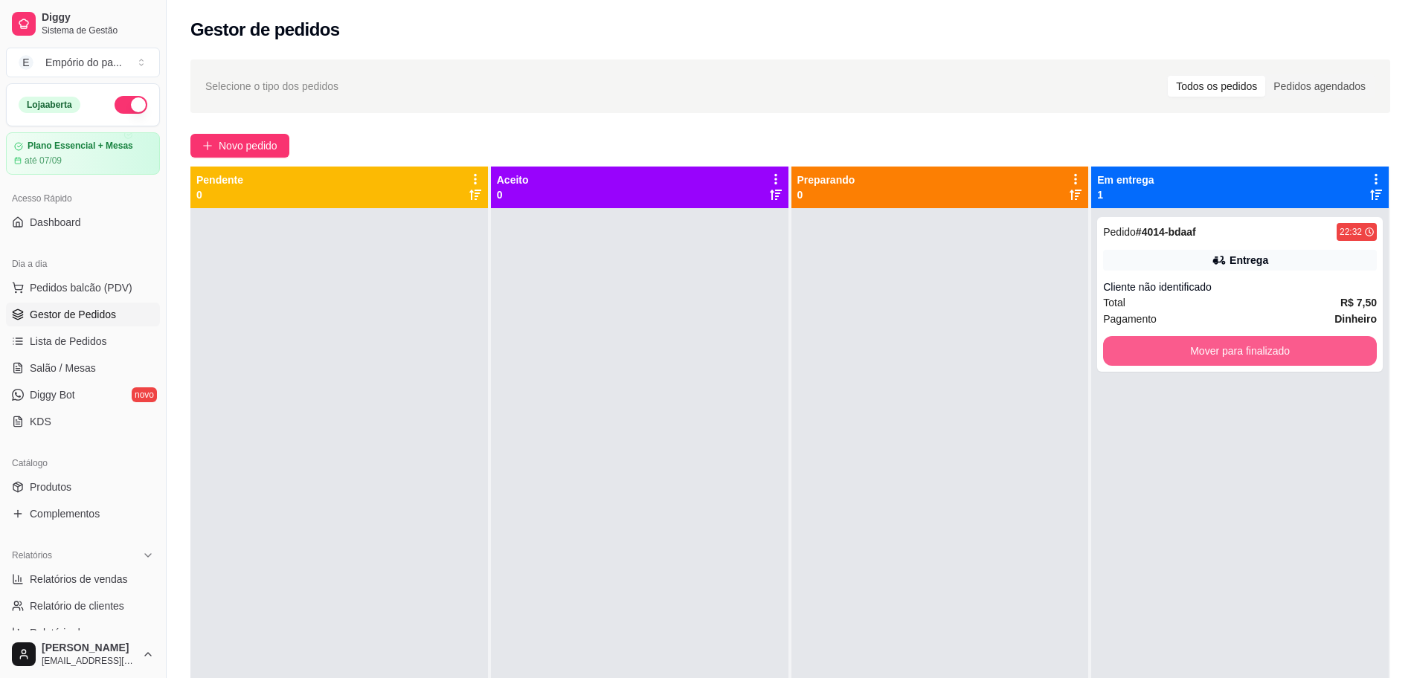
click at [1203, 348] on button "Mover para finalizado" at bounding box center [1240, 351] width 274 height 30
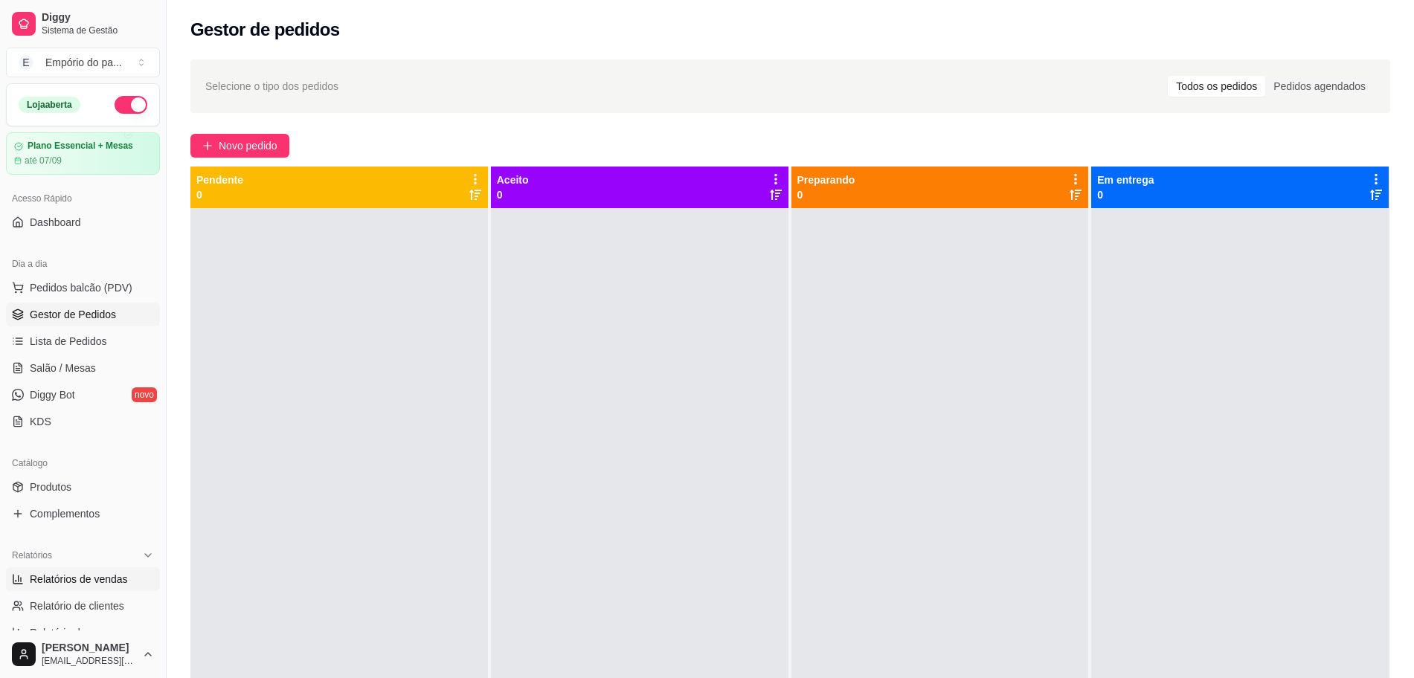
click at [42, 576] on span "Relatórios de vendas" at bounding box center [79, 579] width 98 height 15
select select "ALL"
select select "0"
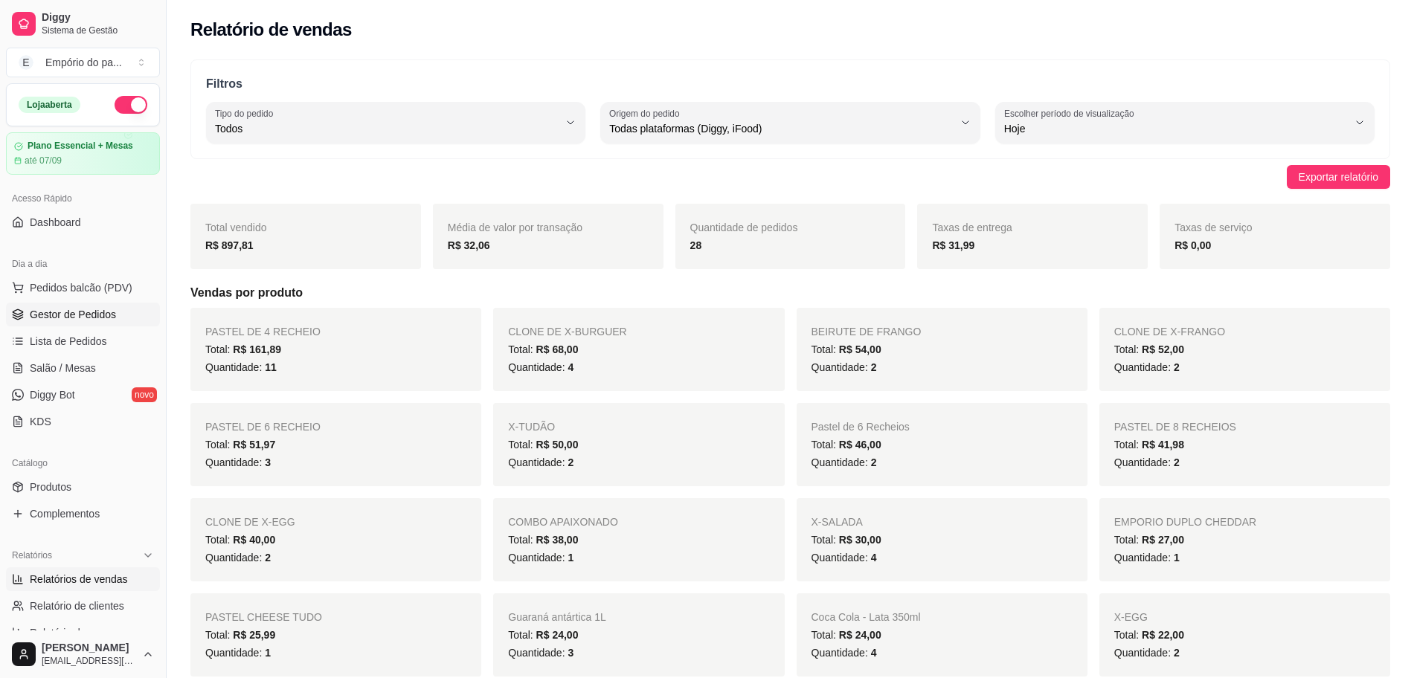
click at [57, 324] on link "Gestor de Pedidos" at bounding box center [83, 315] width 154 height 24
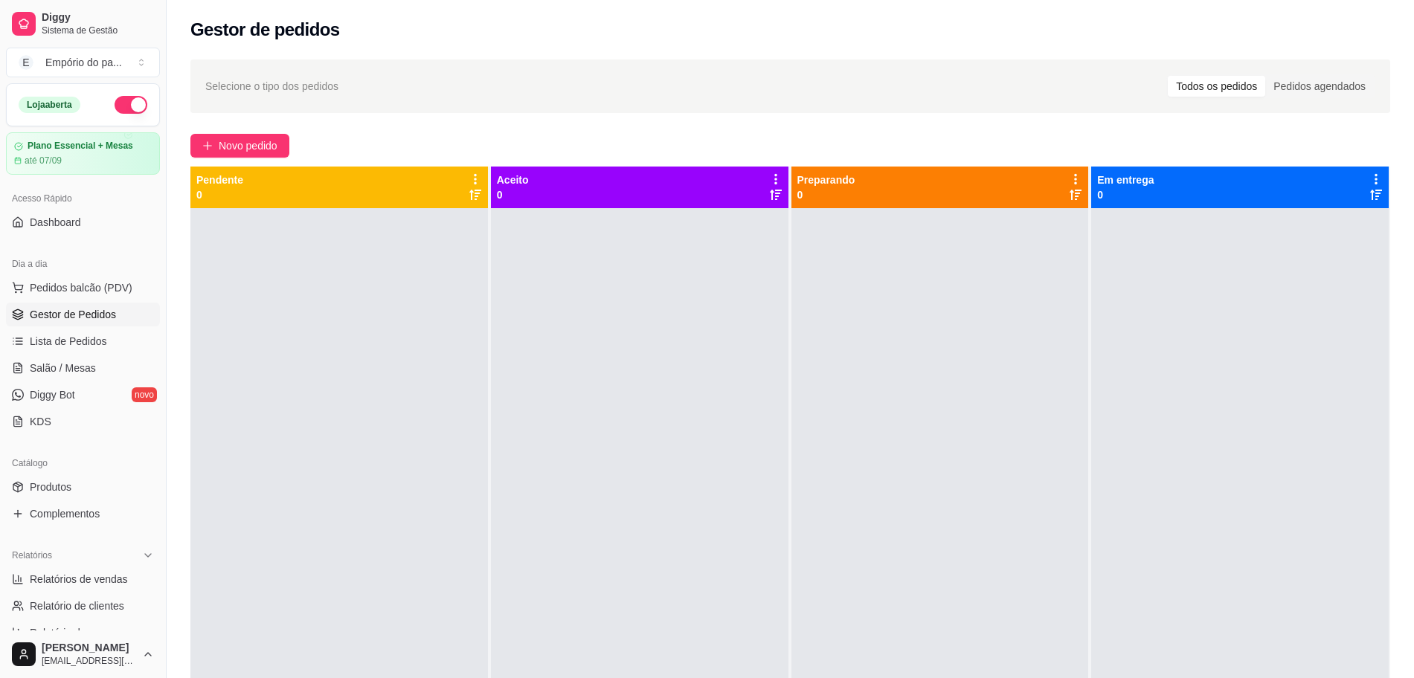
click at [559, 473] on div at bounding box center [640, 547] width 298 height 678
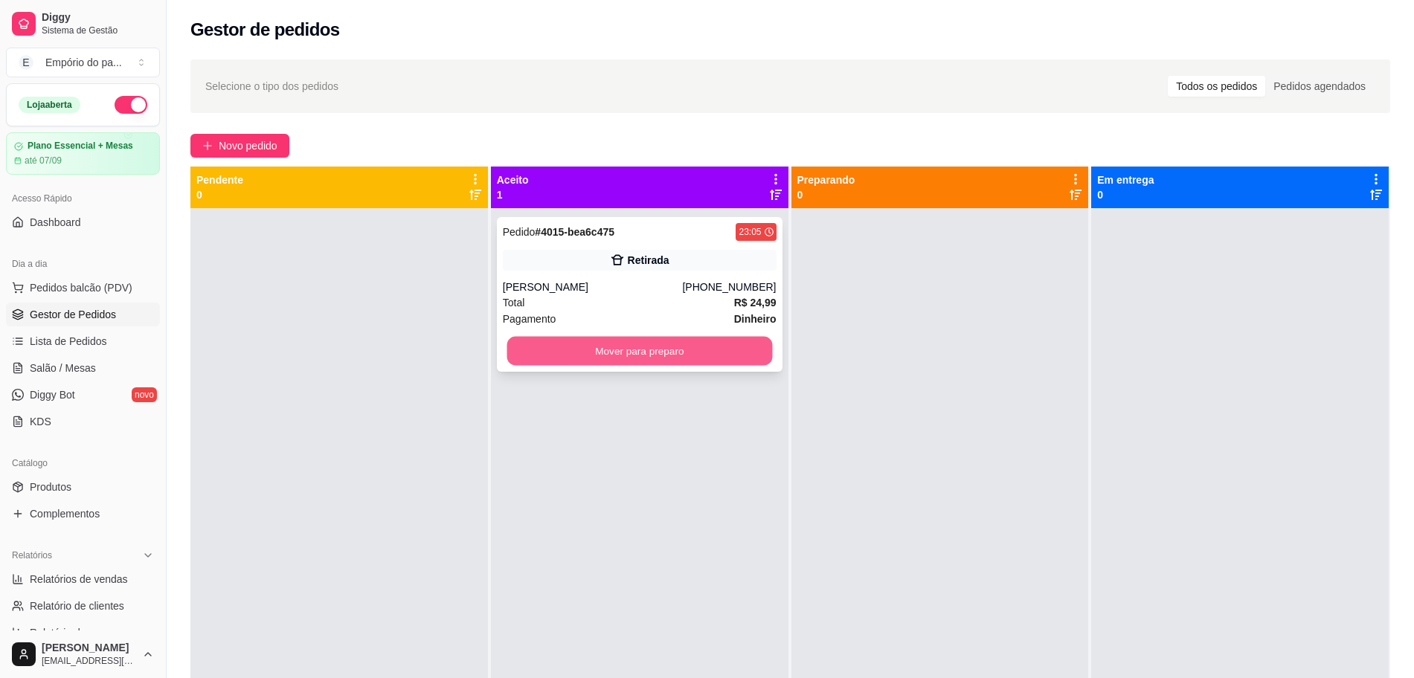
click at [594, 361] on button "Mover para preparo" at bounding box center [640, 351] width 266 height 29
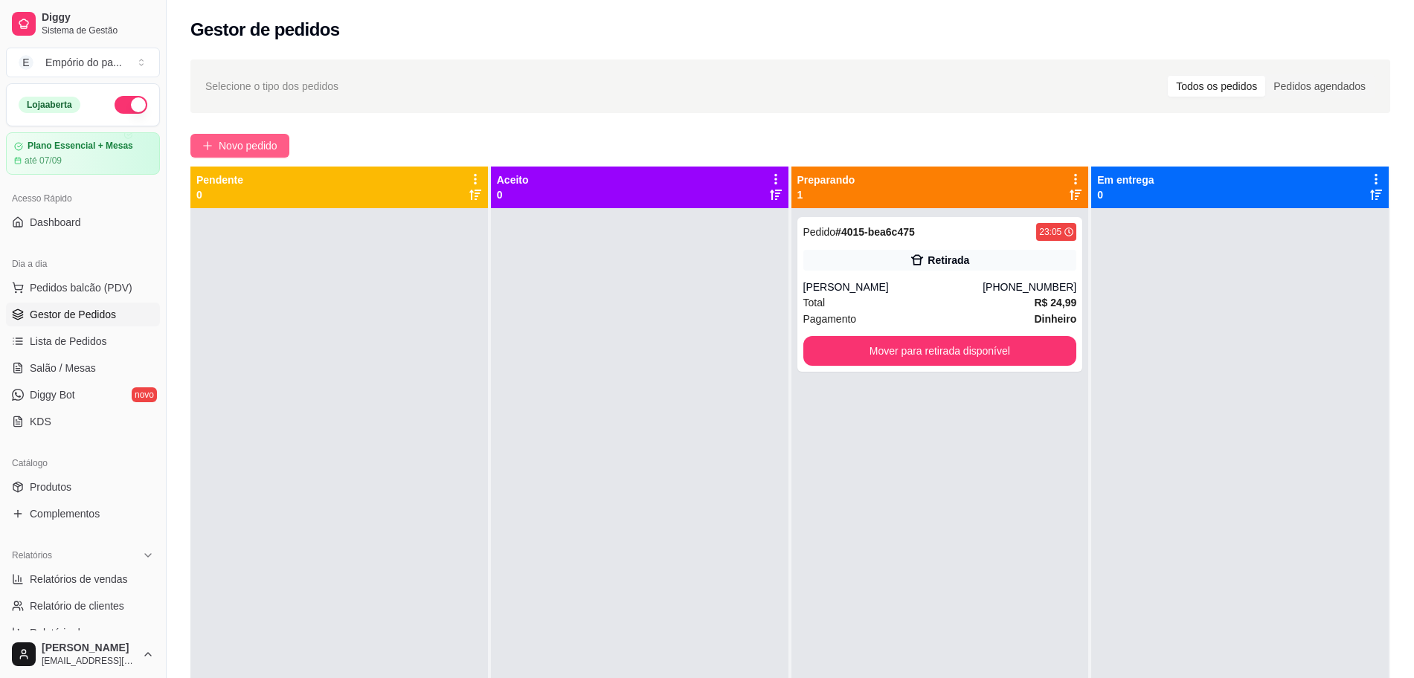
click at [247, 144] on span "Novo pedido" at bounding box center [248, 146] width 59 height 16
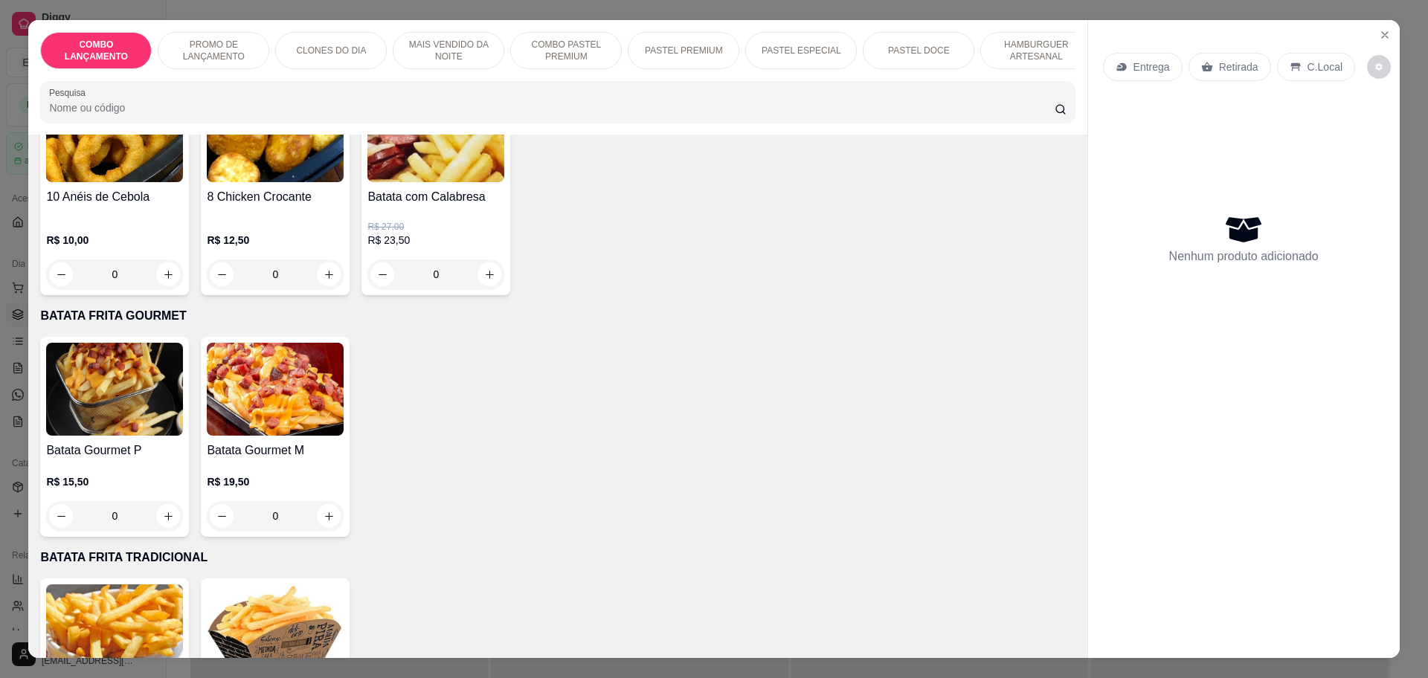
scroll to position [4184, 0]
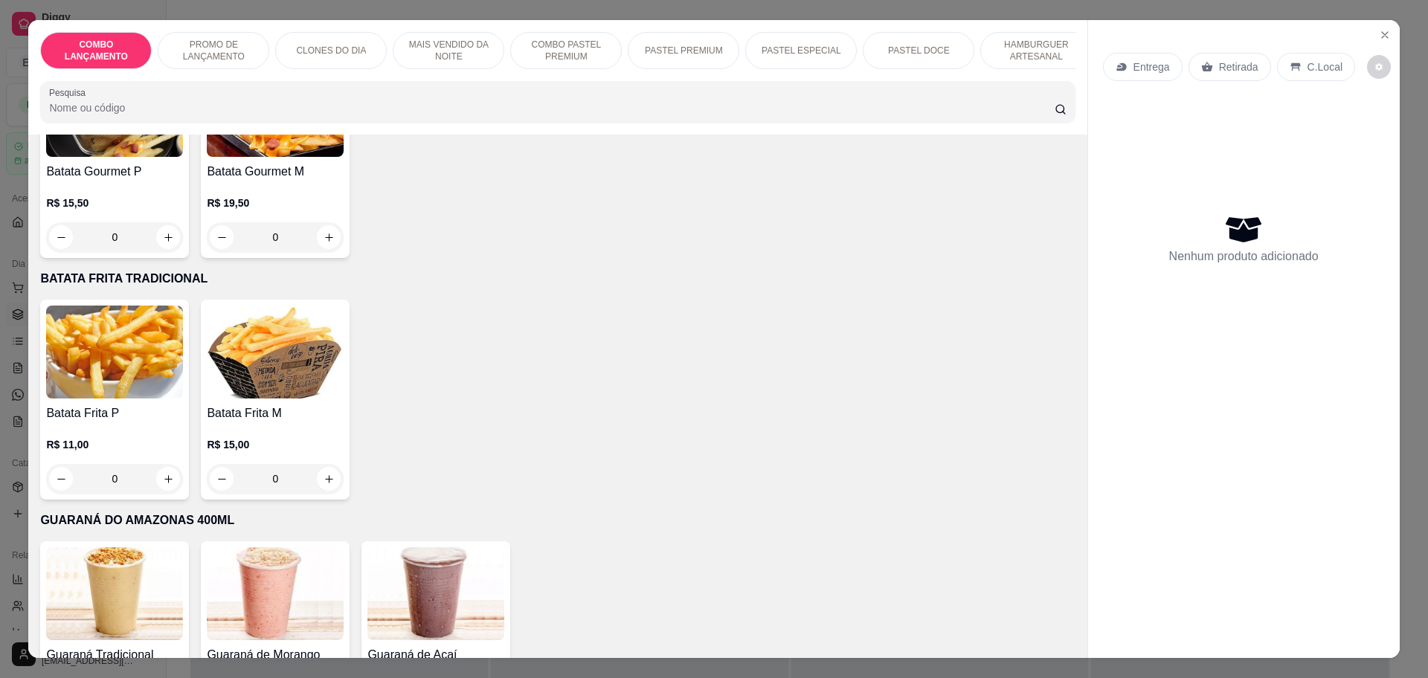
click at [159, 464] on div "0" at bounding box center [114, 479] width 137 height 30
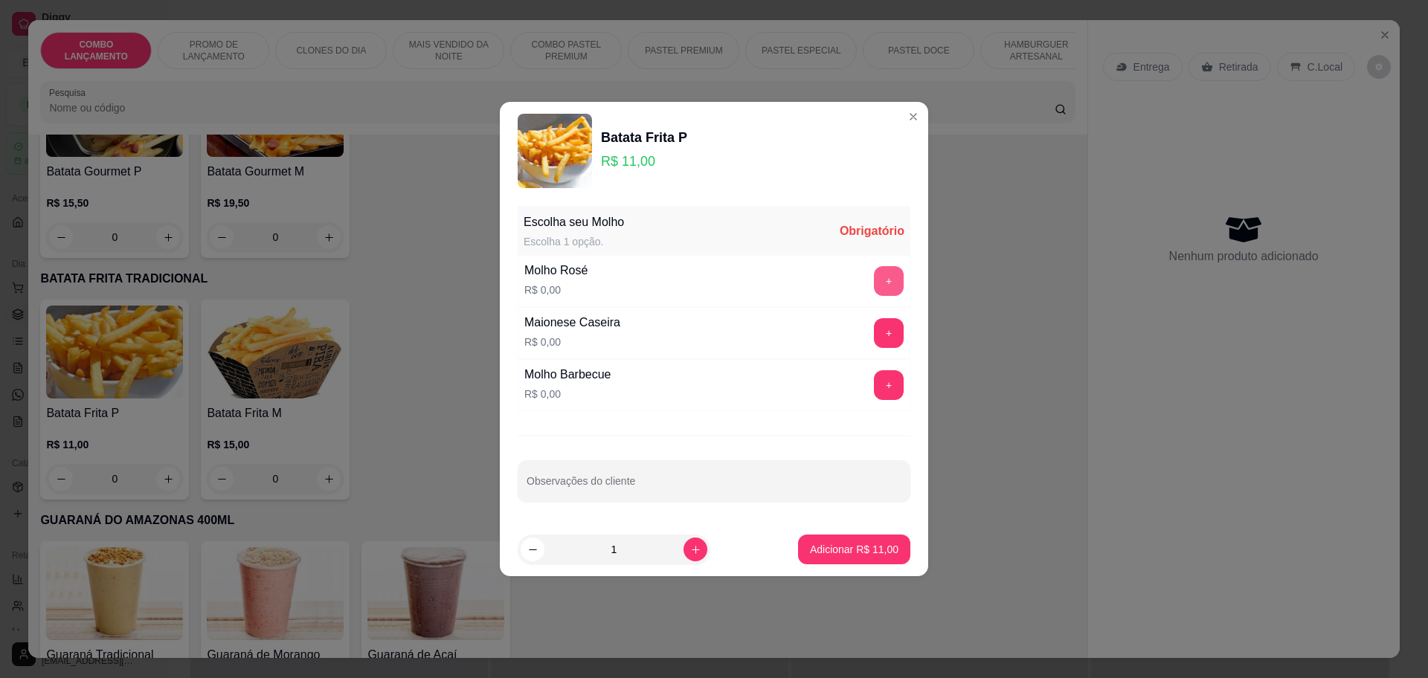
click at [874, 274] on button "+" at bounding box center [889, 281] width 30 height 30
click at [843, 549] on p "Adicionar R$ 11,00" at bounding box center [854, 549] width 89 height 15
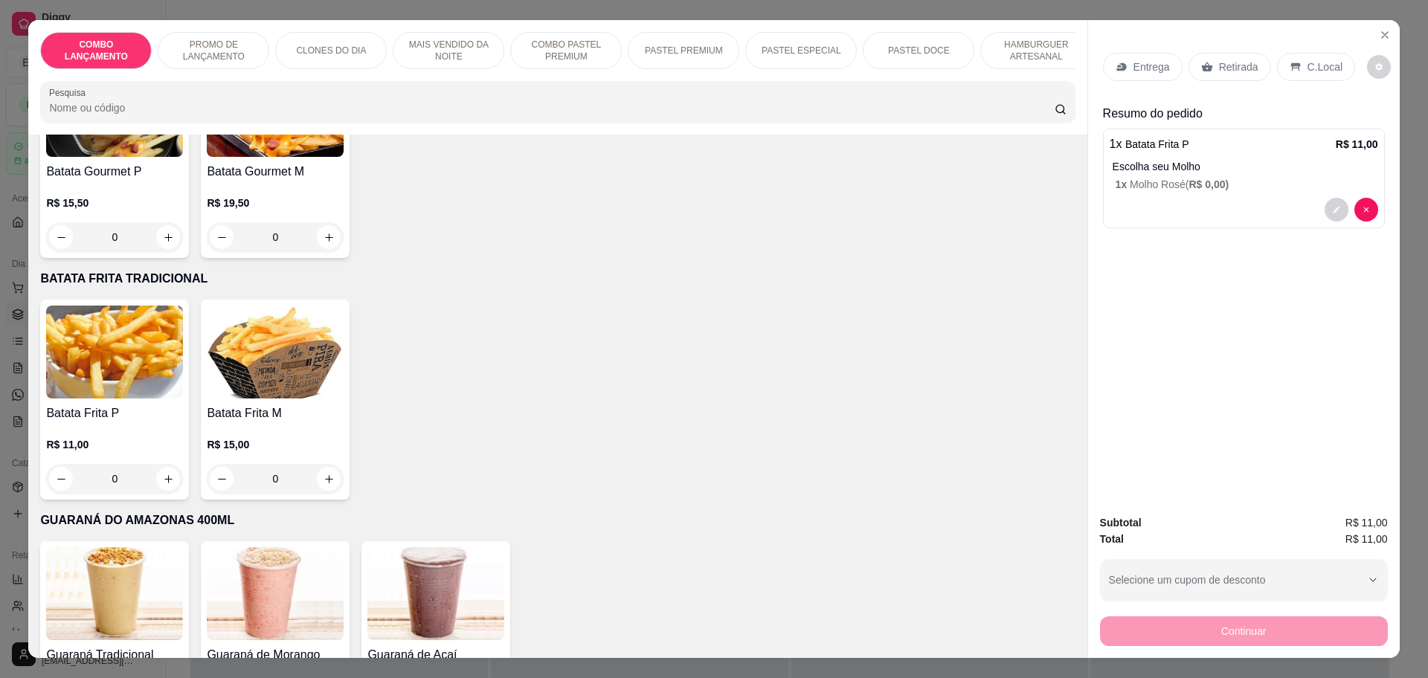
click at [1241, 68] on p "Retirada" at bounding box center [1238, 67] width 39 height 15
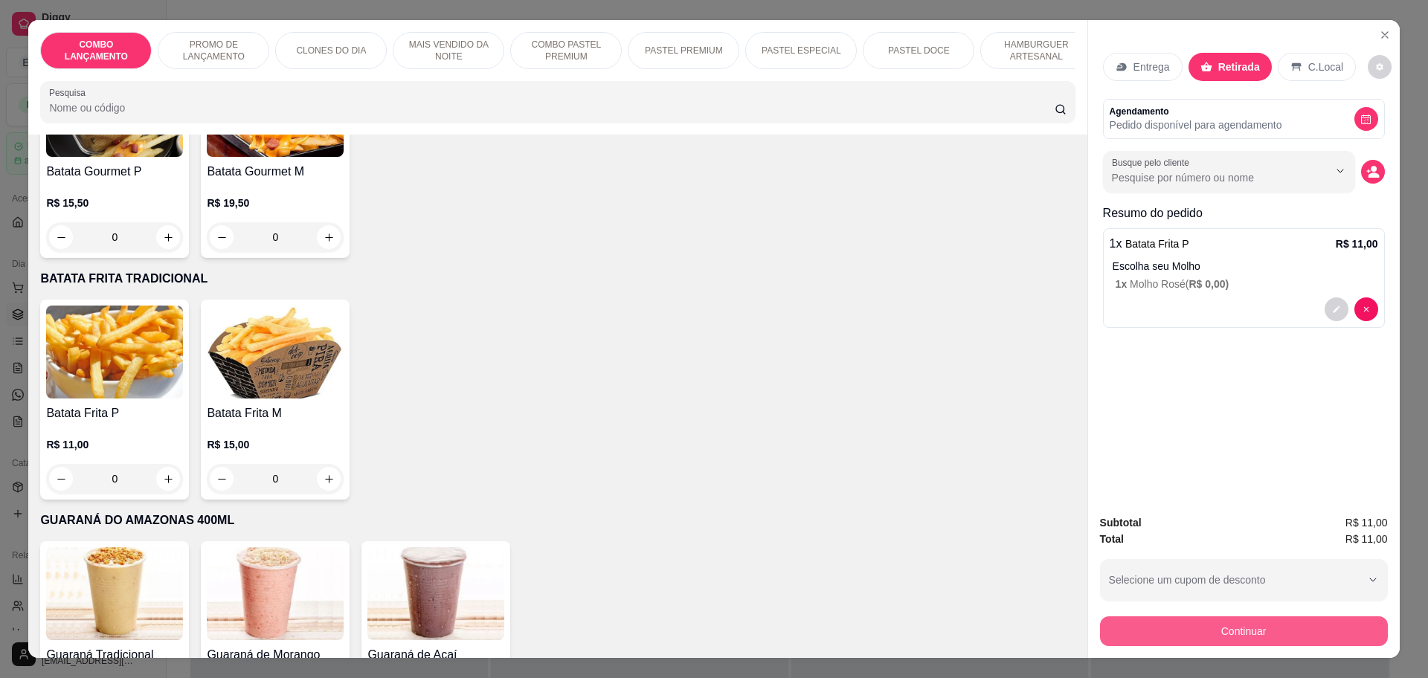
click at [1267, 632] on button "Continuar" at bounding box center [1244, 632] width 288 height 30
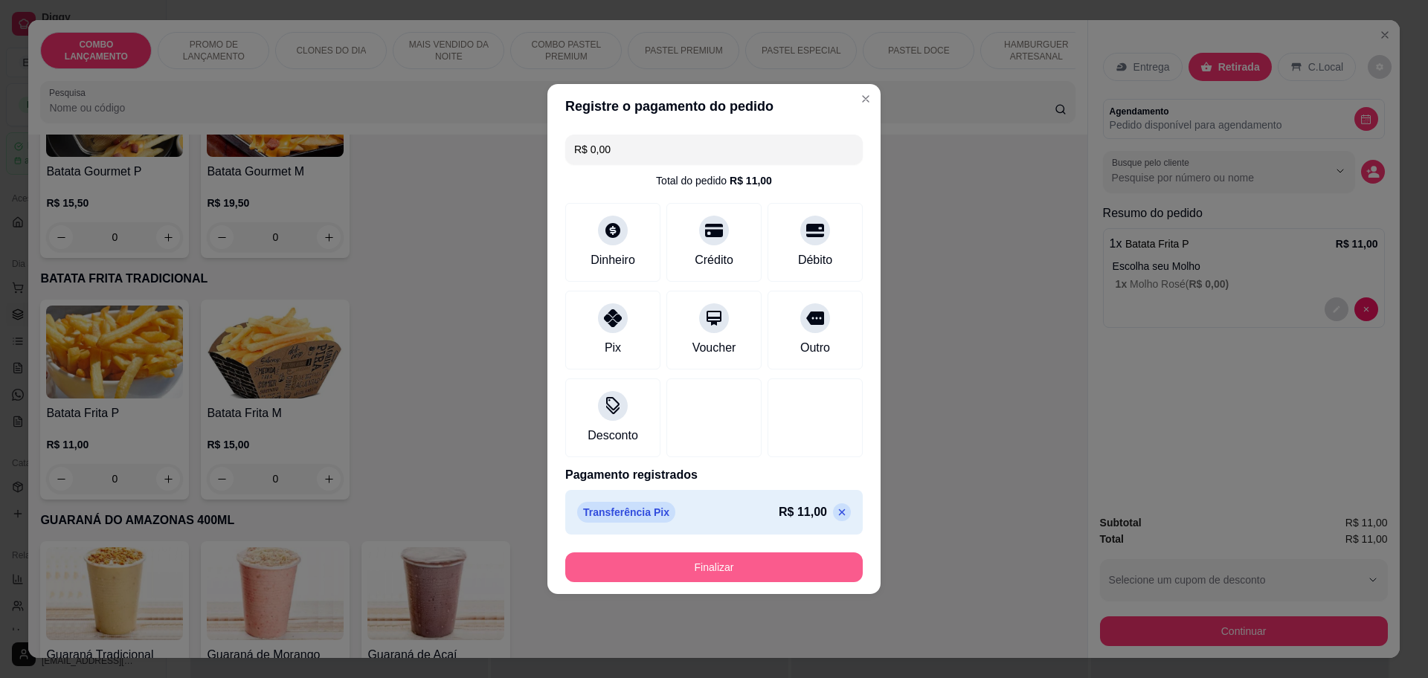
click at [728, 556] on button "Finalizar" at bounding box center [714, 568] width 298 height 30
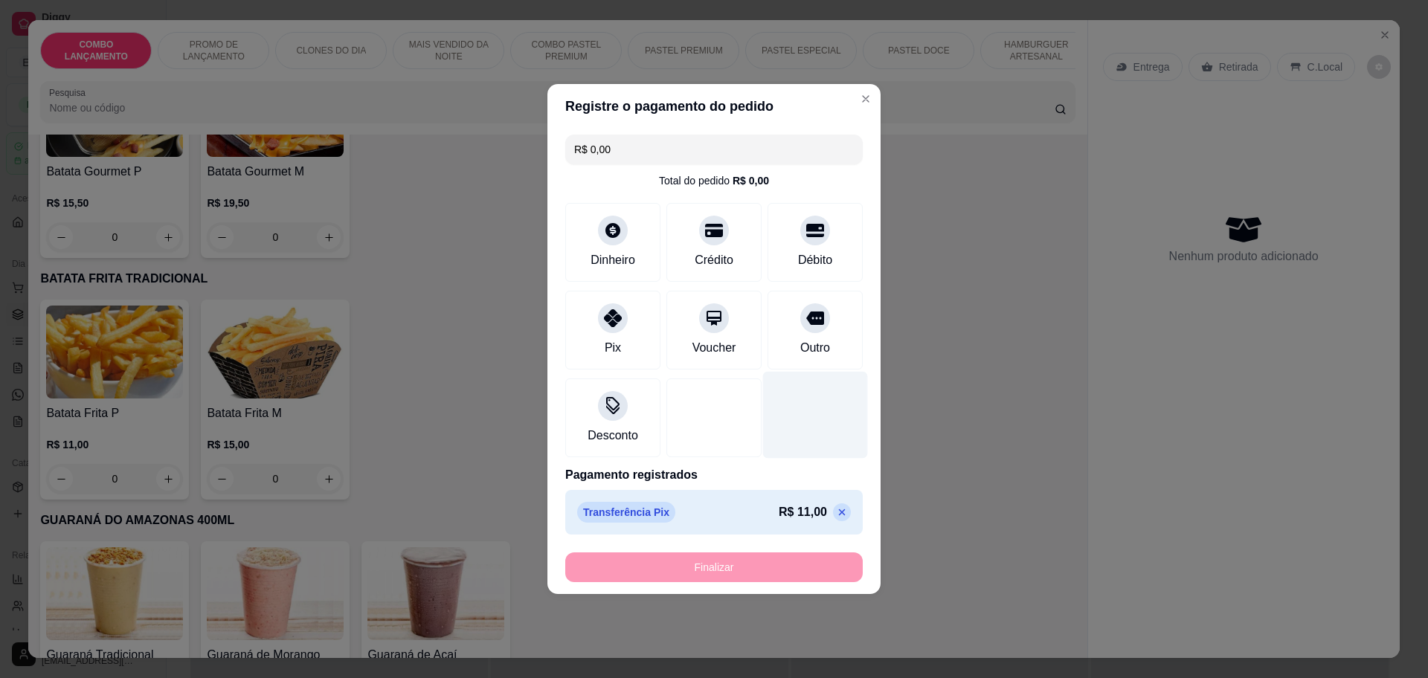
type input "-R$ 11,00"
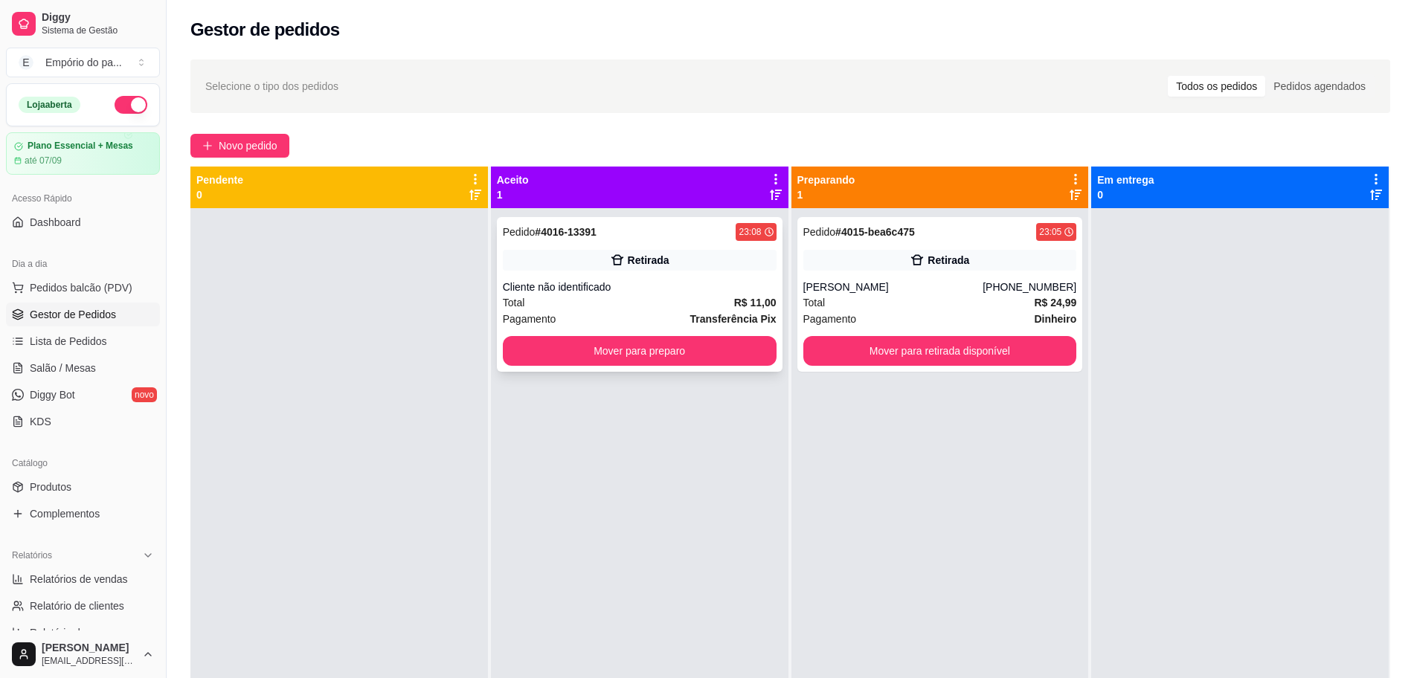
click at [605, 338] on button "Mover para preparo" at bounding box center [640, 351] width 274 height 30
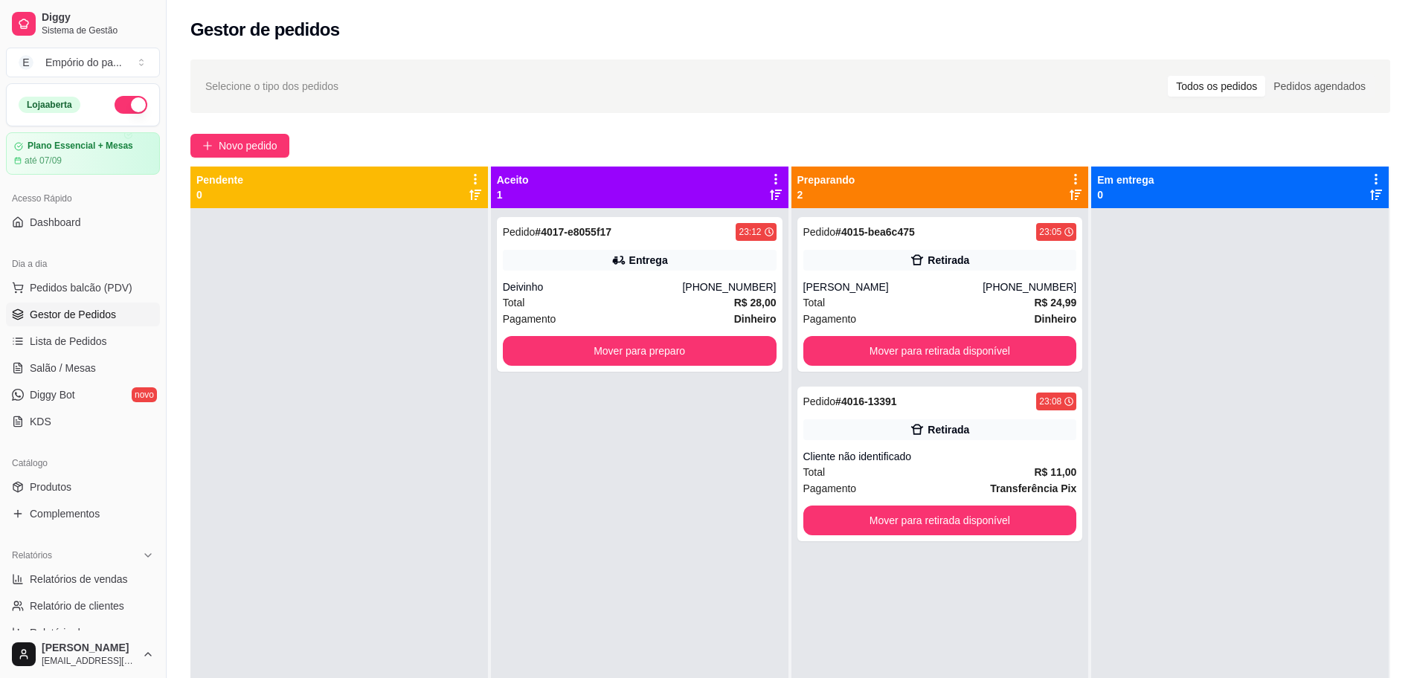
click at [492, 312] on div "Pedido # 4017-e8055f17 23:12 Entrega Deivinho [PHONE_NUMBER] Total R$ 28,00 Pag…" at bounding box center [640, 547] width 298 height 678
click at [542, 307] on div "Total R$ 28,00" at bounding box center [640, 303] width 274 height 16
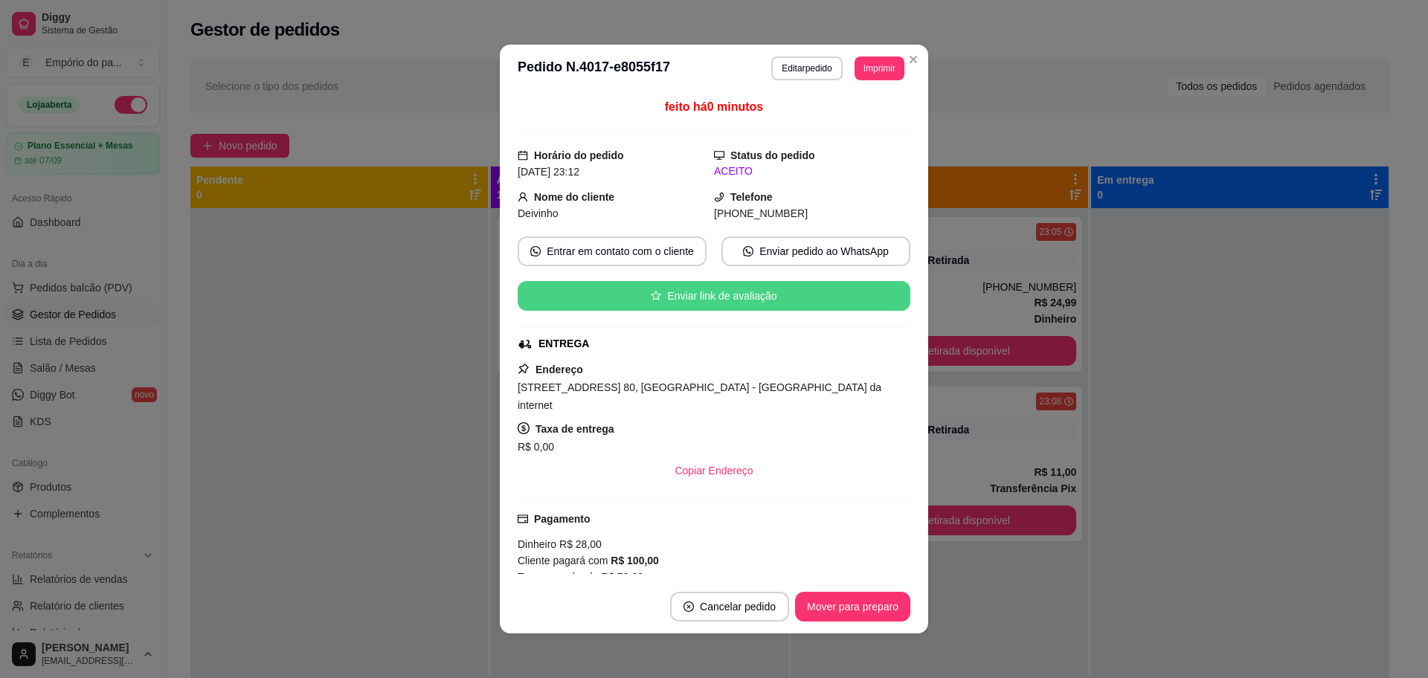
scroll to position [286, 0]
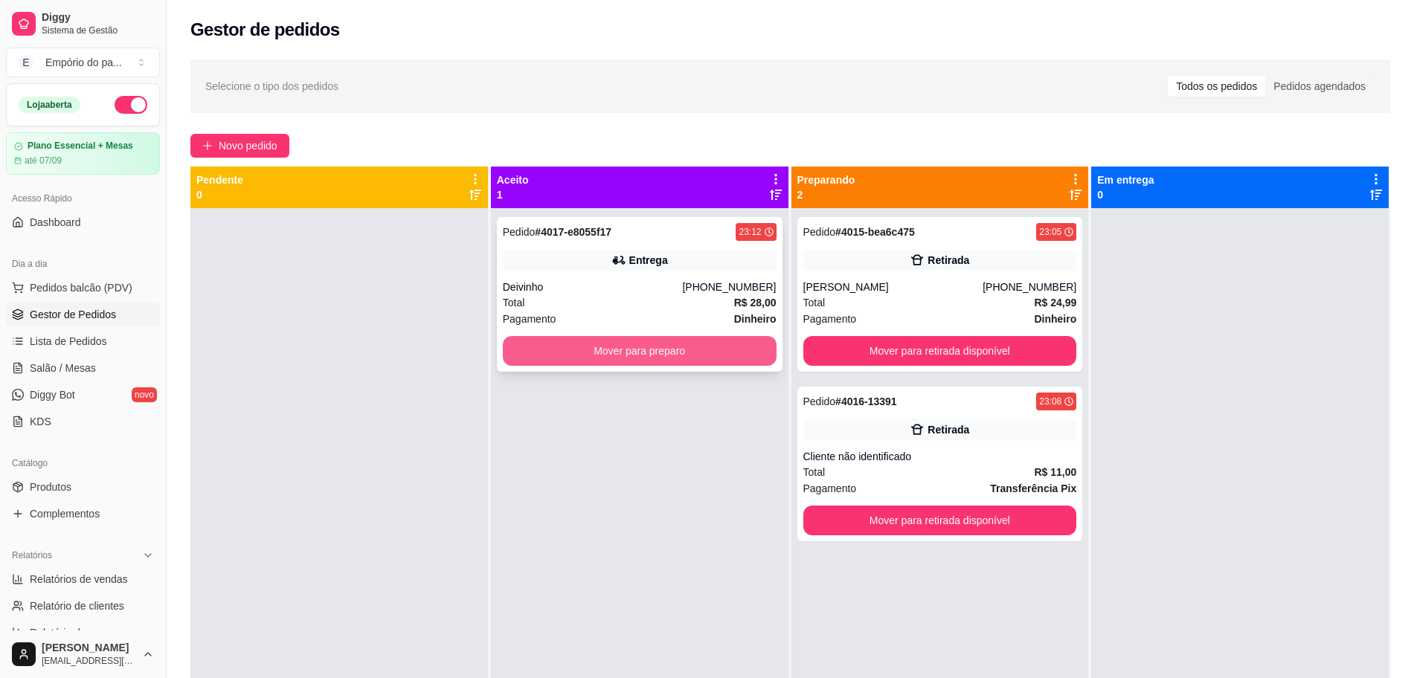
click at [617, 350] on button "Mover para preparo" at bounding box center [640, 351] width 274 height 30
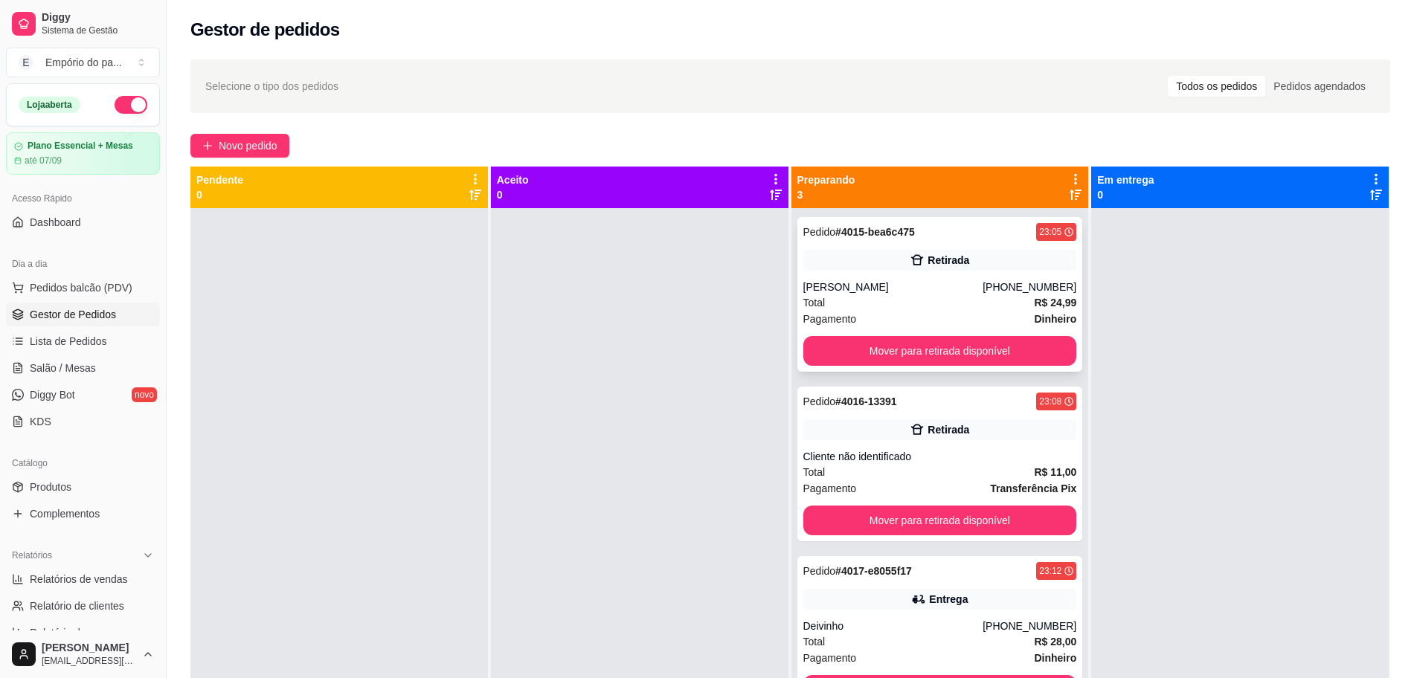
click at [991, 305] on div "Total R$ 24,99" at bounding box center [940, 303] width 274 height 16
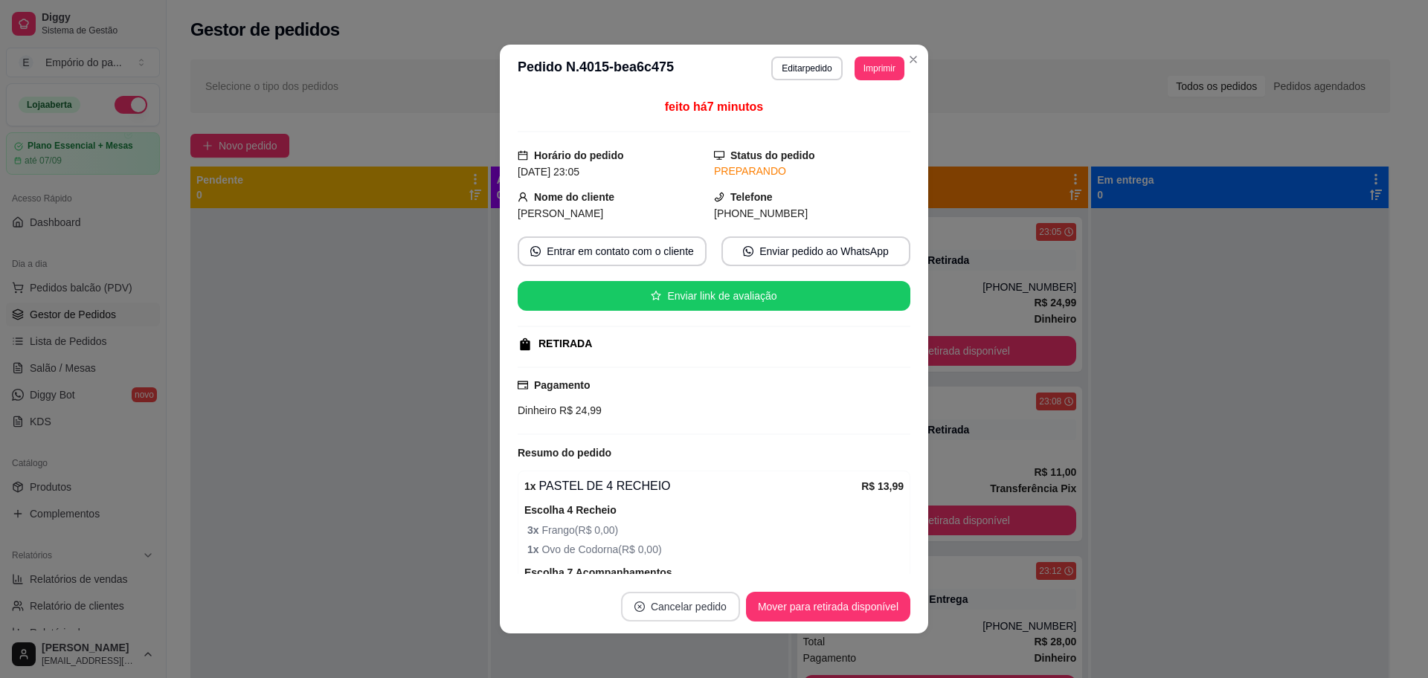
click at [668, 604] on button "Cancelar pedido" at bounding box center [680, 607] width 119 height 30
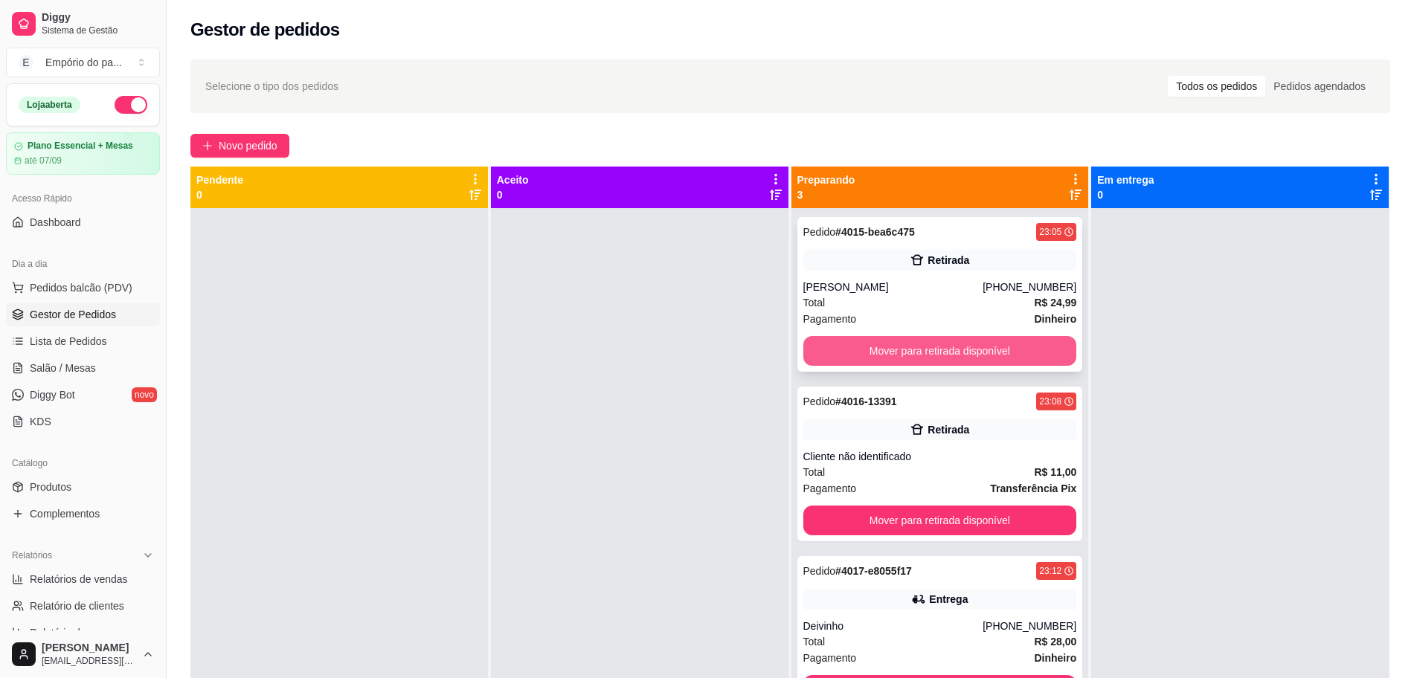
click at [943, 285] on div "[PERSON_NAME]" at bounding box center [893, 287] width 180 height 15
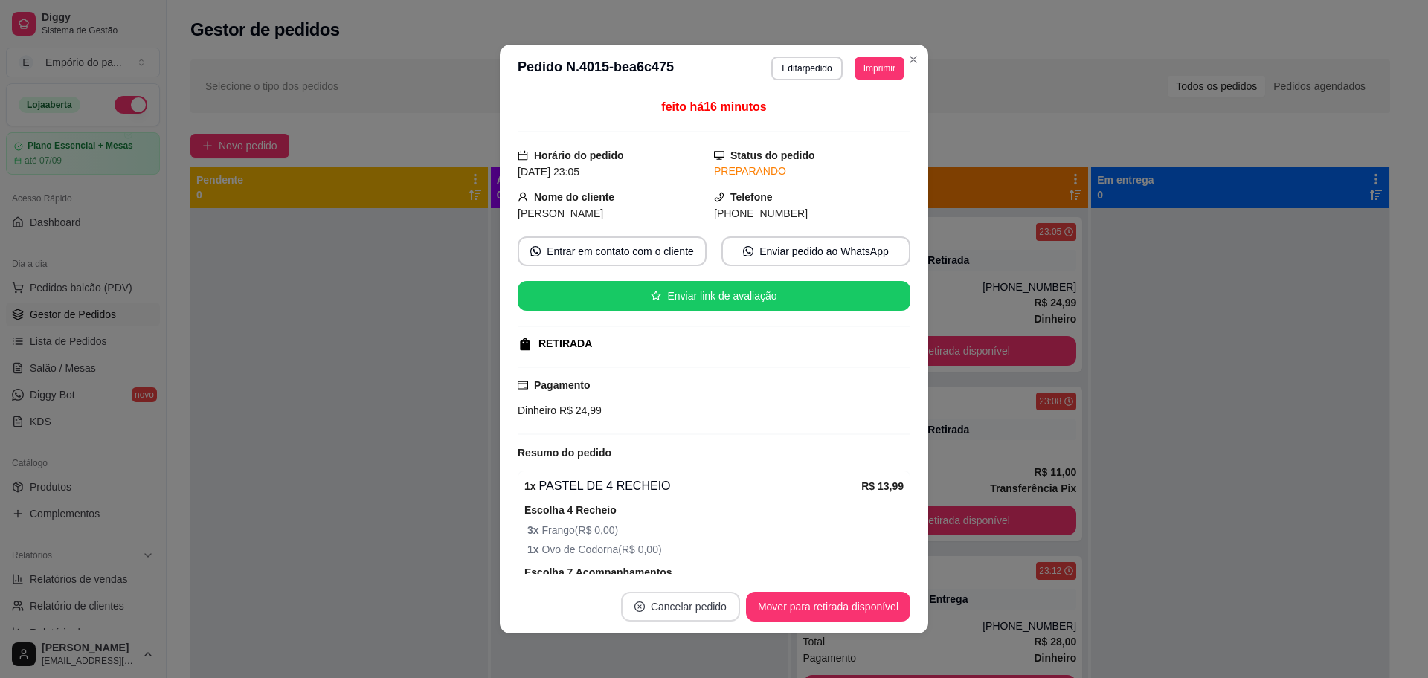
click at [642, 606] on button "Cancelar pedido" at bounding box center [680, 607] width 119 height 30
click at [711, 559] on button "Sim" at bounding box center [715, 569] width 60 height 30
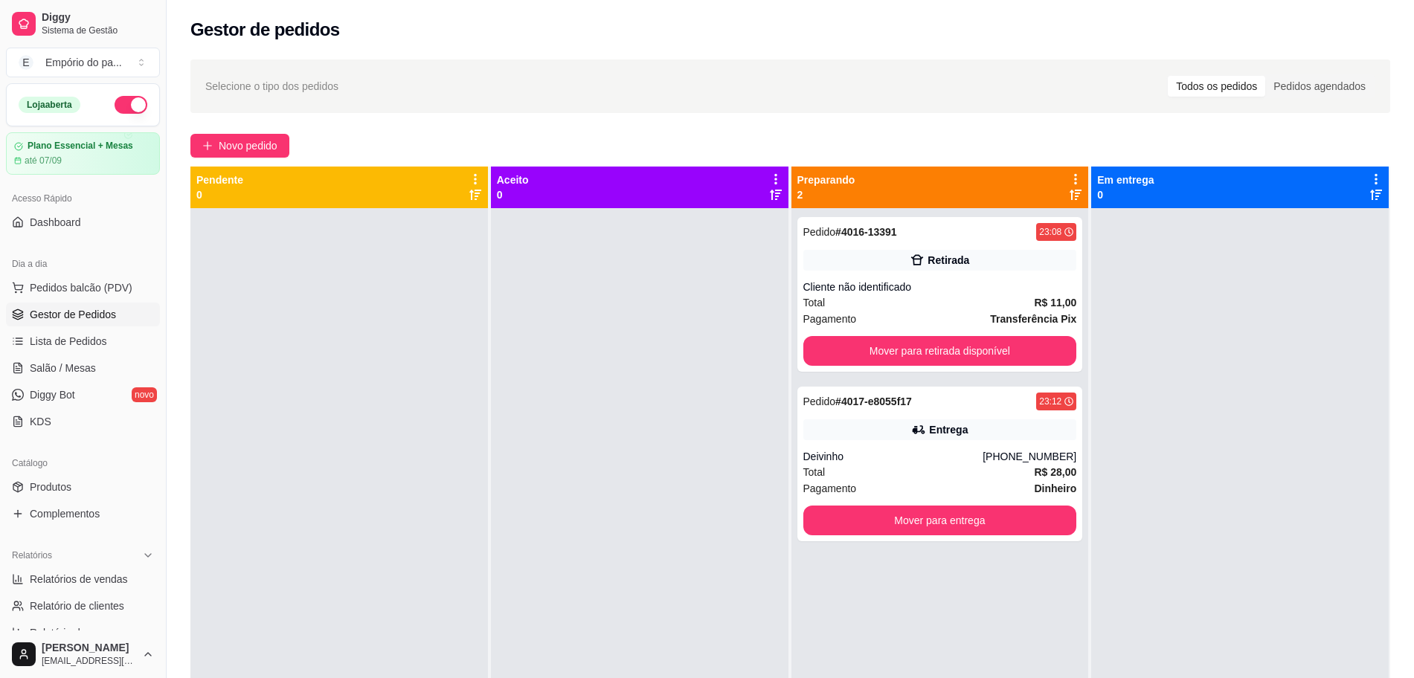
click at [1150, 423] on div at bounding box center [1240, 547] width 298 height 678
click at [907, 302] on div "Total R$ 11,00" at bounding box center [940, 303] width 274 height 16
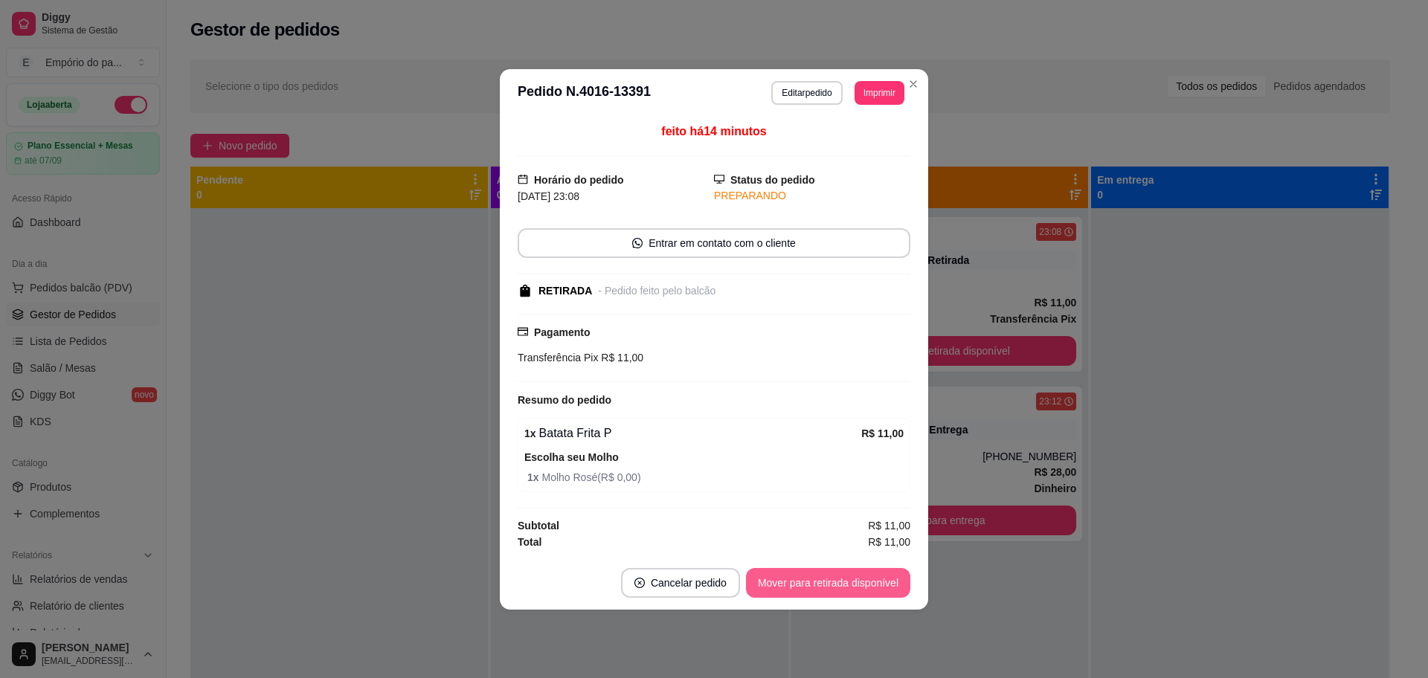
click at [840, 598] on footer "Cancelar pedido Mover para retirada disponível" at bounding box center [714, 583] width 428 height 54
click at [840, 588] on button "Mover para retirada disponível" at bounding box center [827, 582] width 159 height 29
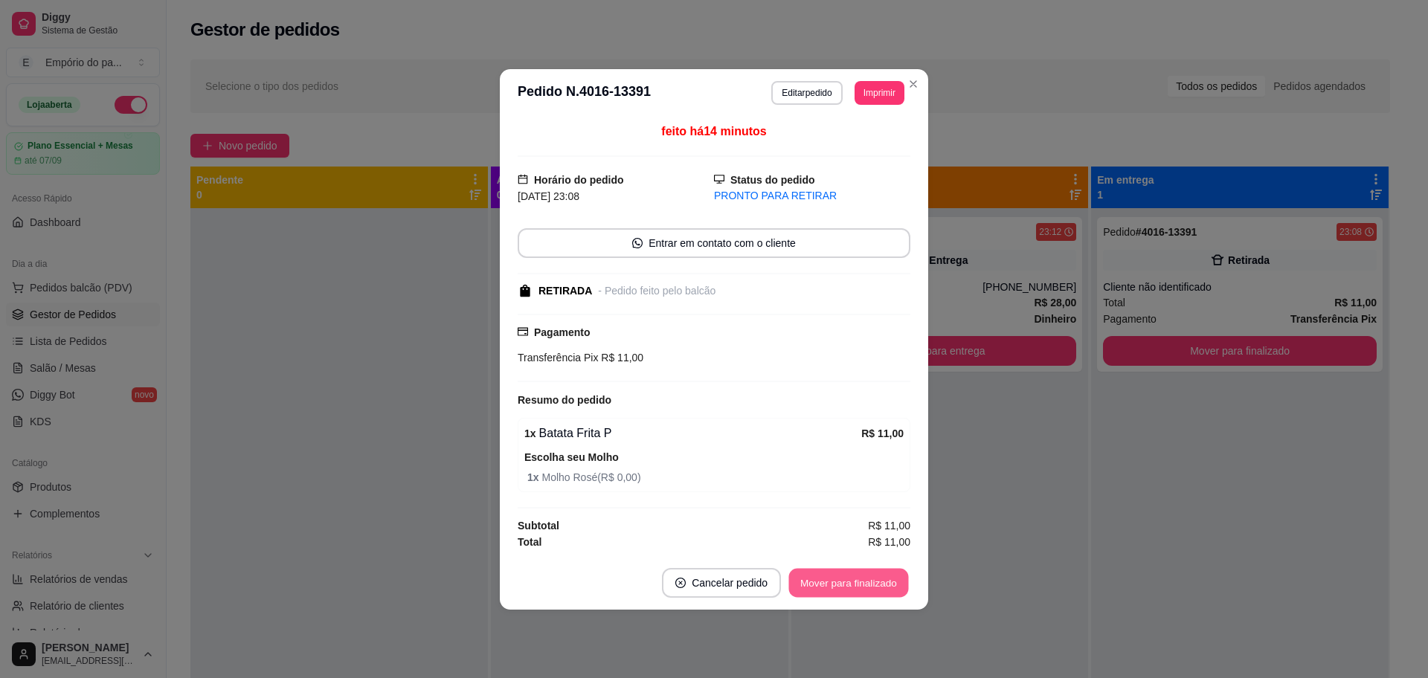
click at [874, 579] on button "Mover para finalizado" at bounding box center [849, 582] width 120 height 29
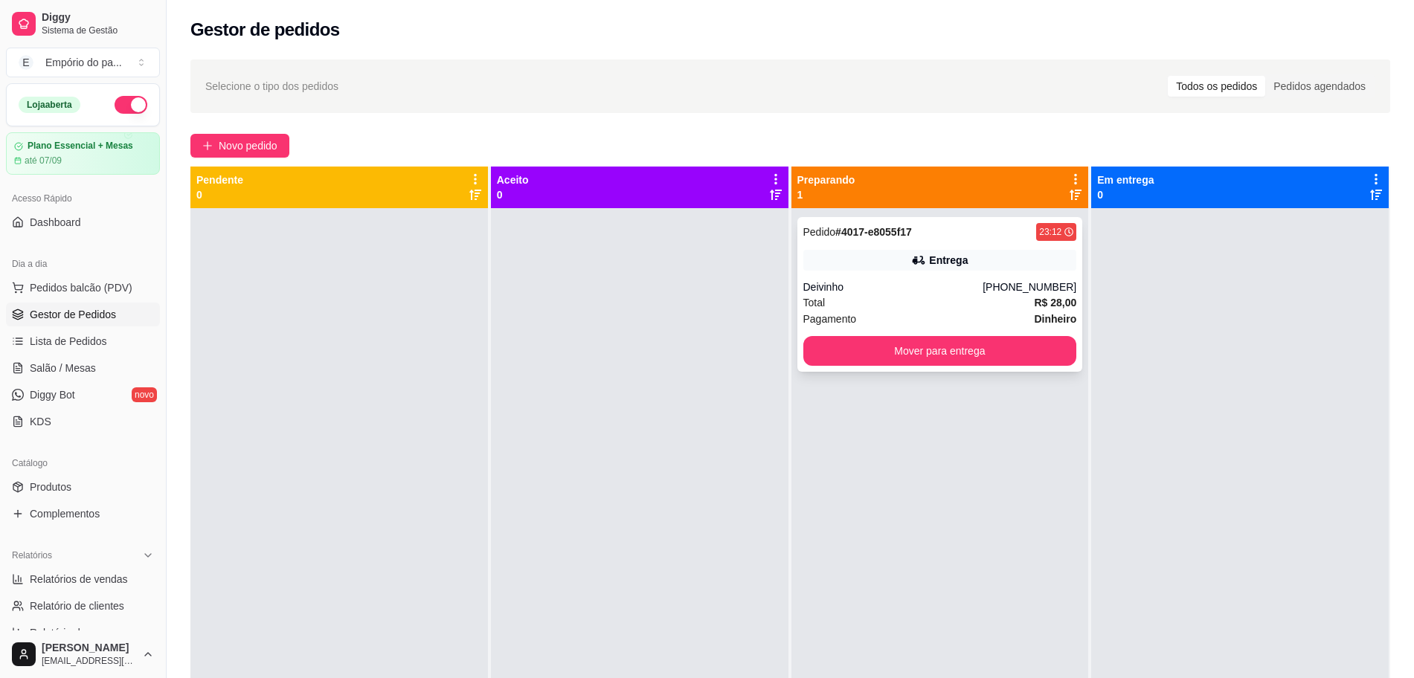
click at [979, 292] on div "Deivinho" at bounding box center [893, 287] width 180 height 15
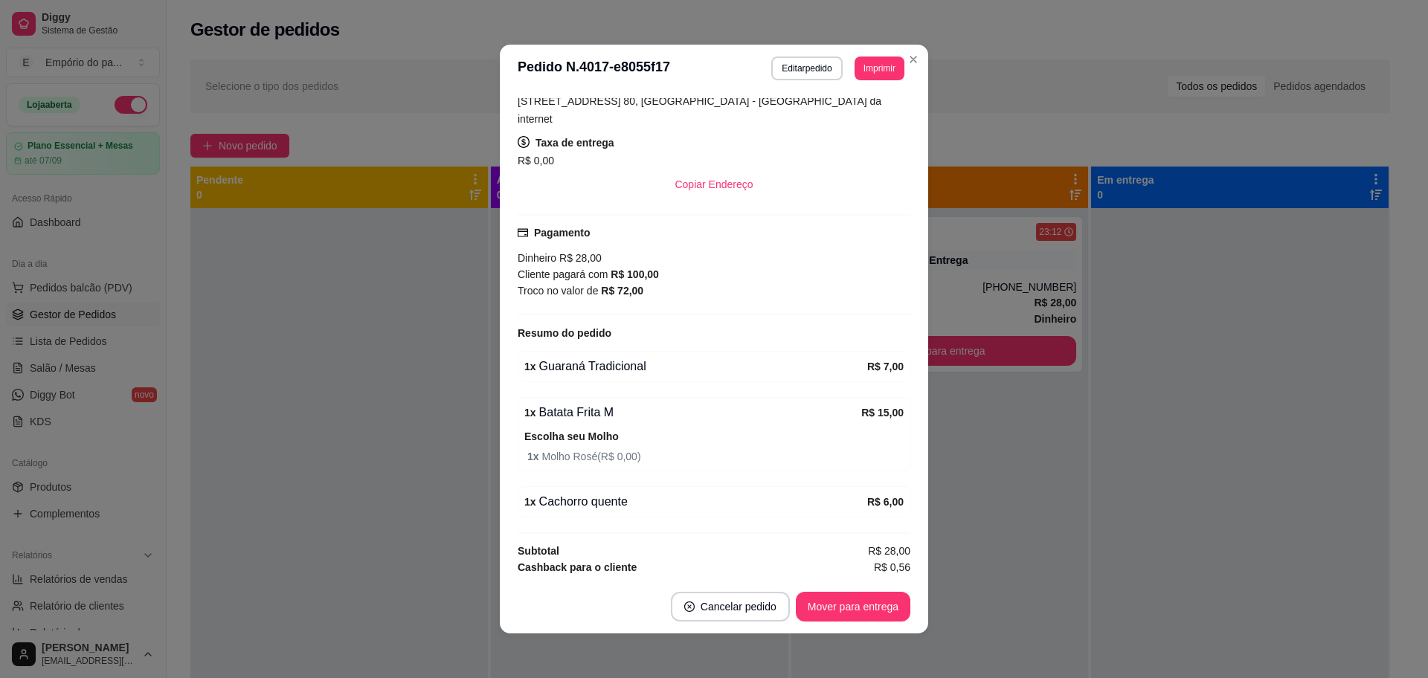
scroll to position [3, 0]
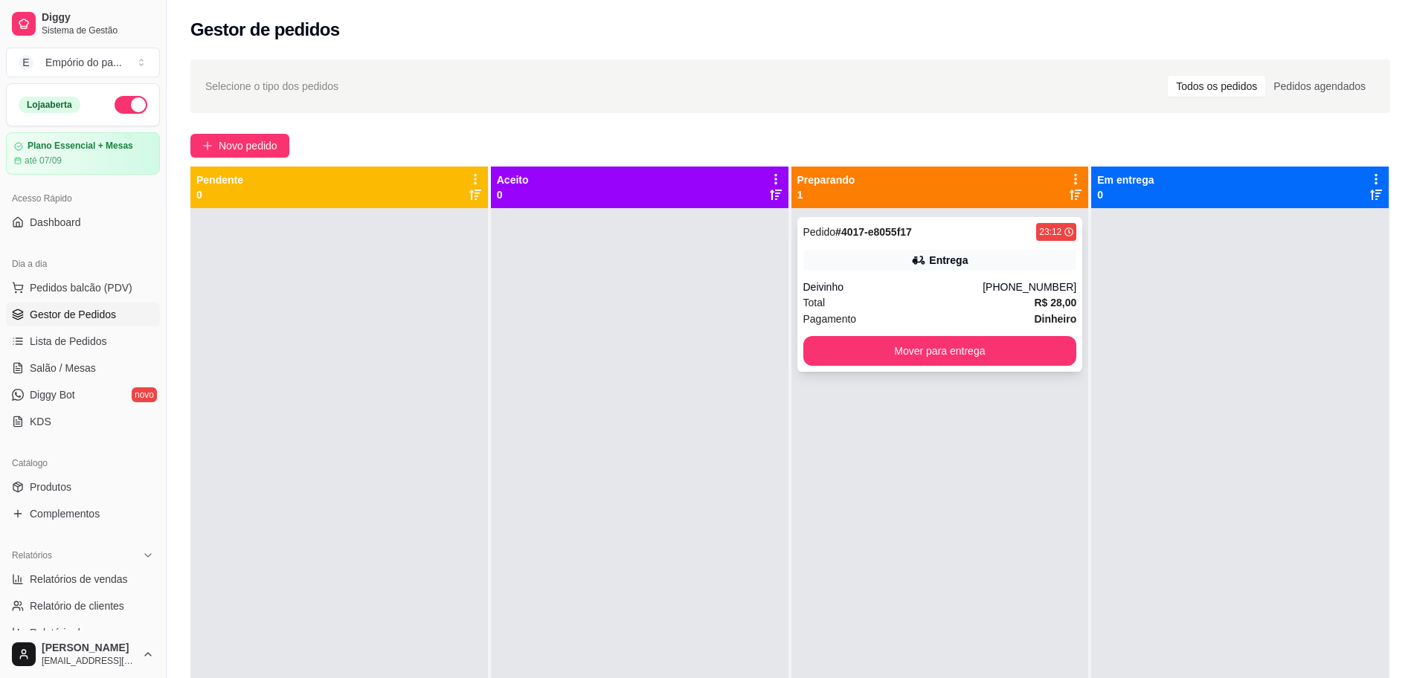
click at [903, 276] on div "Pedido # 4017-e8055f17 23:12 Entrega Deivinho [PHONE_NUMBER] Total R$ 28,00 Pag…" at bounding box center [940, 294] width 286 height 155
click at [847, 298] on div "Total R$ 28,00" at bounding box center [940, 303] width 274 height 16
click at [879, 360] on button "Mover para entrega" at bounding box center [940, 351] width 266 height 29
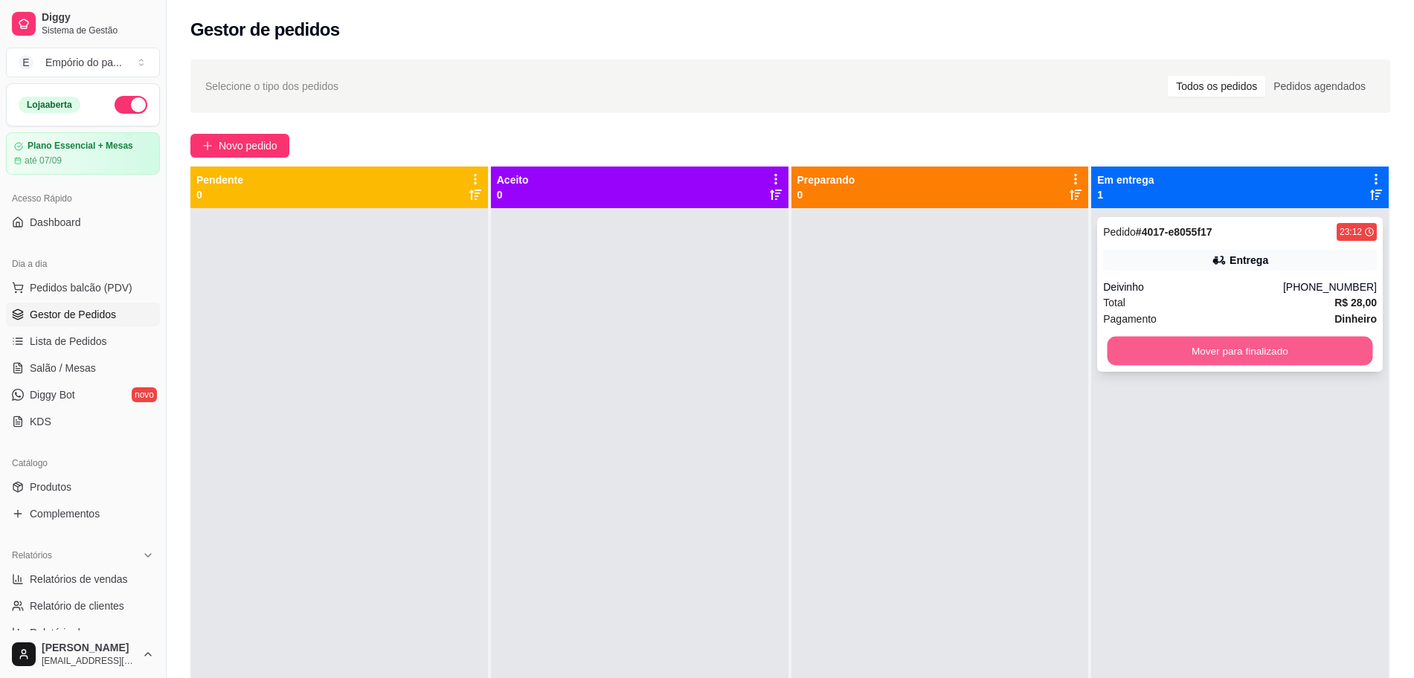
click at [1282, 355] on button "Mover para finalizado" at bounding box center [1240, 351] width 266 height 29
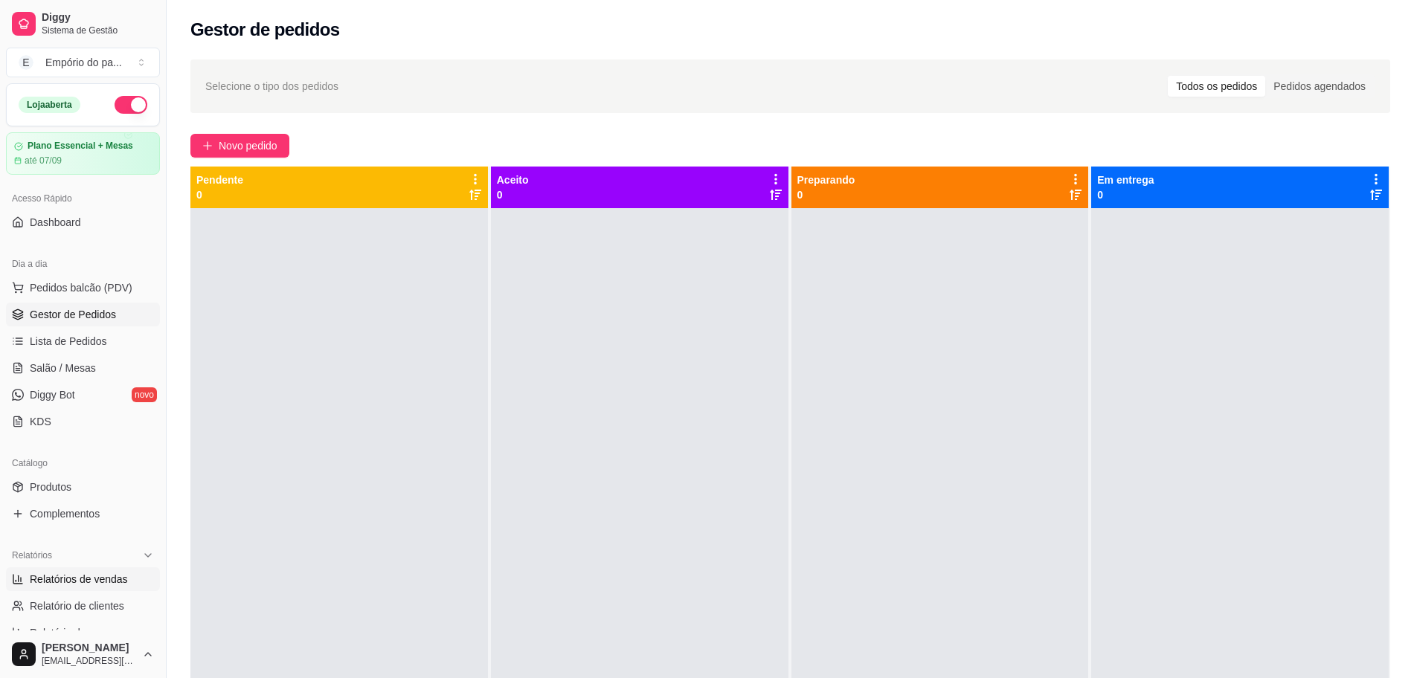
click at [34, 576] on span "Relatórios de vendas" at bounding box center [79, 579] width 98 height 15
select select "ALL"
select select "0"
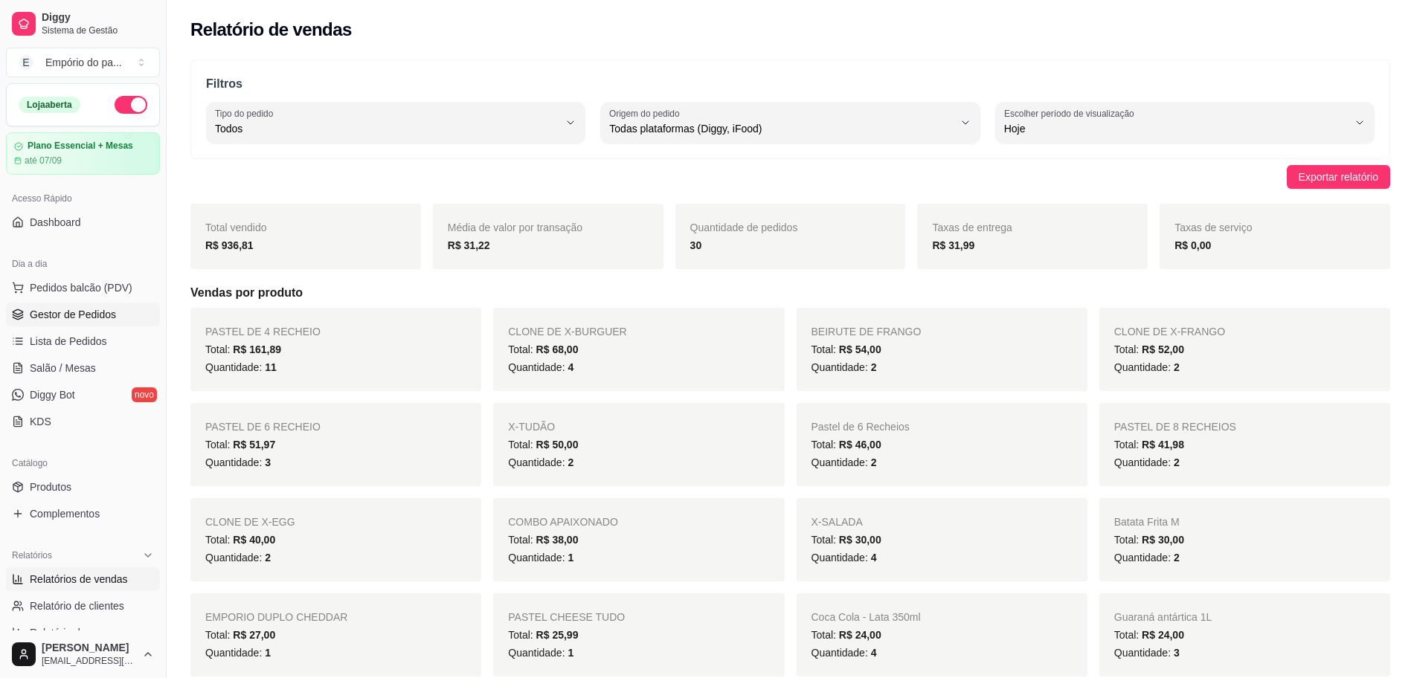
click at [57, 311] on span "Gestor de Pedidos" at bounding box center [73, 314] width 86 height 15
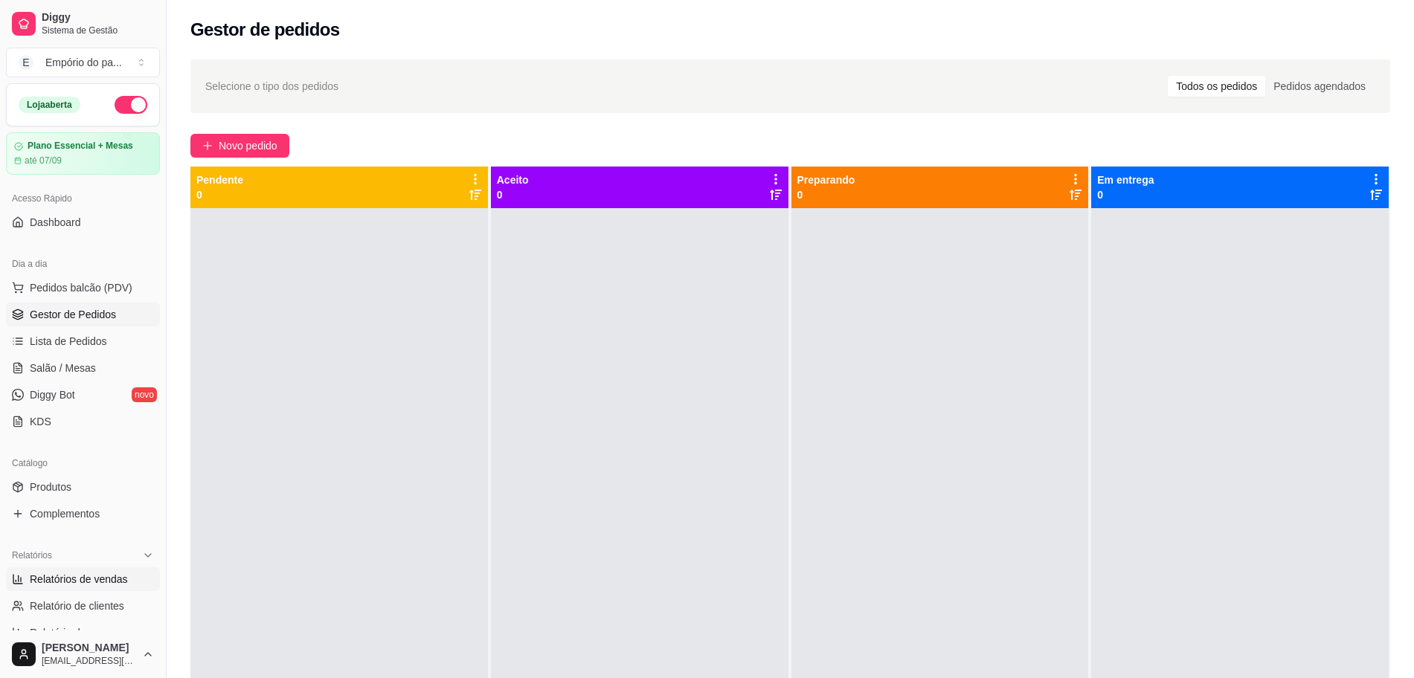
click at [78, 585] on span "Relatórios de vendas" at bounding box center [79, 579] width 98 height 15
select select "ALL"
select select "0"
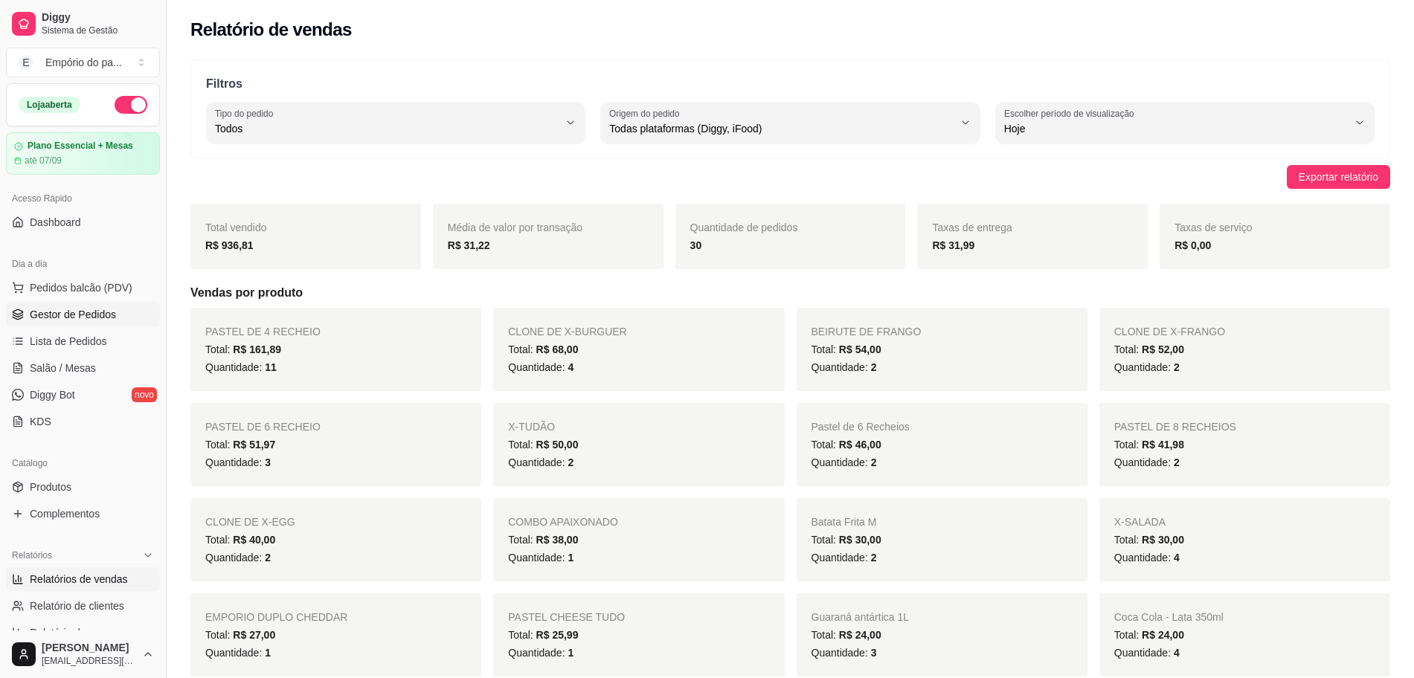
click at [36, 325] on link "Gestor de Pedidos" at bounding box center [83, 315] width 154 height 24
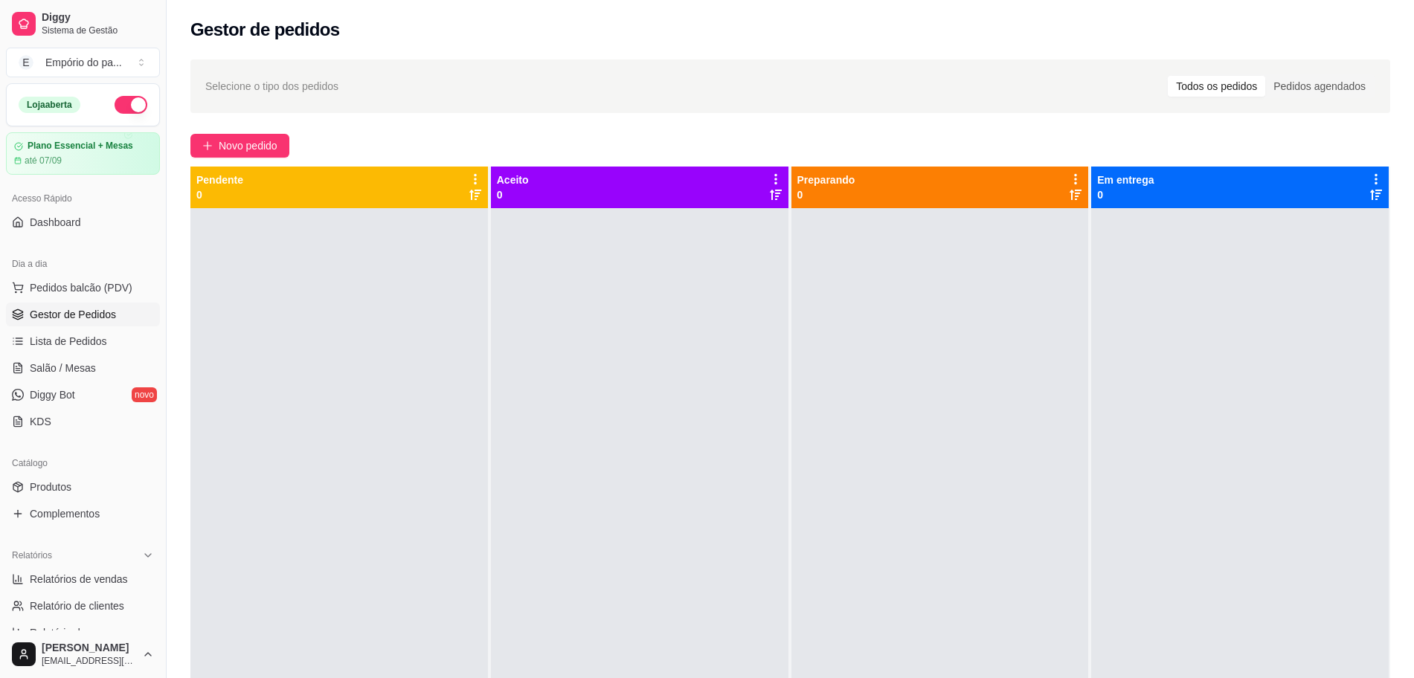
click at [715, 352] on div at bounding box center [640, 547] width 298 height 678
